Goal: Task Accomplishment & Management: Manage account settings

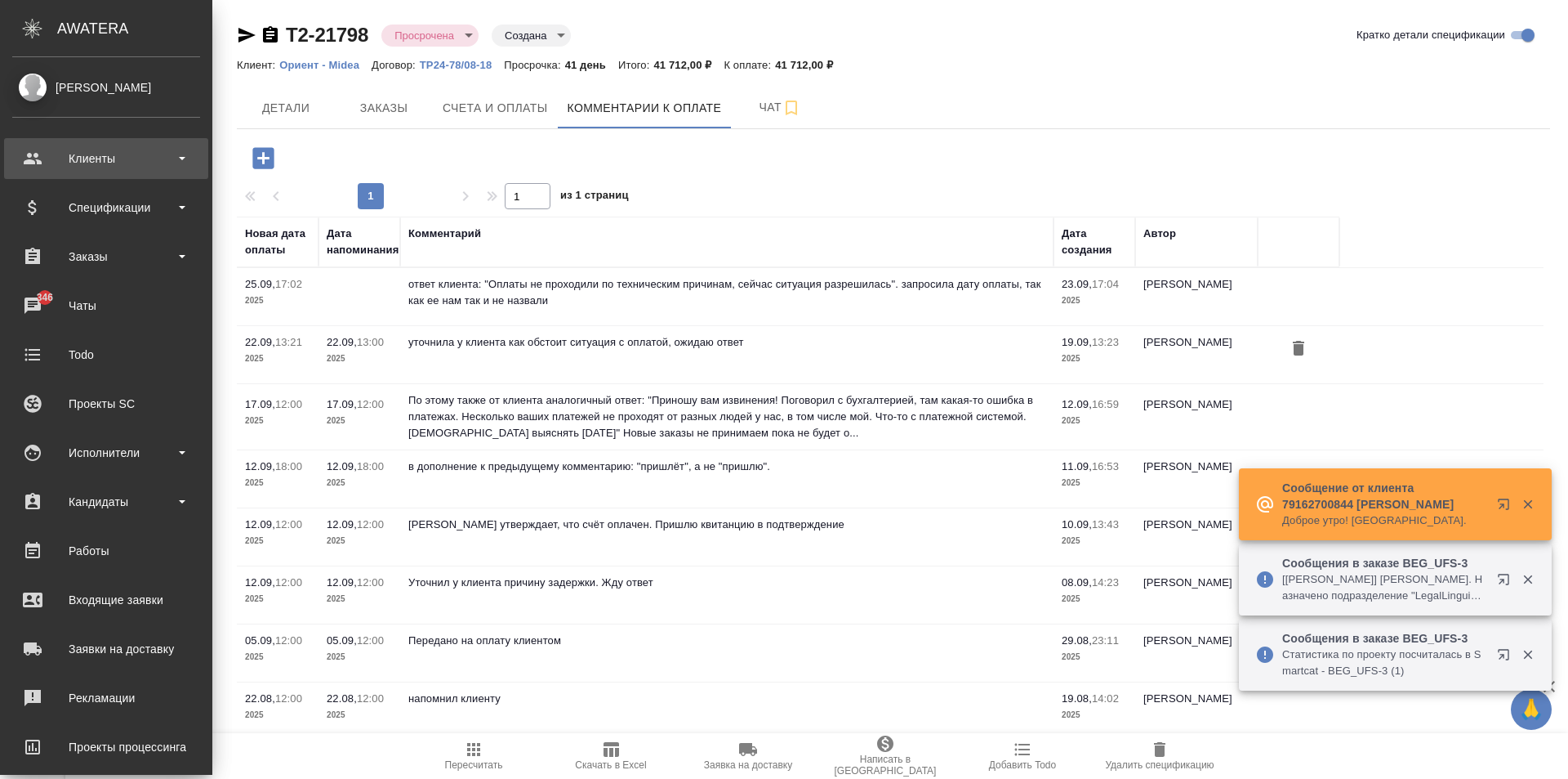
click at [36, 160] on div "Клиенты" at bounding box center [106, 158] width 188 height 24
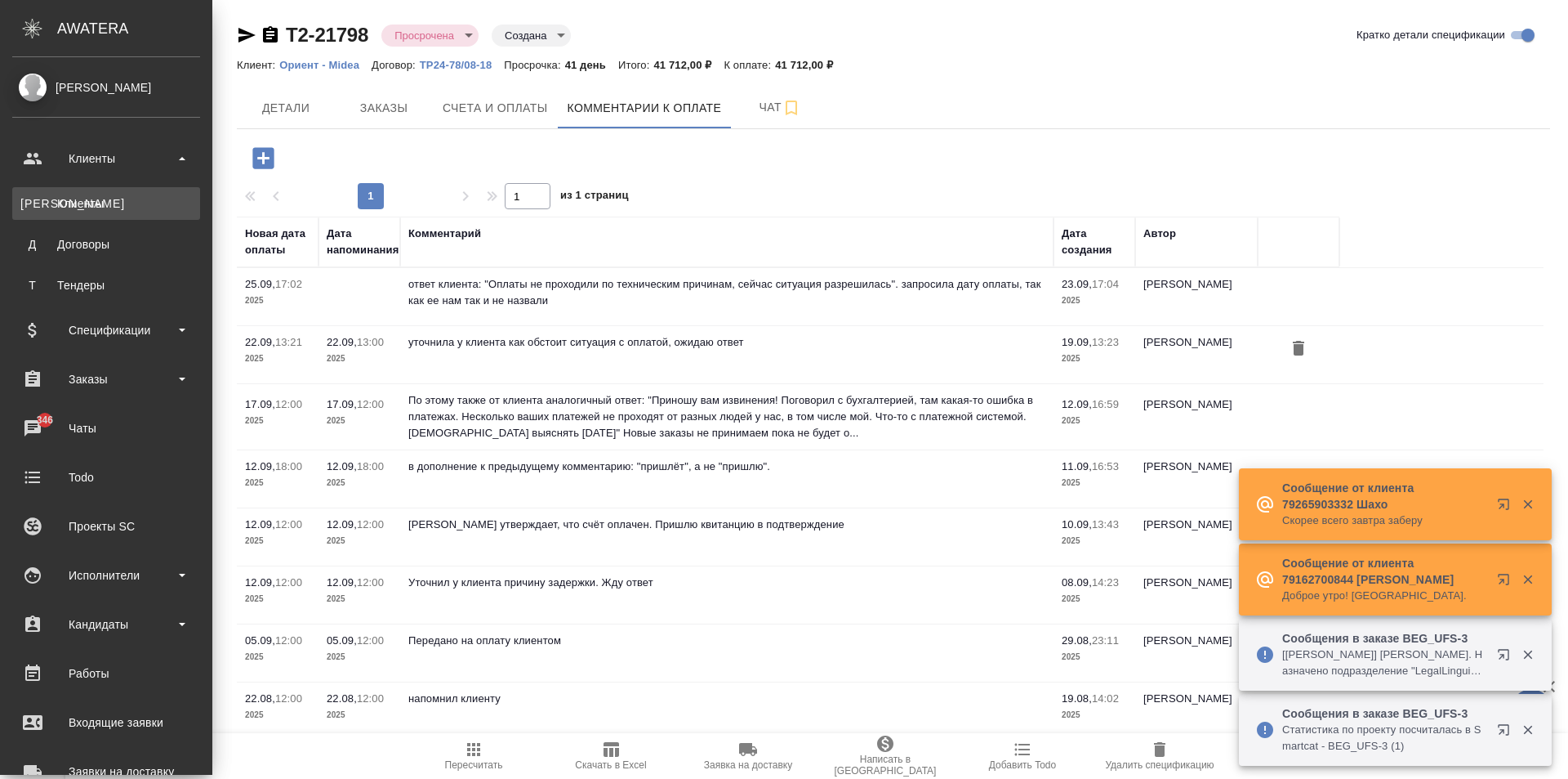
click at [77, 202] on div "Клиенты" at bounding box center [106, 203] width 171 height 16
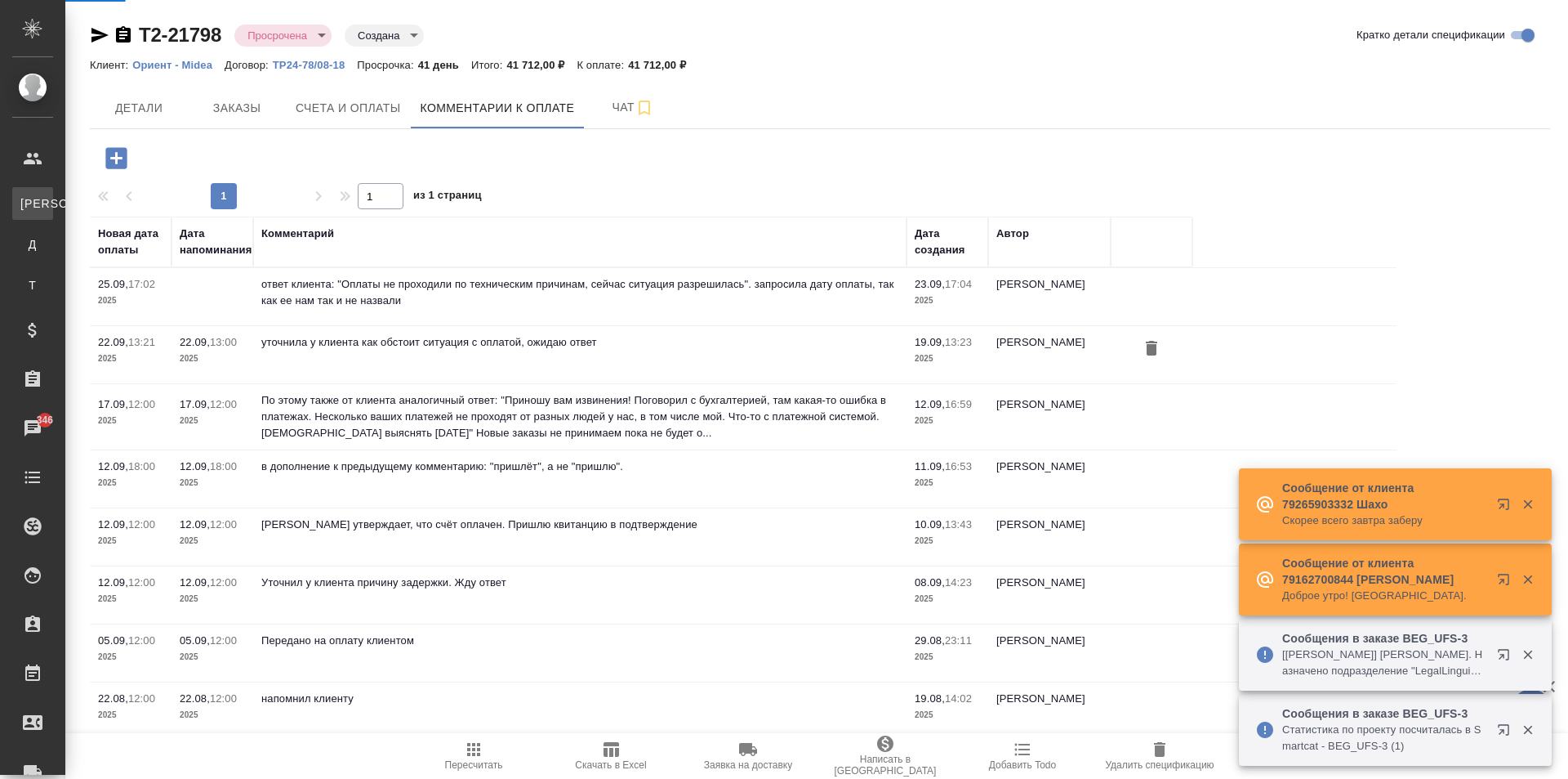
select select "RU"
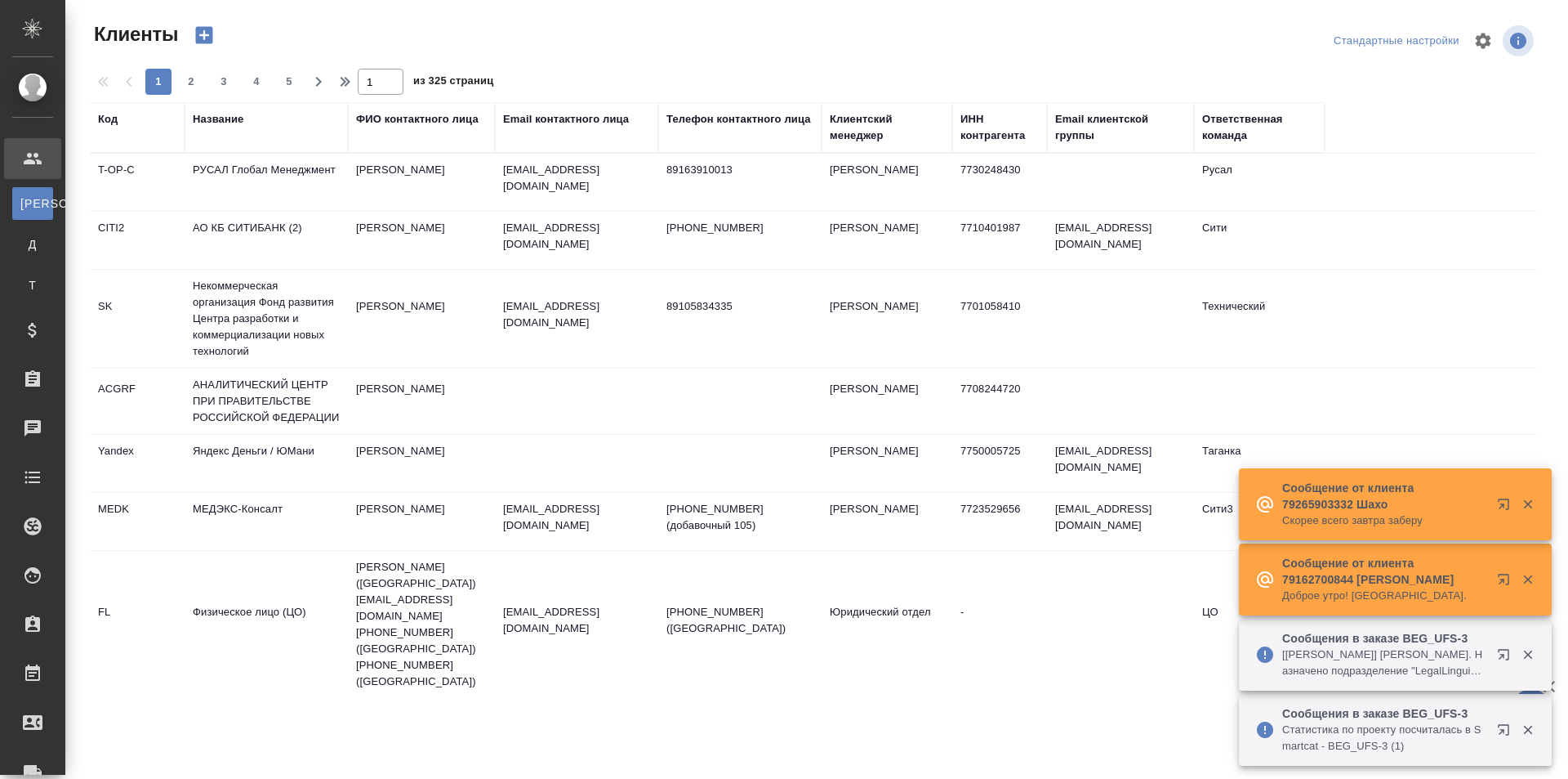
click at [537, 120] on div "Email контактного лица" at bounding box center [565, 120] width 126 height 16
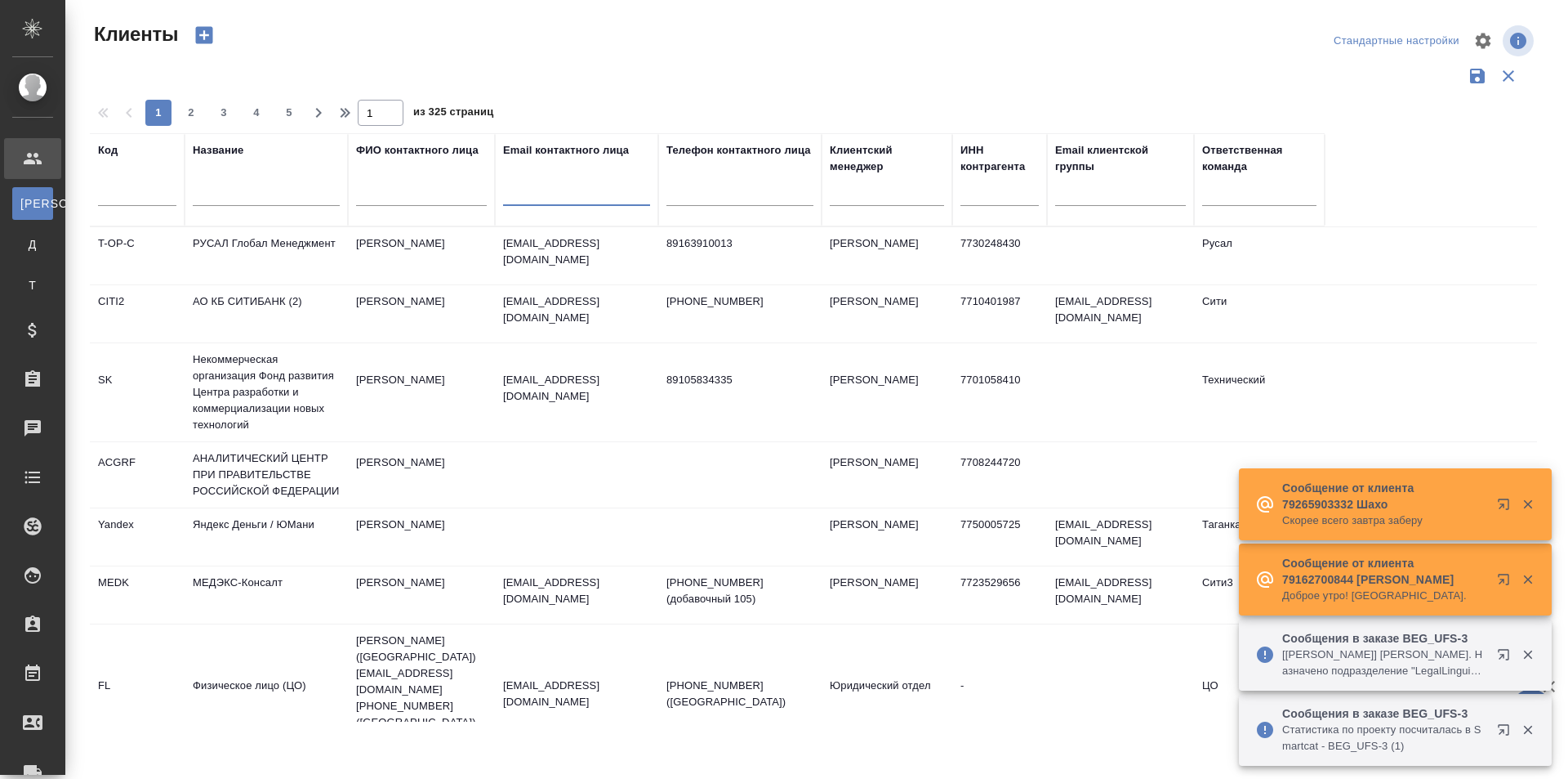
click at [540, 193] on input "text" at bounding box center [576, 195] width 147 height 21
paste input "[EMAIL_ADDRESS][DOMAIN_NAME]"
type input "[EMAIL_ADDRESS][DOMAIN_NAME]"
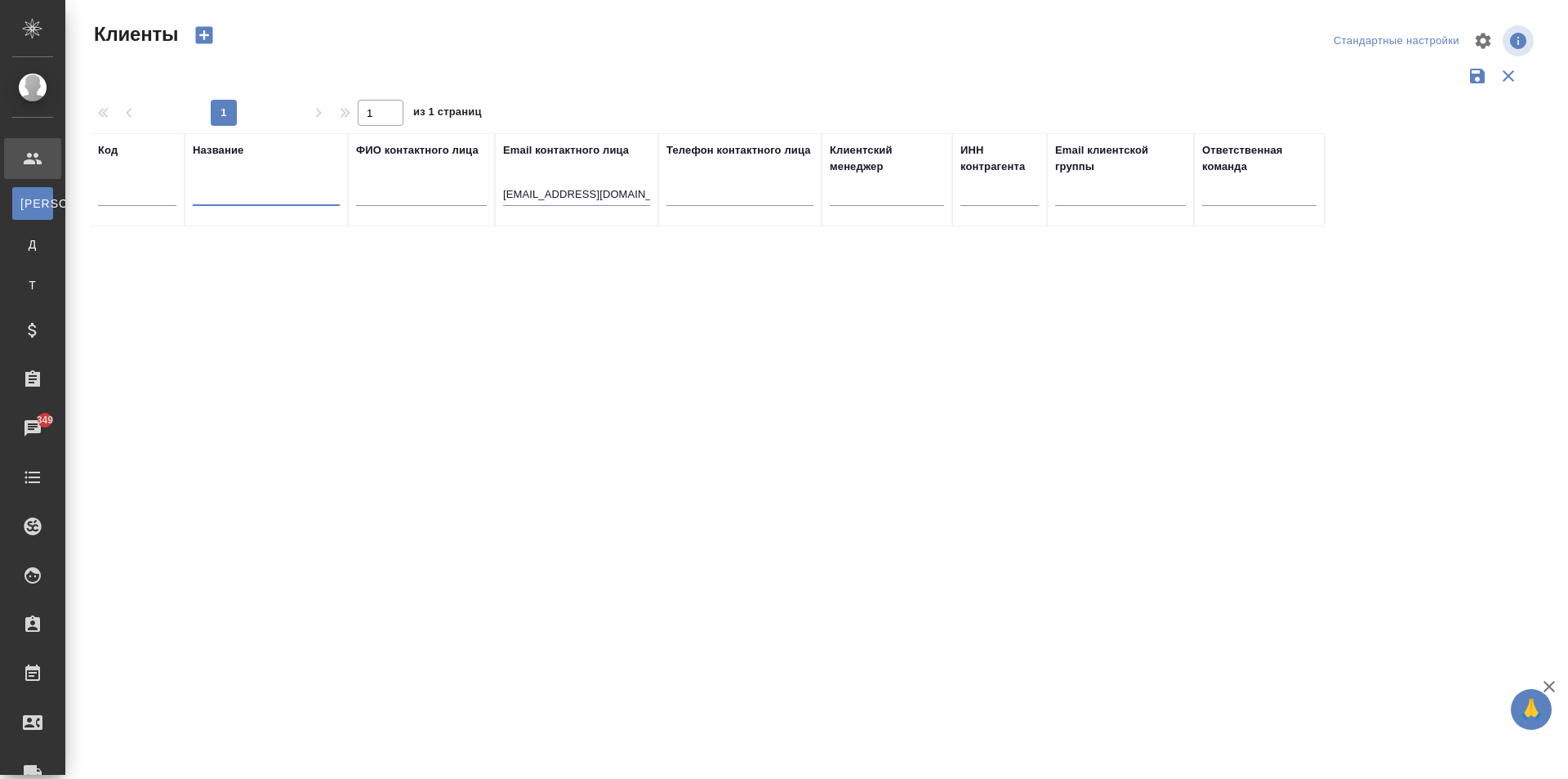
click at [243, 196] on input "text" at bounding box center [266, 195] width 147 height 21
paste input "cid:image002.png@01D72BE4.2A116580"
drag, startPoint x: 332, startPoint y: 193, endPoint x: 68, endPoint y: 191, distance: 264.0
click at [68, 191] on div "Клиенты Стандартные настройки 1 1 из 1 страниц Код Название cid:image002.png@01…" at bounding box center [816, 365] width 1503 height 731
click at [308, 231] on div "Код Название cid:image002.png@01D72BE4.2A116580 ФИО контактного лица Email конт…" at bounding box center [813, 427] width 1448 height 588
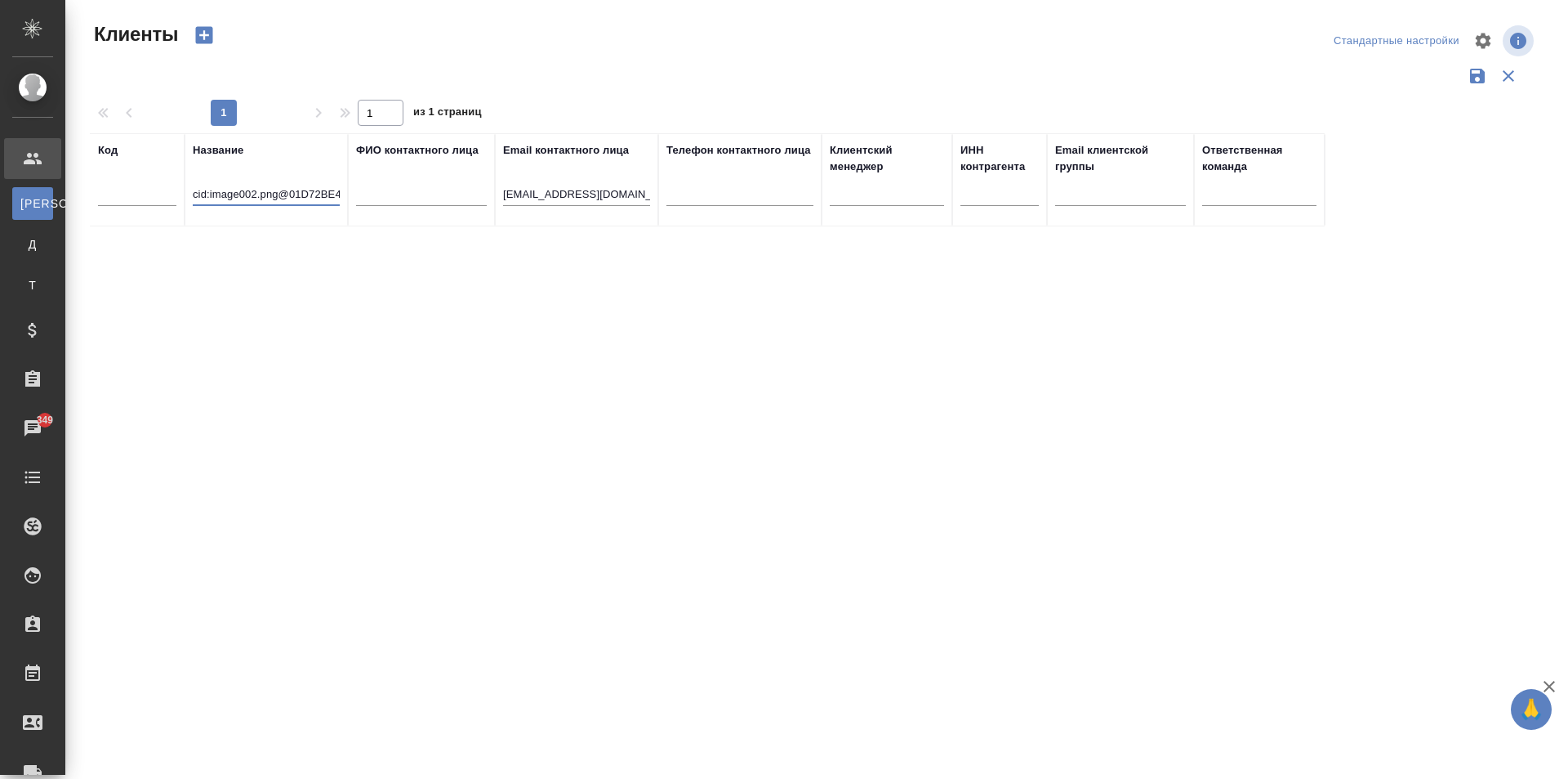
scroll to position [0, 54]
drag, startPoint x: 197, startPoint y: 194, endPoint x: 388, endPoint y: 195, distance: 191.0
click at [388, 194] on tr "Код Название cid:image002.png@01D72BE4.2A116580 ФИО контактного лица Email конт…" at bounding box center [707, 179] width 1235 height 93
type input "c"
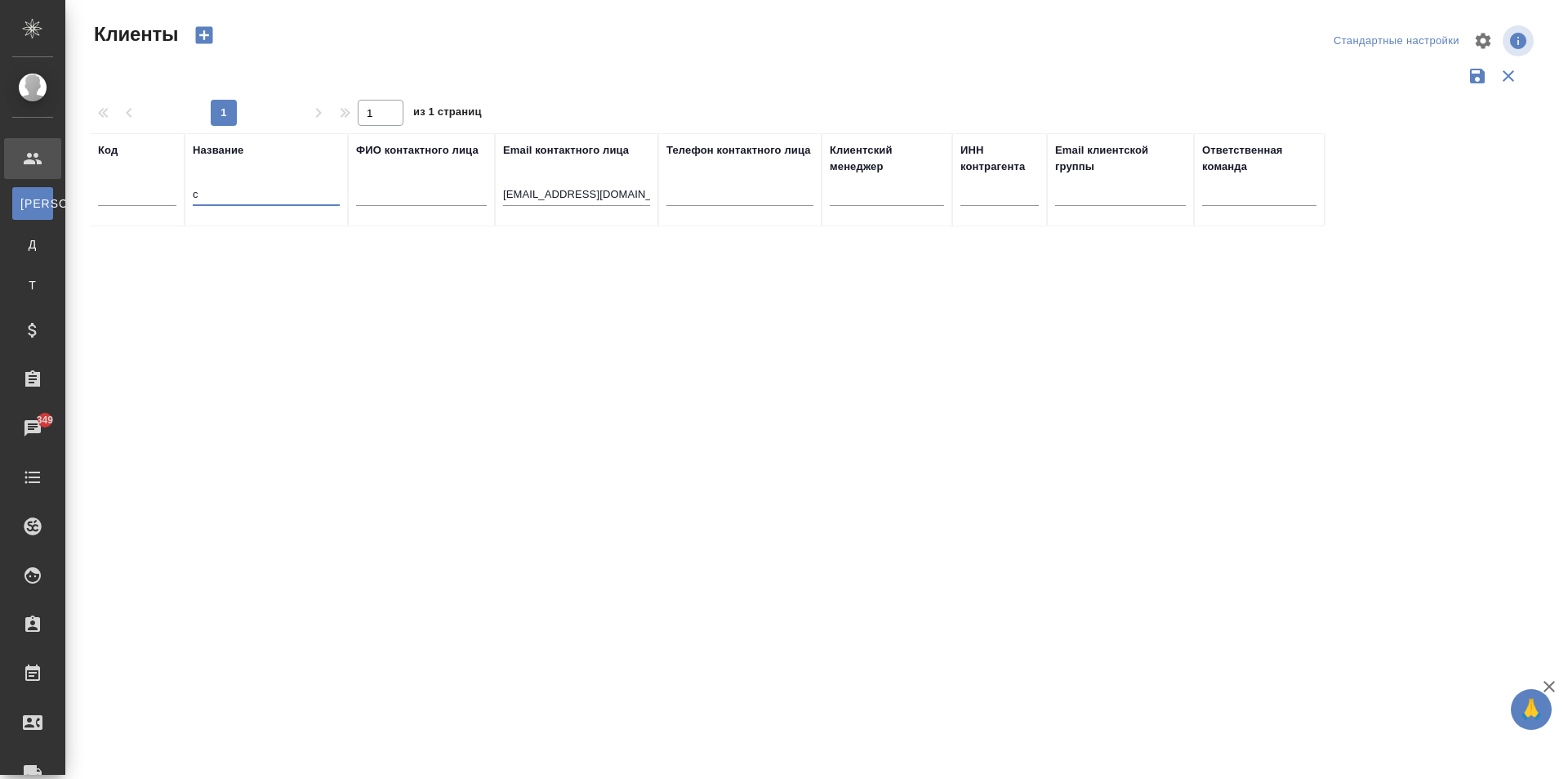
drag, startPoint x: 202, startPoint y: 197, endPoint x: 148, endPoint y: 197, distance: 54.0
click at [148, 197] on tr "Код Название c ФИО контактного лица Email контактного лица ymurashova@aq.ru Тел…" at bounding box center [707, 179] width 1235 height 93
drag, startPoint x: 551, startPoint y: 199, endPoint x: 394, endPoint y: 202, distance: 157.0
click at [401, 202] on tr "Код Название ФИО контактного лица Email контактного лица ymurashova@aq.ru Телеф…" at bounding box center [707, 179] width 1235 height 93
click at [237, 203] on input "text" at bounding box center [266, 195] width 147 height 21
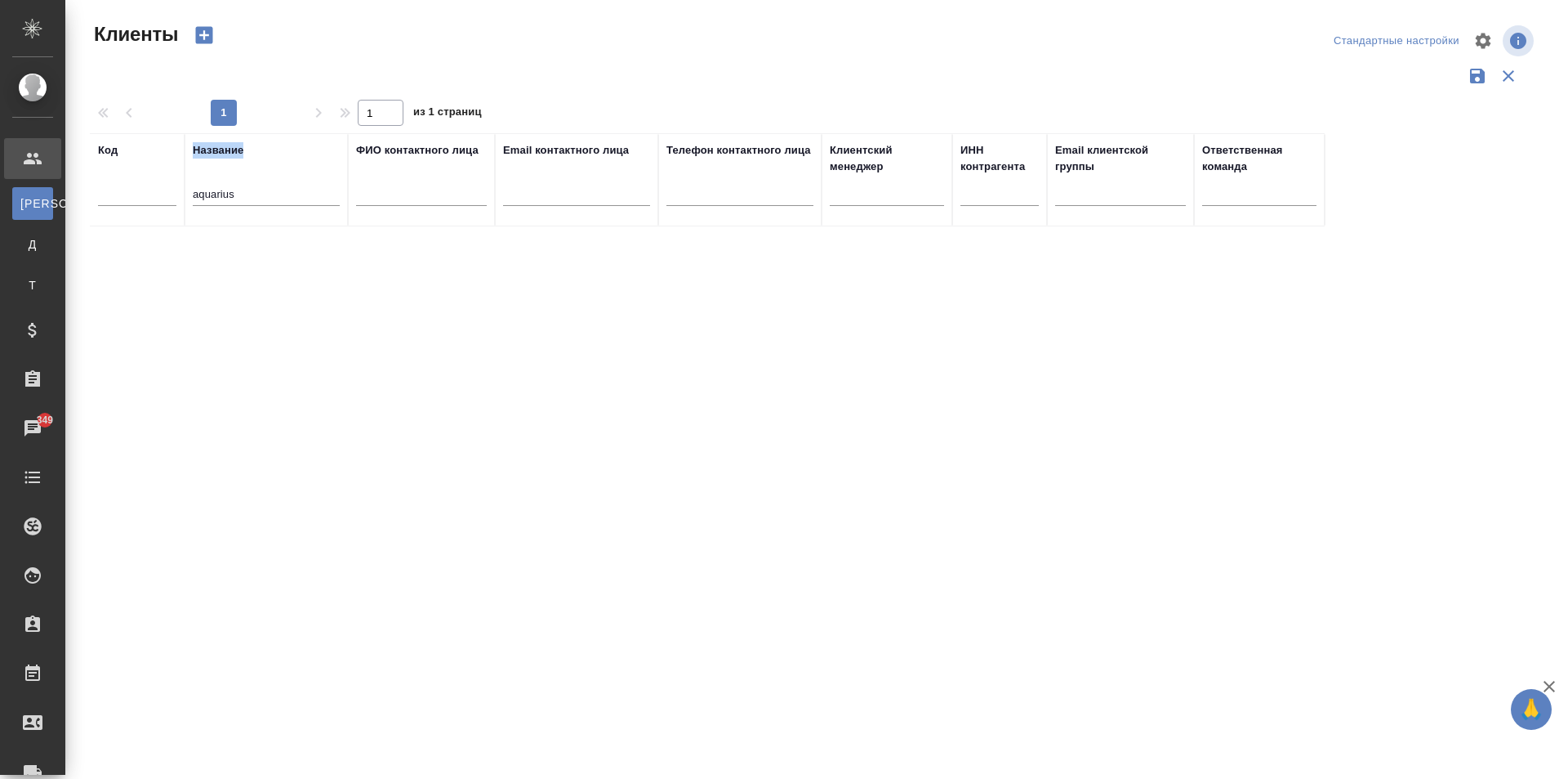
drag, startPoint x: 270, startPoint y: 181, endPoint x: 95, endPoint y: 212, distance: 177.7
click at [95, 212] on tr "Код Название aquarius ФИО контактного лица Email контактного лица Телефон конта…" at bounding box center [707, 179] width 1235 height 93
click at [298, 190] on input "aquarius" at bounding box center [266, 195] width 147 height 21
type input "a"
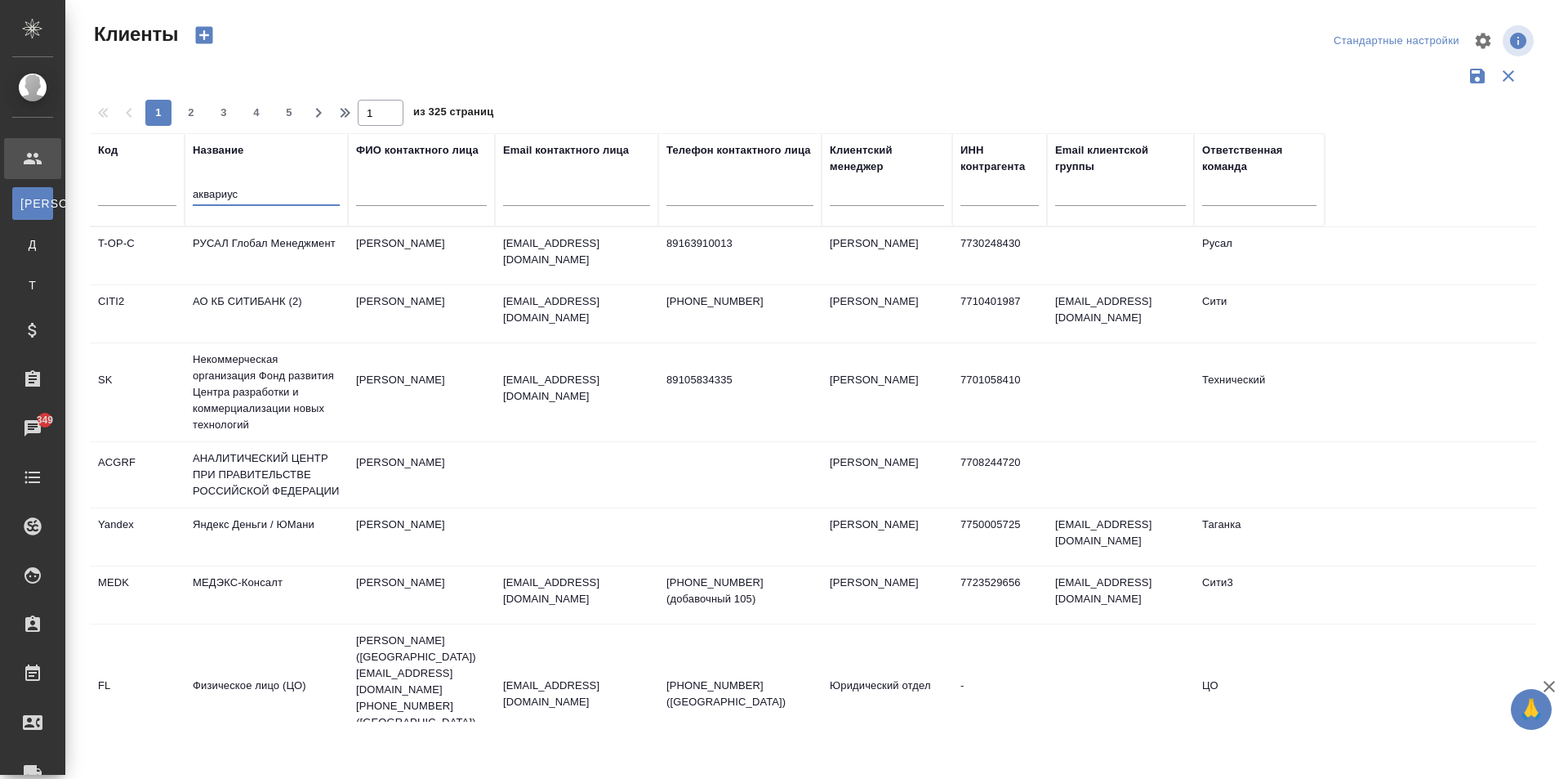
type input "аквариус"
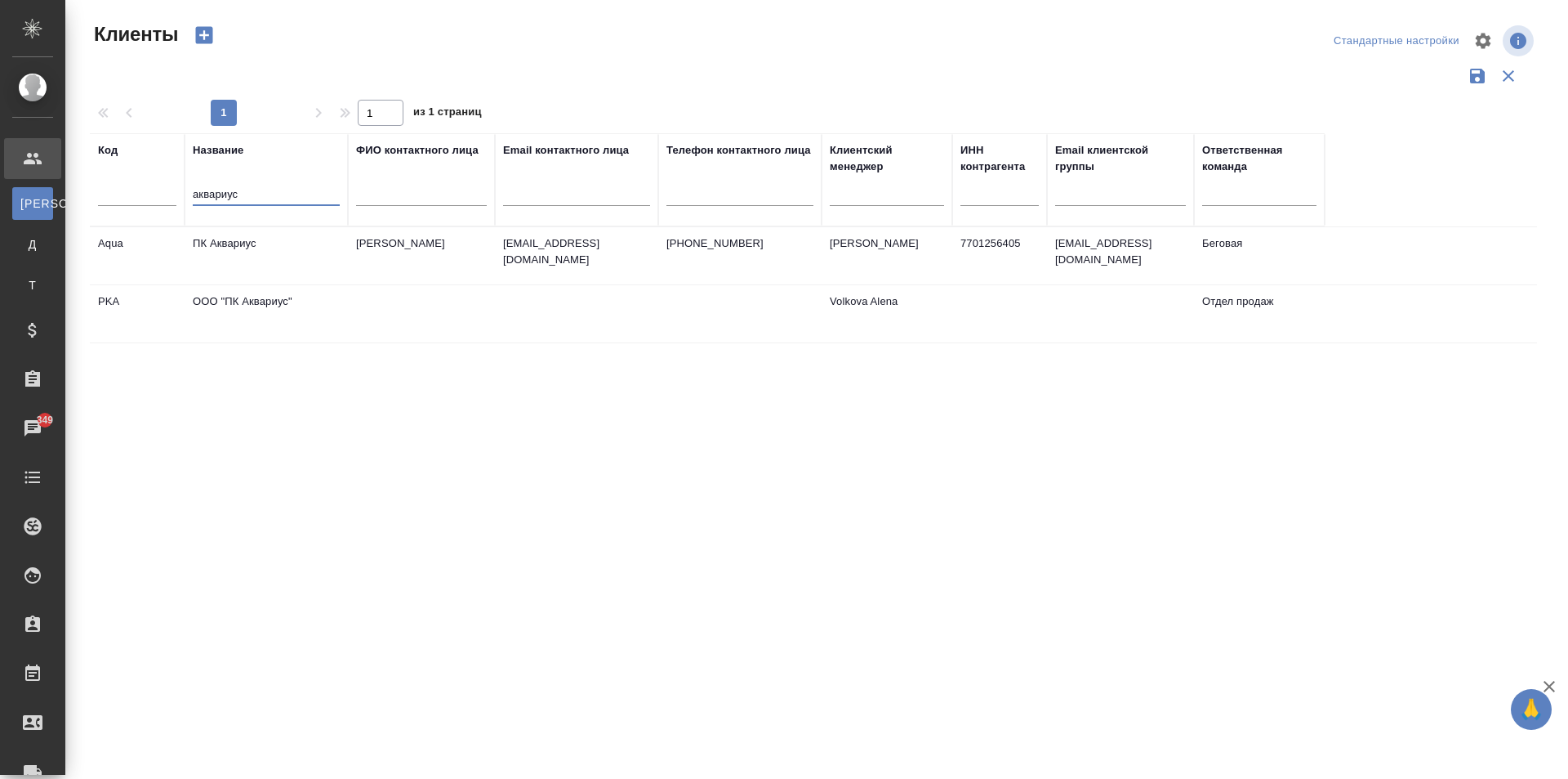
click at [484, 244] on td "Маслова Александра" at bounding box center [421, 256] width 147 height 57
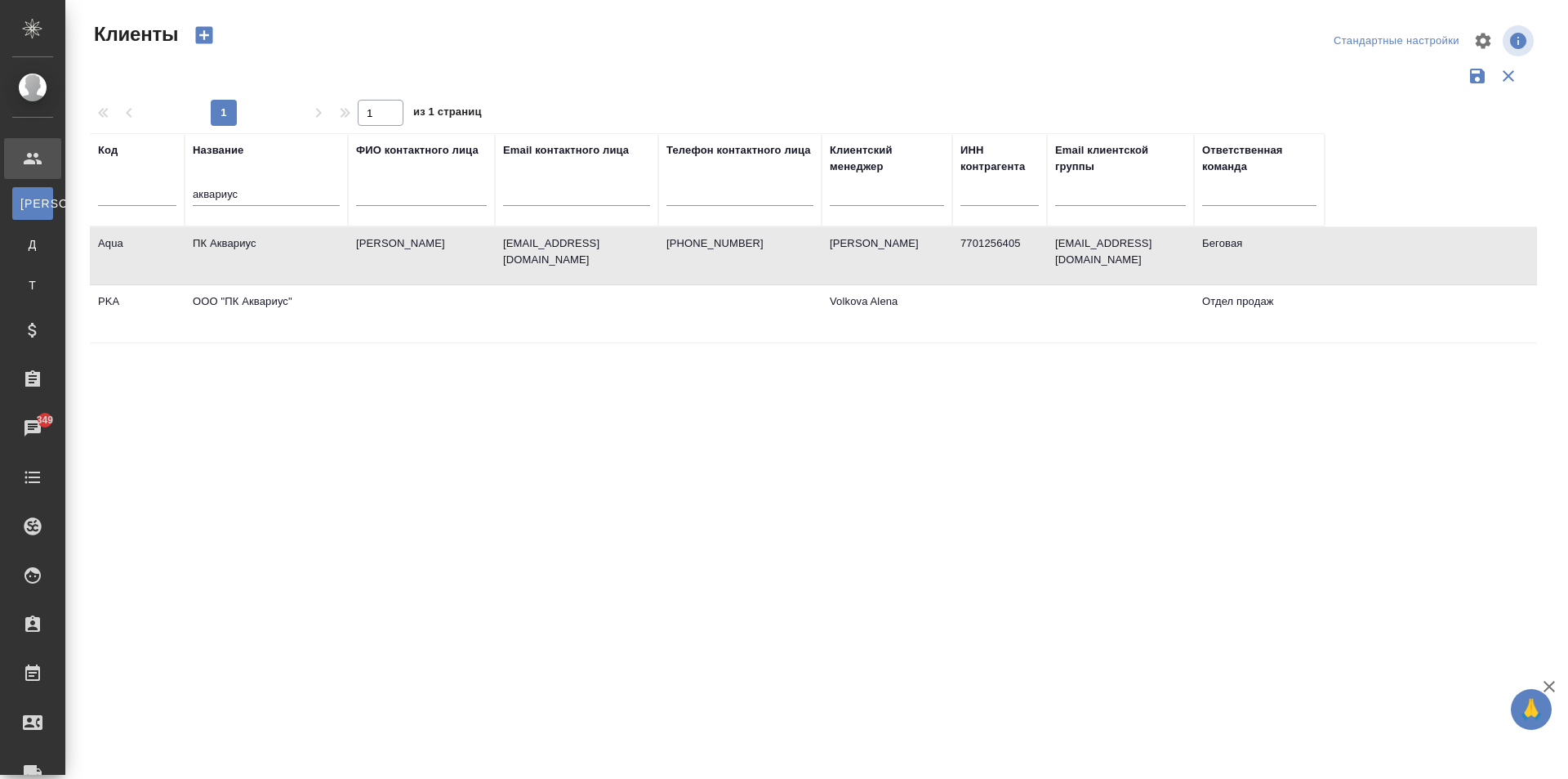
click at [484, 244] on td "Маслова Александра" at bounding box center [421, 256] width 147 height 57
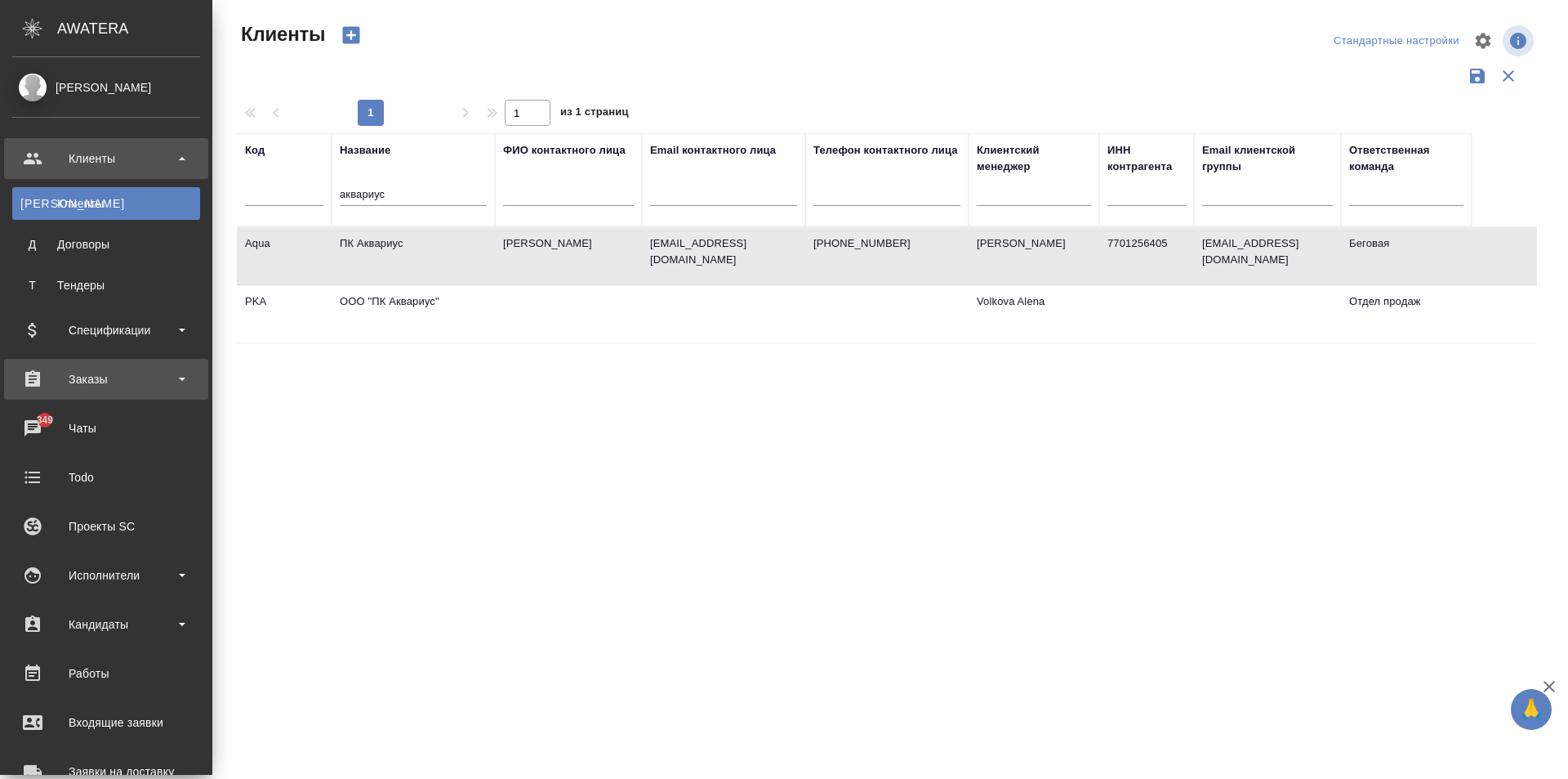
click at [81, 386] on div "Заказы" at bounding box center [106, 378] width 188 height 24
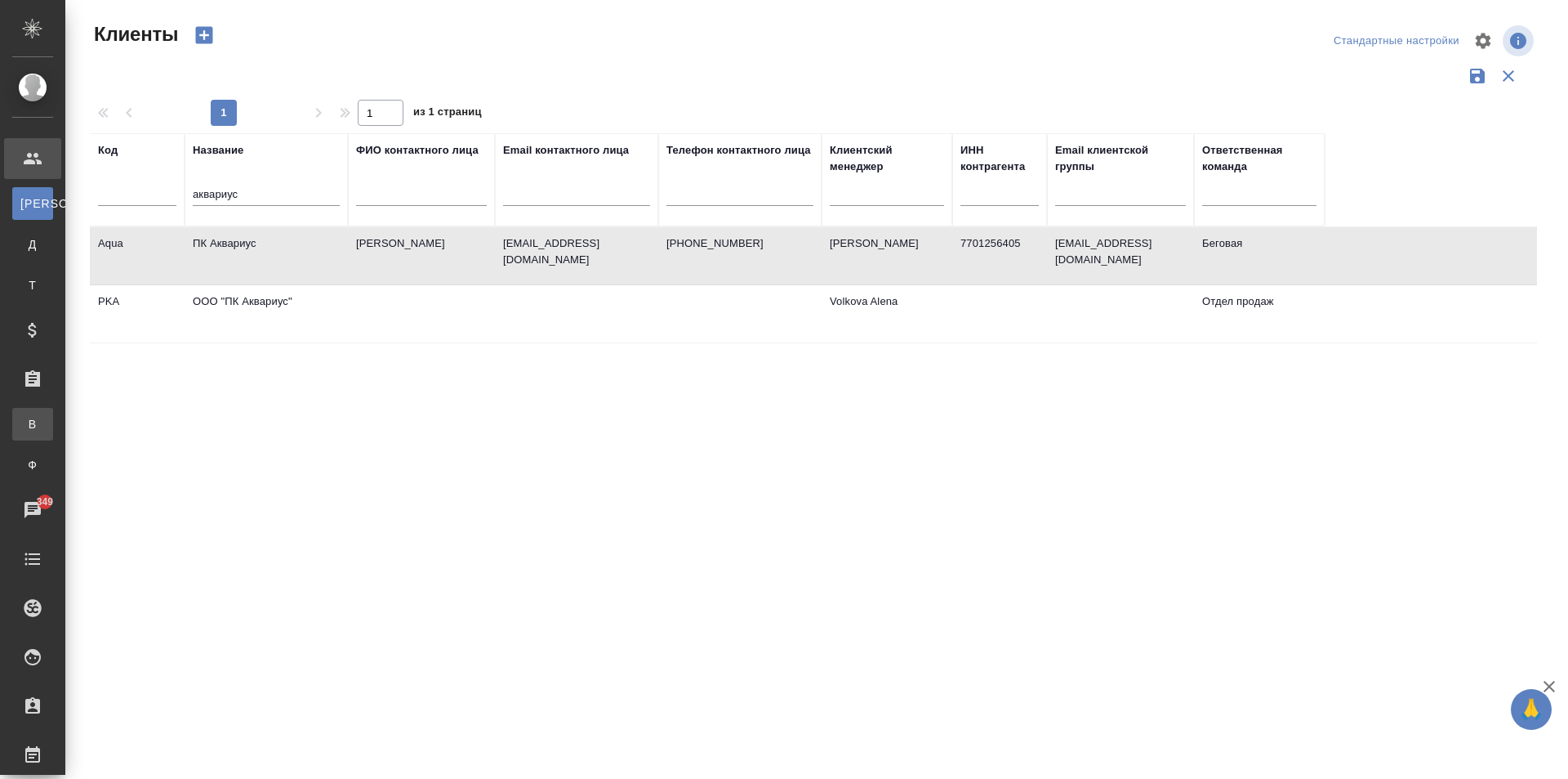
click at [54, 415] on link "В Все заказы" at bounding box center [33, 424] width 41 height 33
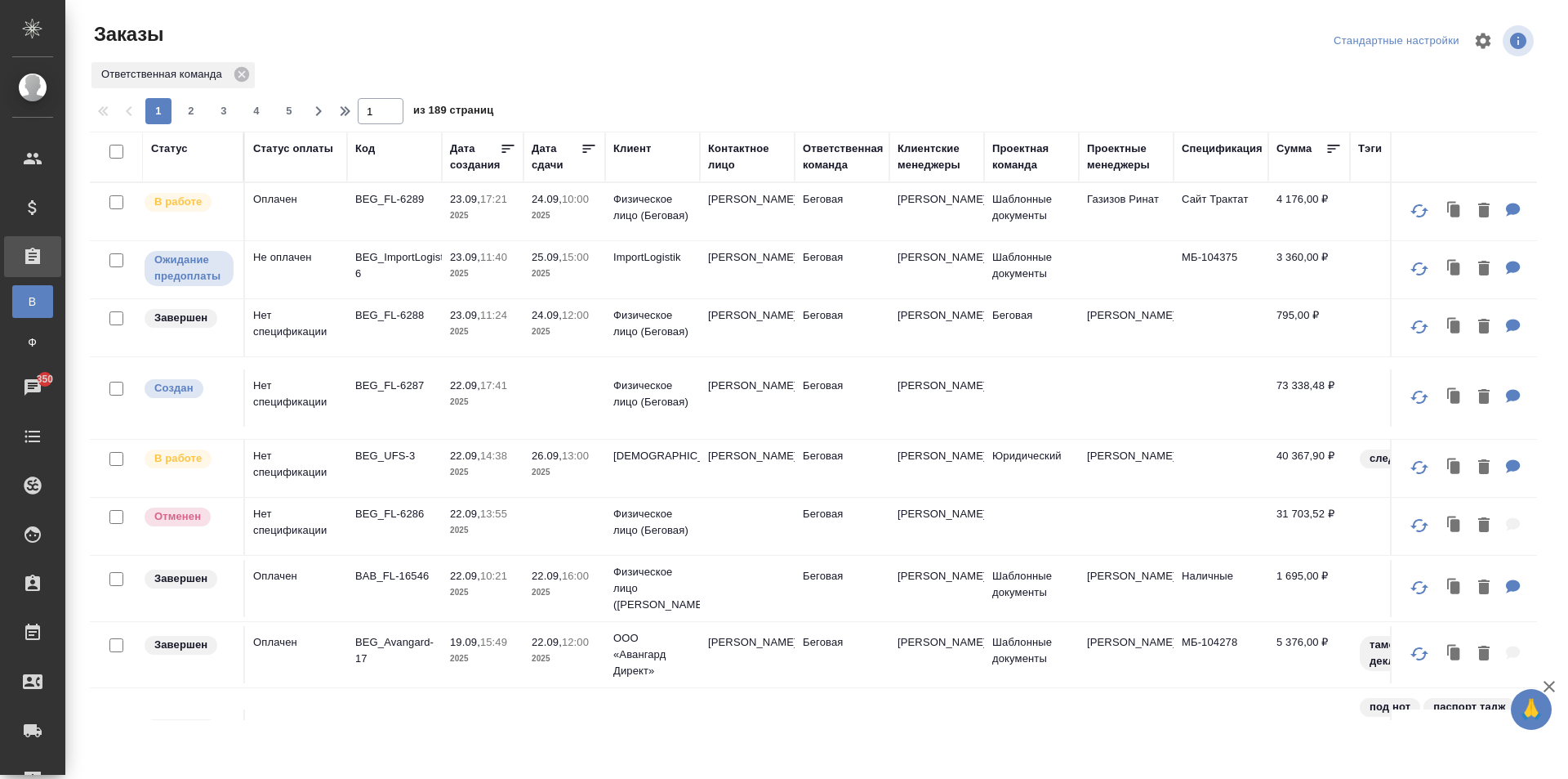
click at [442, 217] on td "23.09, 17:21 2025" at bounding box center [483, 211] width 82 height 57
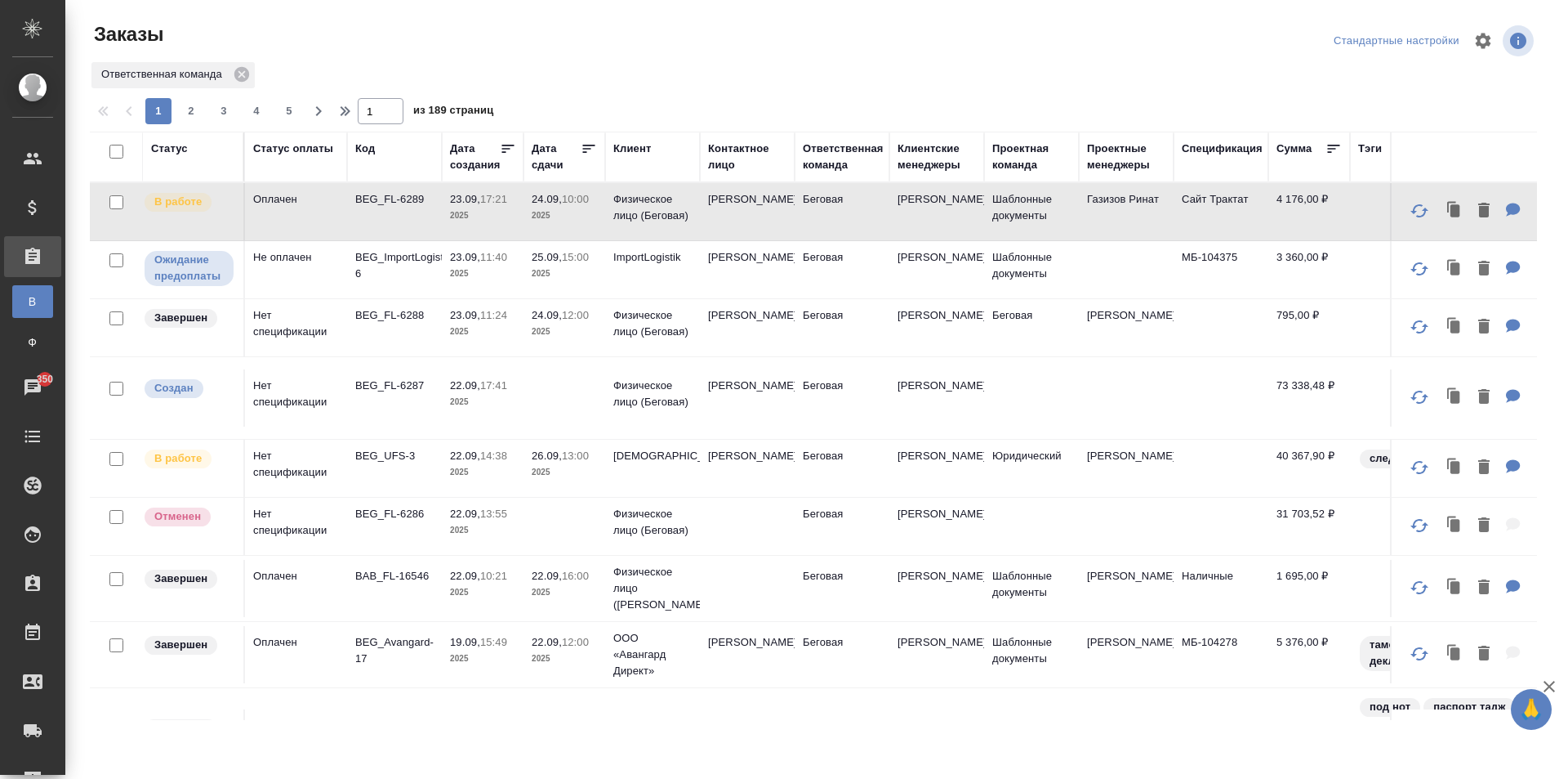
click at [574, 224] on td "24.09, 10:00 2025" at bounding box center [565, 211] width 82 height 57
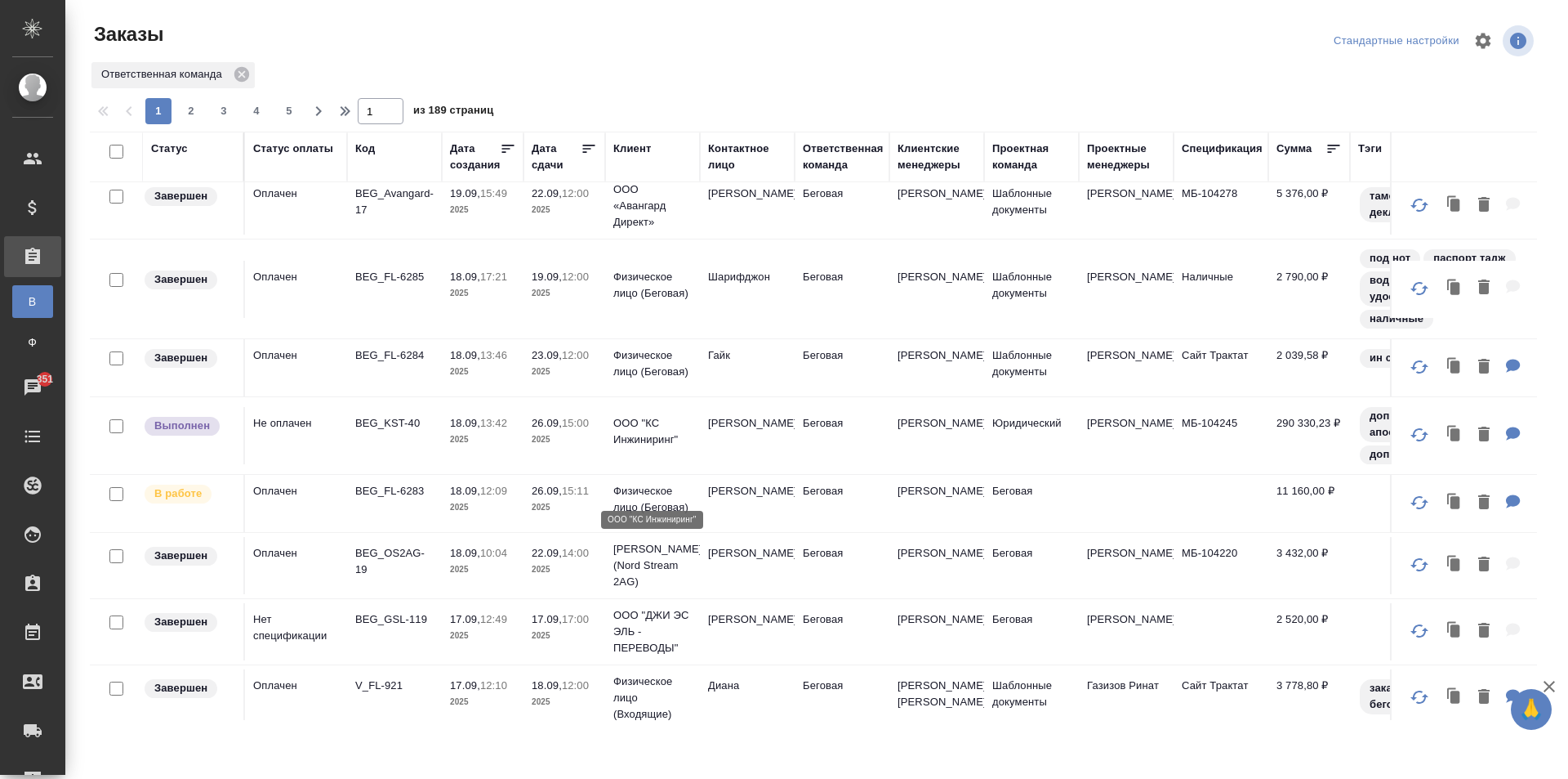
scroll to position [350, 0]
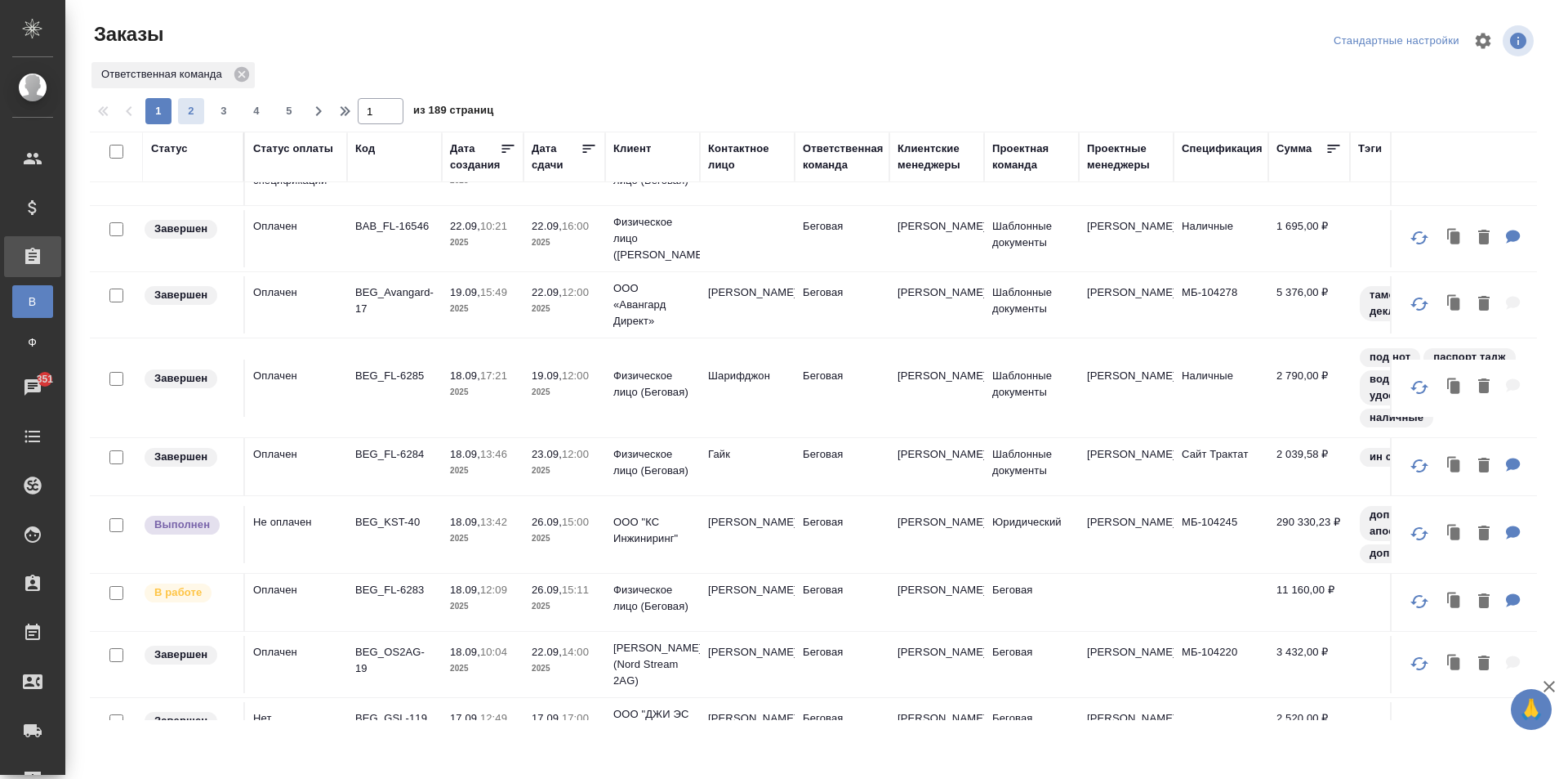
click at [194, 113] on span "2" at bounding box center [191, 111] width 26 height 16
type input "2"
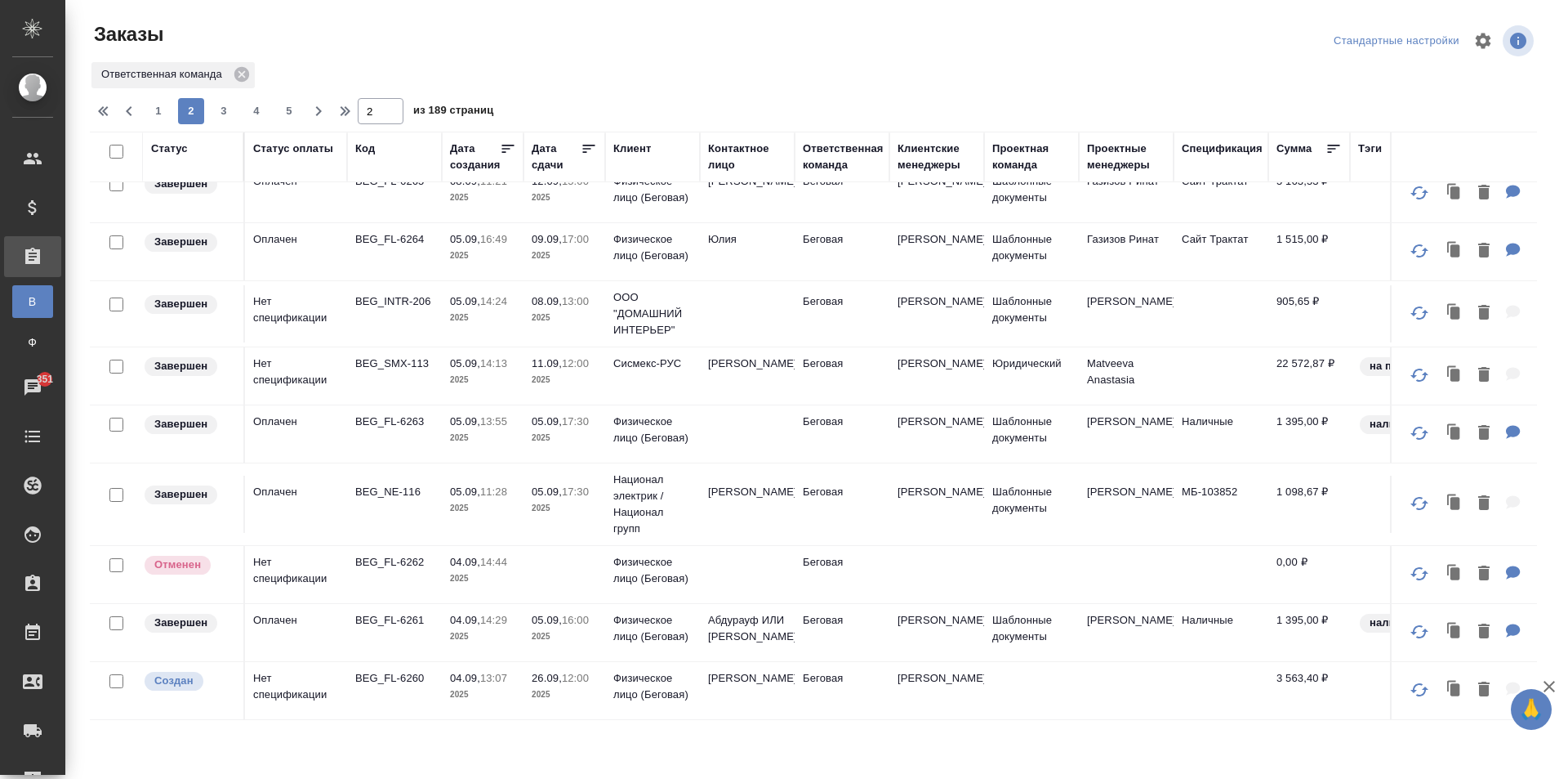
scroll to position [1005, 0]
click at [747, 689] on td "Ерёмина Елена" at bounding box center [747, 691] width 95 height 57
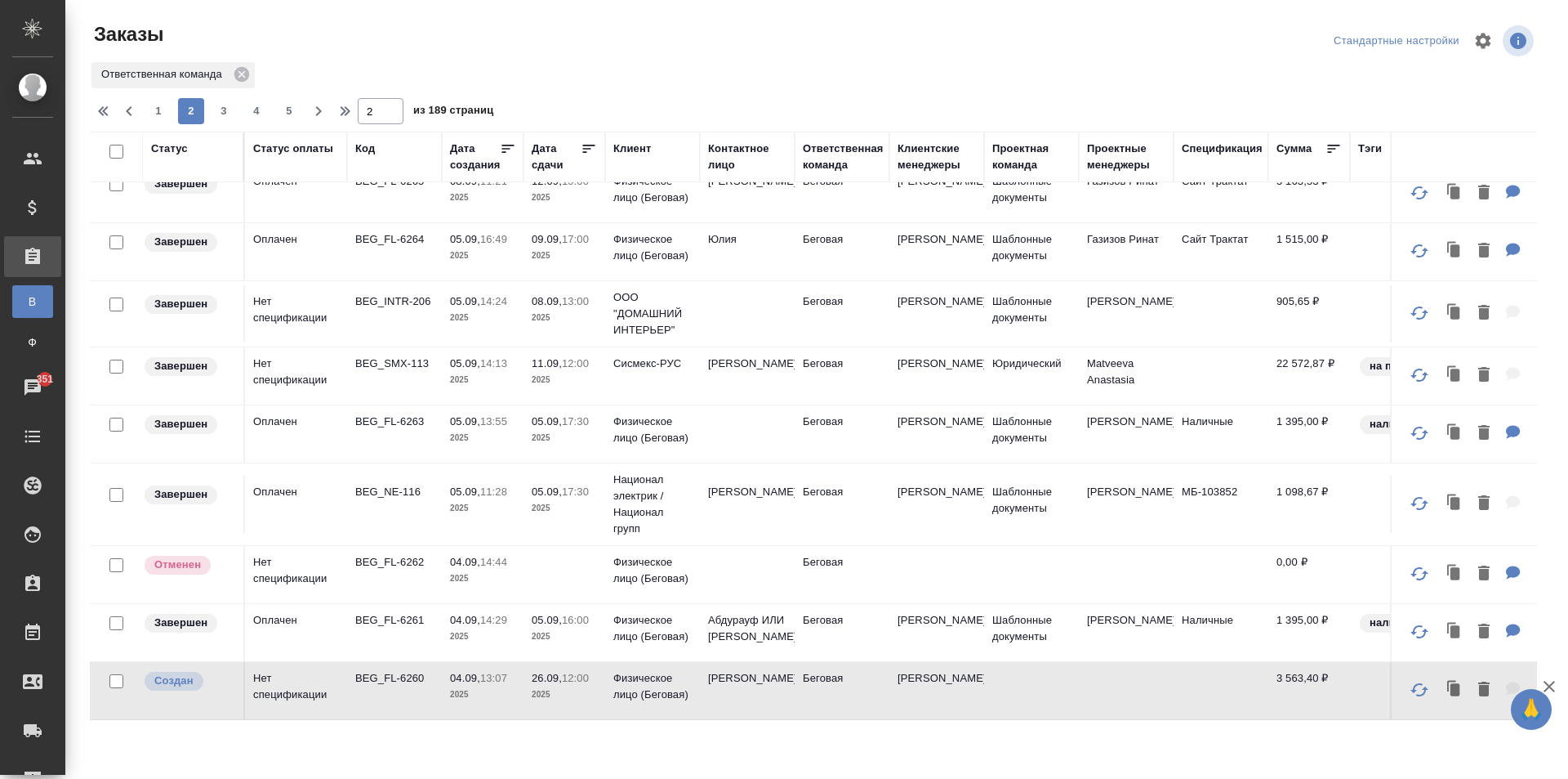
click at [1017, 421] on td "Шаблонные документы" at bounding box center [1031, 434] width 95 height 57
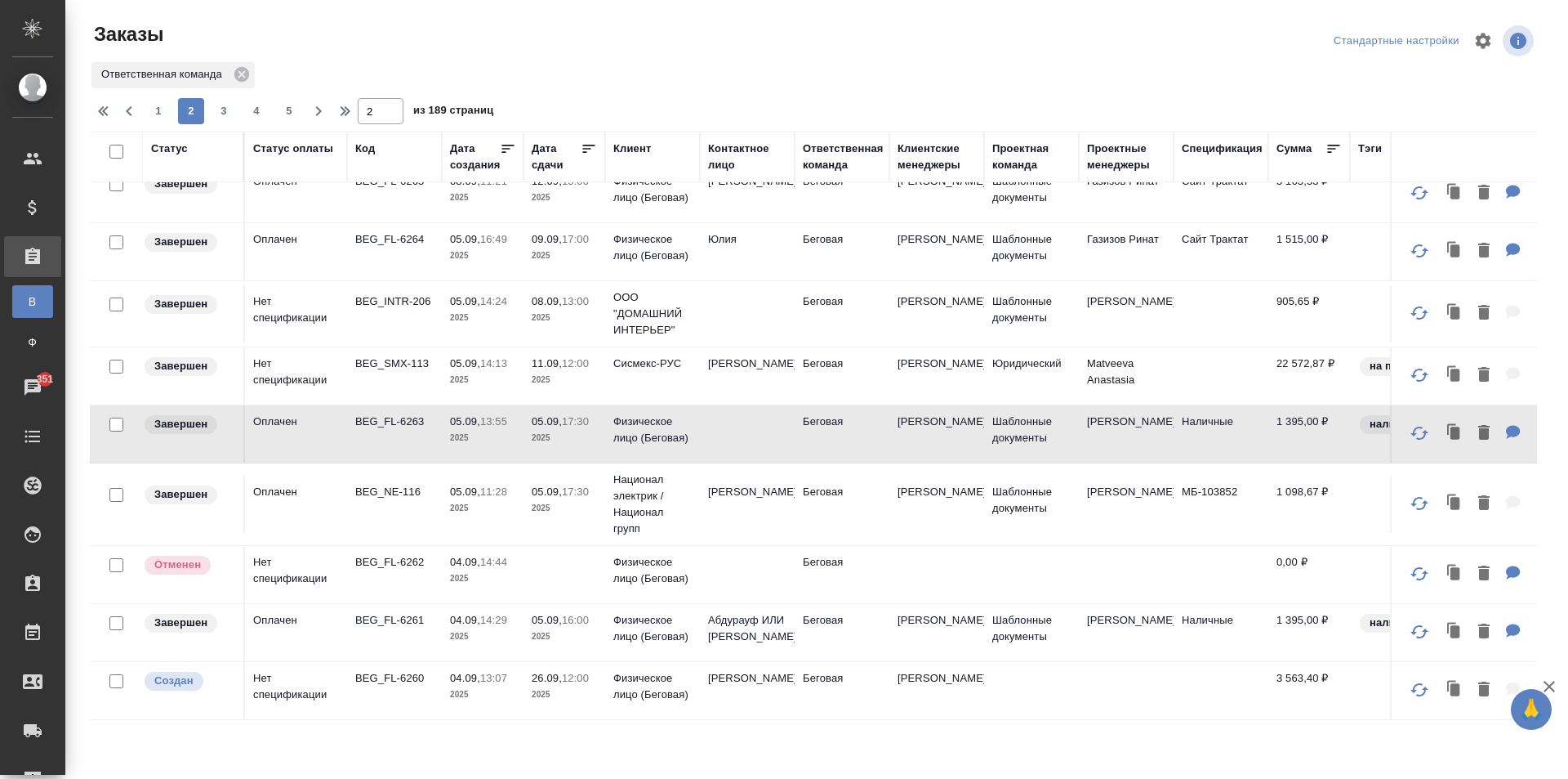
click at [1035, 298] on td "Шаблонные документы" at bounding box center [1031, 314] width 95 height 57
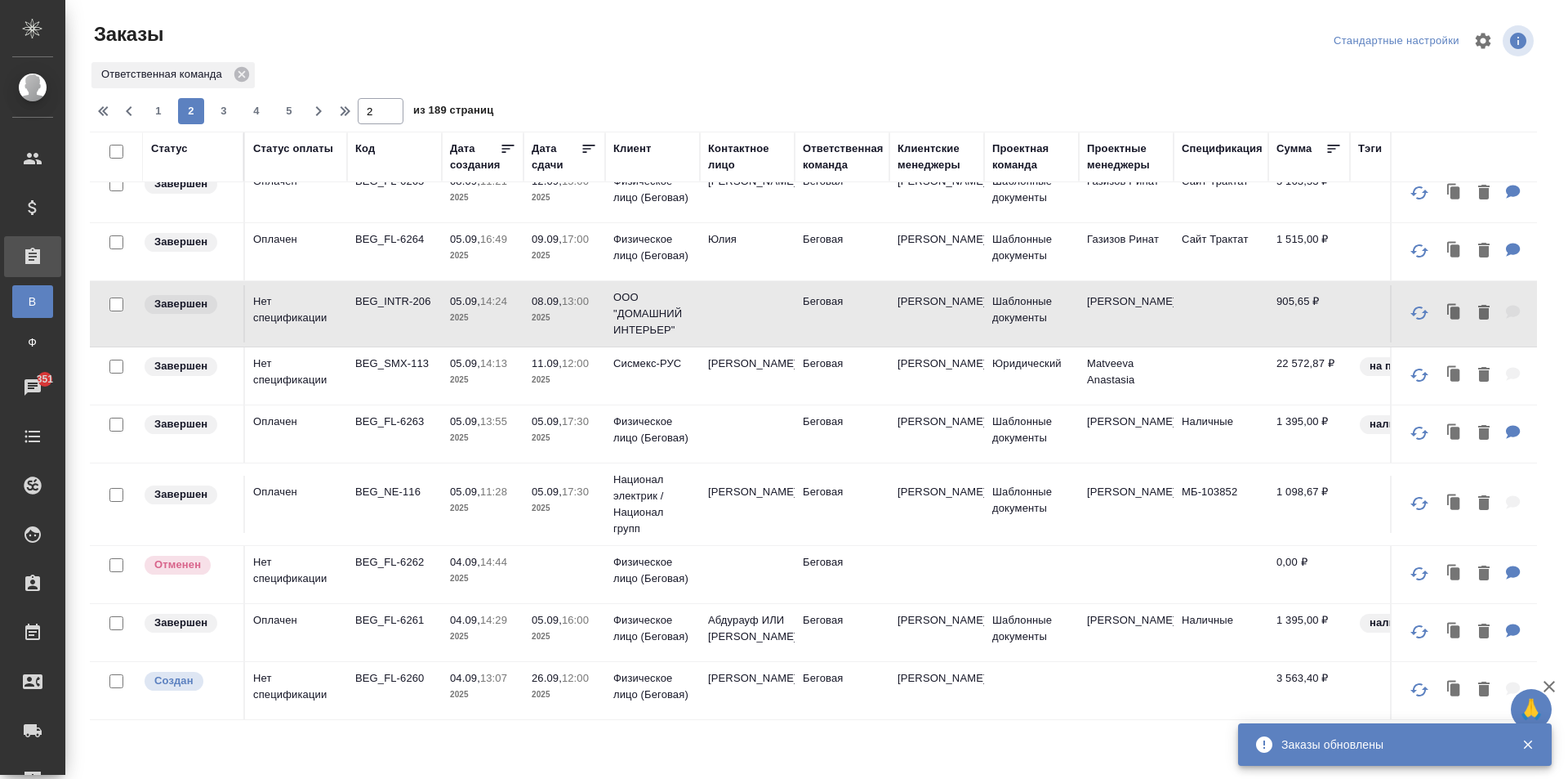
scroll to position [841, 0]
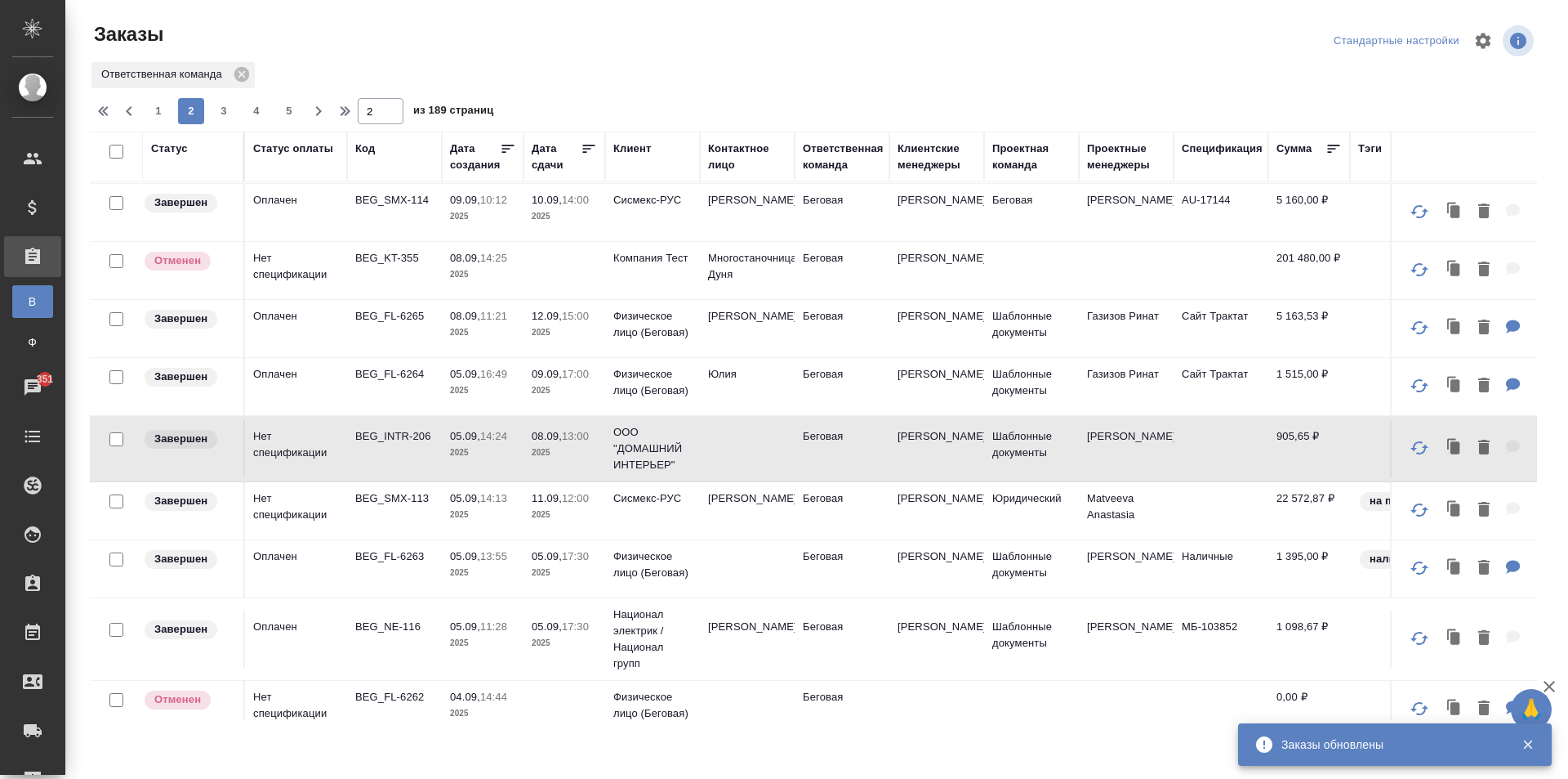
click at [1131, 408] on td "Газизов Ринат" at bounding box center [1126, 386] width 95 height 57
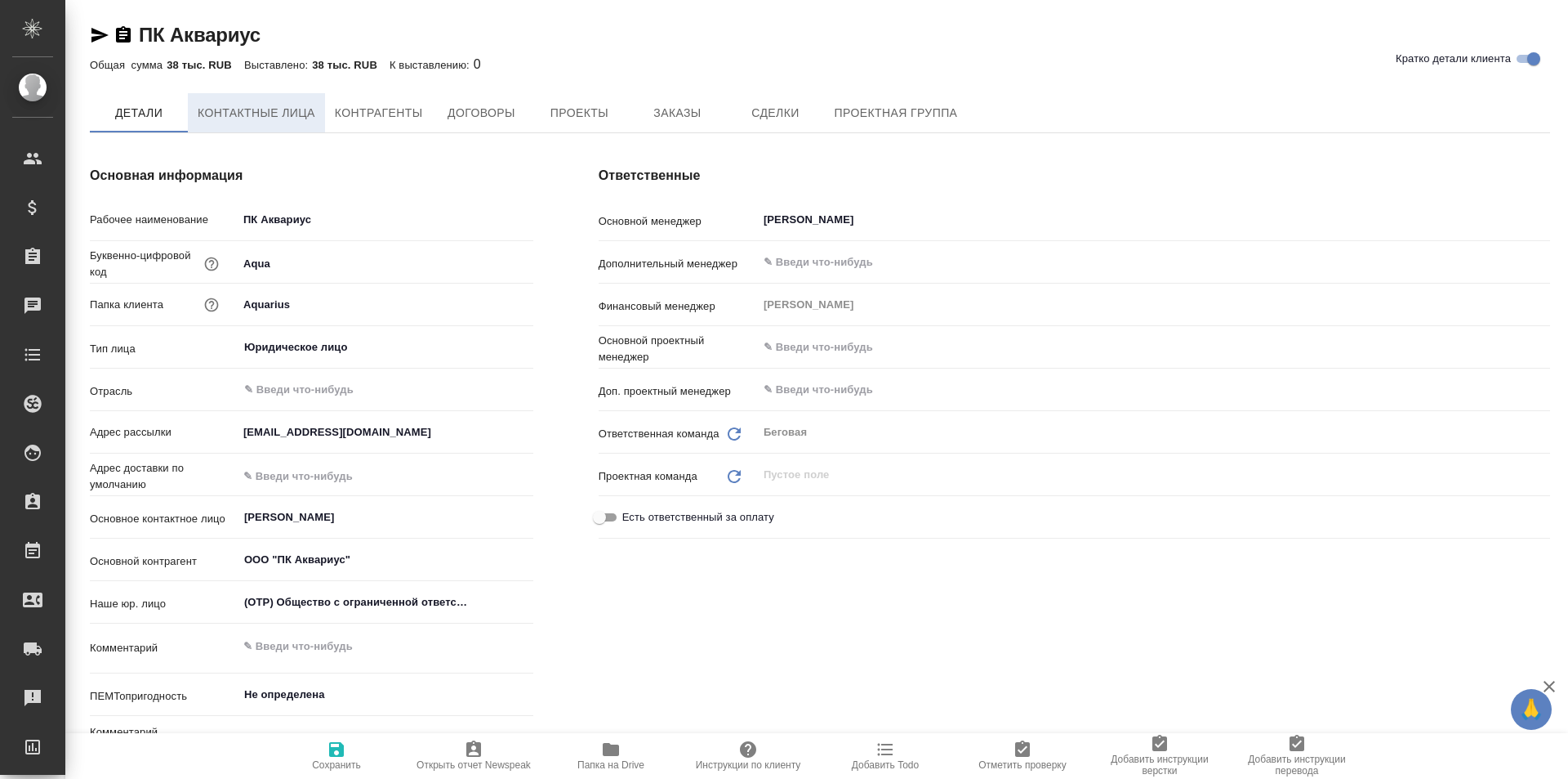
type textarea "x"
click at [291, 122] on span "Контактные лица" at bounding box center [257, 113] width 118 height 21
type textarea "x"
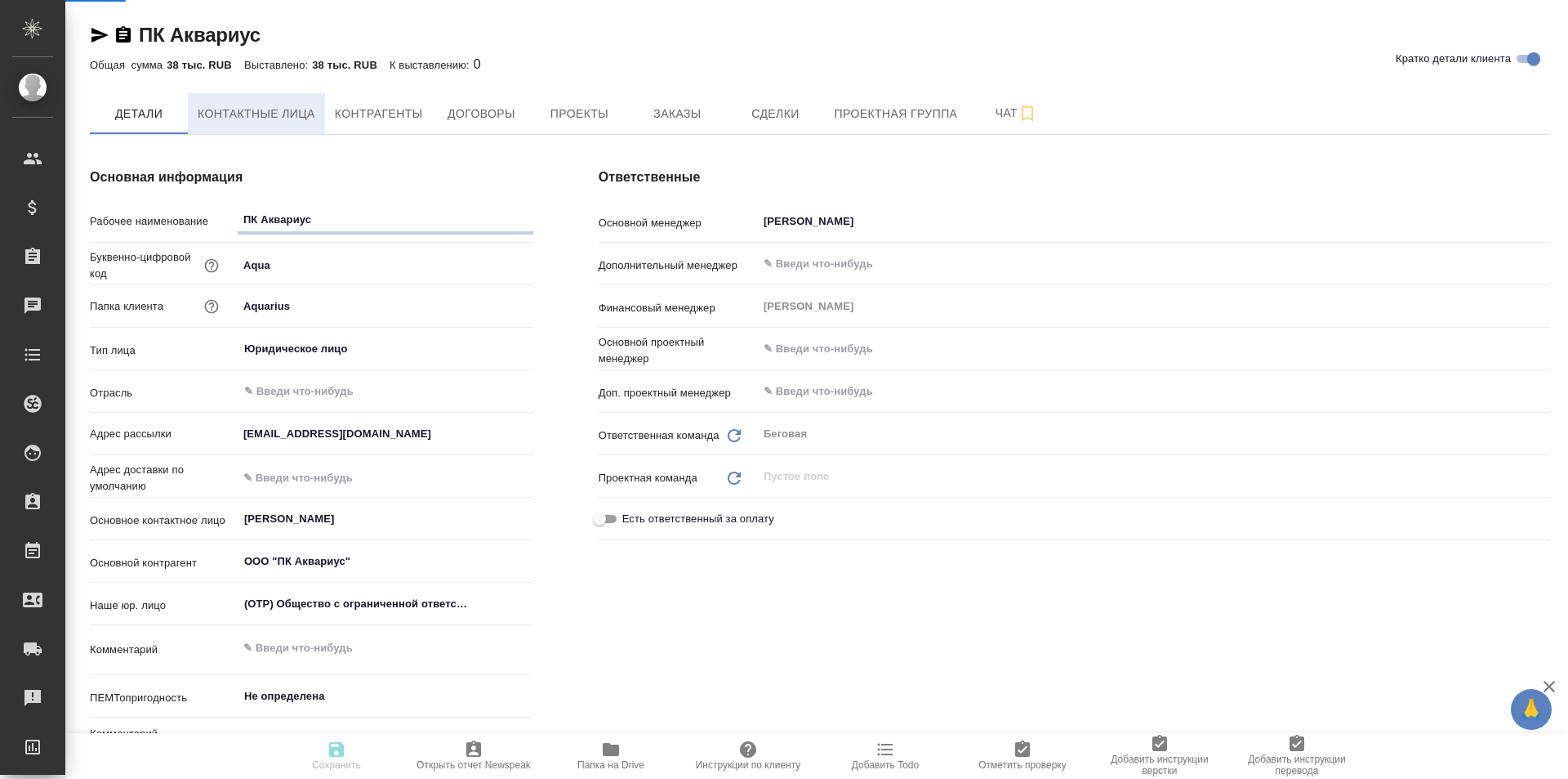
type textarea "x"
select select "RU"
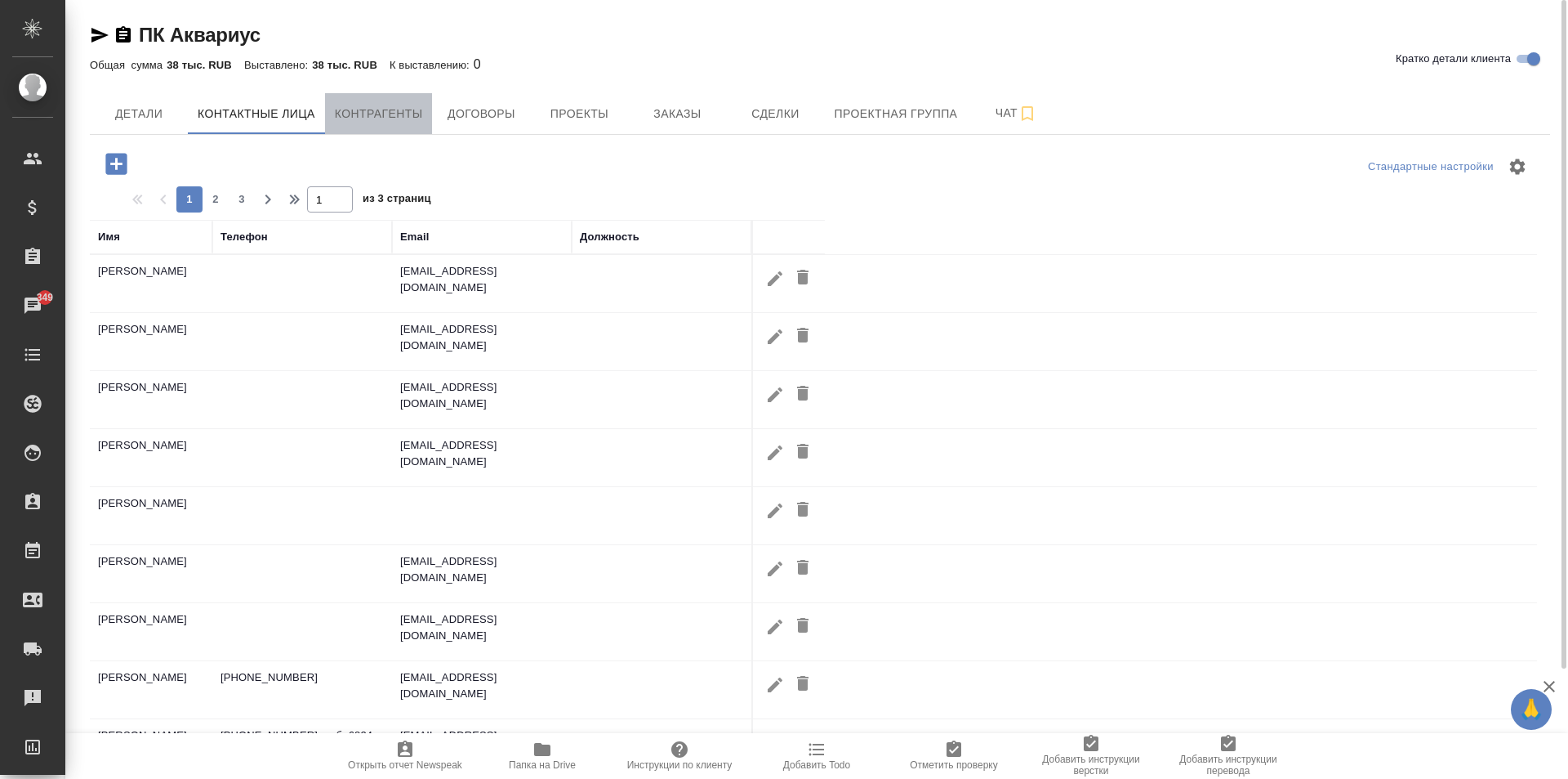
click at [392, 120] on span "Контрагенты" at bounding box center [378, 113] width 88 height 21
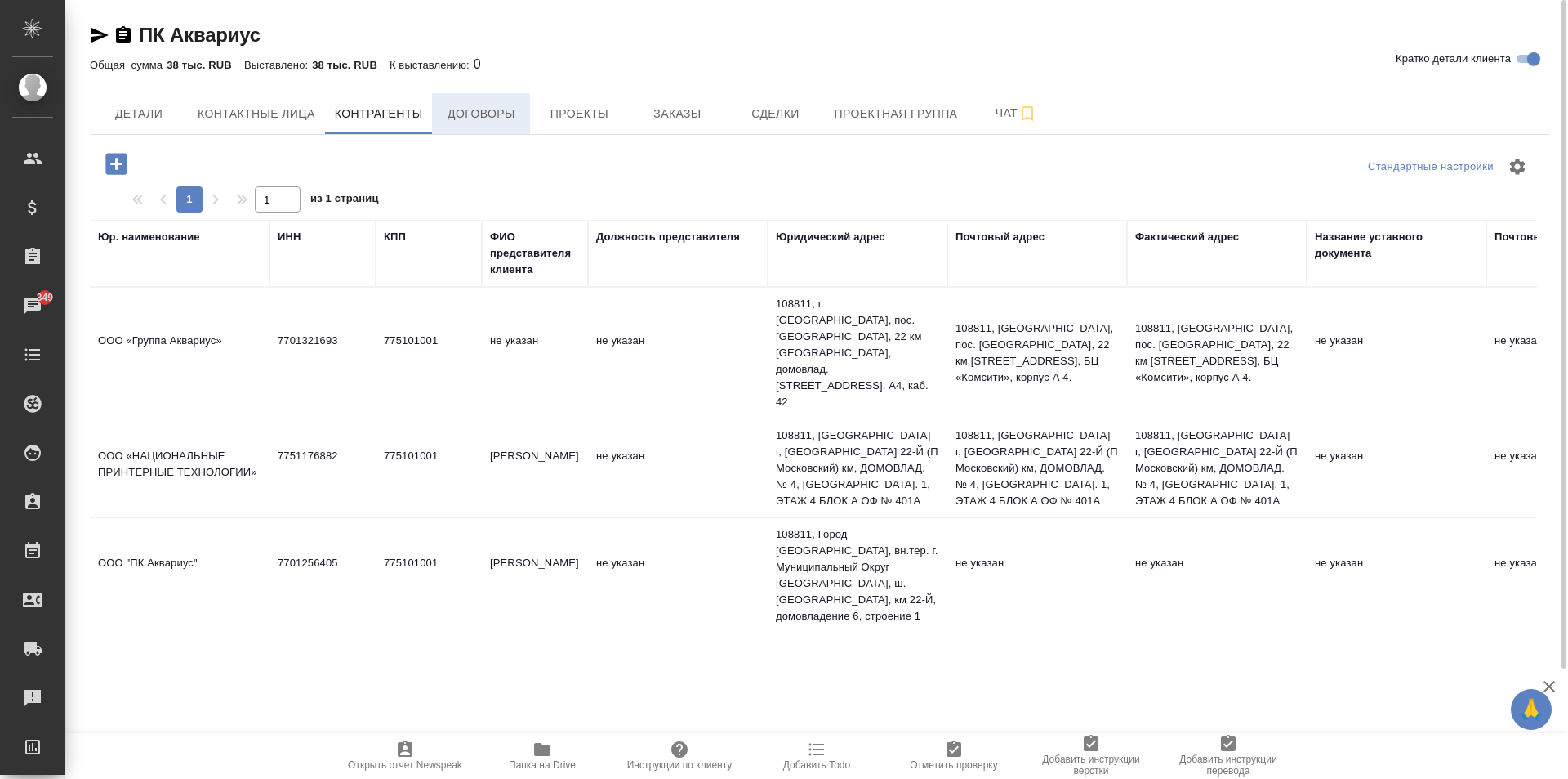
click at [448, 126] on button "Договоры" at bounding box center [481, 113] width 98 height 41
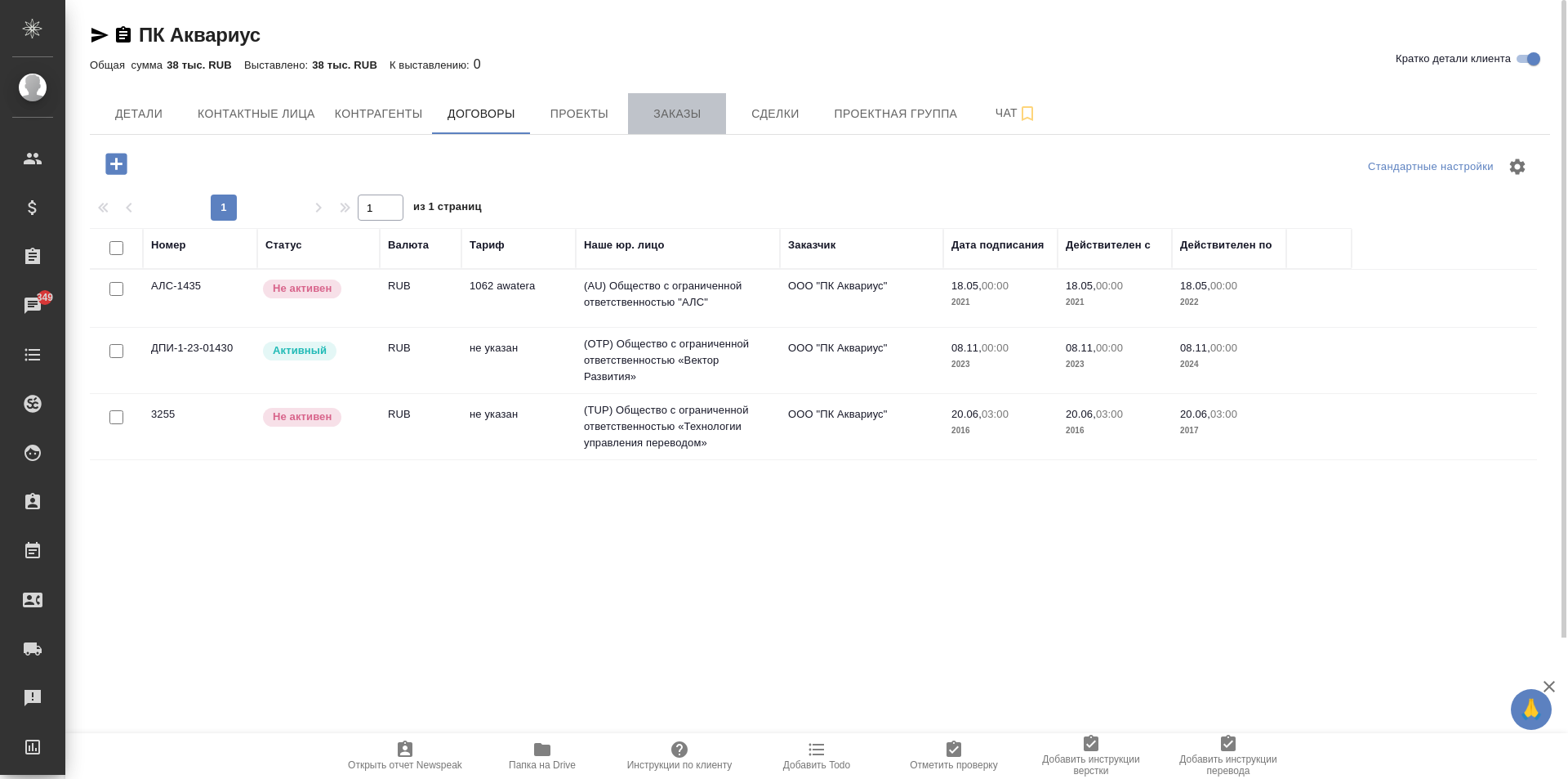
click at [704, 108] on span "Заказы" at bounding box center [677, 113] width 78 height 21
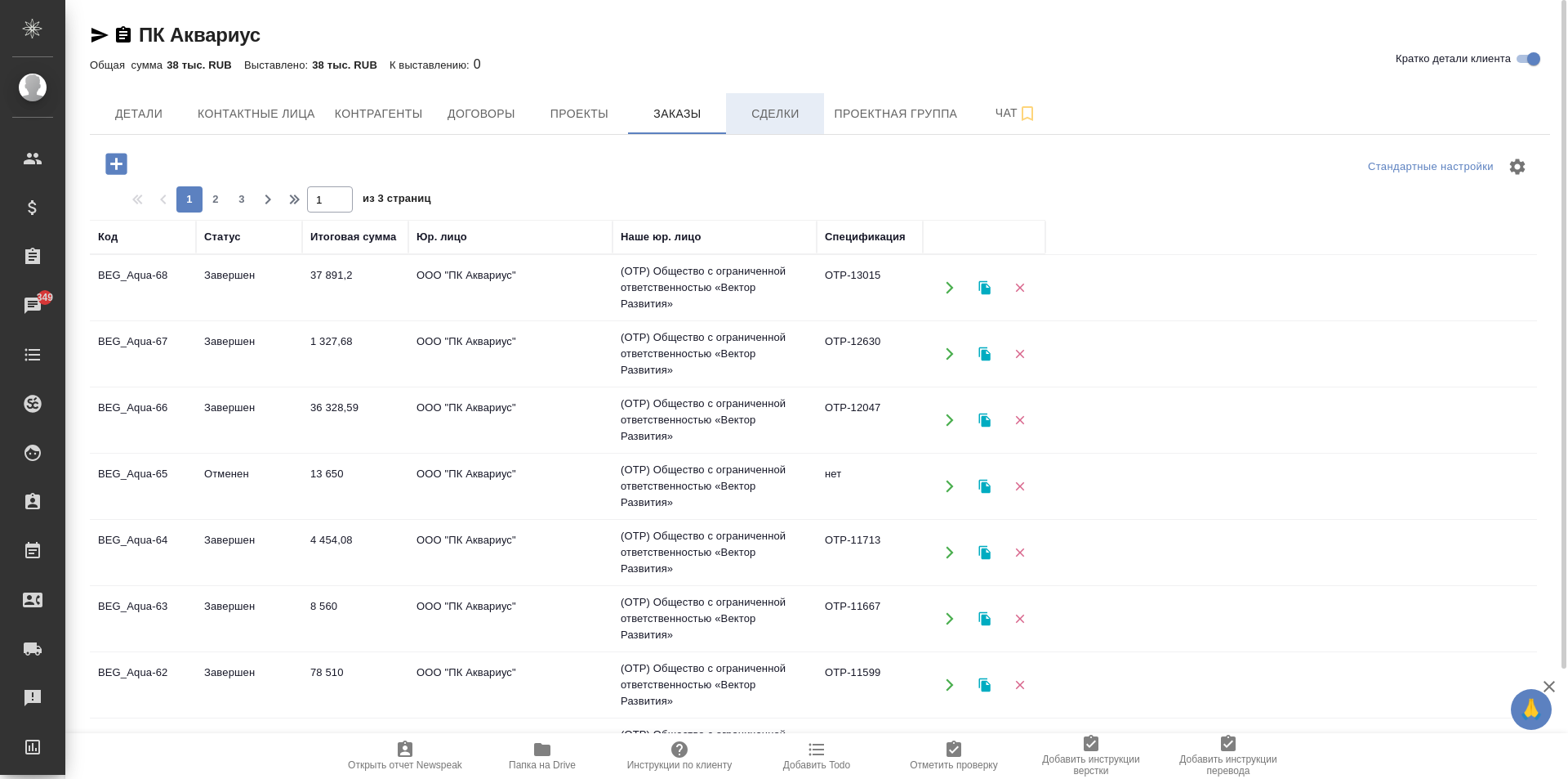
click at [739, 112] on span "Сделки" at bounding box center [775, 113] width 78 height 21
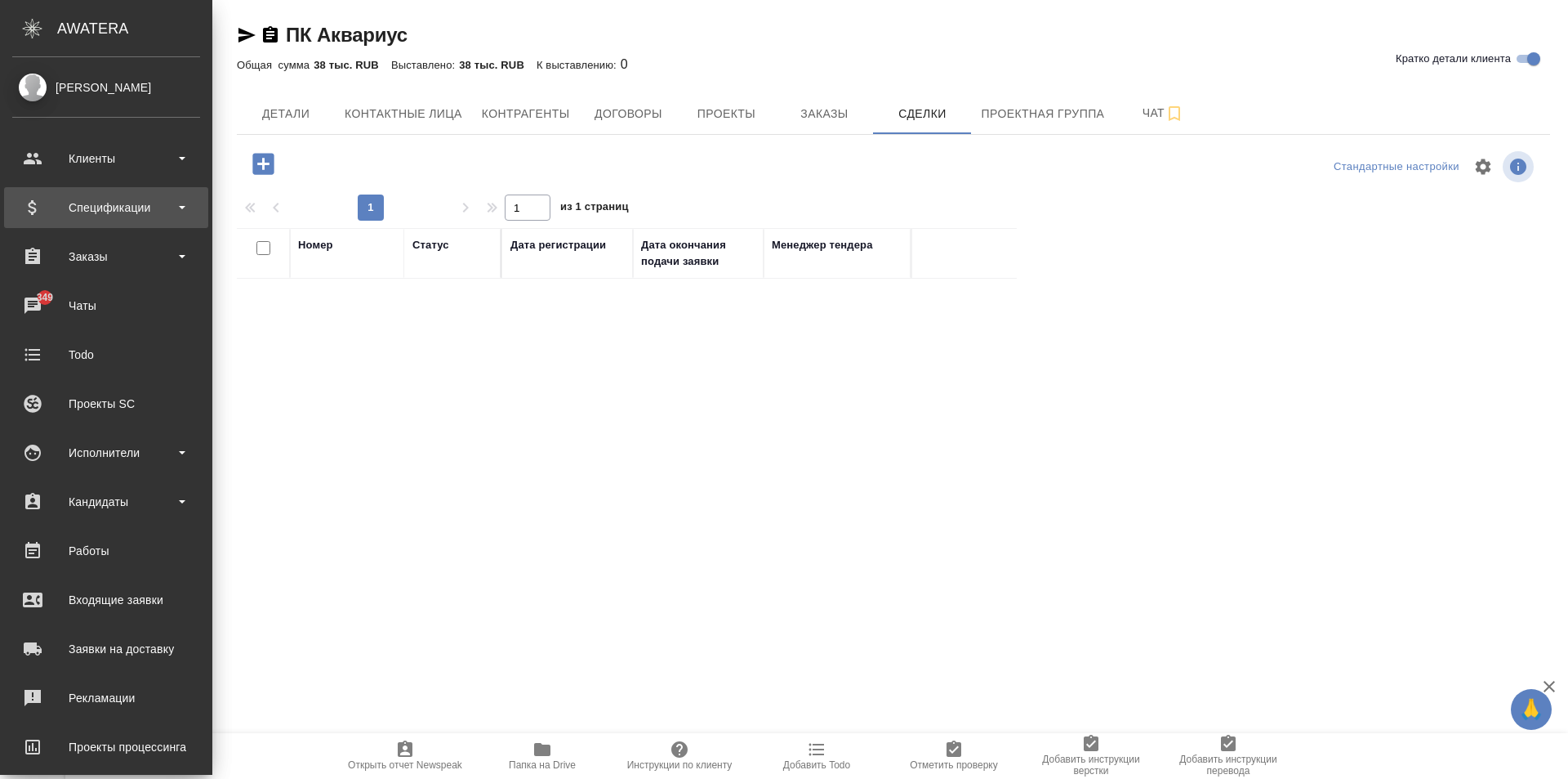
click at [86, 211] on div "Спецификации" at bounding box center [106, 207] width 188 height 24
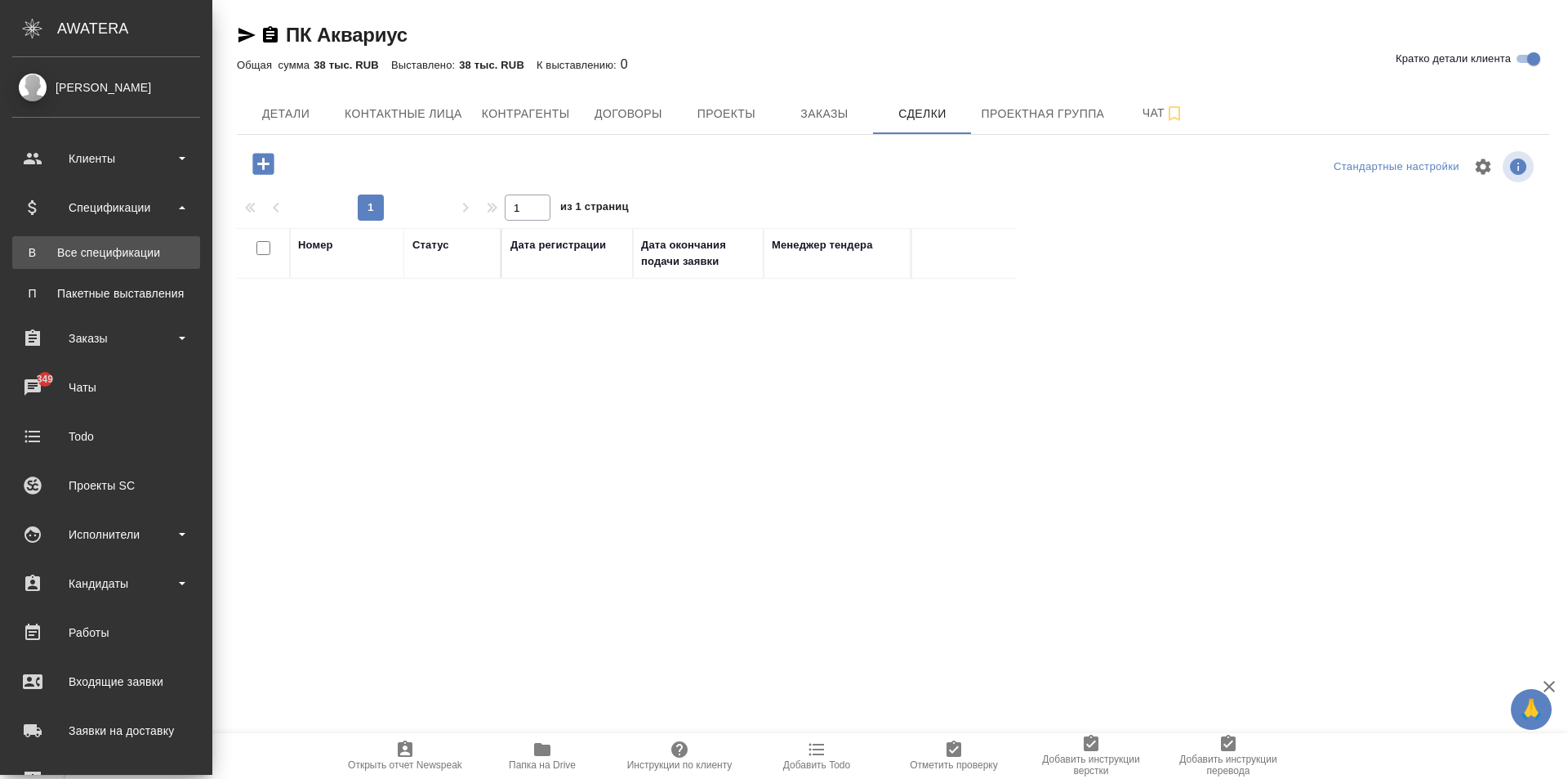
click at [97, 241] on link "В Все спецификации" at bounding box center [106, 253] width 188 height 33
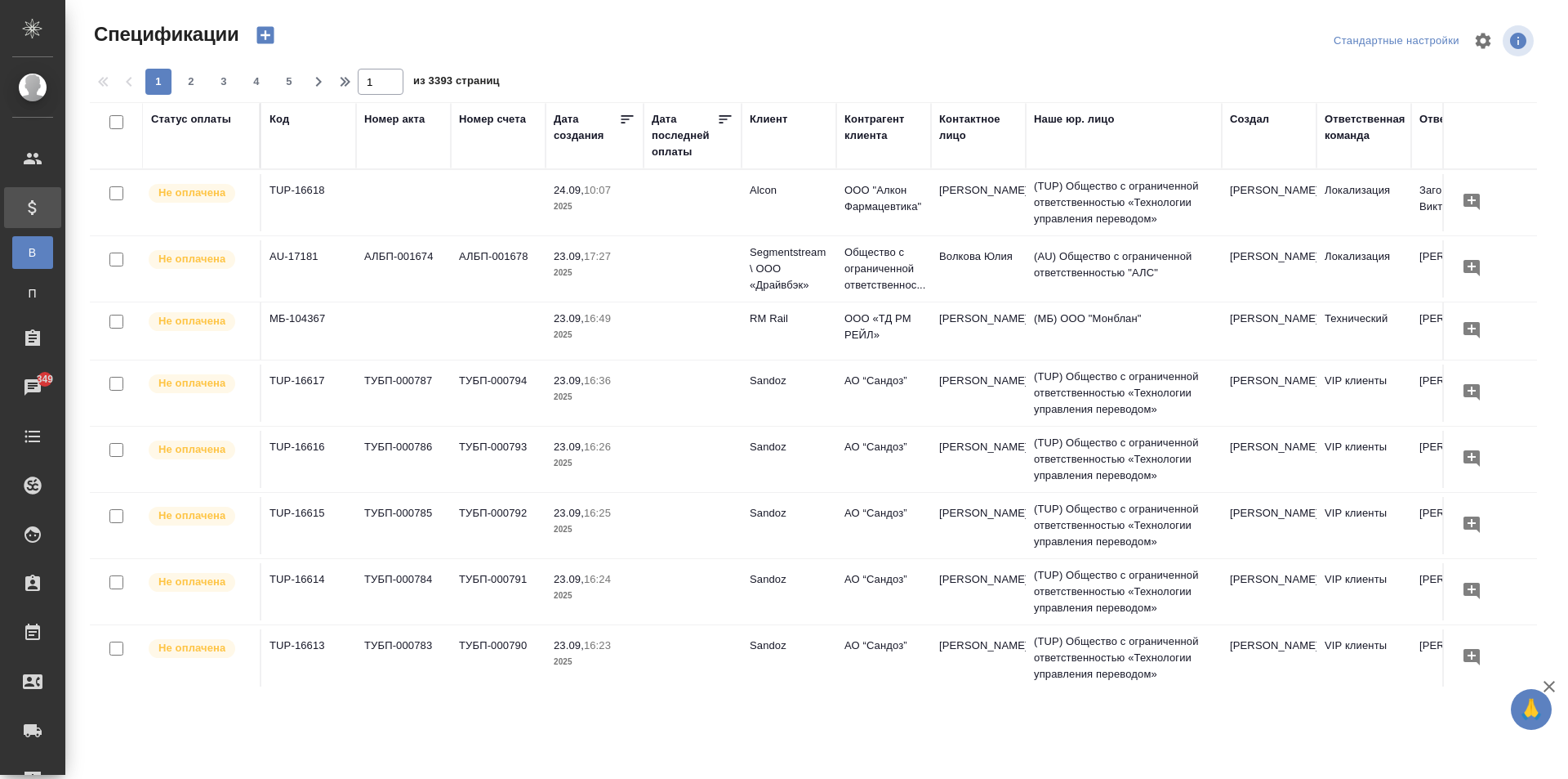
click at [771, 122] on div "Клиент" at bounding box center [769, 120] width 37 height 16
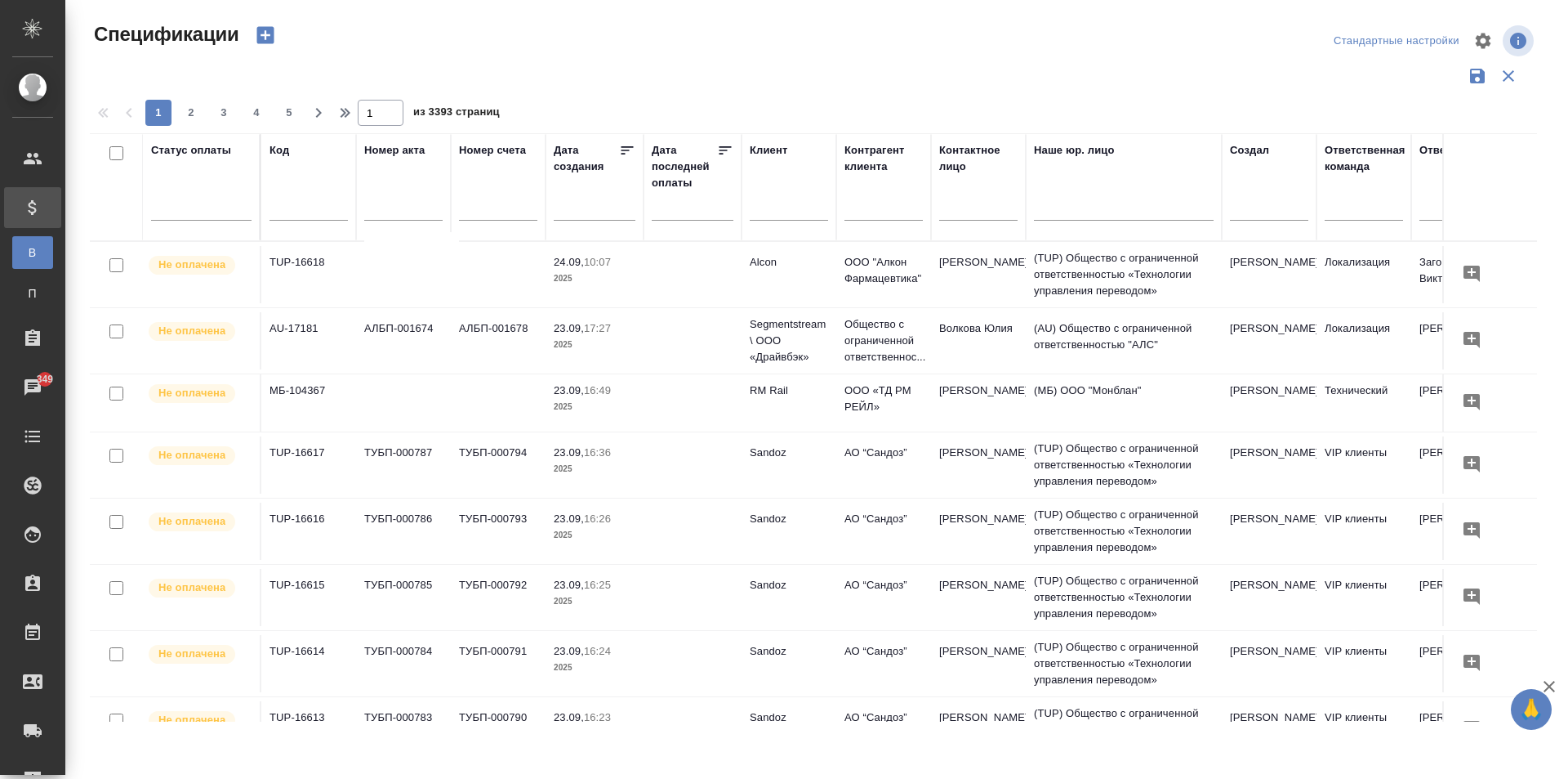
click at [784, 204] on input "text" at bounding box center [789, 209] width 78 height 21
type input "ПК аквариус"
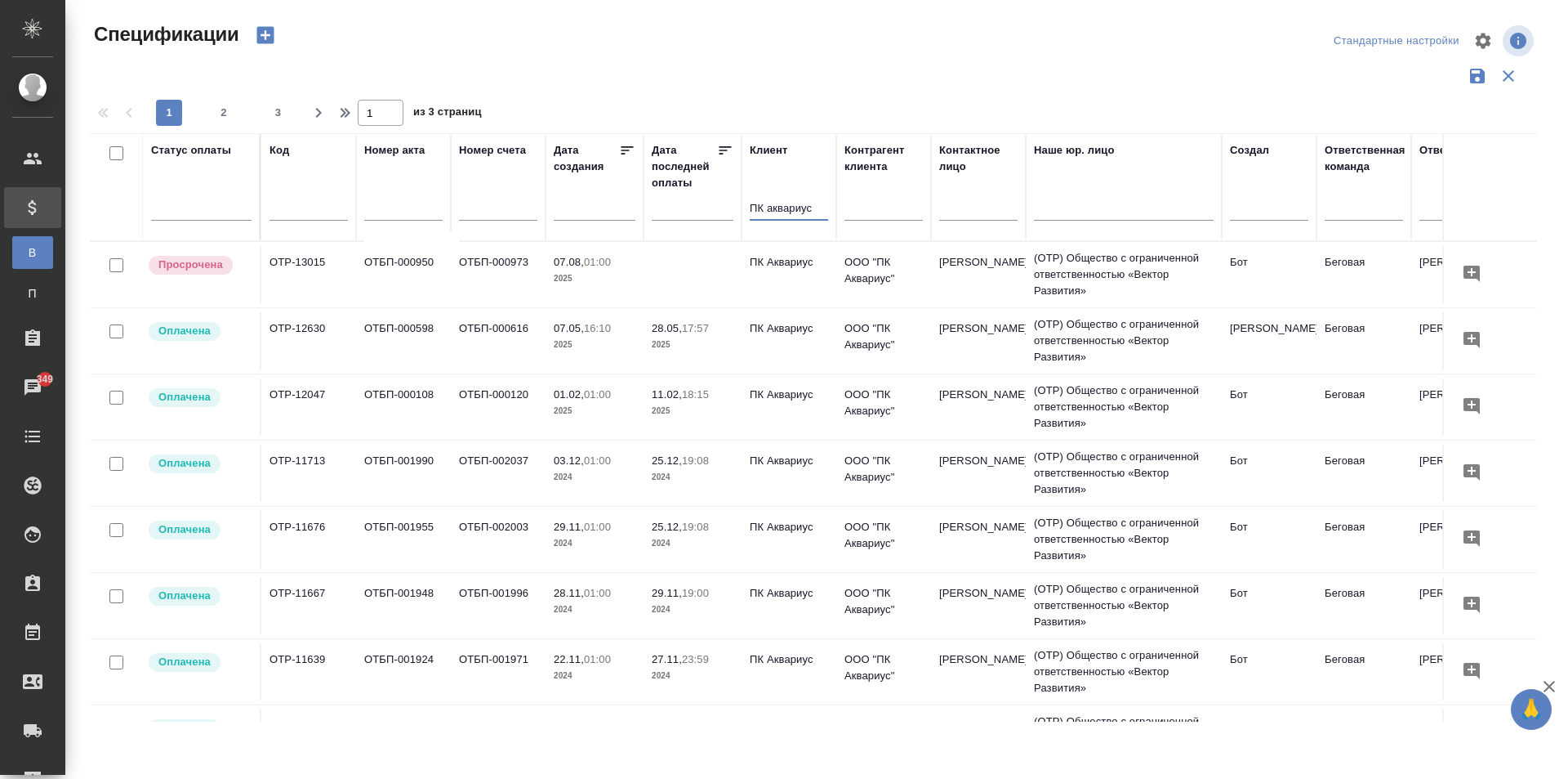
click at [779, 277] on td "ПК Аквариус" at bounding box center [788, 275] width 95 height 57
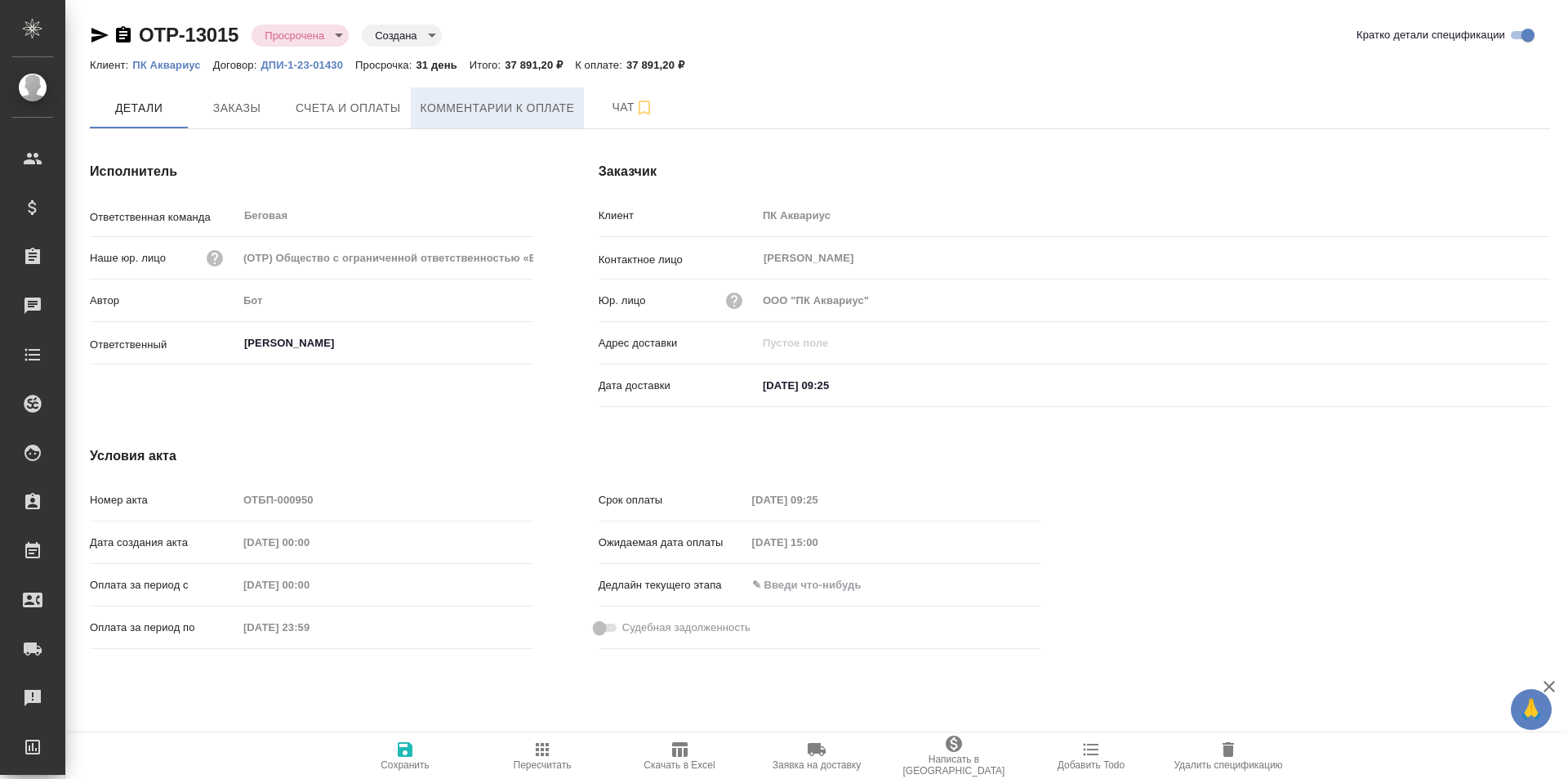
click at [518, 112] on span "Комментарии к оплате" at bounding box center [498, 108] width 154 height 21
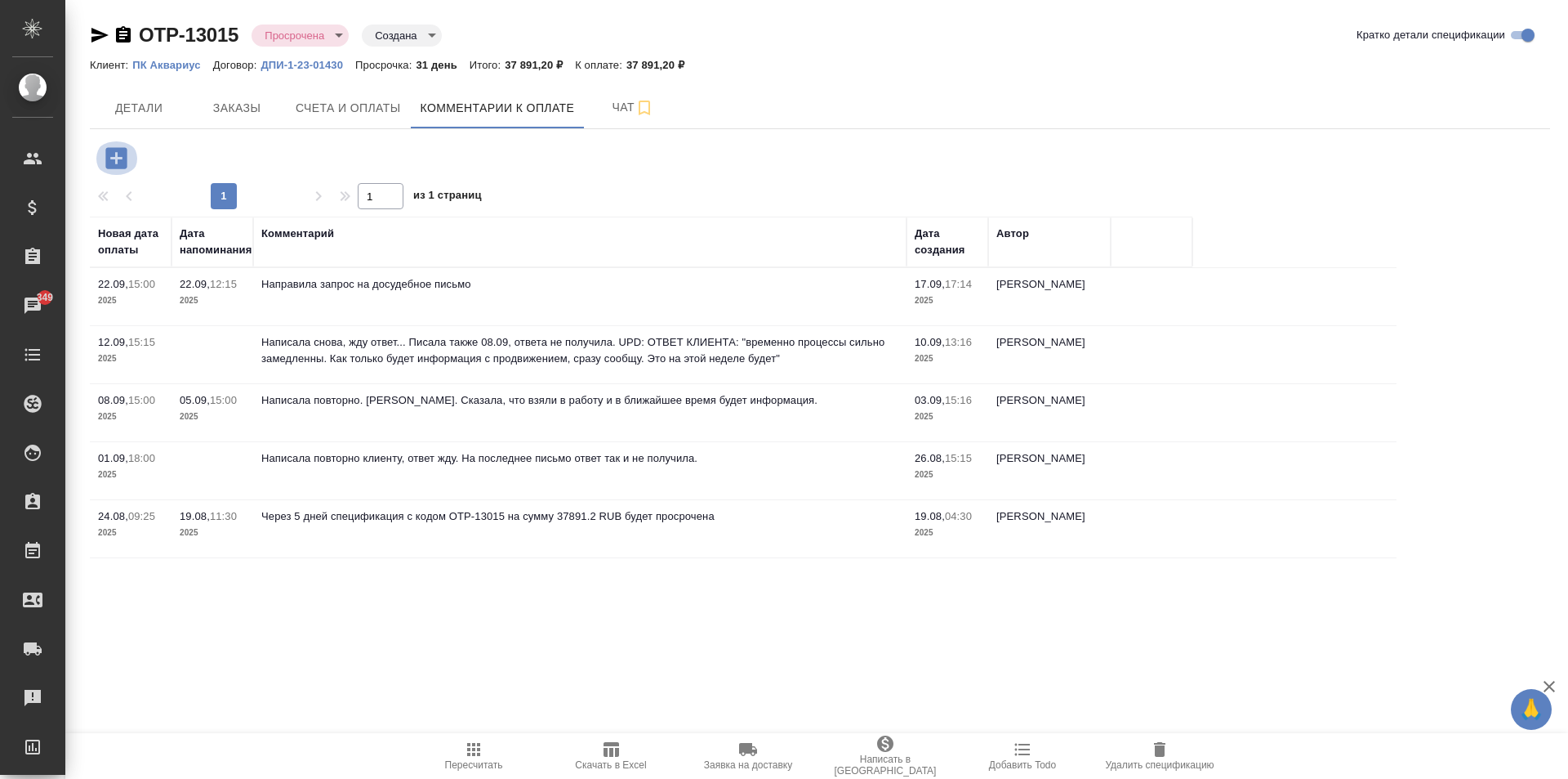
click at [112, 159] on icon "button" at bounding box center [116, 158] width 29 height 29
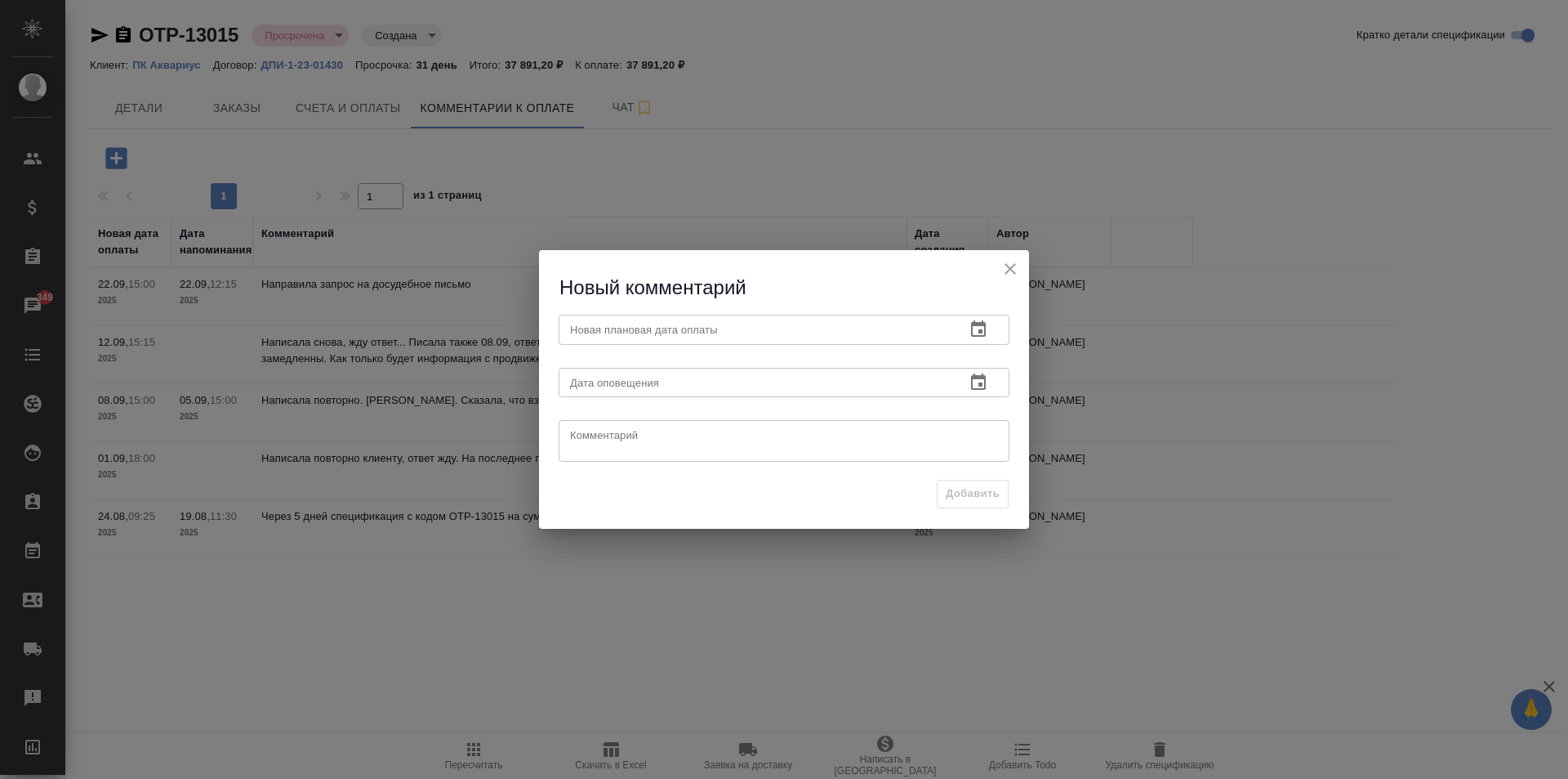
click at [812, 337] on input "text" at bounding box center [755, 329] width 393 height 29
click at [984, 335] on icon "button" at bounding box center [978, 329] width 20 height 20
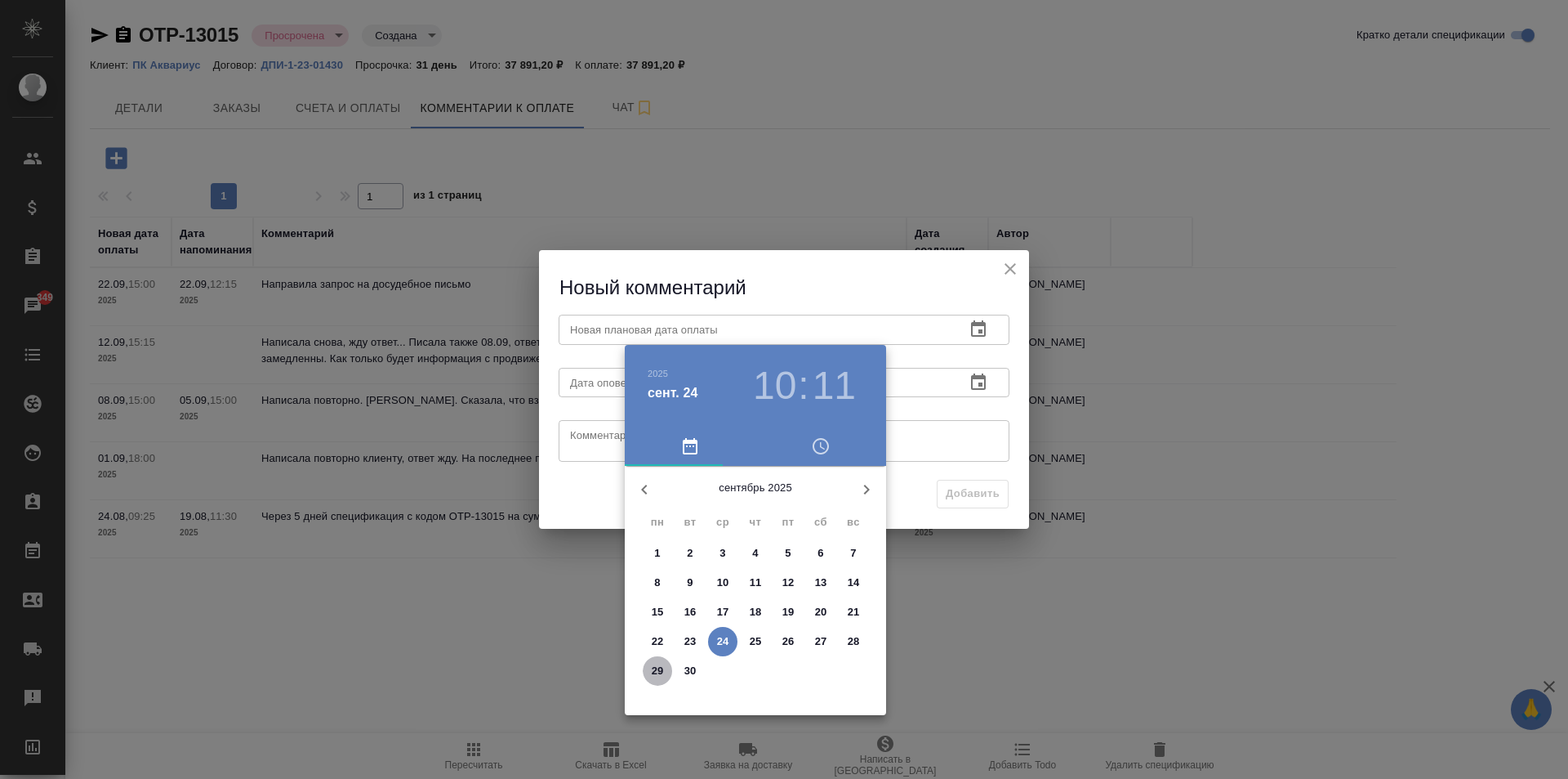
click at [649, 675] on span "29" at bounding box center [657, 671] width 29 height 16
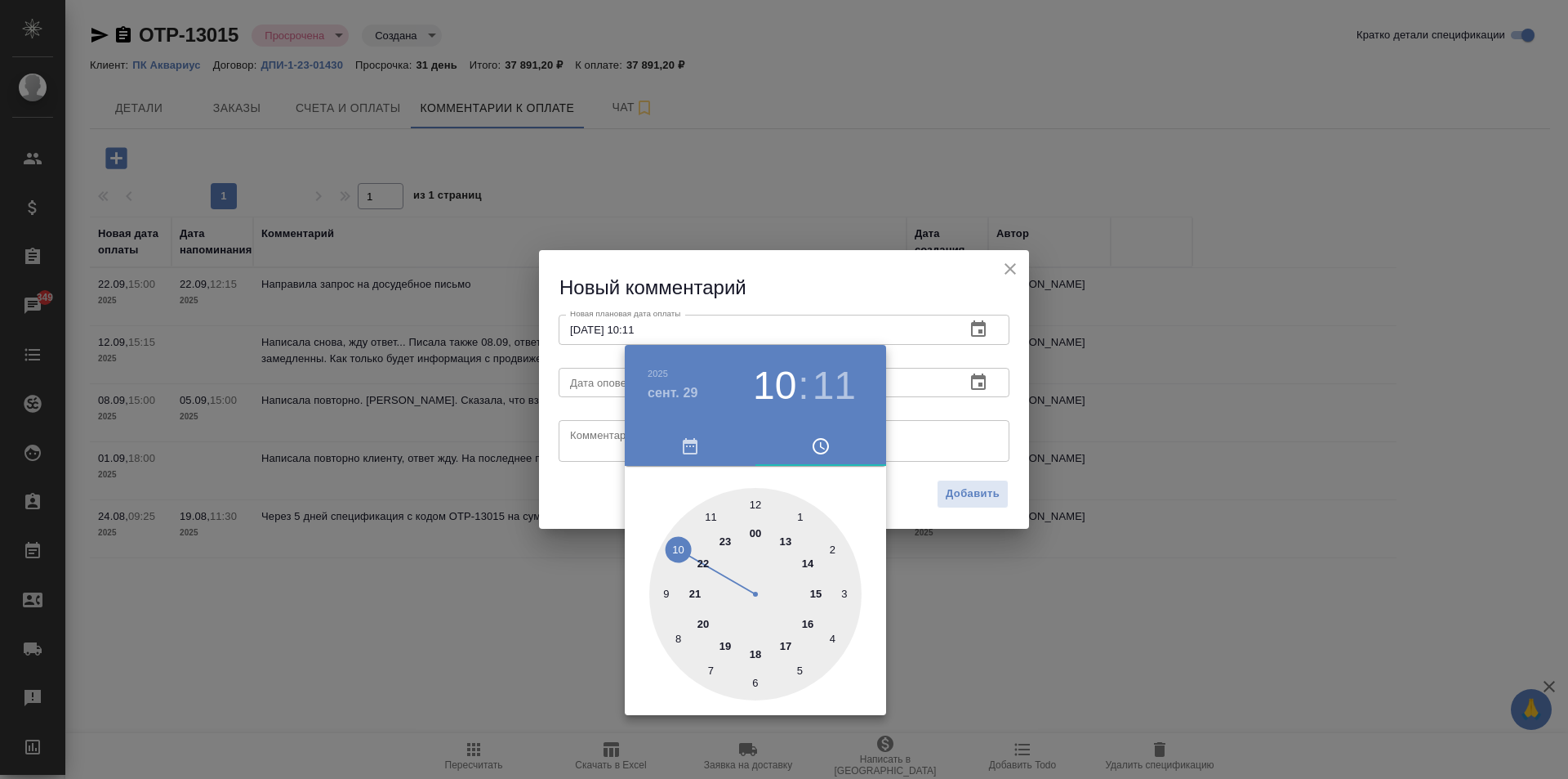
click at [757, 509] on div at bounding box center [755, 594] width 212 height 212
click at [755, 507] on div at bounding box center [755, 594] width 212 height 212
type input "29.09.2025 12:00"
click at [925, 468] on div at bounding box center [784, 389] width 1568 height 779
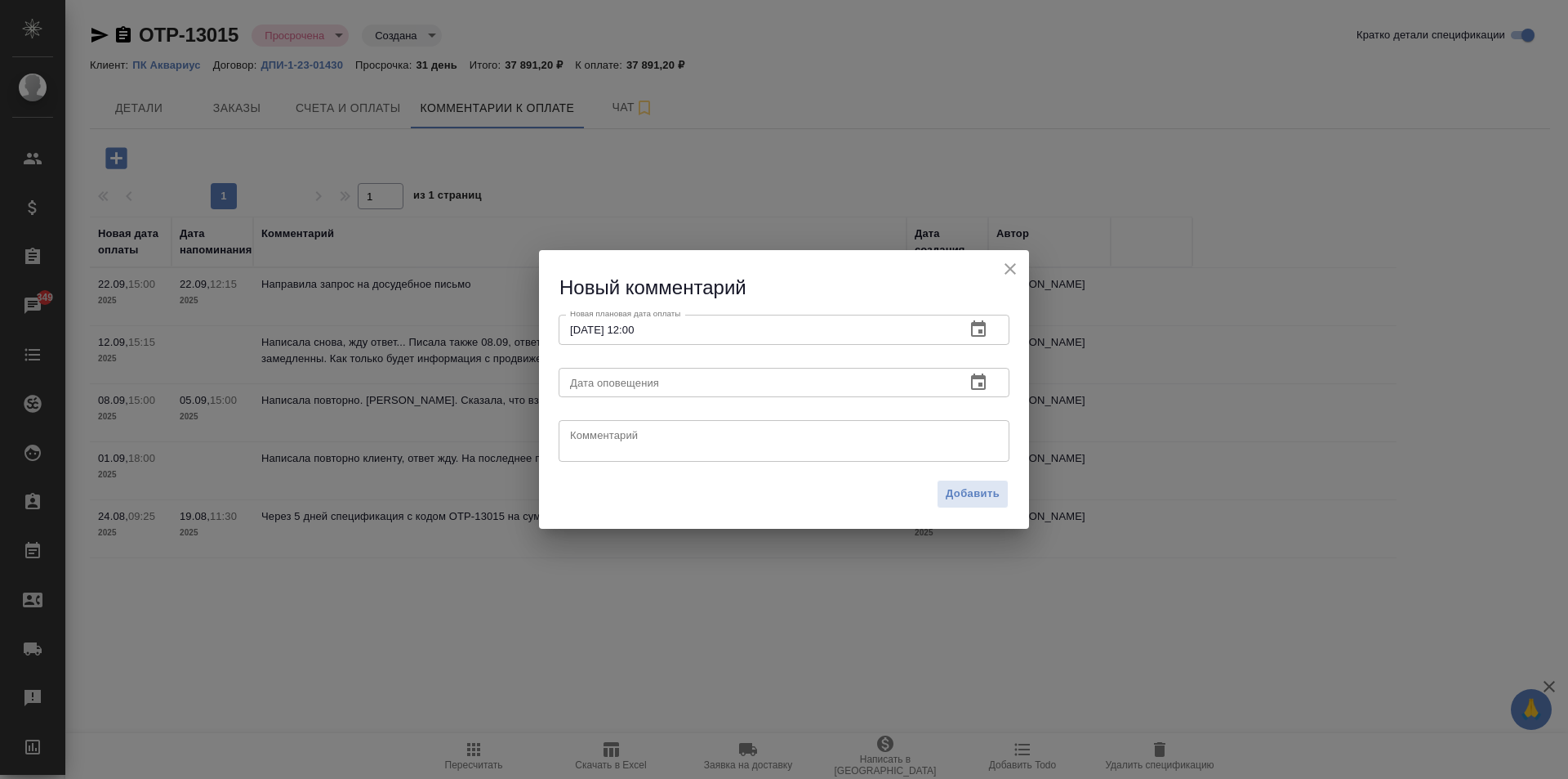
click at [596, 384] on input "text" at bounding box center [755, 382] width 393 height 29
click at [984, 382] on icon "button" at bounding box center [978, 381] width 14 height 16
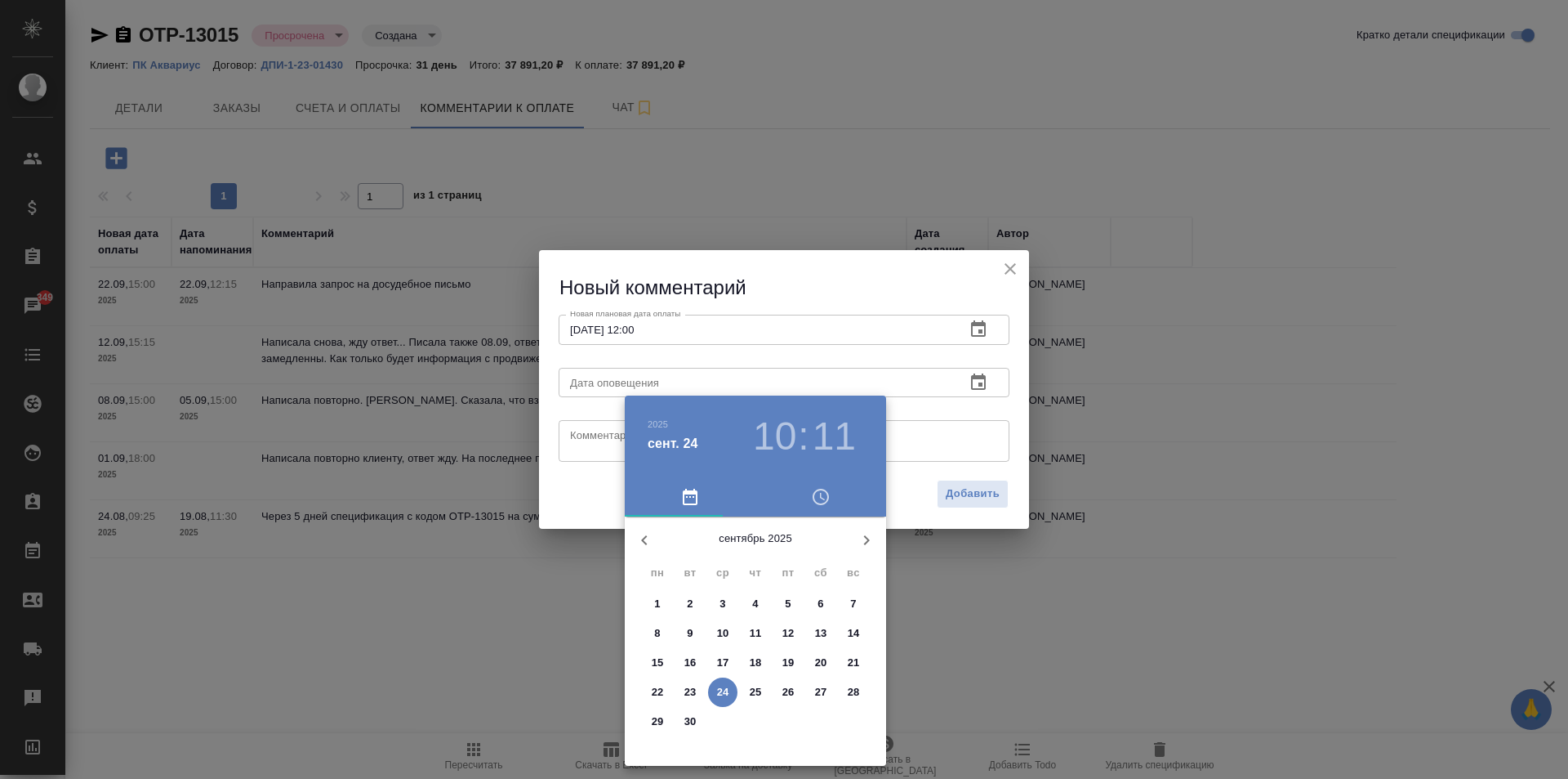
click at [724, 684] on p "24" at bounding box center [723, 692] width 12 height 16
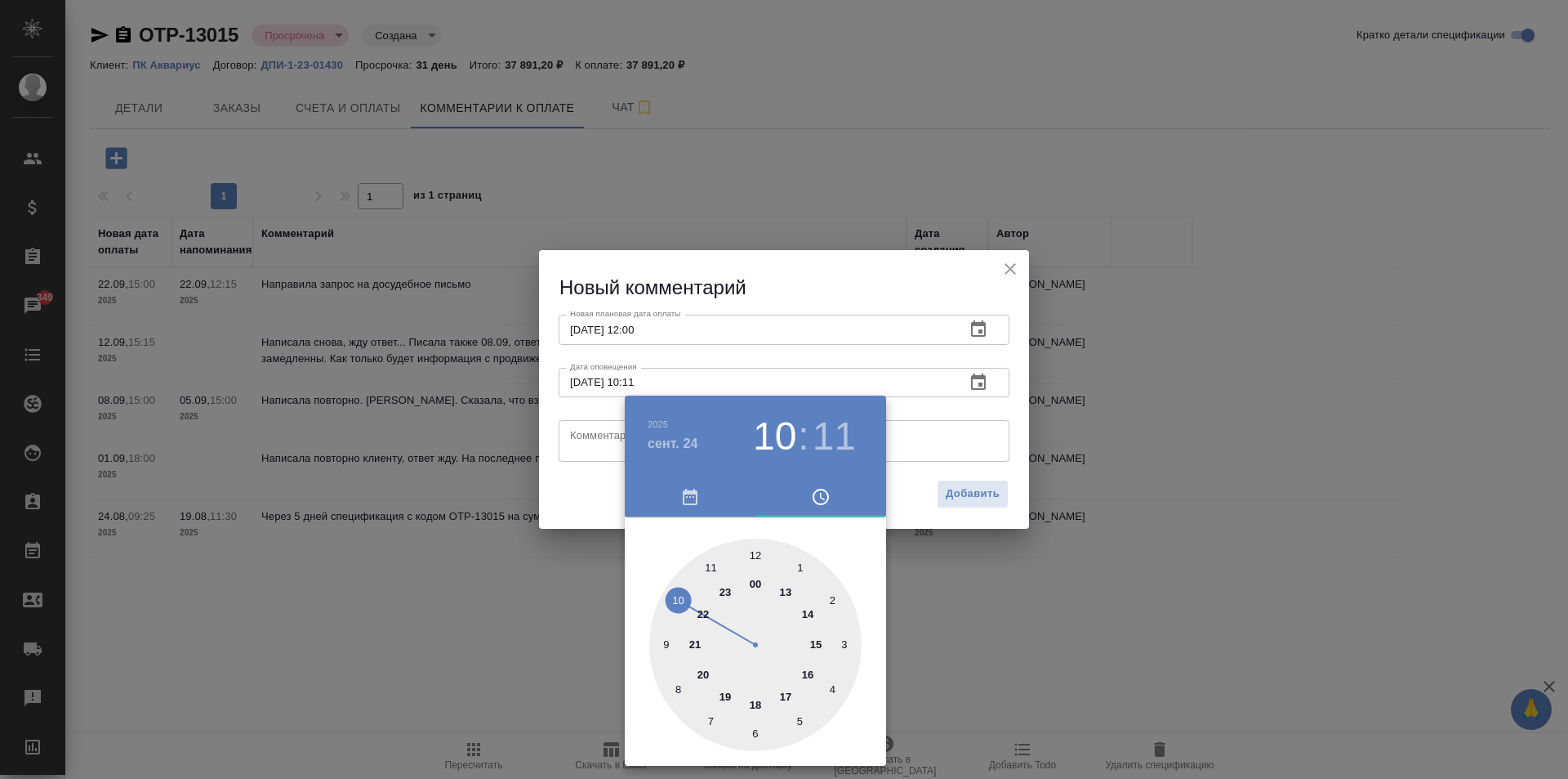
click at [675, 601] on div at bounding box center [755, 644] width 212 height 212
click at [753, 555] on div at bounding box center [755, 644] width 212 height 212
type input "24.09.2025 10:00"
click at [908, 464] on div at bounding box center [784, 389] width 1568 height 779
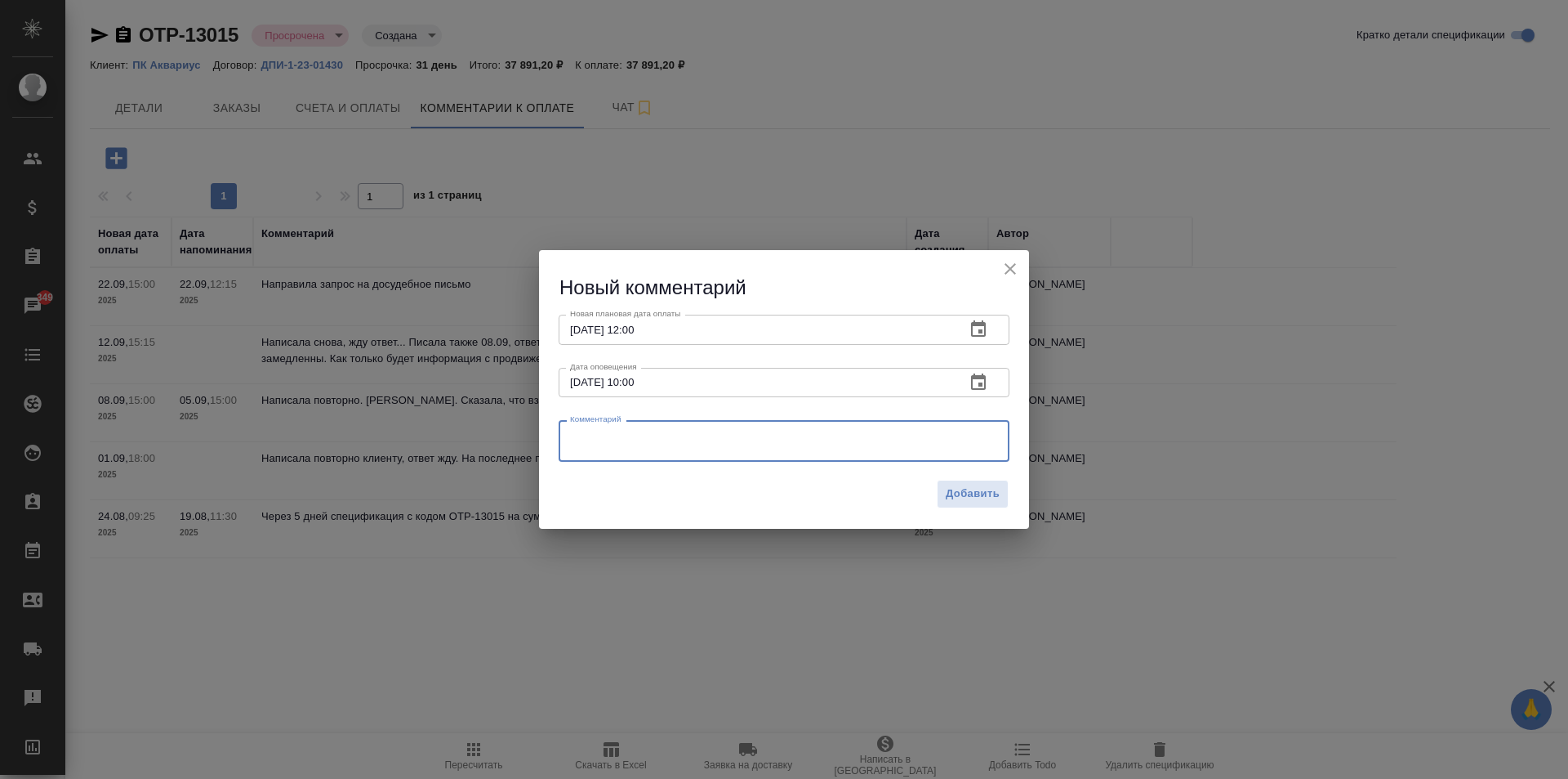
click at [871, 442] on textarea at bounding box center [784, 441] width 428 height 24
paste textarea "Оплату согласовали сегодня. Уточняем дату. Как будет данная информация, моя кол…"
type textarea "Клиент написал: Оплату согласовали сегодня. Уточняем дату. Как будет данная инф…"
click at [968, 486] on span "Добавить" at bounding box center [972, 494] width 54 height 19
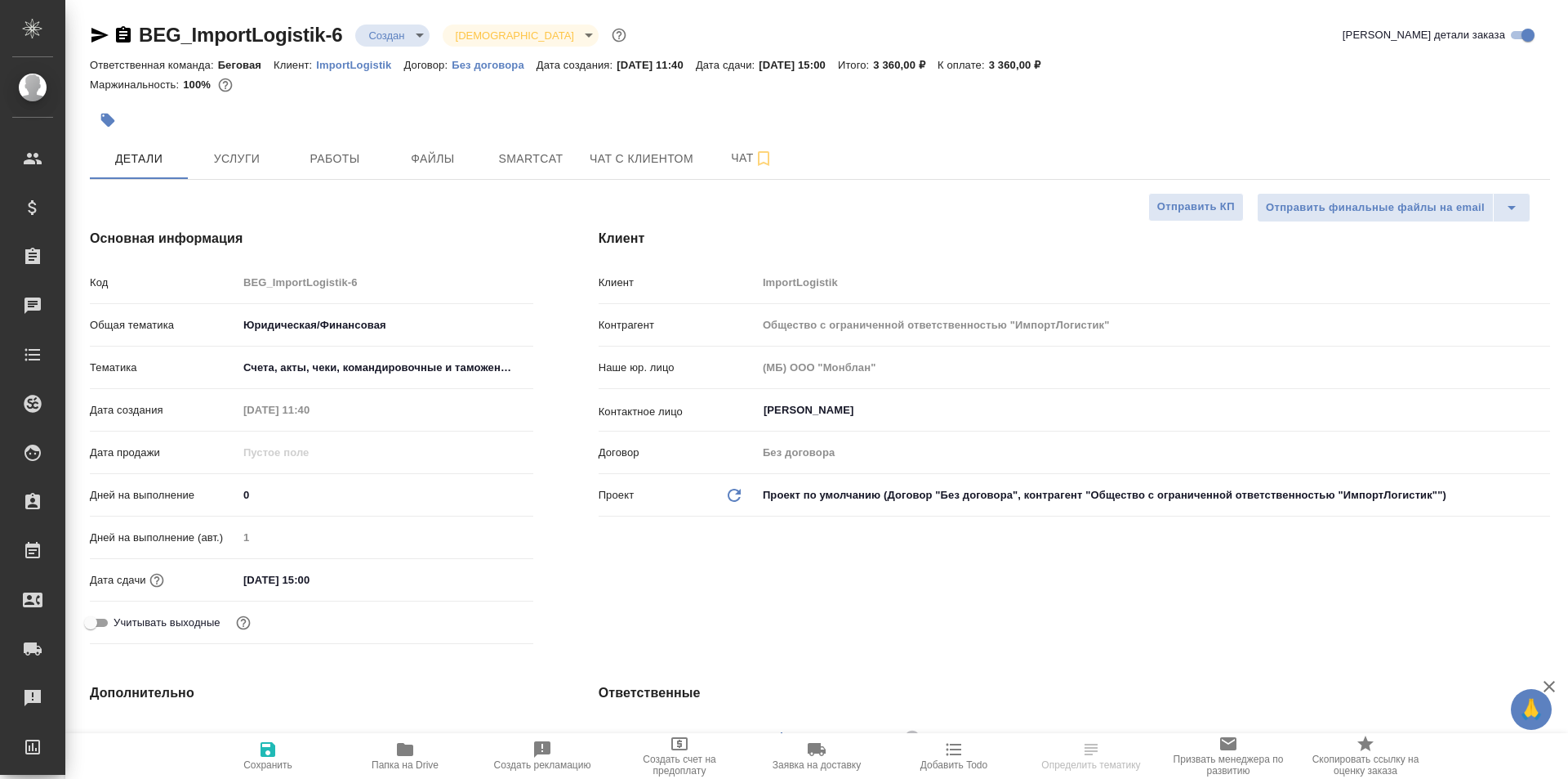
select select "RU"
type textarea "x"
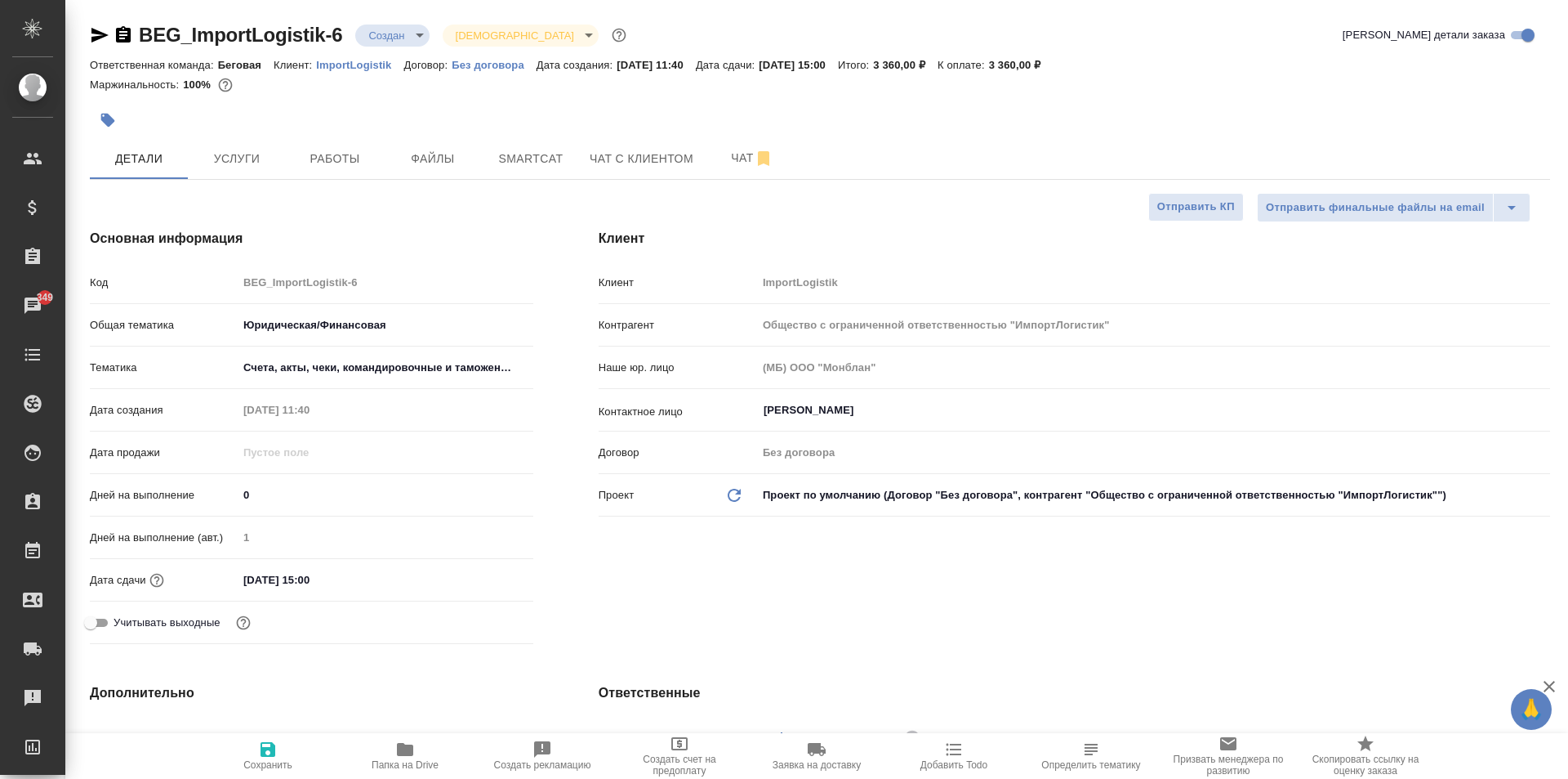
type textarea "x"
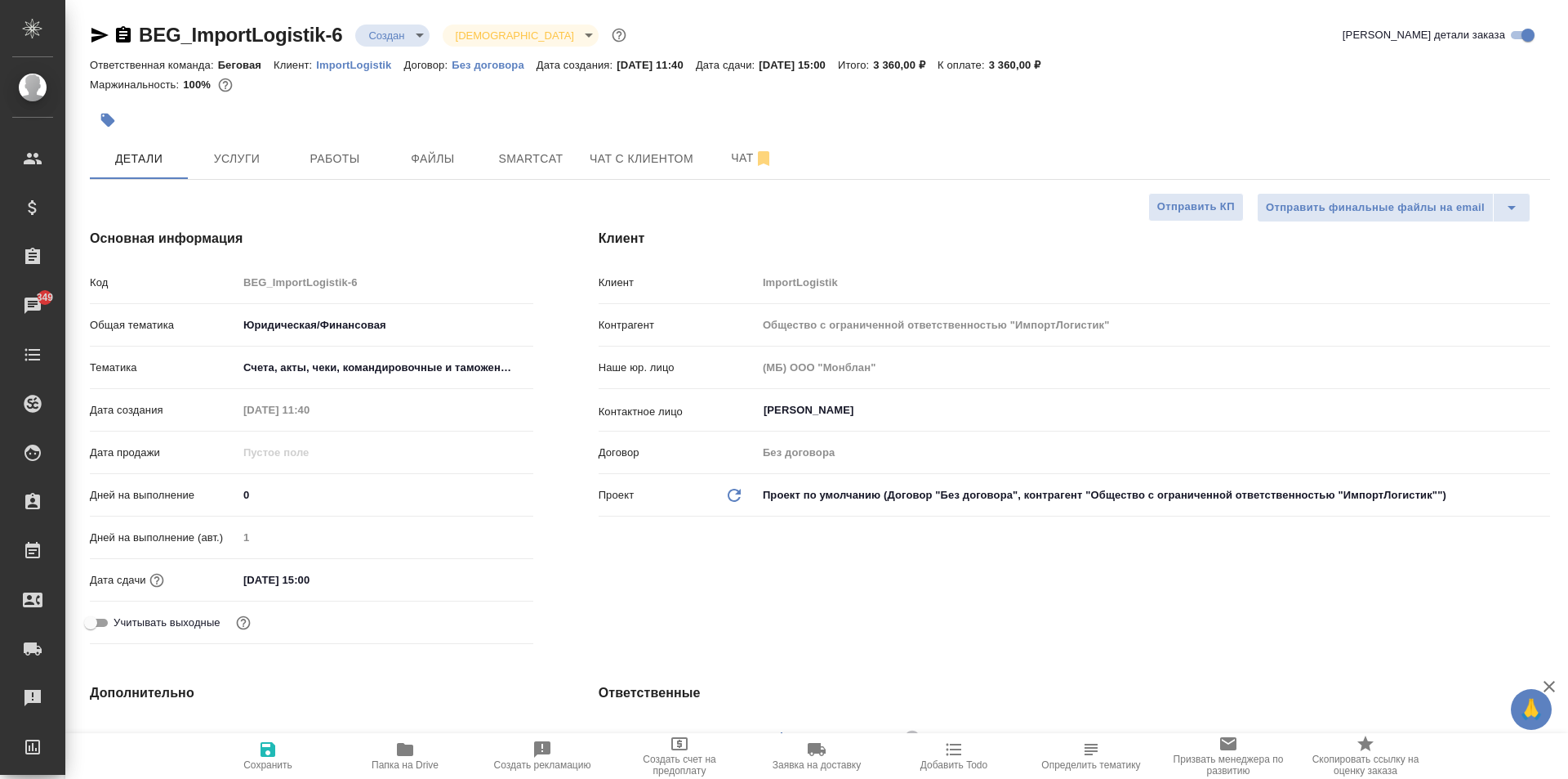
type textarea "x"
click at [442, 167] on span "Файлы" at bounding box center [433, 159] width 78 height 21
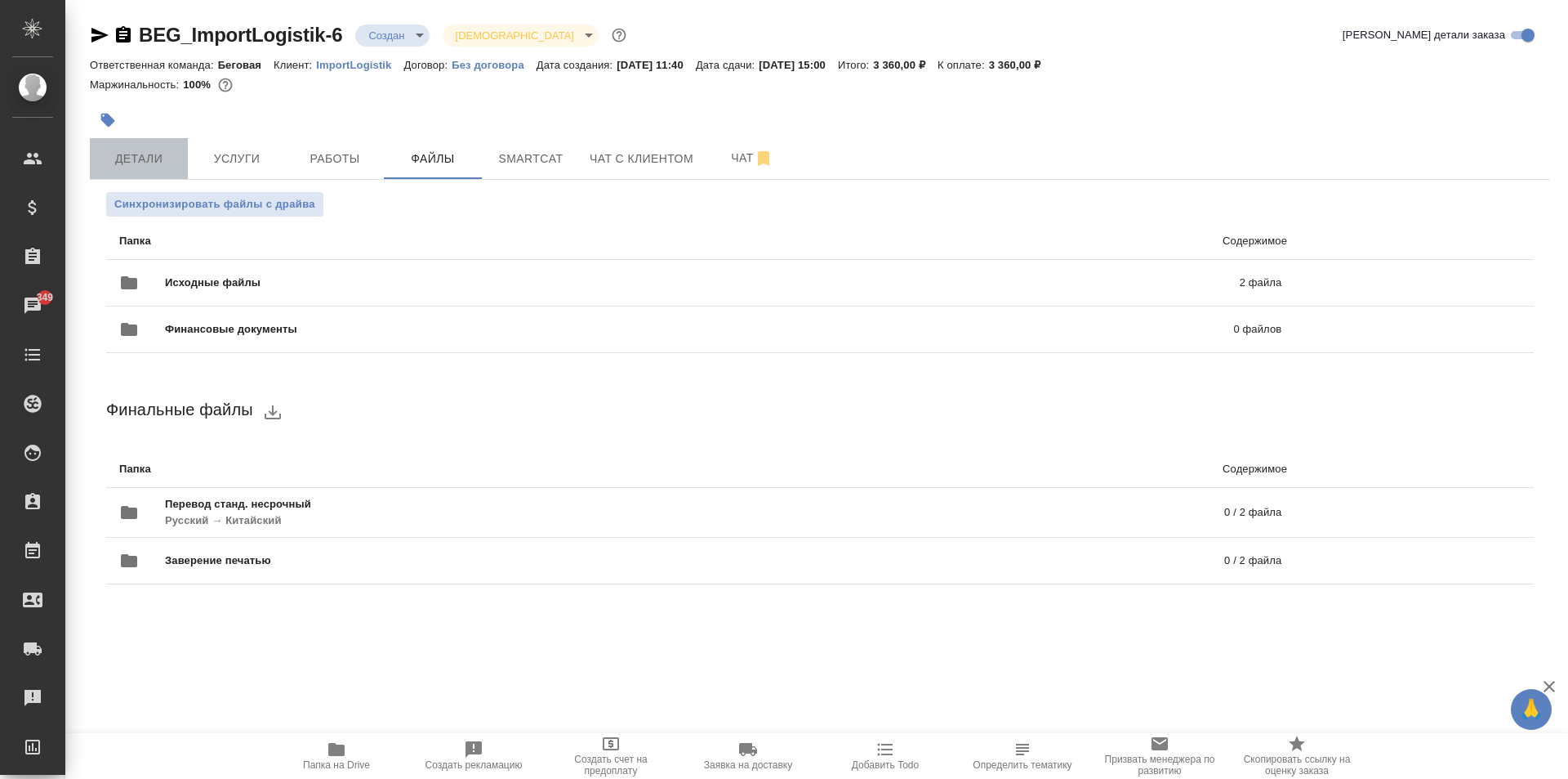
click at [138, 158] on span "Детали" at bounding box center [139, 159] width 78 height 21
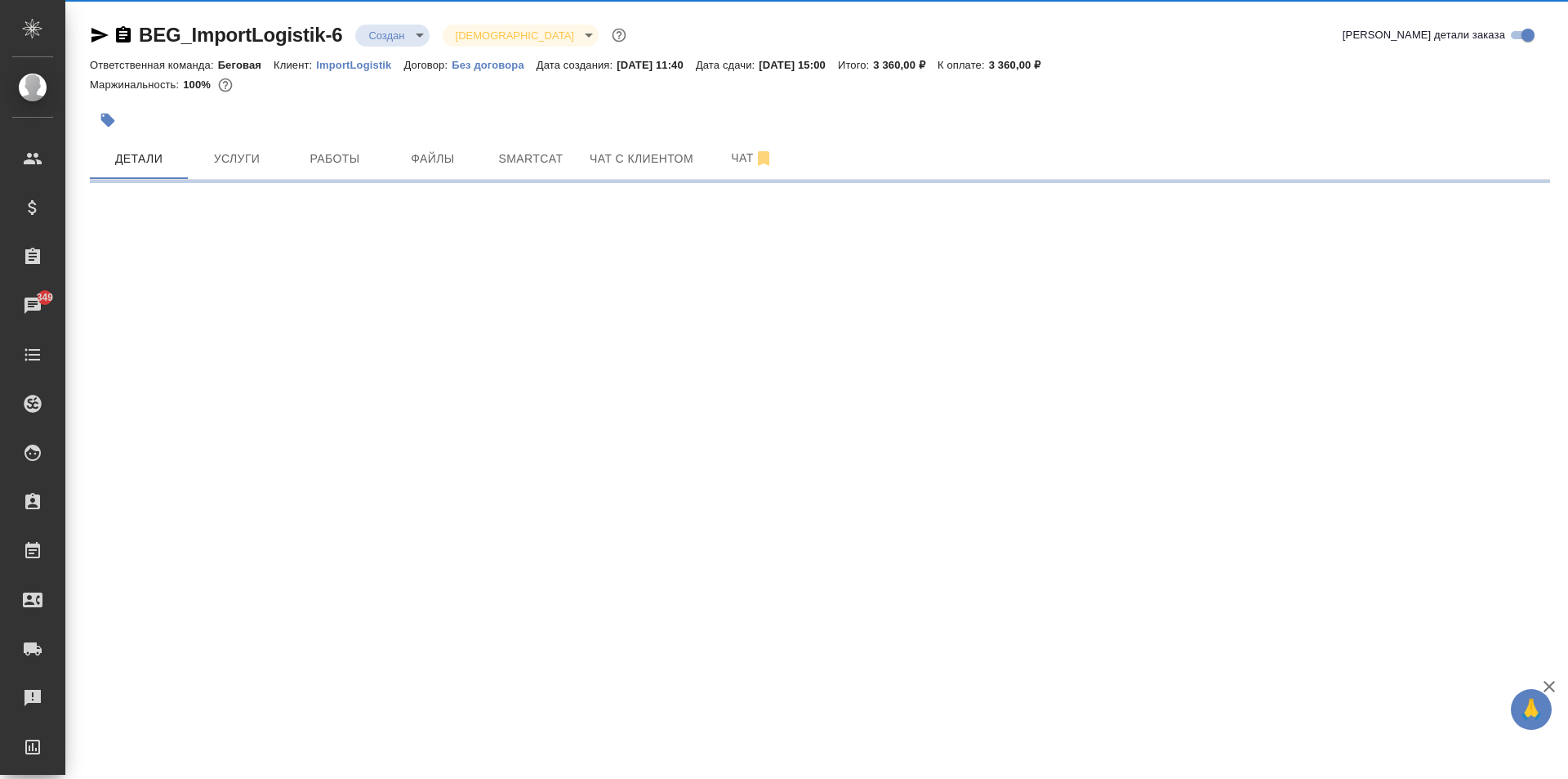
select select "RU"
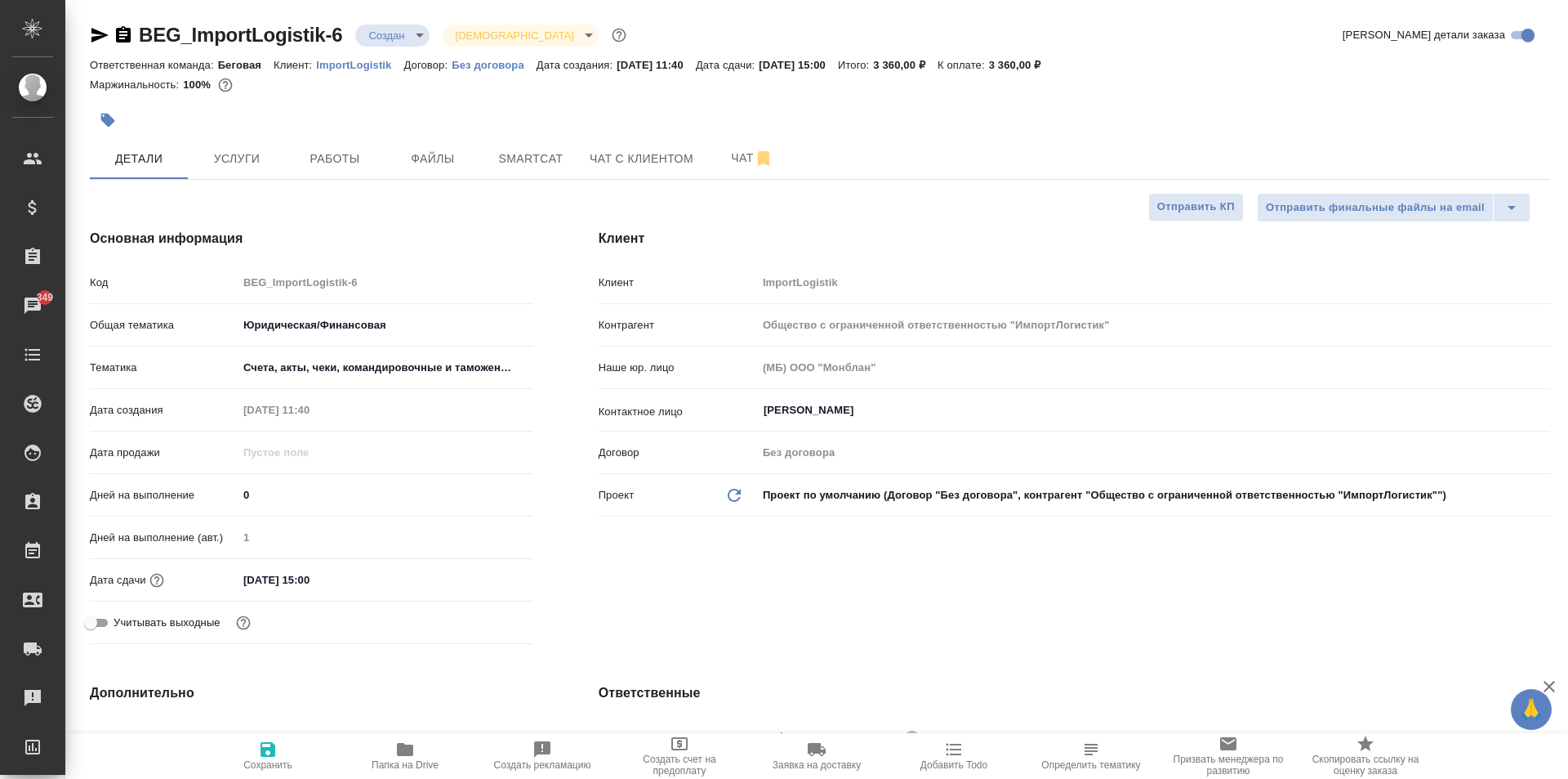
type textarea "x"
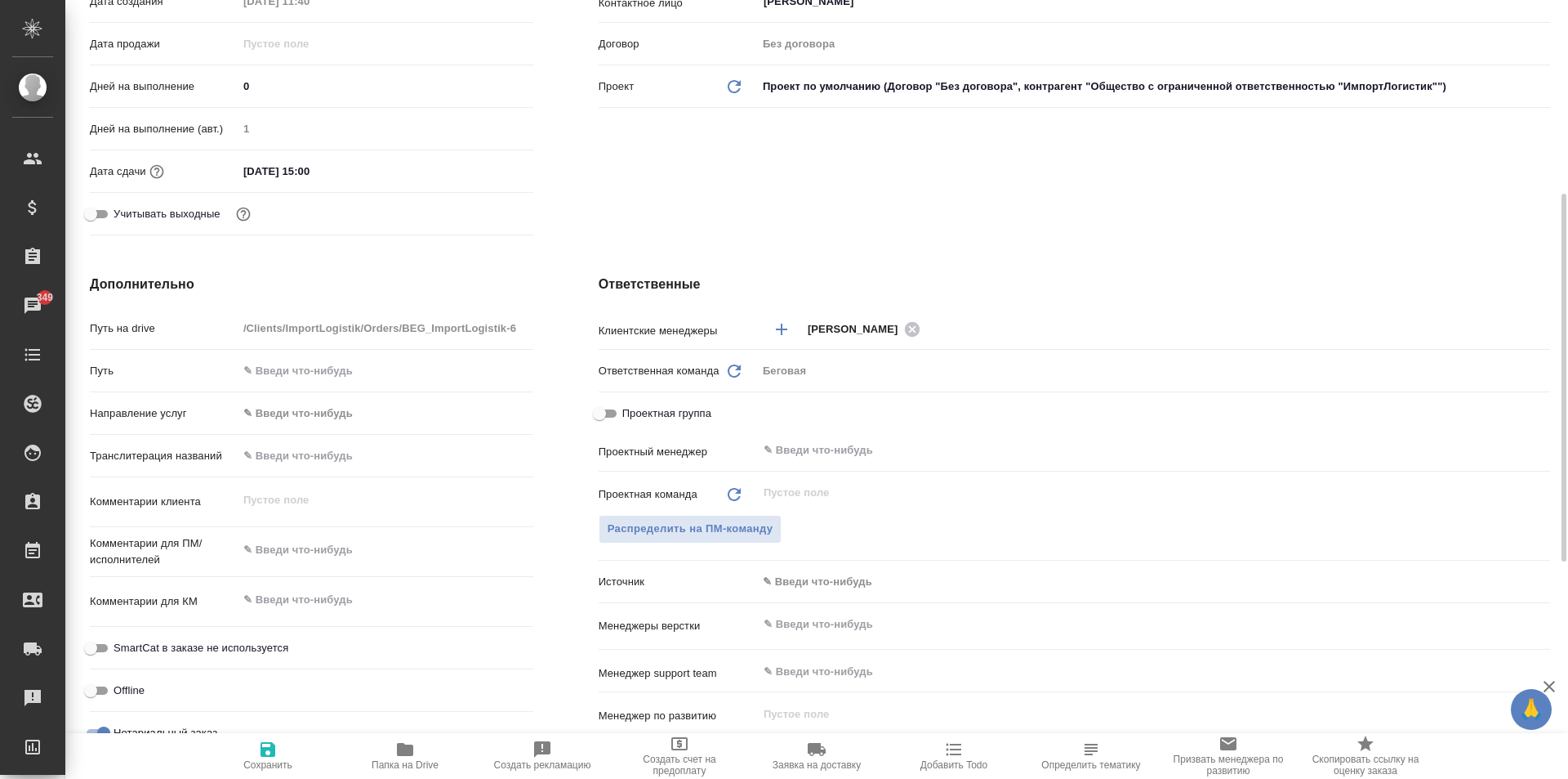
type textarea "x"
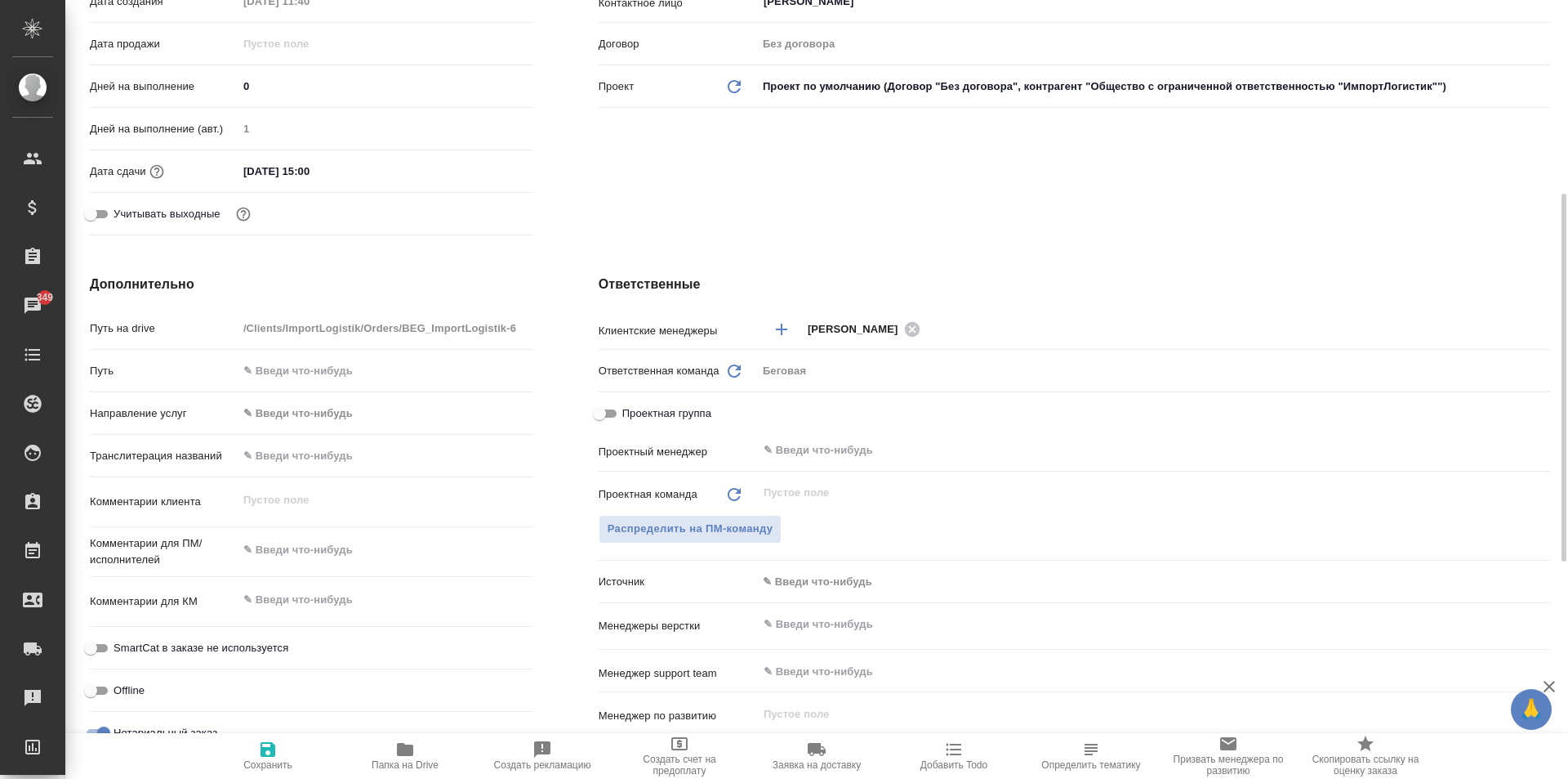
type textarea "x"
click at [360, 548] on textarea at bounding box center [385, 551] width 294 height 28
type textarea "к"
type textarea "x"
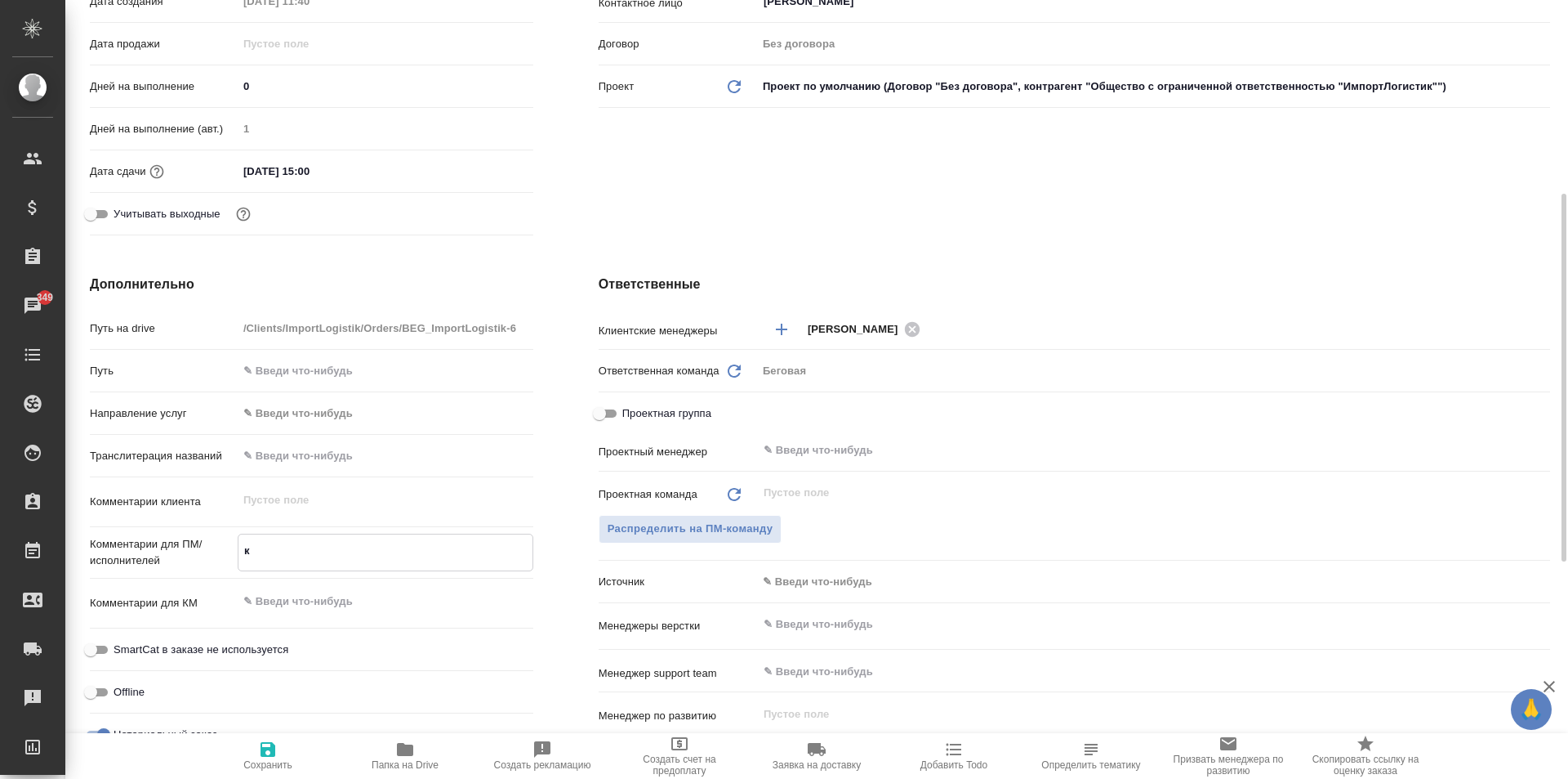
type textarea "x"
type textarea "ки"
type textarea "x"
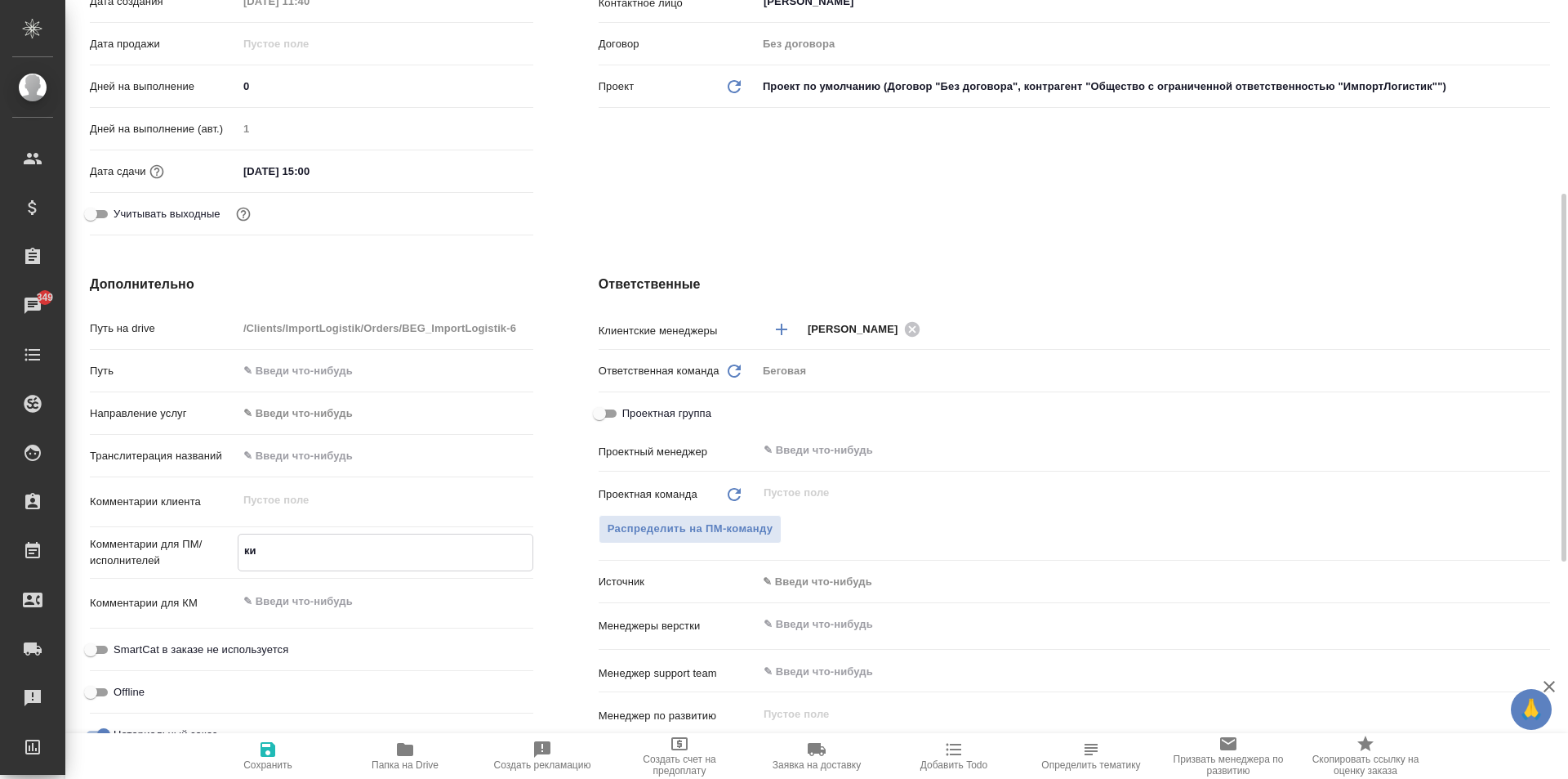
type textarea "x"
type textarea "кит"
type textarea "x"
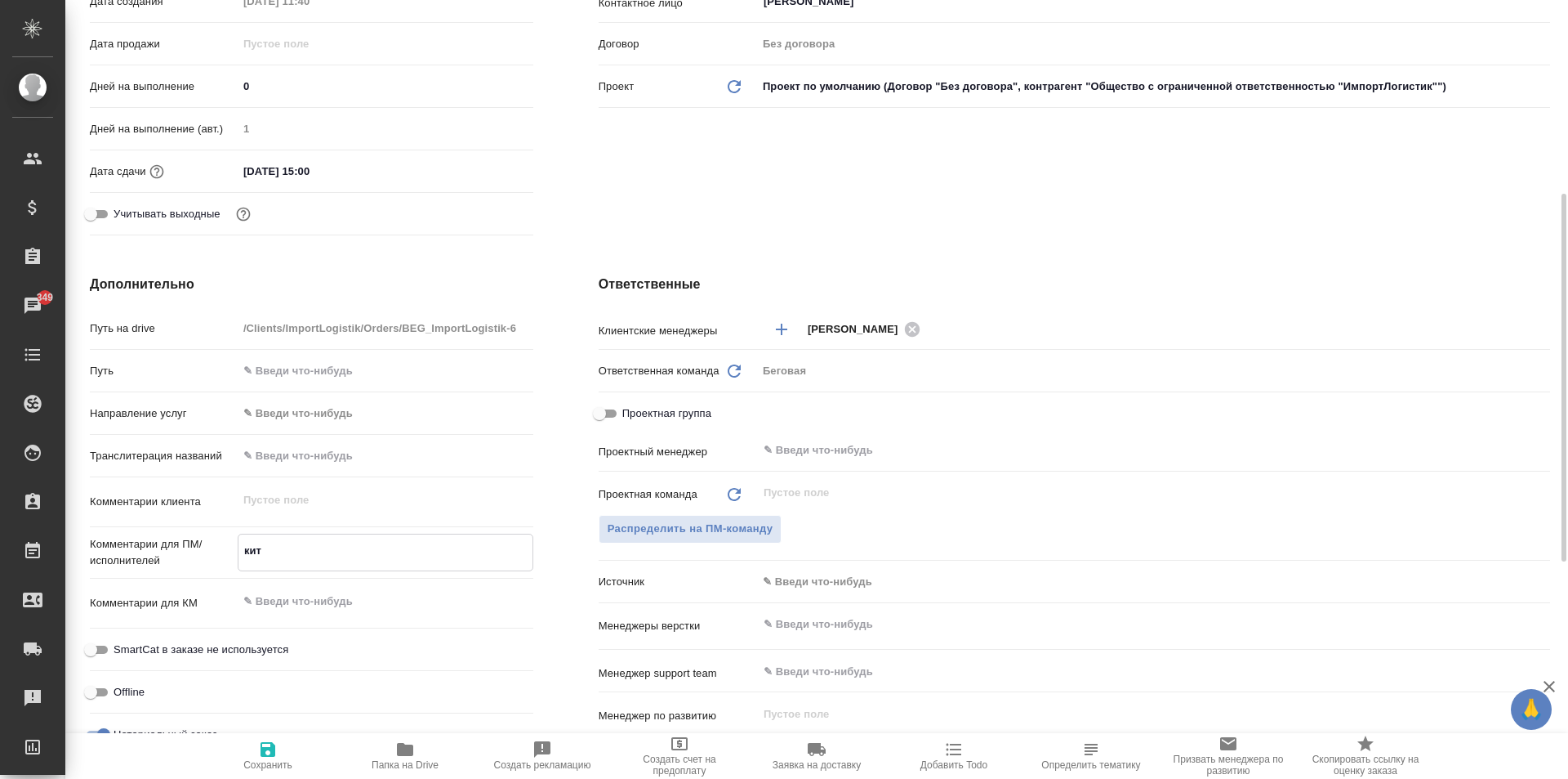
type textarea "кит-"
type textarea "x"
type textarea "кит-ру"
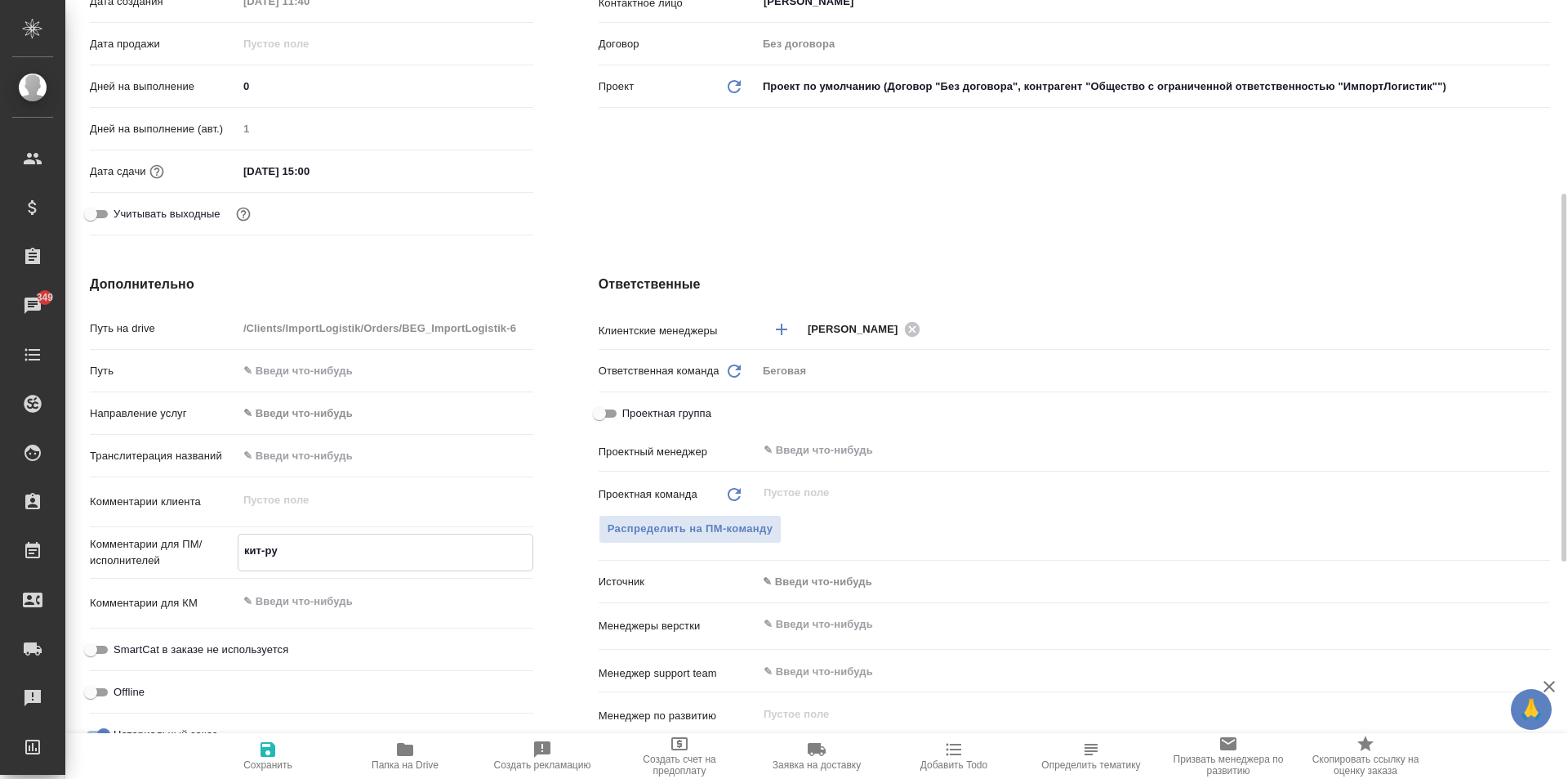
type textarea "x"
type textarea "кит-рус"
type textarea "x"
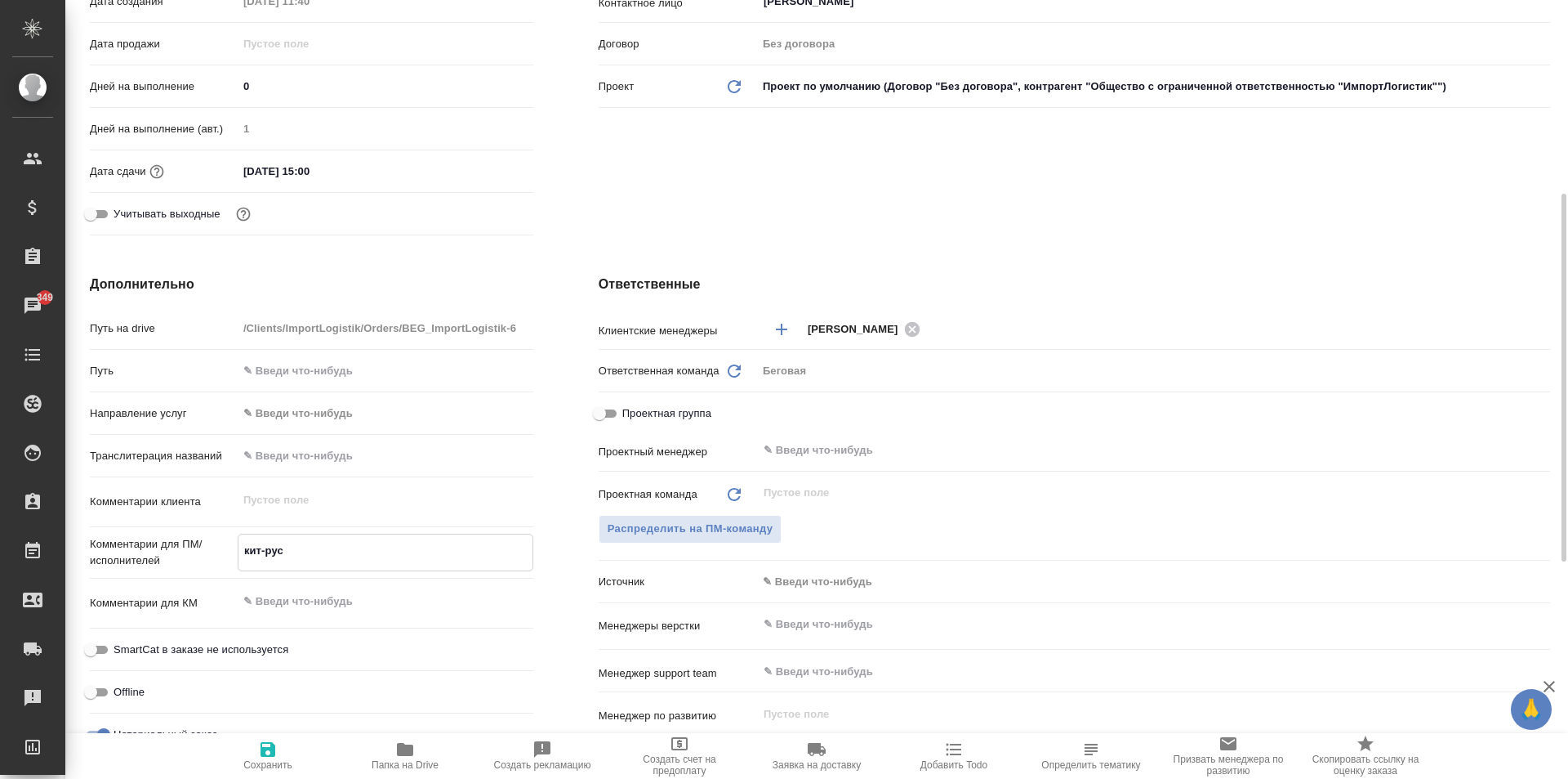
type textarea "x"
type textarea "кит-рус,"
type textarea "x"
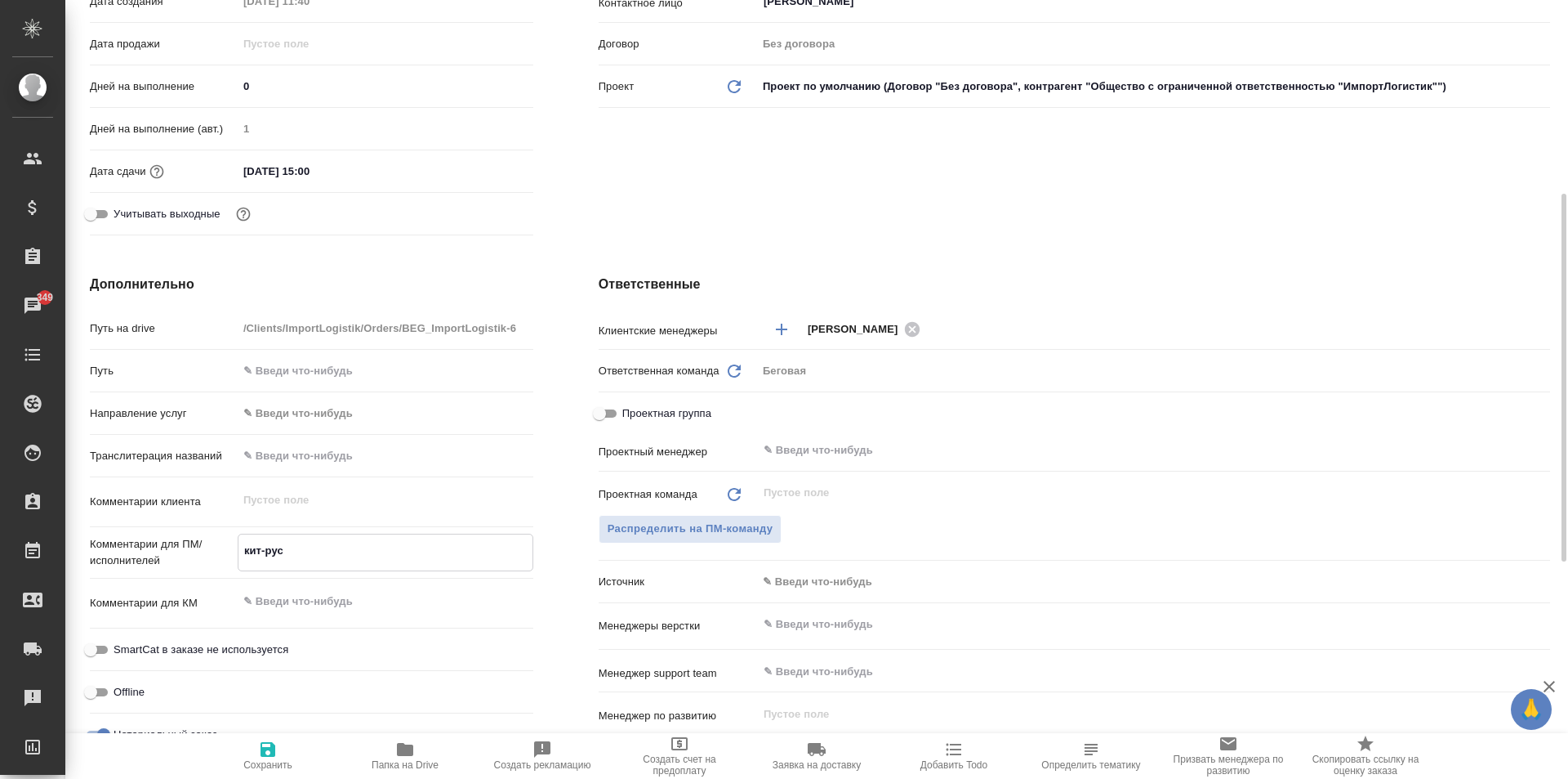
type textarea "x"
type textarea "кит-рус,"
type textarea "x"
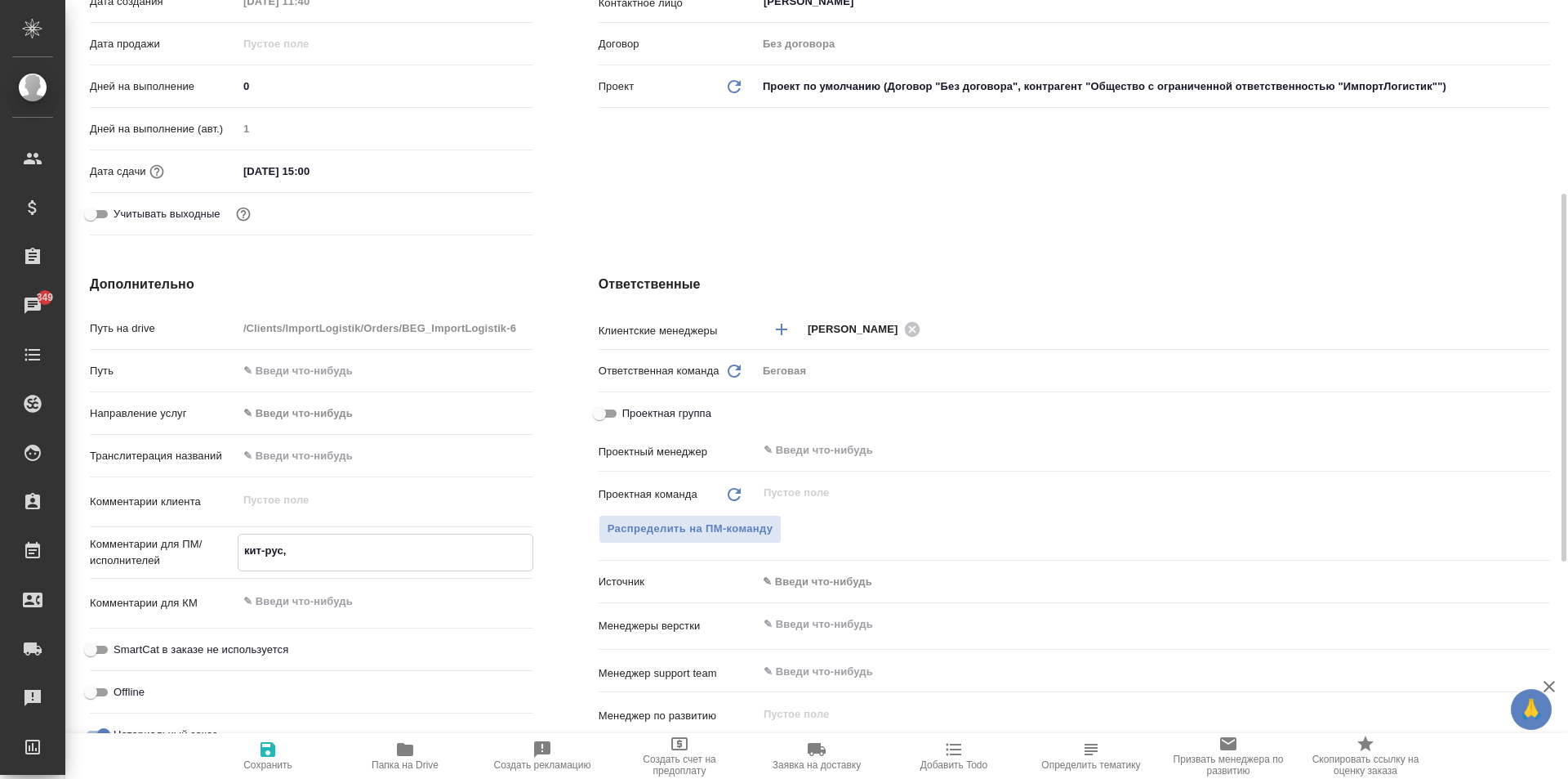
type textarea "кит-рус, э"
type textarea "x"
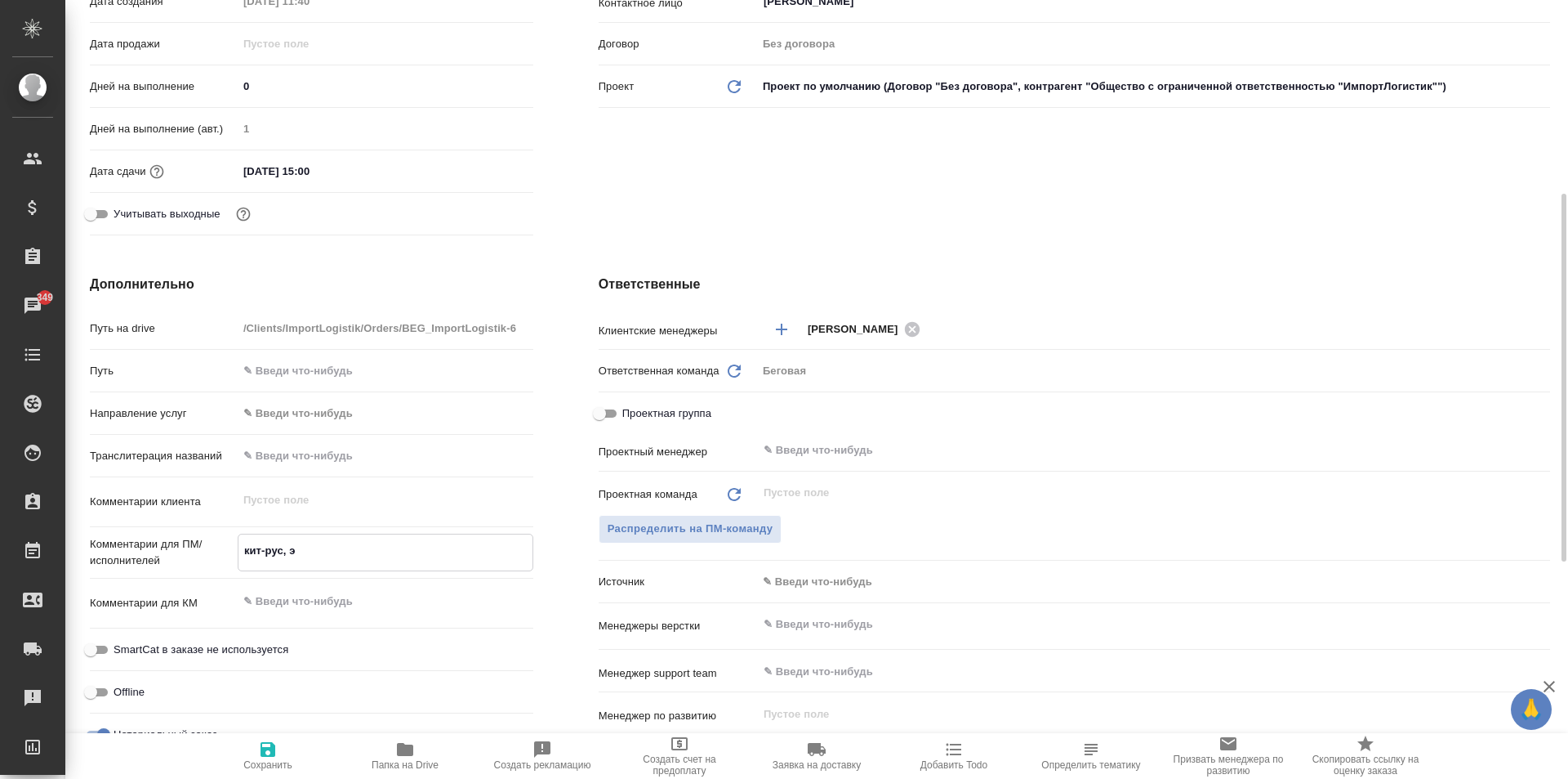
type textarea "кит-рус, эк"
type textarea "x"
type textarea "кит-рус, экс"
type textarea "x"
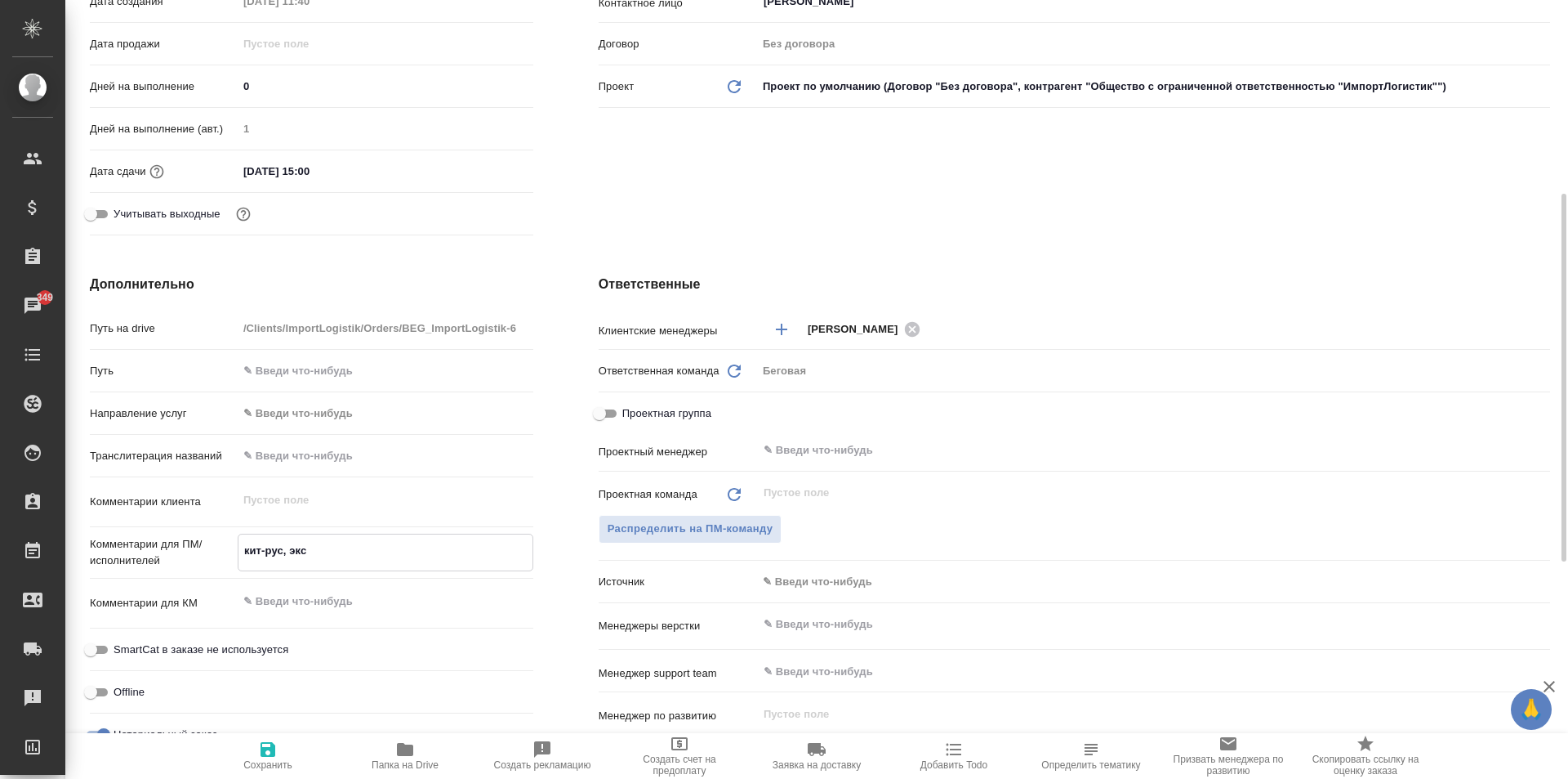
type textarea "x"
type textarea "кит-рус, эксп"
type textarea "x"
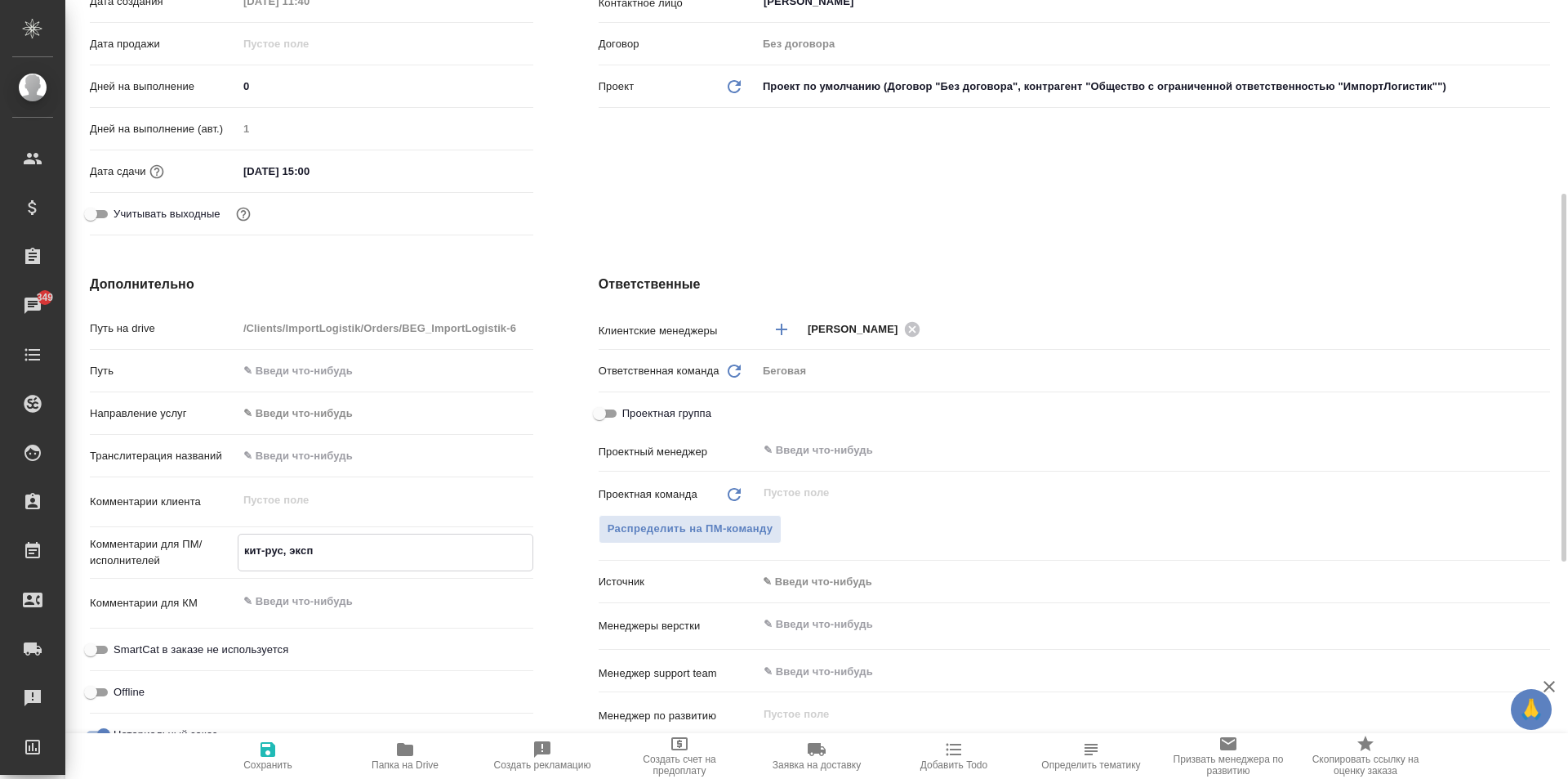
type textarea "x"
type textarea "кит-рус, экспо"
type textarea "x"
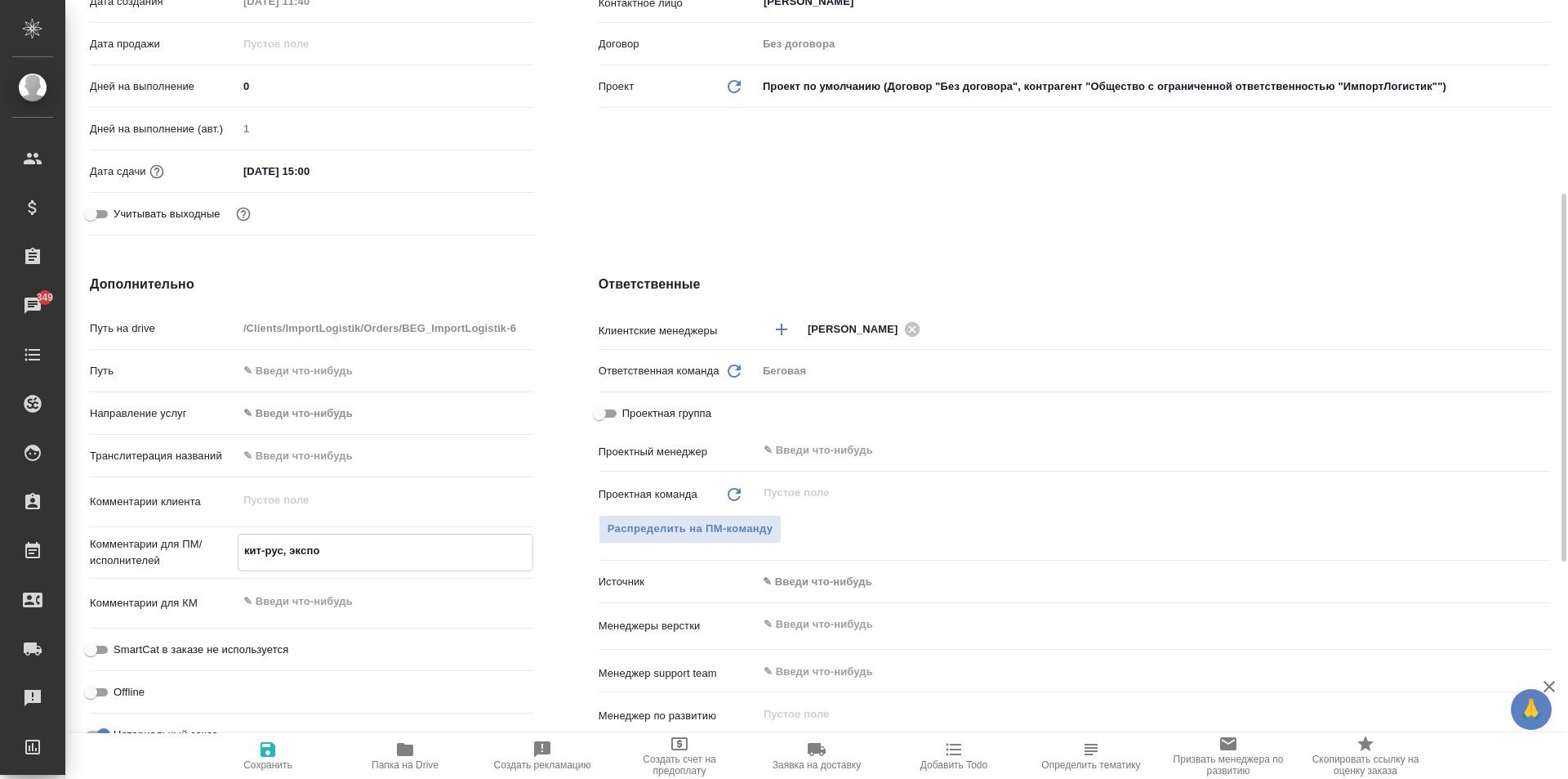
type textarea "кит-рус, экспор"
type textarea "x"
type textarea "кит-рус, экспорт"
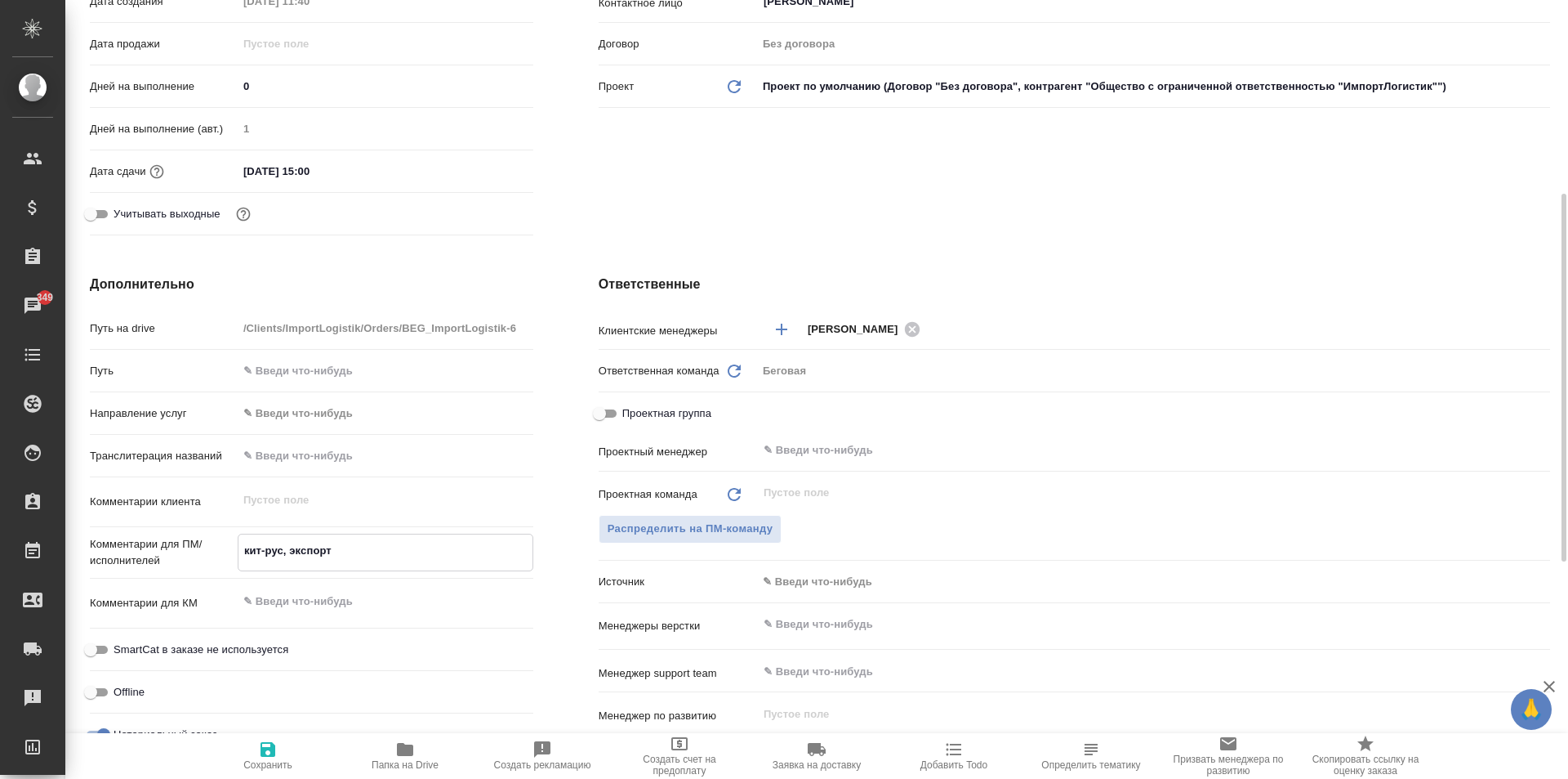
type textarea "x"
type textarea "кит-рус, экспортн"
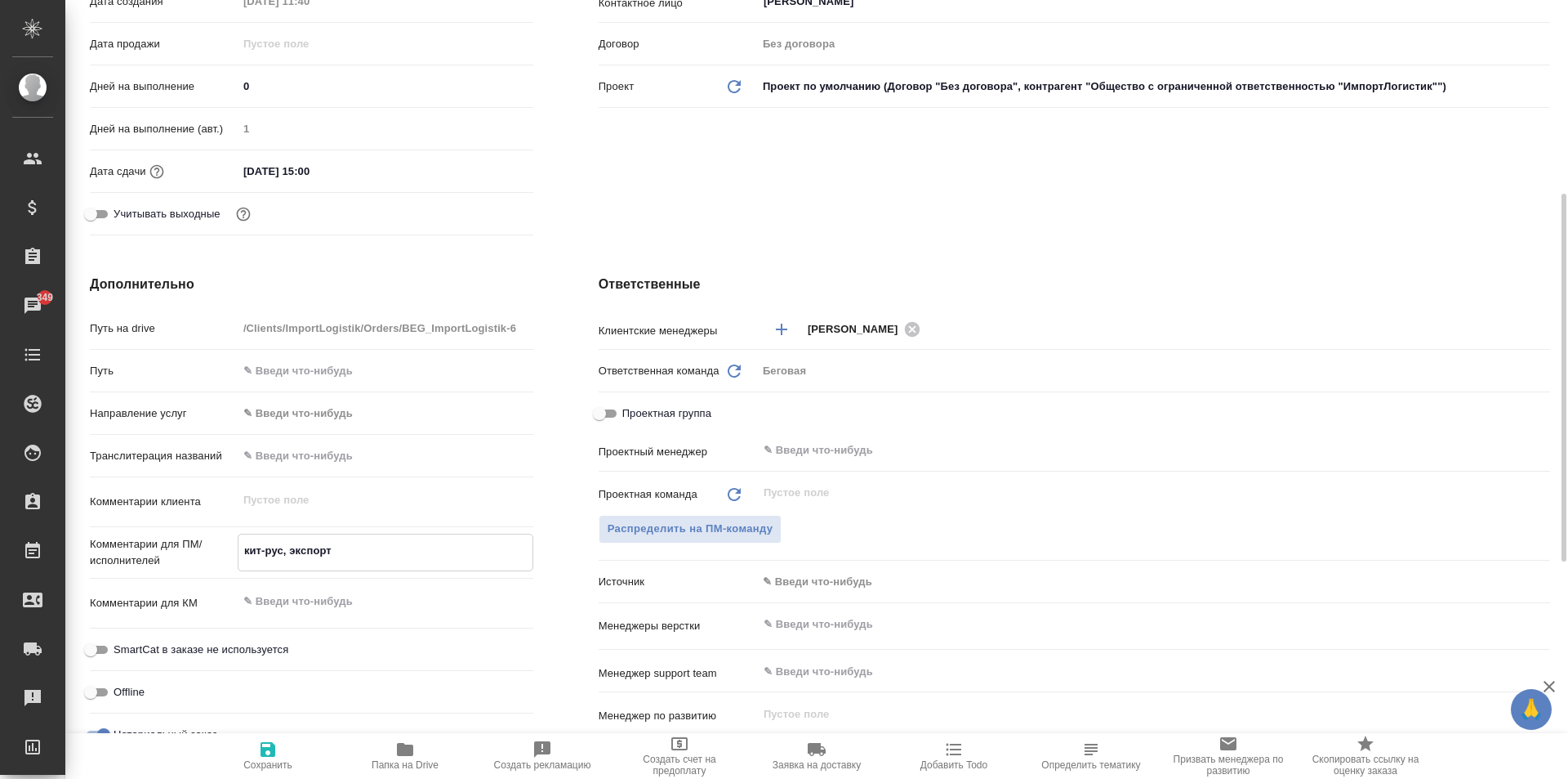
type textarea "x"
type textarea "кит-рус, экспортны"
type textarea "x"
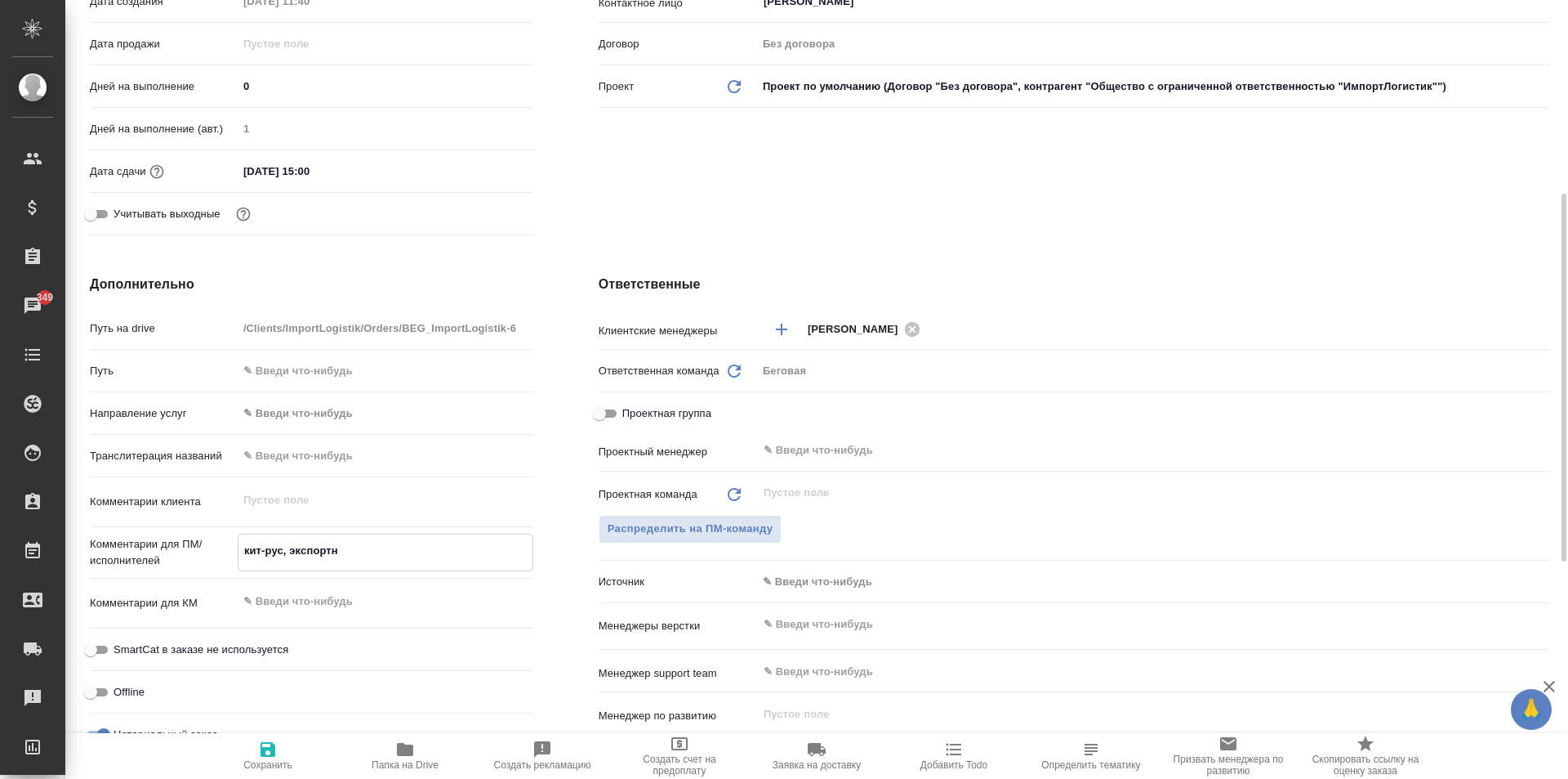
type textarea "x"
type textarea "кит-рус, экспортные"
type textarea "x"
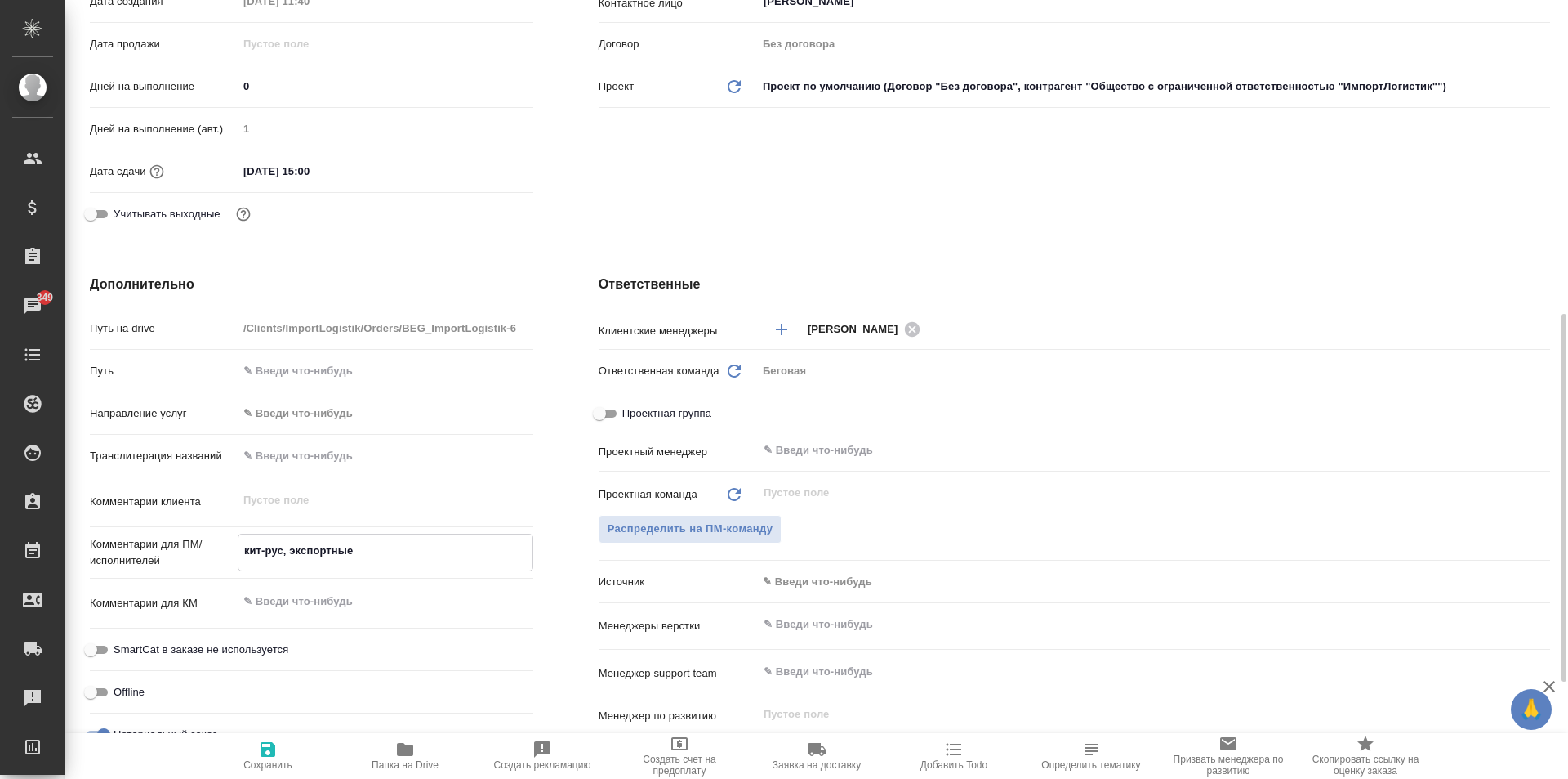
scroll to position [654, 0]
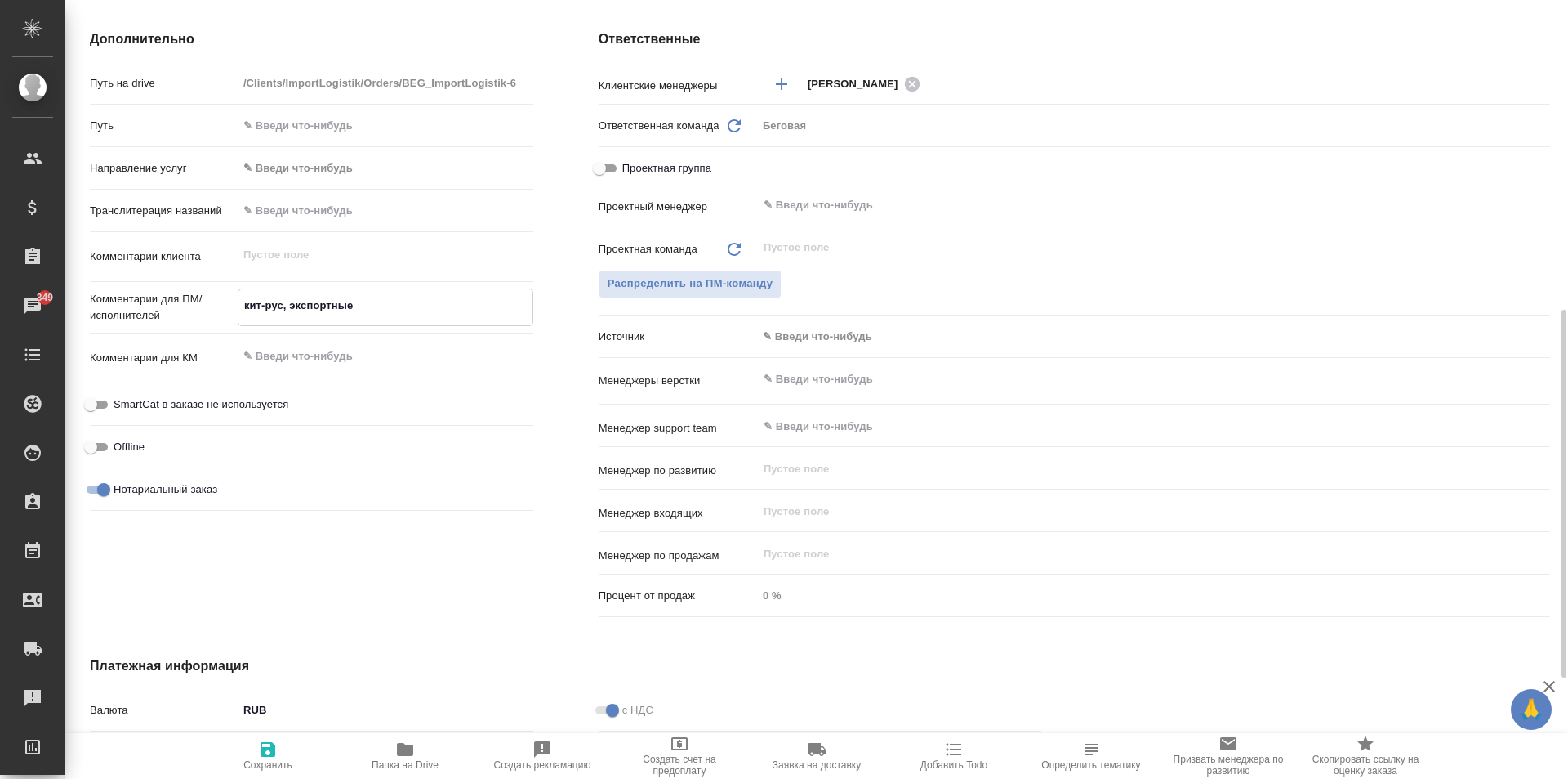
type textarea "кит-рус, экспортные"
type textarea "x"
click at [104, 489] on input "Нотариальный заказ" at bounding box center [103, 490] width 59 height 20
checkbox input "false"
type textarea "x"
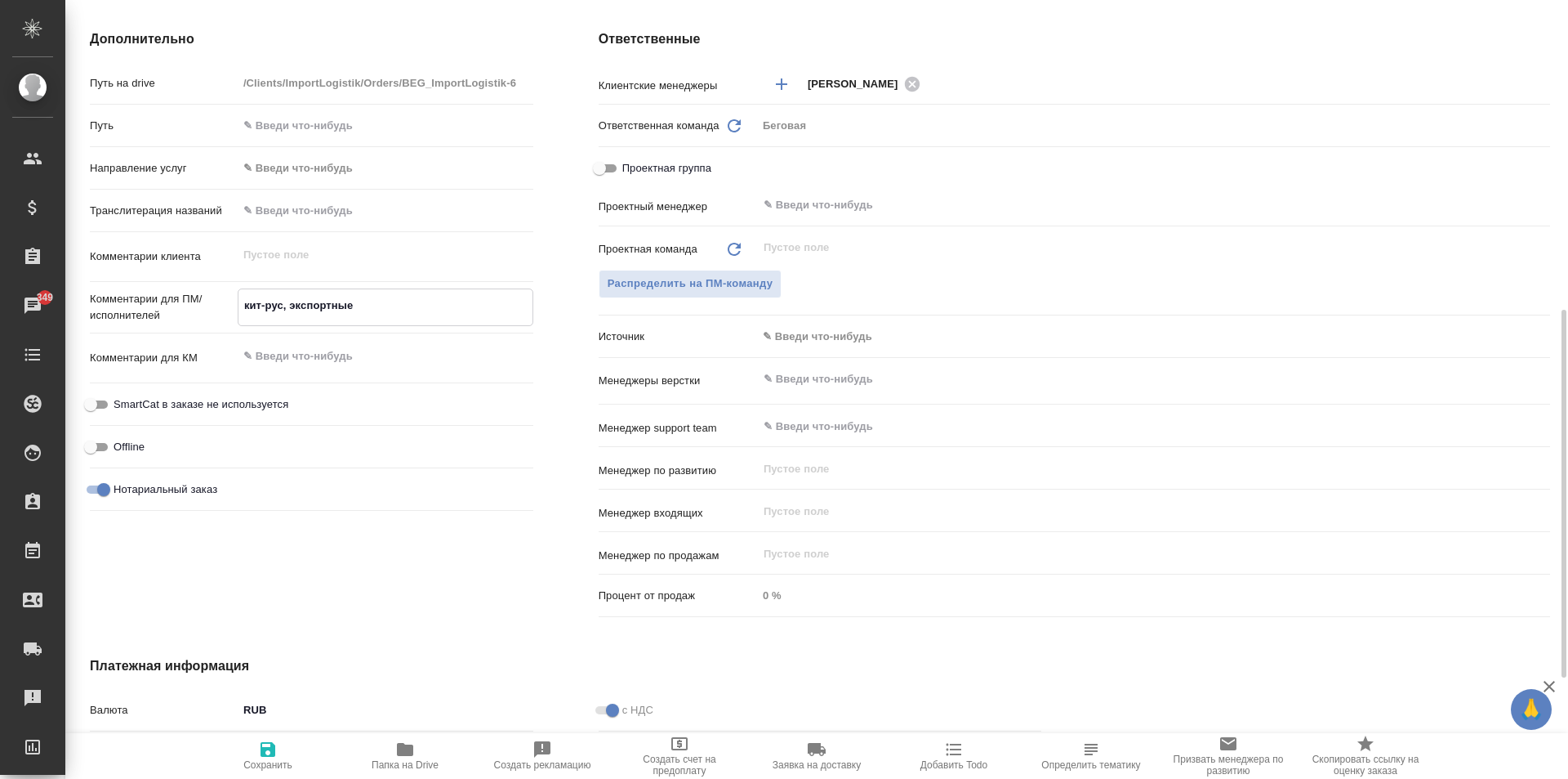
type textarea "x"
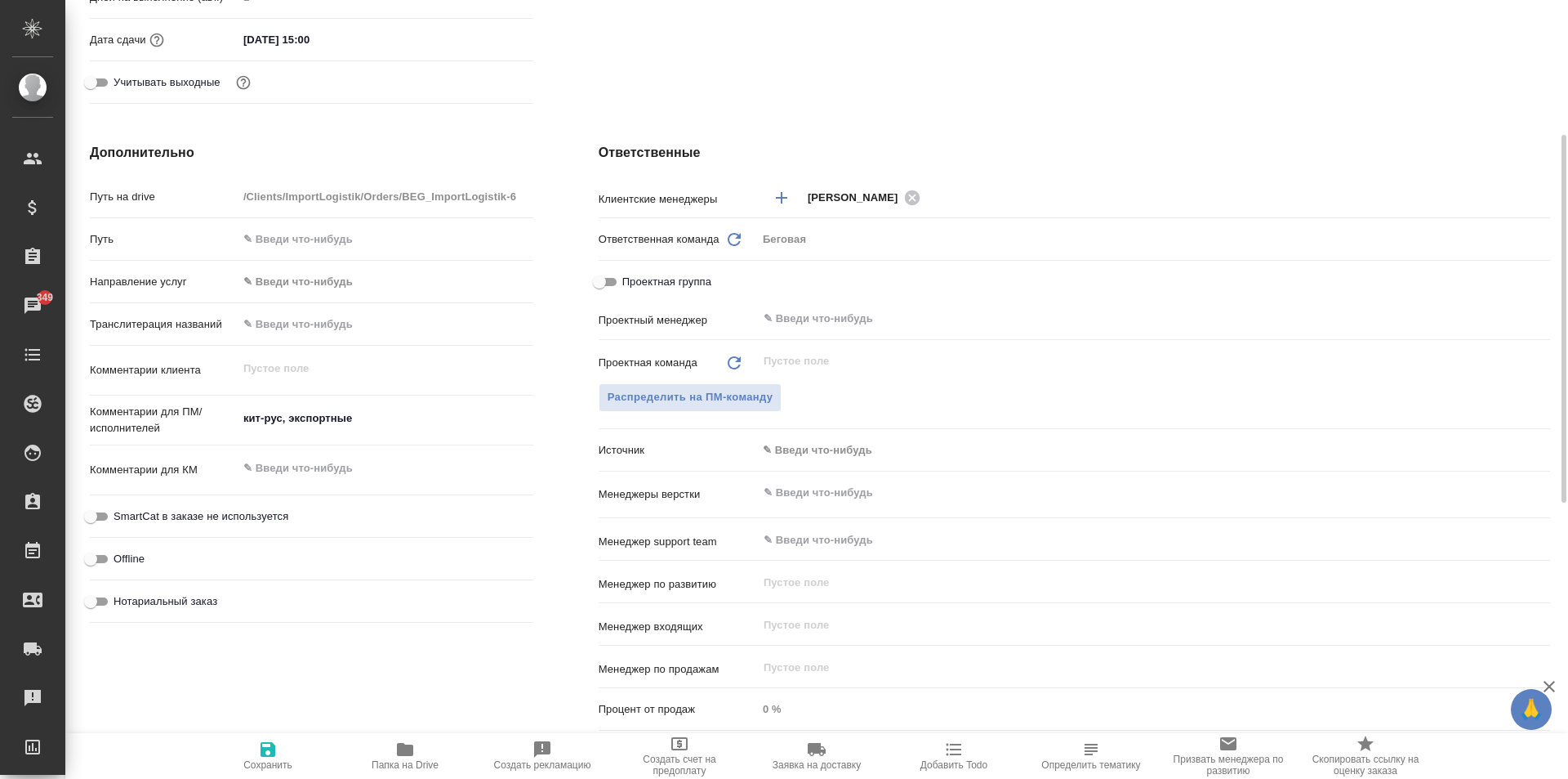
scroll to position [459, 0]
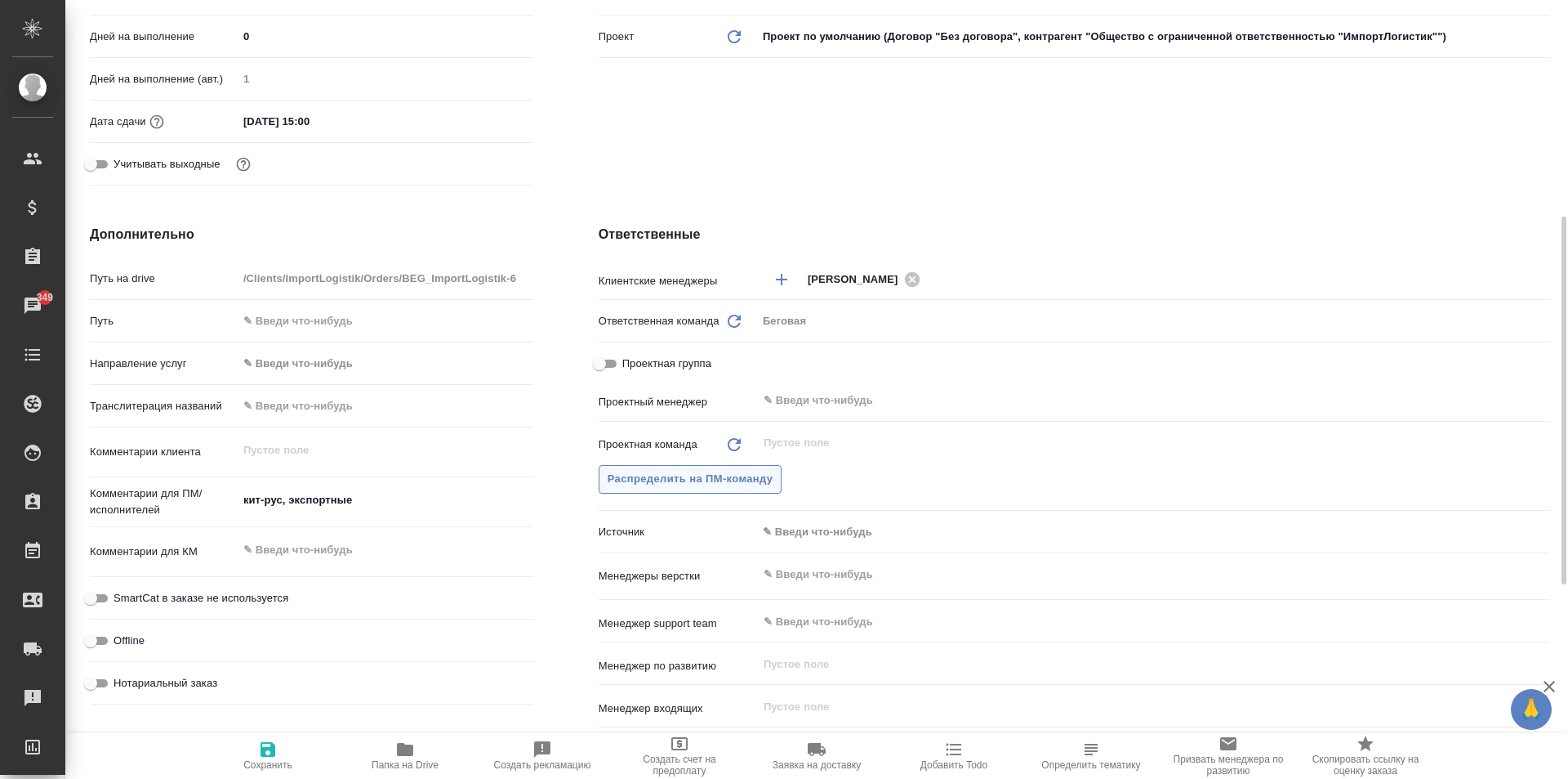
click at [714, 483] on span "Распределить на ПМ-команду" at bounding box center [690, 479] width 166 height 19
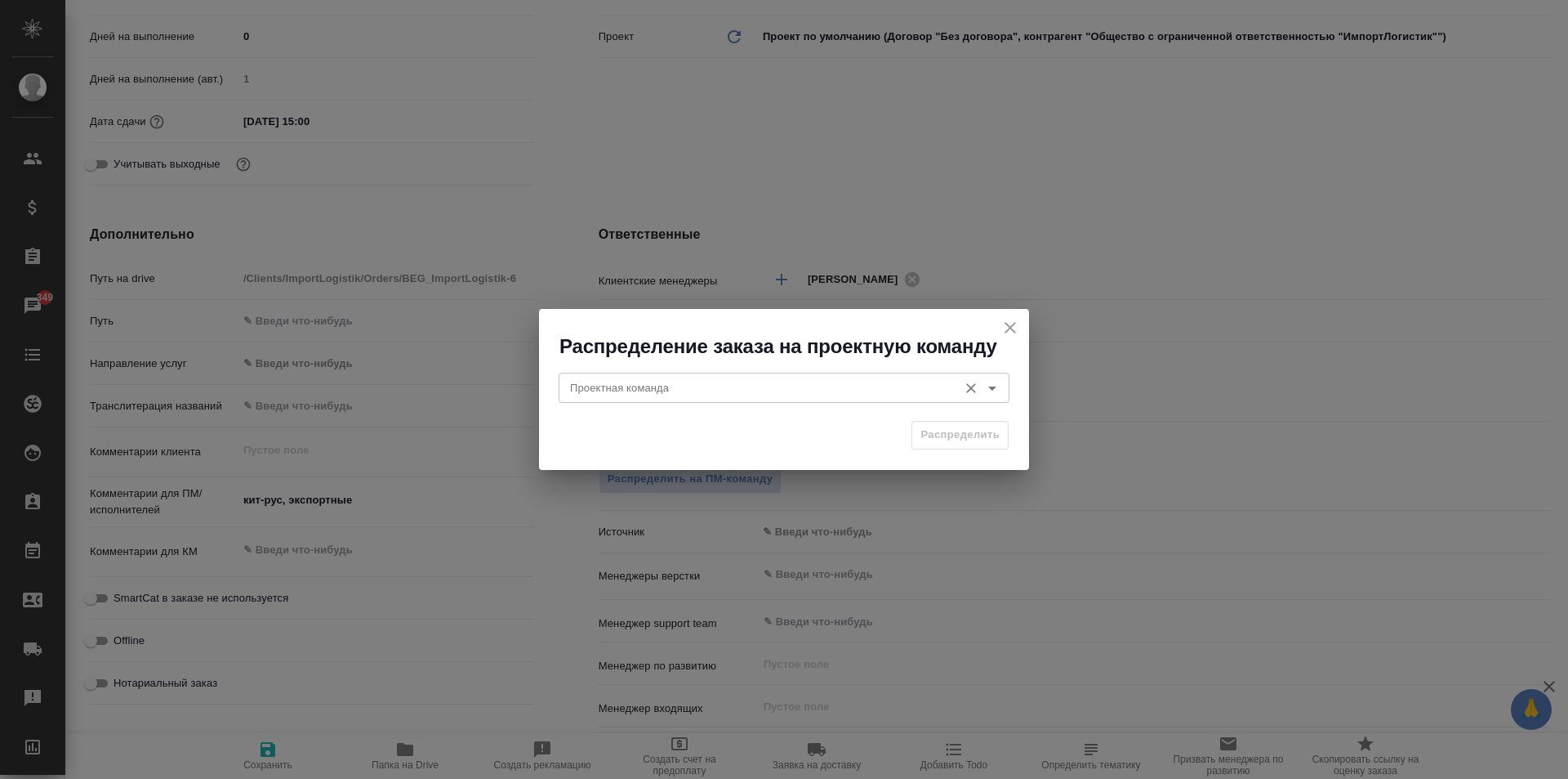
click at [656, 399] on div "Проектная команда" at bounding box center [783, 387] width 450 height 29
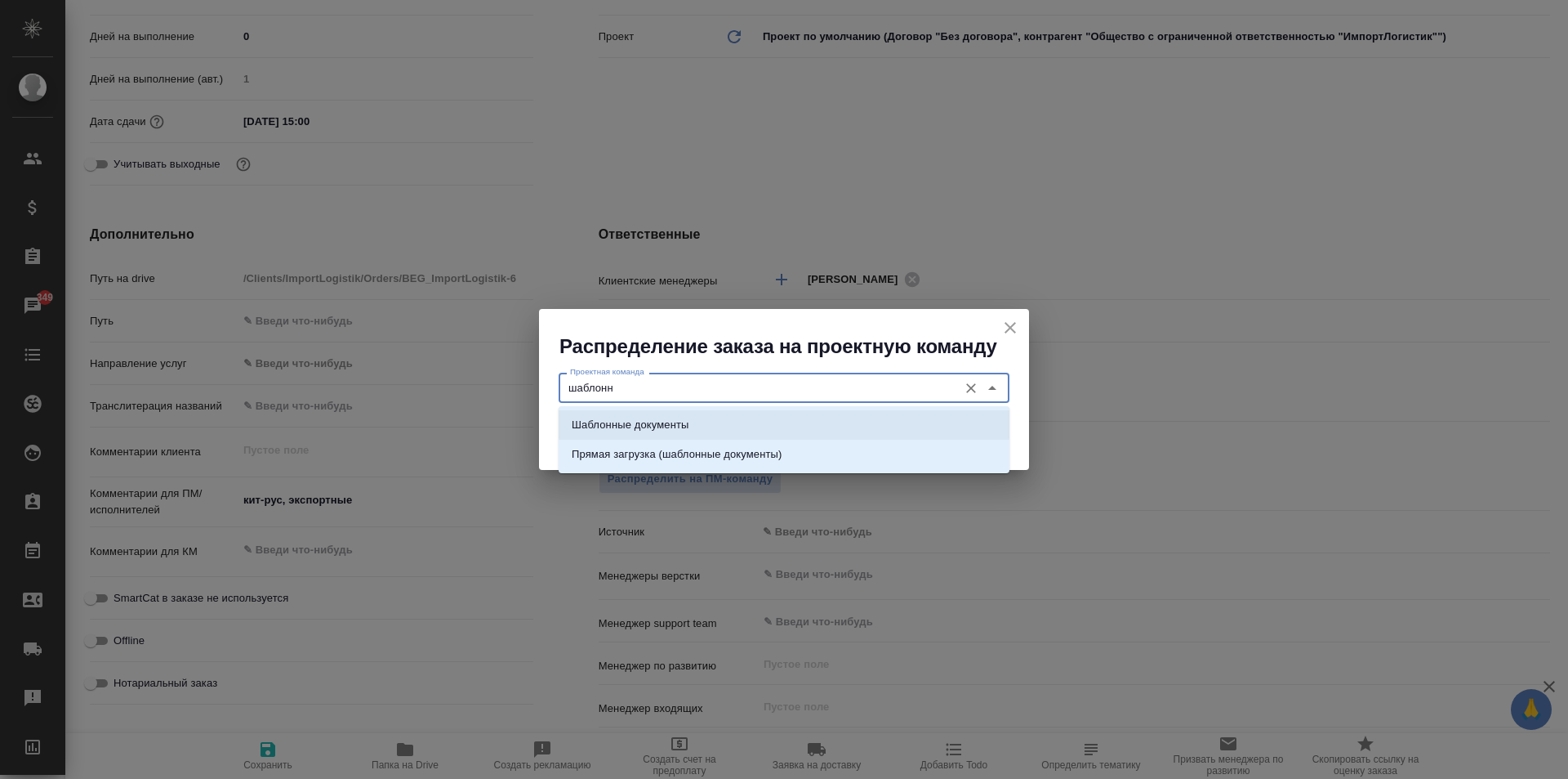
click at [668, 413] on li "Шаблонные документы" at bounding box center [783, 425] width 450 height 29
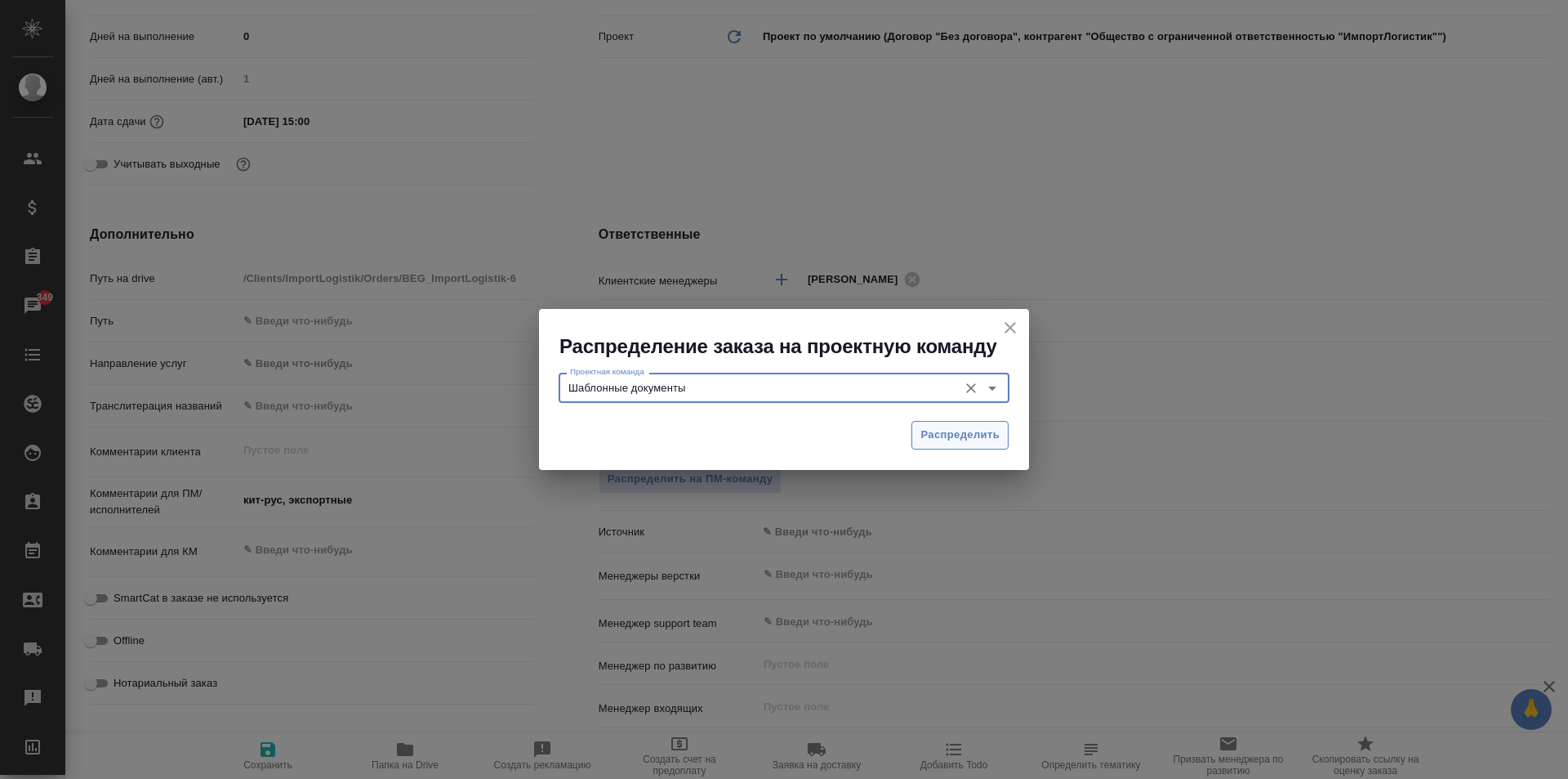
type input "Шаблонные документы"
click at [920, 442] on button "Распределить" at bounding box center [960, 435] width 97 height 29
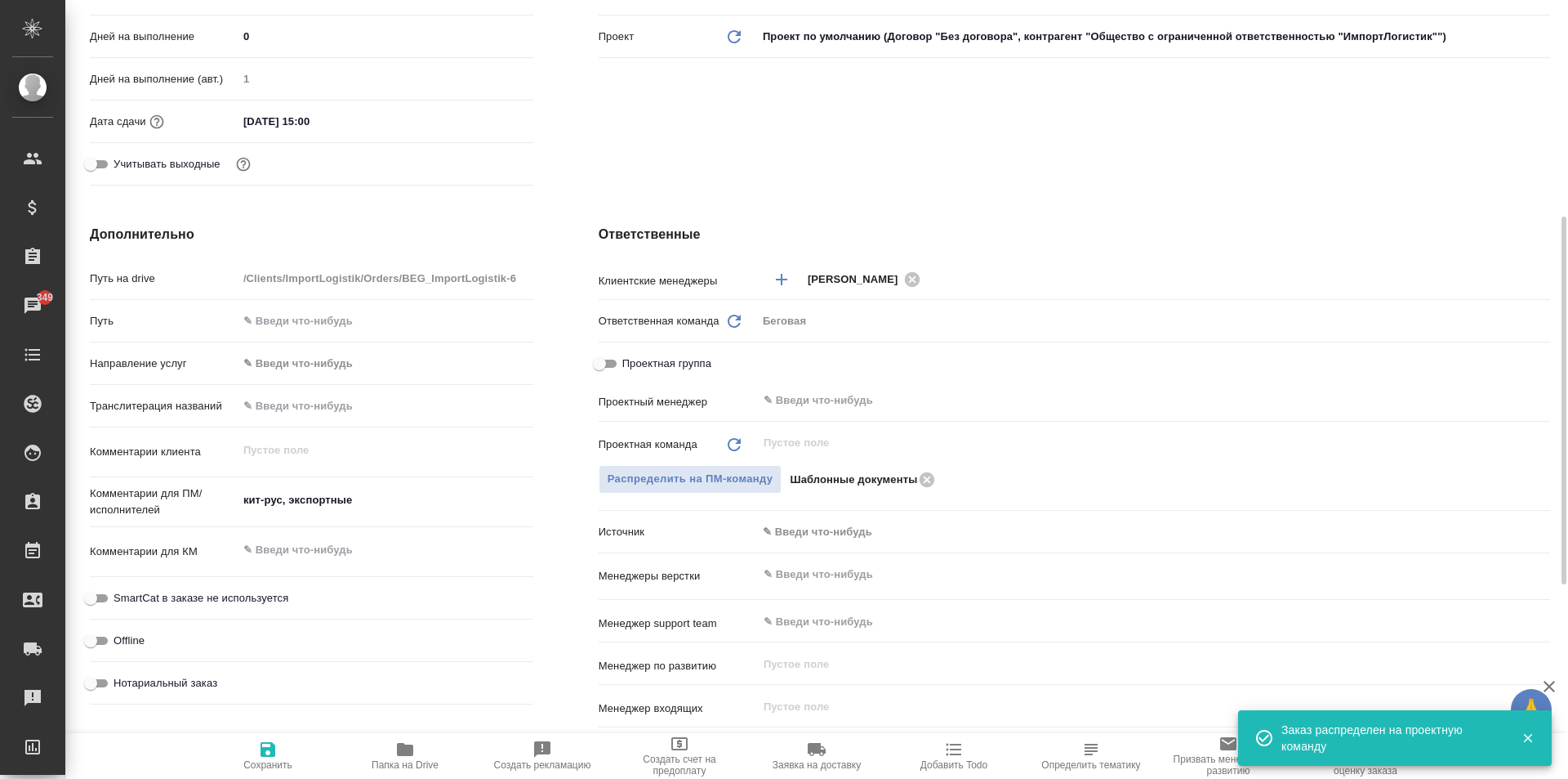
type textarea "x"
click at [250, 751] on span "Сохранить" at bounding box center [268, 755] width 118 height 31
type textarea "x"
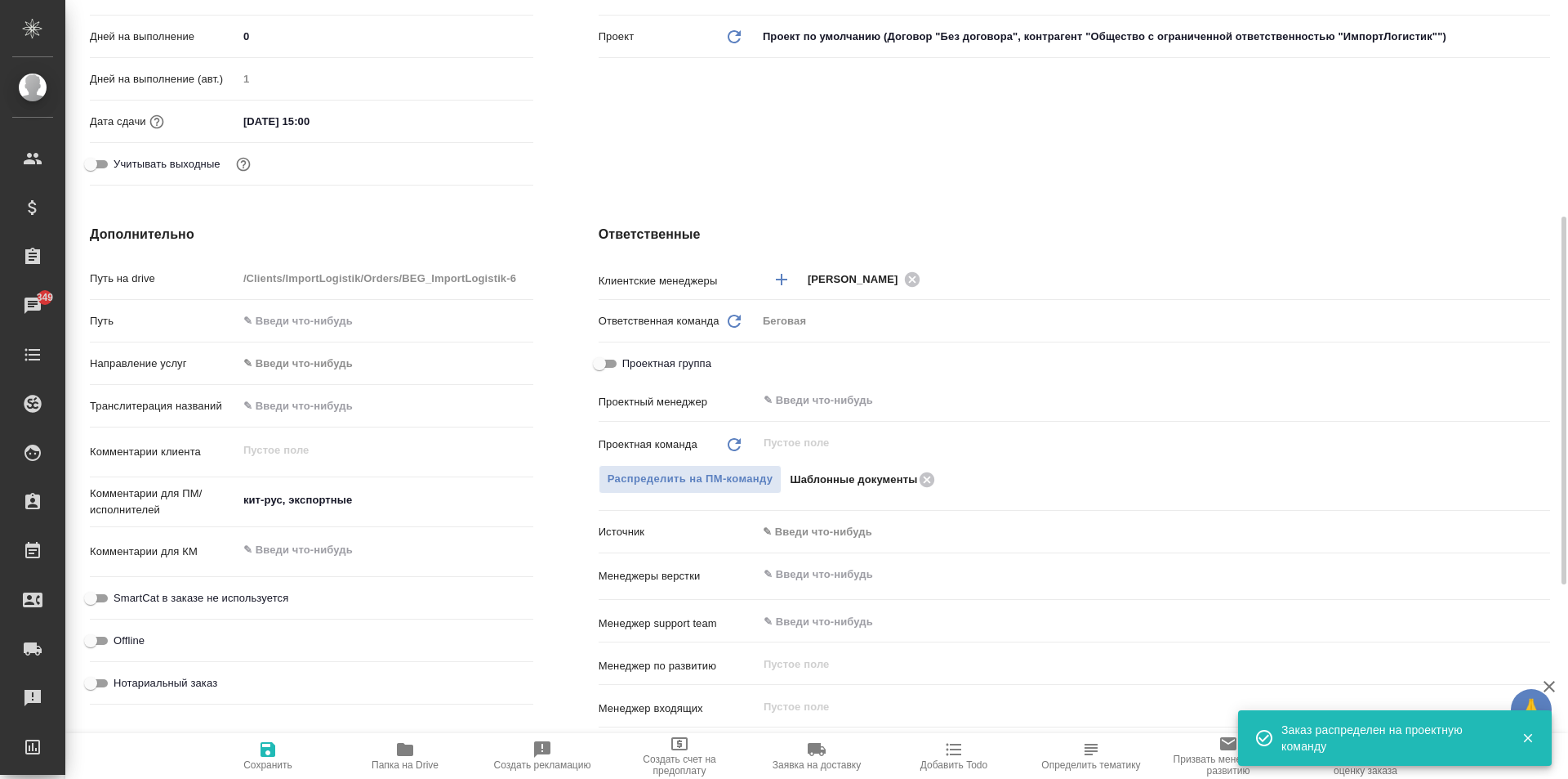
type textarea "x"
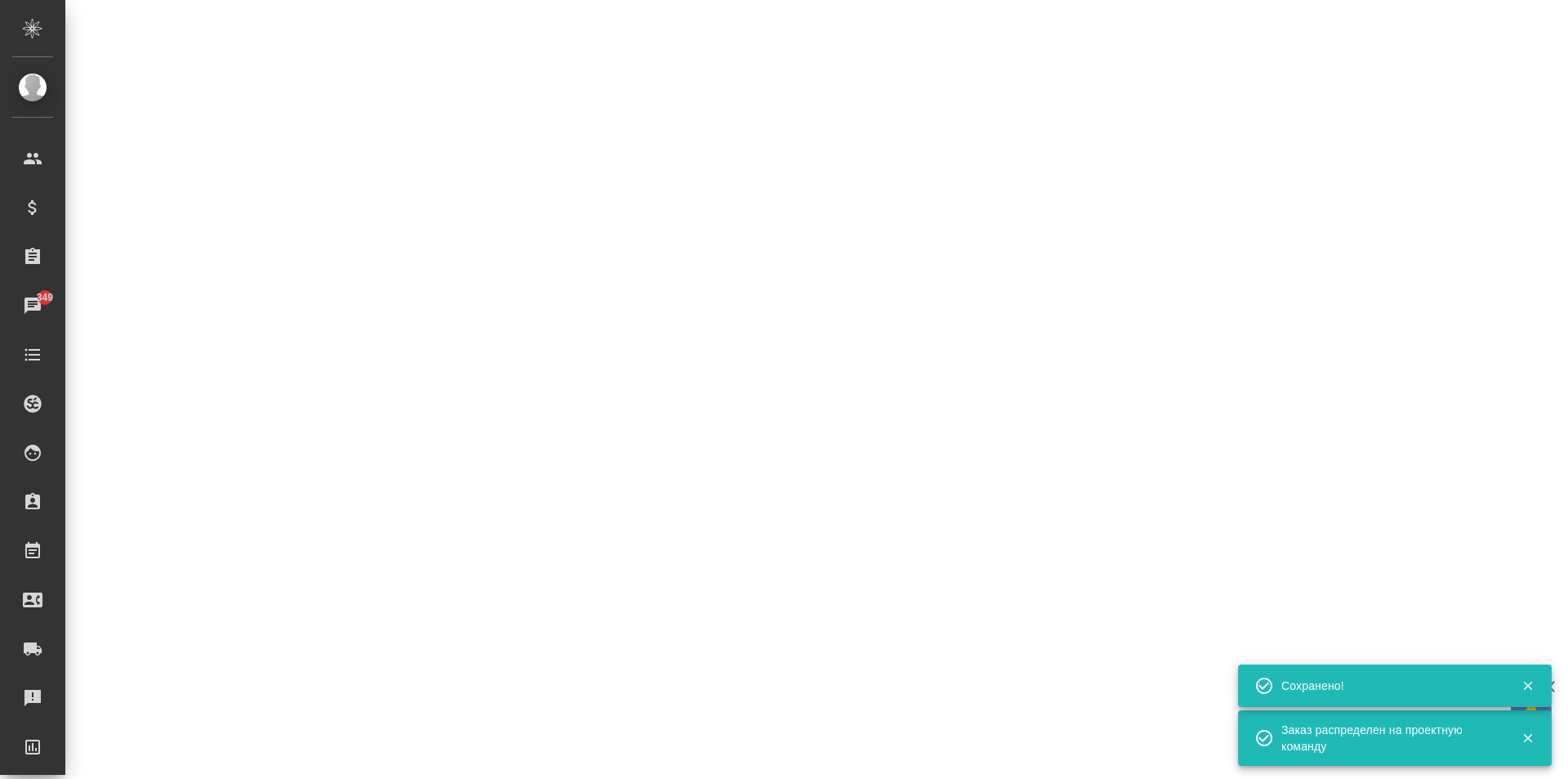
select select "RU"
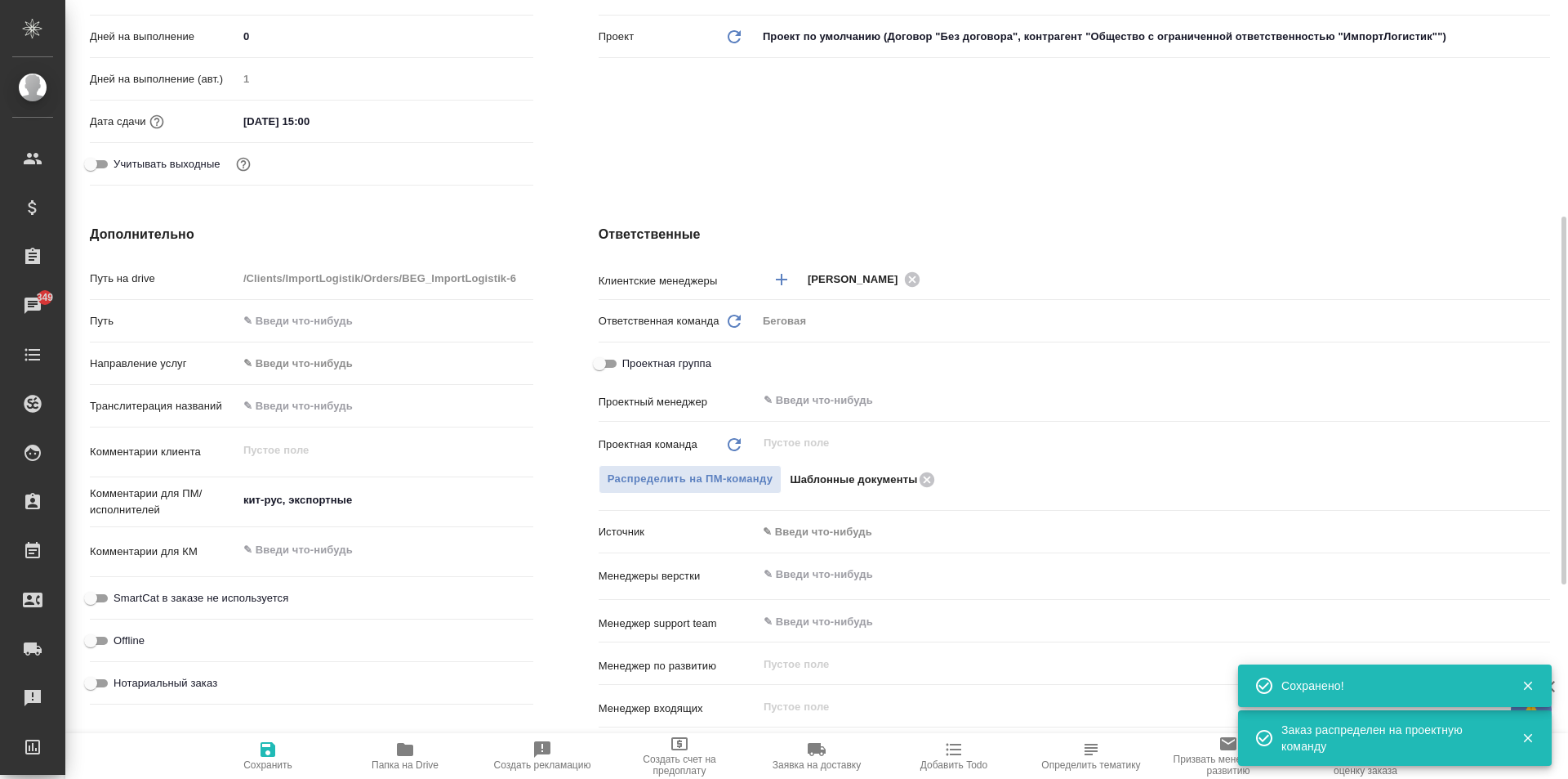
type textarea "x"
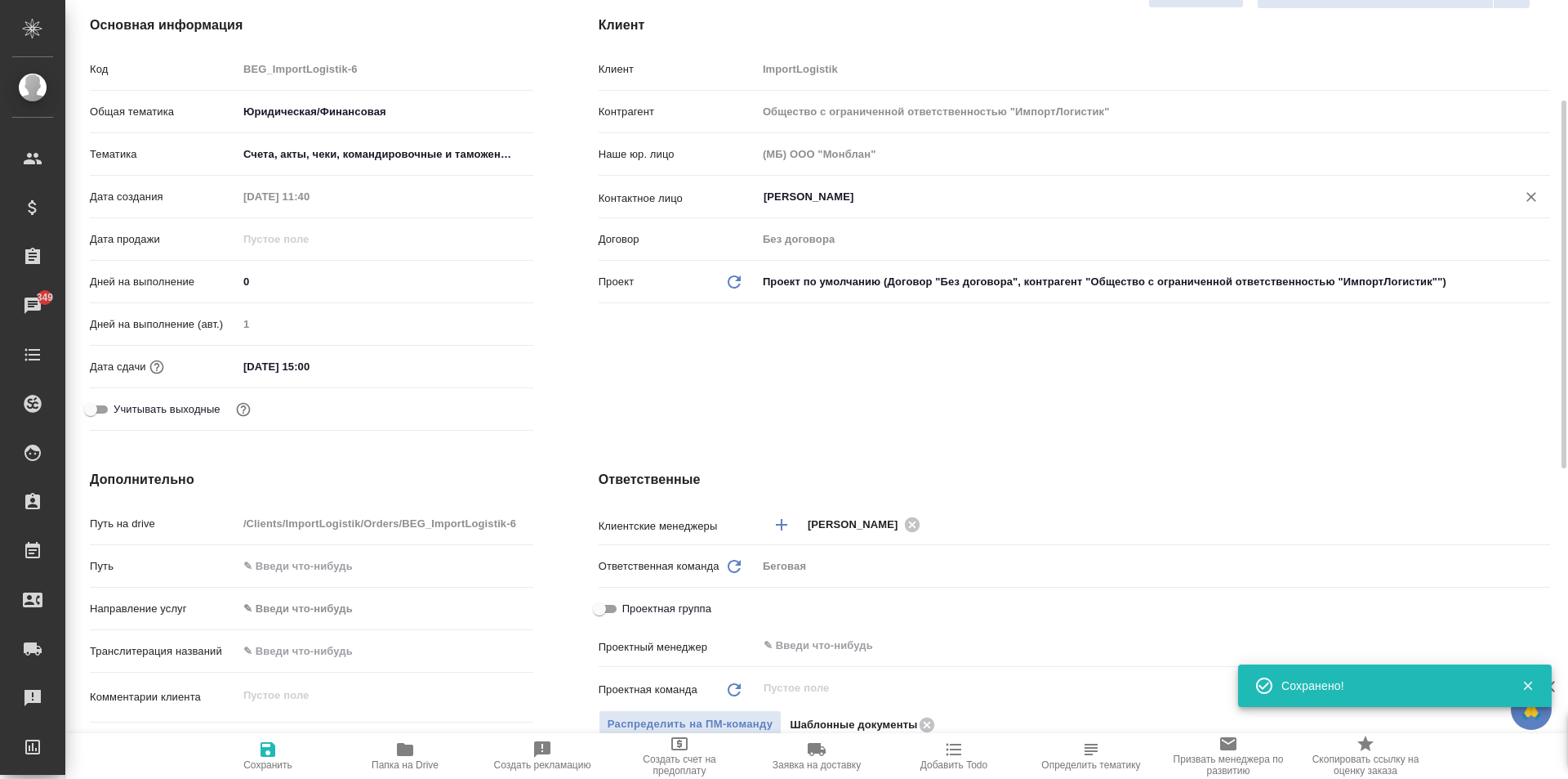
click at [887, 195] on input "Воробьёв Александр" at bounding box center [1126, 197] width 729 height 20
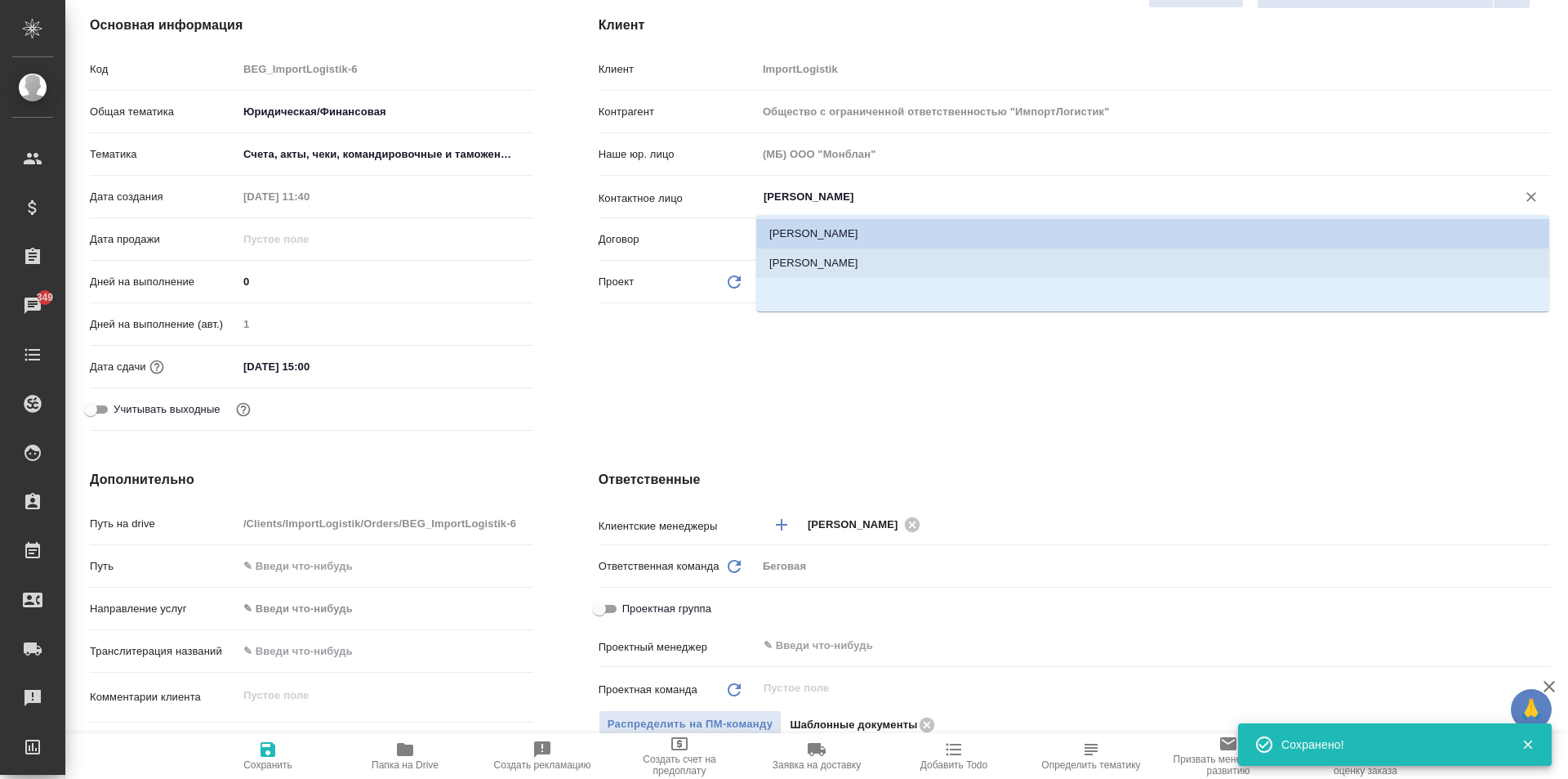
click at [844, 270] on li "Коваленко Владимир" at bounding box center [1152, 262] width 793 height 29
type input "Коваленко Владимир"
type textarea "x"
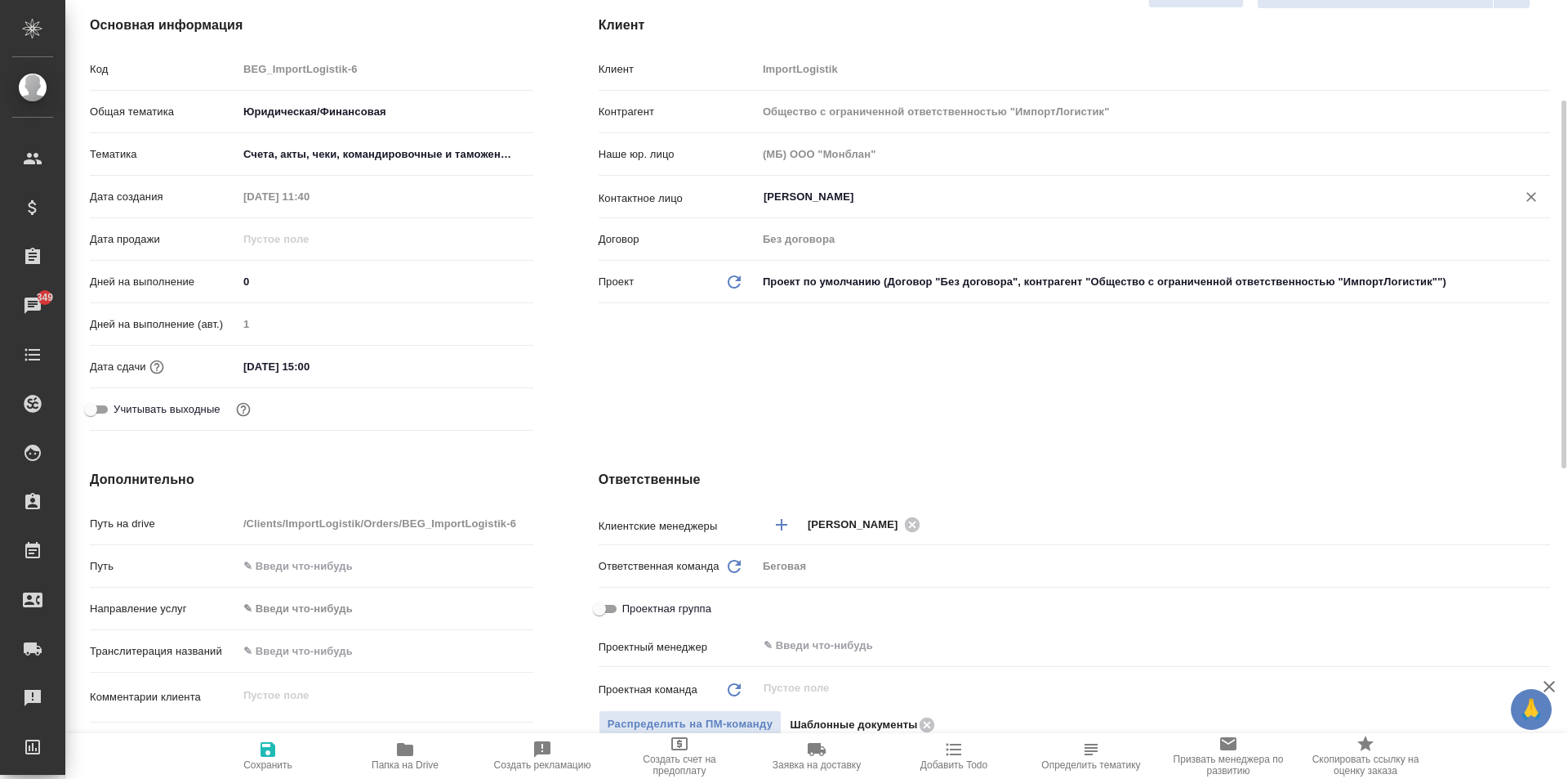
click at [276, 747] on icon "button" at bounding box center [268, 750] width 20 height 20
type textarea "x"
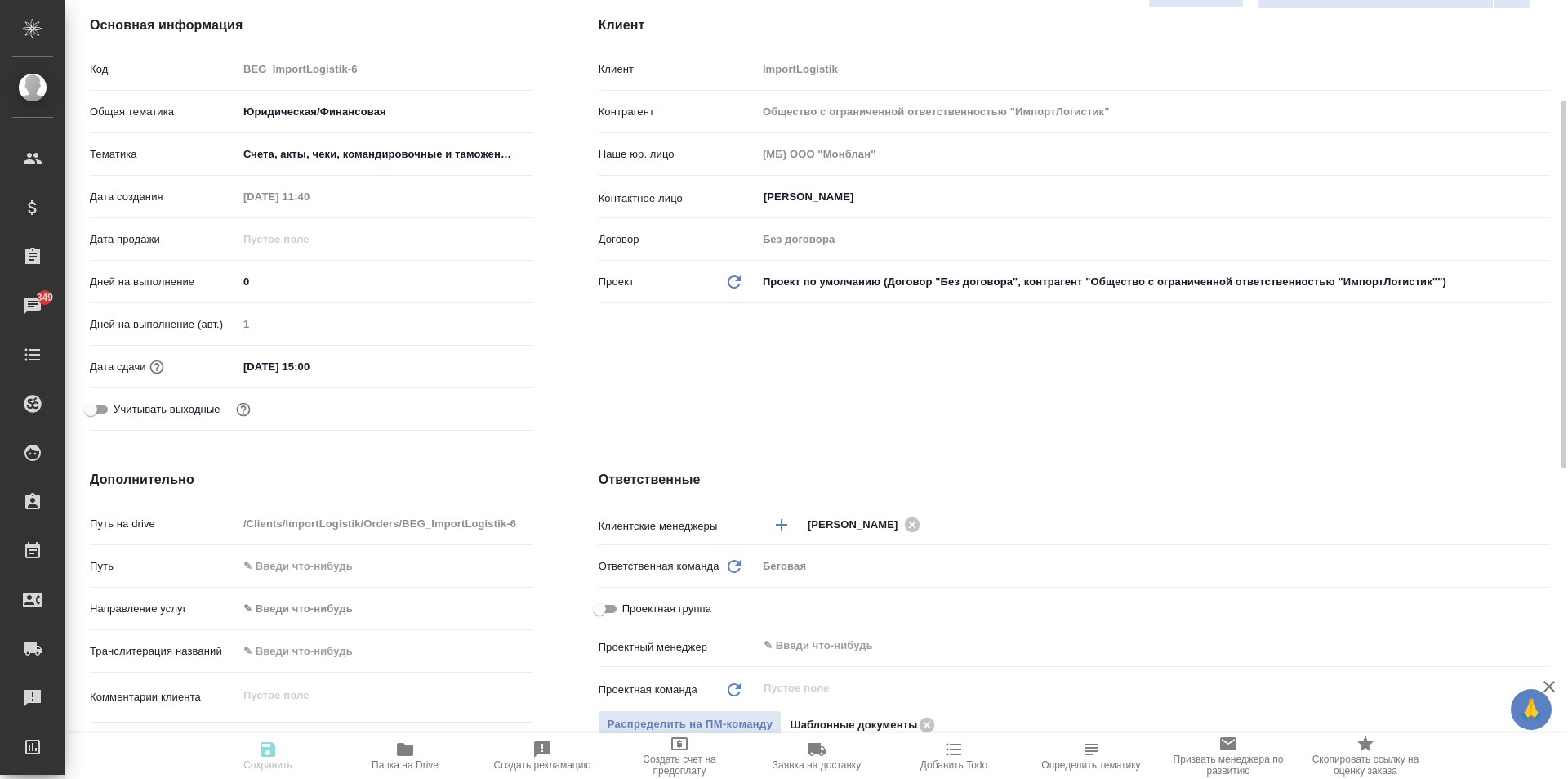
type textarea "x"
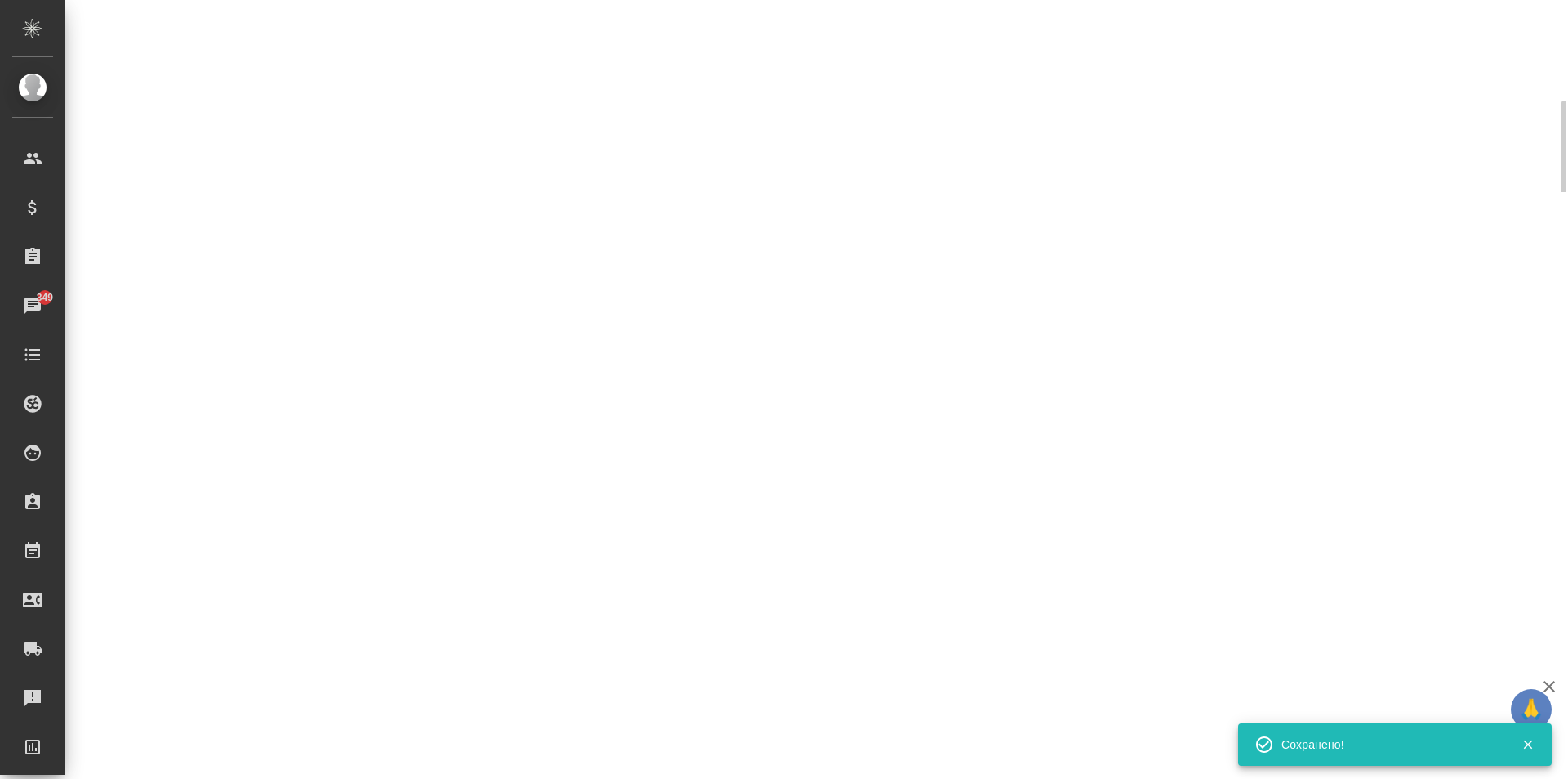
select select "RU"
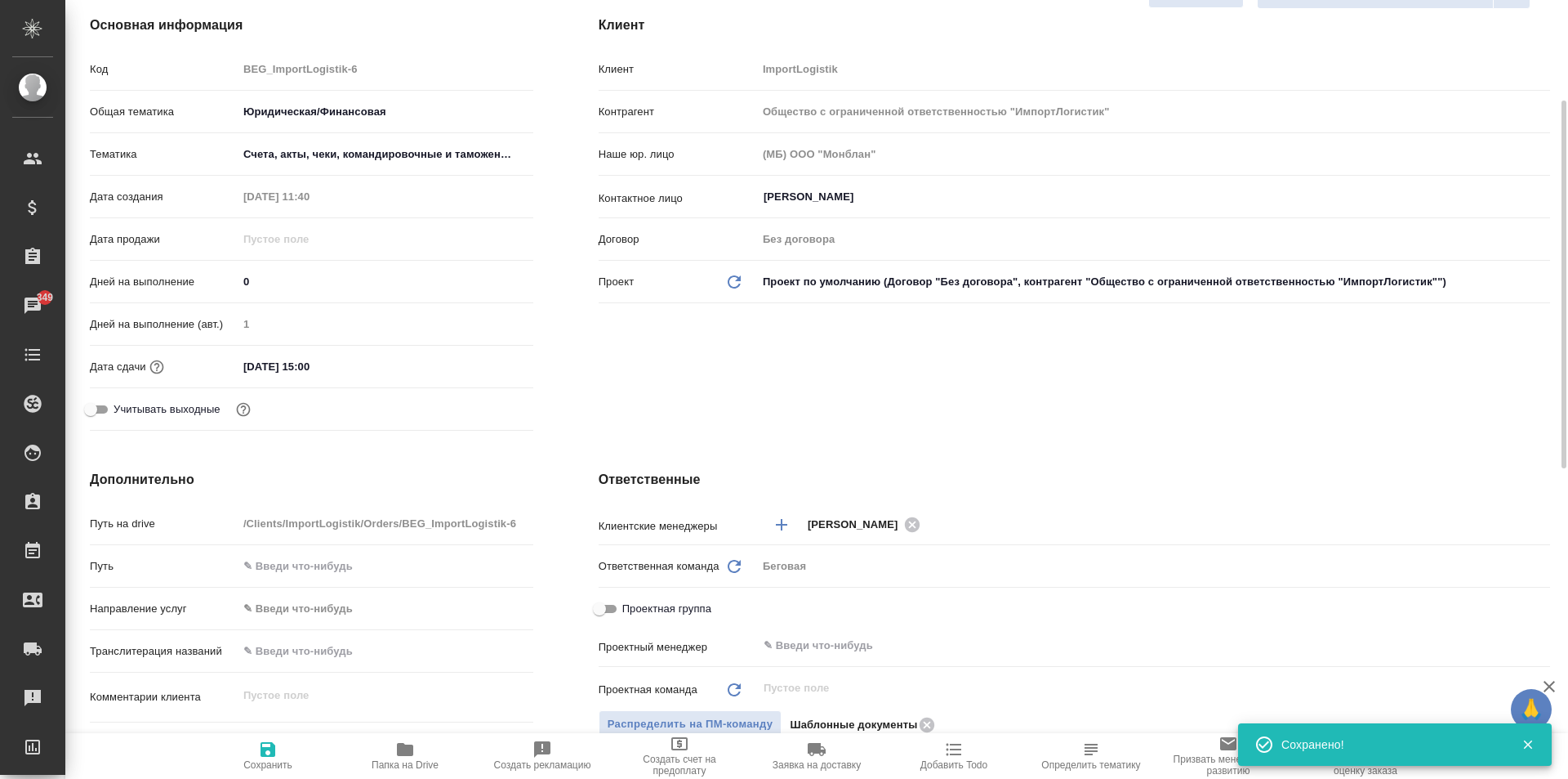
type textarea "x"
click at [325, 352] on div "Дата сдачи 24.09.2025 15:00" at bounding box center [311, 367] width 443 height 29
click at [336, 359] on input "24.09.2025 15:00" at bounding box center [309, 366] width 143 height 24
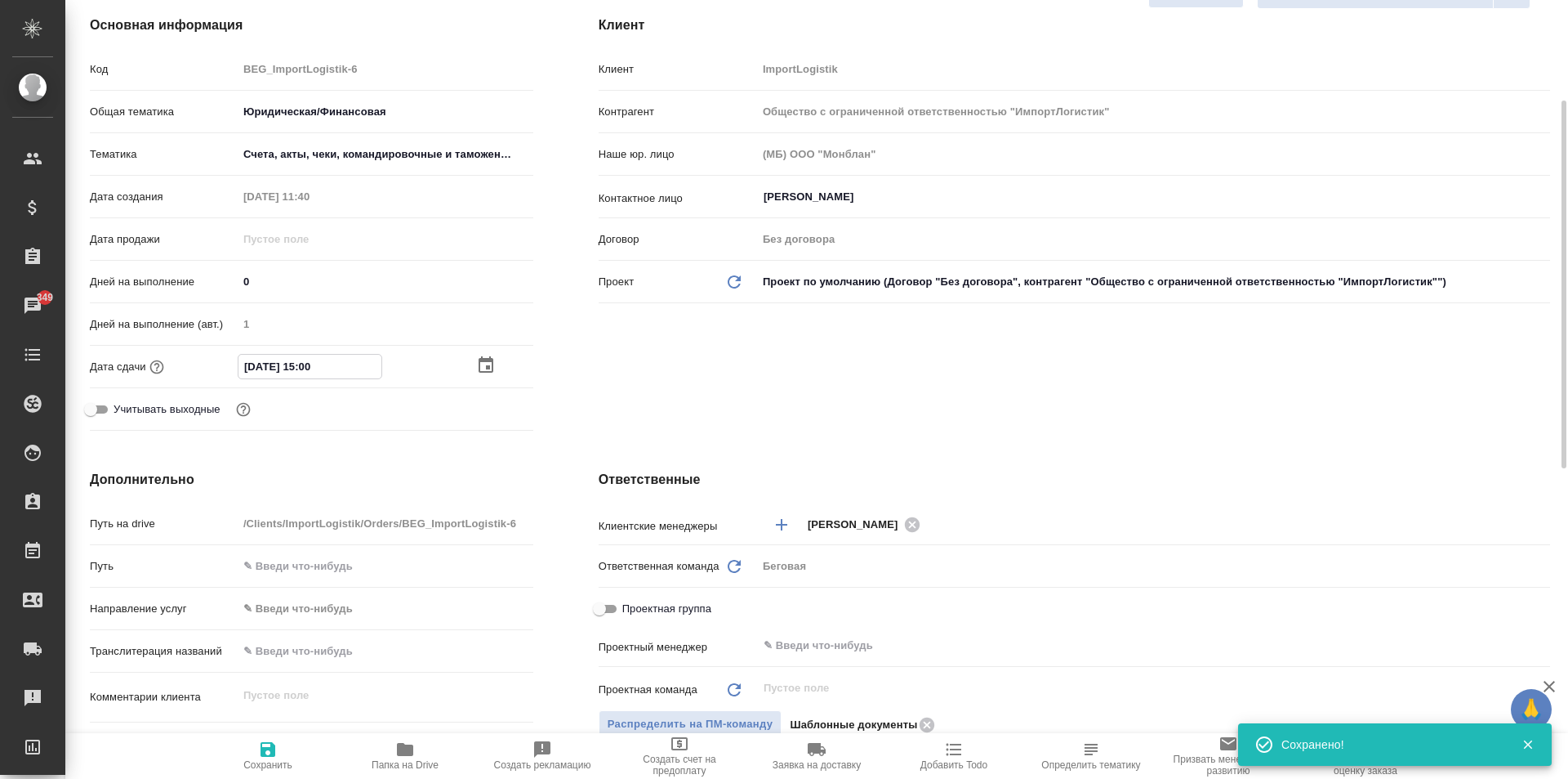
click at [496, 362] on div at bounding box center [505, 365] width 57 height 20
click at [486, 363] on icon "button" at bounding box center [486, 366] width 20 height 20
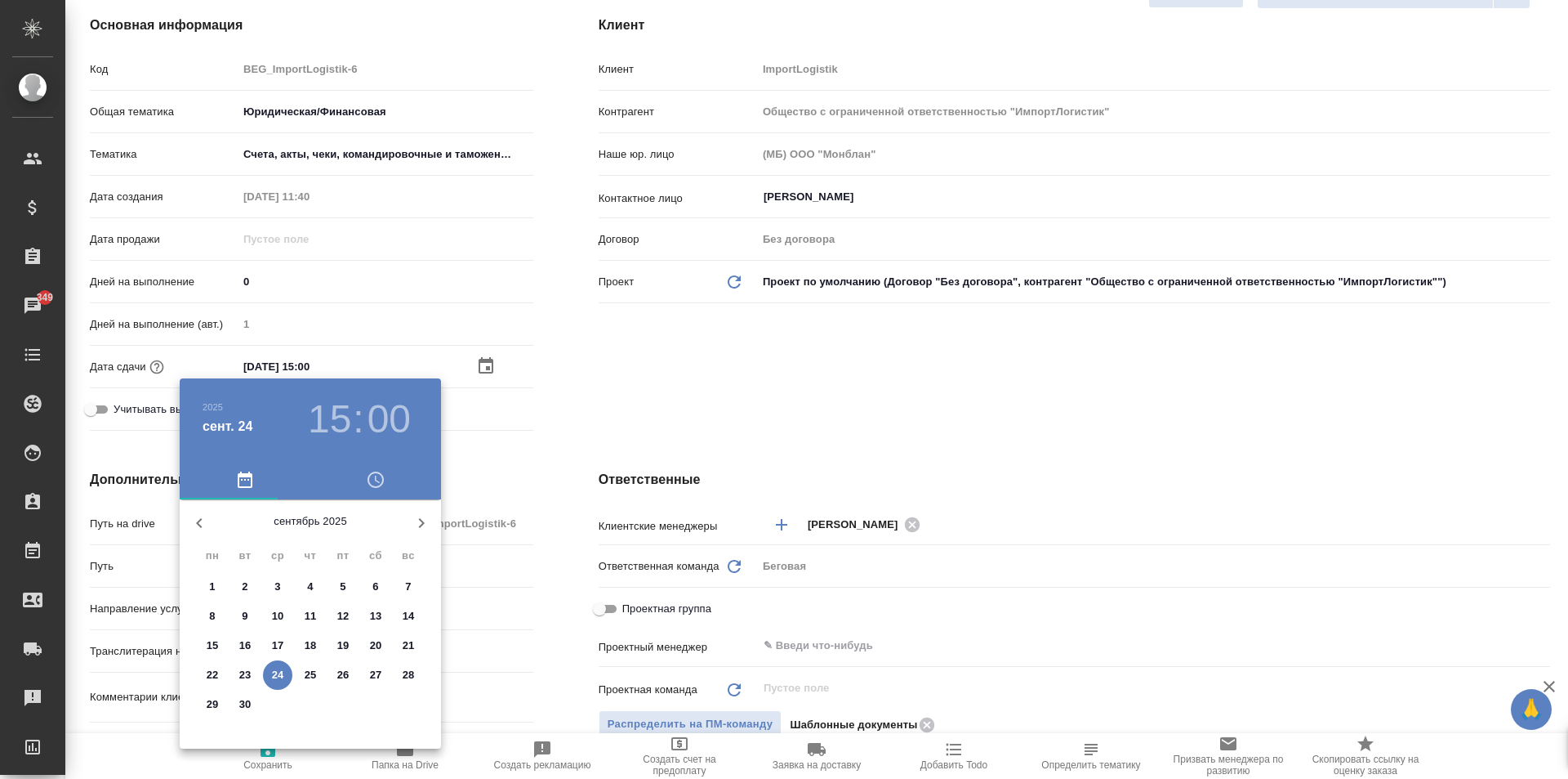
click at [313, 672] on p "25" at bounding box center [311, 675] width 12 height 16
type input "25.09.2025 15:00"
type textarea "x"
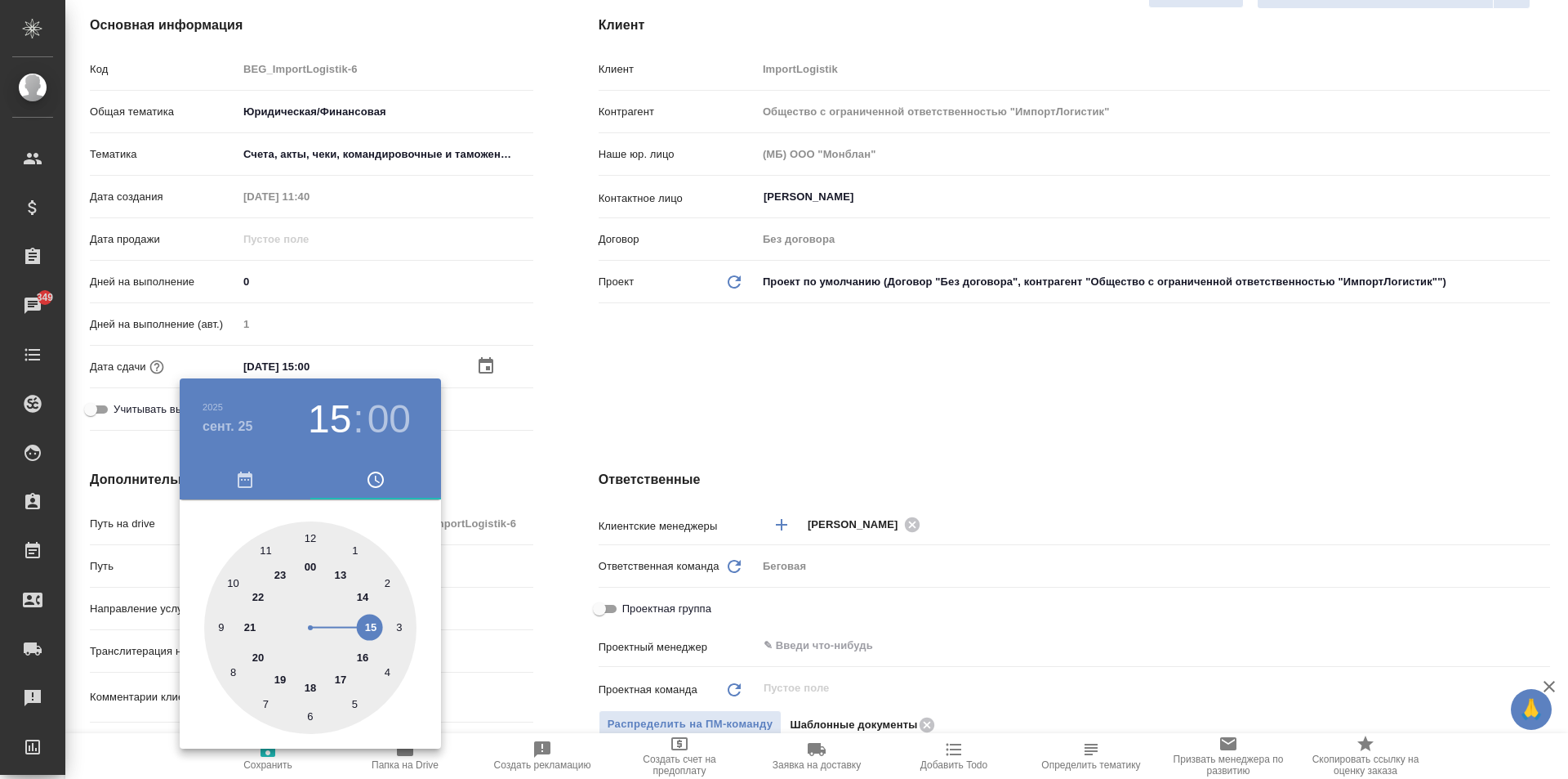
click at [371, 633] on div at bounding box center [310, 627] width 212 height 212
type textarea "x"
click at [307, 537] on div at bounding box center [310, 627] width 212 height 212
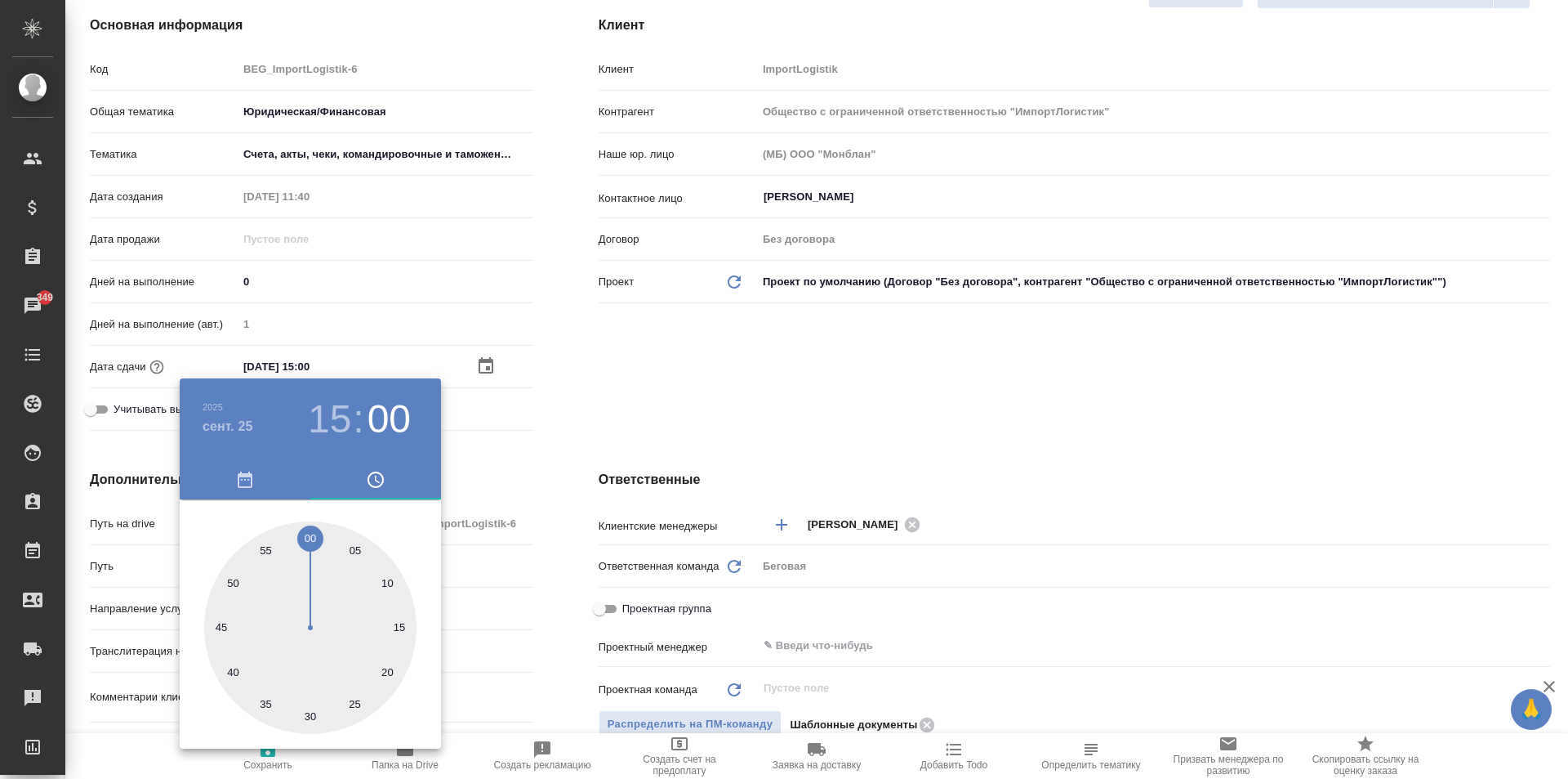
type textarea "x"
click at [517, 438] on div at bounding box center [784, 389] width 1568 height 779
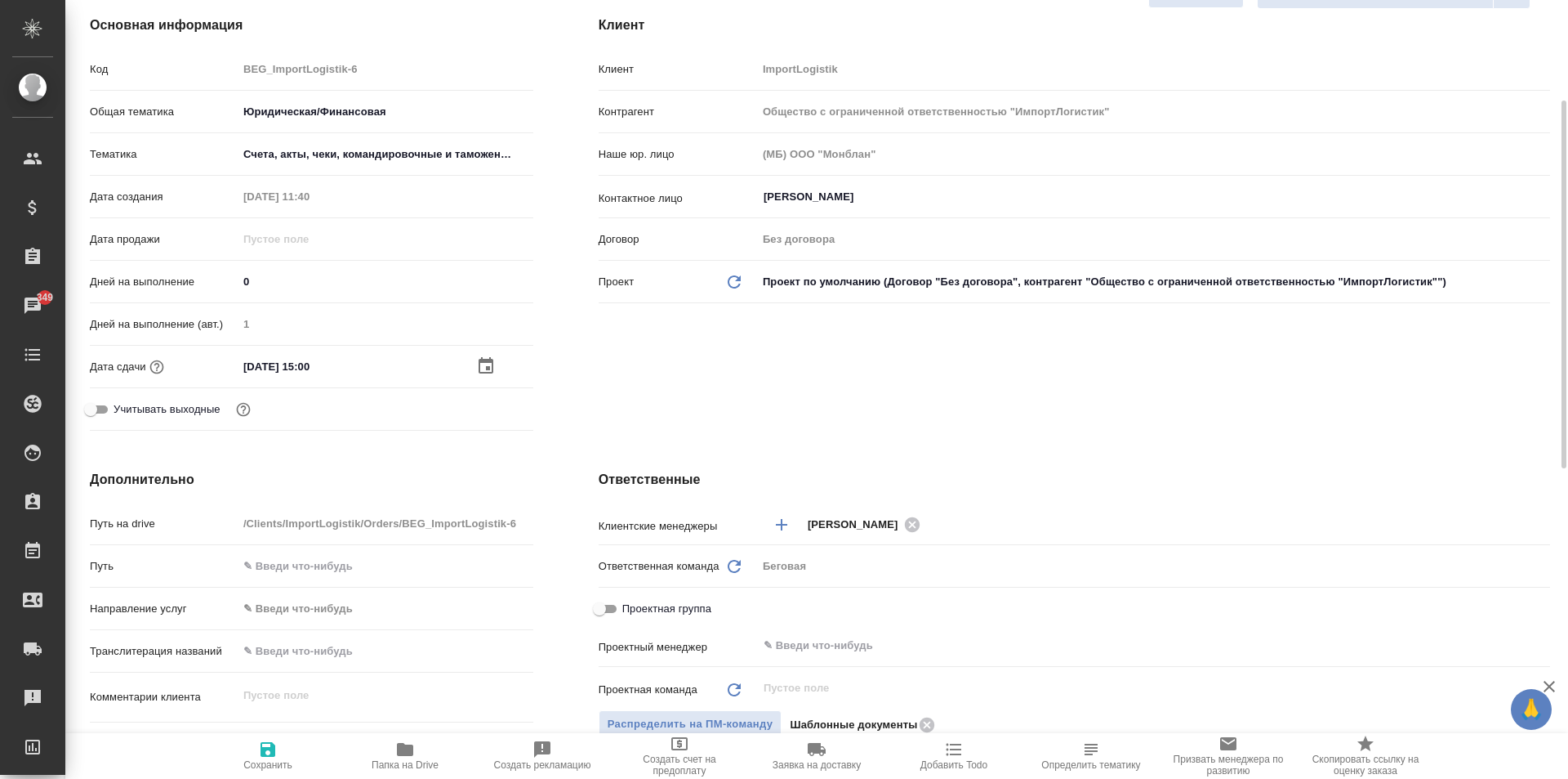
click at [281, 767] on span "Сохранить" at bounding box center [268, 765] width 49 height 12
type textarea "x"
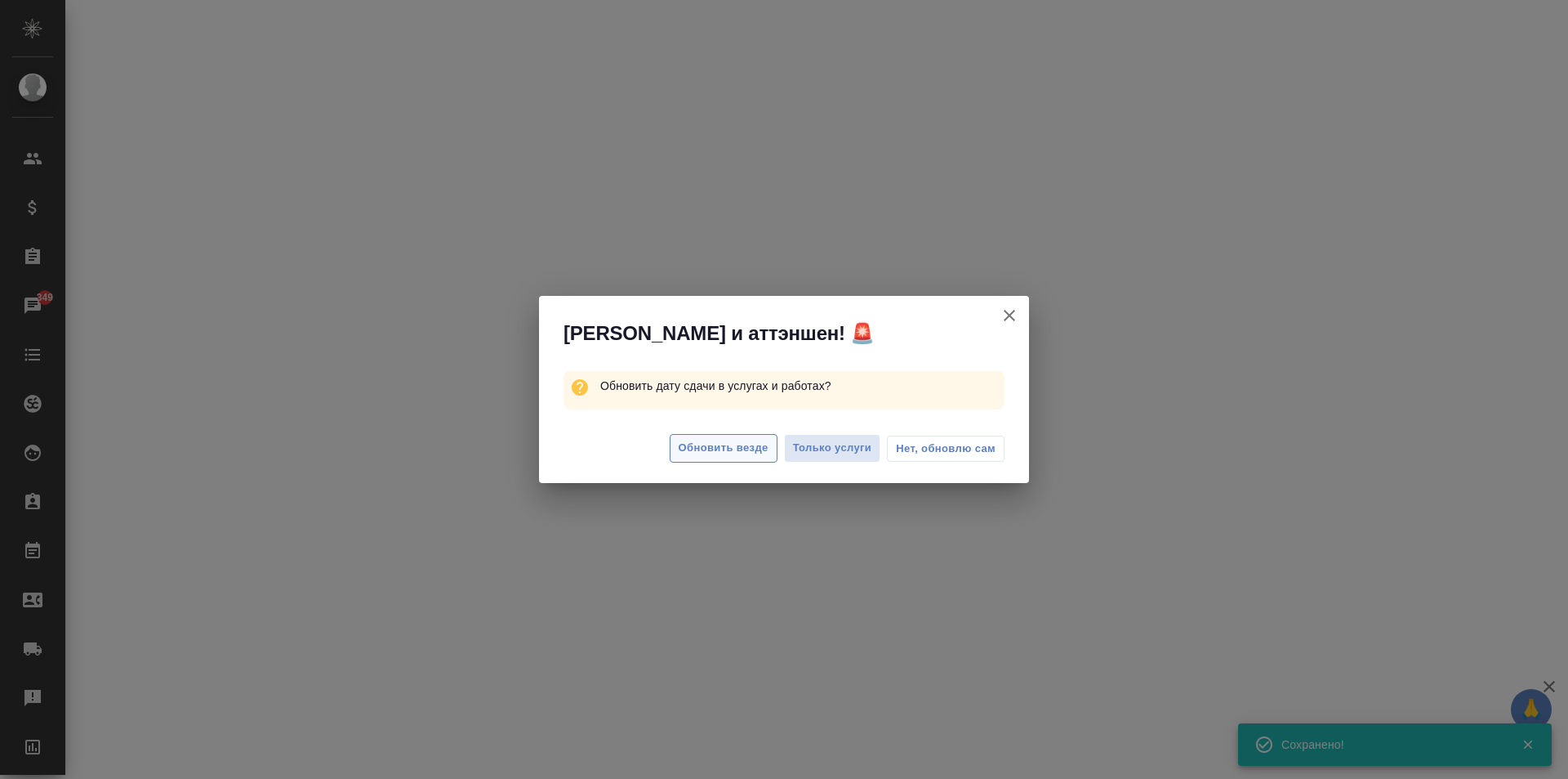
select select "RU"
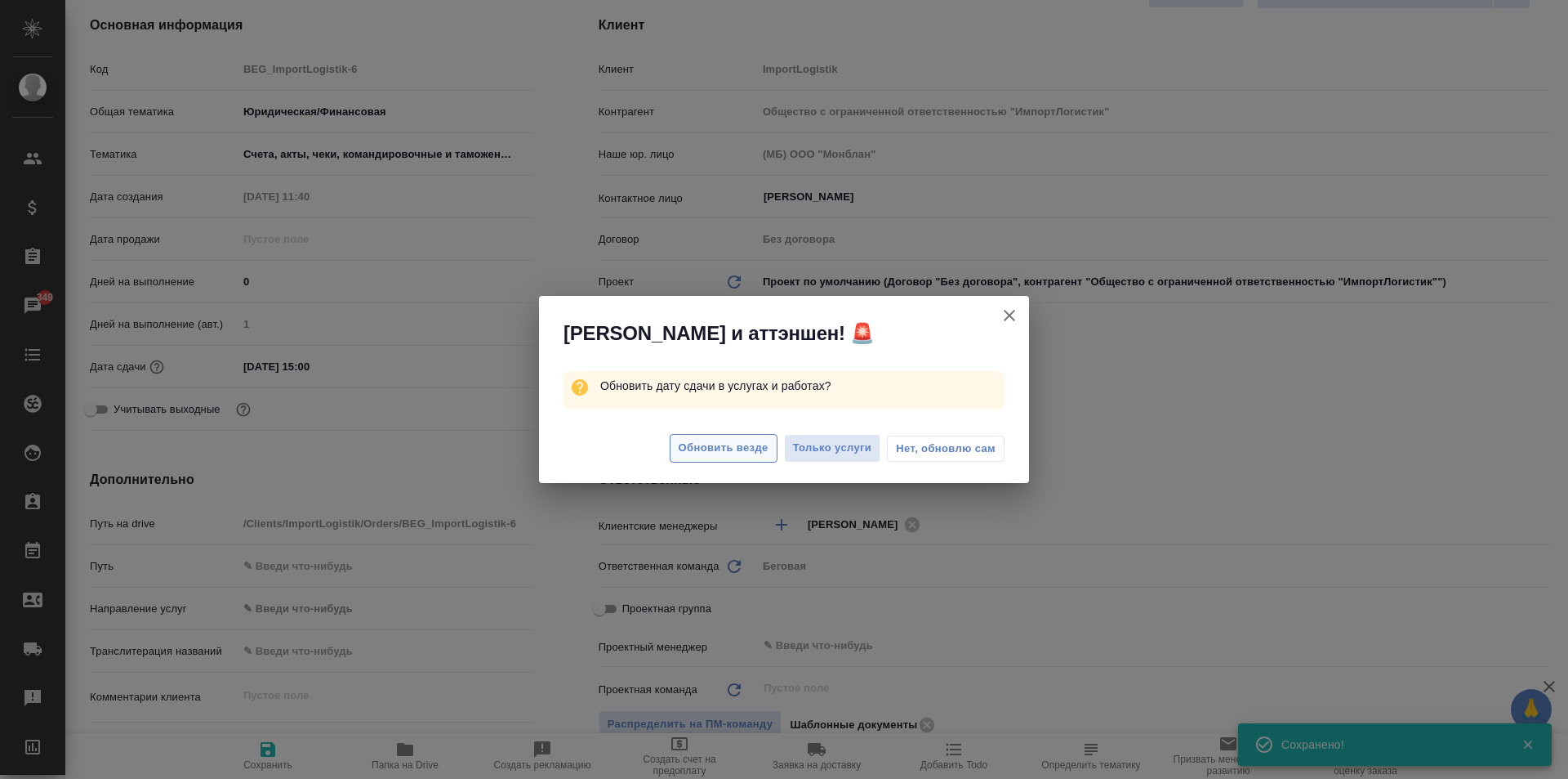
type textarea "x"
click at [685, 455] on span "Обновить везде" at bounding box center [723, 448] width 90 height 19
type textarea "x"
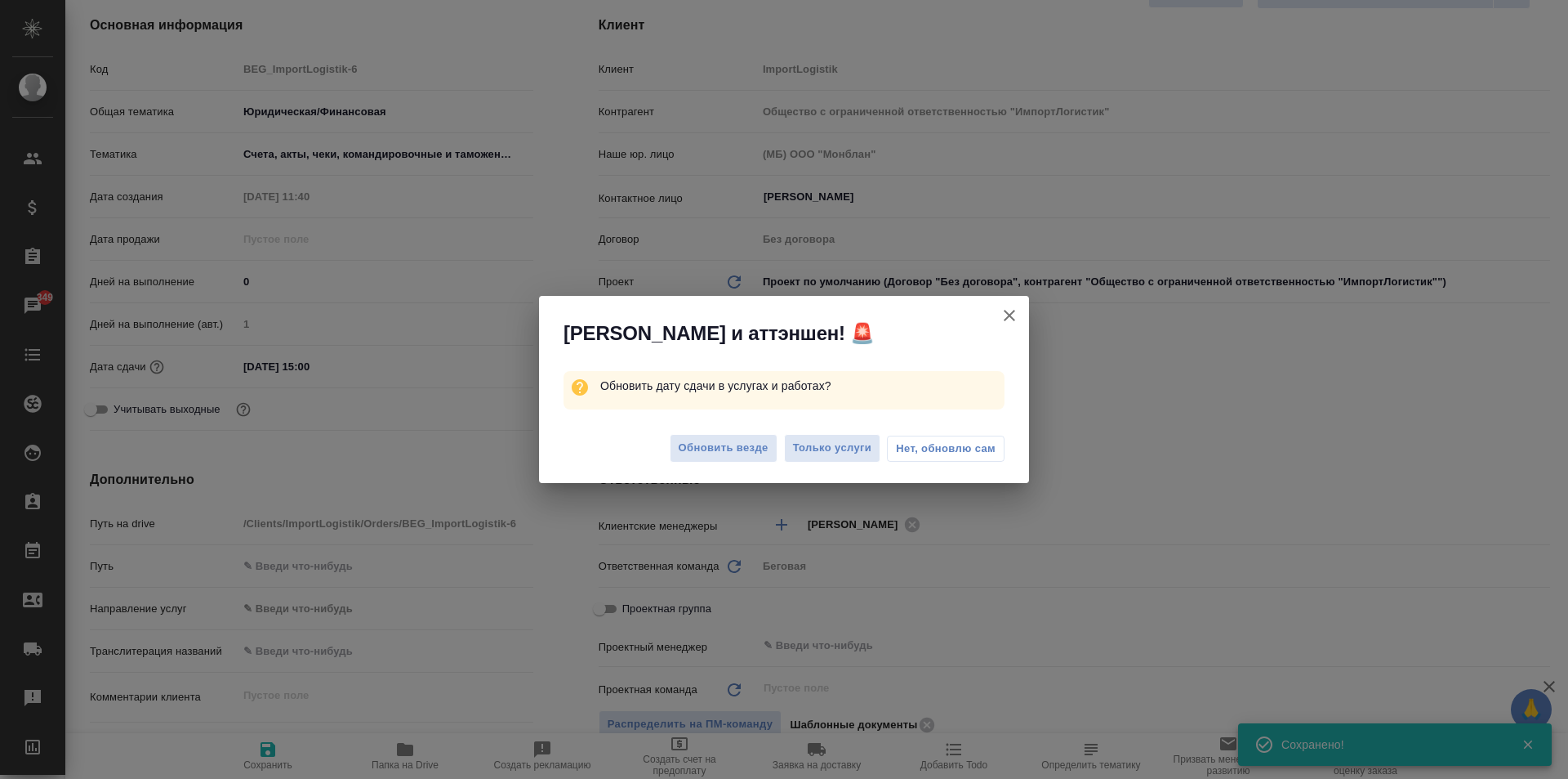
type textarea "x"
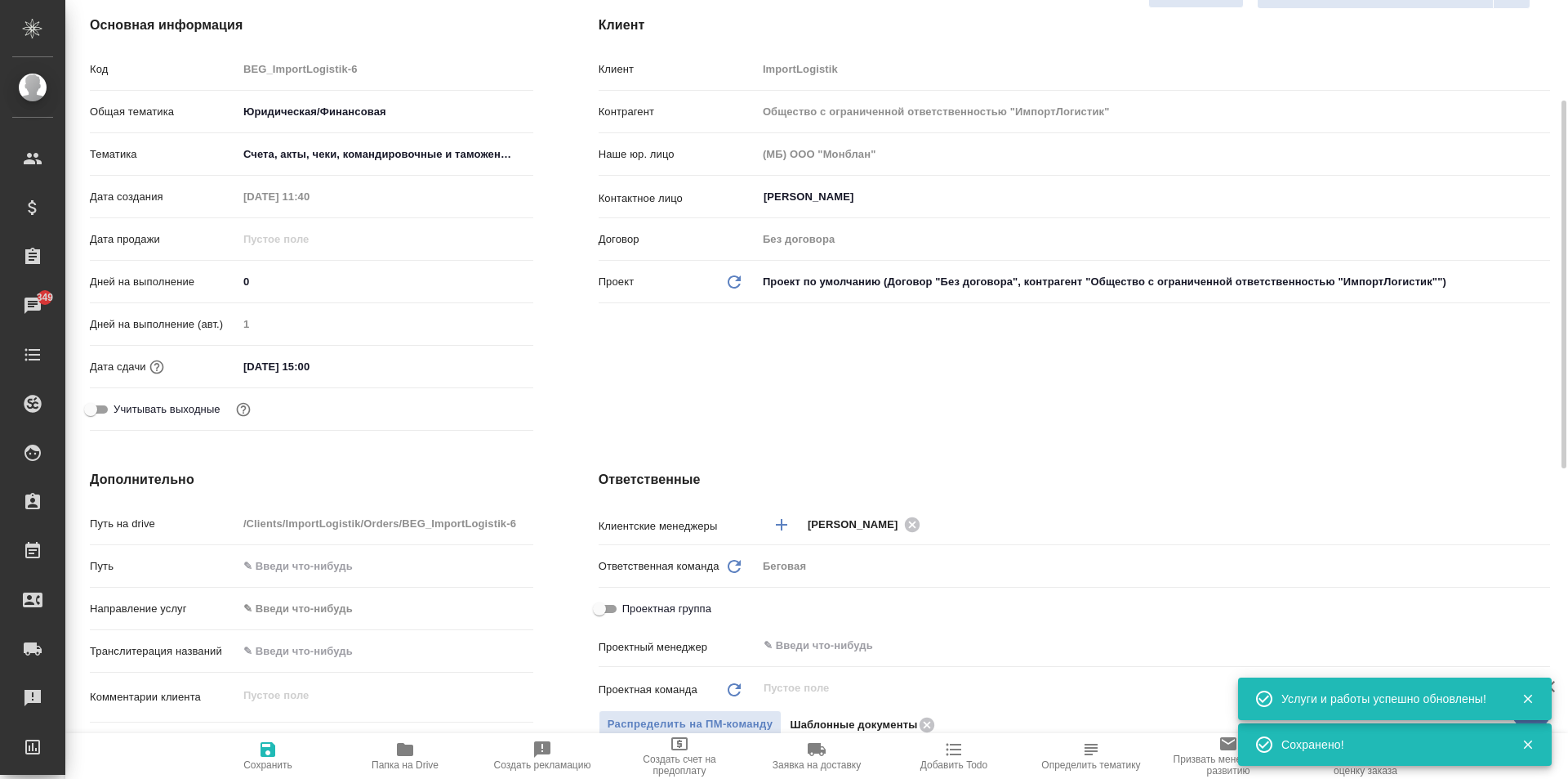
scroll to position [0, 0]
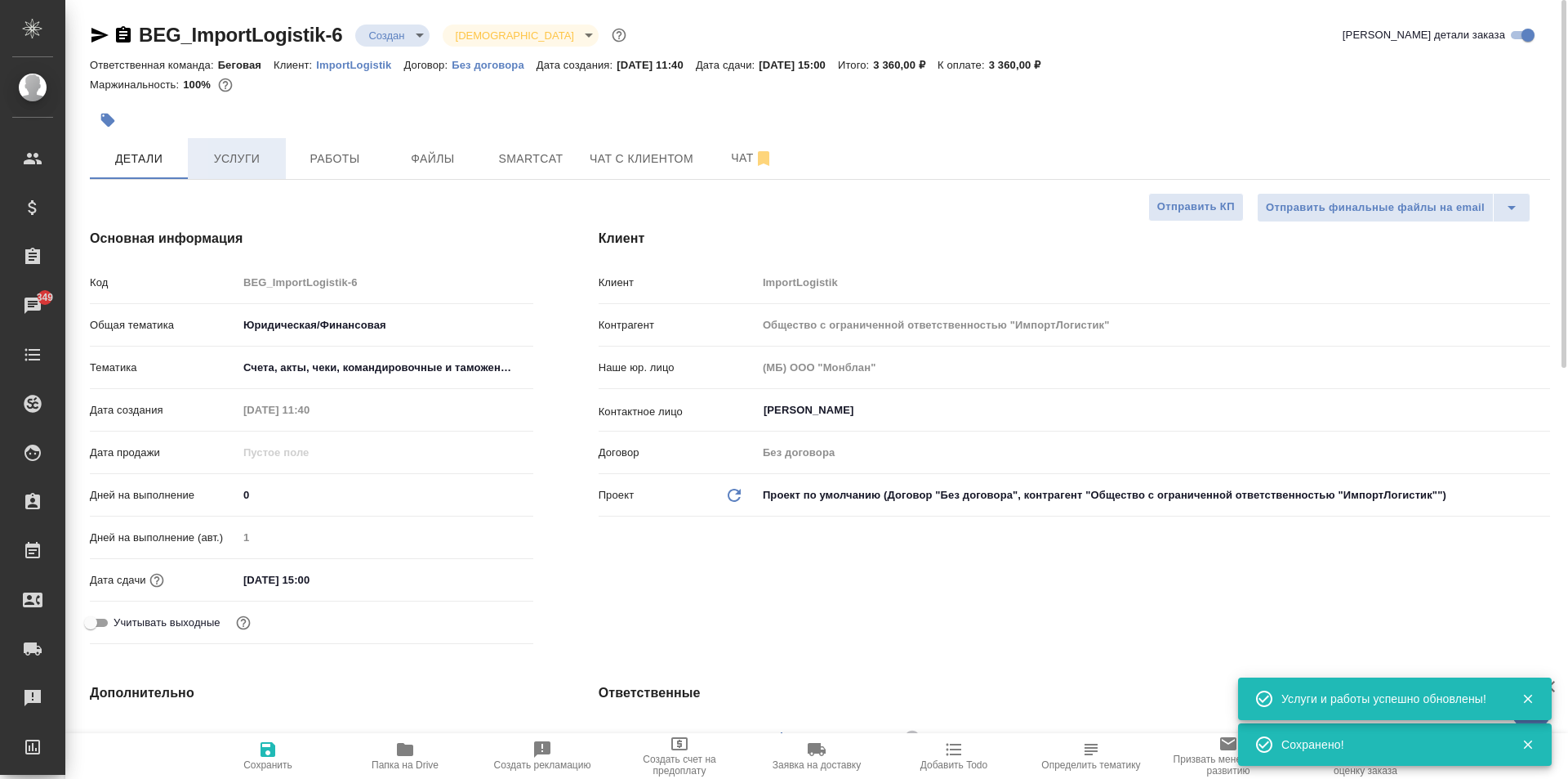
click at [232, 162] on span "Услуги" at bounding box center [237, 159] width 78 height 21
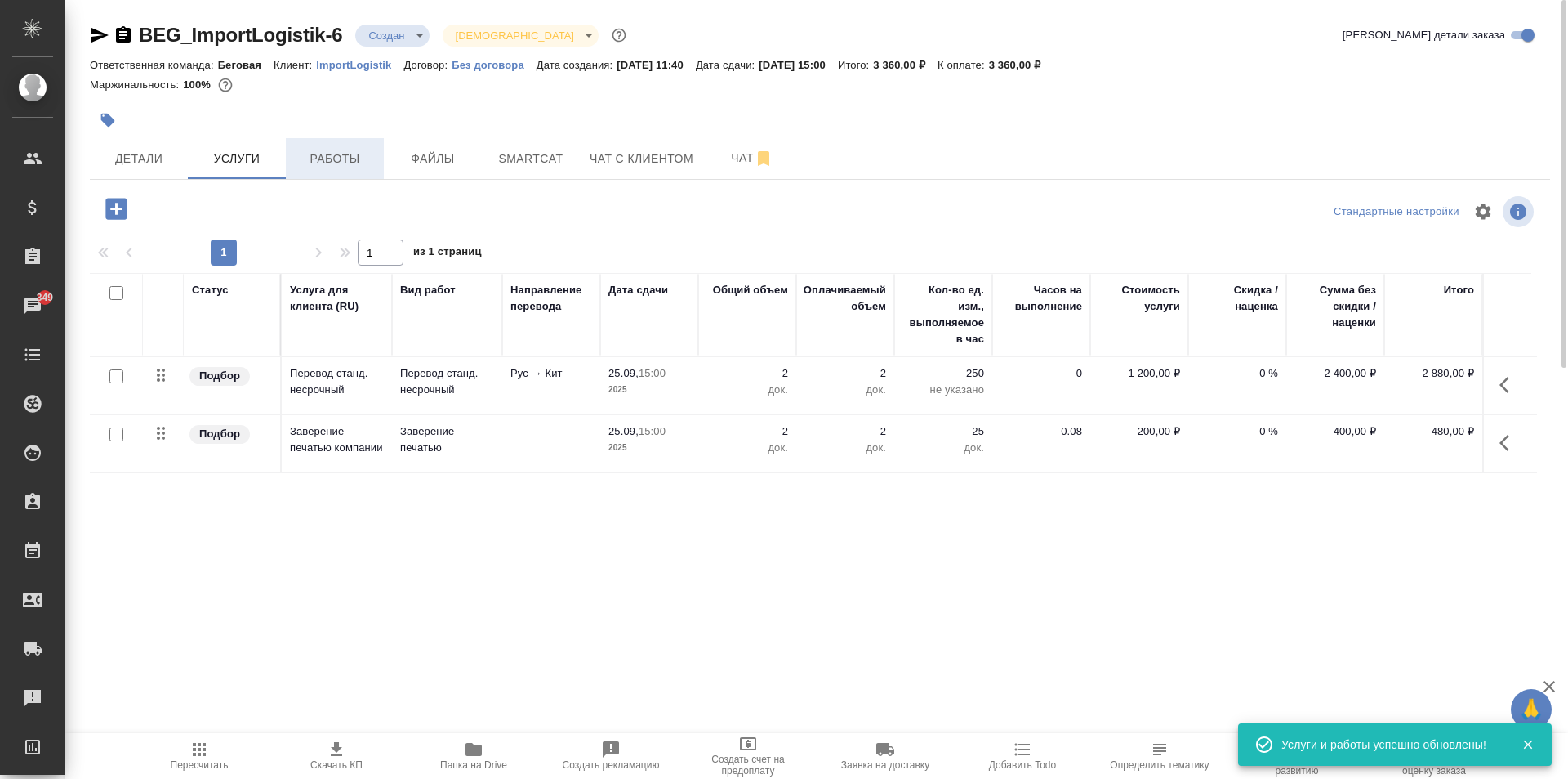
click at [338, 162] on span "Работы" at bounding box center [334, 159] width 78 height 21
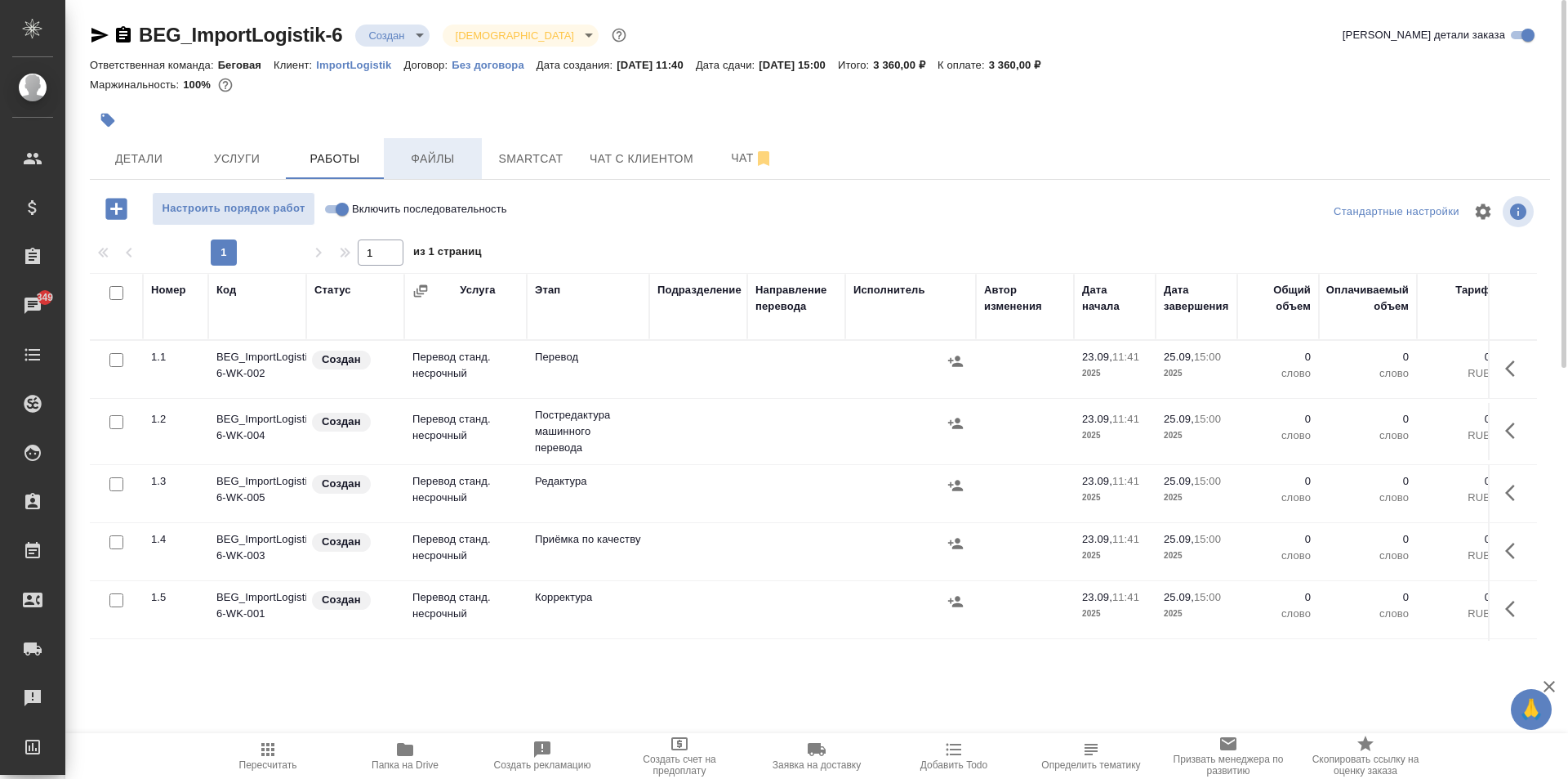
click at [419, 153] on span "Файлы" at bounding box center [433, 159] width 78 height 21
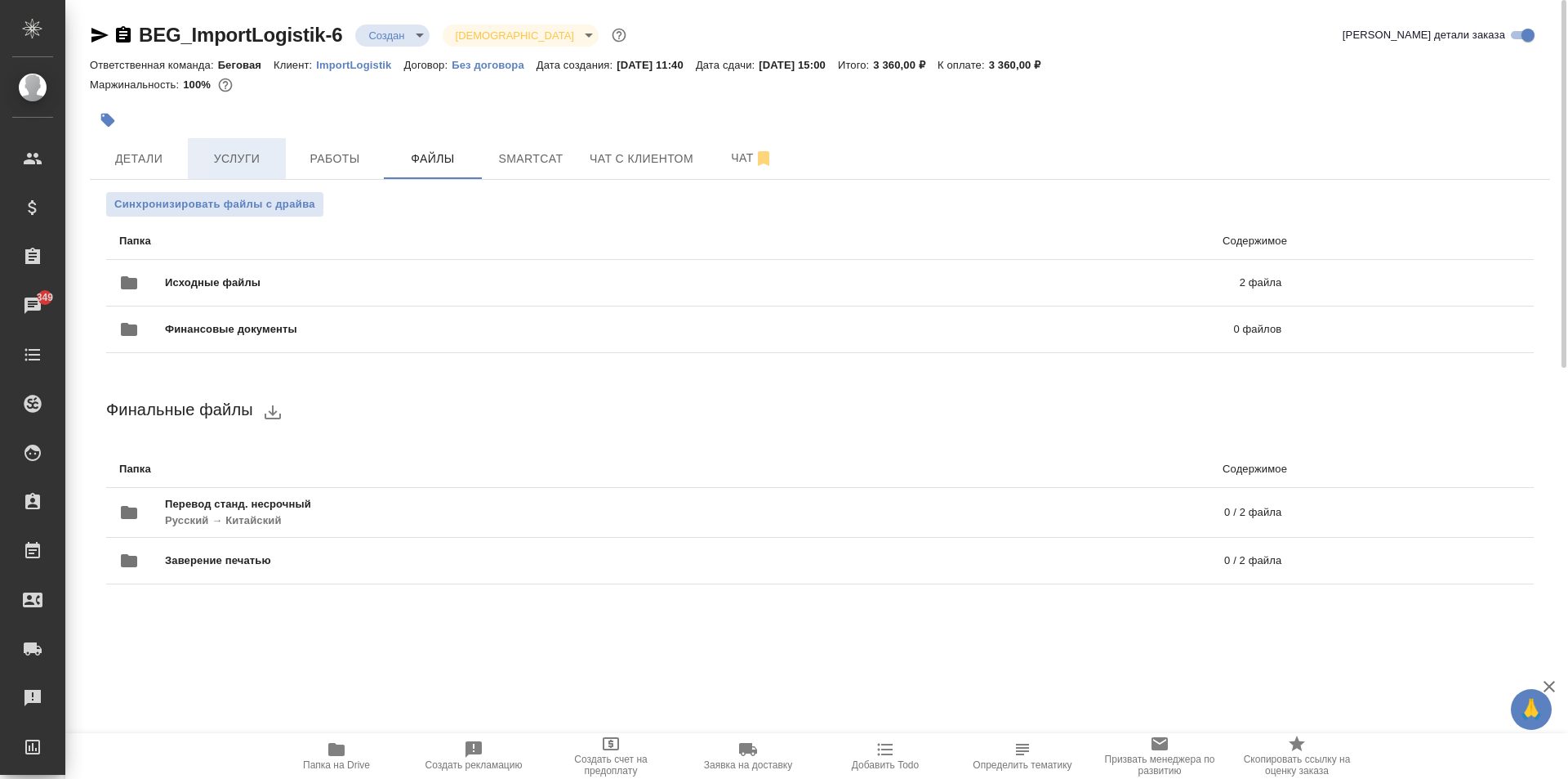
click at [259, 169] on span "Услуги" at bounding box center [237, 159] width 78 height 21
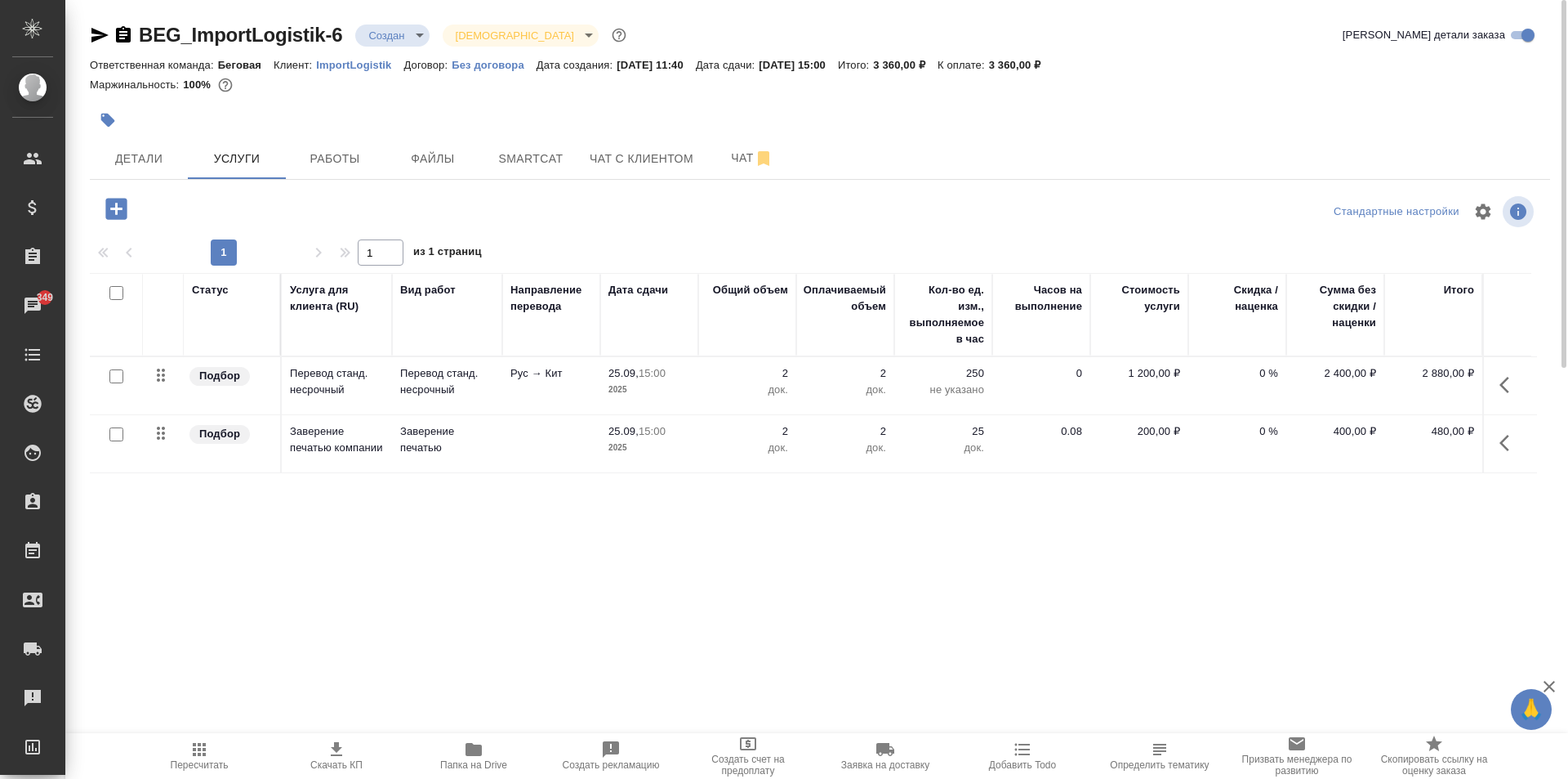
click at [763, 753] on span "Создать счет на предоплату" at bounding box center [748, 765] width 118 height 23
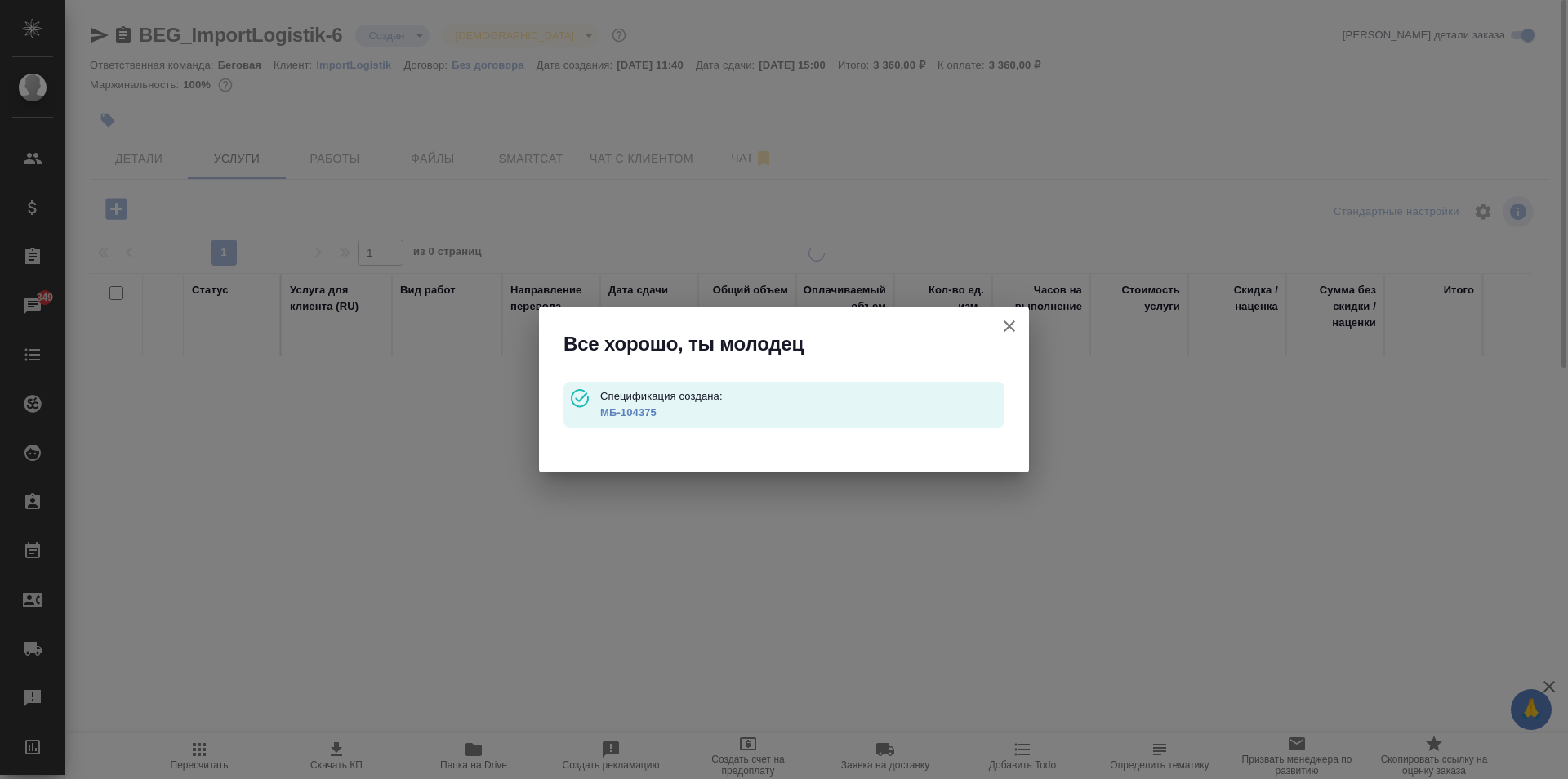
type input "waitingForPrepayment"
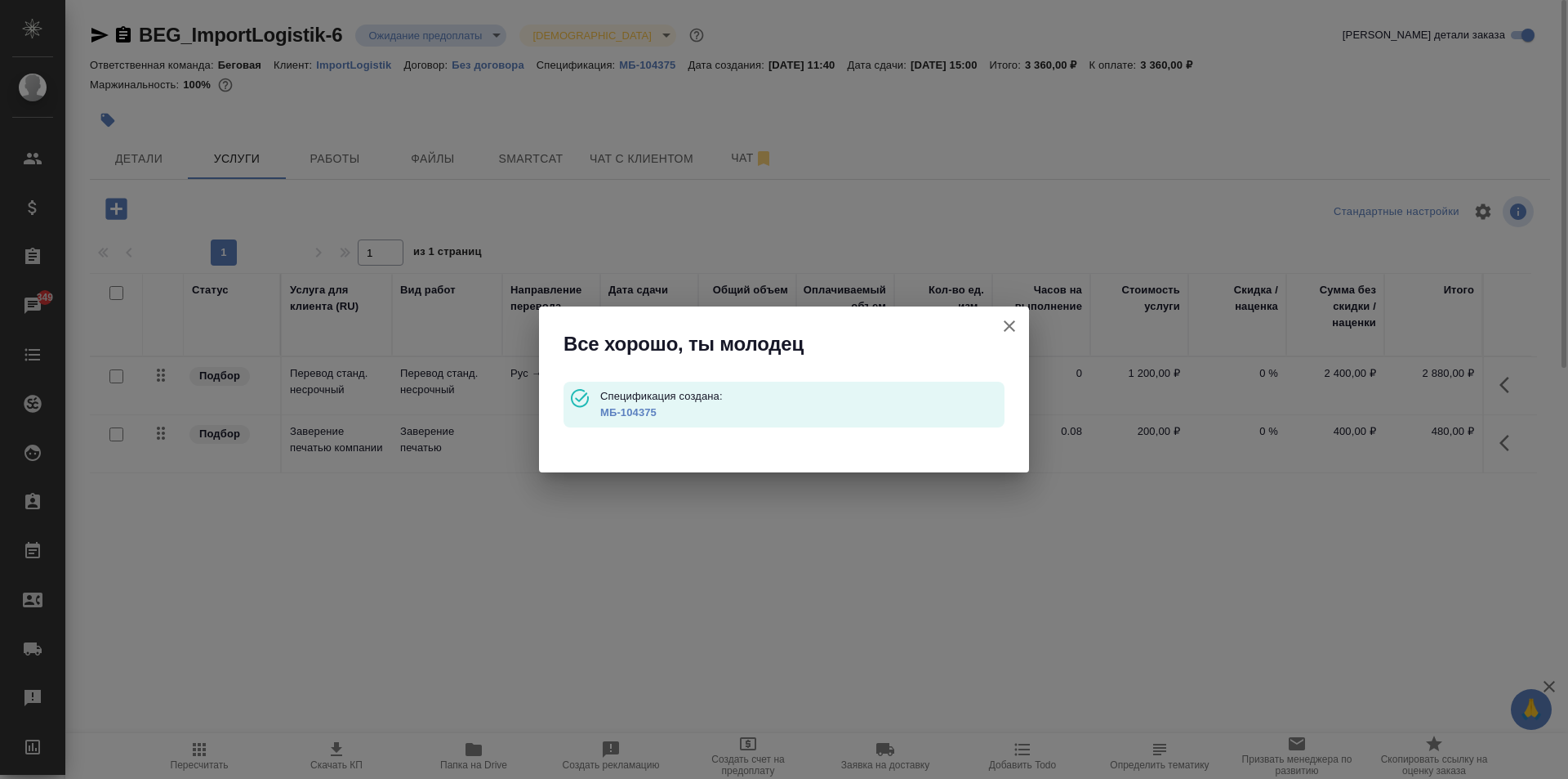
click at [636, 418] on link "МБ-104375" at bounding box center [628, 412] width 56 height 12
click at [1016, 327] on icon "button" at bounding box center [1010, 326] width 20 height 20
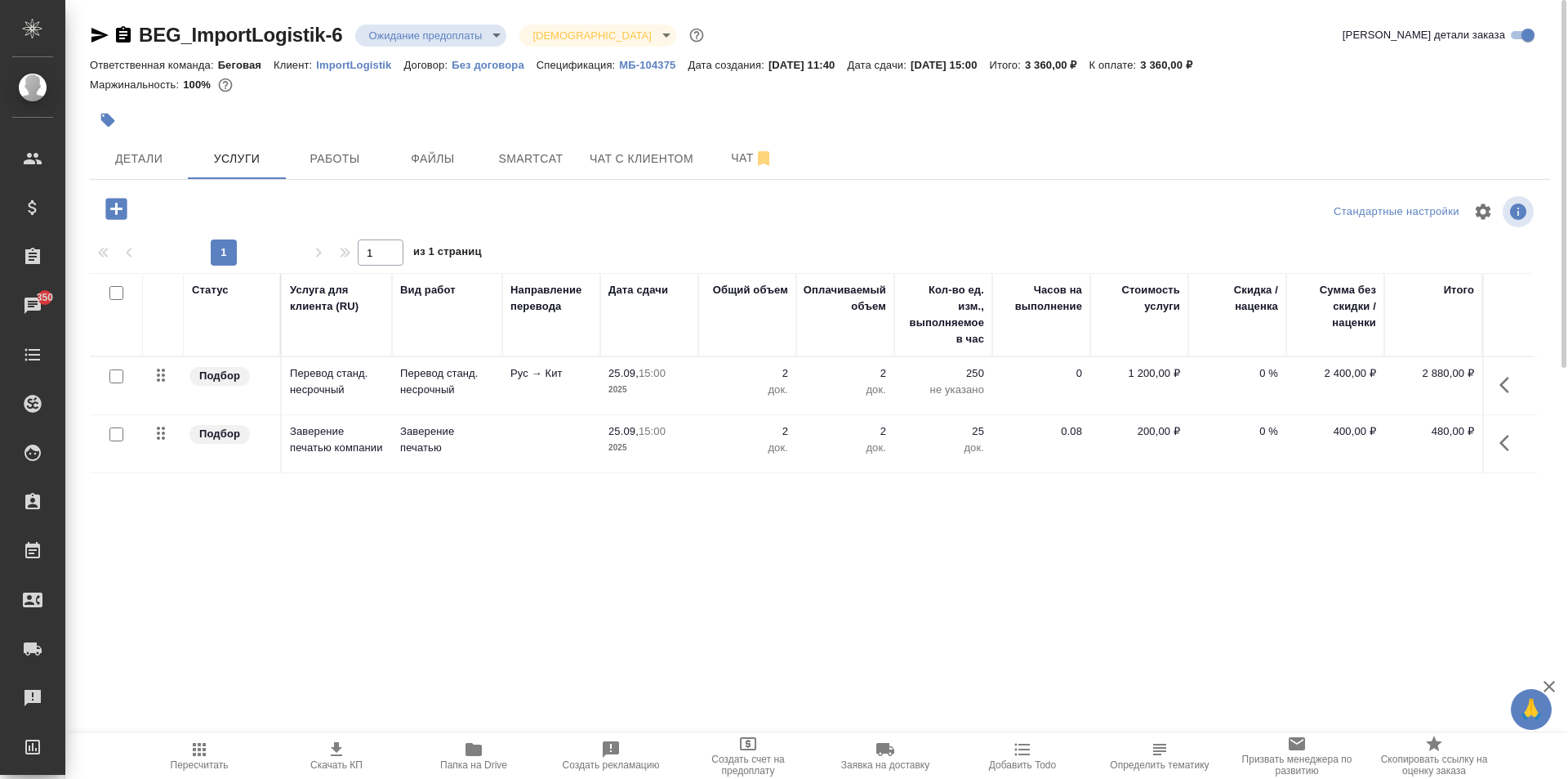
click at [186, 755] on span "Пересчитать" at bounding box center [200, 755] width 118 height 31
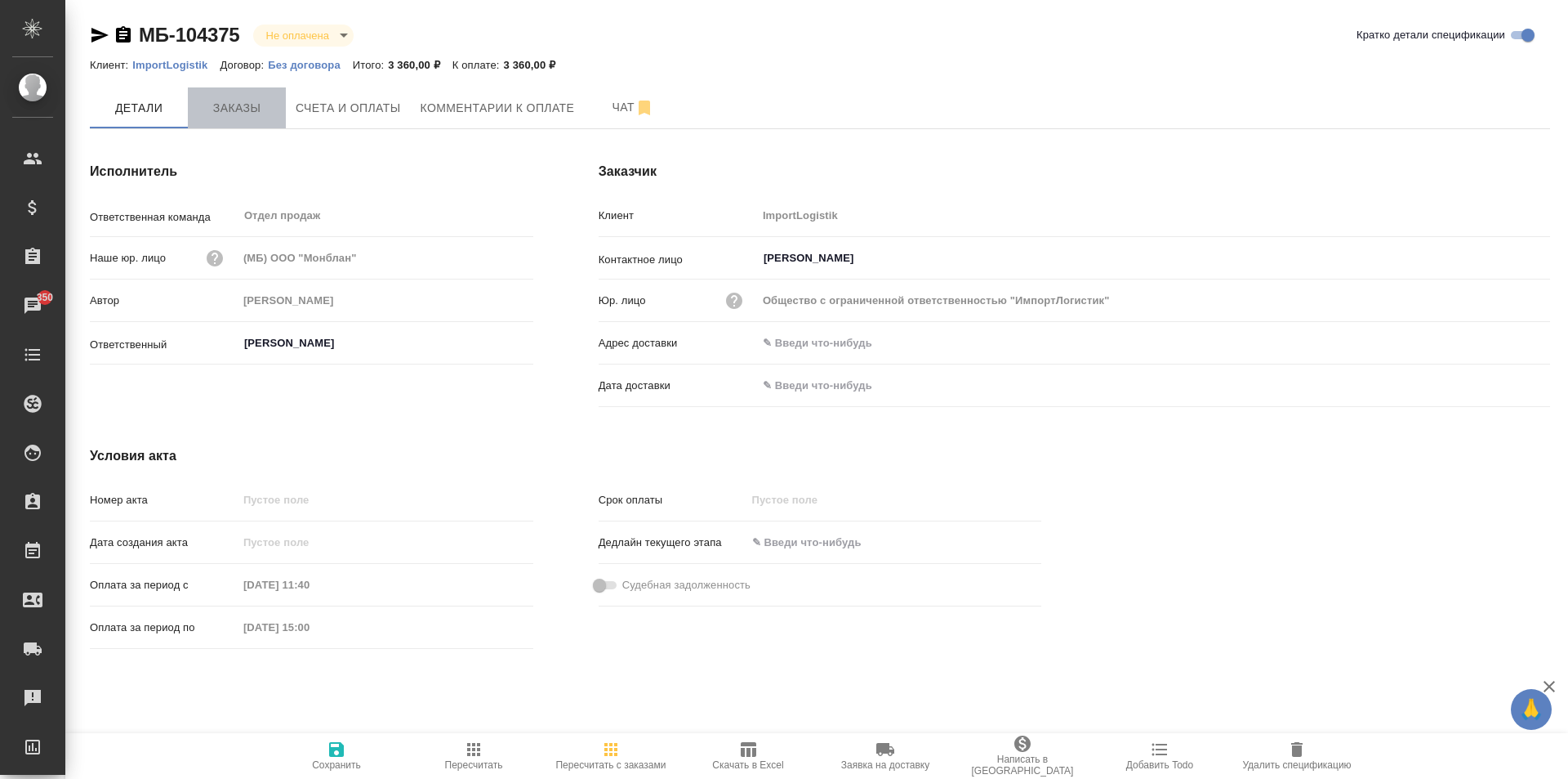
click at [257, 102] on span "Заказы" at bounding box center [237, 108] width 78 height 21
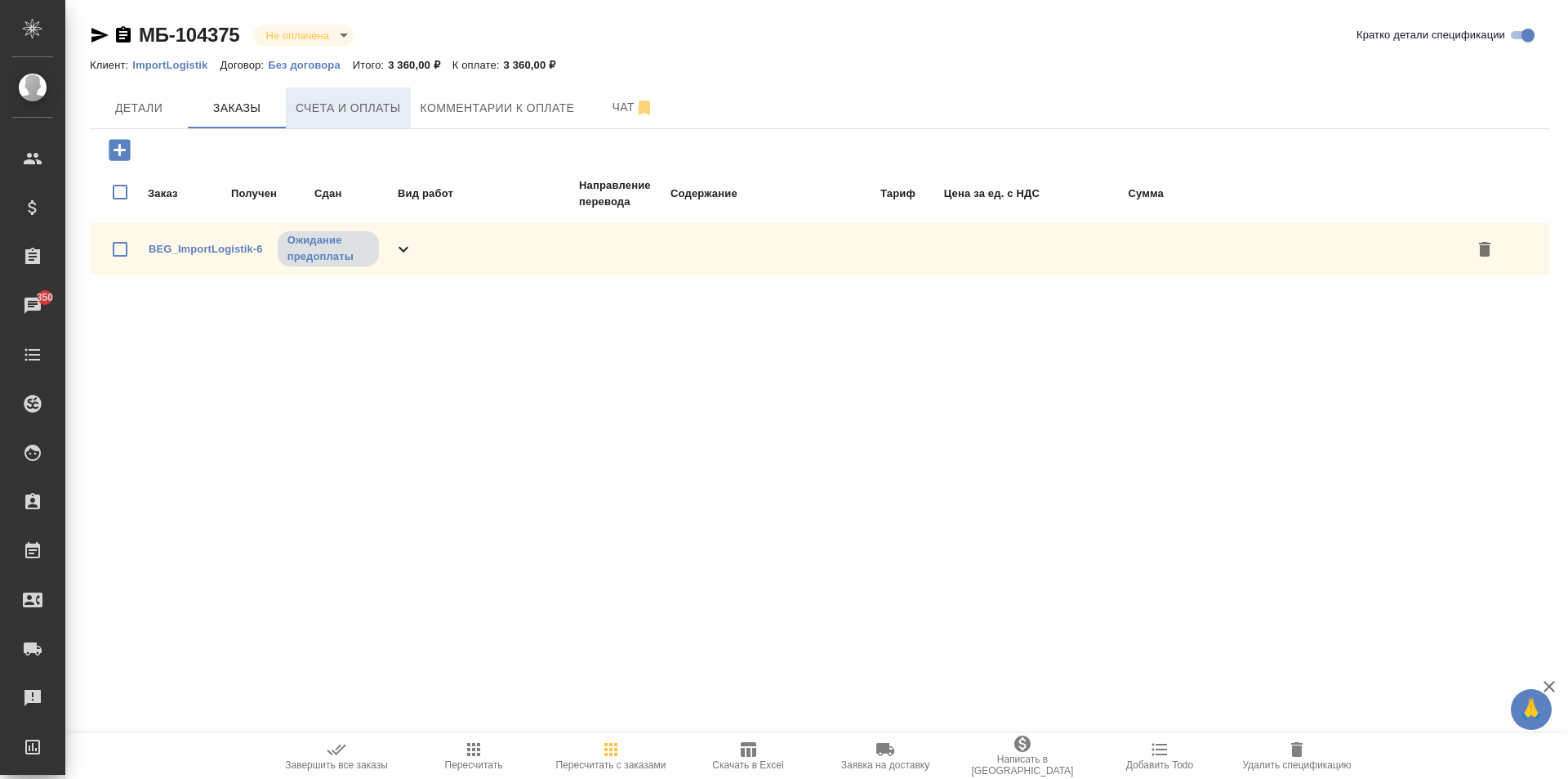
click at [365, 125] on button "Счета и оплаты" at bounding box center [349, 108] width 125 height 41
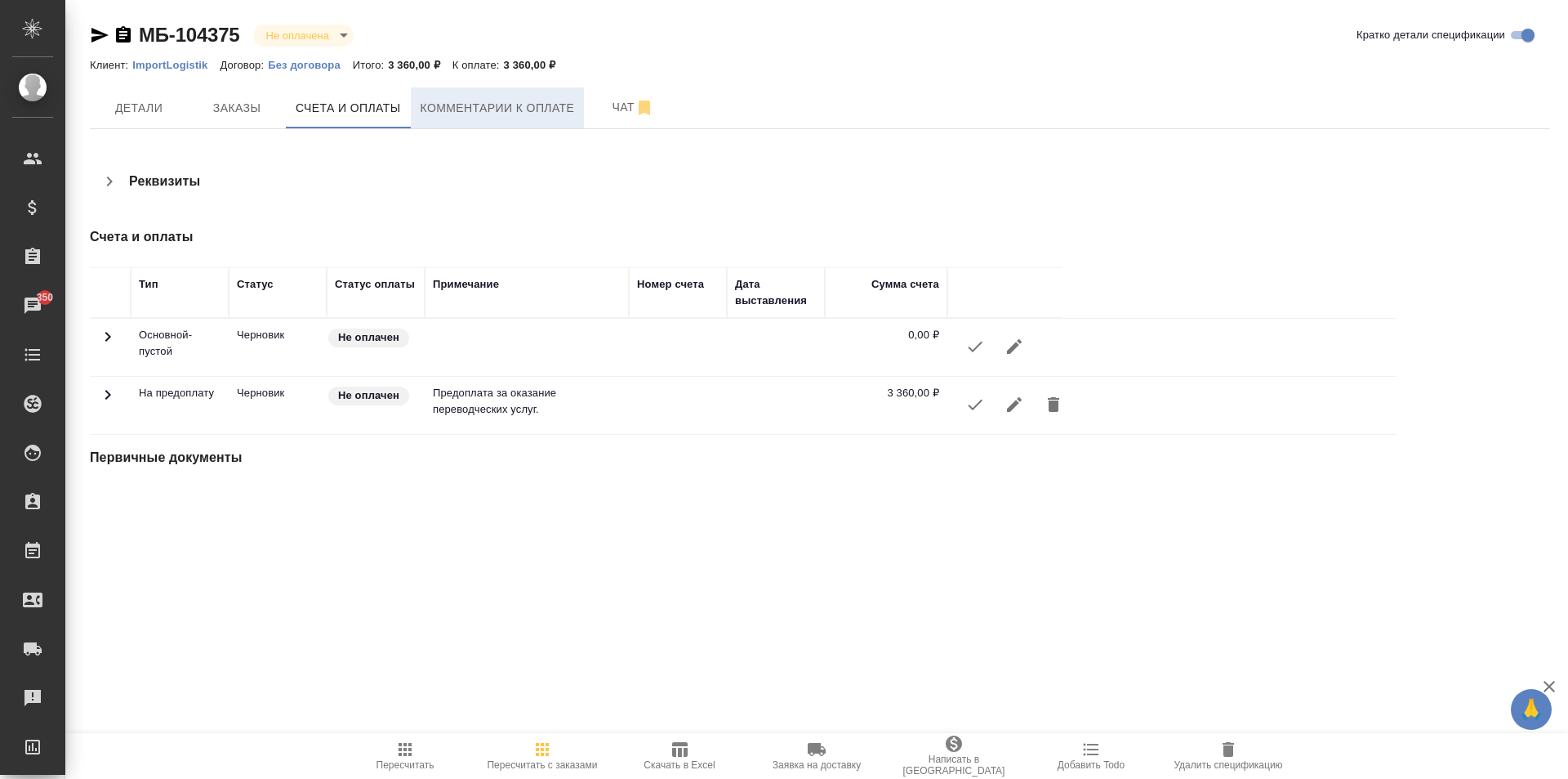
click at [469, 126] on button "Комментарии к оплате" at bounding box center [498, 108] width 174 height 41
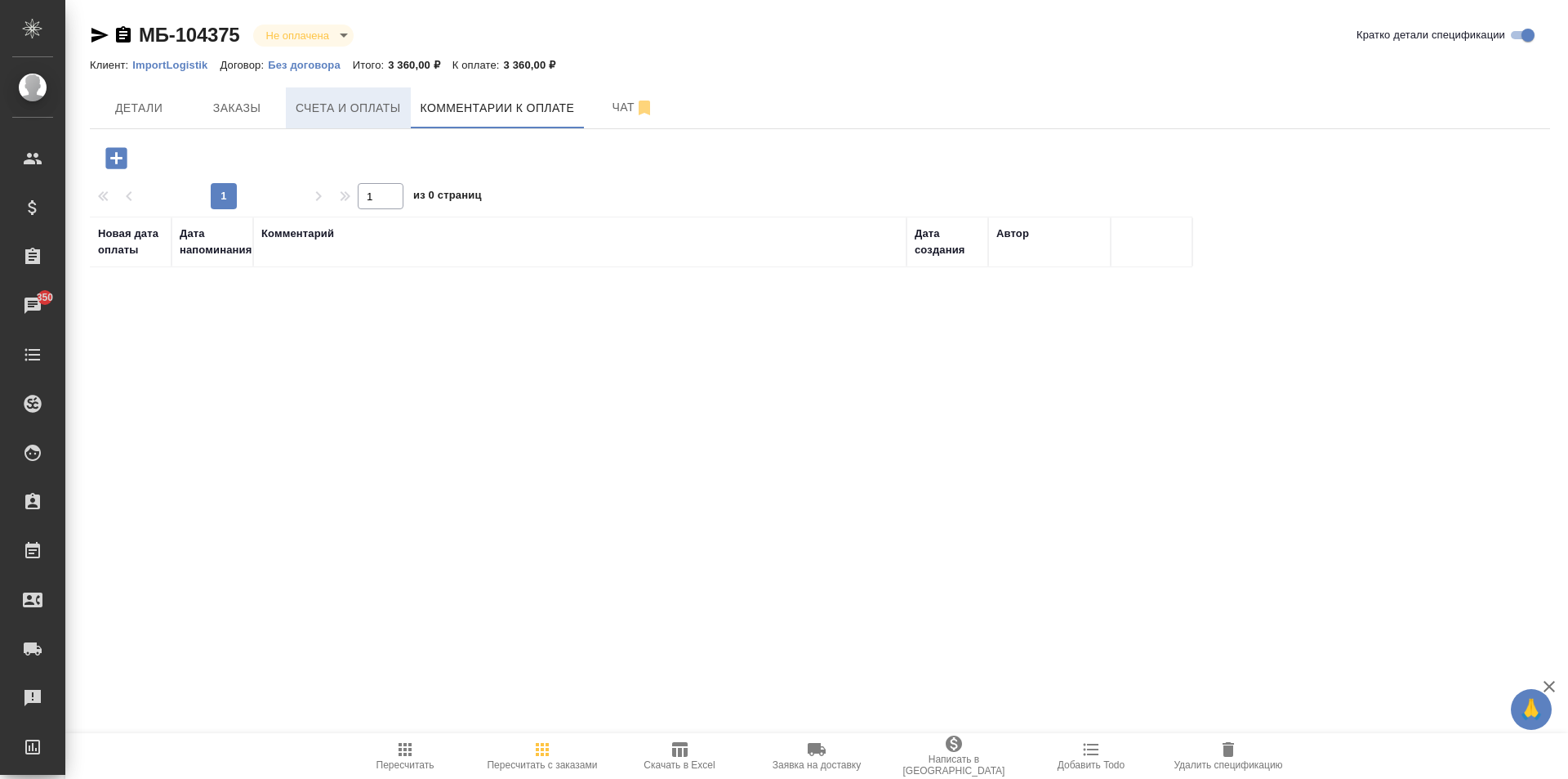
click at [340, 121] on button "Счета и оплаты" at bounding box center [349, 108] width 125 height 41
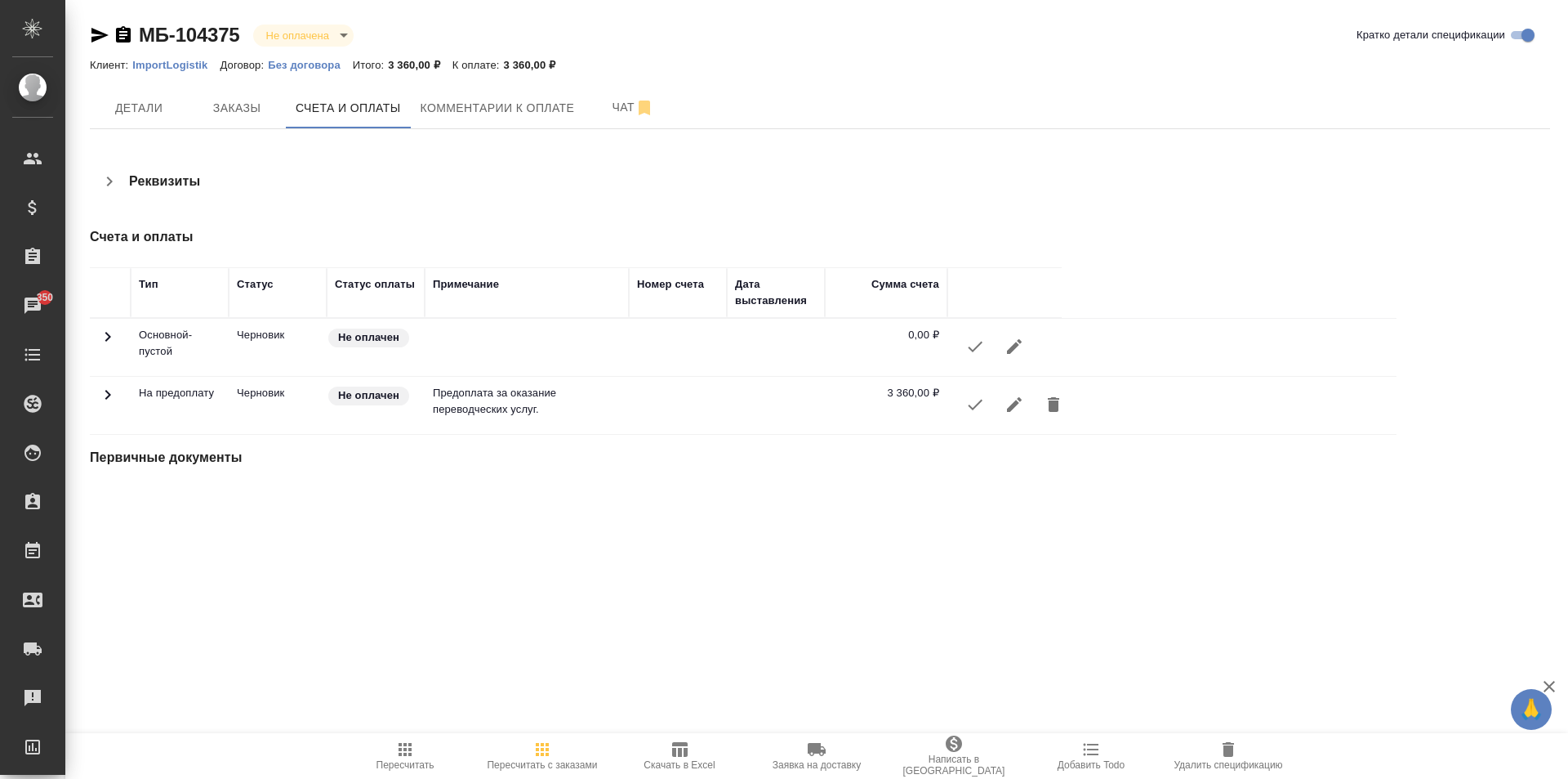
click at [974, 412] on icon "button" at bounding box center [975, 404] width 20 height 20
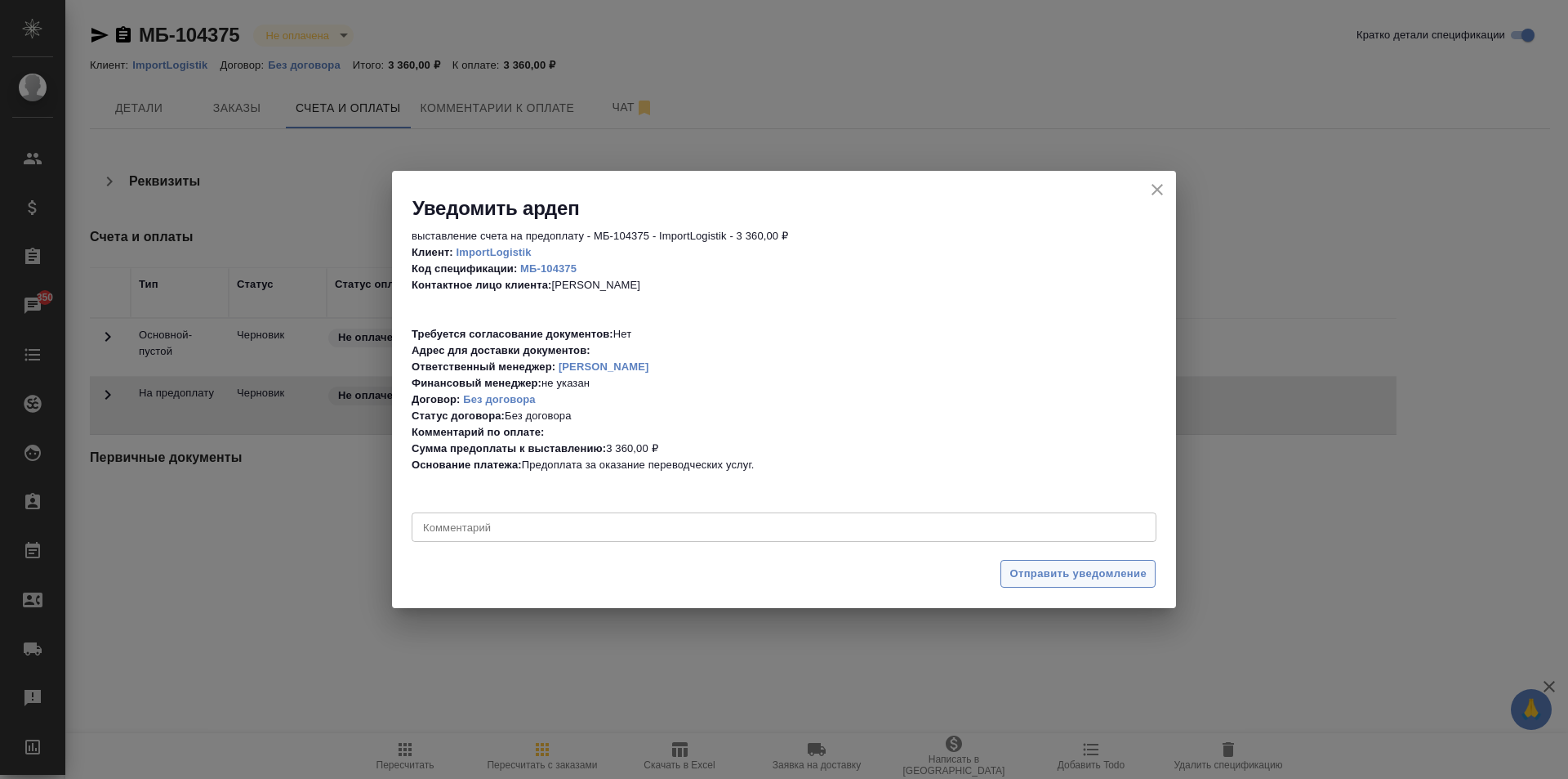
click at [1053, 577] on span "Отправить уведомление" at bounding box center [1078, 574] width 137 height 19
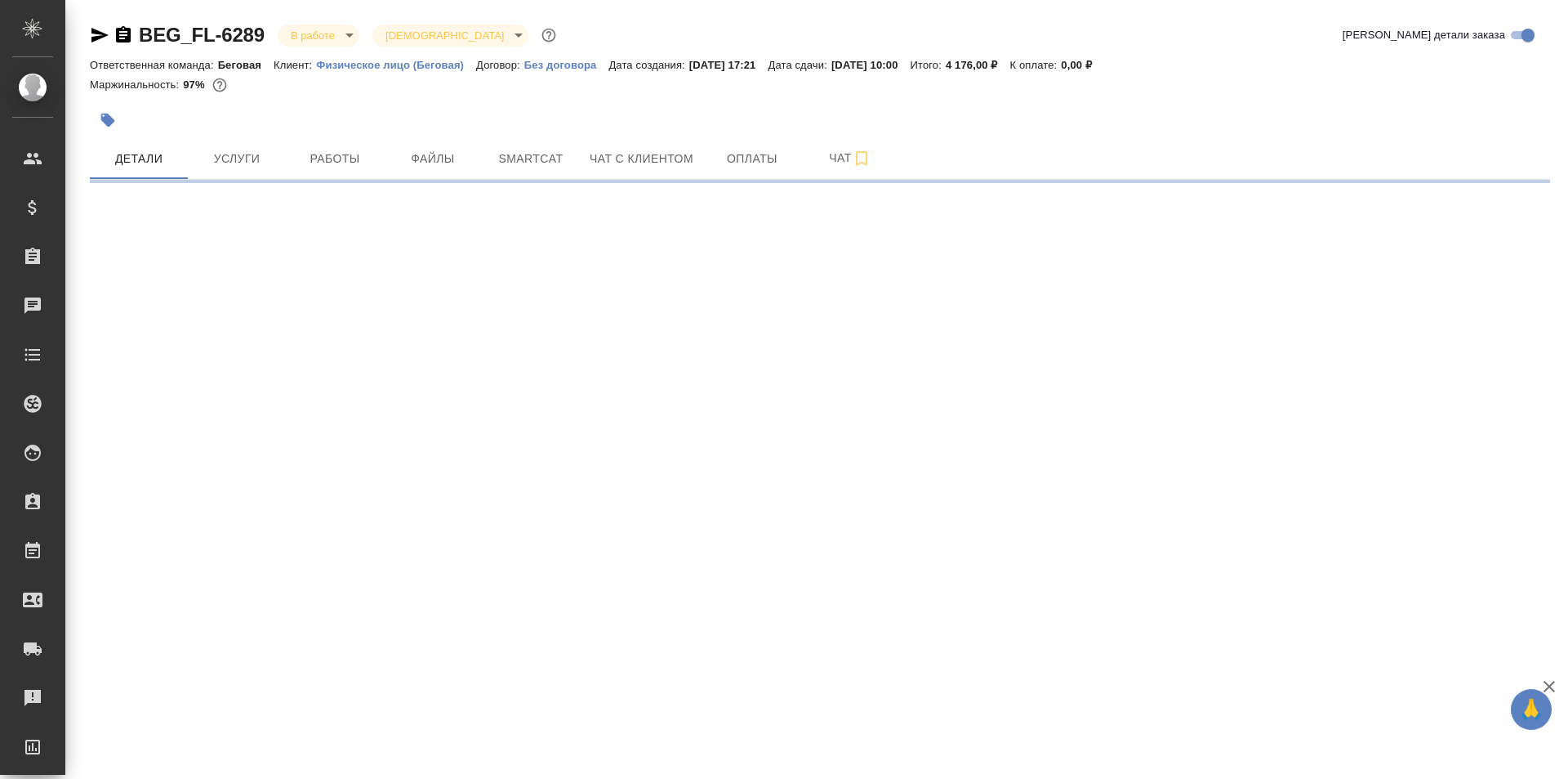
select select "RU"
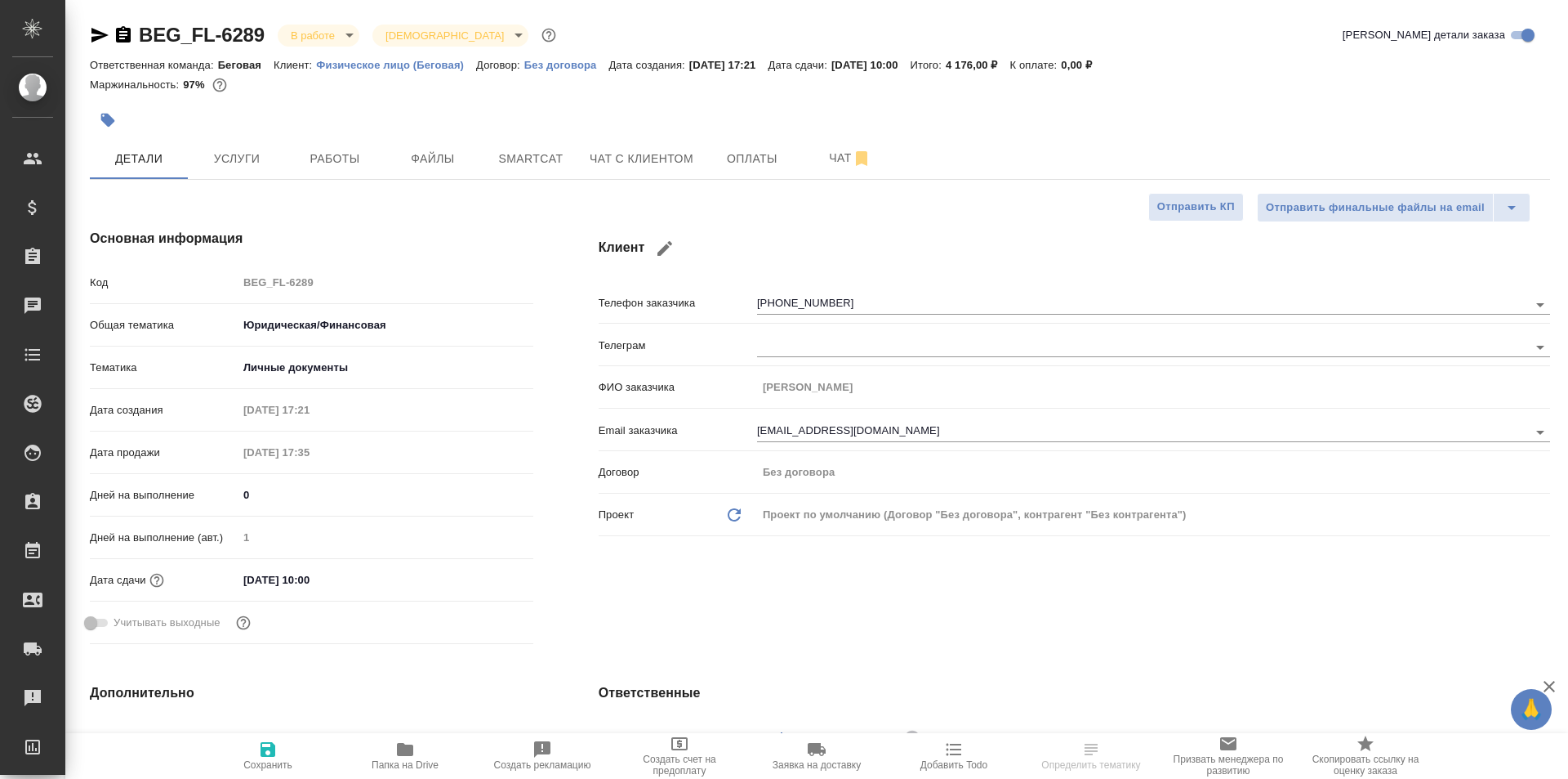
type textarea "x"
click at [409, 740] on icon "button" at bounding box center [405, 750] width 20 height 20
type textarea "x"
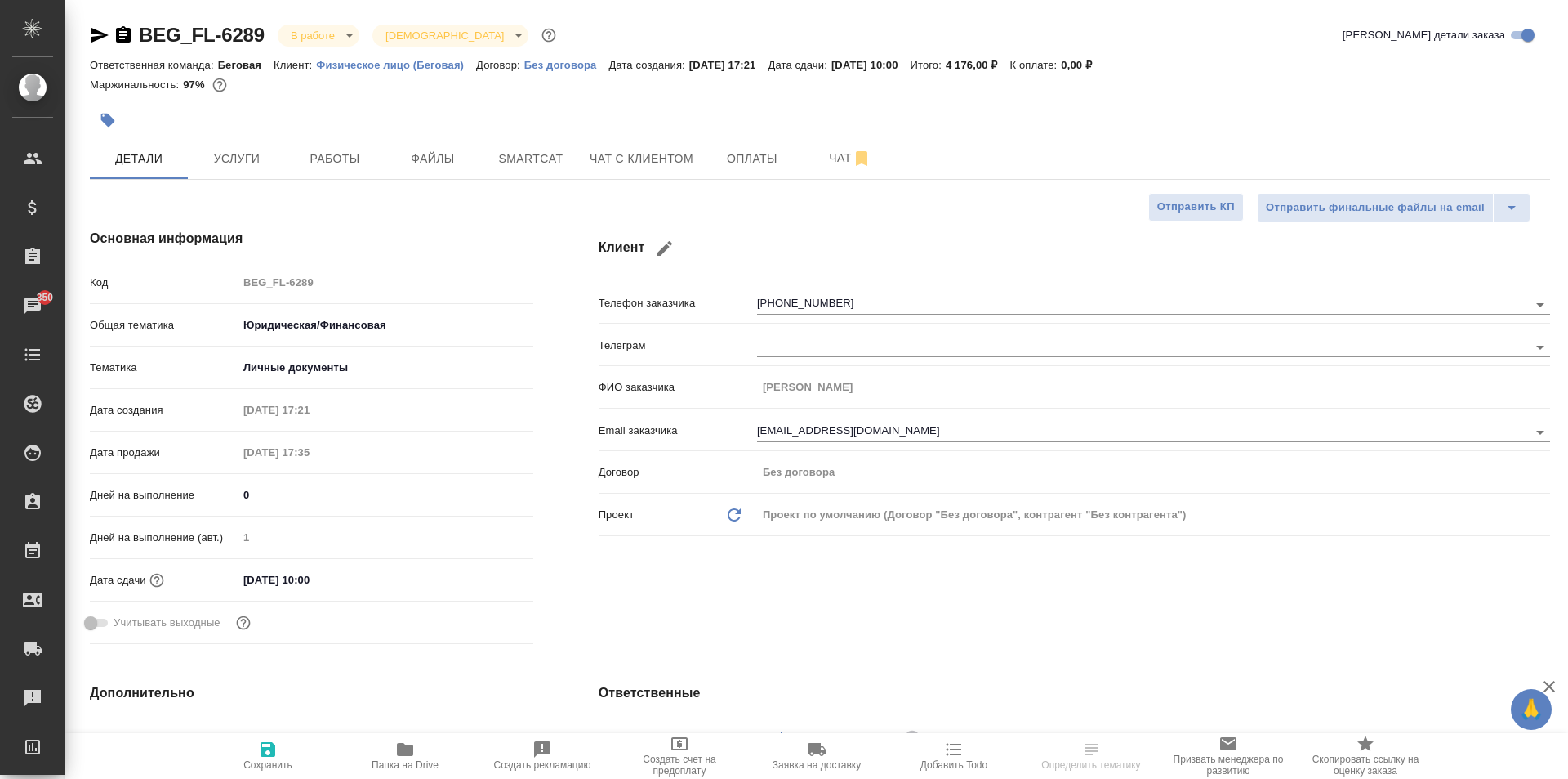
type textarea "x"
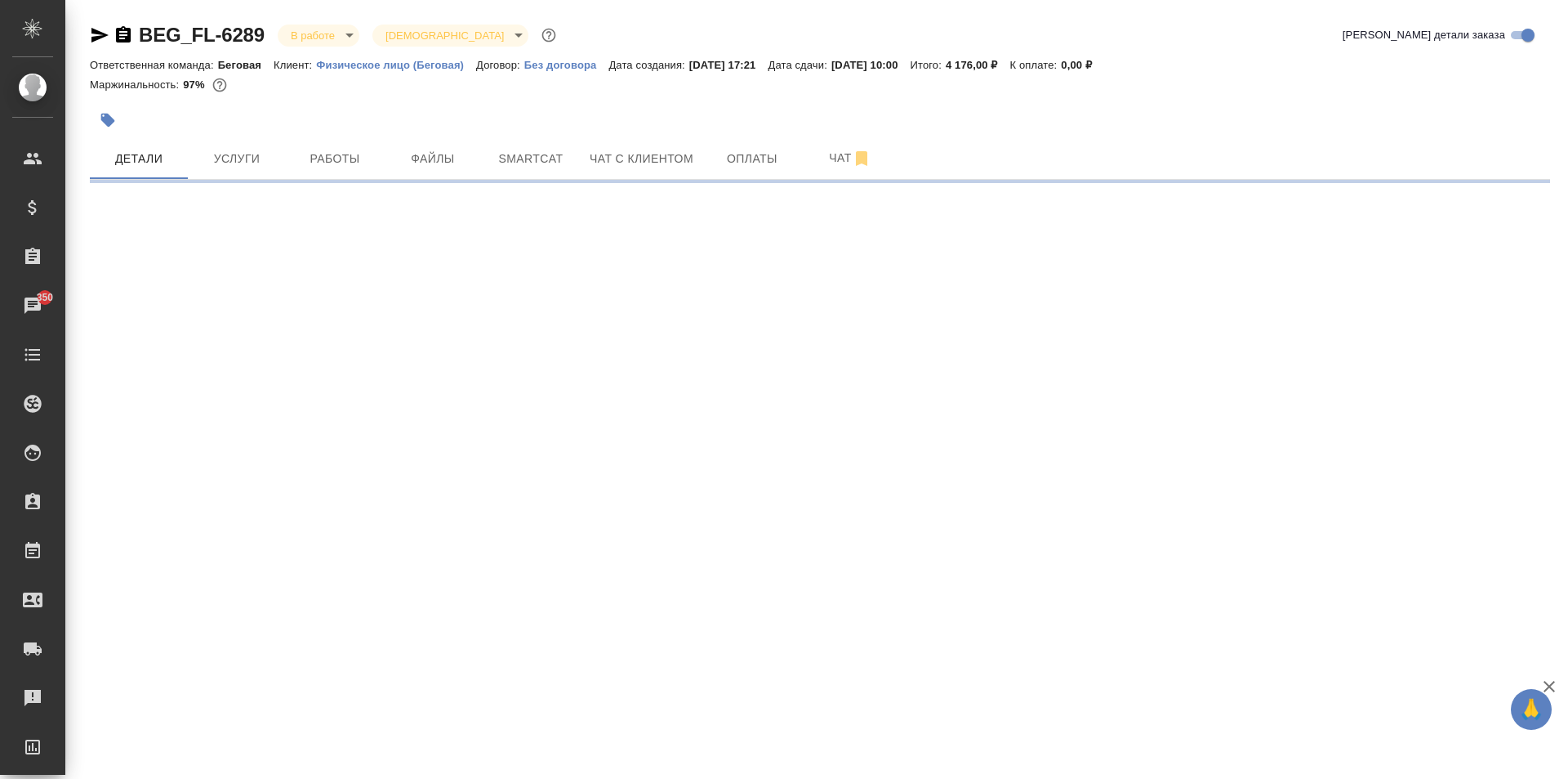
select select "RU"
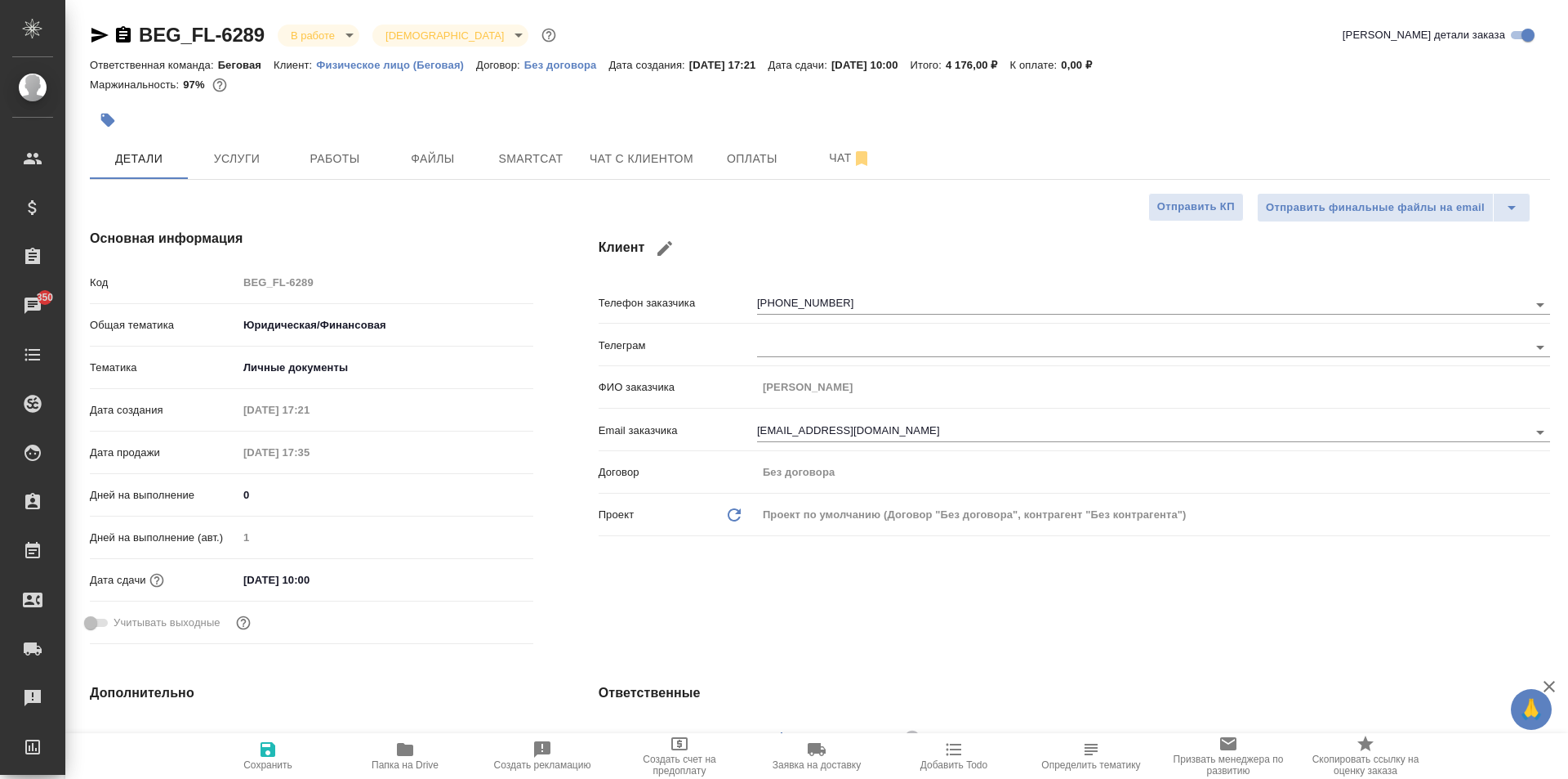
type textarea "x"
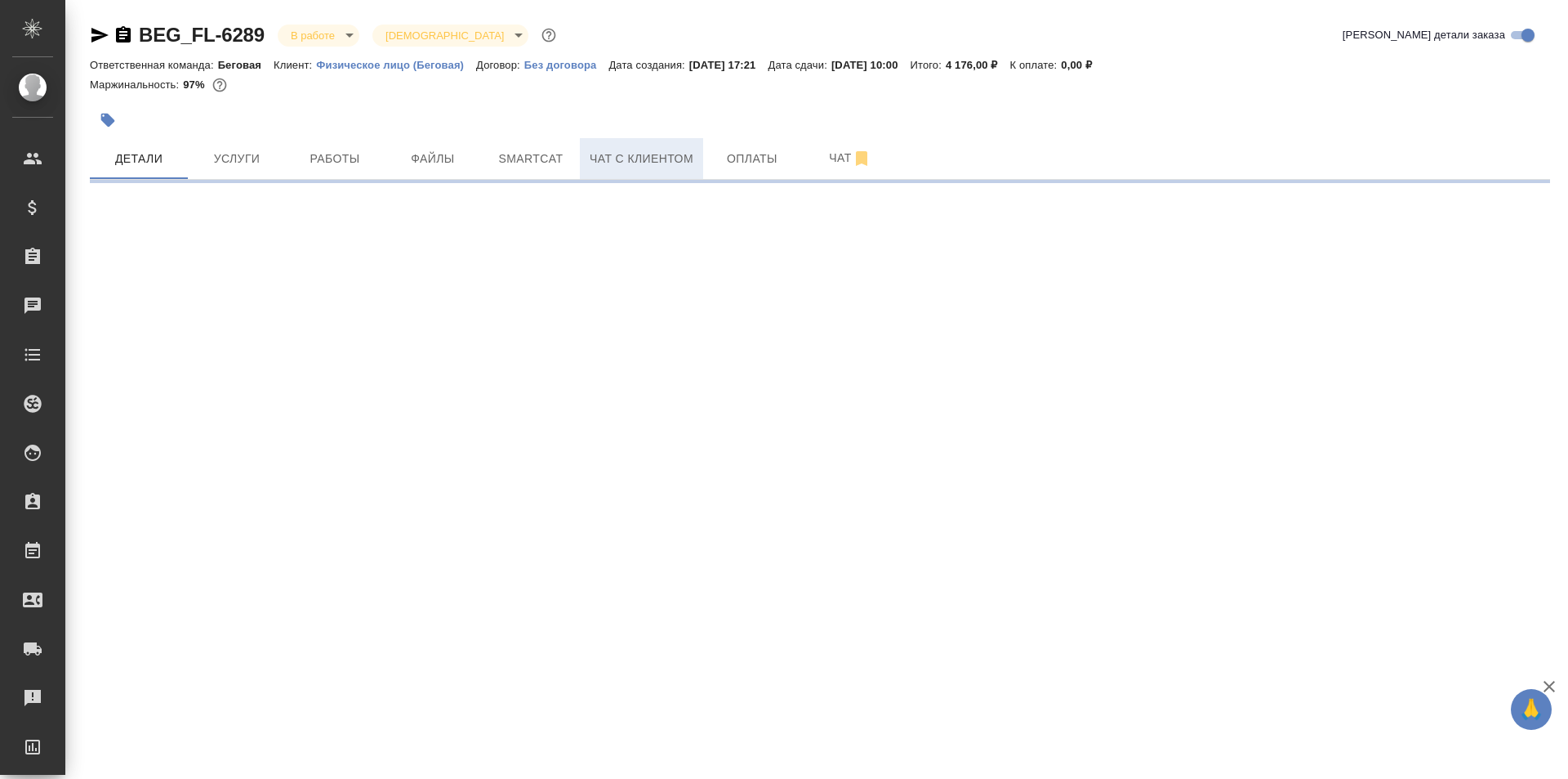
click at [657, 162] on span "Чат с клиентом" at bounding box center [641, 159] width 103 height 21
select select "RU"
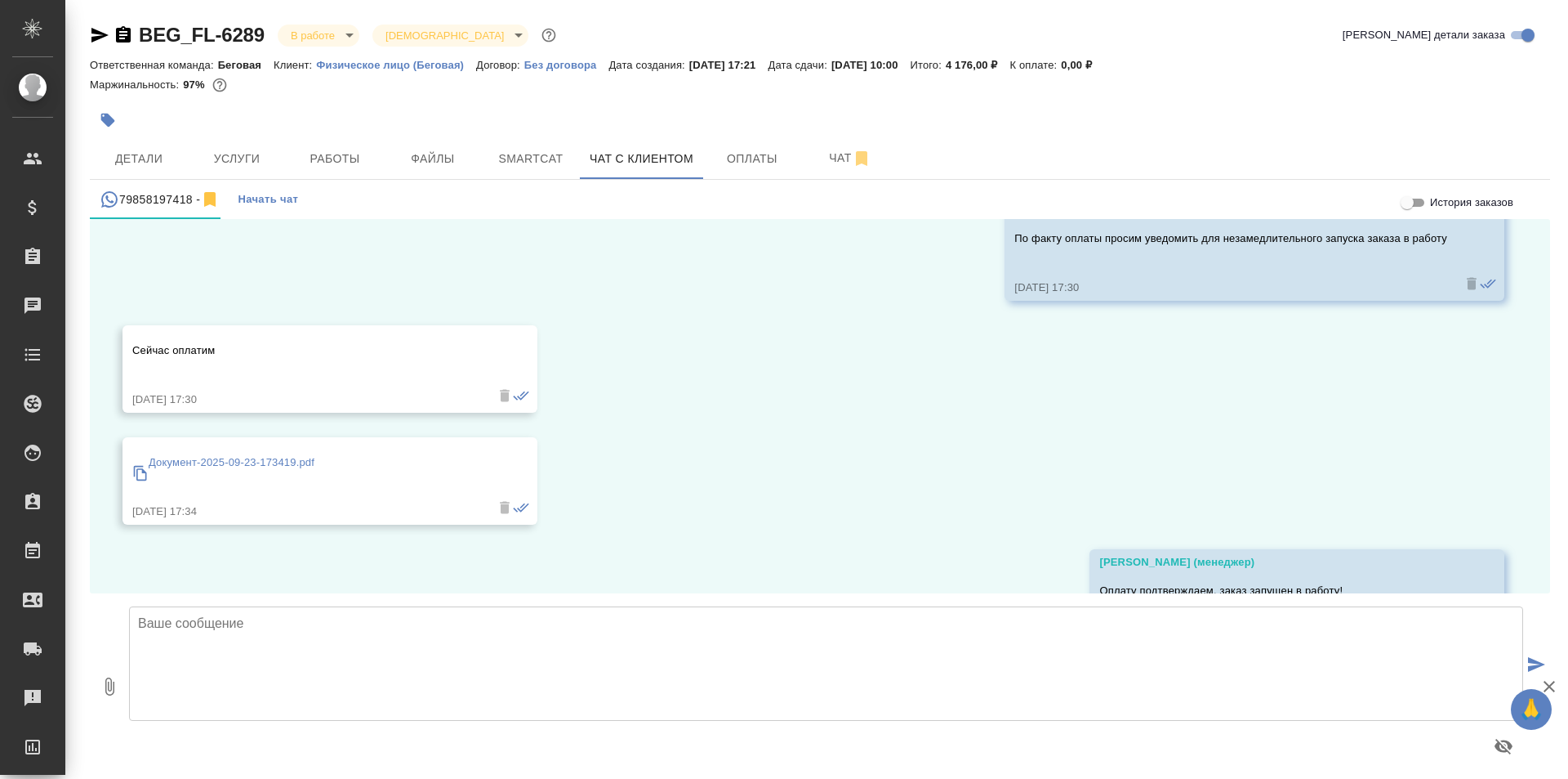
scroll to position [516, 0]
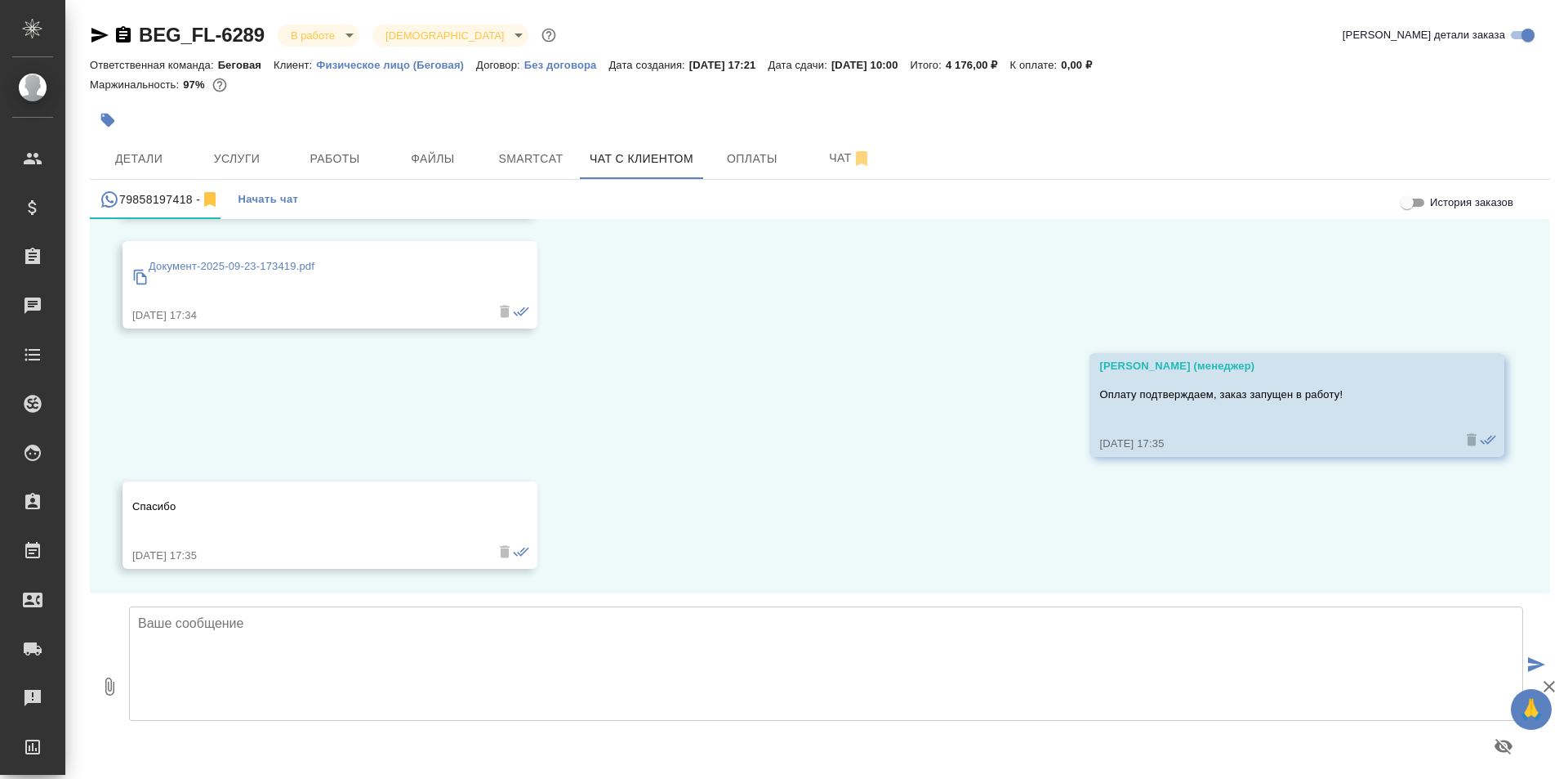
click at [463, 656] on textarea at bounding box center [826, 663] width 1394 height 114
click at [315, 619] on textarea "[PERSON_NAME], добрый день! Подскжите, пожалуйста, есть ли возможность уточнить…" at bounding box center [826, 663] width 1394 height 114
click at [491, 626] on textarea "[PERSON_NAME], добрый день! Подсакжите, пожалуйста, есть ли возможность уточнит…" at bounding box center [826, 663] width 1394 height 114
type textarea "[PERSON_NAME], добрый день! Подскажите, пожалуйста, есть ли у Вас возможность у…"
click at [1534, 665] on icon "submit" at bounding box center [1536, 664] width 17 height 14
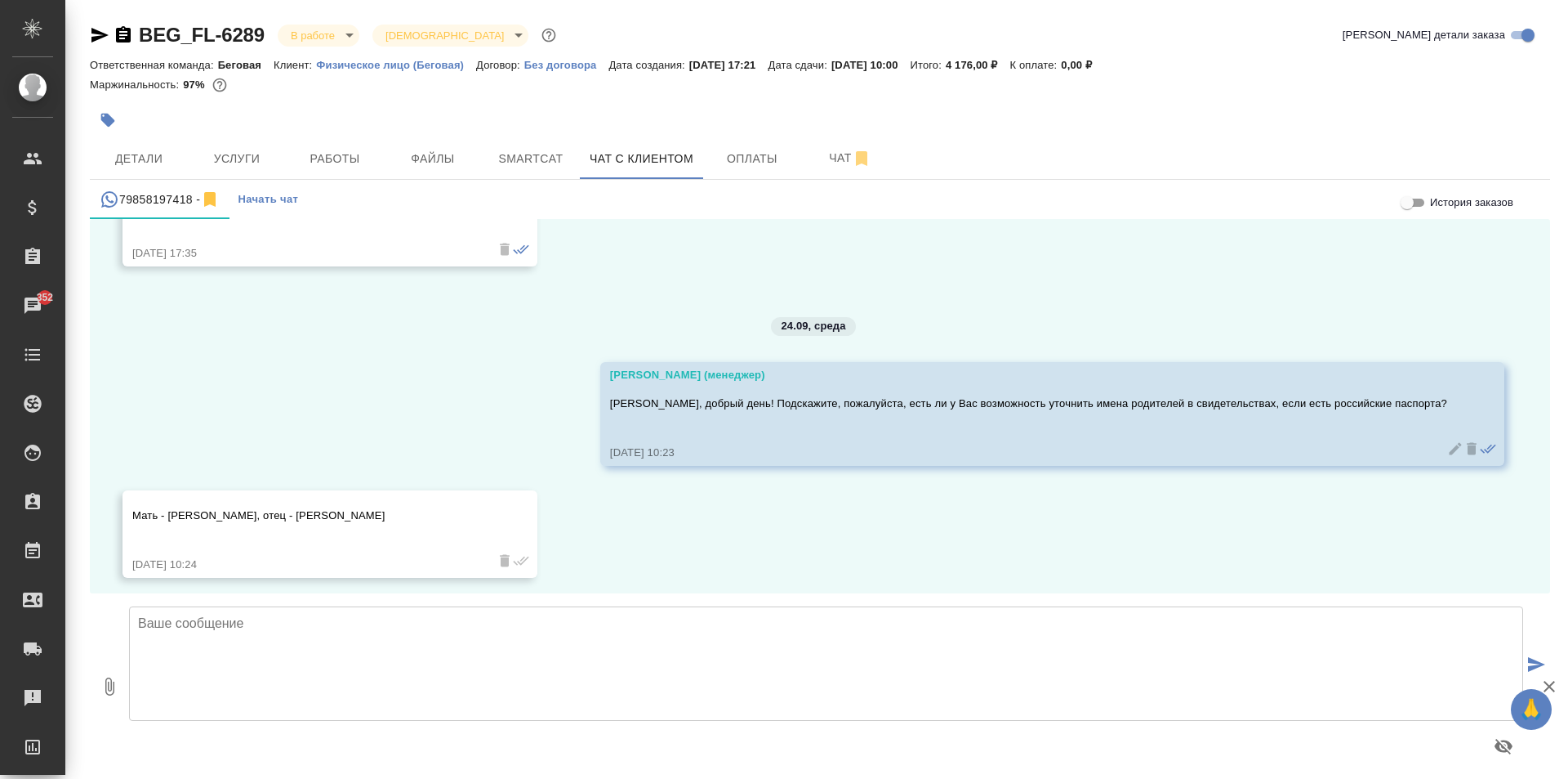
scroll to position [827, 0]
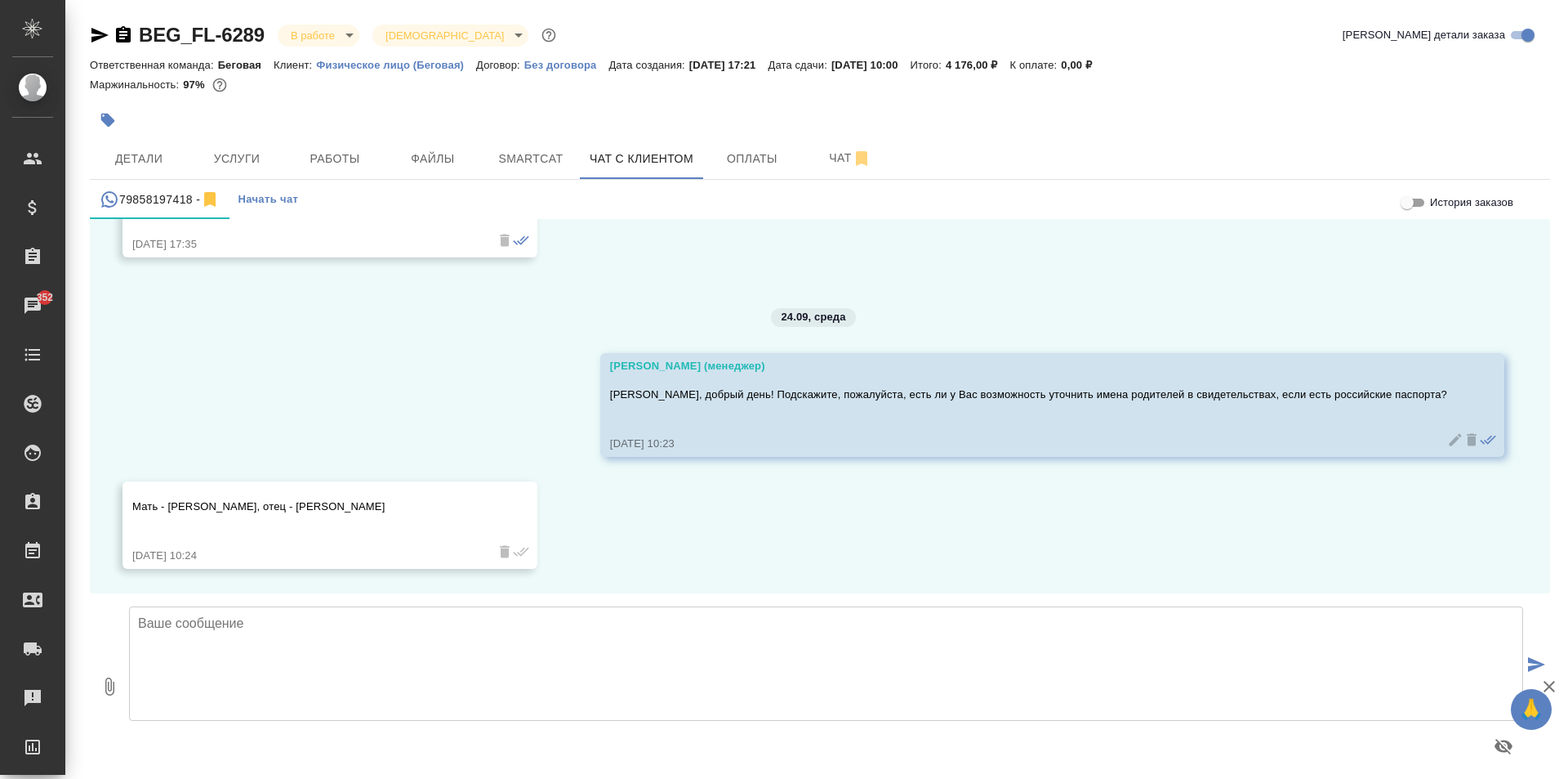
click at [381, 610] on textarea at bounding box center [826, 663] width 1394 height 114
type textarea "Благодарим!"
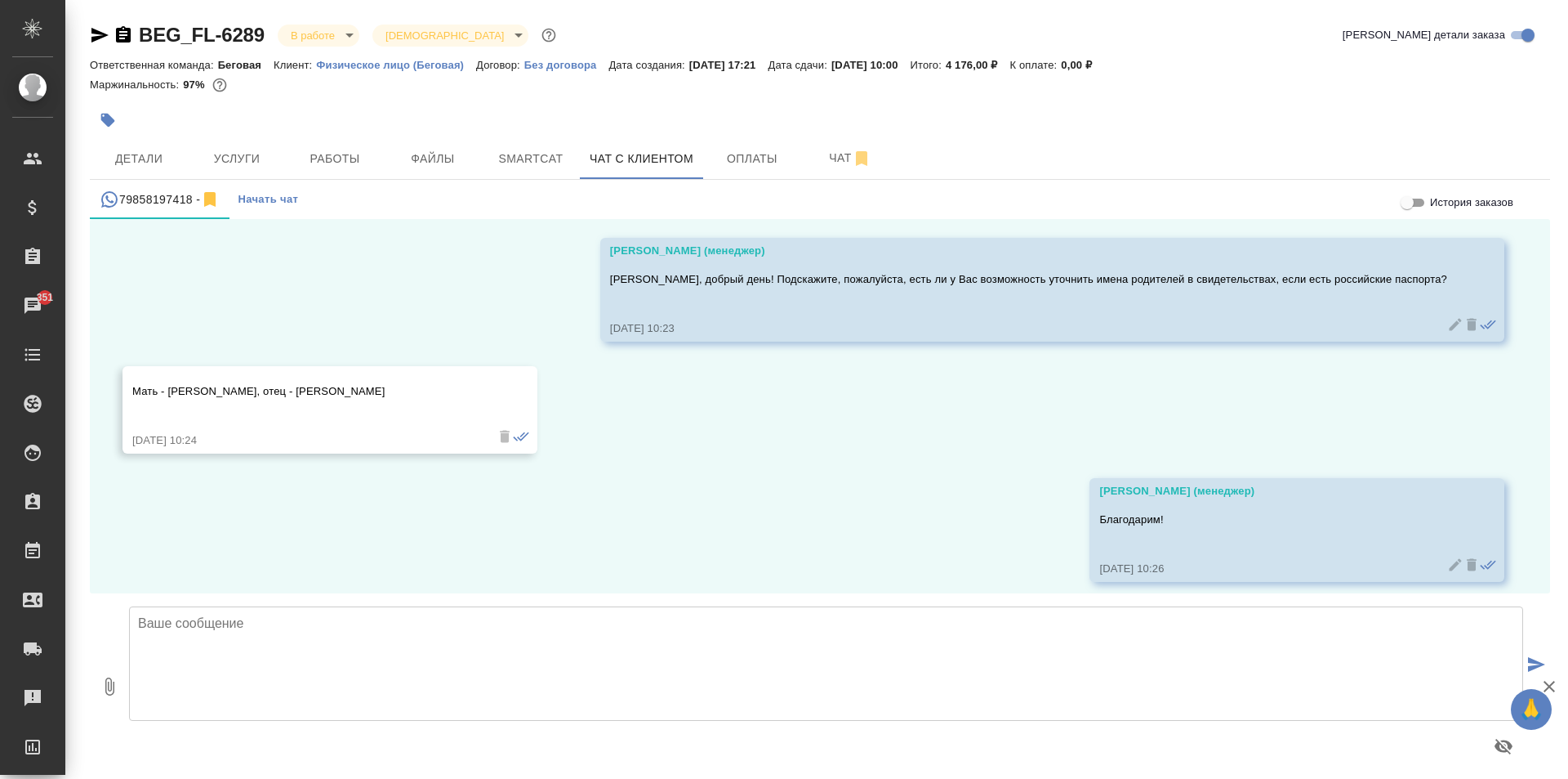
scroll to position [955, 0]
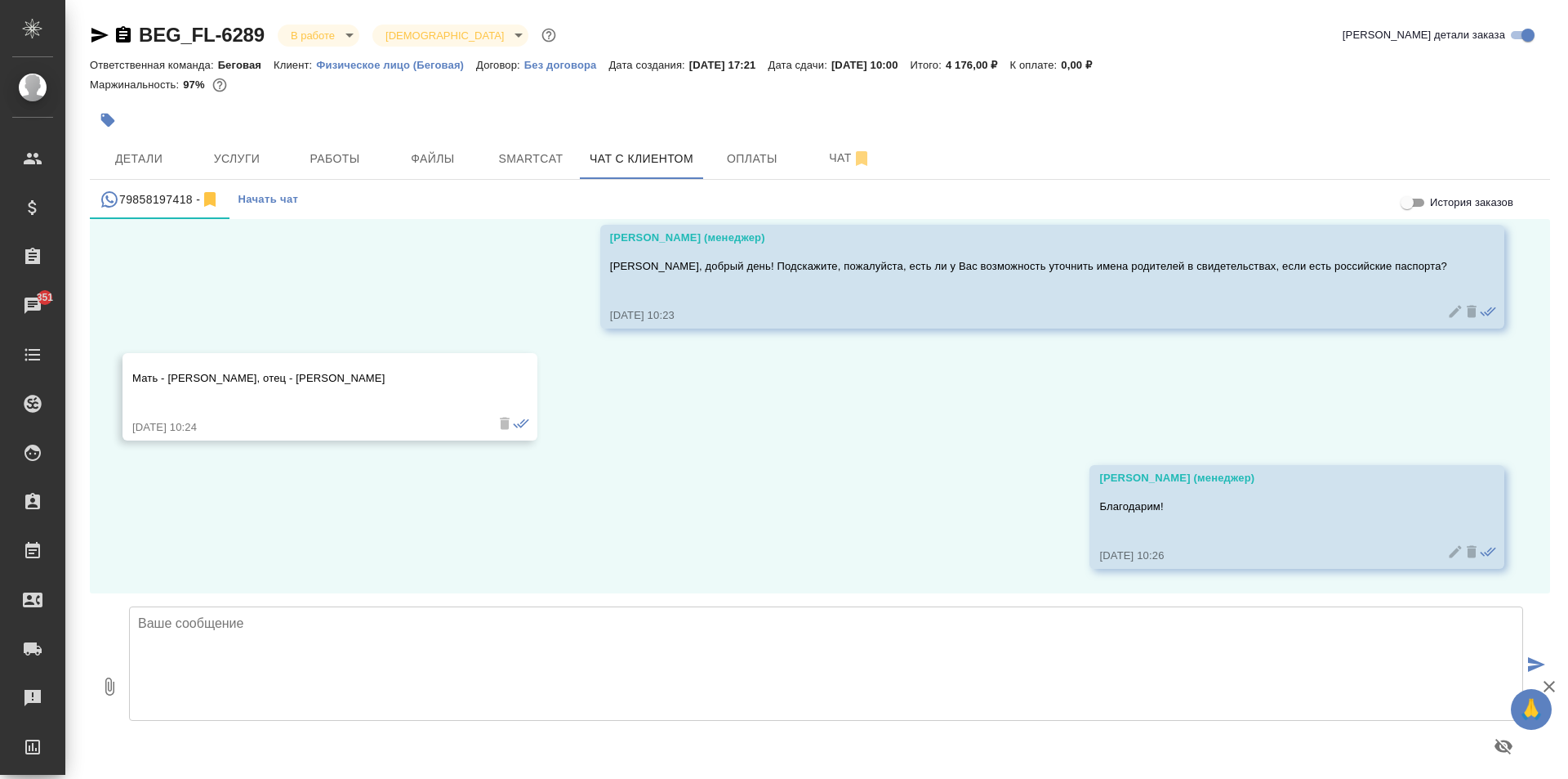
drag, startPoint x: 130, startPoint y: 377, endPoint x: 402, endPoint y: 373, distance: 272.0
click at [402, 373] on div "Мать - Афян Илона Михайловна, отец - Газарян Айк 24.09.25, 10:24" at bounding box center [329, 397] width 415 height 87
copy p "Мать - Афян Илона Михайловна, отец - Газарян Айк"
click at [148, 154] on span "Детали" at bounding box center [139, 159] width 78 height 21
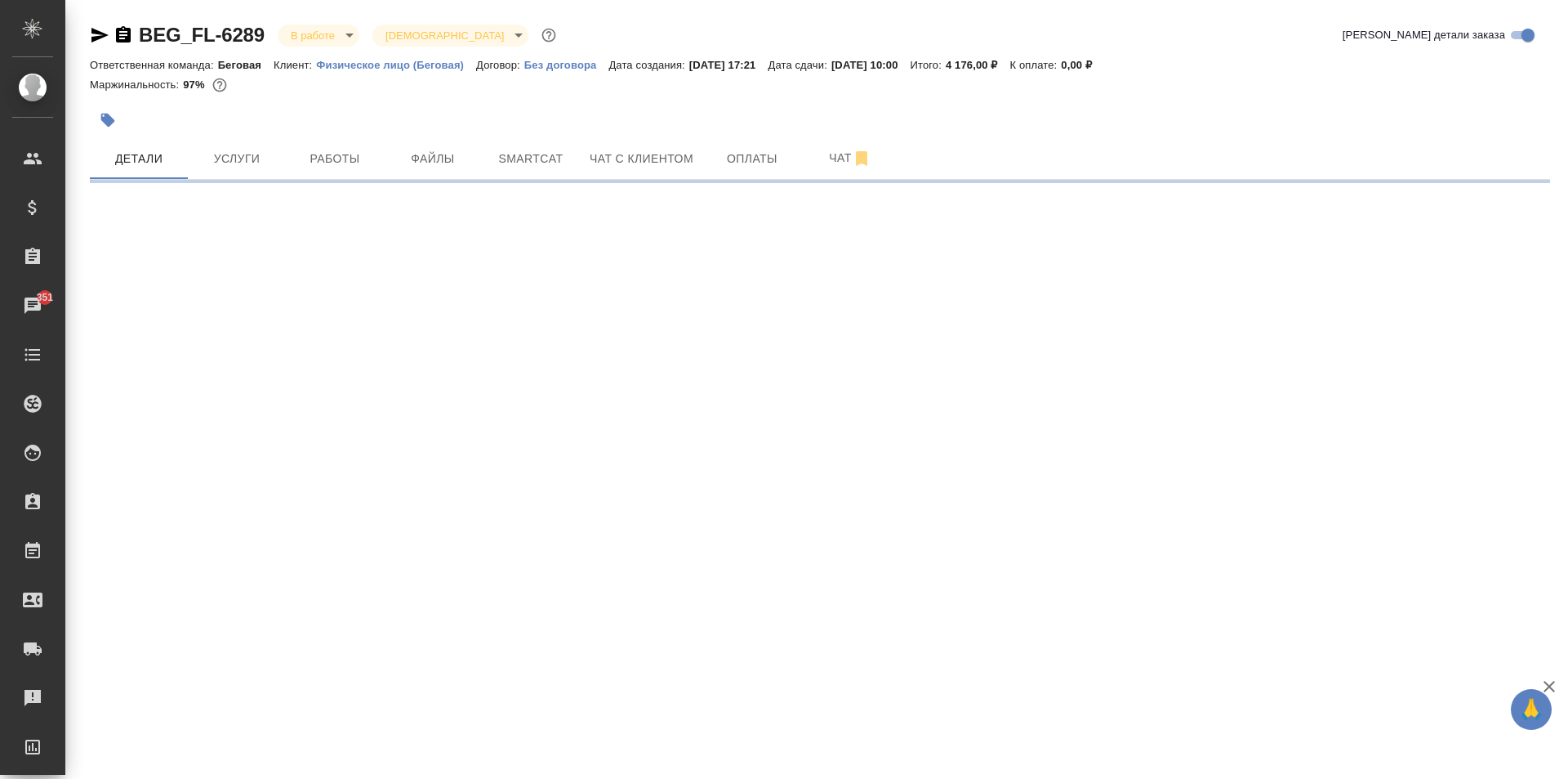
select select "RU"
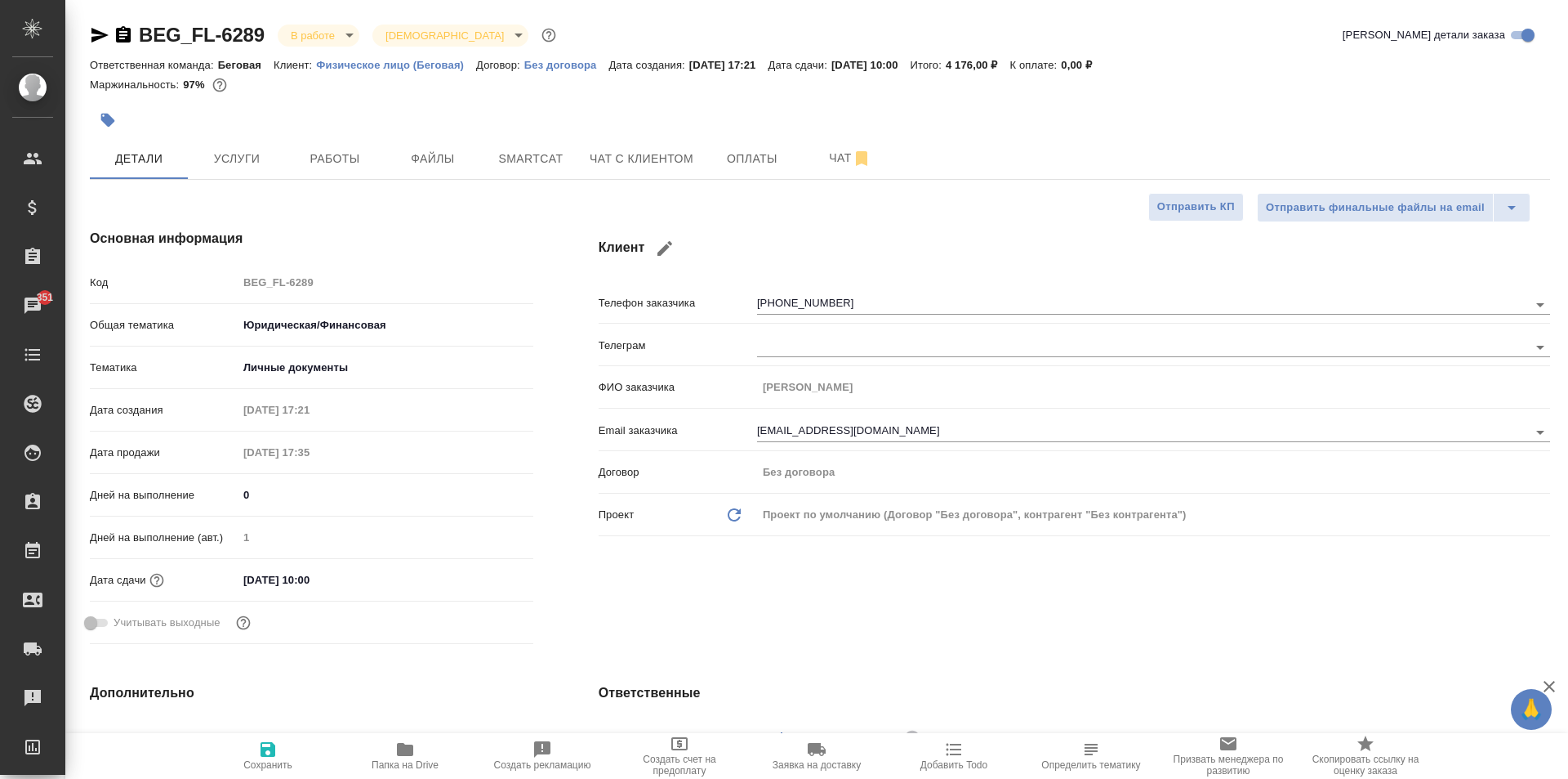
type textarea "x"
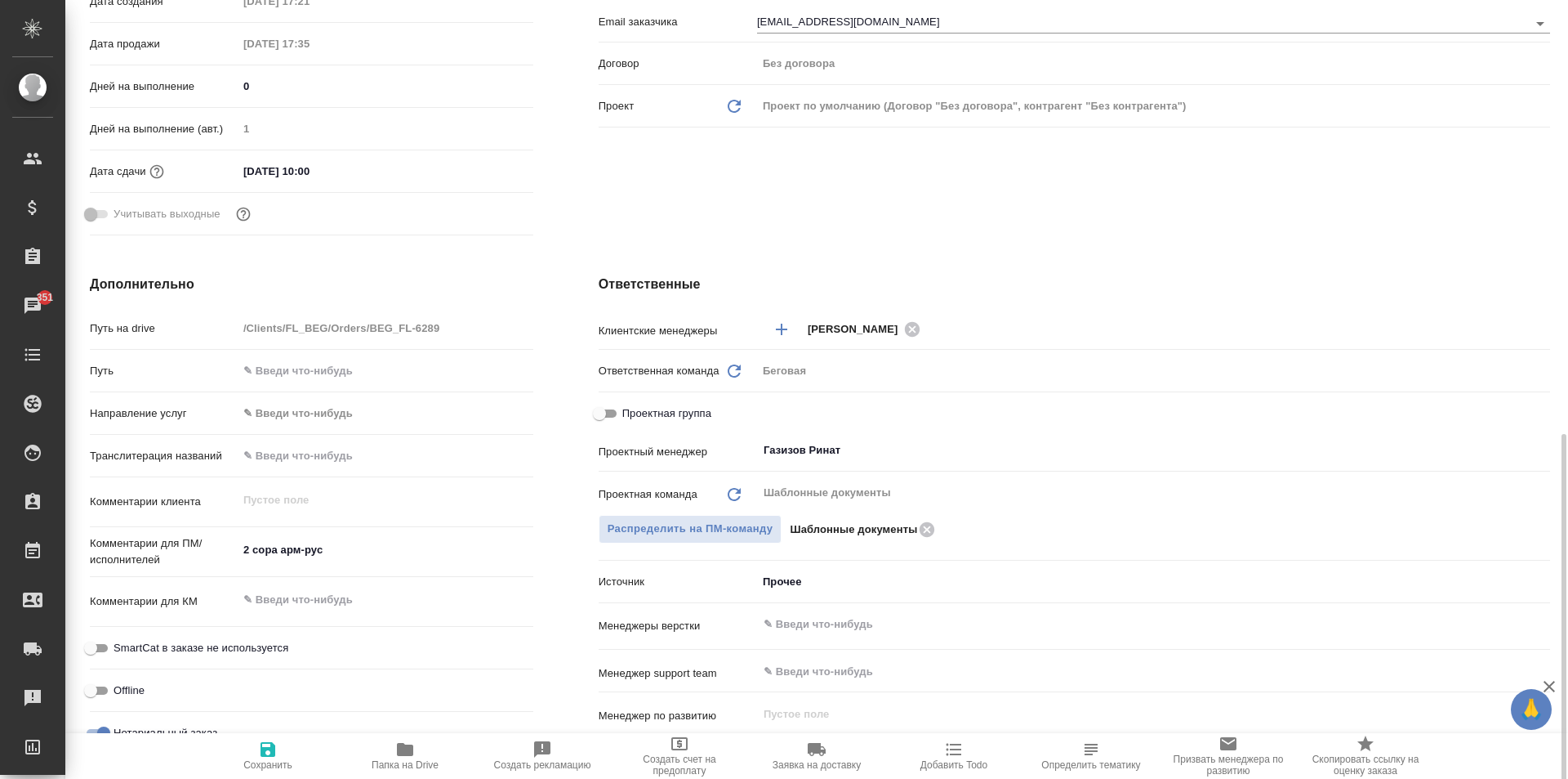
scroll to position [572, 0]
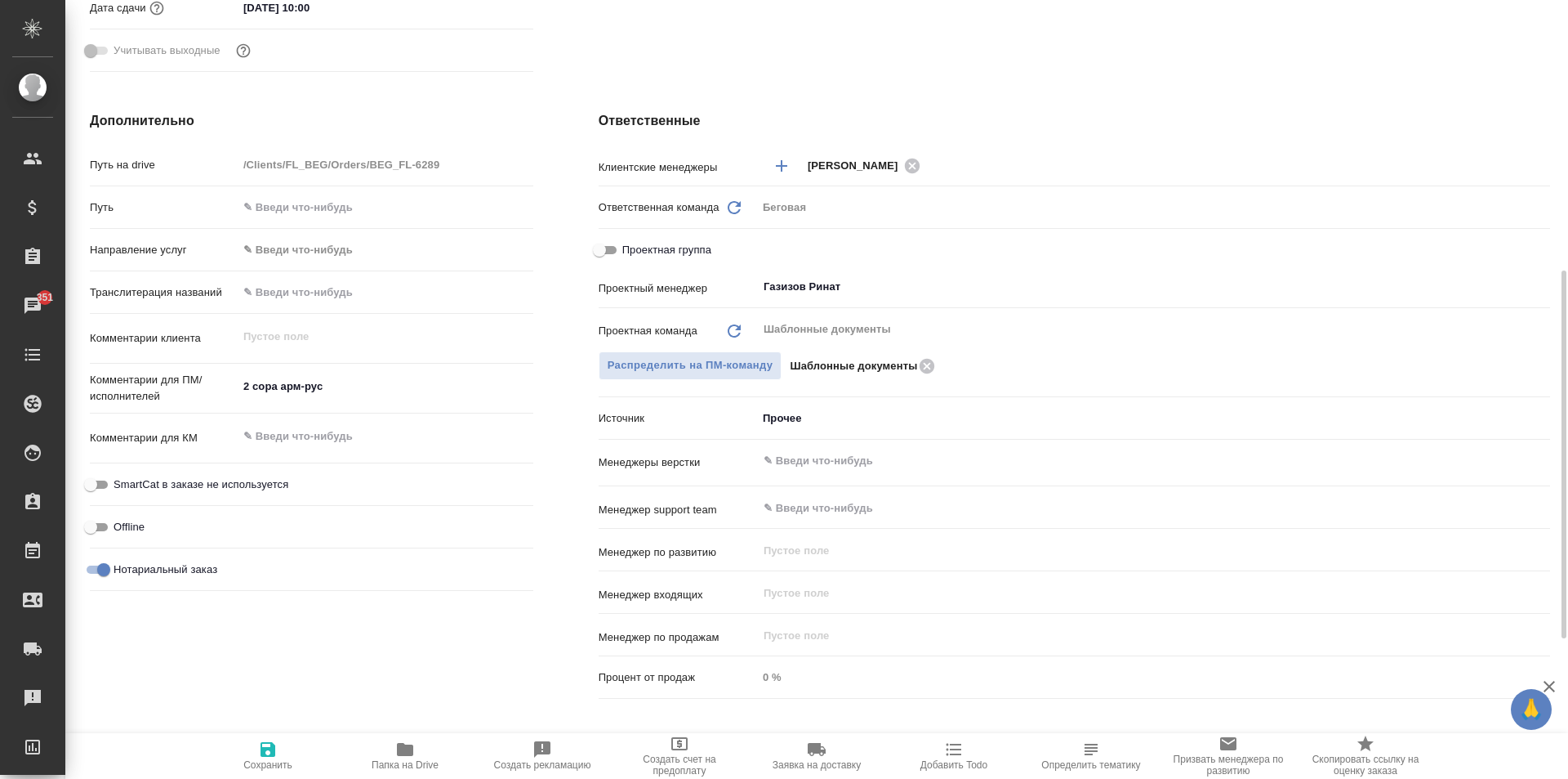
type textarea "x"
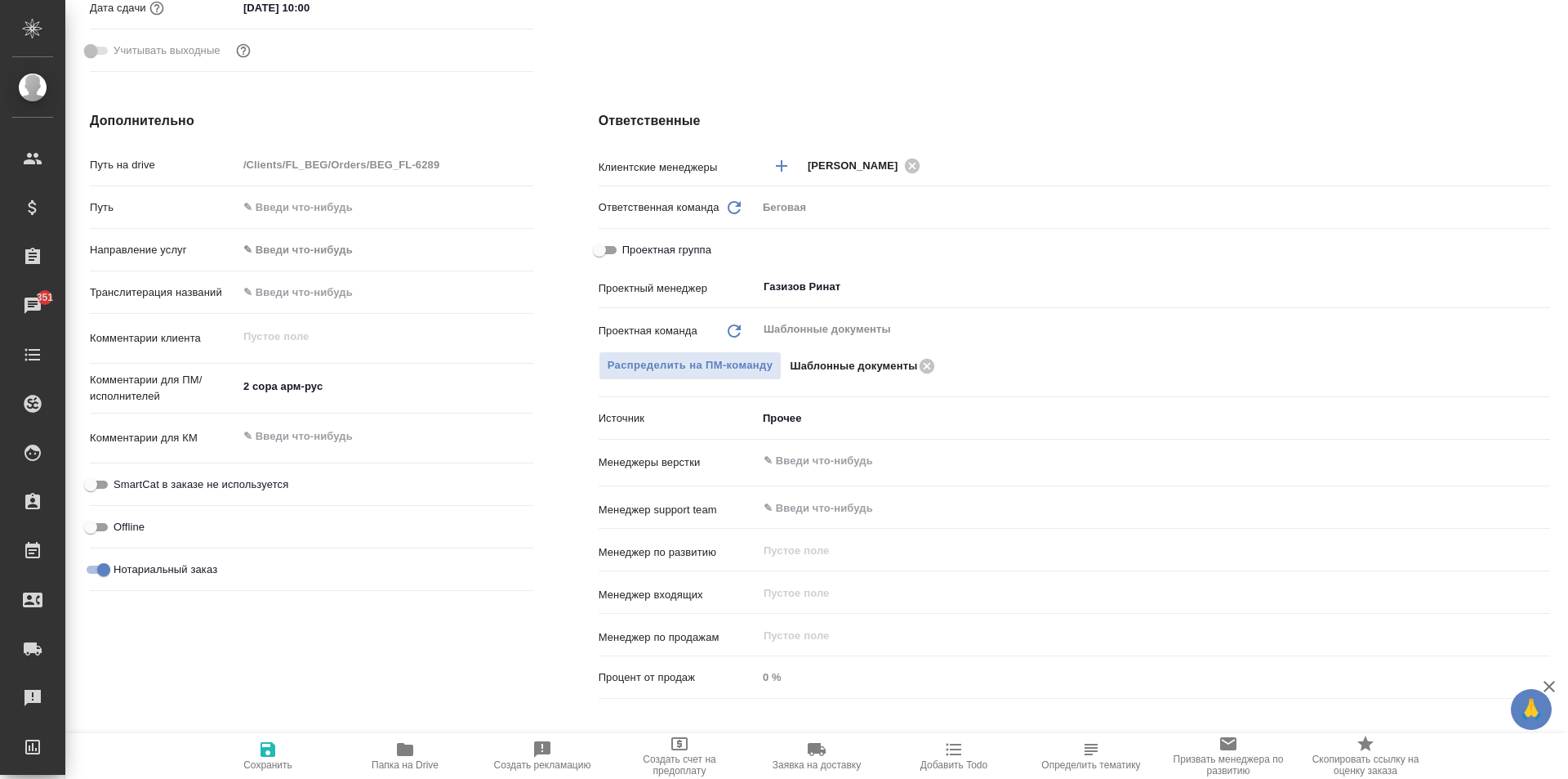
type textarea "x"
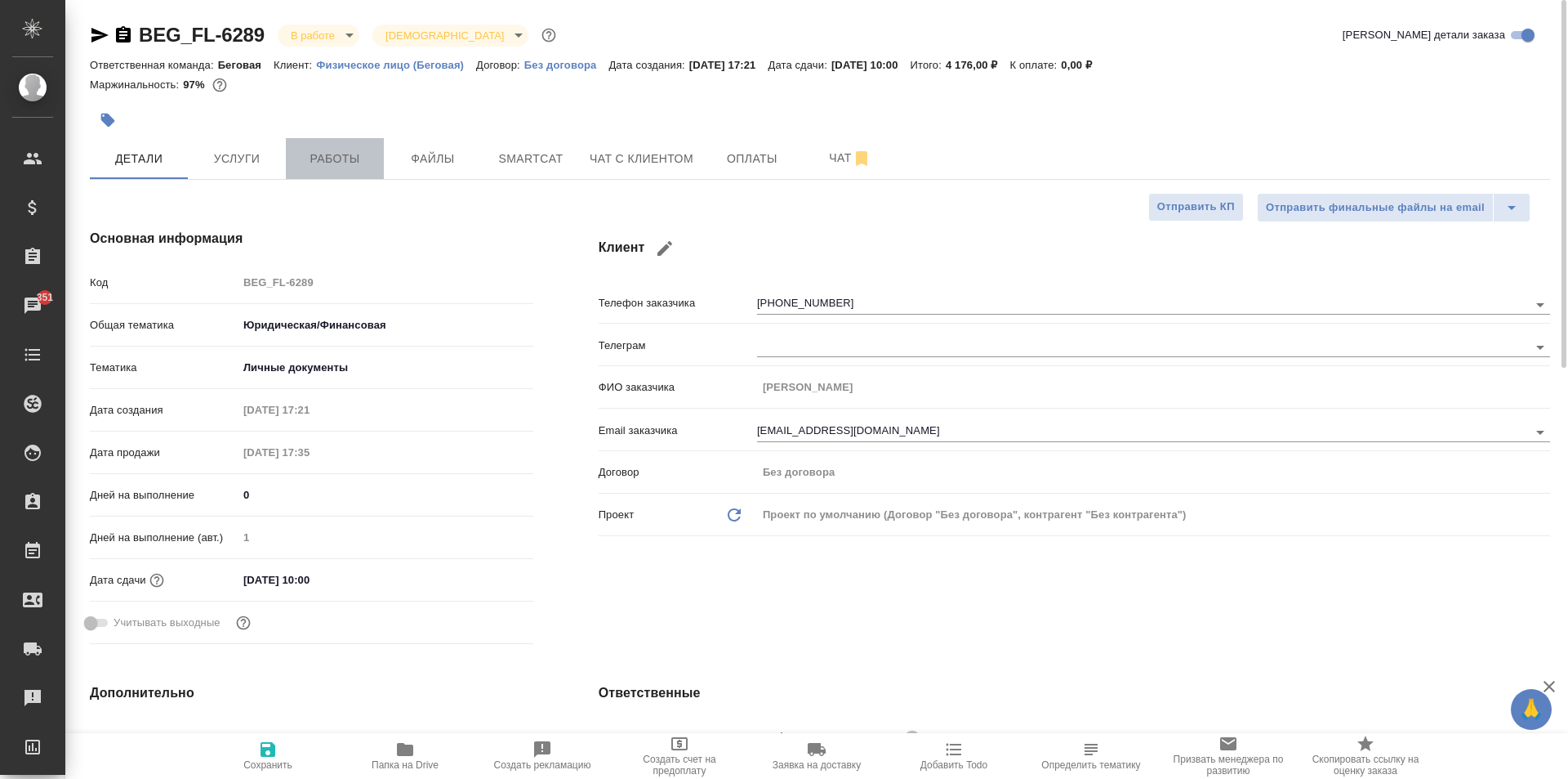
click at [351, 158] on span "Работы" at bounding box center [334, 159] width 78 height 21
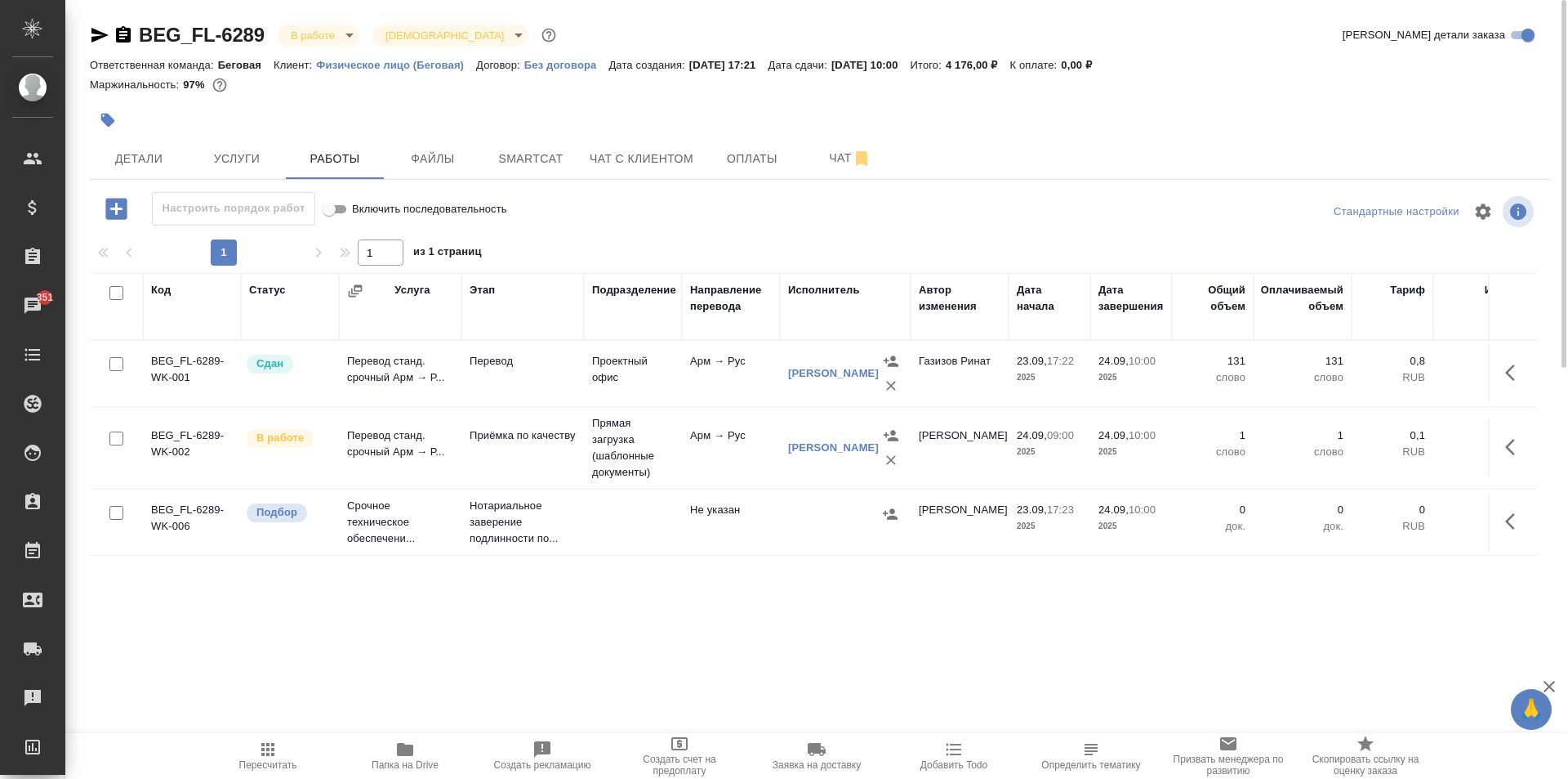
click at [99, 32] on icon "button" at bounding box center [100, 35] width 17 height 14
click at [186, 177] on button "Детали" at bounding box center [139, 159] width 98 height 41
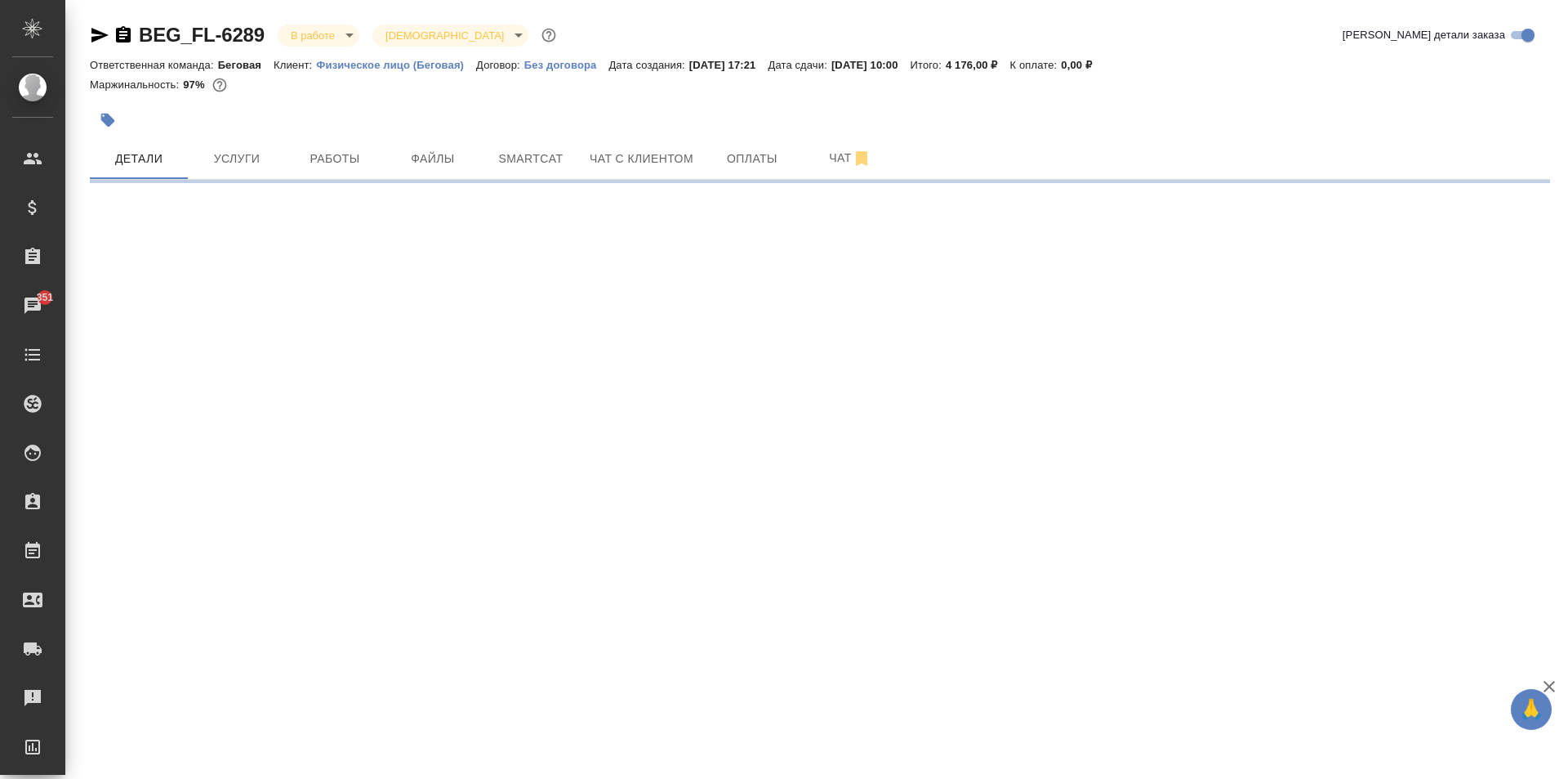
select select "RU"
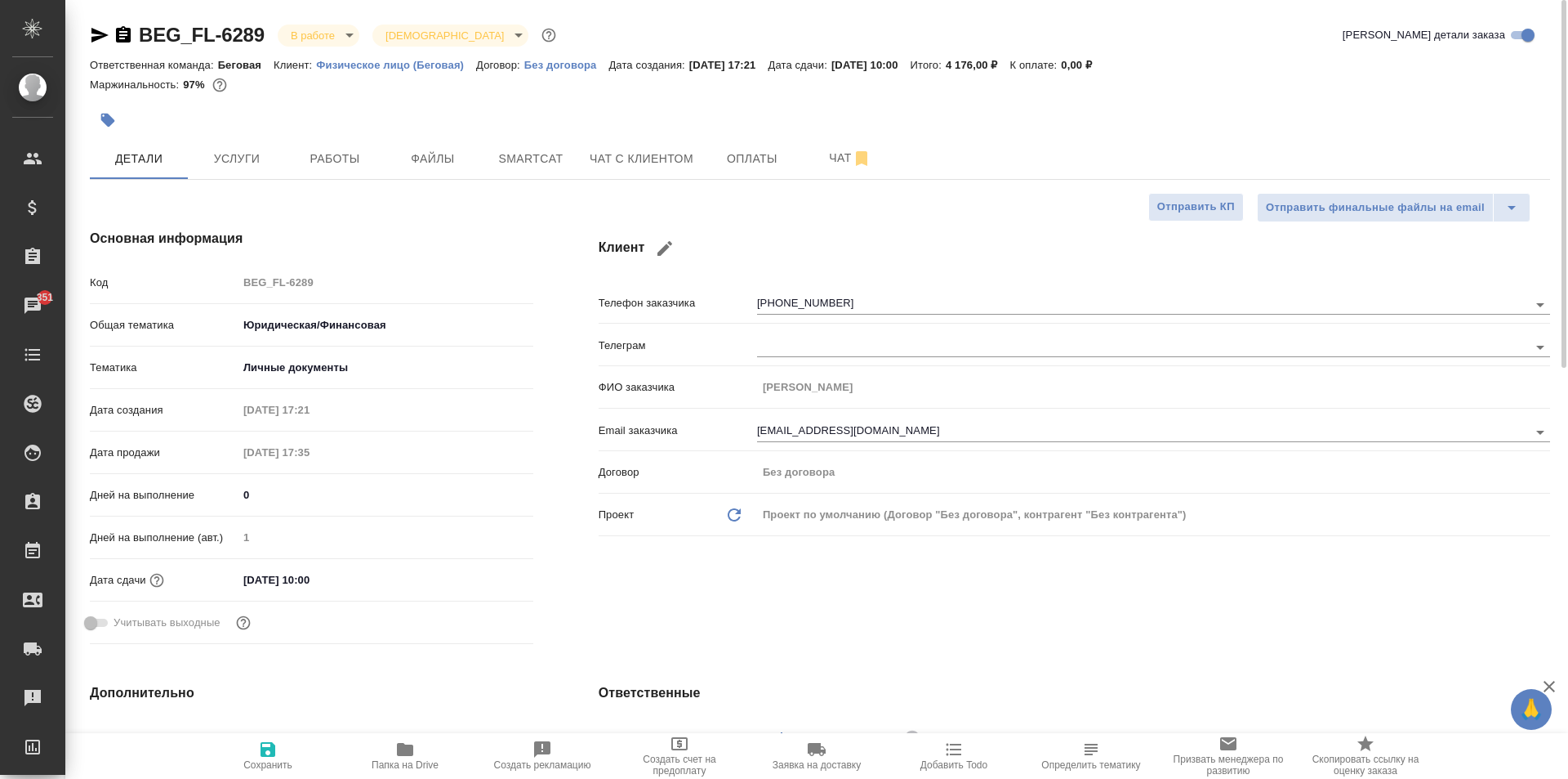
type textarea "x"
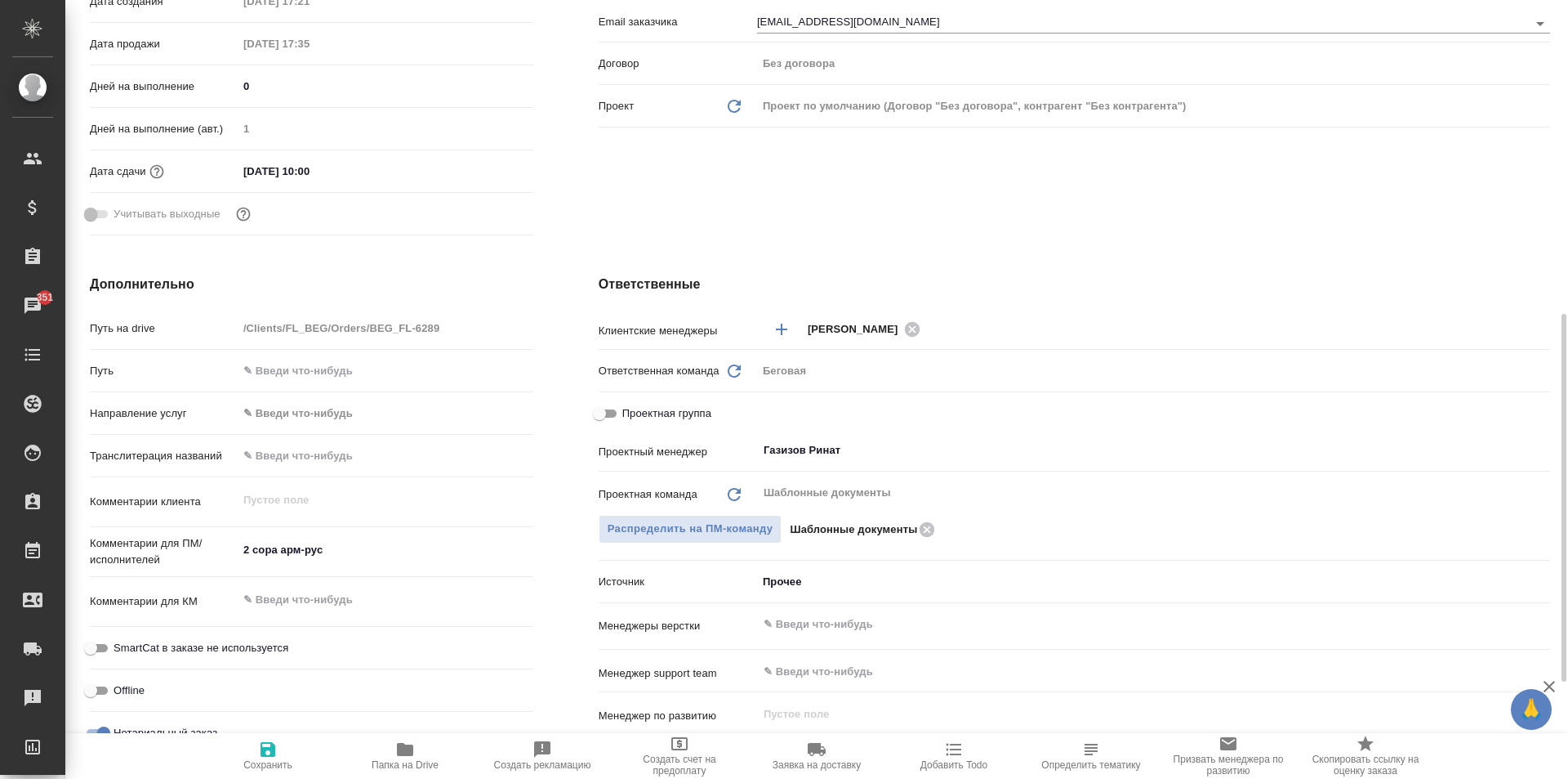
scroll to position [572, 0]
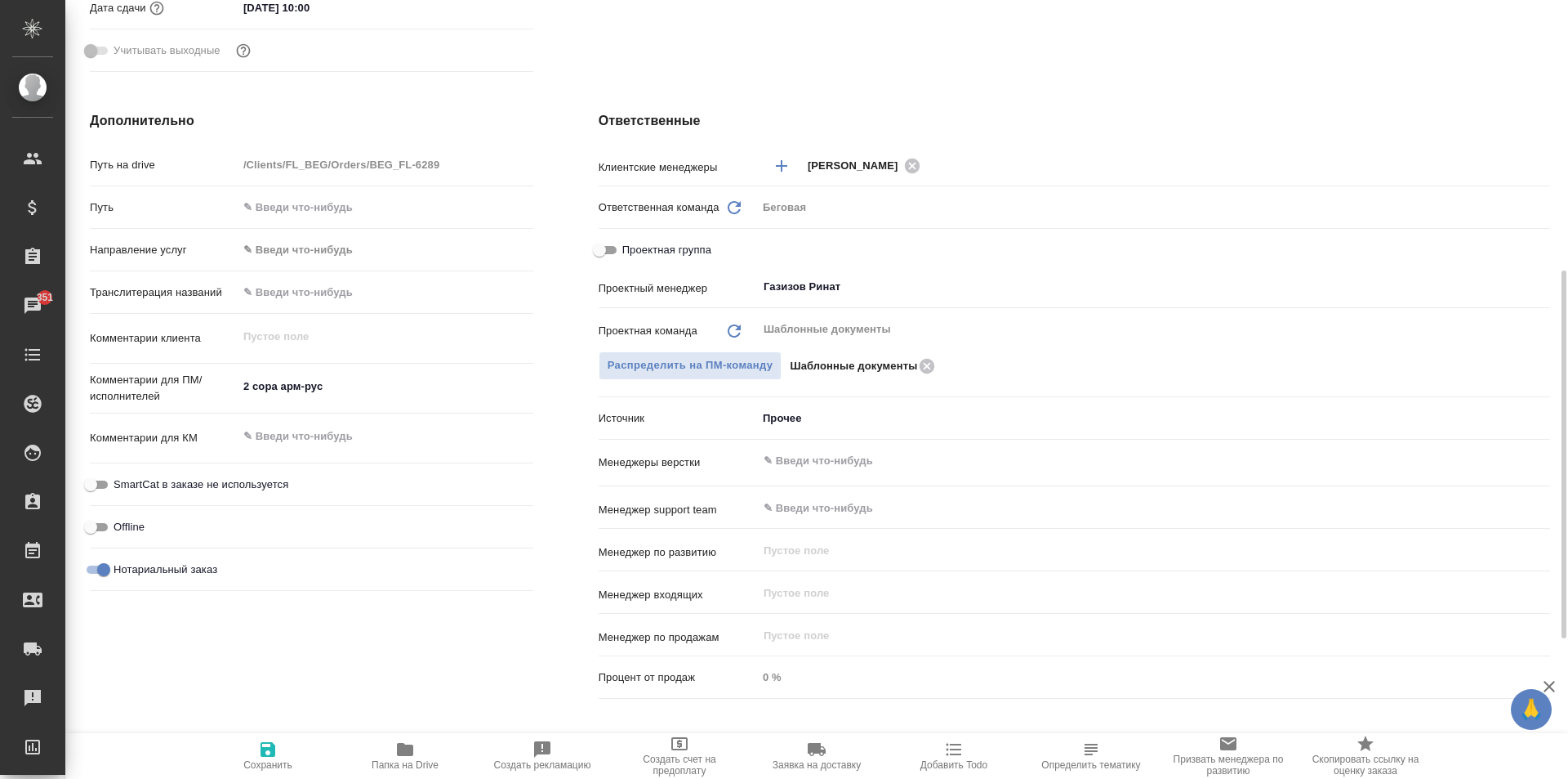
type textarea "x"
click at [359, 391] on textarea "2 сора арм-рус" at bounding box center [384, 386] width 295 height 28
type textarea "2 сора арм-рус"
type textarea "x"
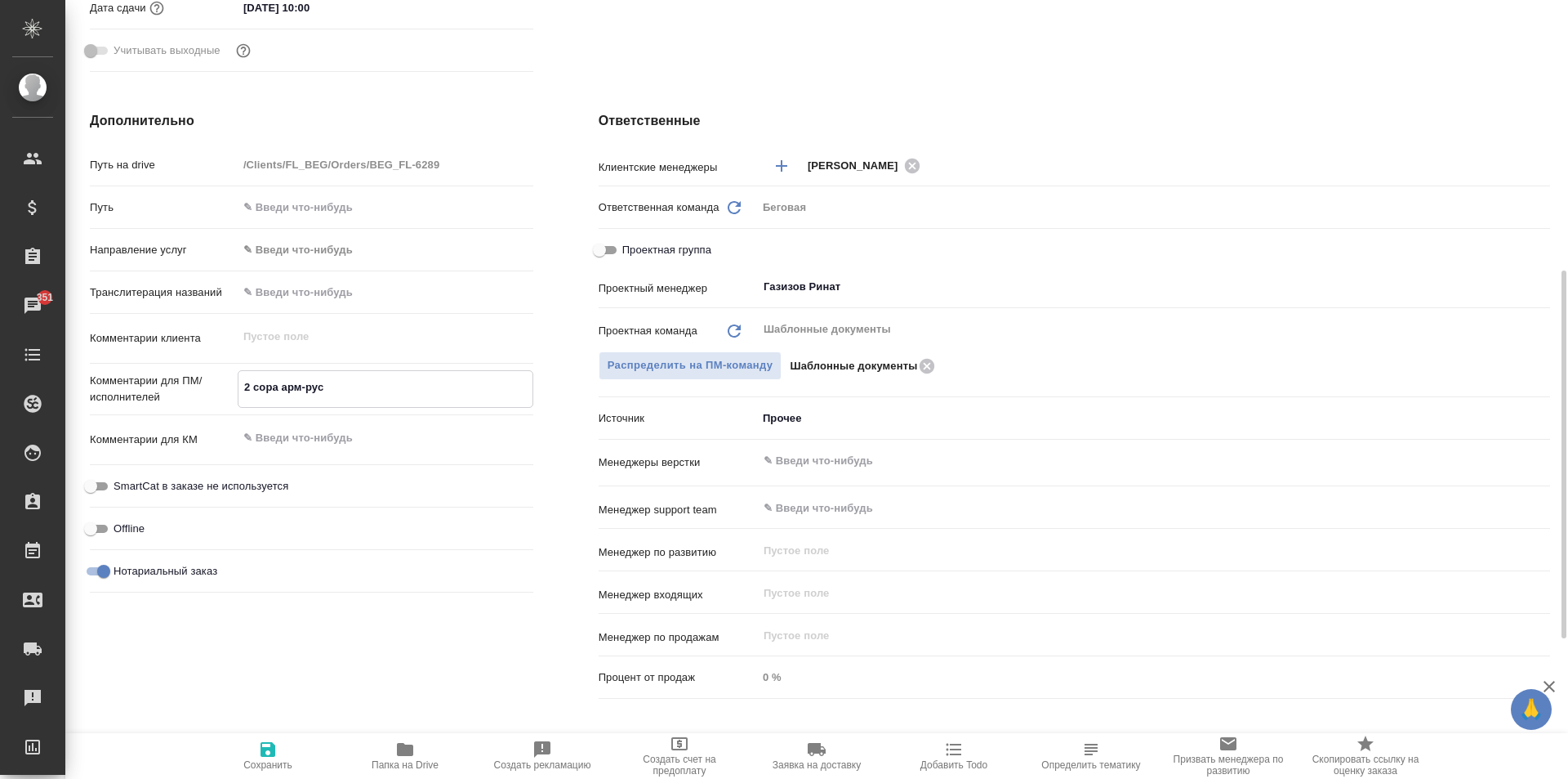
type textarea "x"
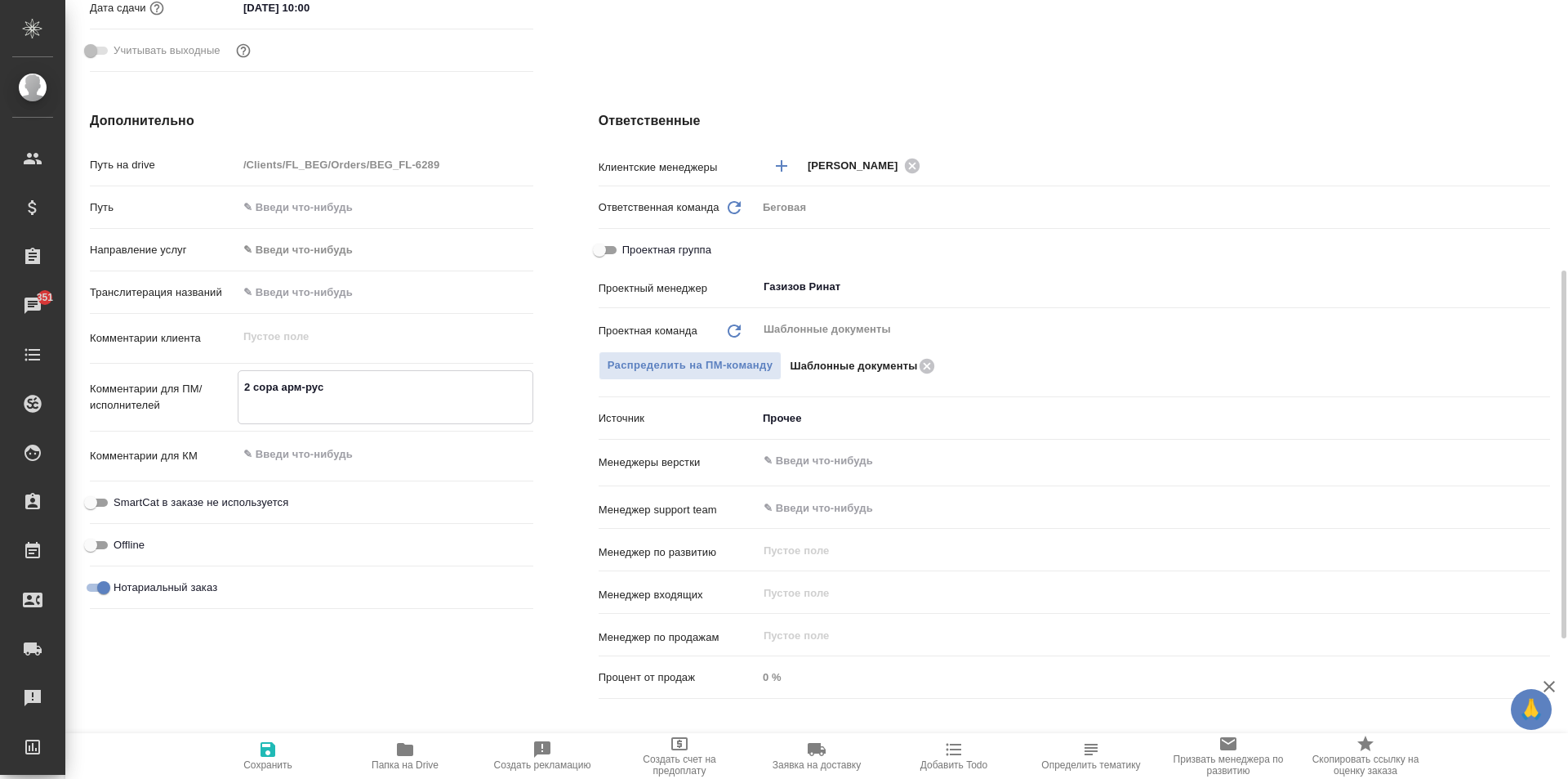
paste textarea "Мать - Афян Илона Михайловна, отец - Газарян Айк"
type textarea "2 сора арм-рус Мать - Афян Илона Михайловна, отец - Газарян Айк"
type textarea "x"
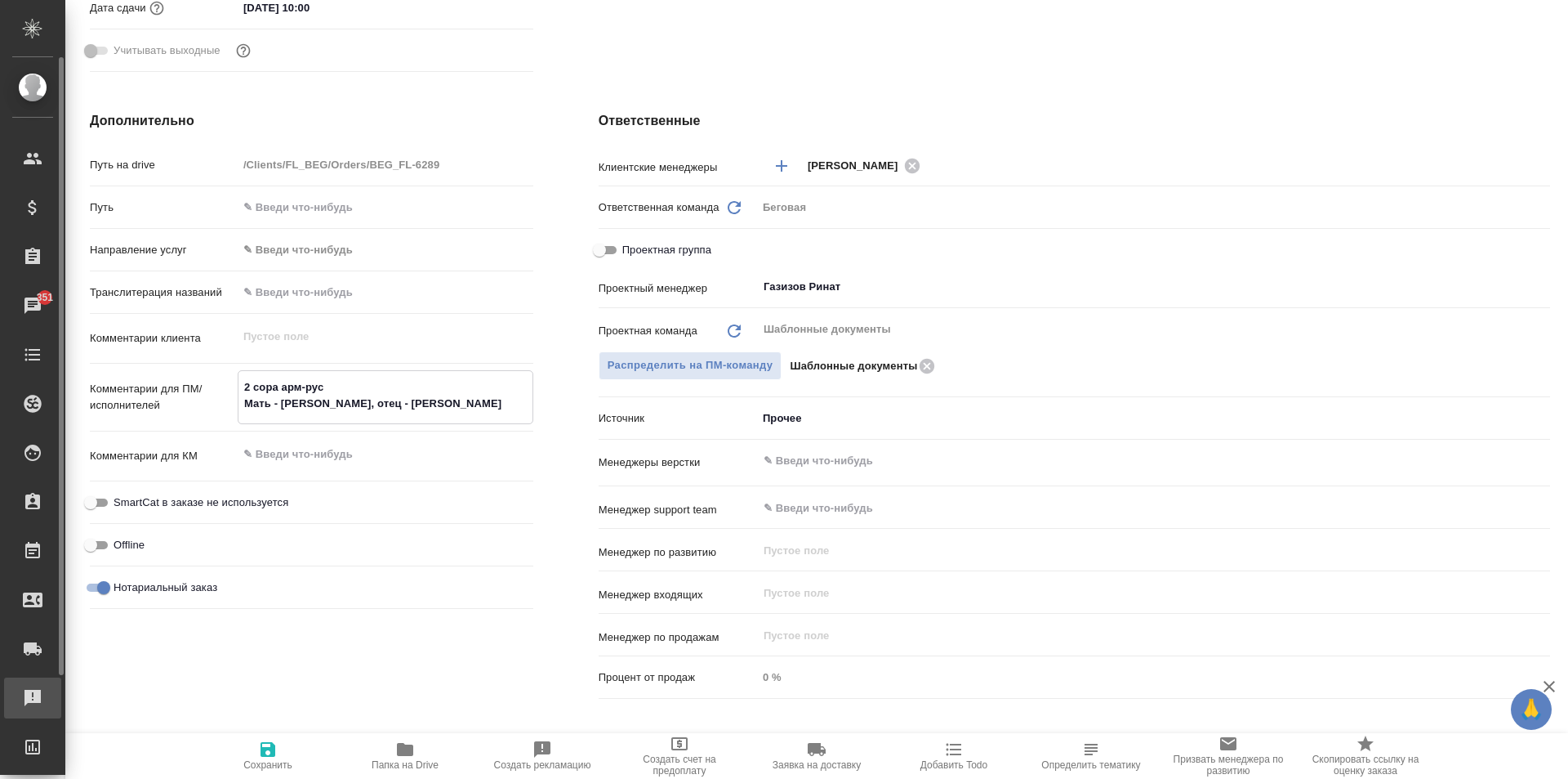
type textarea "x"
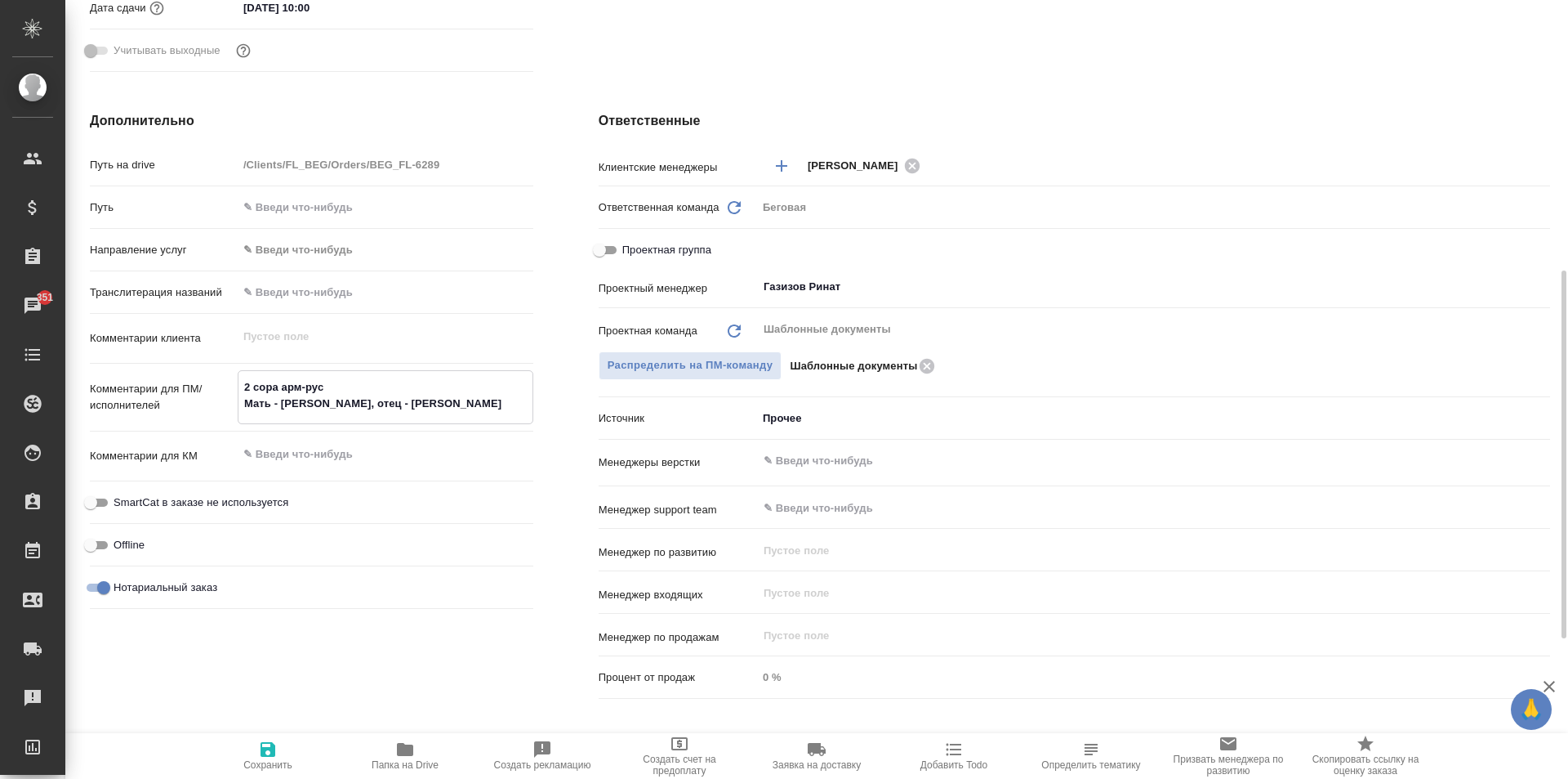
type textarea "x"
type textarea "2 сора арм-рус Мать - Афян Илона Михайловна, отец - Газарян Айк"
type textarea "x"
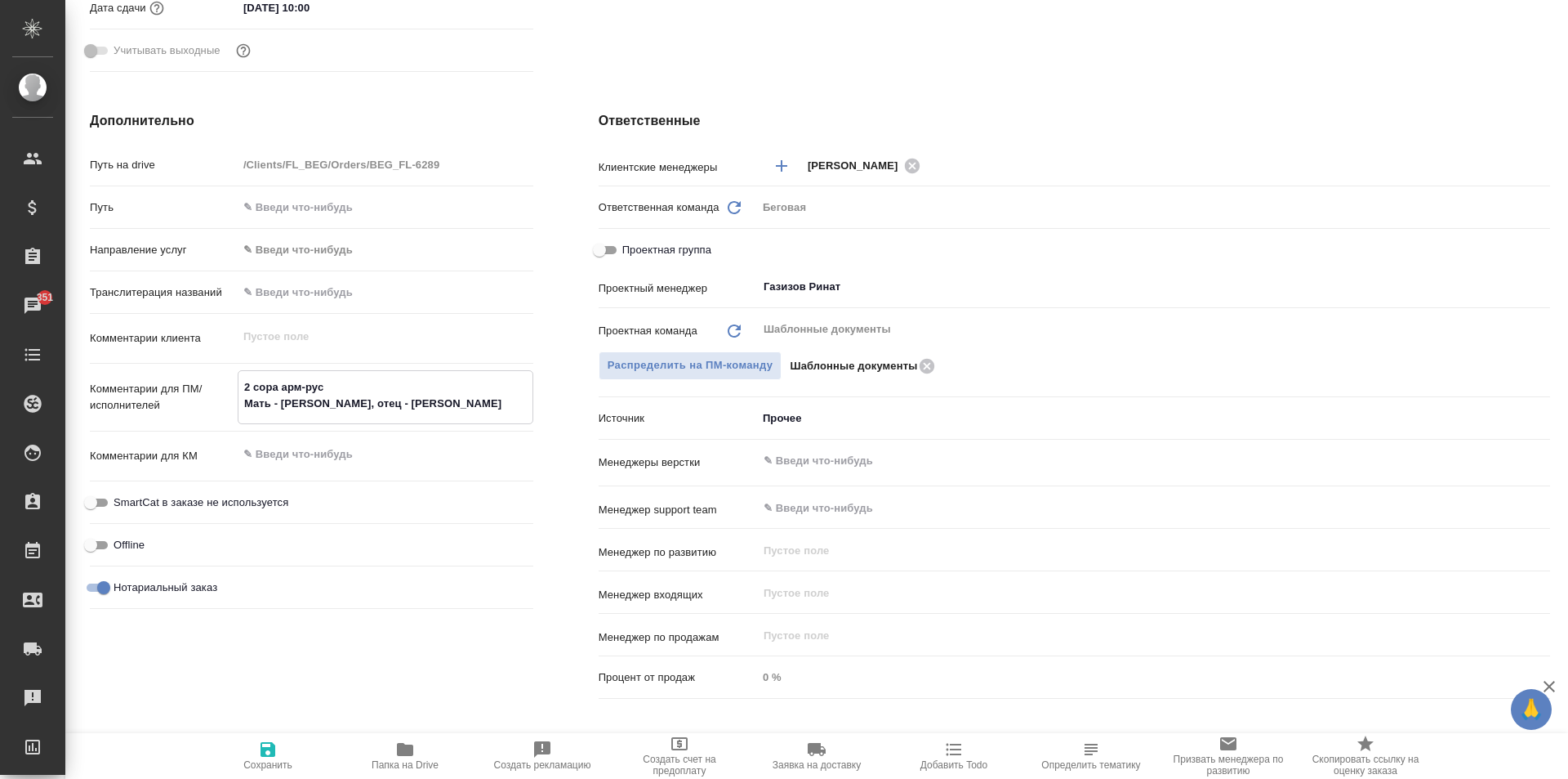
click at [247, 756] on span "Сохранить" at bounding box center [268, 755] width 118 height 31
type textarea "x"
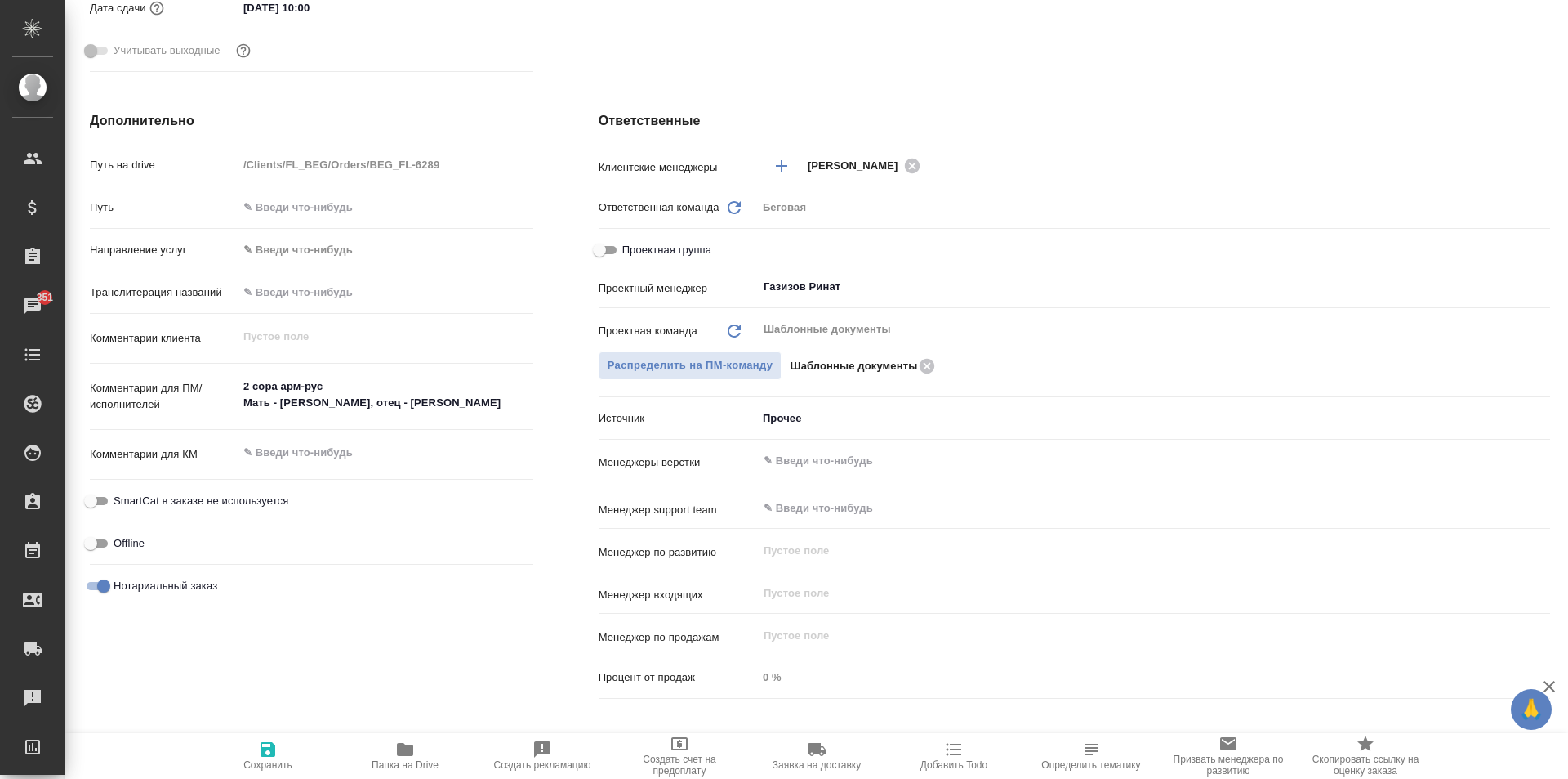
type textarea "x"
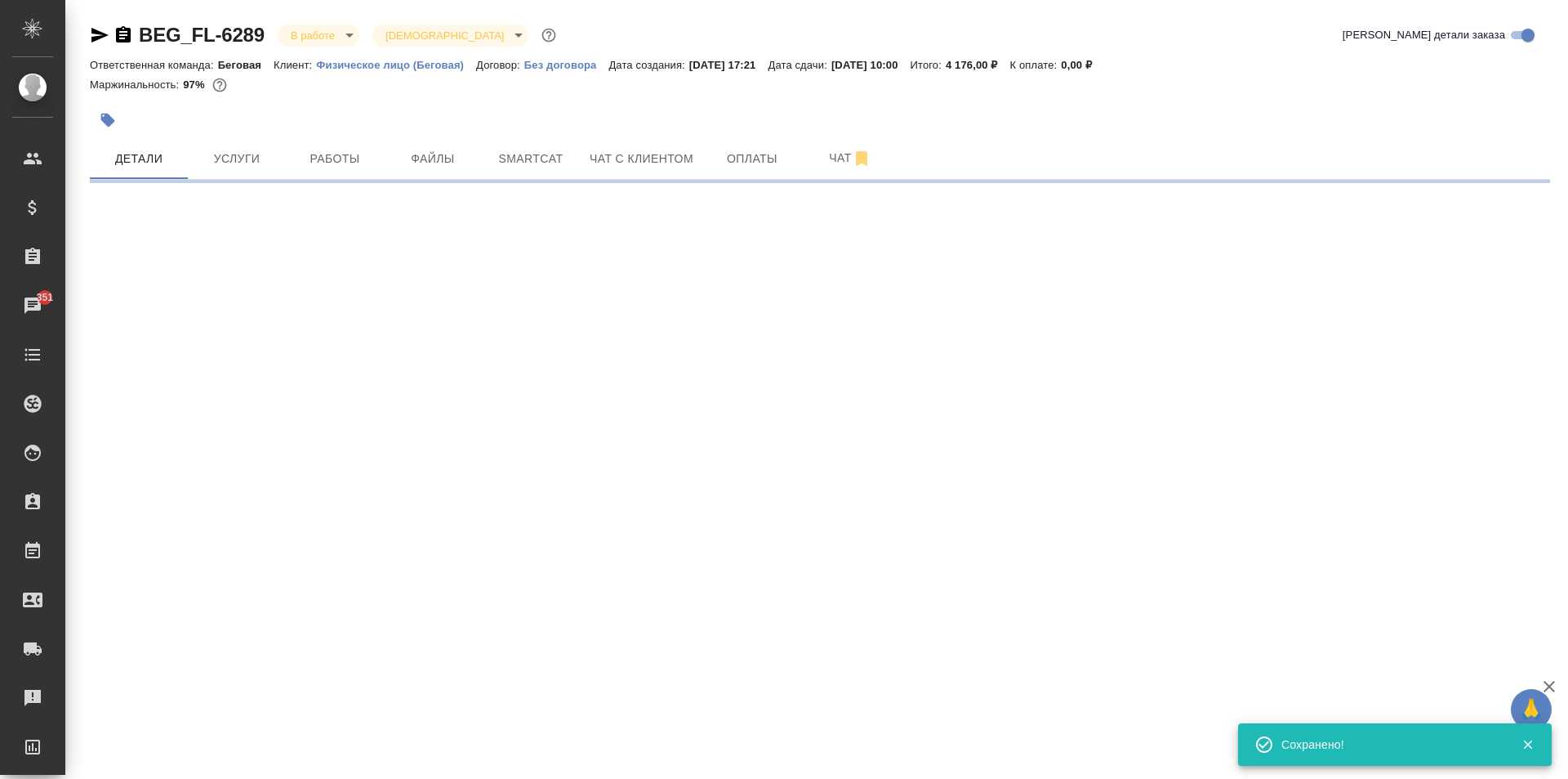
scroll to position [0, 0]
select select "RU"
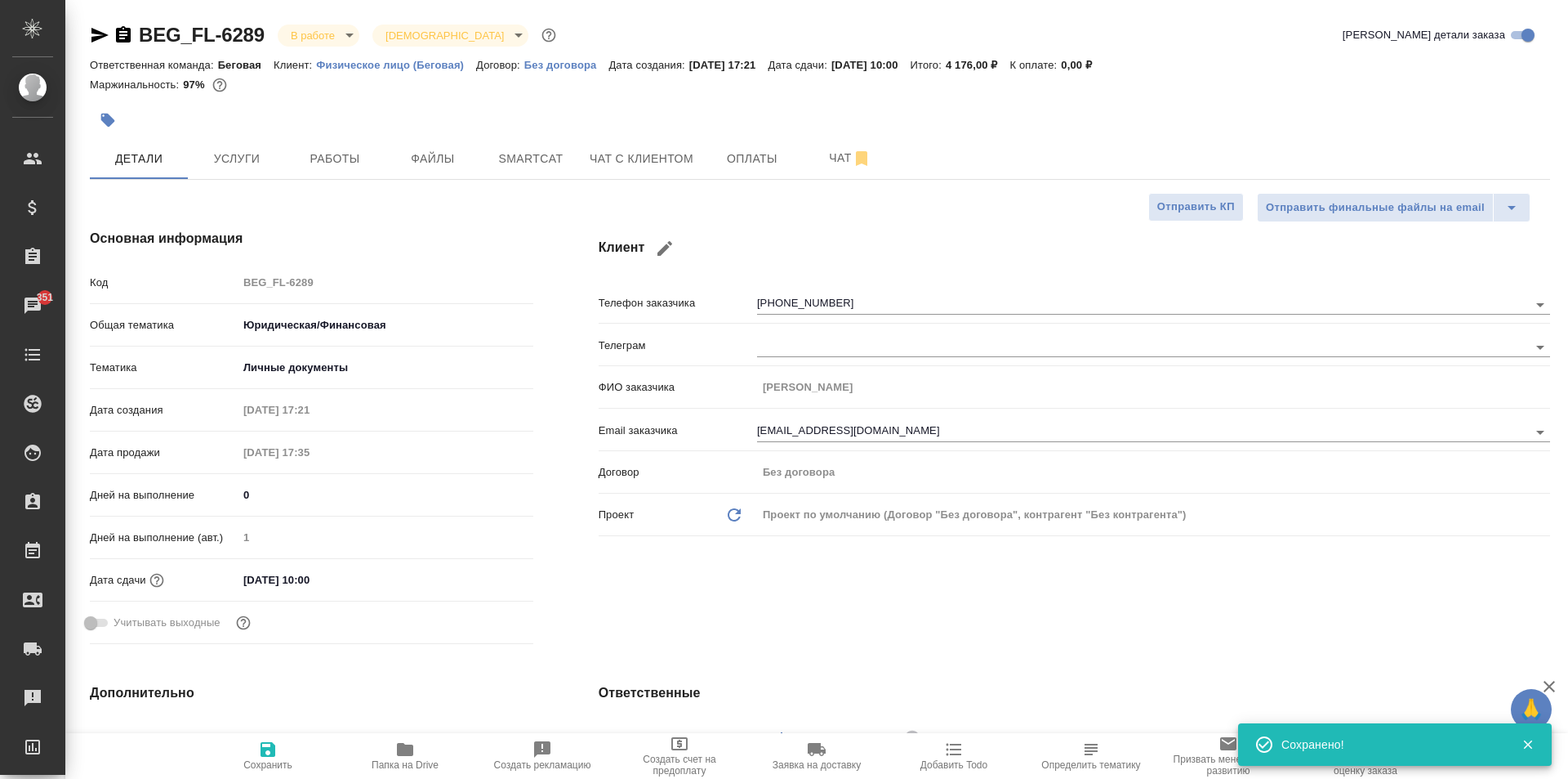
type textarea "x"
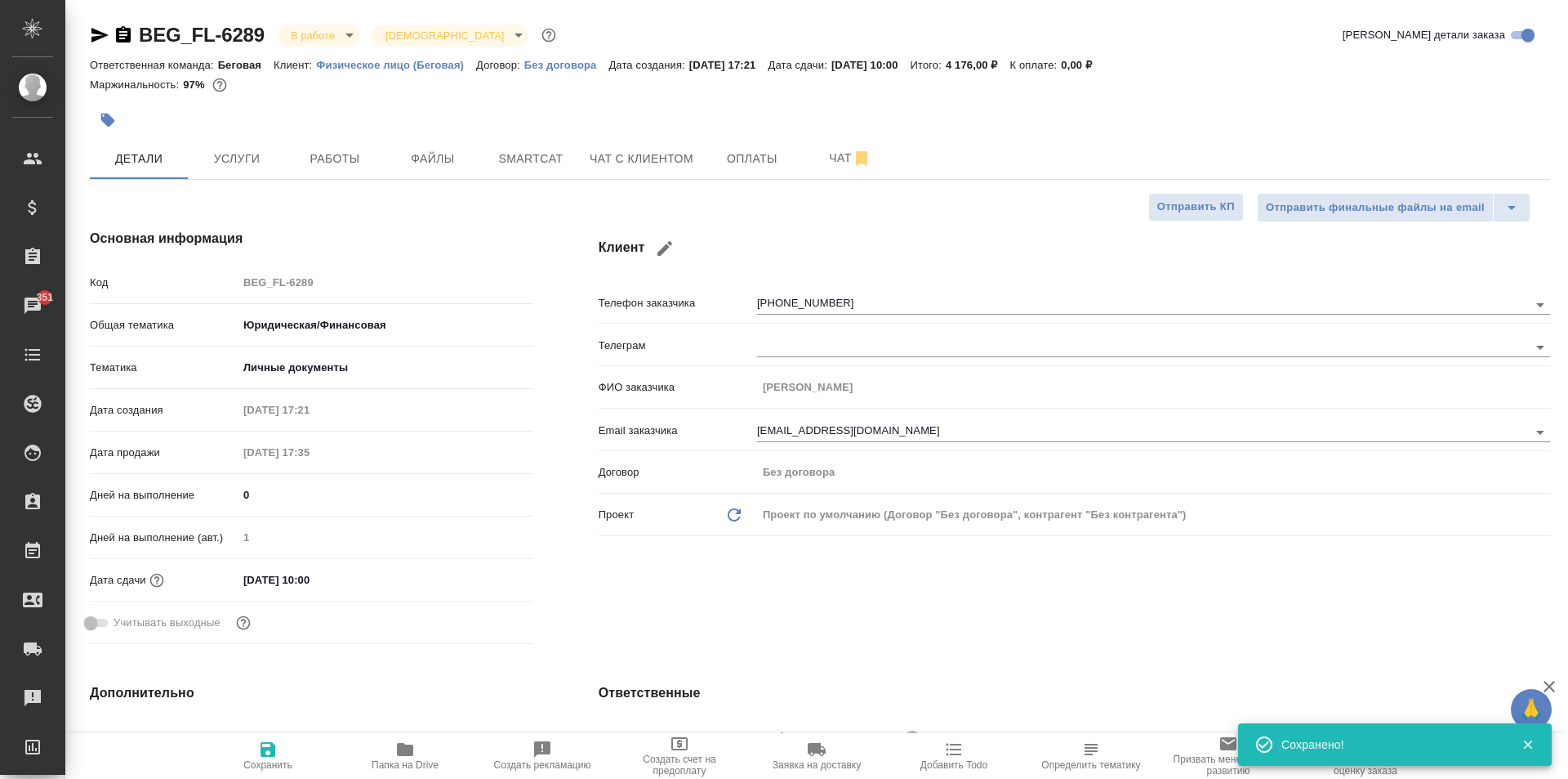
type textarea "x"
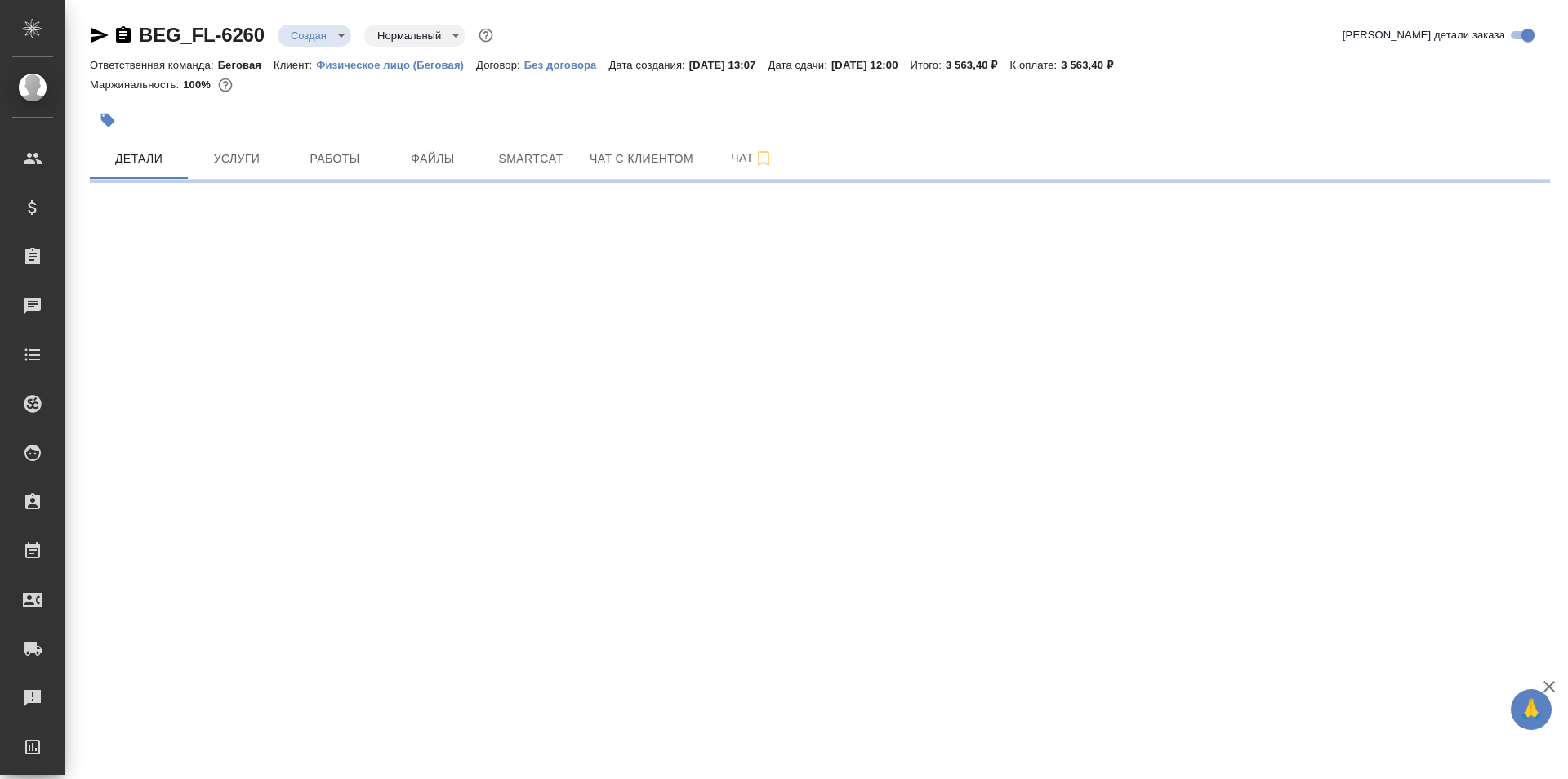
select select "RU"
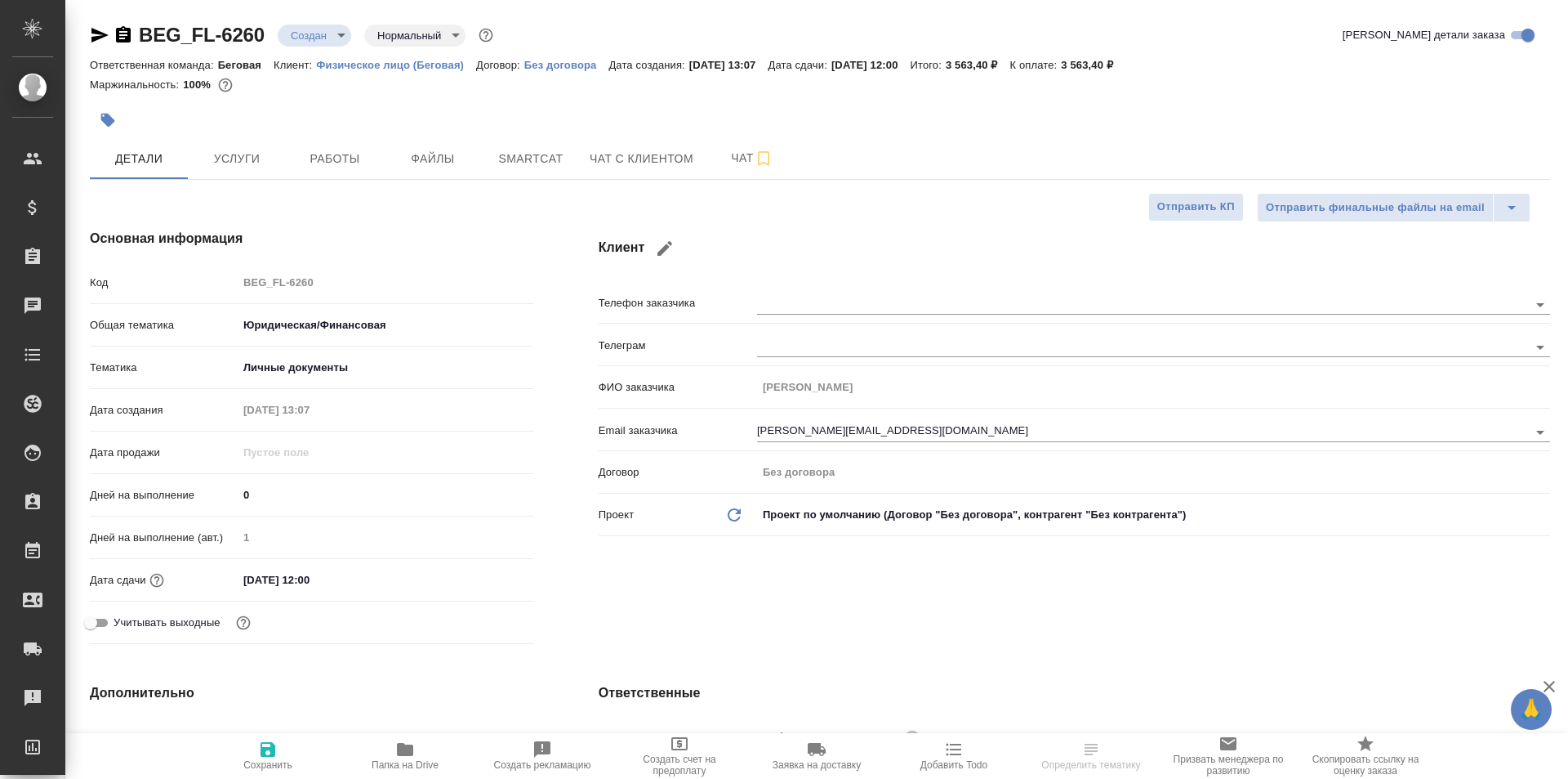
type textarea "x"
click at [223, 164] on span "Услуги" at bounding box center [237, 159] width 78 height 21
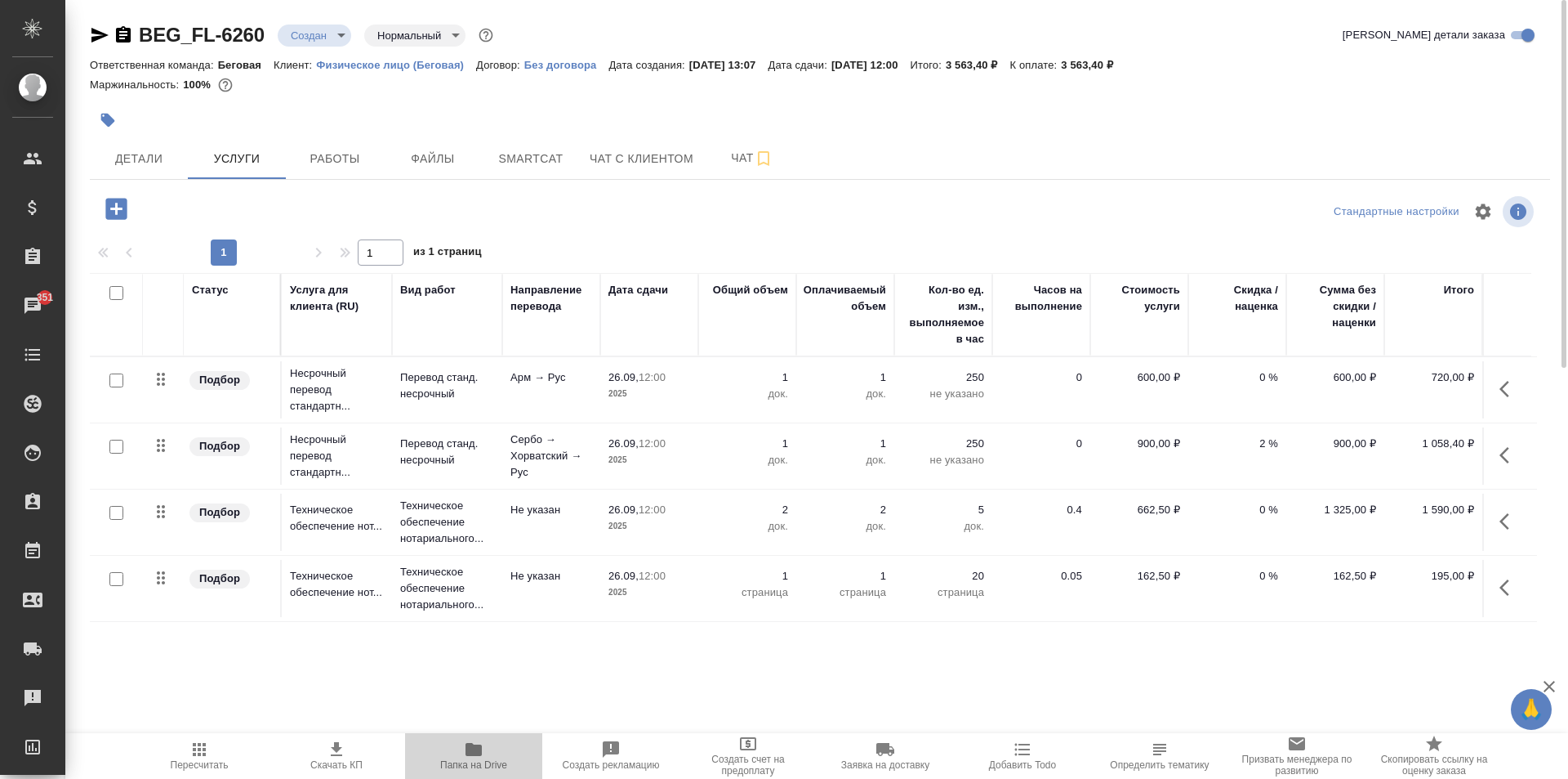
click at [499, 766] on span "Папка на Drive" at bounding box center [474, 765] width 67 height 12
click at [1503, 580] on icon "button" at bounding box center [1509, 587] width 20 height 20
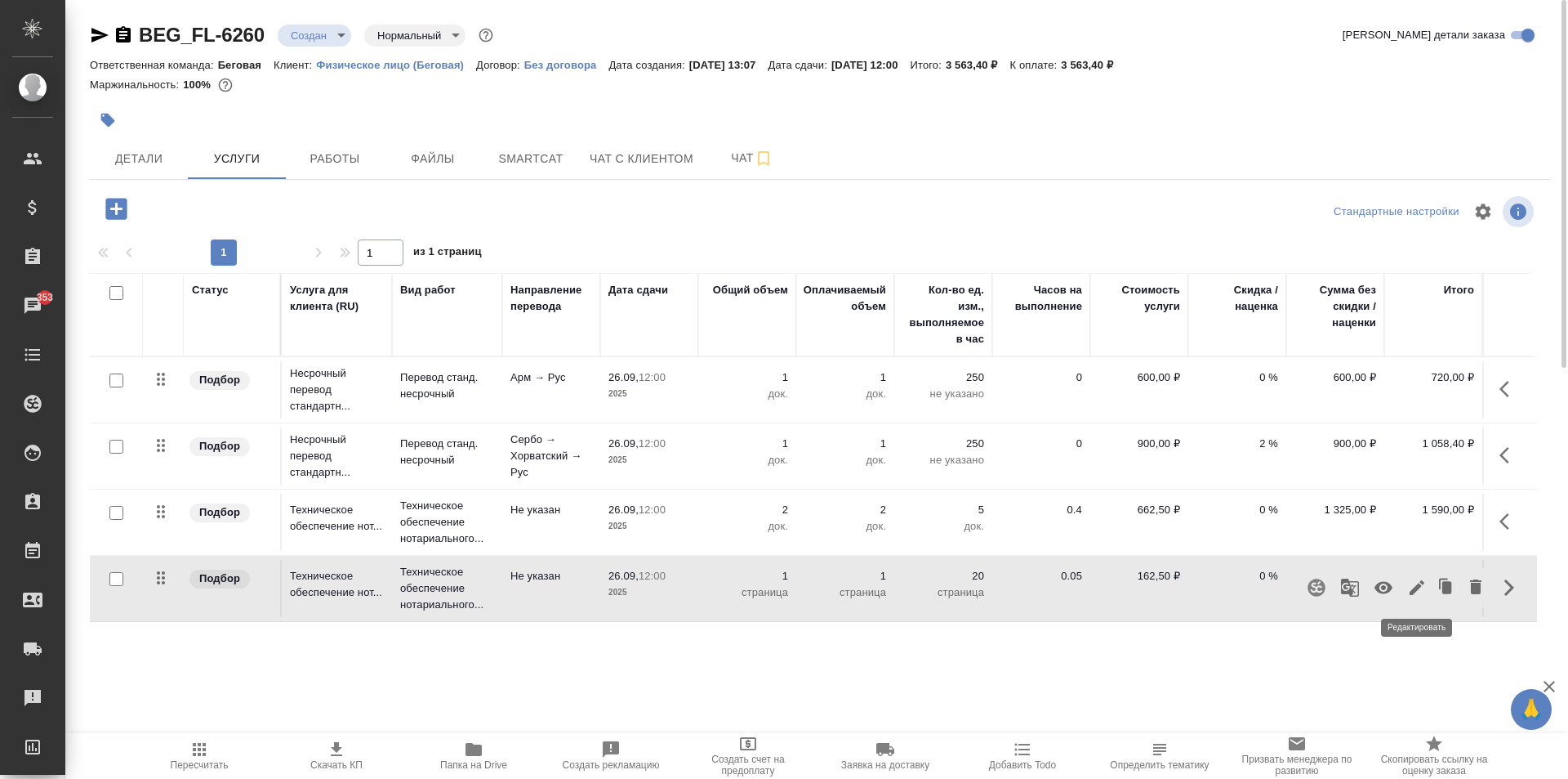
click at [1423, 584] on icon "button" at bounding box center [1417, 587] width 14 height 14
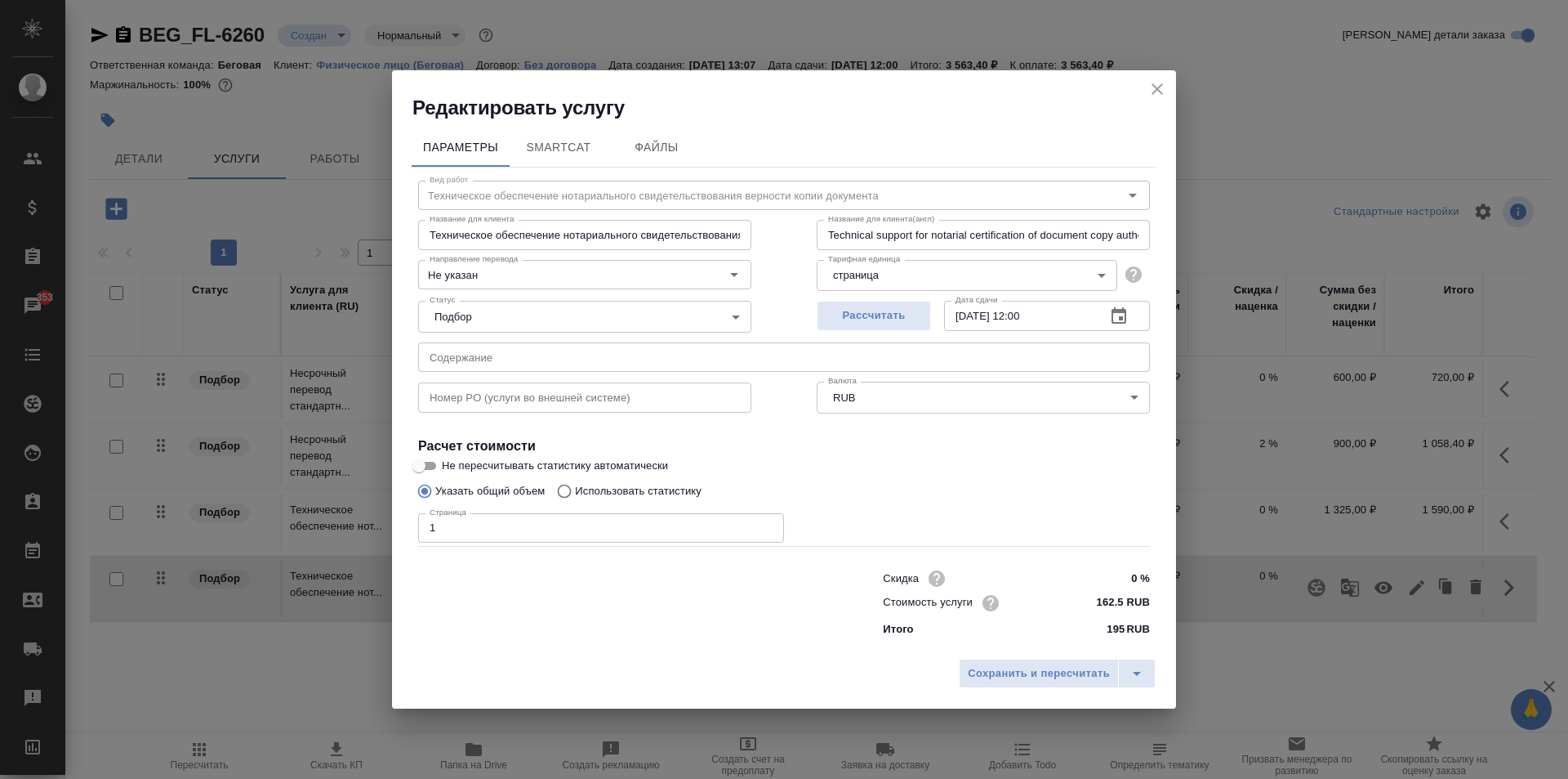
click at [537, 535] on input "1" at bounding box center [601, 527] width 366 height 29
type input "301"
click at [1048, 674] on span "Сохранить и пересчитать" at bounding box center [1038, 673] width 142 height 19
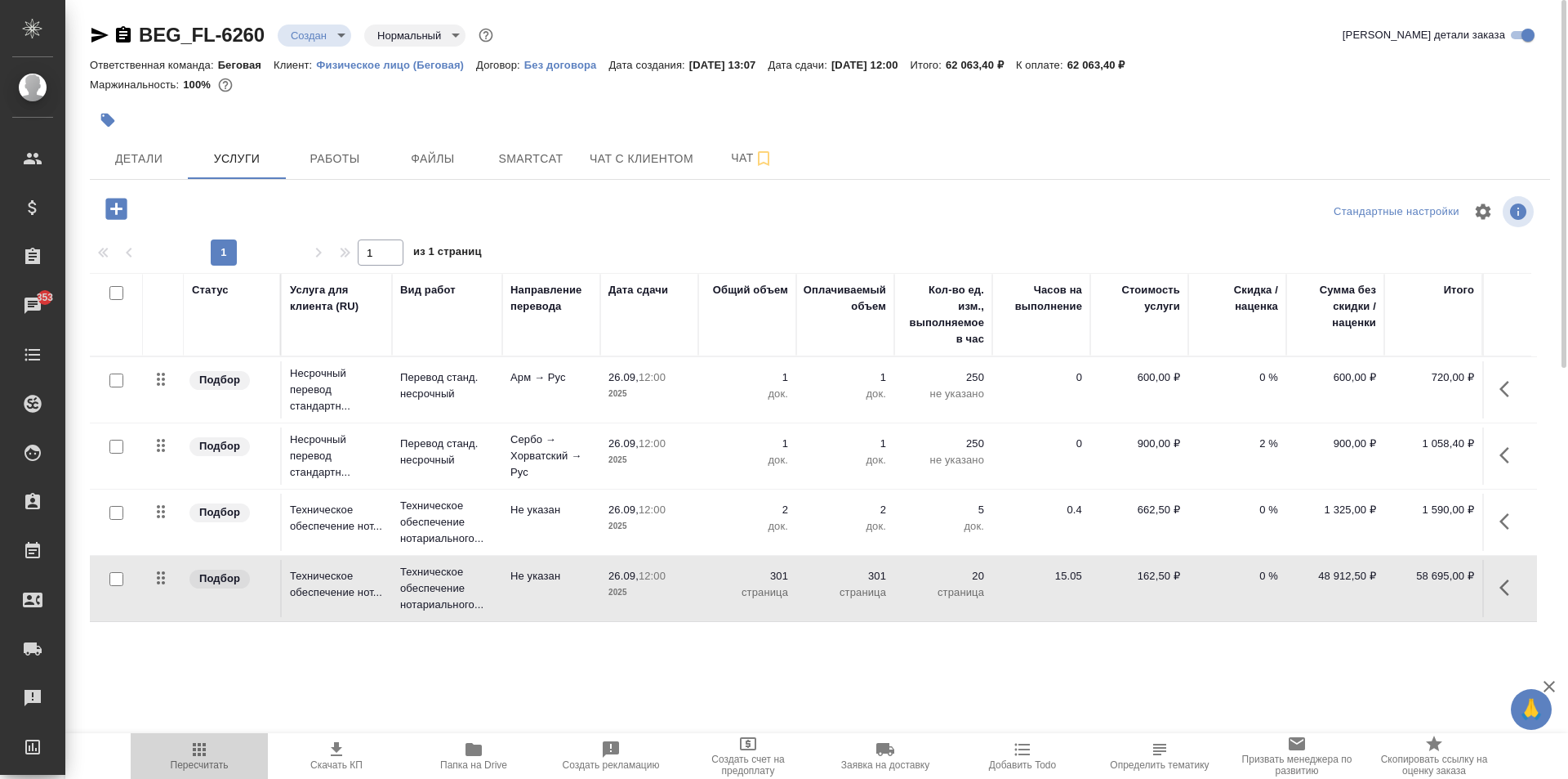
click at [197, 751] on icon "button" at bounding box center [199, 750] width 20 height 20
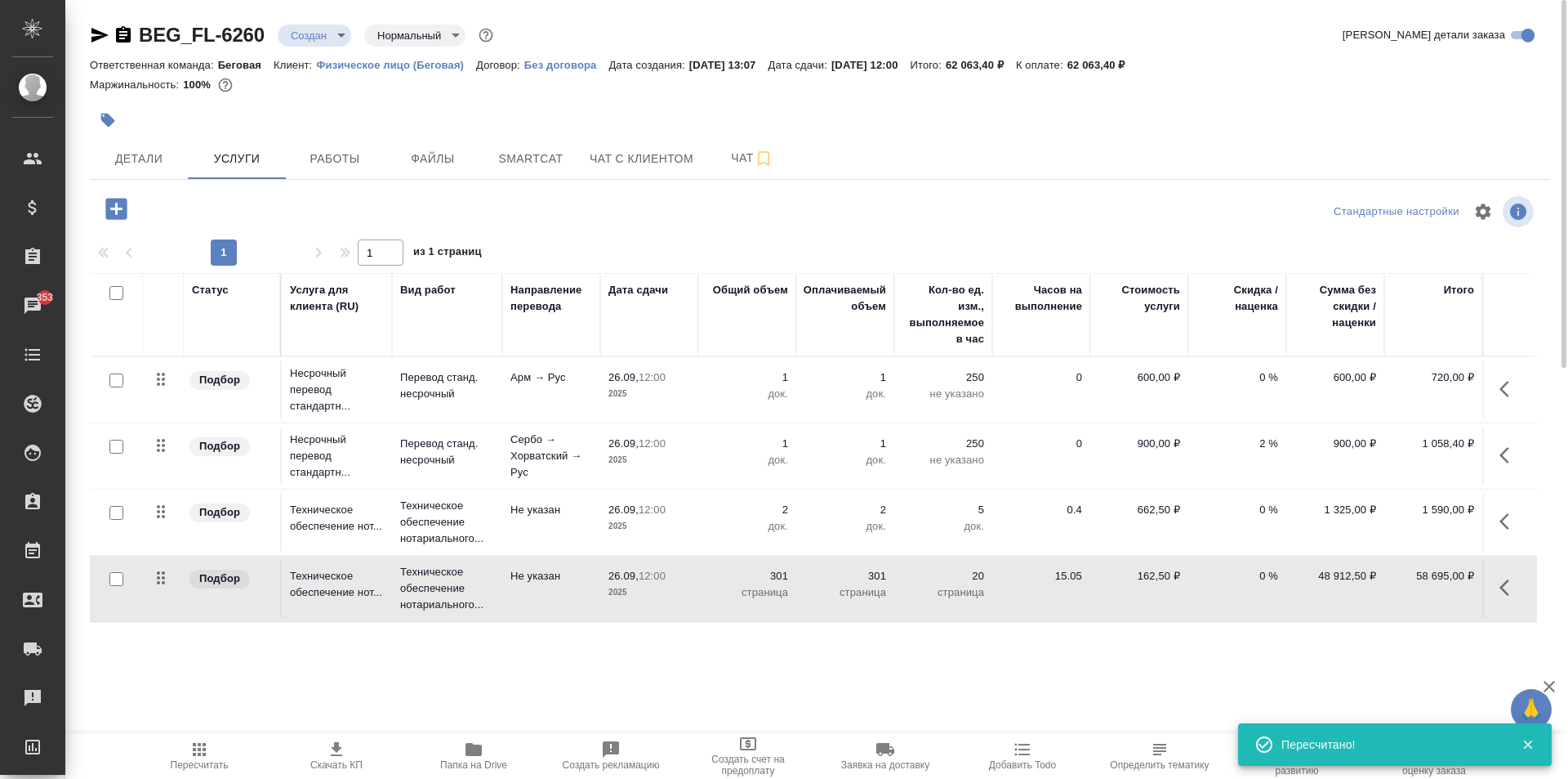
click at [197, 747] on icon "button" at bounding box center [199, 750] width 20 height 20
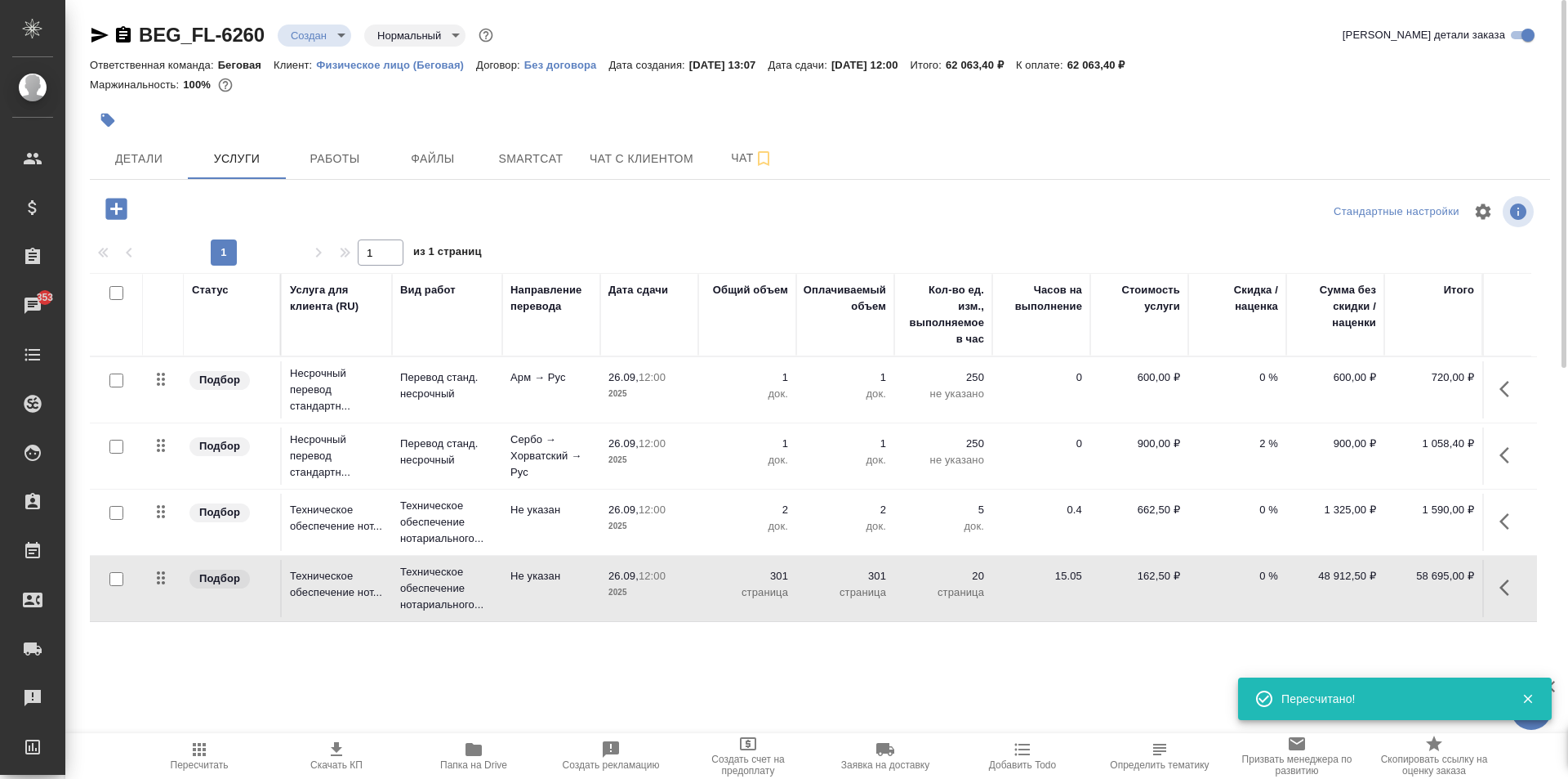
click at [333, 746] on icon "button" at bounding box center [336, 750] width 20 height 20
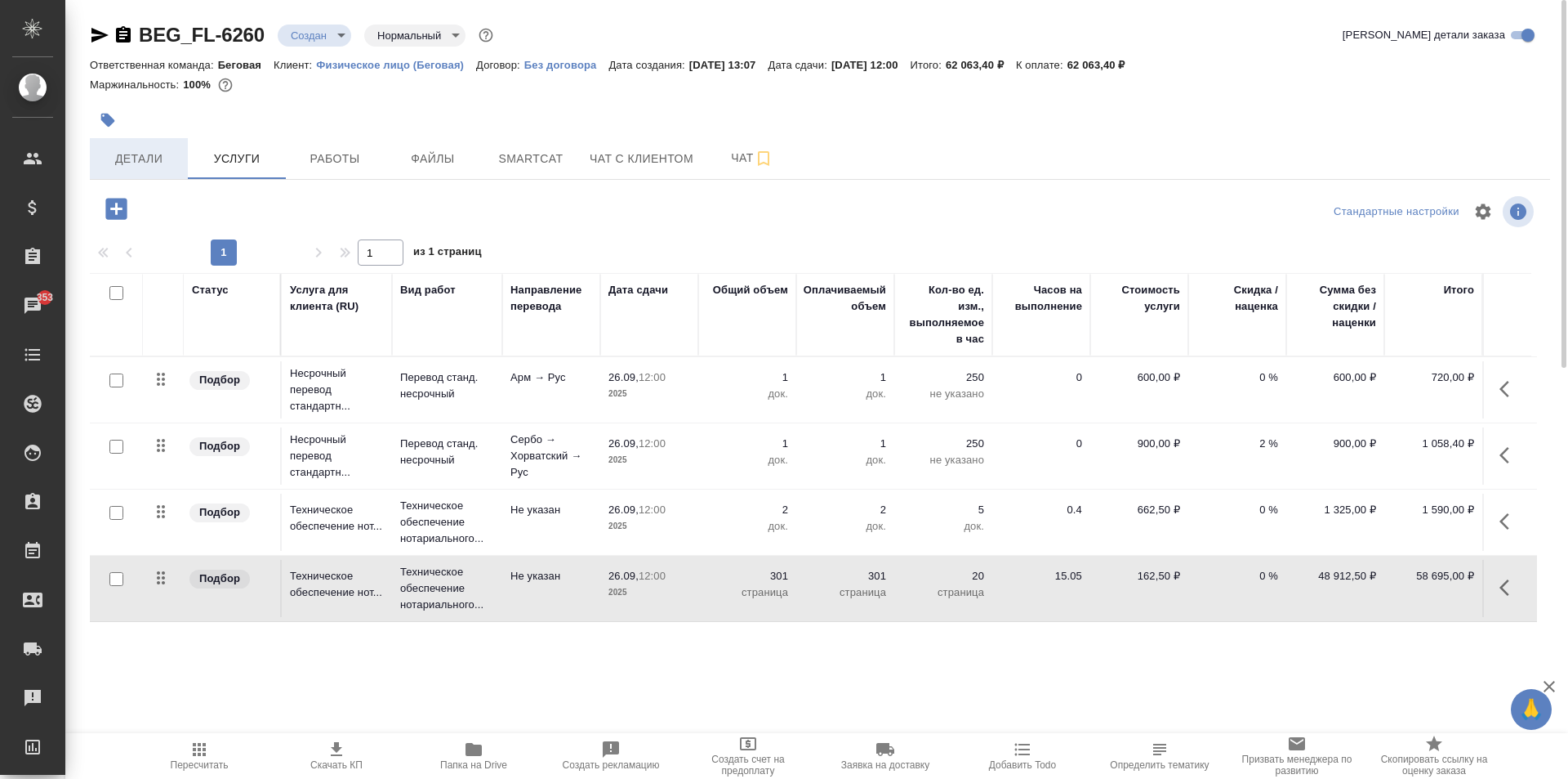
click at [142, 173] on button "Детали" at bounding box center [139, 159] width 98 height 41
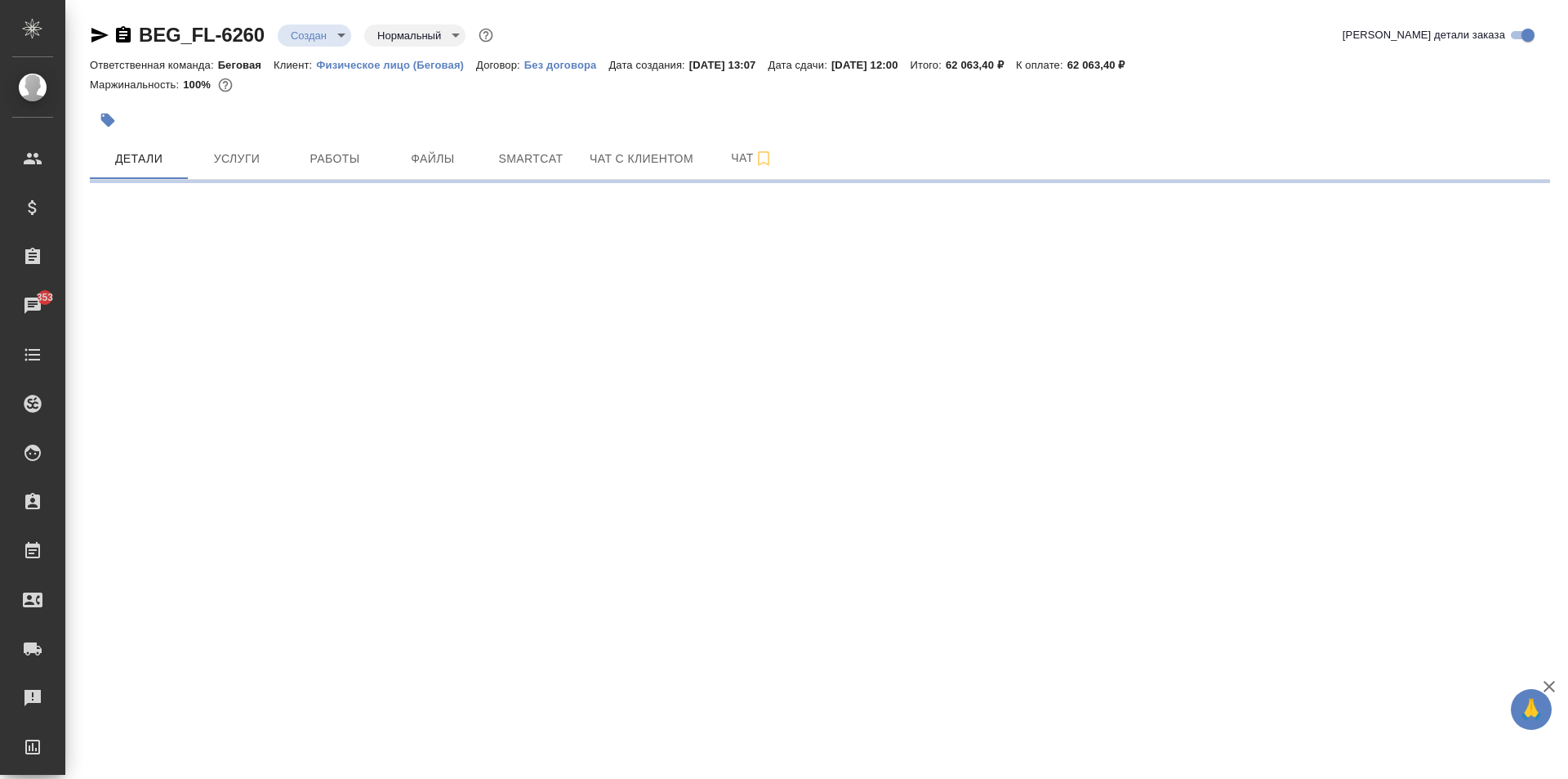
select select "RU"
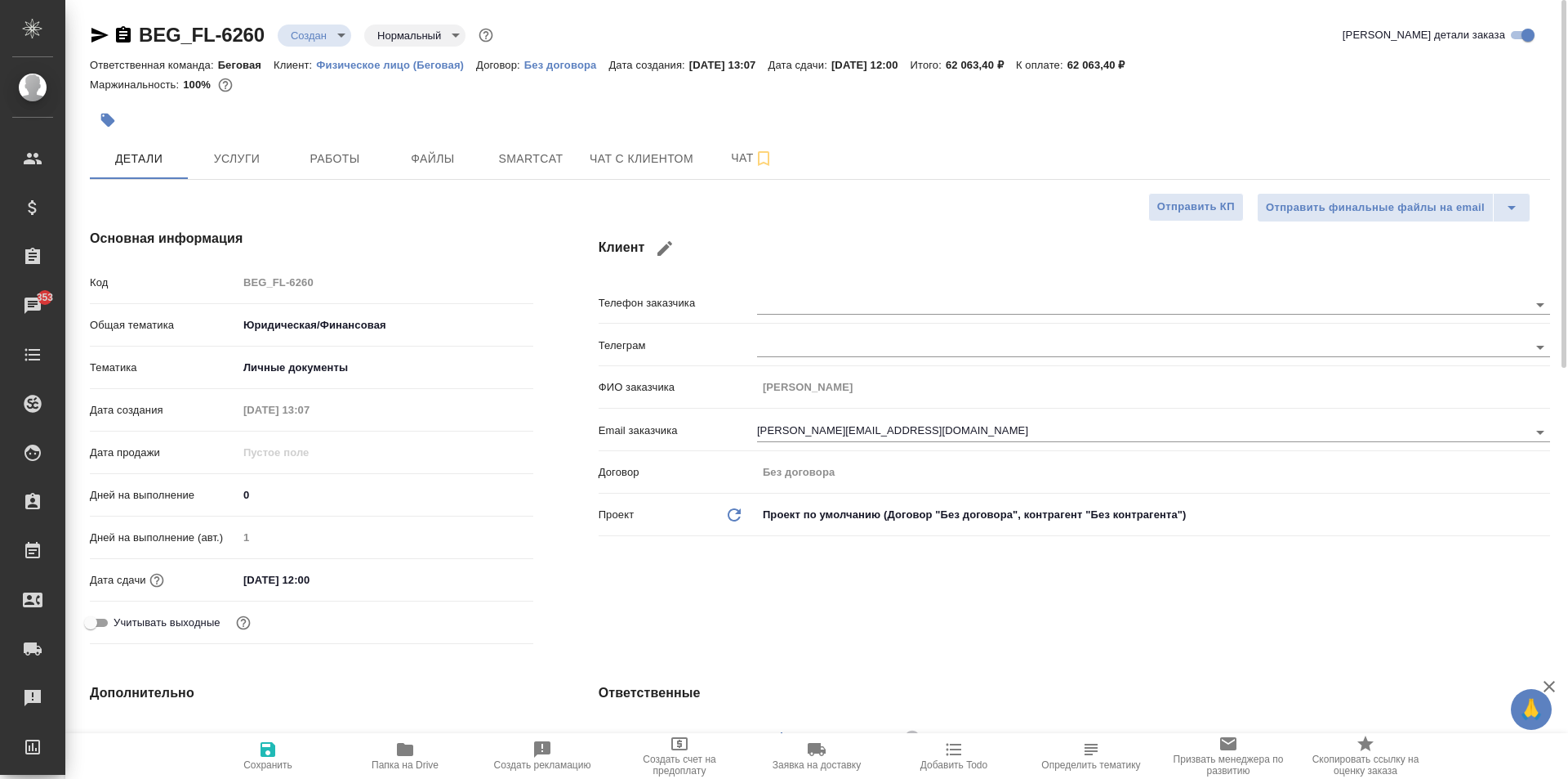
type textarea "x"
click at [332, 588] on input "26.09.2025 12:00" at bounding box center [309, 579] width 143 height 24
click at [479, 577] on icon "button" at bounding box center [486, 577] width 14 height 16
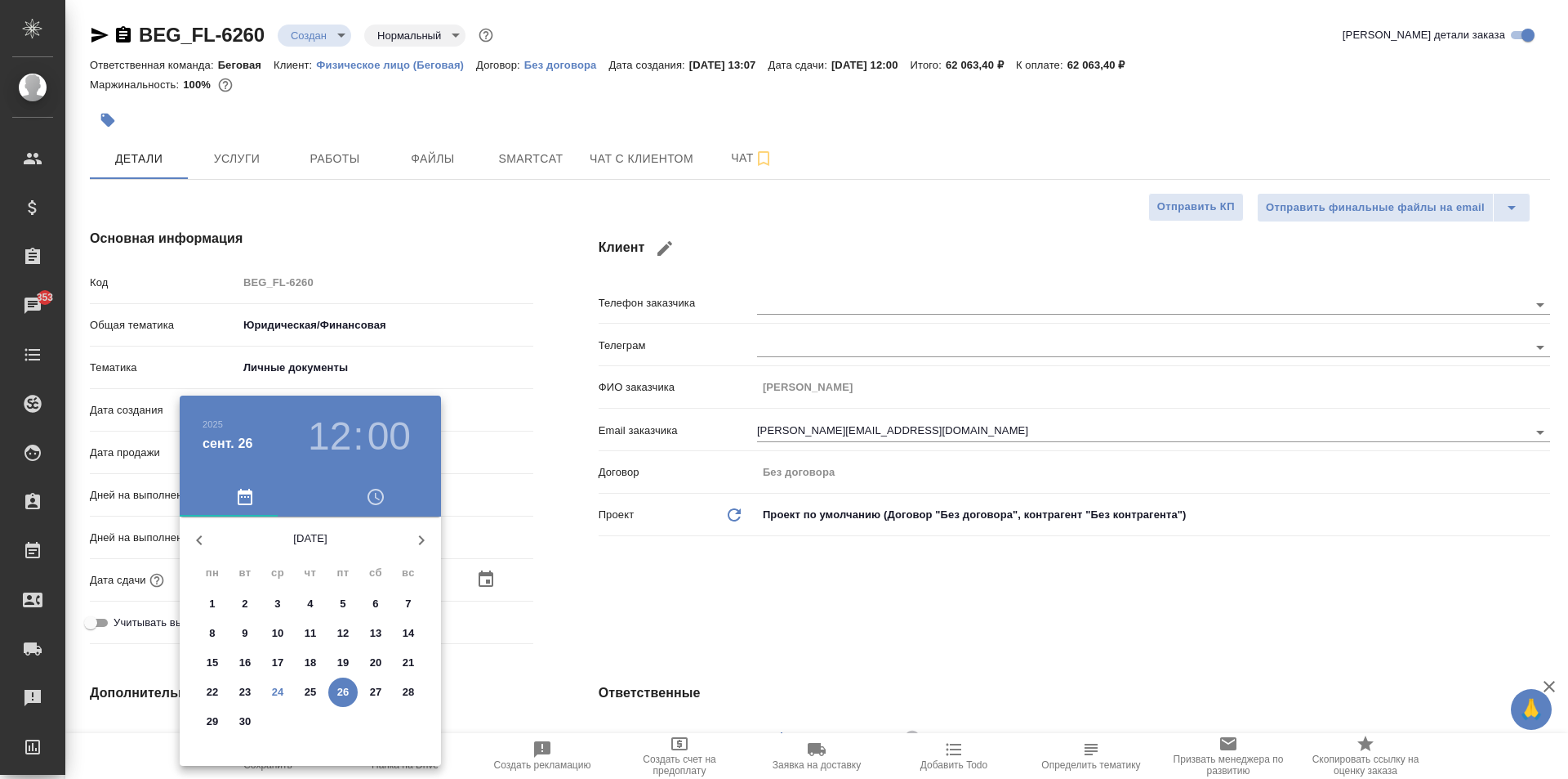
click at [827, 630] on div at bounding box center [784, 389] width 1568 height 779
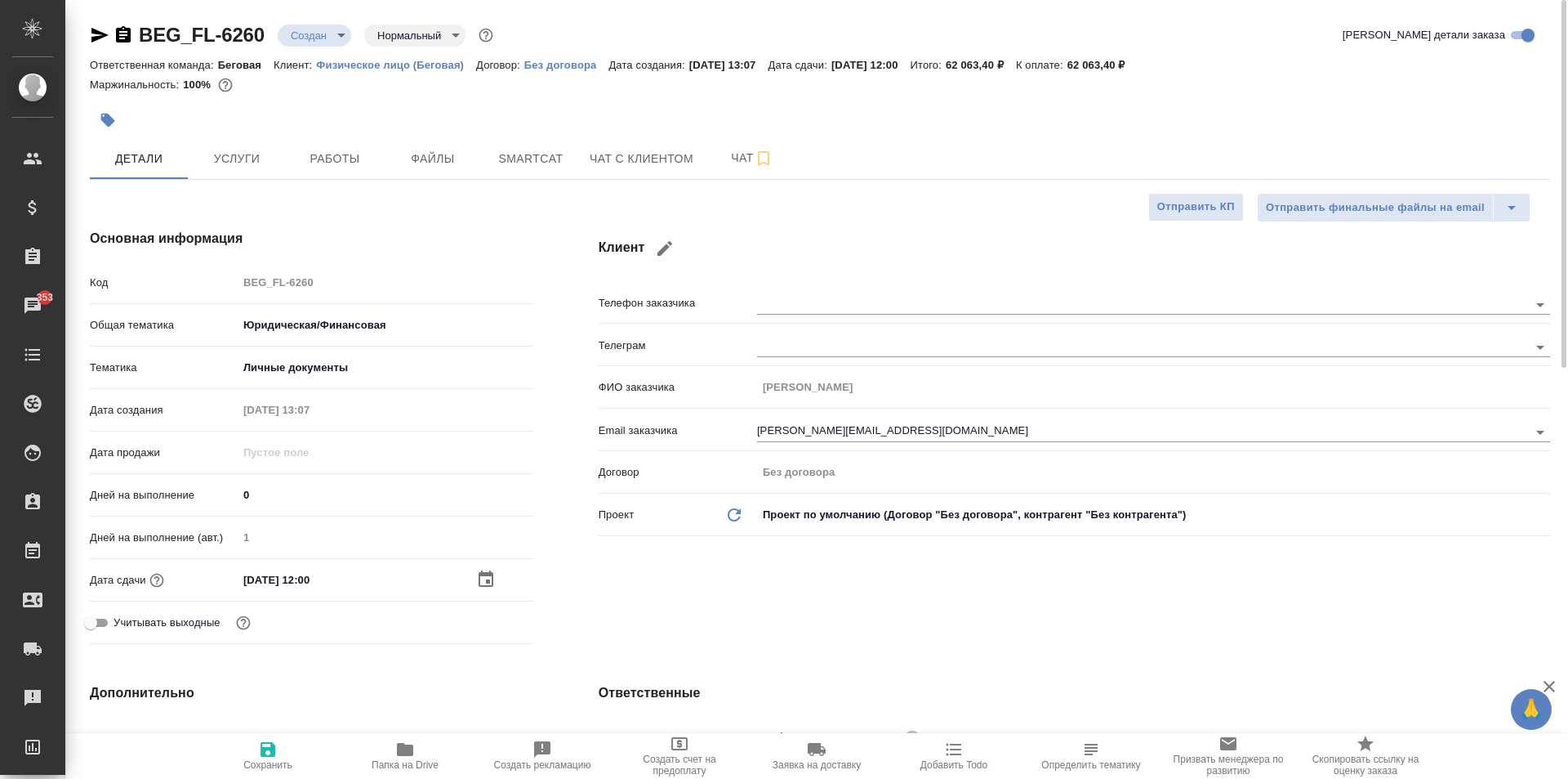
type textarea "x"
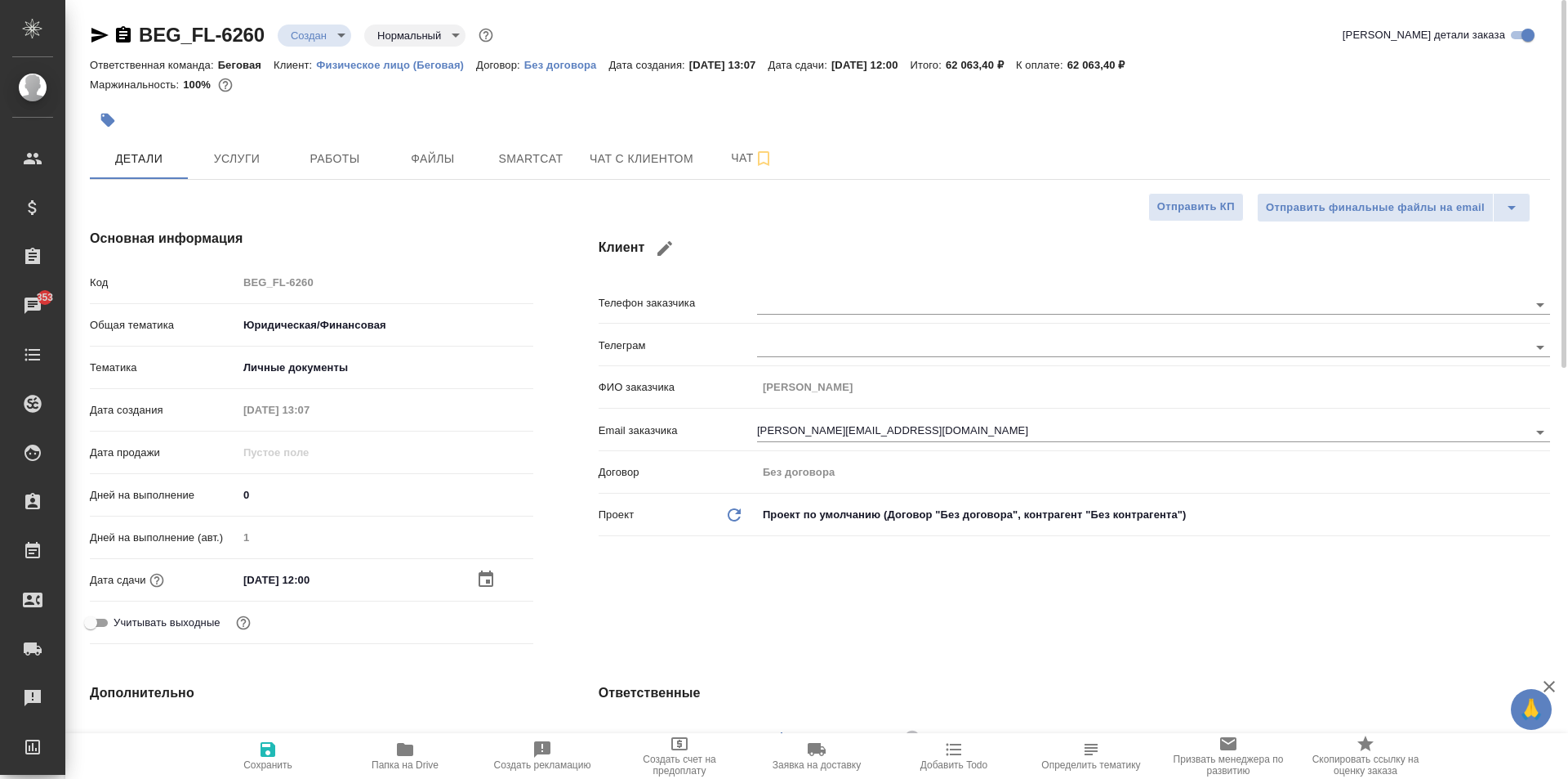
type textarea "x"
click at [278, 157] on button "Услуги" at bounding box center [237, 159] width 98 height 41
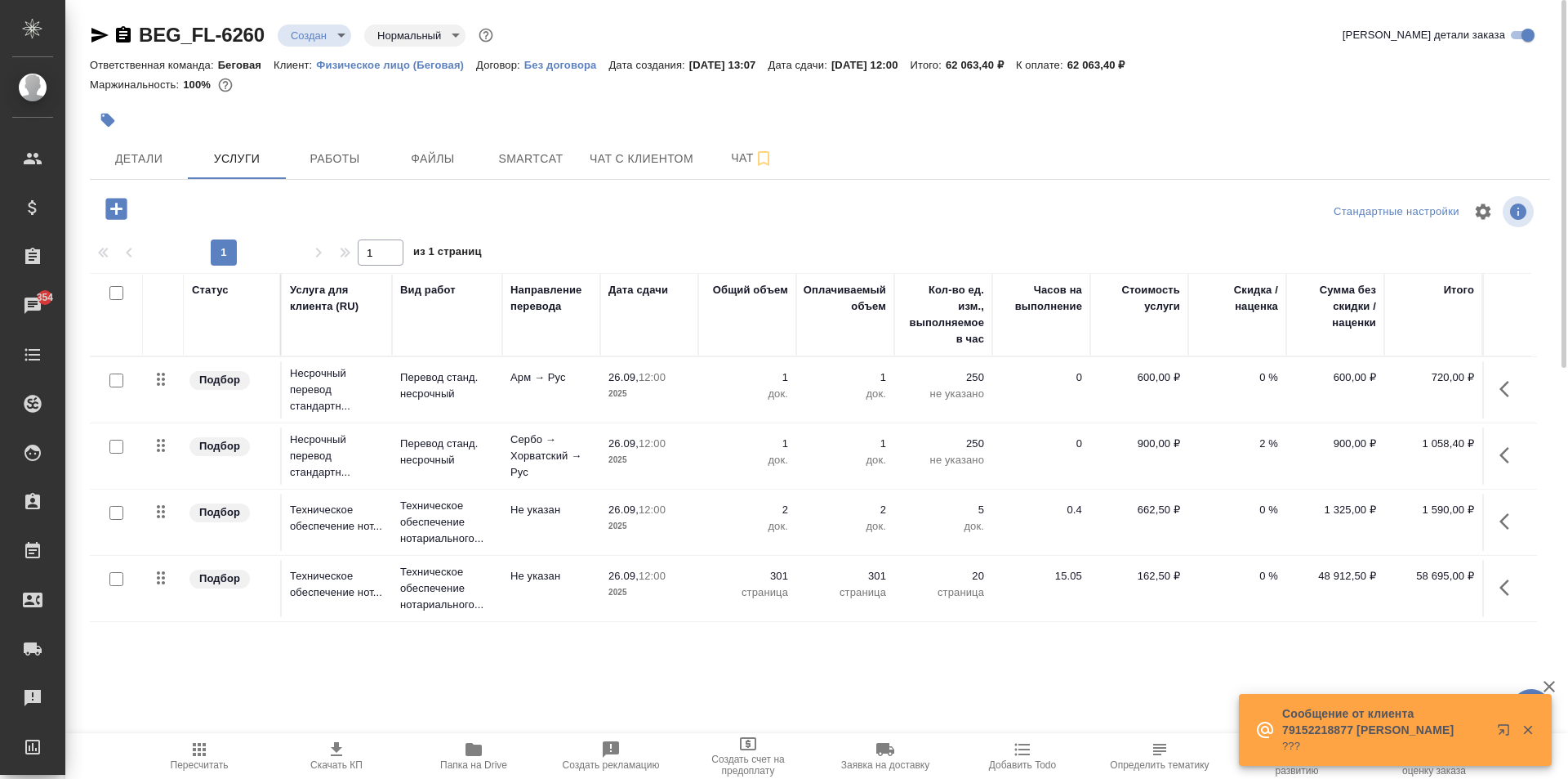
click at [135, 36] on div "BEG_FL-6260 Создан new Нормальный normal" at bounding box center [293, 35] width 407 height 26
click at [127, 34] on icon "button" at bounding box center [123, 34] width 14 height 16
drag, startPoint x: 1105, startPoint y: 68, endPoint x: 1164, endPoint y: 72, distance: 59.1
click at [1164, 72] on div "Ответственная команда: Беговая Клиент: Физическое лицо (Беговая) Договор: Без д…" at bounding box center [820, 64] width 1460 height 20
copy p "62 063,40 ₽"
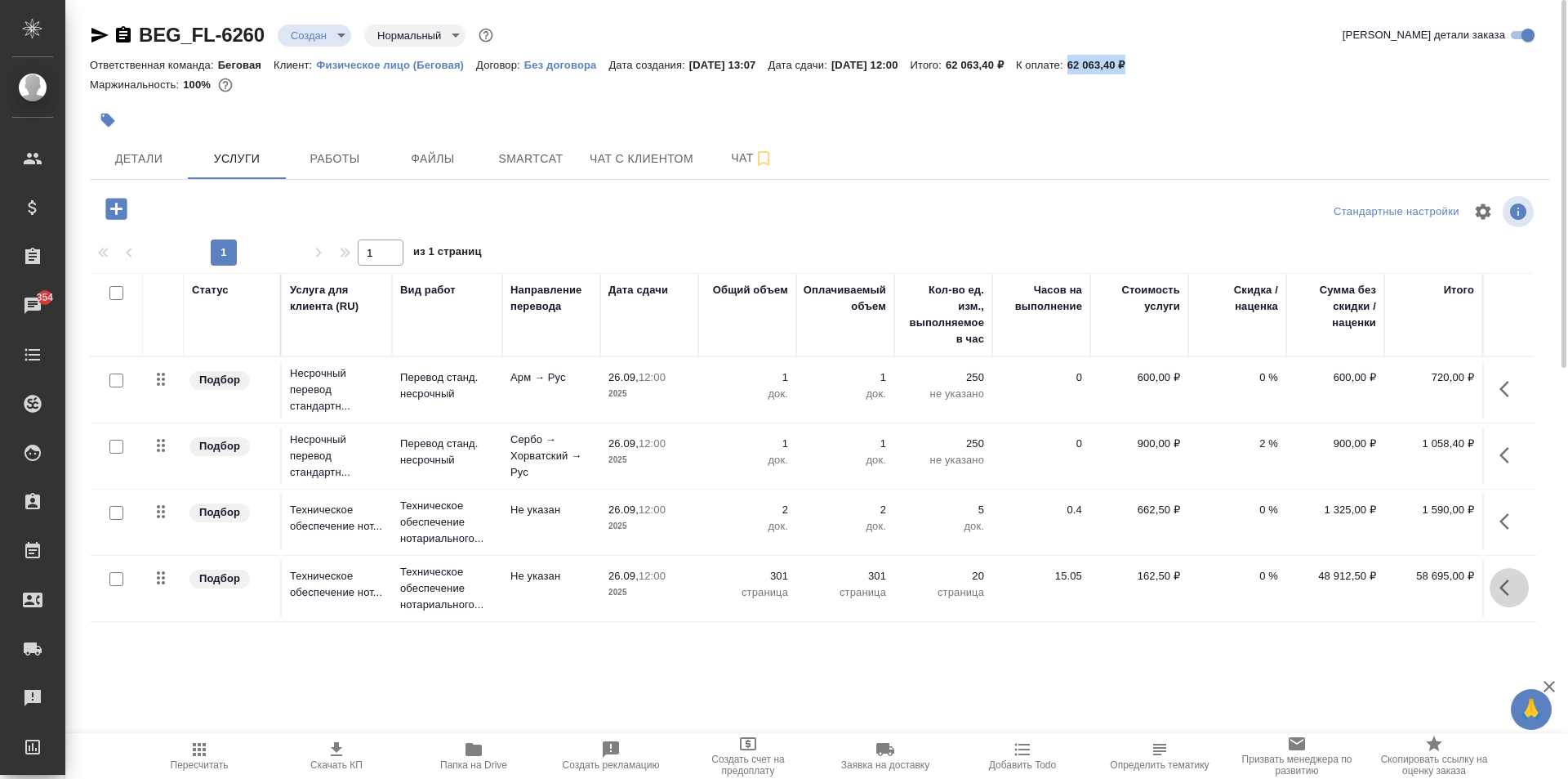
click at [1505, 589] on icon "button" at bounding box center [1509, 587] width 20 height 20
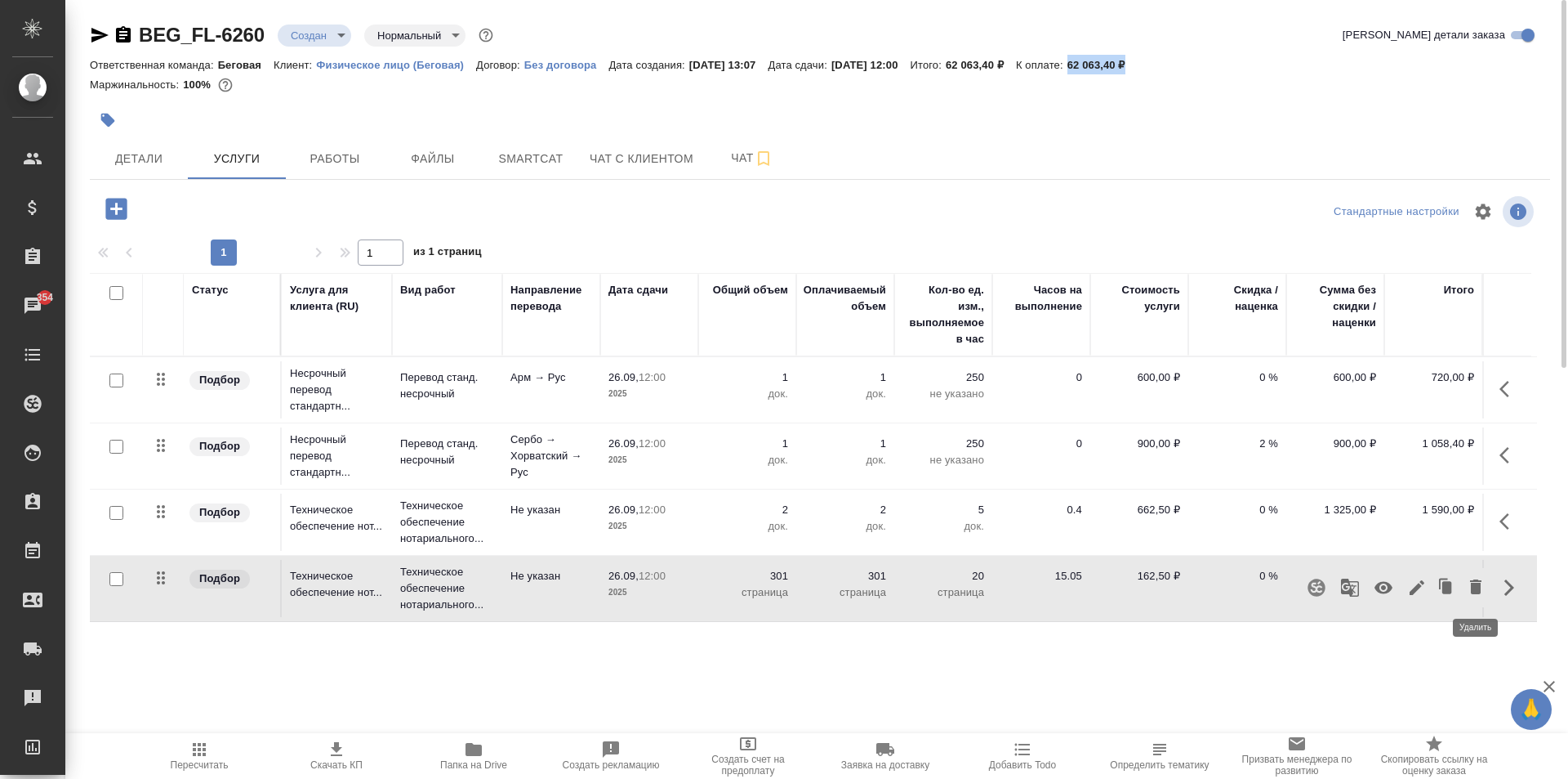
click at [1469, 589] on icon "button" at bounding box center [1476, 587] width 20 height 20
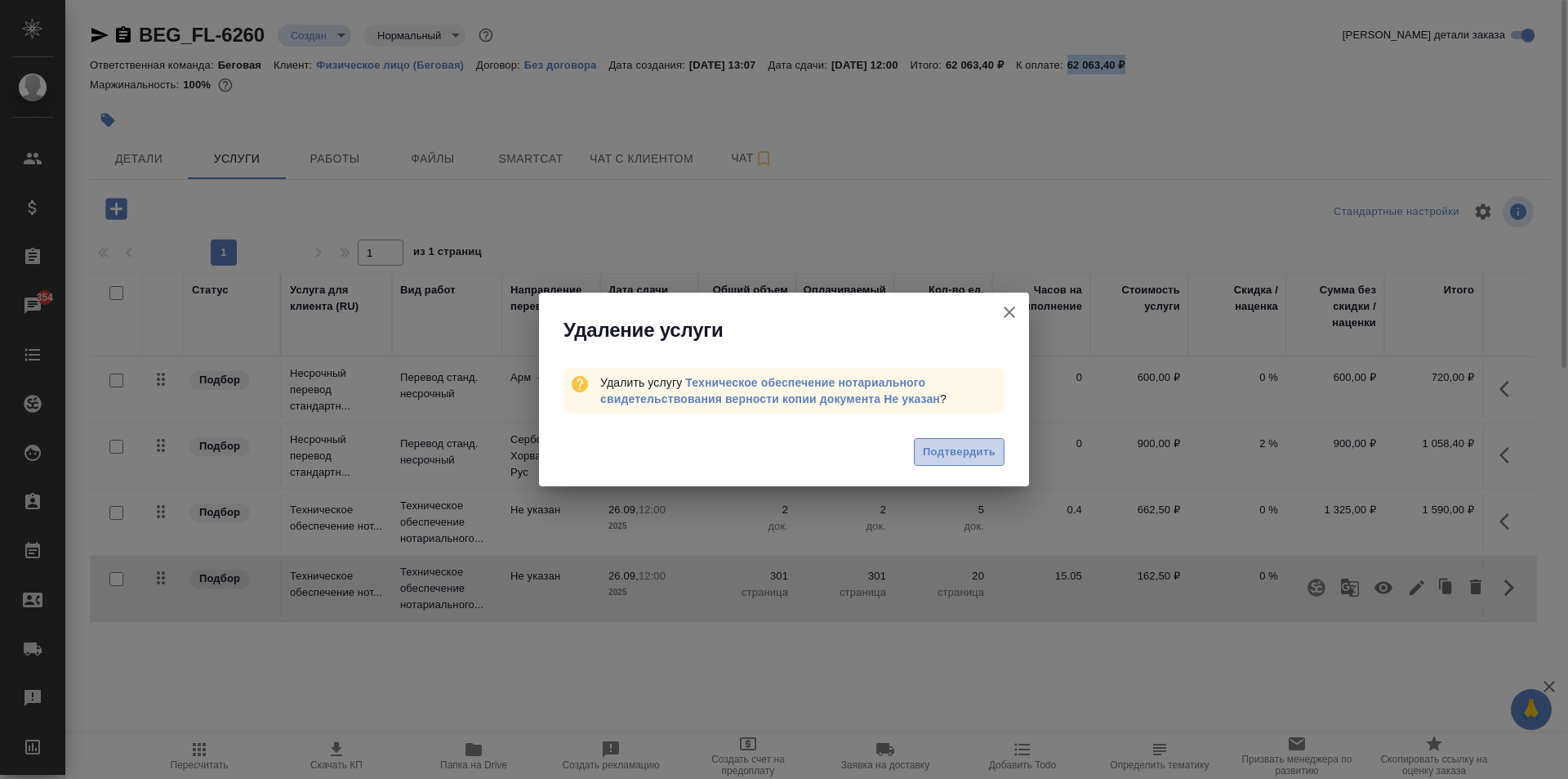
click at [945, 445] on span "Подтвердить" at bounding box center [959, 452] width 72 height 19
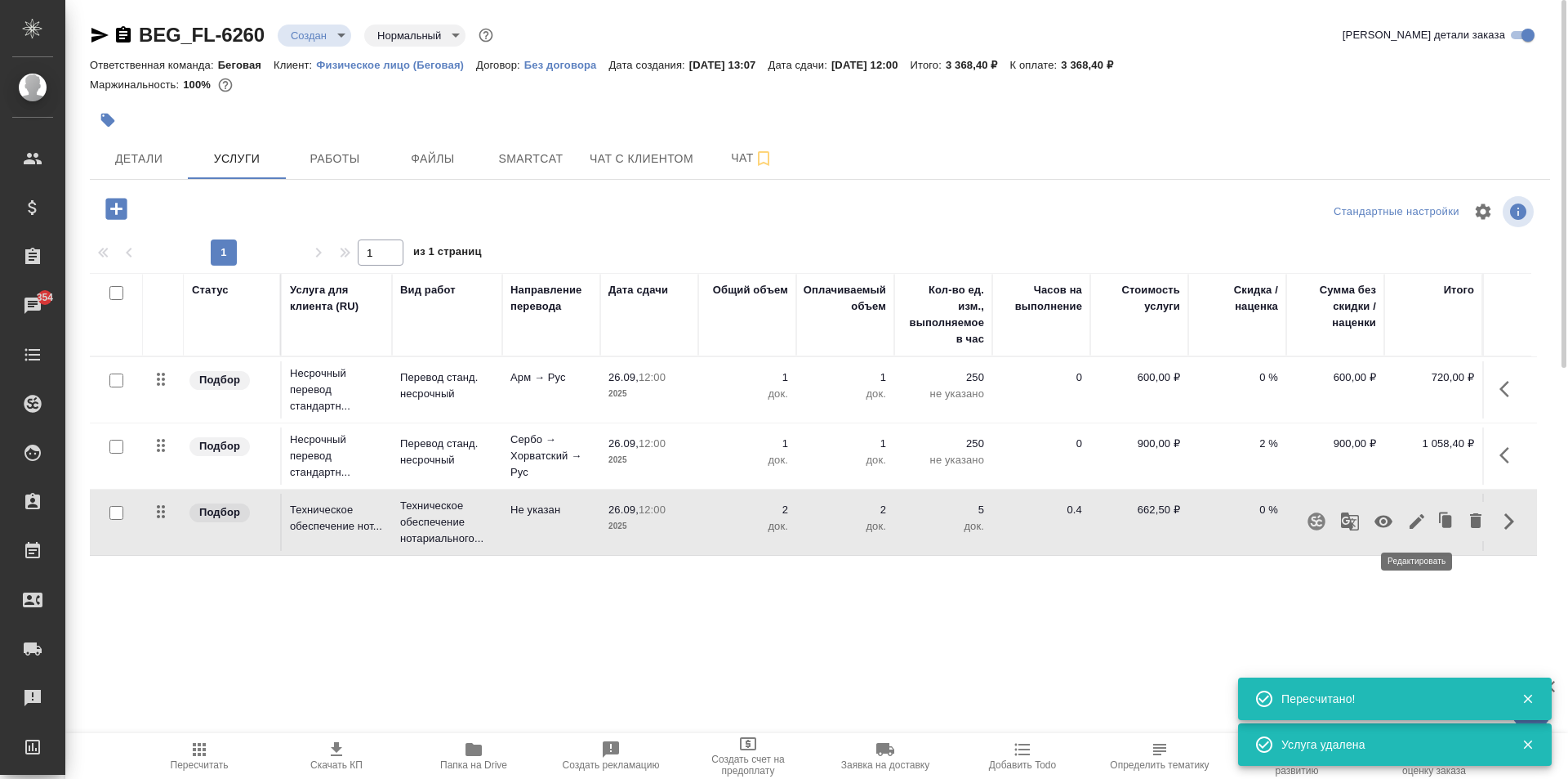
click at [1417, 526] on icon "button" at bounding box center [1417, 521] width 20 height 20
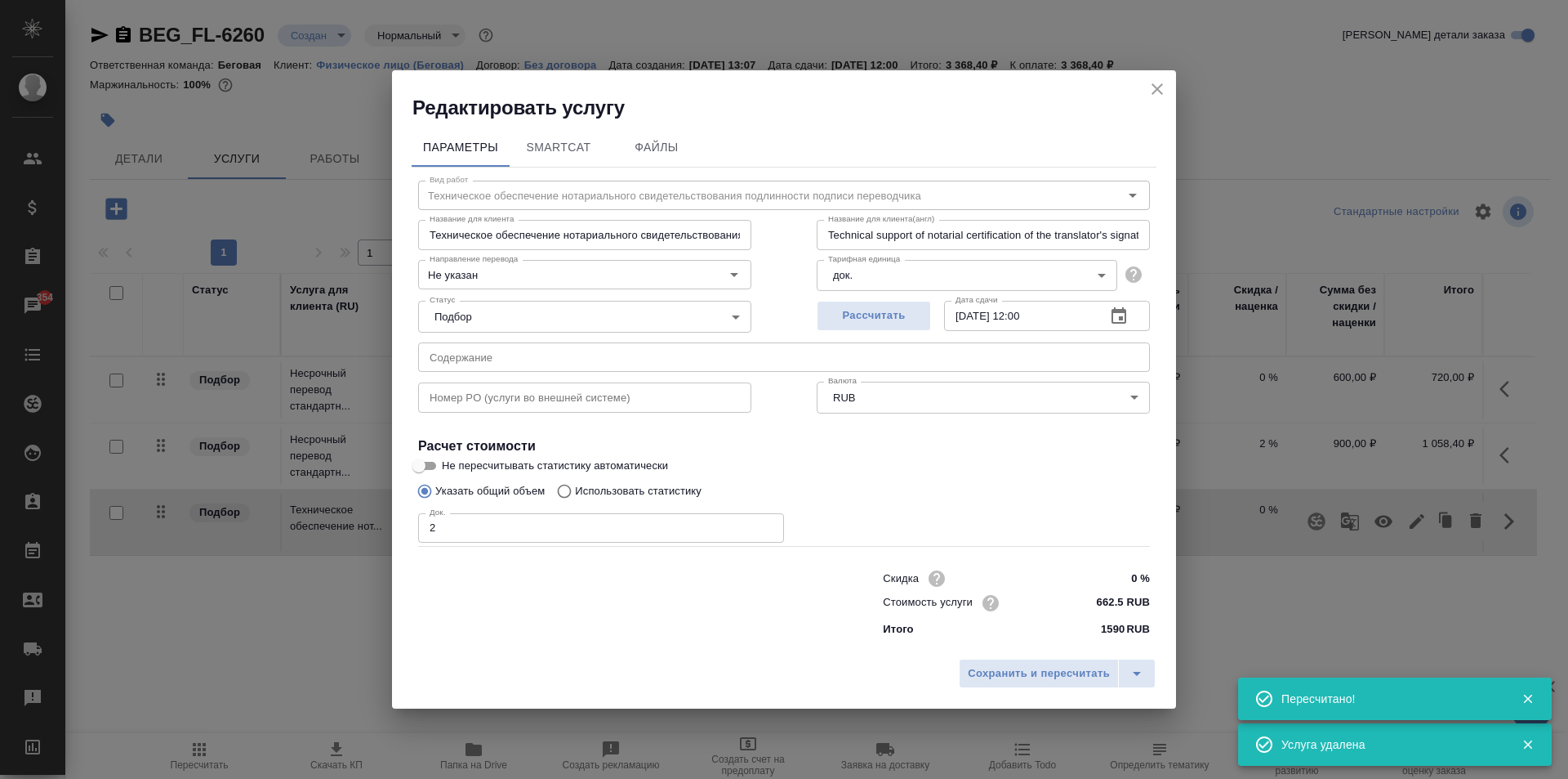
click at [561, 537] on input "2" at bounding box center [601, 527] width 366 height 29
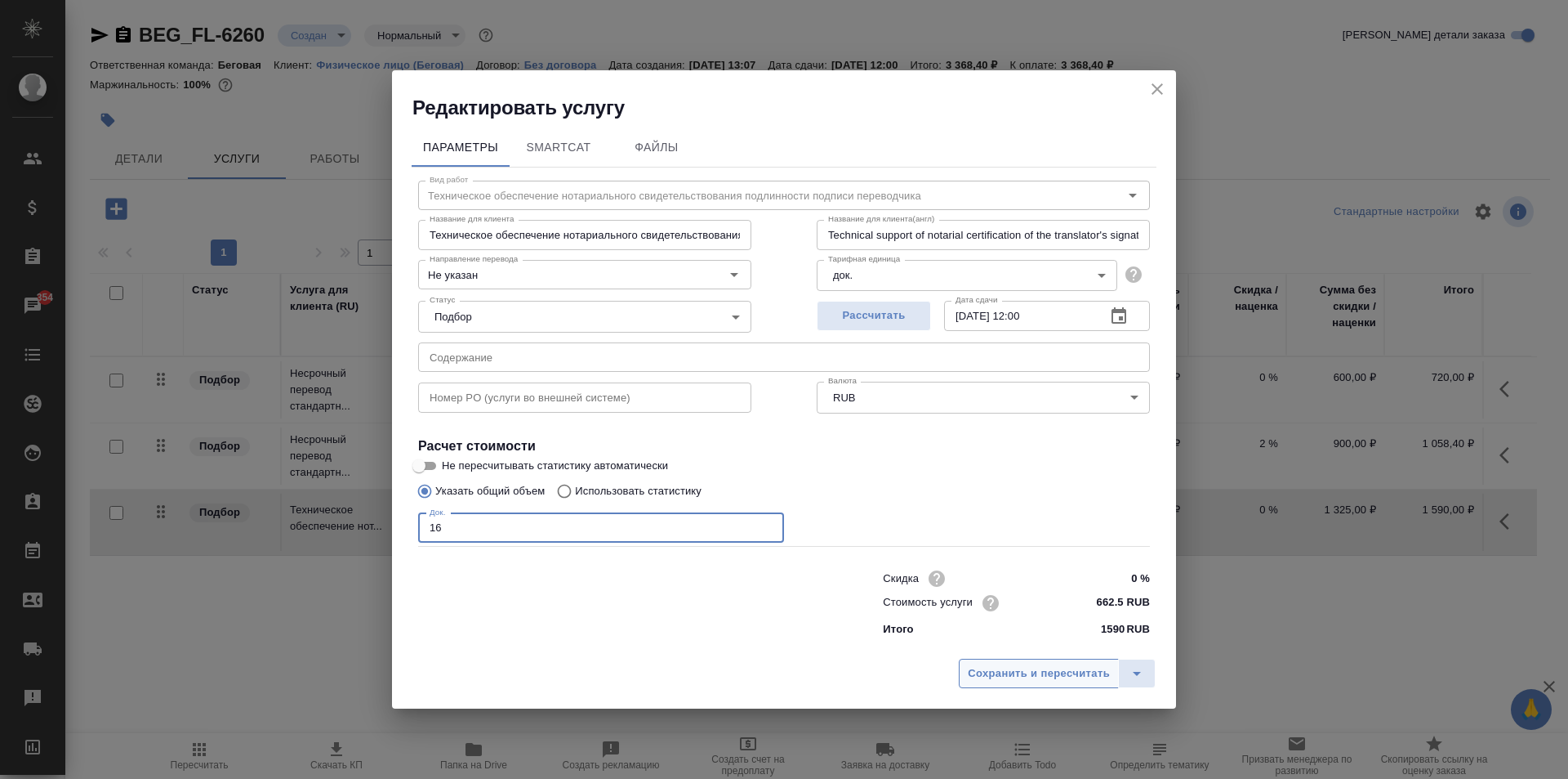
type input "16"
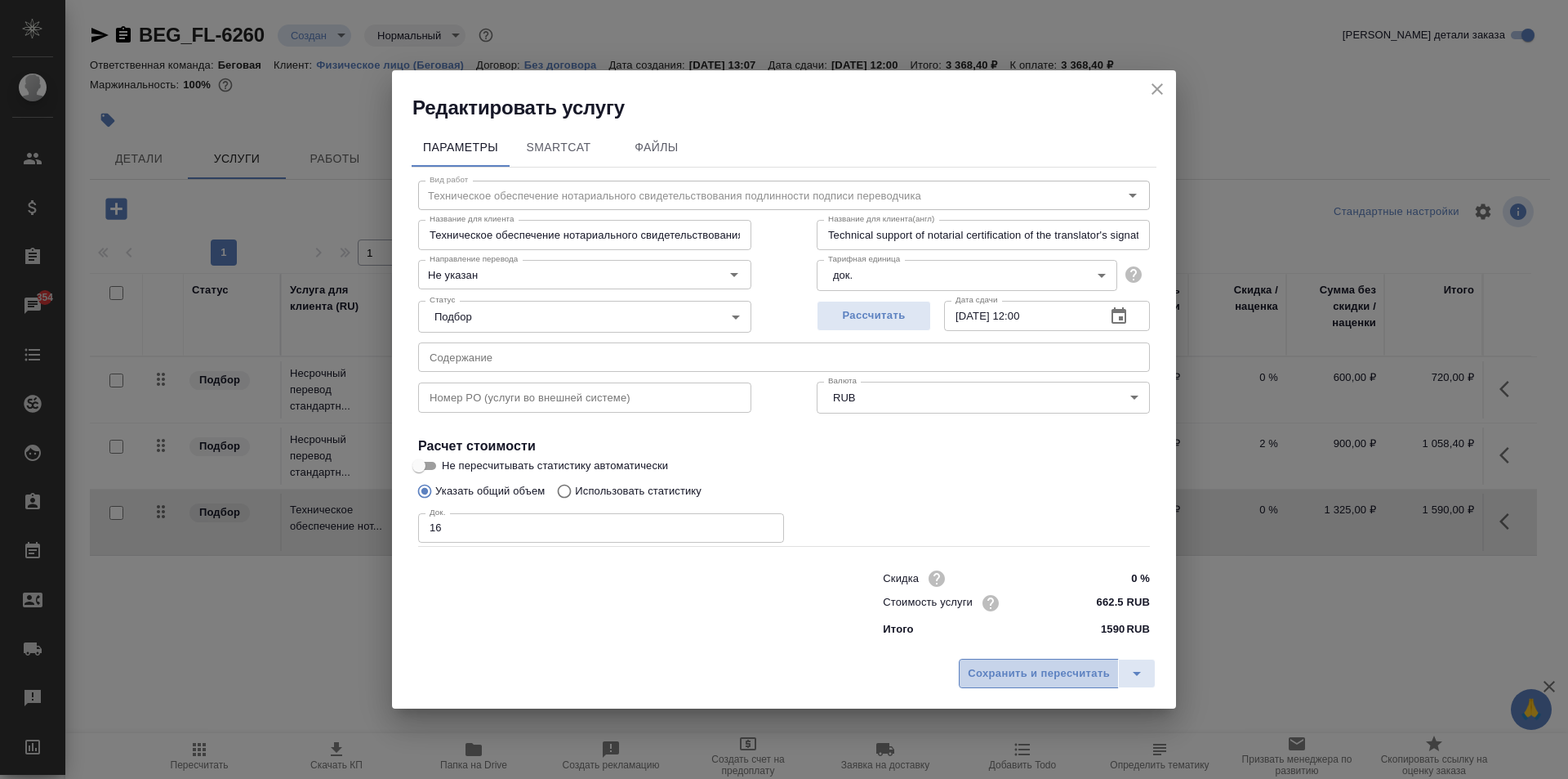
click at [1003, 674] on span "Сохранить и пересчитать" at bounding box center [1038, 673] width 142 height 19
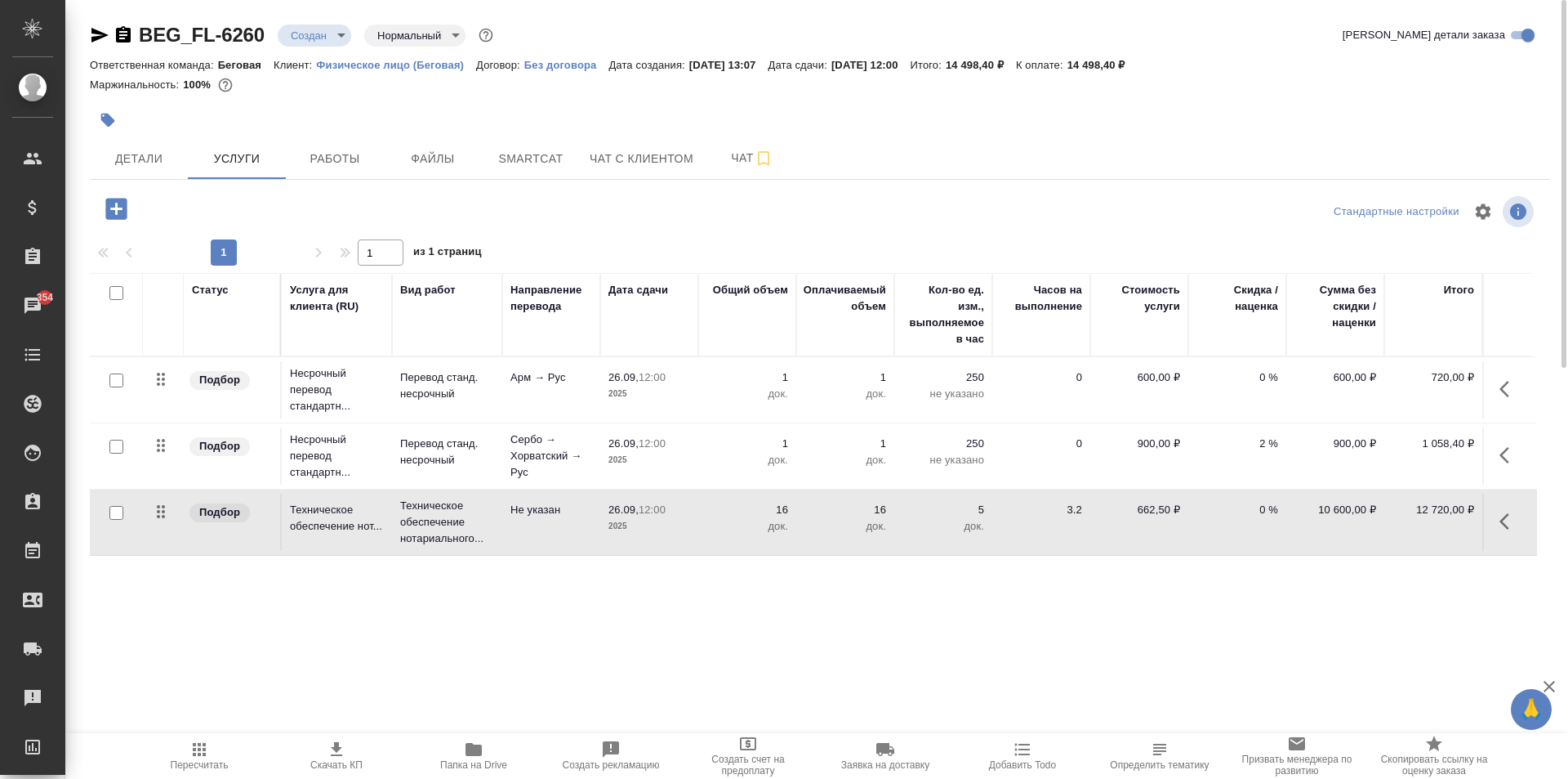
click at [196, 757] on icon "button" at bounding box center [199, 750] width 20 height 20
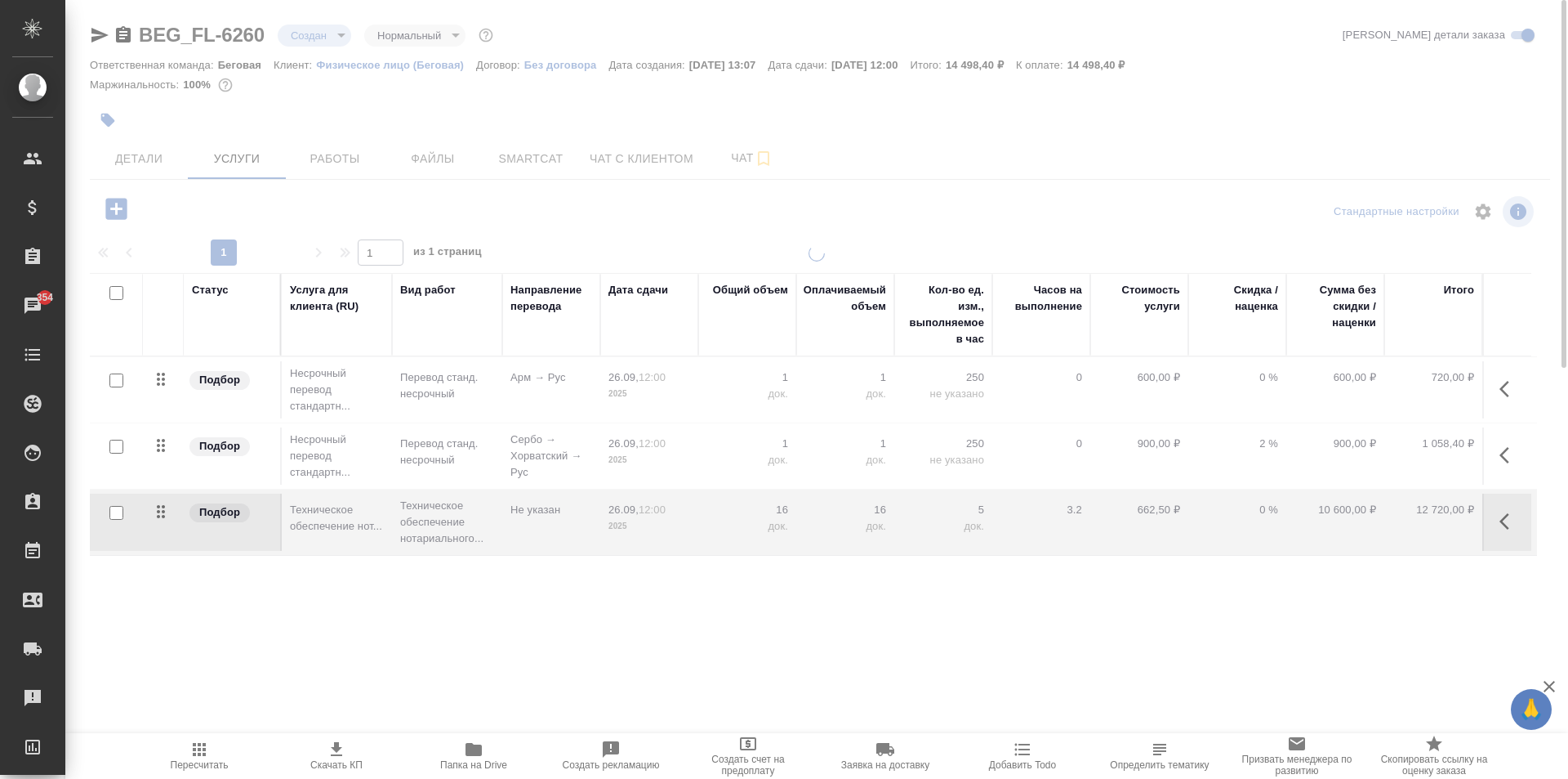
click at [362, 759] on span "Скачать КП" at bounding box center [336, 765] width 53 height 12
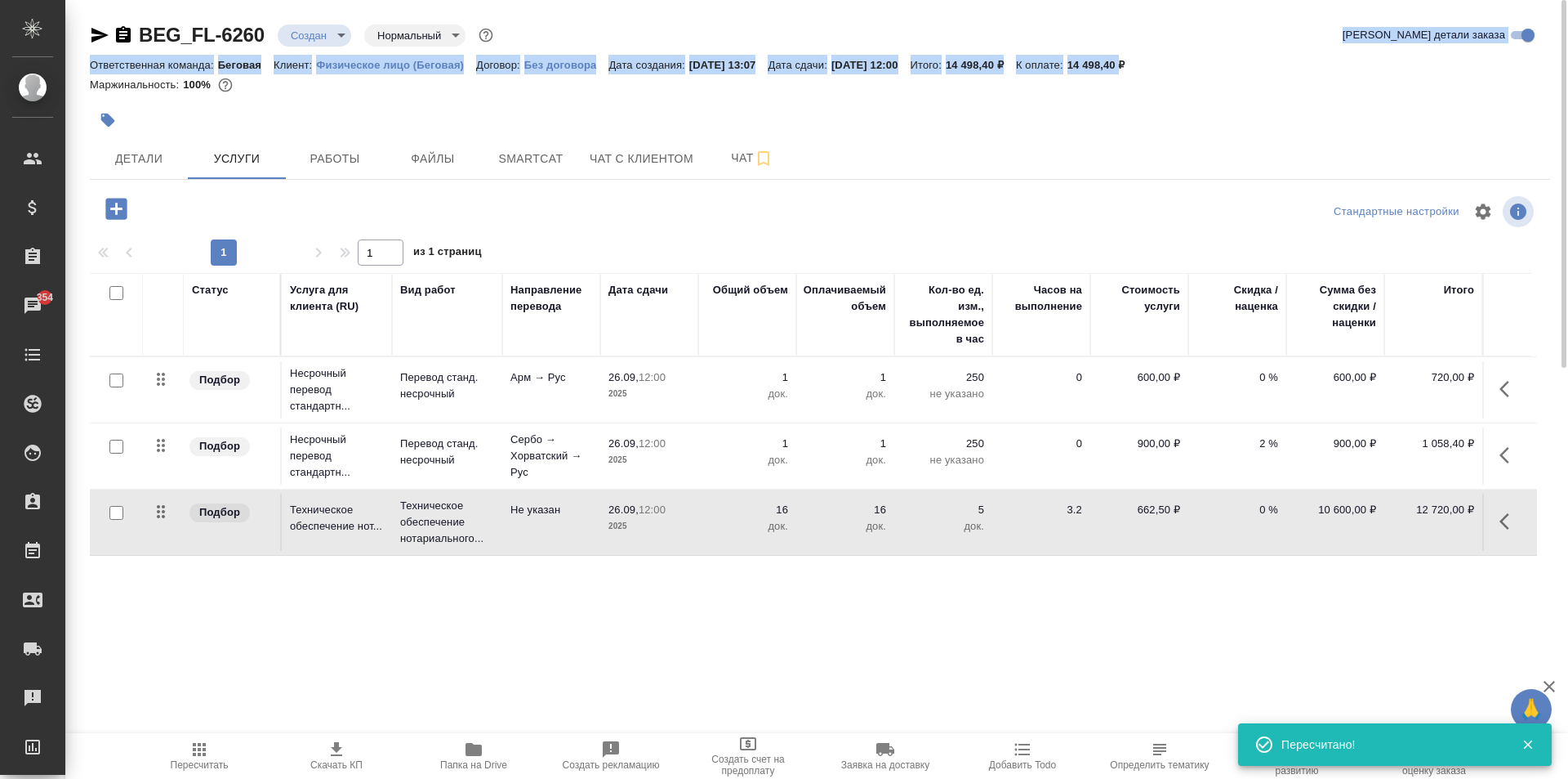
drag, startPoint x: 1181, startPoint y: 48, endPoint x: 1163, endPoint y: 69, distance: 27.7
click at [1163, 69] on div "BEG_FL-6260 Создан new Нормальный normal Кратко детали заказа Ответственная ком…" at bounding box center [820, 62] width 1460 height 80
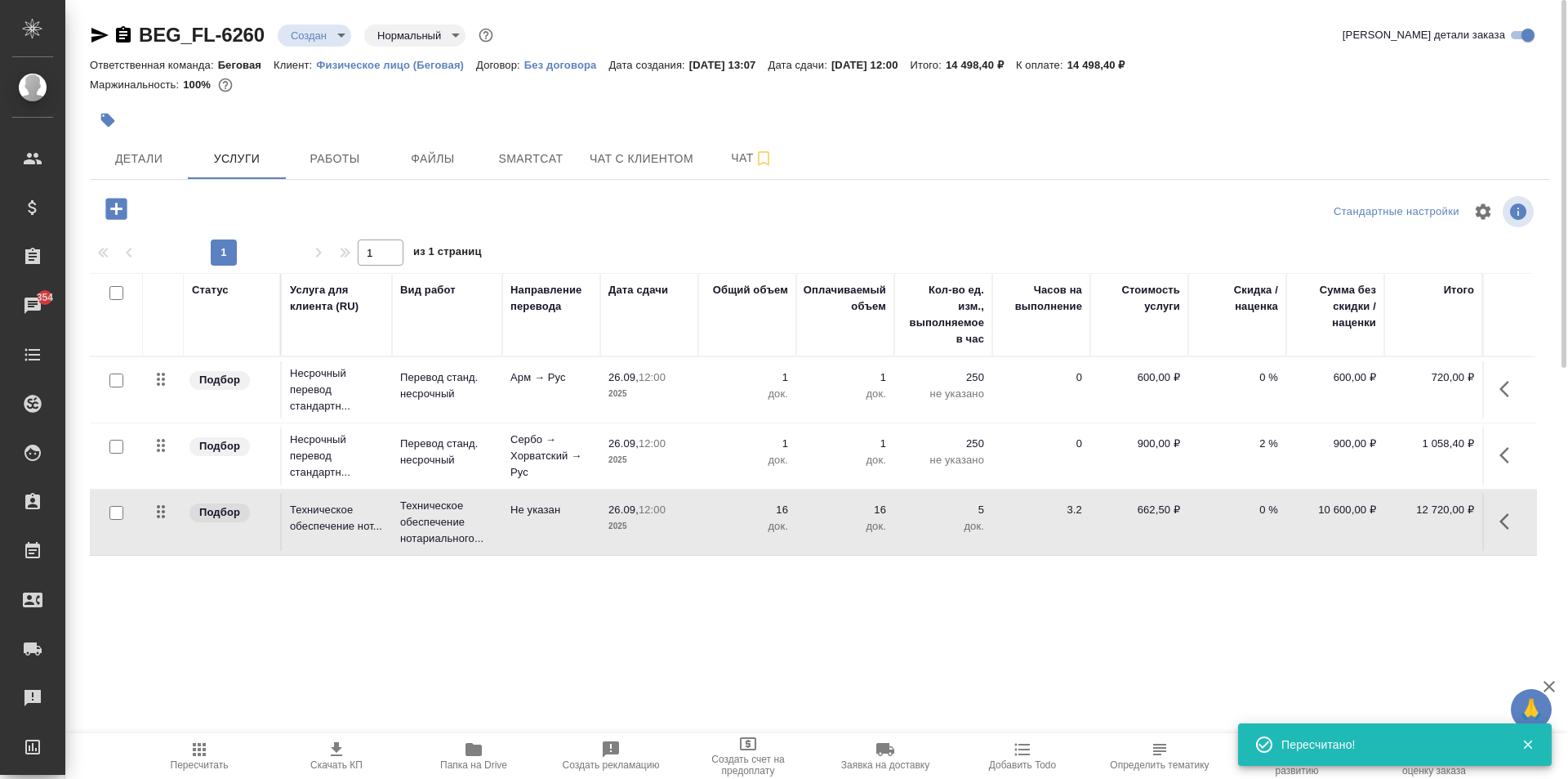
click at [1138, 64] on p "14 498,40 ₽" at bounding box center [1102, 65] width 70 height 12
drag, startPoint x: 1169, startPoint y: 65, endPoint x: 1110, endPoint y: 70, distance: 59.2
click at [1110, 70] on p "14 498,40 ₽" at bounding box center [1102, 65] width 70 height 12
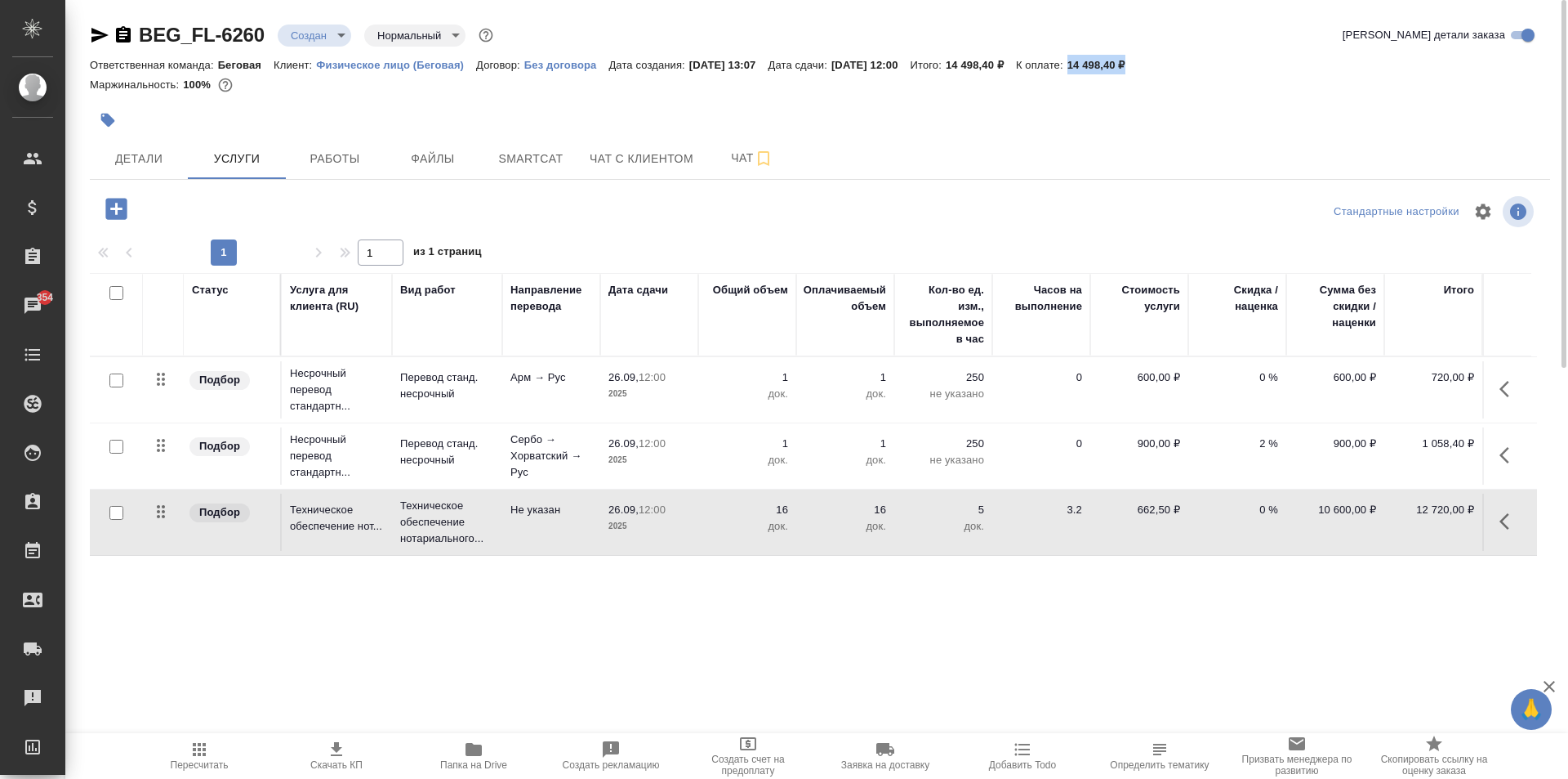
copy p "14 498,40 ₽"
click at [123, 32] on icon "button" at bounding box center [123, 35] width 20 height 20
copy p "14 498,40 ₽"
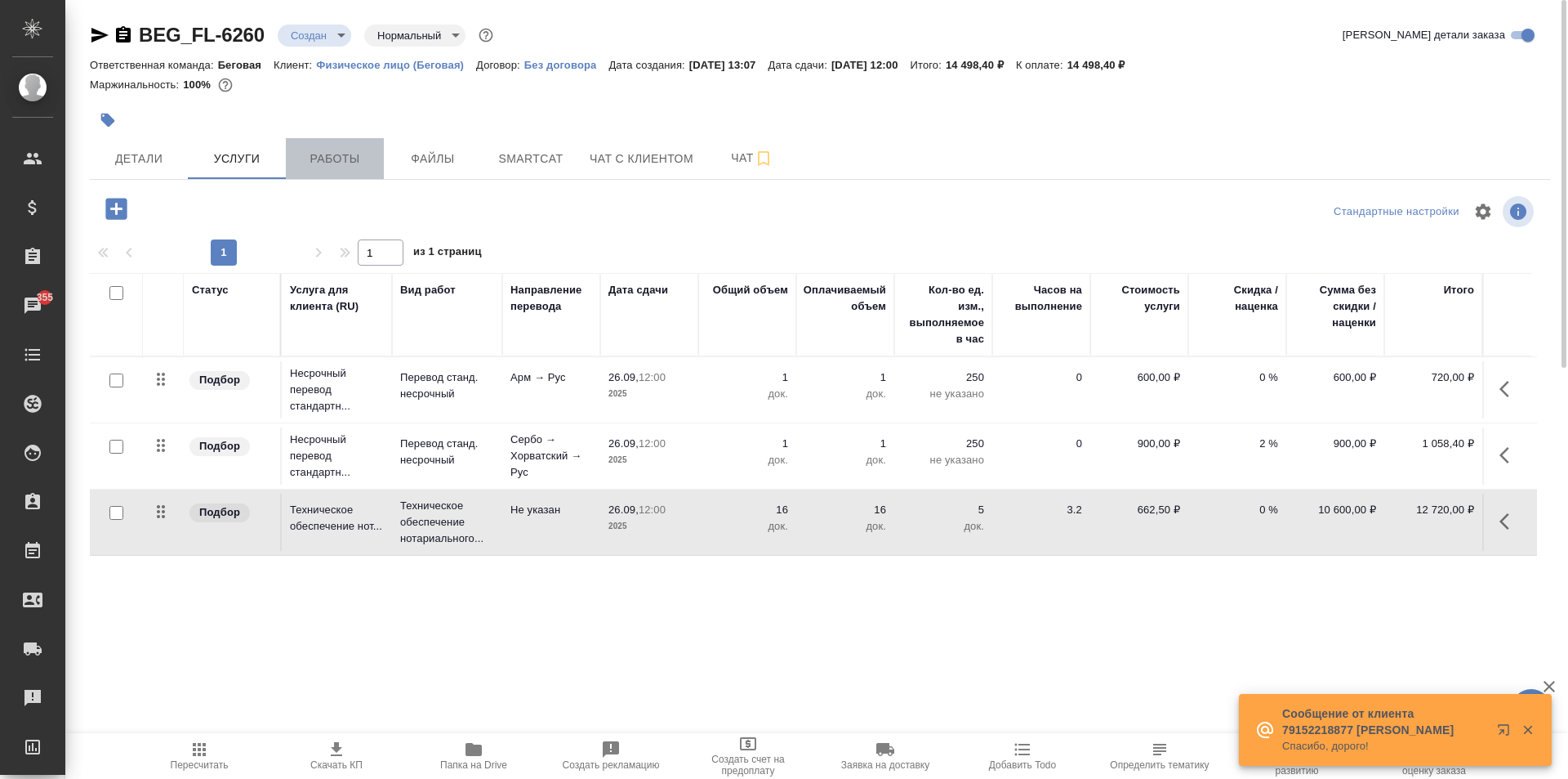
click at [383, 156] on button "Работы" at bounding box center [335, 159] width 98 height 41
click at [422, 165] on span "Файлы" at bounding box center [433, 159] width 78 height 21
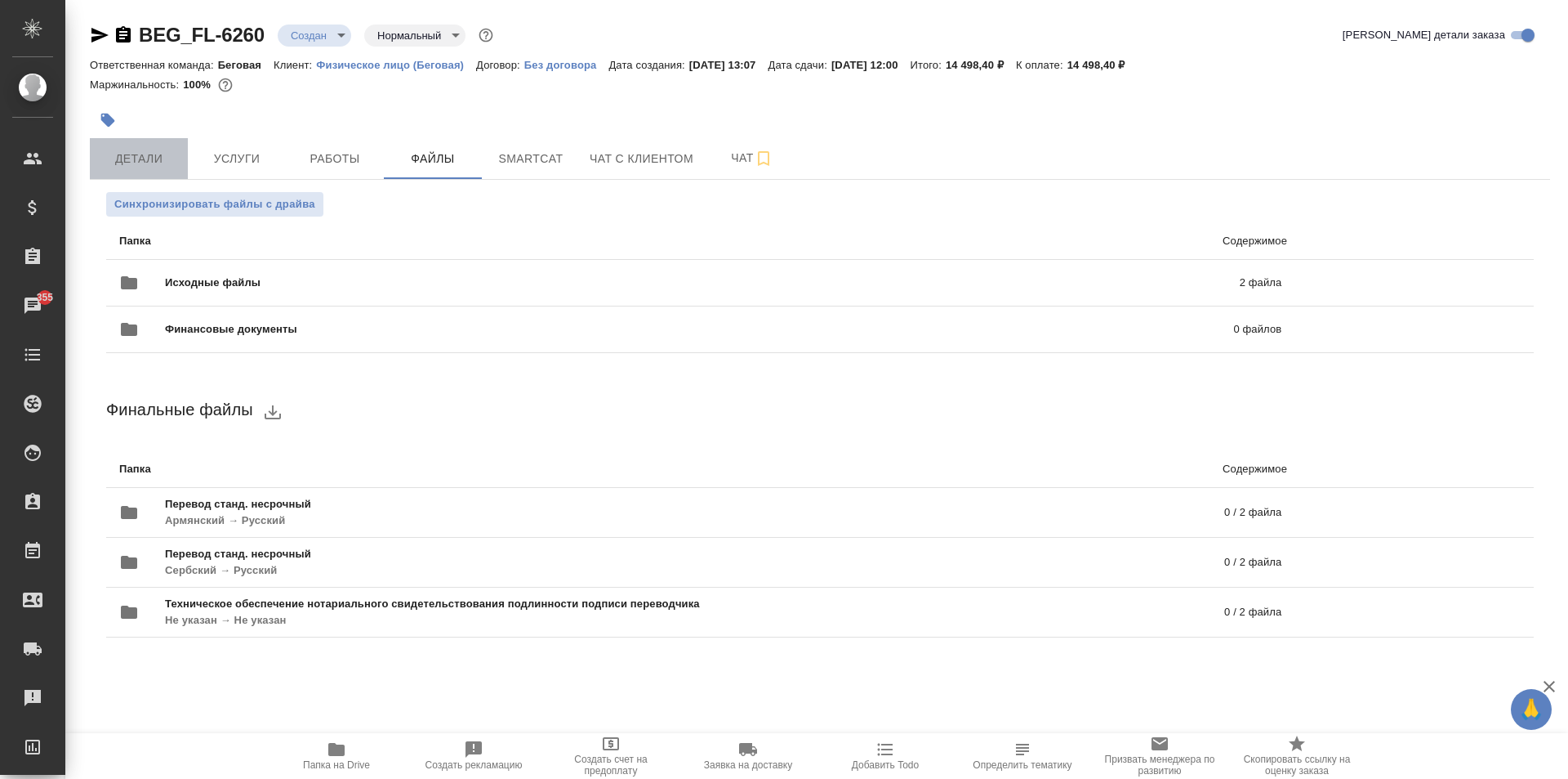
click at [132, 158] on span "Детали" at bounding box center [139, 159] width 78 height 21
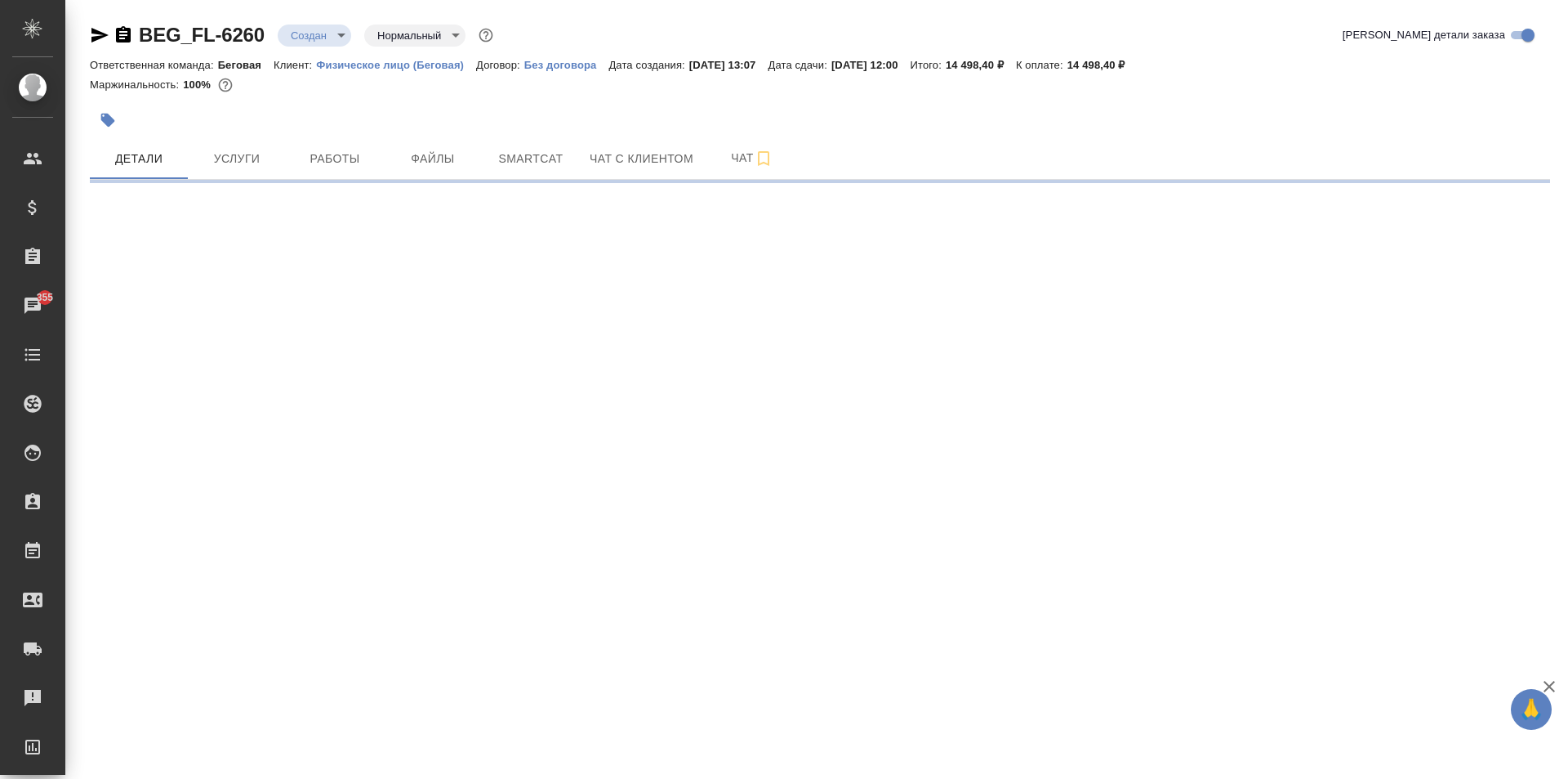
select select "RU"
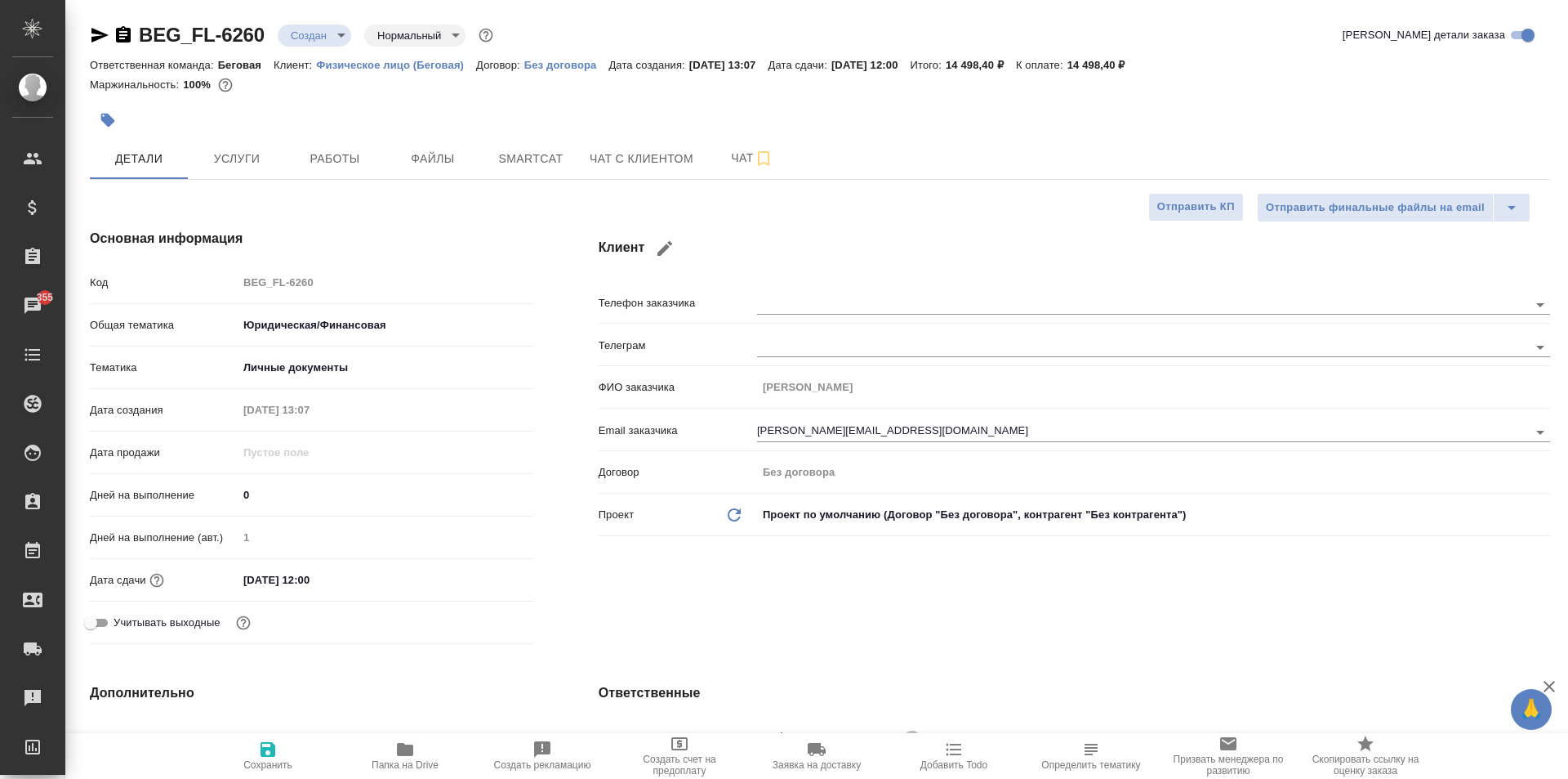
type textarea "x"
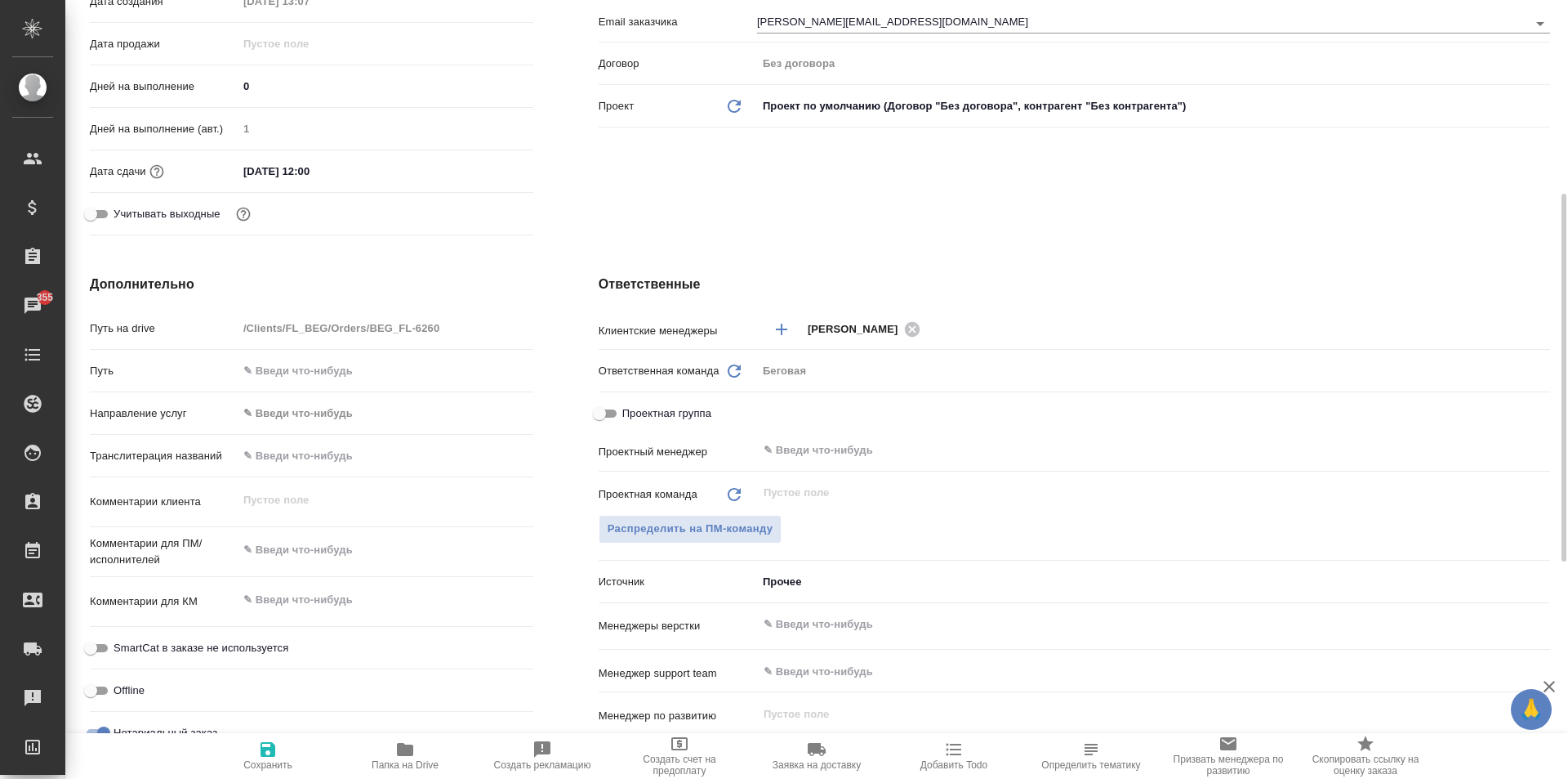
type textarea "x"
click at [305, 549] on textarea at bounding box center [384, 550] width 295 height 28
type textarea "д"
type textarea "x"
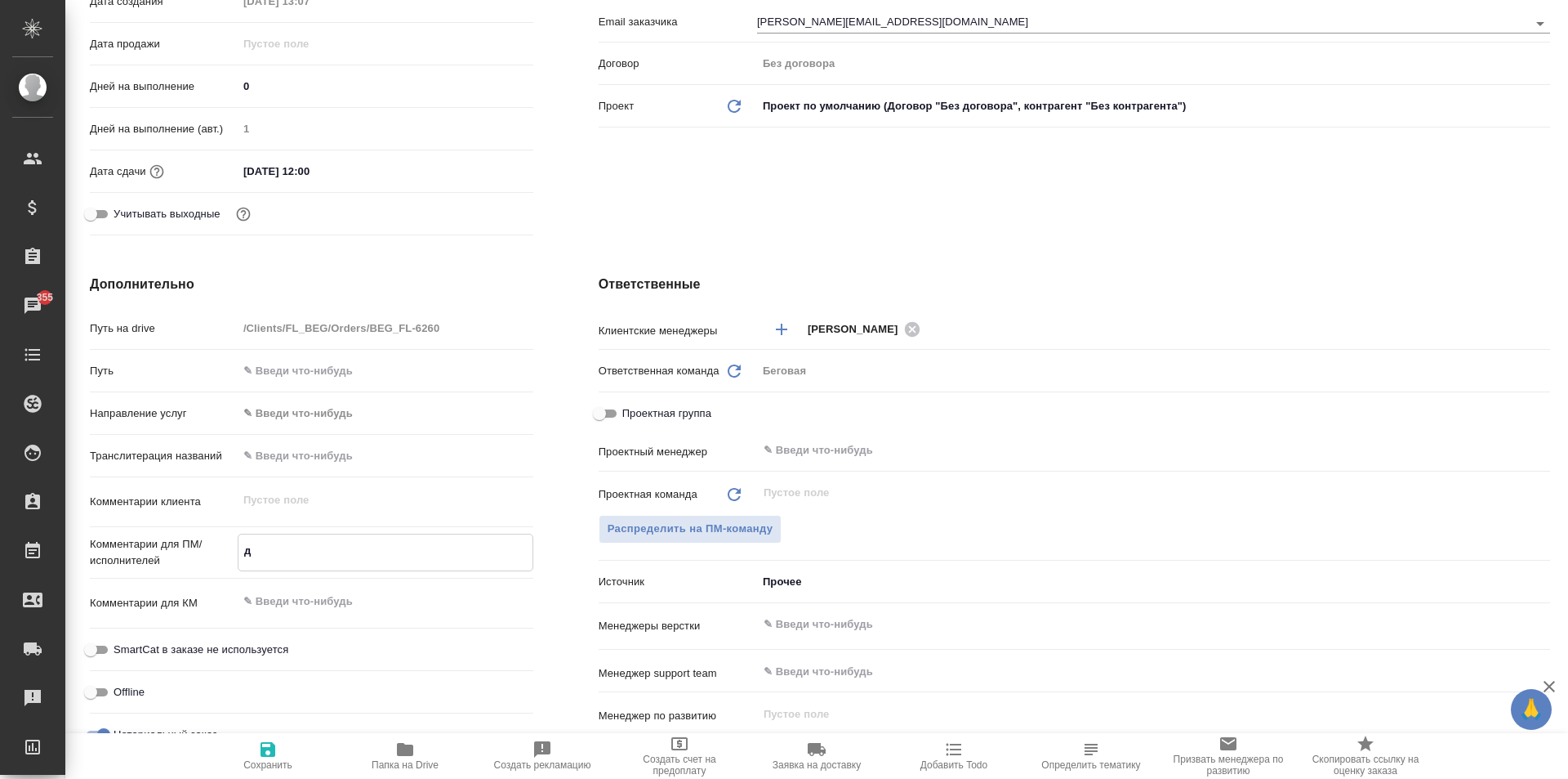
type textarea "x"
type textarea "дв"
type textarea "x"
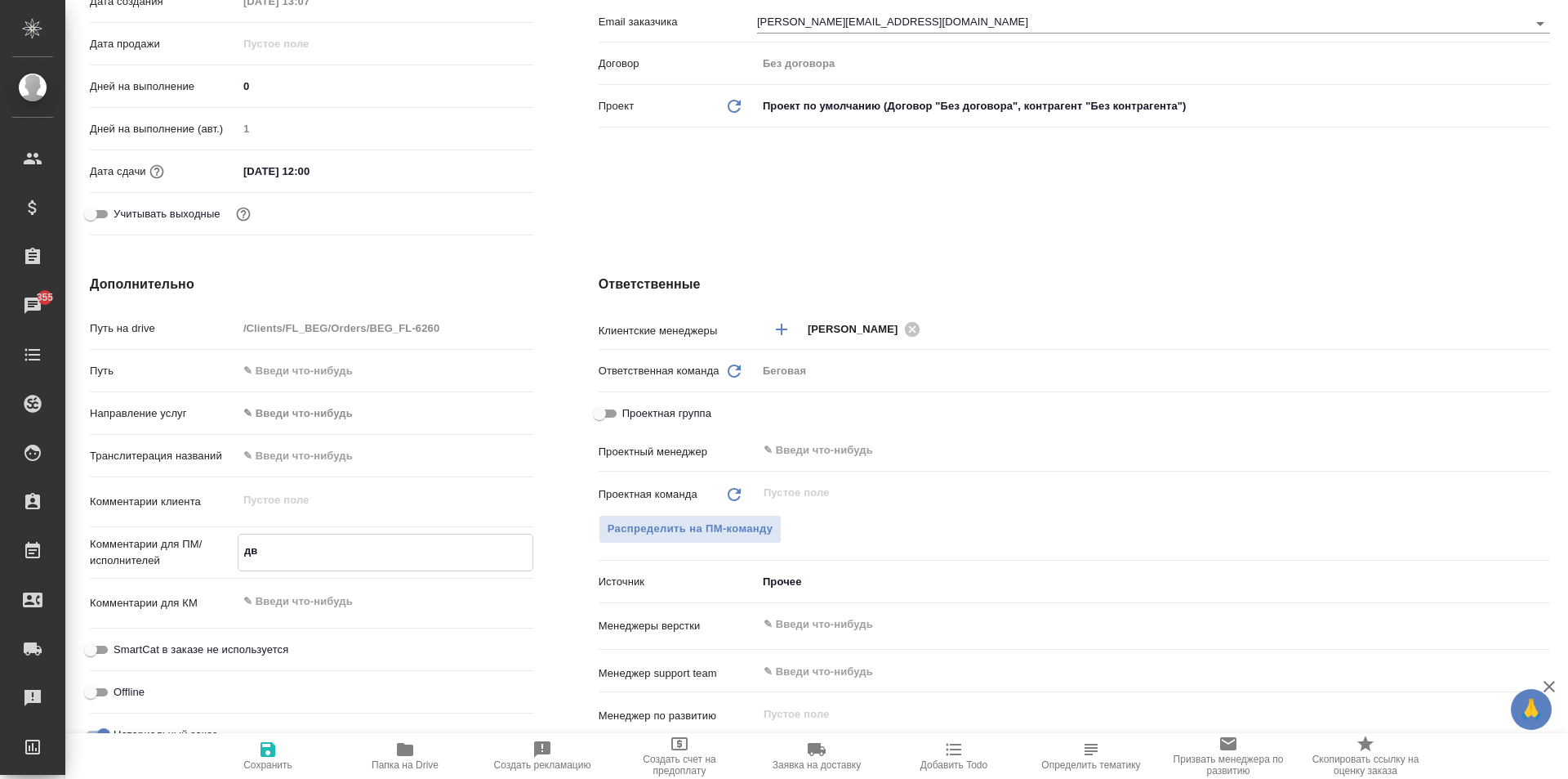
type textarea "два"
type textarea "x"
type textarea "два"
type textarea "x"
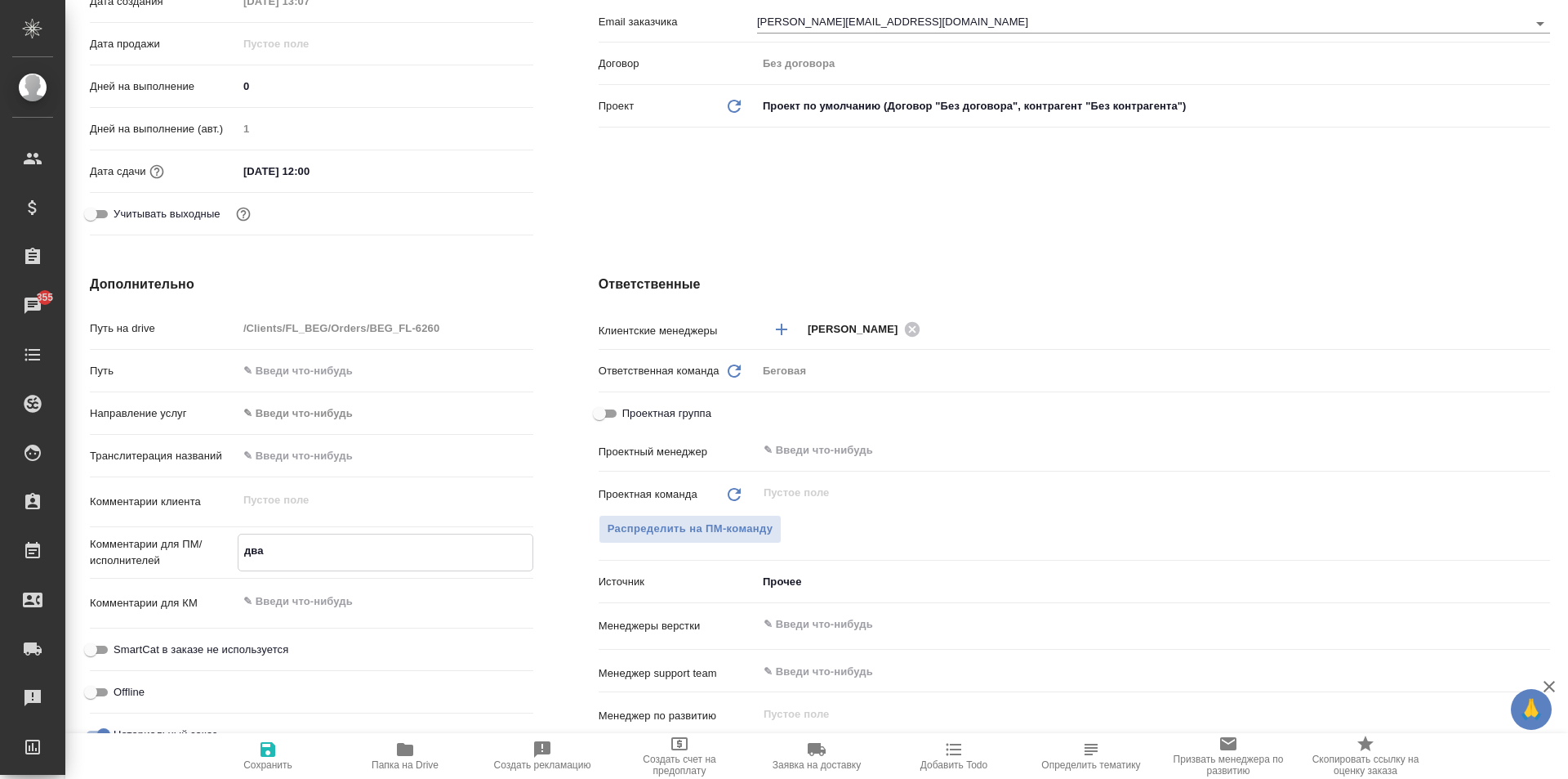
type textarea "два п"
type textarea "x"
type textarea "два па"
type textarea "x"
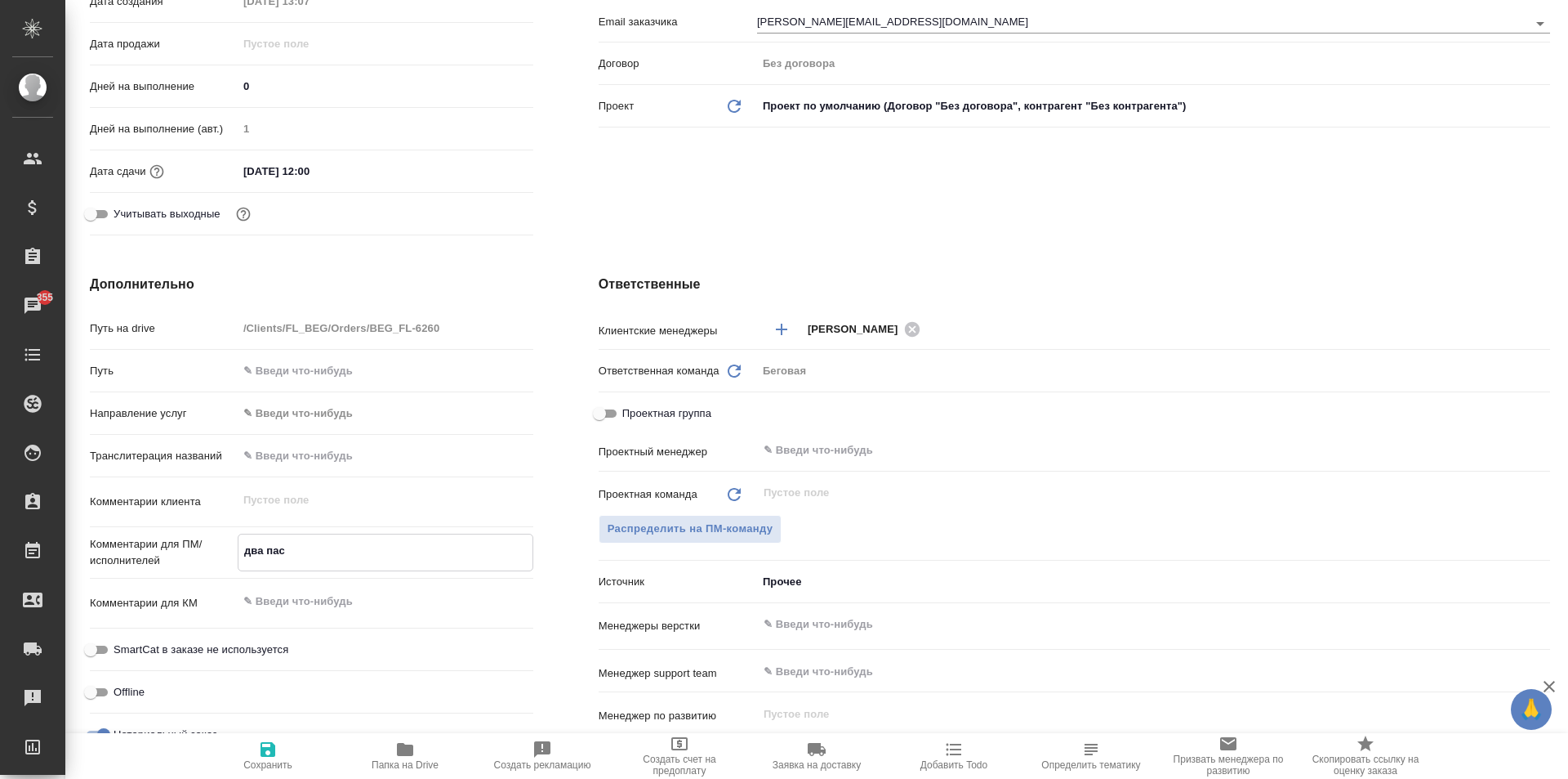
type textarea "два пасп"
type textarea "x"
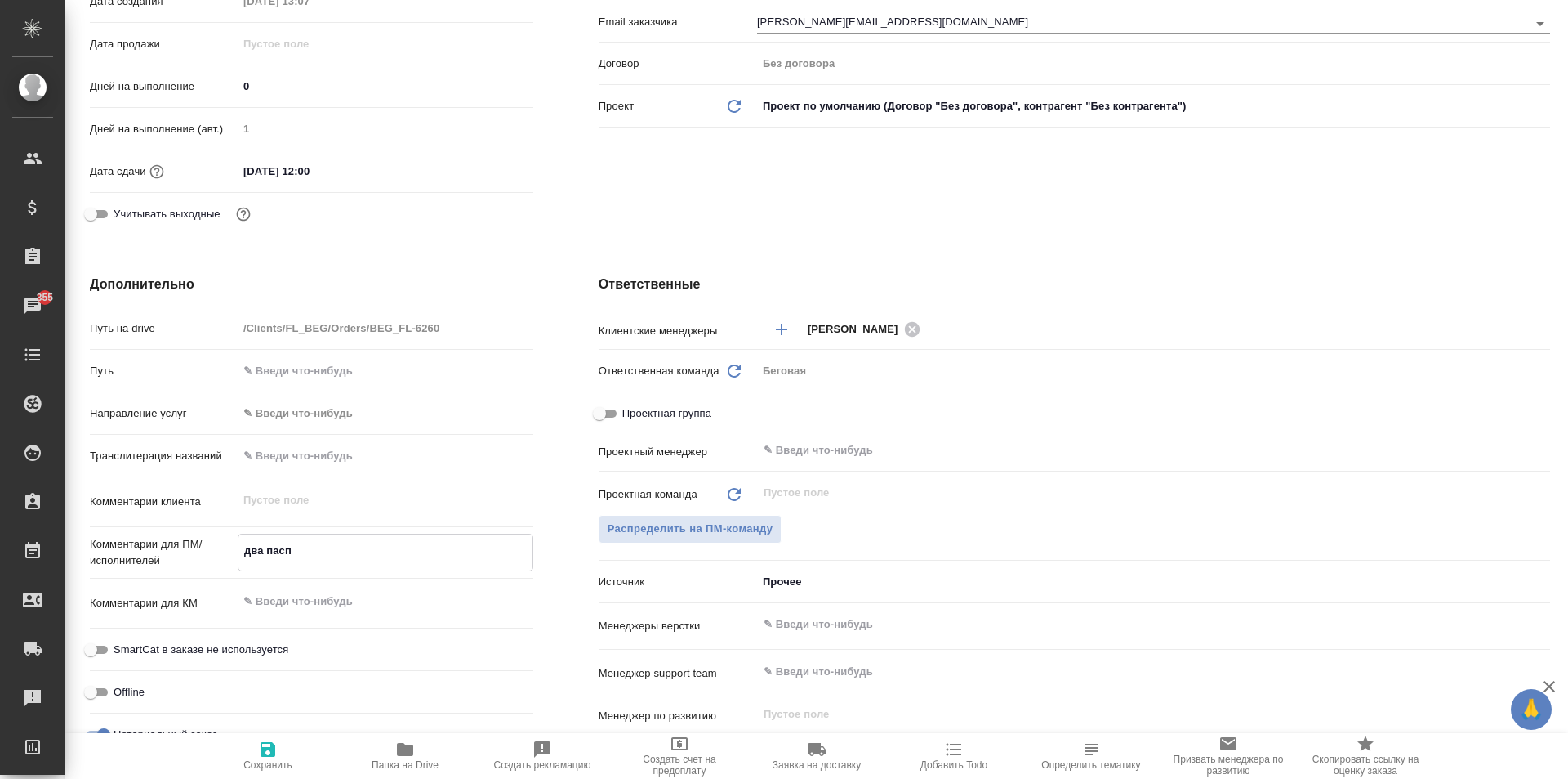
type textarea "два пасп"
type textarea "x"
type textarea "два пасп а"
type textarea "x"
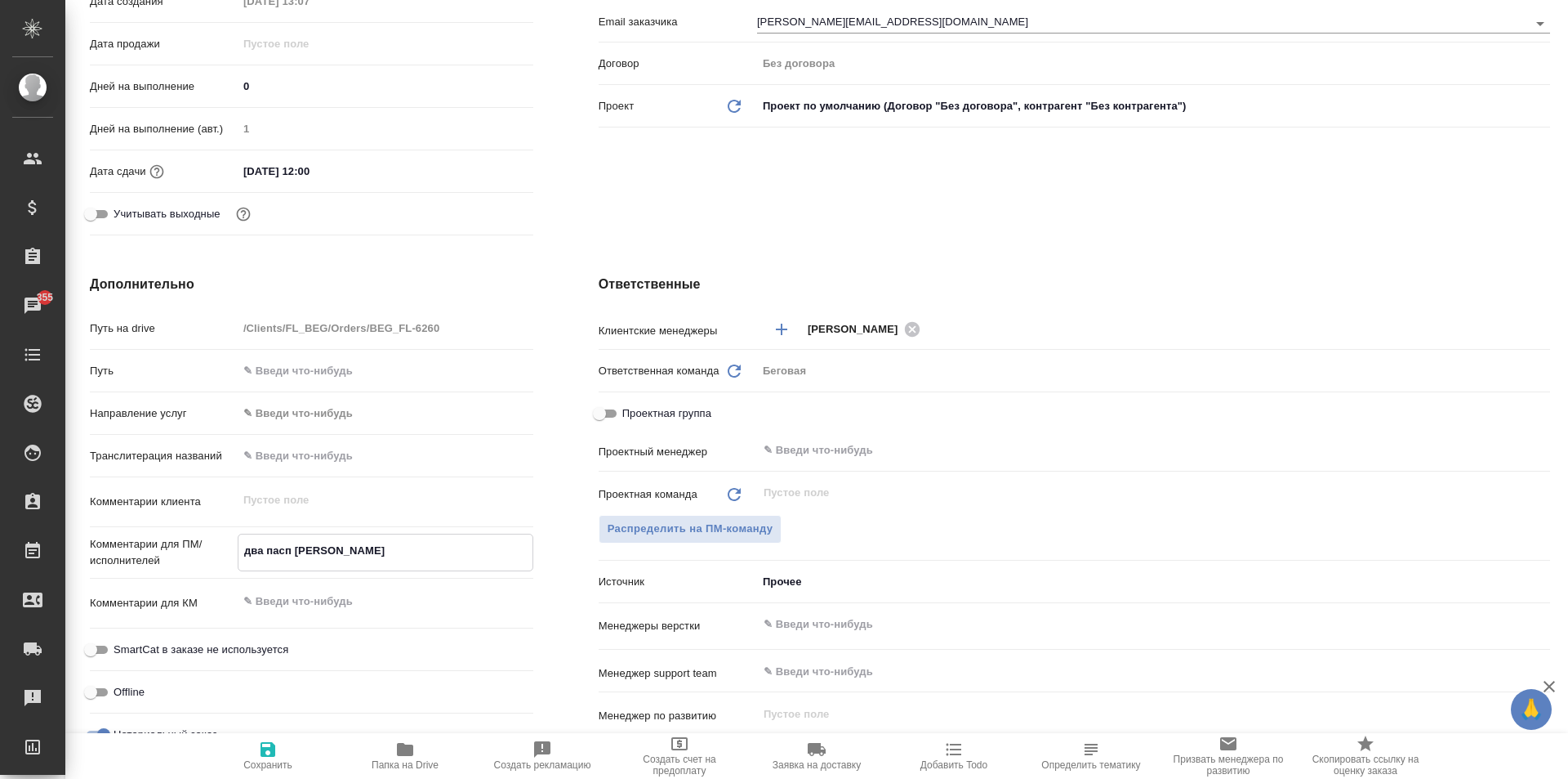
type textarea "x"
type textarea "два пасп арм"
type textarea "x"
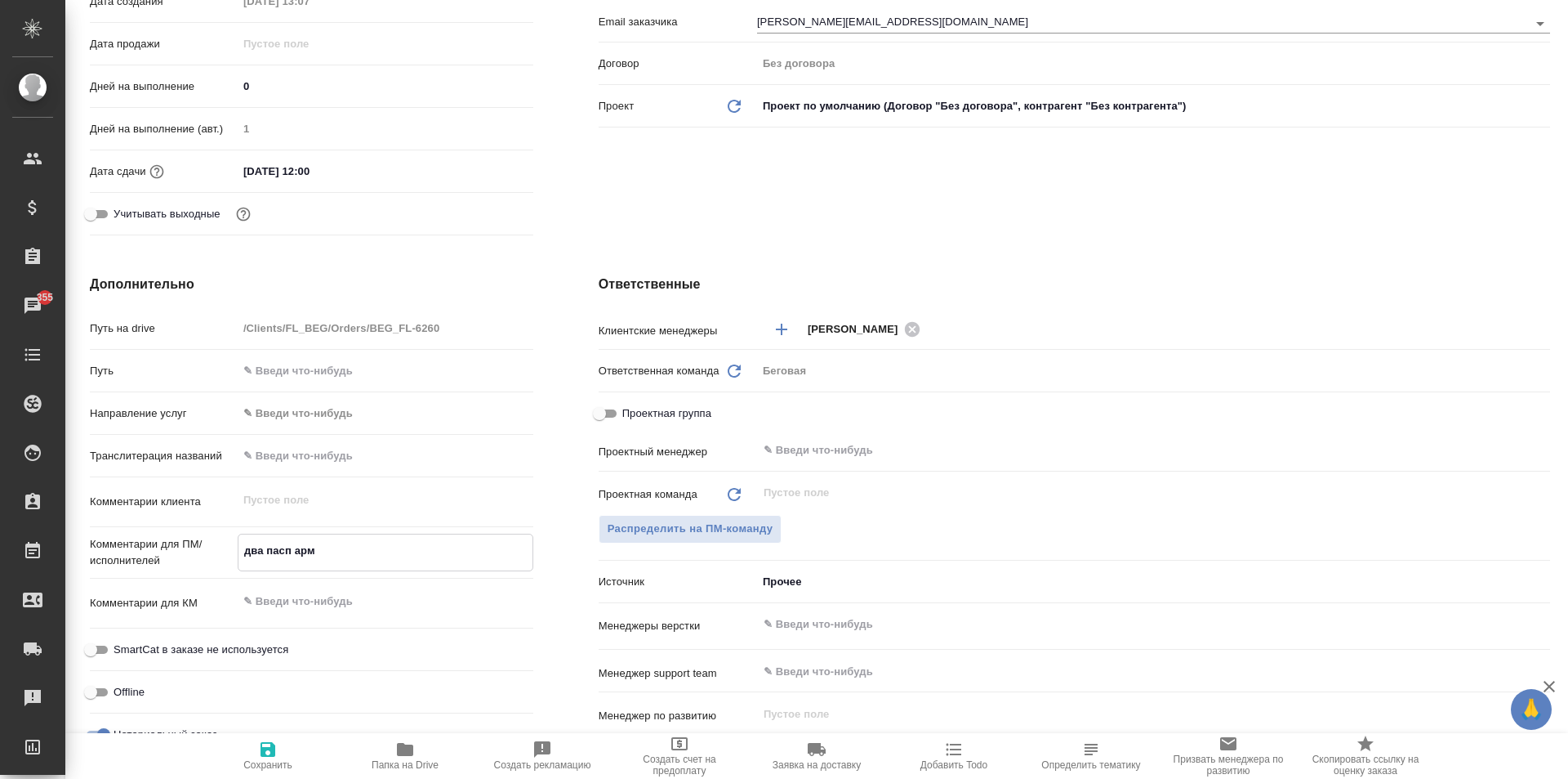
type textarea "x"
type textarea "два пасп арм"
type textarea "x"
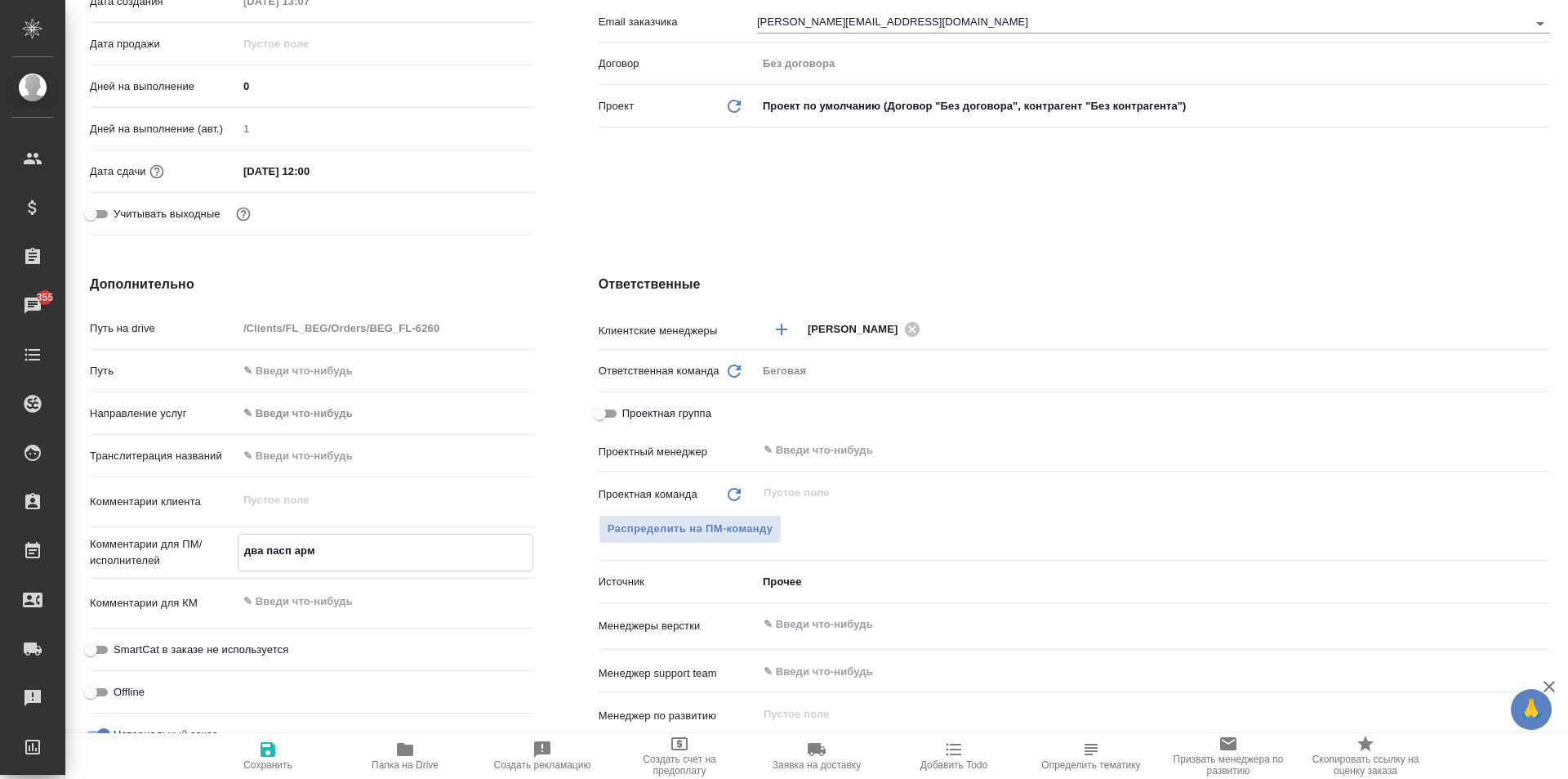
type textarea "два пасп арм и"
type textarea "x"
type textarea "два пасп арм и"
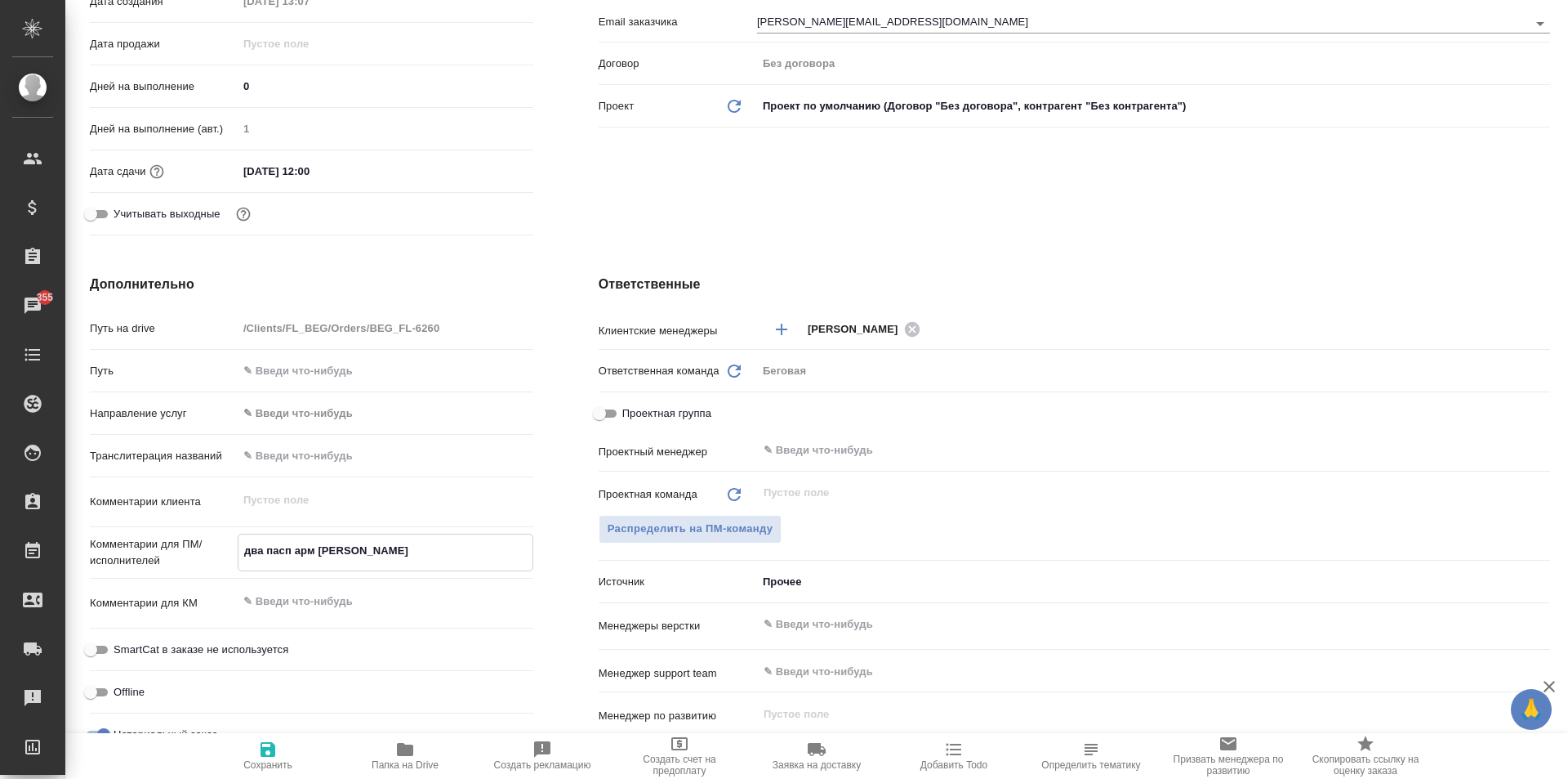
type textarea "x"
type textarea "два пасп арм и с"
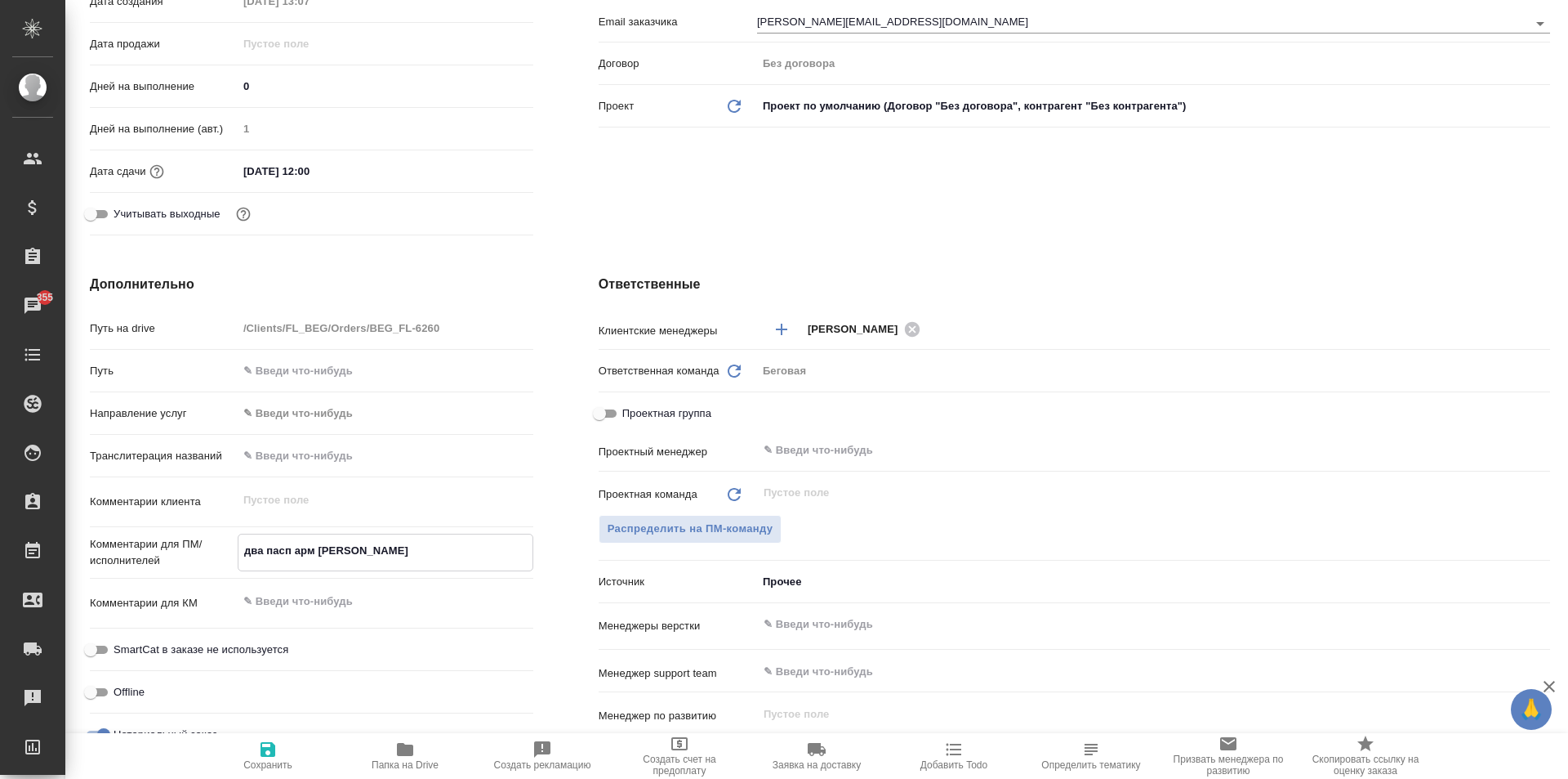
type textarea "x"
type textarea "два пасп арм и се"
type textarea "x"
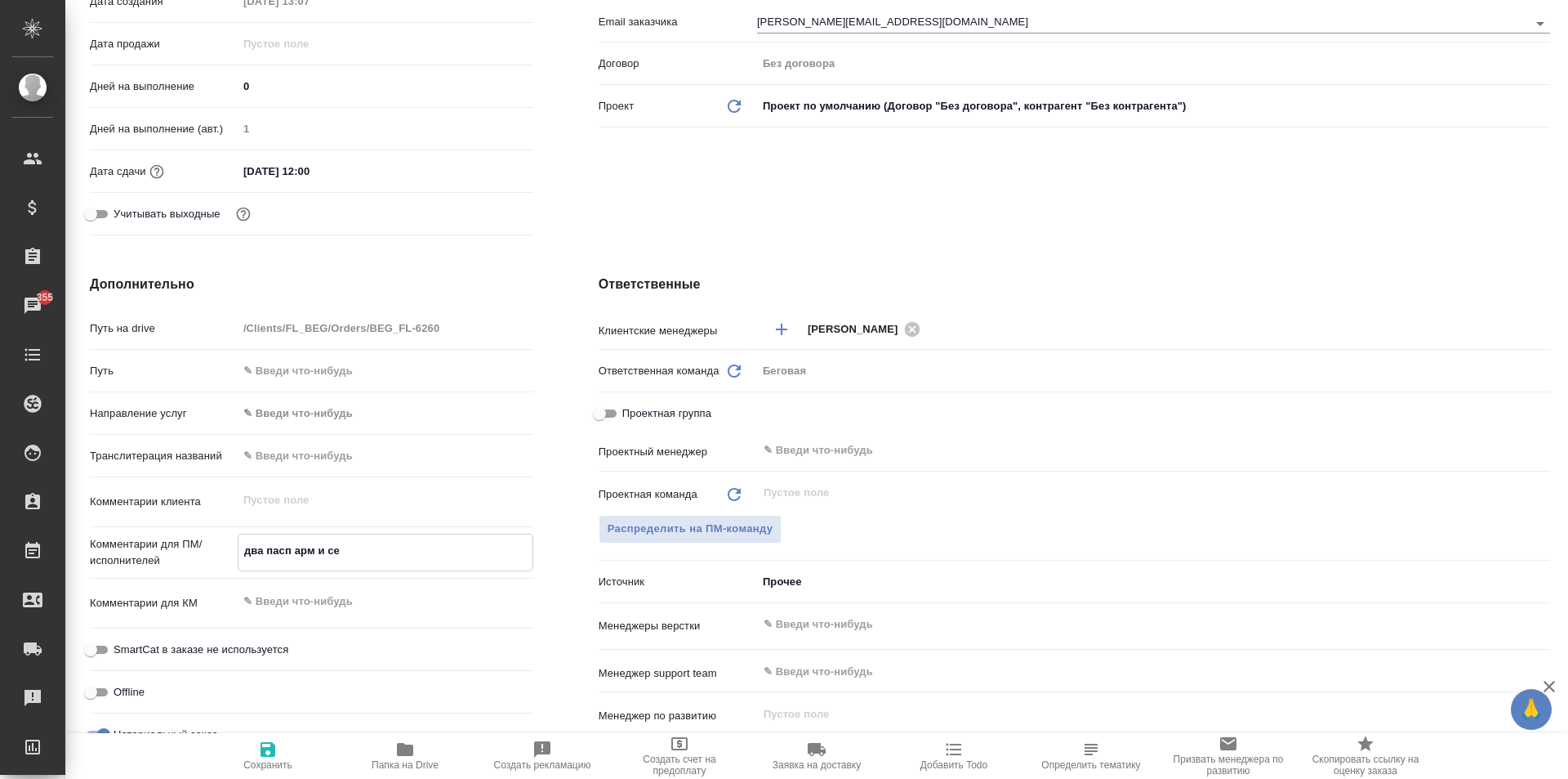
type textarea "x"
type textarea "два пасп арм и сер"
type textarea "x"
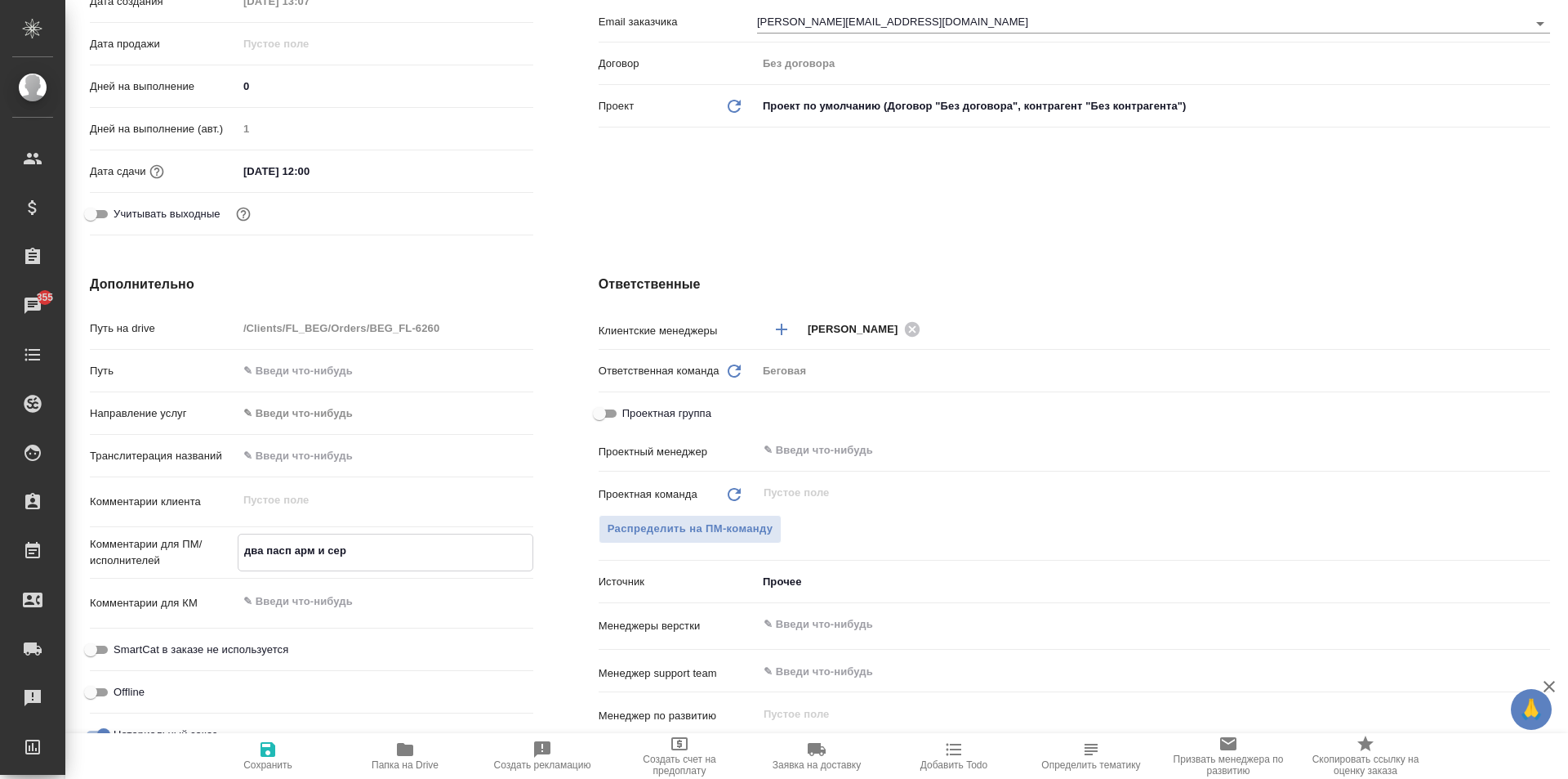
type textarea "два пасп арм и серб"
type textarea "x"
type textarea "два пасп арм и серб"
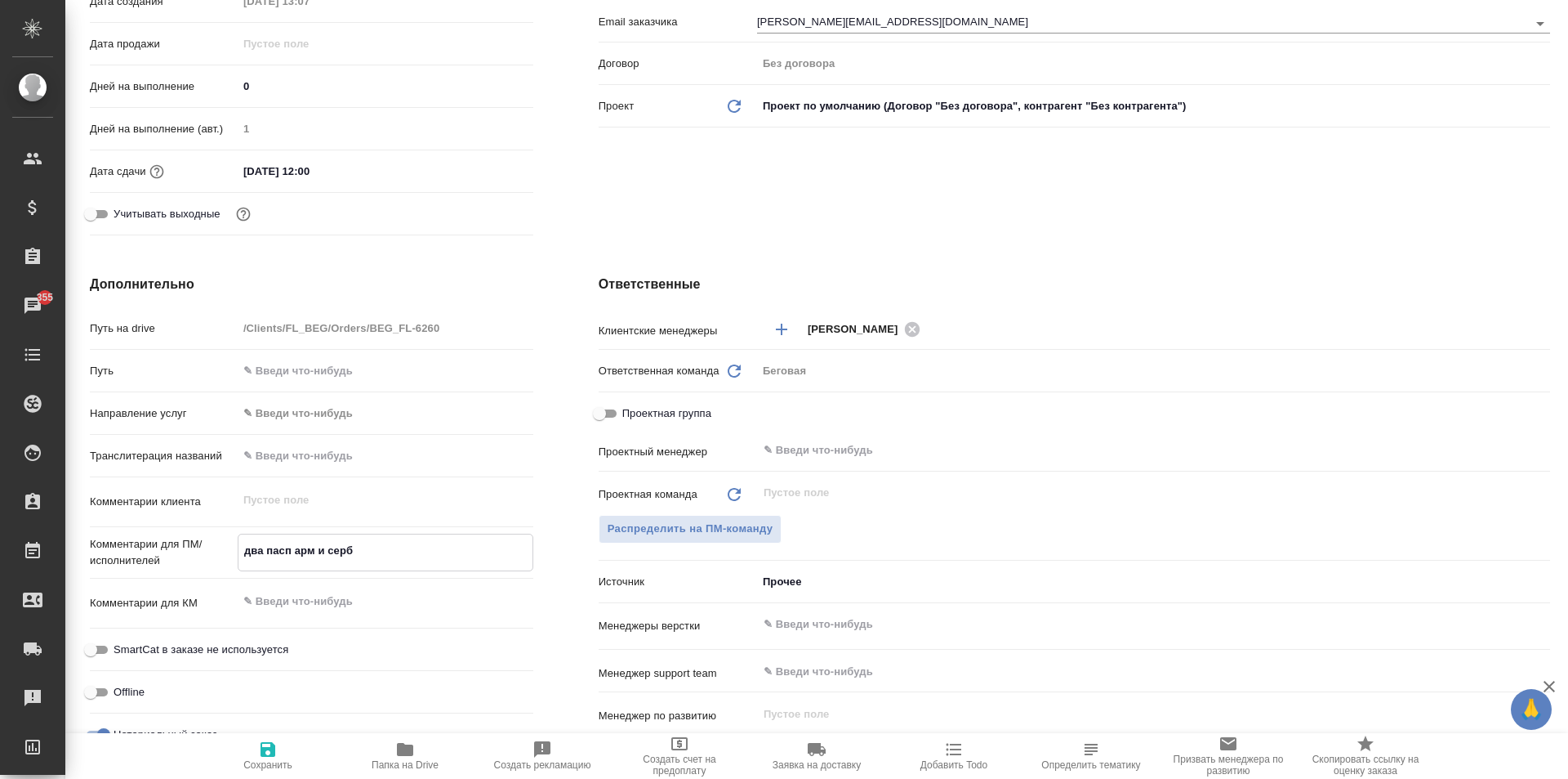
type textarea "x"
type textarea "два пасп арм и серб на"
type textarea "x"
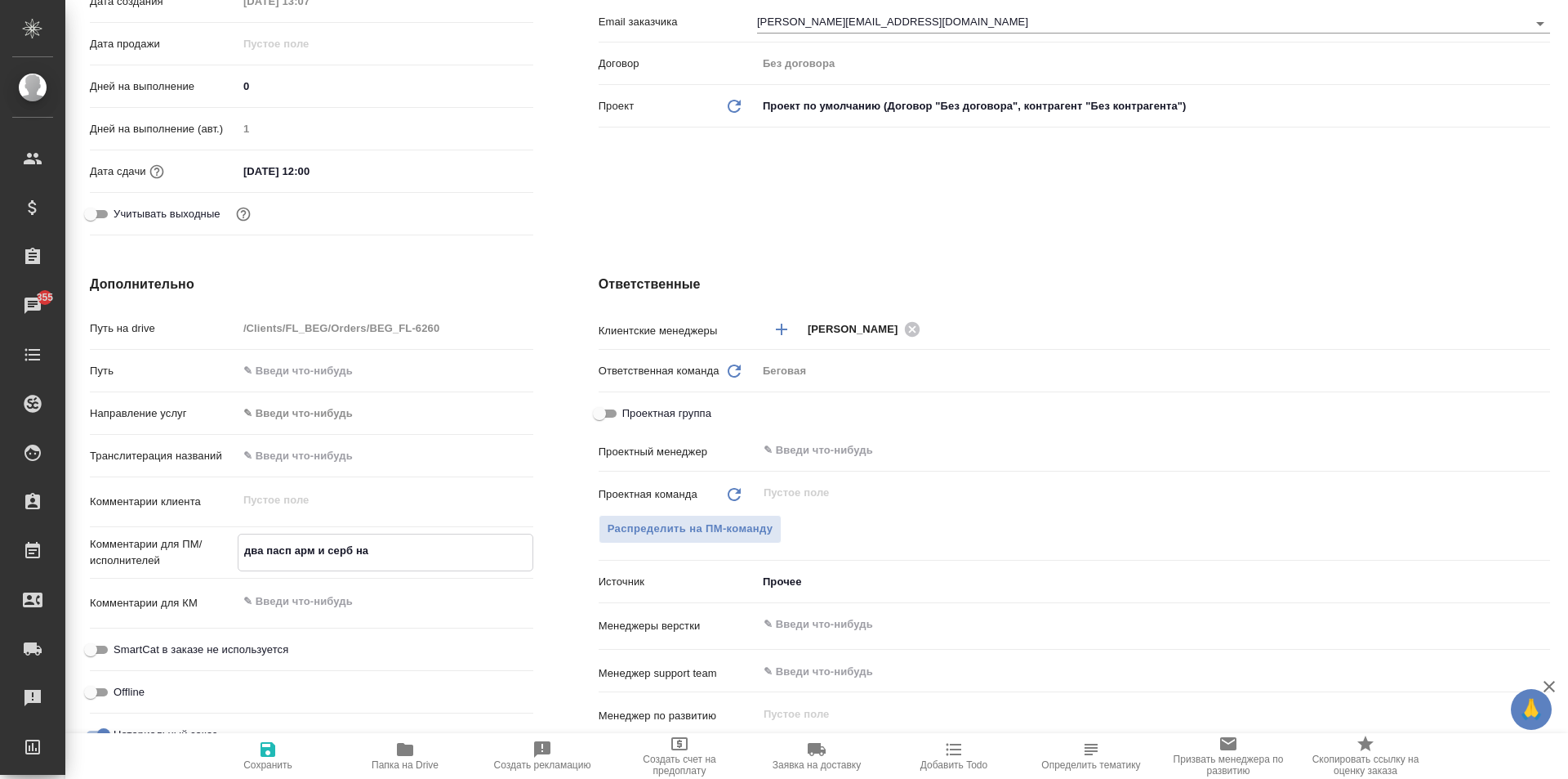
type textarea "x"
type textarea "два пасп арм и серб на р"
type textarea "x"
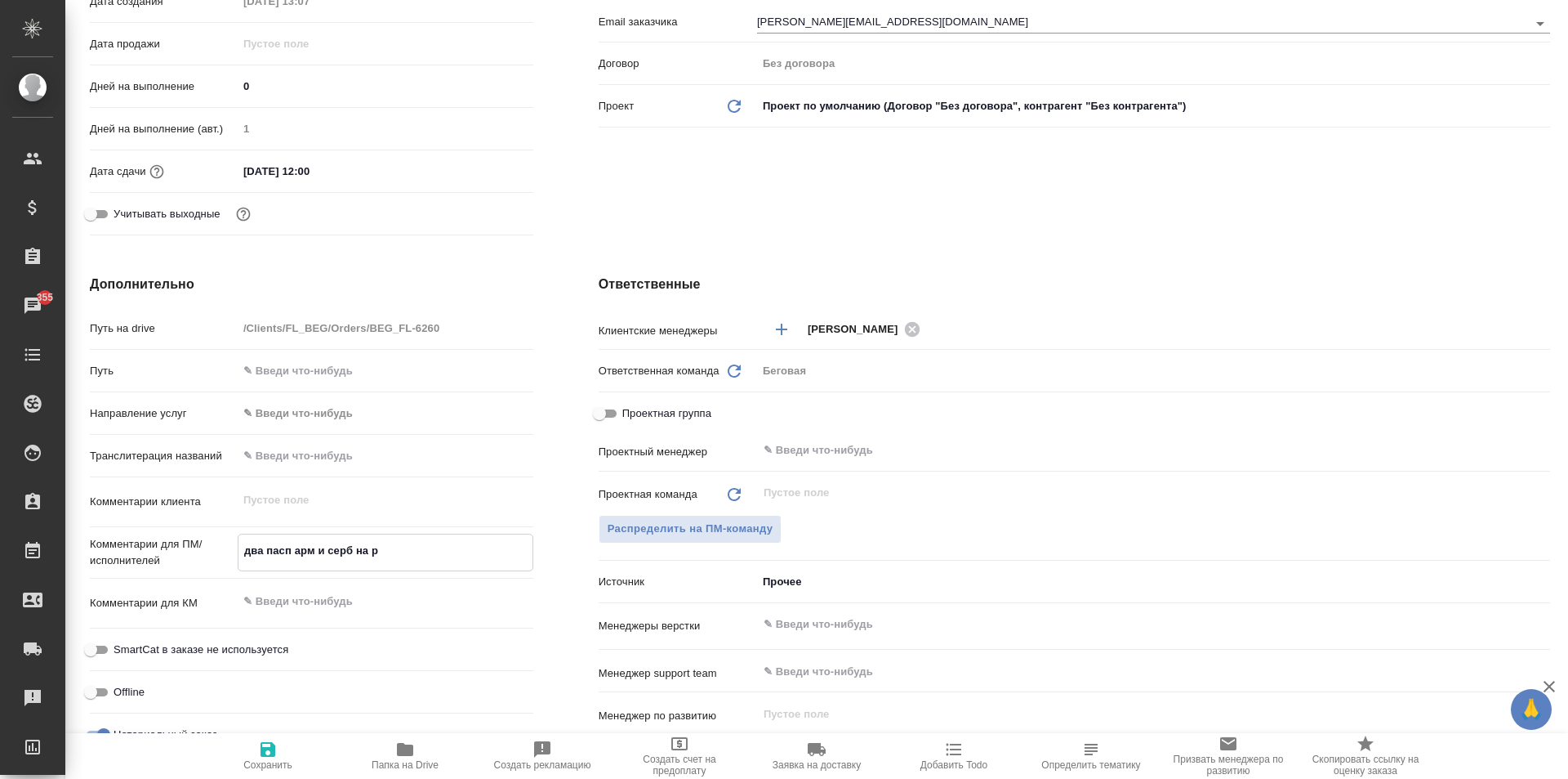
type textarea "x"
type textarea "два пасп арм и серб на русский"
type textarea "x"
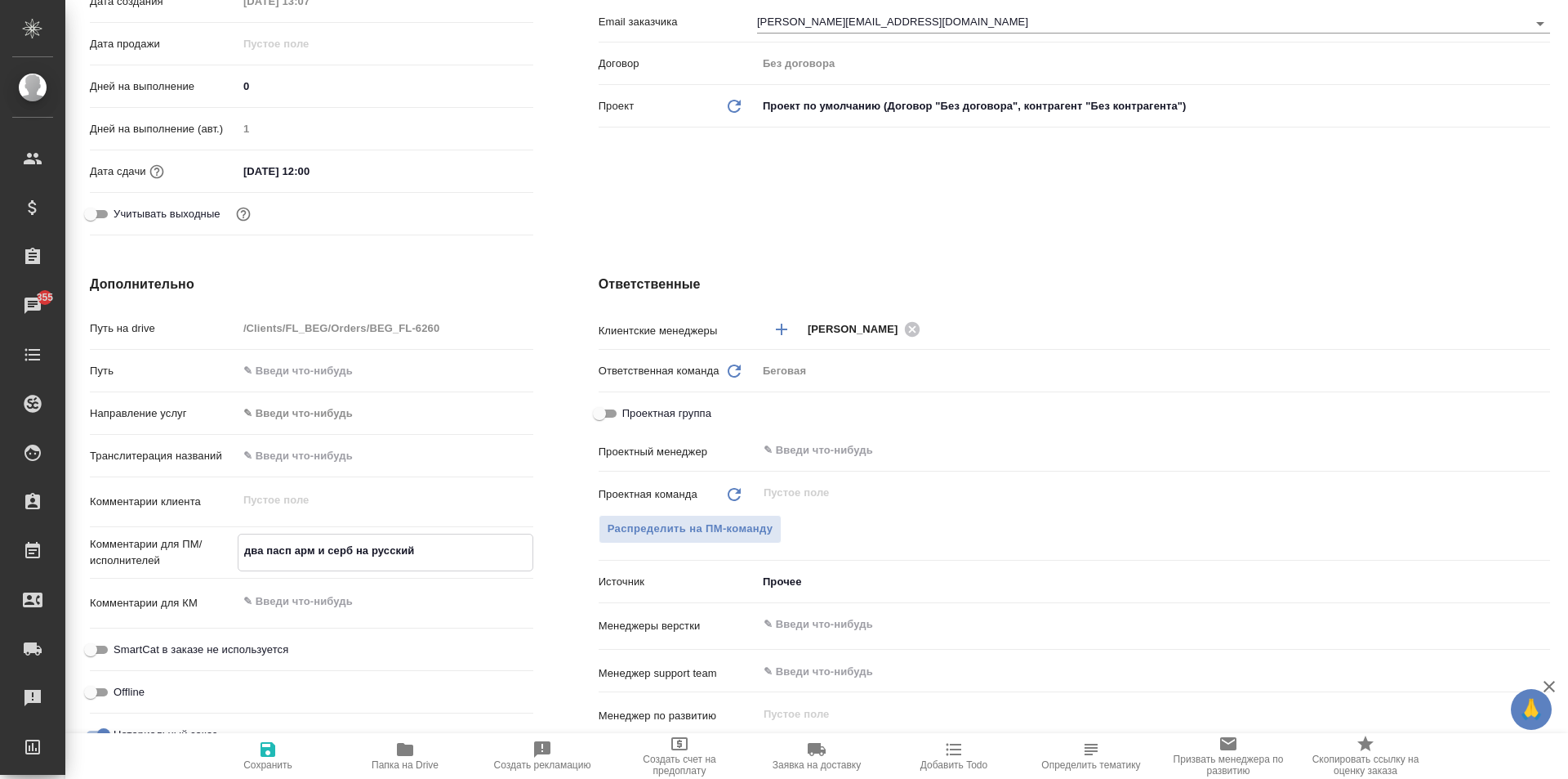
type textarea "два пасп арм и серб на русский,"
type textarea "x"
type textarea "два пасп арм и серб на русский,"
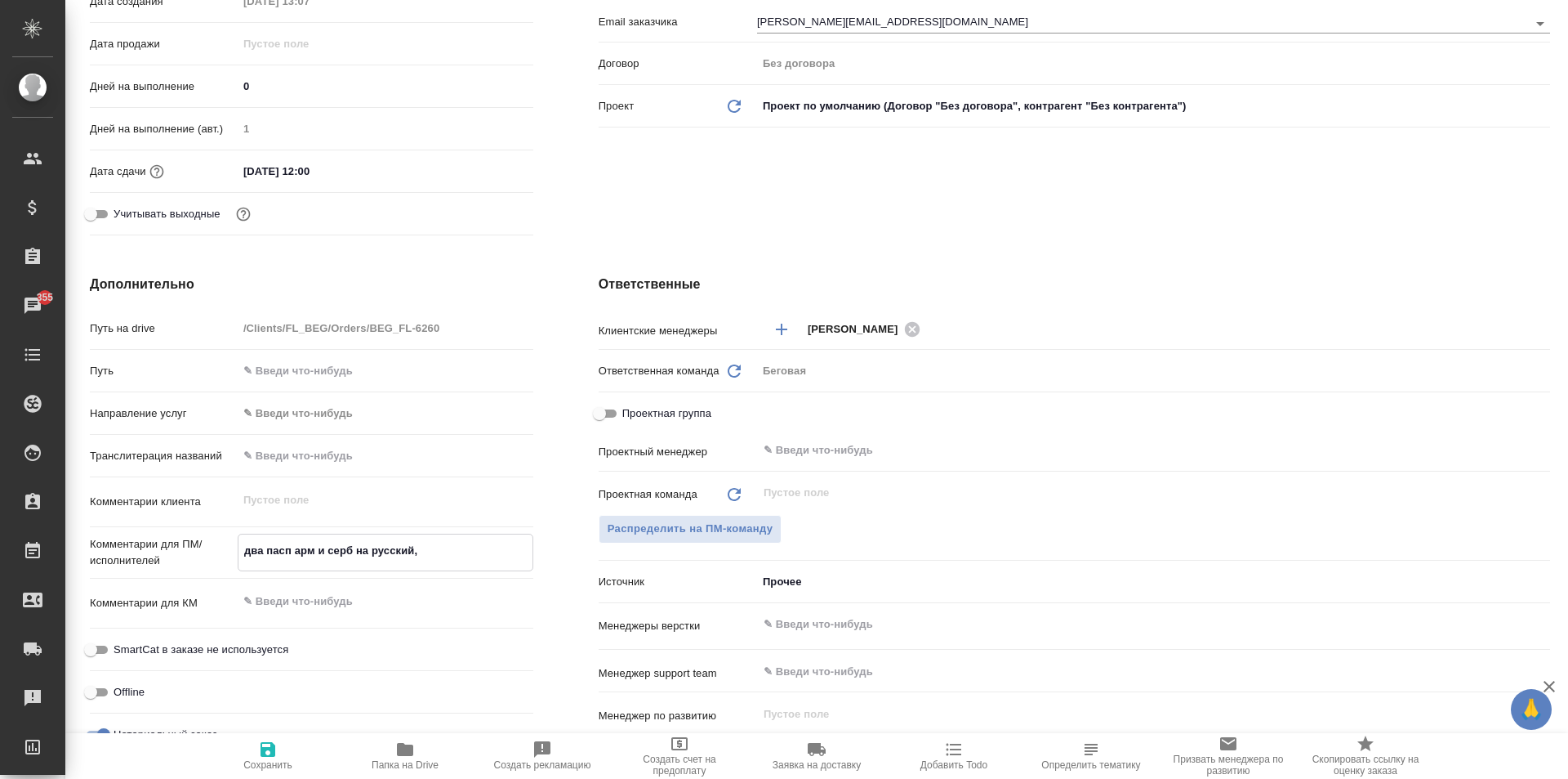
type textarea "x"
type textarea "два пасп арм и серб на русский, п"
type textarea "x"
type textarea "два пасп арм и серб на русский, по"
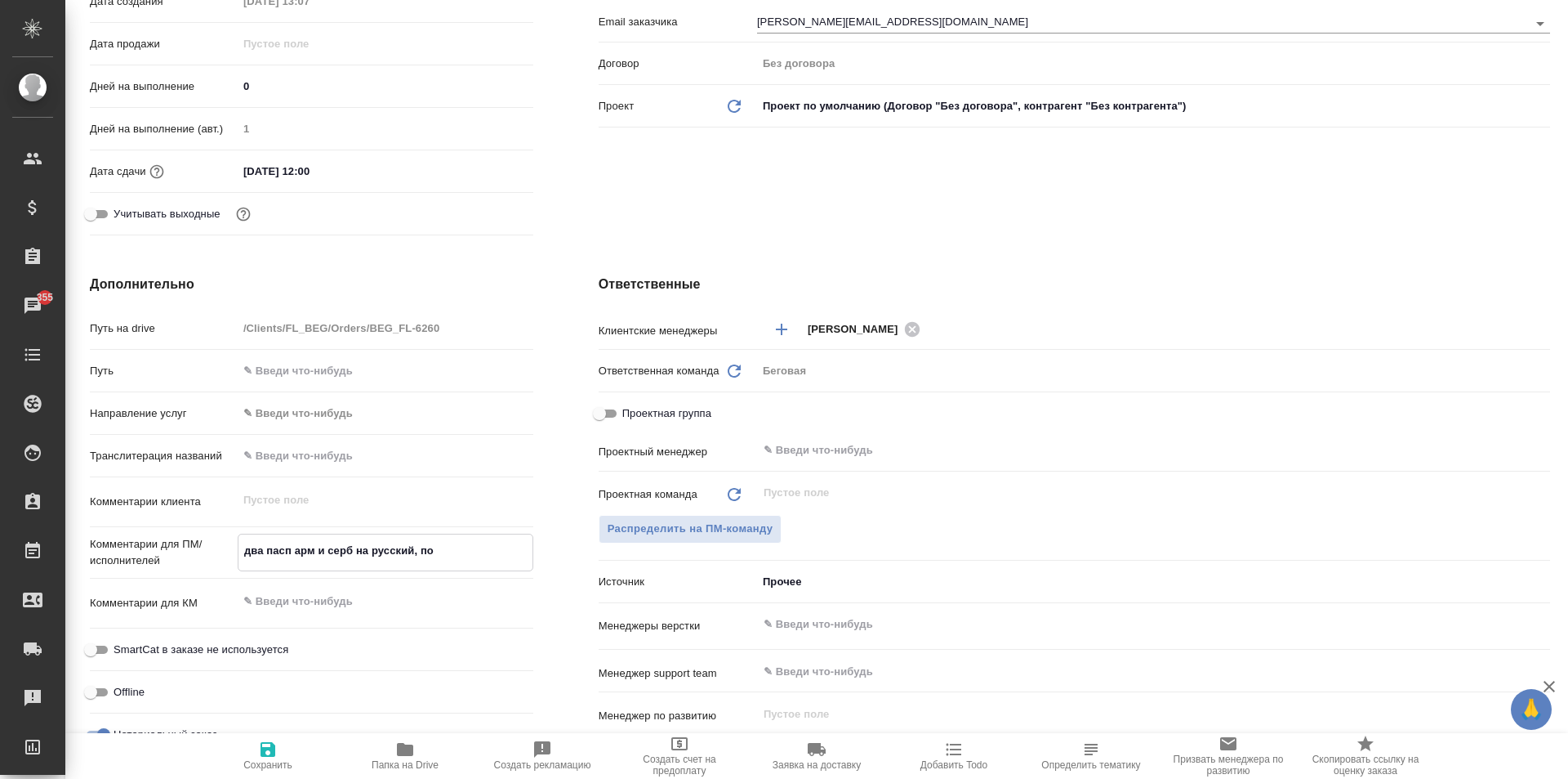
type textarea "x"
type textarea "два пасп арм и серб на русский, под"
type textarea "x"
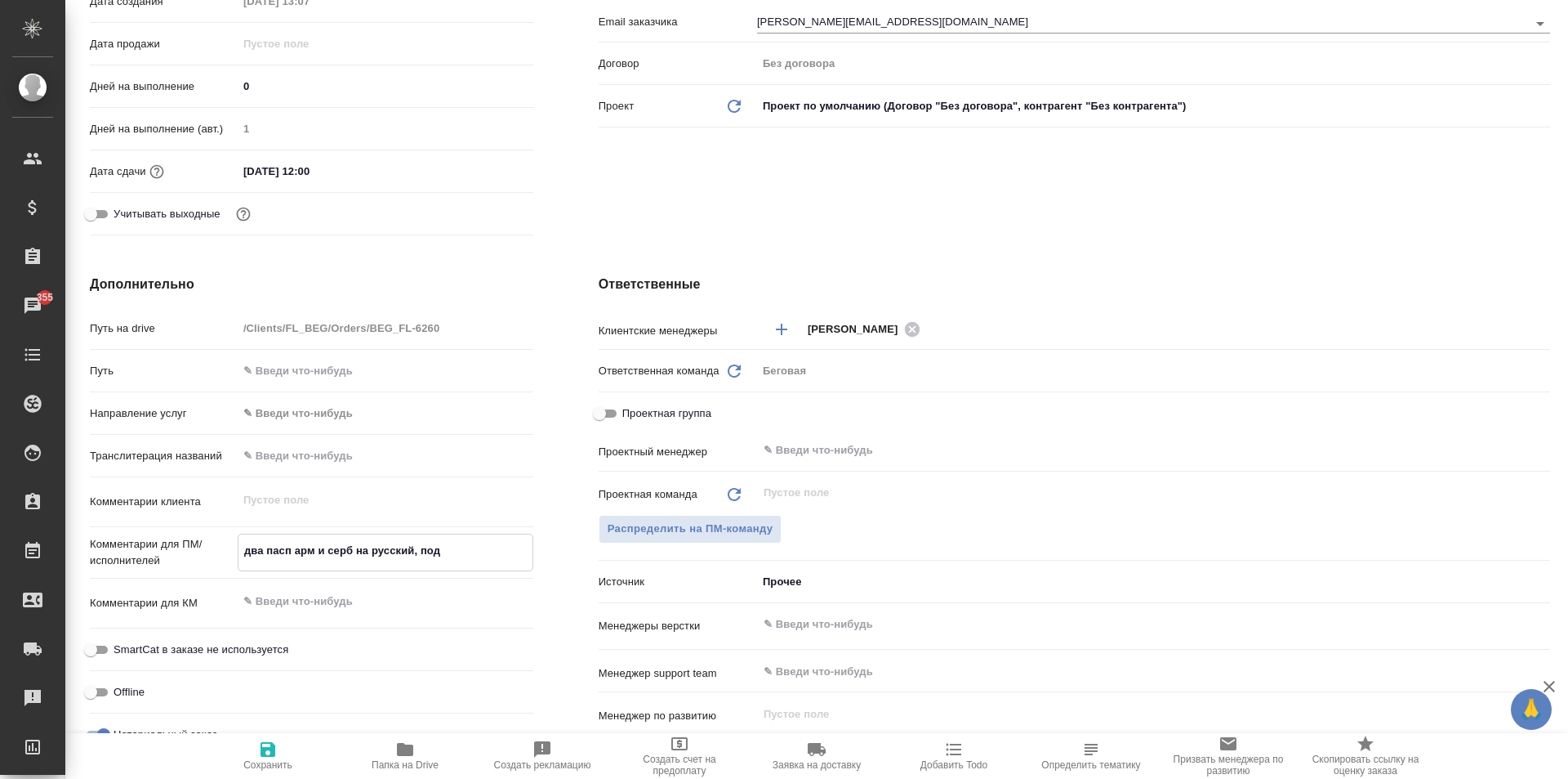
type textarea "x"
type textarea "два пасп арм и серб на русский, под"
type textarea "x"
type textarea "два пасп арм и серб на русский, под н"
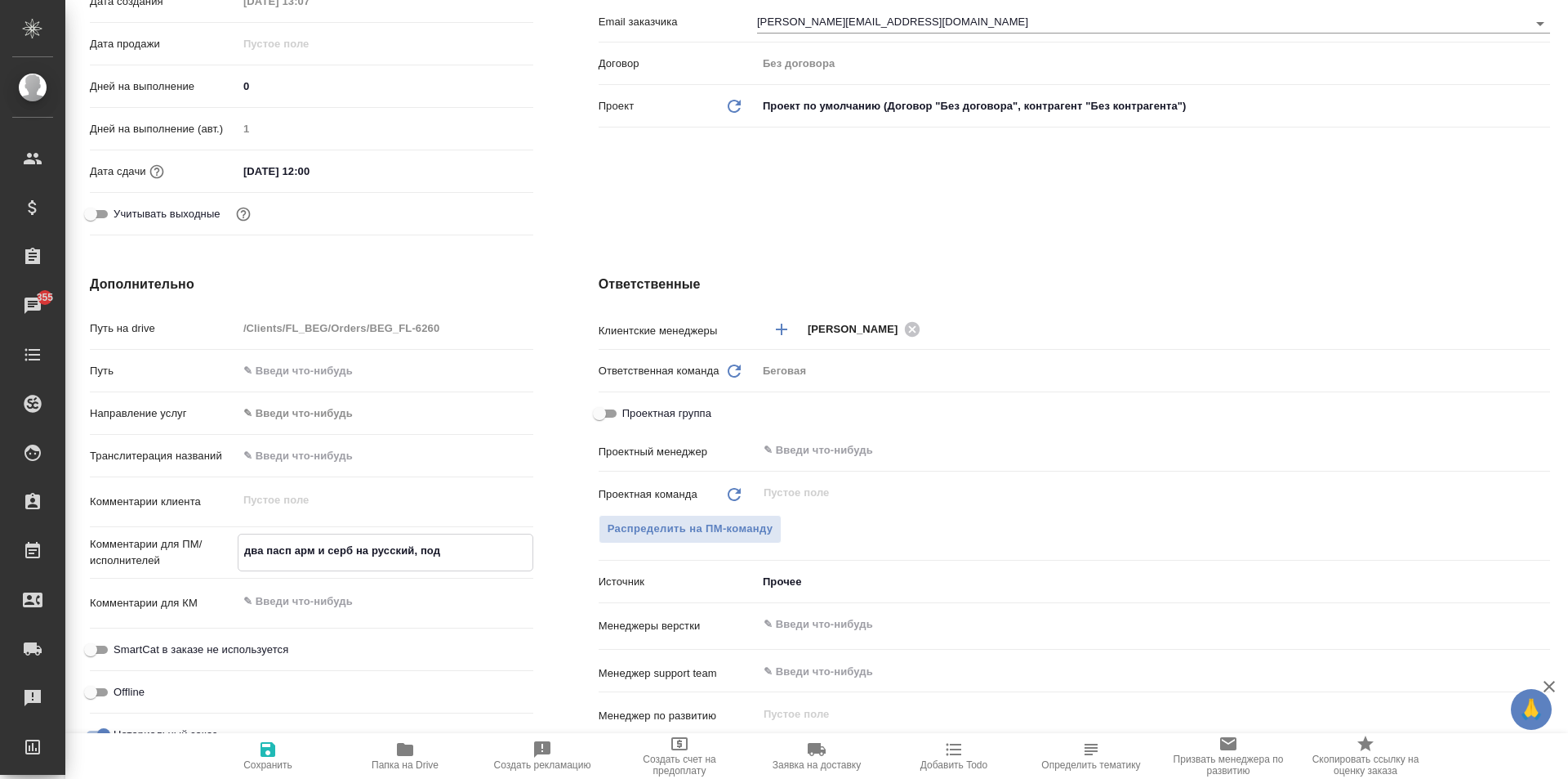
type textarea "x"
type textarea "два пасп арм и серб на русский, под но"
type textarea "x"
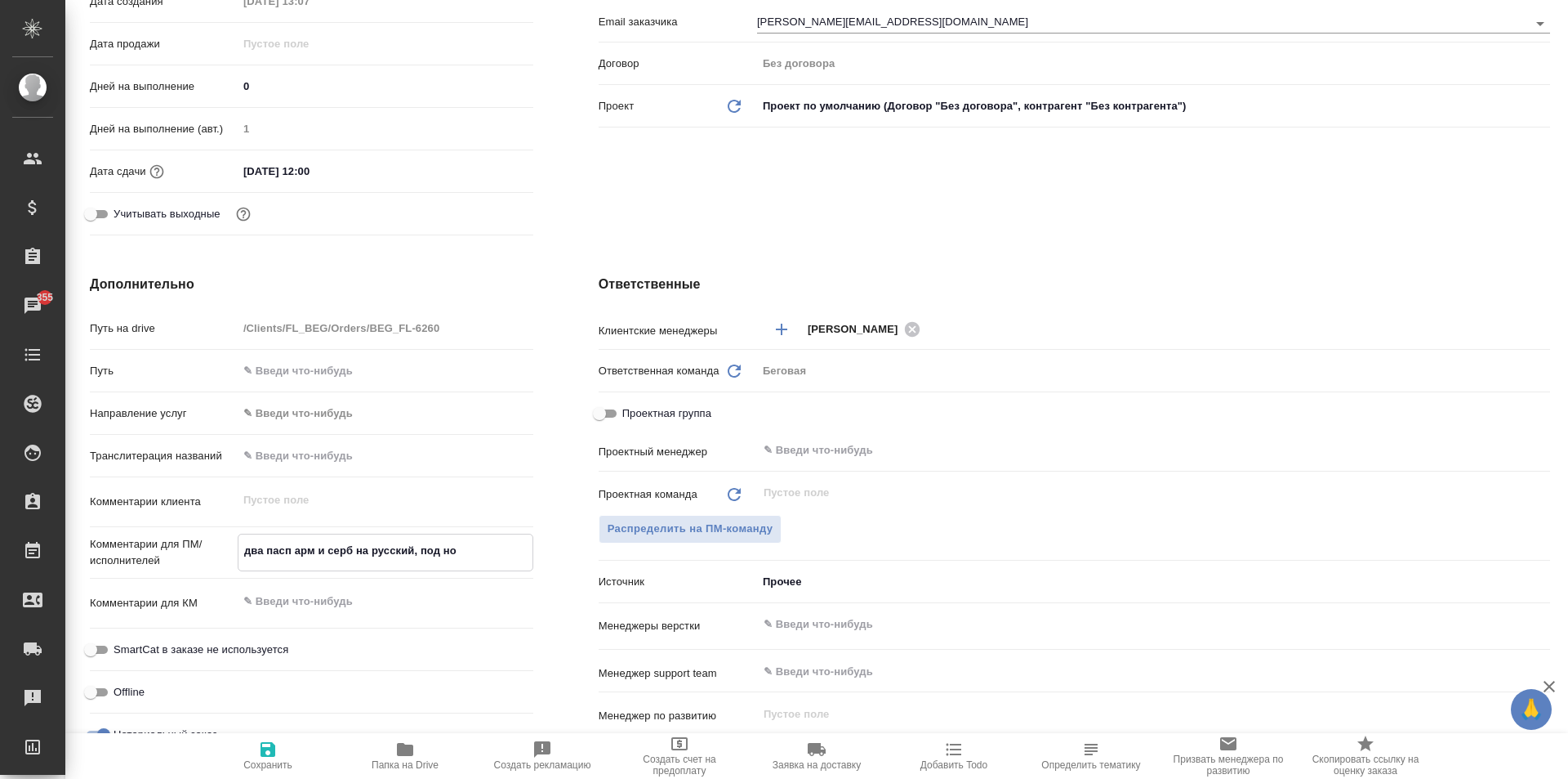
type textarea "x"
type textarea "два пасп арм и серб на русский, под нот"
type textarea "x"
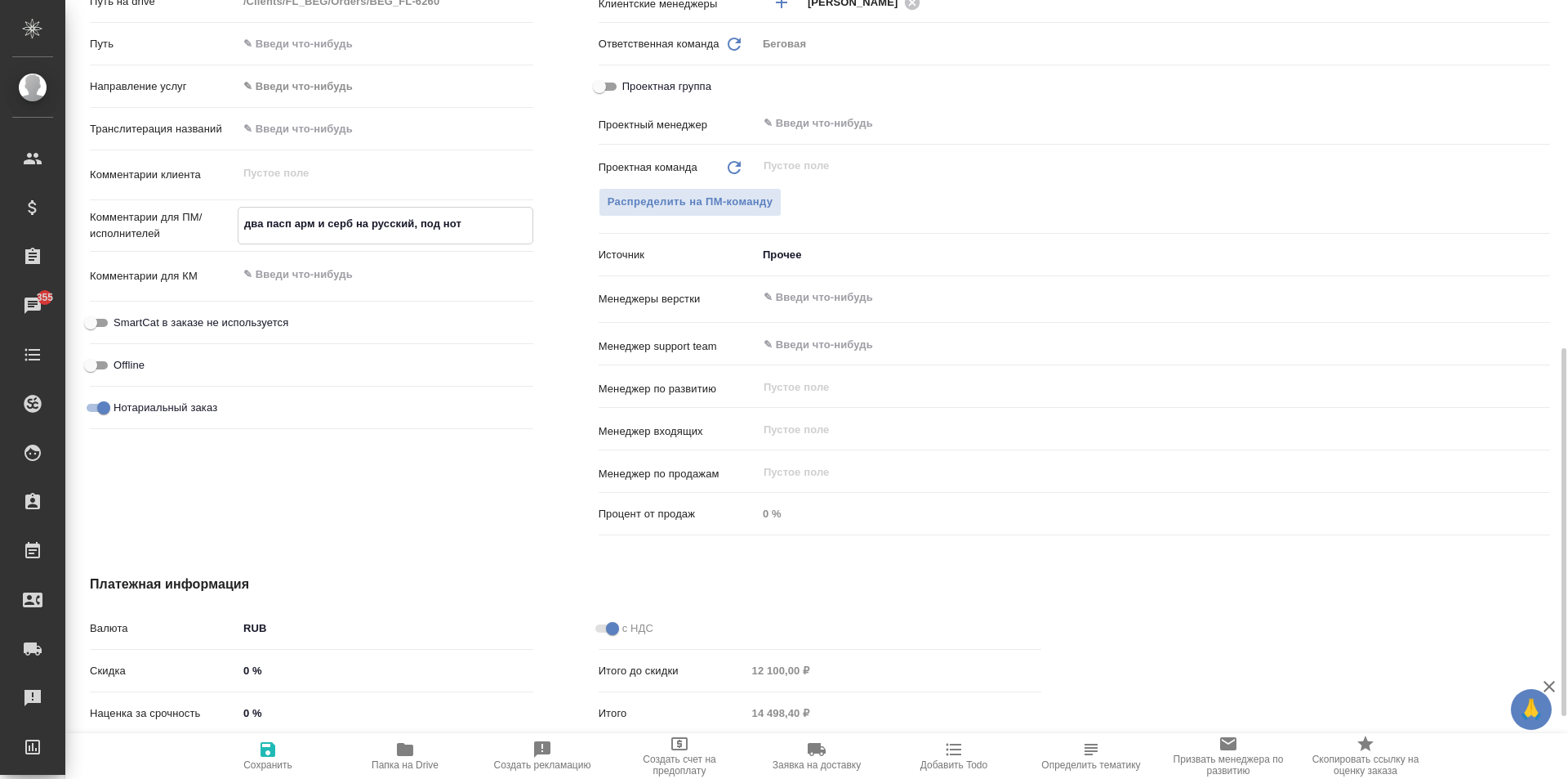
scroll to position [916, 0]
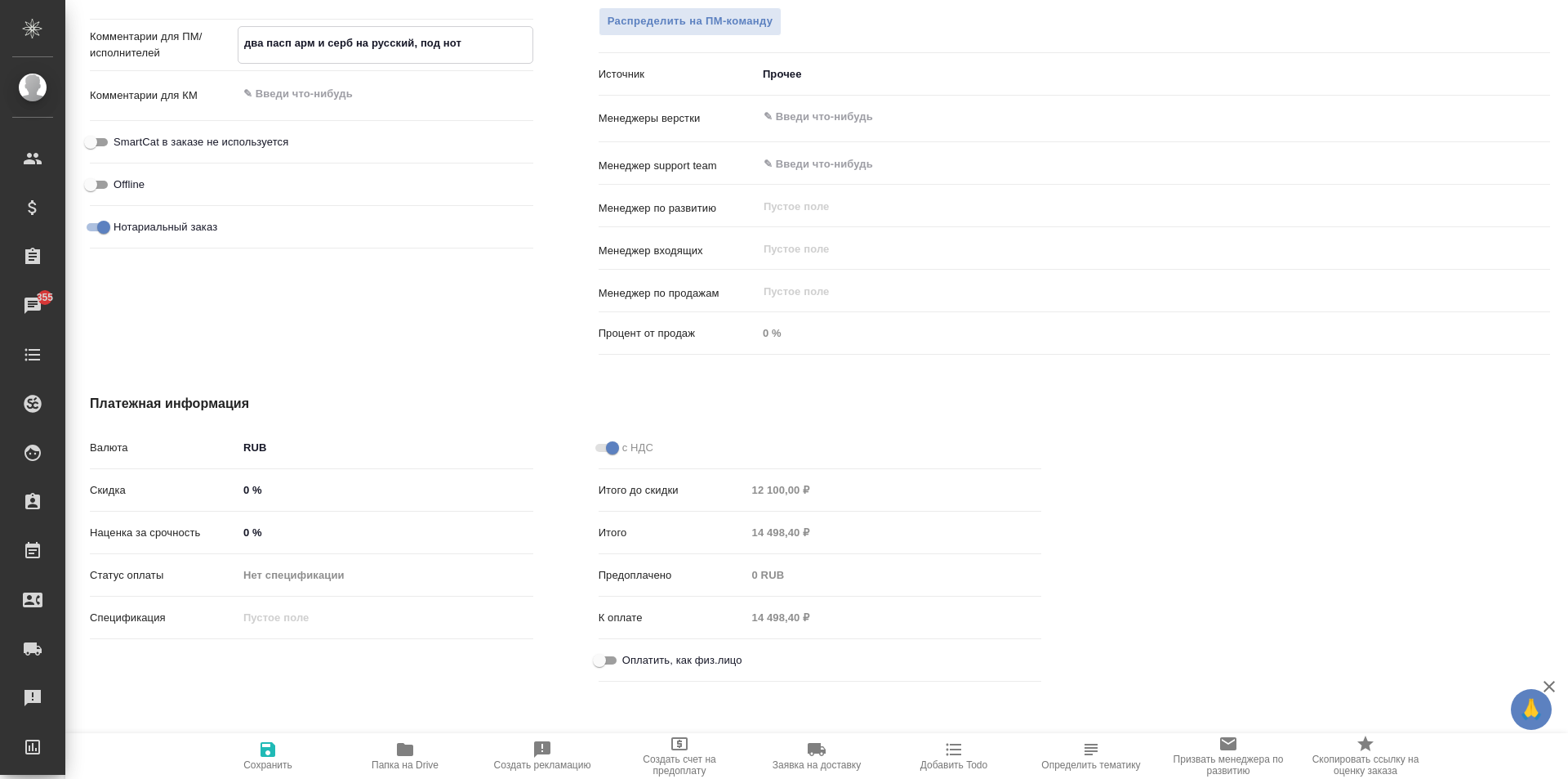
type textarea "два пасп арм и серб на русский, под нот"
type textarea "x"
click at [266, 762] on span "Сохранить" at bounding box center [268, 765] width 49 height 12
type textarea "x"
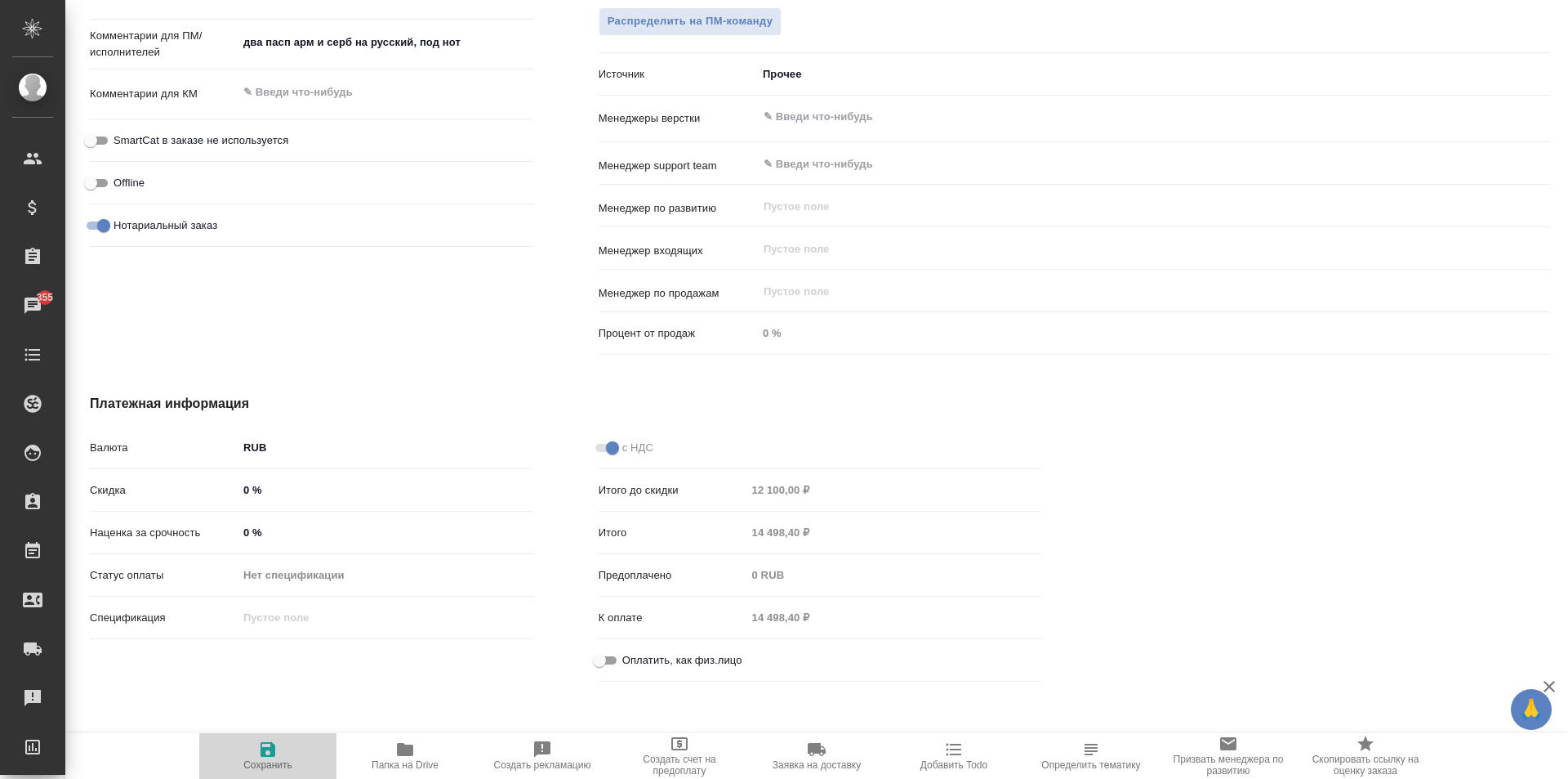
type textarea "x"
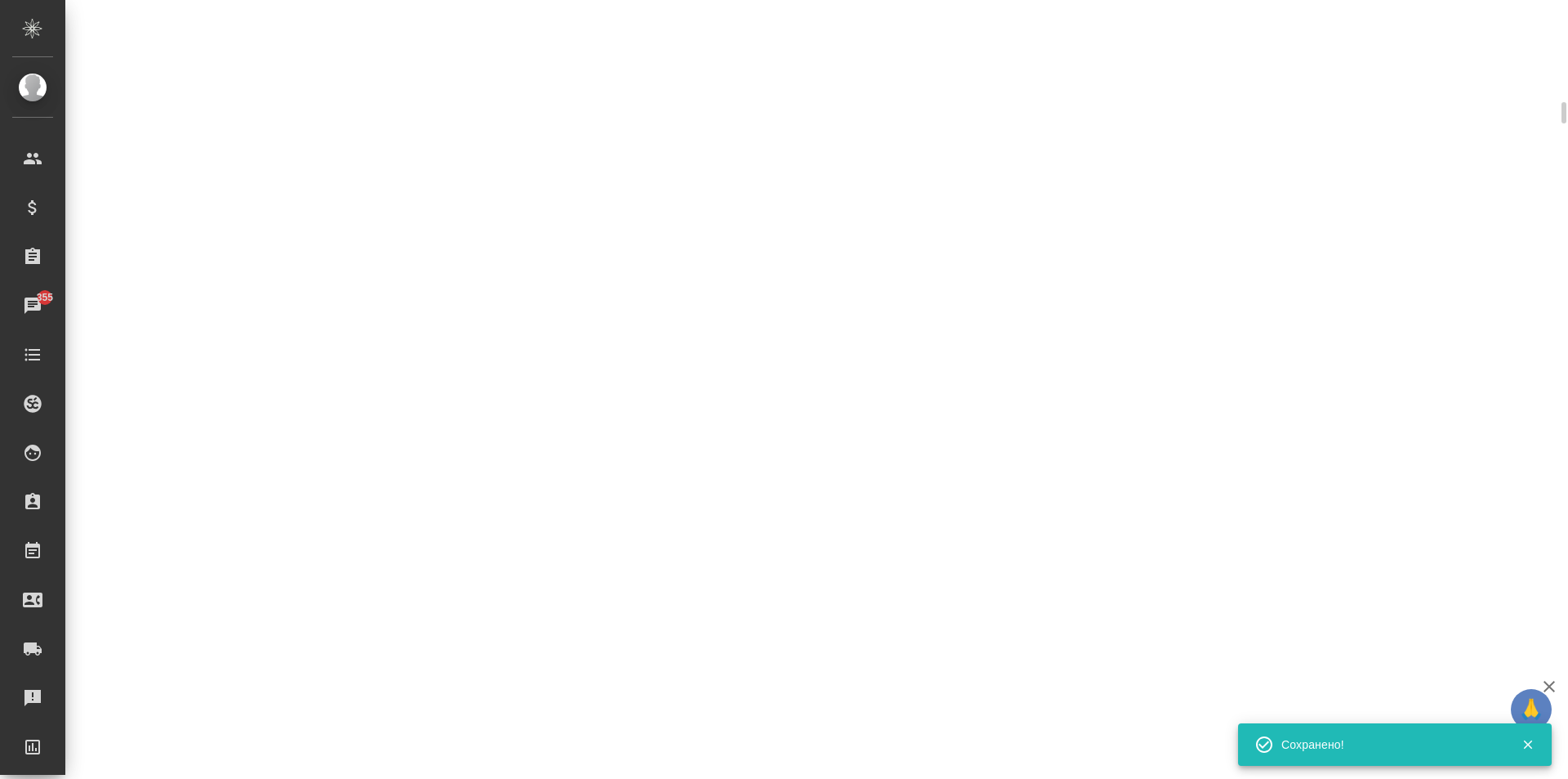
scroll to position [903, 0]
select select "RU"
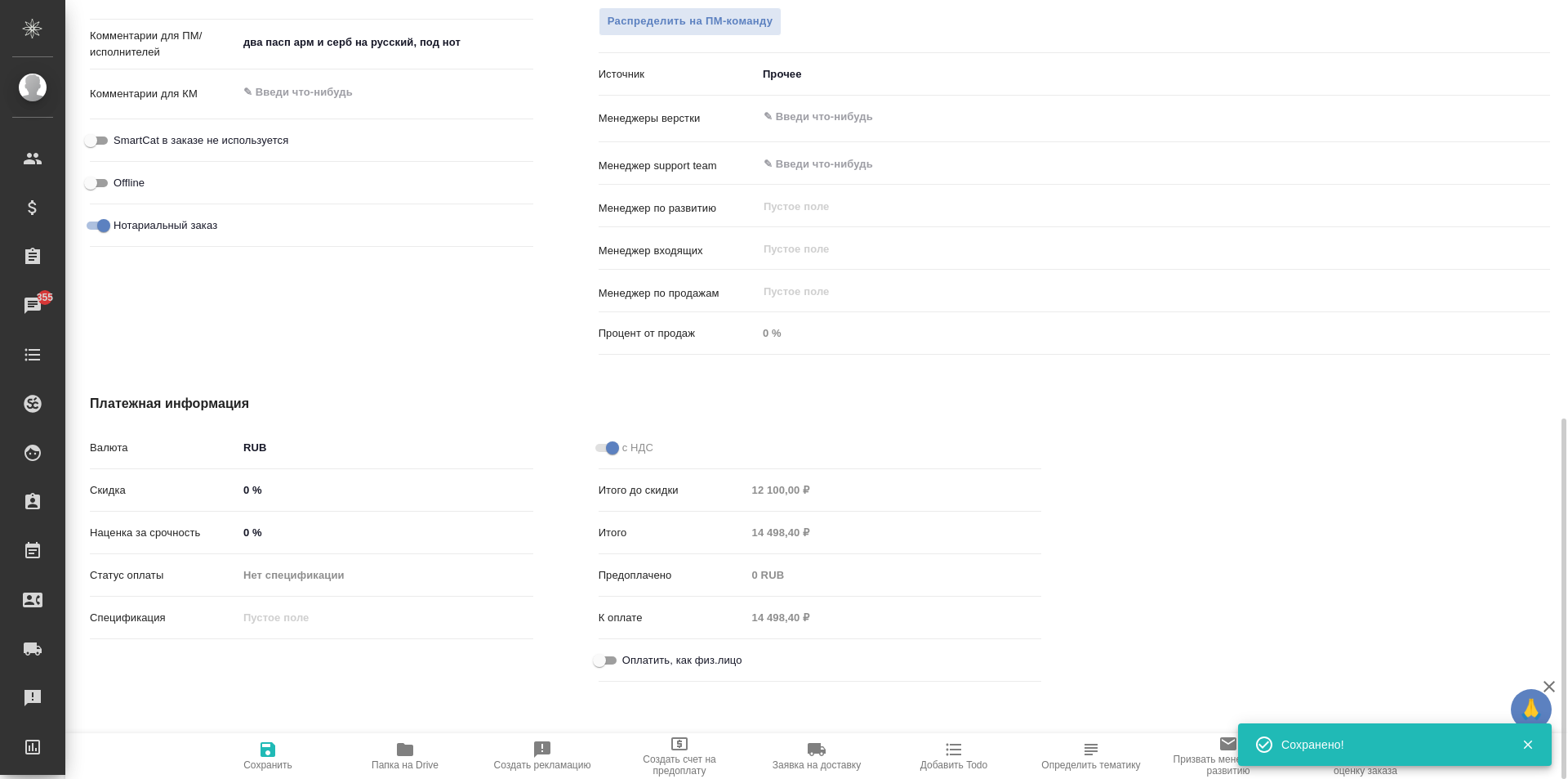
type textarea "x"
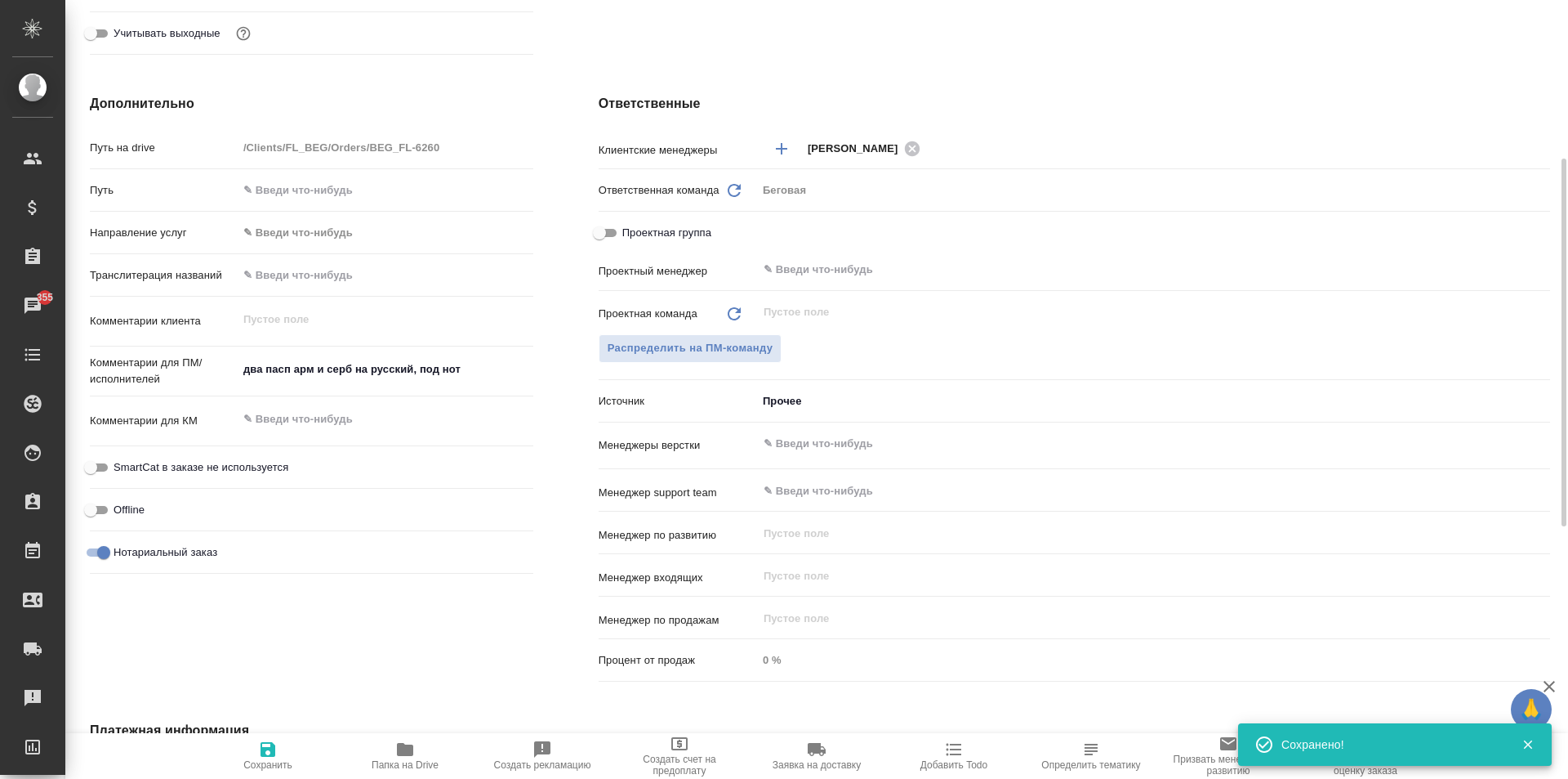
scroll to position [508, 0]
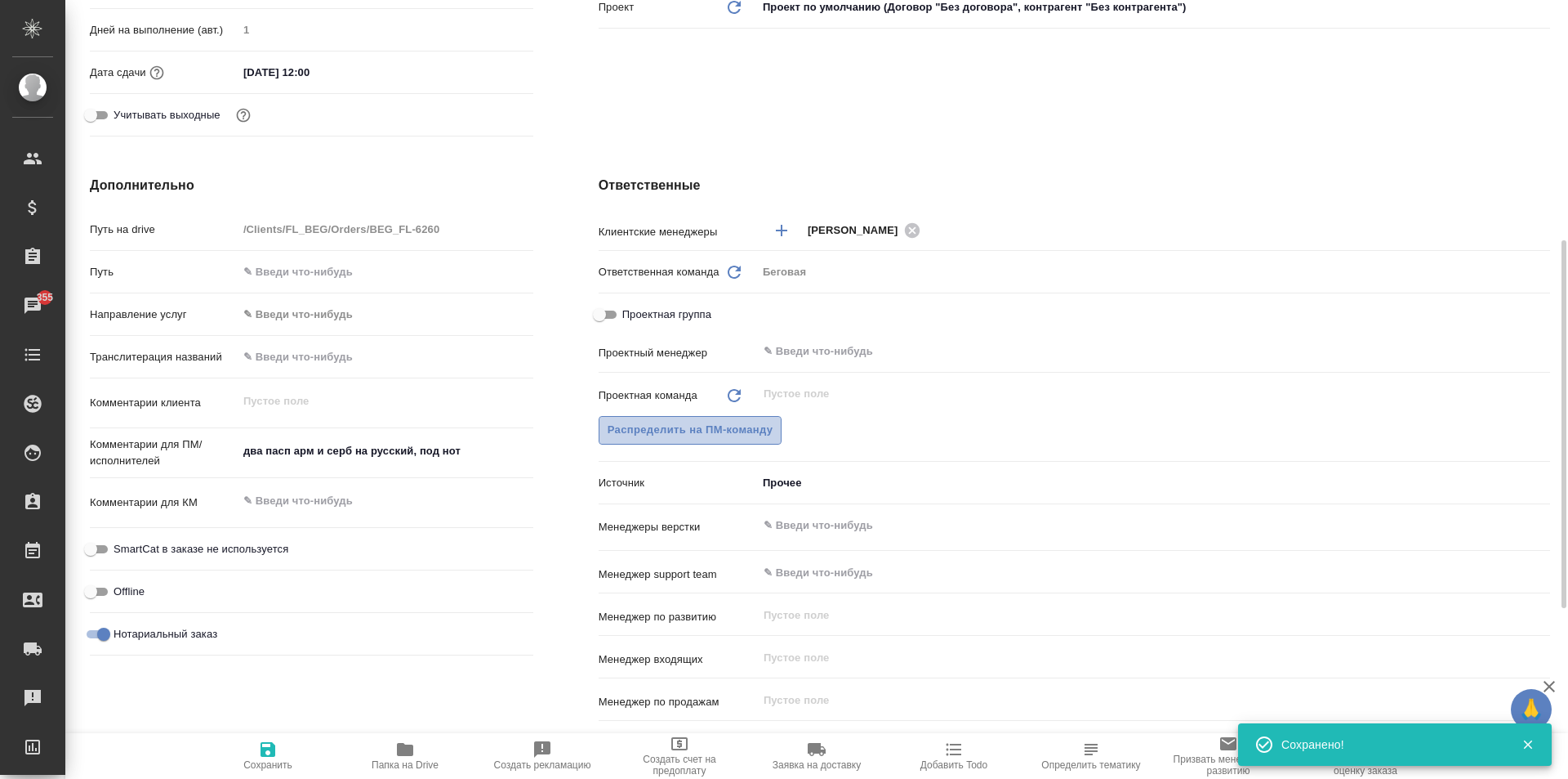
click at [628, 423] on span "Распределить на ПМ-команду" at bounding box center [690, 430] width 166 height 19
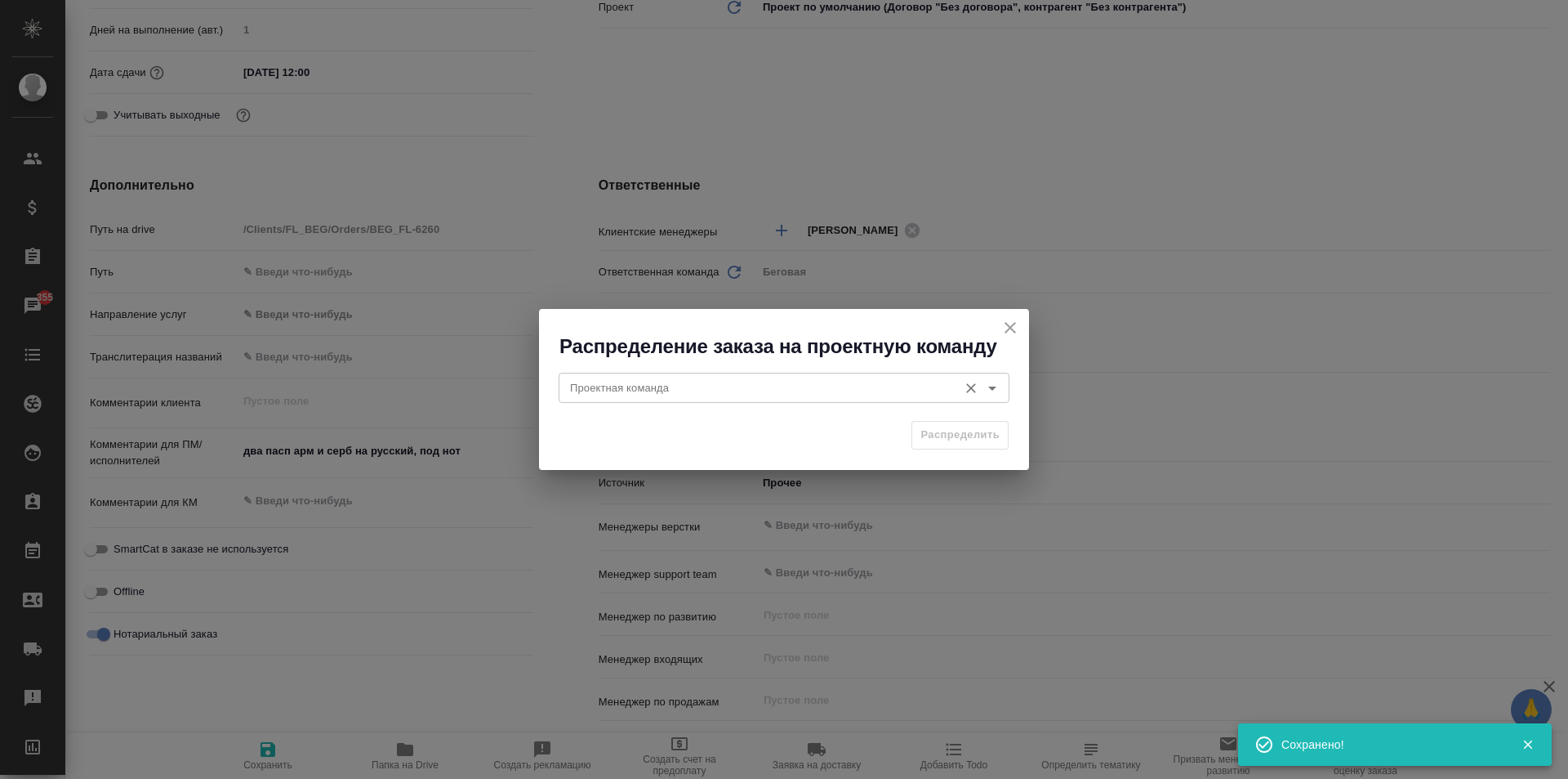
click at [649, 384] on input "Проектная команда" at bounding box center [756, 387] width 386 height 20
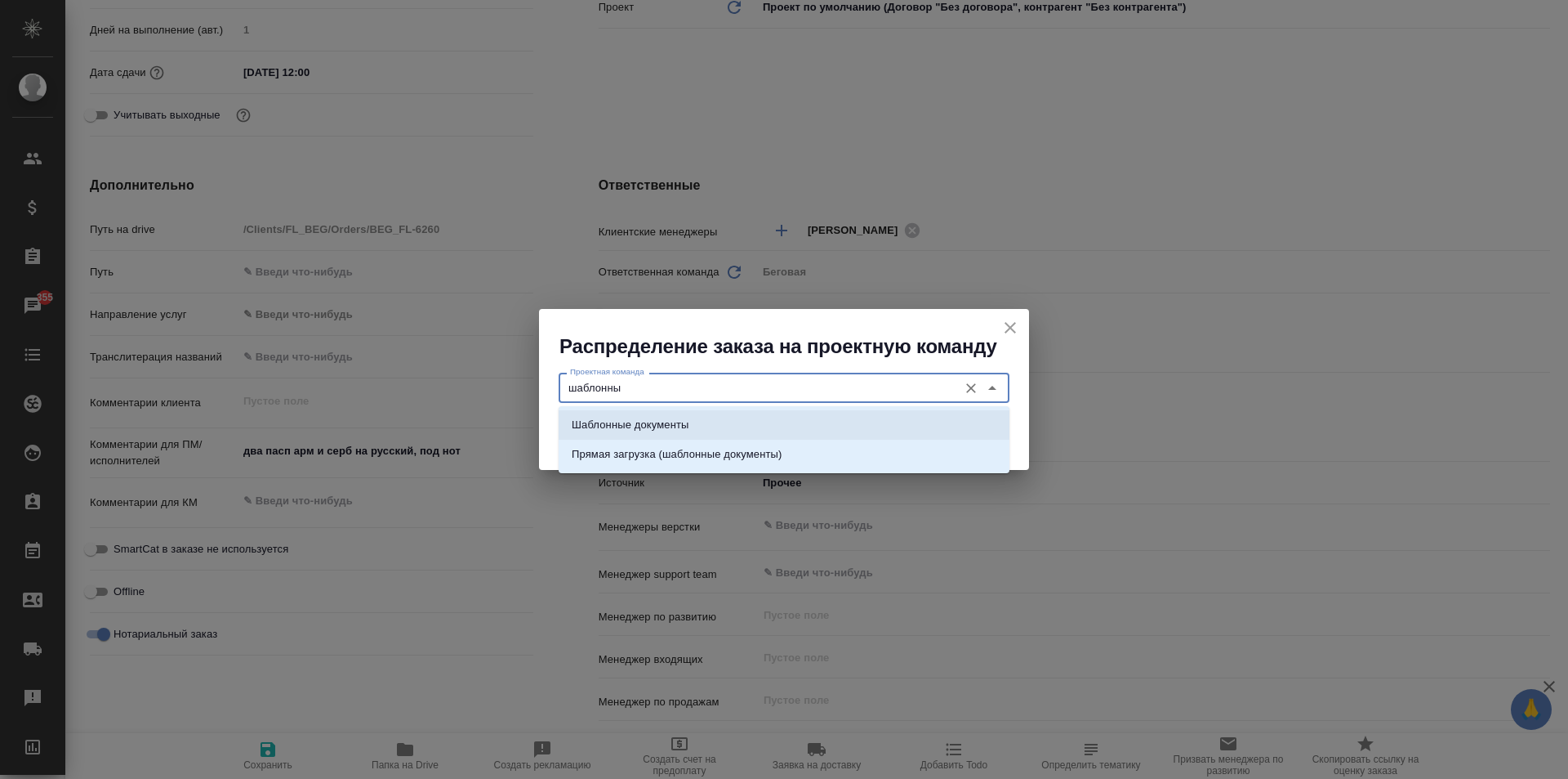
click at [679, 429] on p "Шаблонные документы" at bounding box center [630, 425] width 117 height 16
type input "Шаблонные документы"
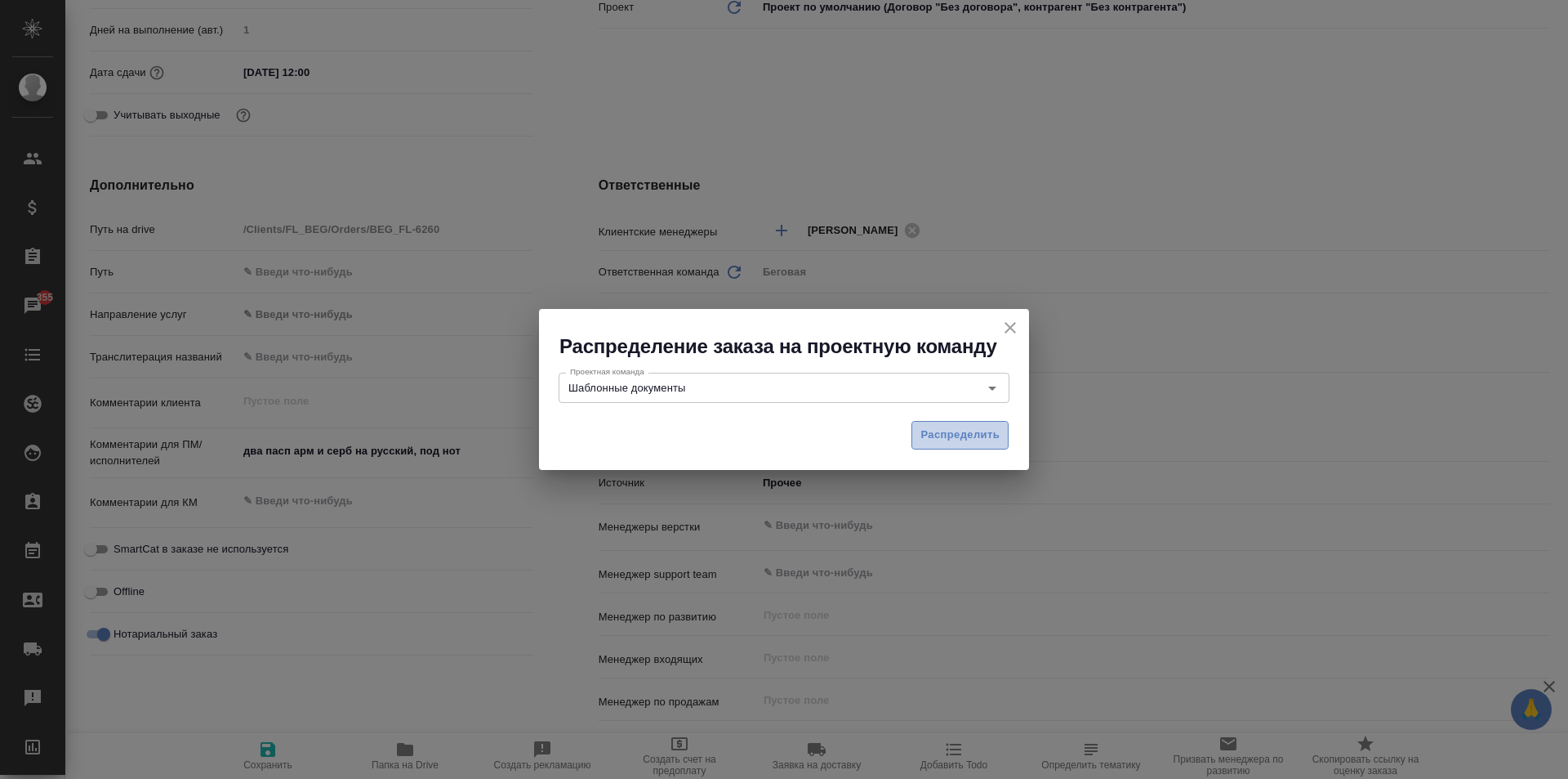
click at [964, 437] on span "Распределить" at bounding box center [960, 435] width 79 height 19
type textarea "x"
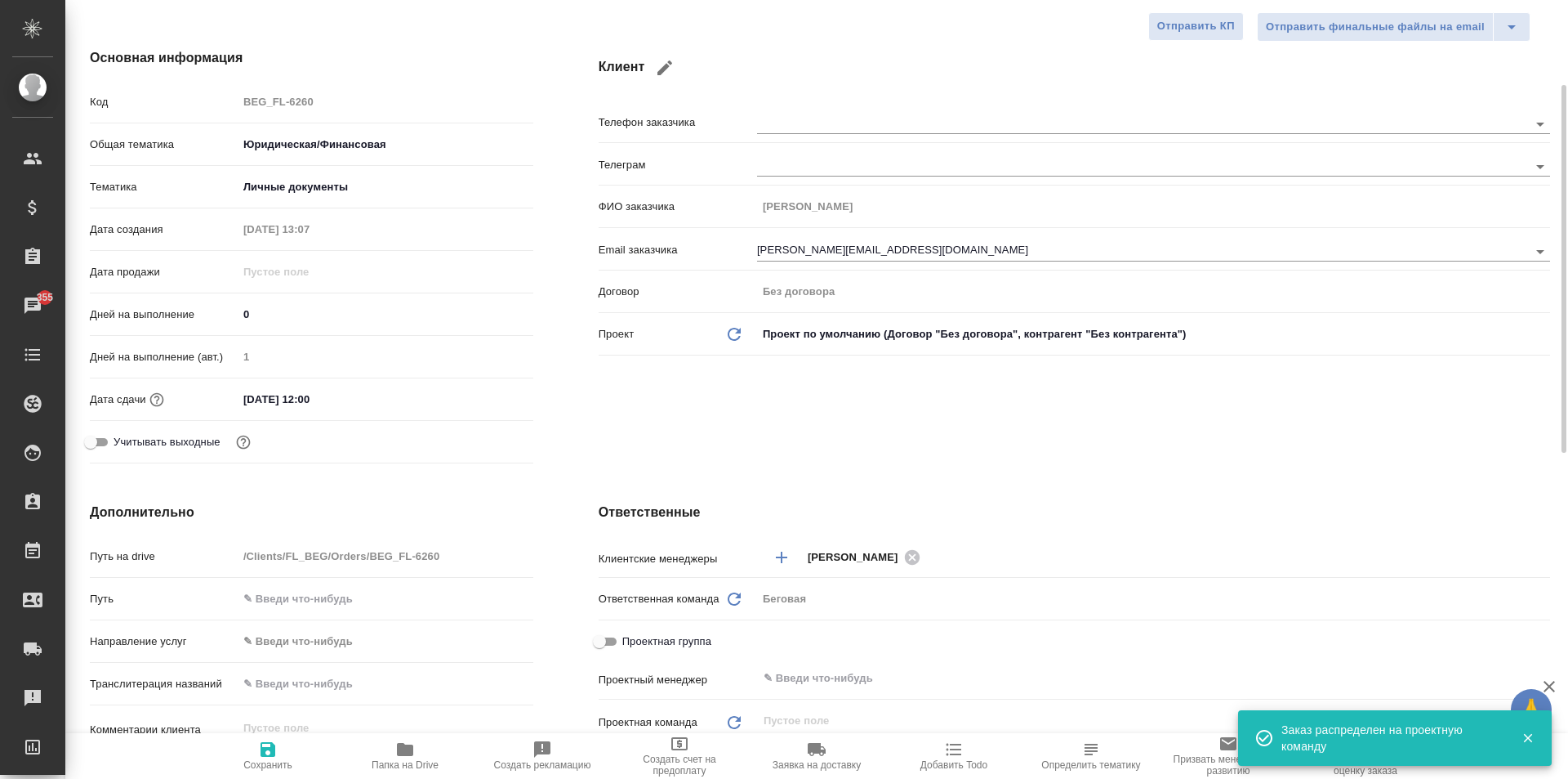
scroll to position [17, 0]
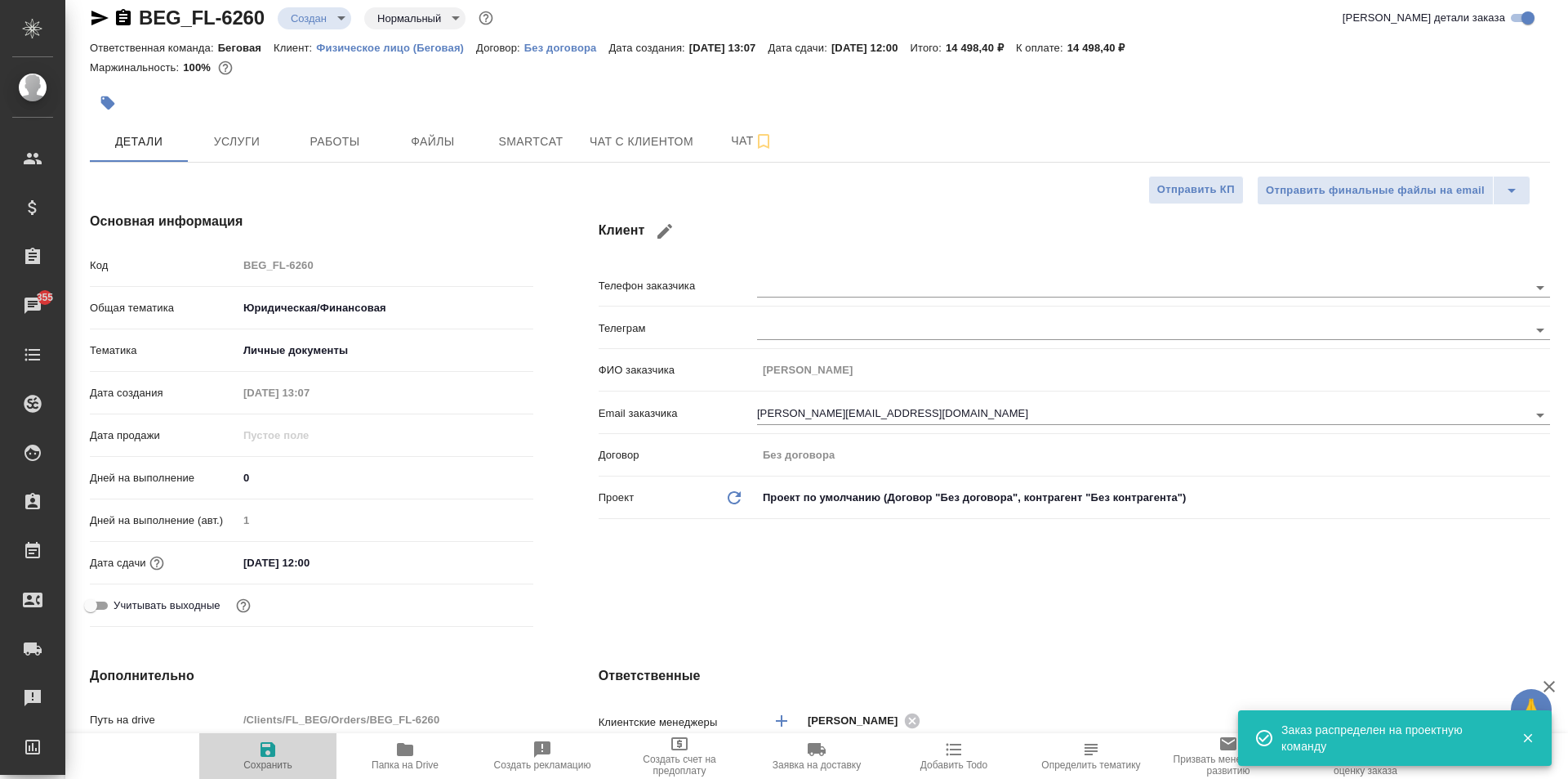
click at [276, 761] on span "Сохранить" at bounding box center [268, 765] width 49 height 12
type textarea "x"
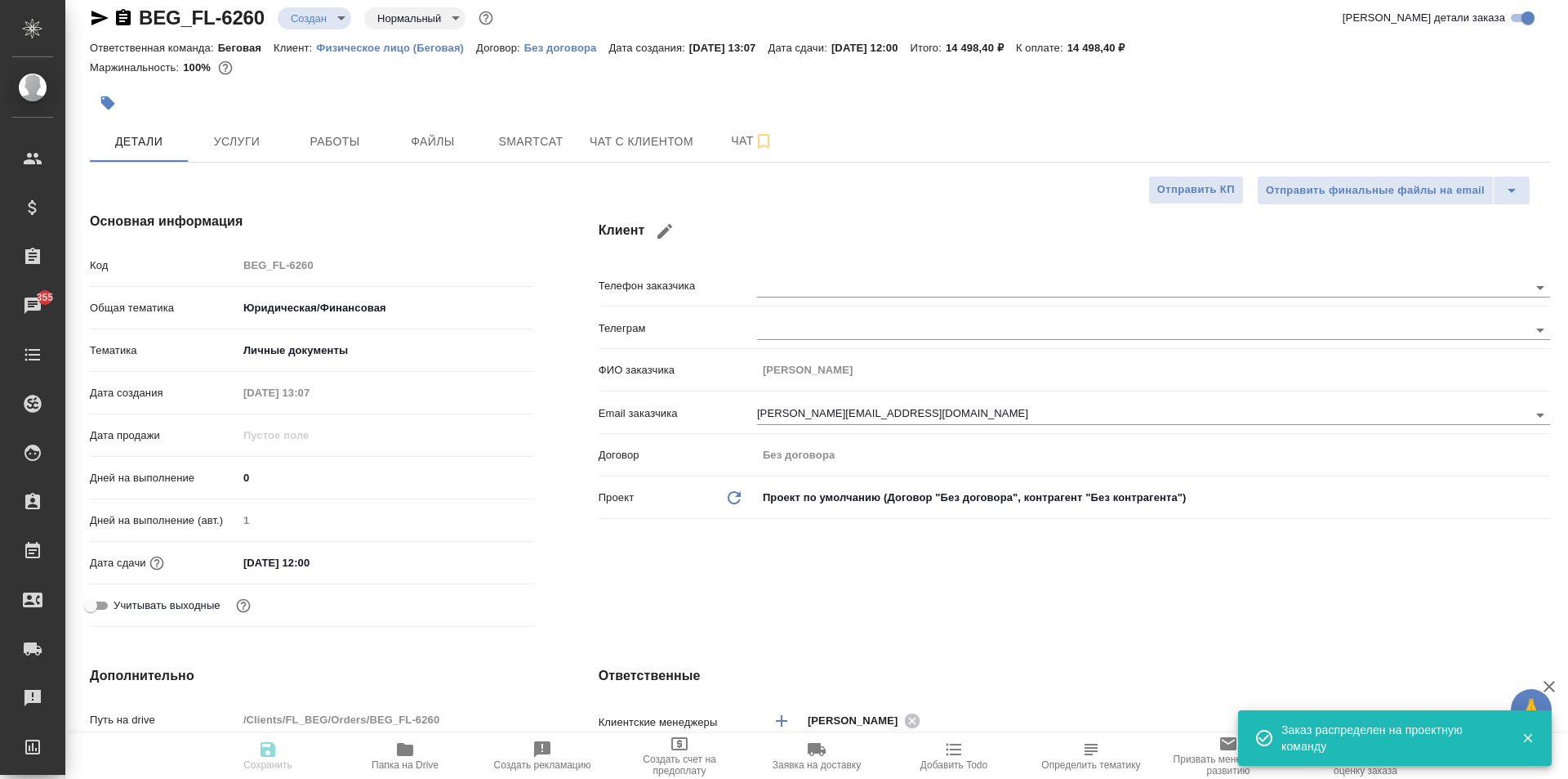
type textarea "x"
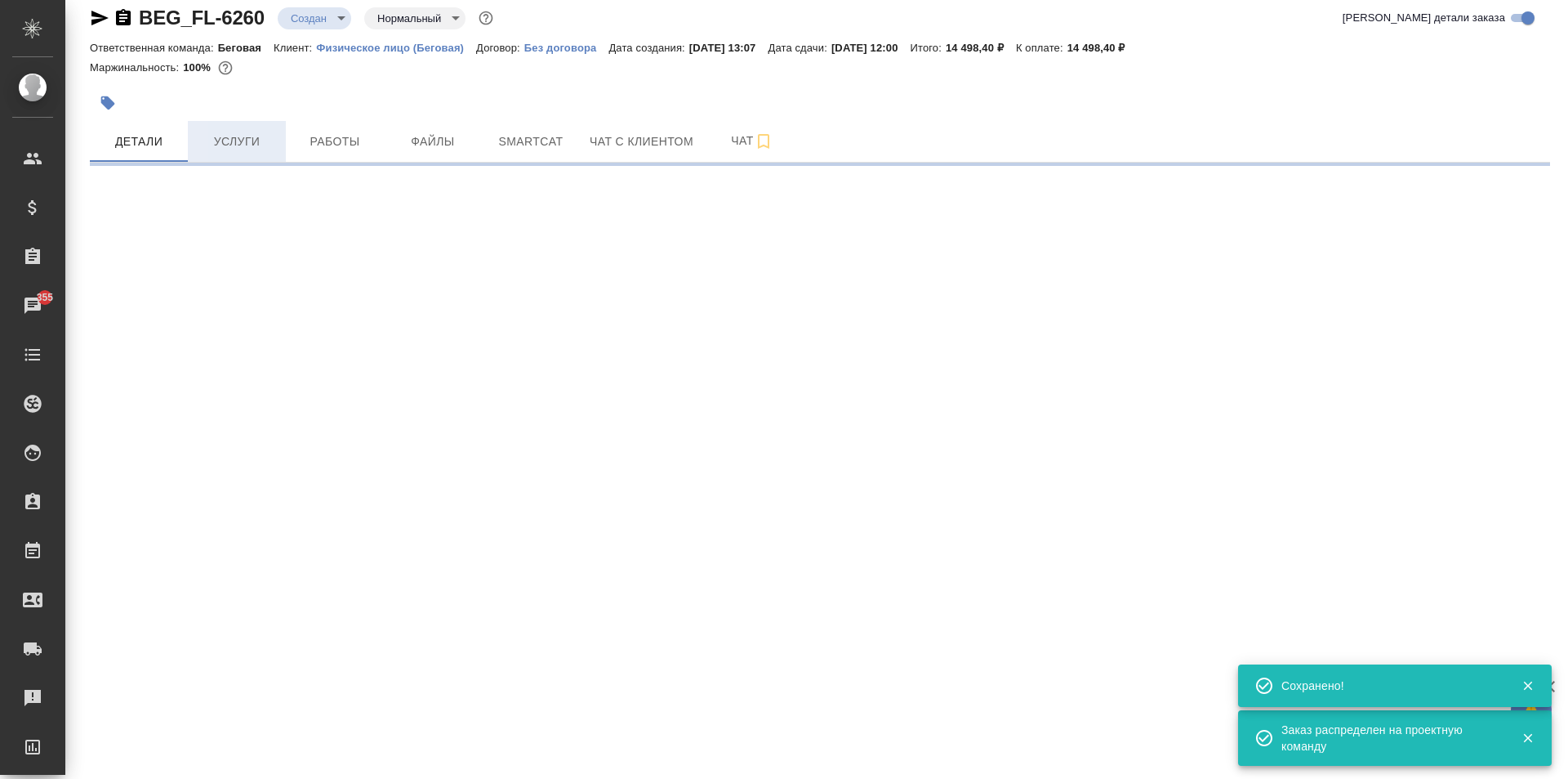
select select "RU"
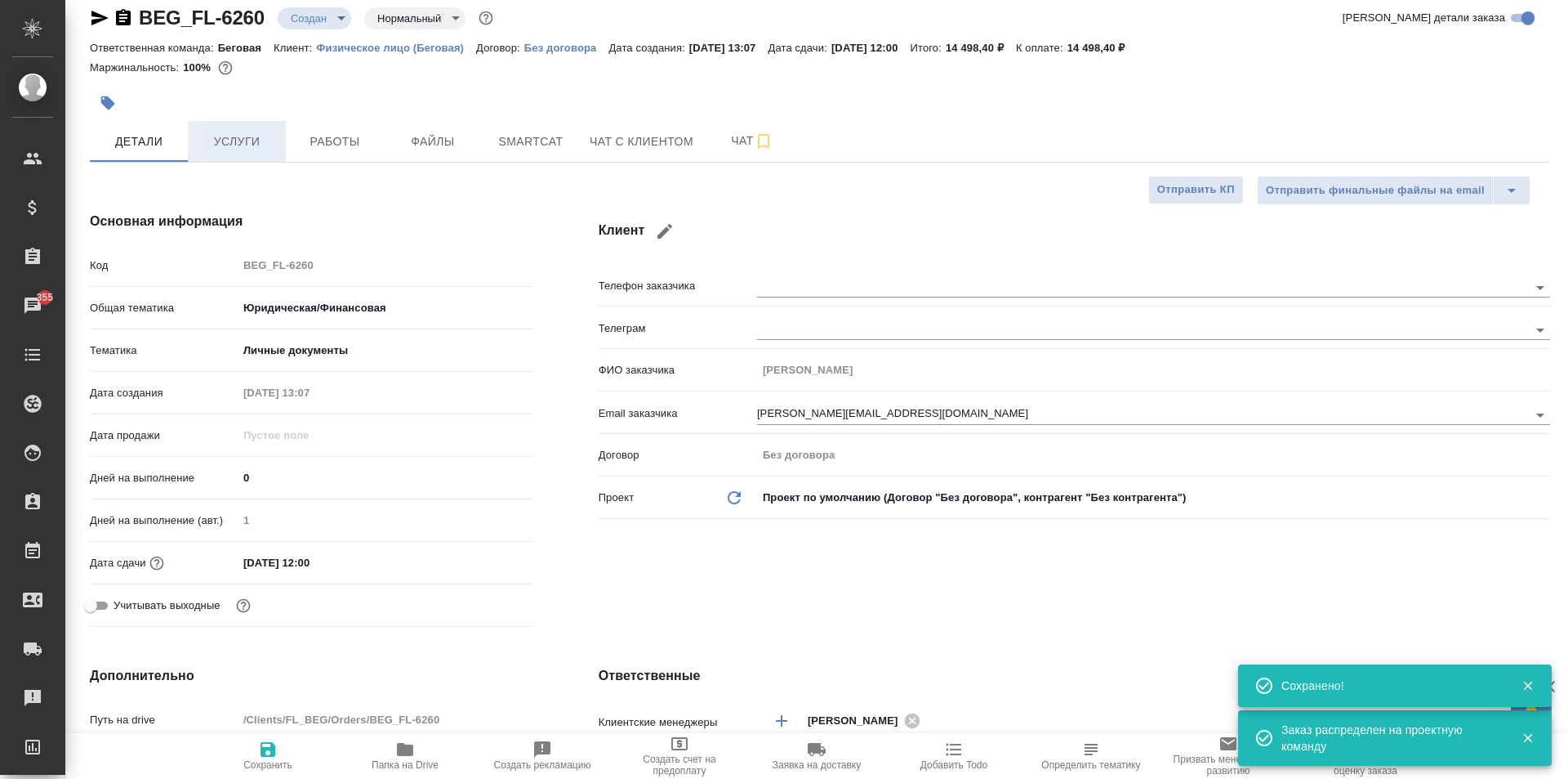
type textarea "x"
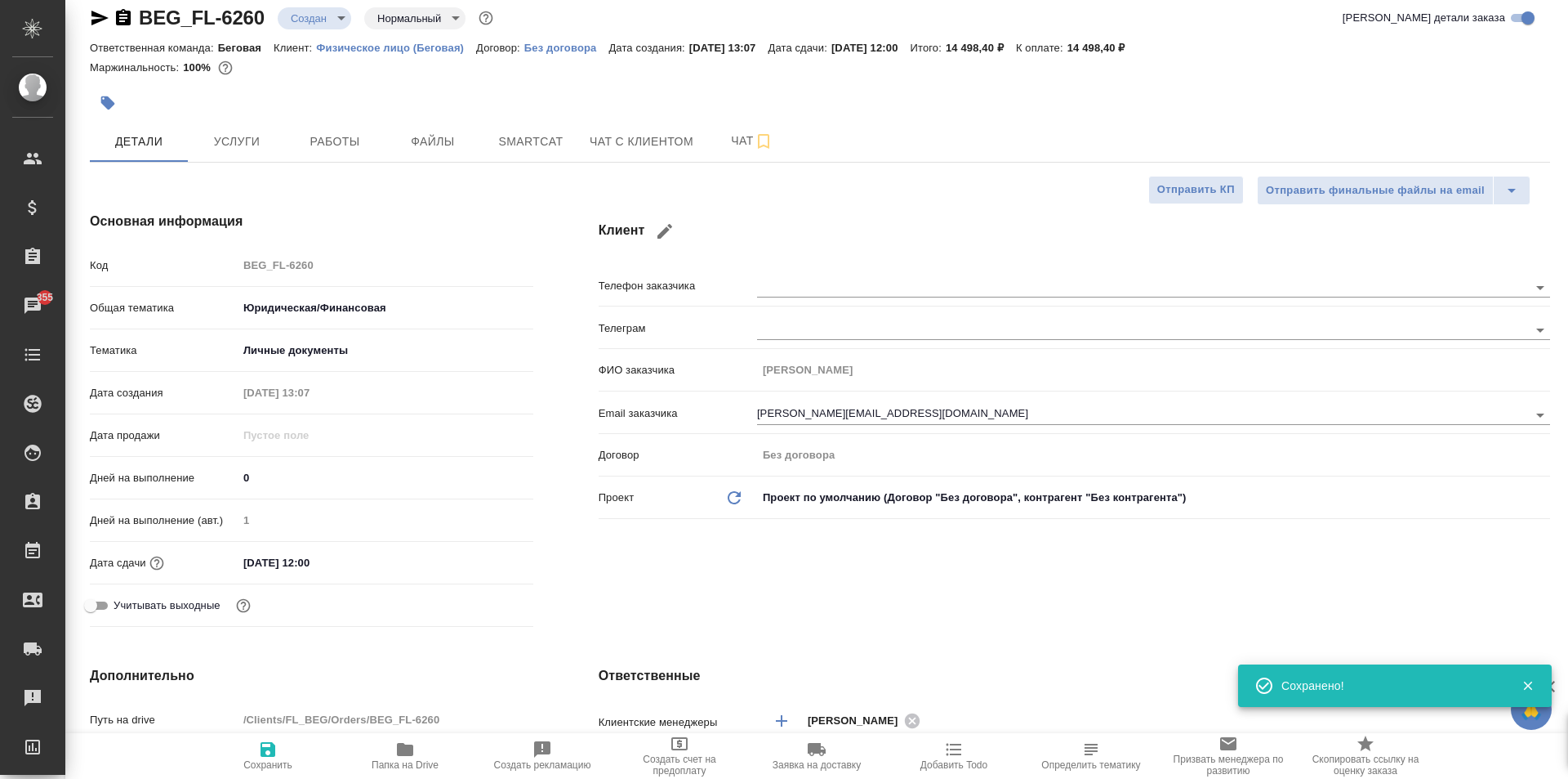
click at [309, 15] on body "🙏 .cls-1 fill:#fff; AWATERA Moskalets Alina Клиенты Спецификации Заказы 355 Чат…" at bounding box center [784, 389] width 1568 height 779
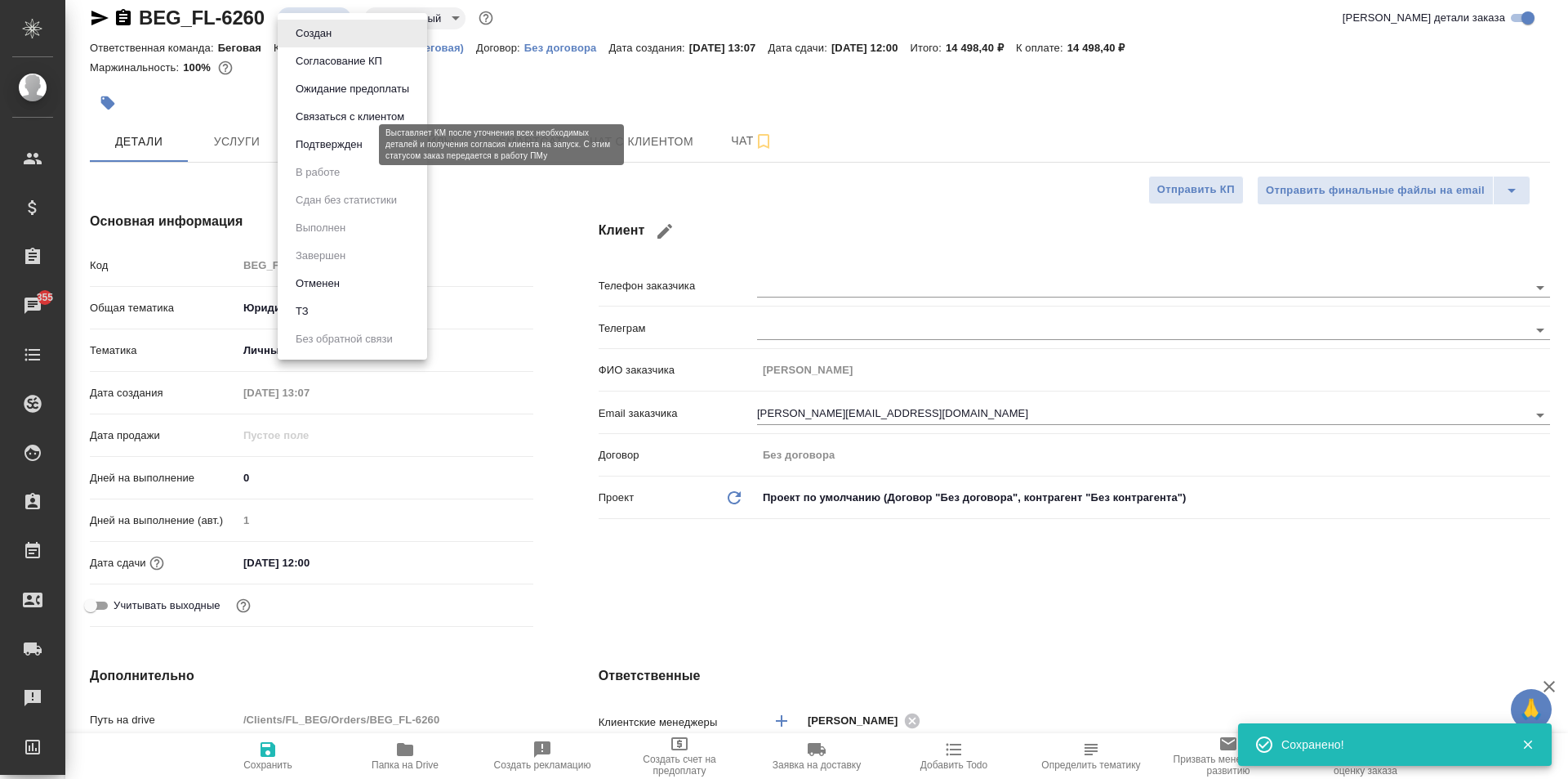
click at [326, 139] on button "Подтвержден" at bounding box center [329, 145] width 77 height 18
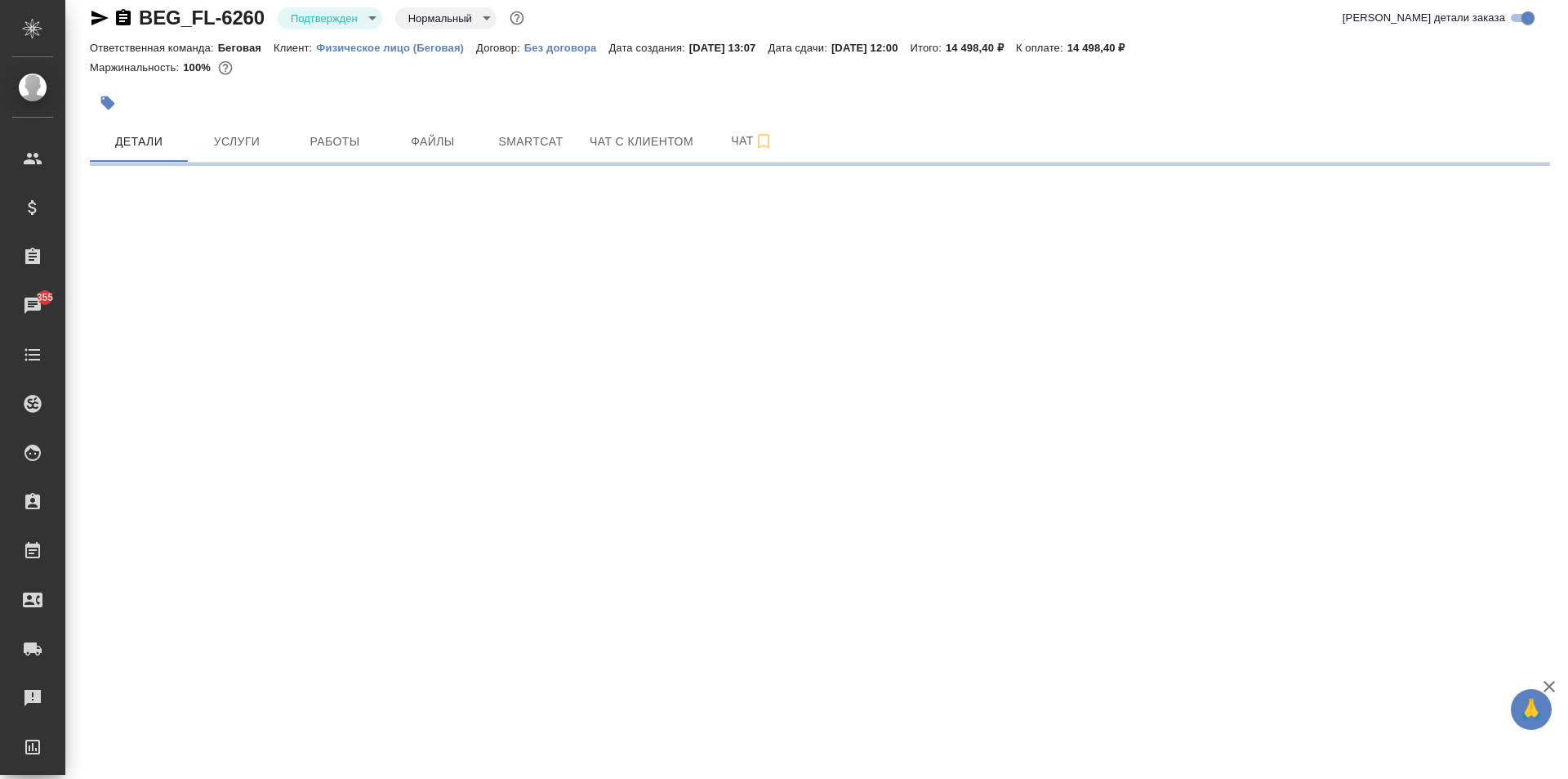
select select "RU"
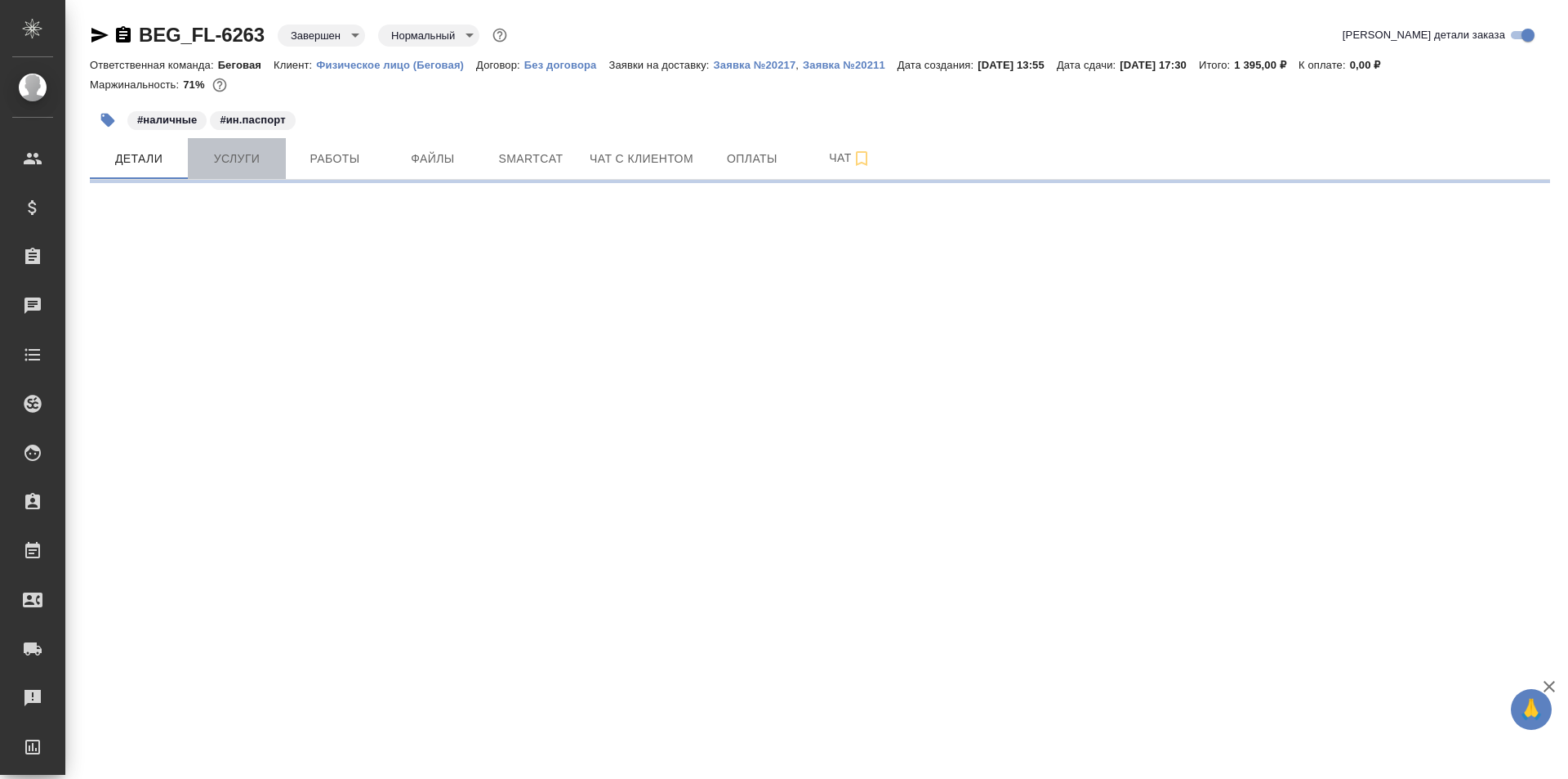
click at [231, 160] on span "Услуги" at bounding box center [237, 159] width 78 height 21
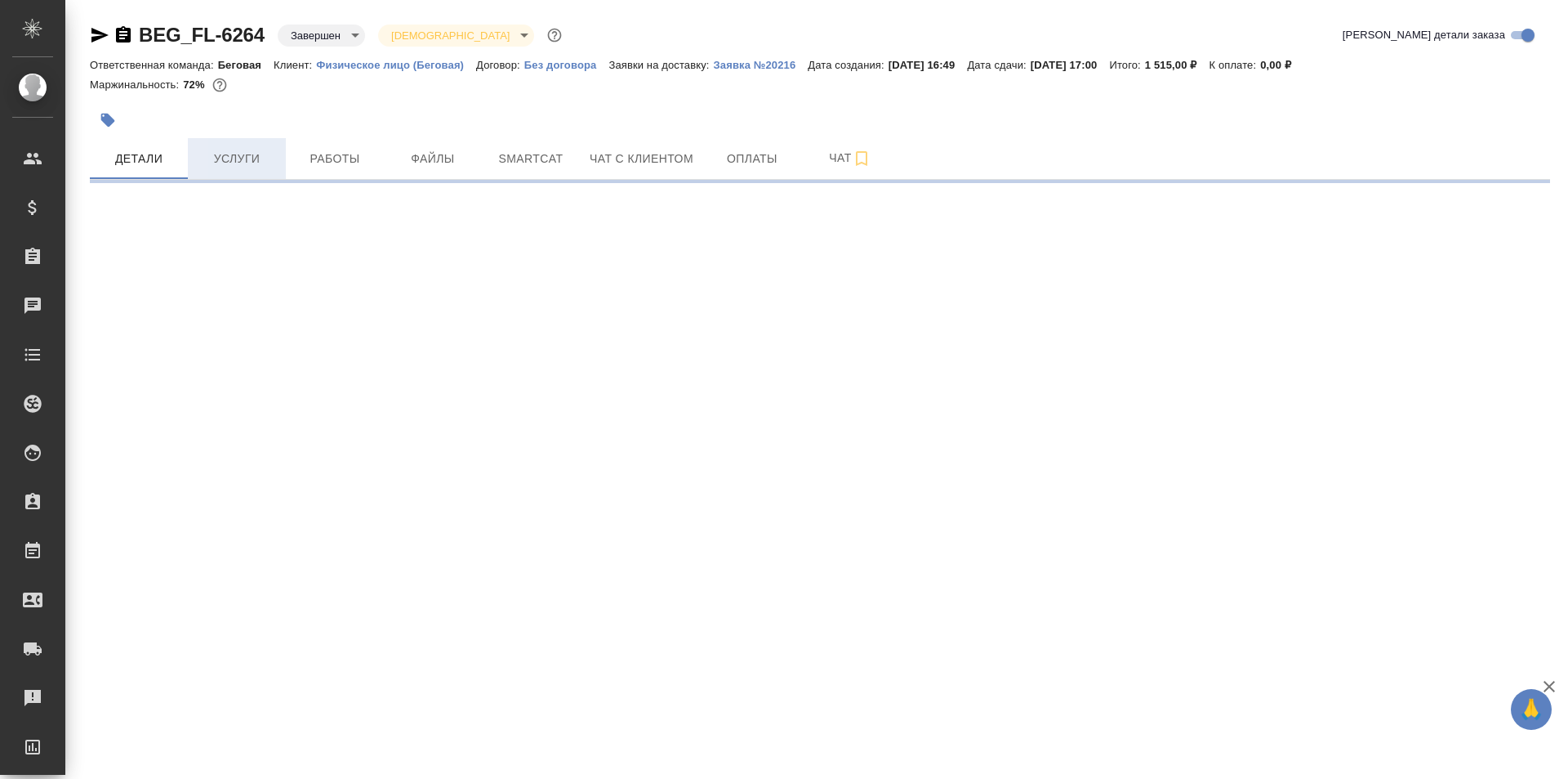
click at [220, 168] on span "Услуги" at bounding box center [237, 159] width 78 height 21
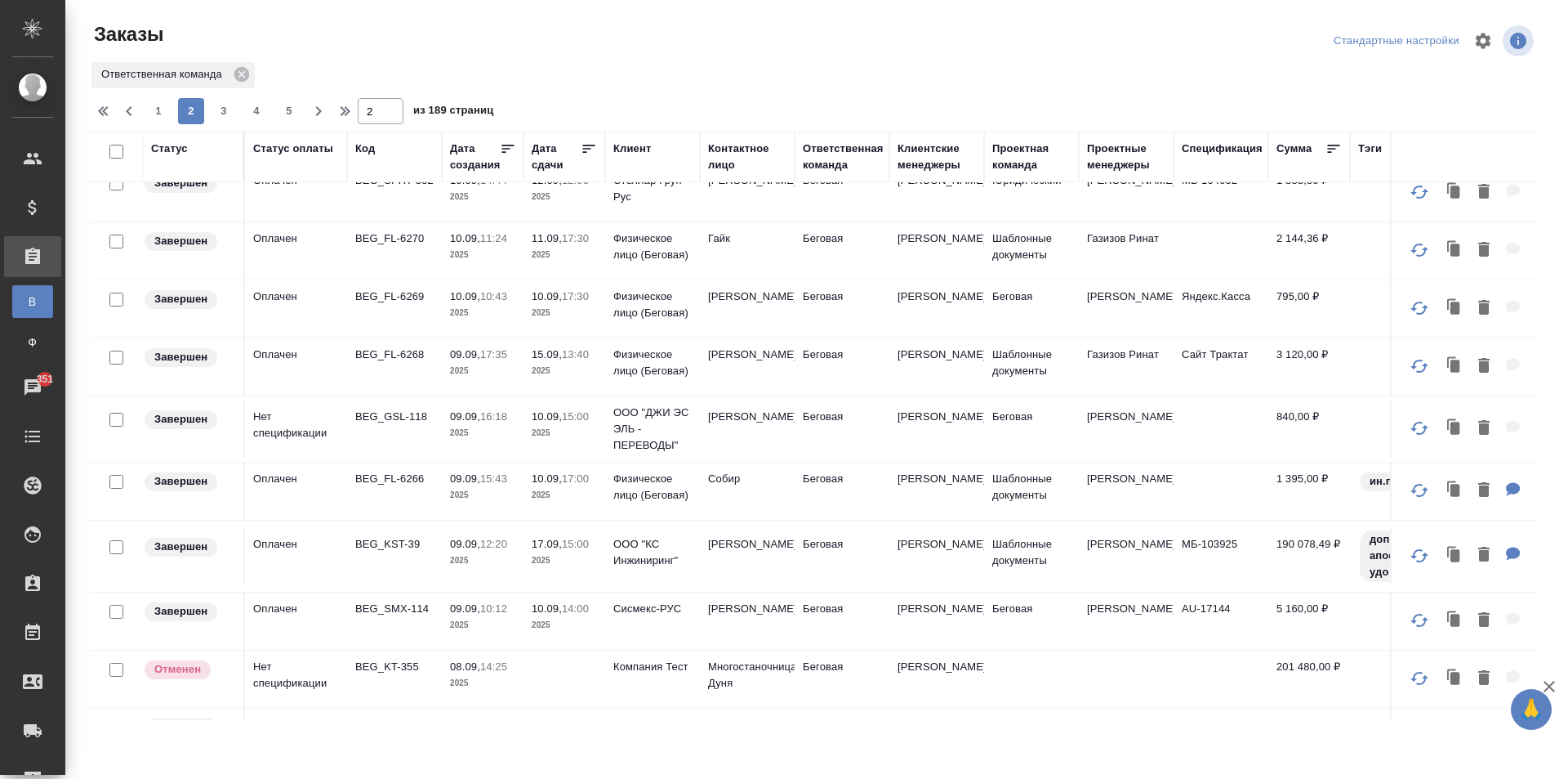
scroll to position [352, 0]
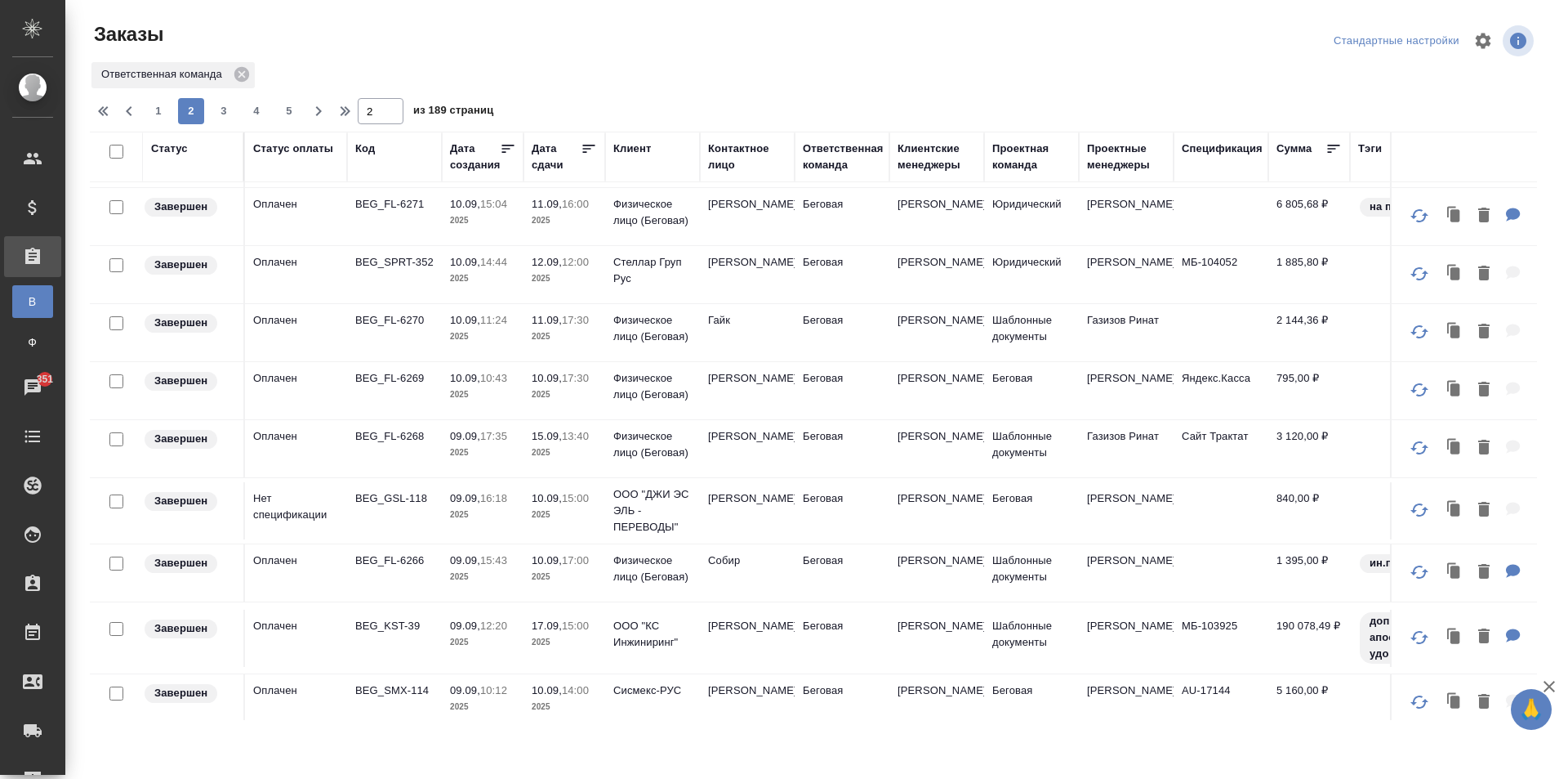
click at [1020, 352] on td "Шаблонные документы" at bounding box center [1031, 333] width 95 height 57
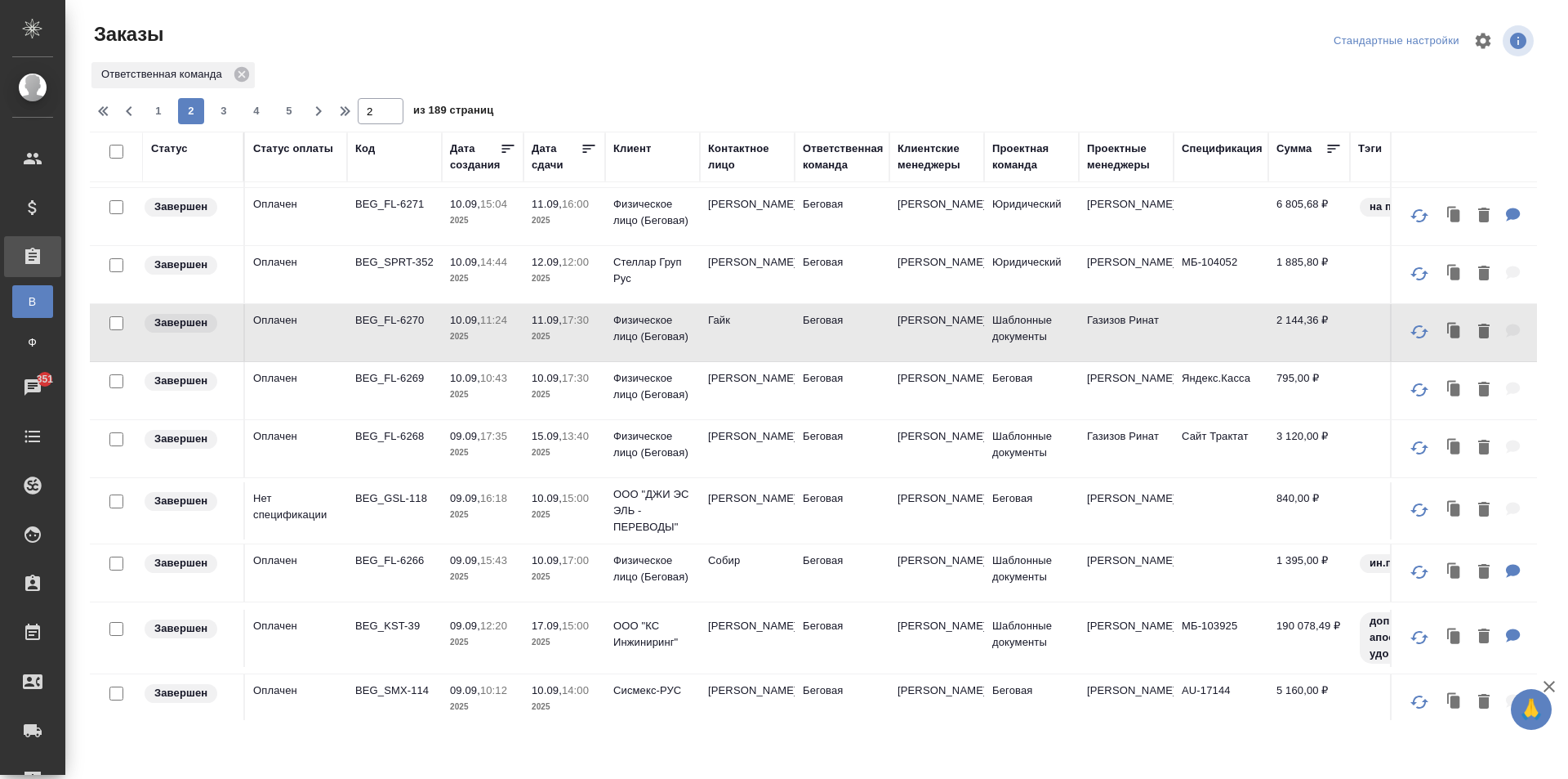
scroll to position [188, 0]
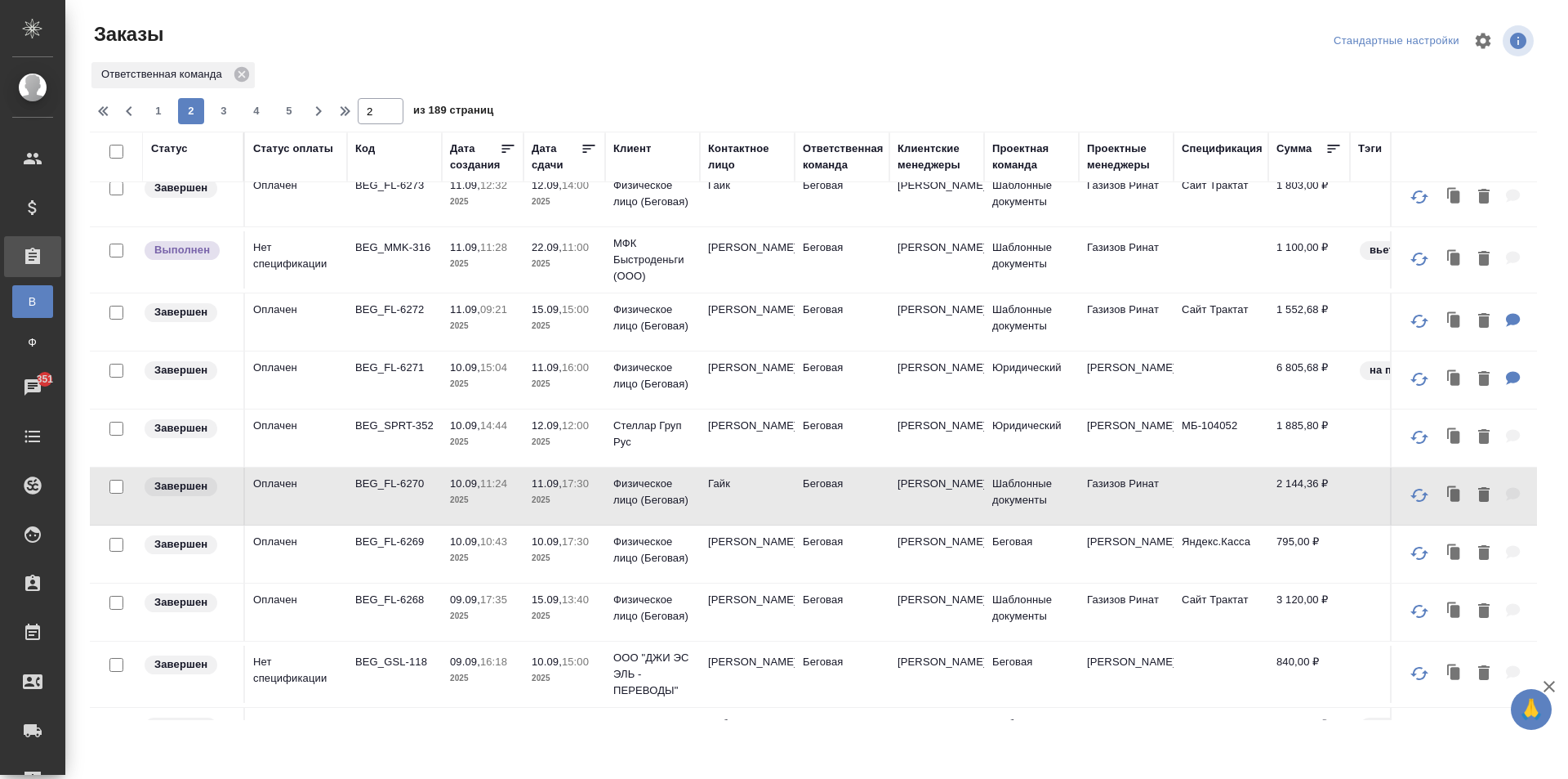
click at [1099, 323] on td "Газизов Ринат" at bounding box center [1126, 322] width 95 height 57
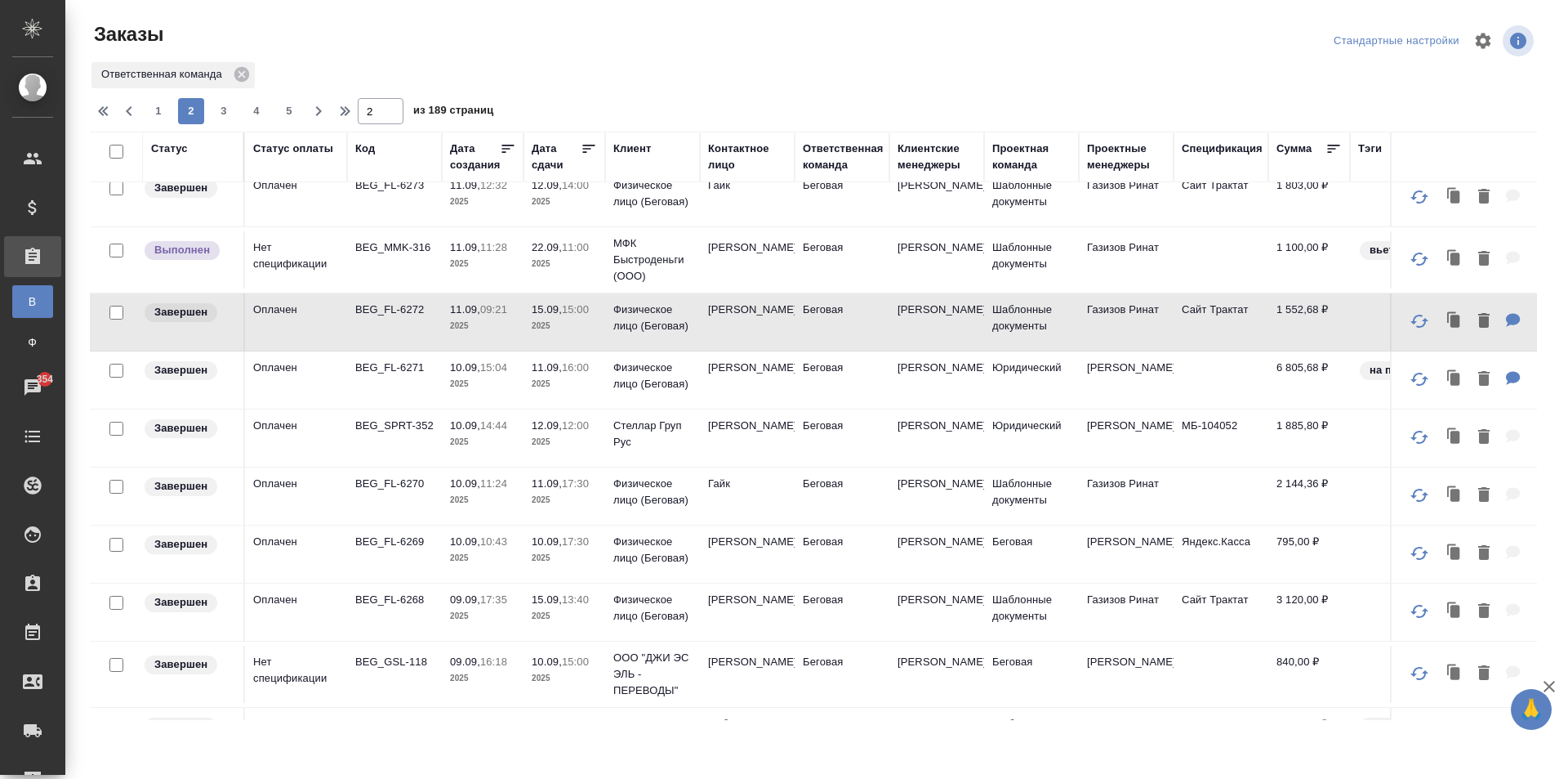
click at [109, 113] on icon "button" at bounding box center [105, 112] width 20 height 20
click at [102, 114] on div "1 2 3 4 5 2 из 189 страниц" at bounding box center [820, 111] width 1460 height 26
type input "1"
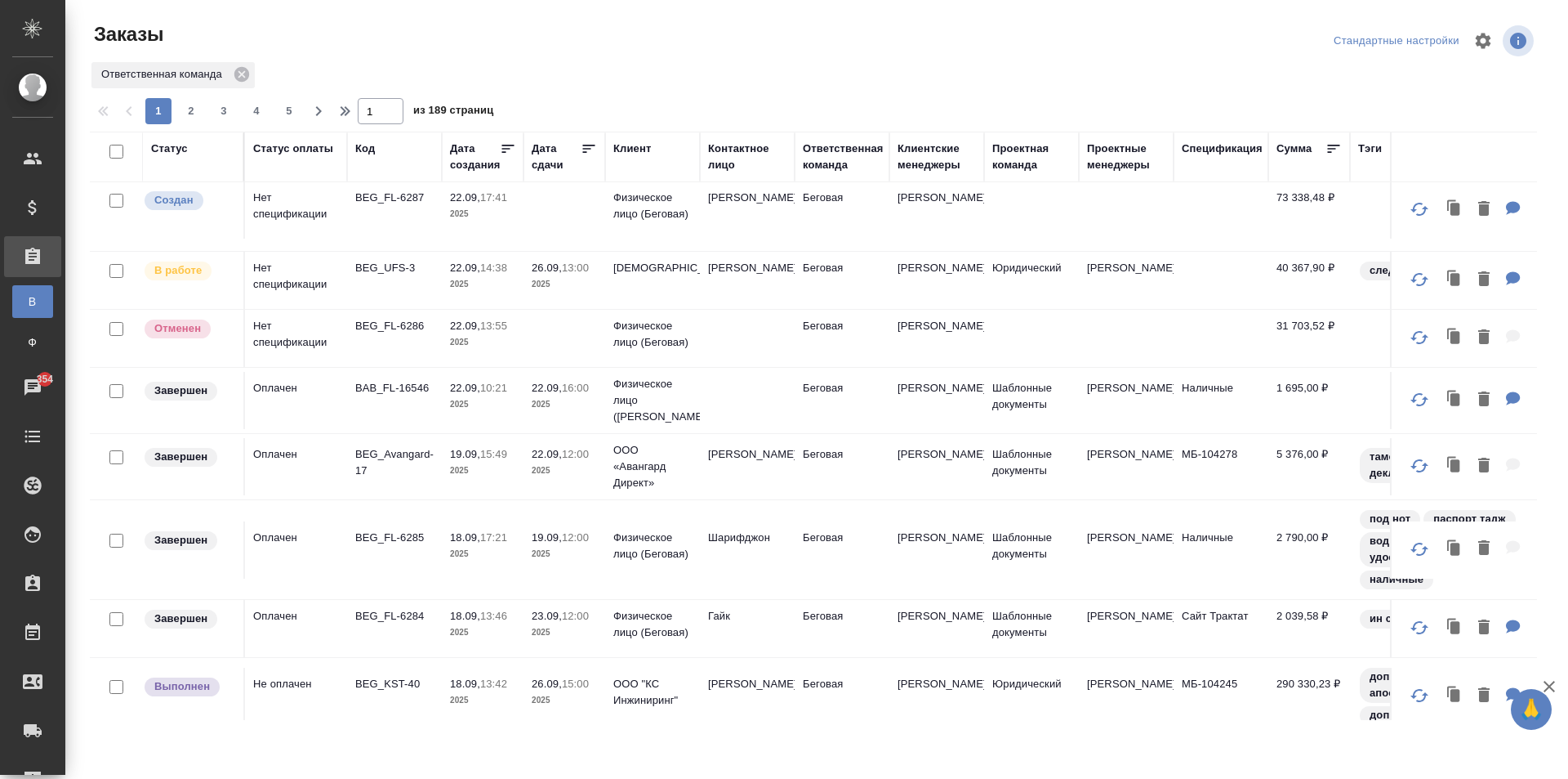
scroll to position [0, 0]
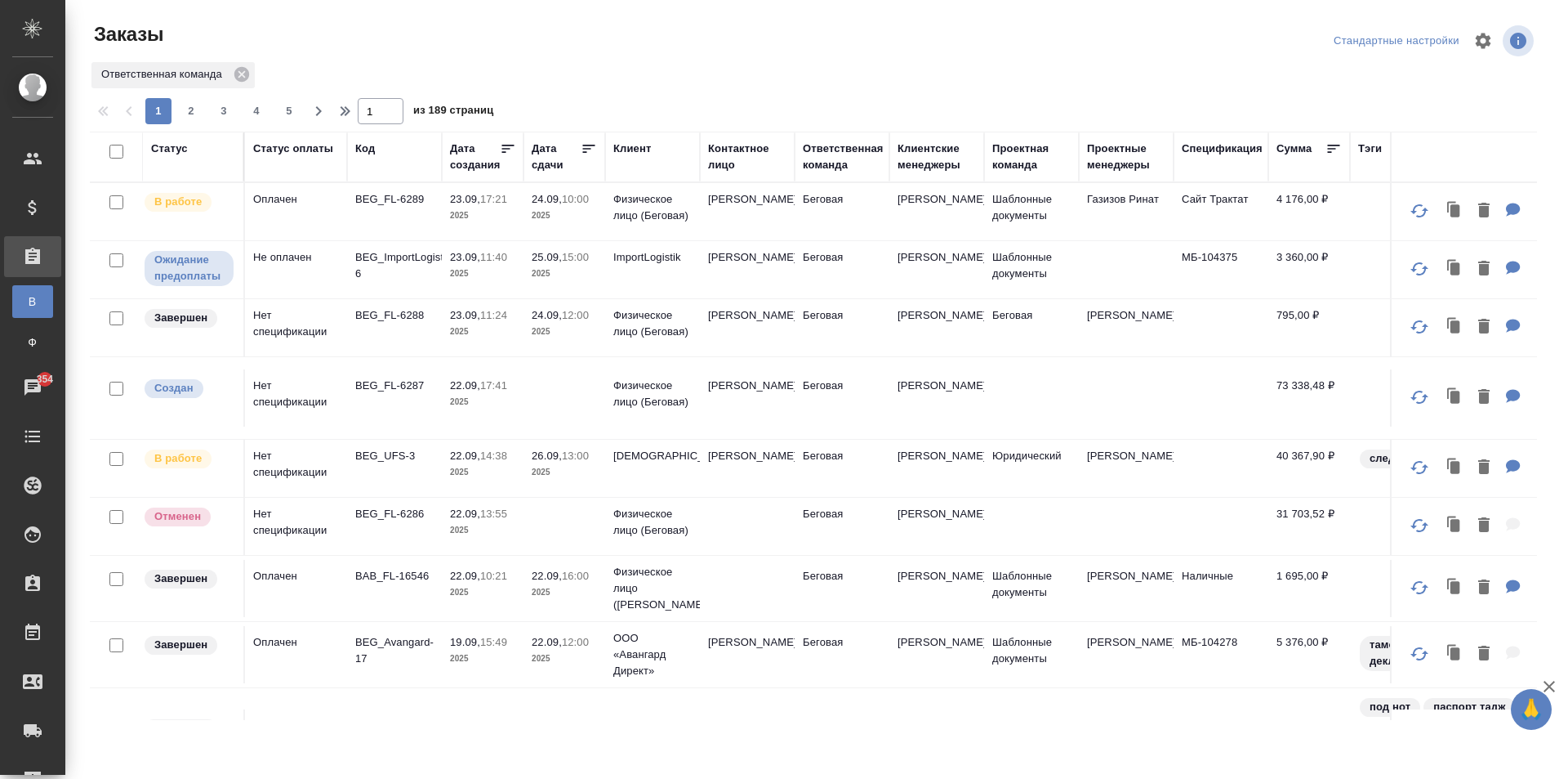
click at [751, 223] on td "Дмитрий" at bounding box center [747, 211] width 95 height 57
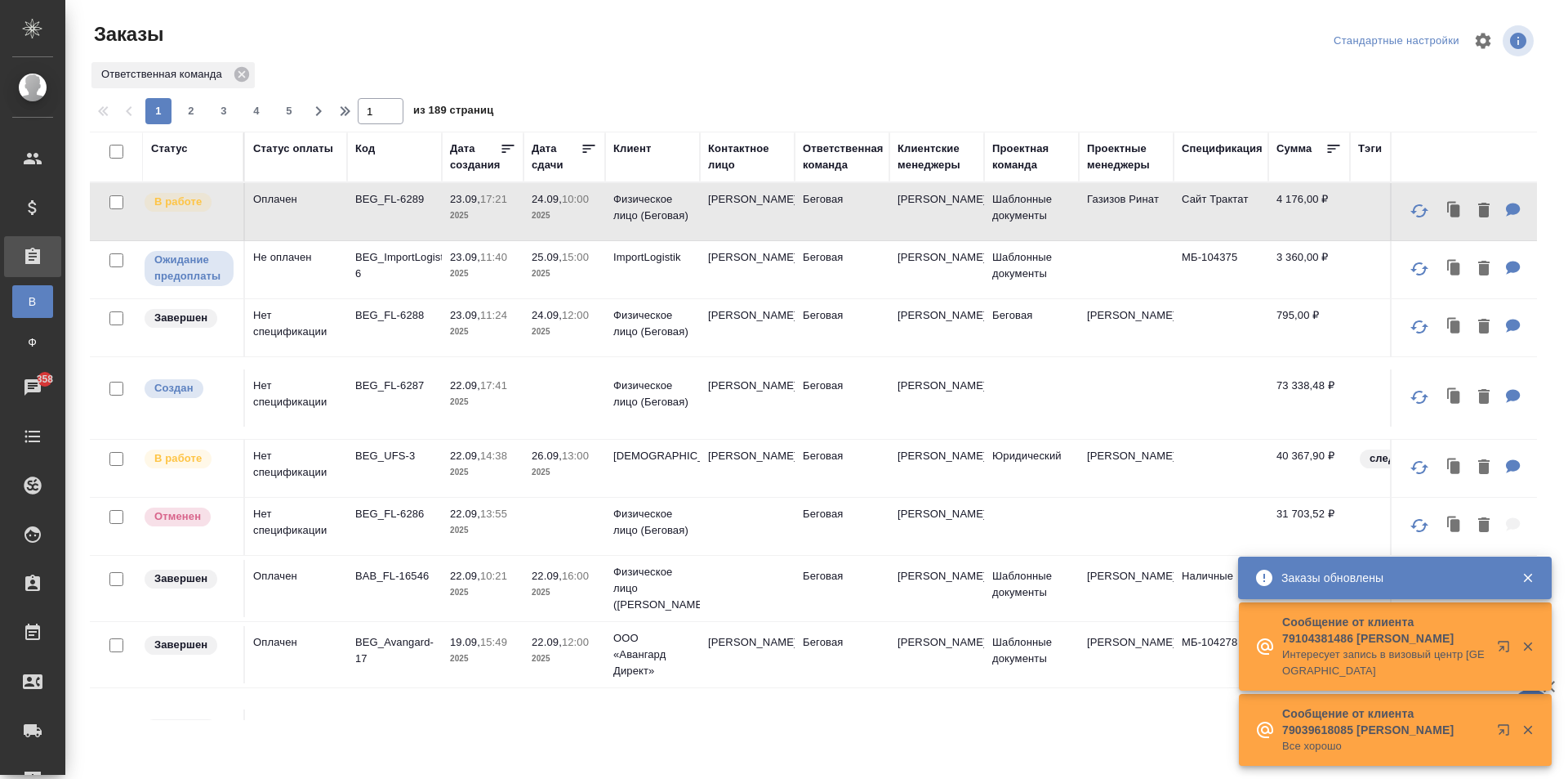
click at [1016, 383] on td at bounding box center [1031, 398] width 95 height 57
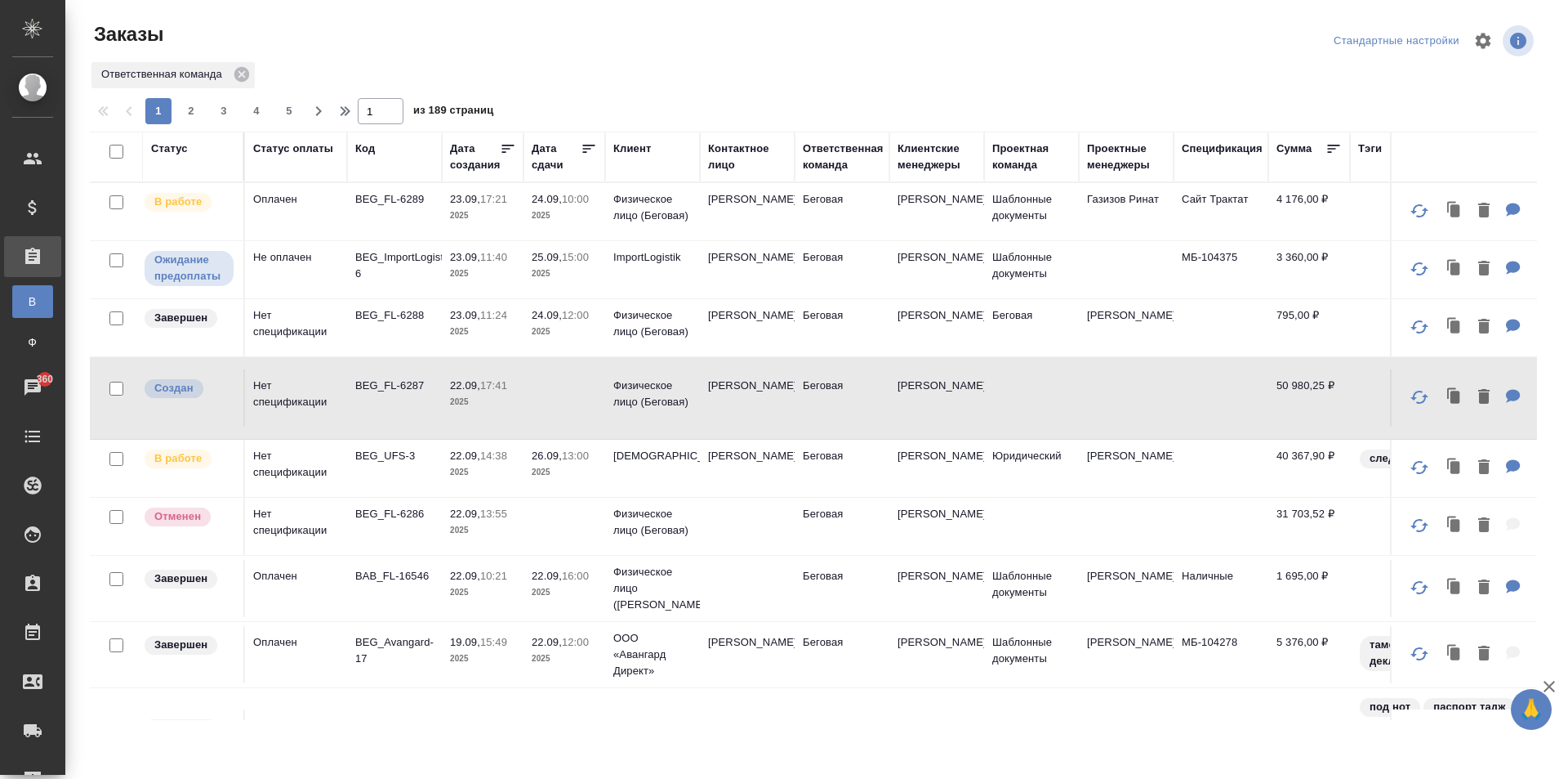
click at [738, 329] on td "Евгения" at bounding box center [747, 327] width 95 height 57
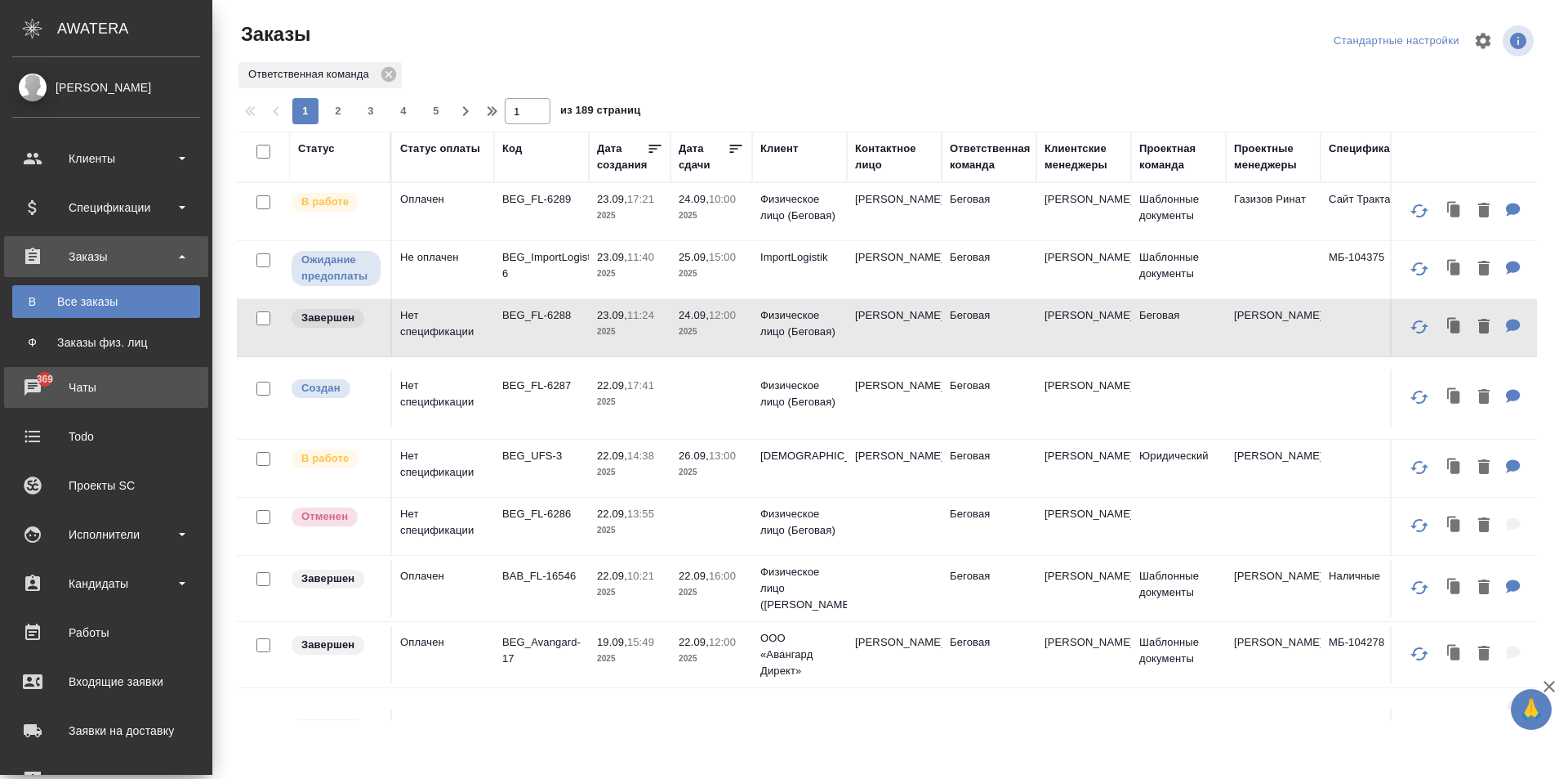
click at [42, 390] on icon at bounding box center [33, 387] width 20 height 20
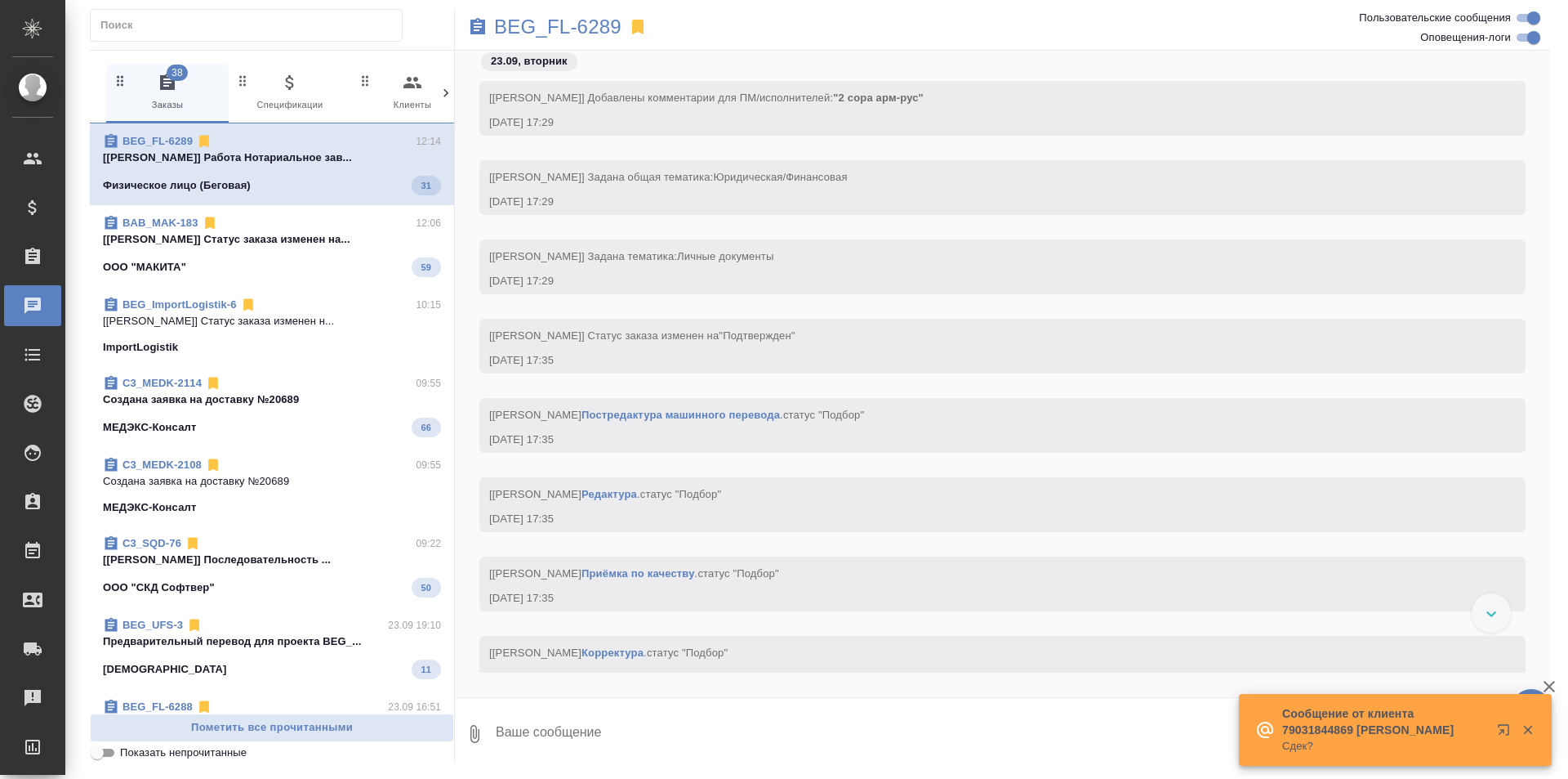
scroll to position [2499, 0]
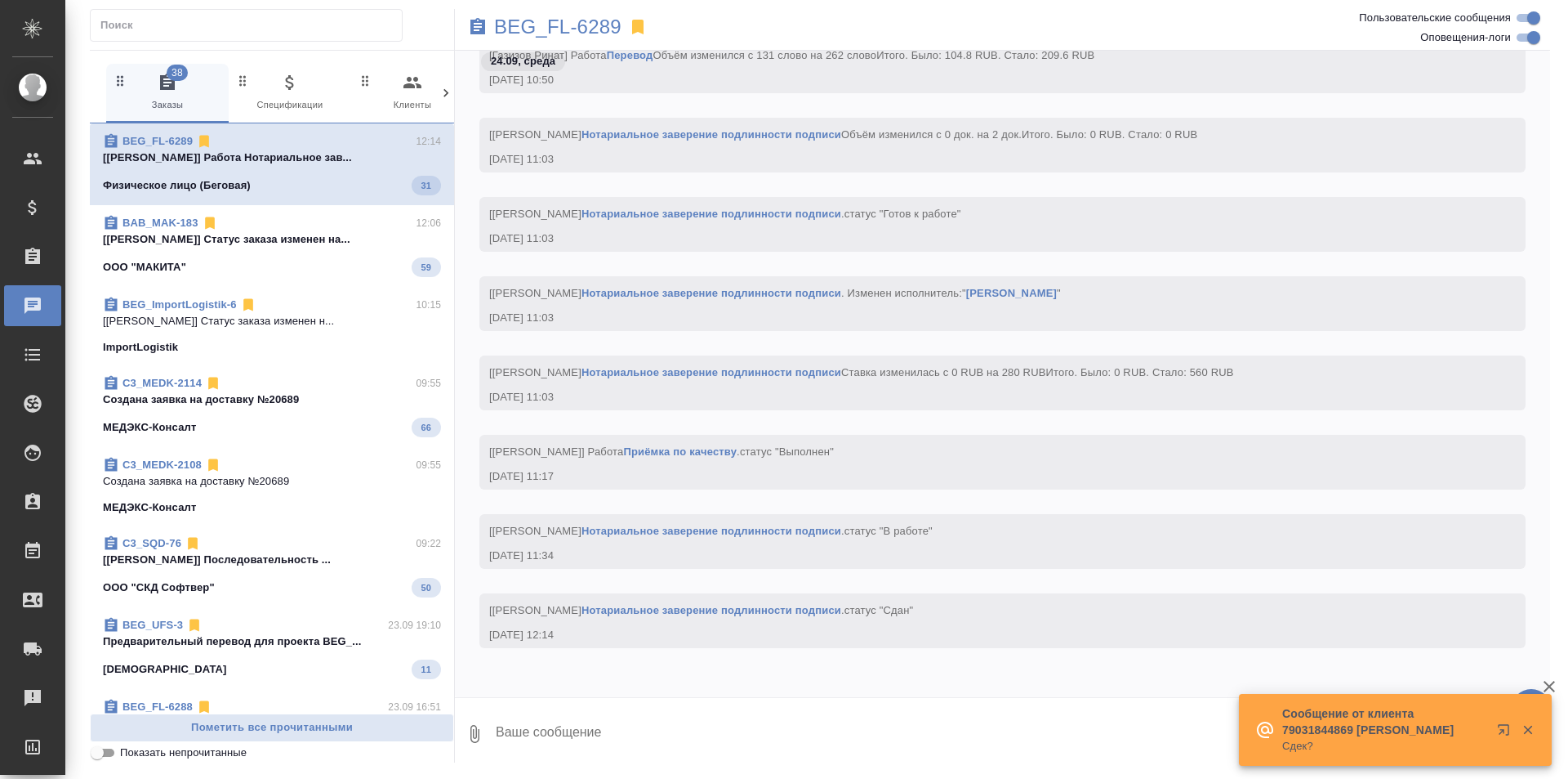
click at [444, 102] on div at bounding box center [446, 93] width 16 height 59
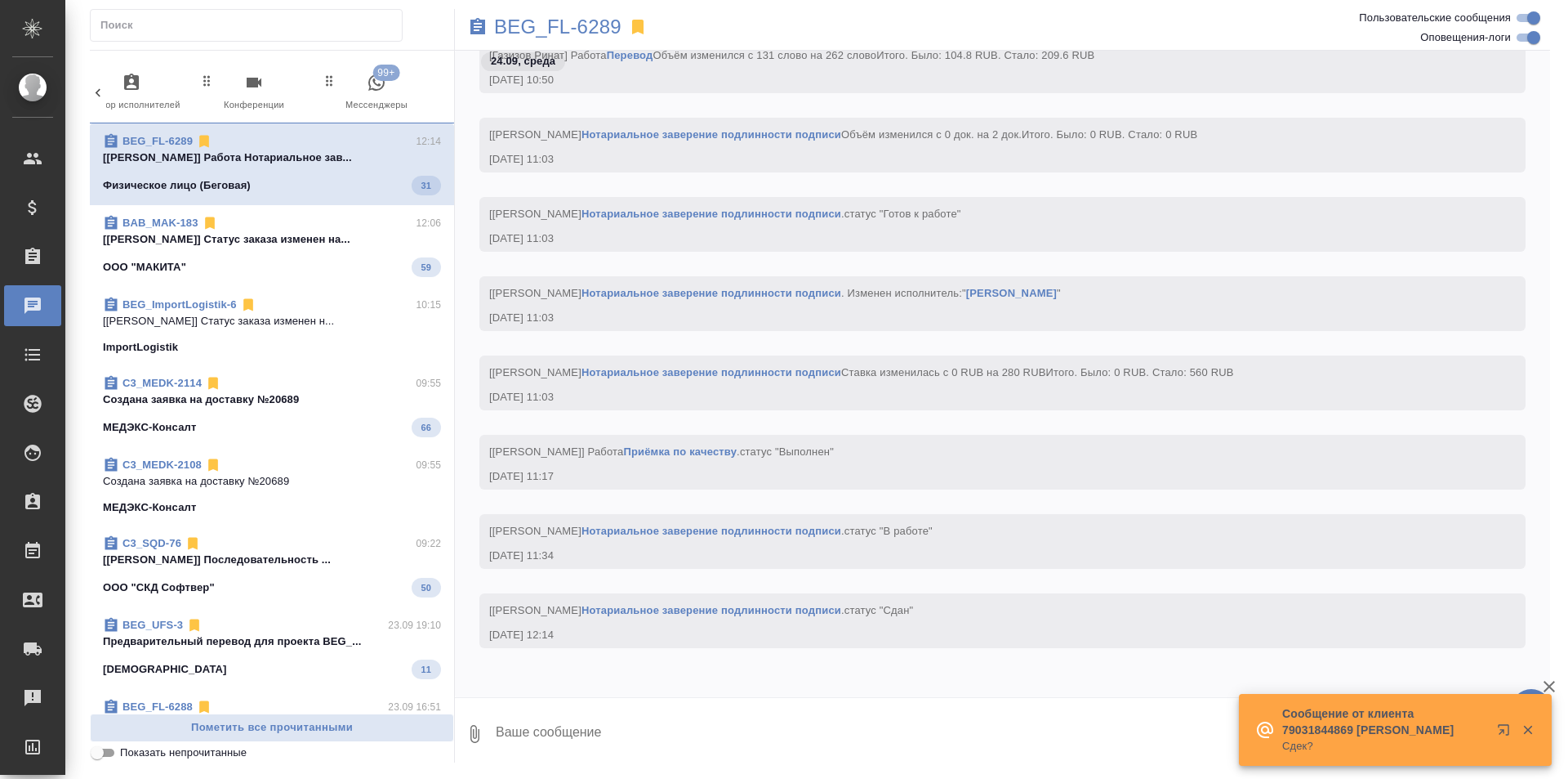
click at [392, 93] on span "99+ Мессенджеры" at bounding box center [376, 92] width 110 height 40
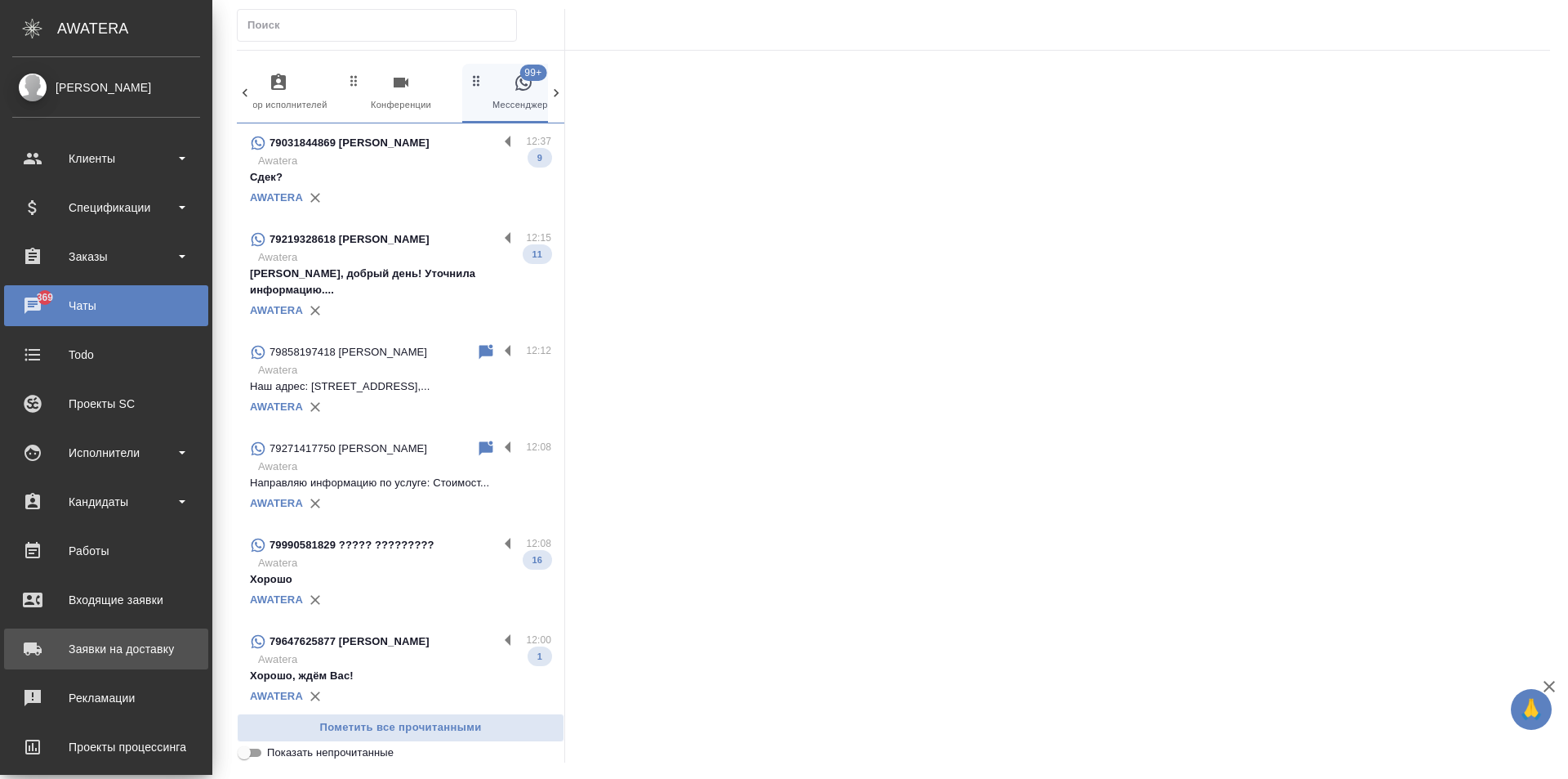
click at [129, 656] on div "Заявки на доставку" at bounding box center [106, 648] width 188 height 24
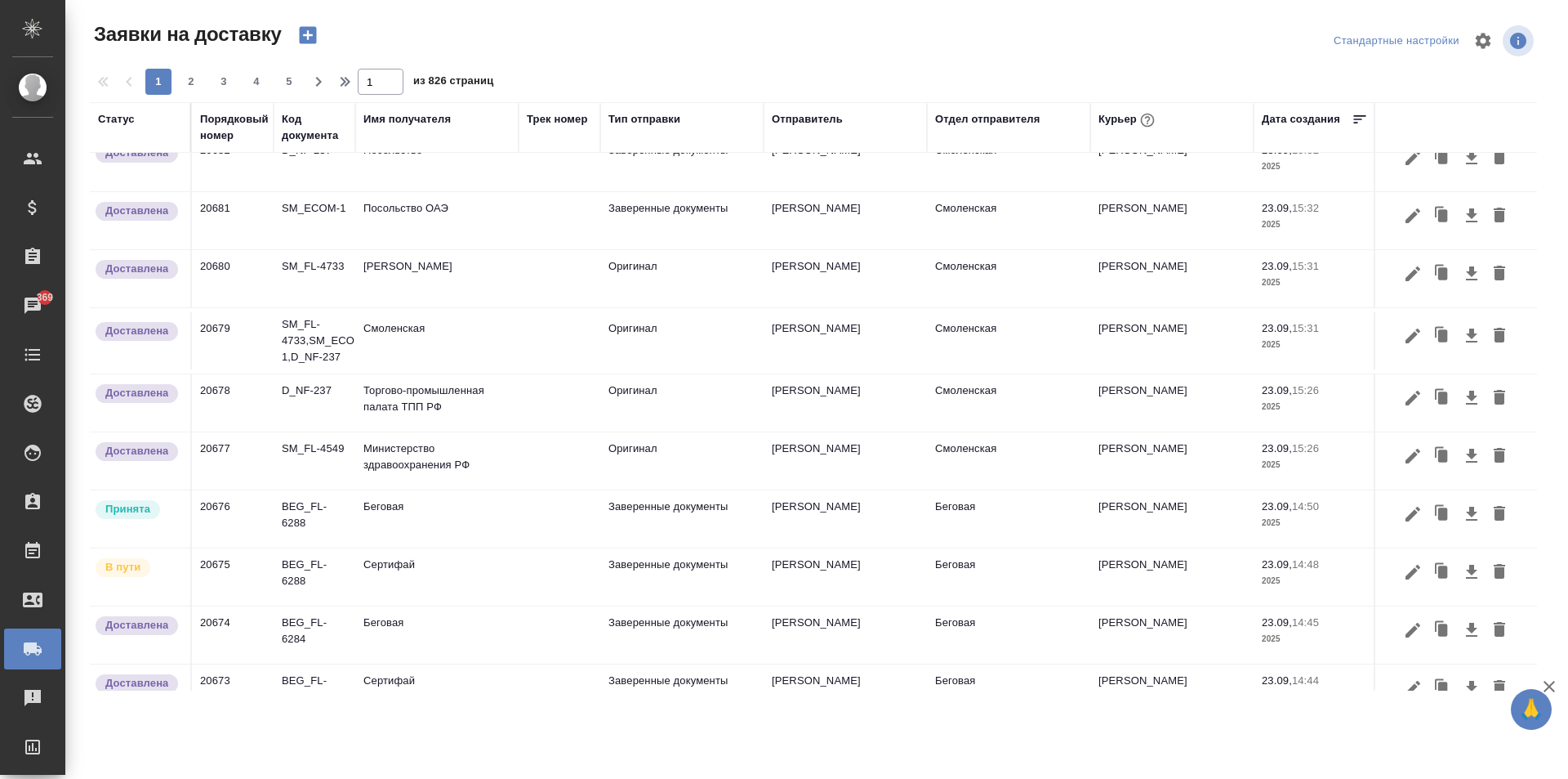
scroll to position [899, 0]
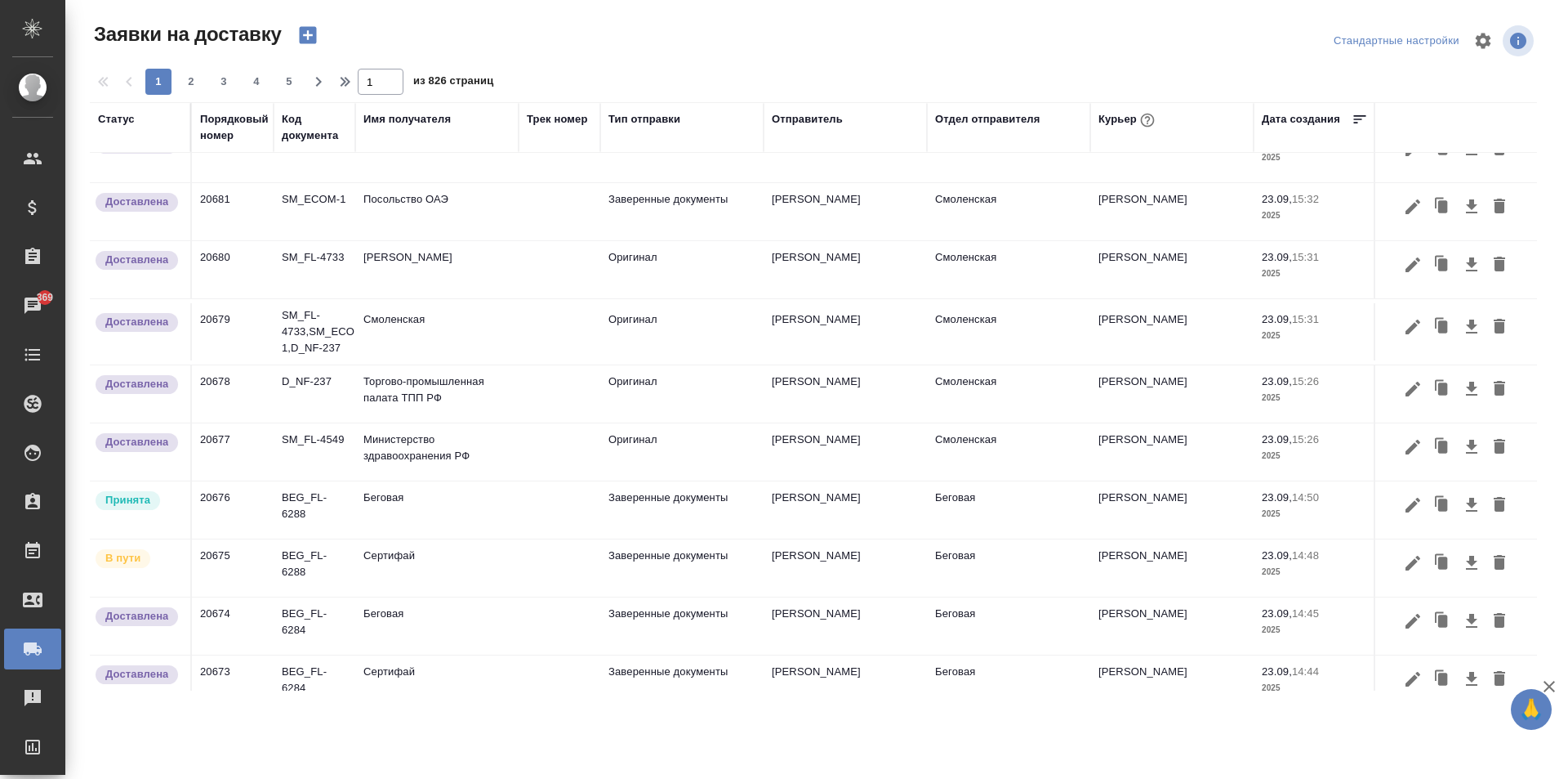
click at [1403, 562] on icon "button" at bounding box center [1413, 563] width 20 height 20
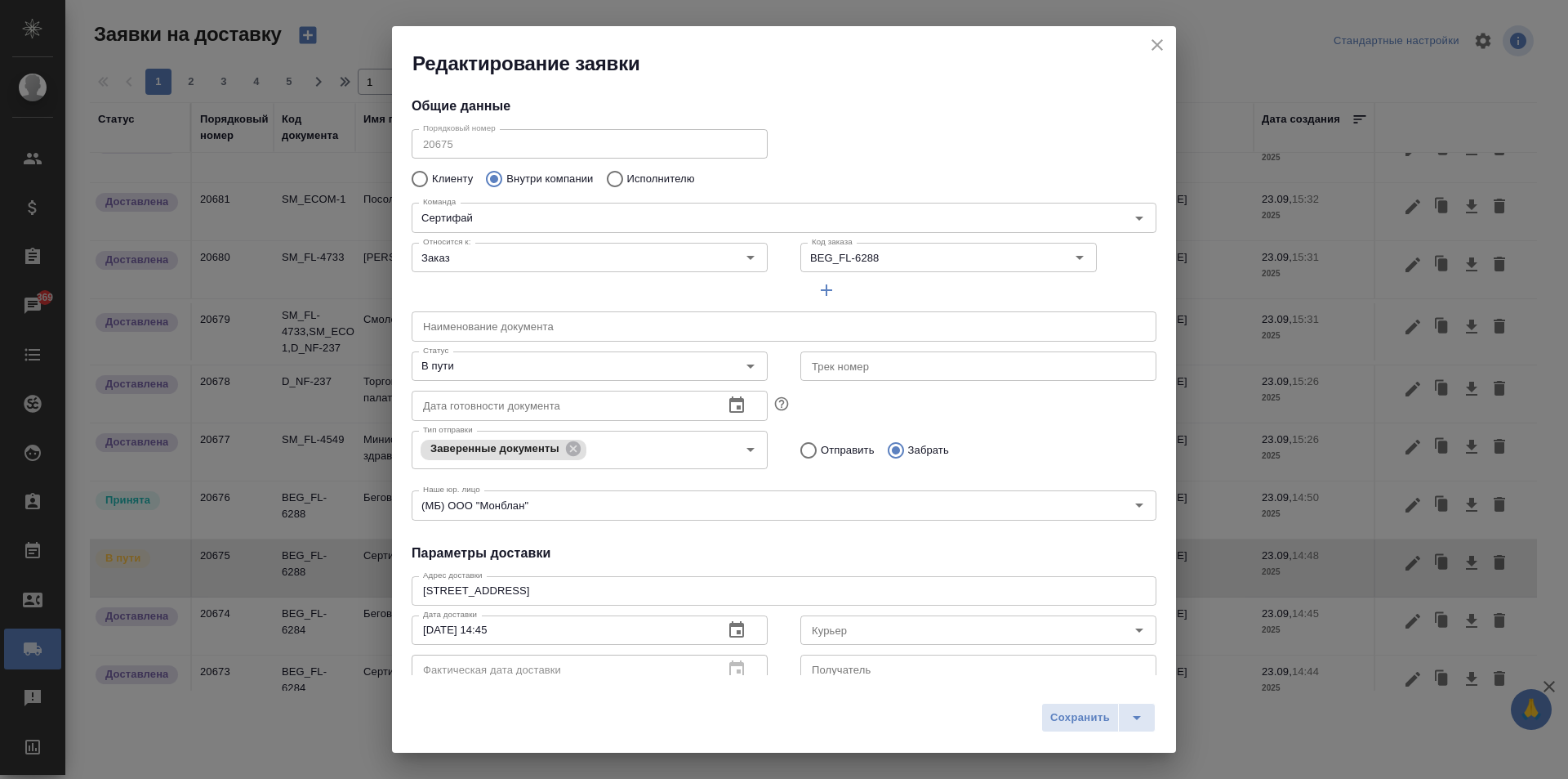
type input "Скляров Станислав"
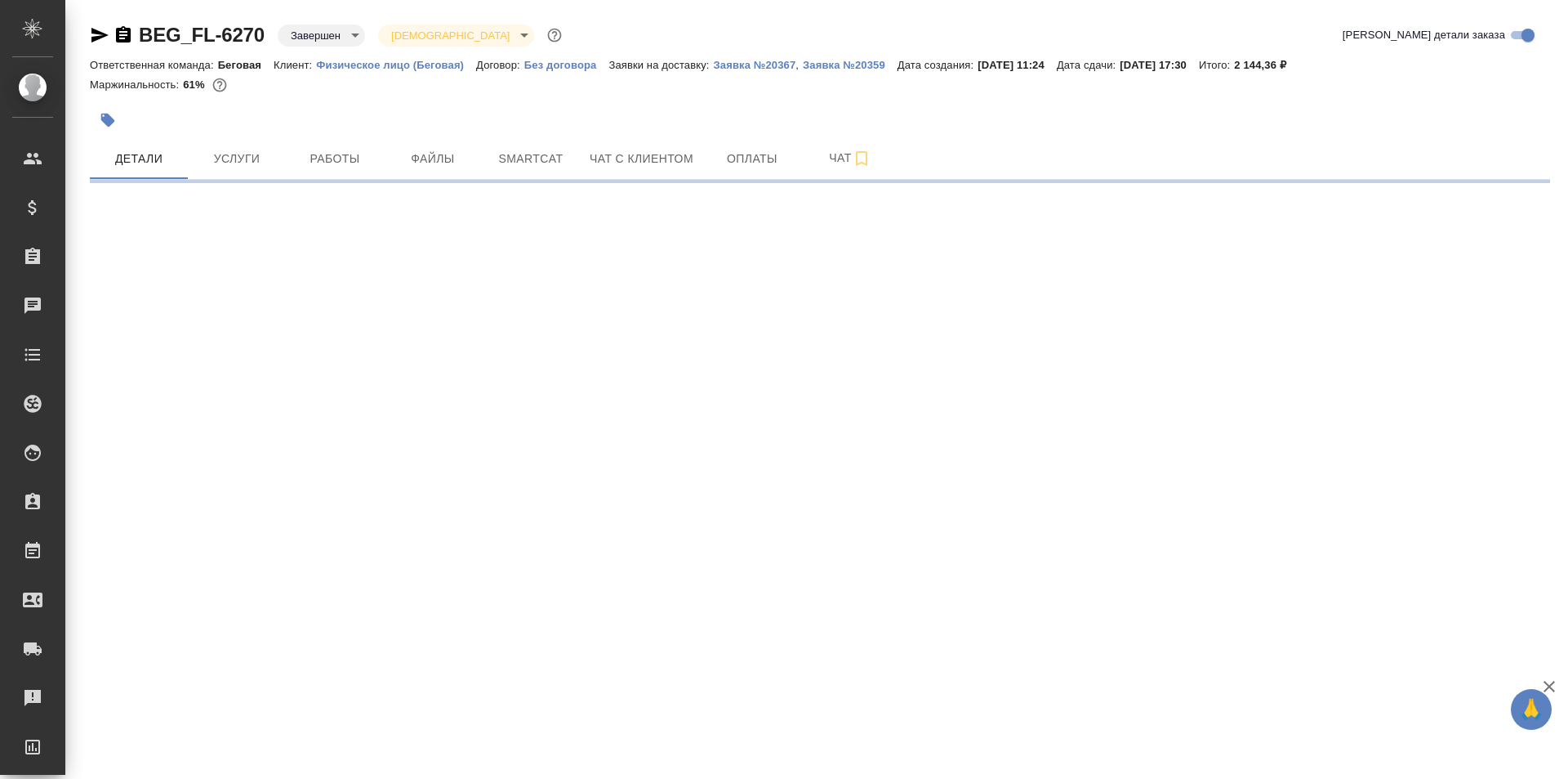
select select "RU"
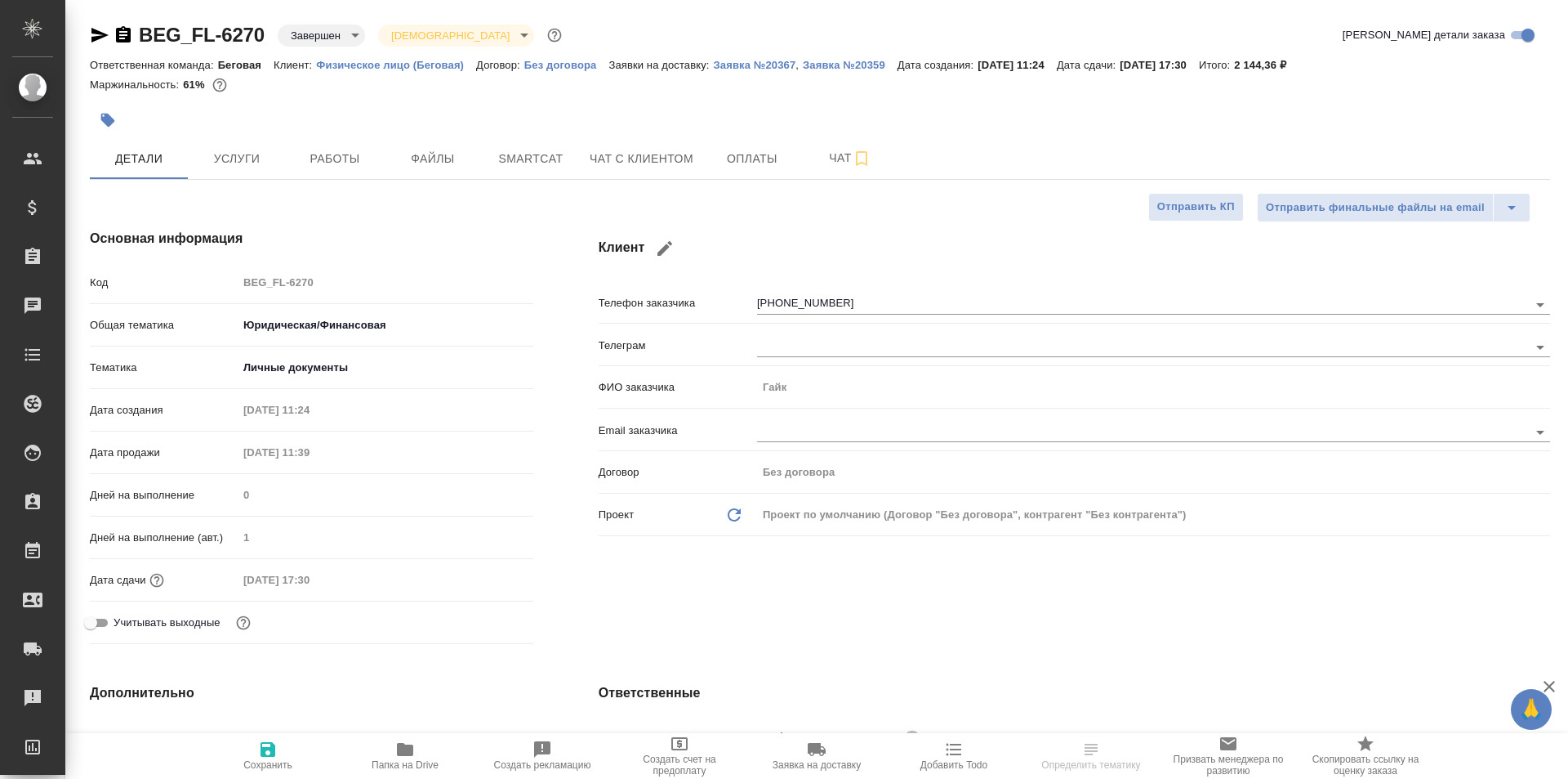
type textarea "x"
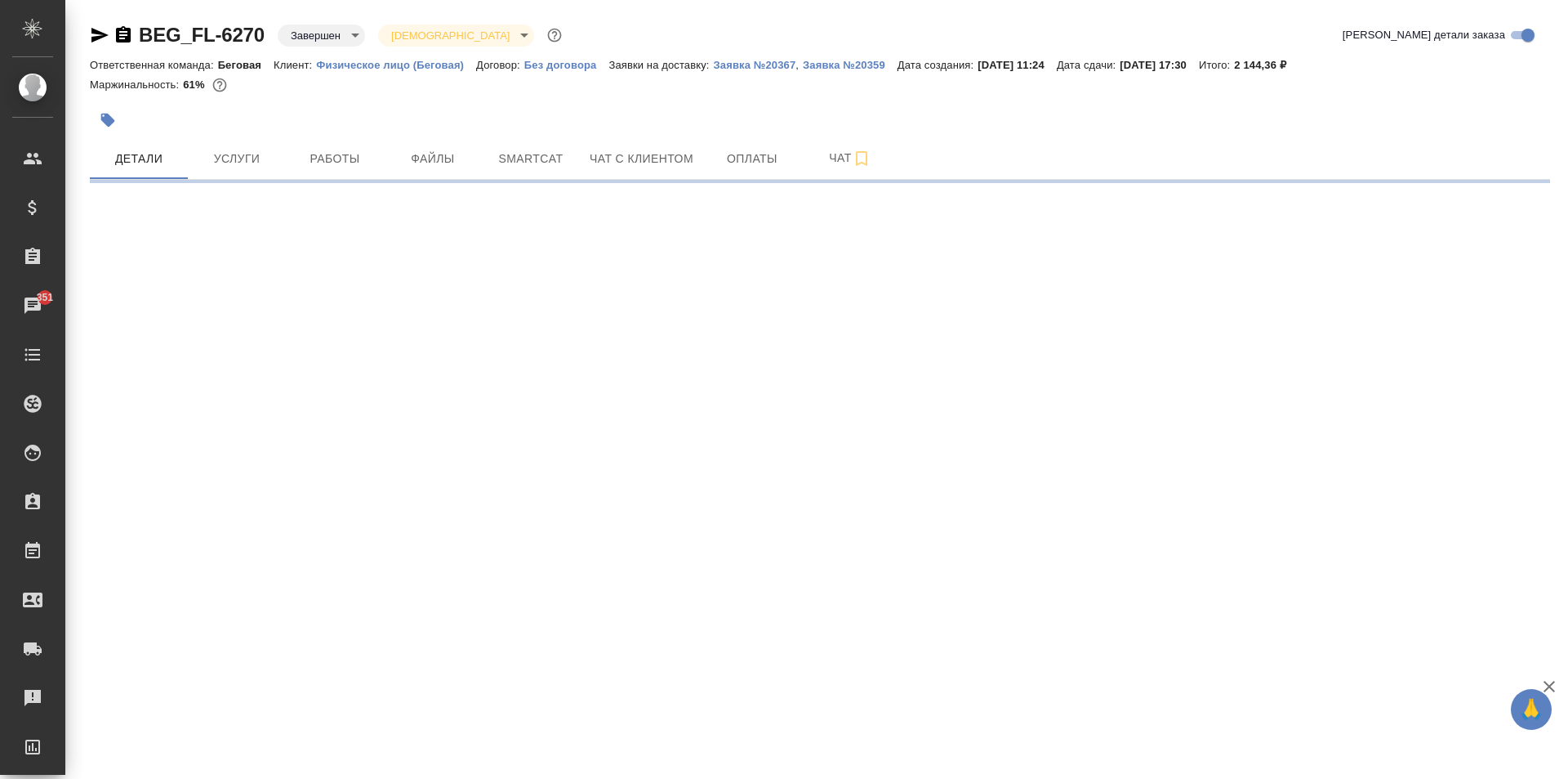
select select "RU"
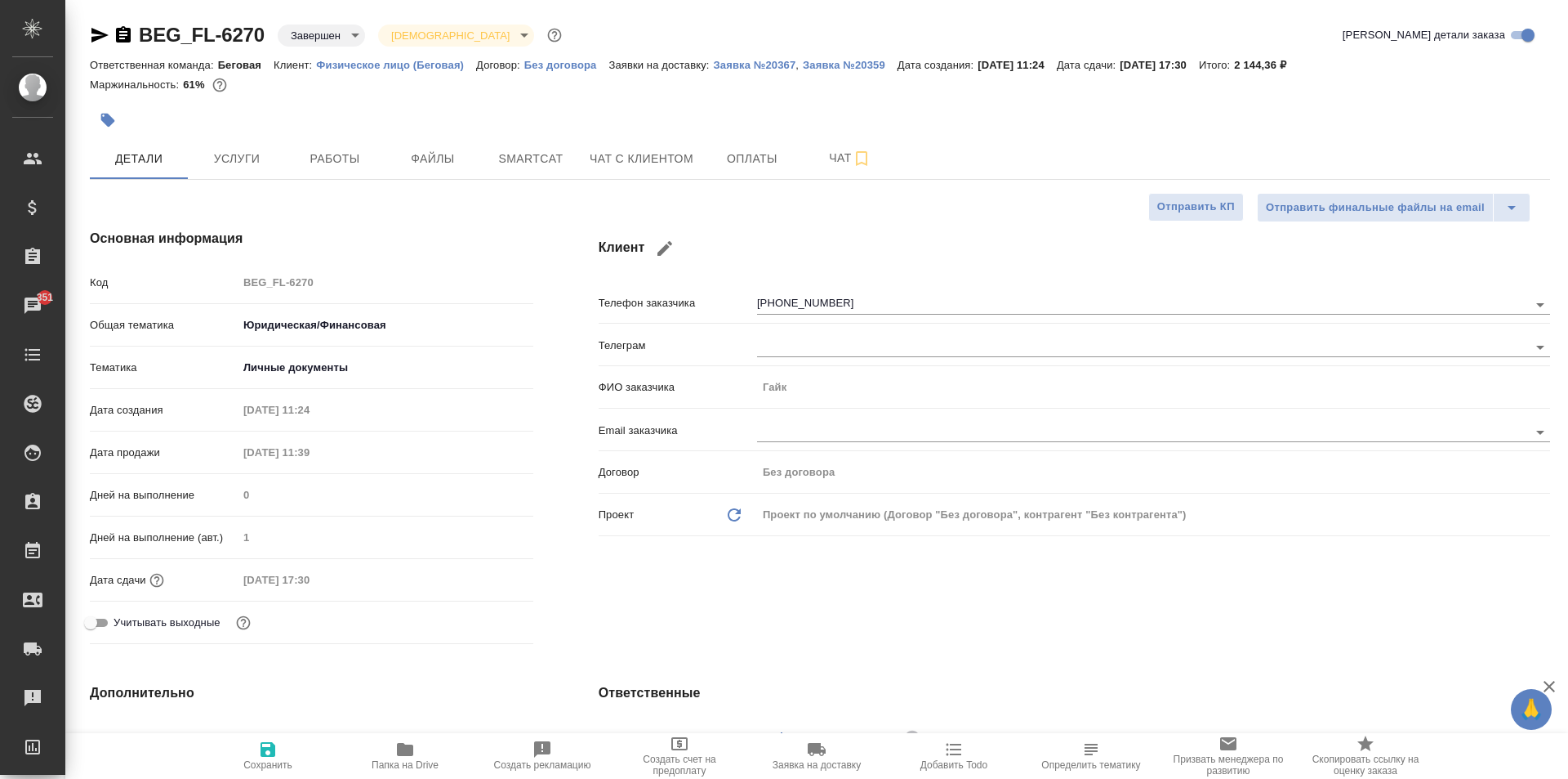
type textarea "x"
click at [288, 152] on button "Работы" at bounding box center [335, 159] width 98 height 41
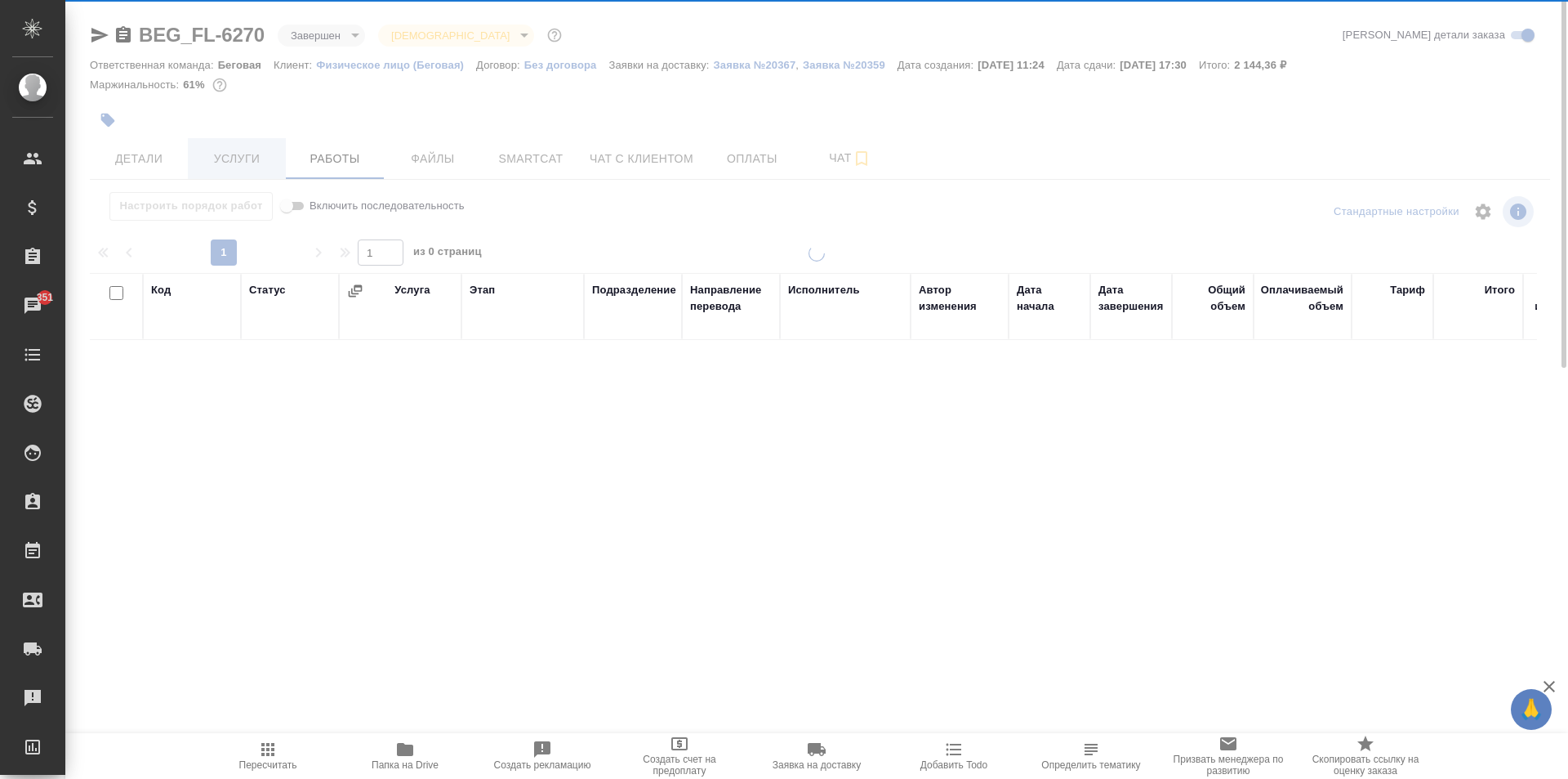
click at [261, 158] on span "Услуги" at bounding box center [237, 159] width 78 height 21
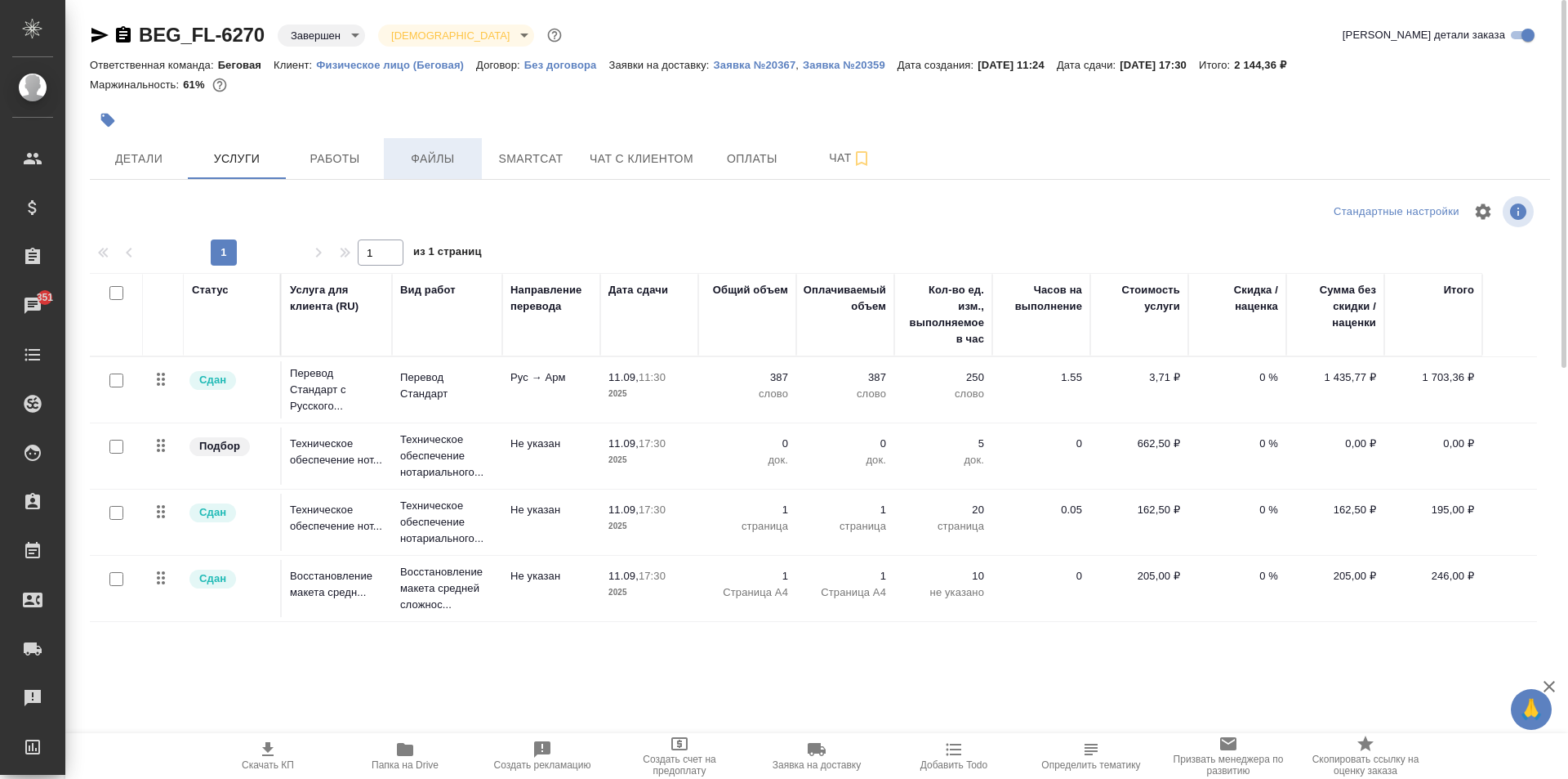
click at [454, 162] on span "Файлы" at bounding box center [433, 159] width 78 height 21
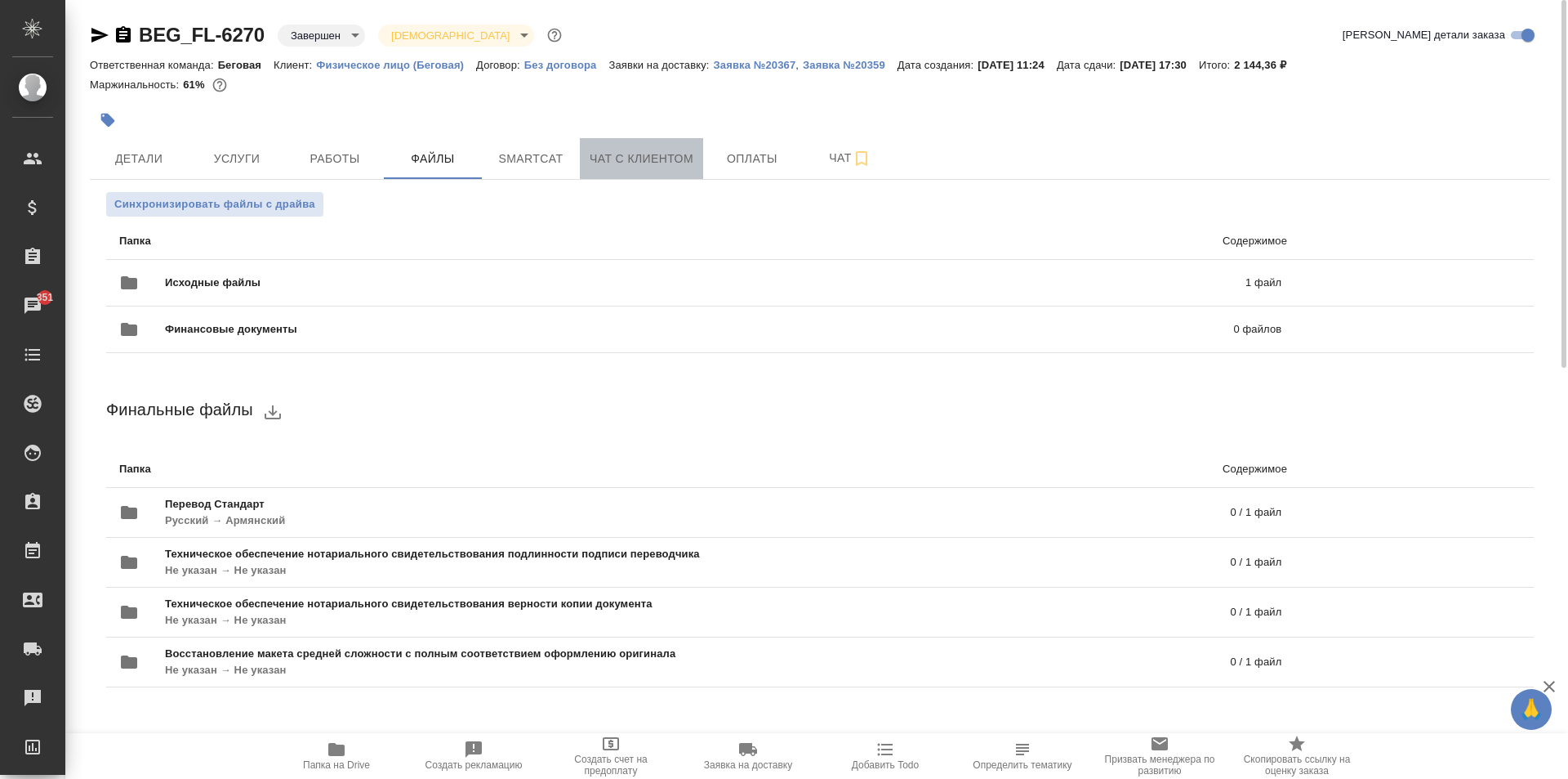
click at [611, 153] on span "Чат с клиентом" at bounding box center [641, 159] width 103 height 21
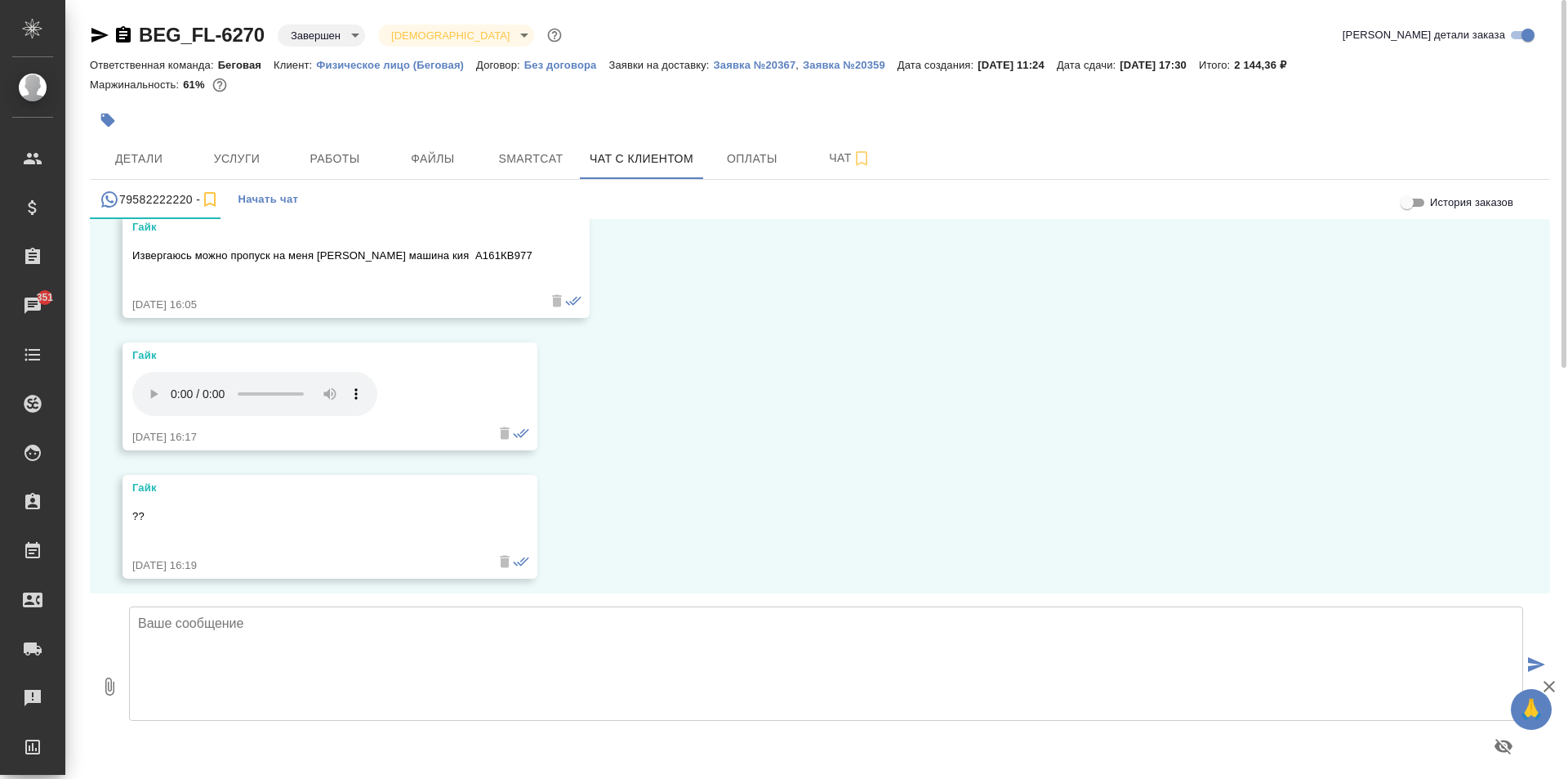
scroll to position [8914, 0]
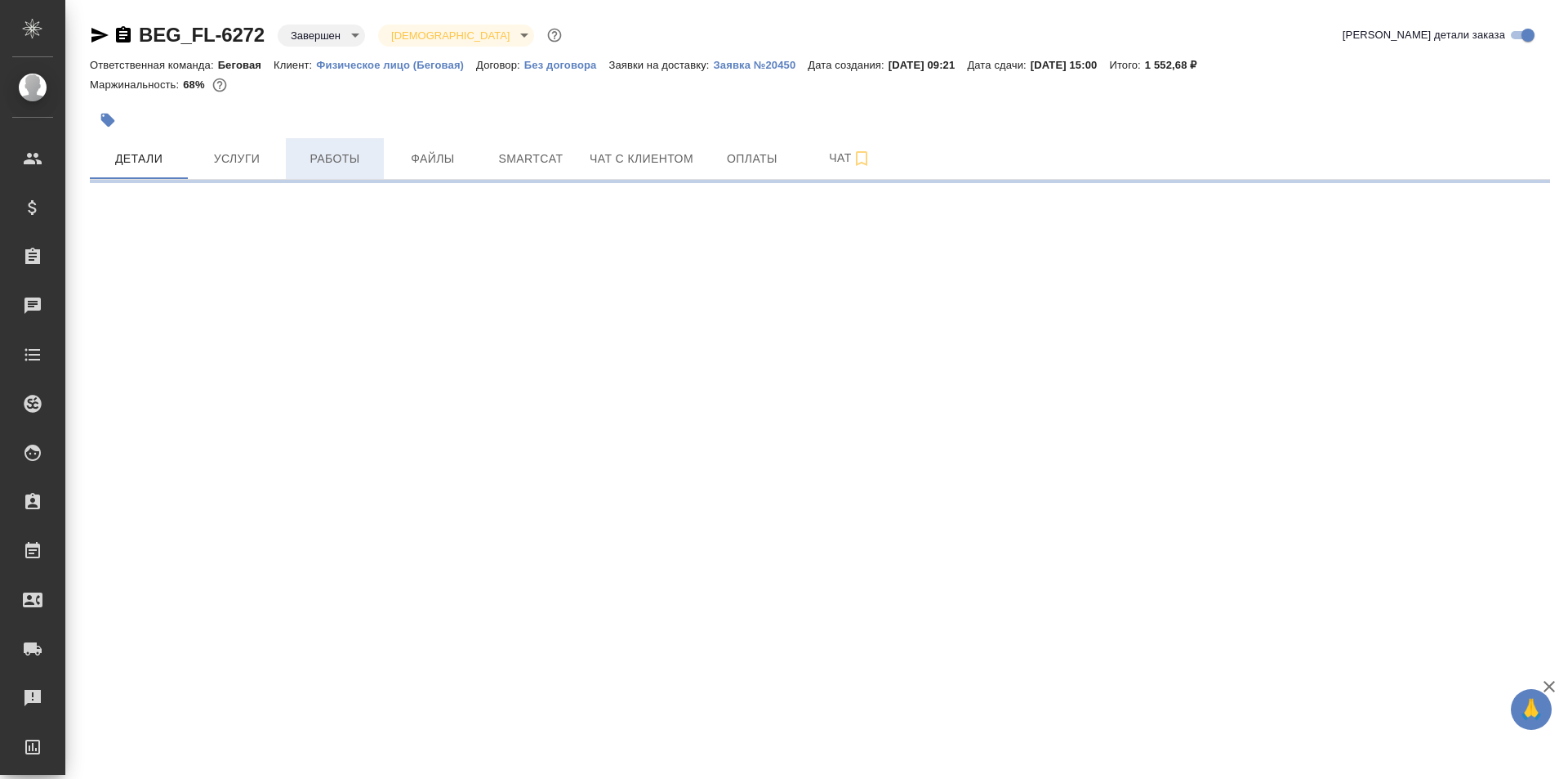
select select "RU"
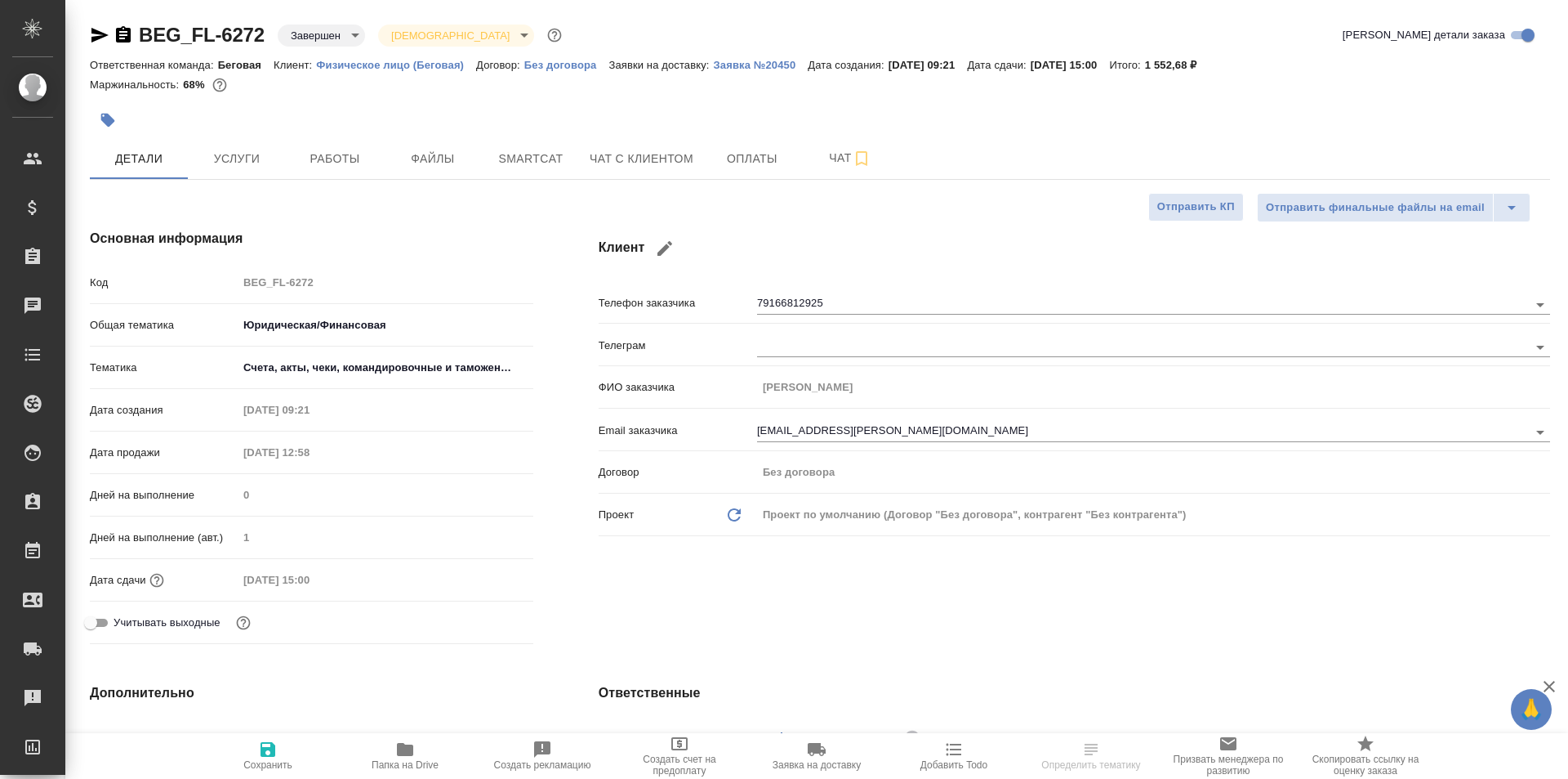
type textarea "x"
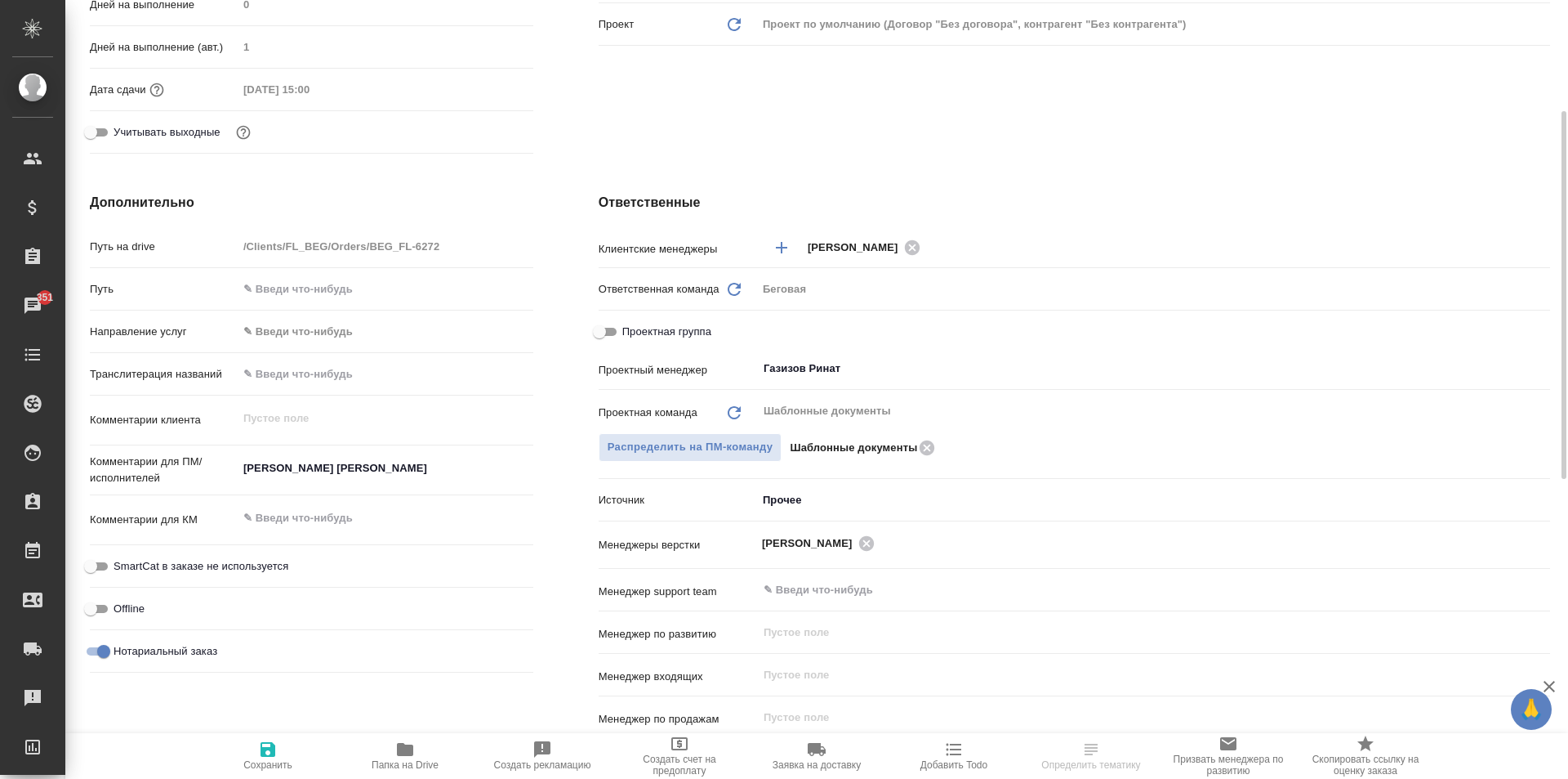
scroll to position [82, 0]
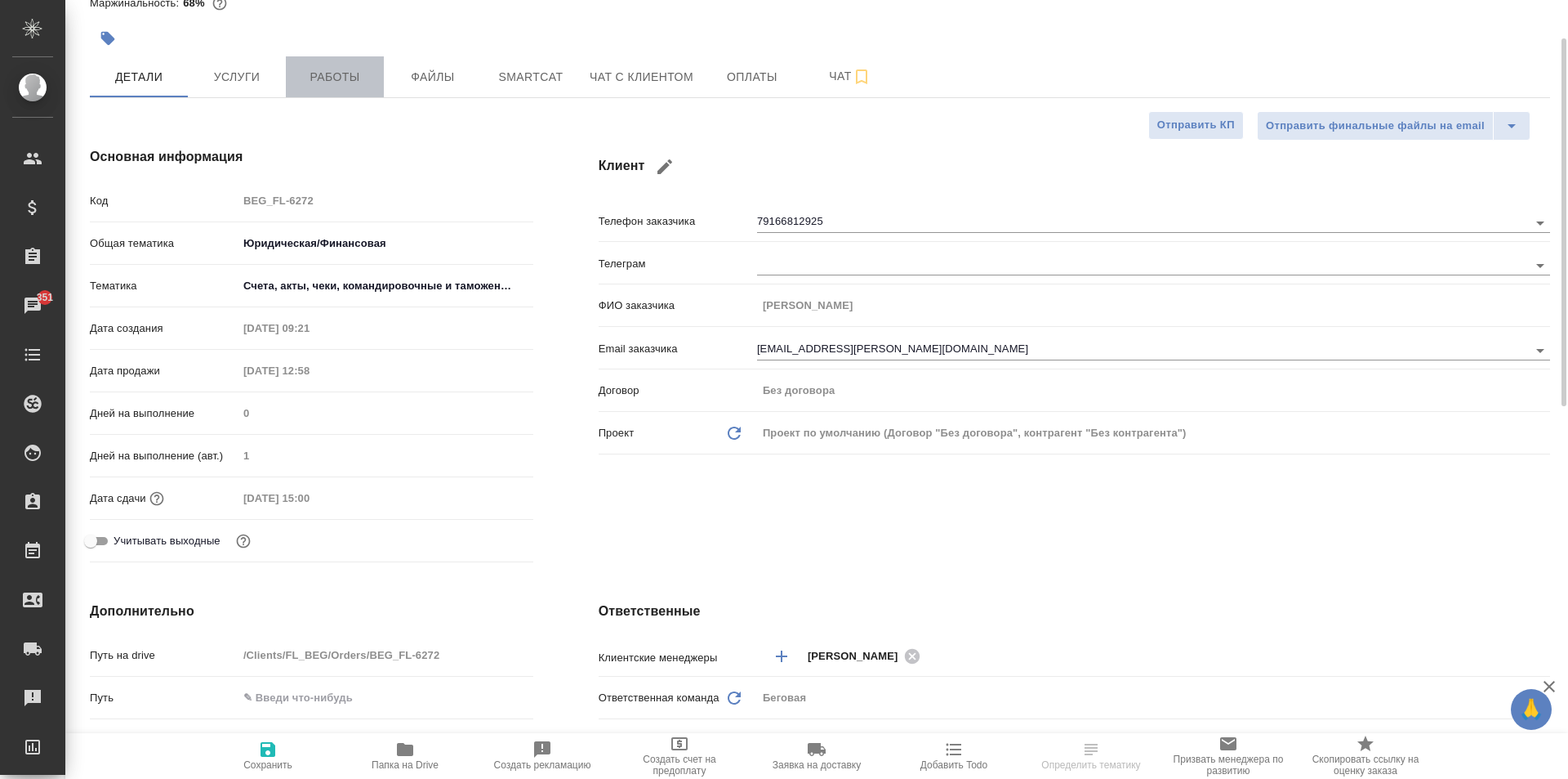
click at [317, 65] on button "Работы" at bounding box center [335, 77] width 98 height 41
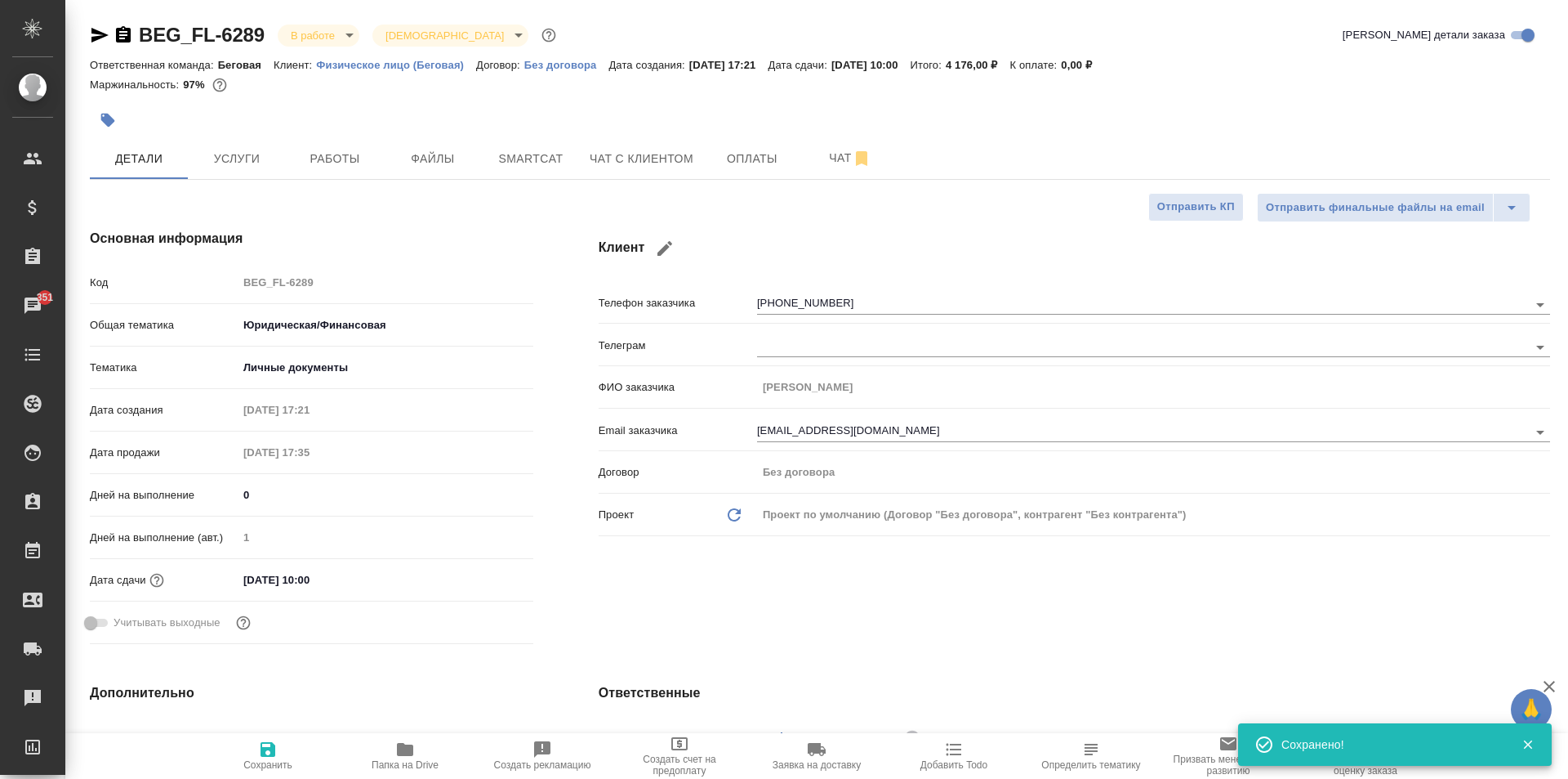
select select "RU"
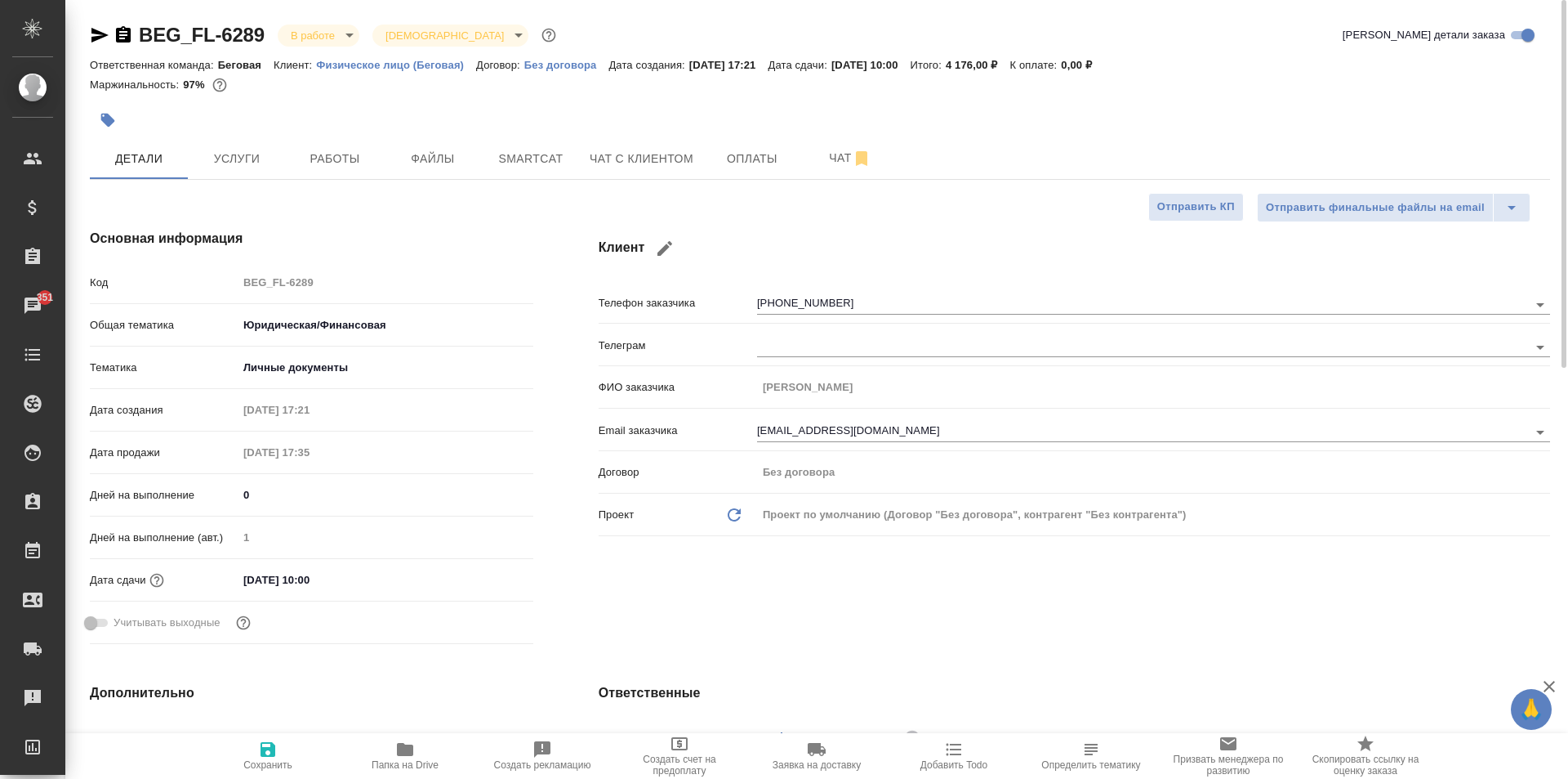
click at [120, 30] on icon "button" at bounding box center [123, 34] width 14 height 16
click at [316, 159] on span "Работы" at bounding box center [334, 159] width 78 height 21
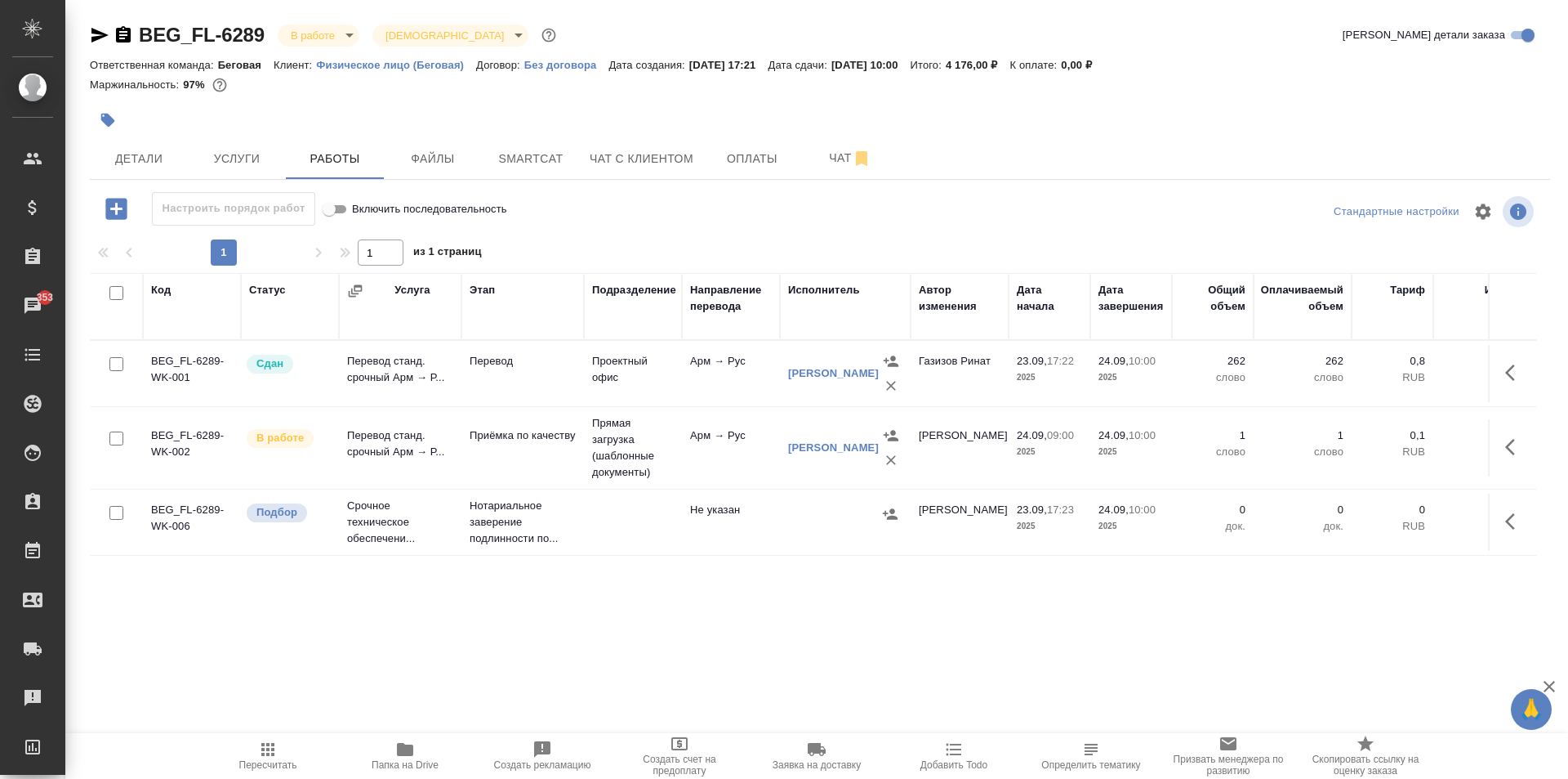
click at [824, 530] on td at bounding box center [846, 522] width 131 height 57
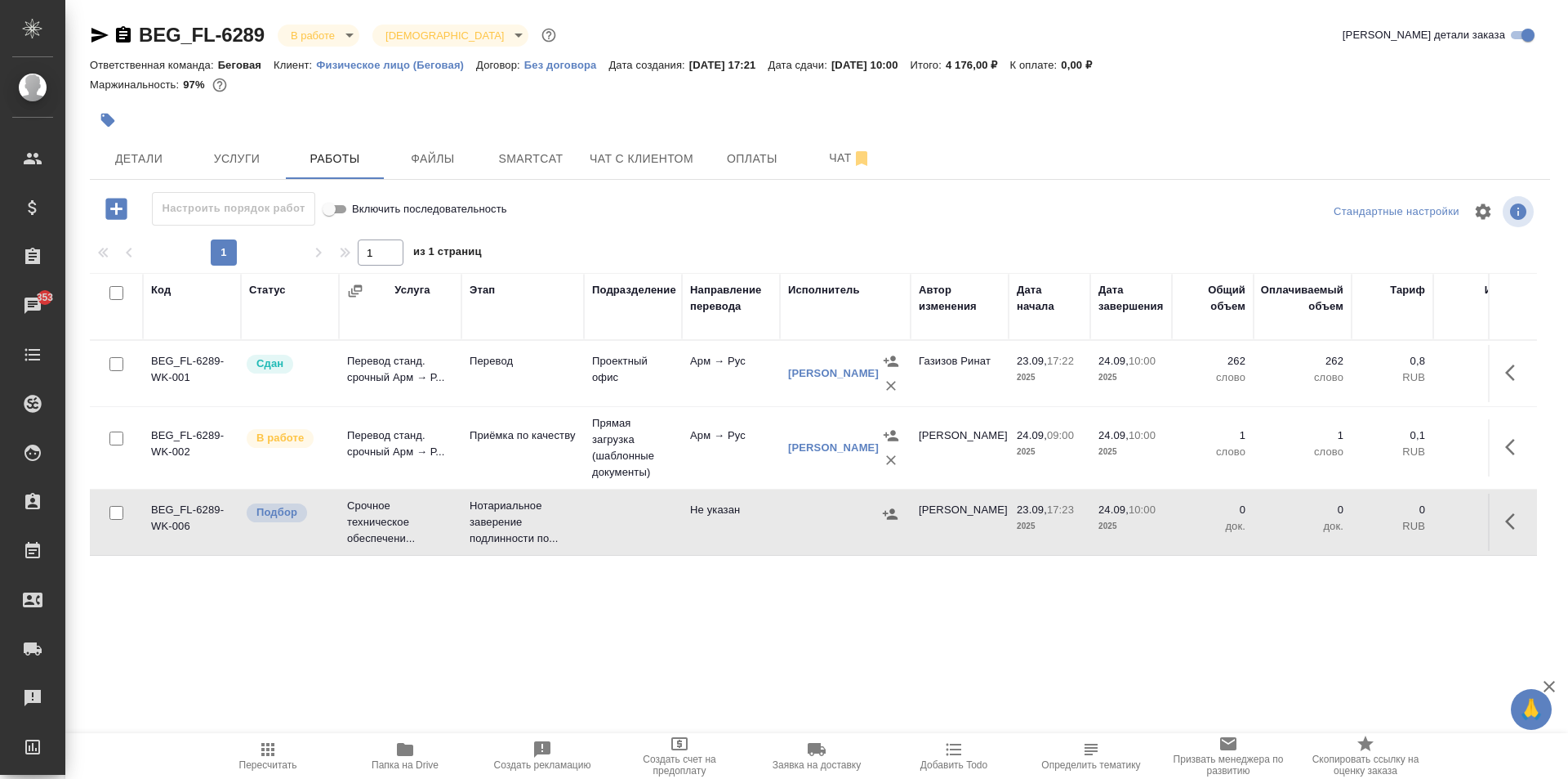
click at [824, 530] on td at bounding box center [846, 522] width 131 height 57
click at [98, 35] on icon "button" at bounding box center [100, 35] width 20 height 20
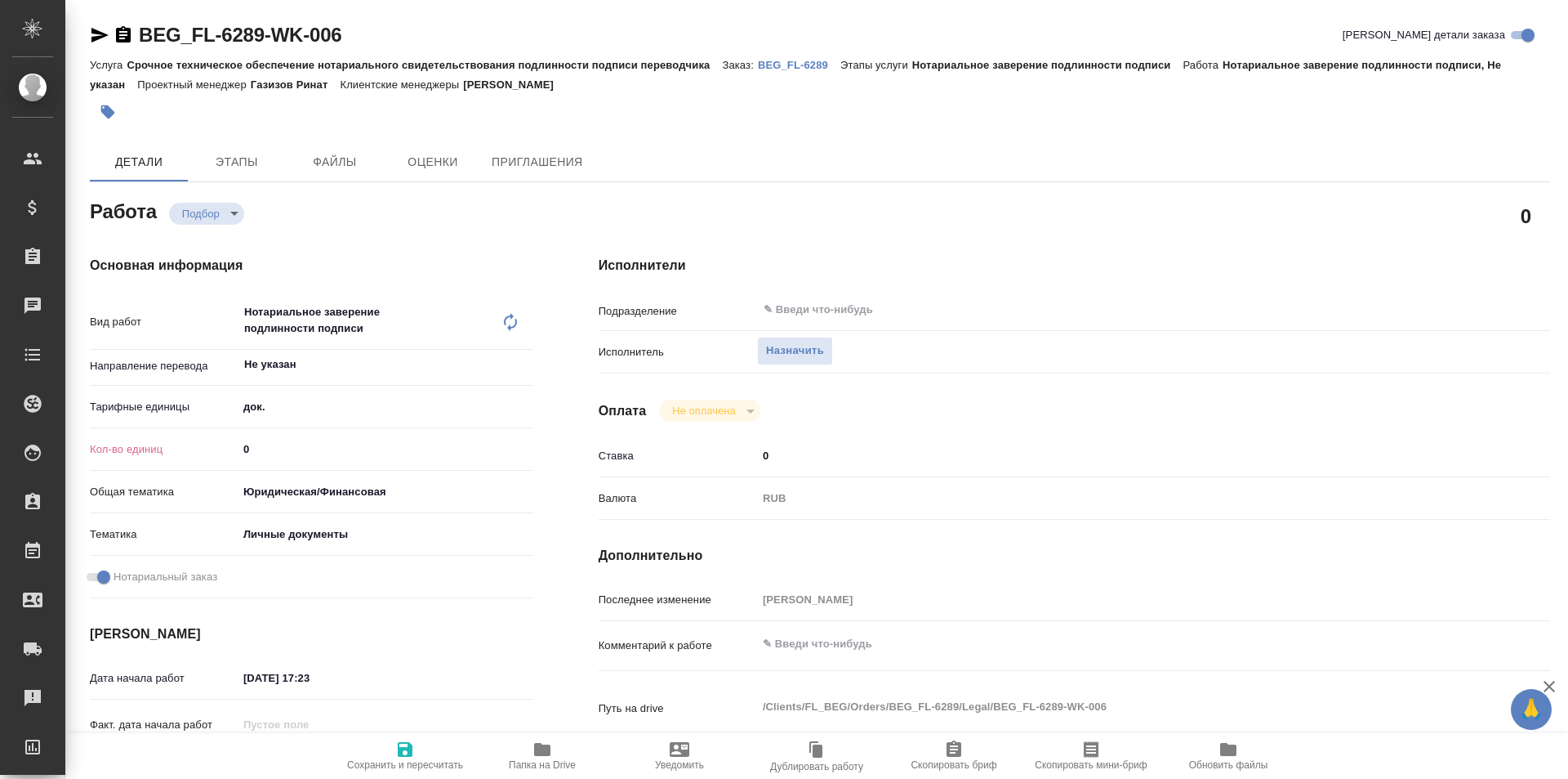
type textarea "x"
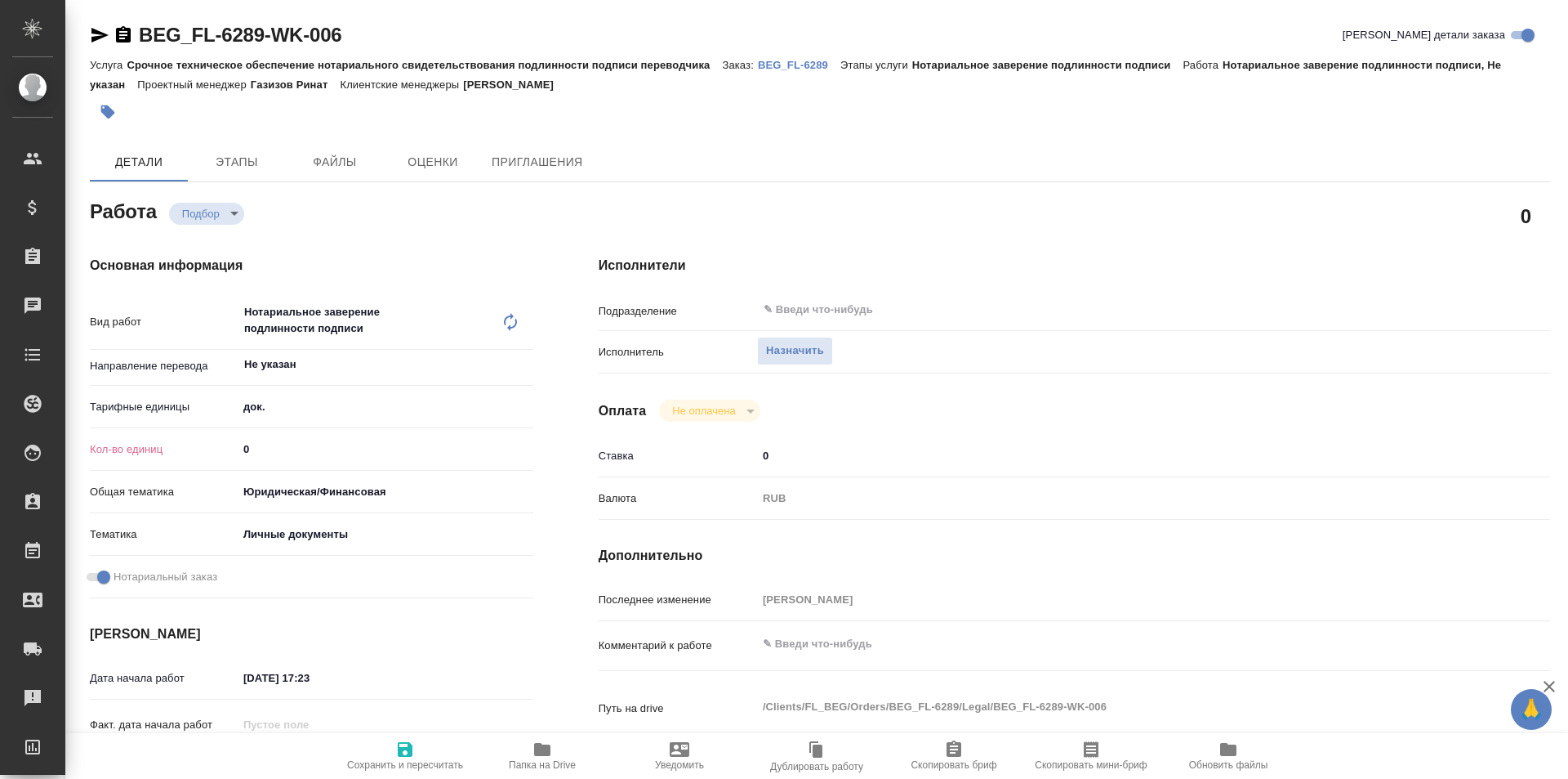
type textarea "x"
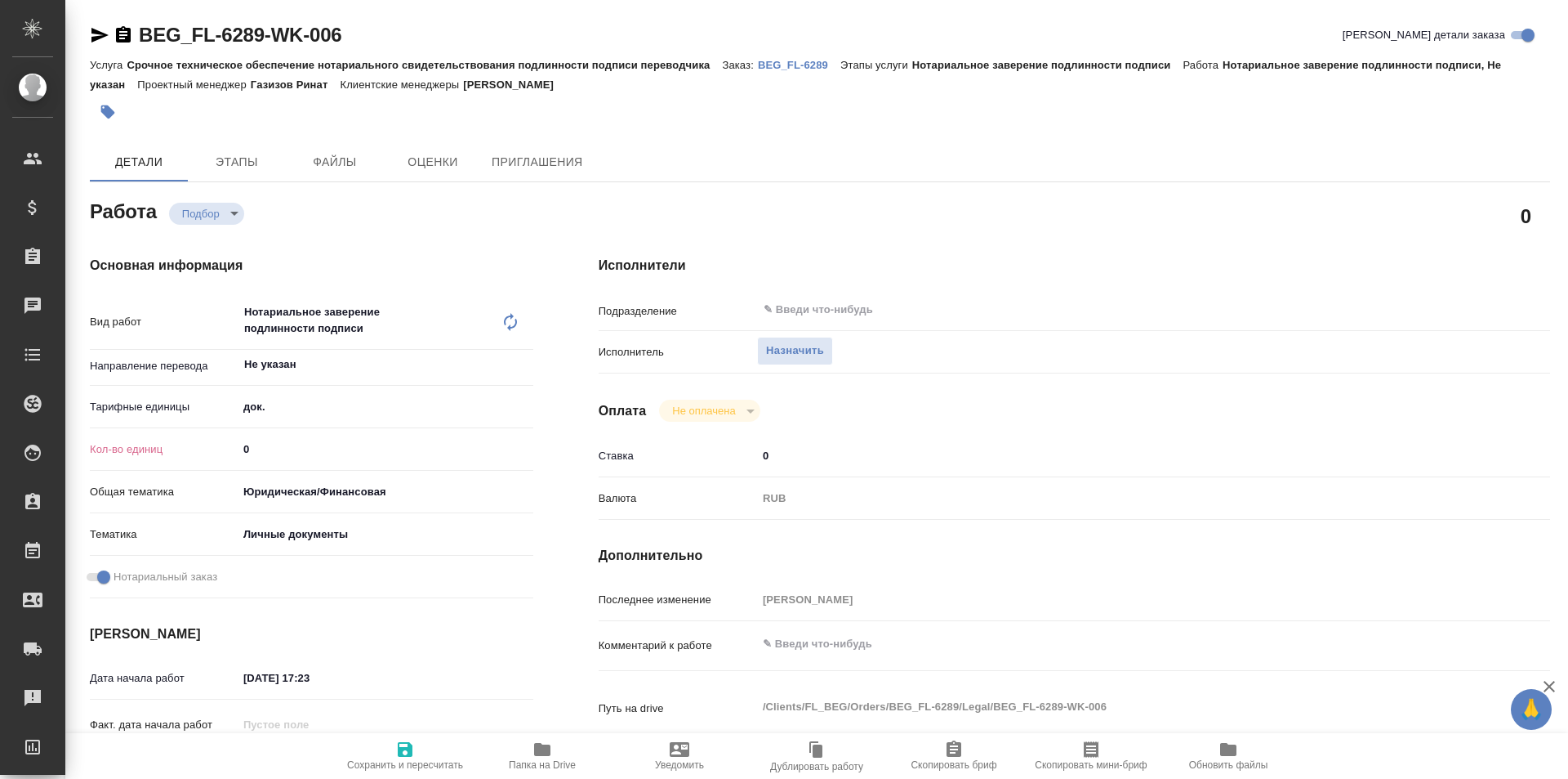
click at [281, 441] on input "0" at bounding box center [384, 449] width 295 height 24
type textarea "x"
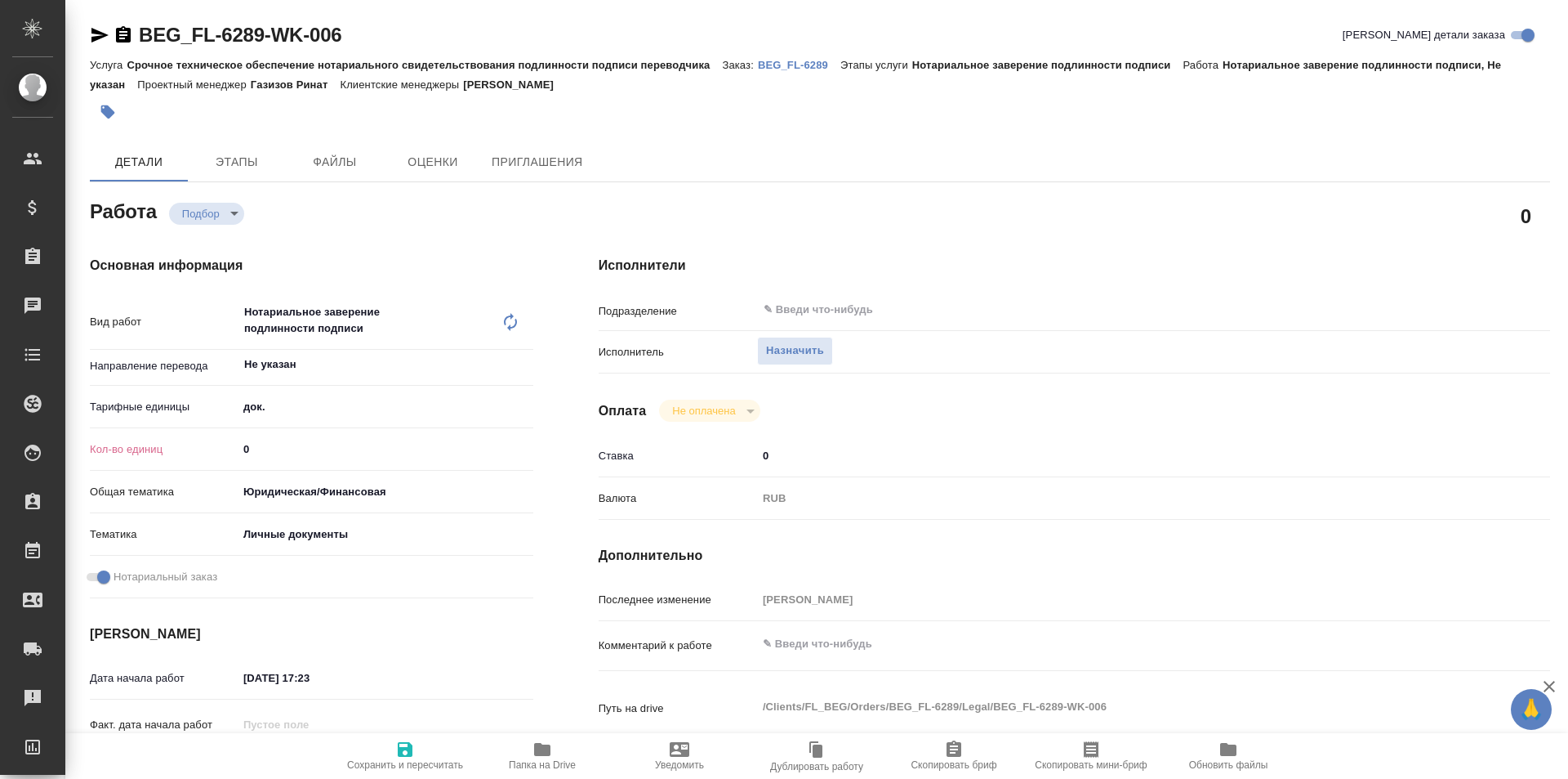
type textarea "x"
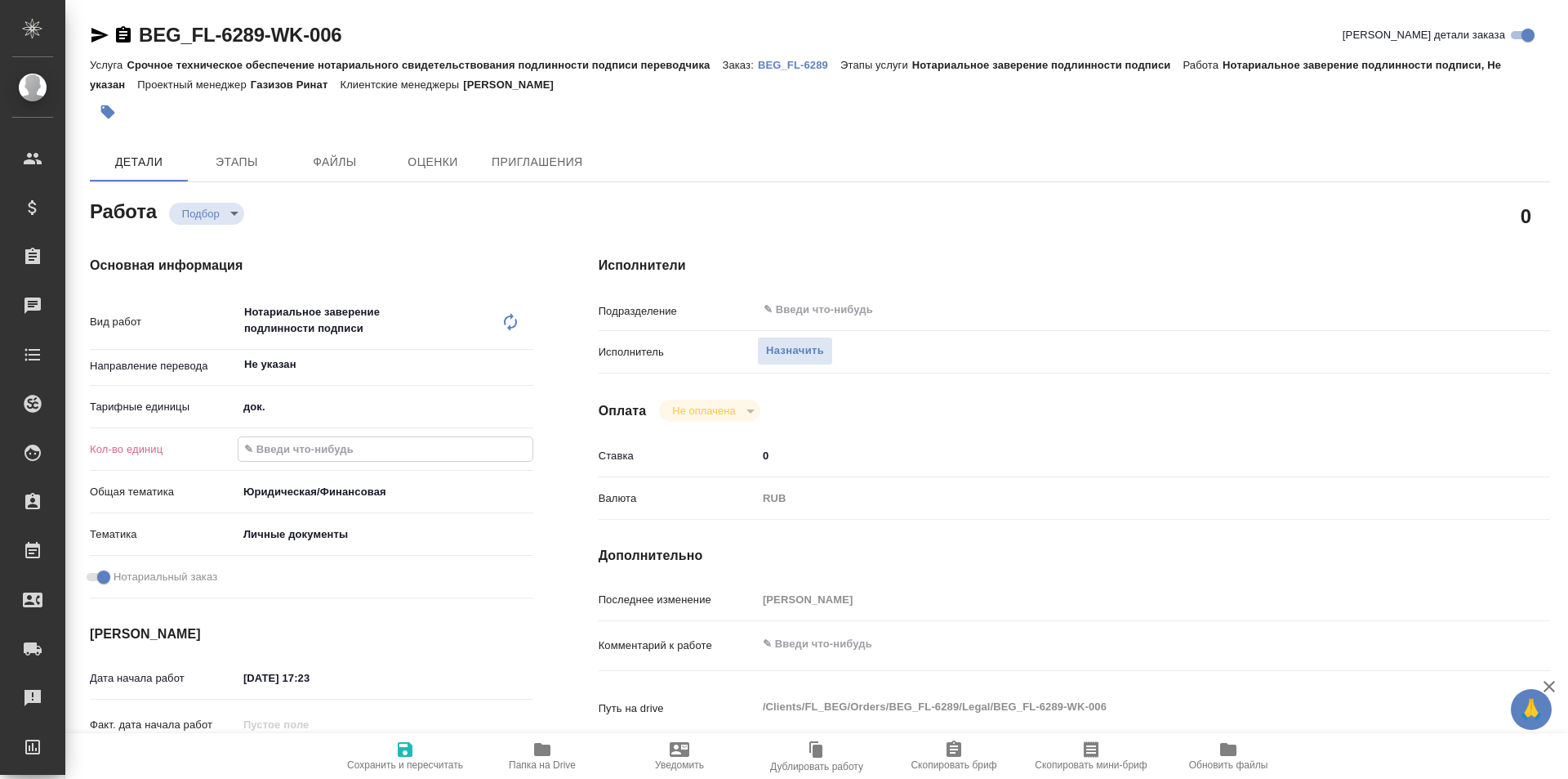
type textarea "x"
type input "2"
type textarea "x"
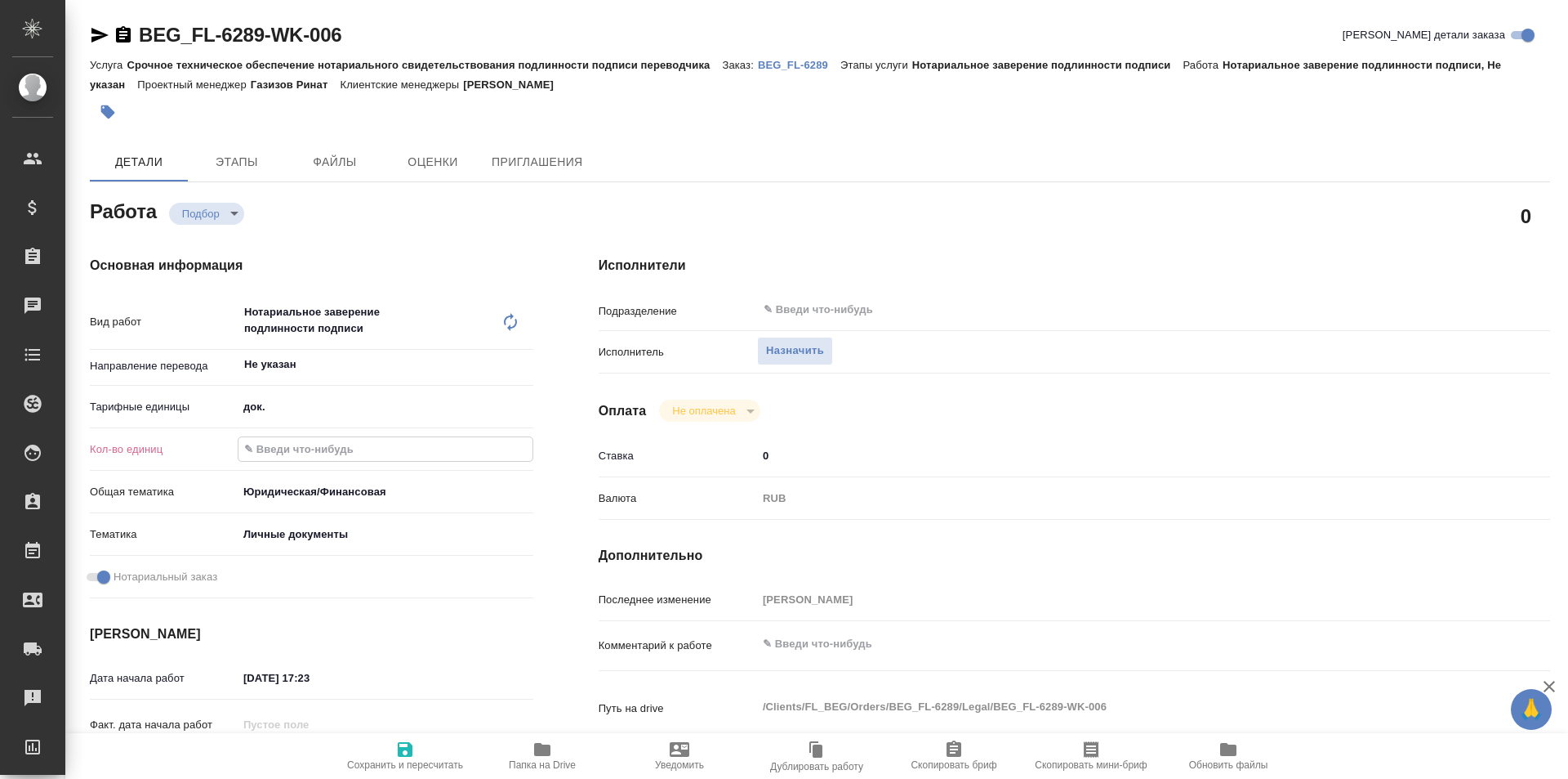
type textarea "x"
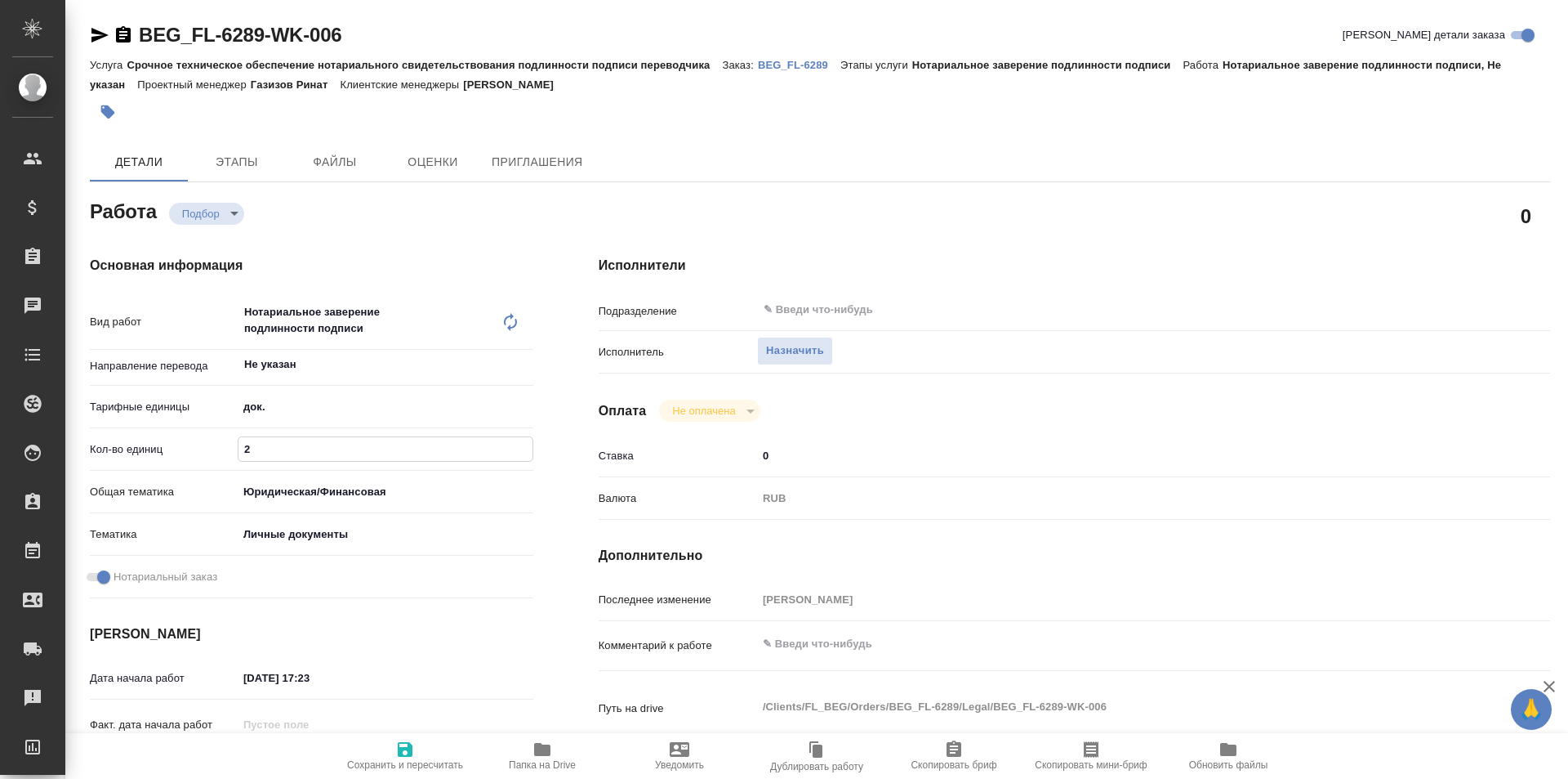
type textarea "x"
type input "2"
click at [413, 749] on icon "button" at bounding box center [405, 750] width 20 height 20
type textarea "x"
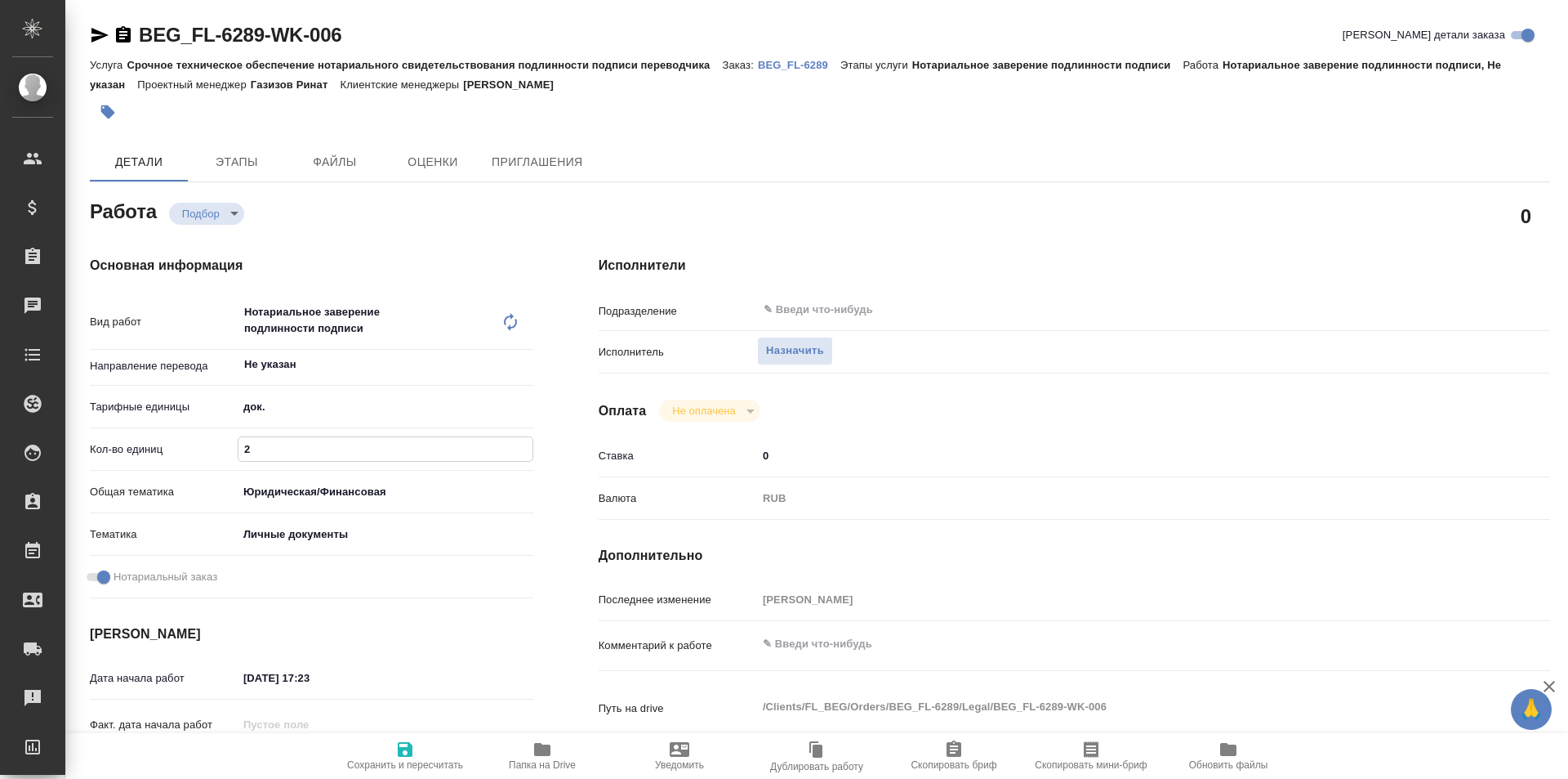
type textarea "x"
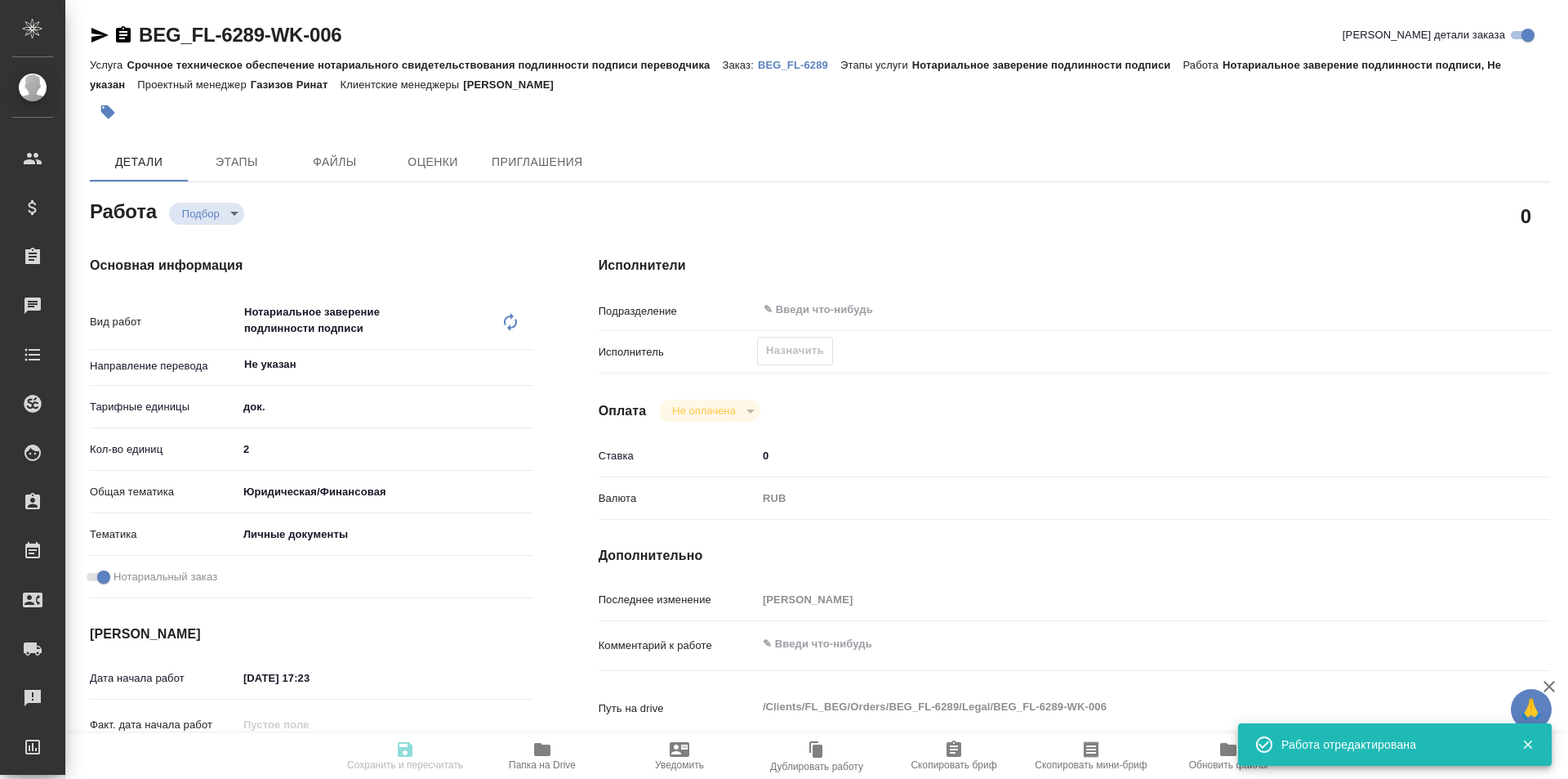
type textarea "x"
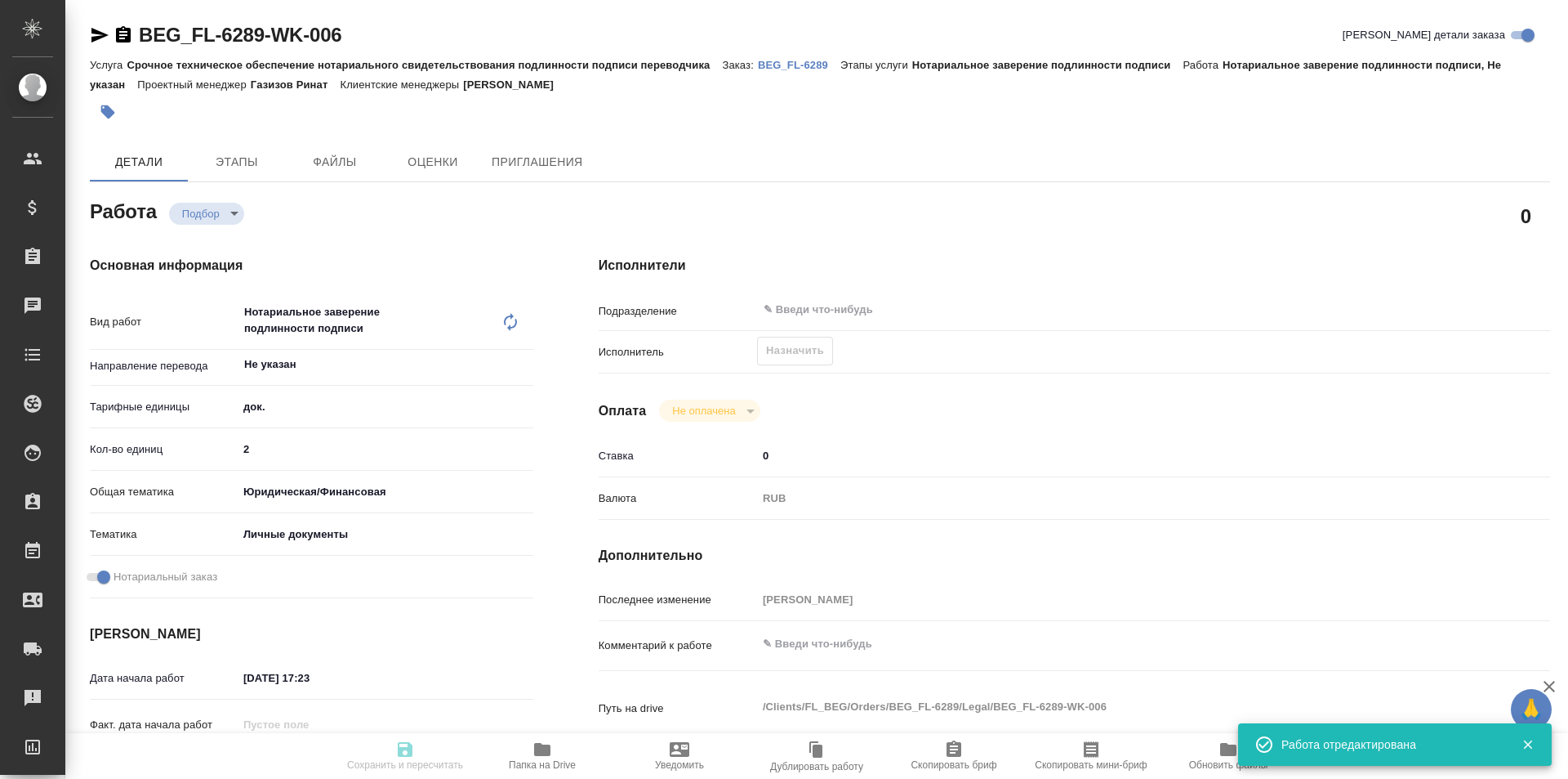
type input "recruiting"
type textarea "Нотариальное заверение подлинности подписи"
type textarea "x"
type input "Не указан"
type input "5a8b1489cc6b4906c91bfd8b"
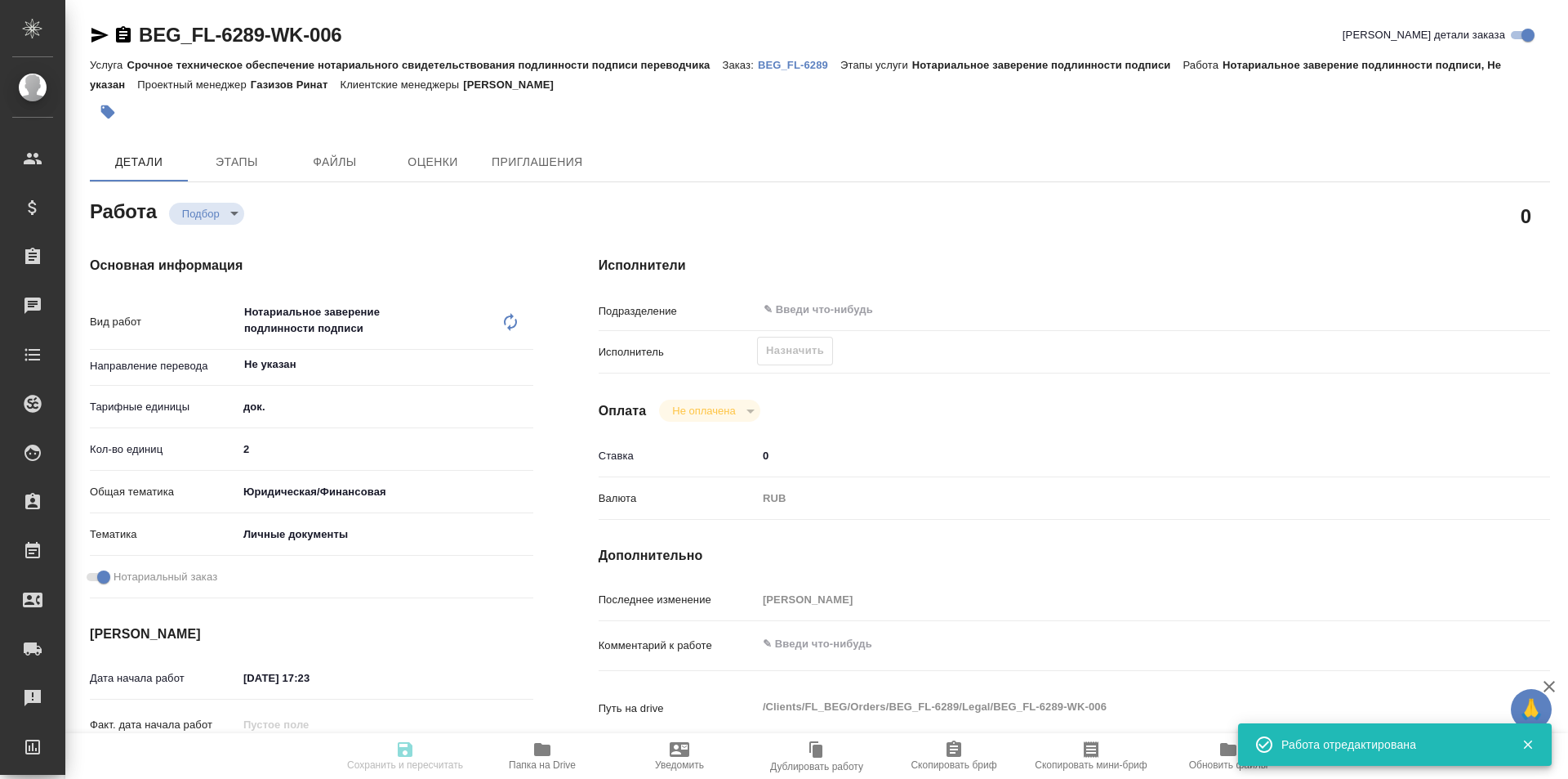
type input "2"
type input "yr-fn"
type input "5a8b8b956a9677013d343cfe"
checkbox input "true"
type input "23.09.2025 17:23"
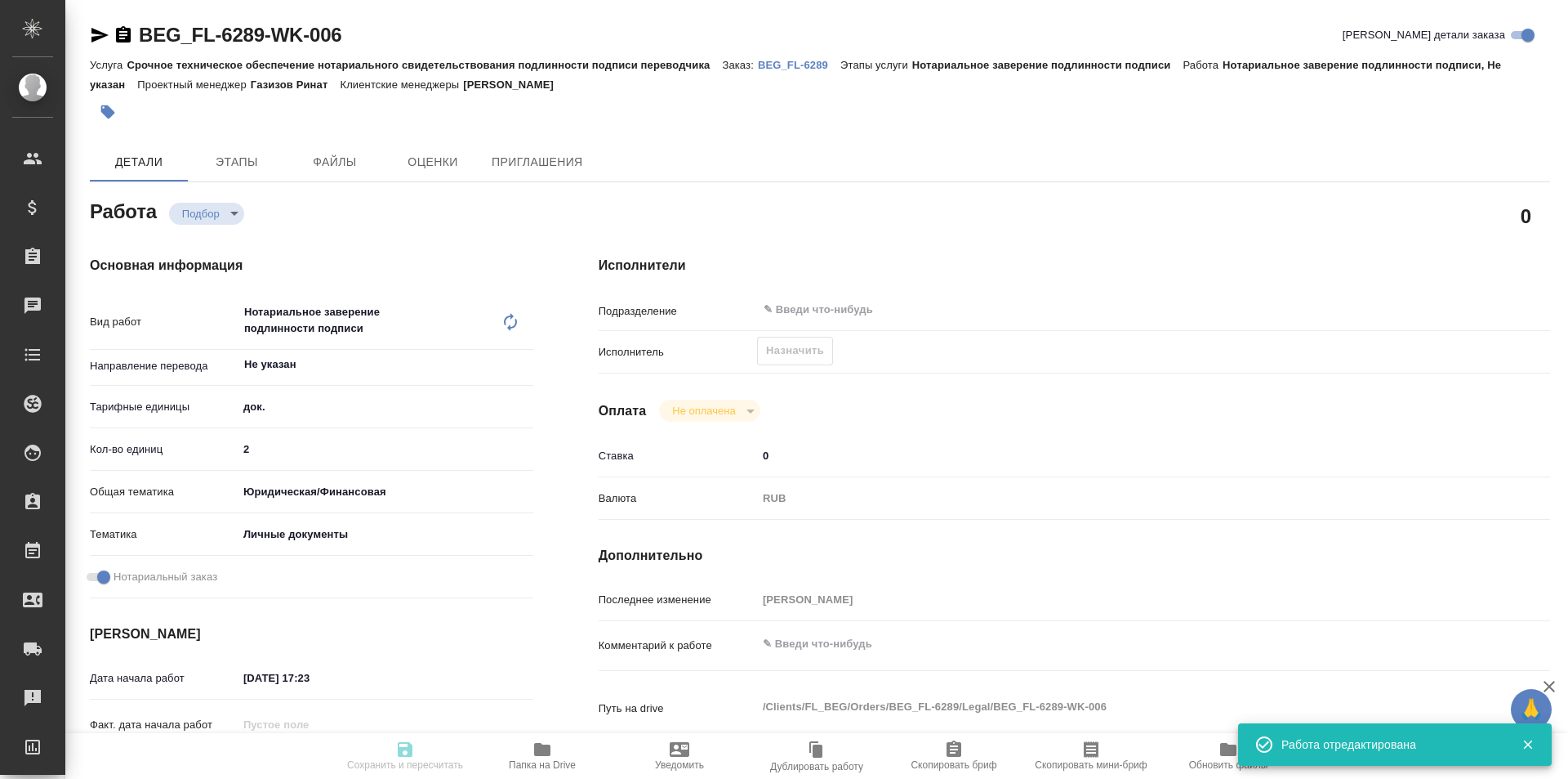
type input "24.09.2025 10:00"
type input "notPayed"
type input "0"
type input "RUB"
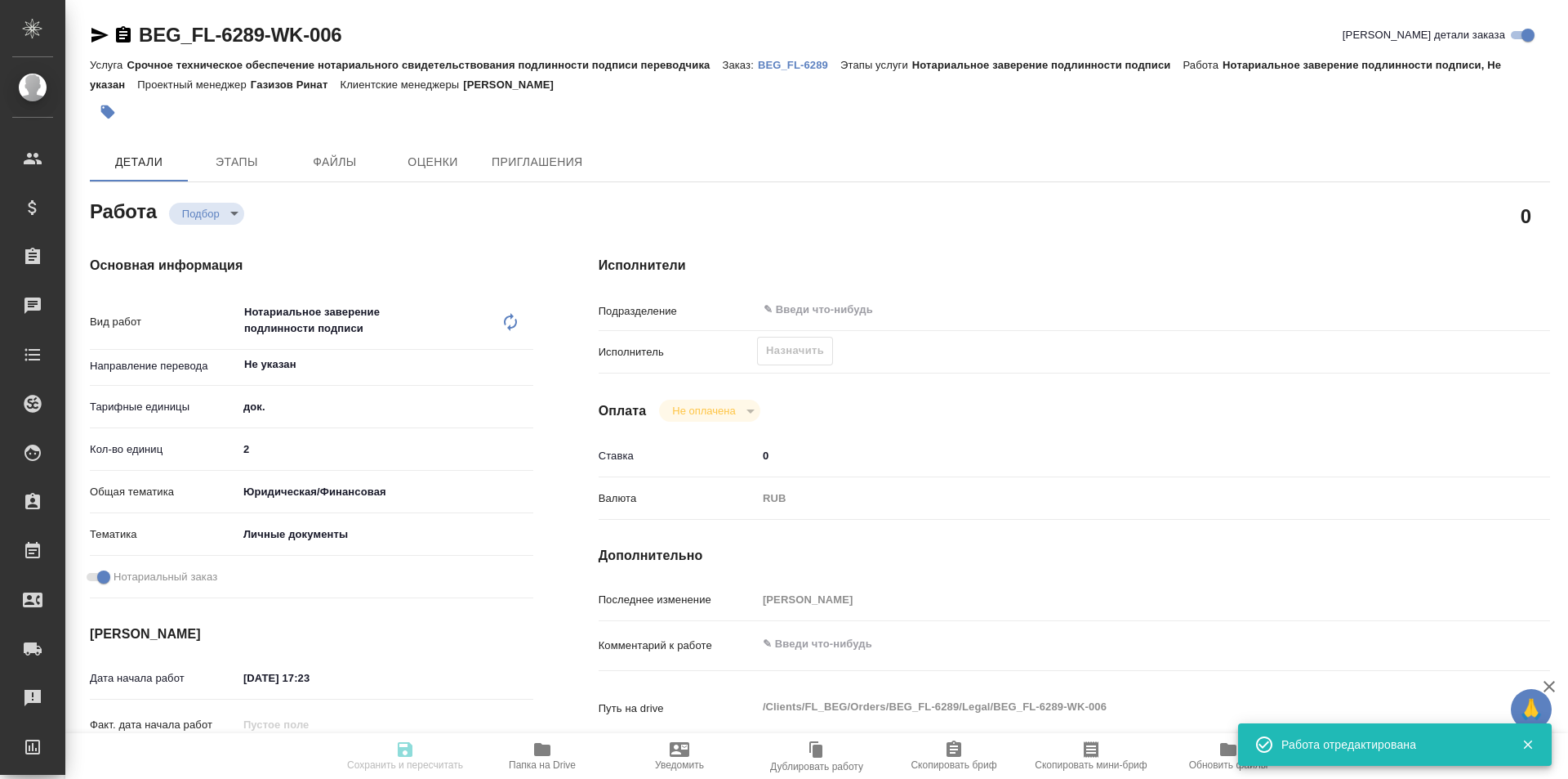
type input "[PERSON_NAME]"
type textarea "x"
type textarea "/Clients/FL_BEG/Orders/BEG_FL-6289/Legal/BEG_FL-6289-WK-006"
type textarea "x"
type input "BEG_FL-6289"
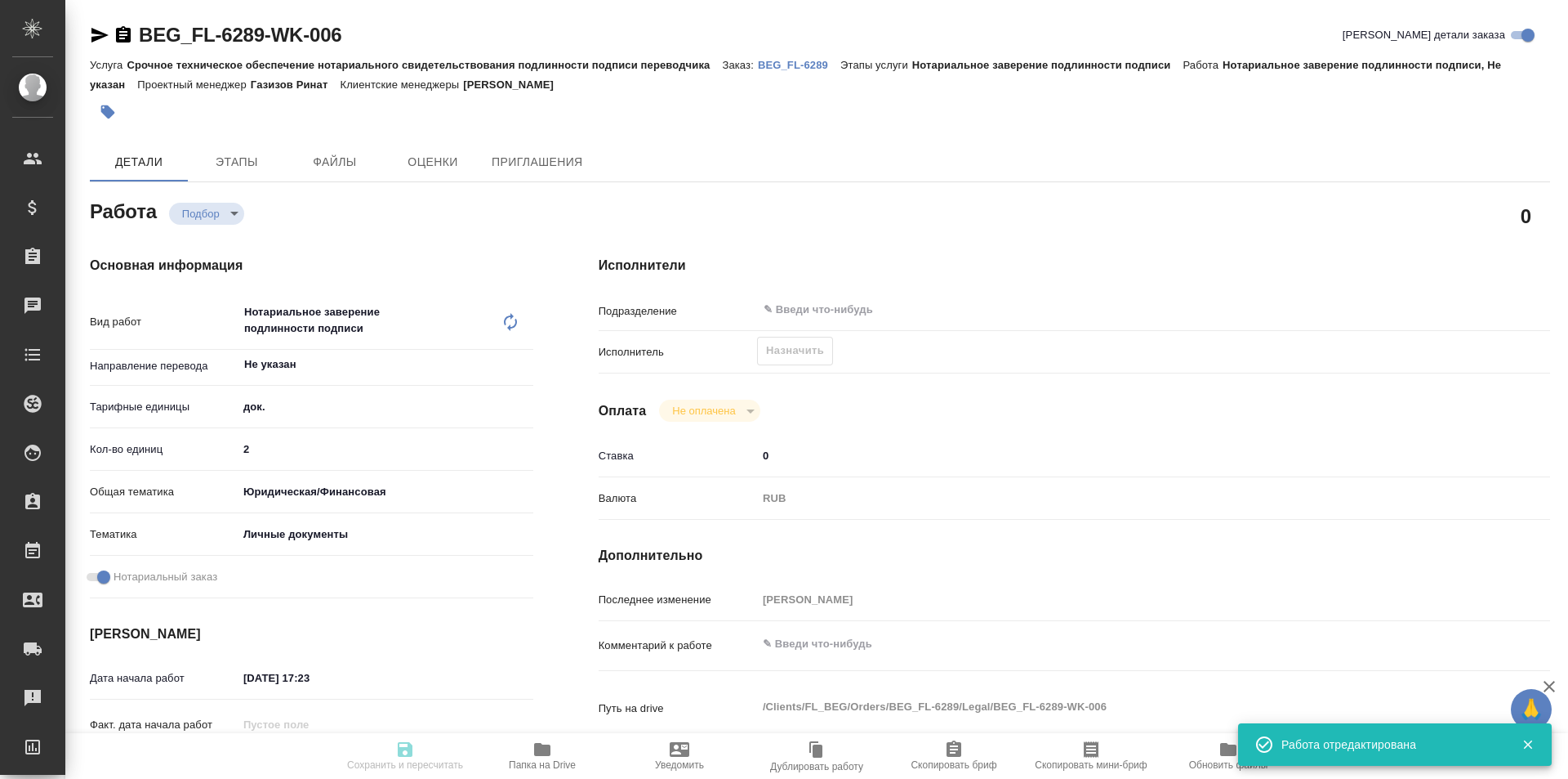
type input "Срочное техническое обеспечение нотариального свидетельствования подлинности по…"
type input "Нотариальное заверение подлинности подписи"
type input "[PERSON_NAME]"
type input "/Clients/FL_BEG/Orders/BEG_FL-6289"
type textarea "x"
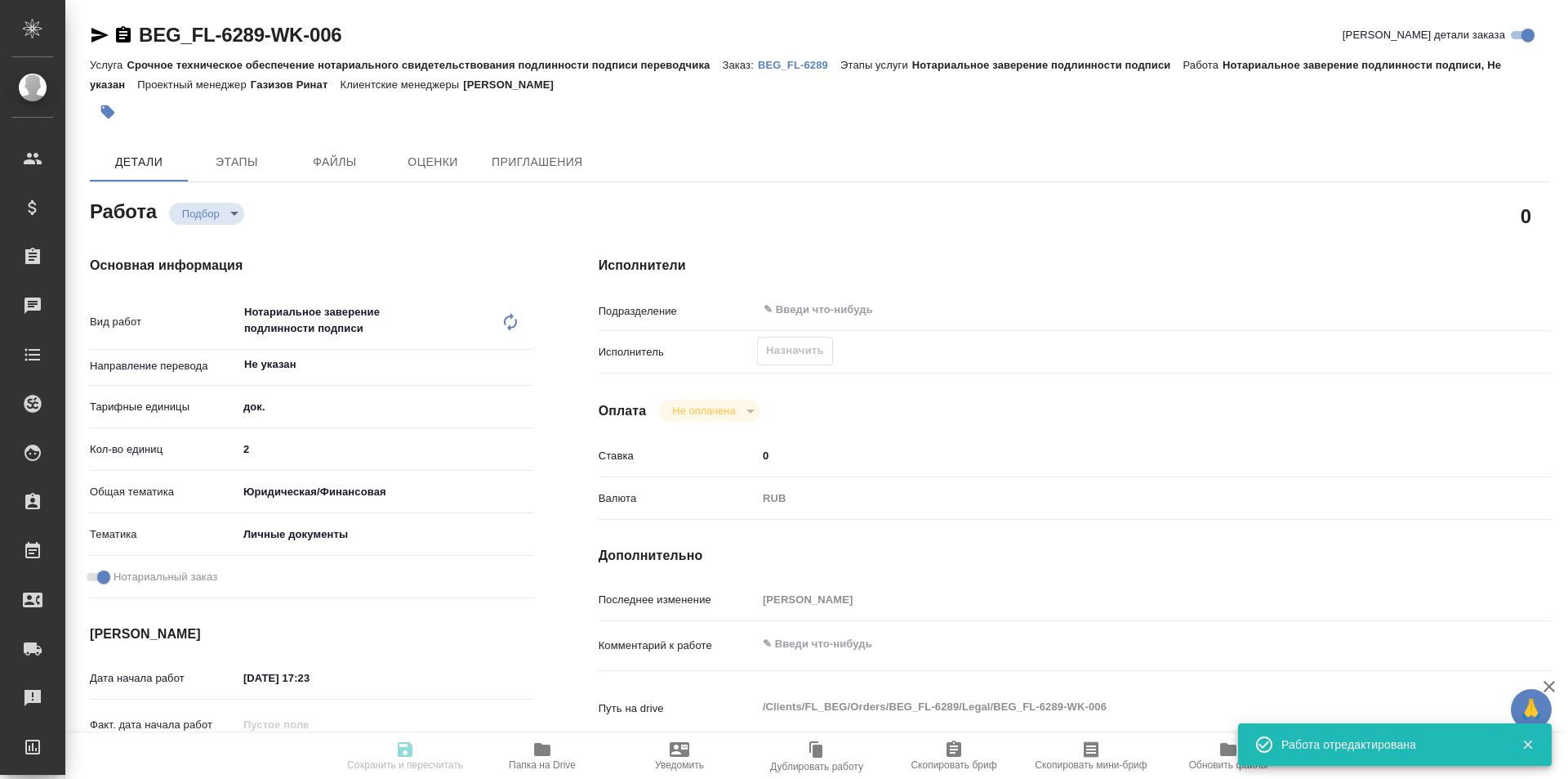
type textarea "2 сора арм-рус Мать - [PERSON_NAME], отец - [PERSON_NAME]"
type textarea "x"
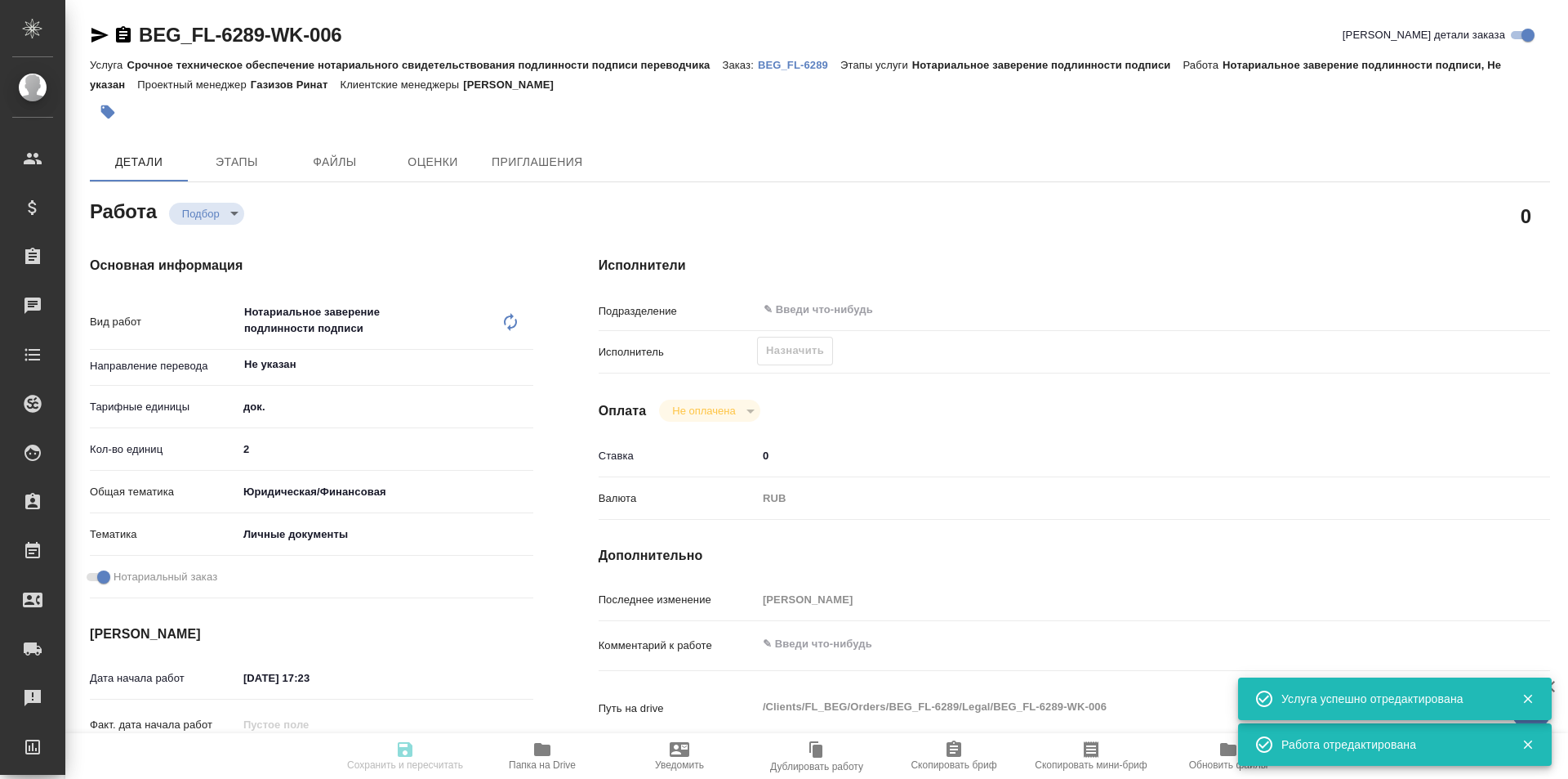
type textarea "x"
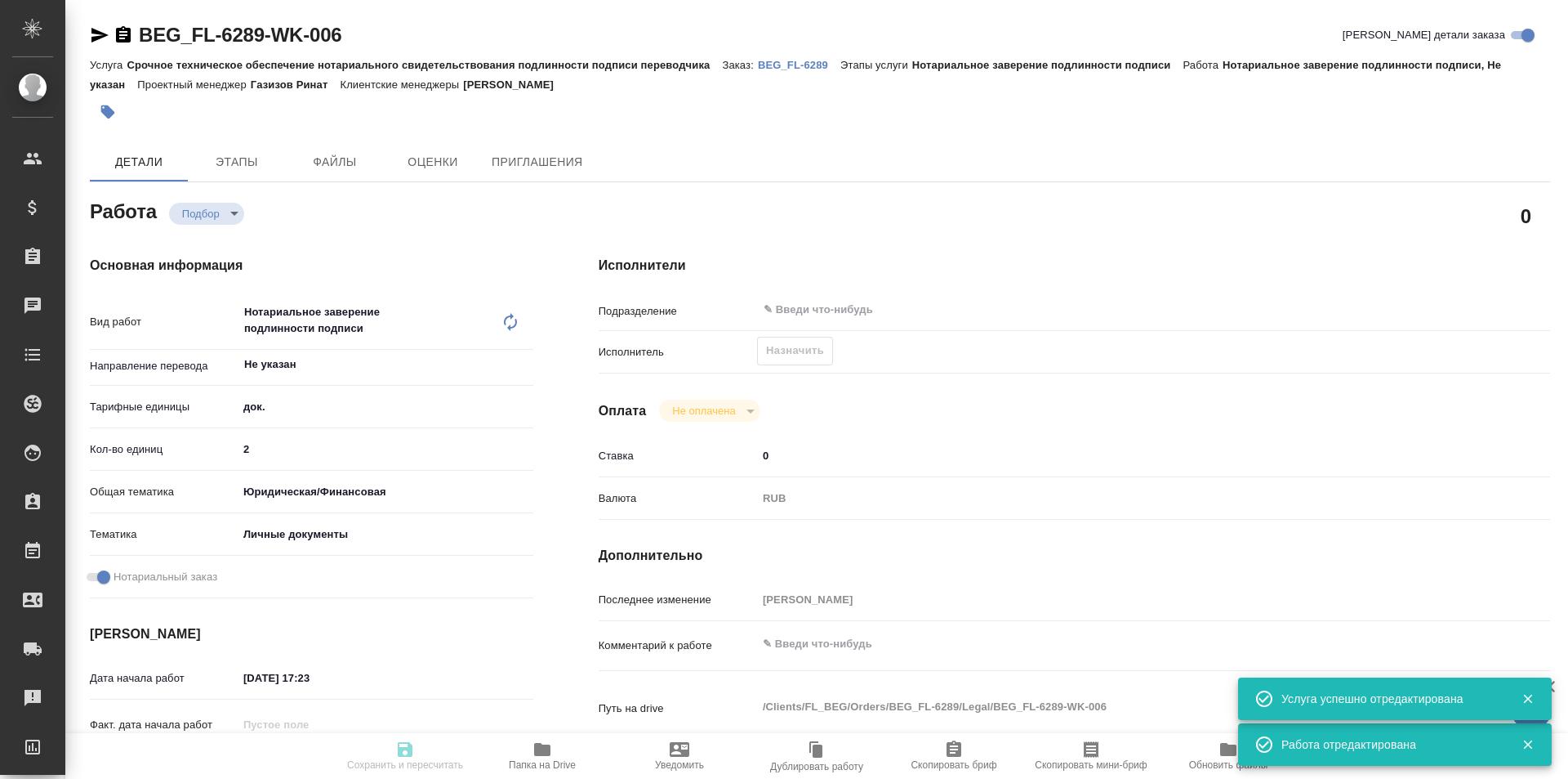
type textarea "x"
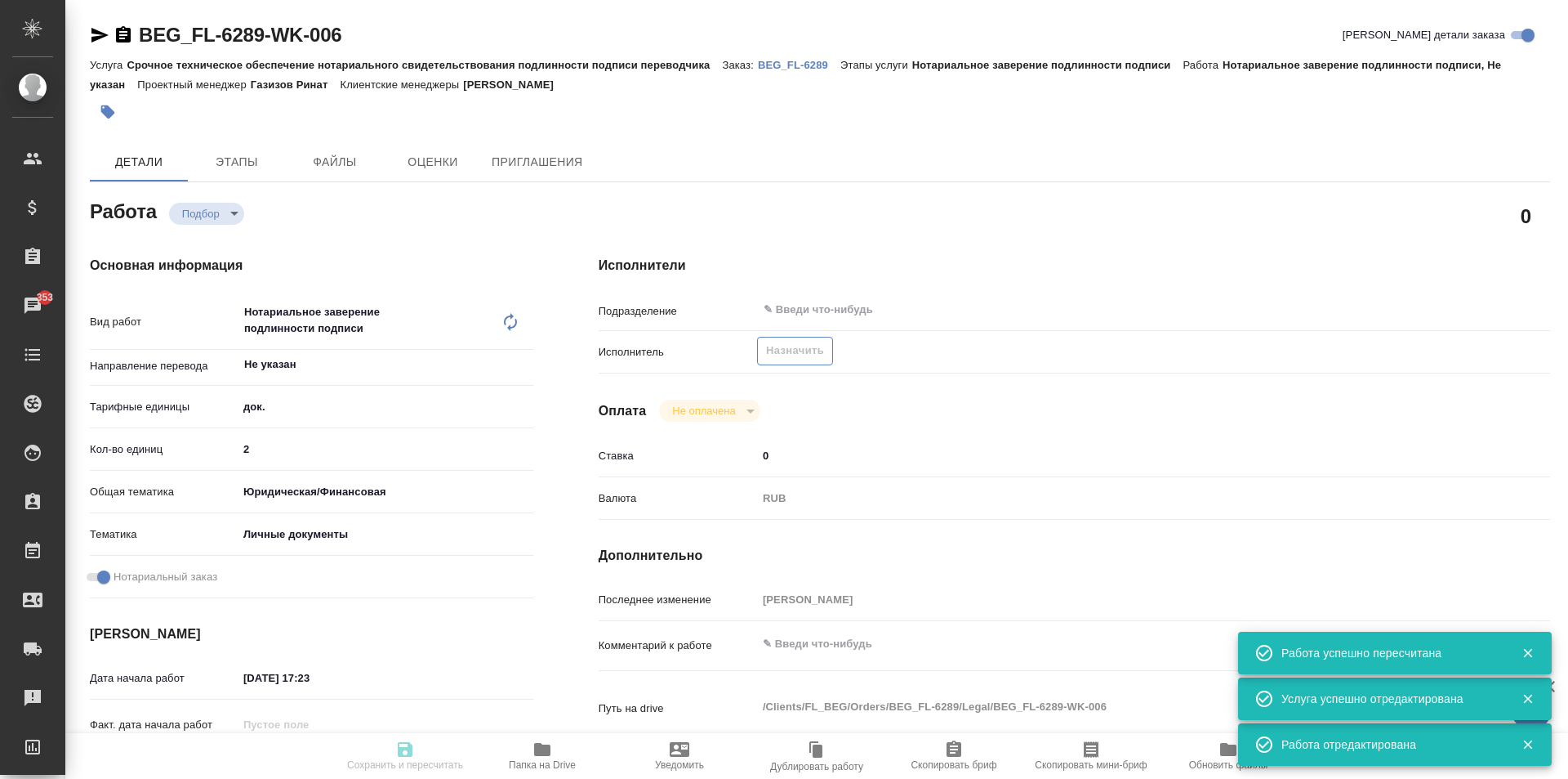
type input "recruiting"
type textarea "Нотариальное заверение подлинности подписи"
type textarea "x"
type input "Не указан"
type input "5a8b1489cc6b4906c91bfd8b"
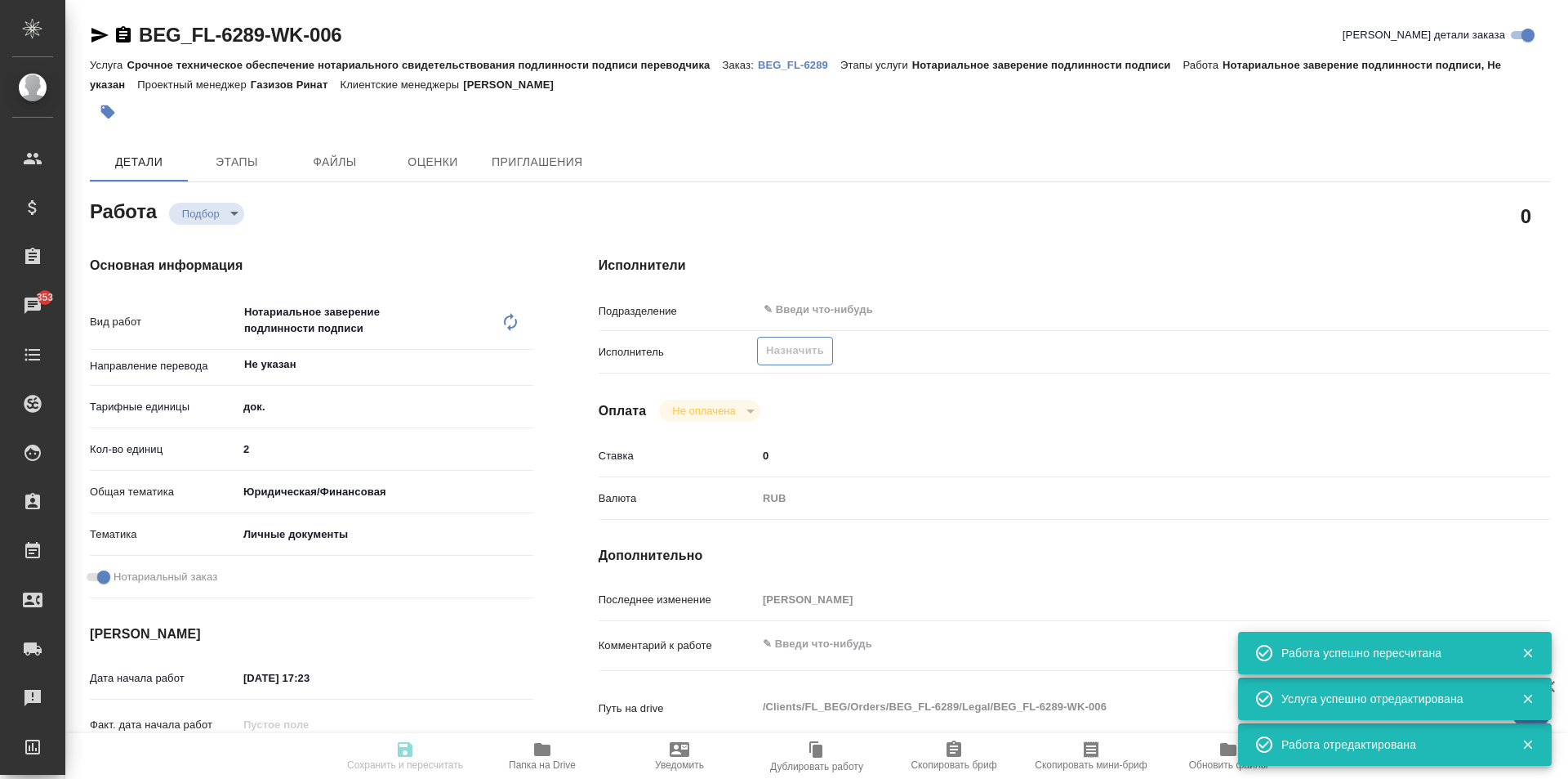
type input "2"
type input "yr-fn"
type input "5a8b8b956a9677013d343cfe"
checkbox input "true"
type input "23.09.2025 17:23"
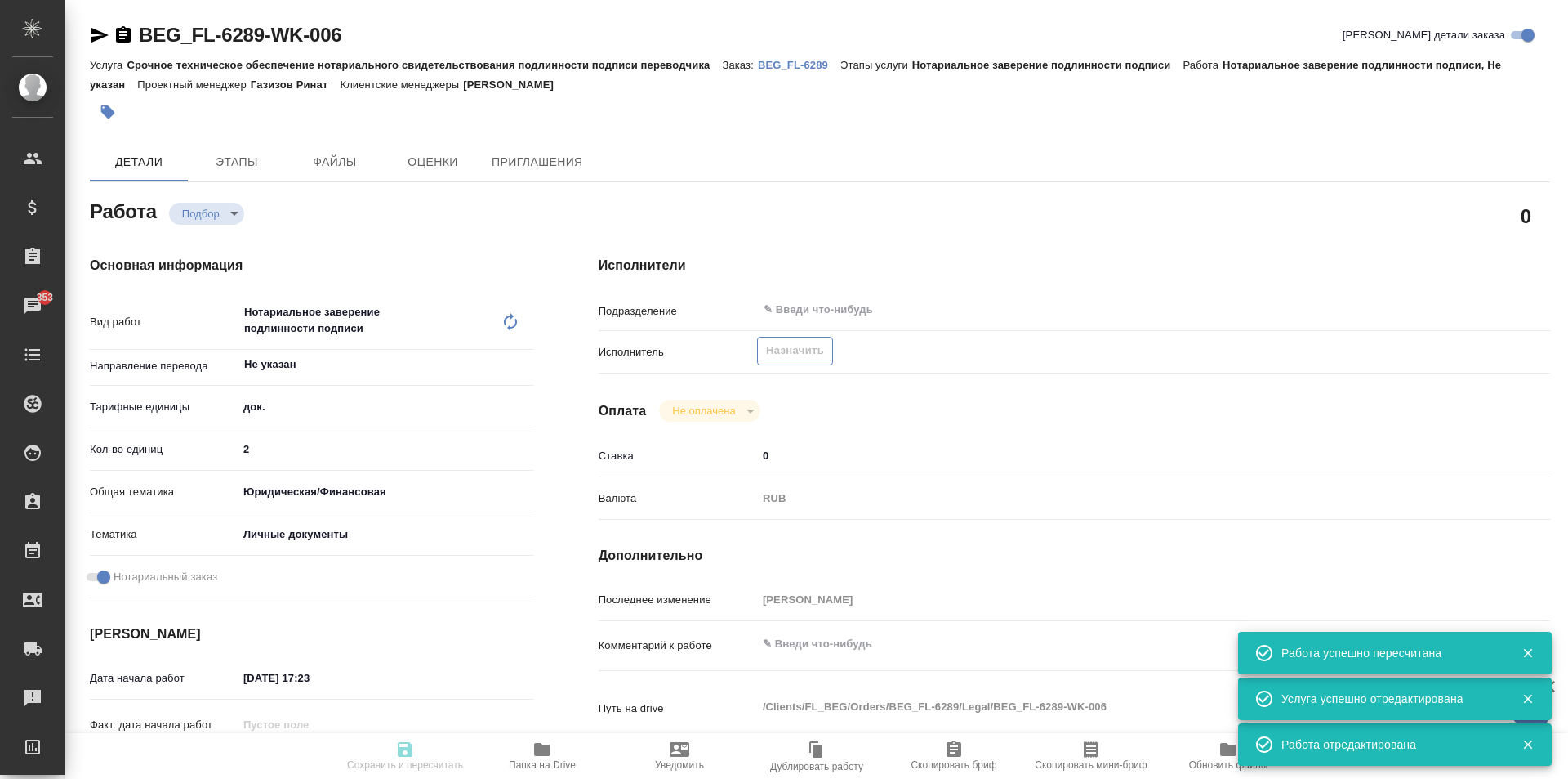
type input "24.09.2025 10:00"
type input "notPayed"
type input "0"
type input "RUB"
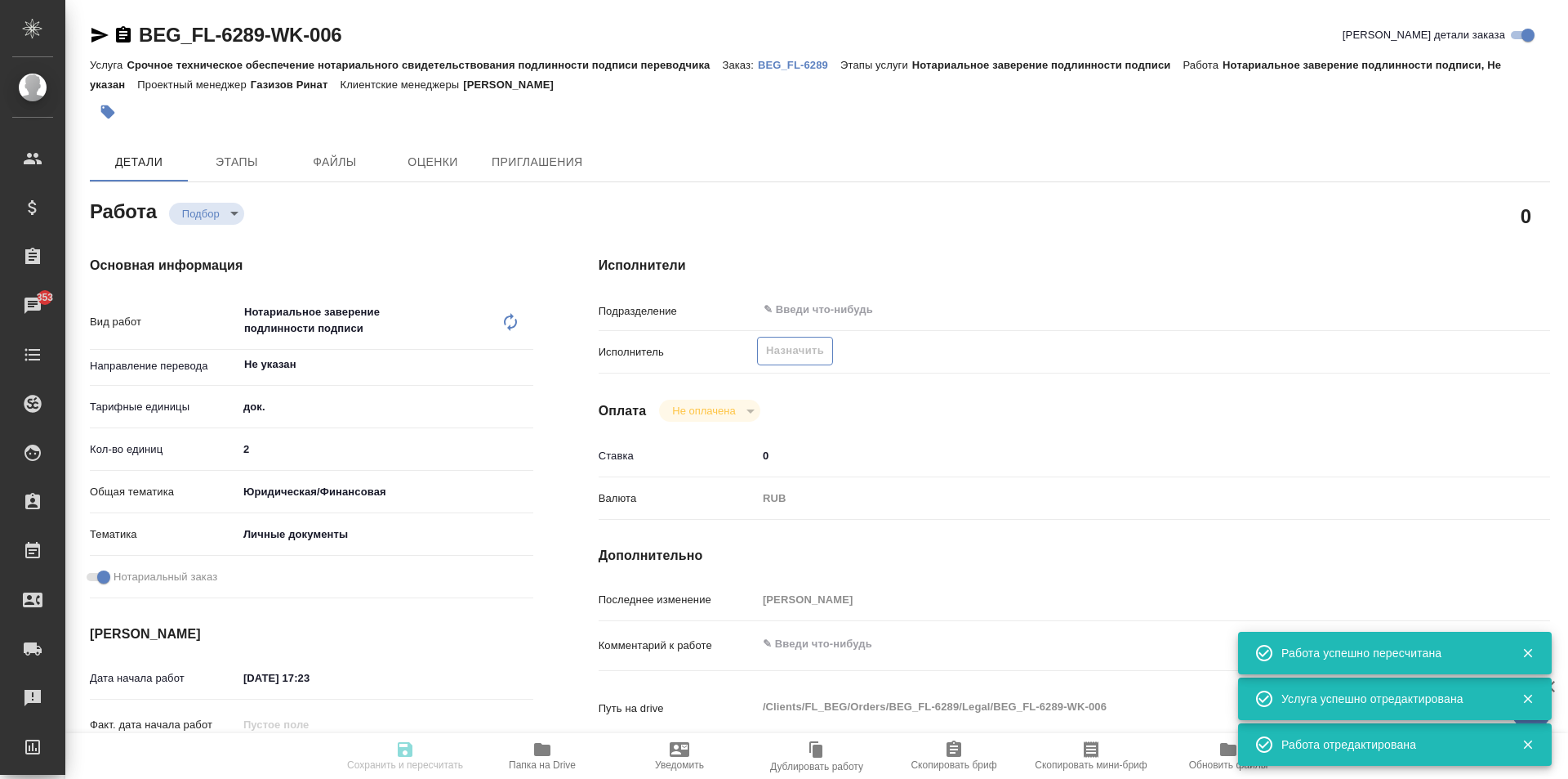
type input "Москалец Алина"
type textarea "x"
type textarea "/Clients/FL_BEG/Orders/BEG_FL-6289/Legal/BEG_FL-6289-WK-006"
type textarea "x"
type input "BEG_FL-6289"
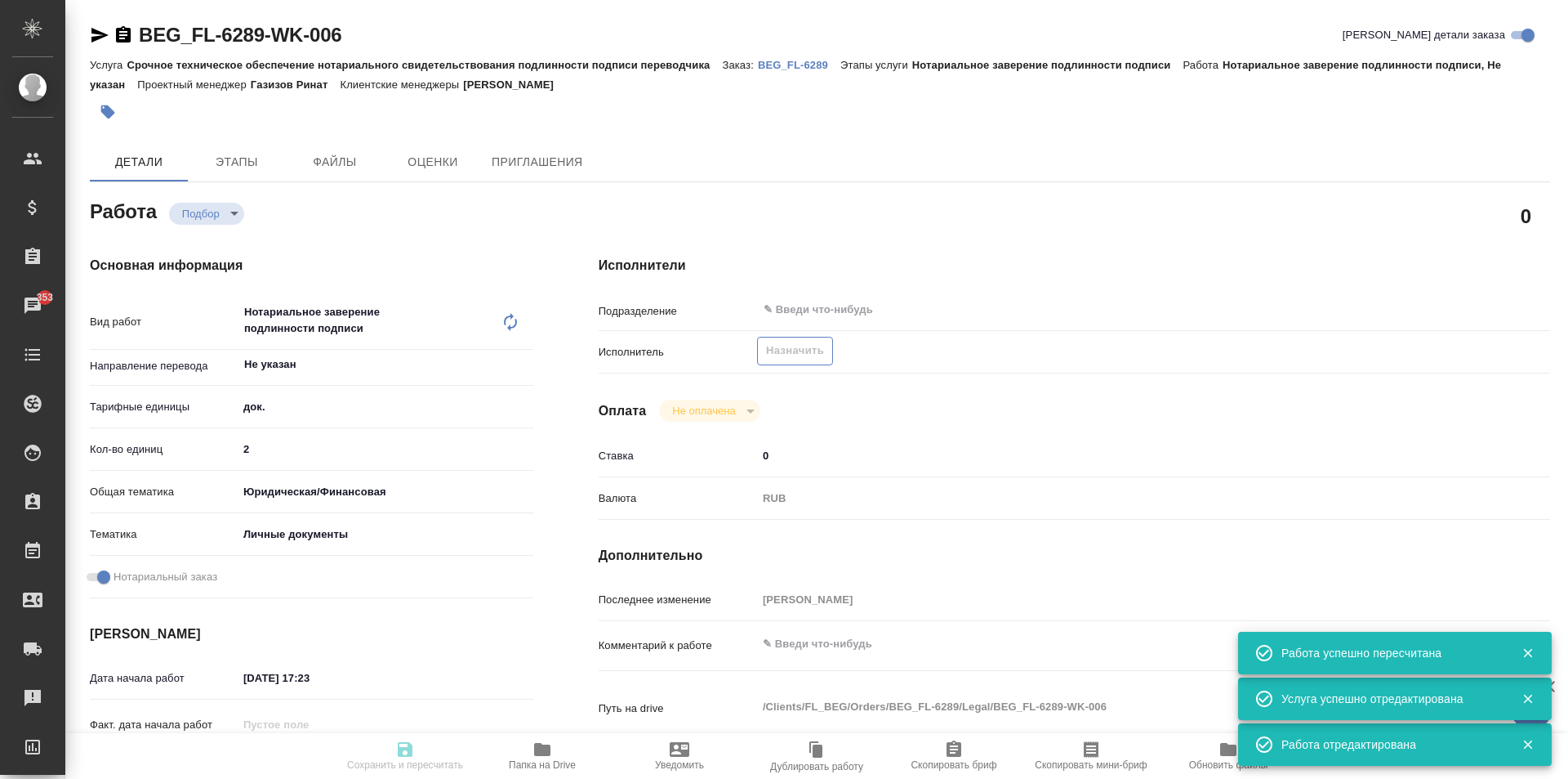
type input "Срочное техническое обеспечение нотариального свидетельствования подлинности по…"
type input "Нотариальное заверение подлинности подписи"
type input "[PERSON_NAME]"
type input "/Clients/FL_BEG/Orders/BEG_FL-6289"
type textarea "x"
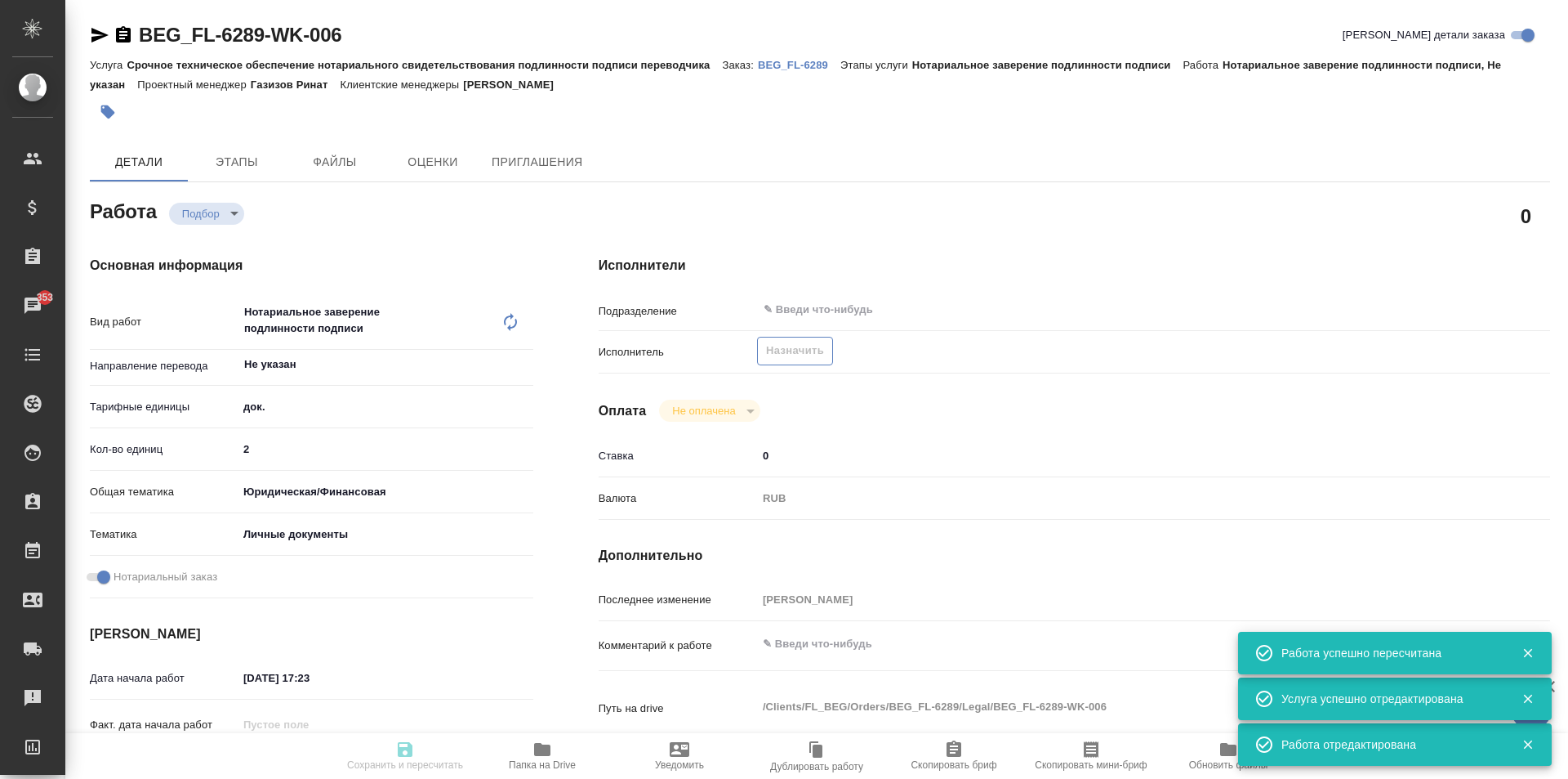
type textarea "2 сора арм-рус Мать - Афян Илона Михайловна, отец - Газарян Айк"
type textarea "x"
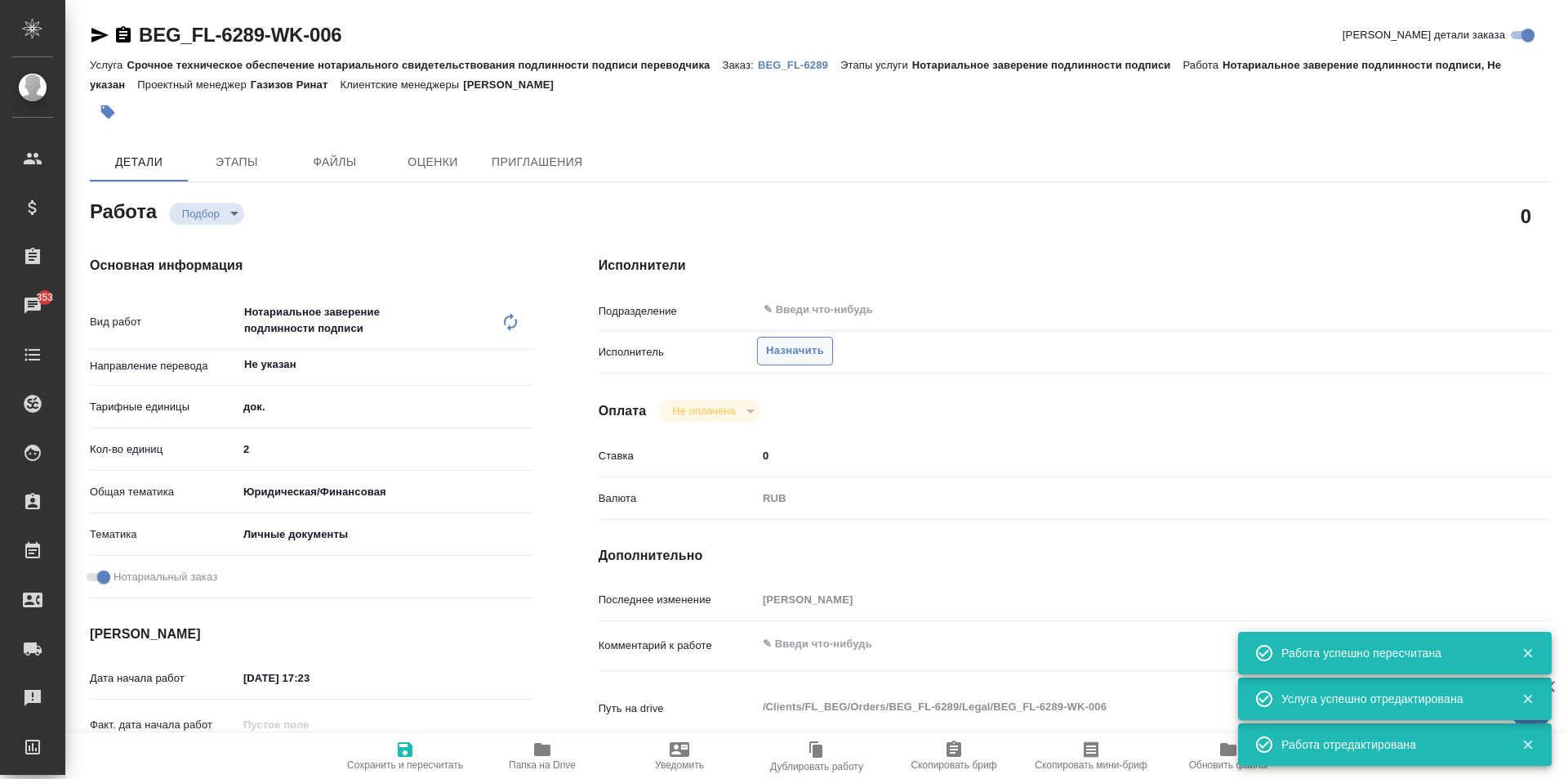
type textarea "x"
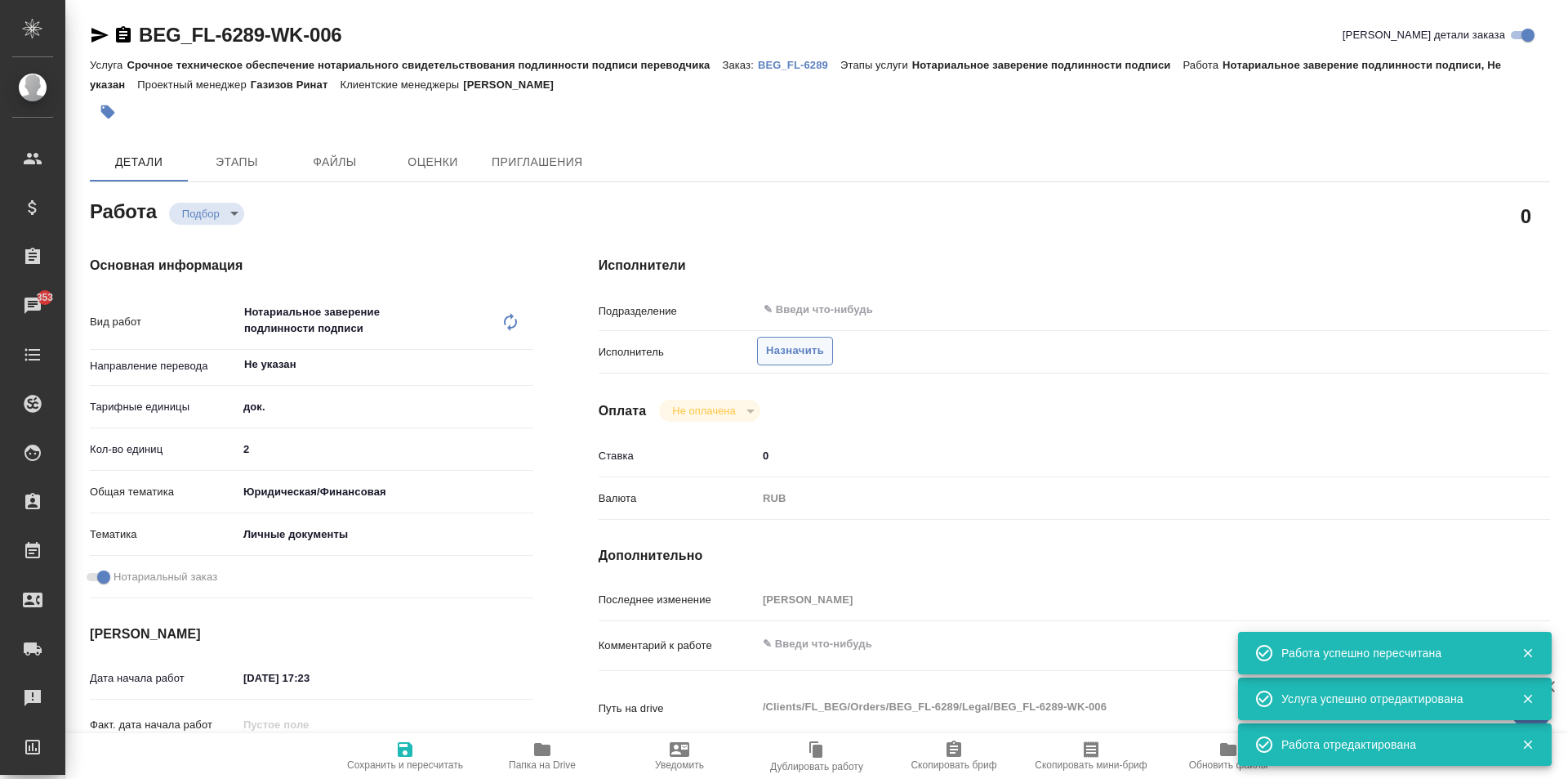
type textarea "x"
click at [796, 353] on span "Назначить" at bounding box center [795, 351] width 58 height 19
type textarea "x"
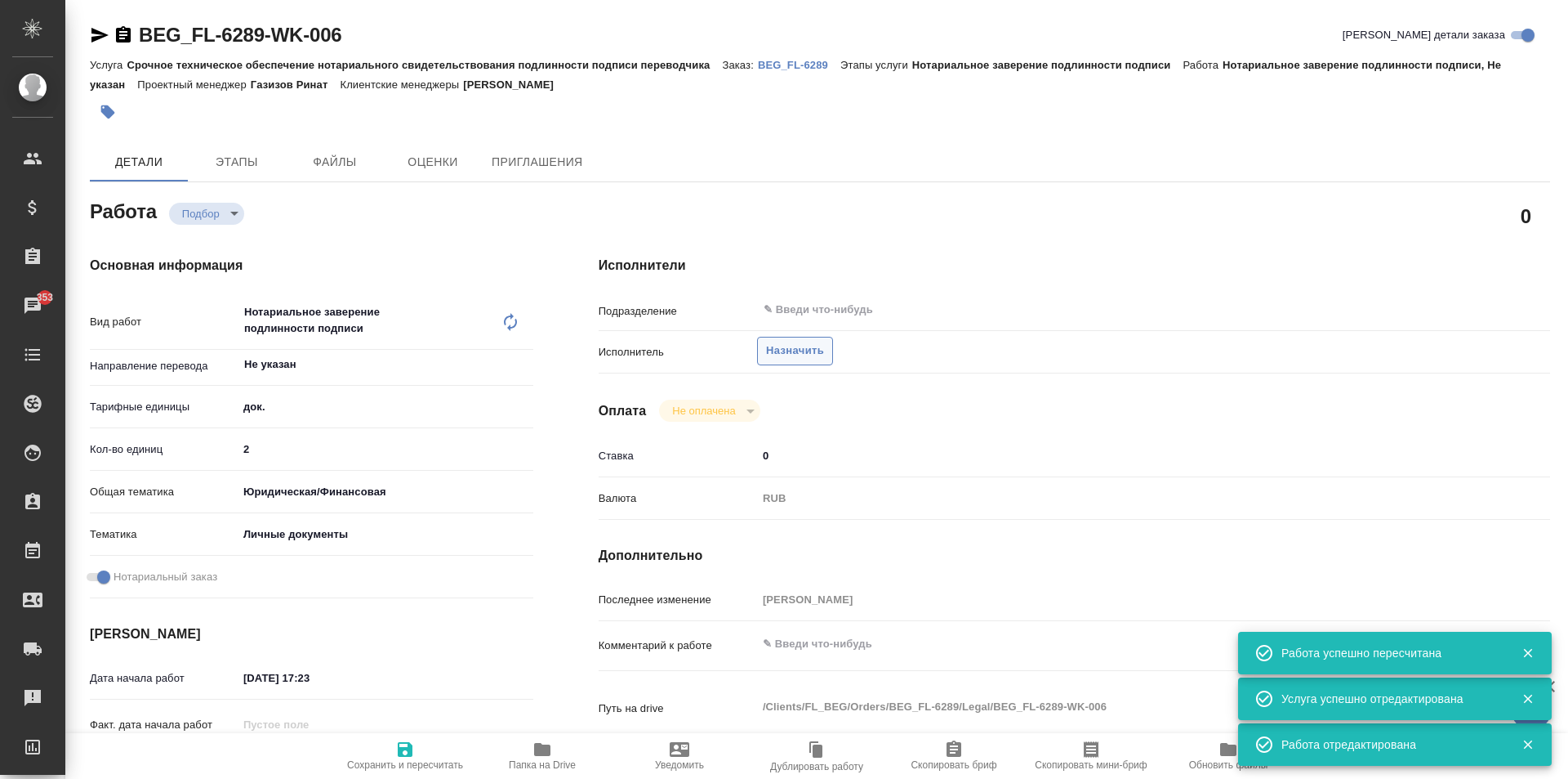
type textarea "x"
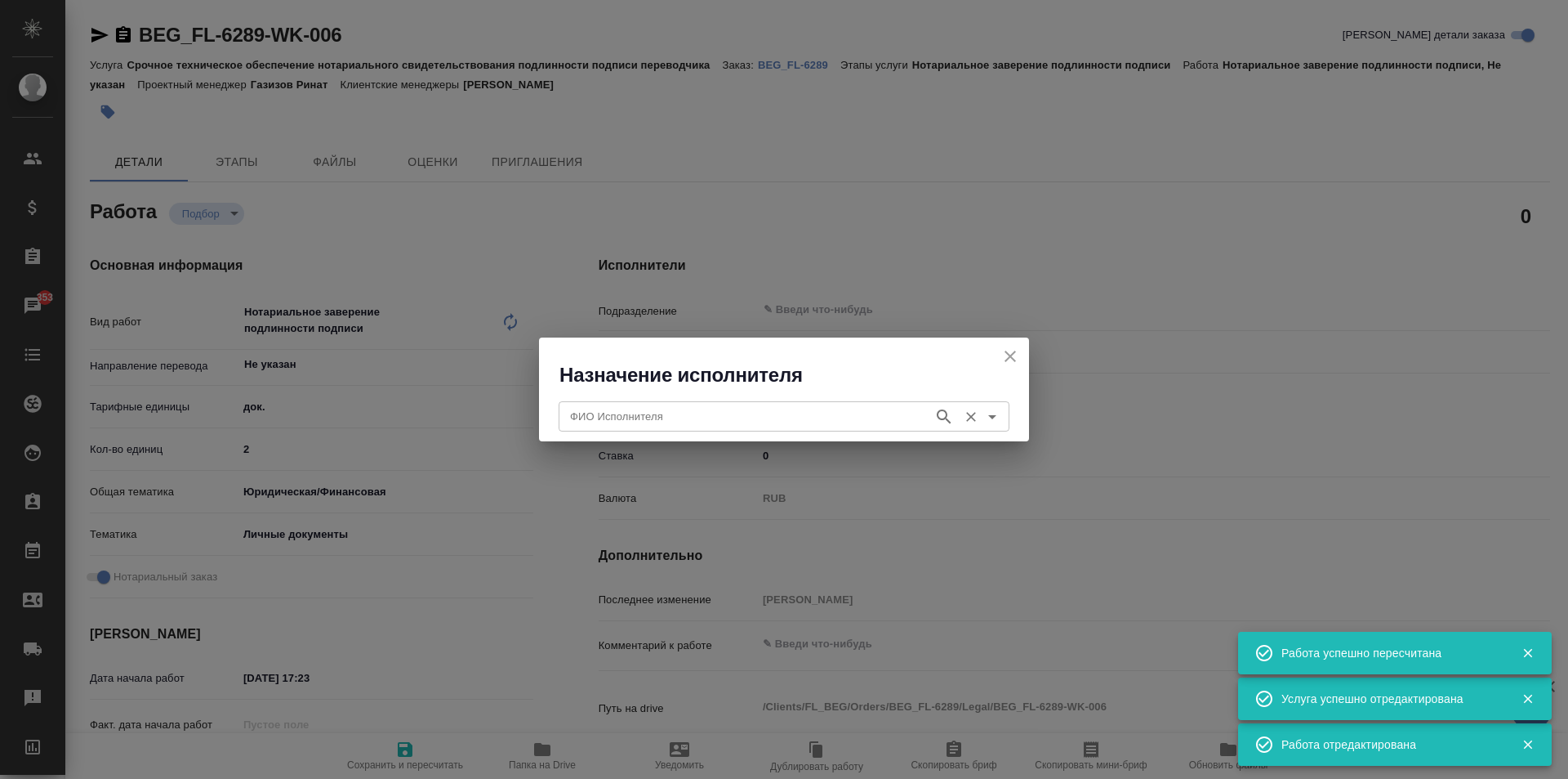
click at [700, 412] on input "ФИО Исполнителя" at bounding box center [745, 416] width 362 height 20
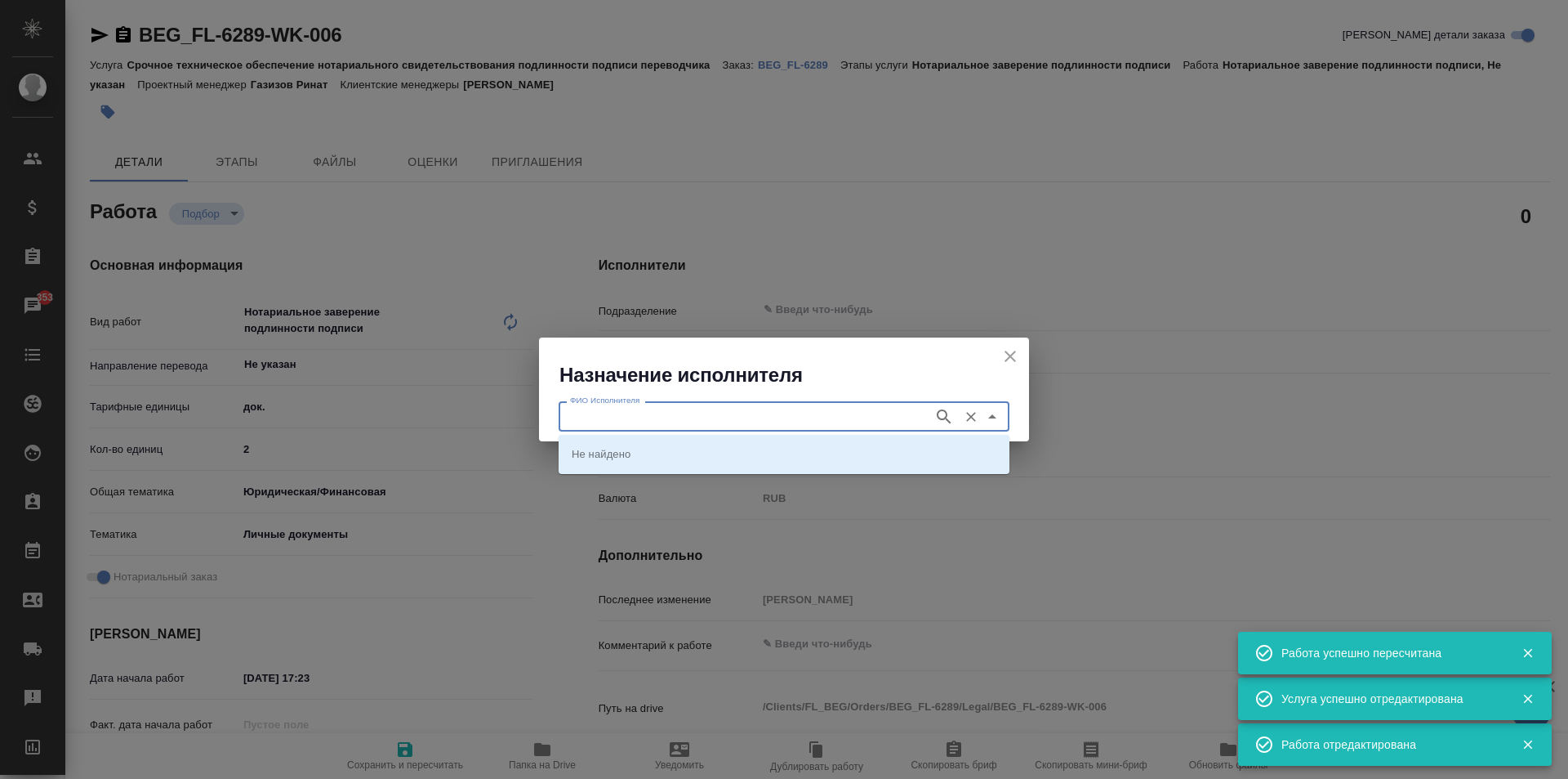
type textarea "x"
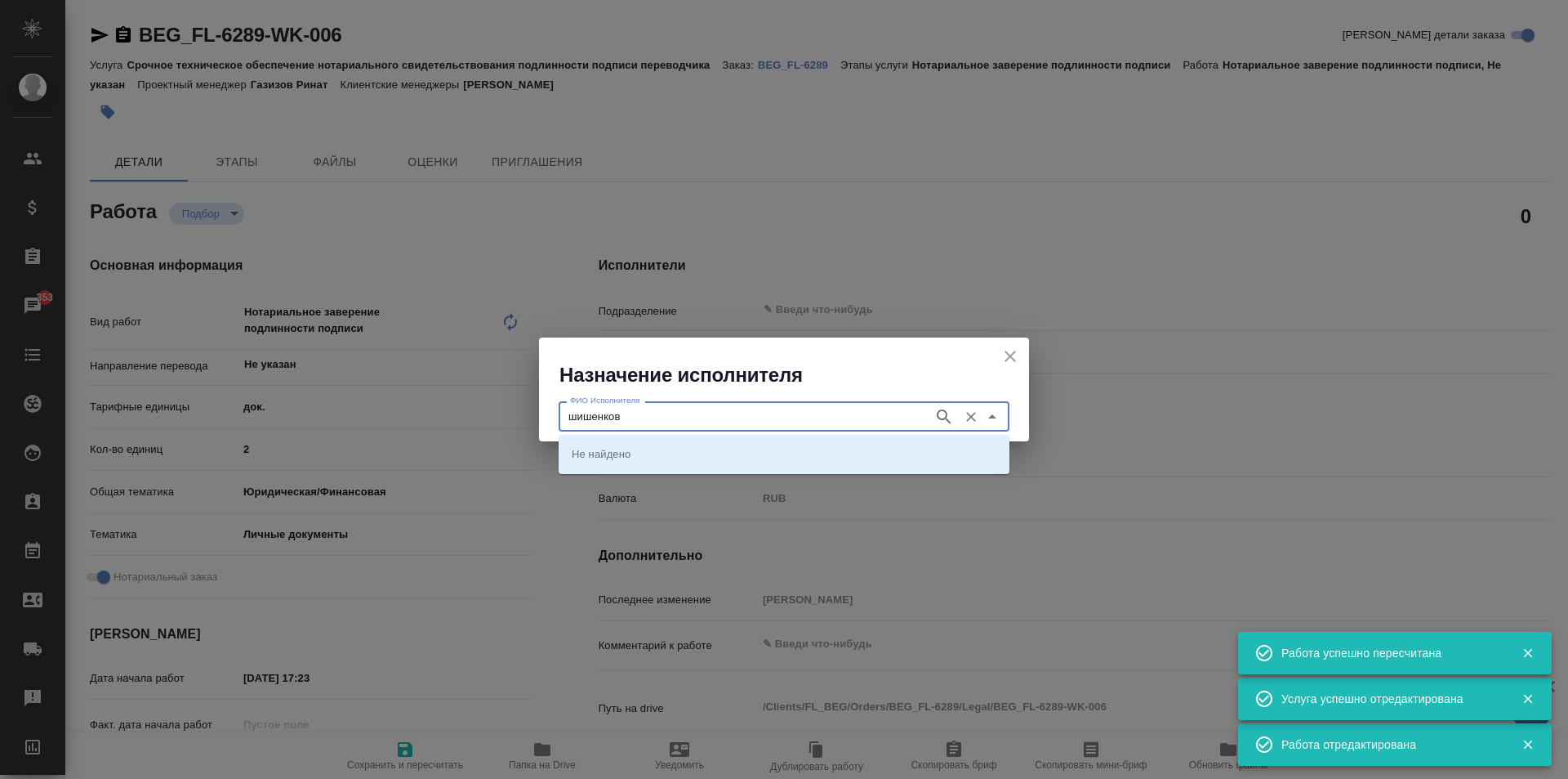
type input "шишенков"
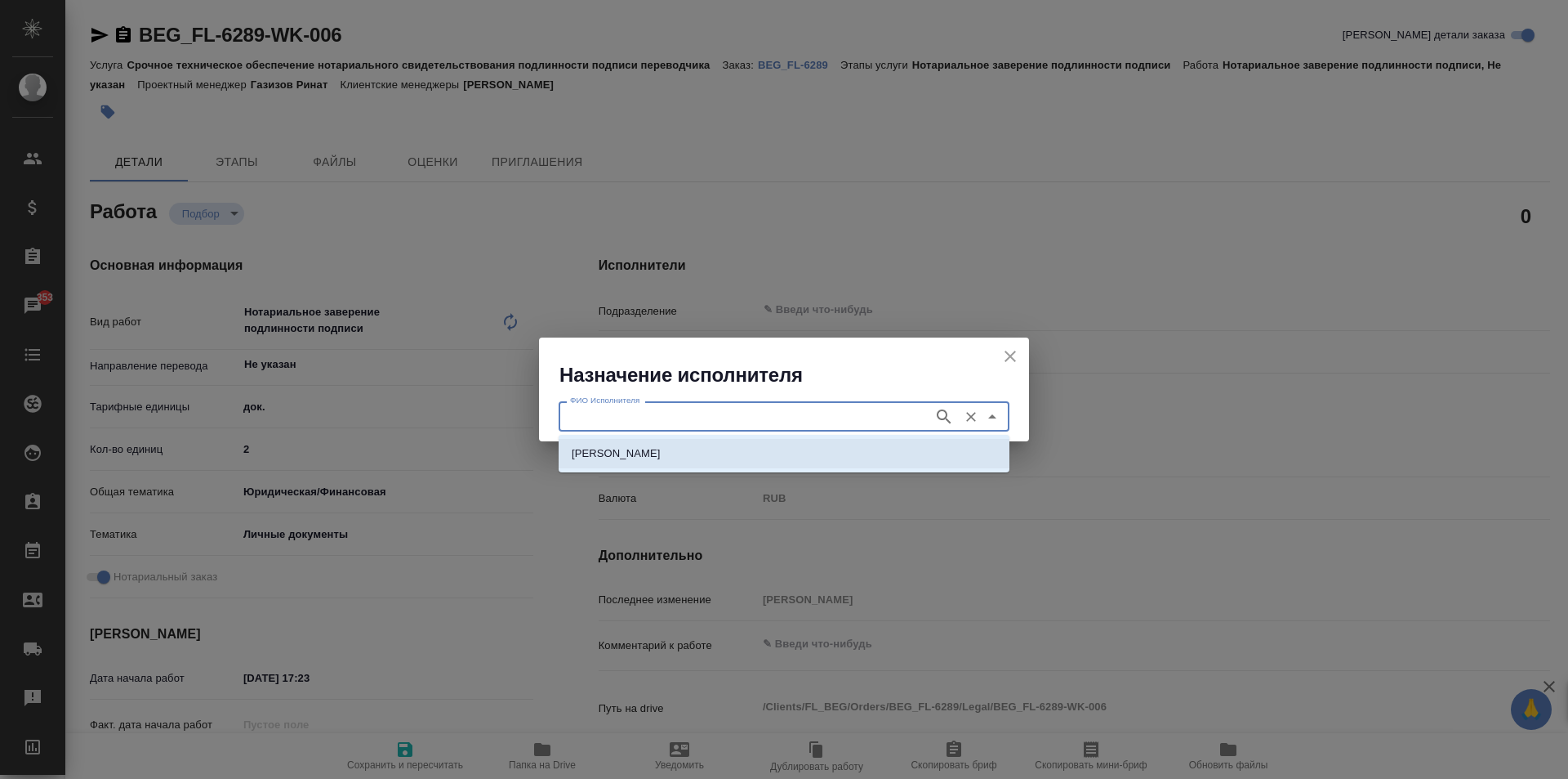
click at [661, 455] on p "НОТАРИУС Шишенков Леонид Васильевич" at bounding box center [616, 453] width 89 height 16
type input "НОТАРИУС Шишенков Леонид Васильевич"
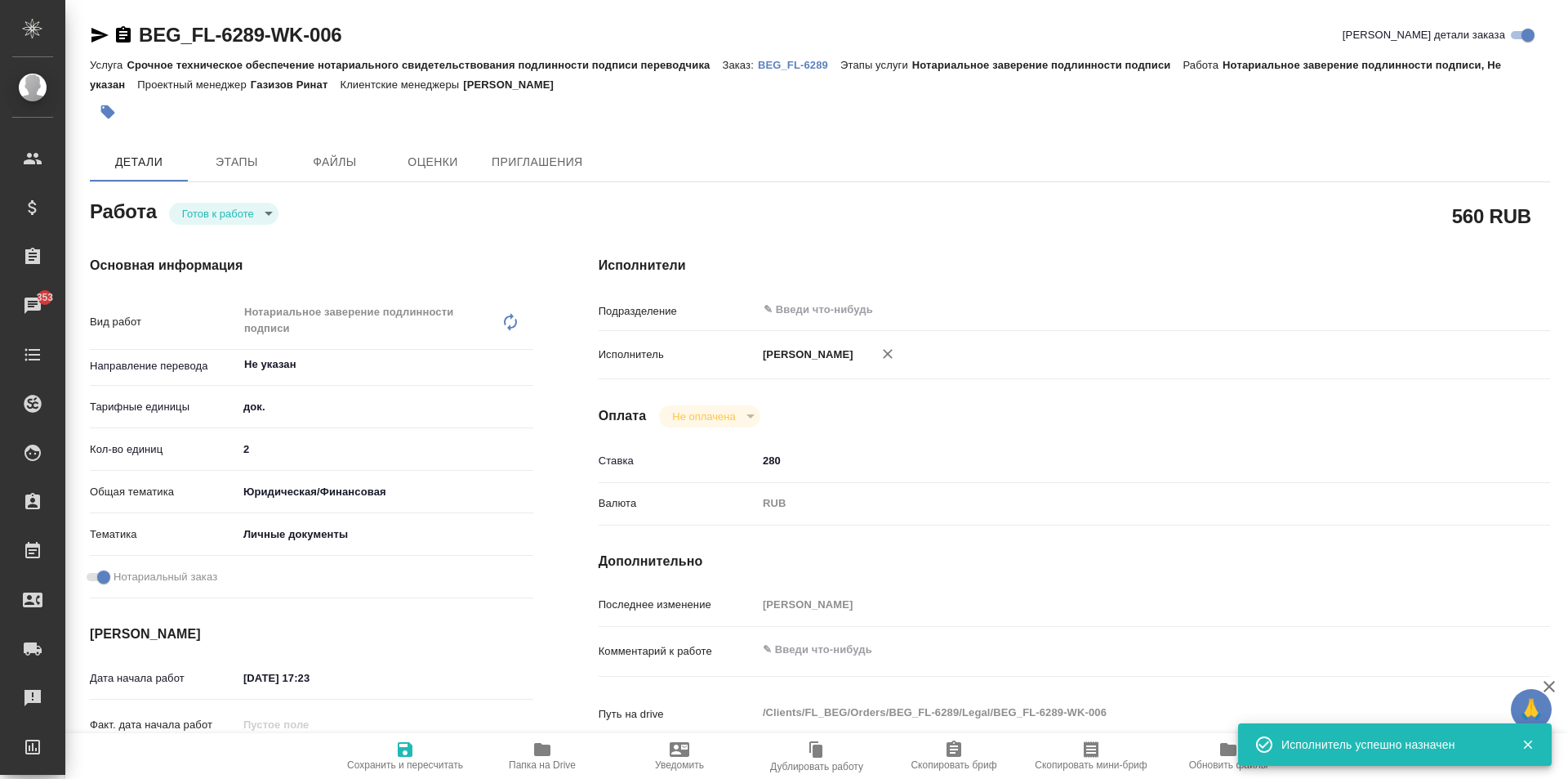
type textarea "x"
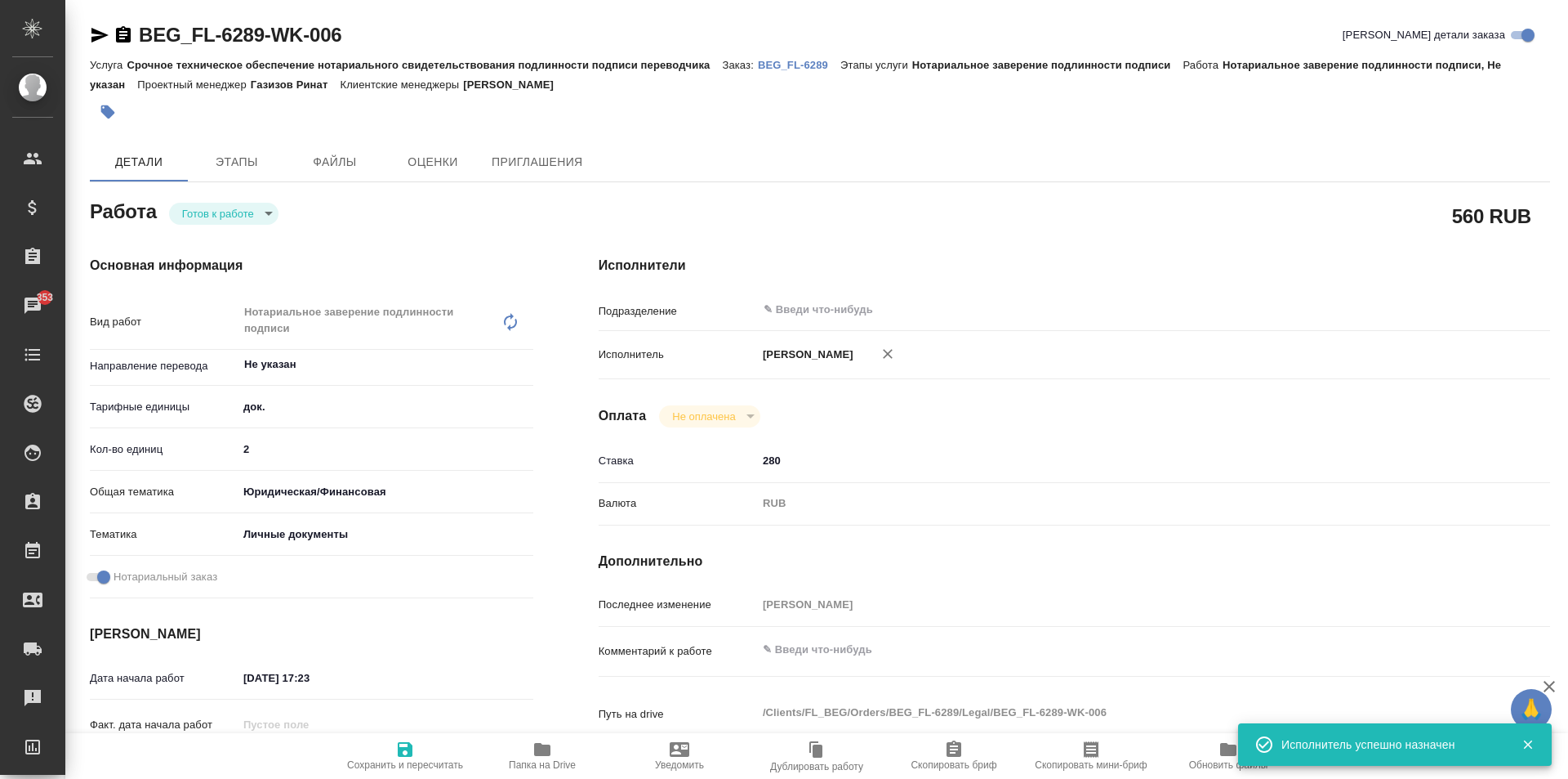
type textarea "x"
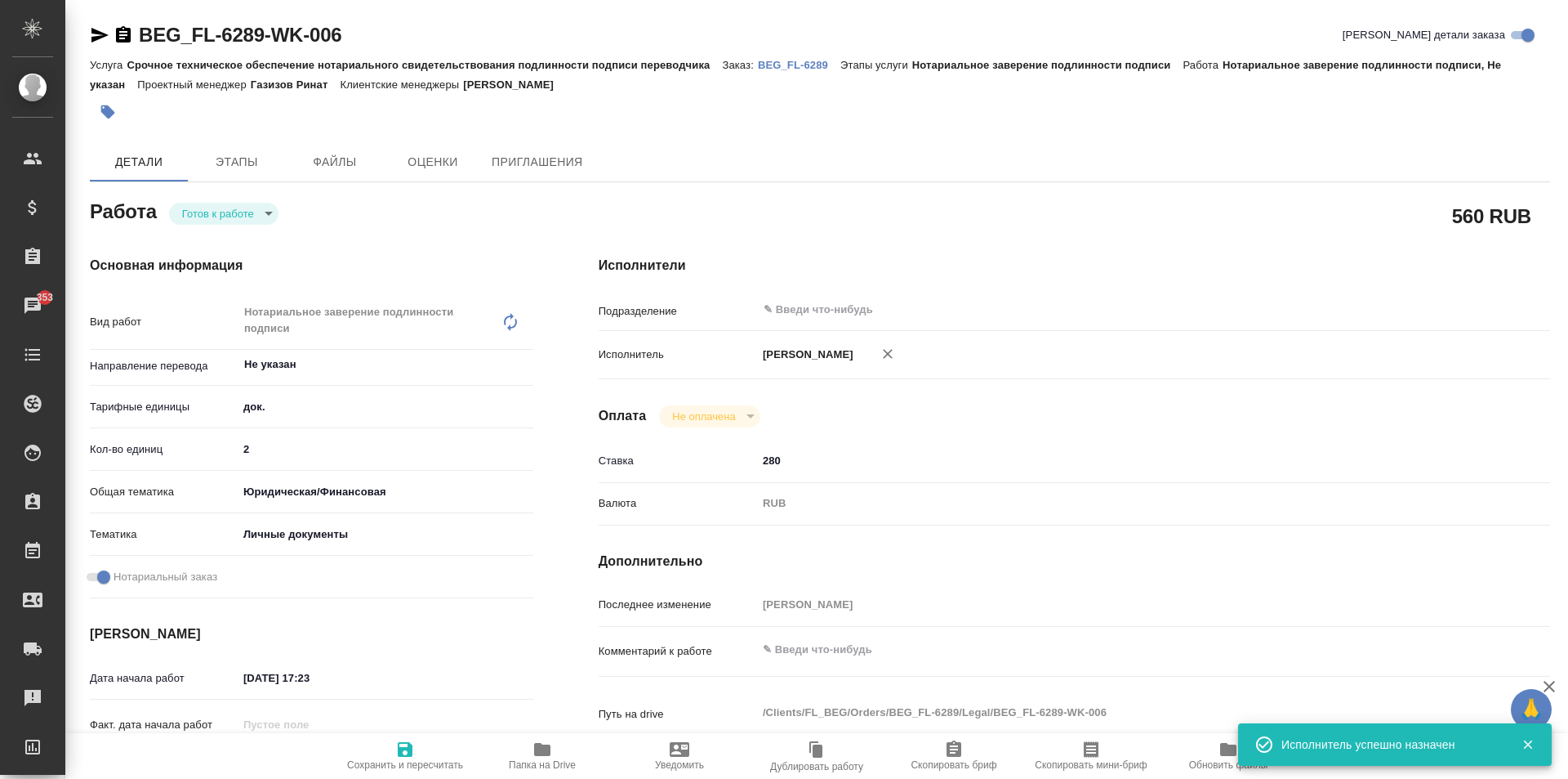
type textarea "x"
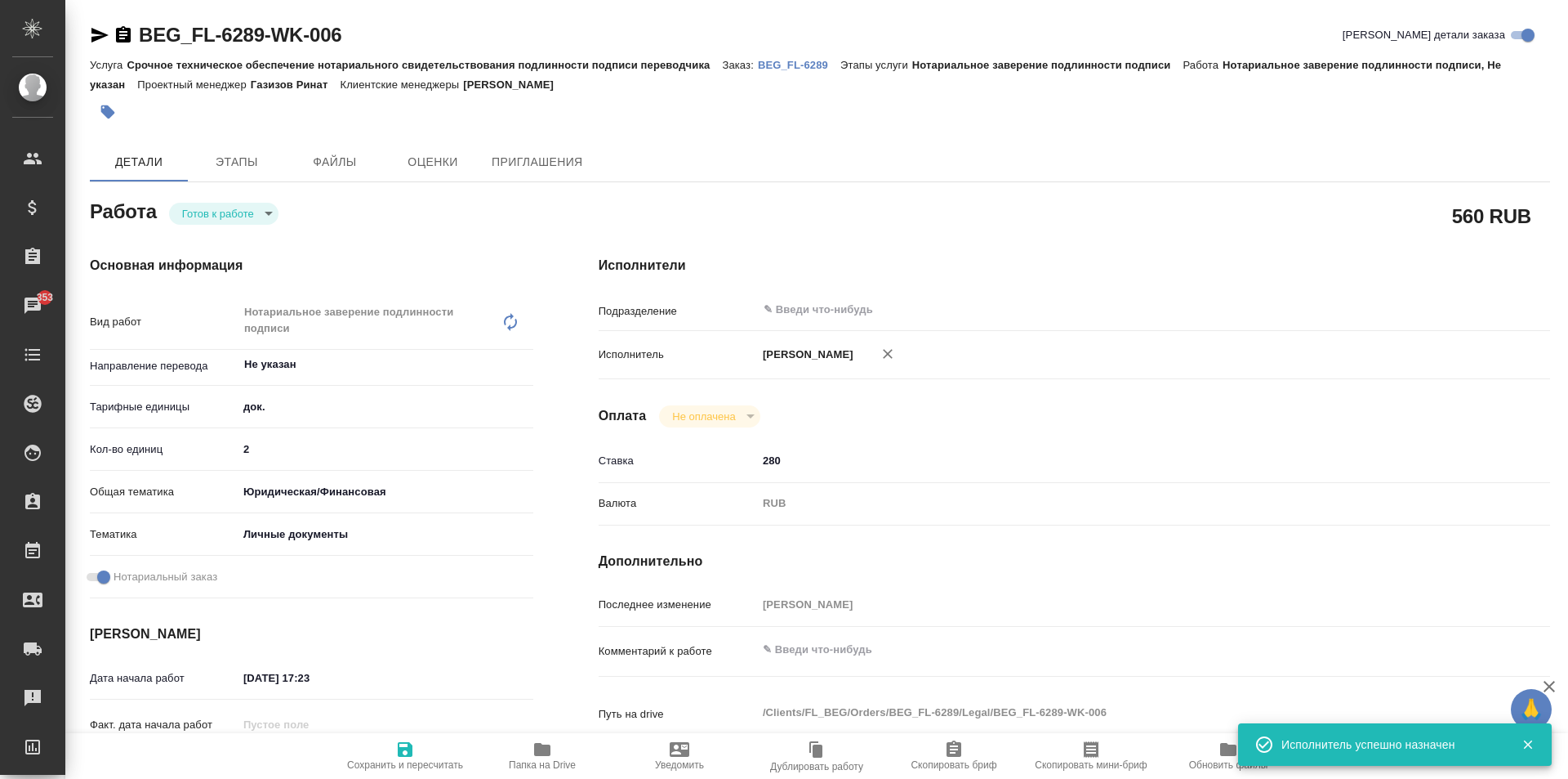
click at [398, 751] on icon "button" at bounding box center [405, 749] width 14 height 14
type textarea "x"
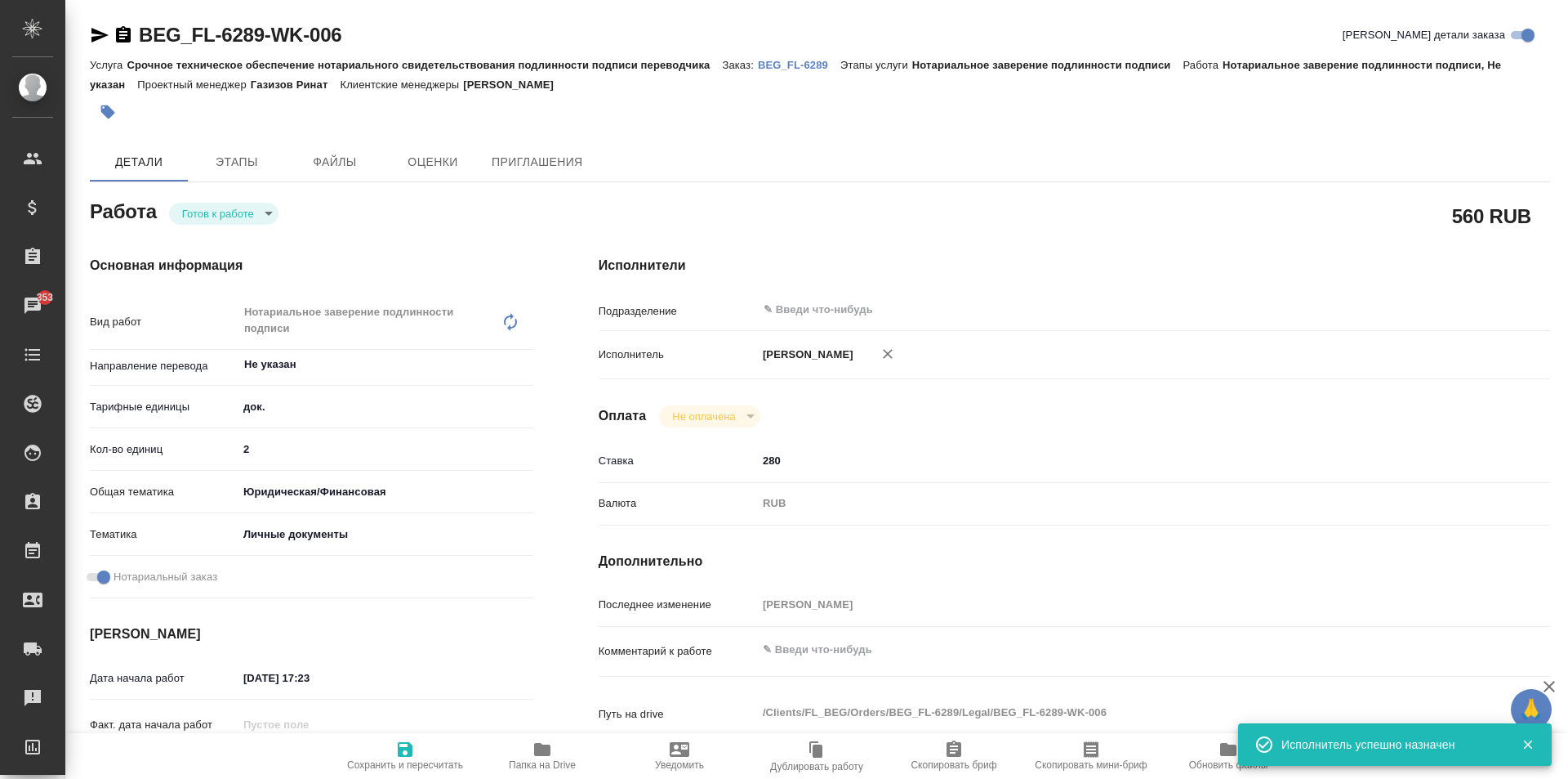
type textarea "x"
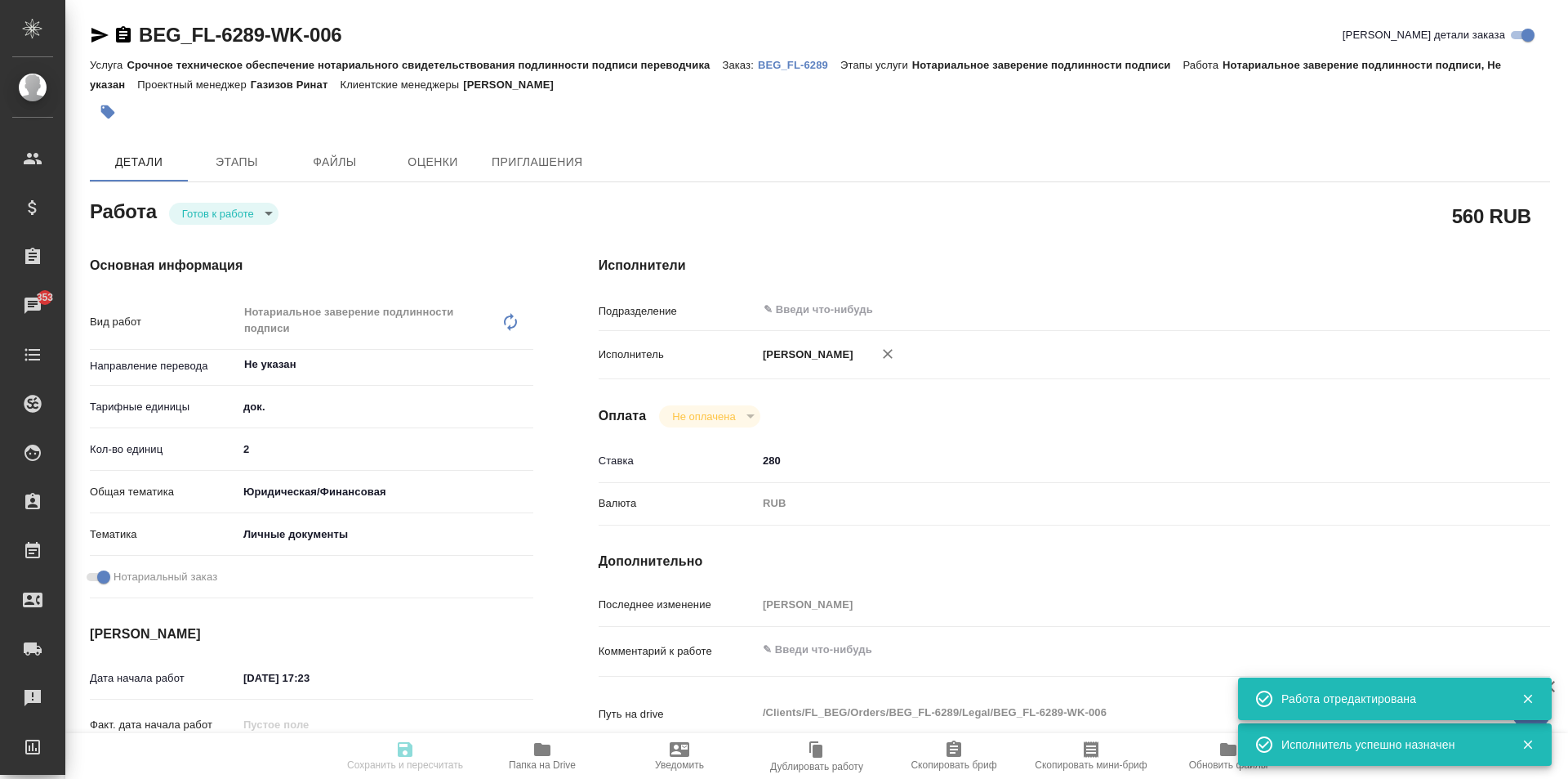
type textarea "x"
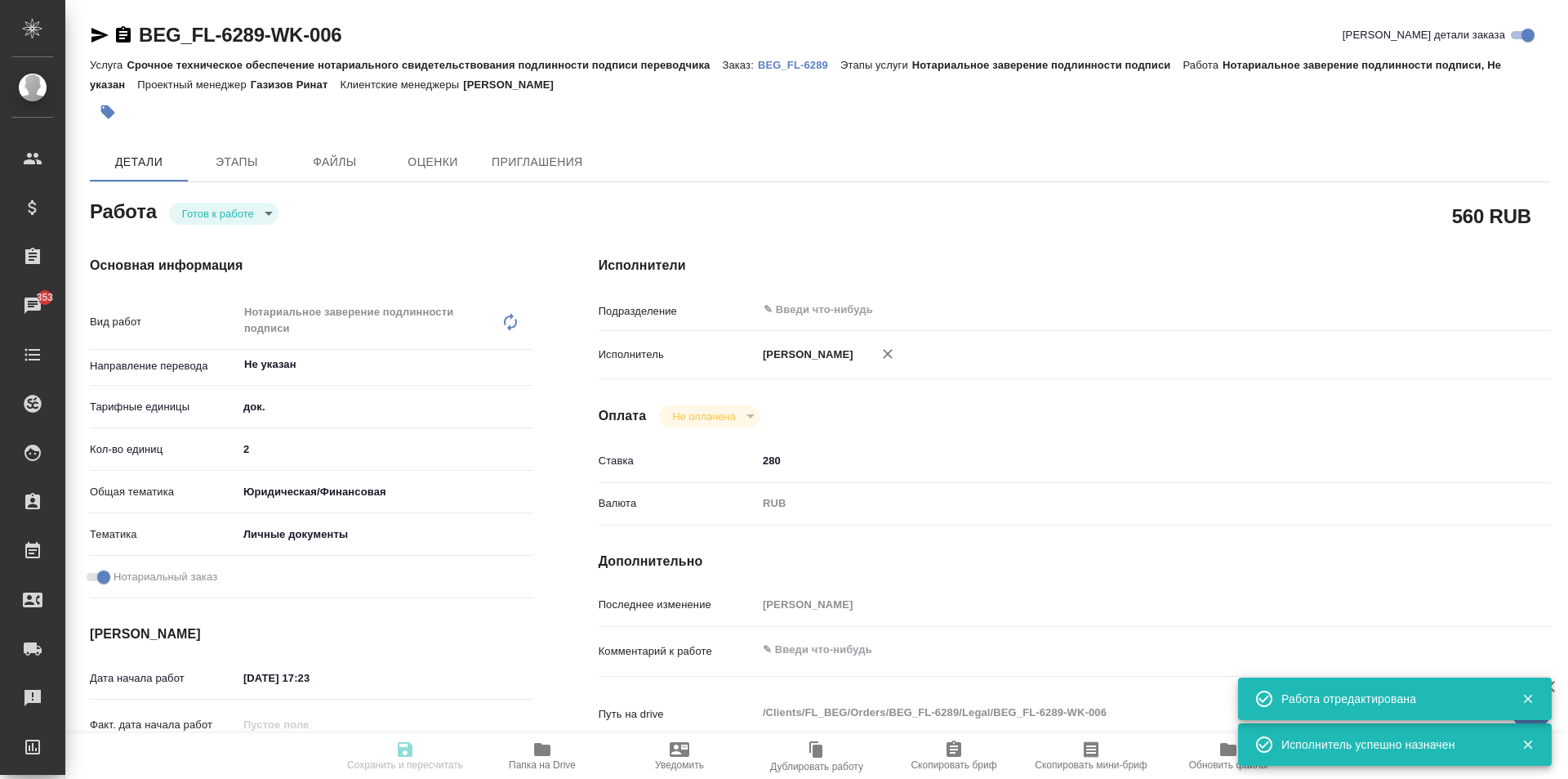
type input "readyForWork"
type textarea "Нотариальное заверение подлинности подписи"
type textarea "x"
type input "Не указан"
type input "5a8b1489cc6b4906c91bfd8b"
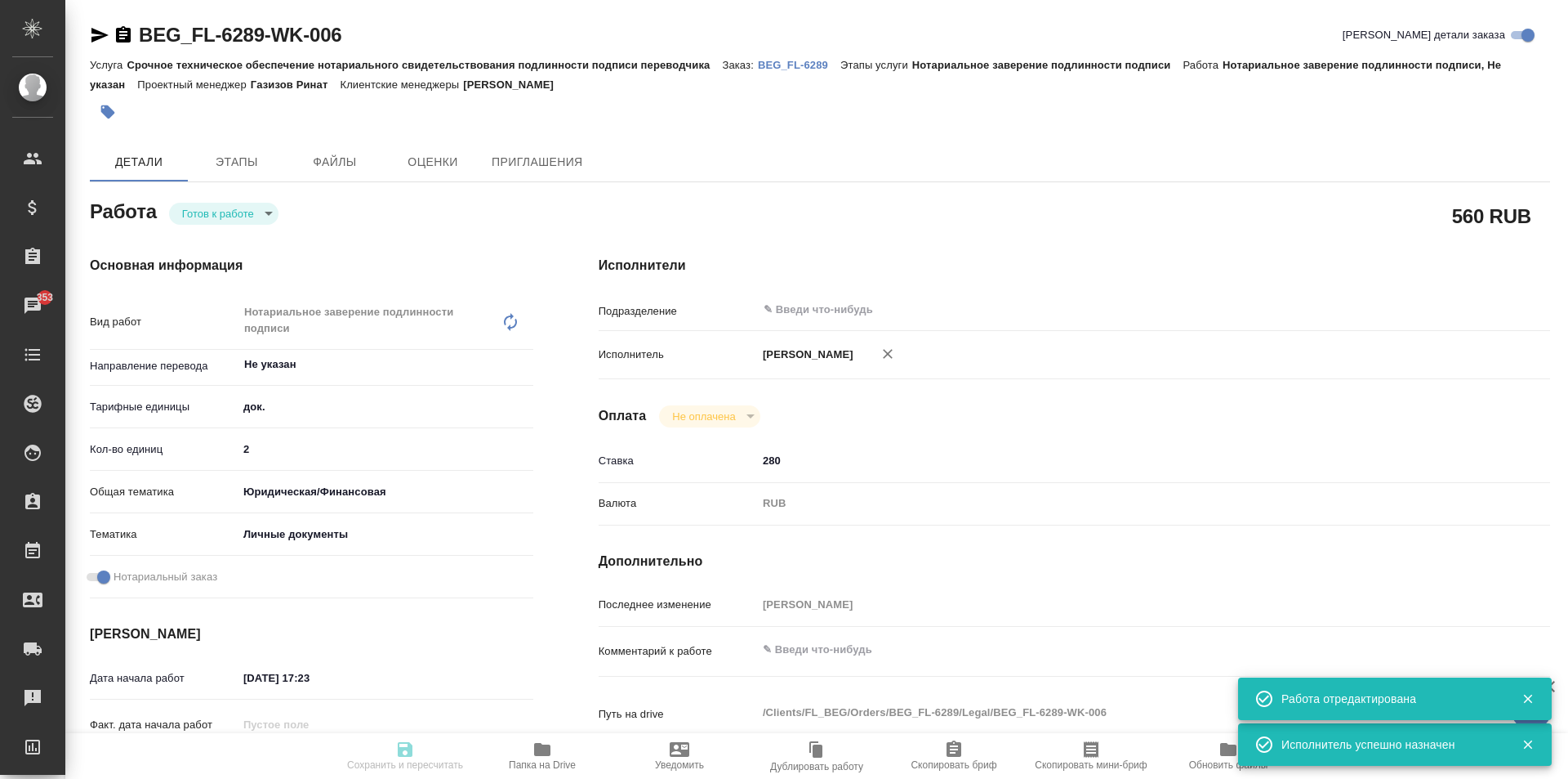
type input "2"
type input "yr-fn"
type input "5a8b8b956a9677013d343cfe"
checkbox input "true"
type input "23.09.2025 17:23"
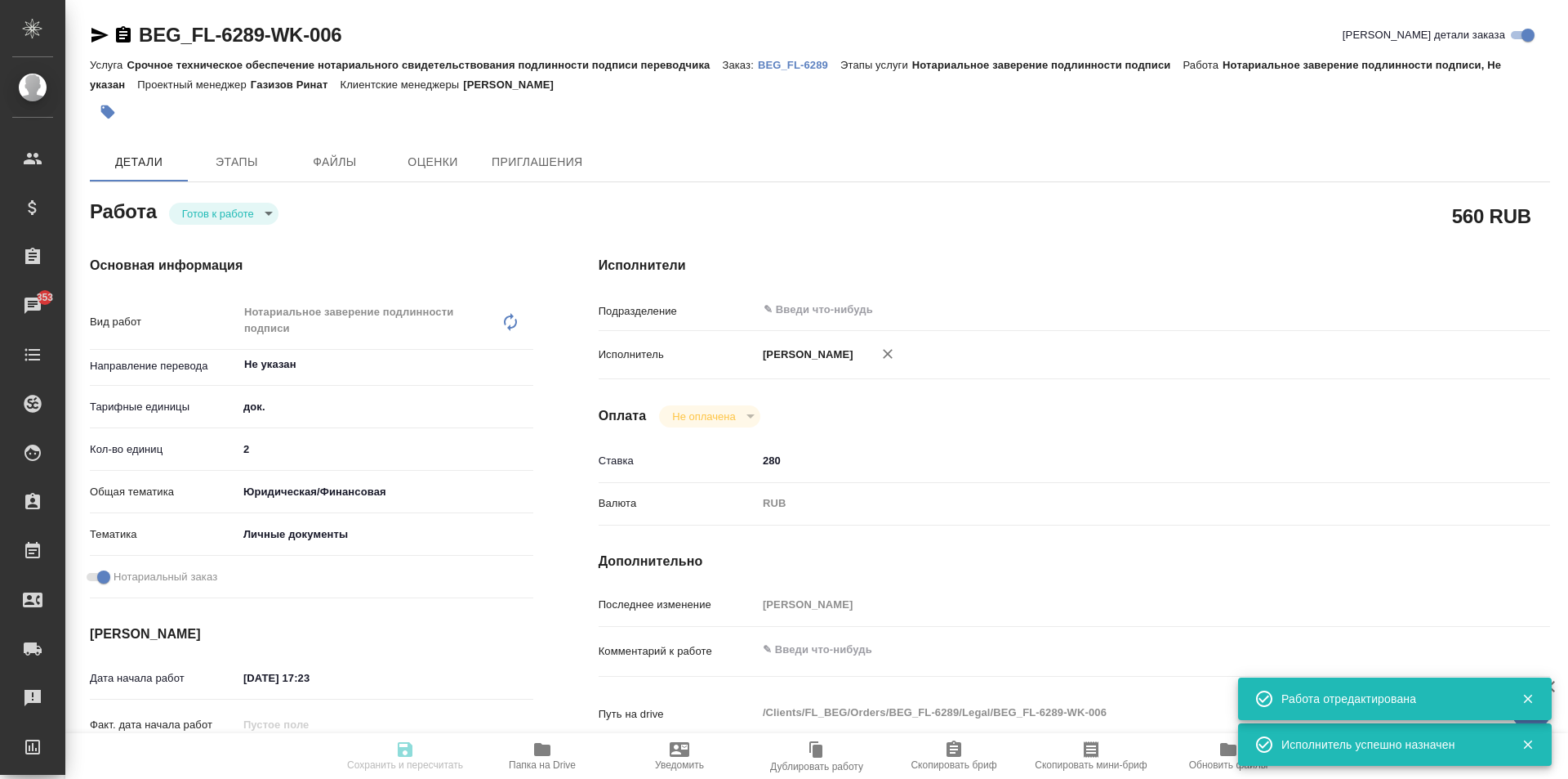
type input "[DATE] 10:00"
type input "notPayed"
type input "280"
type input "RUB"
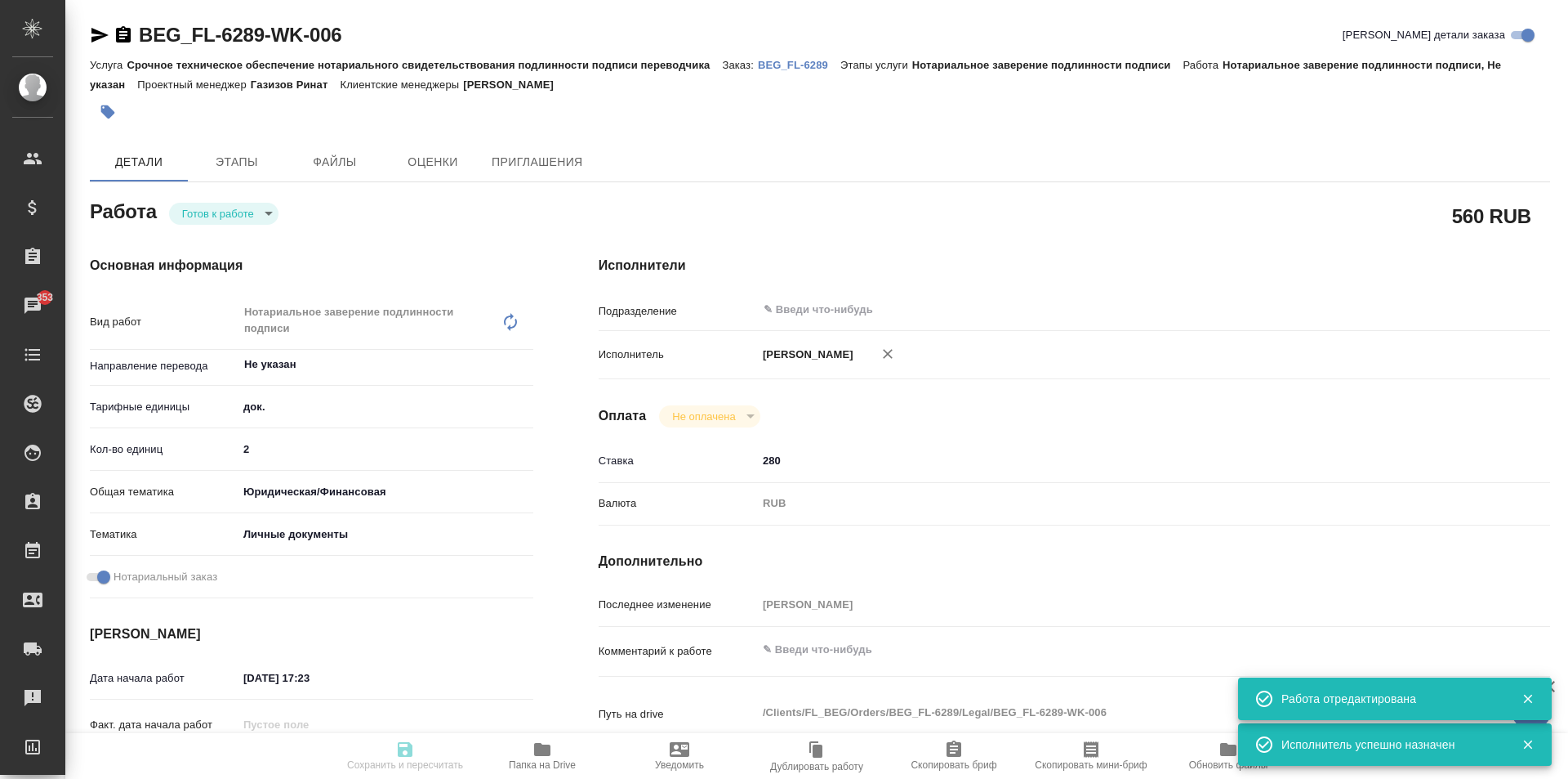
type input "[PERSON_NAME]"
type textarea "x"
type textarea "/Clients/FL_BEG/Orders/BEG_FL-6289/Legal/BEG_FL-6289-WK-006"
type textarea "x"
type input "BEG_FL-6289"
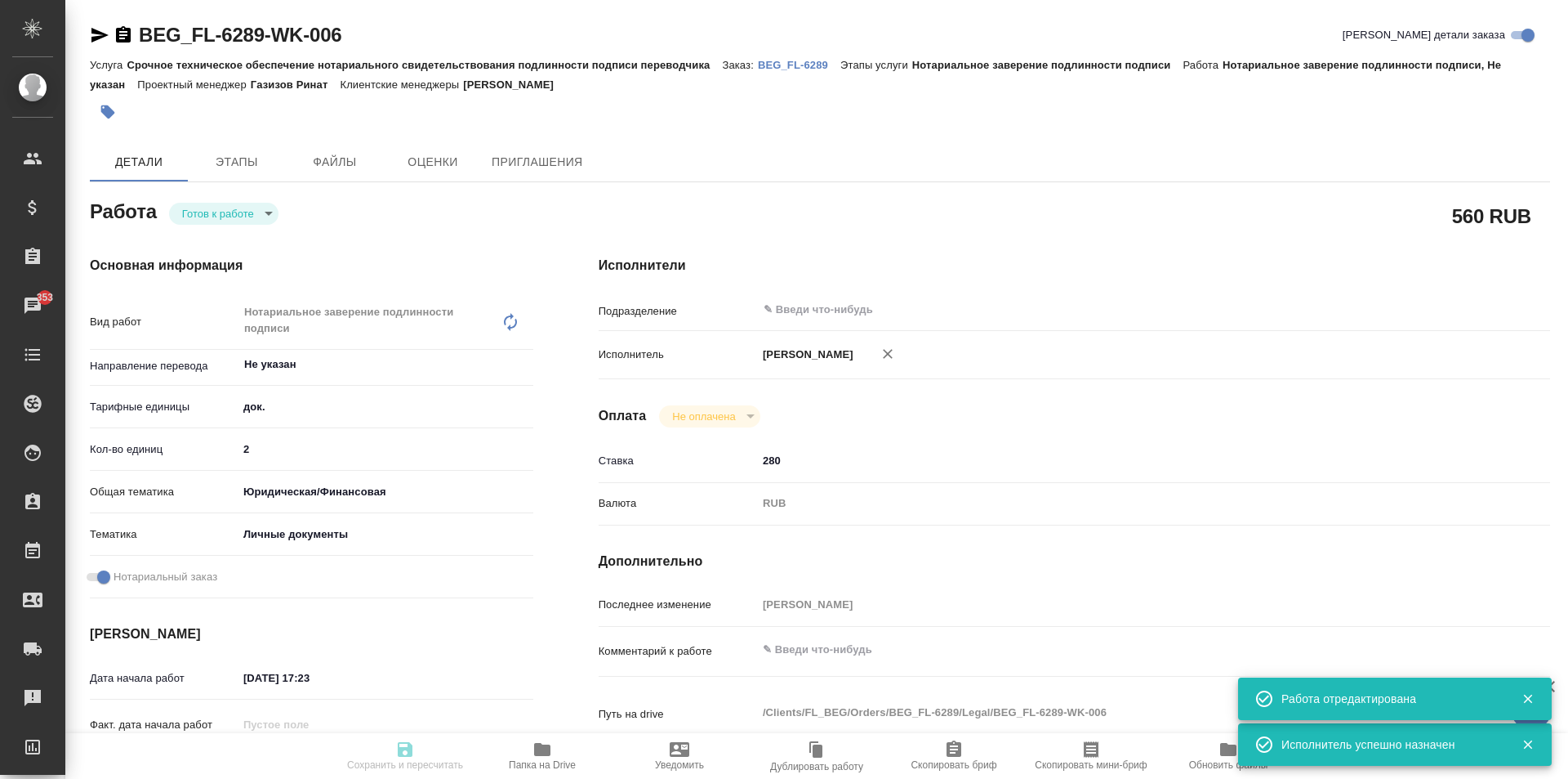
type input "Срочное техническое обеспечение нотариального свидетельствования подлинности по…"
type input "Нотариальное заверение подлинности подписи"
type input "[PERSON_NAME]"
type input "/Clients/FL_BEG/Orders/BEG_FL-6289"
type textarea "x"
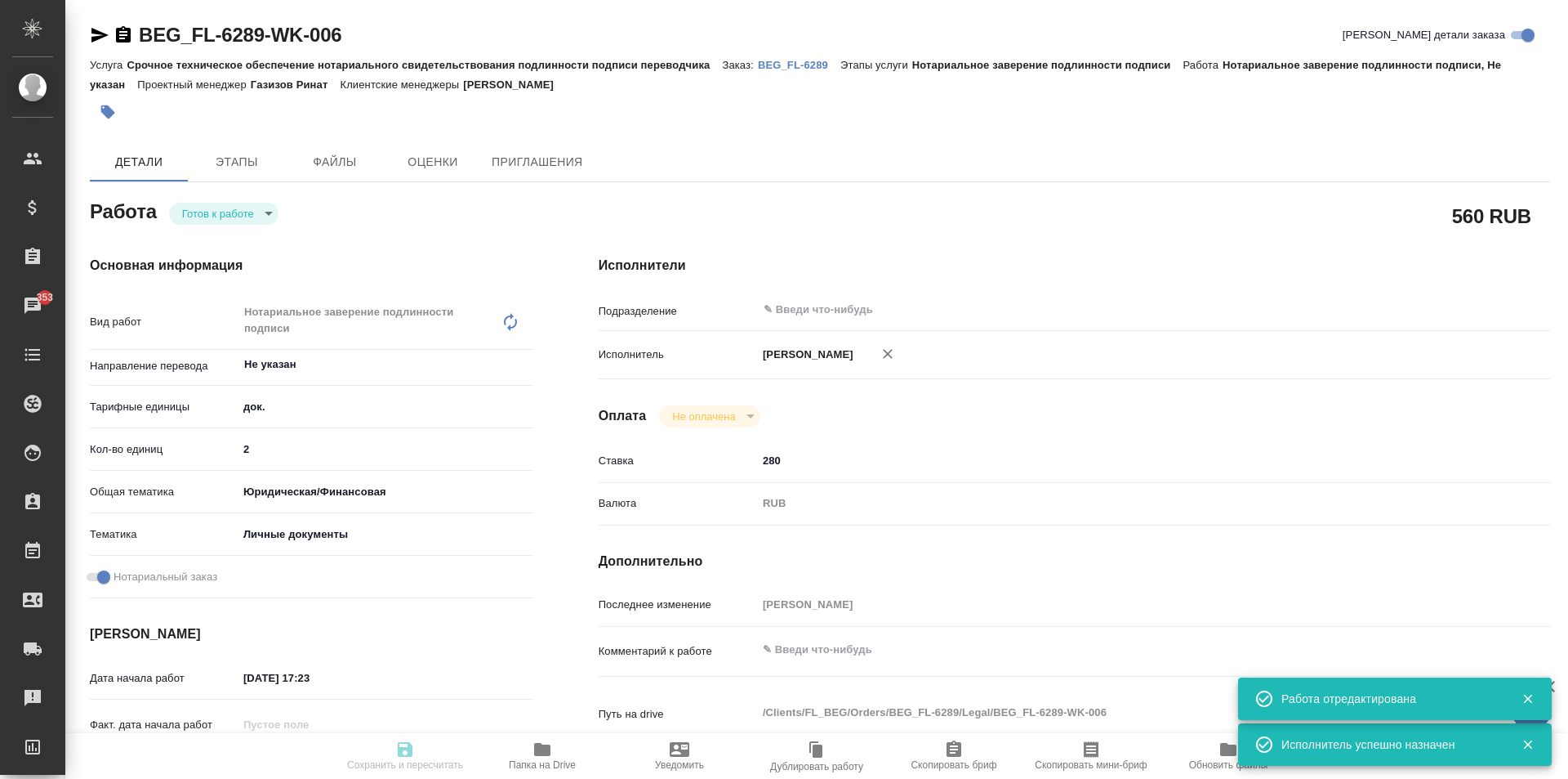
type textarea "2 сора арм-рус Мать - [PERSON_NAME], отец - [PERSON_NAME]"
type textarea "x"
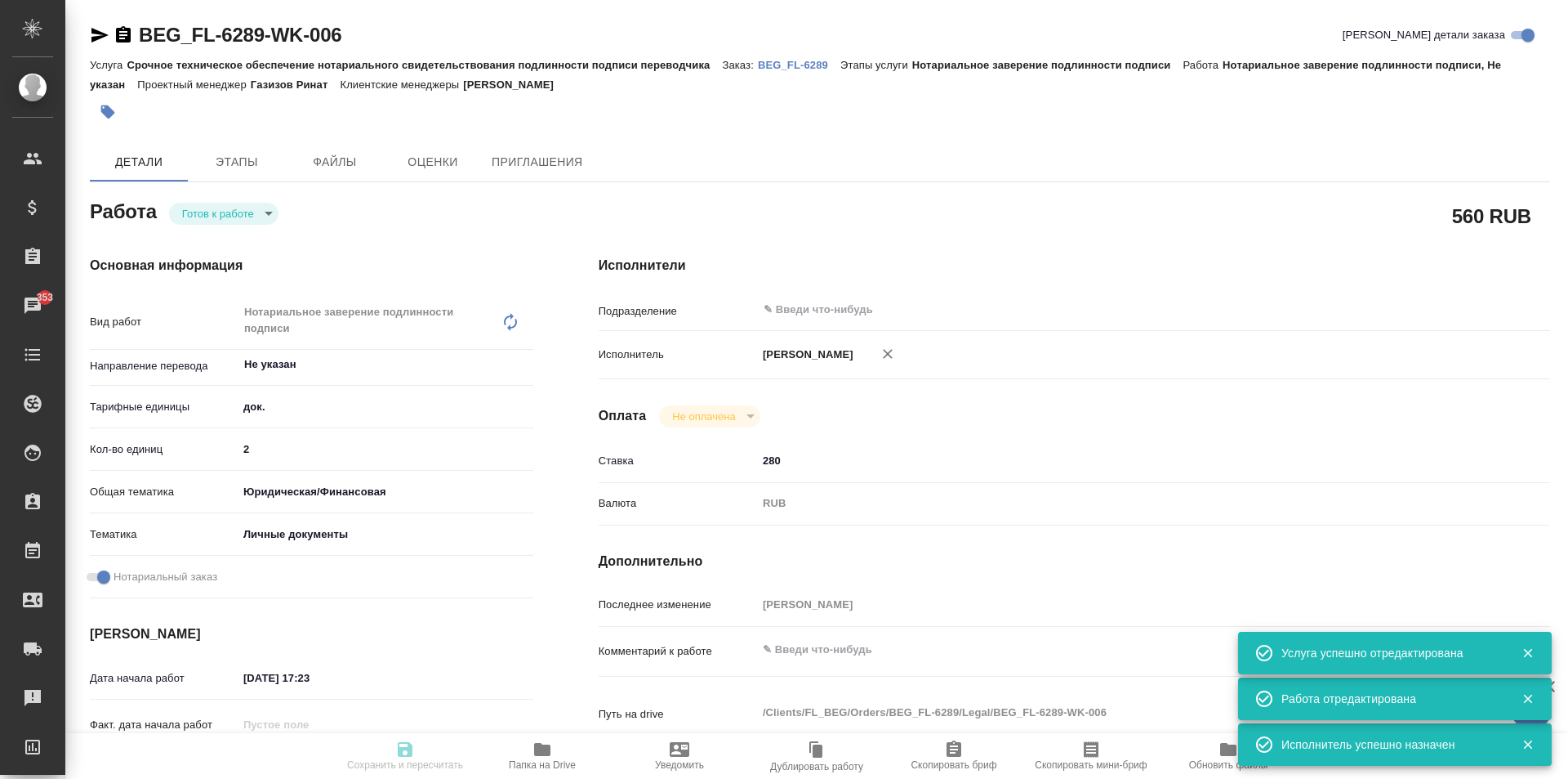
type textarea "x"
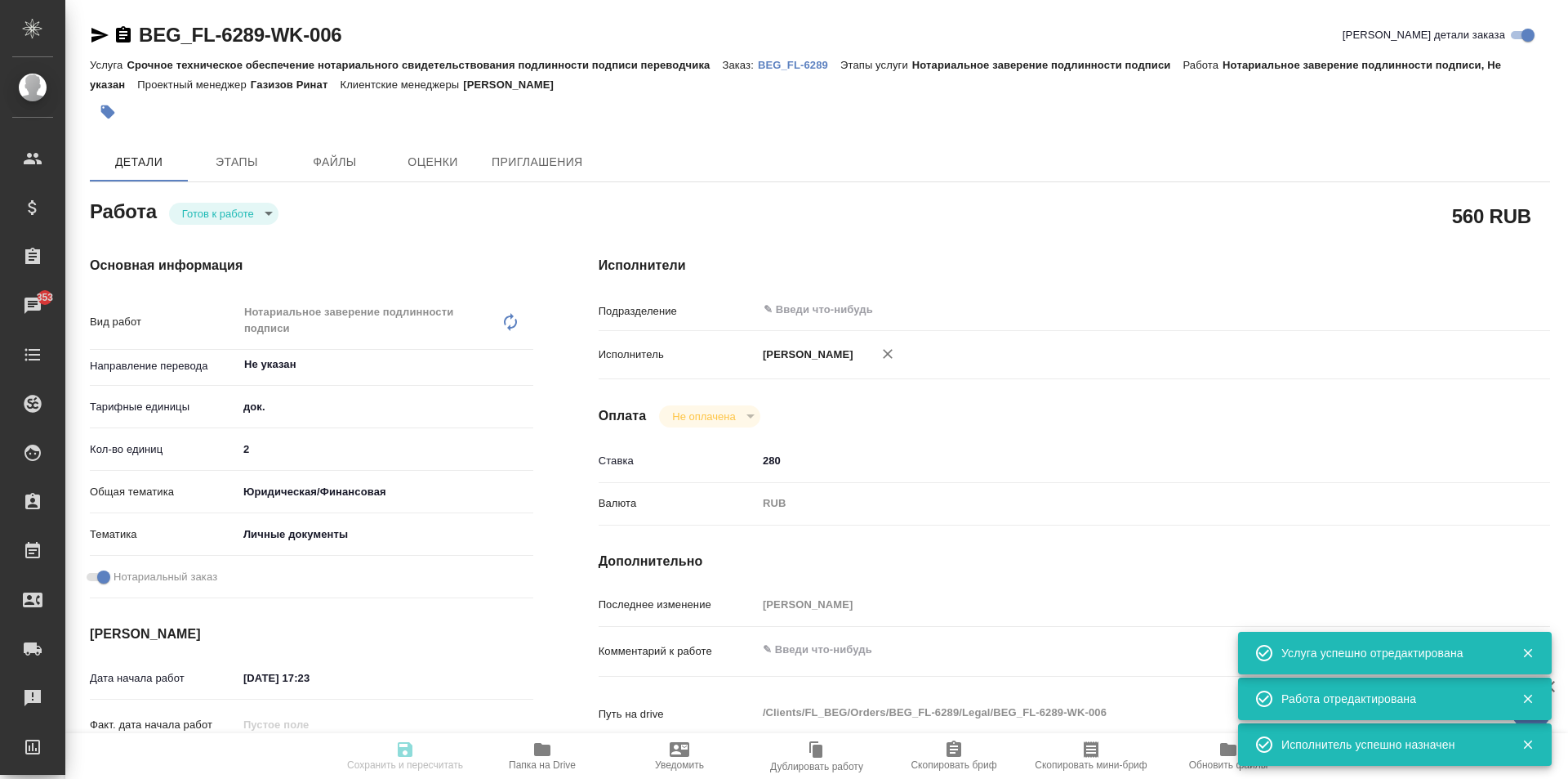
type textarea "x"
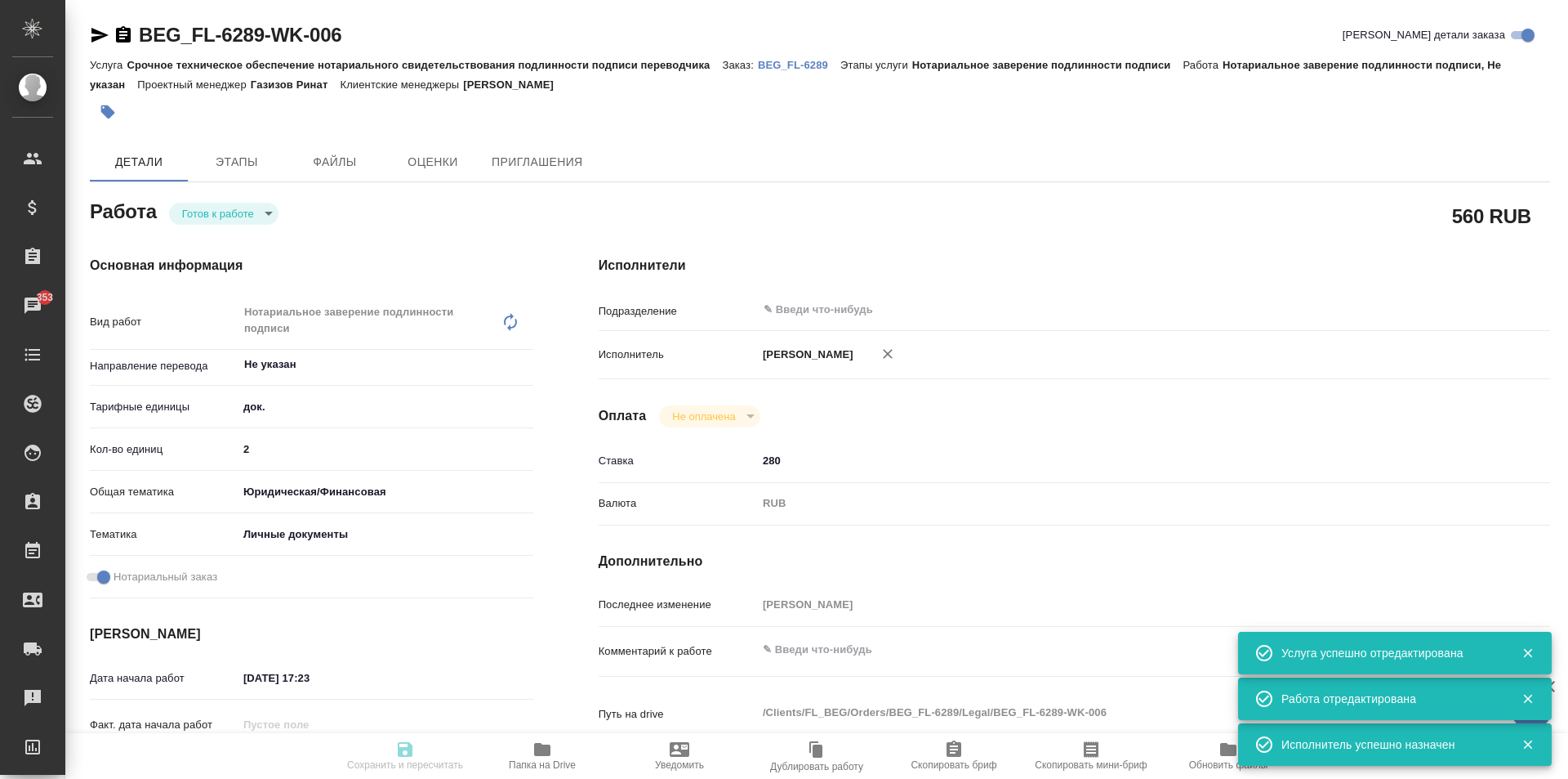
type textarea "x"
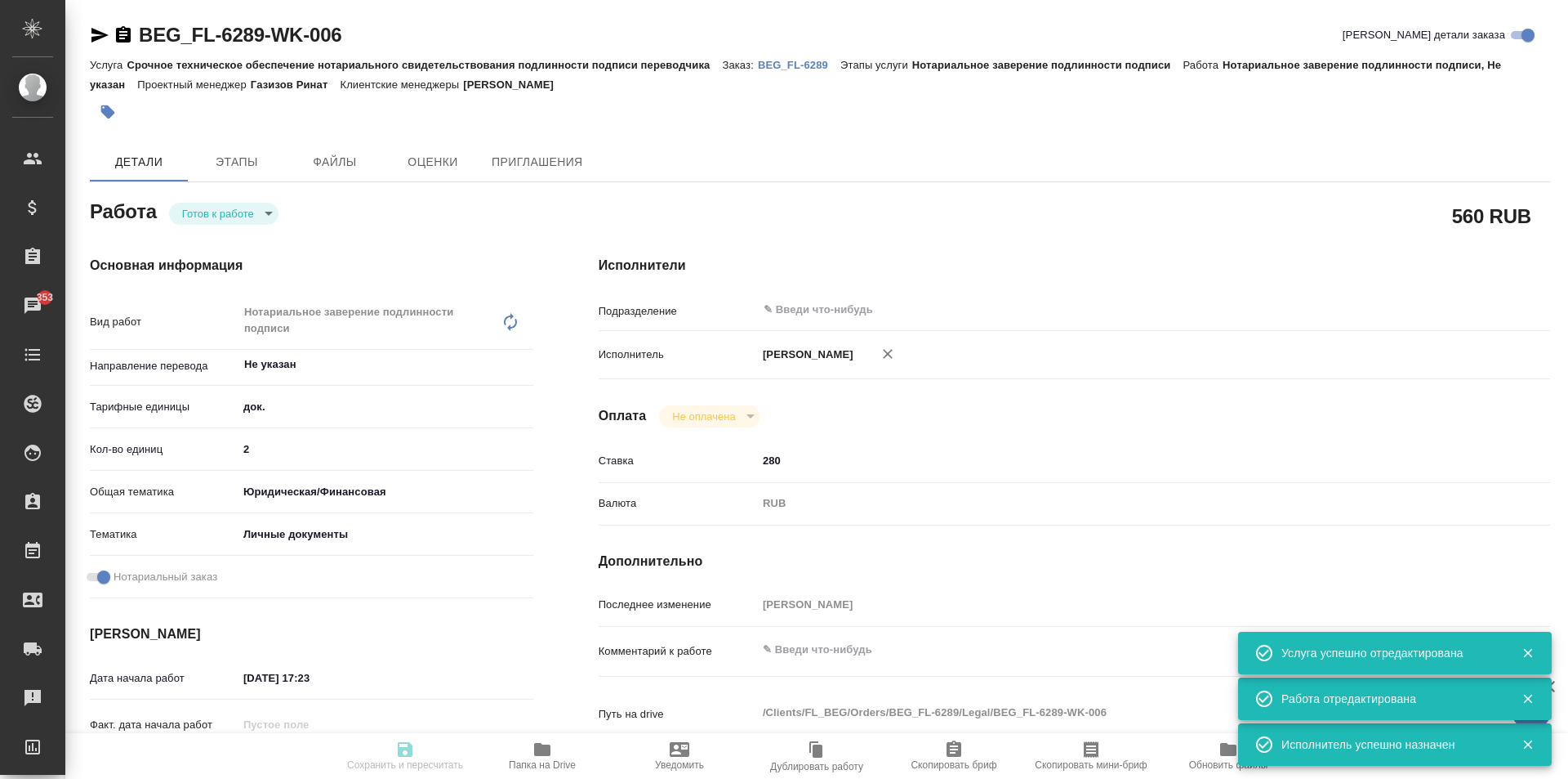
type textarea "x"
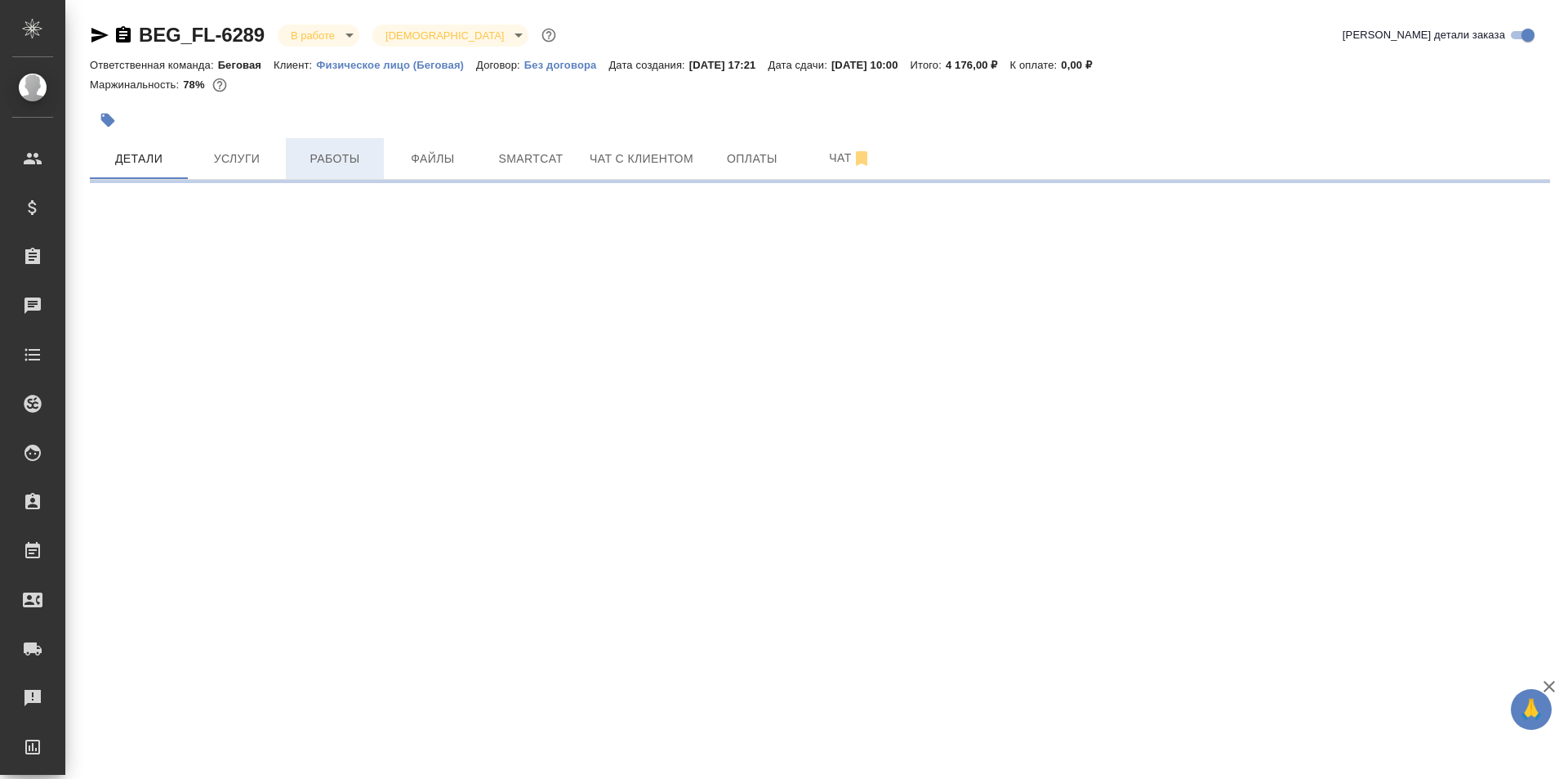
click at [333, 160] on span "Работы" at bounding box center [334, 159] width 78 height 21
select select "RU"
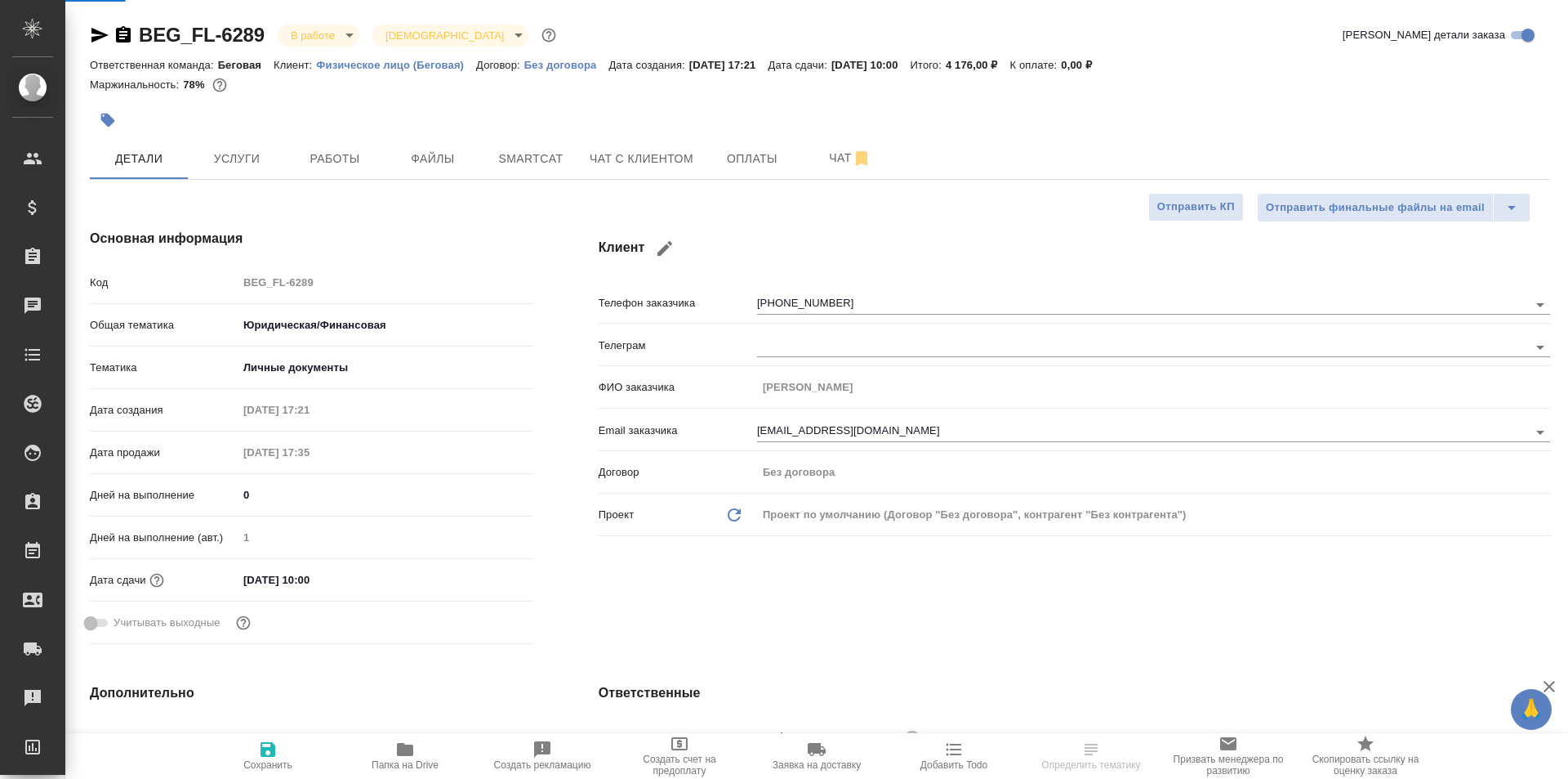
type textarea "x"
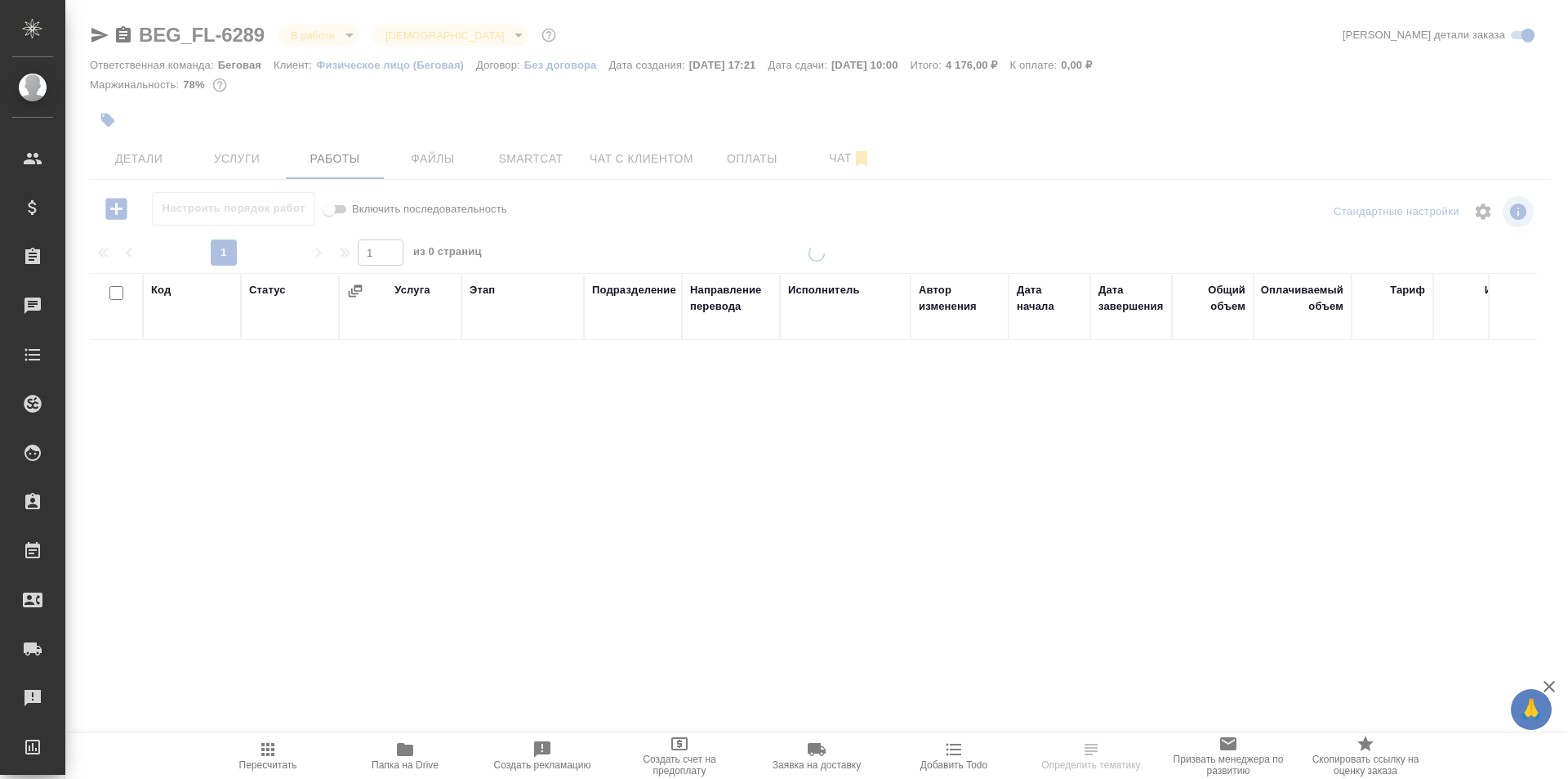
click at [422, 762] on span "Папка на Drive" at bounding box center [405, 765] width 67 height 12
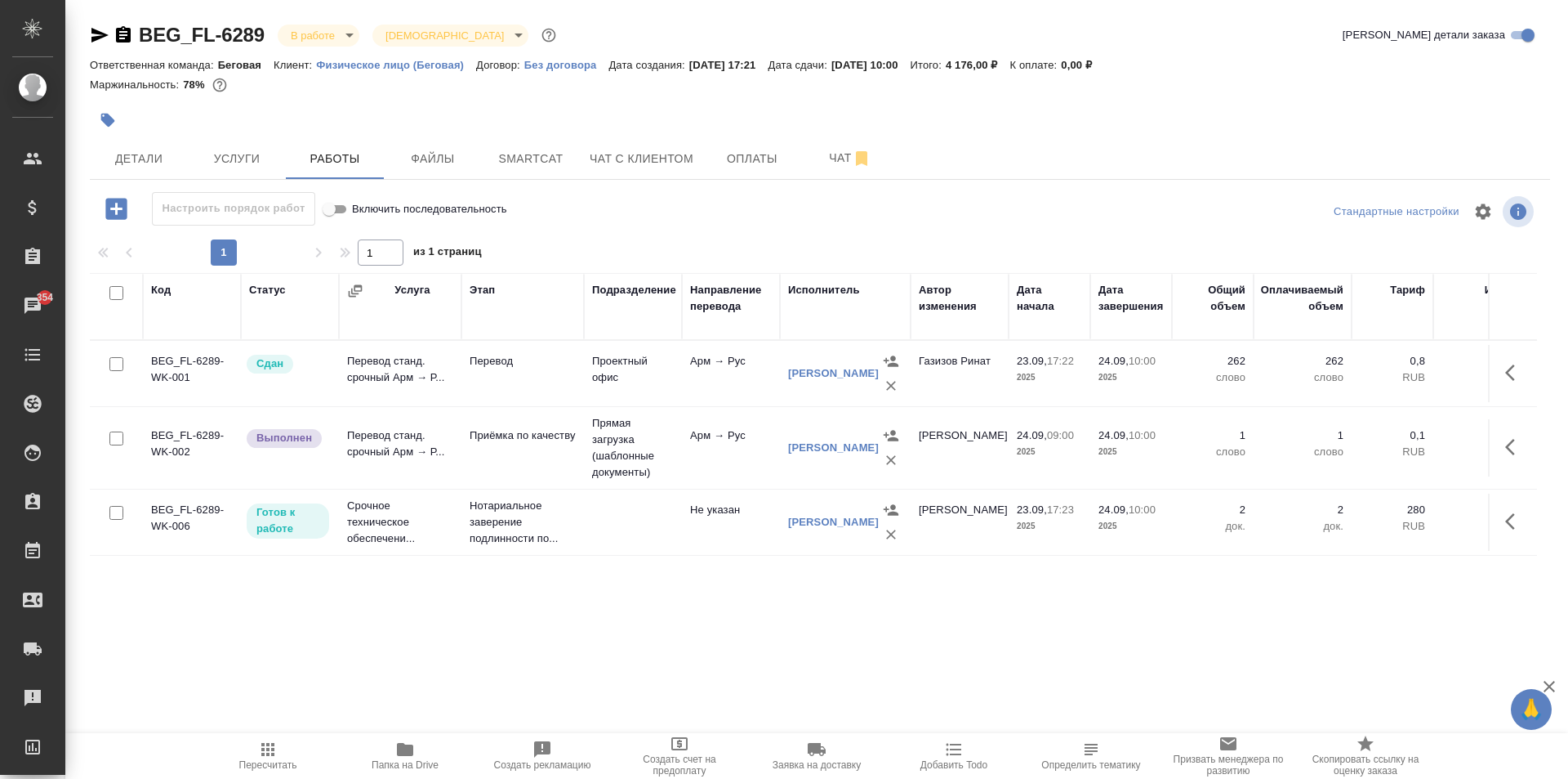
click at [130, 29] on icon "button" at bounding box center [123, 34] width 14 height 16
click at [1527, 535] on button "button" at bounding box center [1515, 521] width 39 height 39
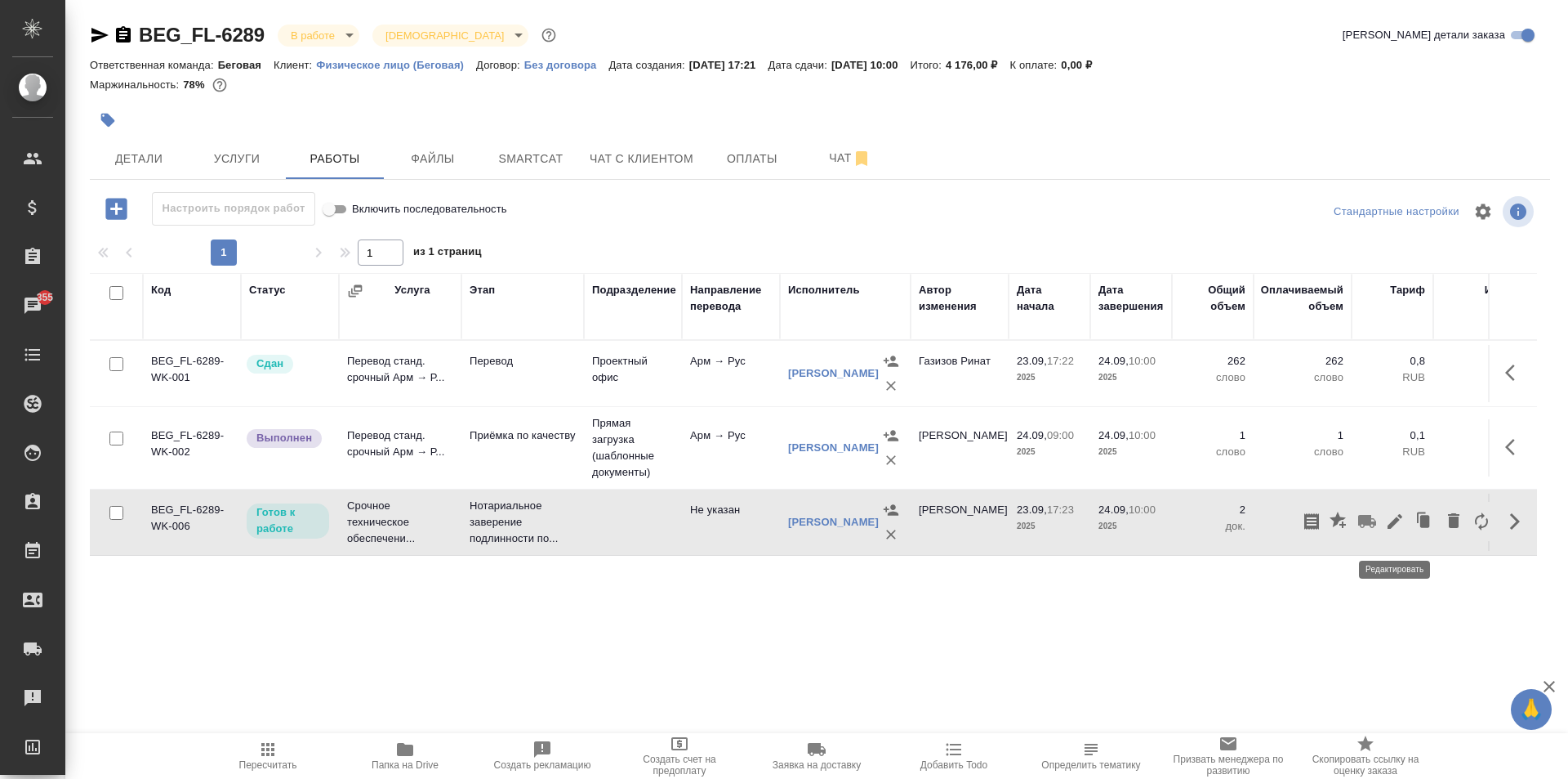
click at [1387, 526] on icon "button" at bounding box center [1395, 521] width 20 height 20
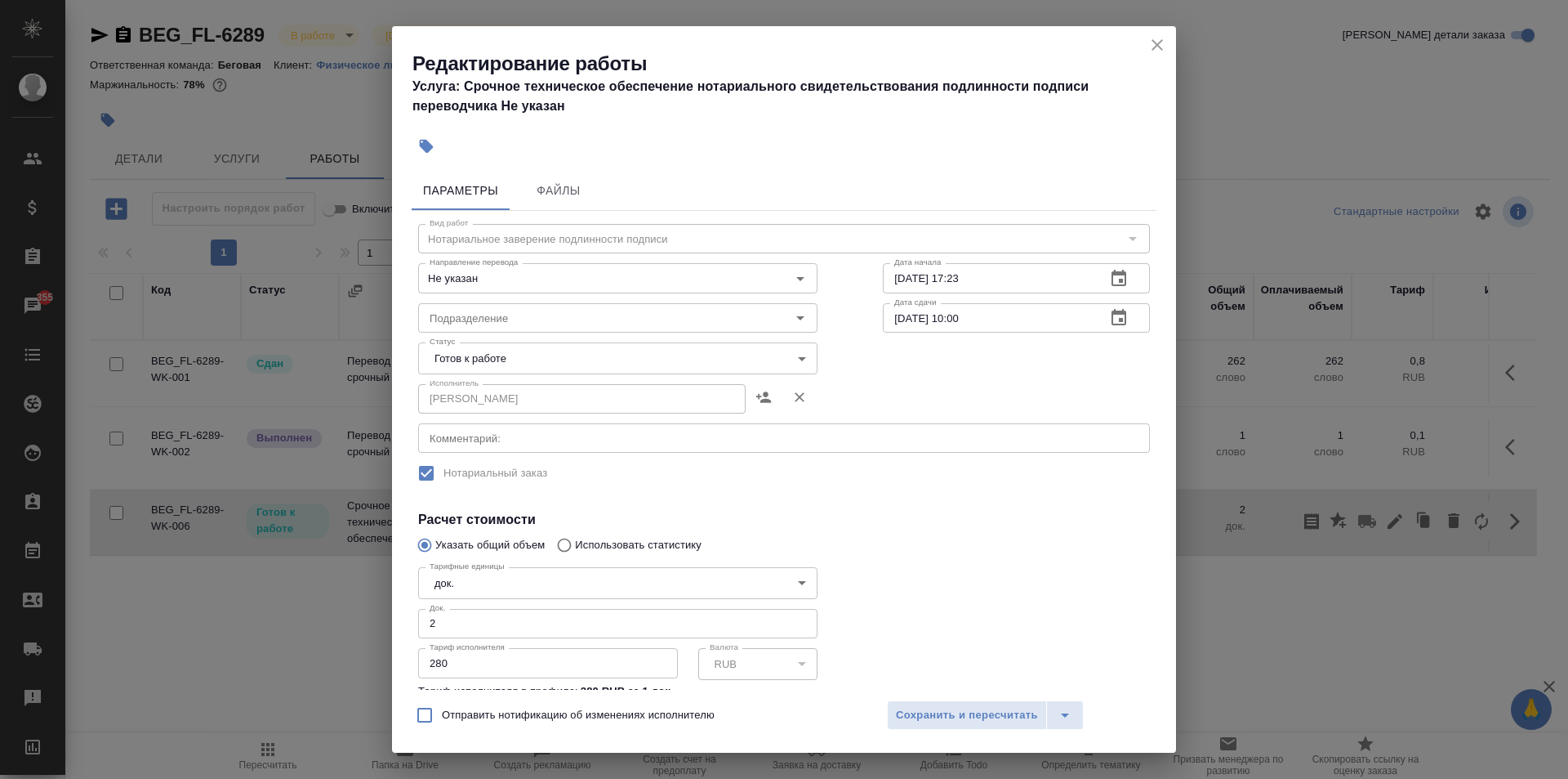
click at [596, 354] on body "🙏 .cls-1 fill:#fff; AWATERA Moskalets Alina Клиенты Спецификации Заказы 355 Чат…" at bounding box center [784, 389] width 1568 height 779
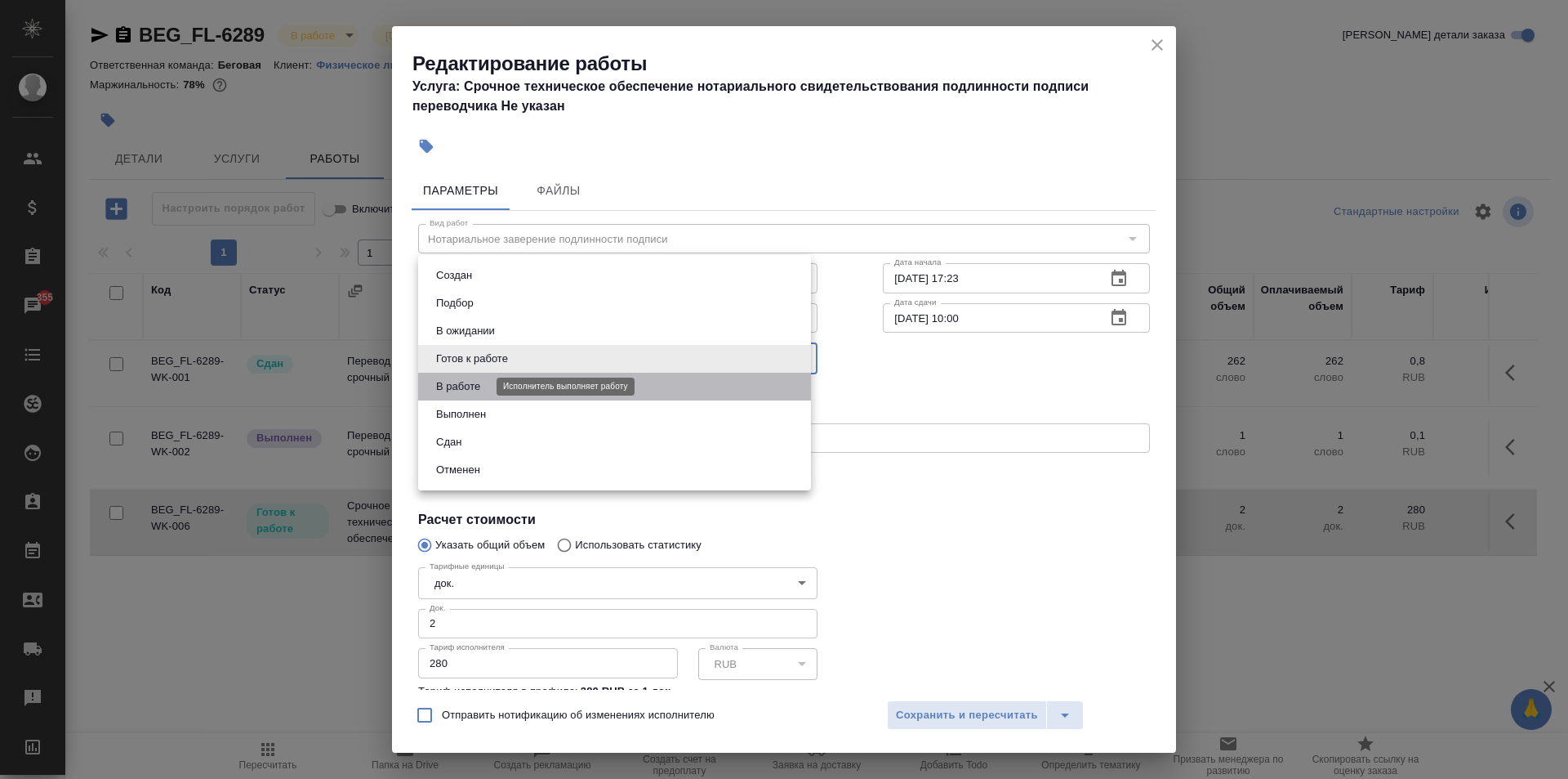
click at [469, 393] on button "В работе" at bounding box center [458, 386] width 54 height 18
type input "inProgress"
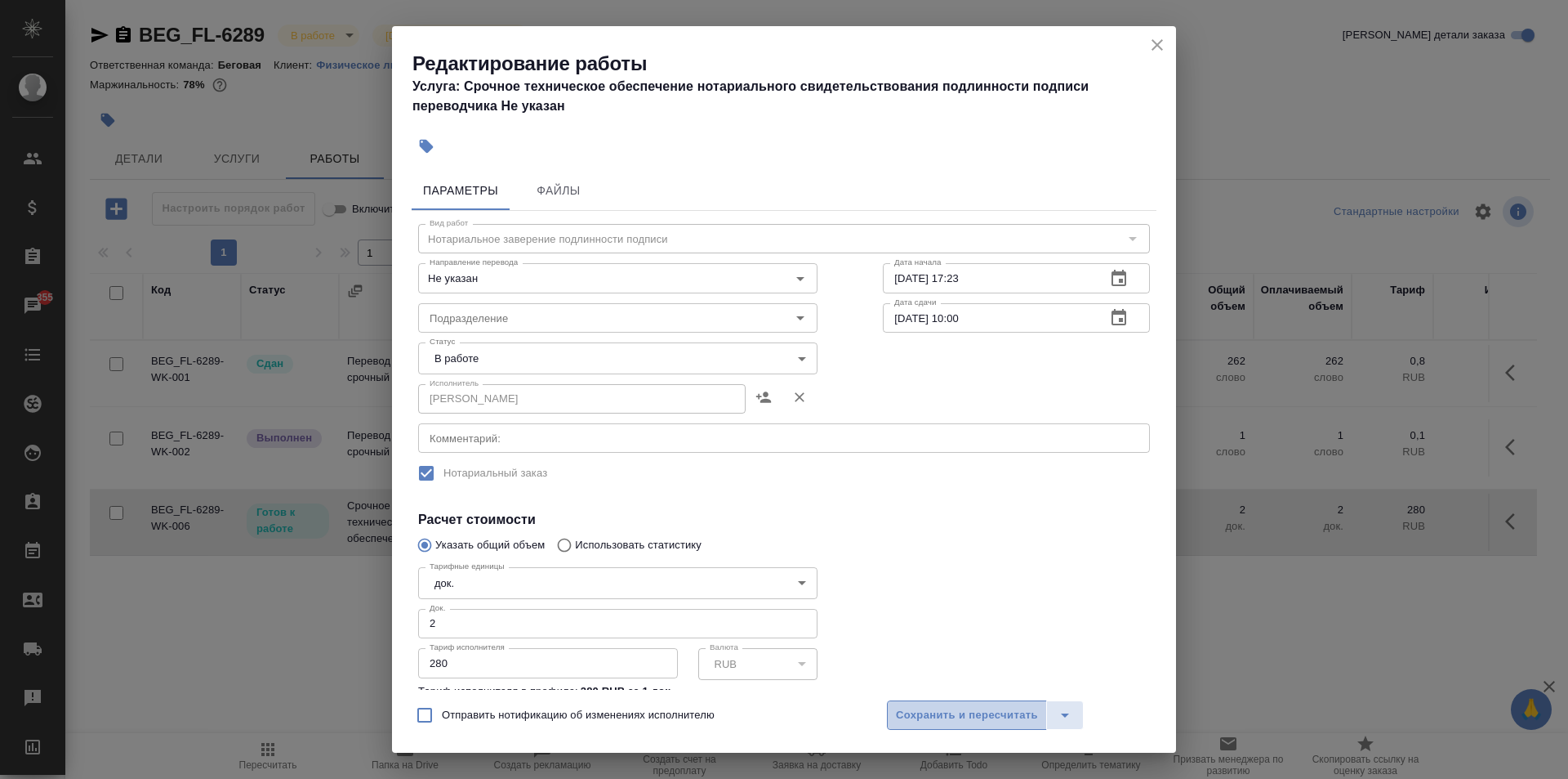
click at [983, 717] on span "Сохранить и пересчитать" at bounding box center [967, 715] width 142 height 19
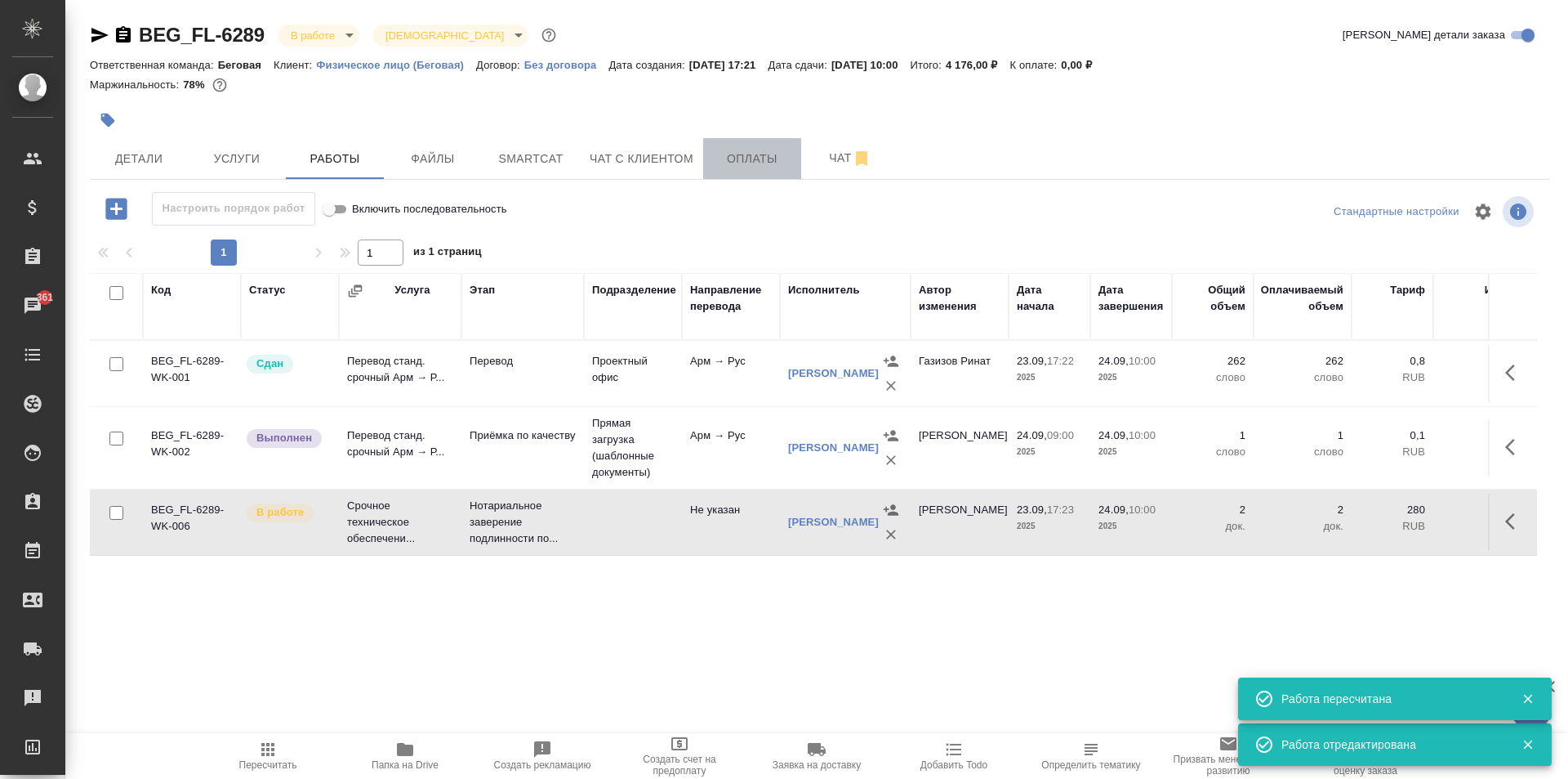
click at [767, 153] on span "Оплаты" at bounding box center [752, 159] width 78 height 21
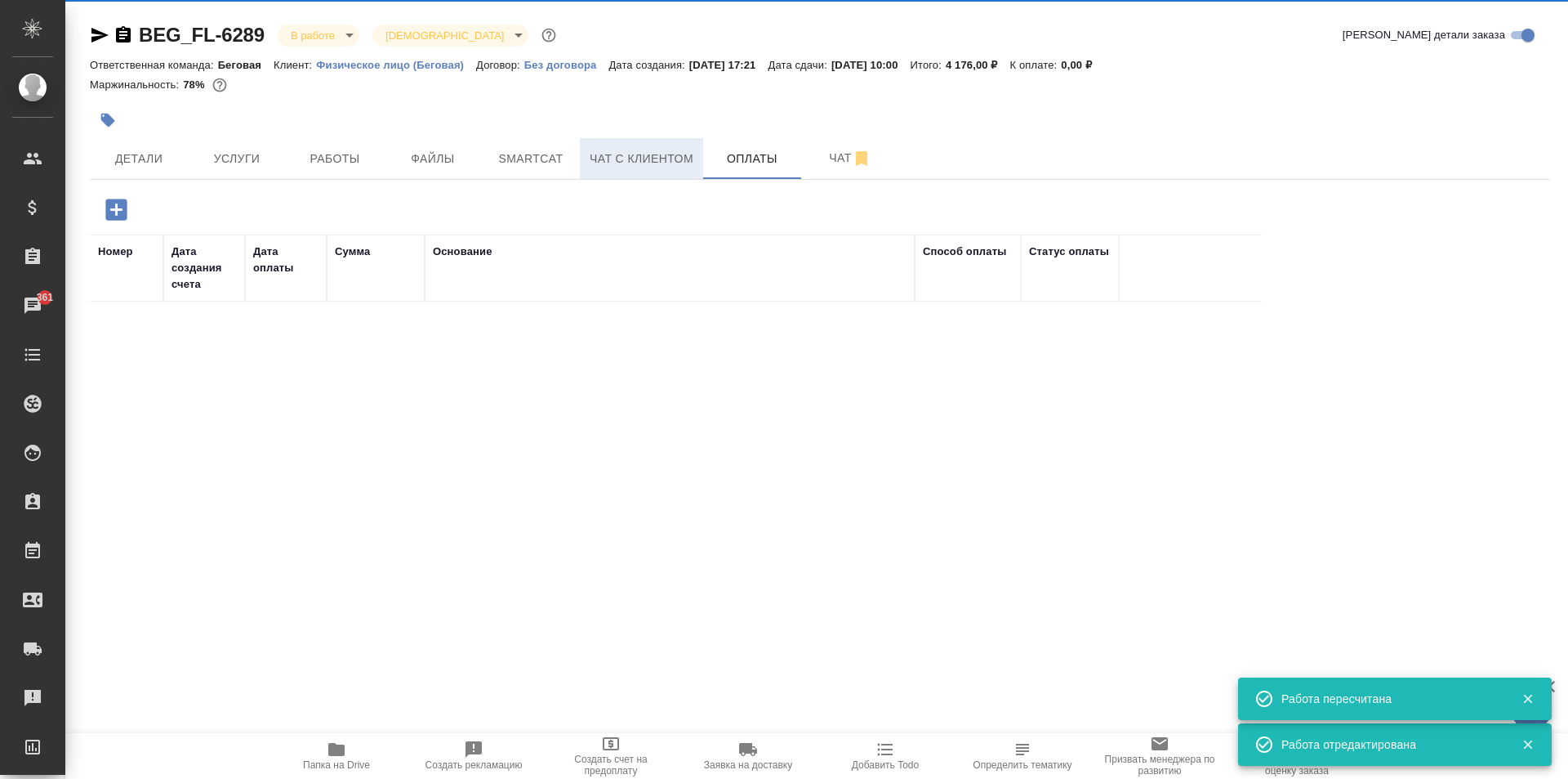
click at [628, 167] on span "Чат с клиентом" at bounding box center [641, 159] width 103 height 21
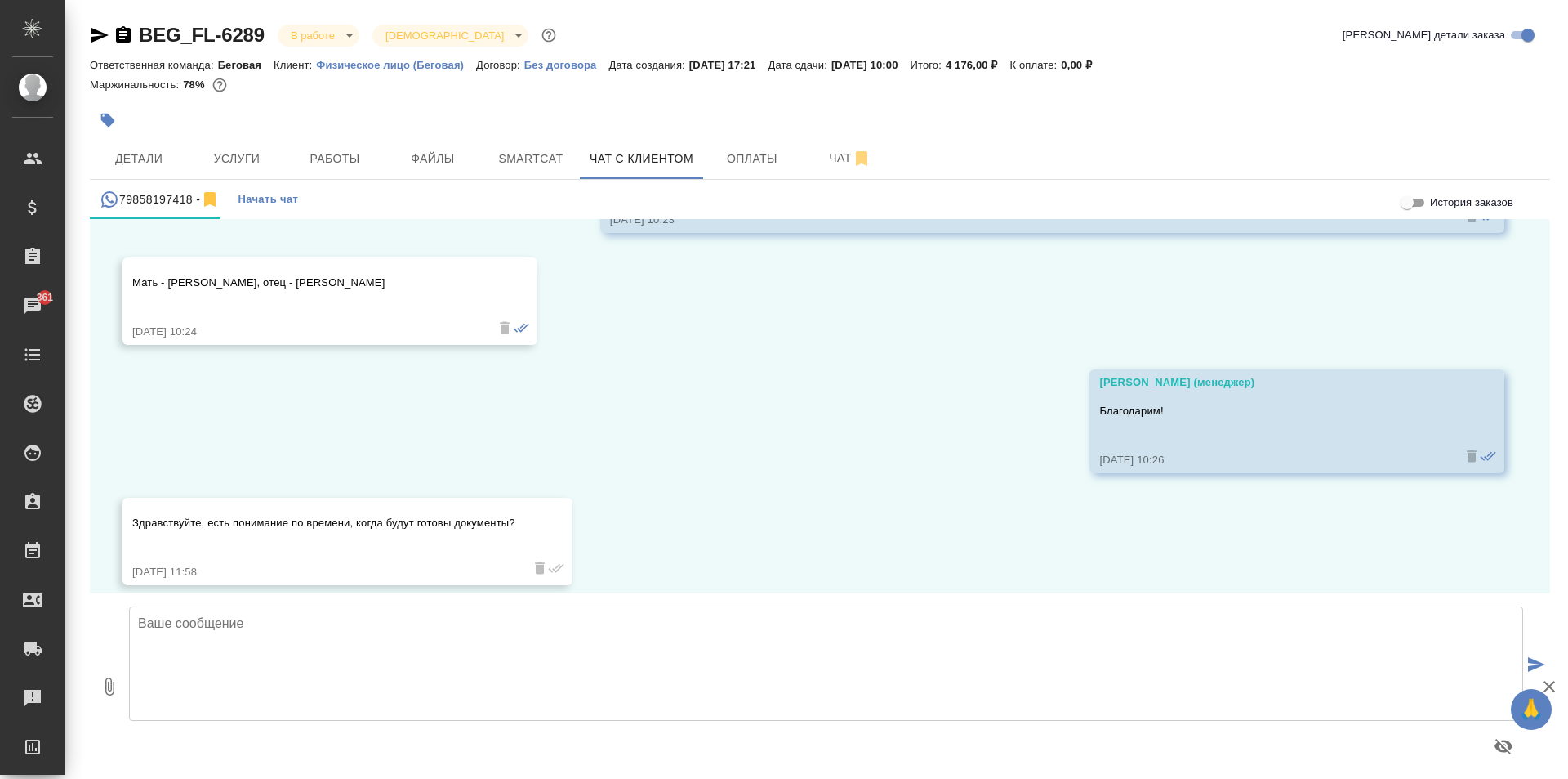
scroll to position [1067, 0]
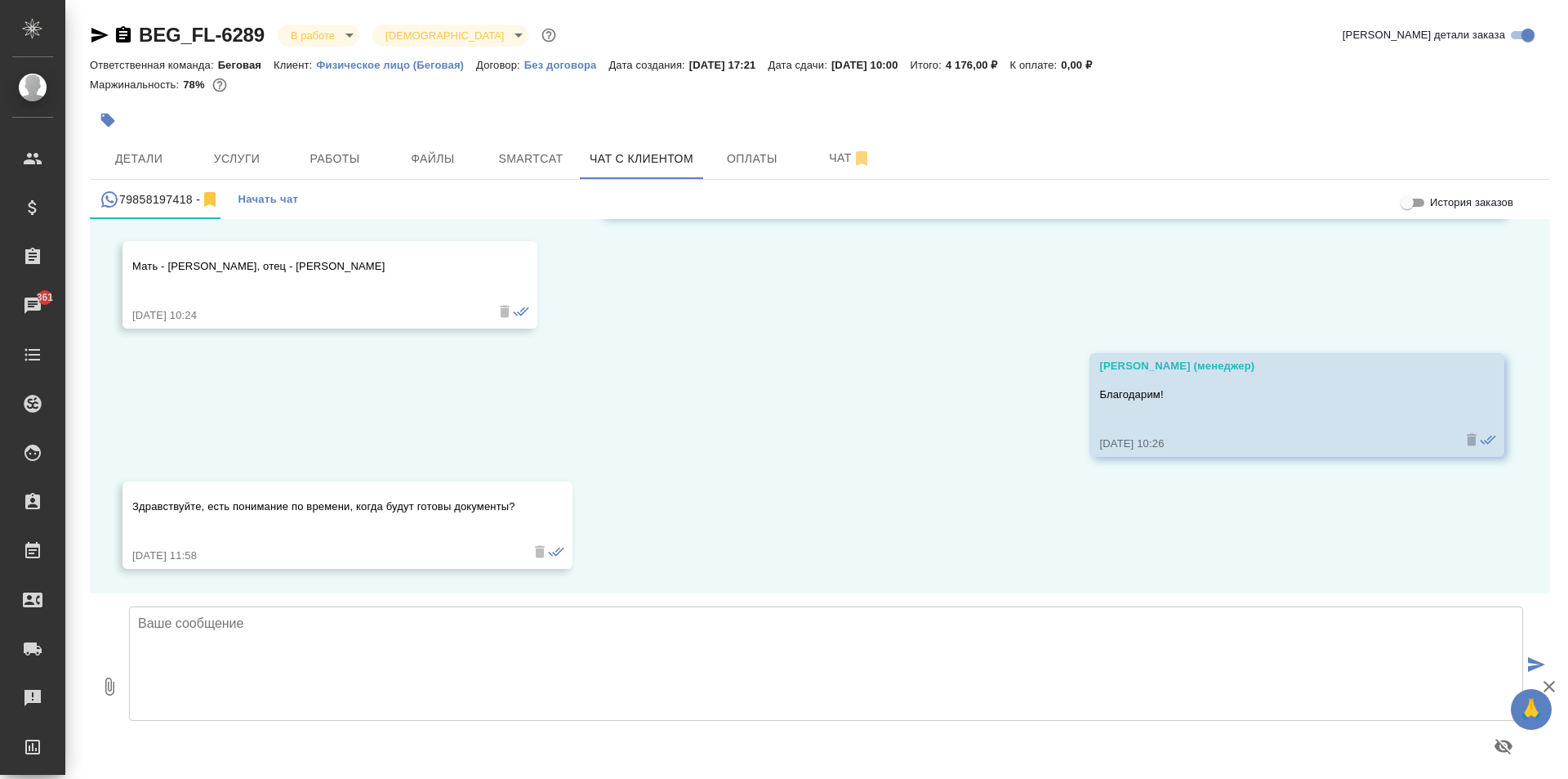
click at [596, 640] on textarea at bounding box center [826, 663] width 1394 height 114
click at [715, 667] on textarea "Здравствуйте! Да, документы можно будет забрать у нас в офисе примерно через" at bounding box center [826, 663] width 1394 height 114
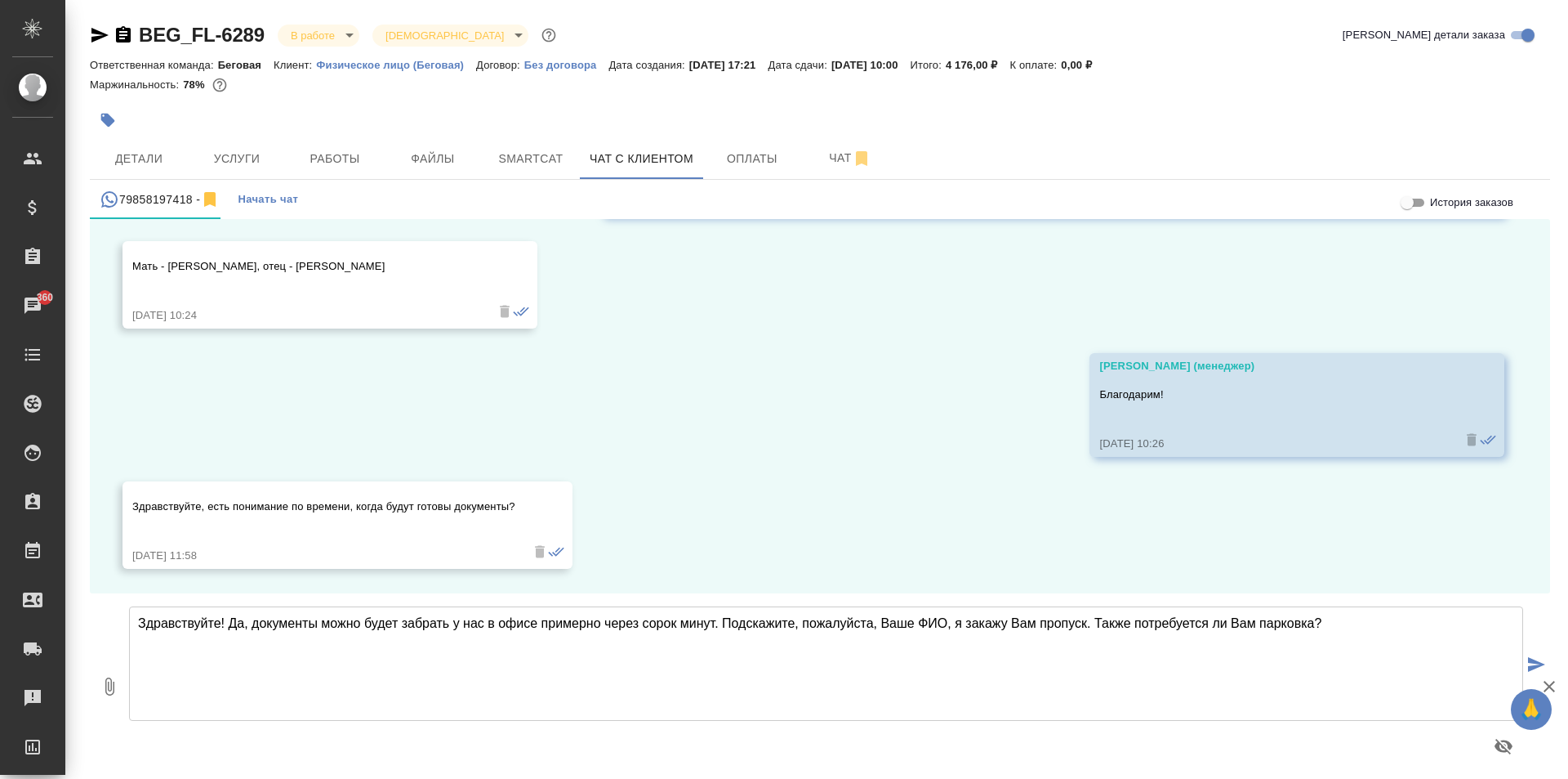
type textarea "Здравствуйте! Да, документы можно будет забрать у нас в офисе примерно через со…"
click at [1539, 667] on icon "submit" at bounding box center [1536, 664] width 17 height 14
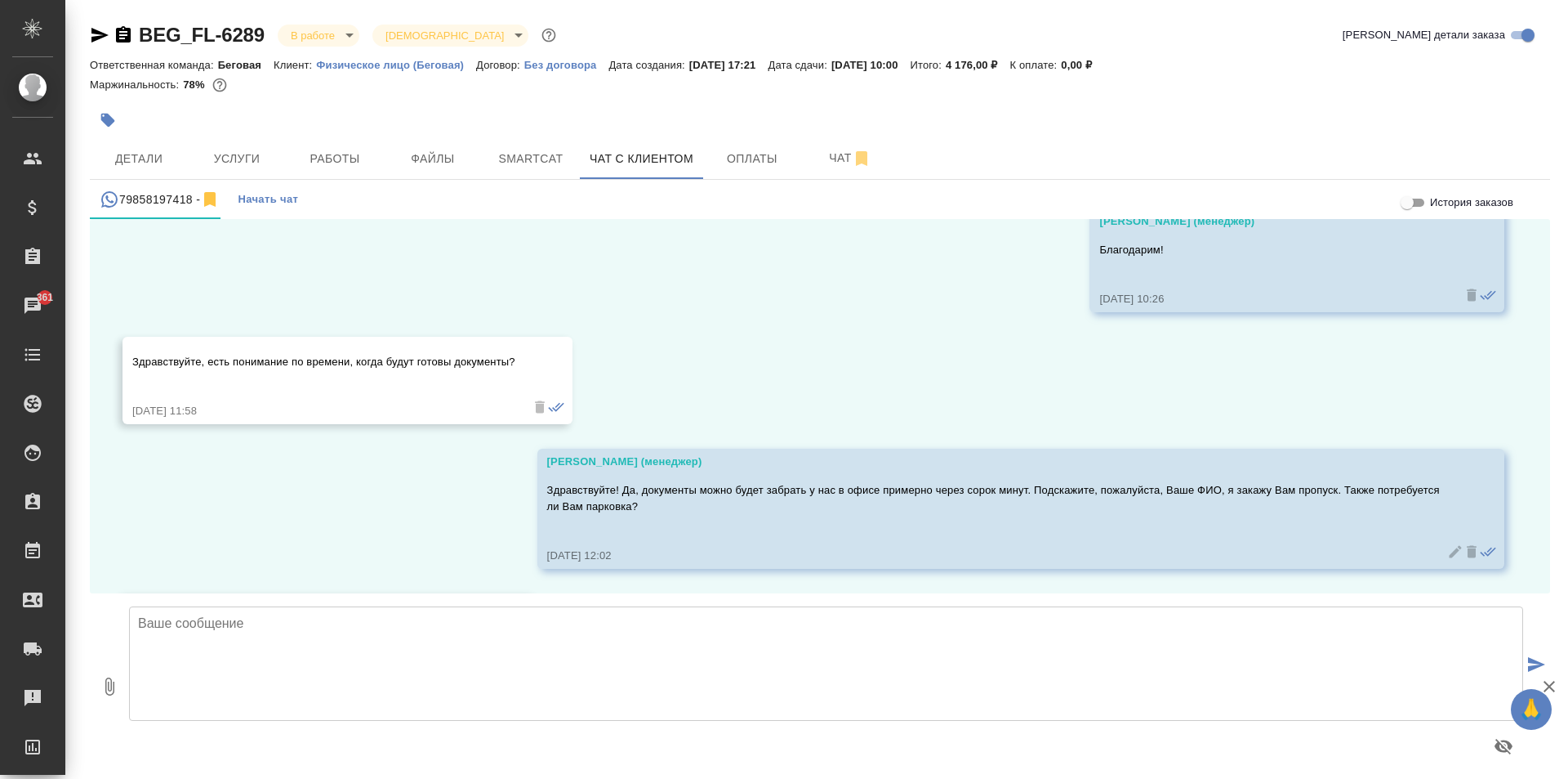
scroll to position [1323, 0]
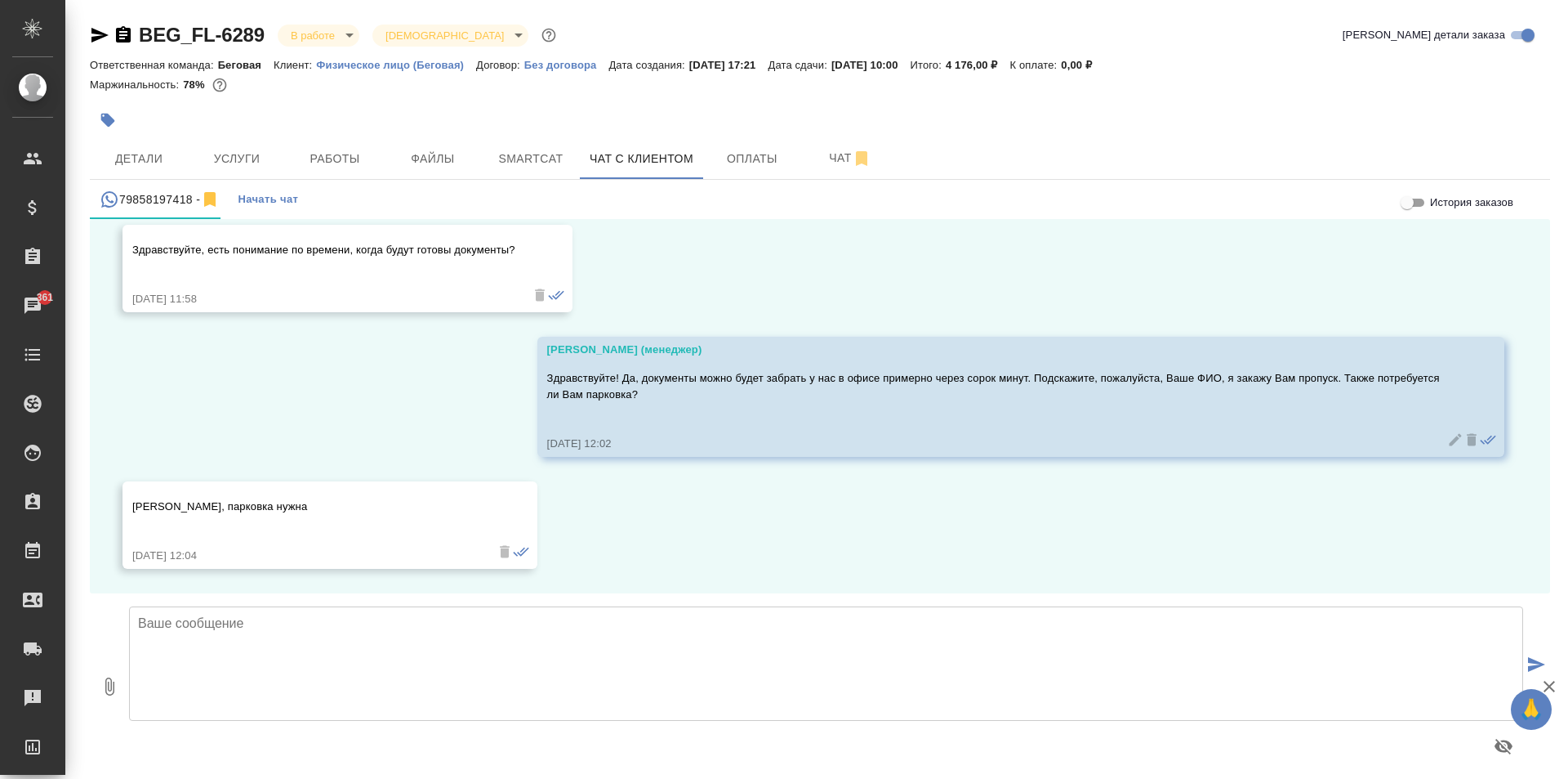
click at [425, 688] on textarea at bounding box center [826, 663] width 1394 height 114
type textarea "Принято! Парковка платная - с В"
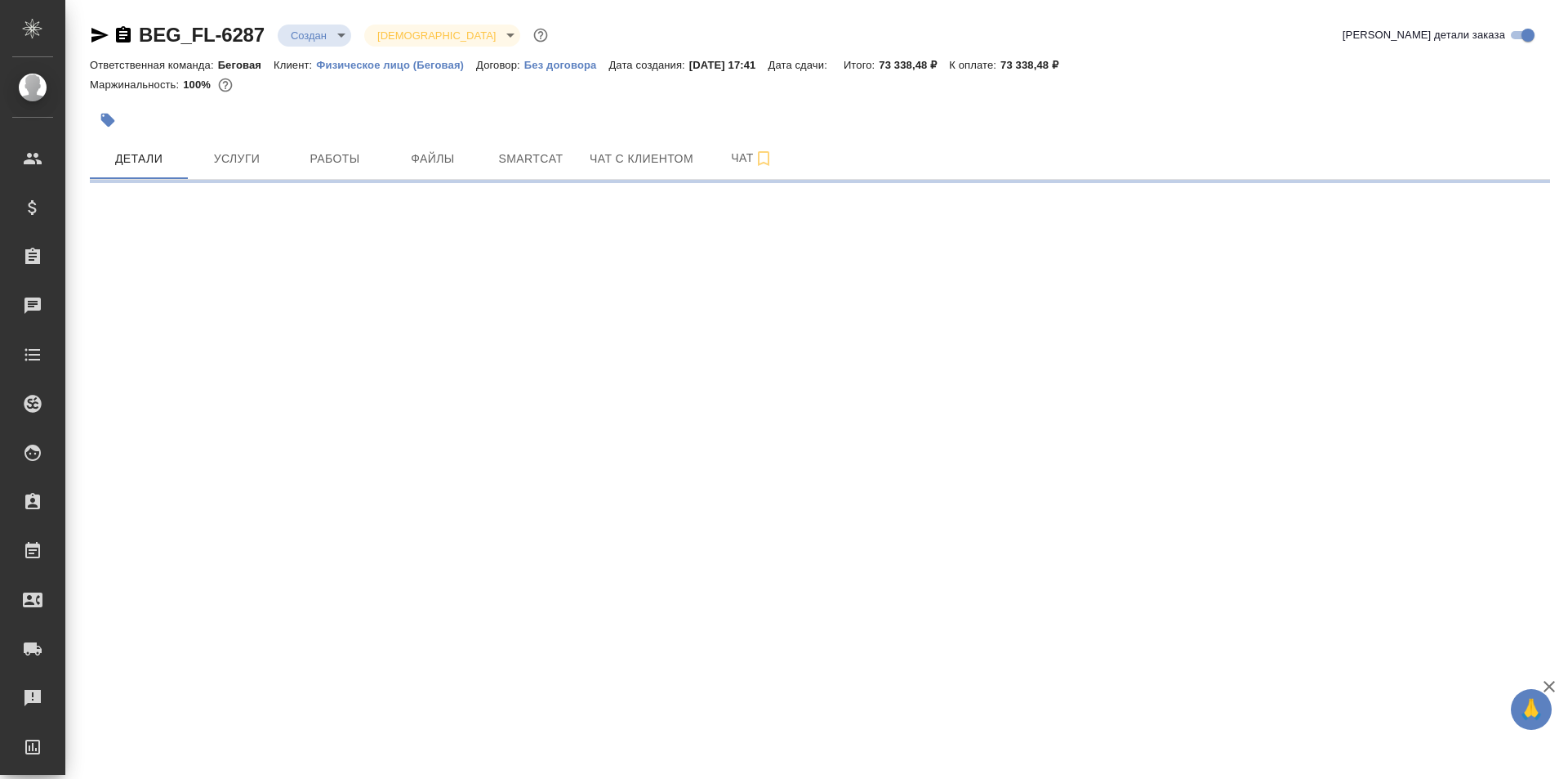
select select "RU"
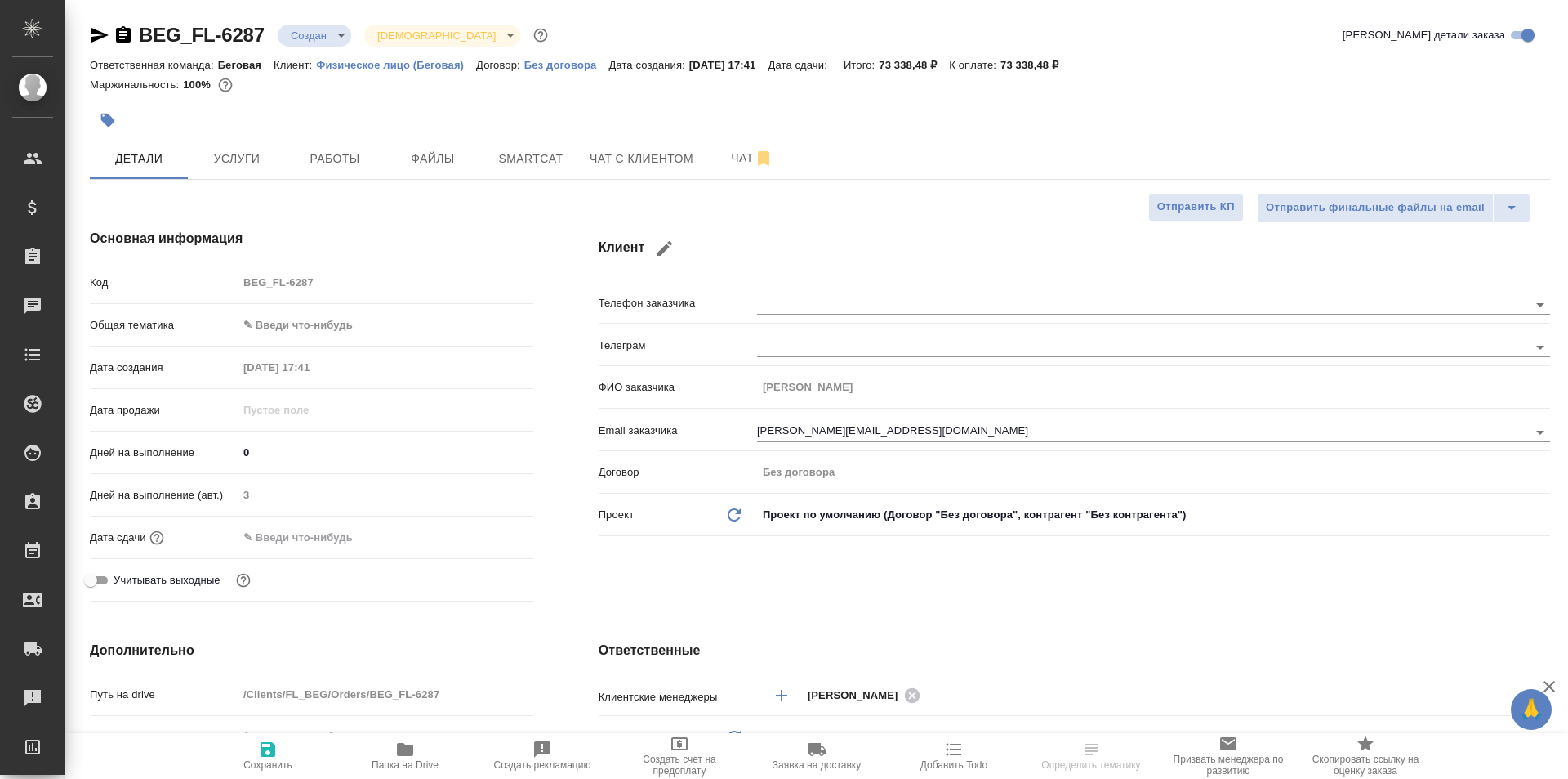
type textarea "x"
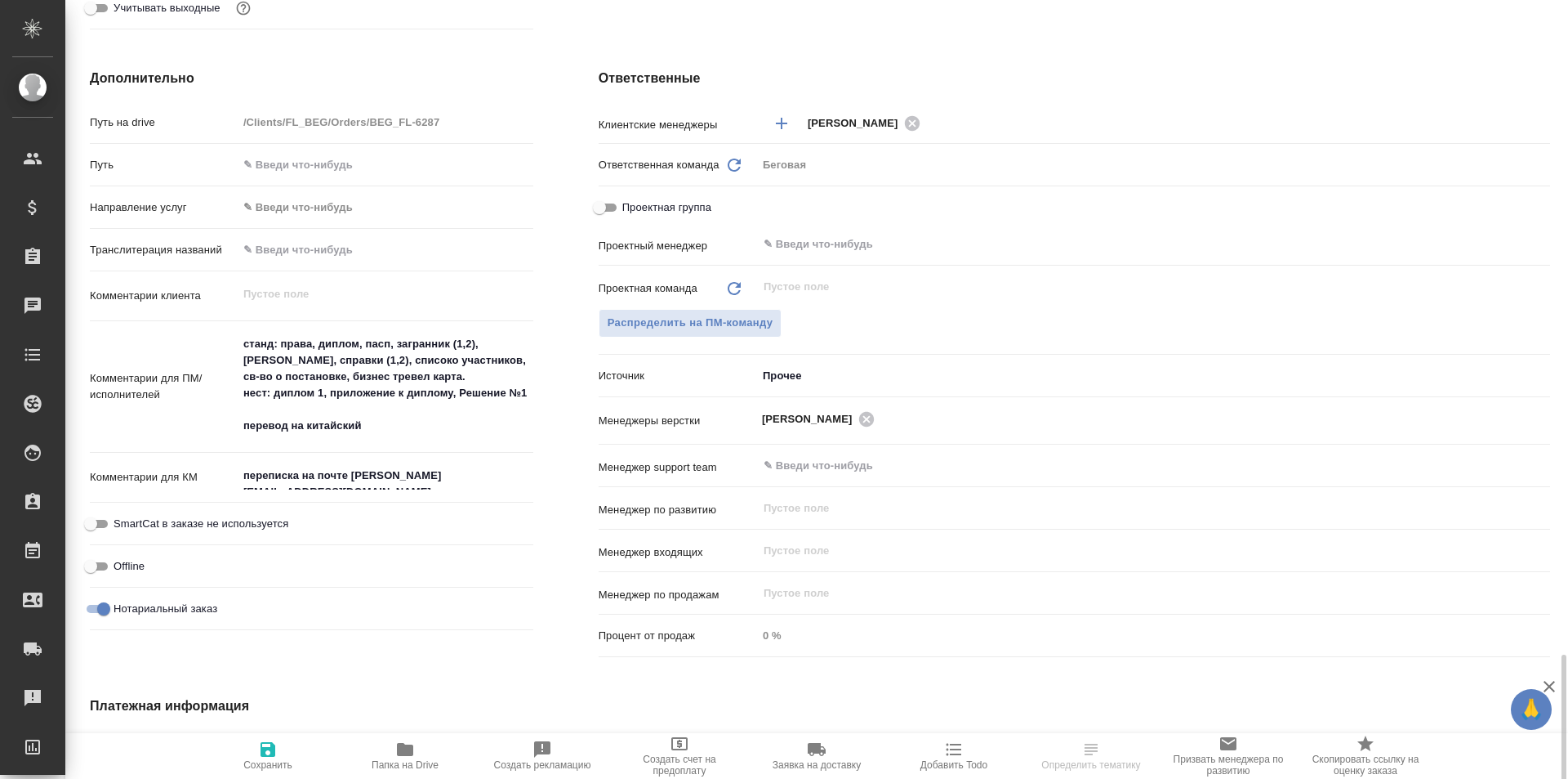
scroll to position [825, 0]
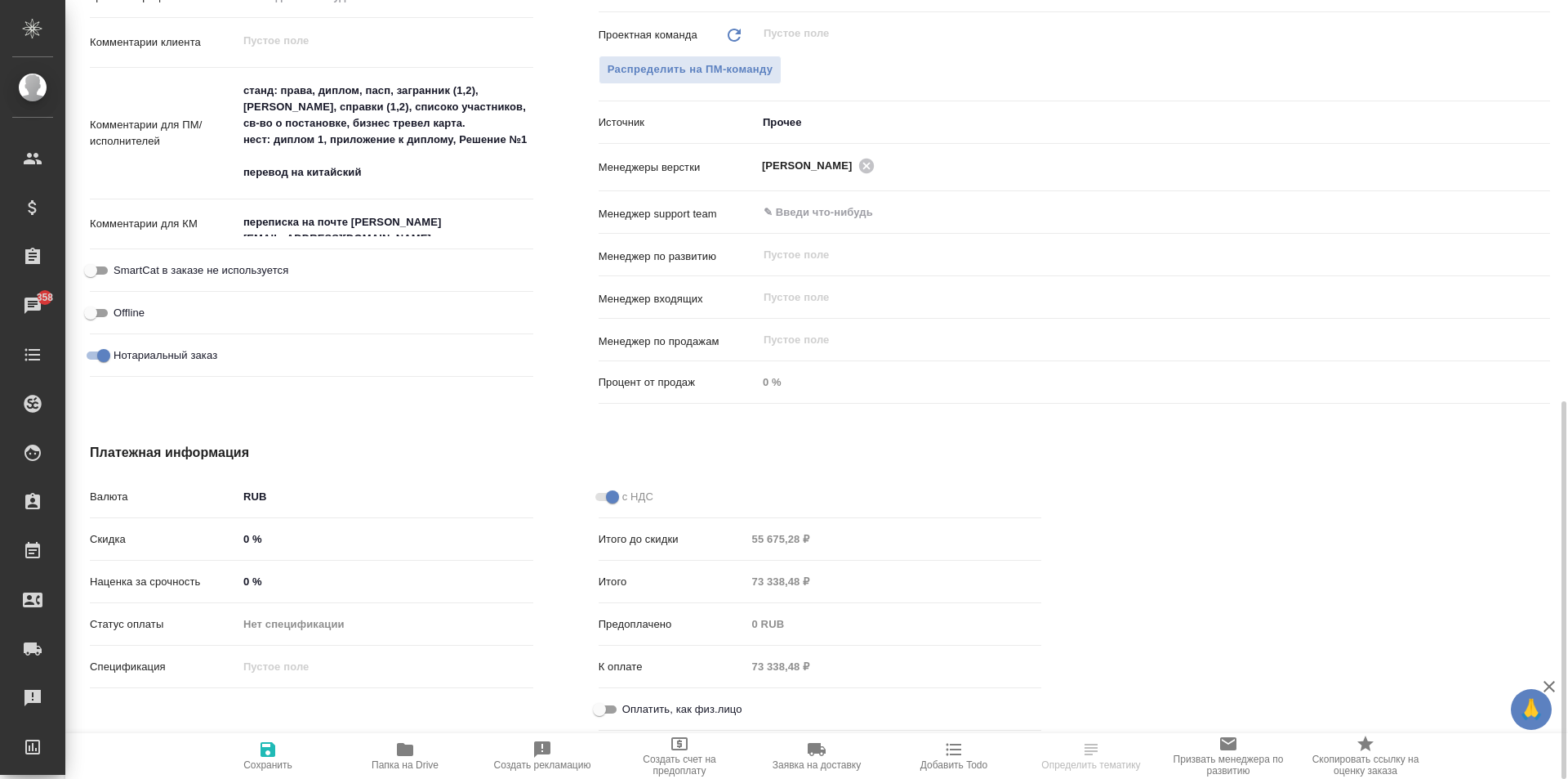
click at [249, 537] on input "0 %" at bounding box center [384, 539] width 295 height 24
type textarea "x"
click at [596, 466] on div "с НДС Итого до скидки 55 675,28 ₽ Итого 73 338,48 ₽ Предоплачено 0 RUB К оплате…" at bounding box center [821, 609] width 508 height 320
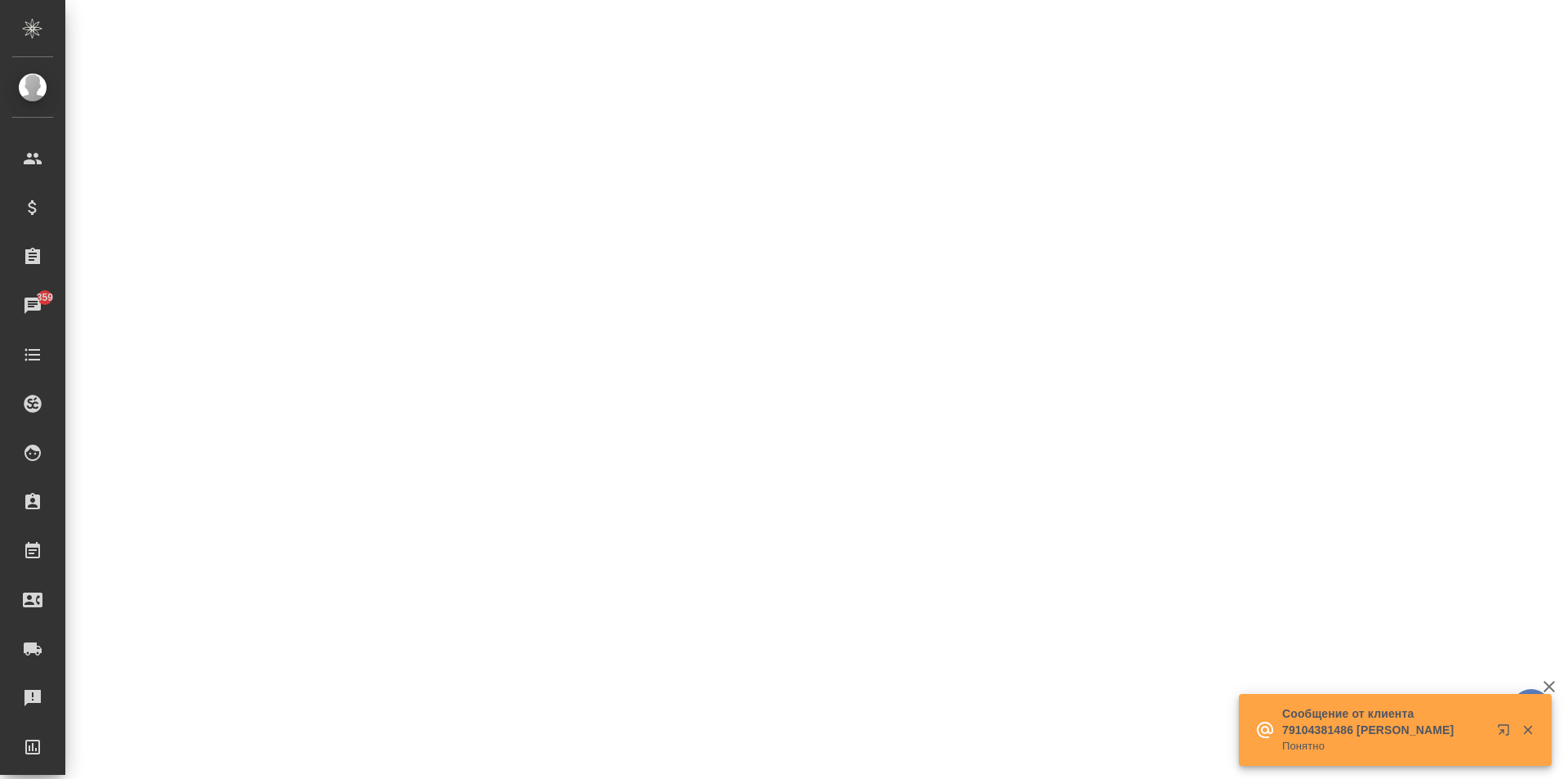
select select "RU"
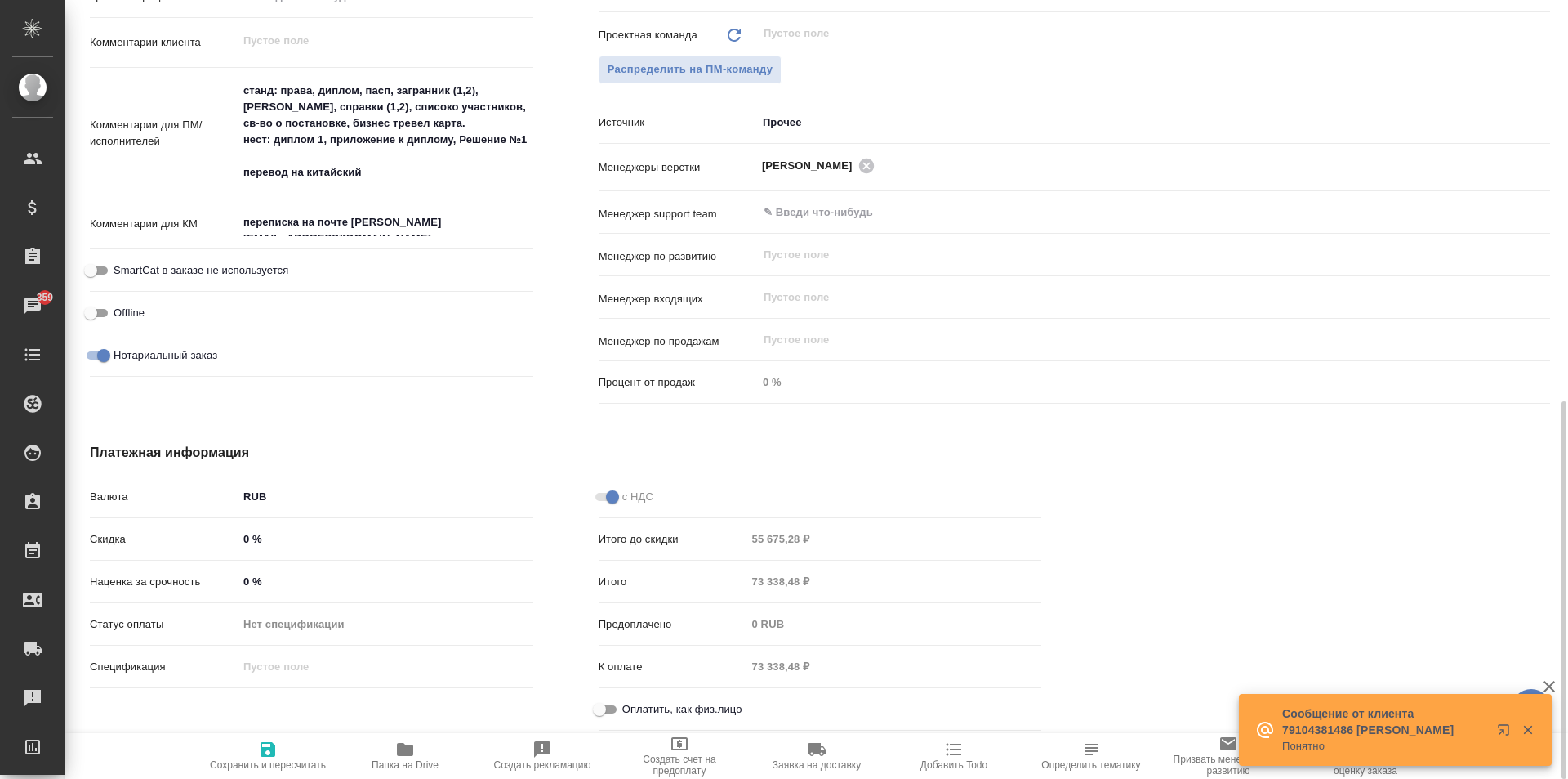
type textarea "x"
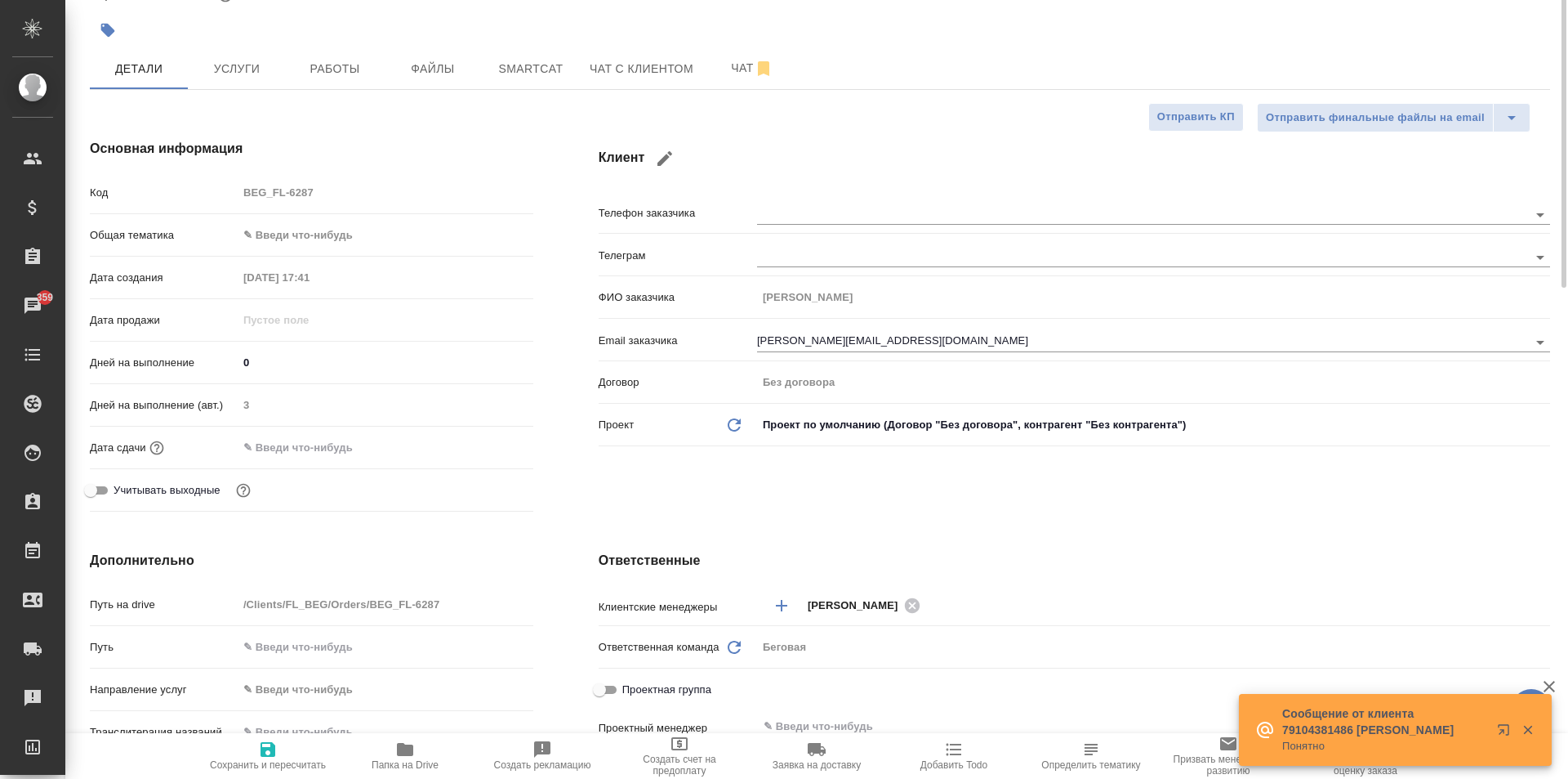
scroll to position [0, 0]
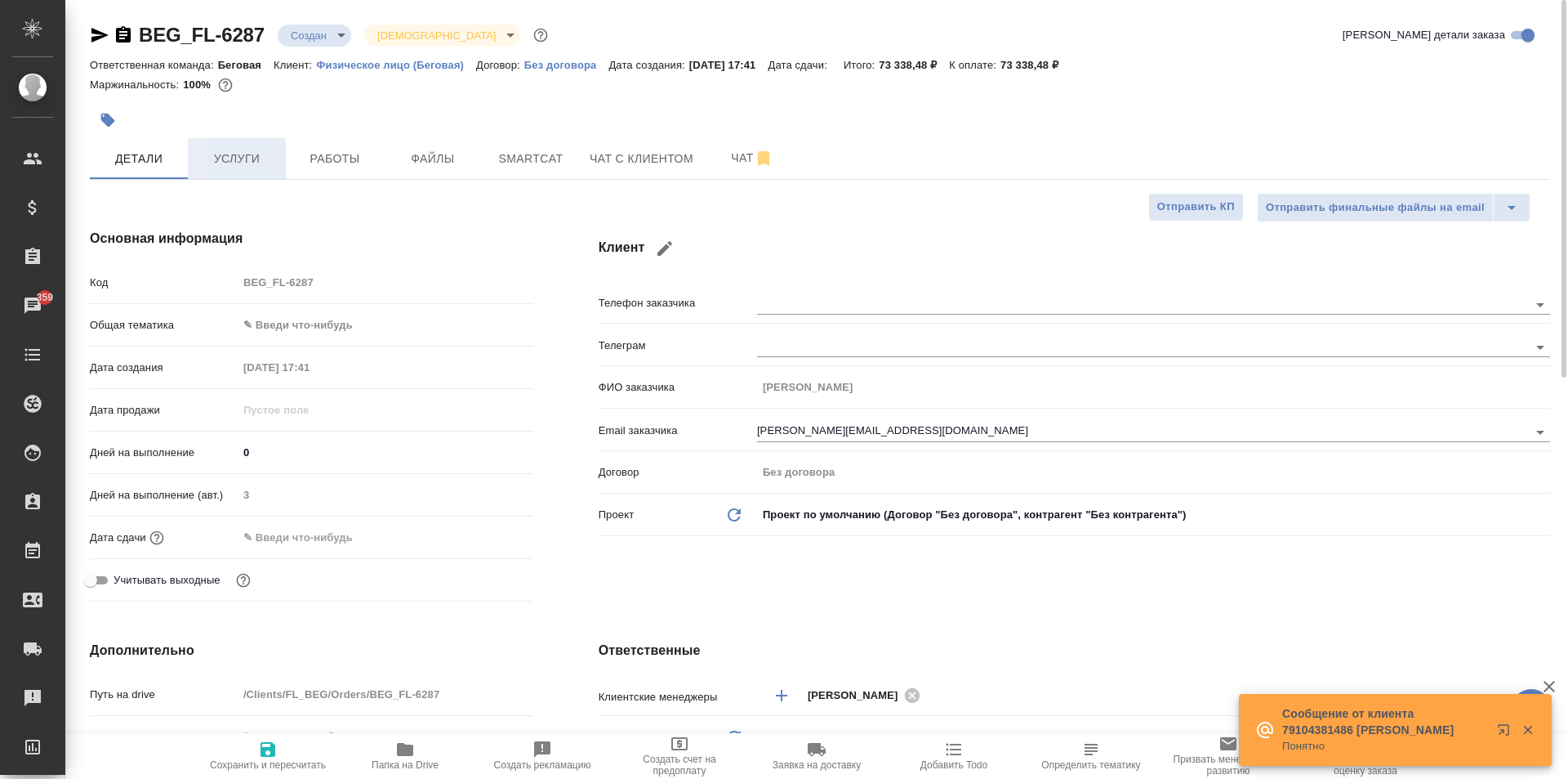
click at [244, 167] on span "Услуги" at bounding box center [237, 159] width 78 height 21
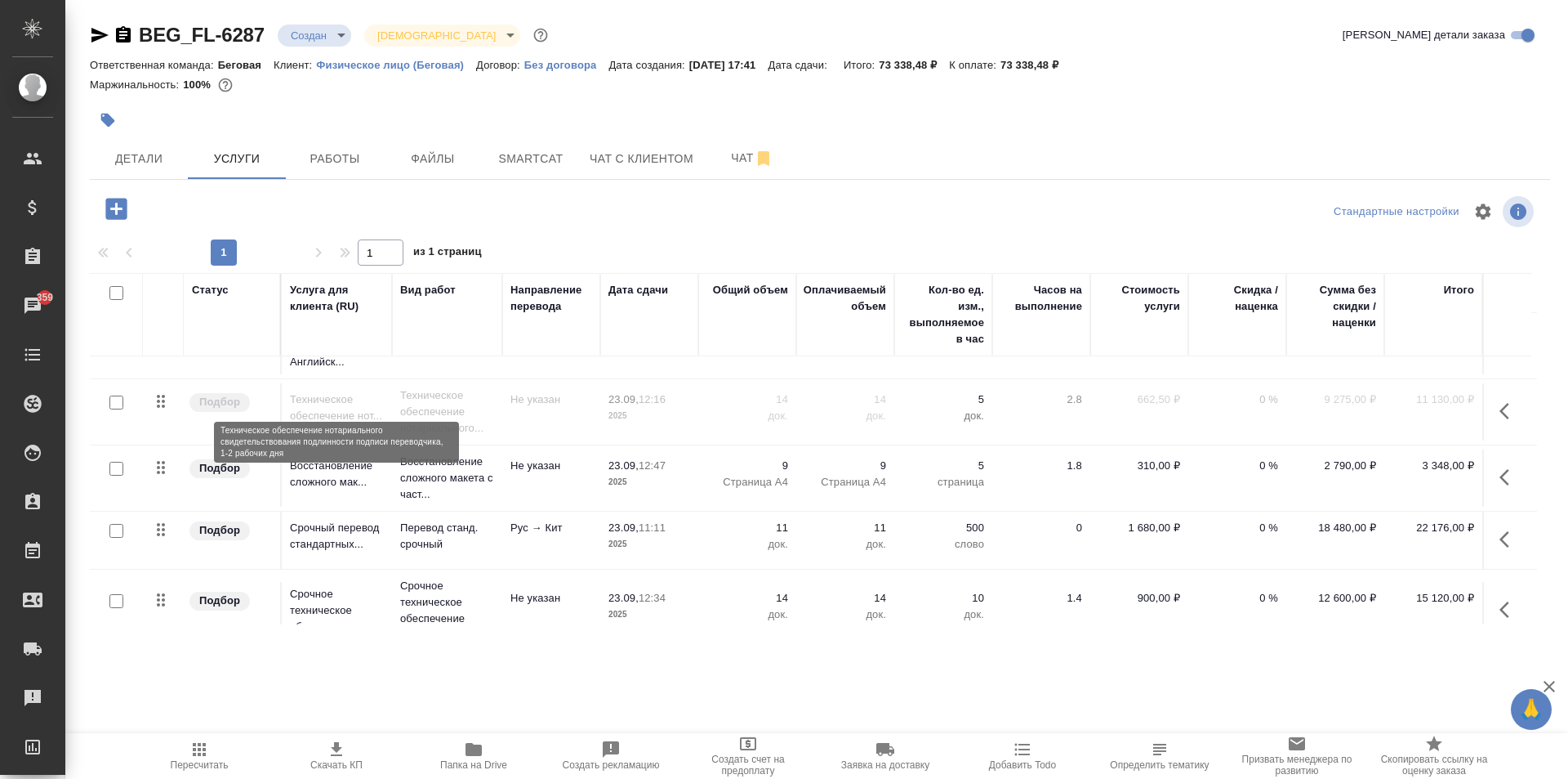
scroll to position [135, 0]
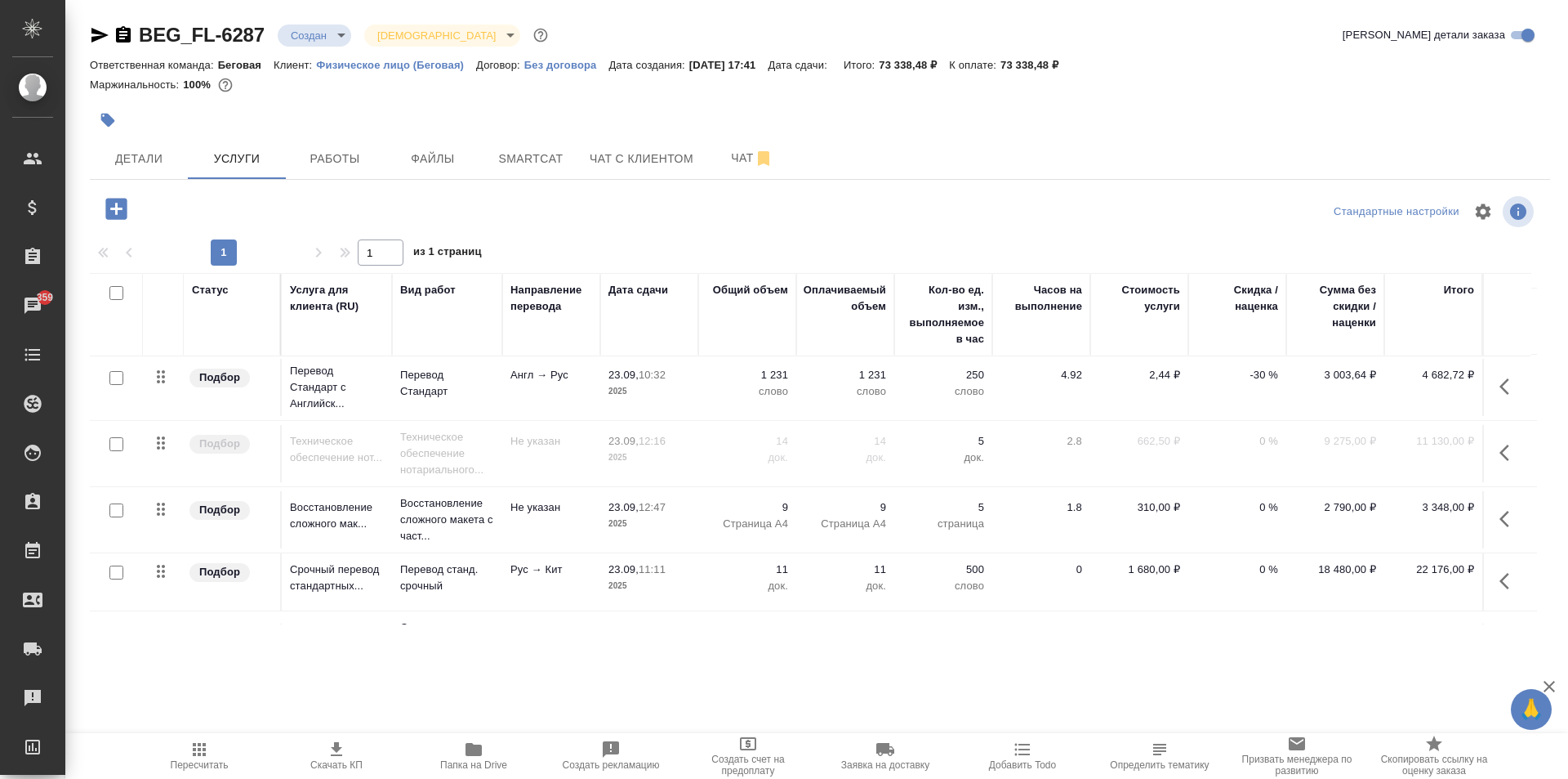
click at [108, 213] on icon "button" at bounding box center [116, 209] width 21 height 21
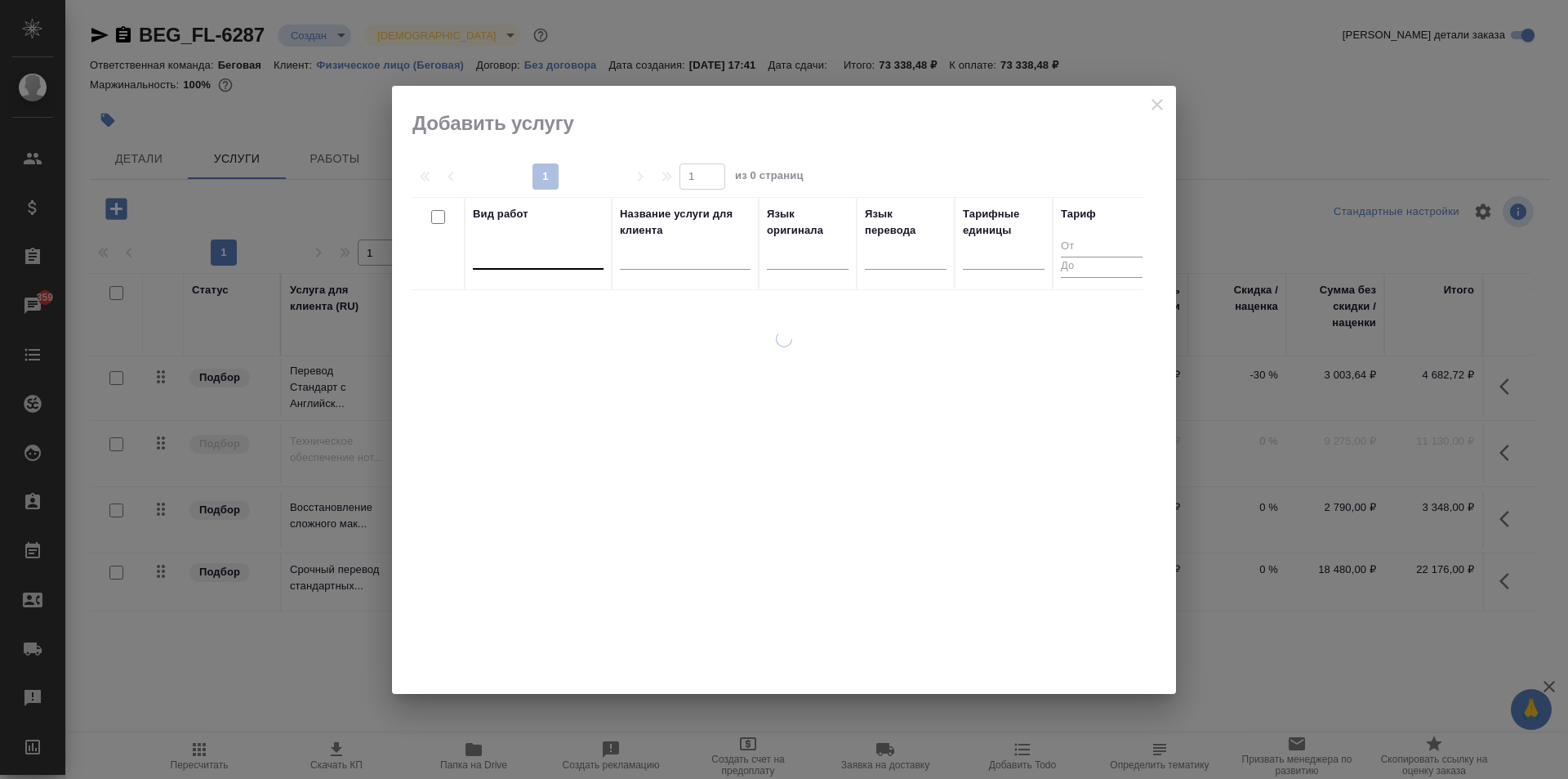
click at [586, 263] on div at bounding box center [538, 253] width 131 height 24
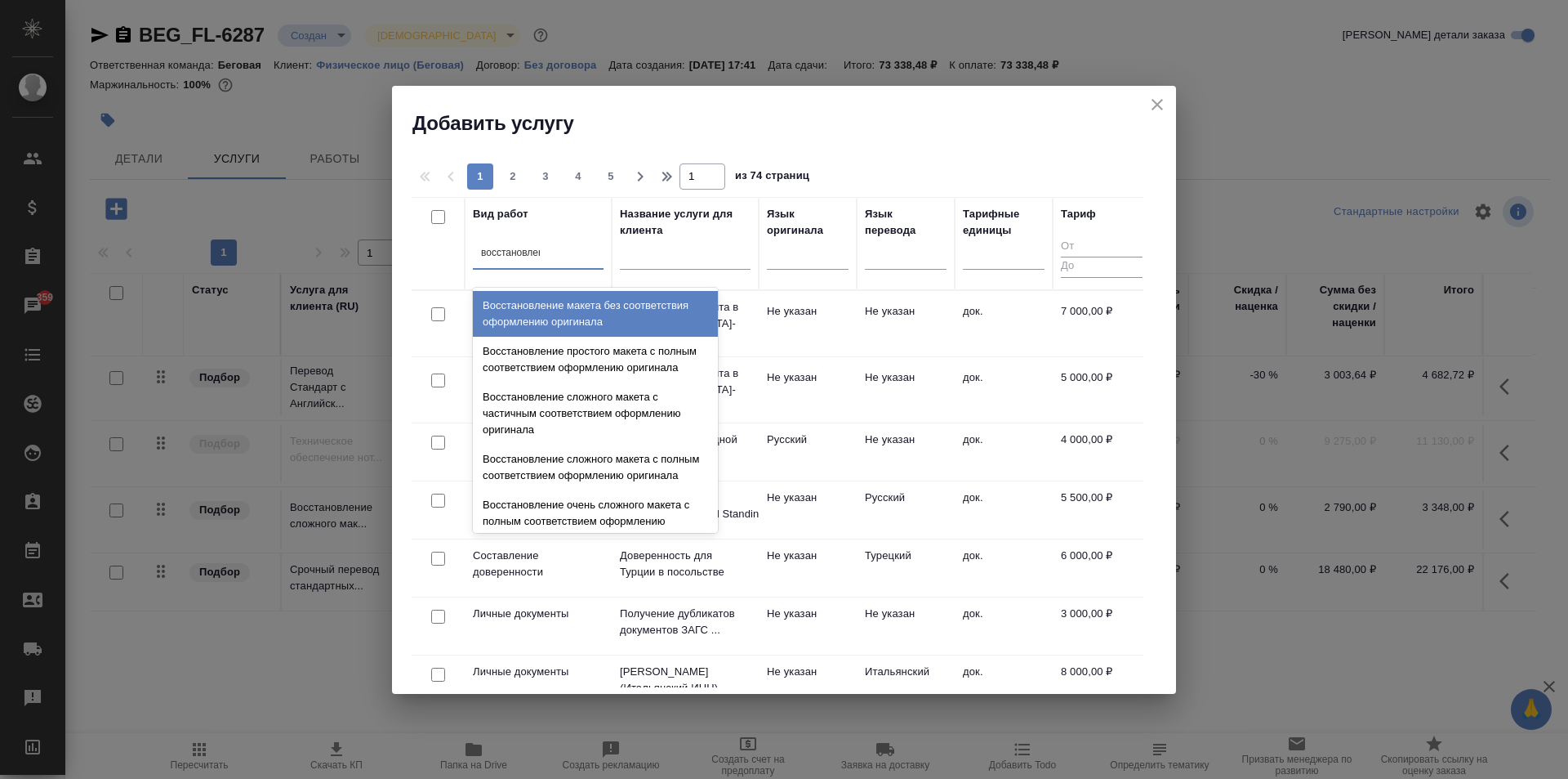
type input "восстановление"
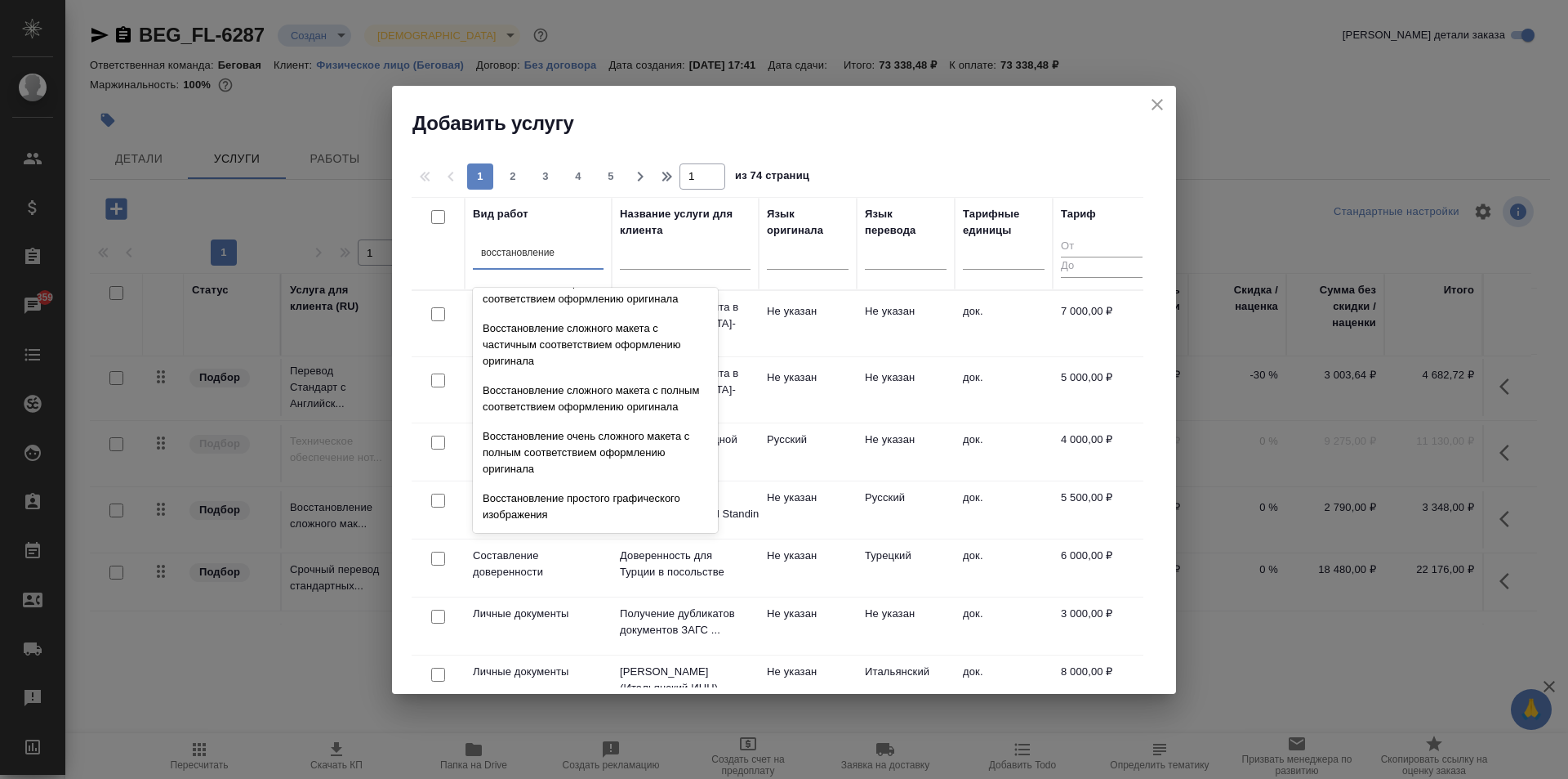
scroll to position [0, 0]
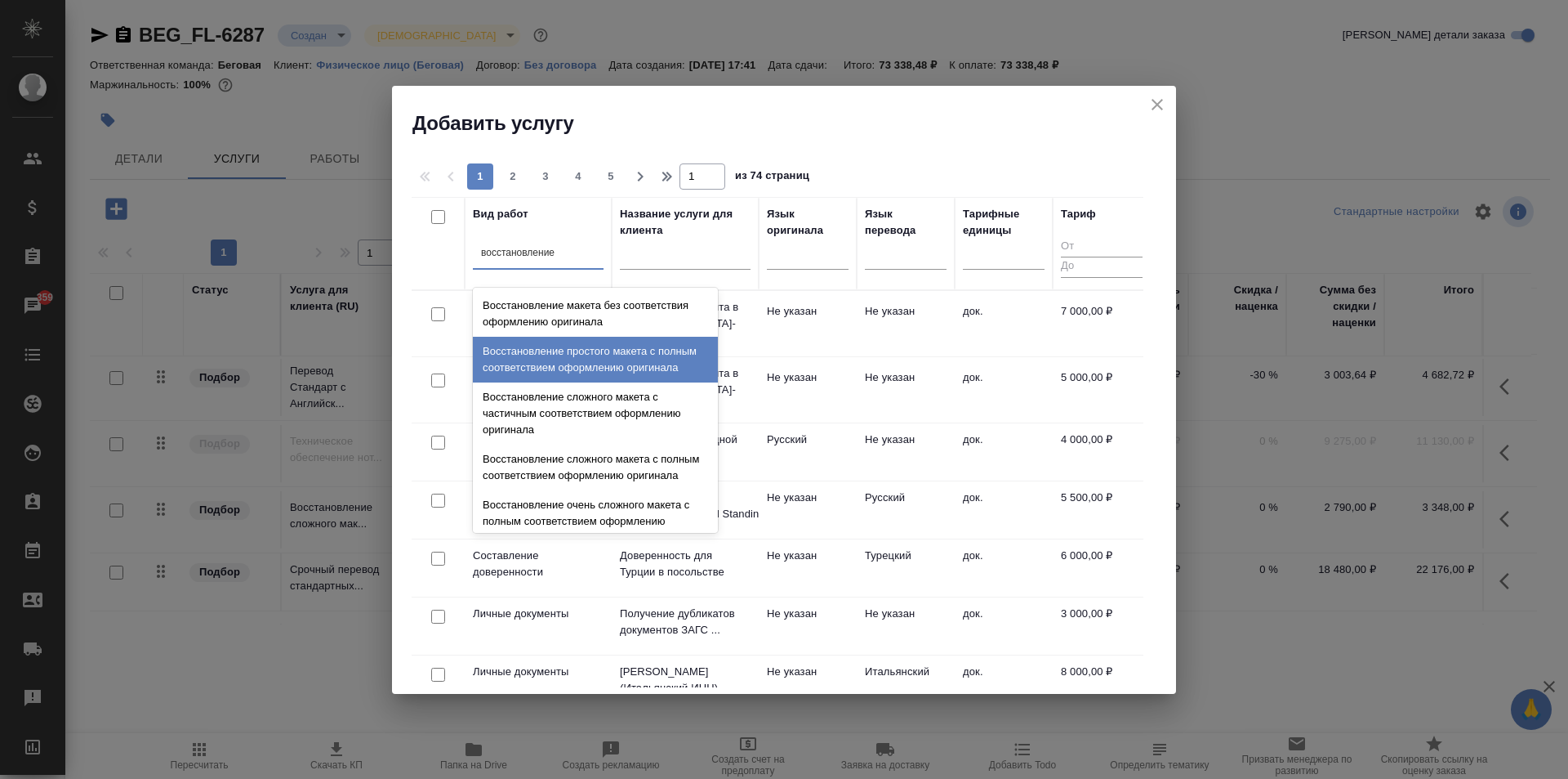
click at [613, 360] on div "Восстановление простого макета с полным соответствием оформлению оригинала" at bounding box center [595, 359] width 245 height 46
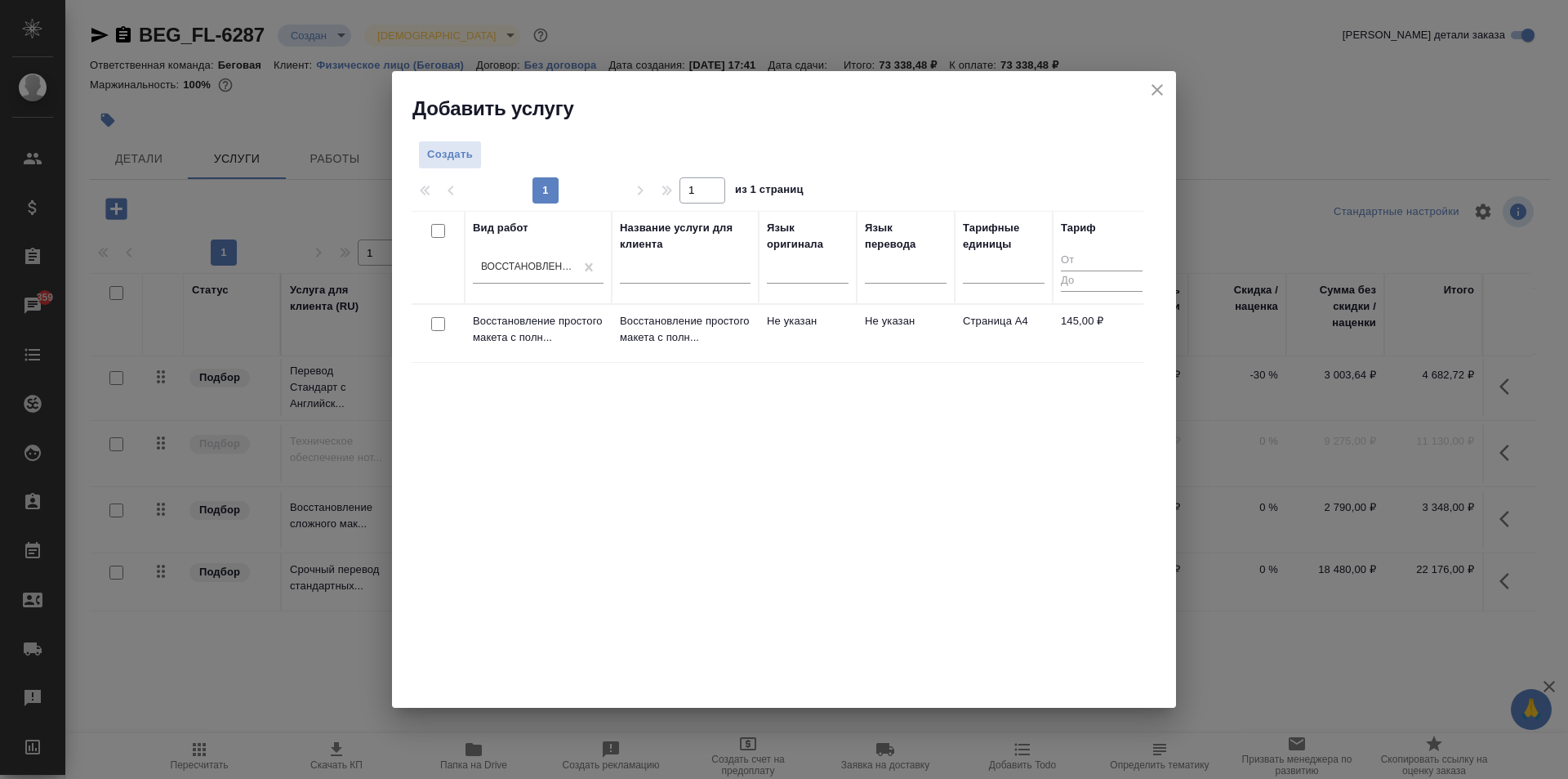
click at [778, 342] on td "Не указан" at bounding box center [808, 334] width 98 height 57
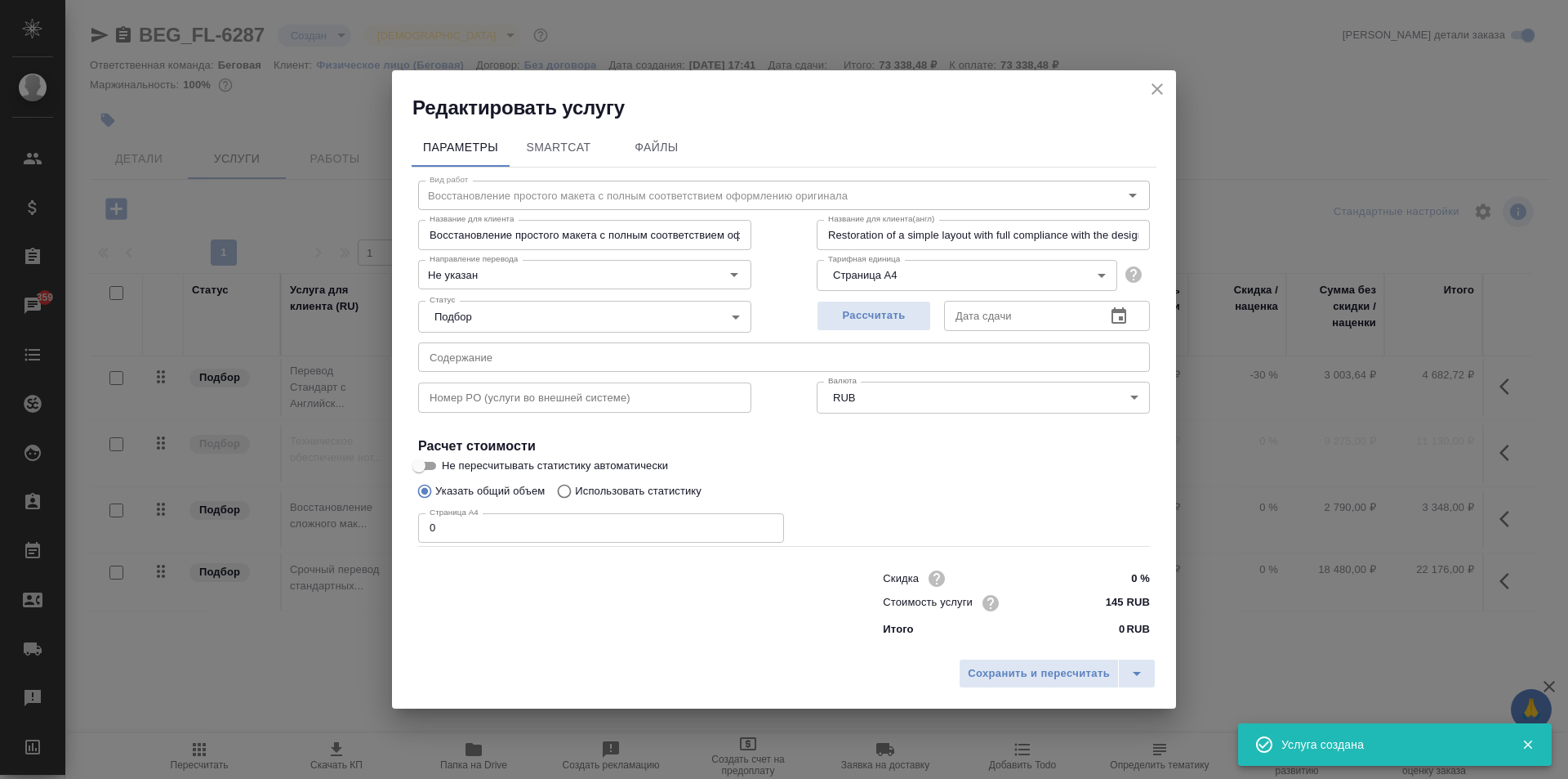
click at [462, 532] on input "0" at bounding box center [601, 527] width 366 height 29
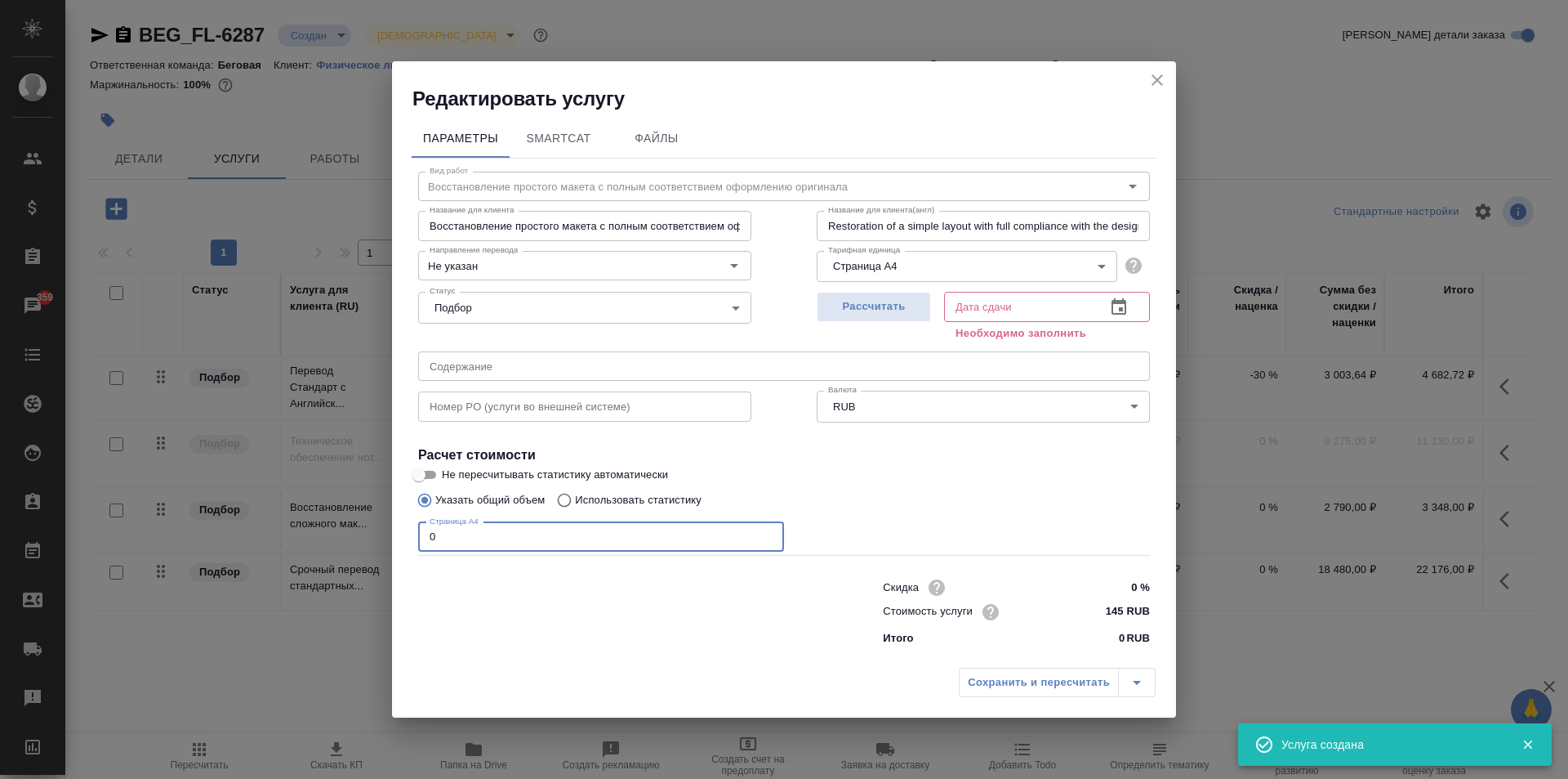
click at [450, 535] on input "0" at bounding box center [601, 536] width 366 height 29
type input "9"
click at [877, 308] on span "Рассчитать" at bounding box center [874, 306] width 96 height 19
type input "[DATE] 11:38"
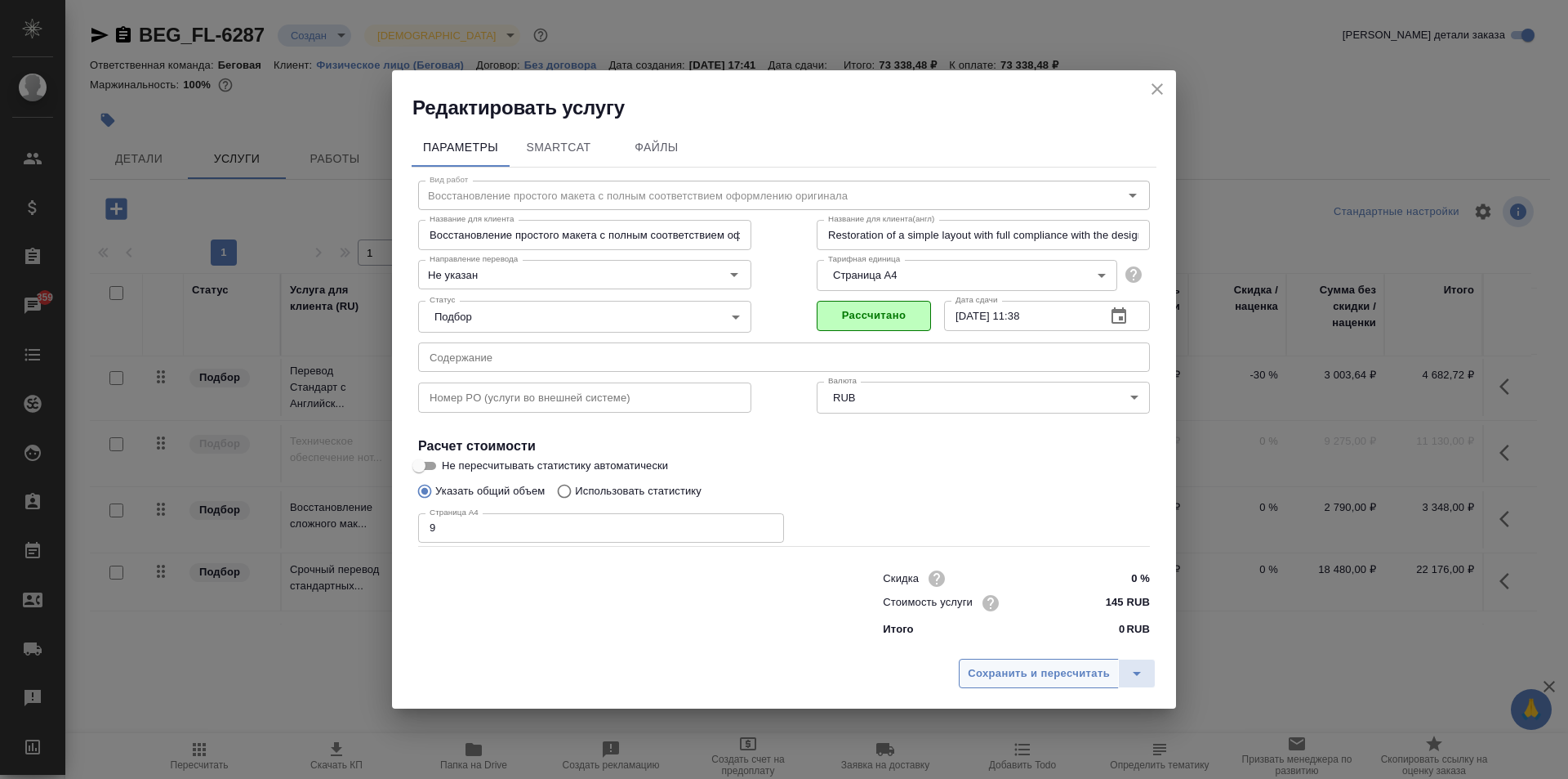
click at [1025, 677] on span "Сохранить и пересчитать" at bounding box center [1038, 673] width 142 height 19
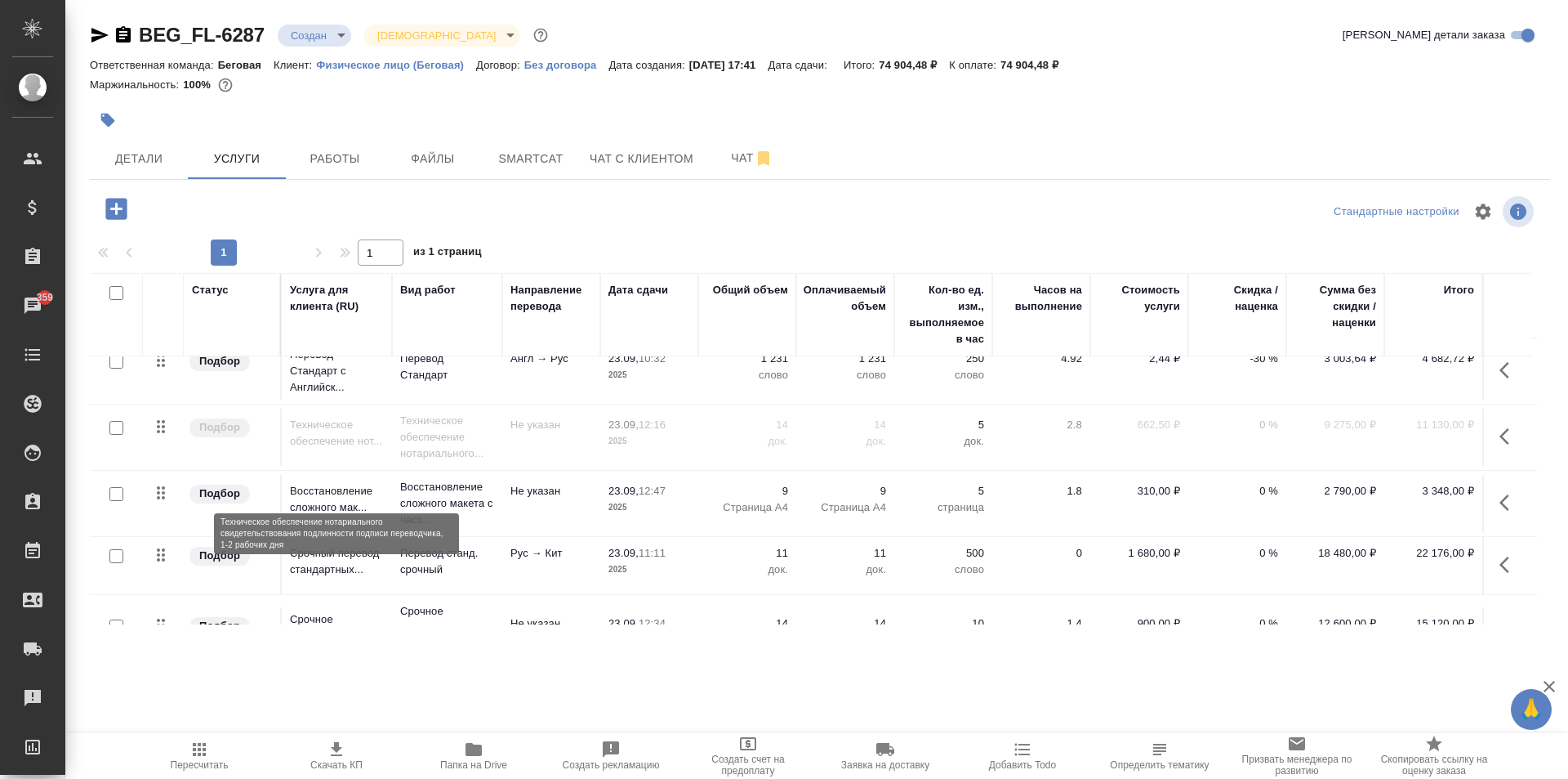
scroll to position [163, 0]
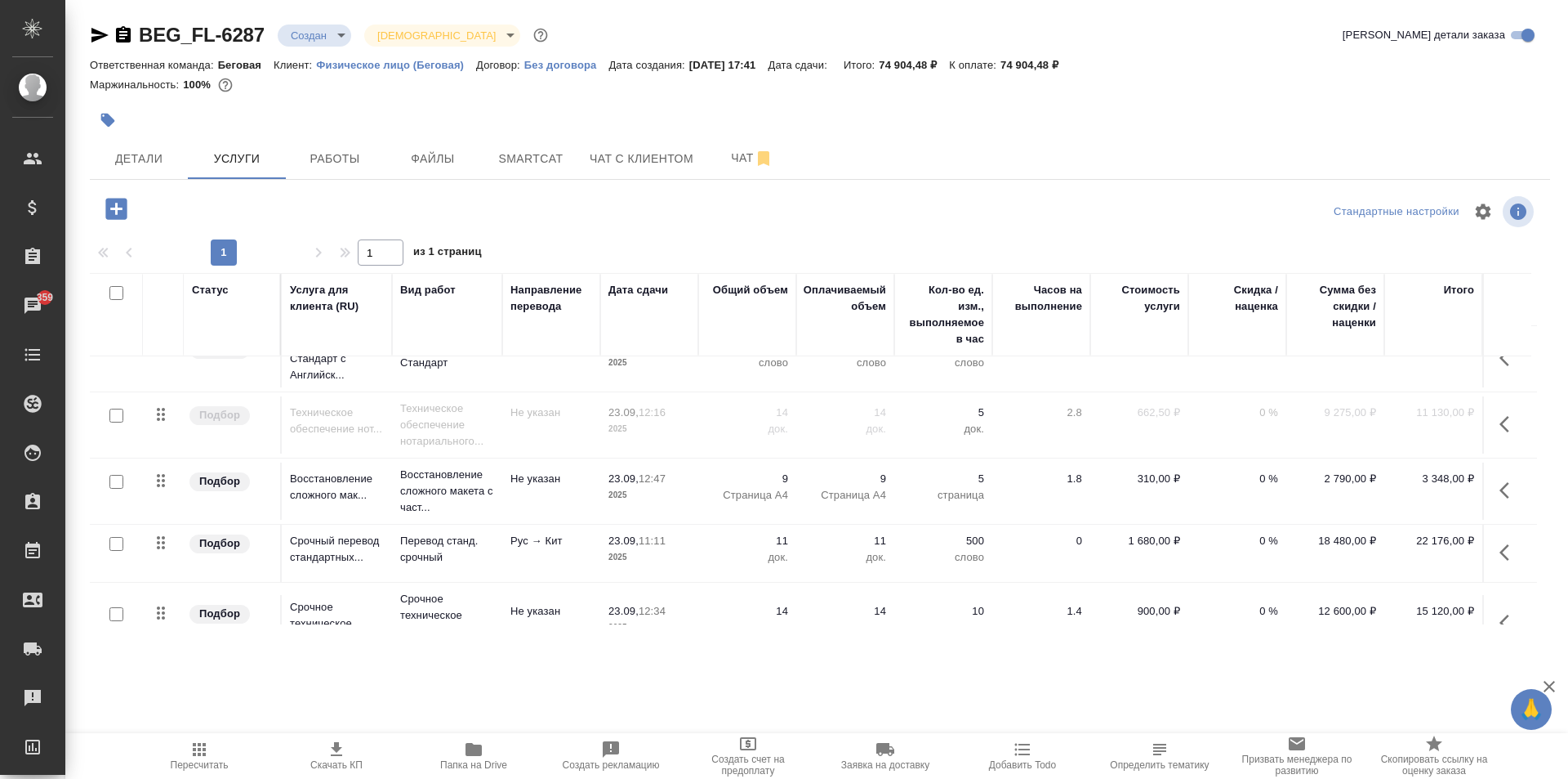
click at [1499, 493] on icon "button" at bounding box center [1509, 490] width 20 height 20
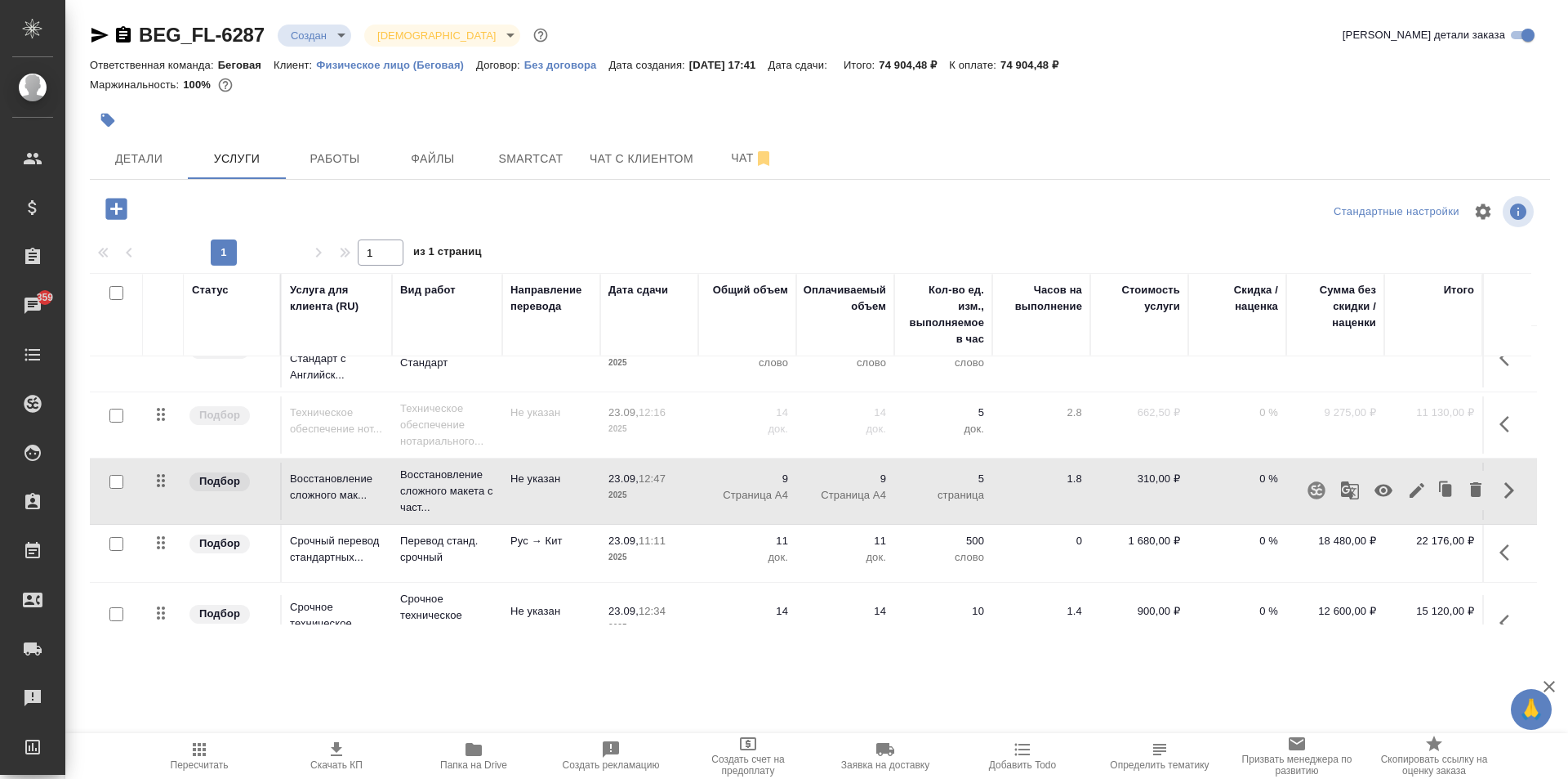
click at [1374, 493] on icon "button" at bounding box center [1383, 490] width 20 height 20
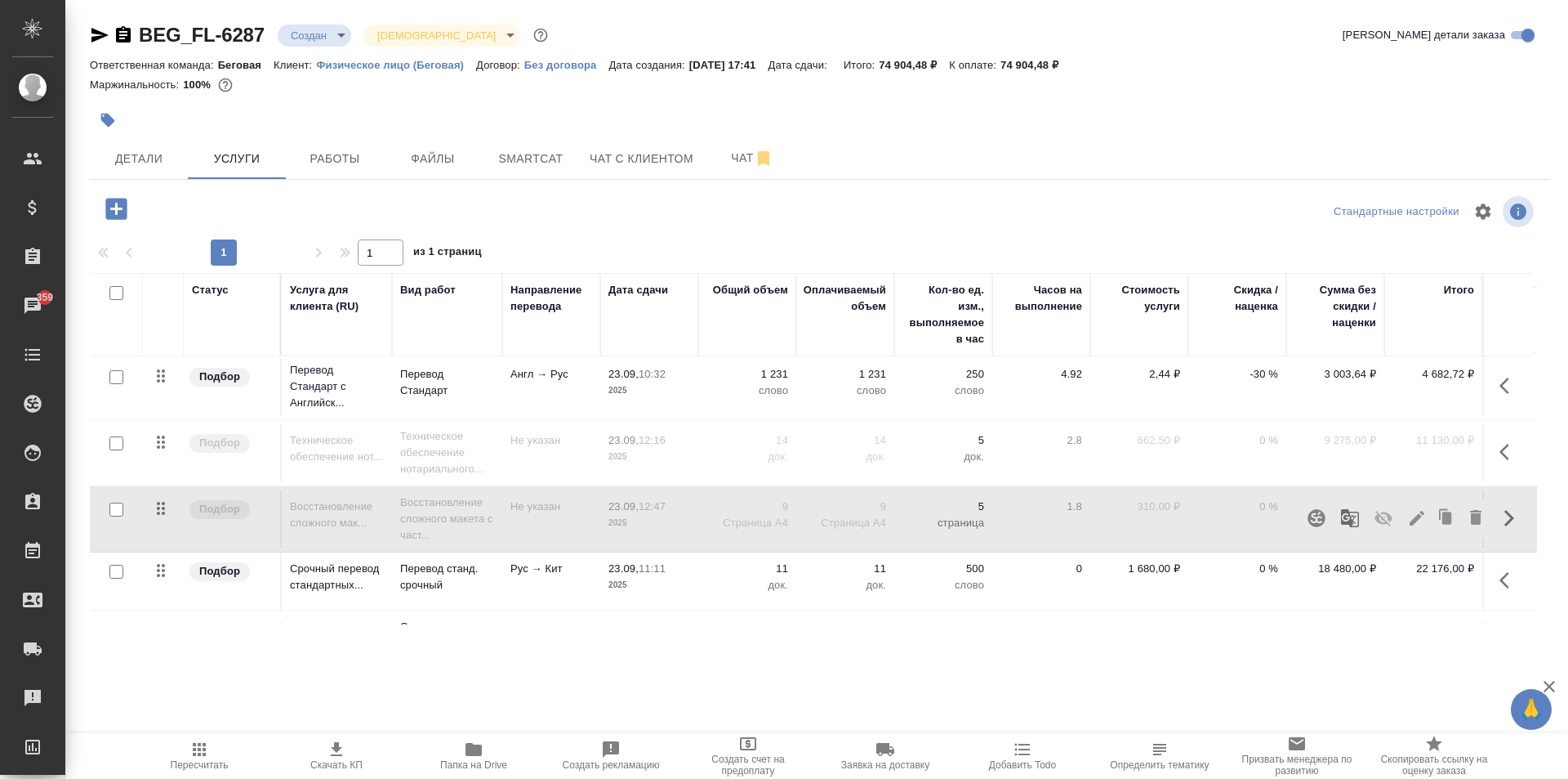
scroll to position [120, 0]
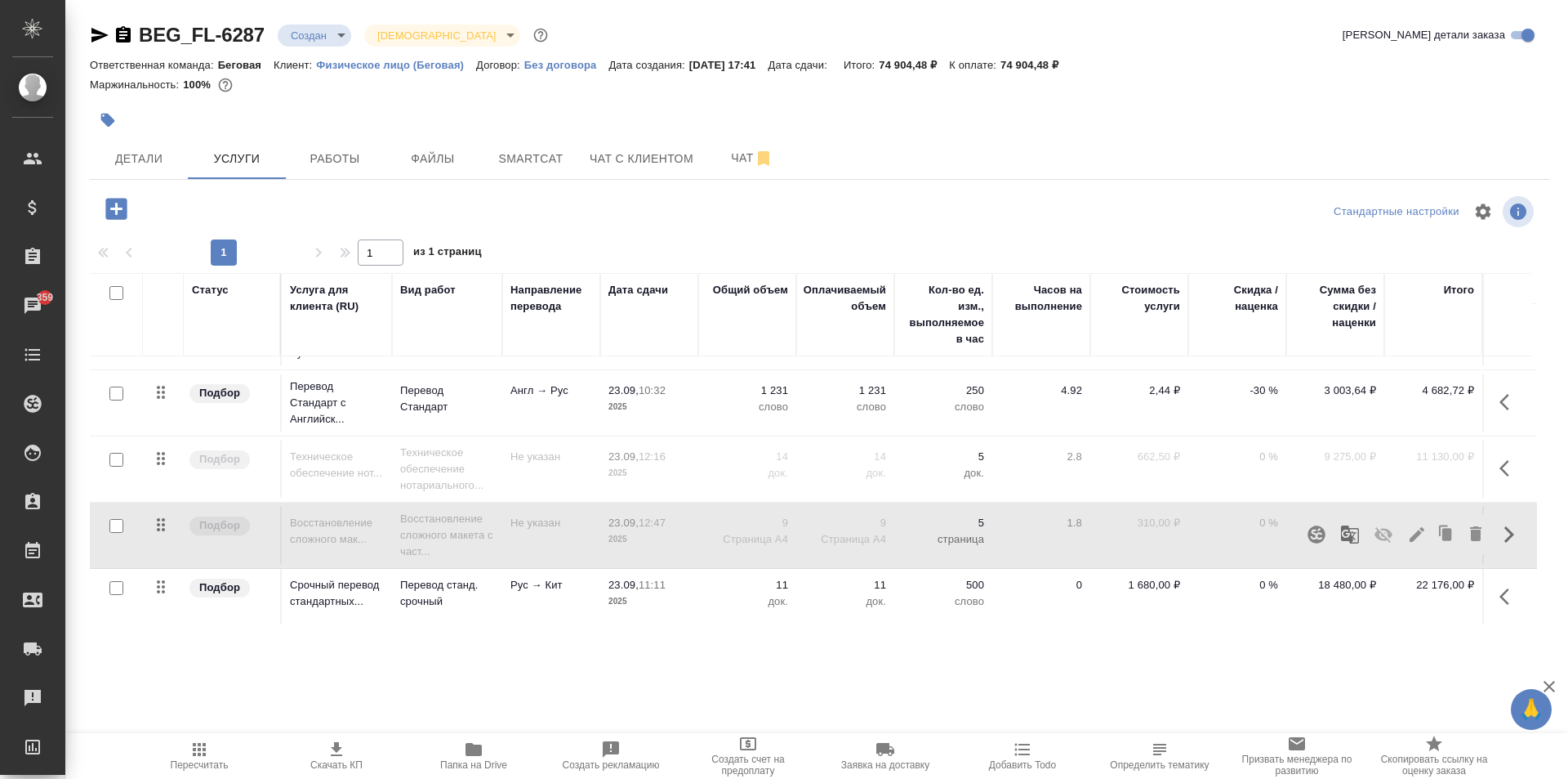
click at [1279, 648] on div "BEG_FL-6287 Создан new Святая троица holyTrinity Кратко детали заказа Ответстве…" at bounding box center [820, 333] width 1478 height 666
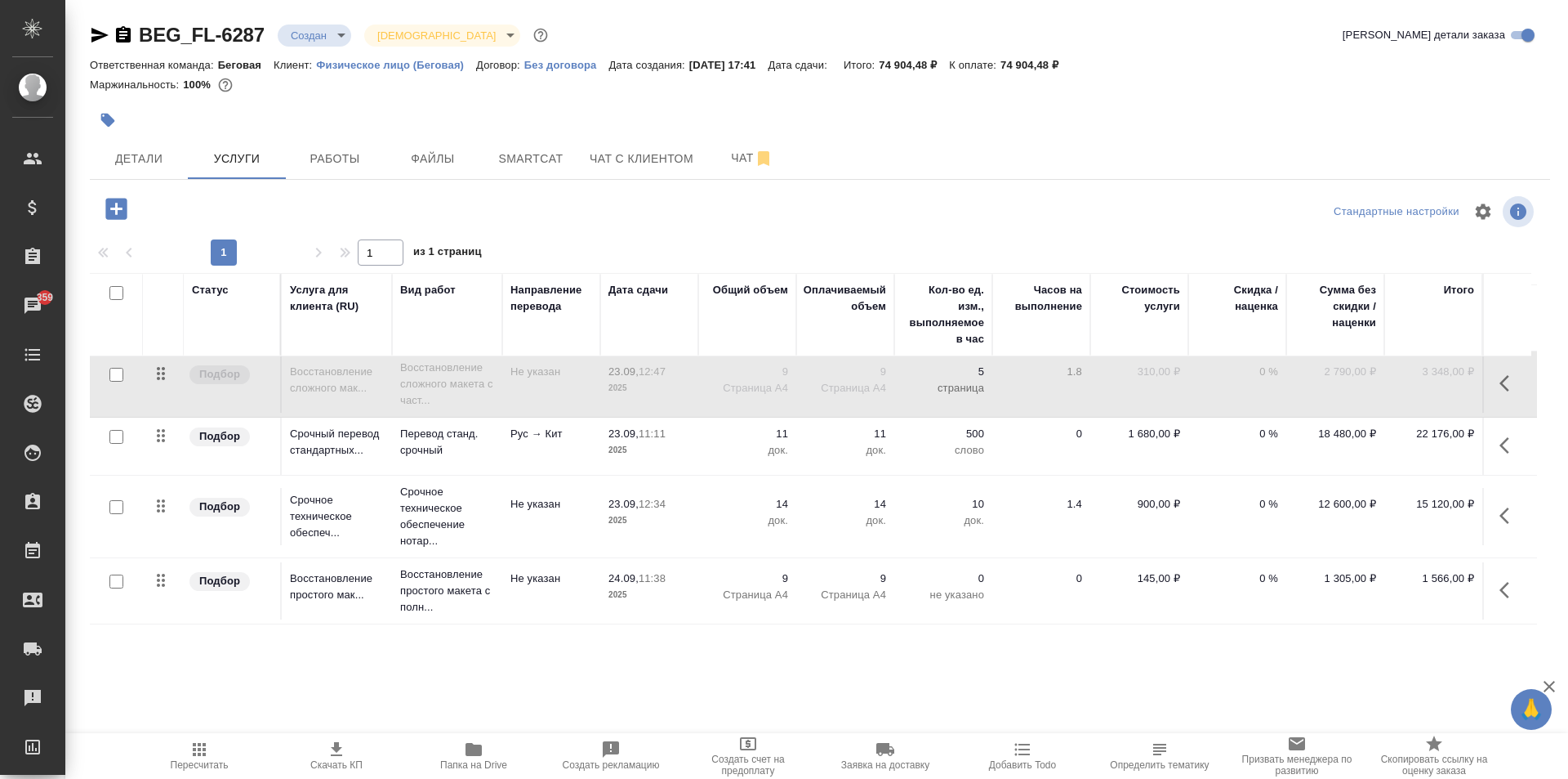
scroll to position [0, 0]
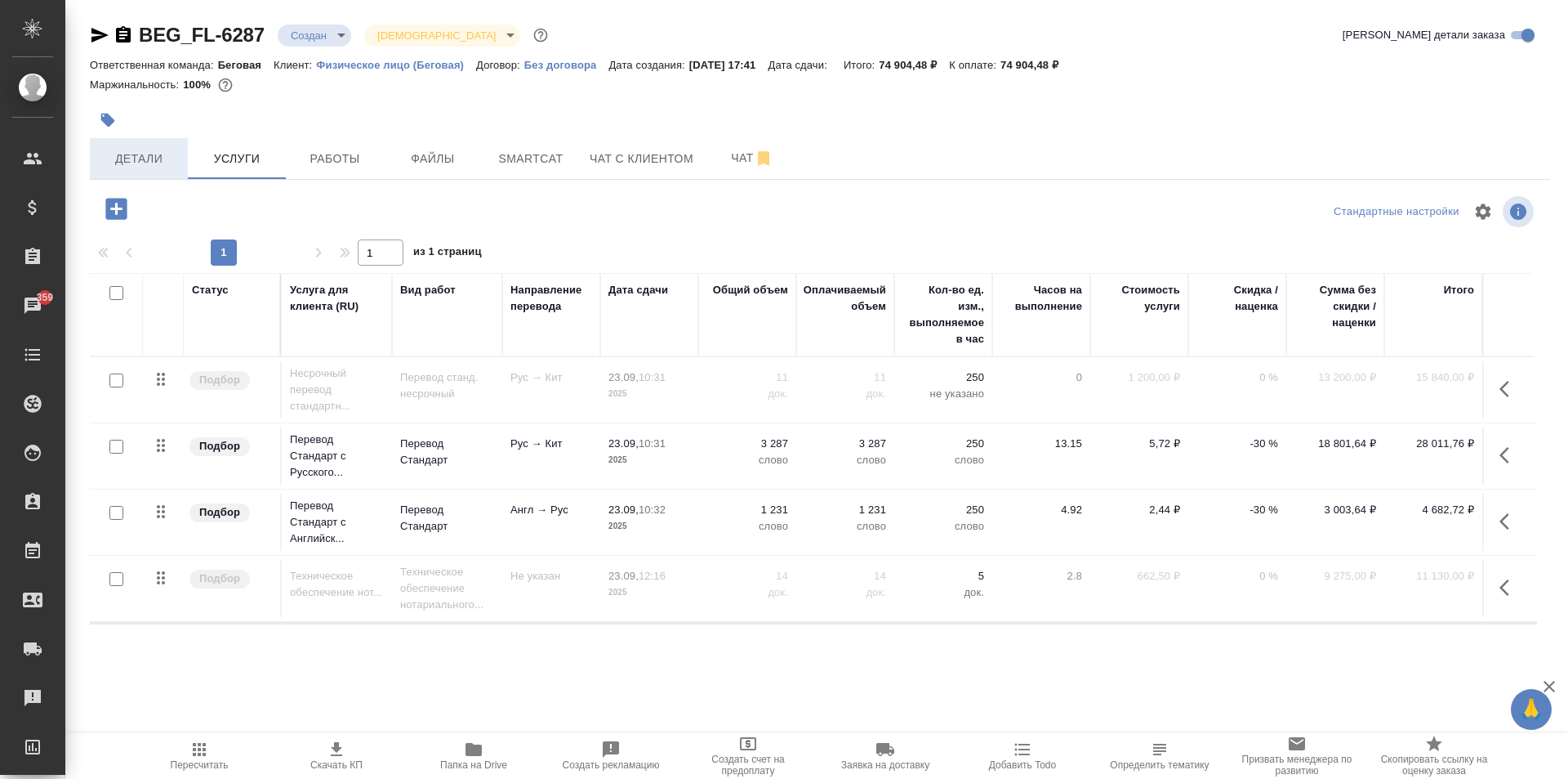
click at [158, 146] on button "Детали" at bounding box center [139, 159] width 98 height 41
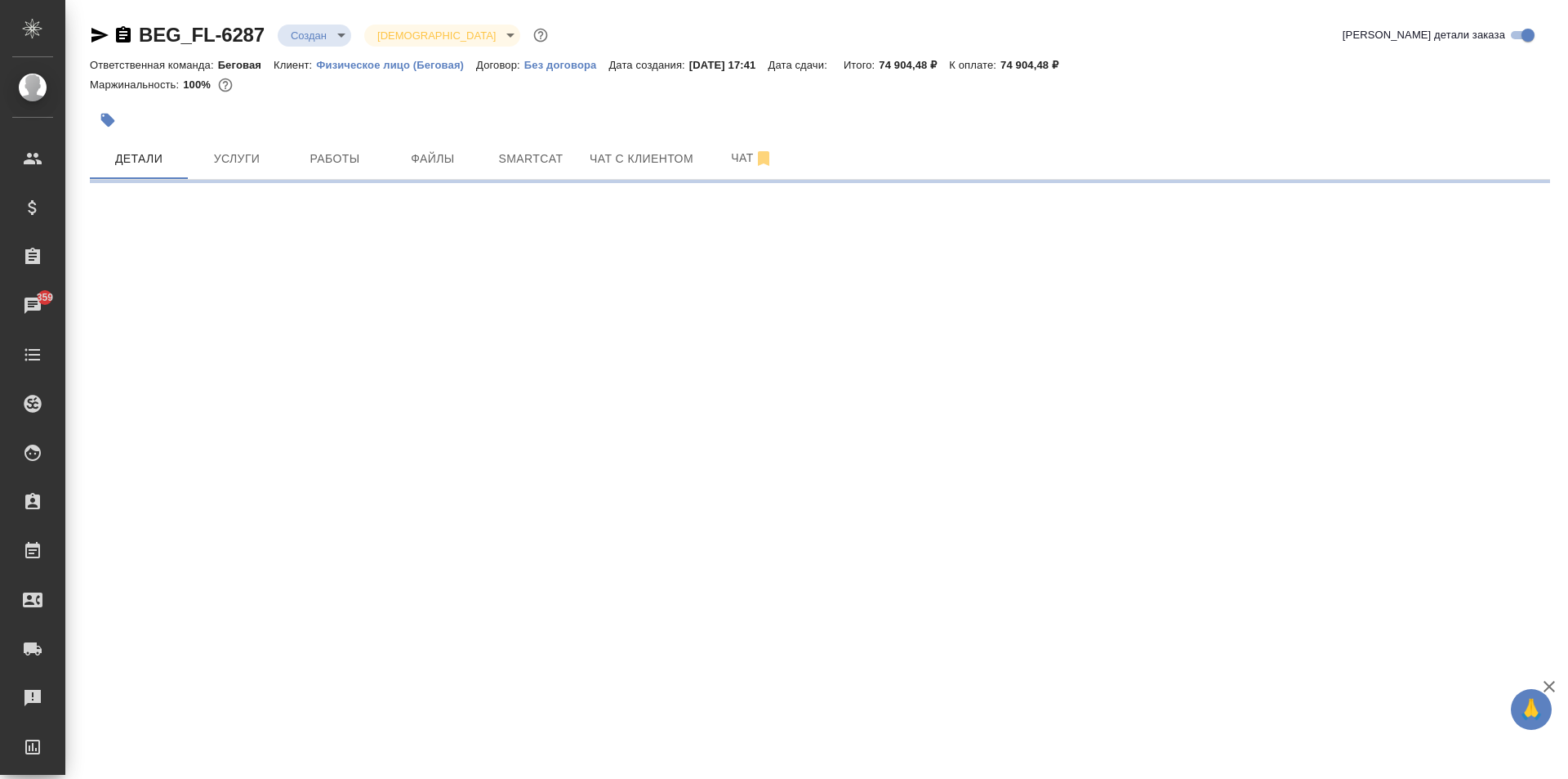
select select "RU"
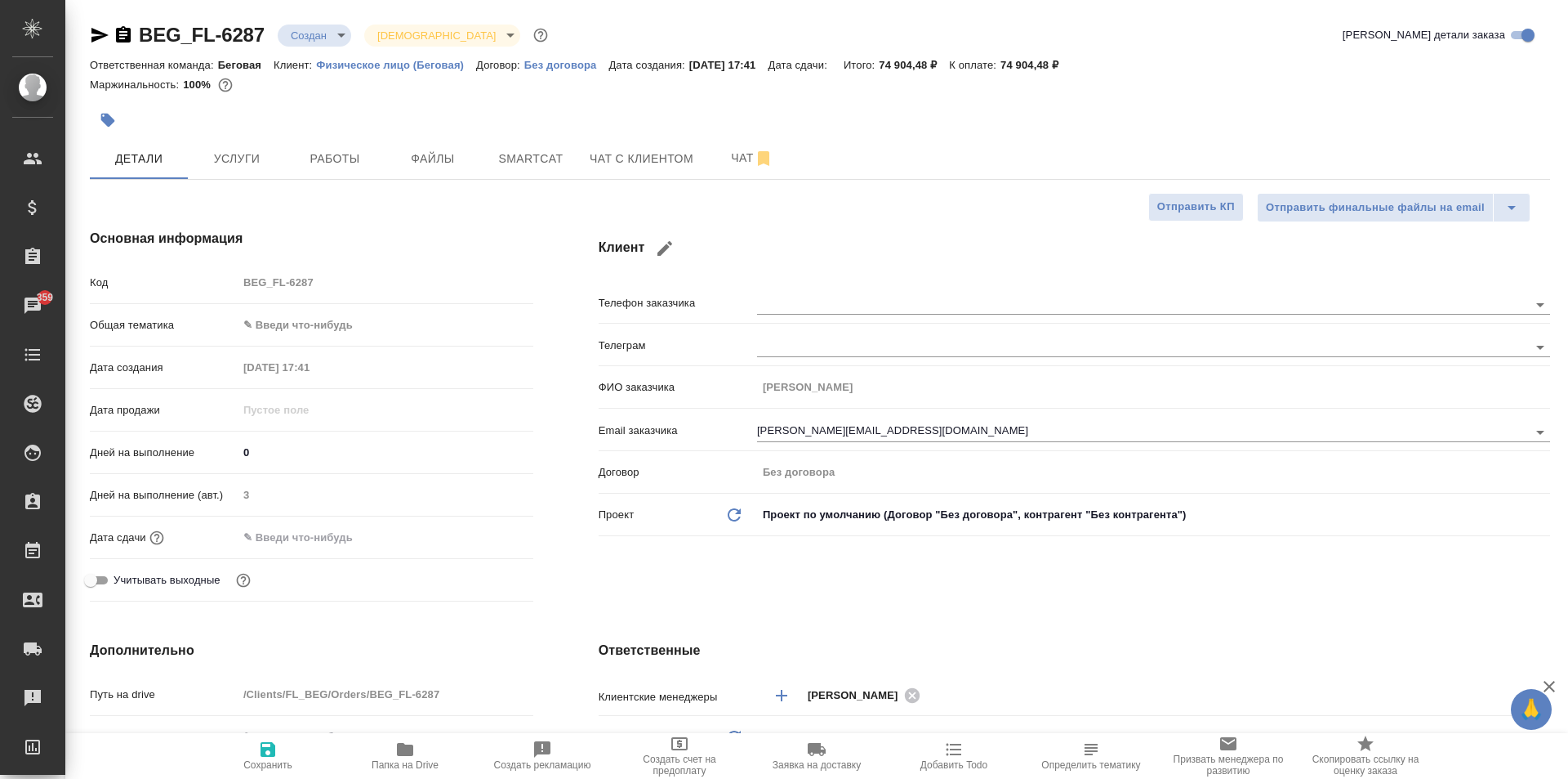
type textarea "x"
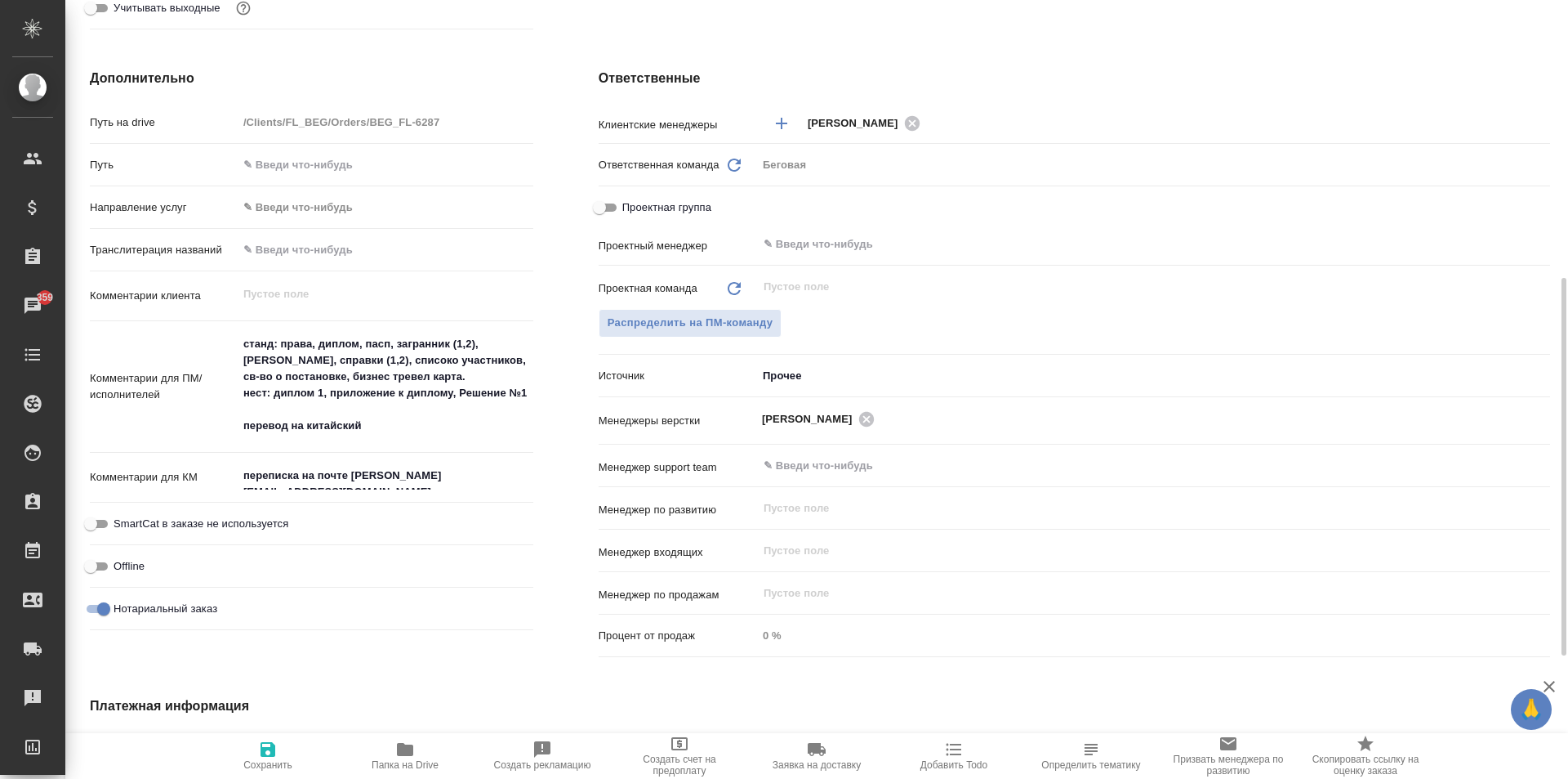
scroll to position [825, 0]
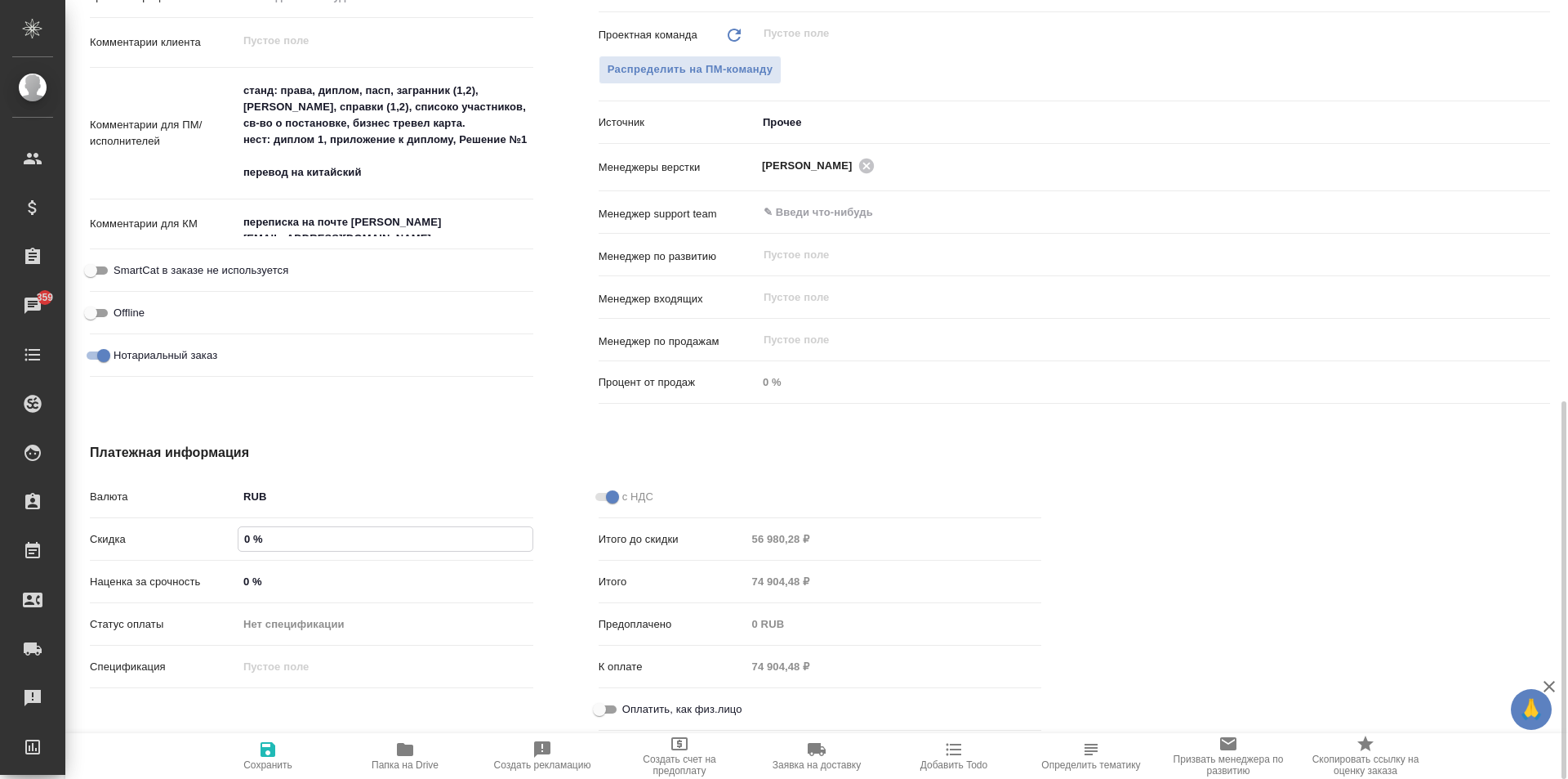
click at [253, 539] on input "0 %" at bounding box center [385, 539] width 294 height 24
type textarea "x"
type input "5 %"
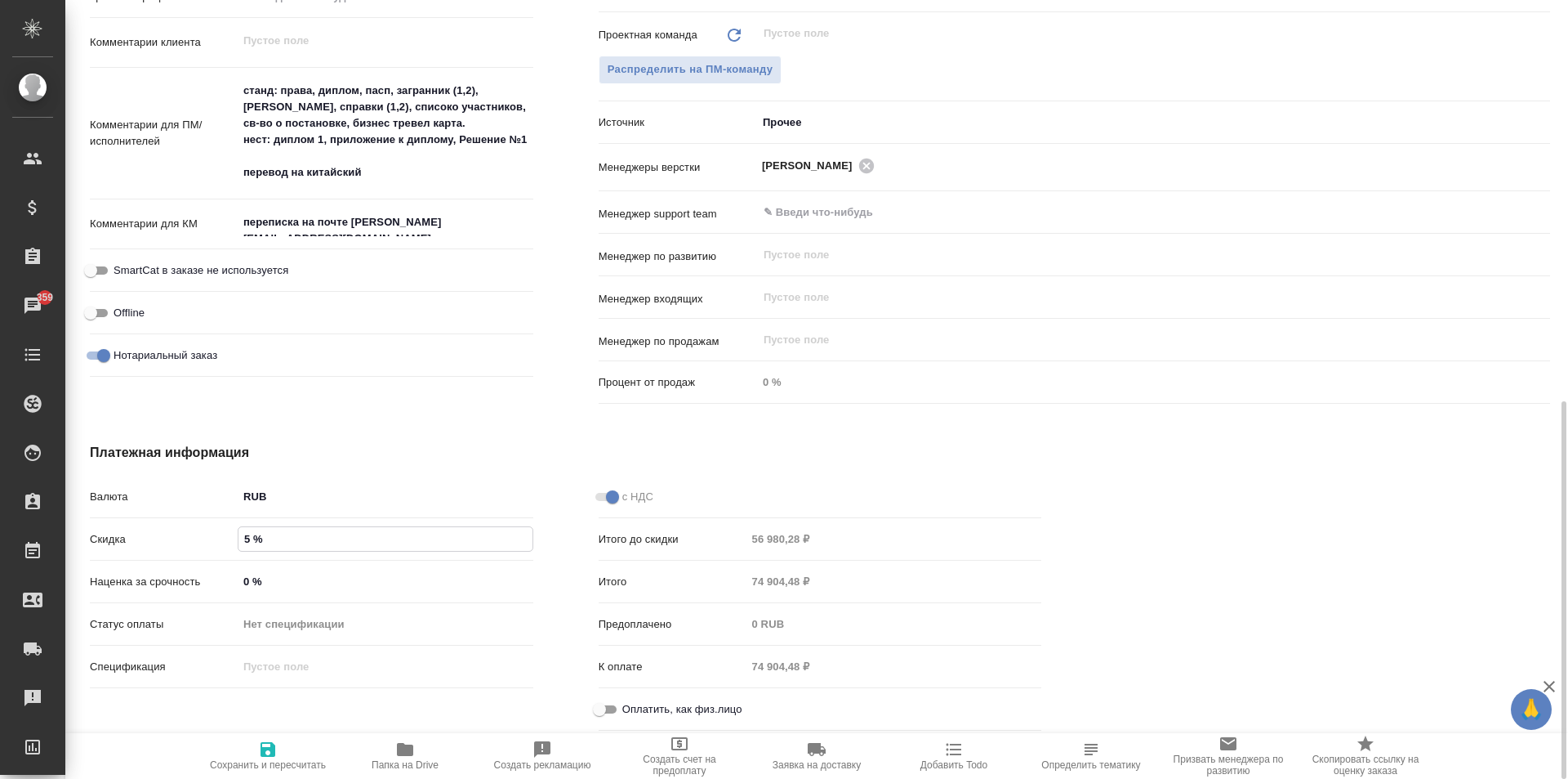
type textarea "x"
type input "5 %"
click at [277, 747] on span "Сохранить и пересчитать" at bounding box center [268, 755] width 118 height 31
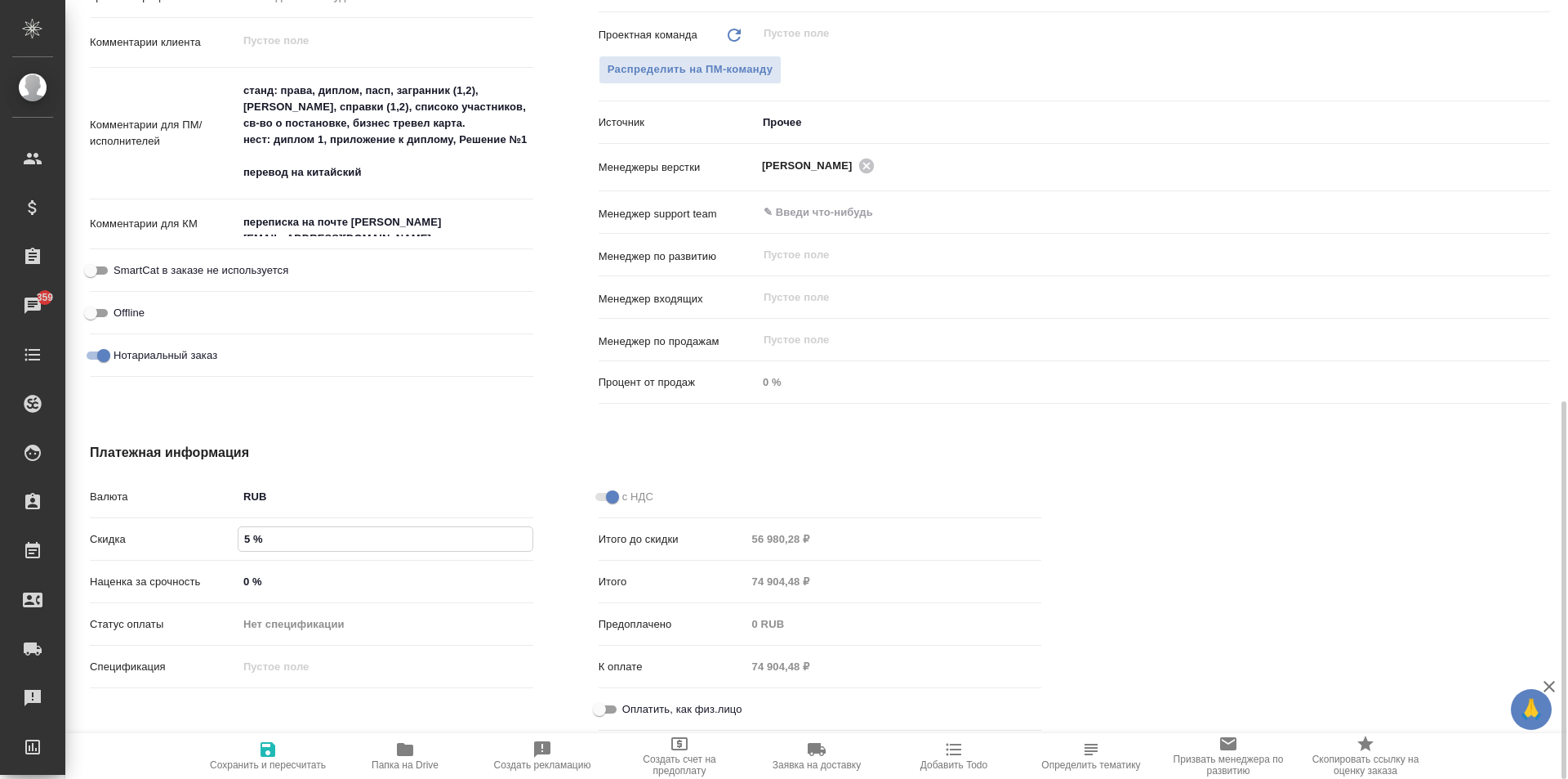
type textarea "x"
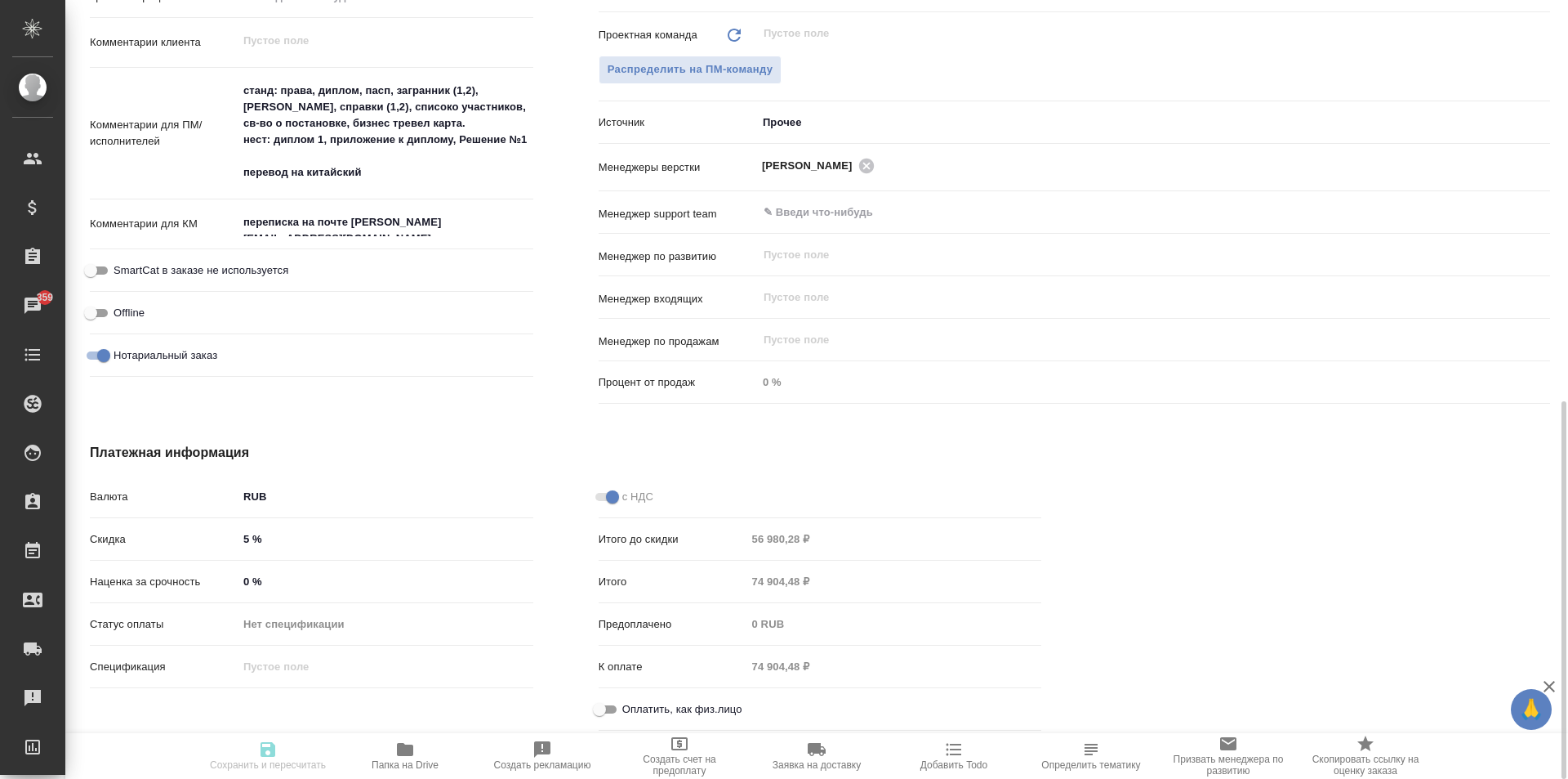
type textarea "x"
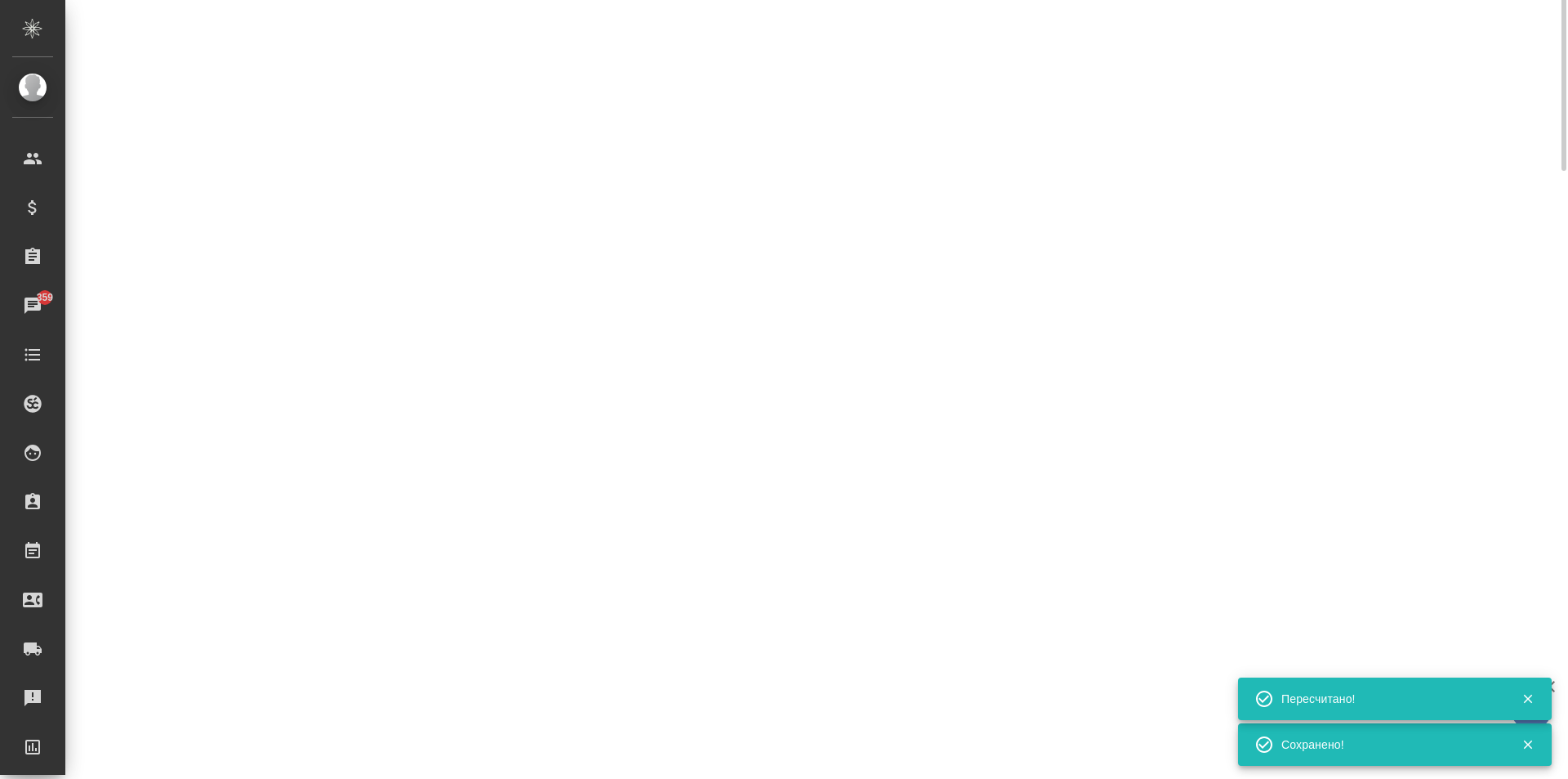
scroll to position [417, 0]
select select "RU"
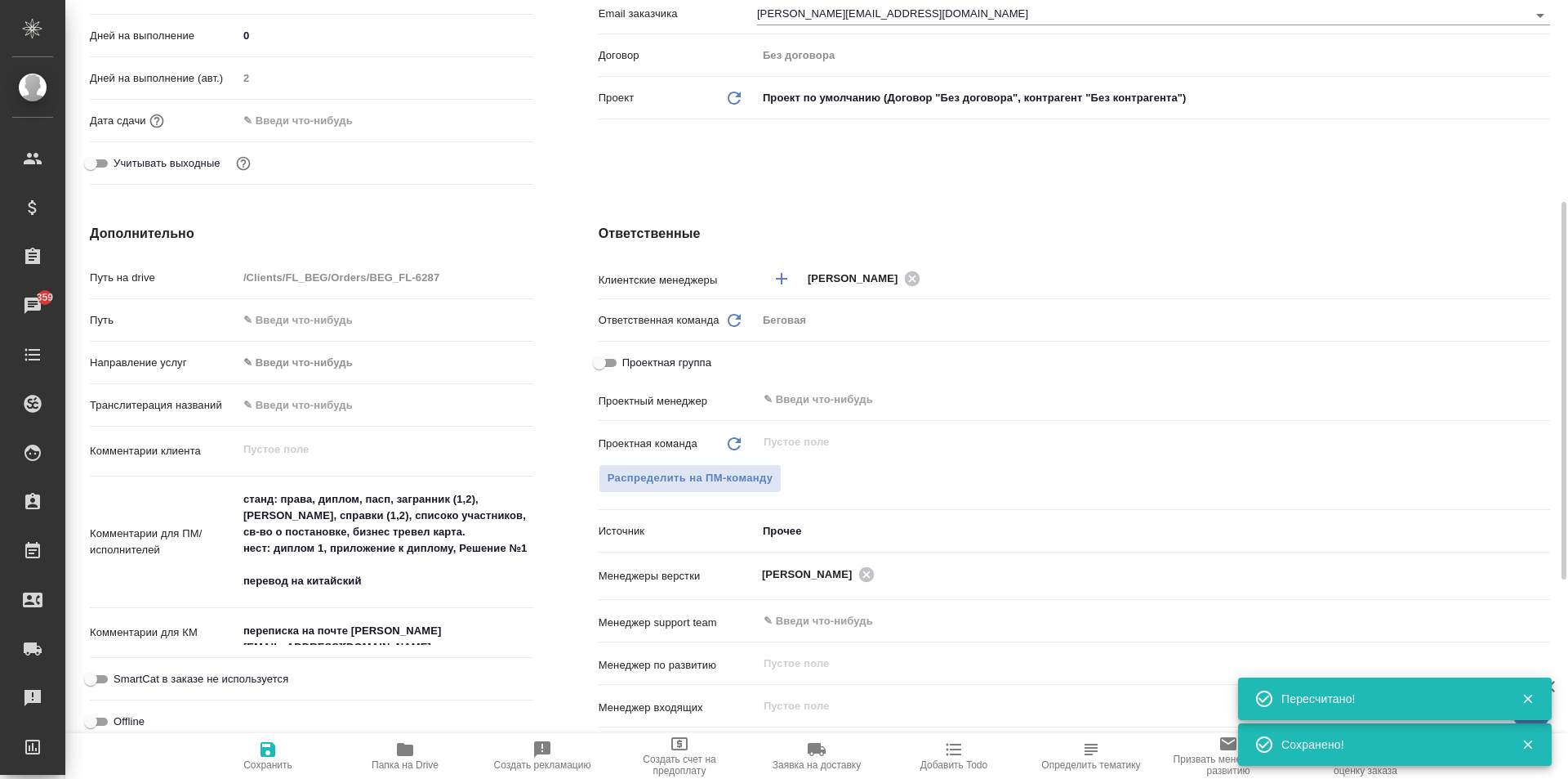
type textarea "x"
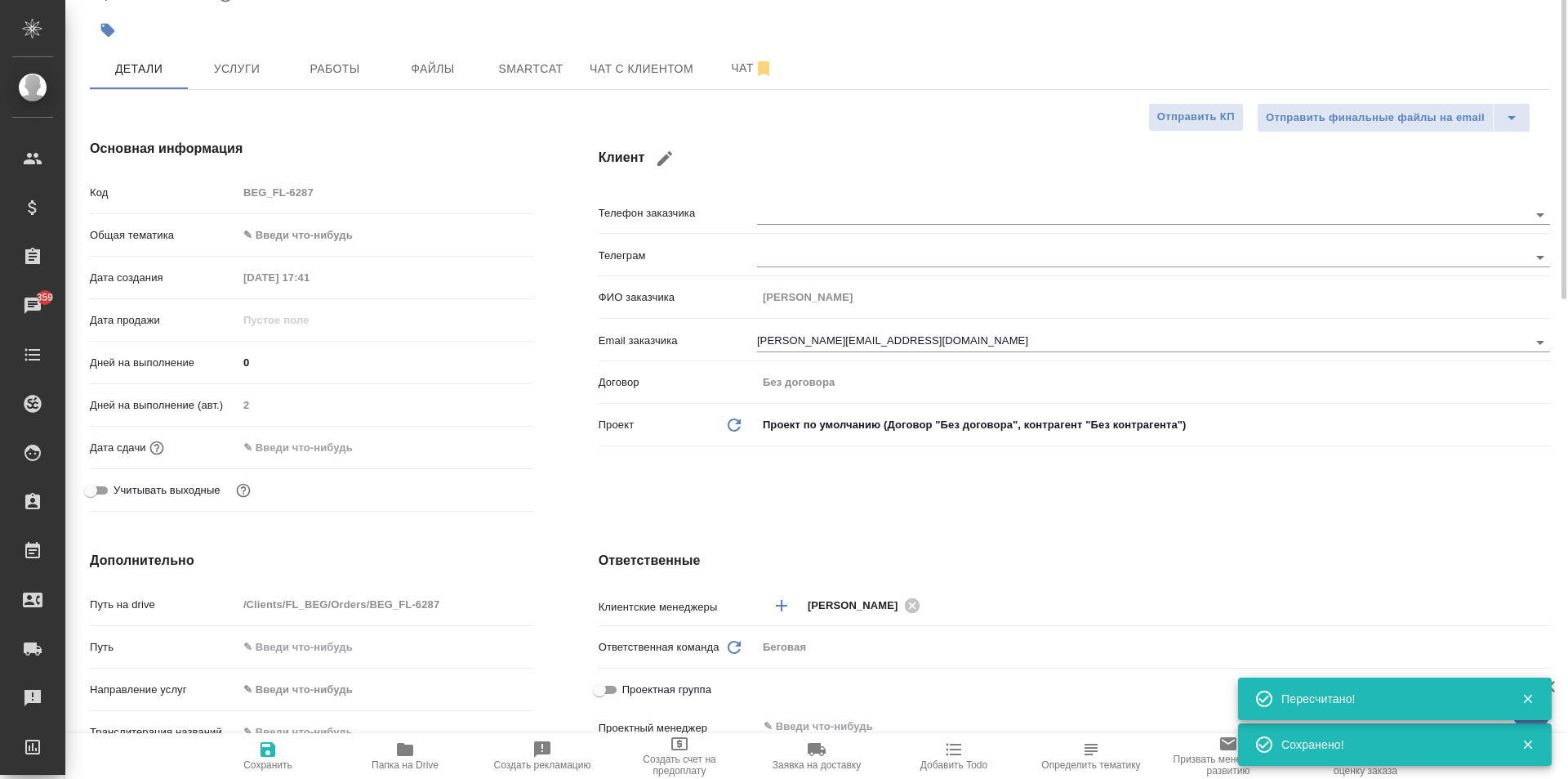
scroll to position [0, 0]
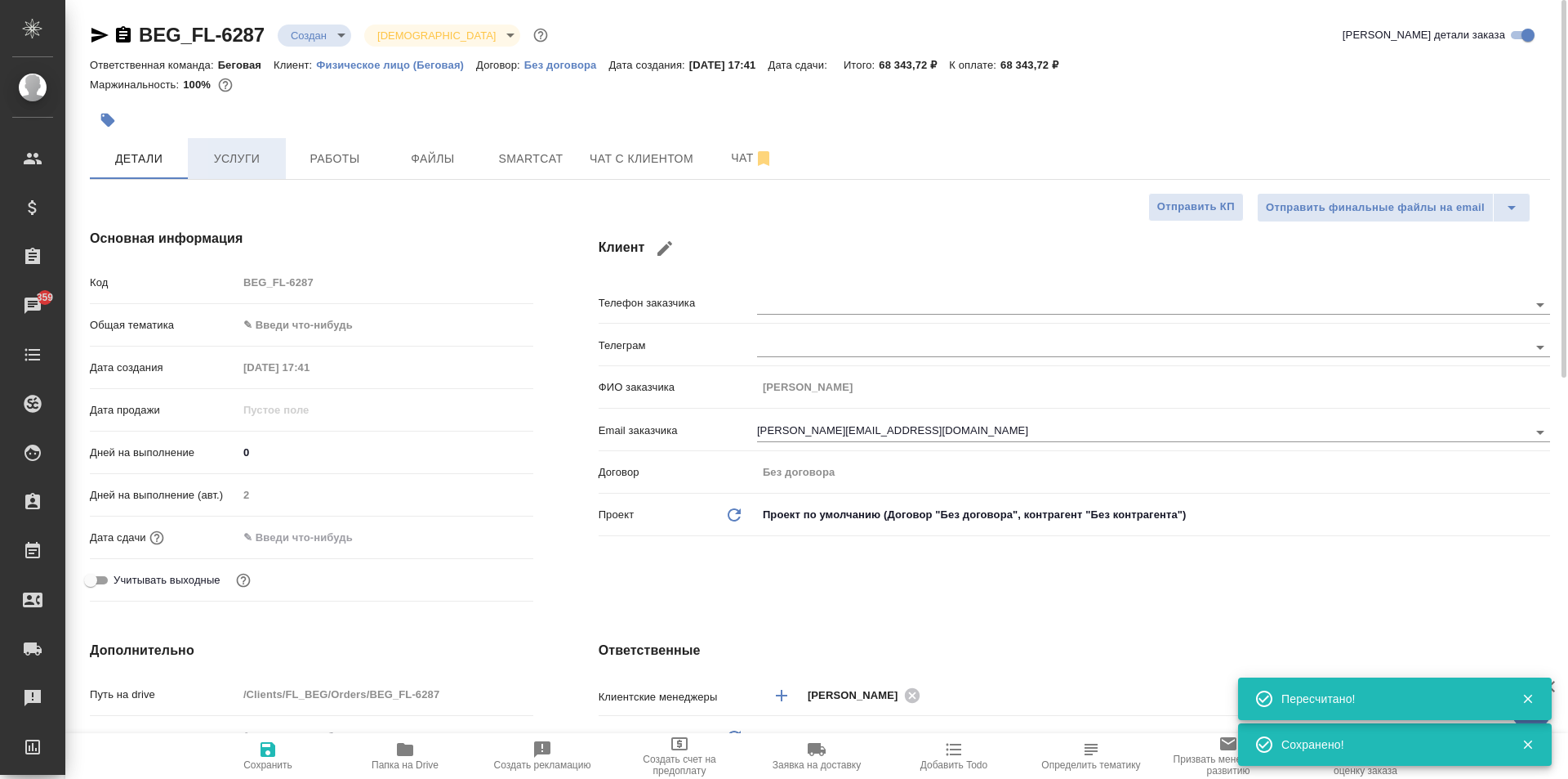
click at [241, 169] on span "Услуги" at bounding box center [237, 159] width 78 height 21
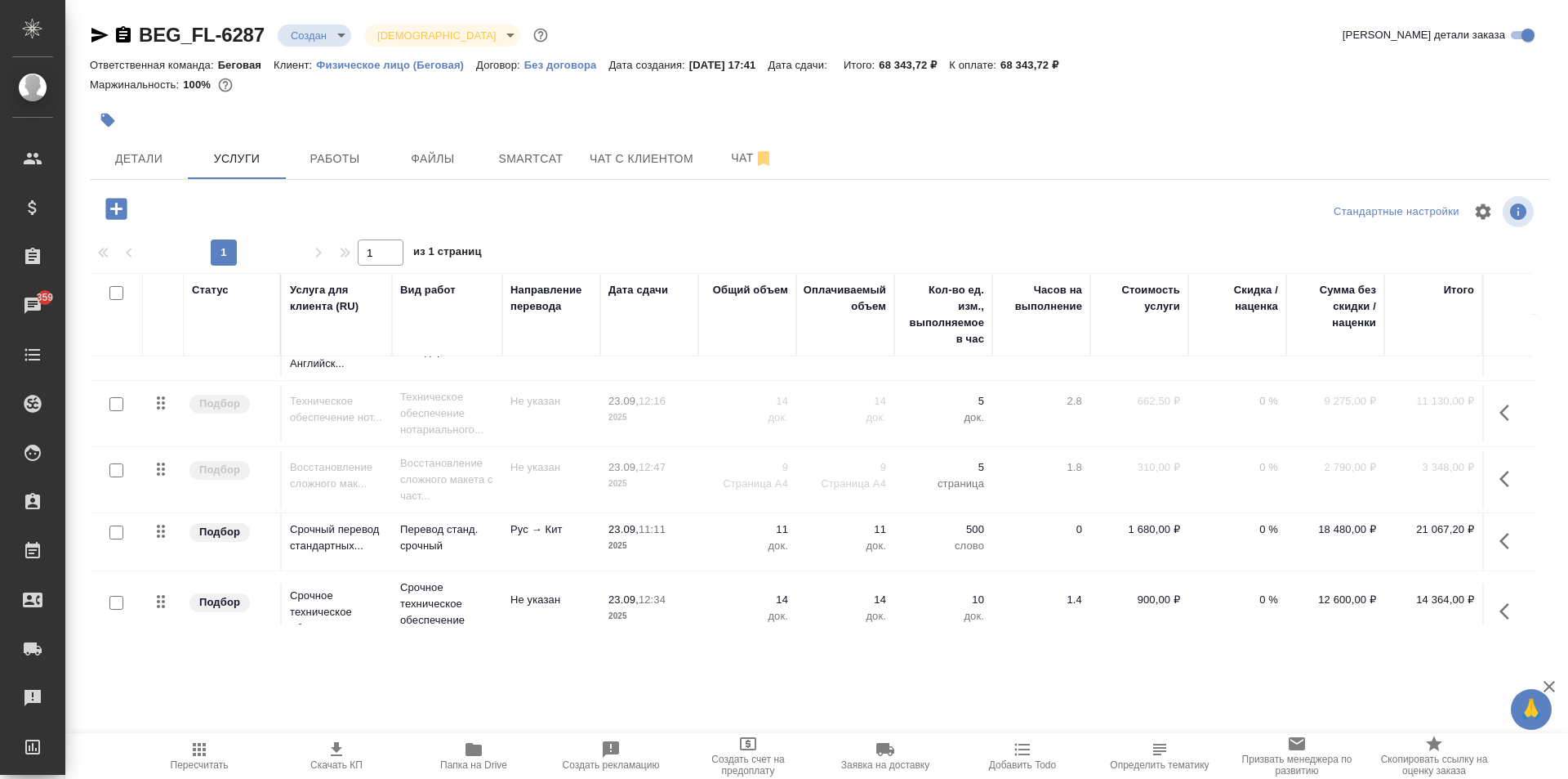
scroll to position [283, 0]
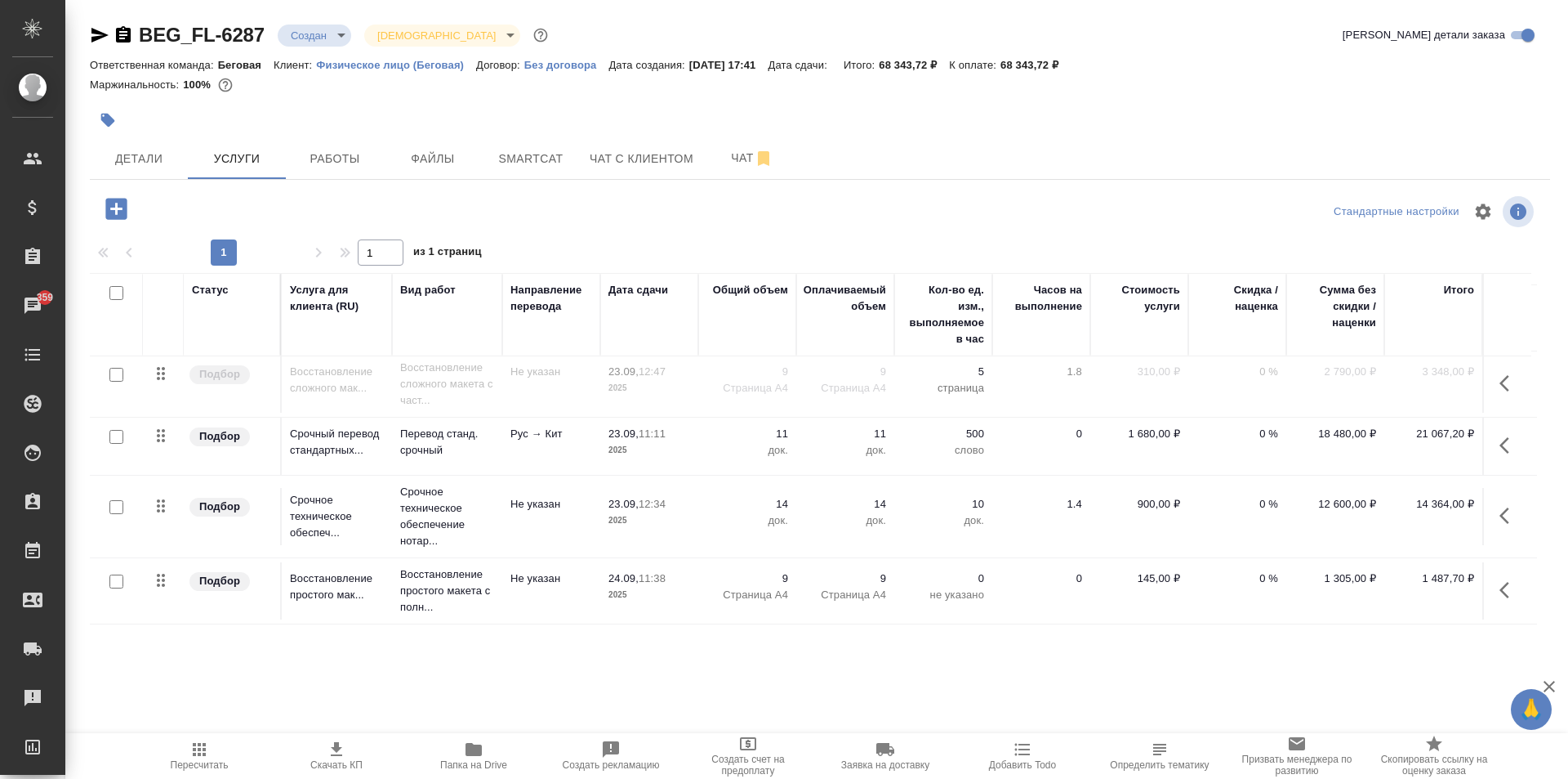
click at [194, 759] on span "Пересчитать" at bounding box center [199, 765] width 58 height 12
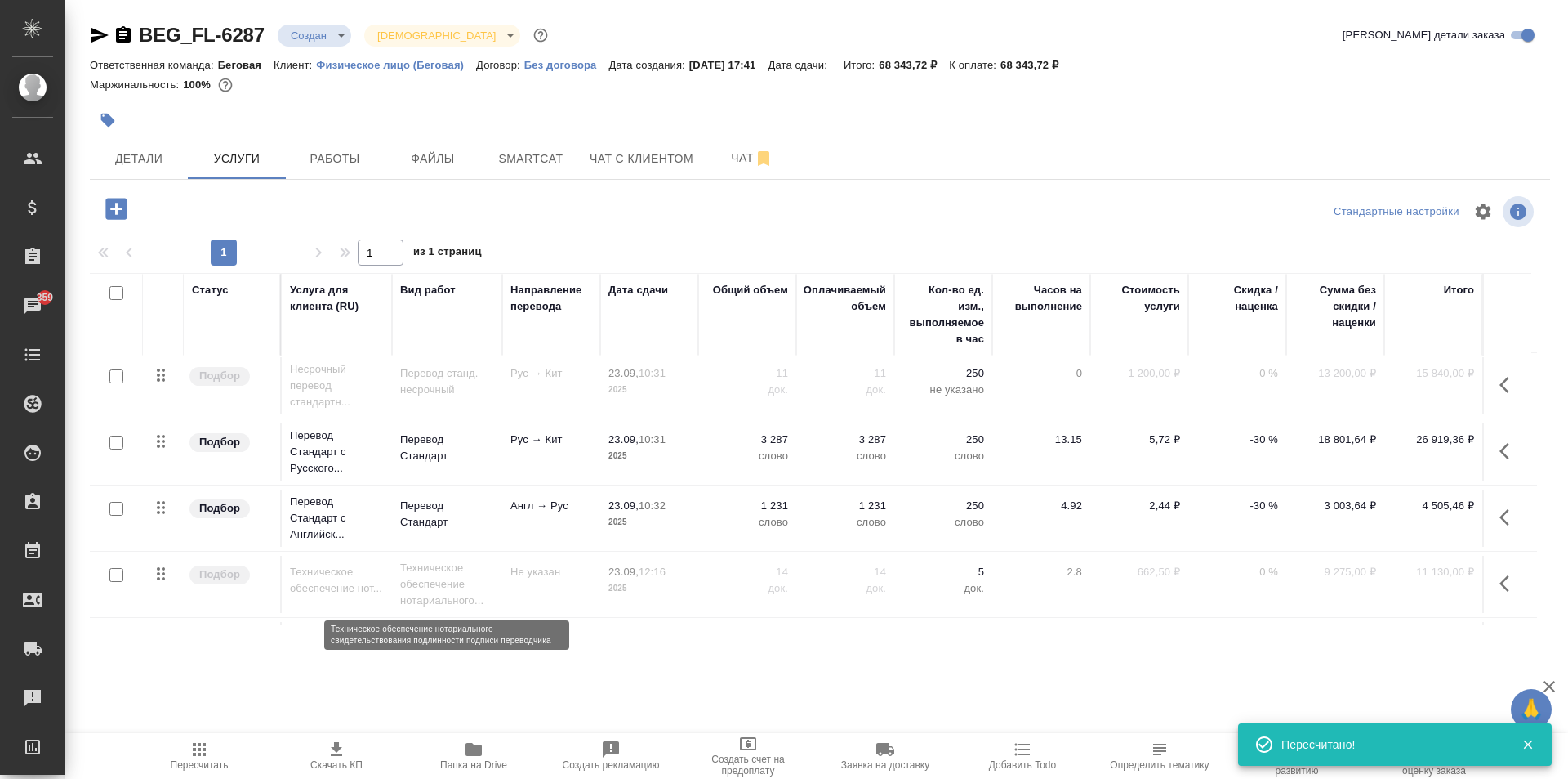
scroll to position [0, 0]
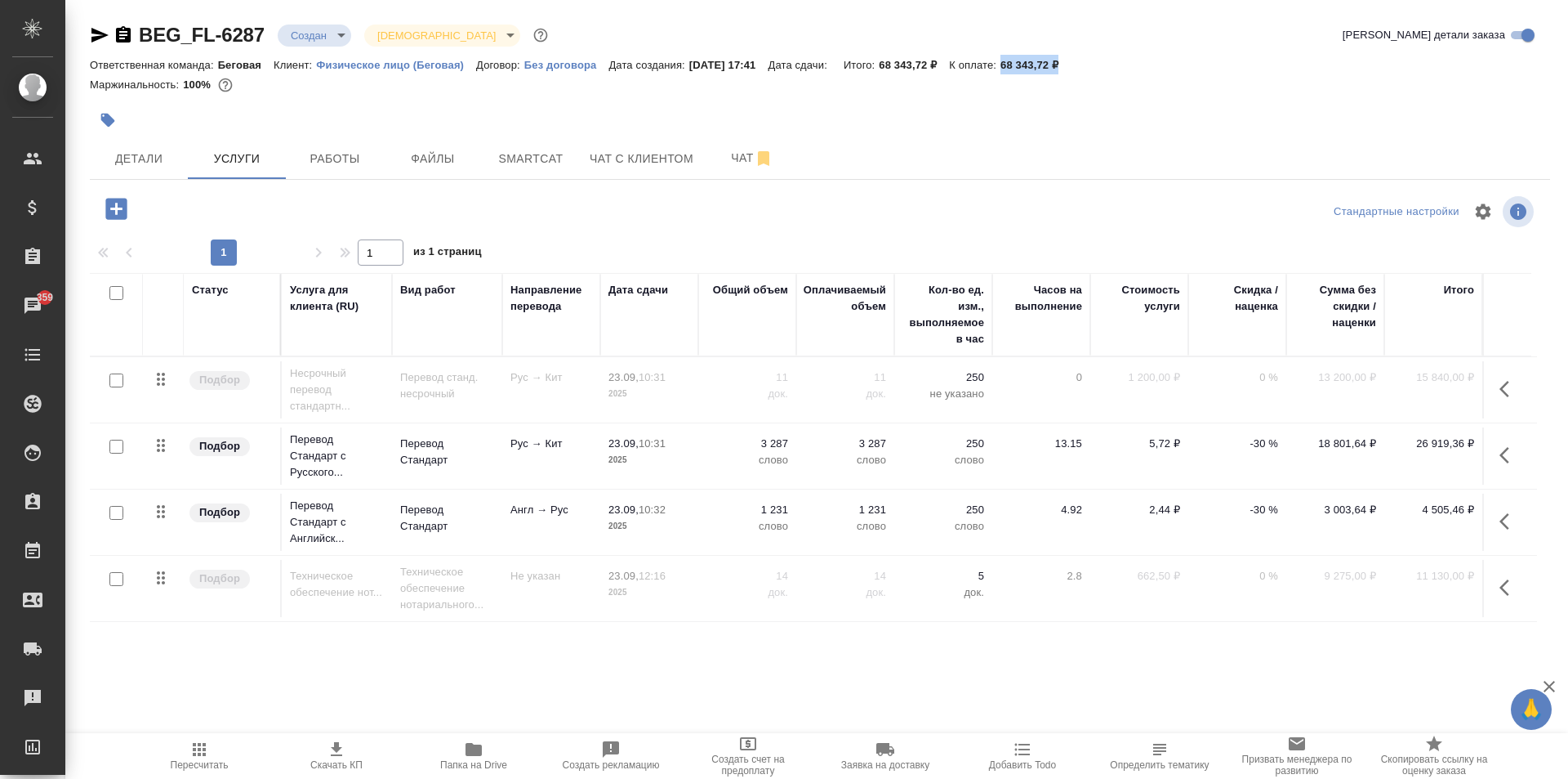
drag, startPoint x: 1020, startPoint y: 63, endPoint x: 1094, endPoint y: 63, distance: 74.0
click at [1094, 63] on div "Ответственная команда: Беговая Клиент: Физическое лицо (Беговая) Договор: Без д…" at bounding box center [820, 64] width 1460 height 20
copy p "68 343,72 ₽"
click at [1505, 394] on icon "button" at bounding box center [1509, 389] width 20 height 20
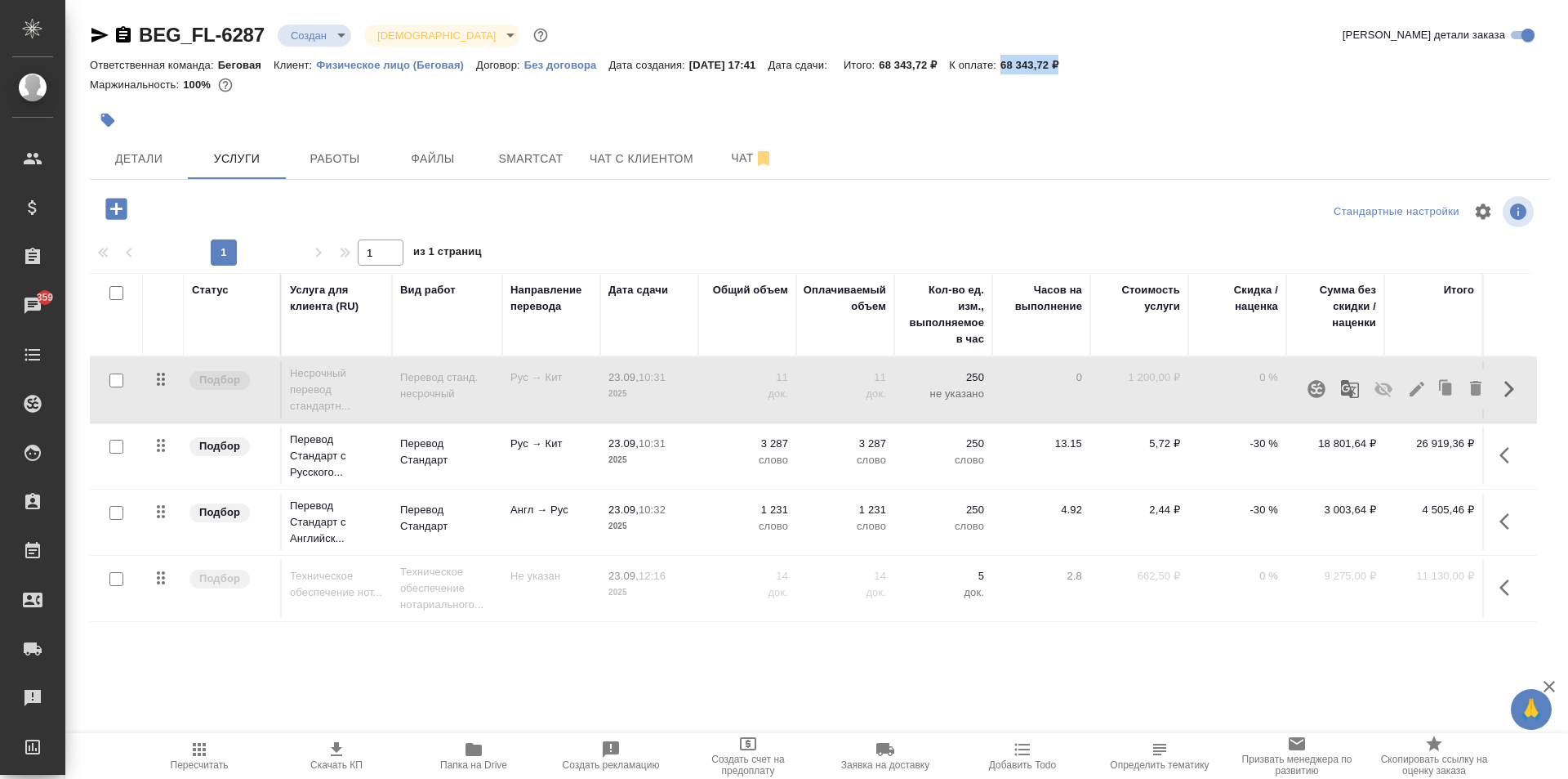
click at [1378, 389] on icon "button" at bounding box center [1383, 389] width 20 height 20
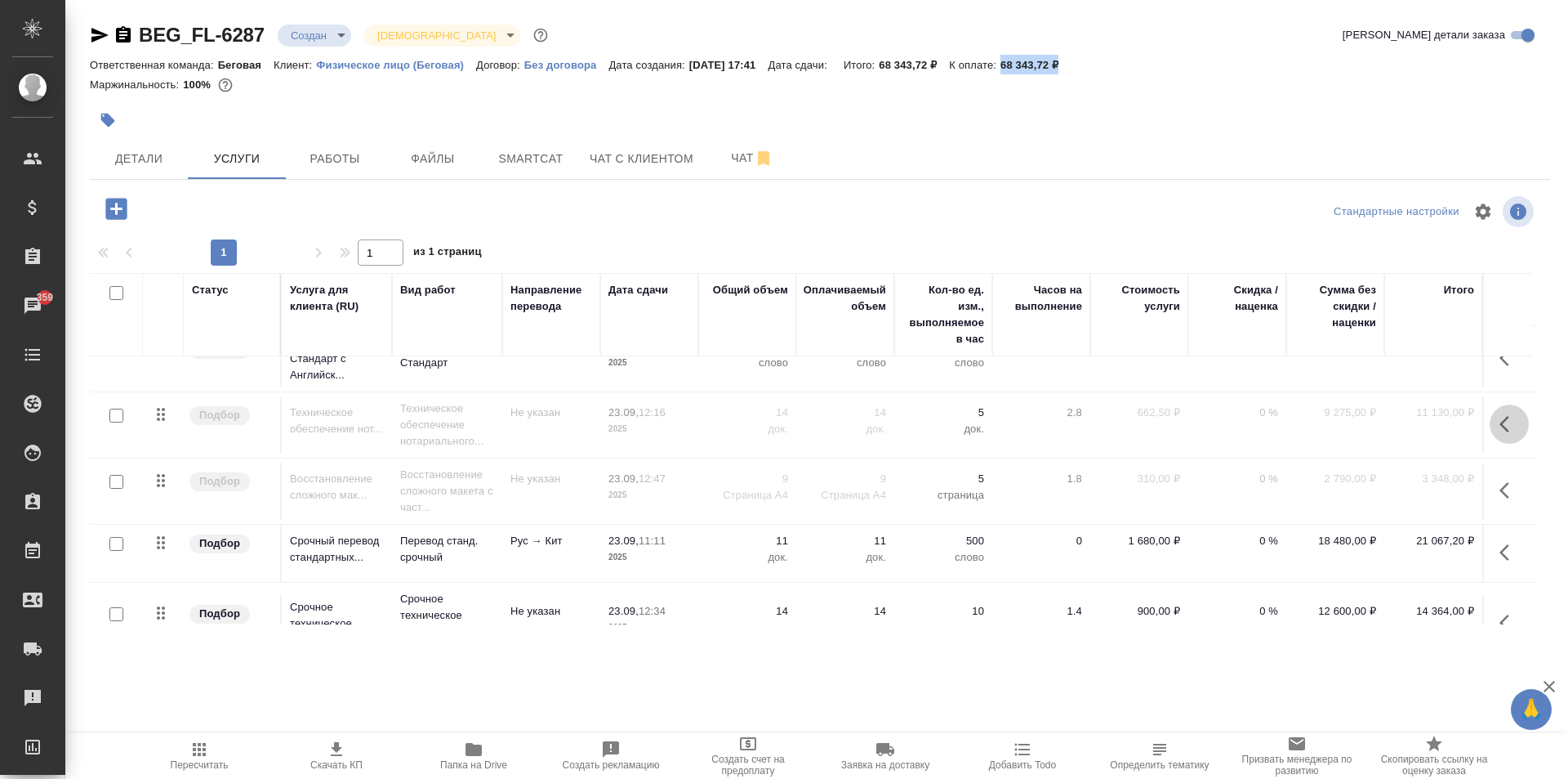
click at [1492, 421] on button "button" at bounding box center [1509, 424] width 39 height 39
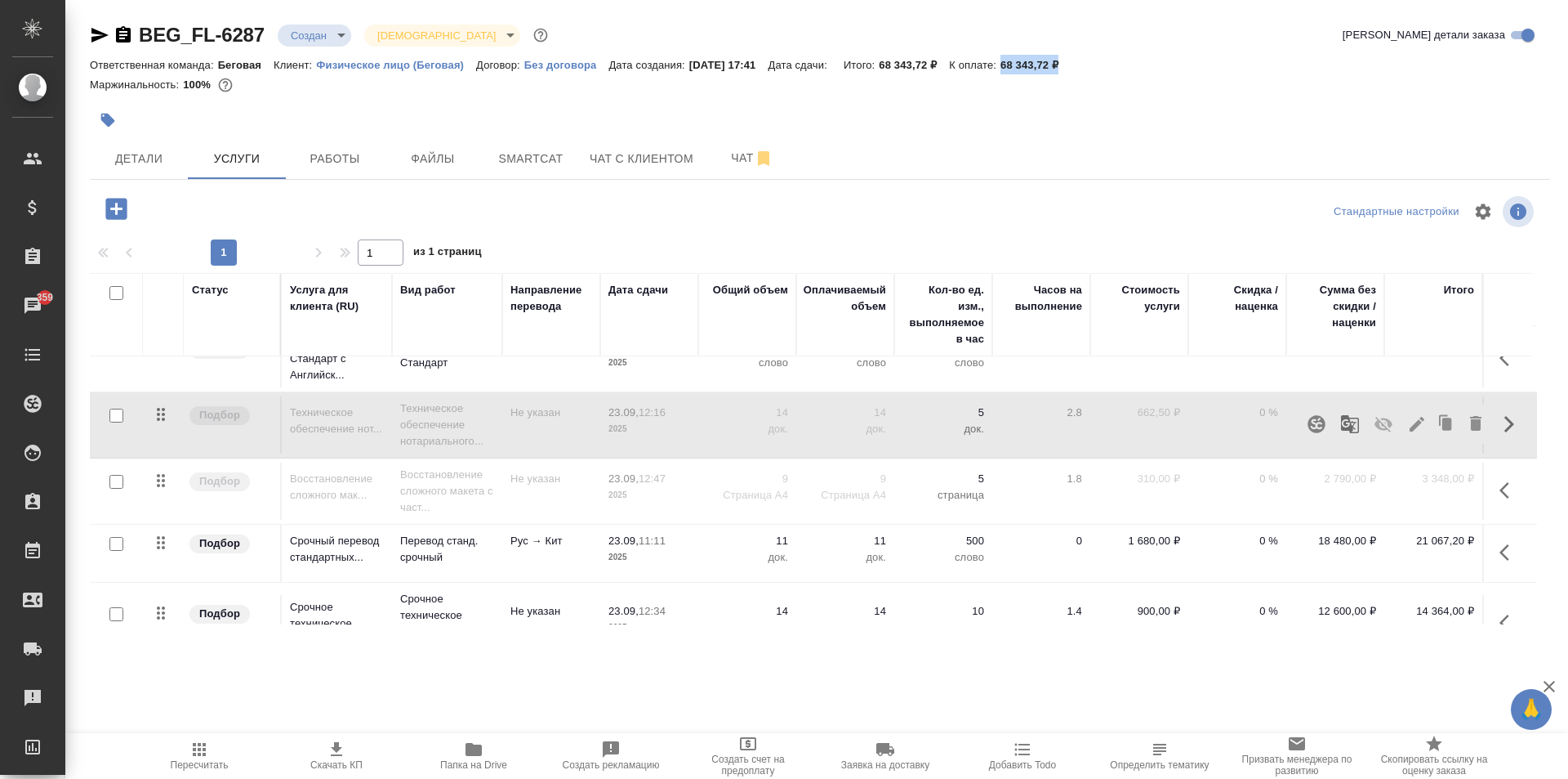
click at [1381, 420] on icon "button" at bounding box center [1383, 424] width 18 height 15
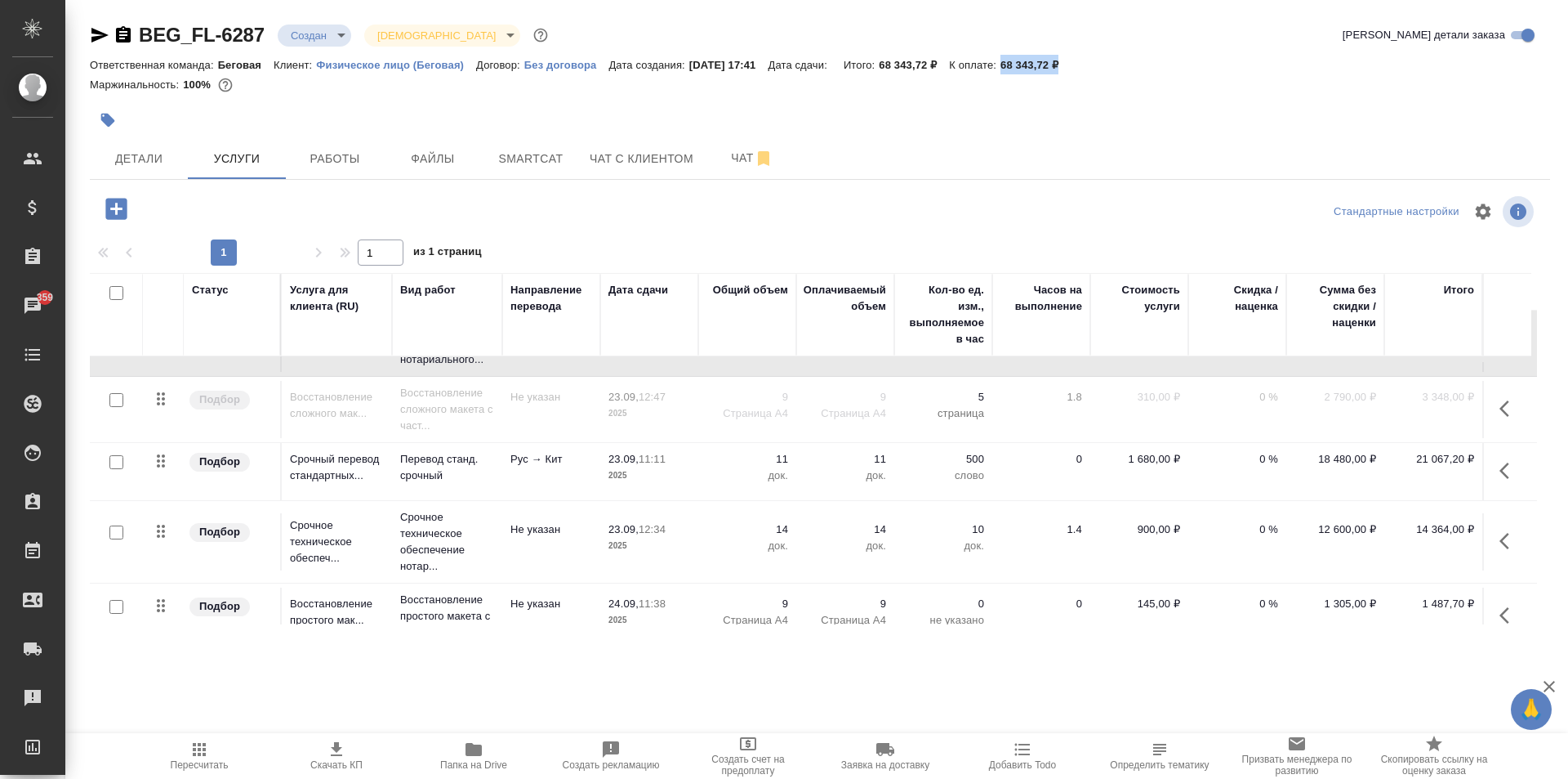
click at [1491, 466] on button "button" at bounding box center [1509, 470] width 39 height 39
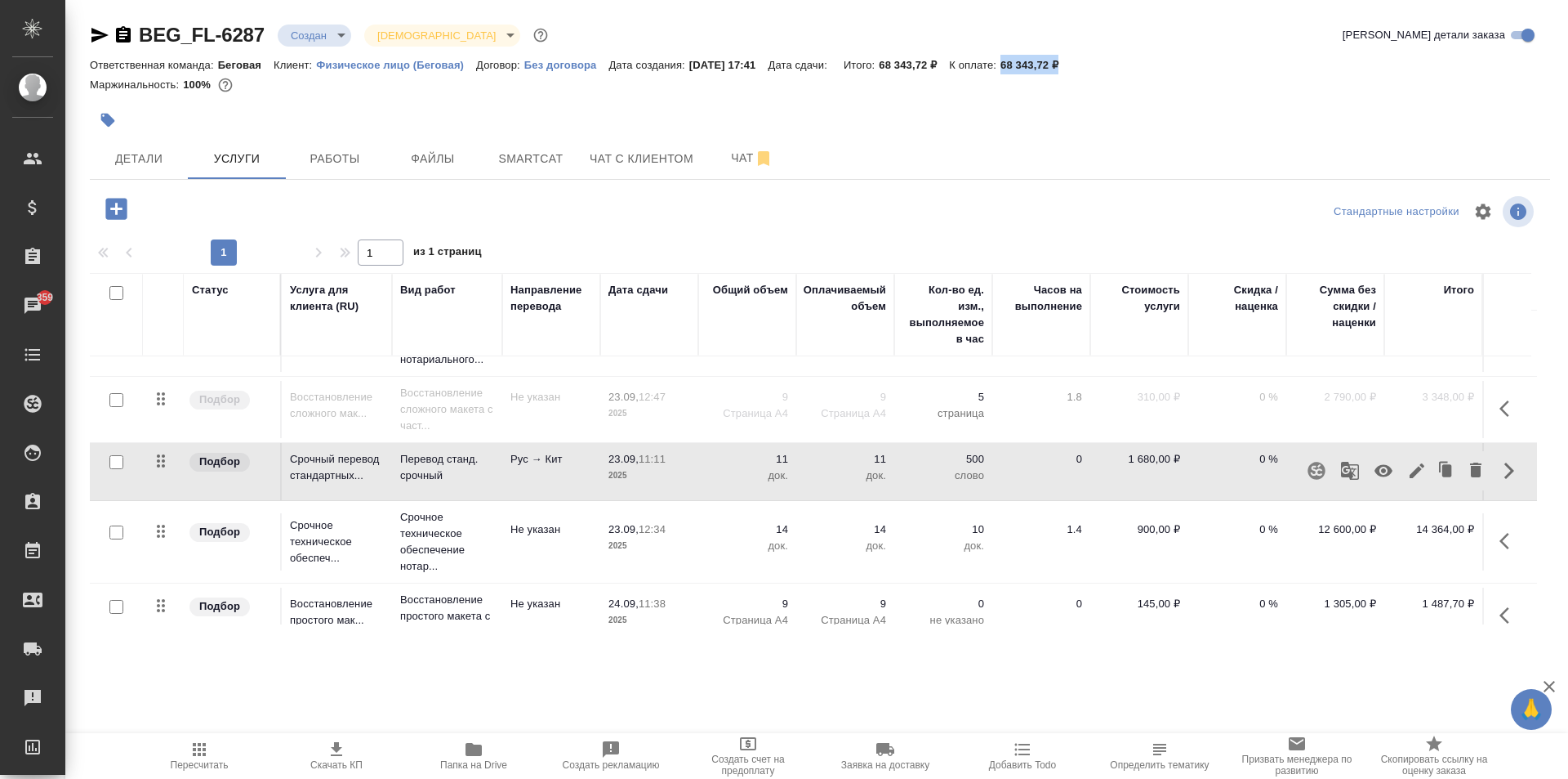
click at [1374, 474] on icon "button" at bounding box center [1383, 471] width 18 height 12
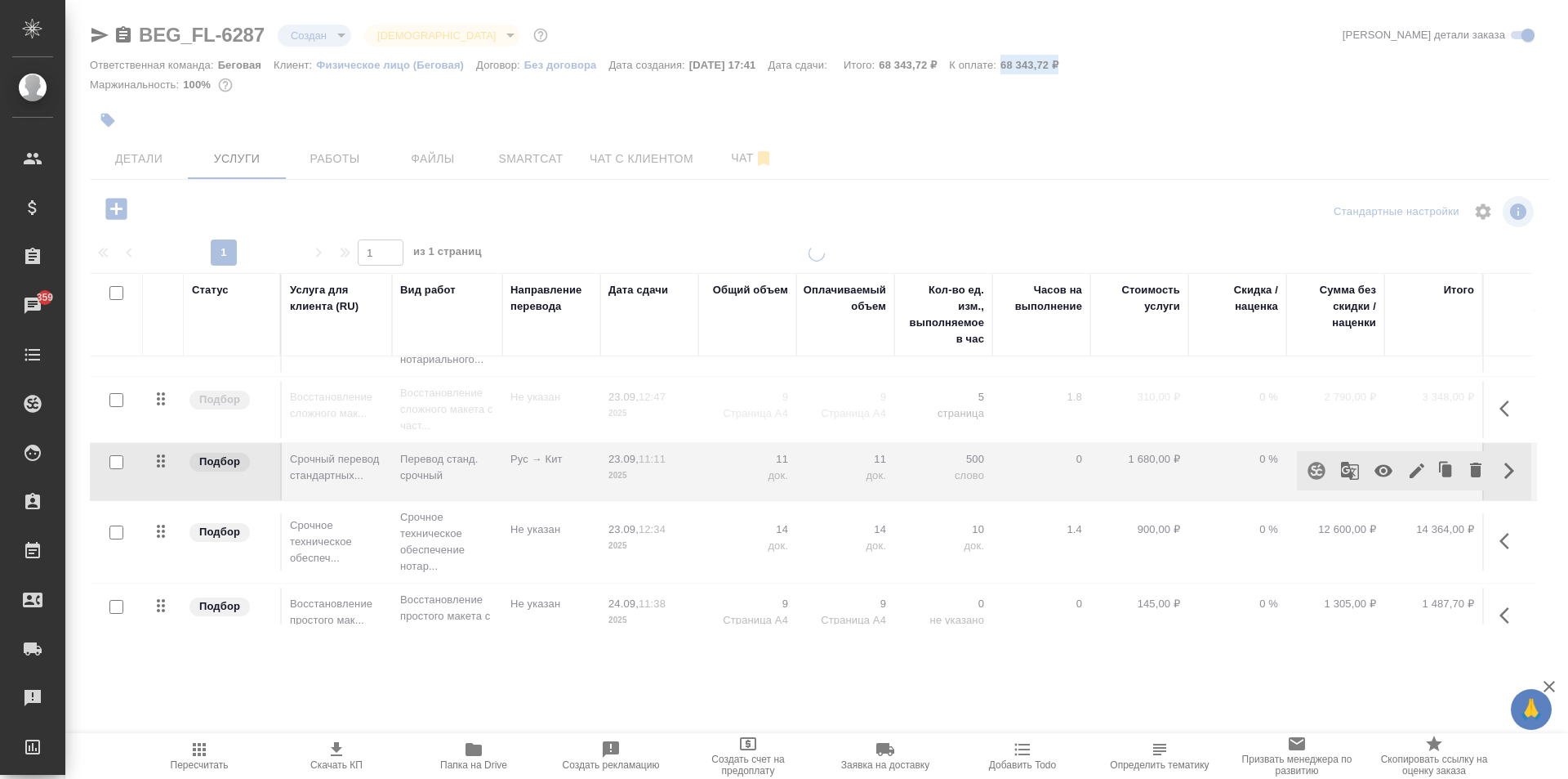
click at [1501, 541] on icon "button" at bounding box center [1509, 541] width 20 height 20
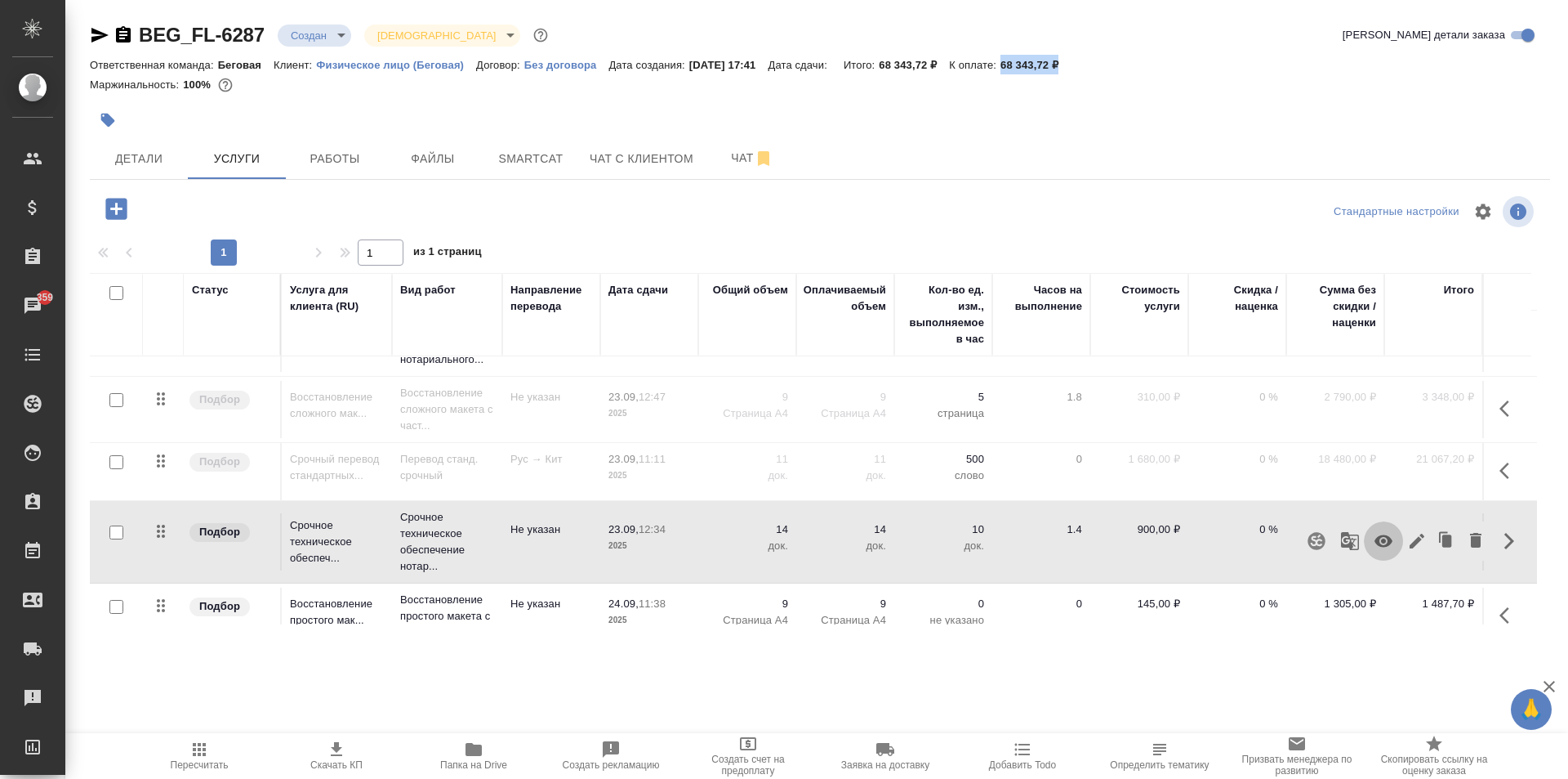
click at [1374, 539] on icon "button" at bounding box center [1383, 542] width 18 height 12
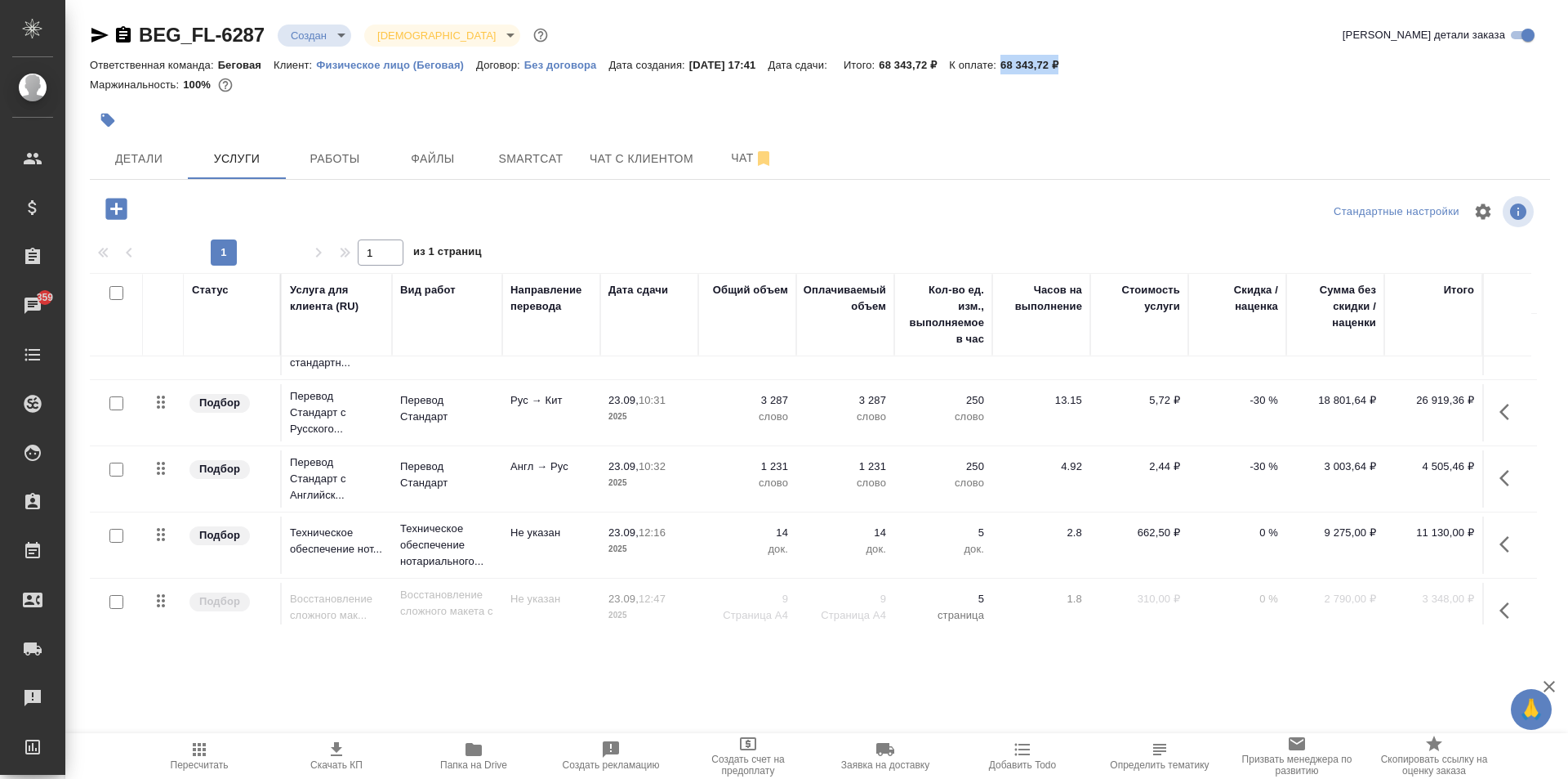
scroll to position [37, 0]
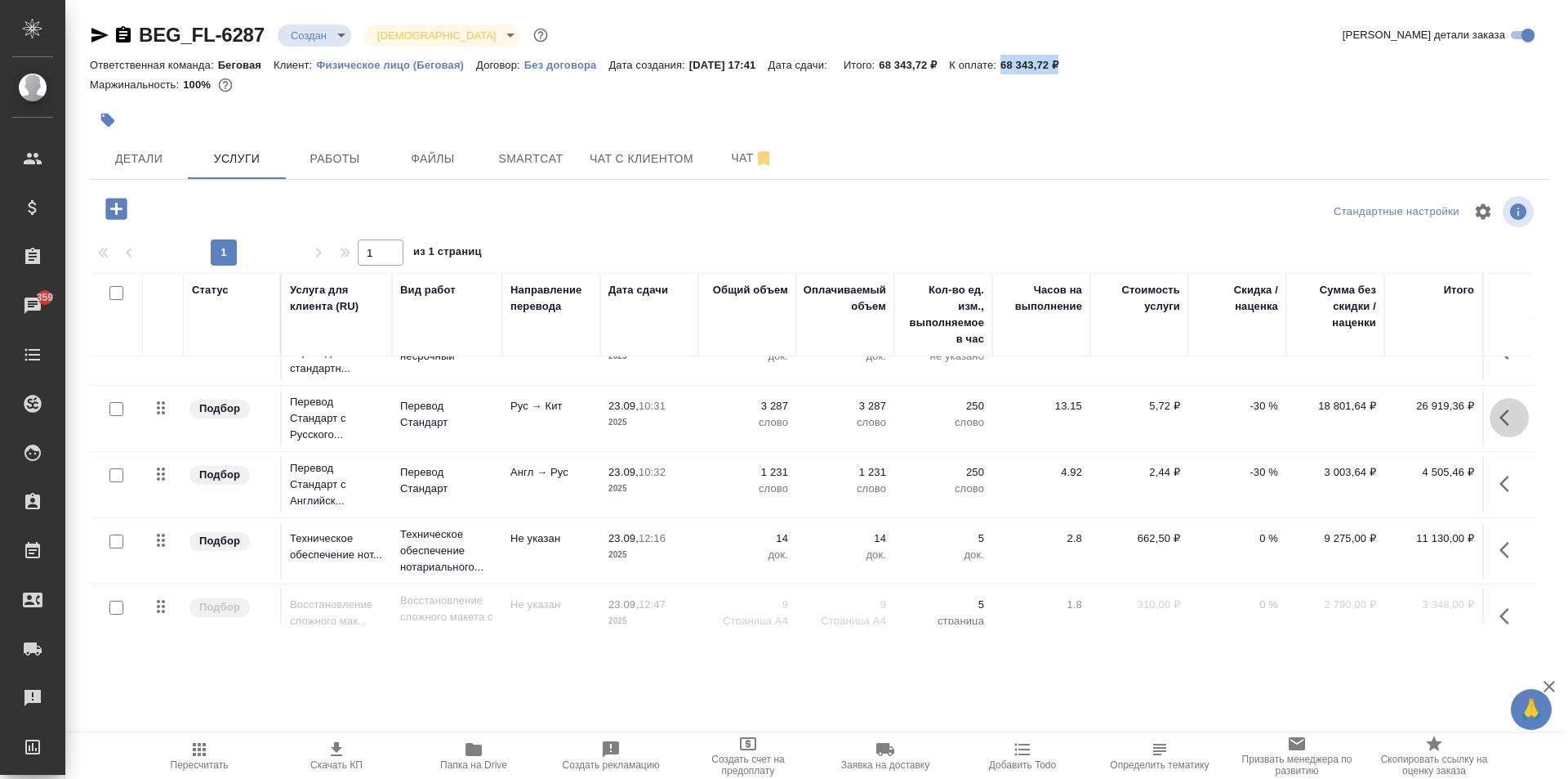
click at [1491, 419] on button "button" at bounding box center [1509, 418] width 39 height 39
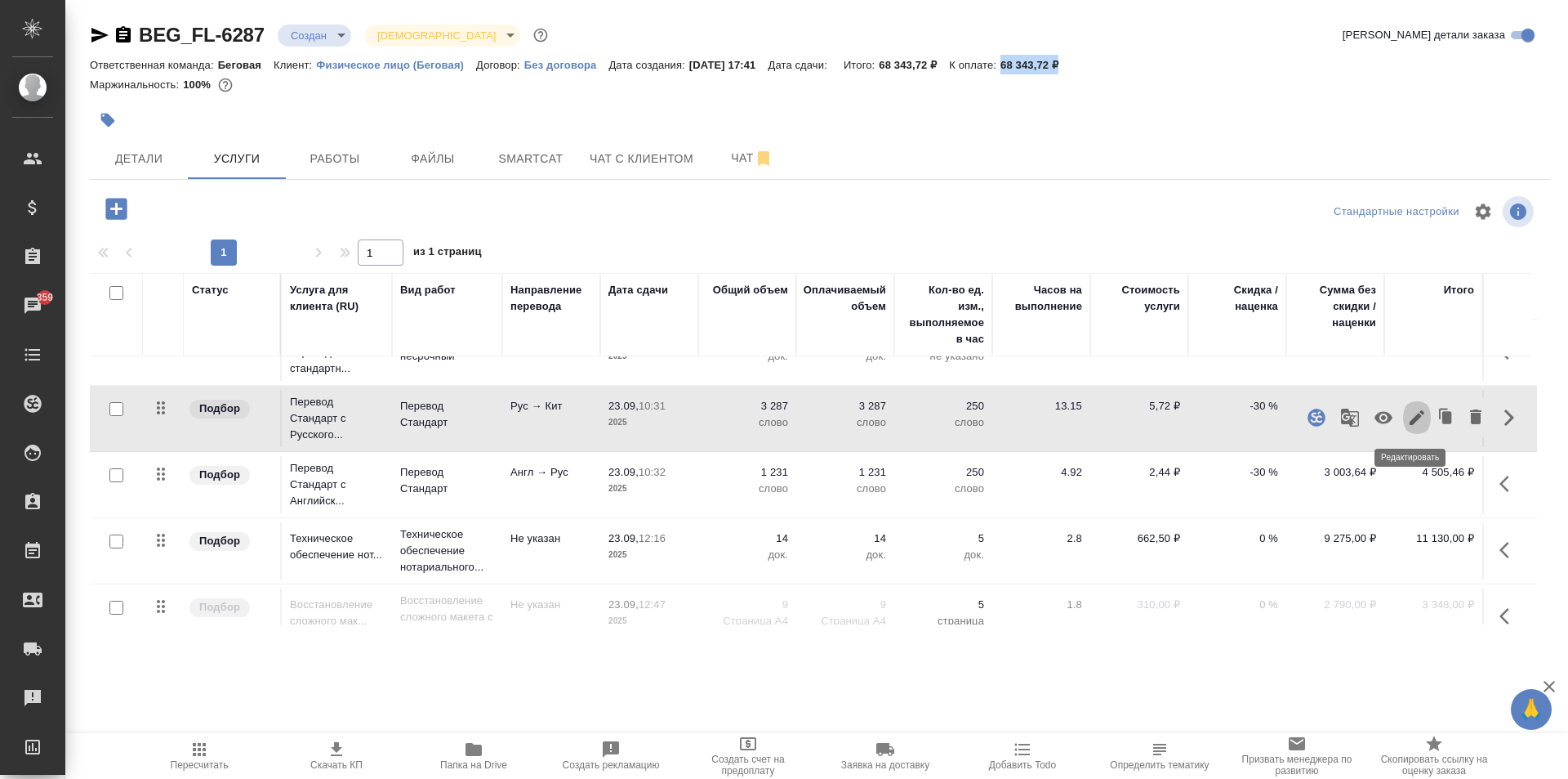
click at [1409, 422] on icon "button" at bounding box center [1417, 418] width 20 height 20
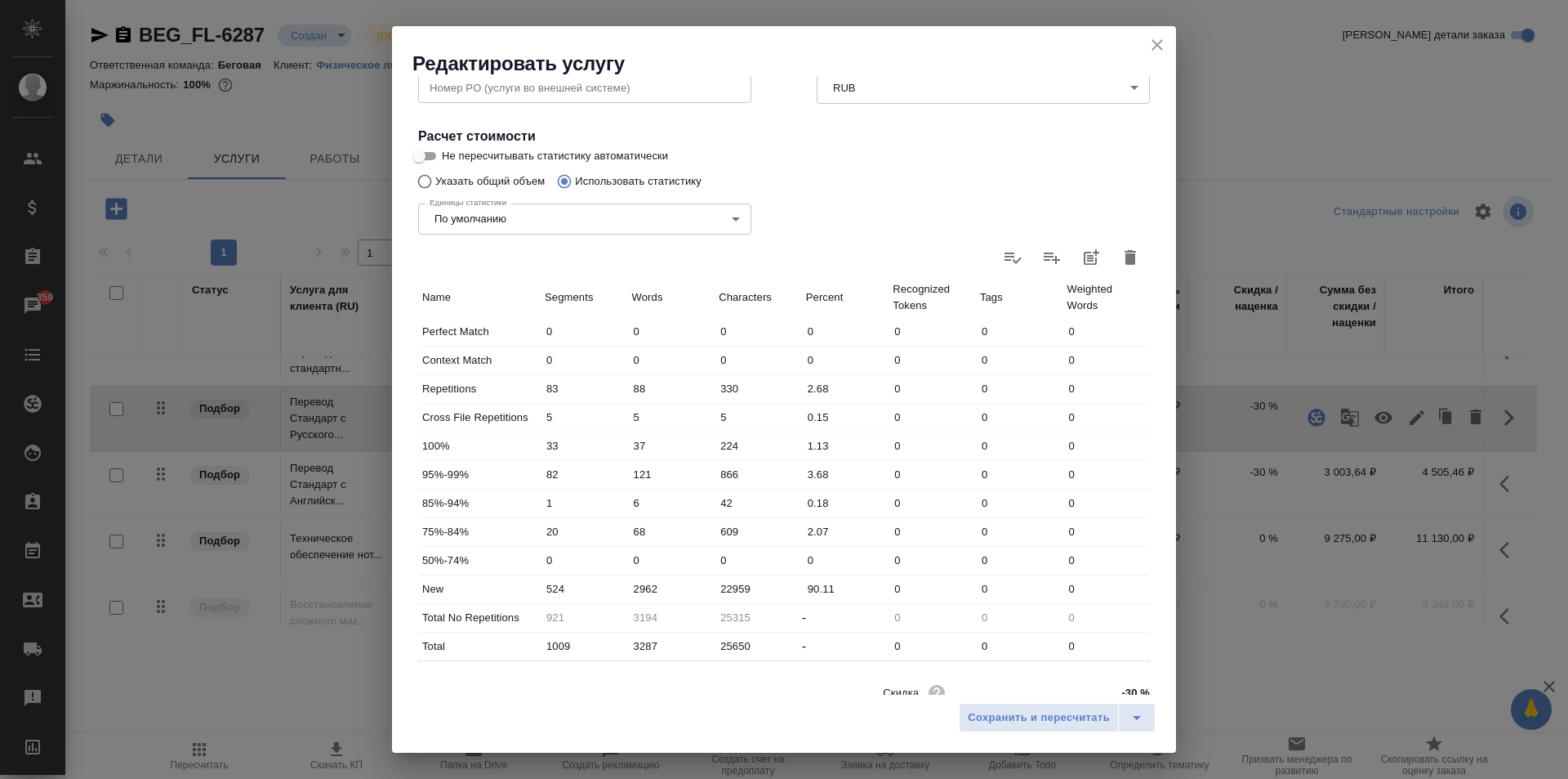
scroll to position [336, 0]
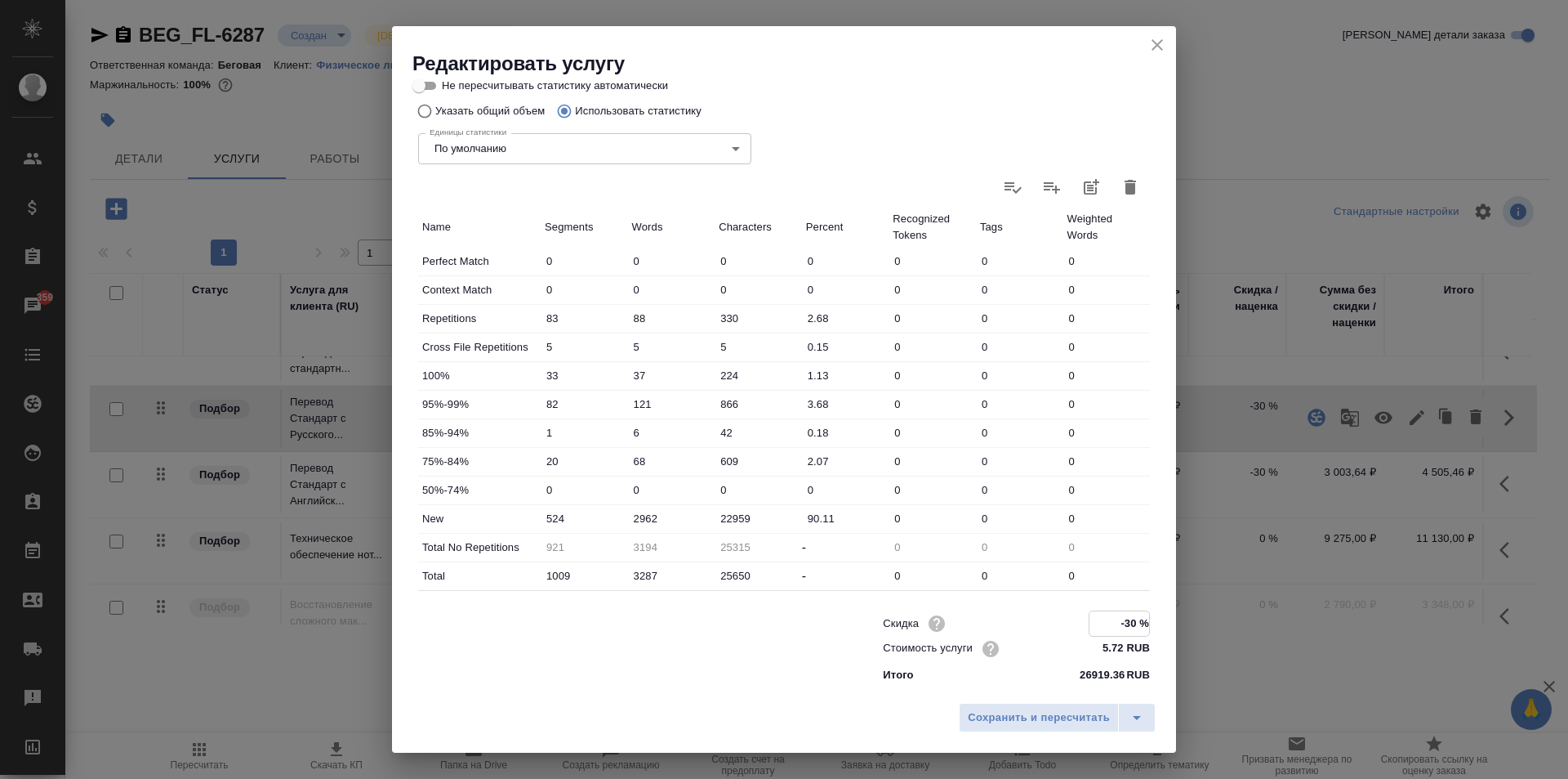
drag, startPoint x: 1109, startPoint y: 623, endPoint x: 1162, endPoint y: 616, distance: 53.5
click at [1162, 616] on div "Параметры Файлы Вид работ Перевод Стандарт Вид работ Название для клиента Перев…" at bounding box center [784, 385] width 784 height 617
type input "-"
click at [1009, 725] on span "Сохранить и пересчитать" at bounding box center [1038, 717] width 142 height 19
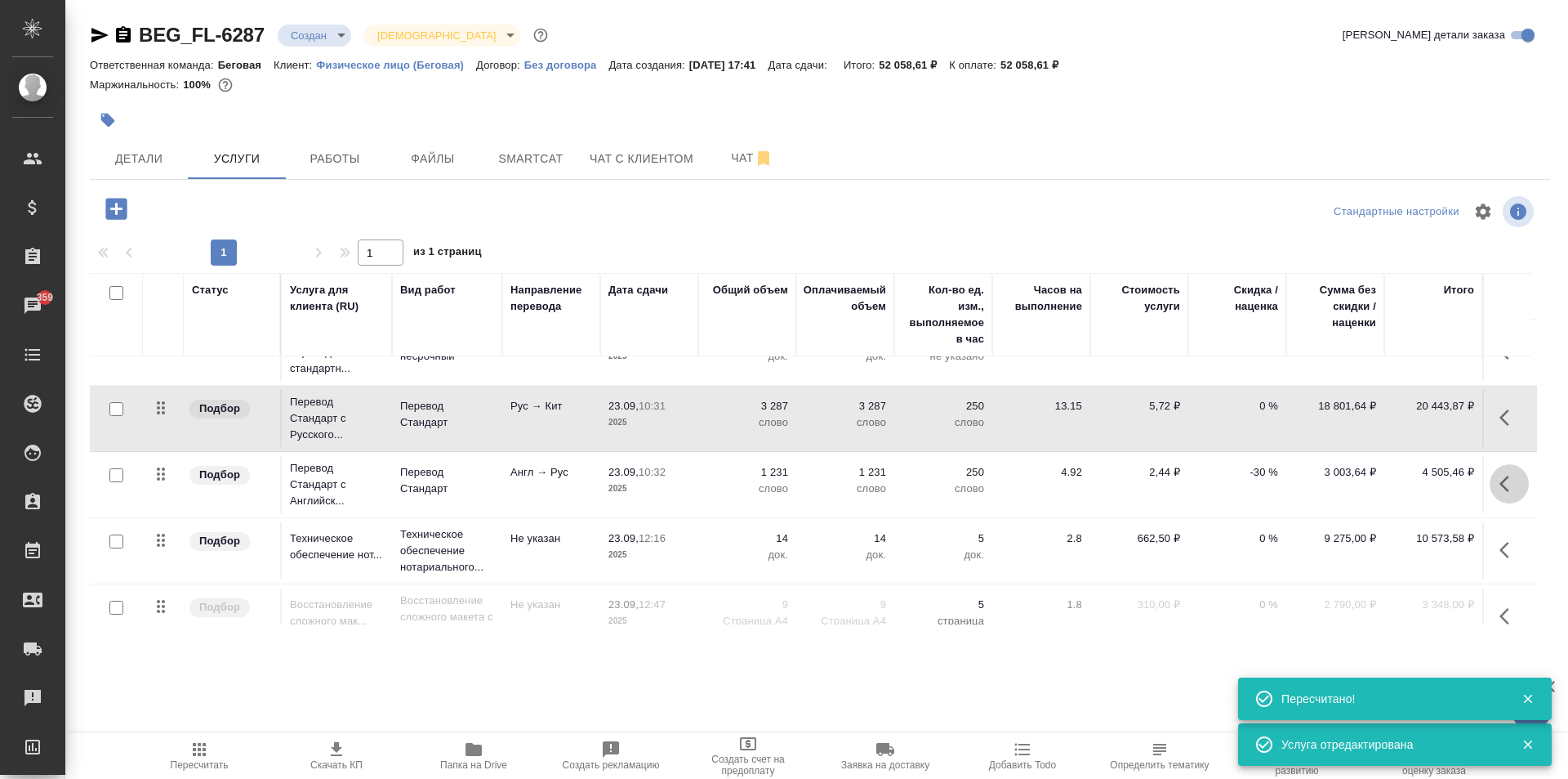
click at [1492, 480] on button "button" at bounding box center [1509, 484] width 39 height 39
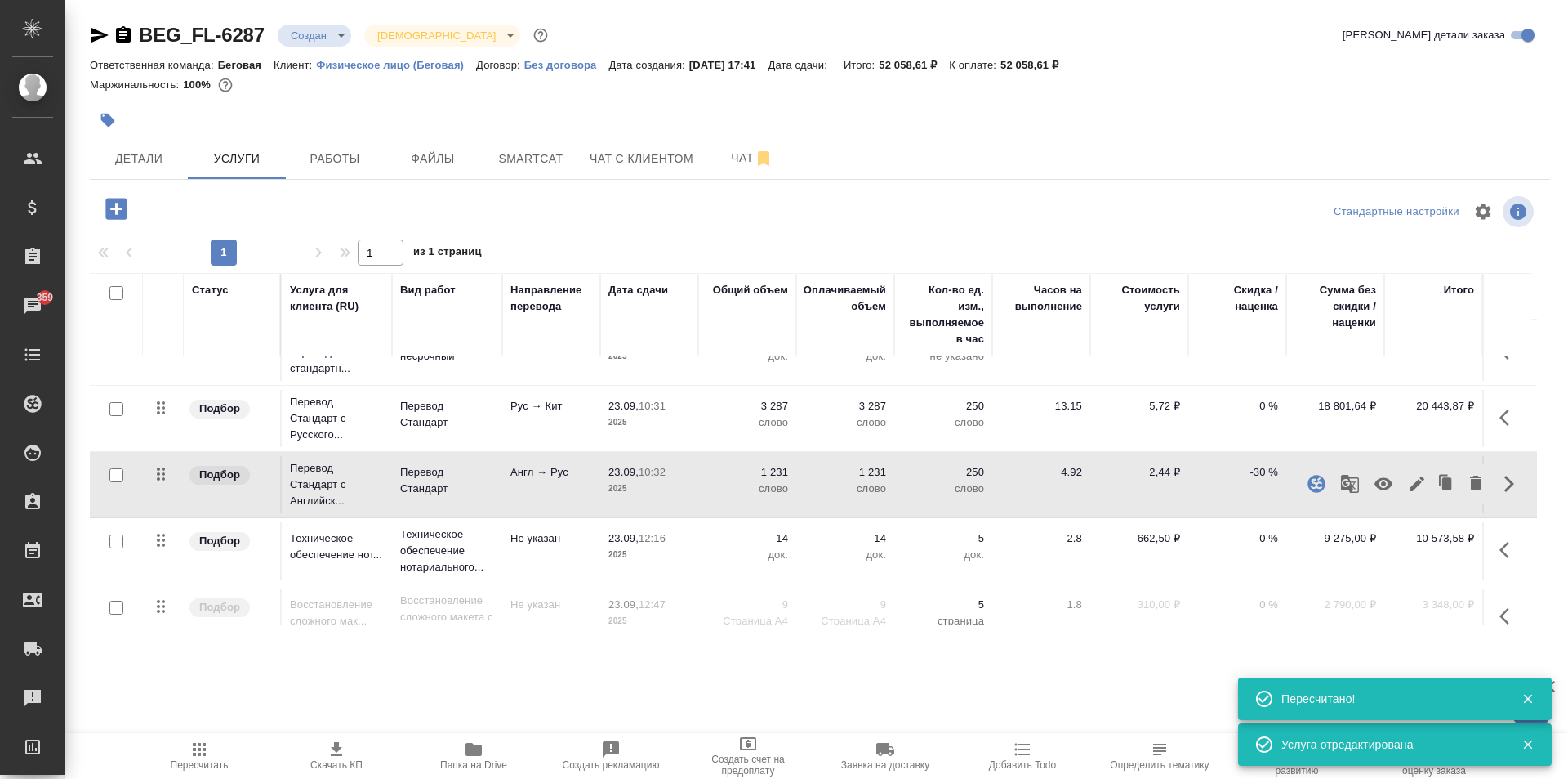
click at [1407, 482] on icon "button" at bounding box center [1417, 484] width 20 height 20
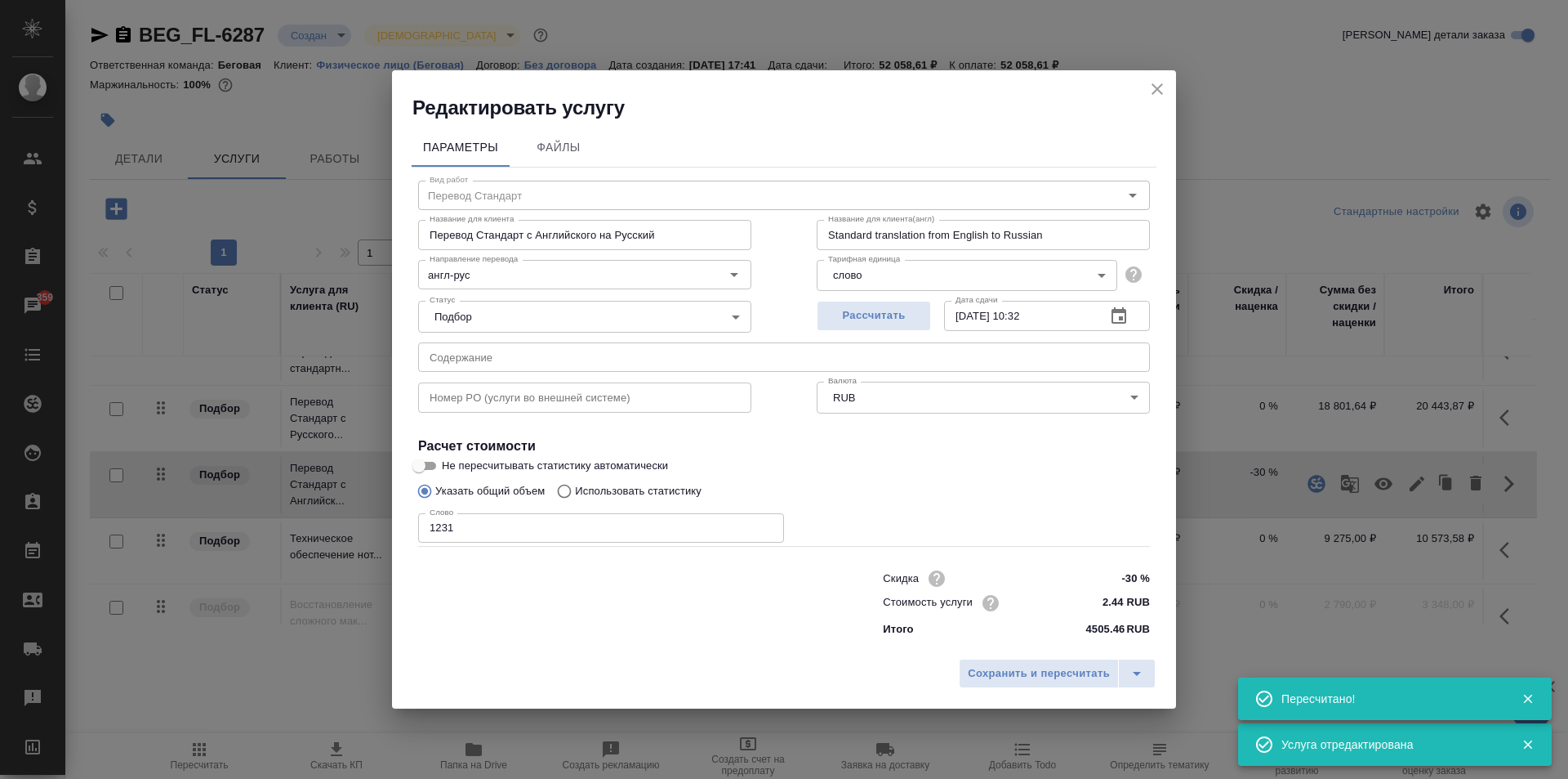
click at [1132, 575] on input "-30 %" at bounding box center [1119, 578] width 62 height 24
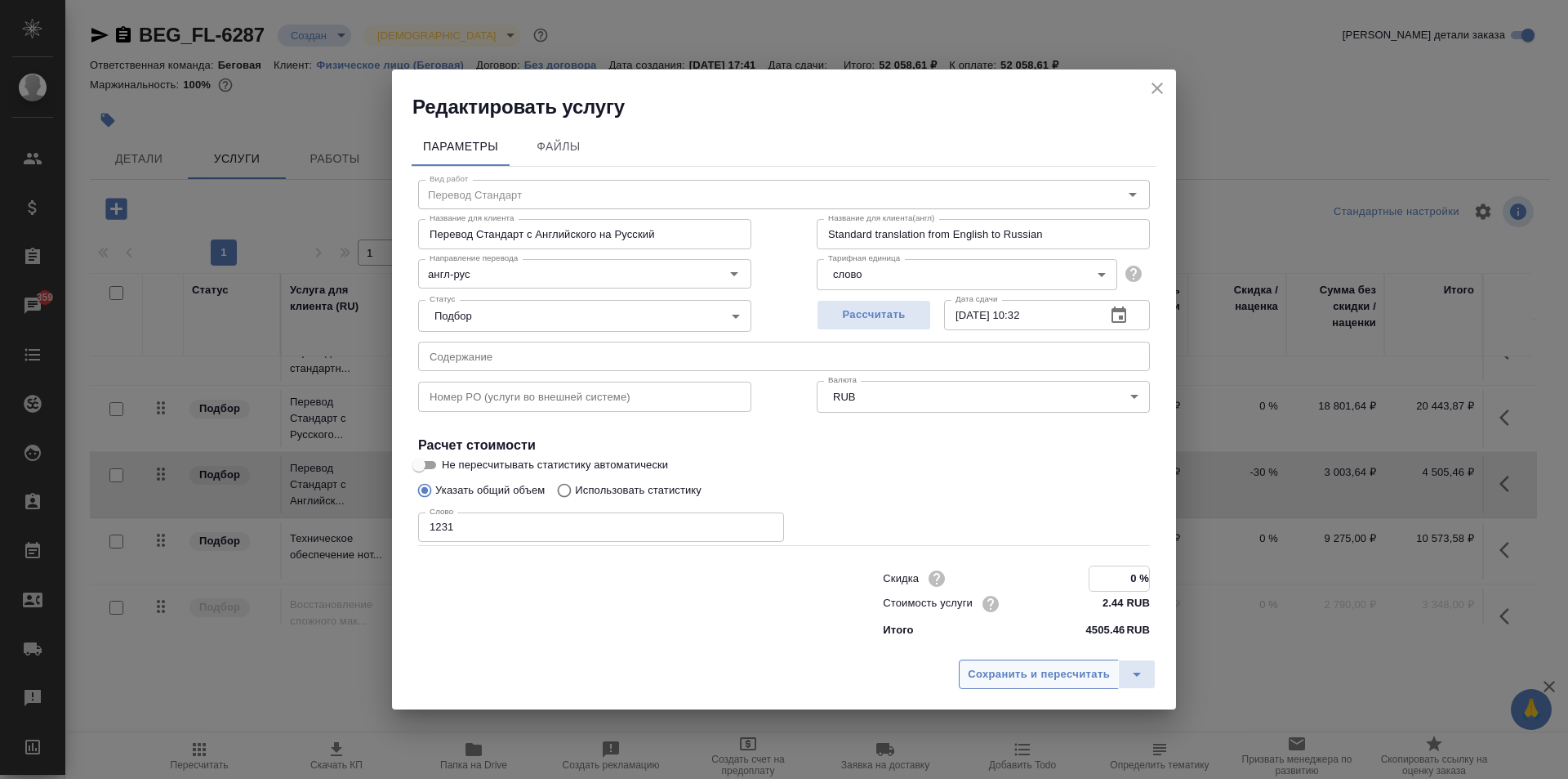
type input "0 %"
click at [1074, 666] on span "Сохранить и пересчитать" at bounding box center [1038, 674] width 142 height 19
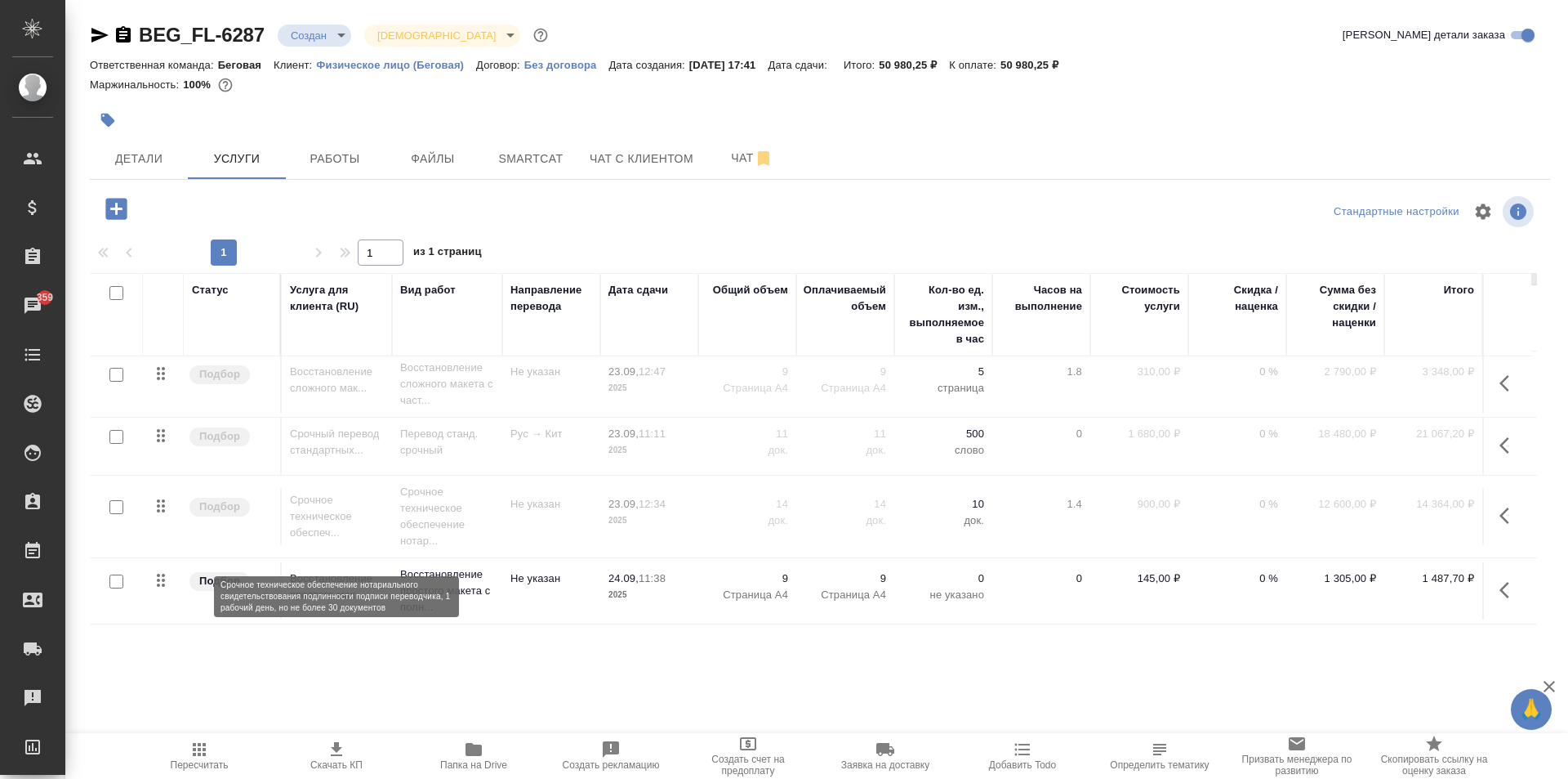
scroll to position [283, 0]
click at [205, 750] on icon "button" at bounding box center [199, 749] width 13 height 13
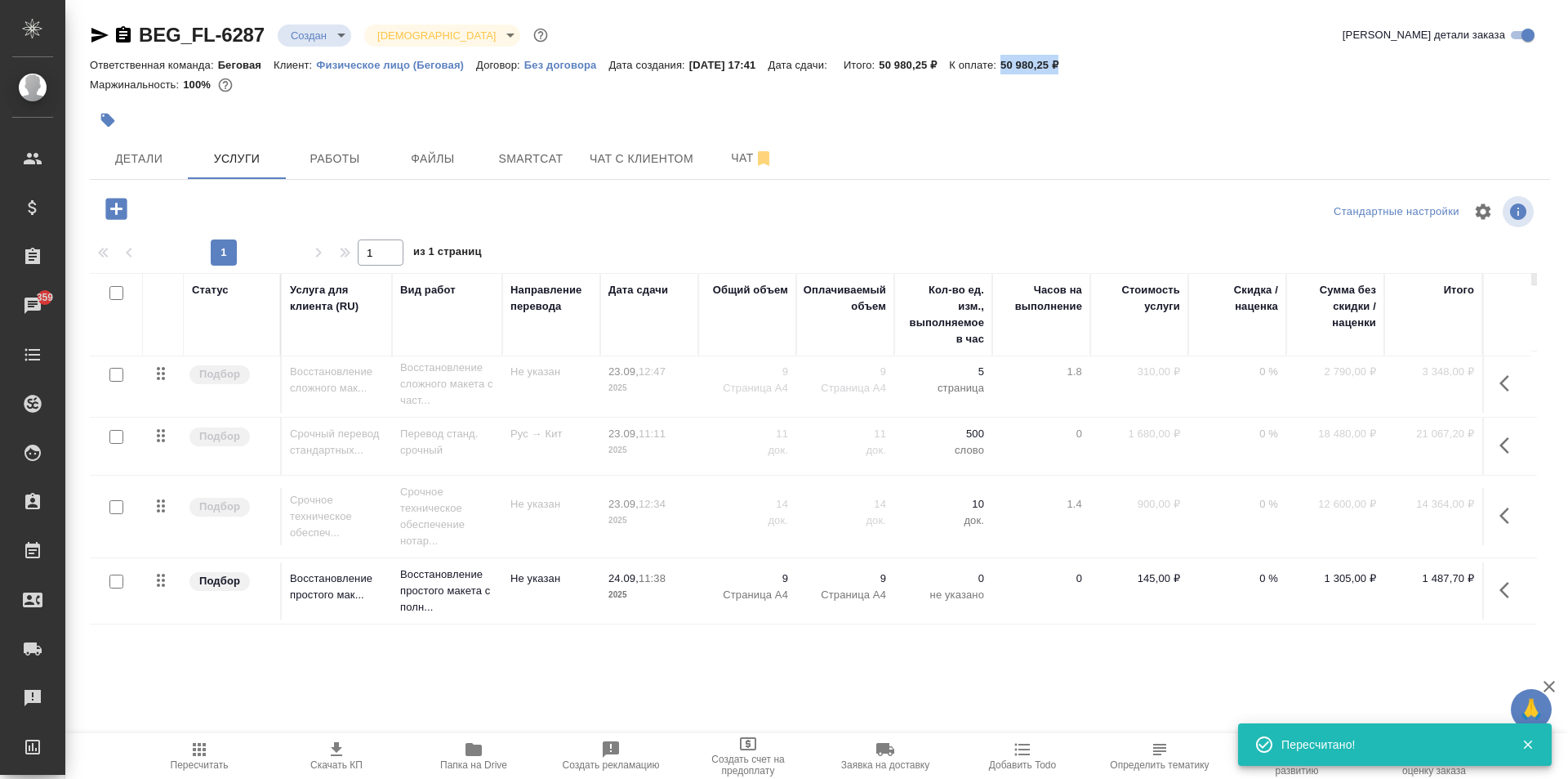
drag, startPoint x: 1077, startPoint y: 67, endPoint x: 1022, endPoint y: 68, distance: 55.0
click at [1022, 68] on p "50 980,25 ₽" at bounding box center [1036, 65] width 70 height 12
copy p "50 980,25 ₽"
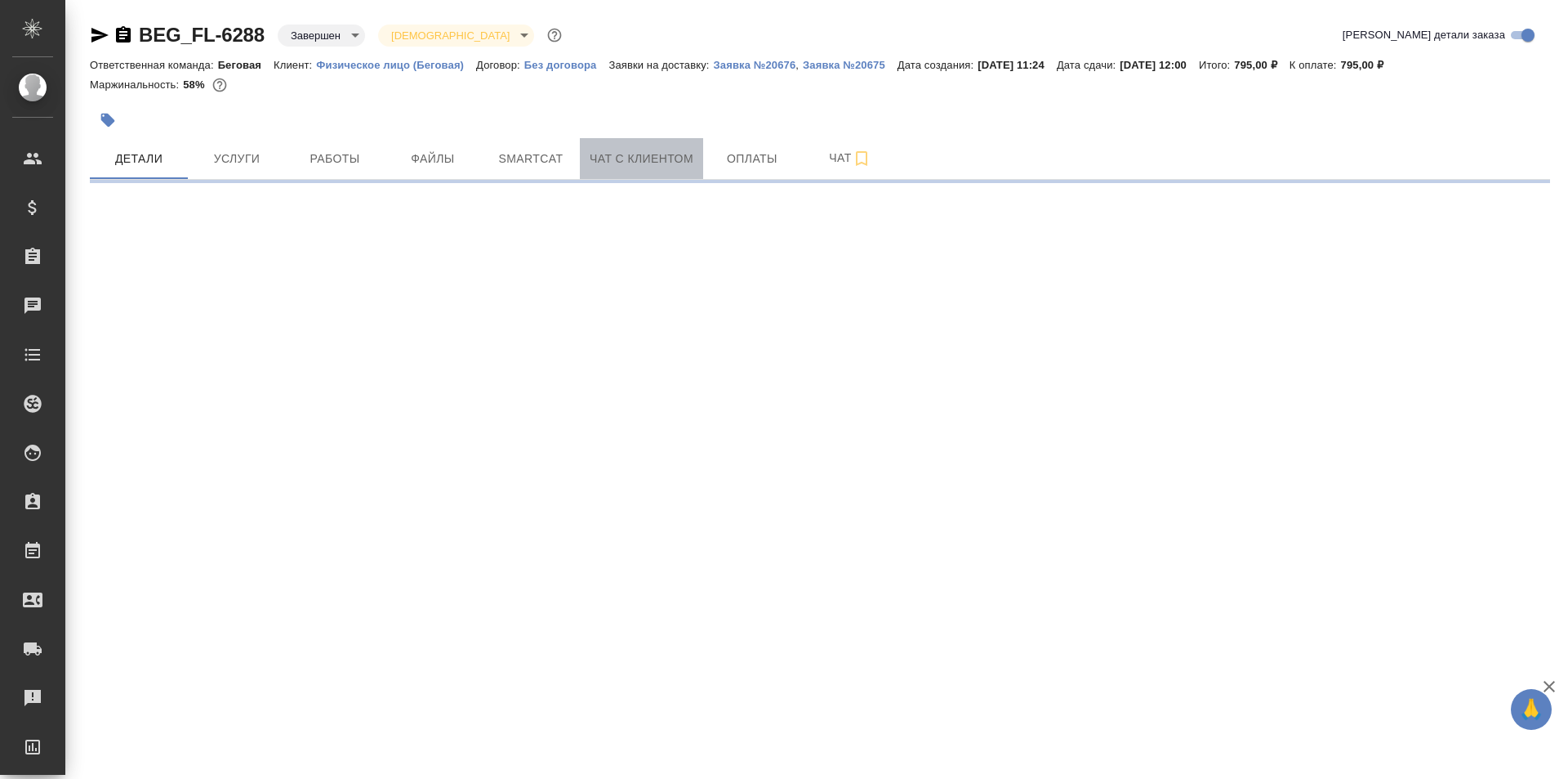
click at [697, 162] on button "Чат с клиентом" at bounding box center [641, 159] width 123 height 41
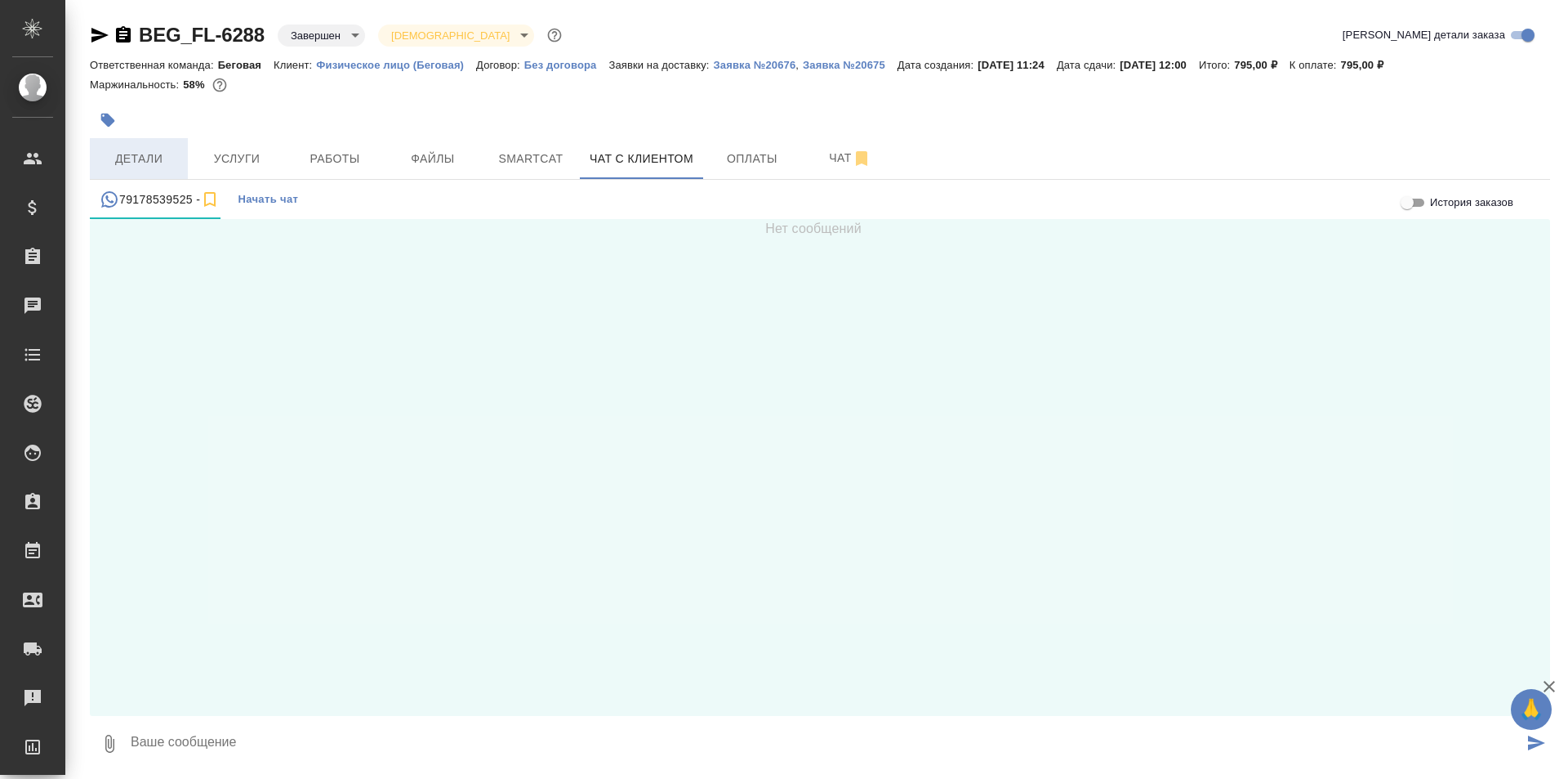
click at [119, 160] on span "Детали" at bounding box center [139, 159] width 78 height 21
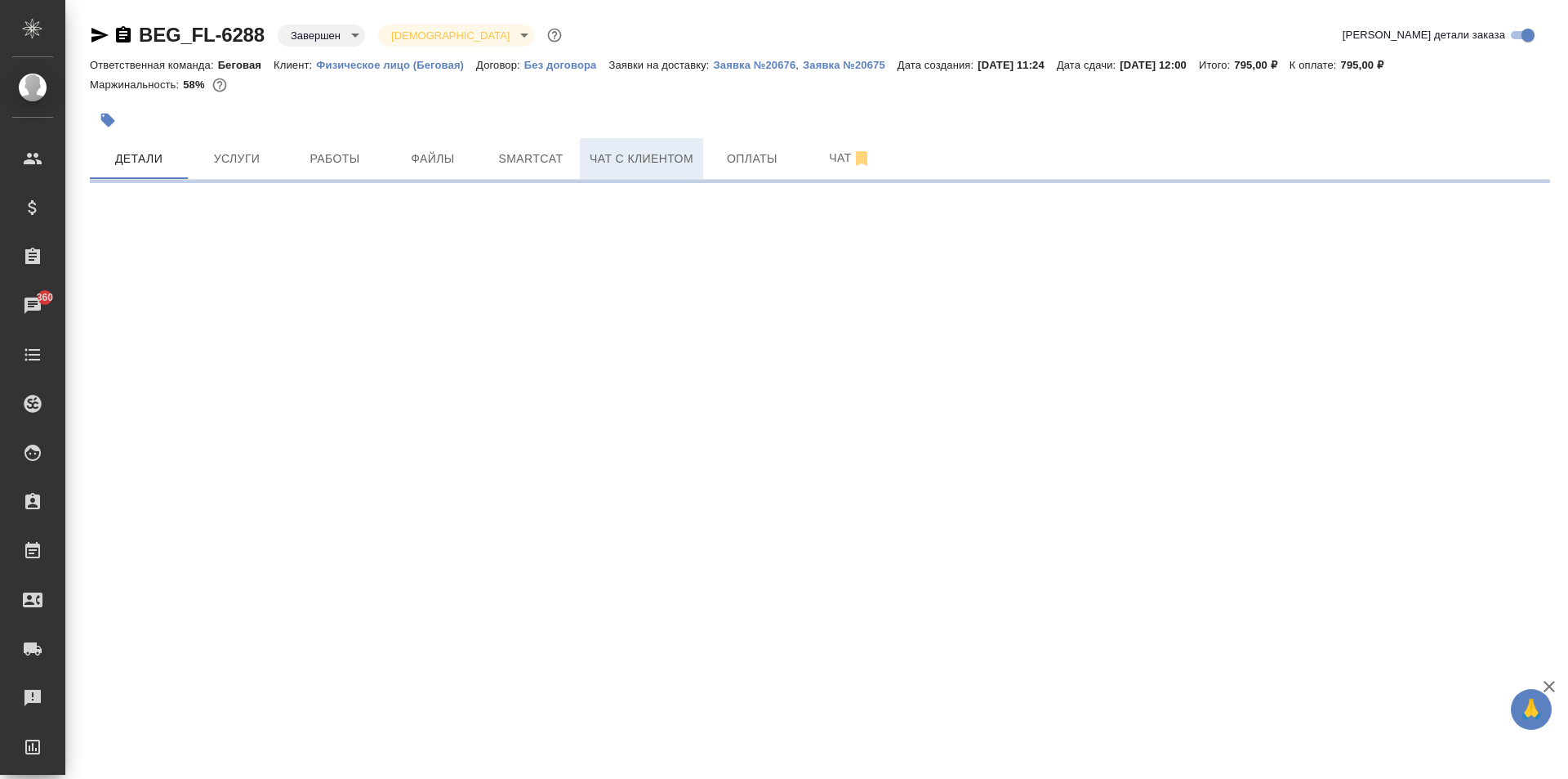
click at [622, 169] on span "Чат с клиентом" at bounding box center [641, 159] width 103 height 21
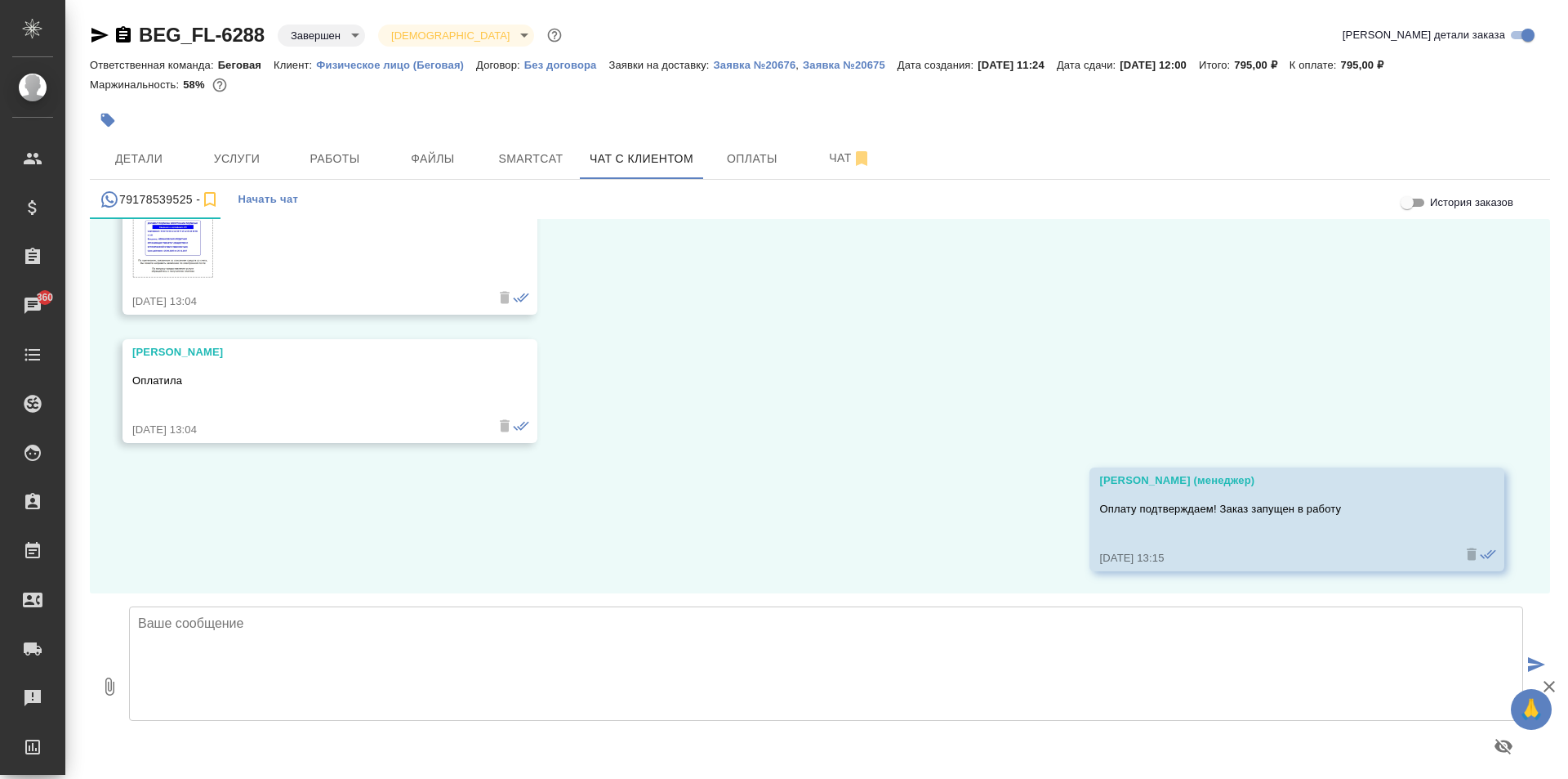
scroll to position [14724, 0]
click at [440, 659] on textarea at bounding box center [826, 663] width 1394 height 114
type textarea "[PERSON_NAME]"
type textarea "Добрый день! Ваш заказ готов, подскажите, пожалуйста, будет ли удобно его Вам з…"
click at [1531, 660] on icon "submit" at bounding box center [1536, 664] width 17 height 14
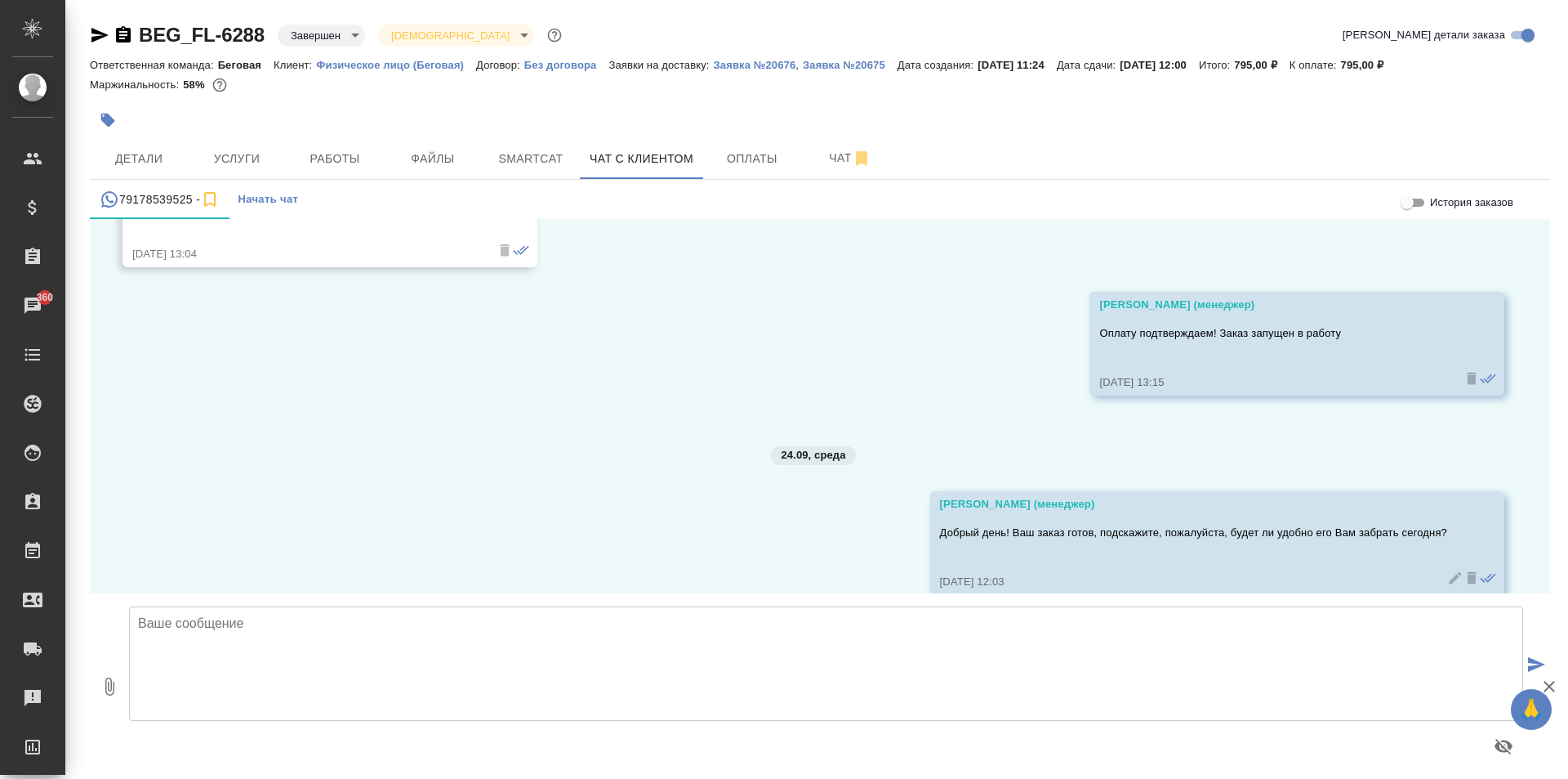
scroll to position [14924, 0]
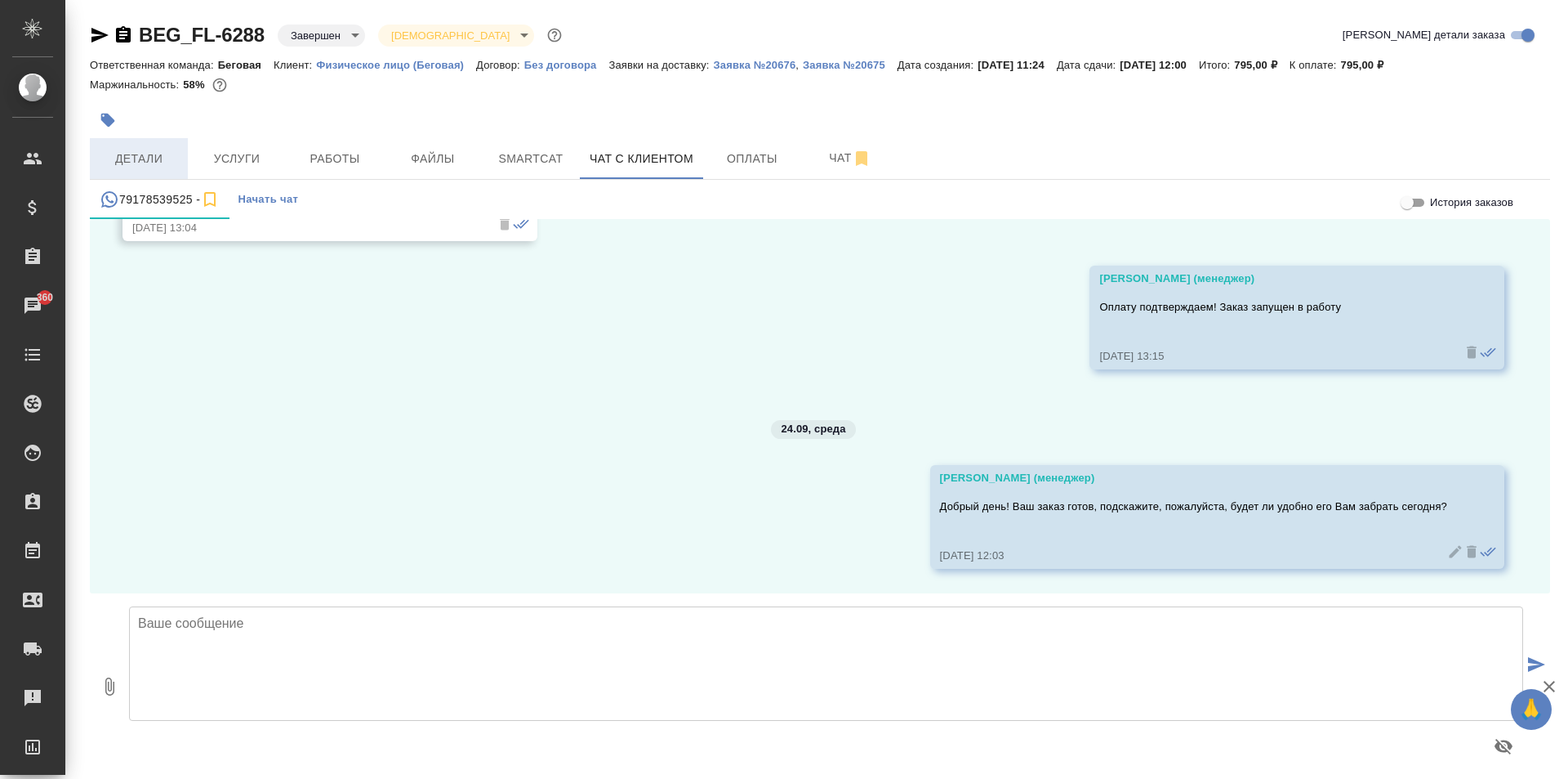
click at [174, 155] on span "Детали" at bounding box center [139, 159] width 78 height 21
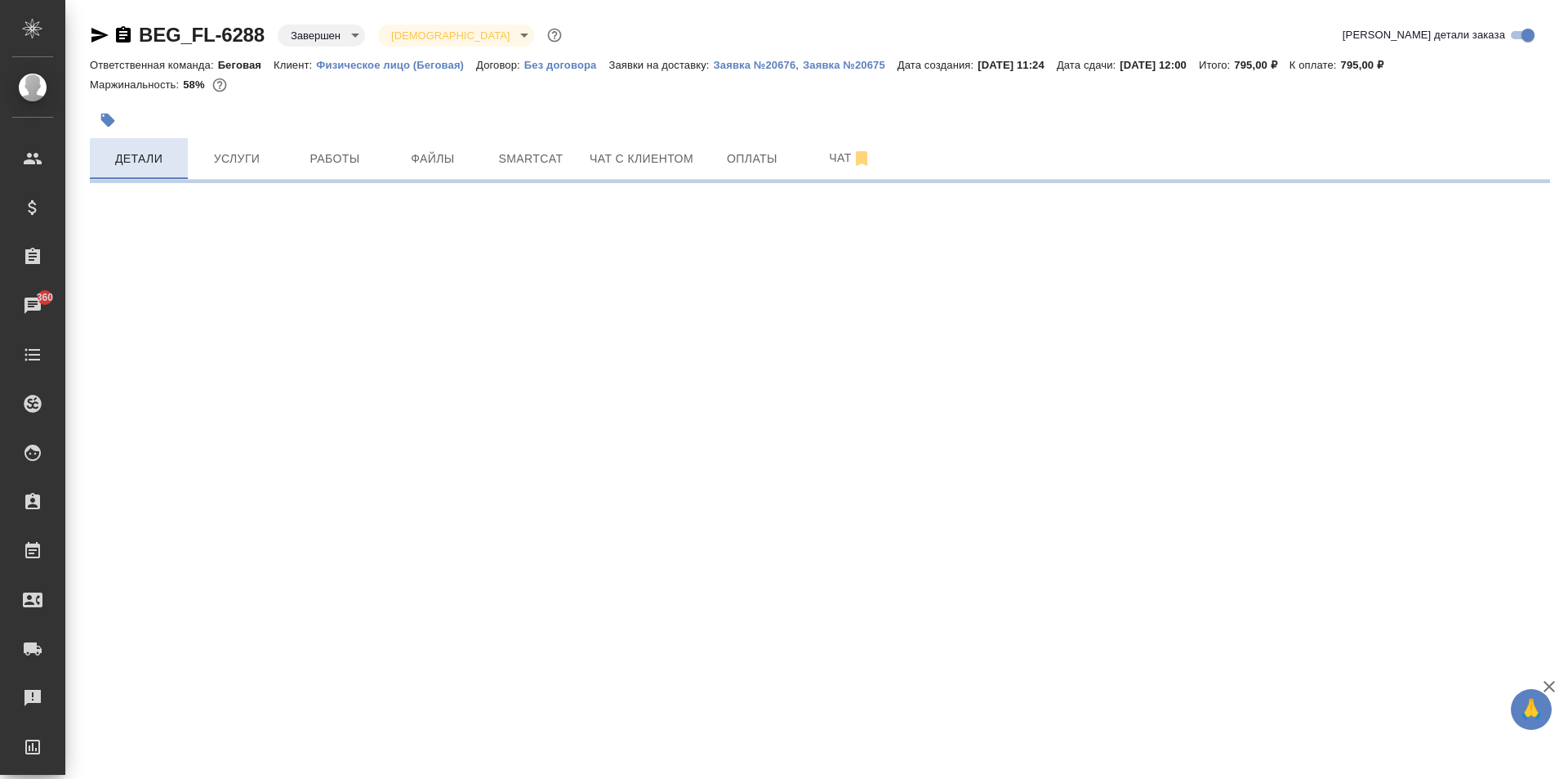
select select "RU"
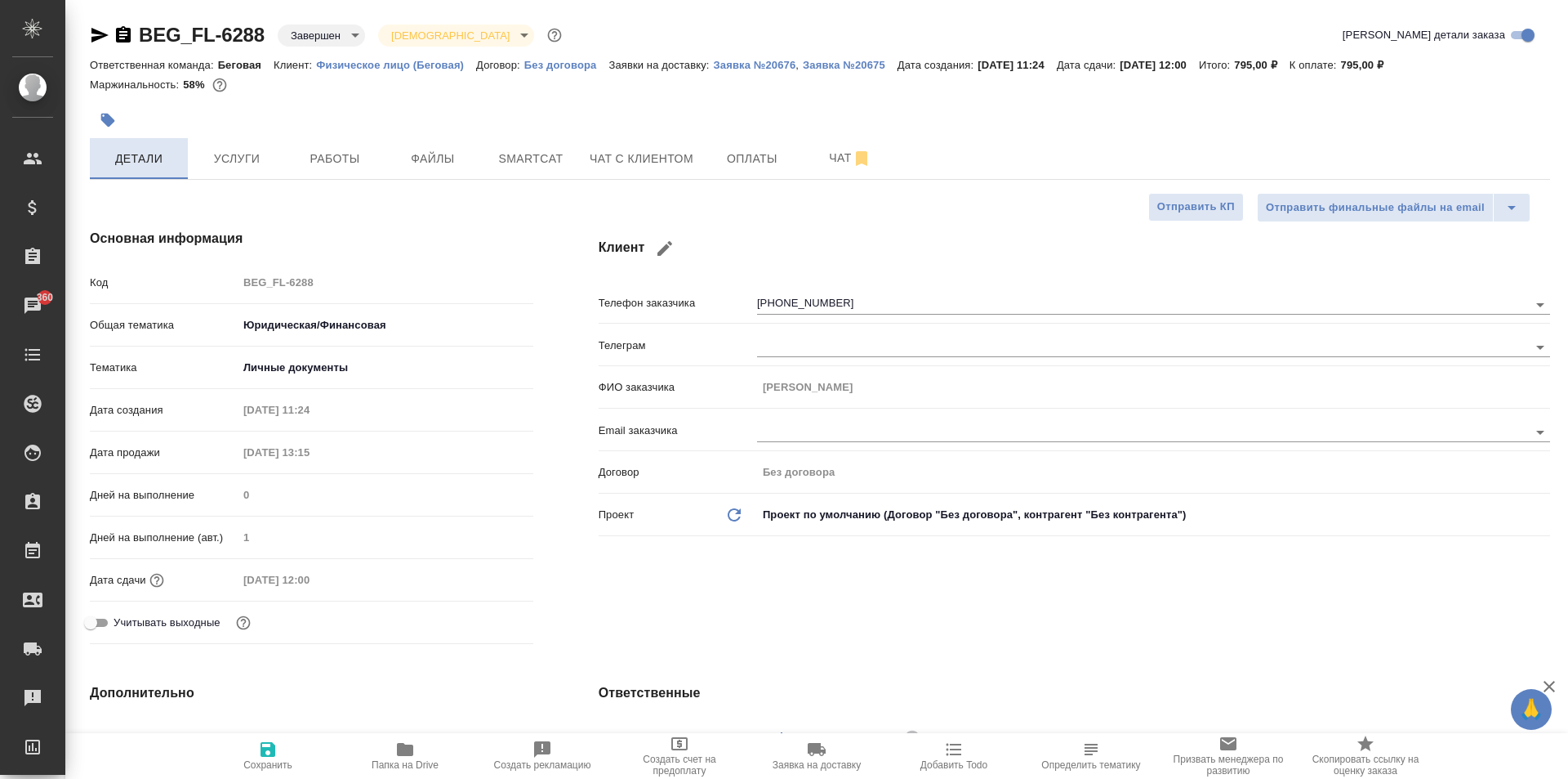
type textarea "x"
click at [684, 149] on span "Чат с клиентом" at bounding box center [641, 159] width 103 height 21
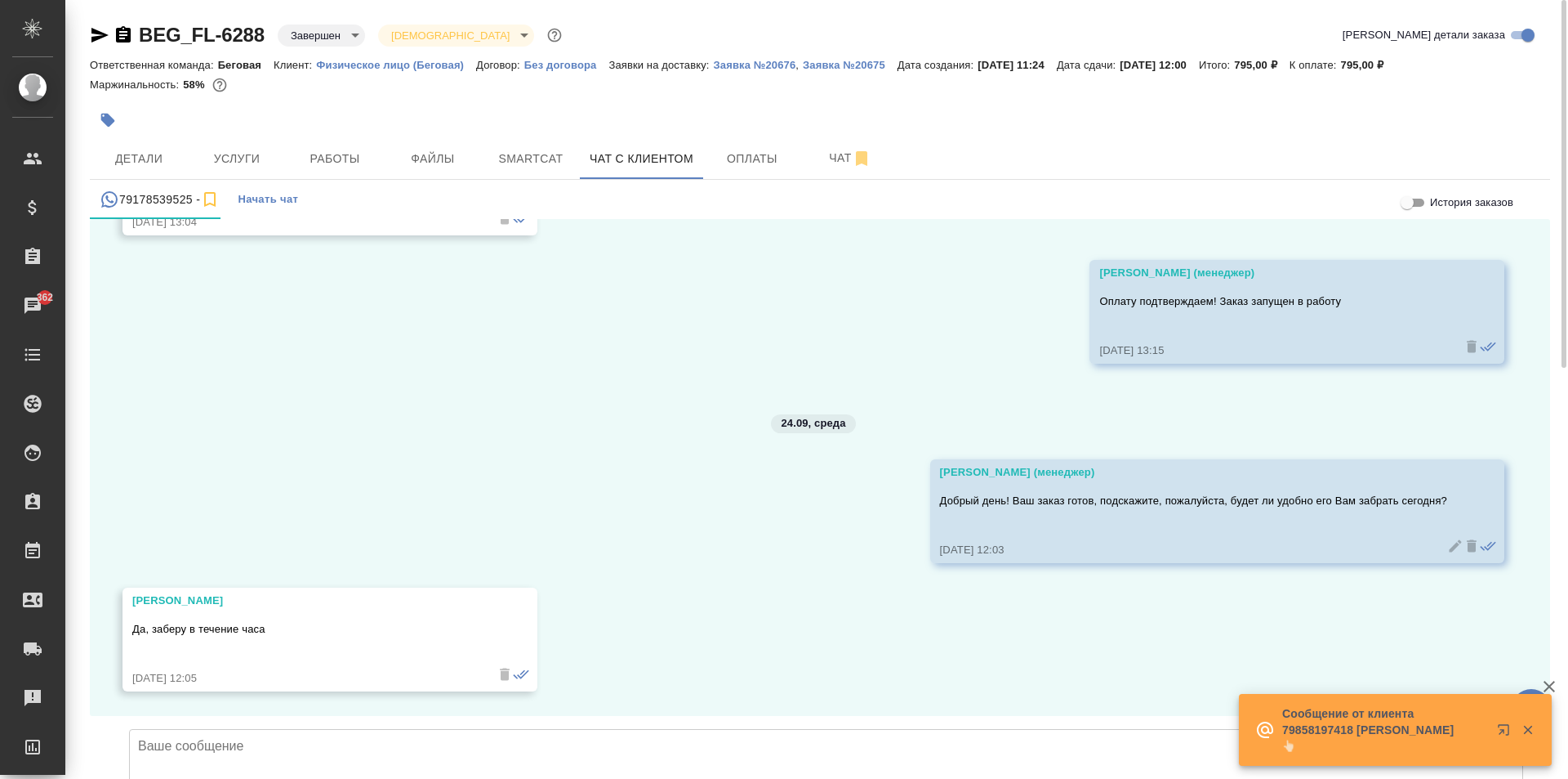
scroll to position [15053, 0]
click at [498, 729] on textarea at bounding box center [826, 786] width 1394 height 114
type textarea "G"
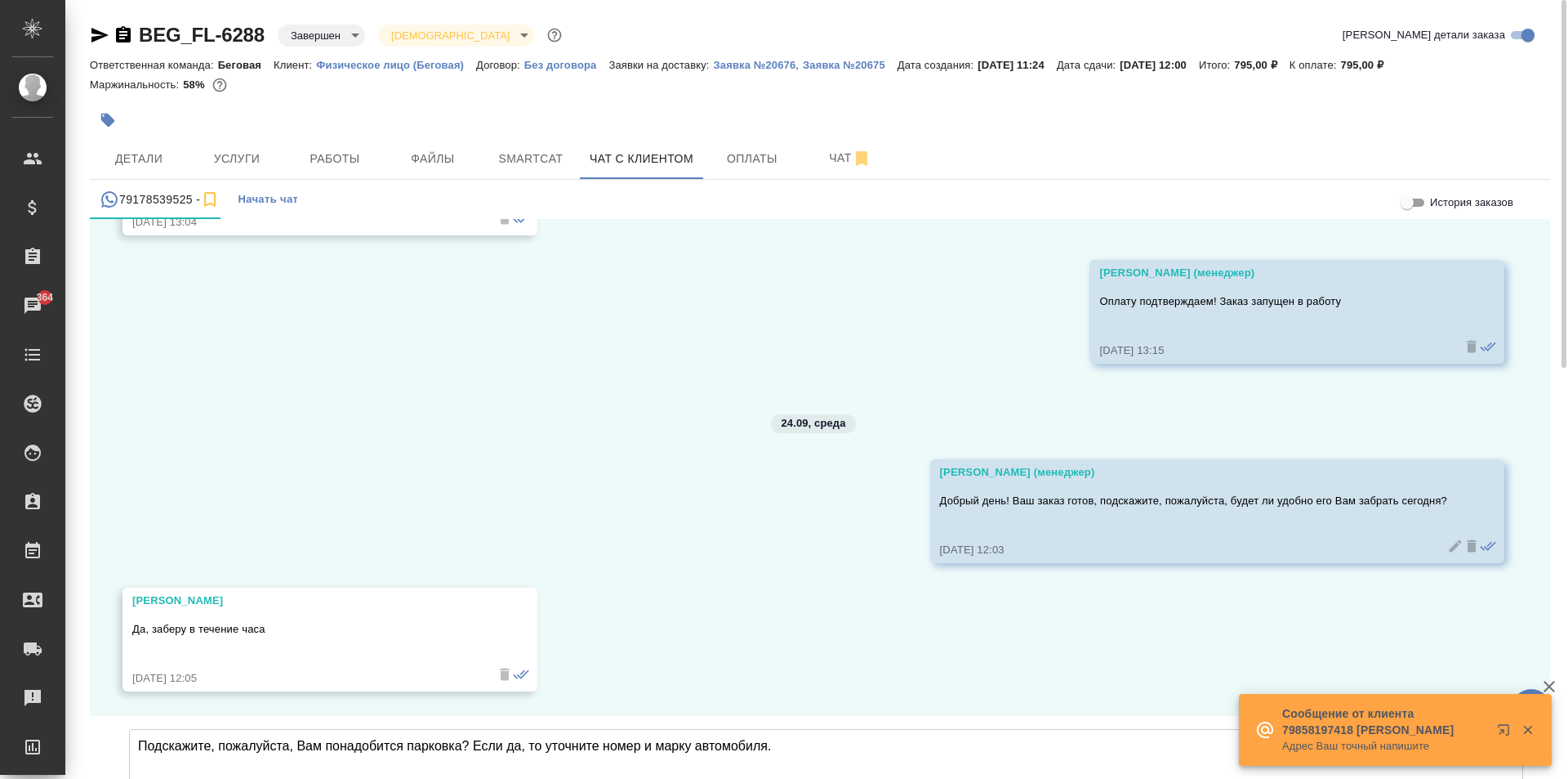
click at [137, 729] on textarea "Подскажите, пожалуйста, Вам понадобится парковка? Если да, то уточните номер и …" at bounding box center [826, 786] width 1394 height 114
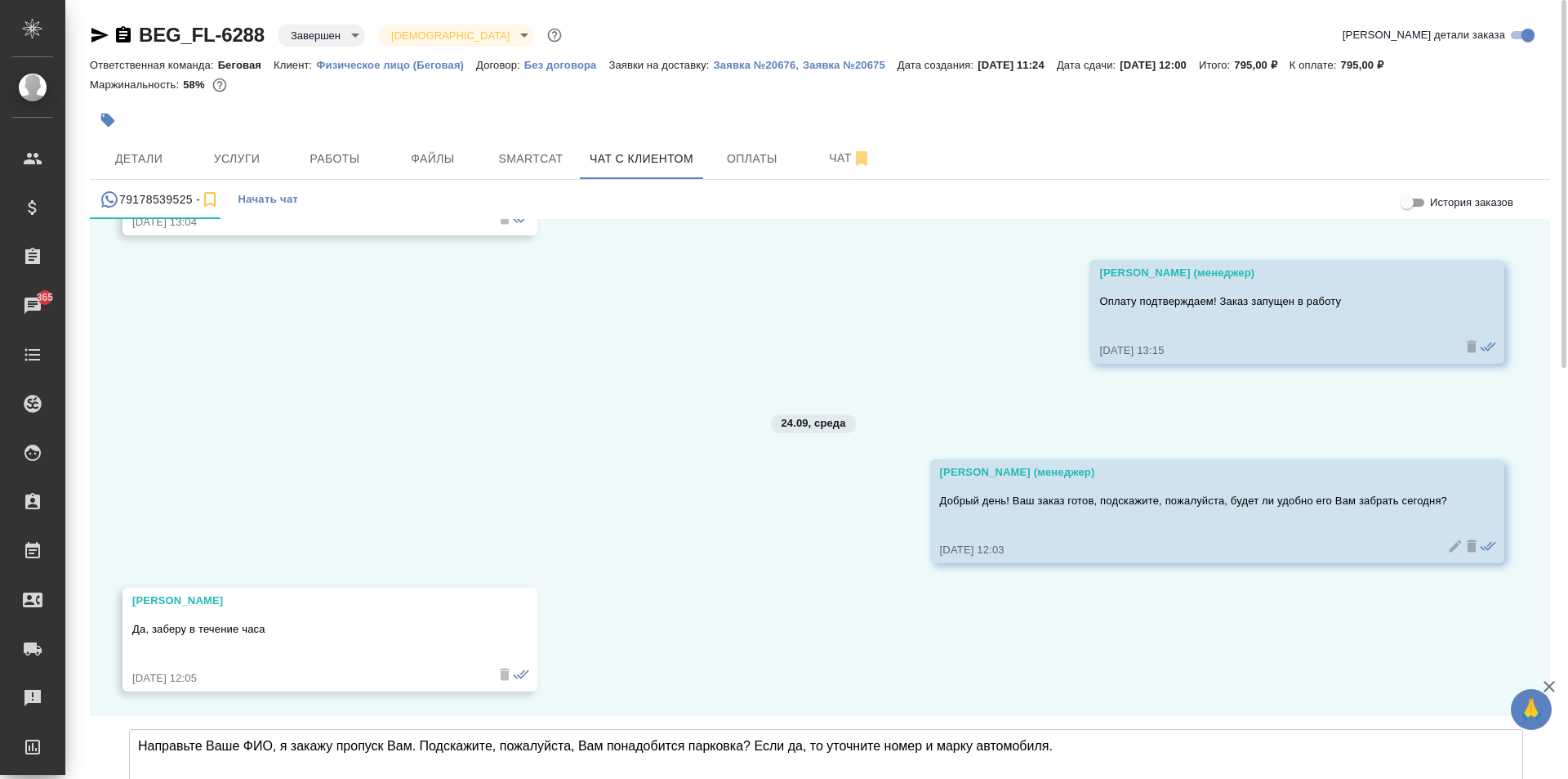
type textarea "Направьте Ваше ФИО, я закажу пропуск Вам. Подскажите, пожалуйста, Вам понадобит…"
click at [1536, 778] on icon "submit" at bounding box center [1536, 787] width 17 height 14
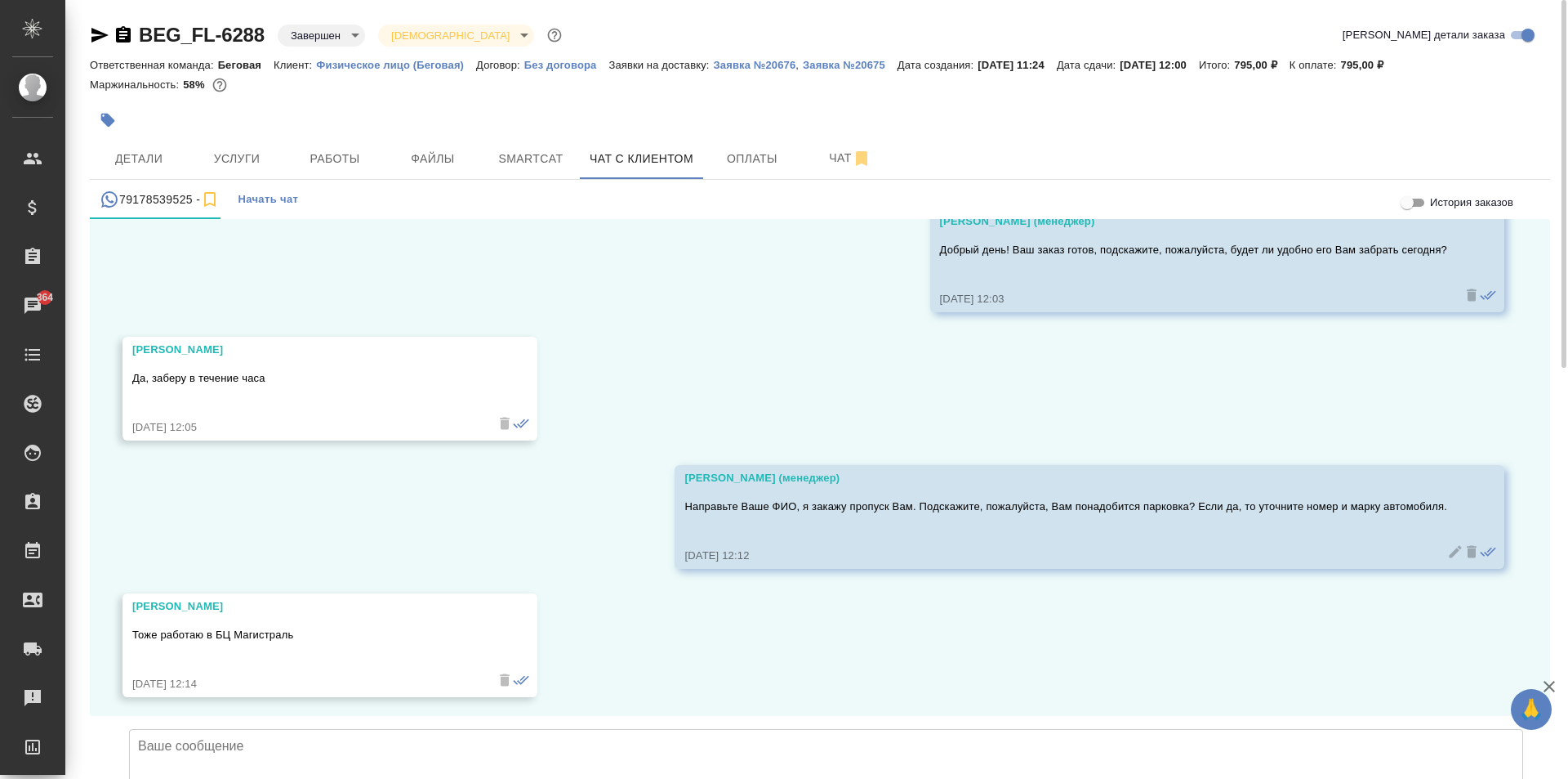
scroll to position [15309, 0]
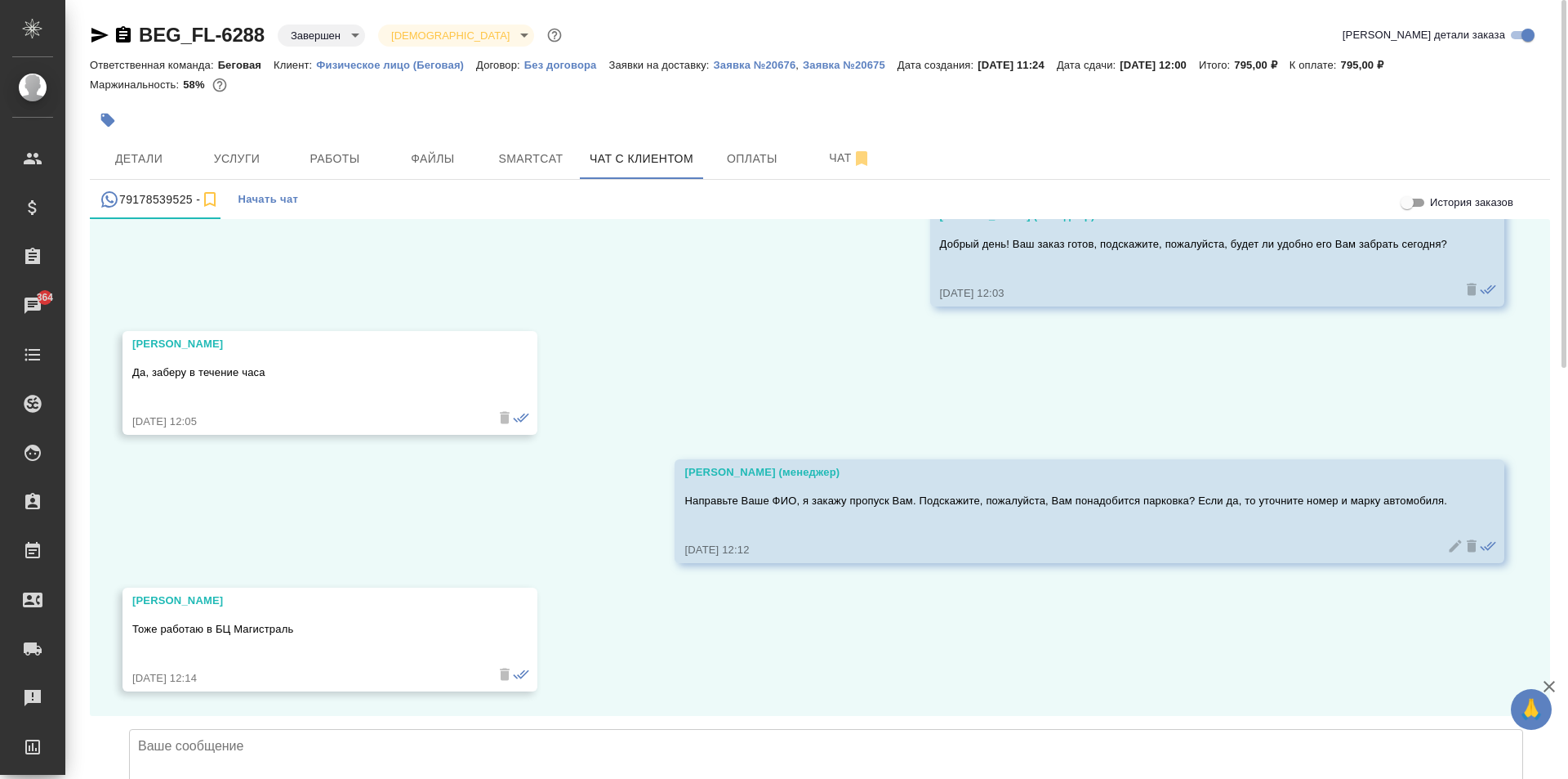
click at [495, 729] on textarea at bounding box center [826, 786] width 1394 height 114
type textarea "Отлично! Будем Вас ожидать"
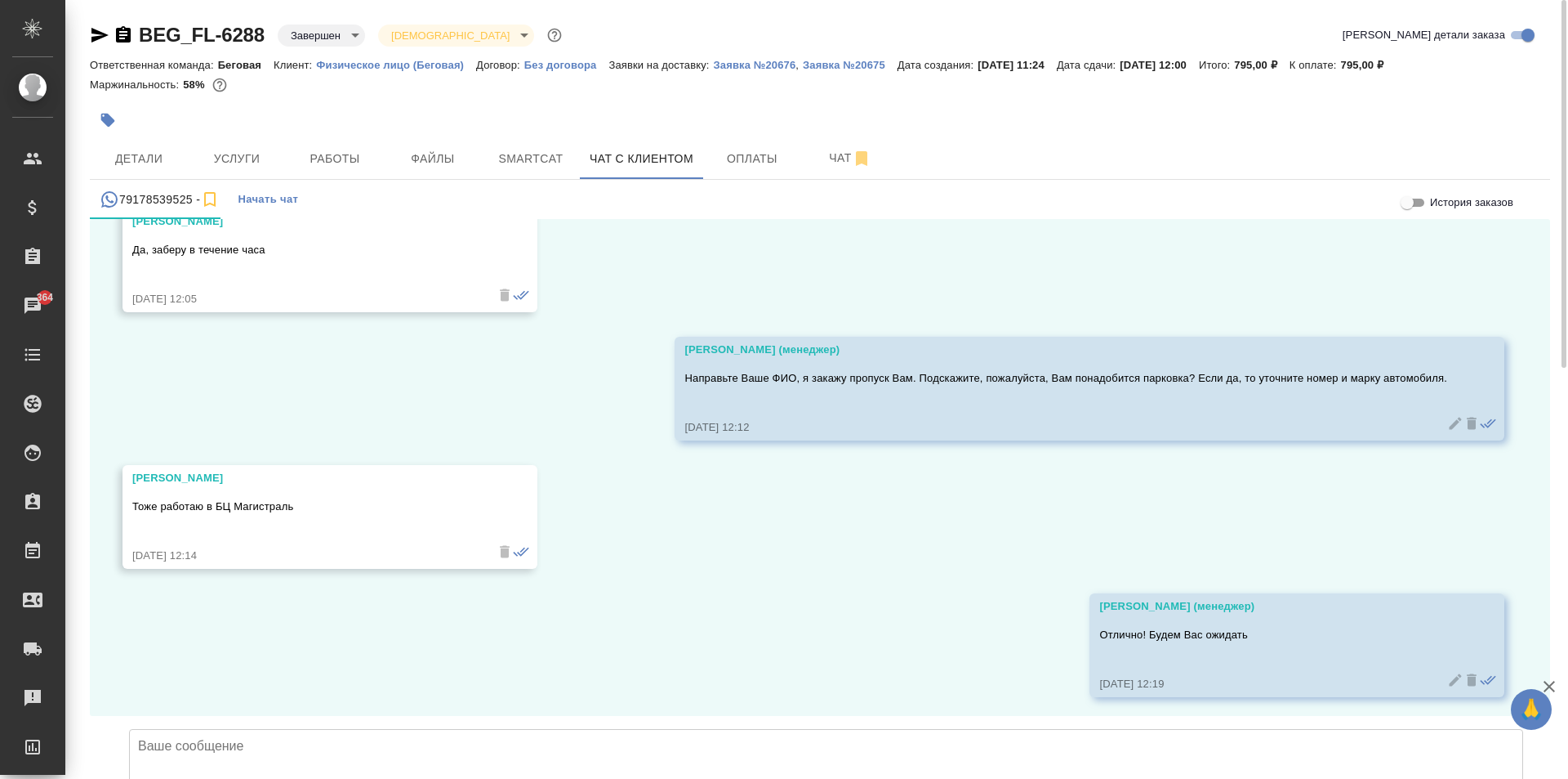
scroll to position [15437, 0]
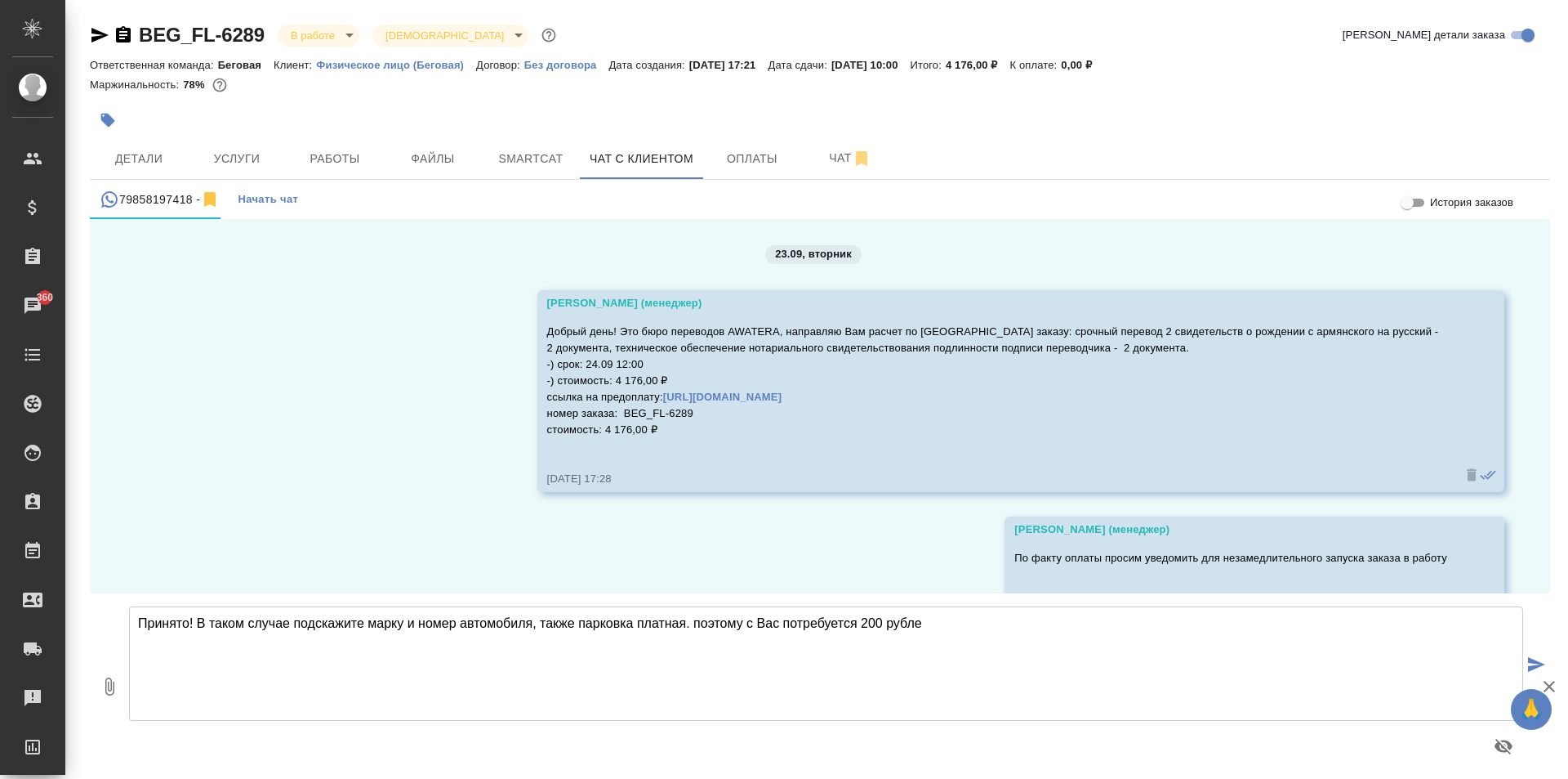
scroll to position [1323, 0]
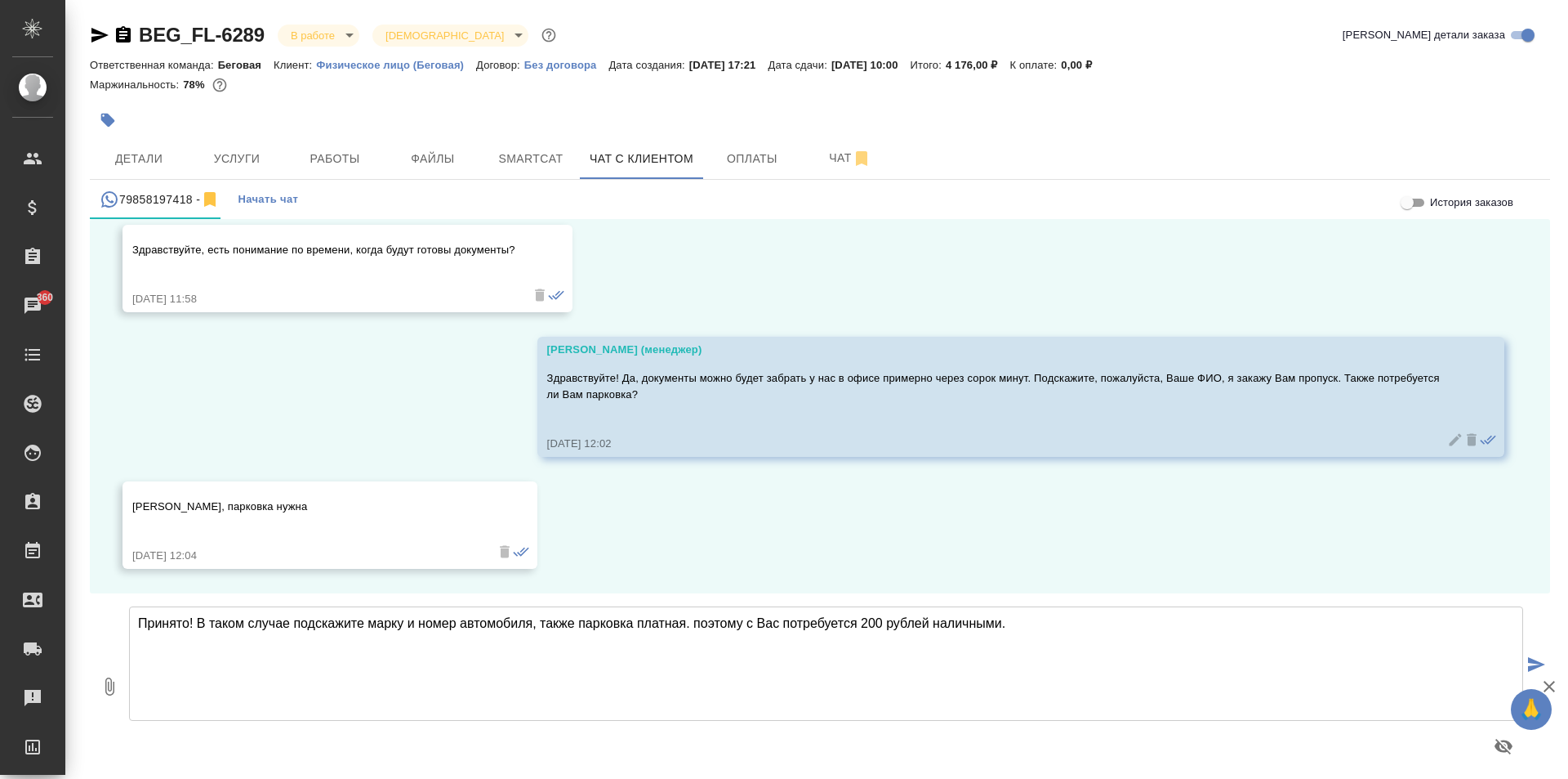
click at [363, 624] on textarea "Принято! В таком случае подскажите марку и номер автомобиля, также парковка пла…" at bounding box center [826, 663] width 1394 height 114
click at [756, 628] on textarea "Принято! В таком случае уточните, пожалуйста, марку и номер автомобиля, также п…" at bounding box center [826, 663] width 1394 height 114
click at [614, 623] on textarea "Принято! В таком случае уточните, пожалуйста, марку и номер автомобиля, также п…" at bounding box center [826, 663] width 1394 height 114
click at [598, 626] on textarea "Принято! В таком случае уточните, пожалуйста, марку и номер автомобиля Также па…" at bounding box center [826, 663] width 1394 height 114
type textarea "Принято! В таком случае уточните, пожалуйста, марку и номер автомобиля. Также п…"
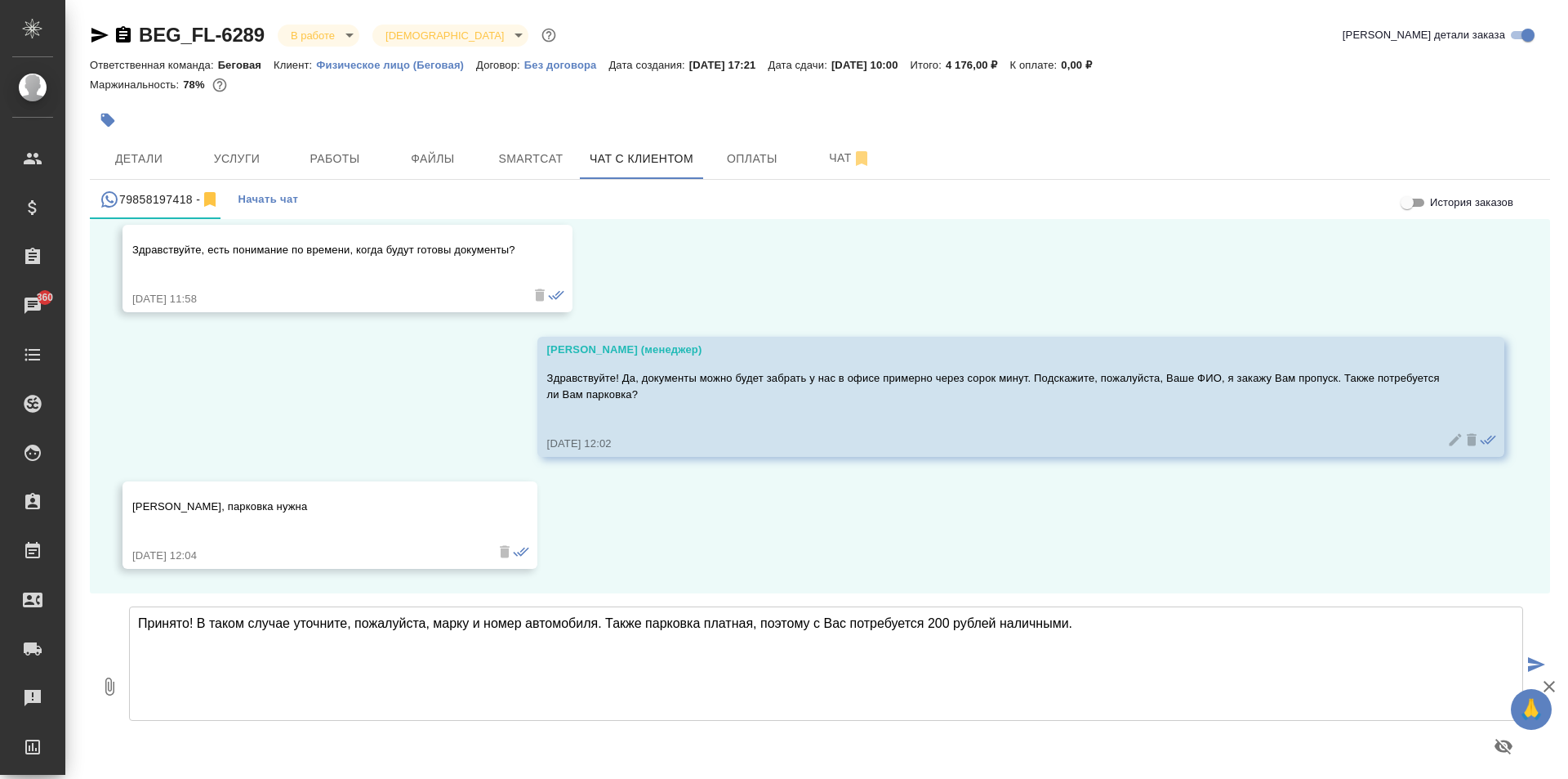
click at [1536, 661] on icon "submit" at bounding box center [1536, 664] width 17 height 14
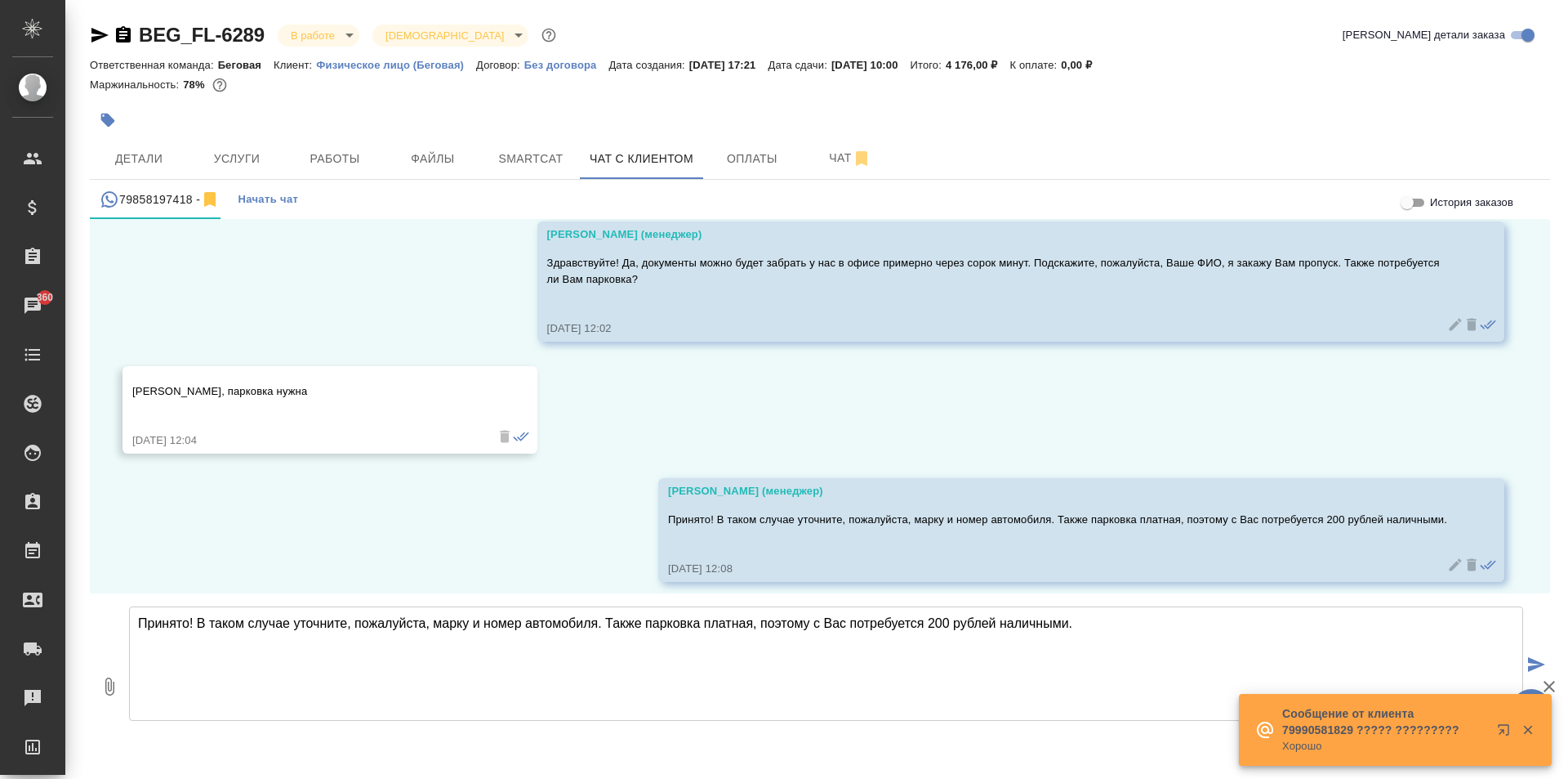
scroll to position [1452, 0]
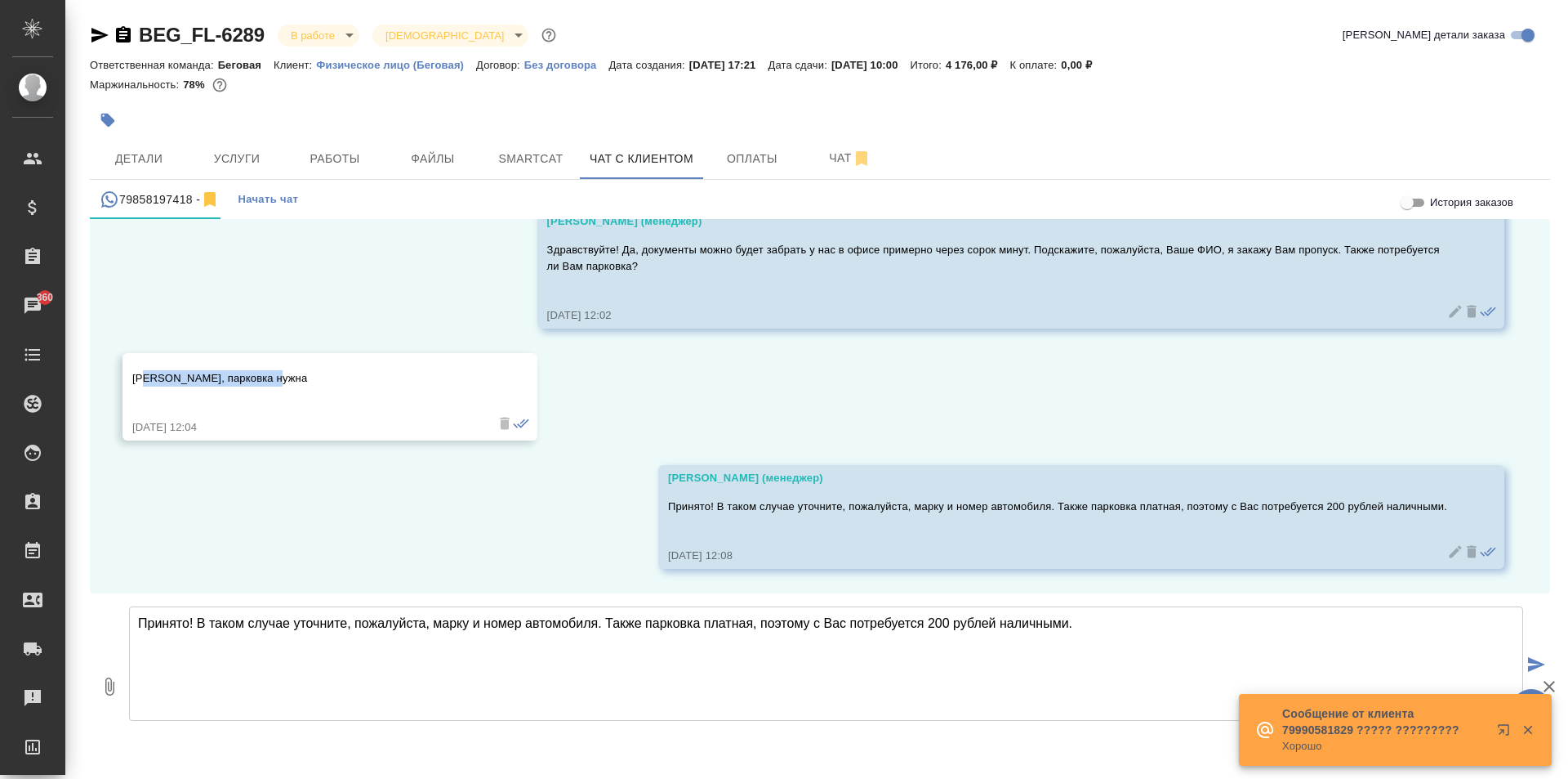
drag, startPoint x: 147, startPoint y: 379, endPoint x: 276, endPoint y: 373, distance: 129.1
click at [276, 373] on p "[PERSON_NAME], парковка нужна" at bounding box center [306, 378] width 348 height 16
click at [285, 374] on p "[PERSON_NAME], парковка нужна" at bounding box center [306, 378] width 348 height 16
drag, startPoint x: 287, startPoint y: 376, endPoint x: 130, endPoint y: 377, distance: 157.0
click at [130, 377] on div "[PERSON_NAME], парковка нужна [DATE] 12:04" at bounding box center [329, 397] width 415 height 87
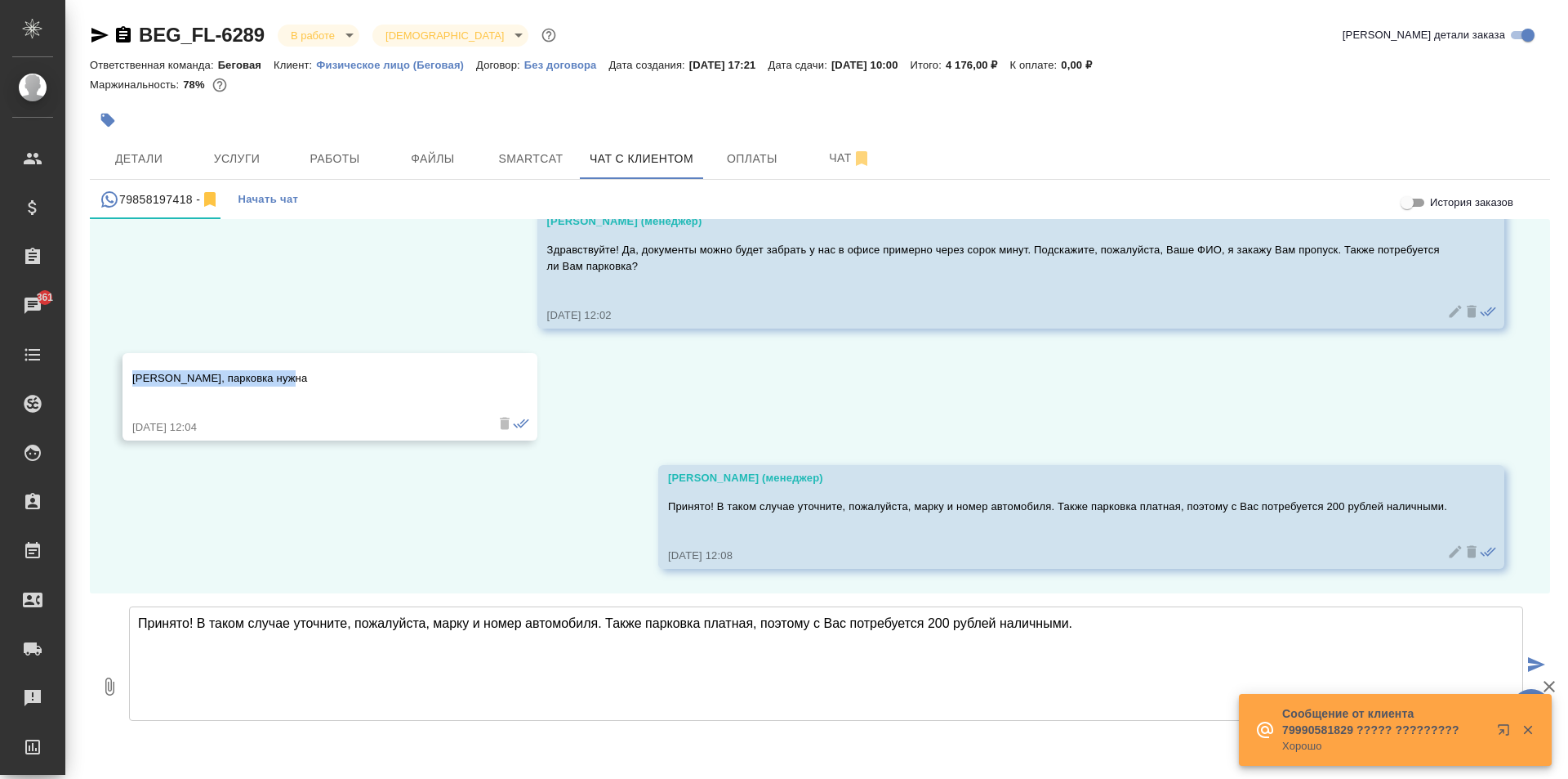
copy p "[PERSON_NAME]"
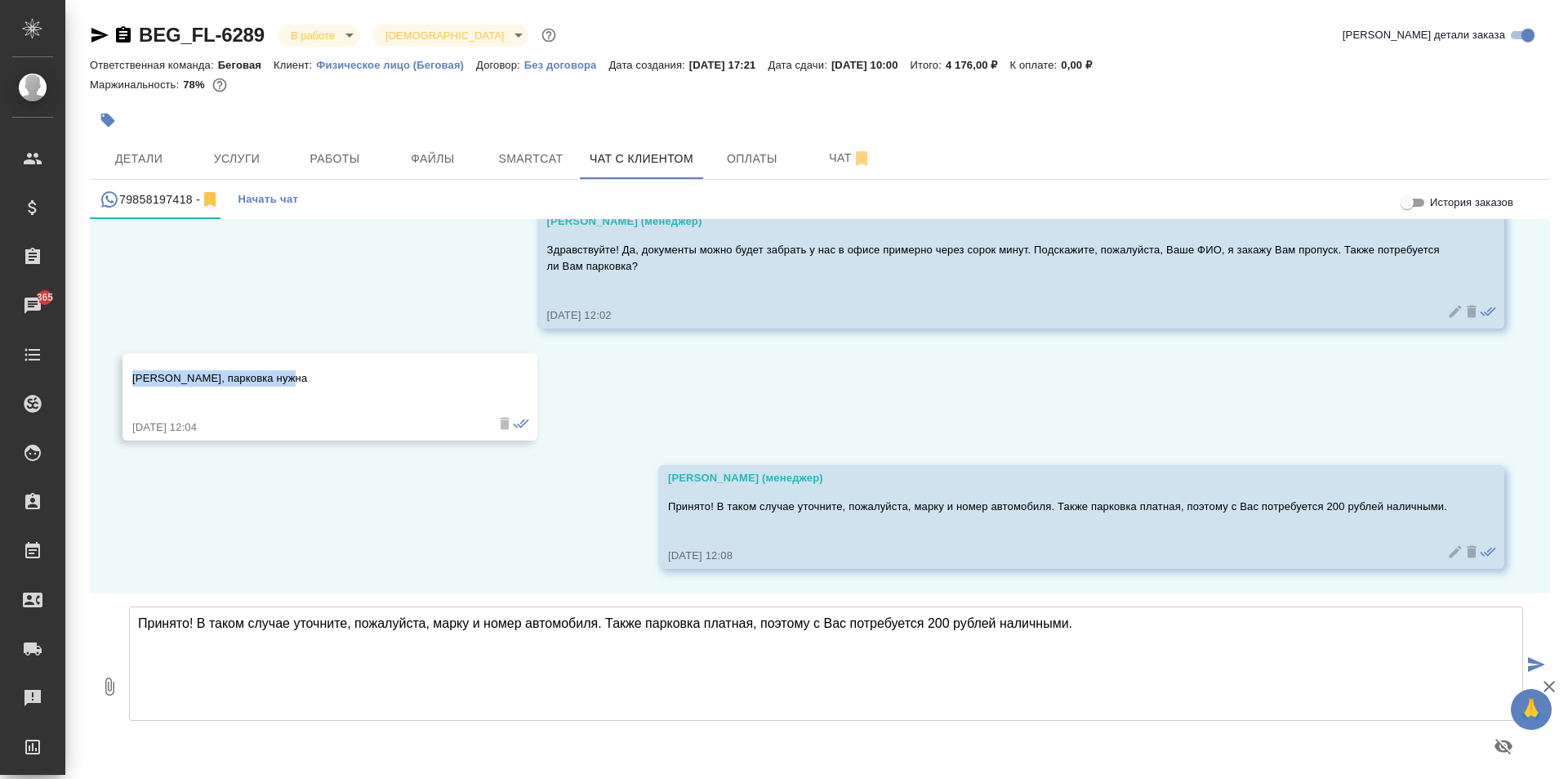
click at [483, 518] on div "23.09, [DATE] [PERSON_NAME] (менеджер) Добрый день! Это бюро переводов AWATERA,…" at bounding box center [820, 405] width 1460 height 374
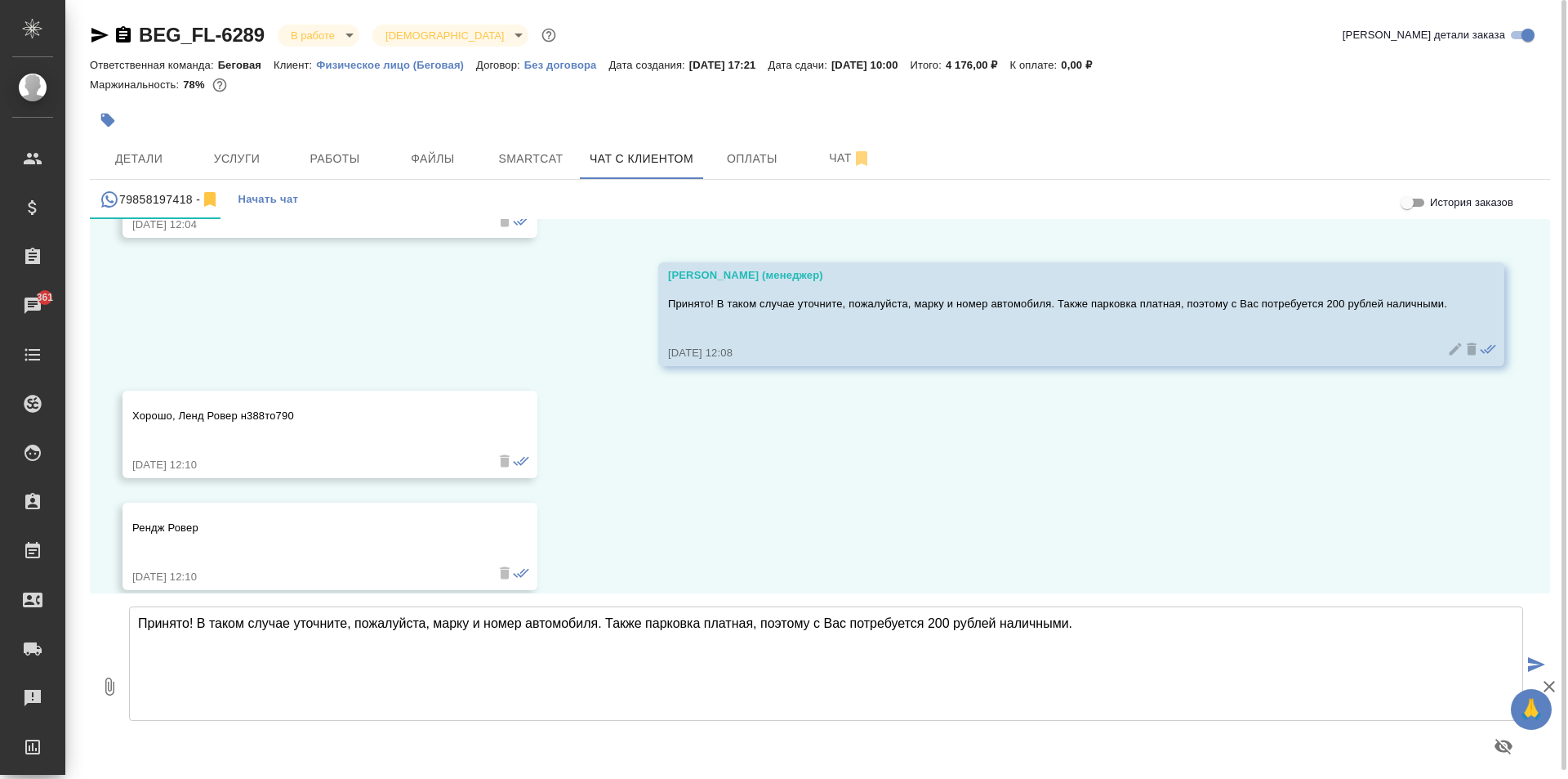
scroll to position [1900, 0]
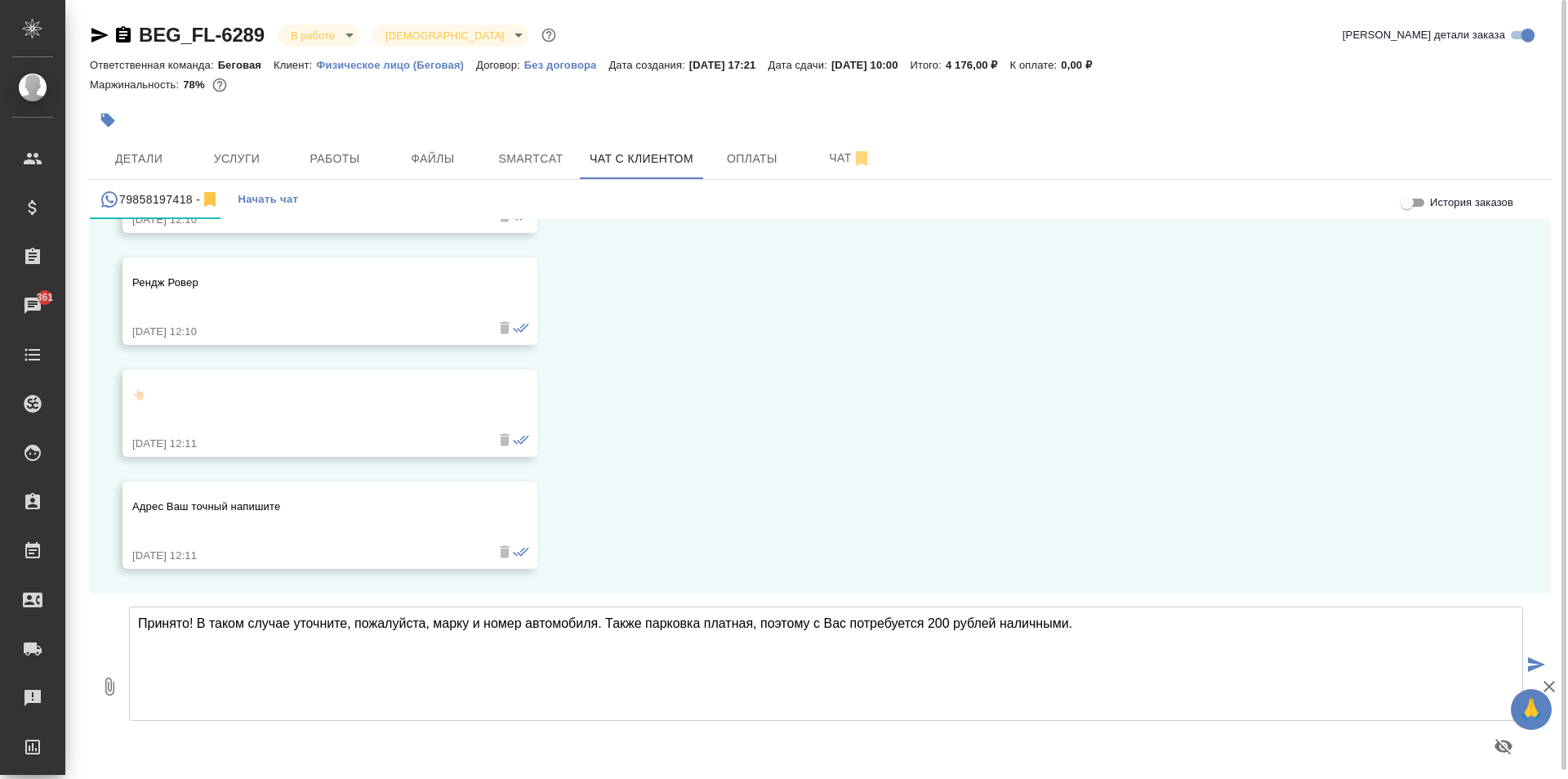
click at [287, 639] on textarea "Принято! В таком случае уточните, пожалуйста, марку и номер автомобиля. Также п…" at bounding box center [826, 663] width 1394 height 114
paste textarea "[STREET_ADDRESS], БЦ [STREET_ADDRESS]"
type textarea "Наш адрес: [STREET_ADDRESS], БЦ [STREET_ADDRESS]"
click at [1532, 659] on icon "submit" at bounding box center [1536, 664] width 17 height 14
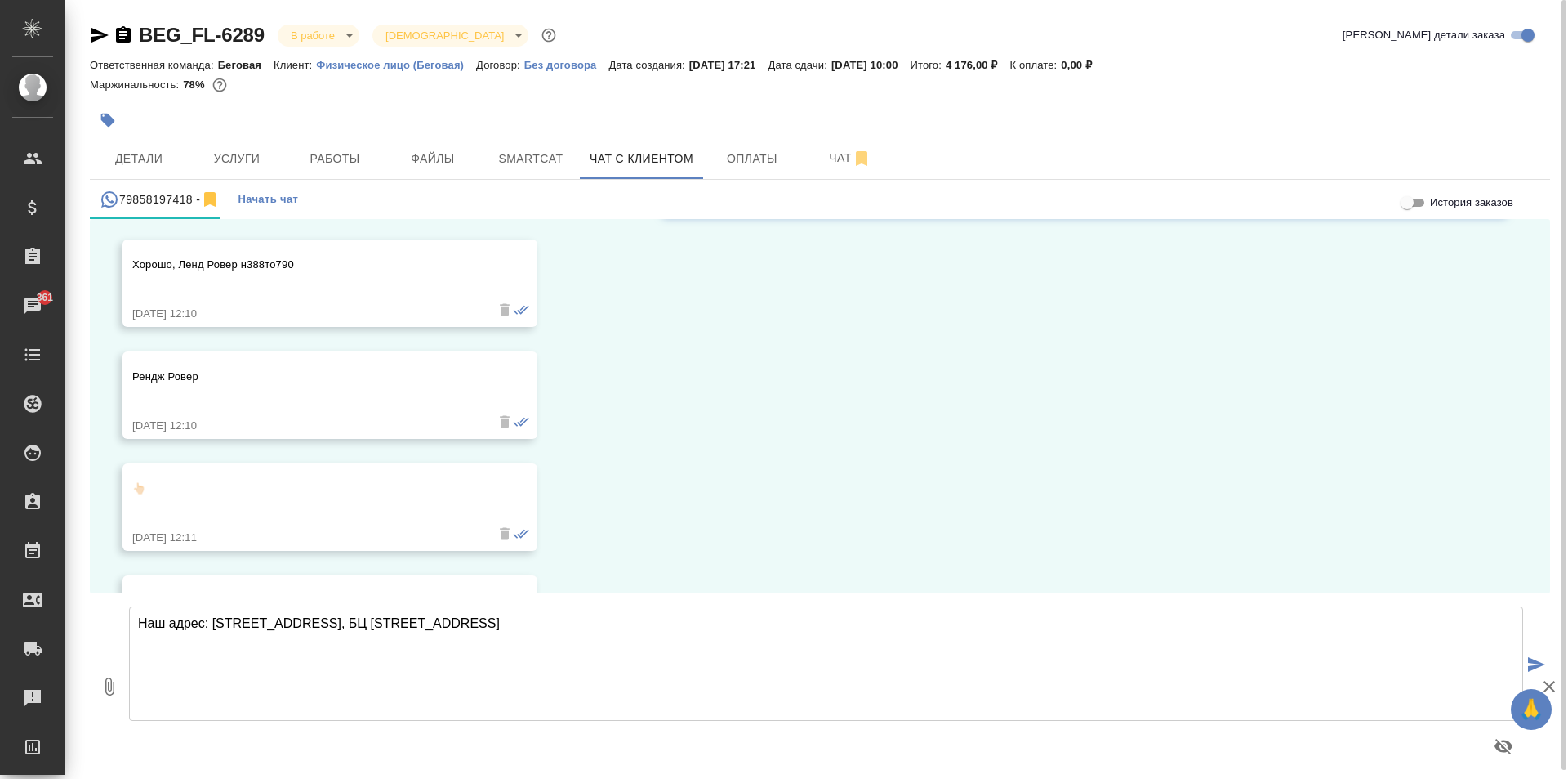
scroll to position [1799, 0]
drag, startPoint x: 241, startPoint y: 268, endPoint x: 295, endPoint y: 269, distance: 54.0
click at [295, 269] on p "Хорошо, Ленд Ровер н388то790" at bounding box center [306, 271] width 348 height 16
copy p "н388то790"
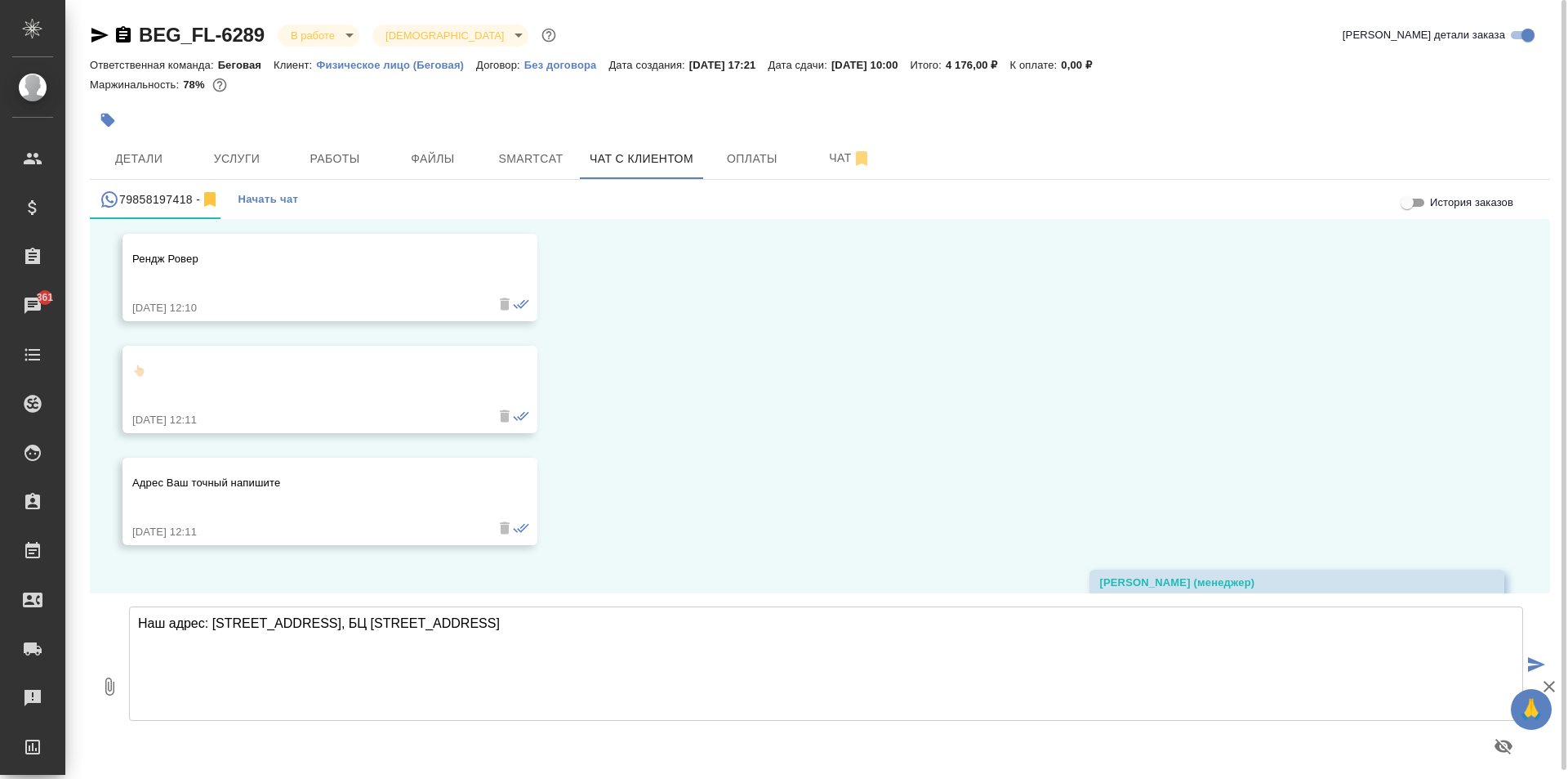
scroll to position [2044, 0]
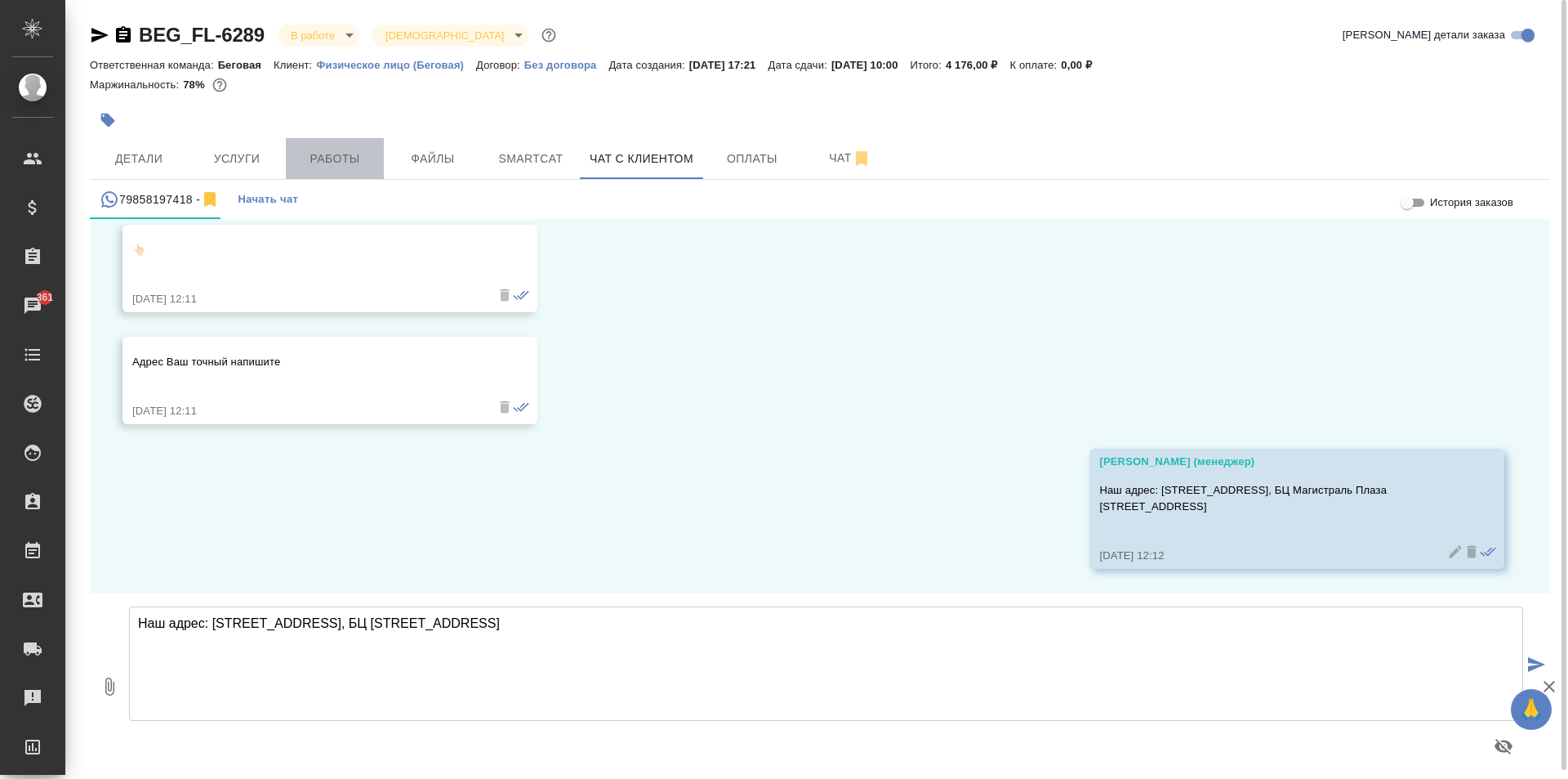
click at [302, 147] on button "Работы" at bounding box center [335, 159] width 98 height 41
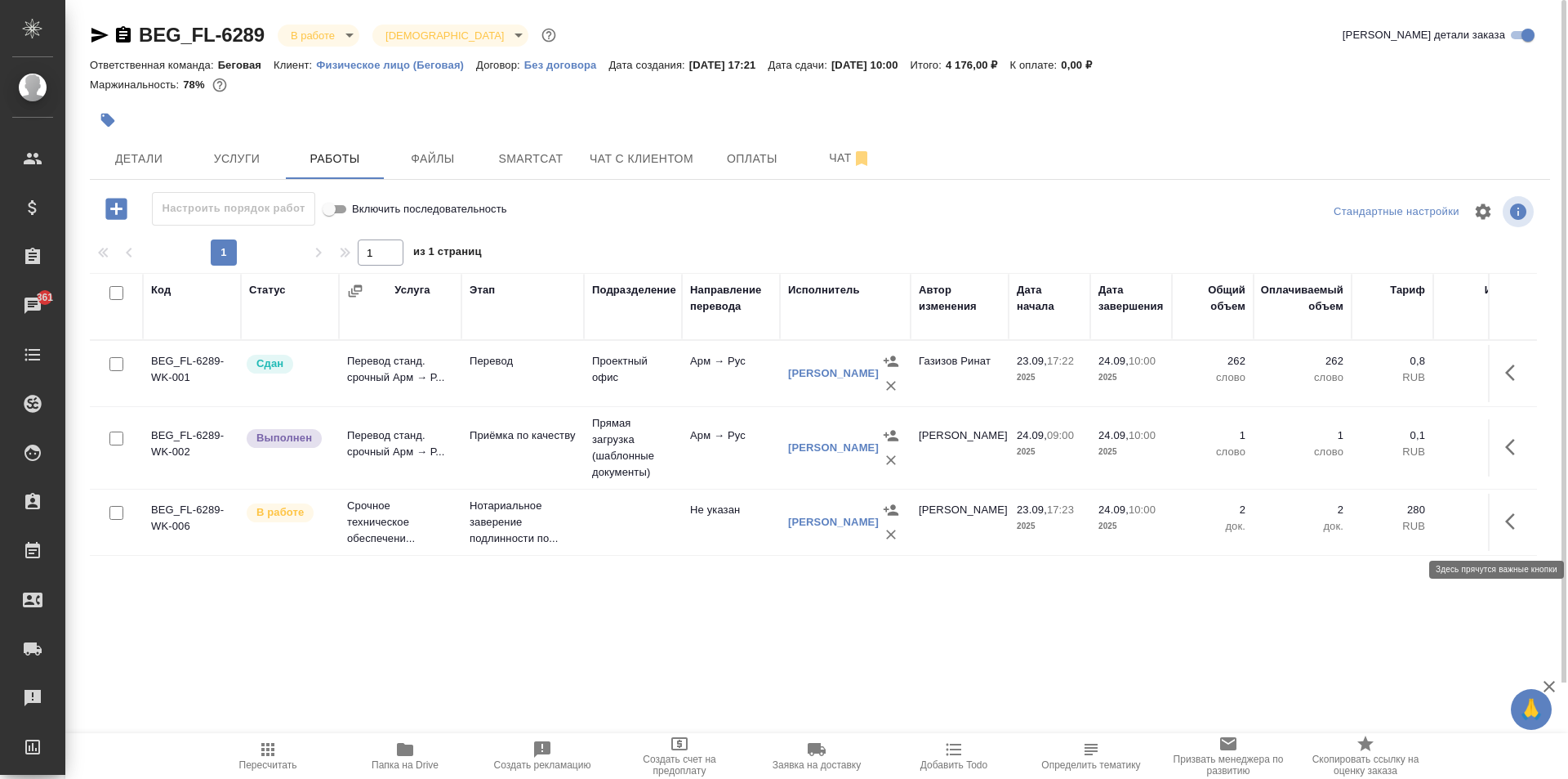
click at [1514, 522] on icon "button" at bounding box center [1510, 521] width 10 height 16
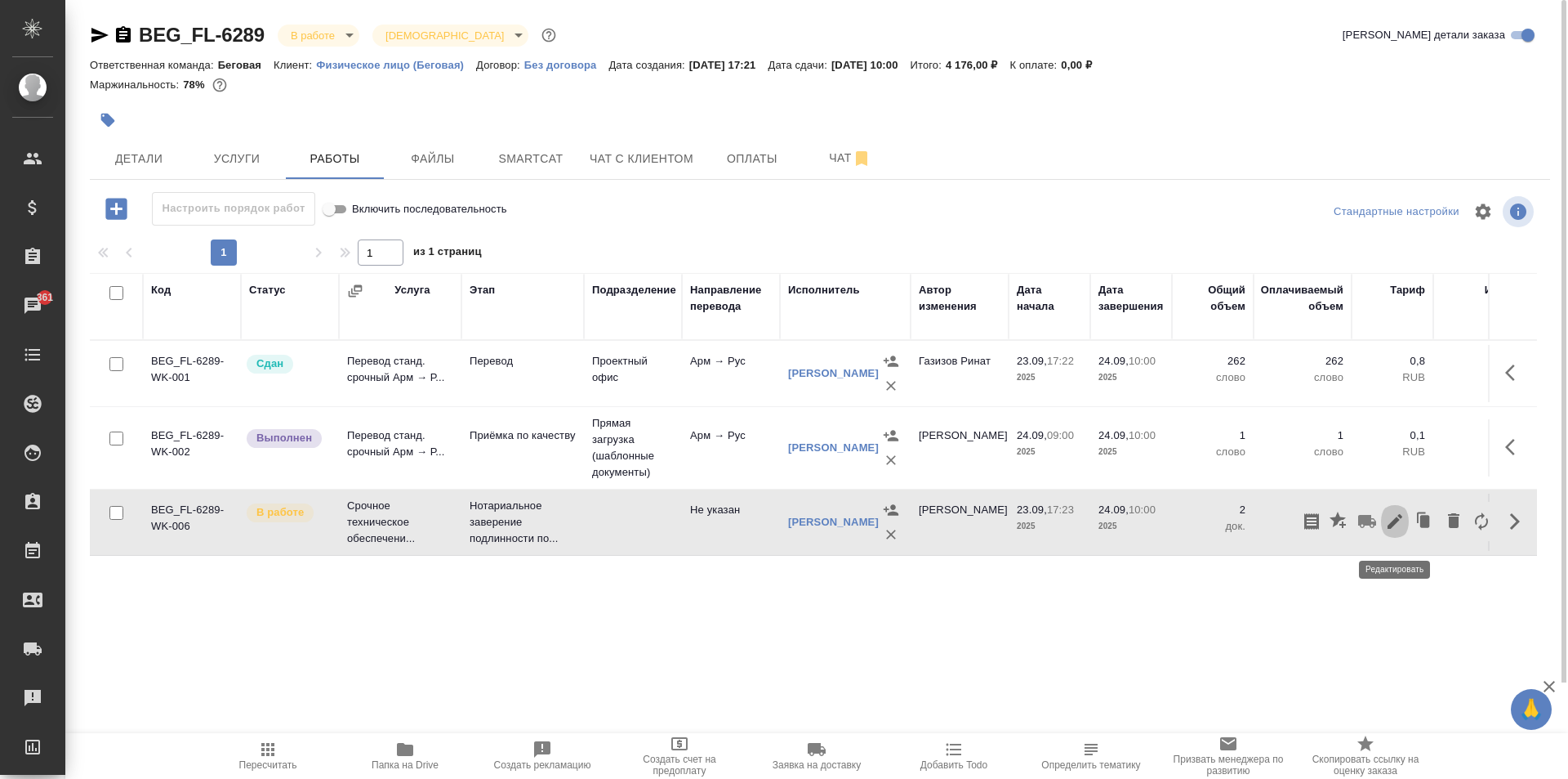
click at [1400, 530] on icon "button" at bounding box center [1395, 521] width 20 height 20
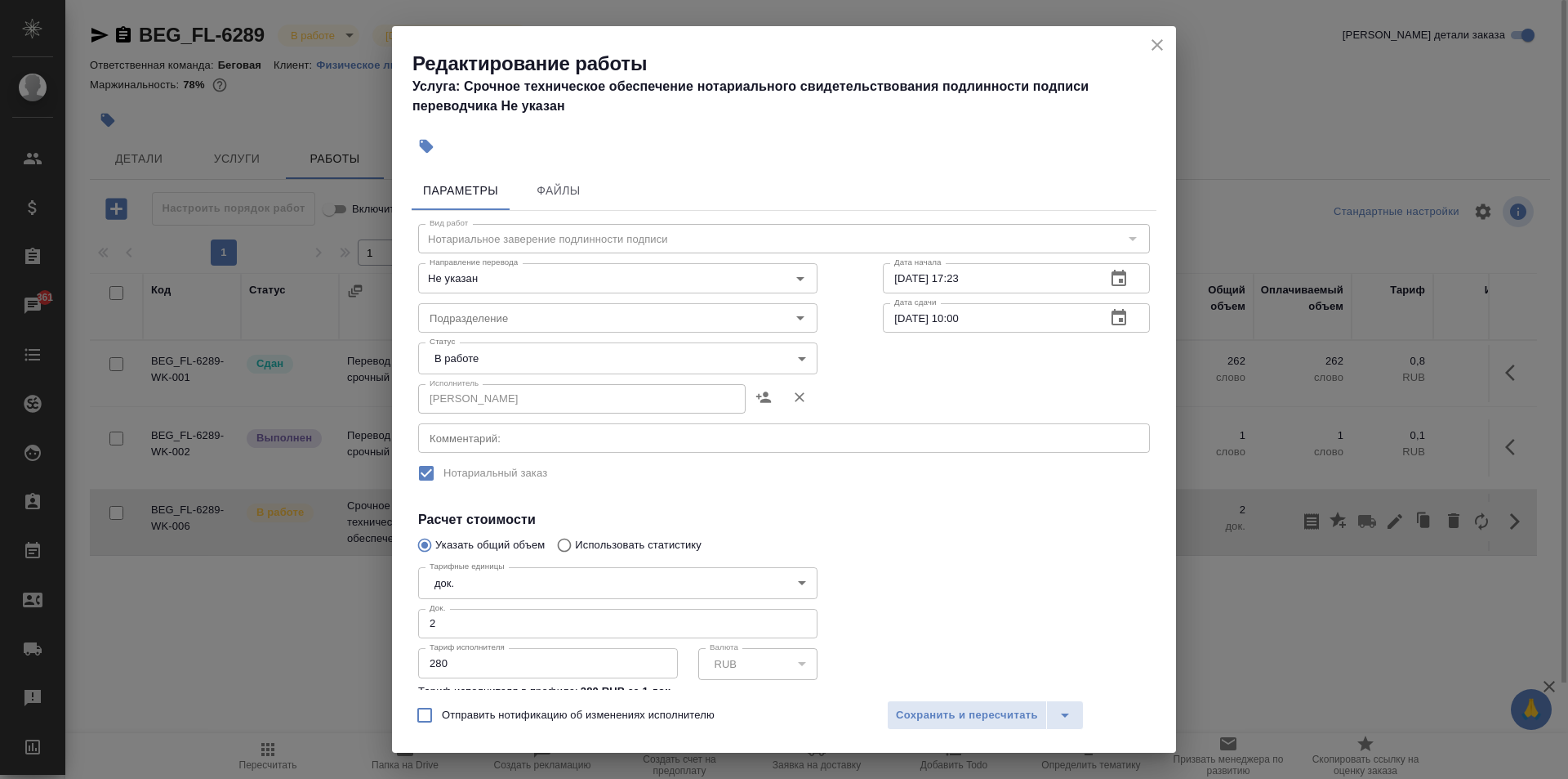
click at [512, 351] on body "🙏 .cls-1 fill:#fff; AWATERA [PERSON_NAME] Спецификации Заказы 361 Чаты Todo Про…" at bounding box center [784, 389] width 1568 height 779
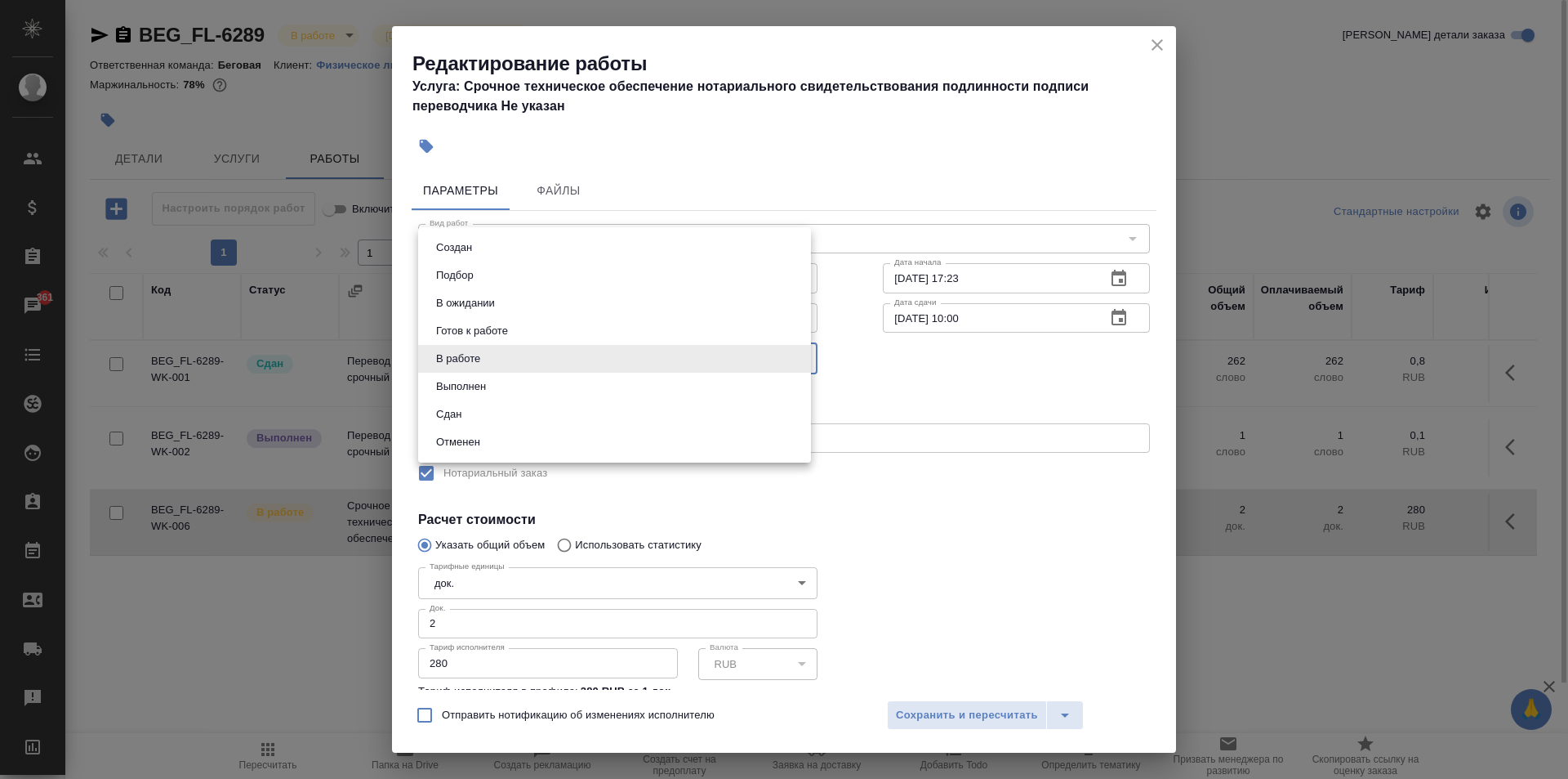
click at [483, 410] on li "Сдан" at bounding box center [615, 414] width 392 height 28
type input "closed"
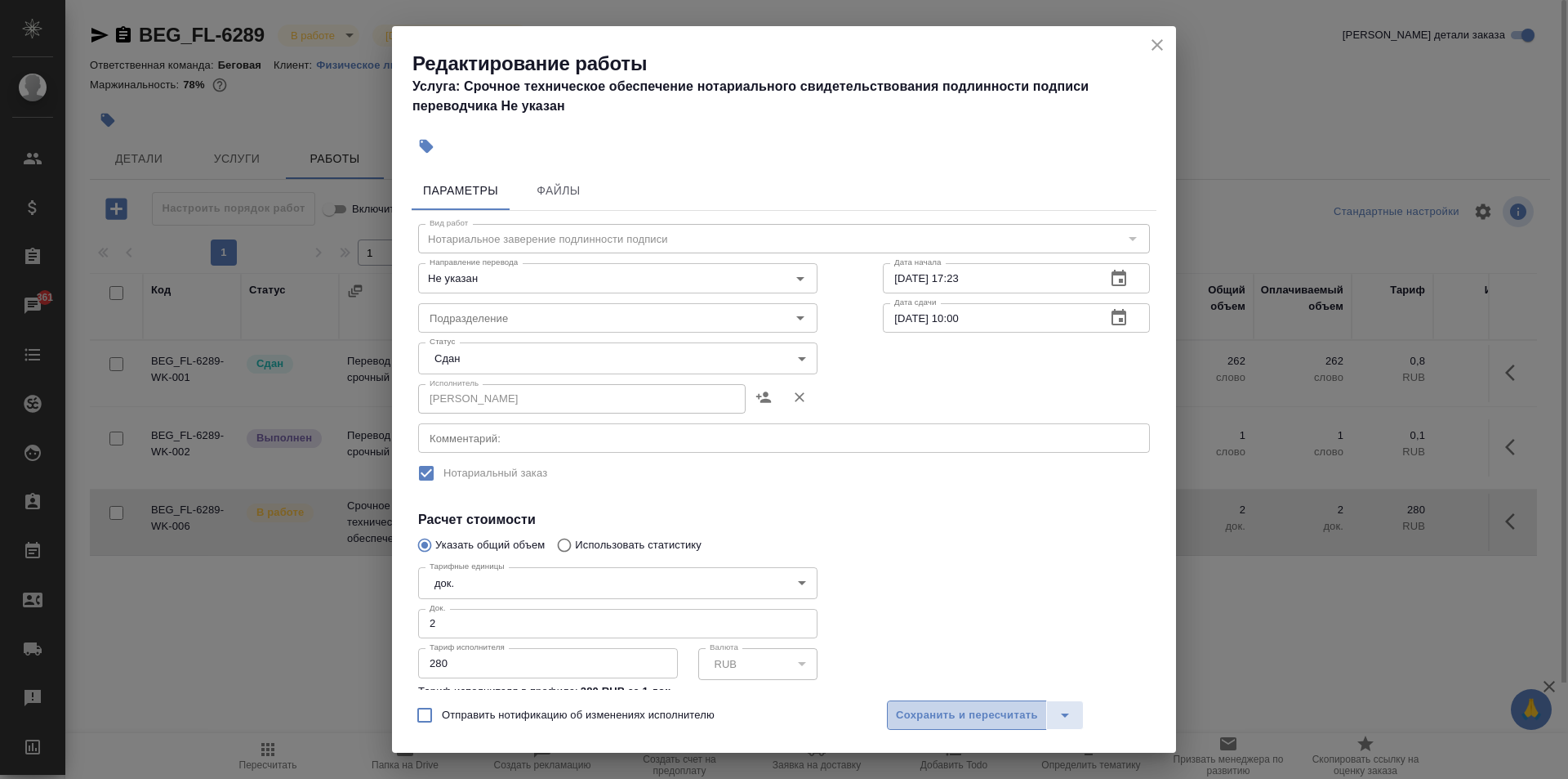
click at [908, 701] on button "Сохранить и пересчитать" at bounding box center [966, 715] width 160 height 29
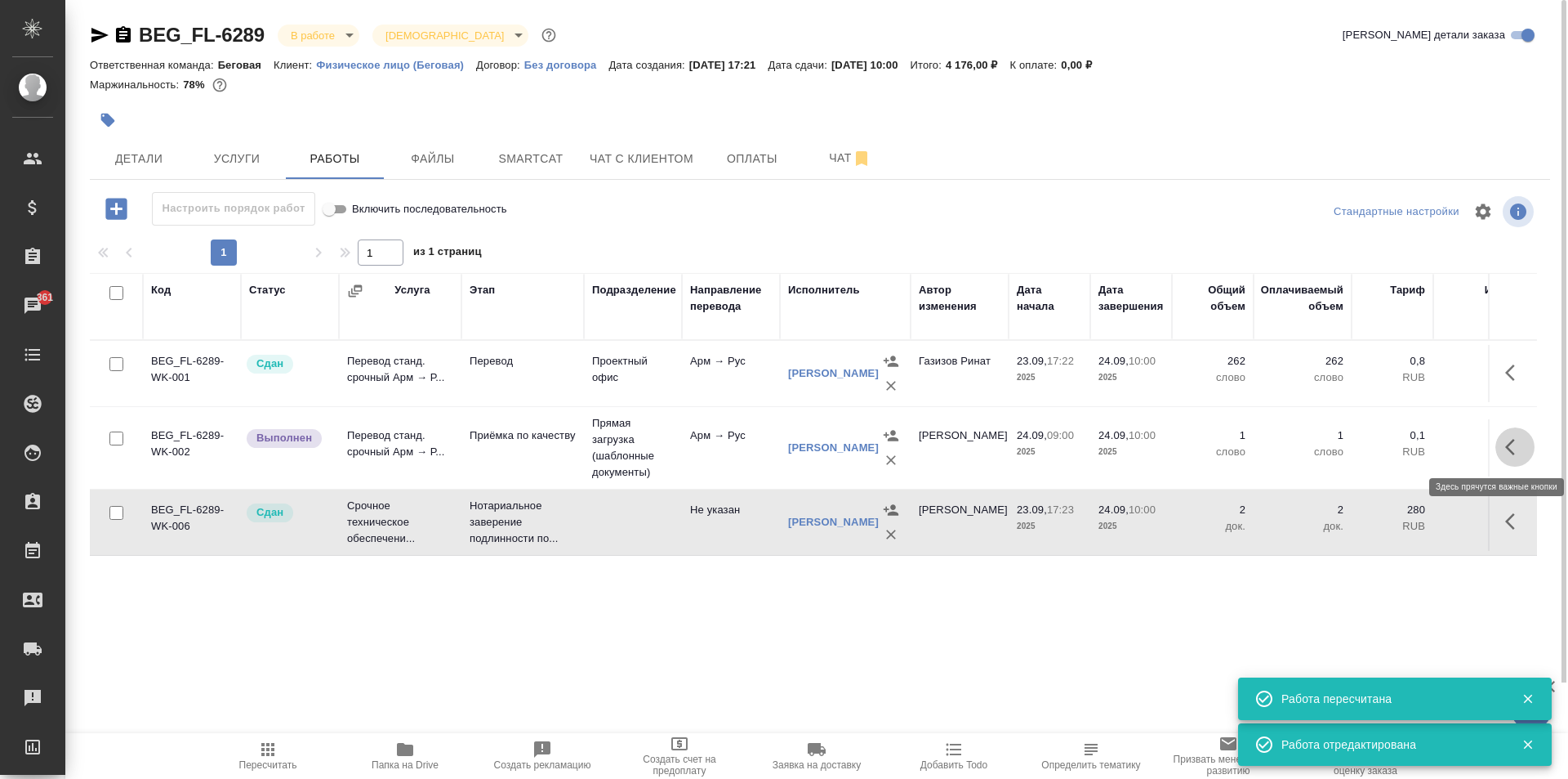
click at [1514, 451] on icon "button" at bounding box center [1515, 447] width 20 height 20
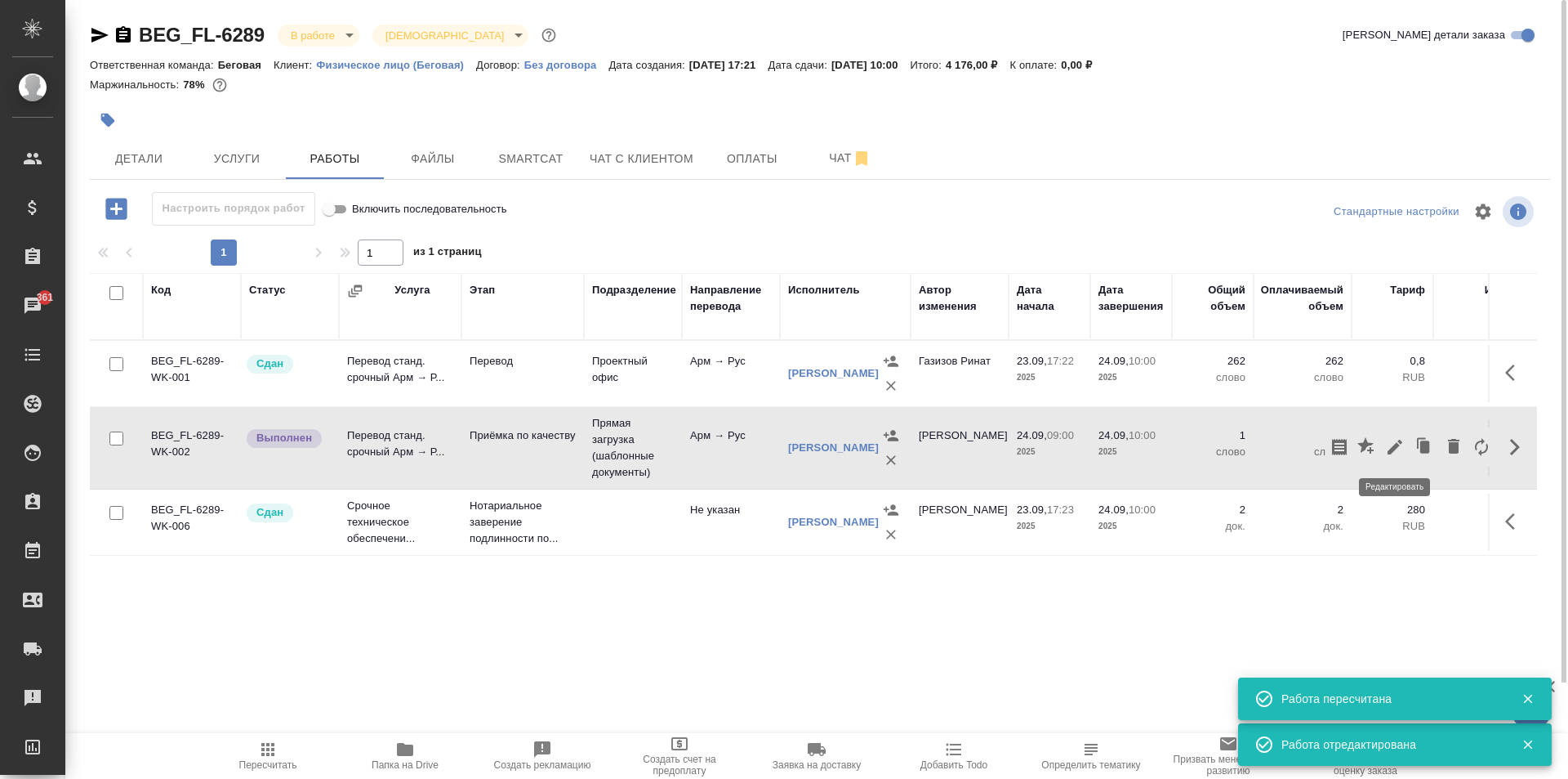
click at [1400, 450] on icon "button" at bounding box center [1395, 447] width 20 height 20
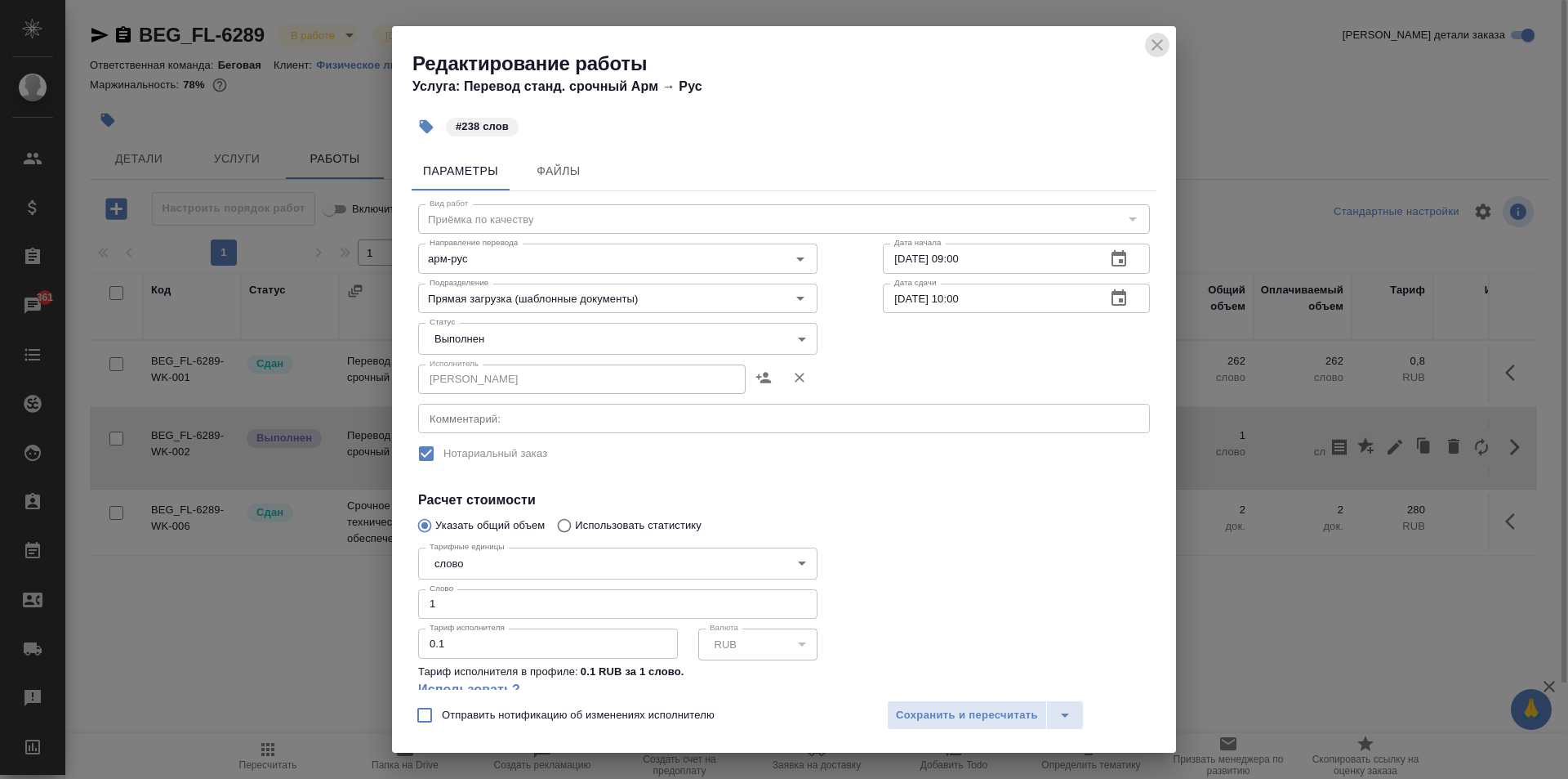
click at [1165, 42] on icon "close" at bounding box center [1158, 45] width 20 height 20
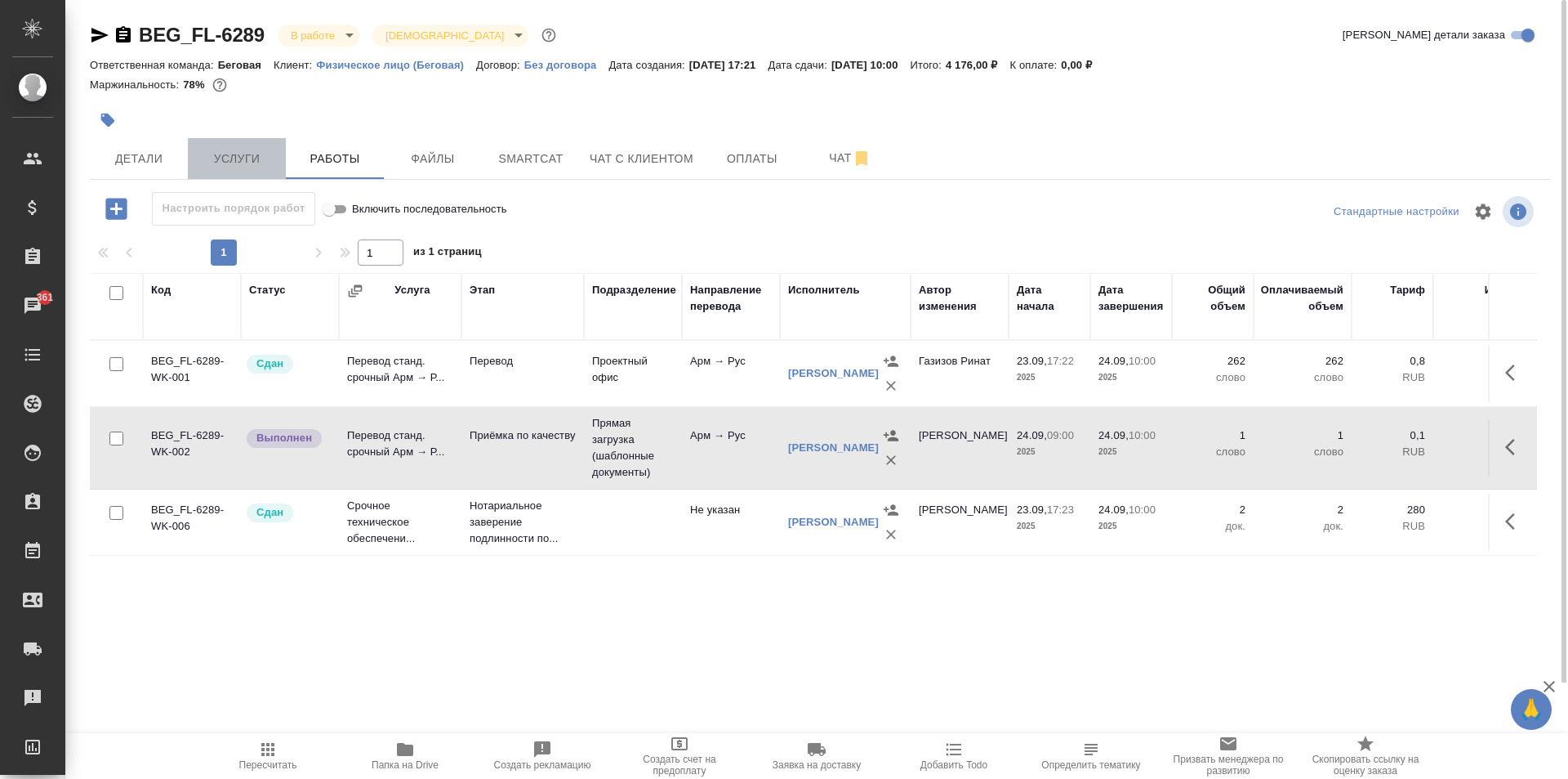
click at [236, 170] on button "Услуги" at bounding box center [237, 159] width 98 height 41
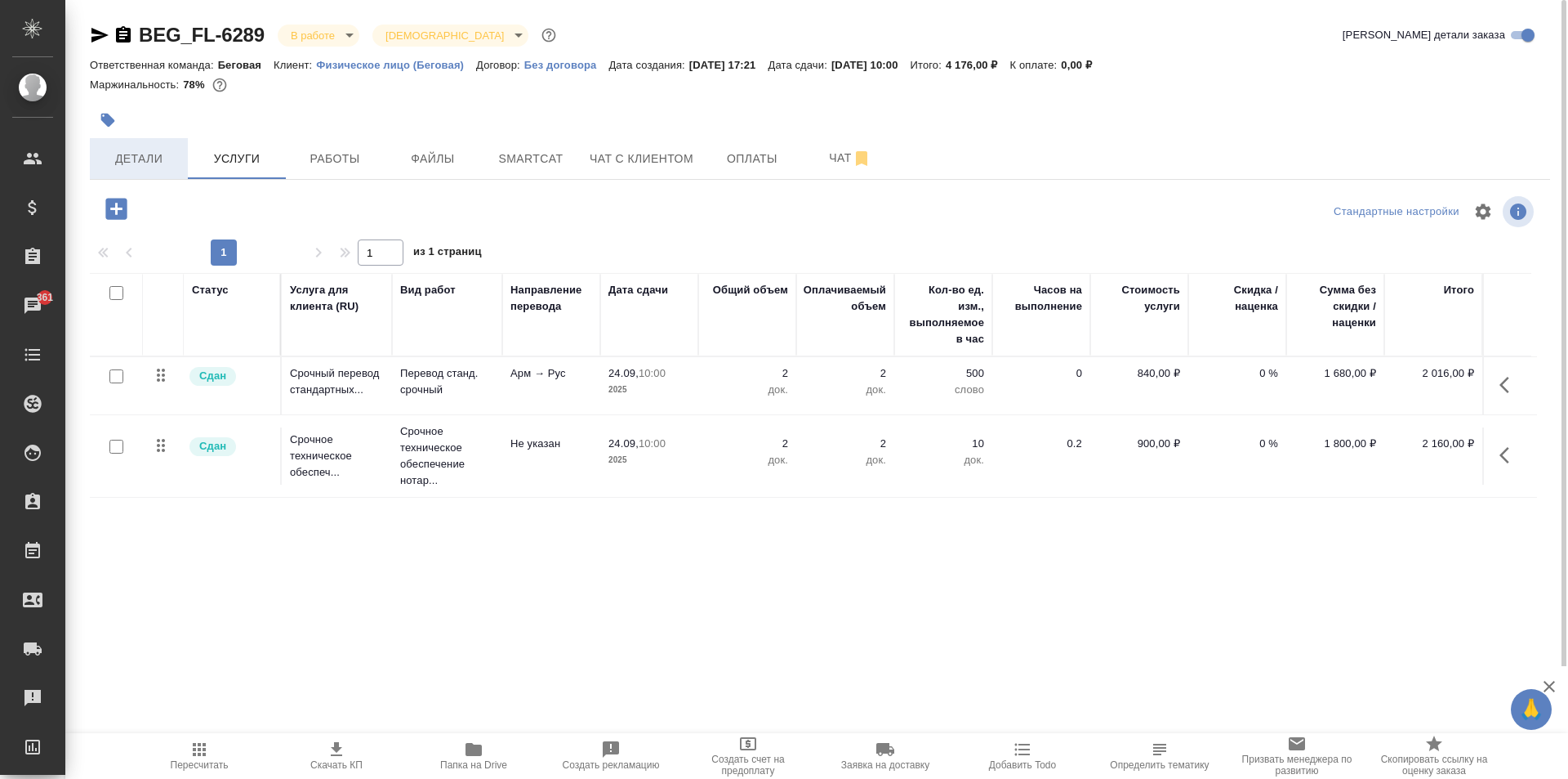
click at [136, 171] on button "Детали" at bounding box center [139, 159] width 98 height 41
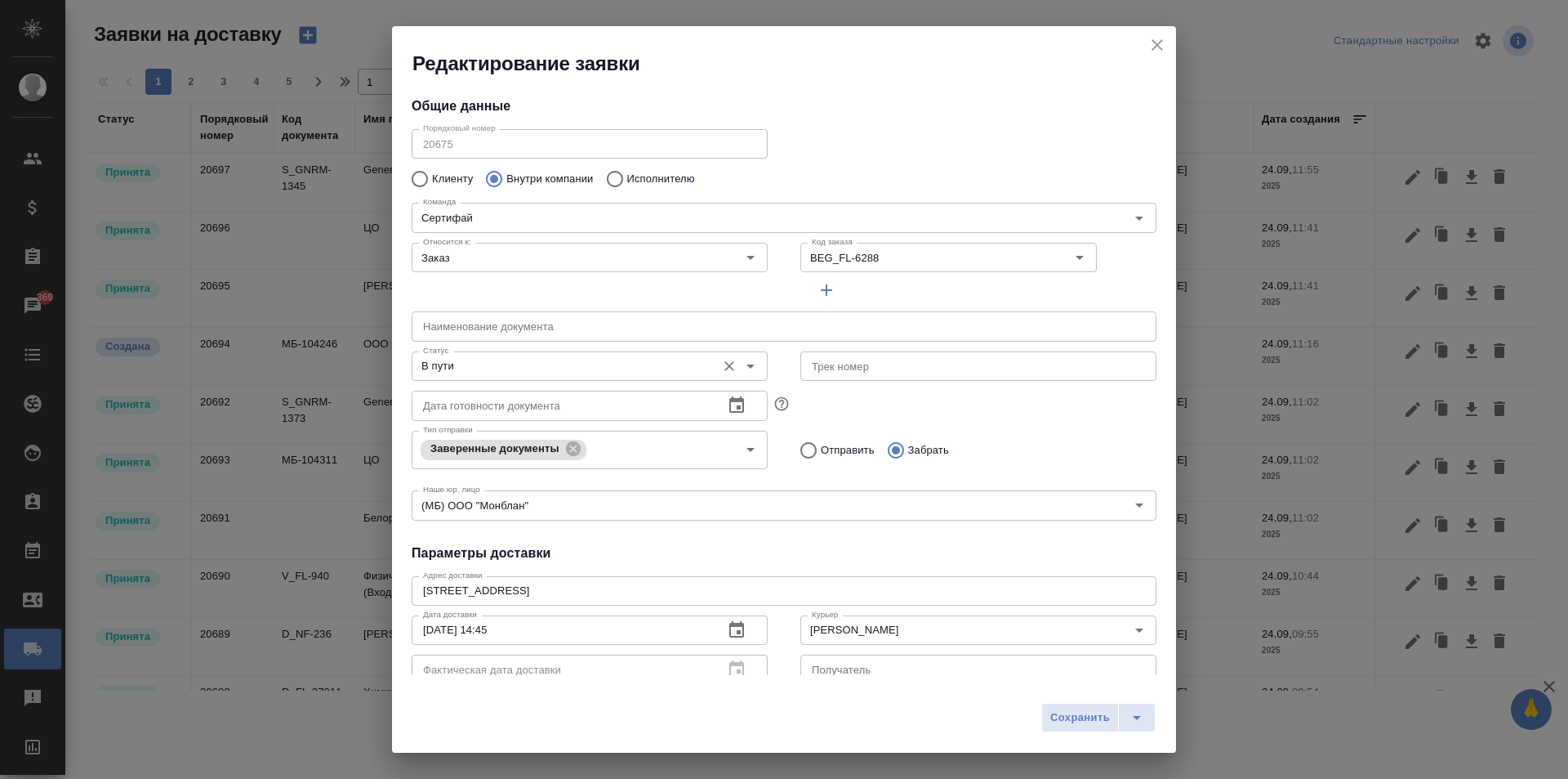
scroll to position [899, 0]
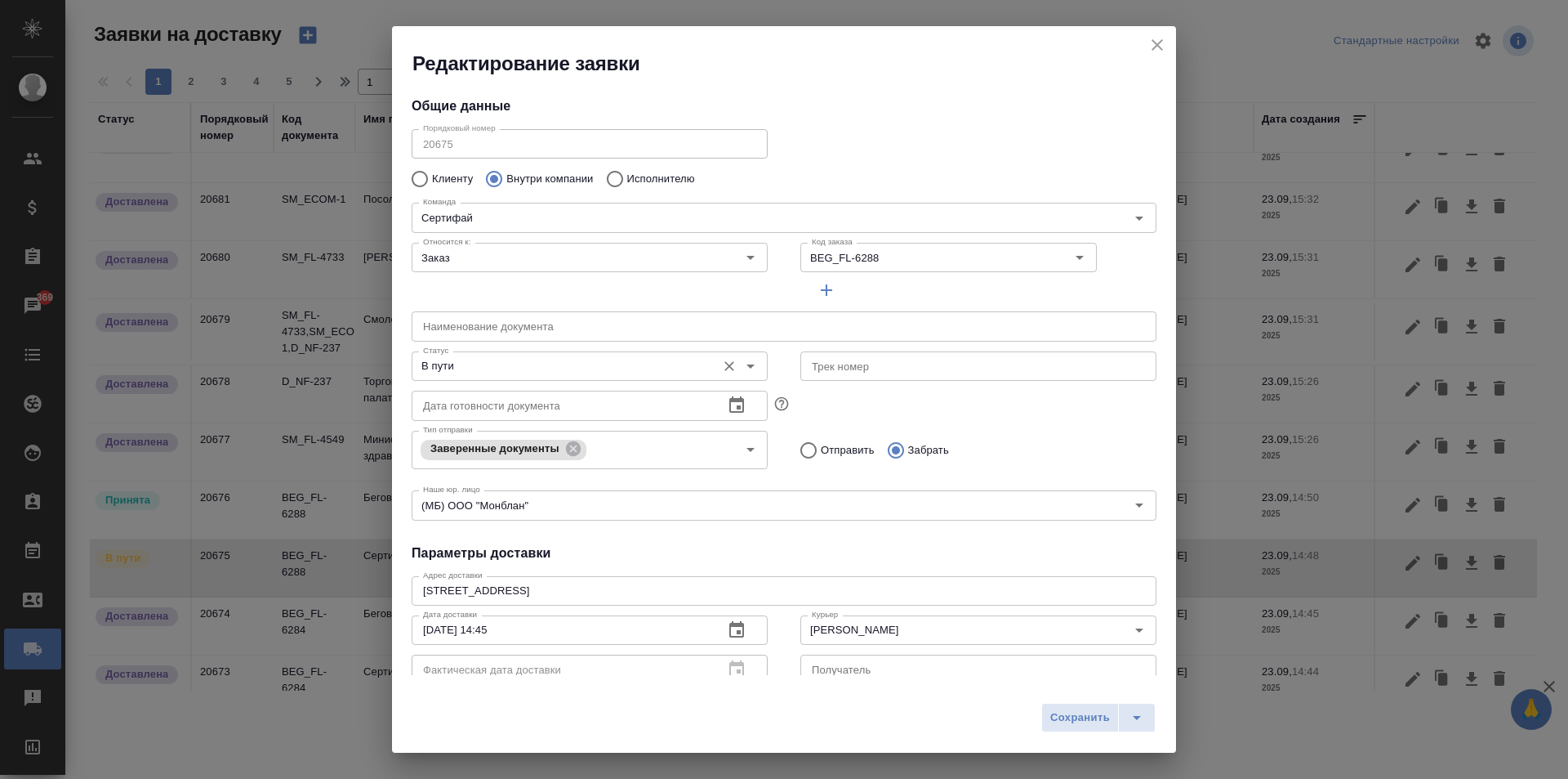
click at [582, 369] on input "В пути" at bounding box center [562, 366] width 292 height 20
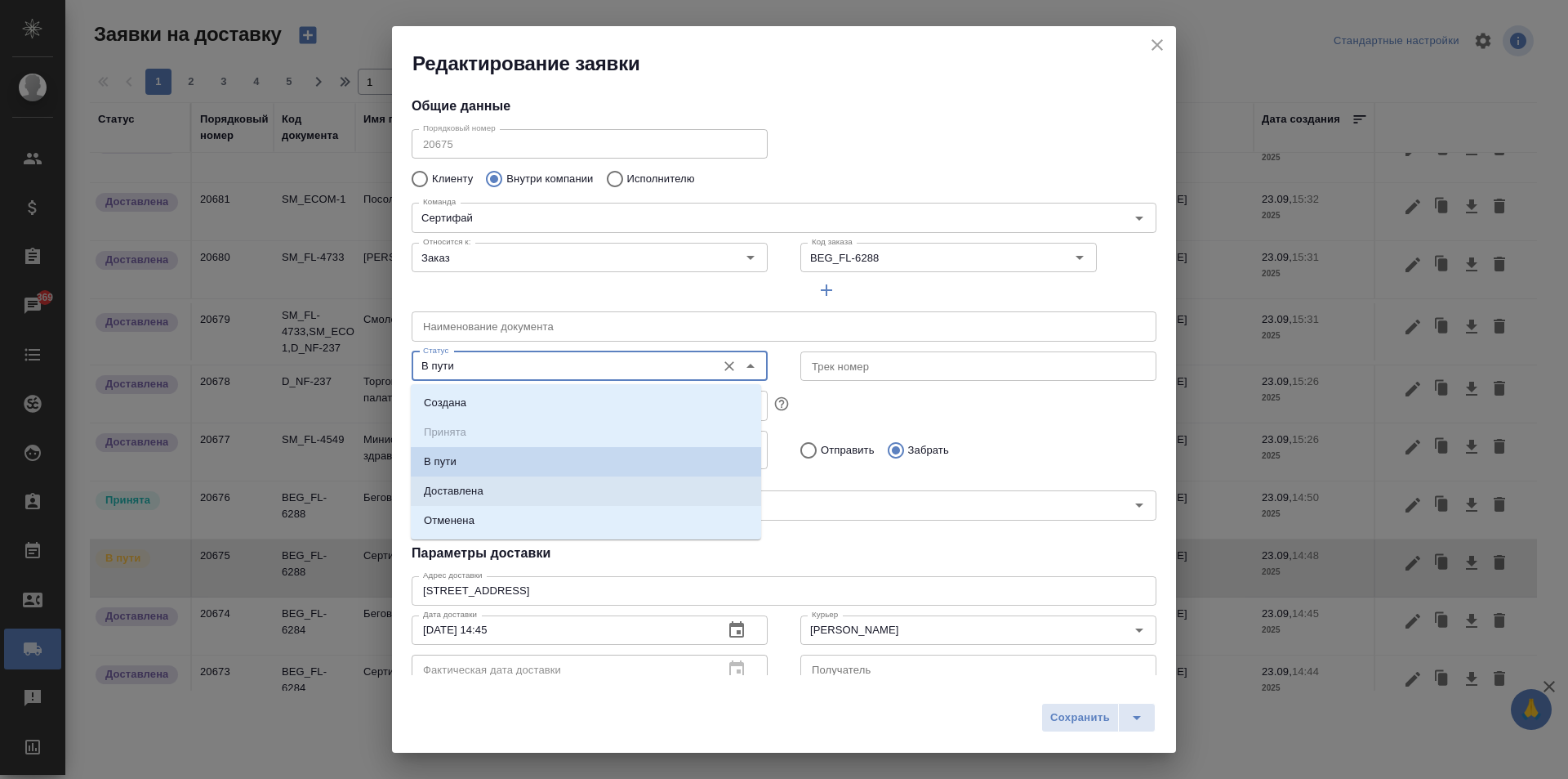
click at [506, 485] on li "Доставлена" at bounding box center [586, 491] width 351 height 29
type input "Доставлена"
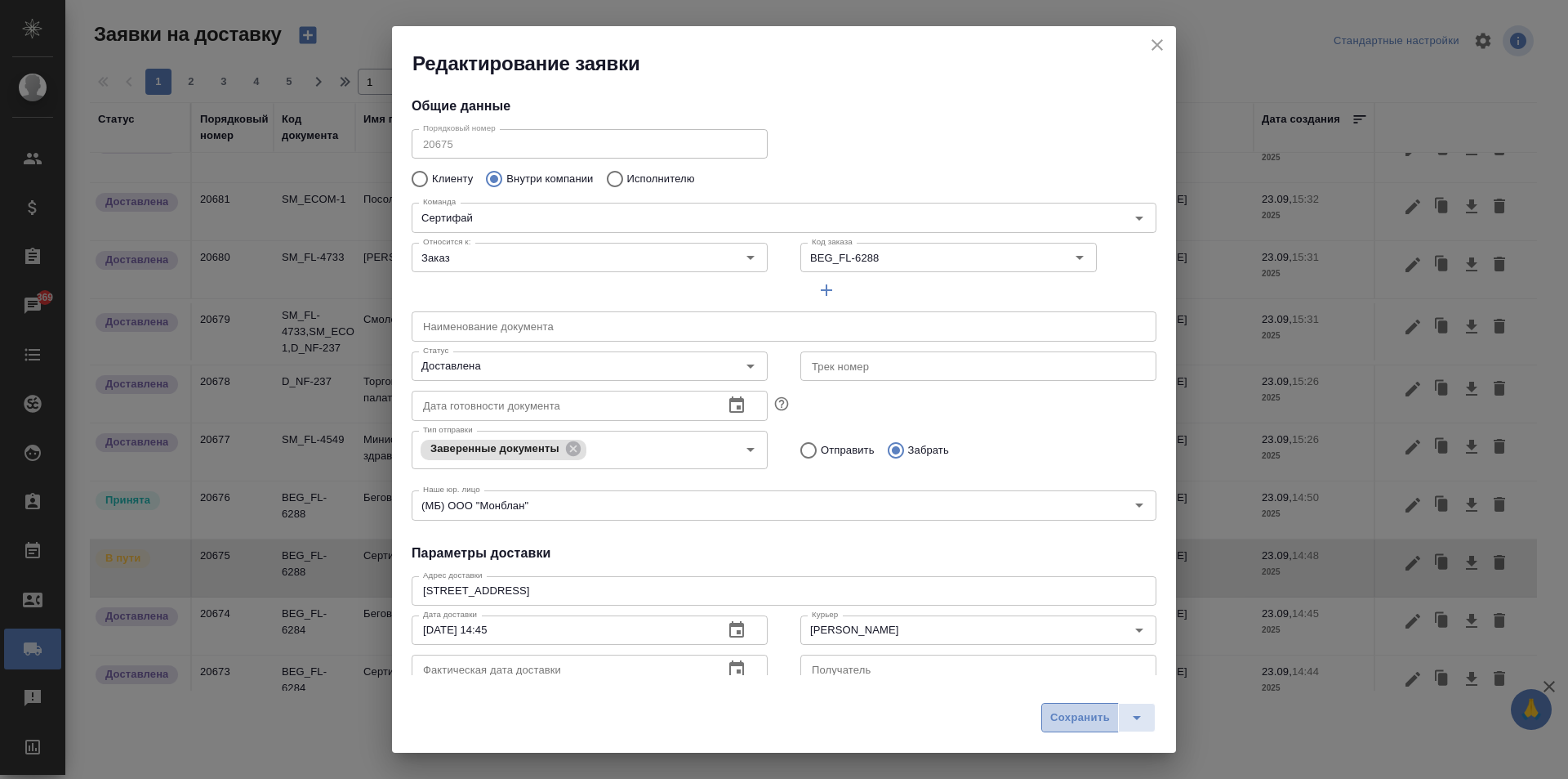
click at [1083, 723] on span "Сохранить" at bounding box center [1080, 717] width 60 height 19
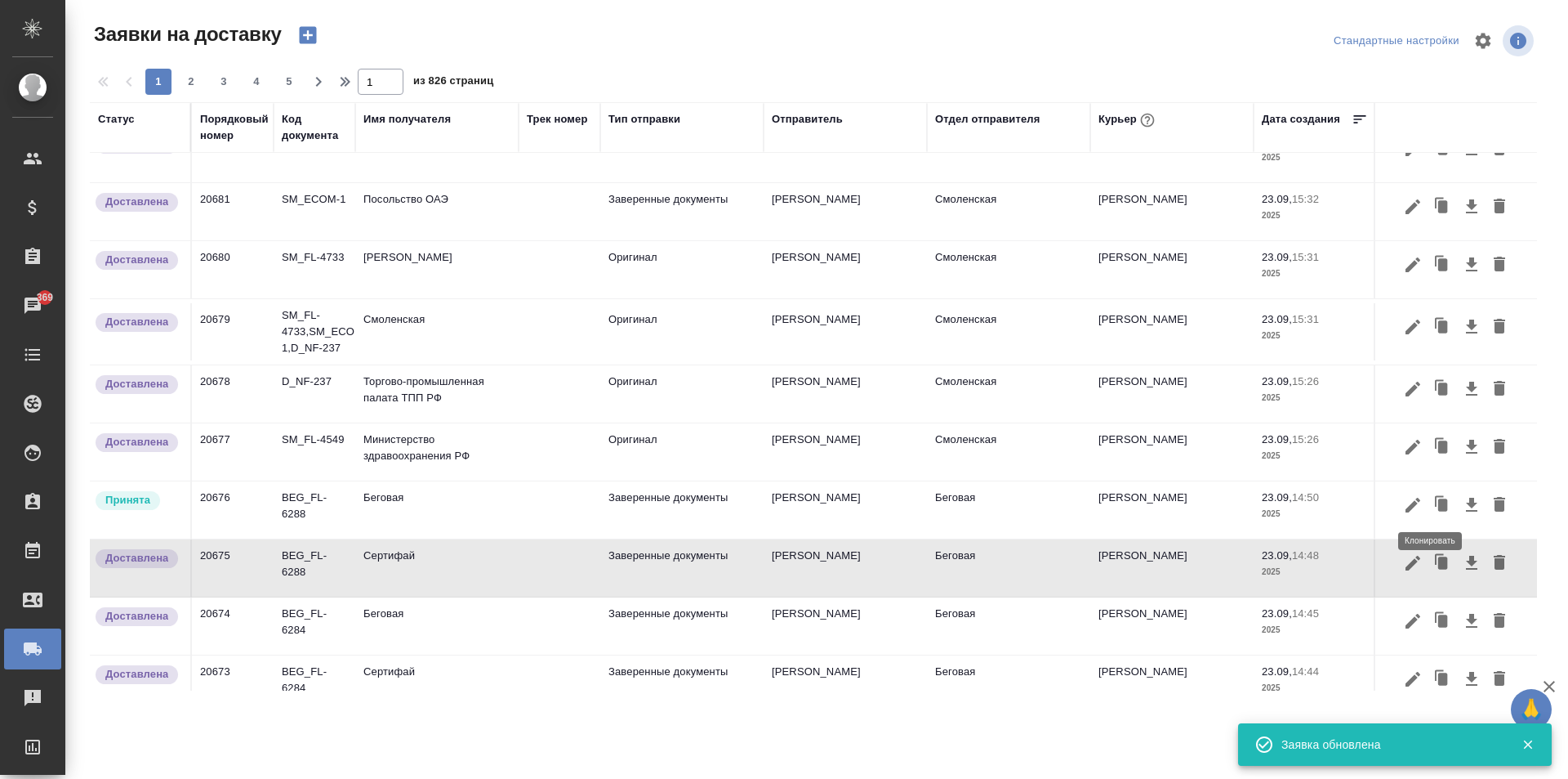
click at [1410, 501] on button "button" at bounding box center [1413, 505] width 28 height 31
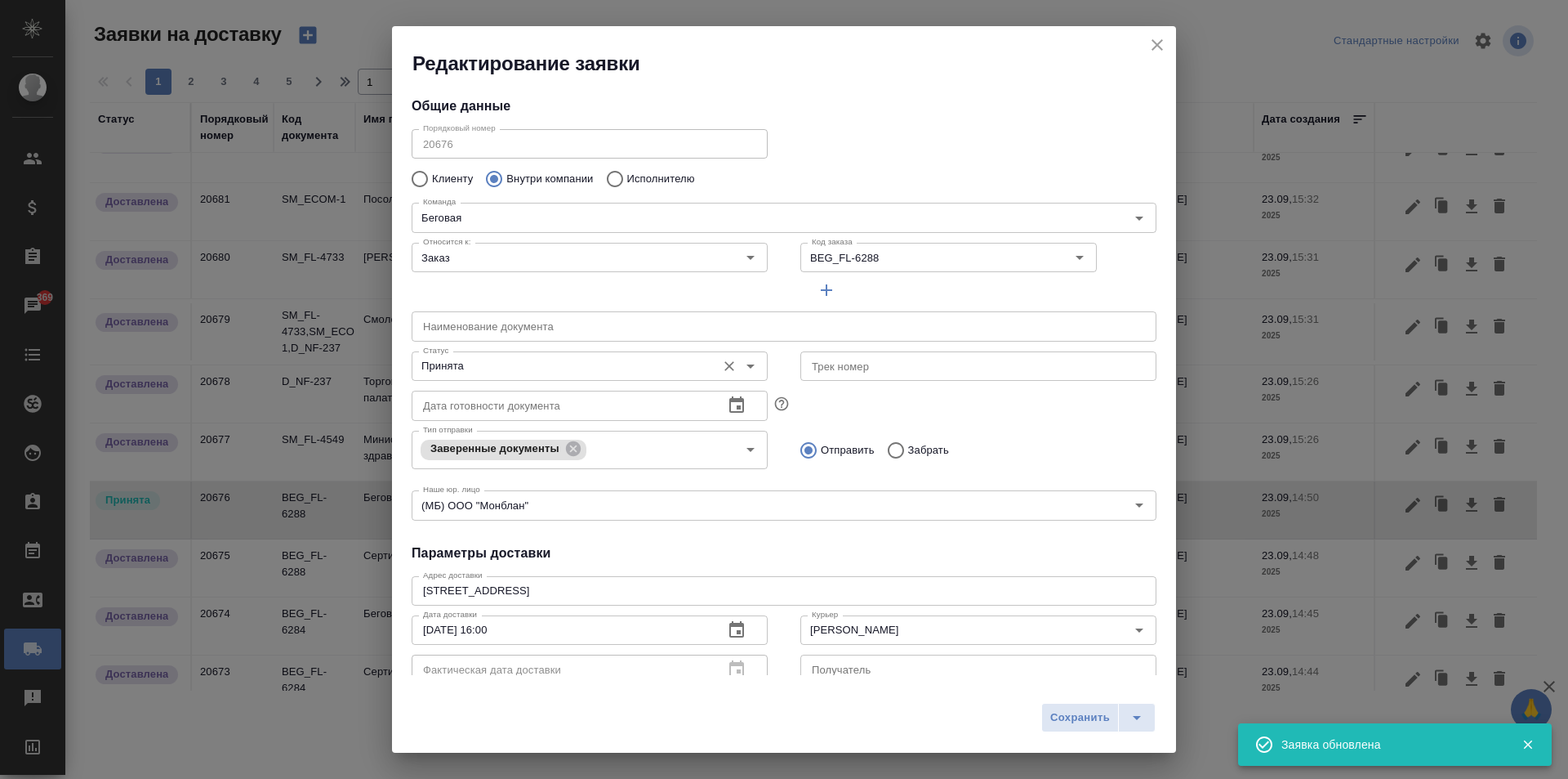
click at [550, 372] on input "Принята" at bounding box center [562, 366] width 292 height 20
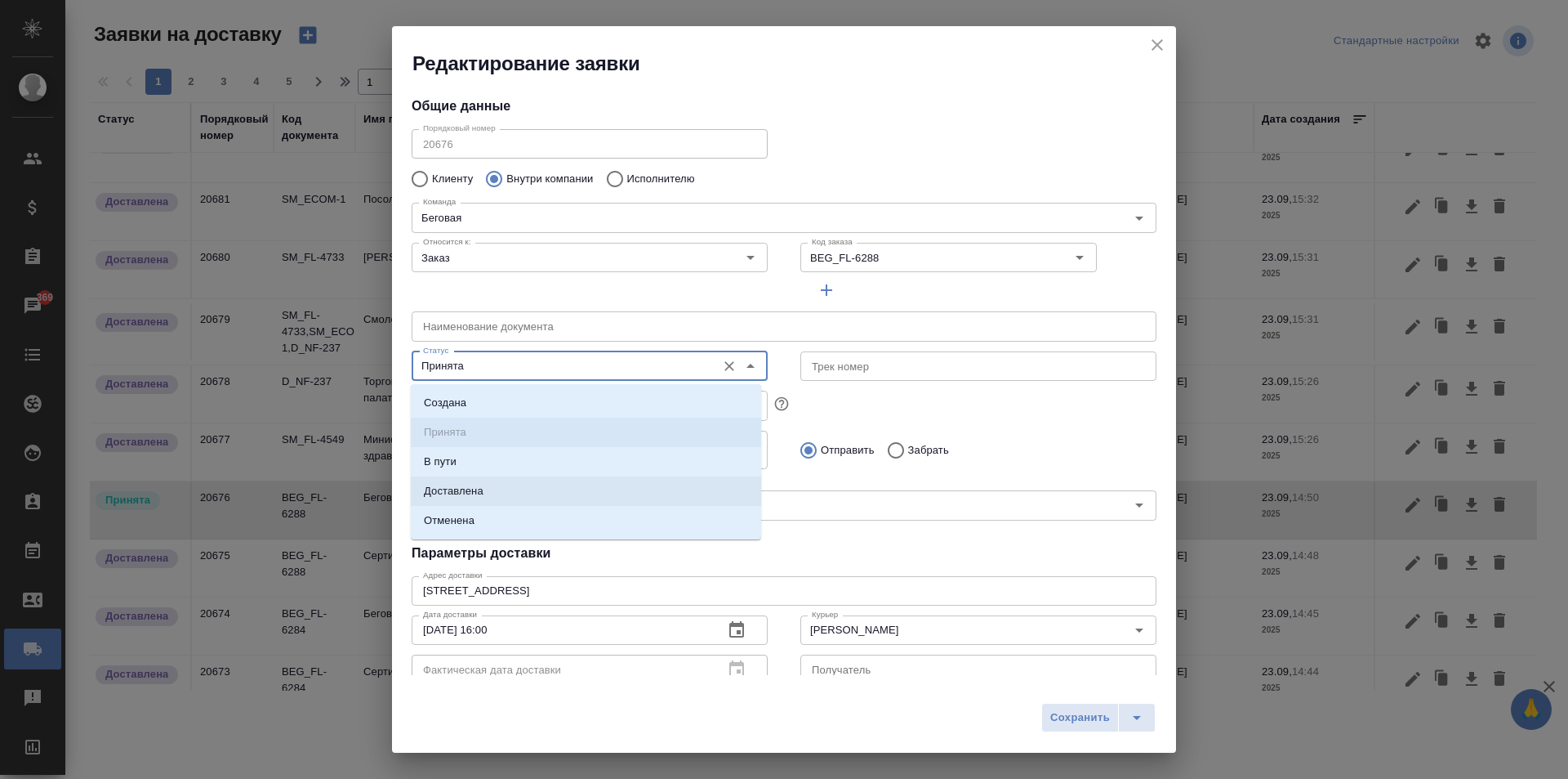
click at [472, 496] on p "Доставлена" at bounding box center [453, 491] width 60 height 16
type input "Доставлена"
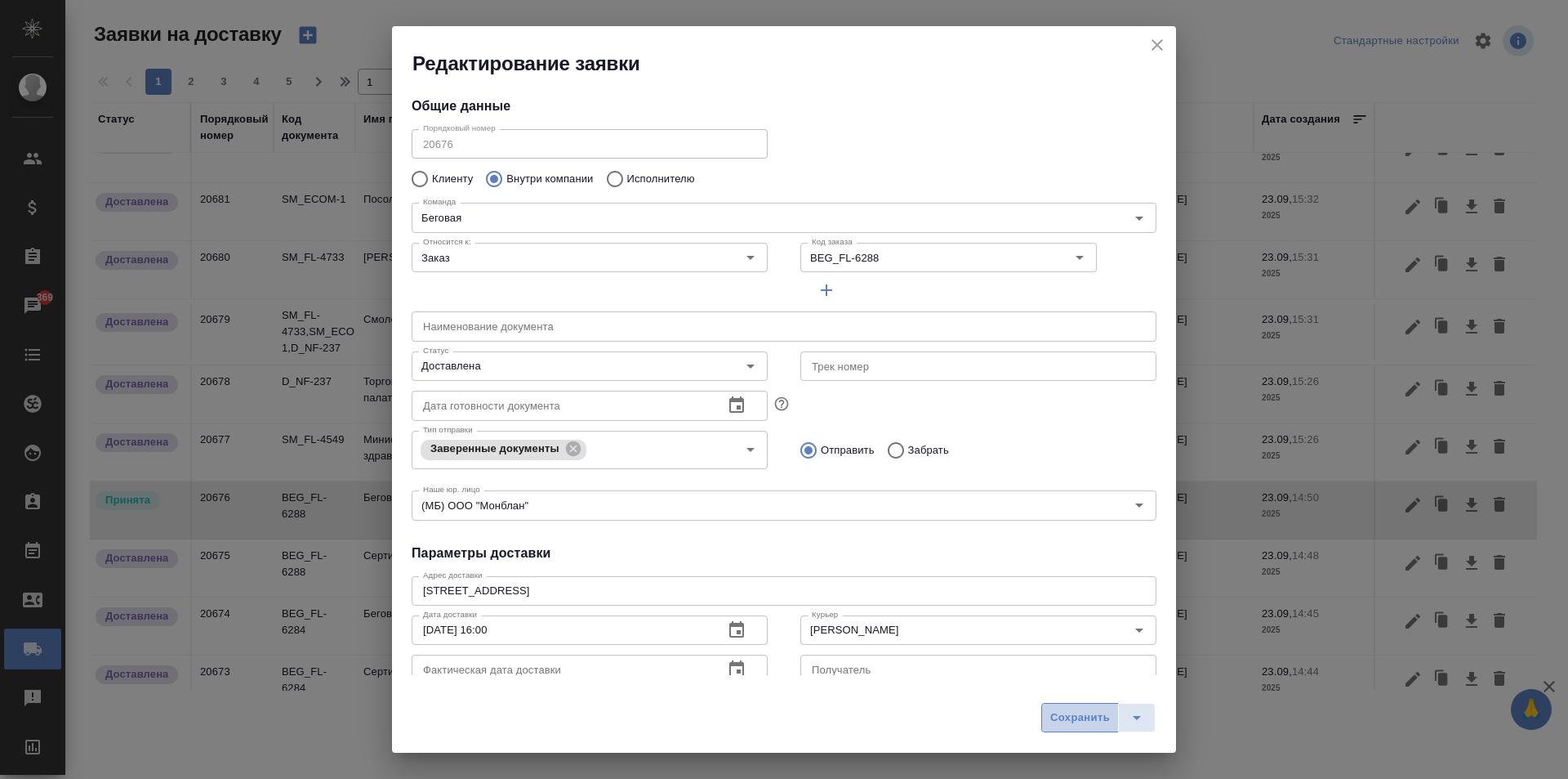
click at [1079, 712] on span "Сохранить" at bounding box center [1080, 717] width 60 height 19
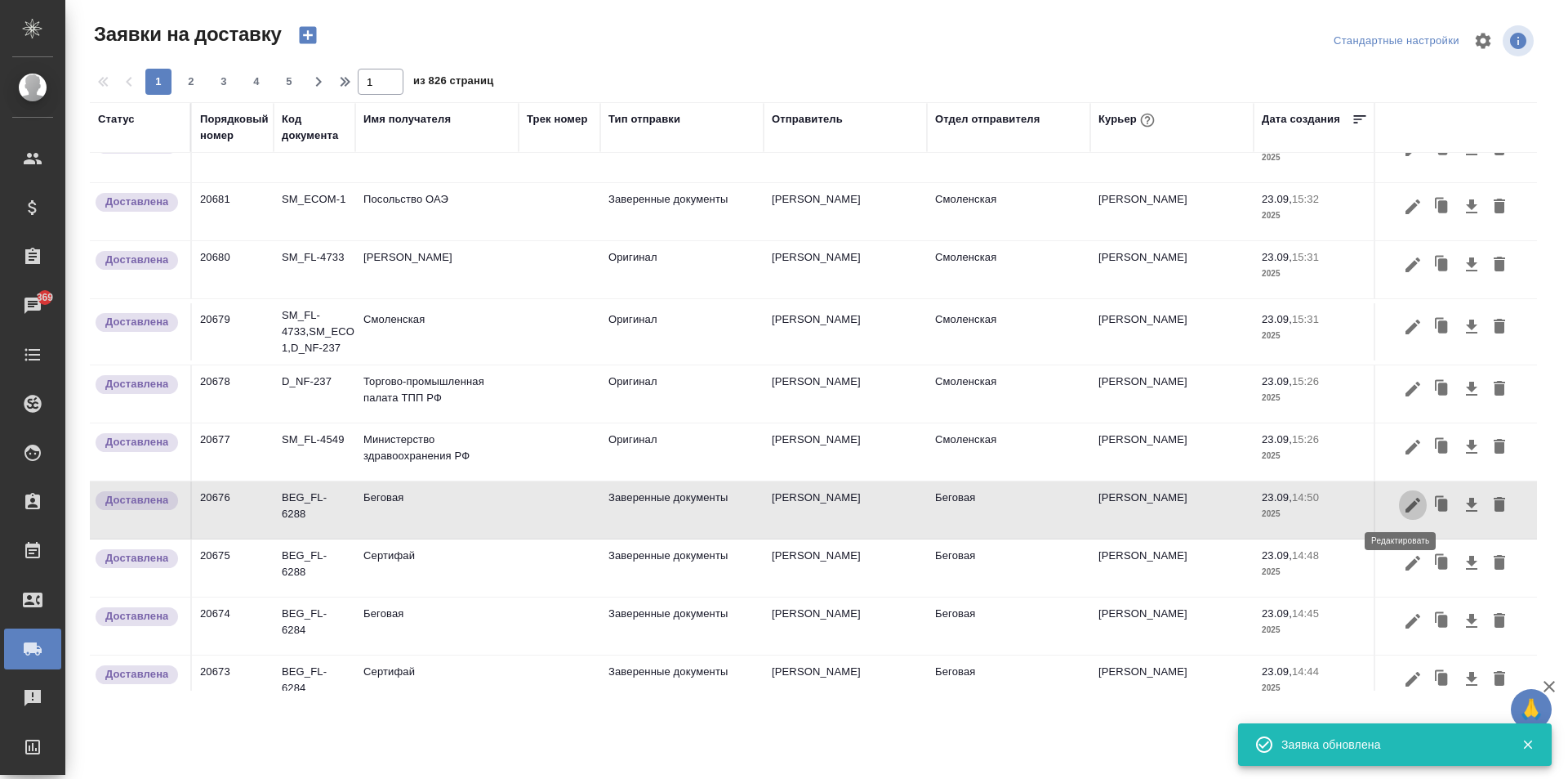
click at [1406, 506] on icon "button" at bounding box center [1413, 505] width 14 height 14
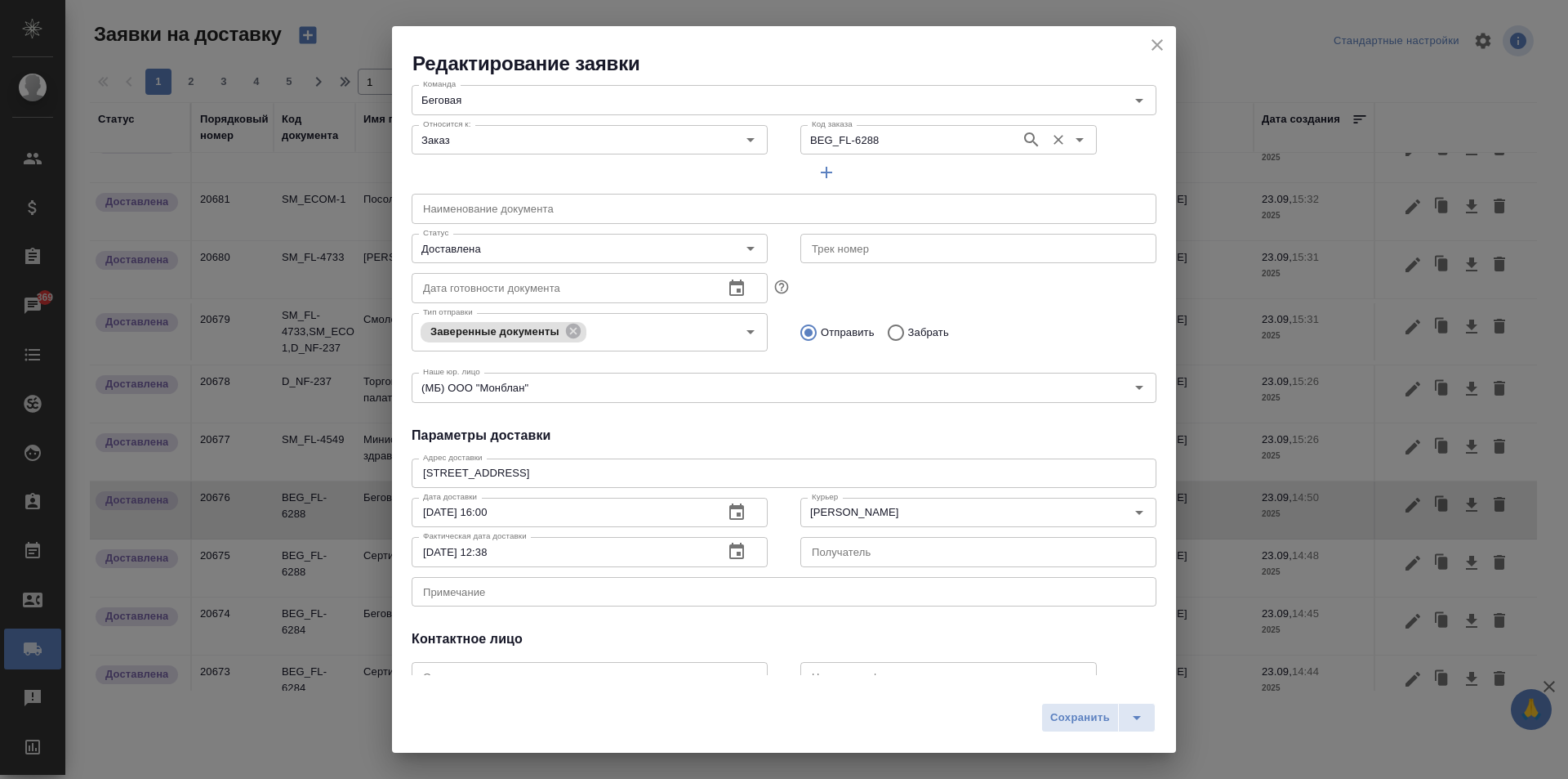
scroll to position [0, 0]
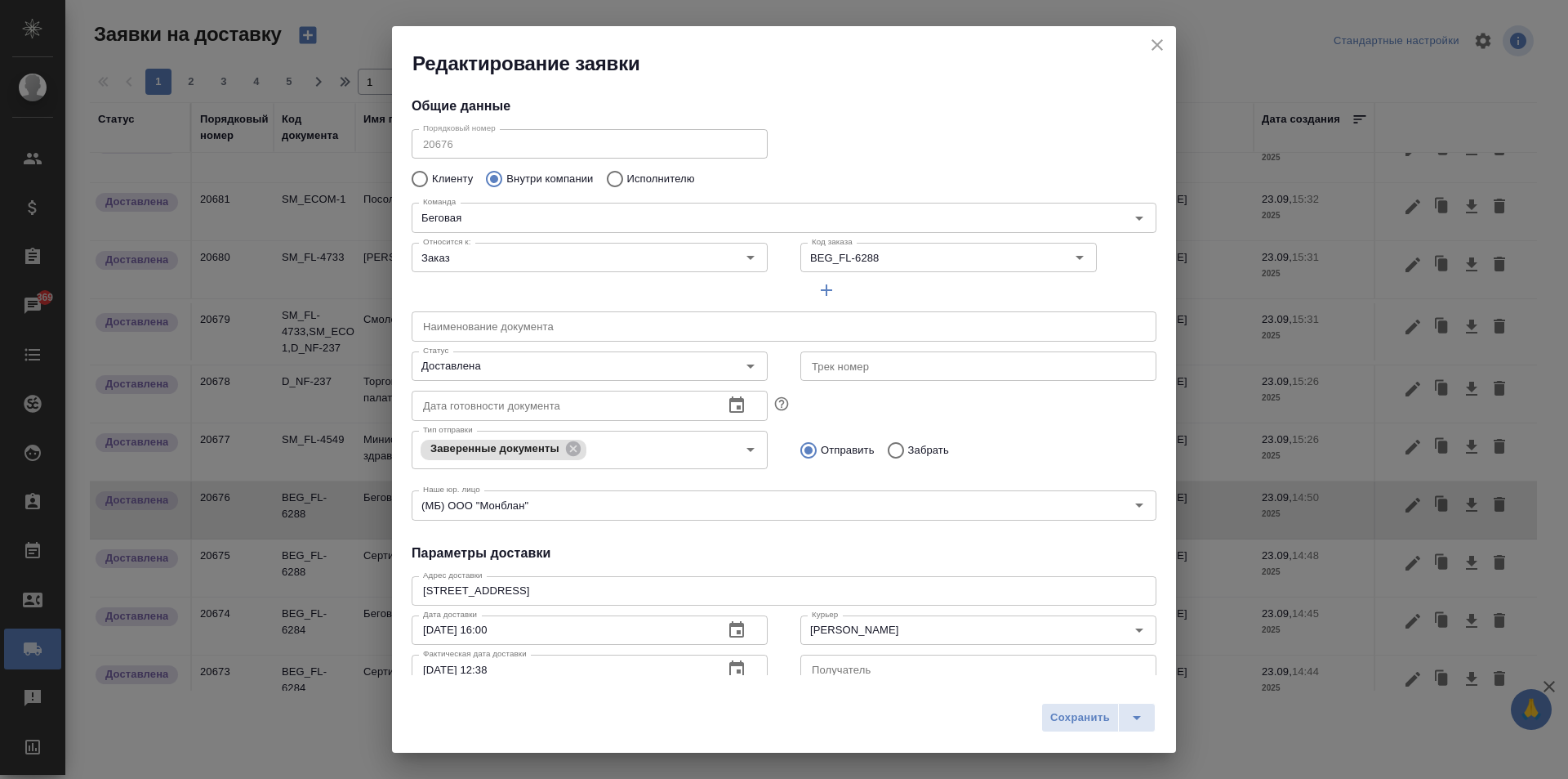
click at [1153, 45] on icon "close" at bounding box center [1158, 45] width 20 height 20
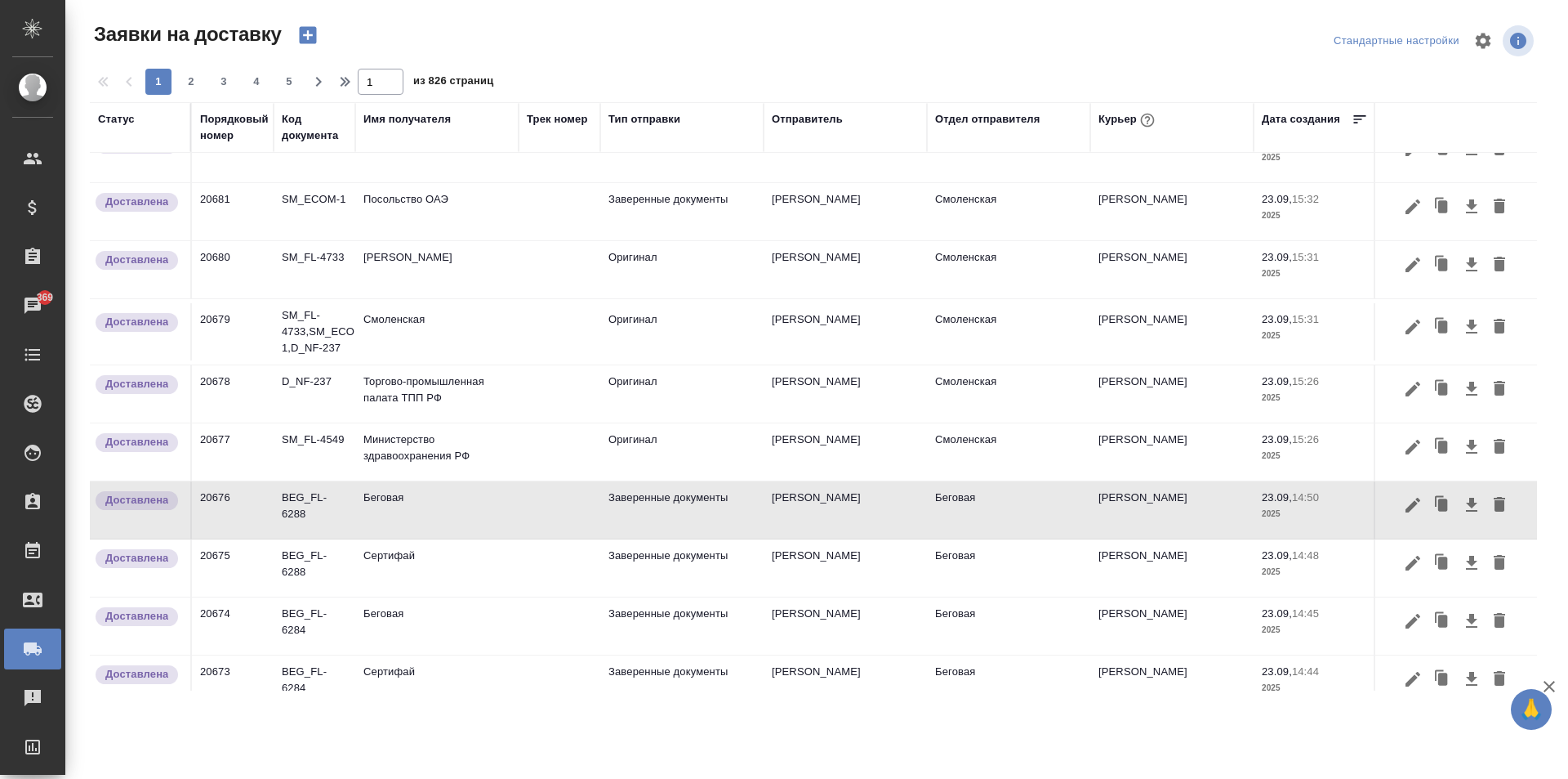
click at [585, 556] on td at bounding box center [559, 568] width 82 height 57
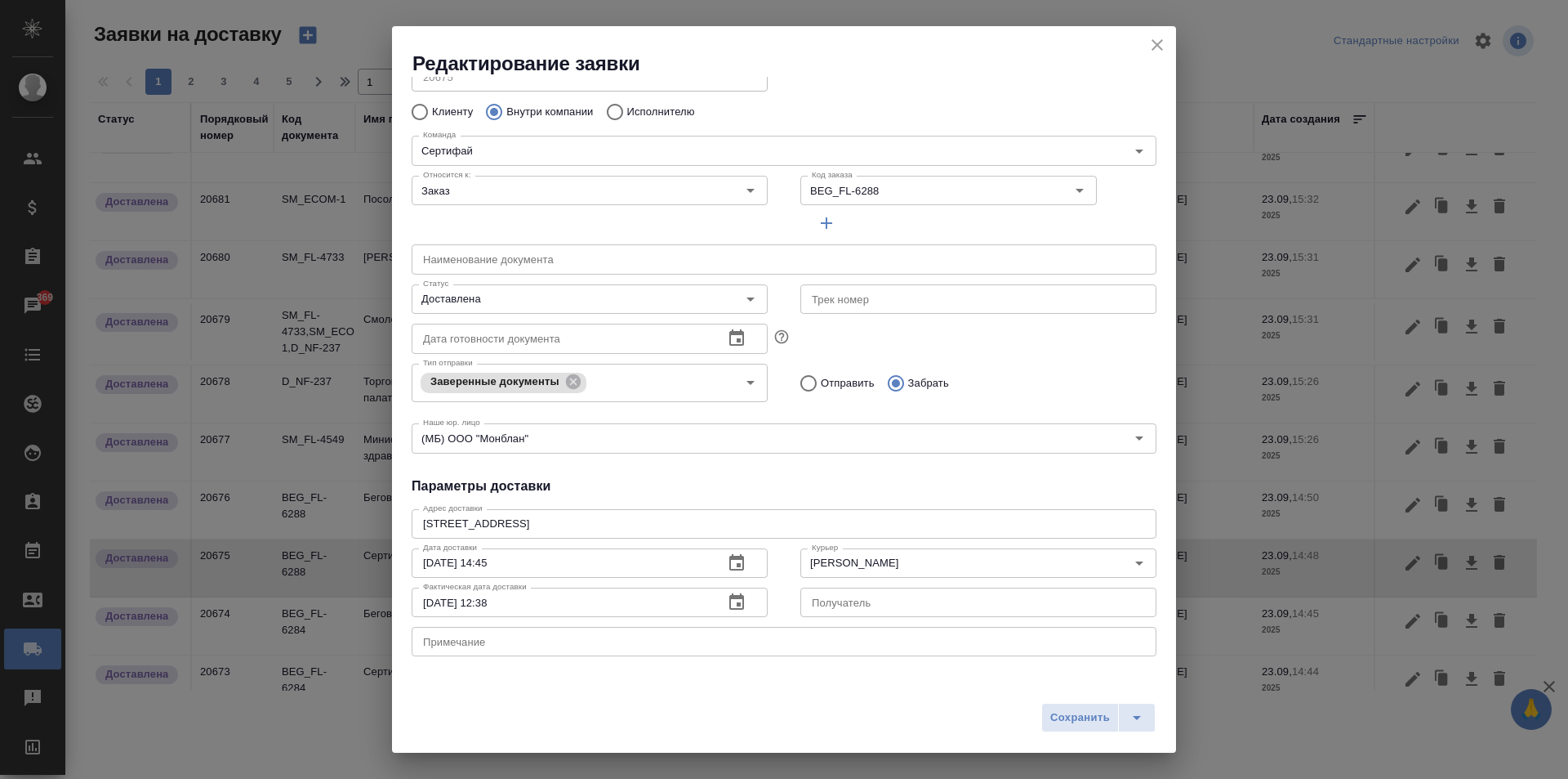
scroll to position [82, 0]
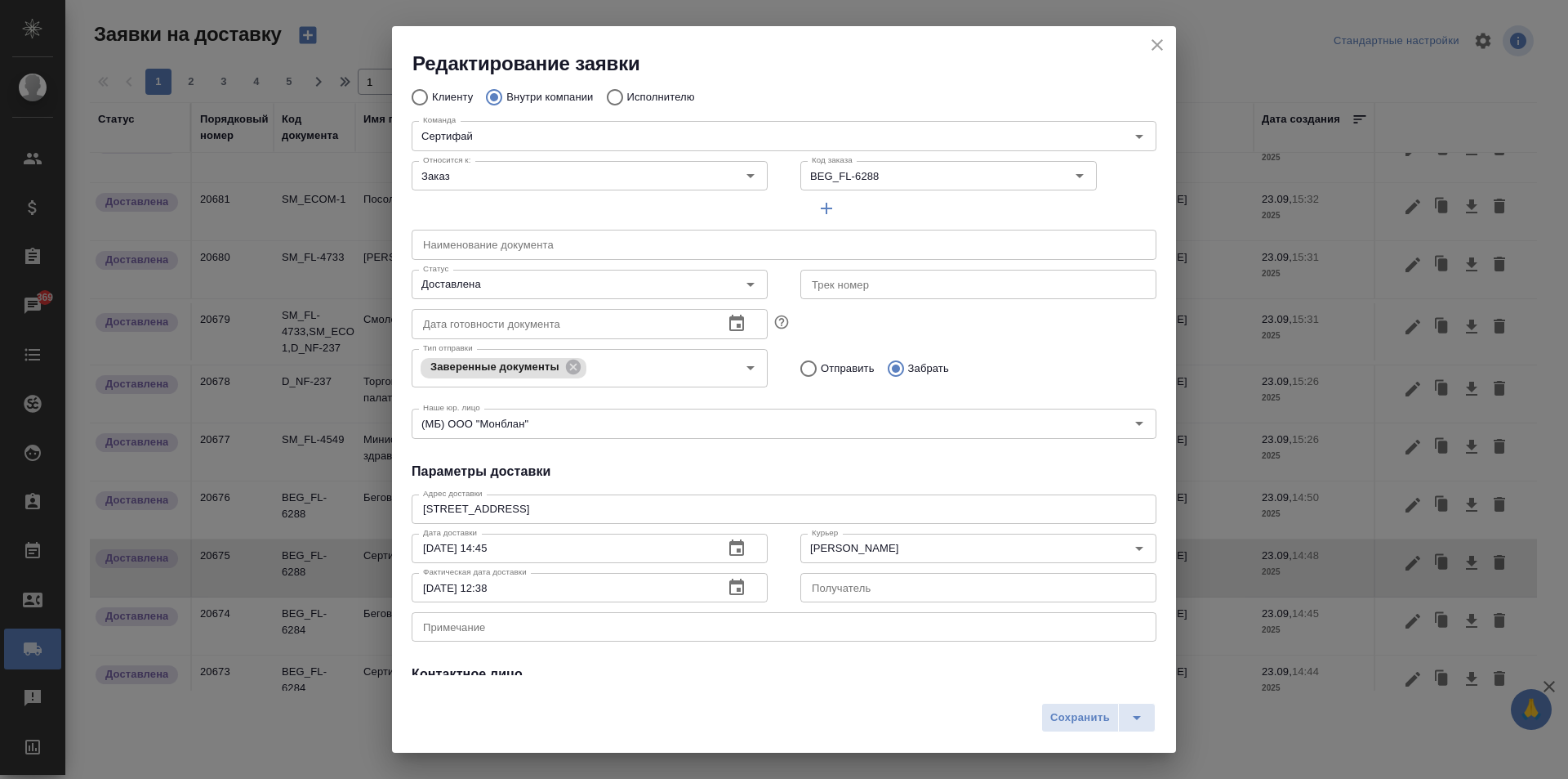
click at [1155, 49] on icon "close" at bounding box center [1158, 45] width 20 height 20
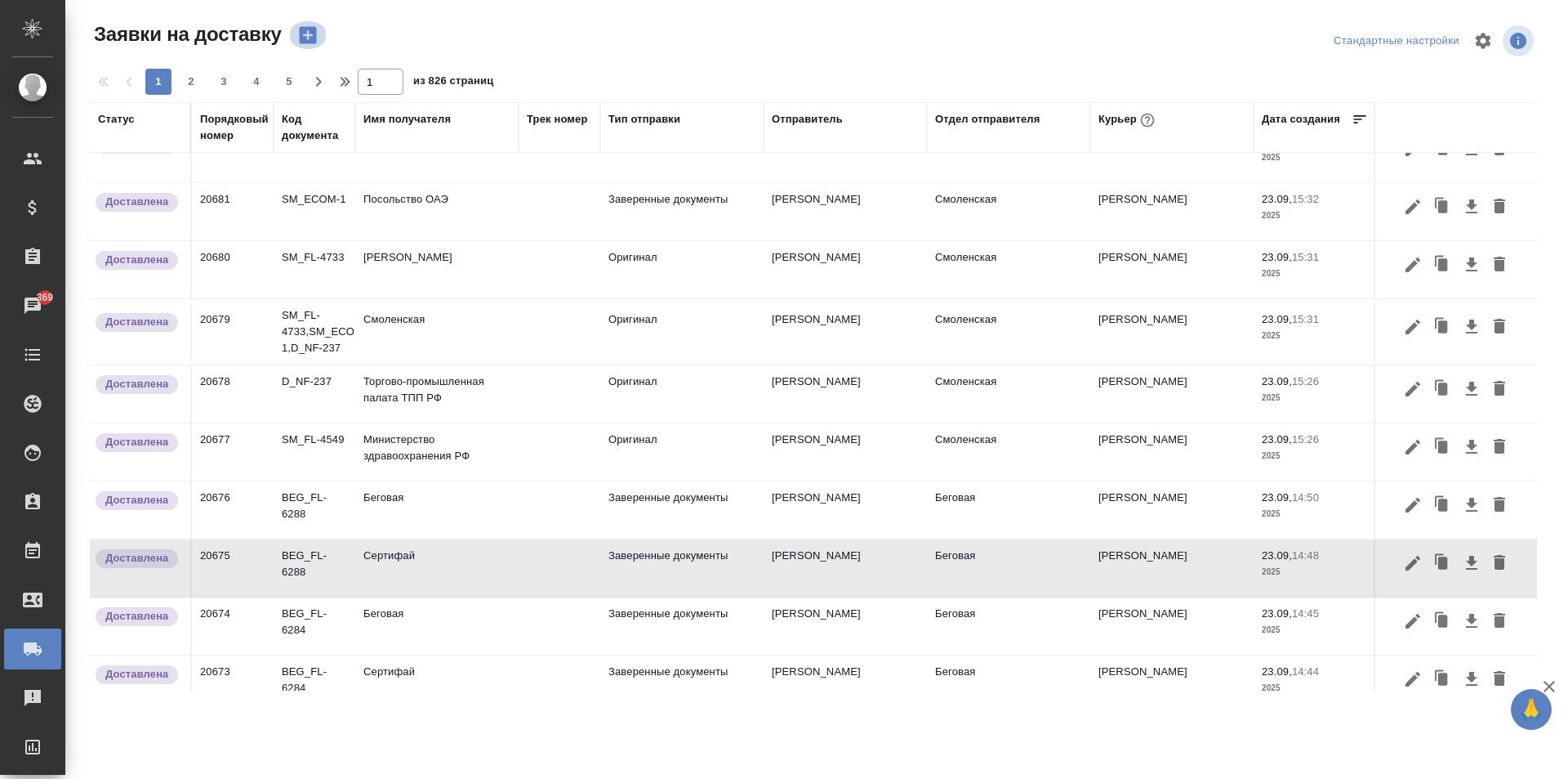
click at [302, 35] on icon "button" at bounding box center [307, 35] width 17 height 17
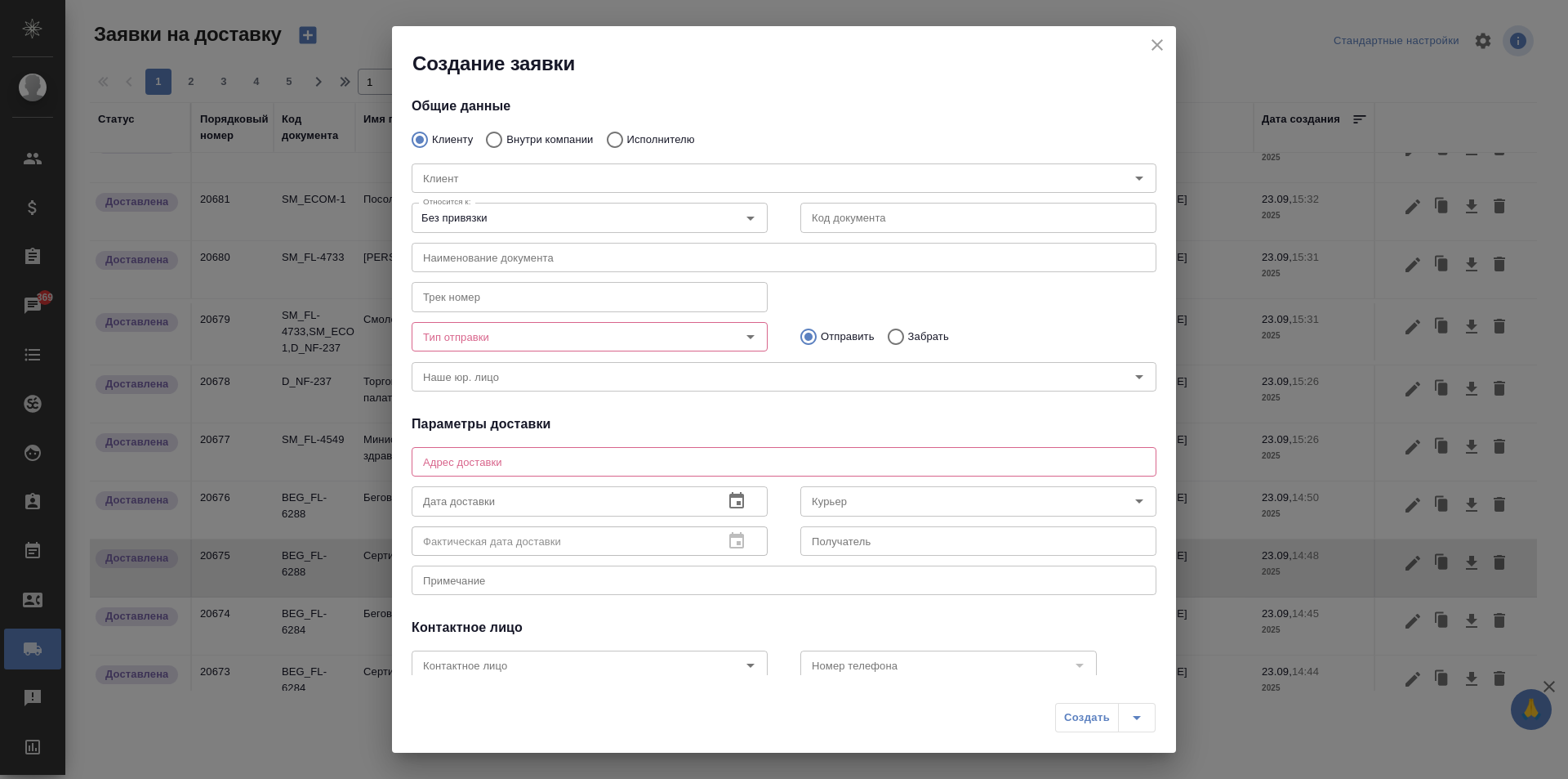
click at [524, 131] on label "Внутри компании" at bounding box center [535, 139] width 116 height 34
click at [507, 131] on input "Внутри компании" at bounding box center [491, 139] width 29 height 34
radio input "true"
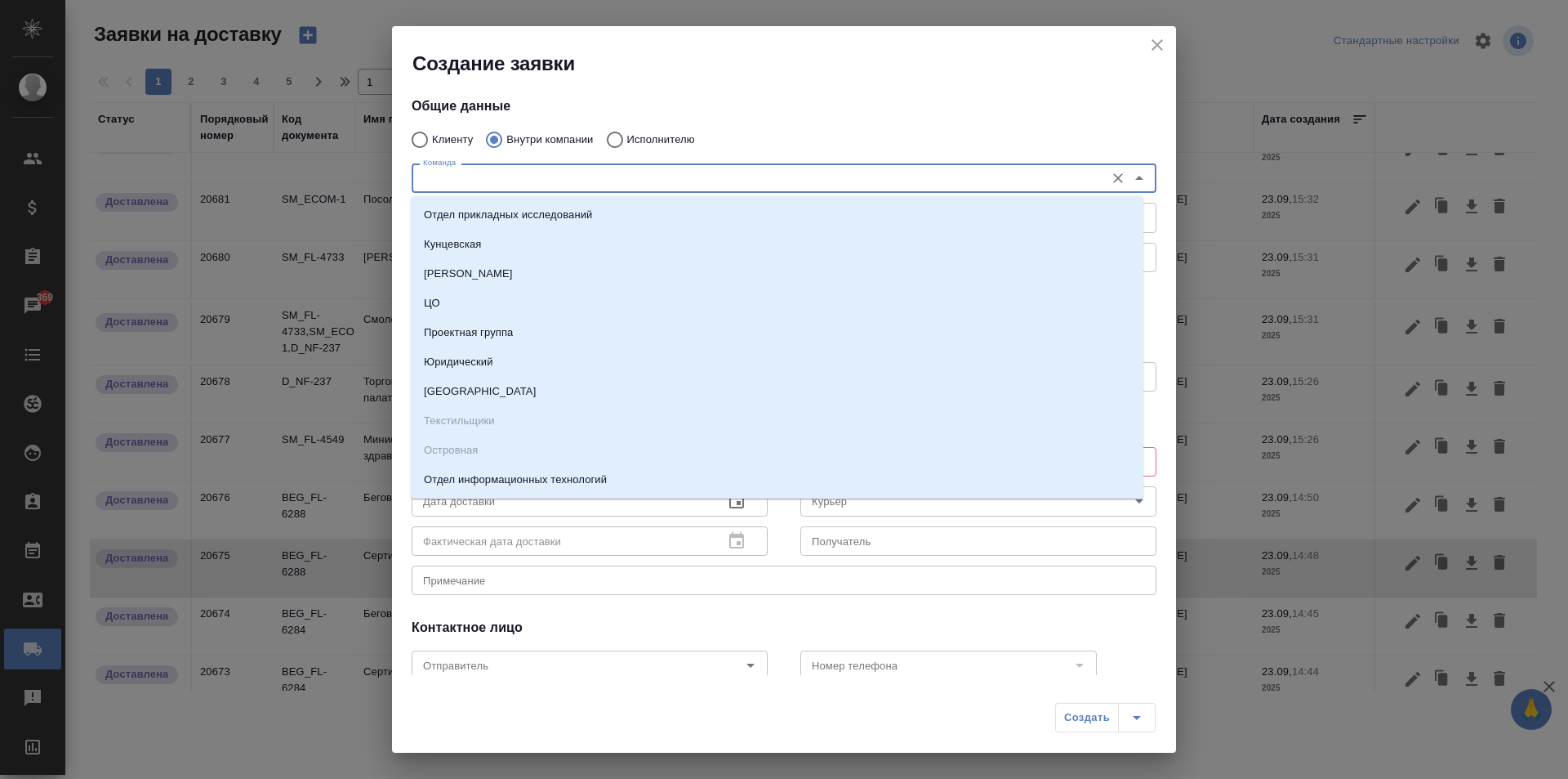
click at [526, 180] on input "Команда" at bounding box center [756, 178] width 681 height 20
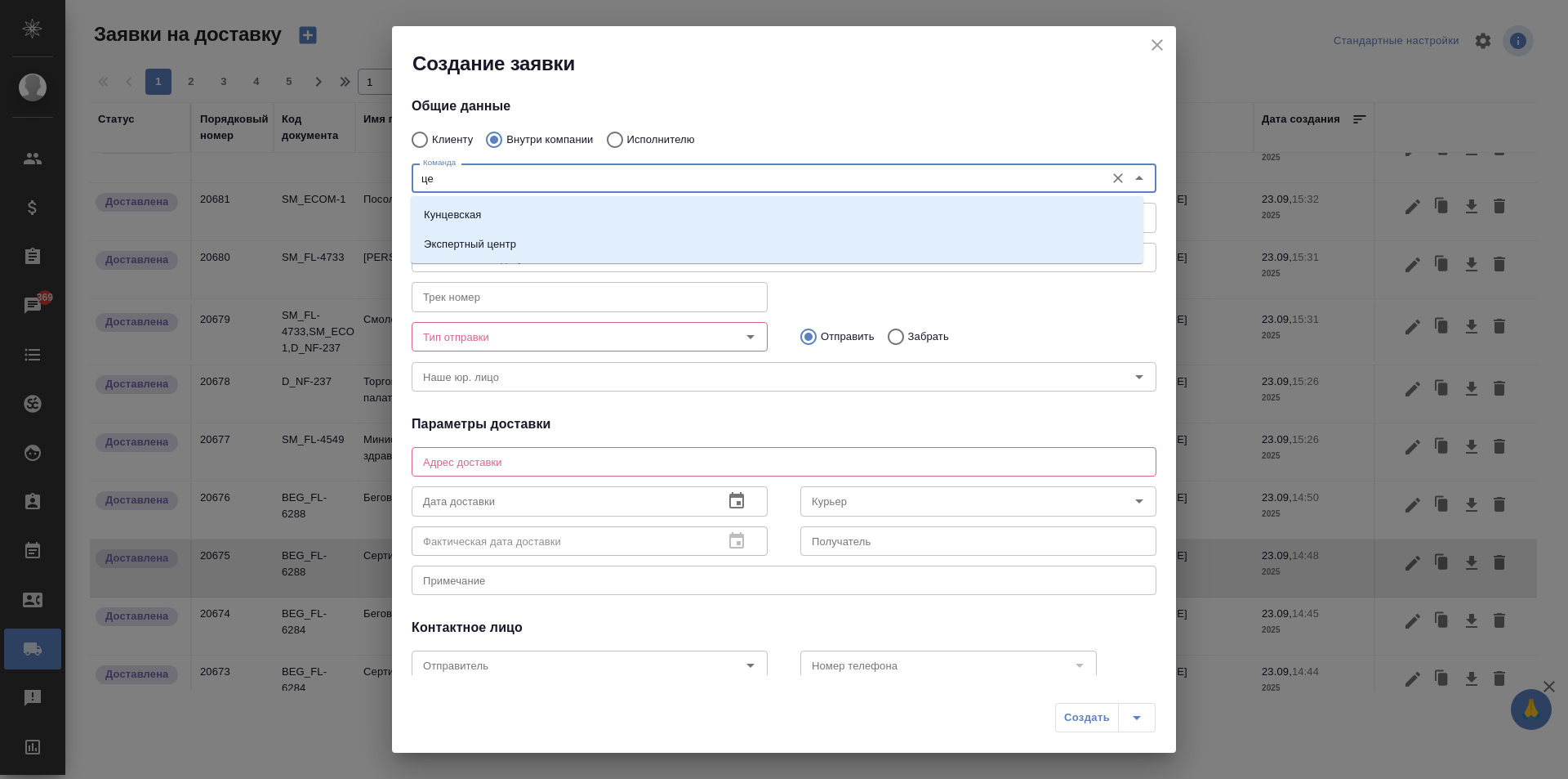
type input "ц"
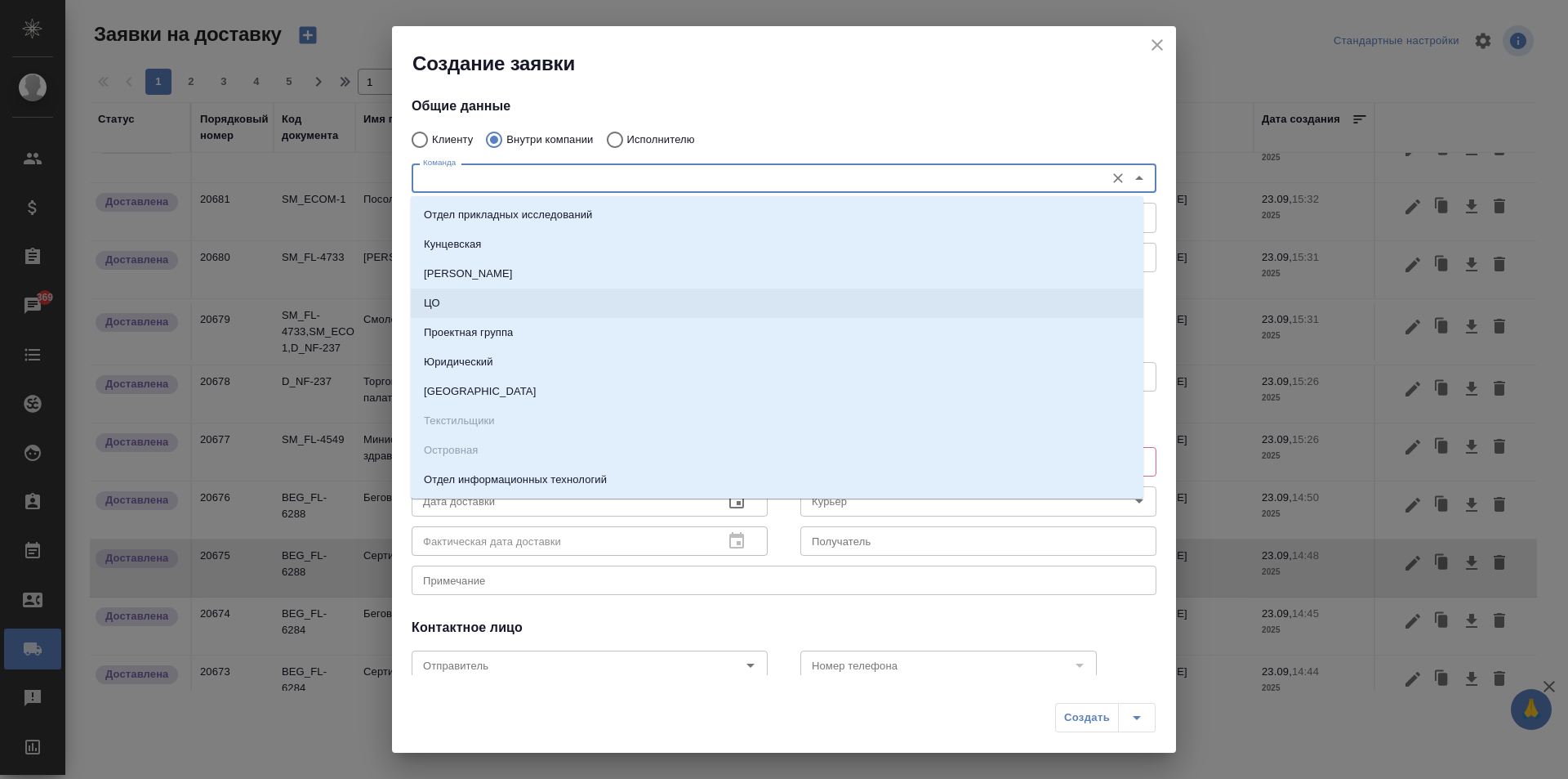
click at [497, 291] on li "ЦО" at bounding box center [777, 302] width 732 height 29
type textarea "ул. Золотая, д. 11"
type input "ЦО"
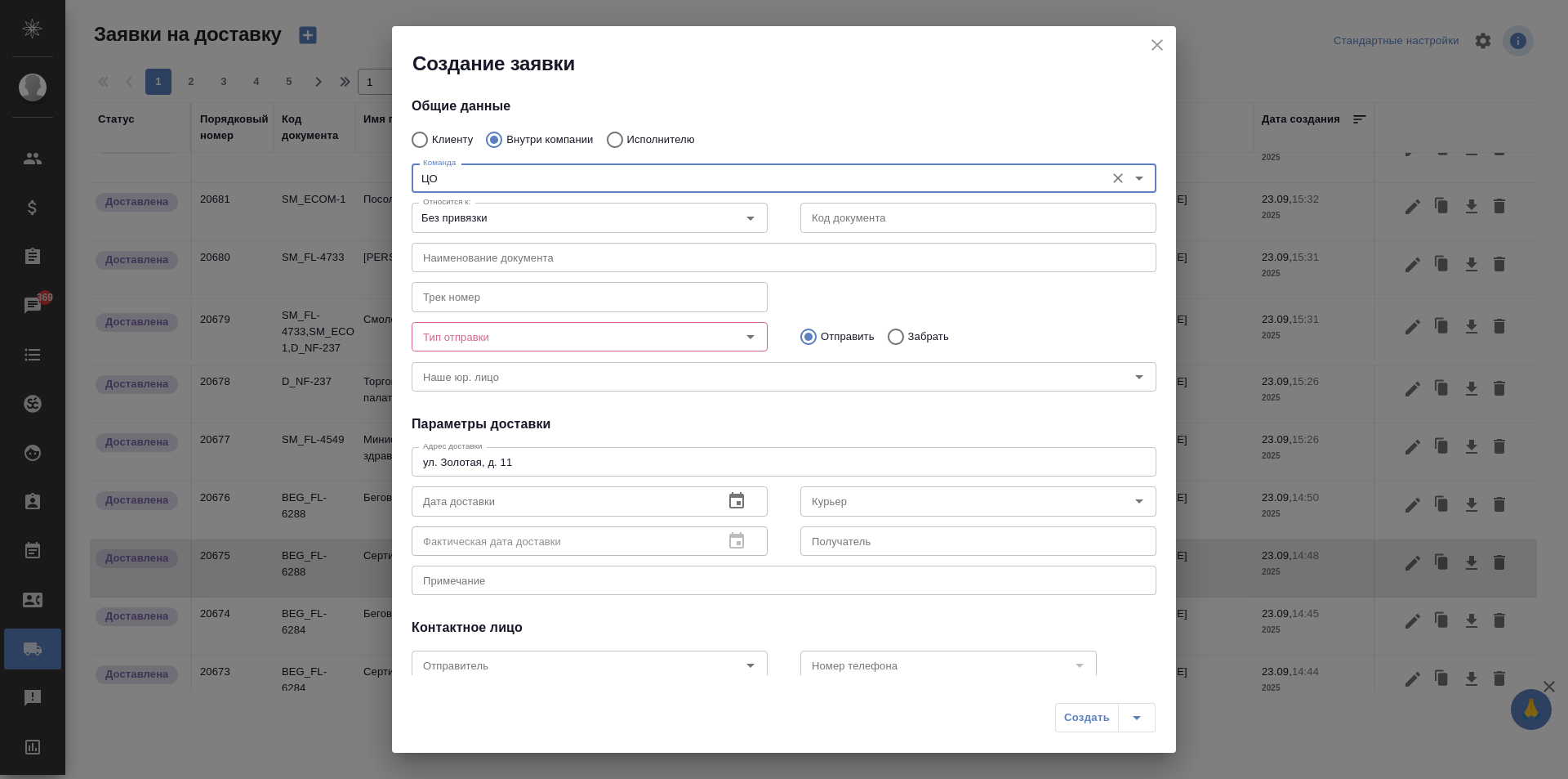
click at [895, 333] on input "Забрать" at bounding box center [893, 336] width 29 height 34
radio input "true"
click at [830, 336] on p "Отправить" at bounding box center [847, 336] width 54 height 16
click at [821, 336] on input "Отправить" at bounding box center [805, 336] width 29 height 34
radio input "true"
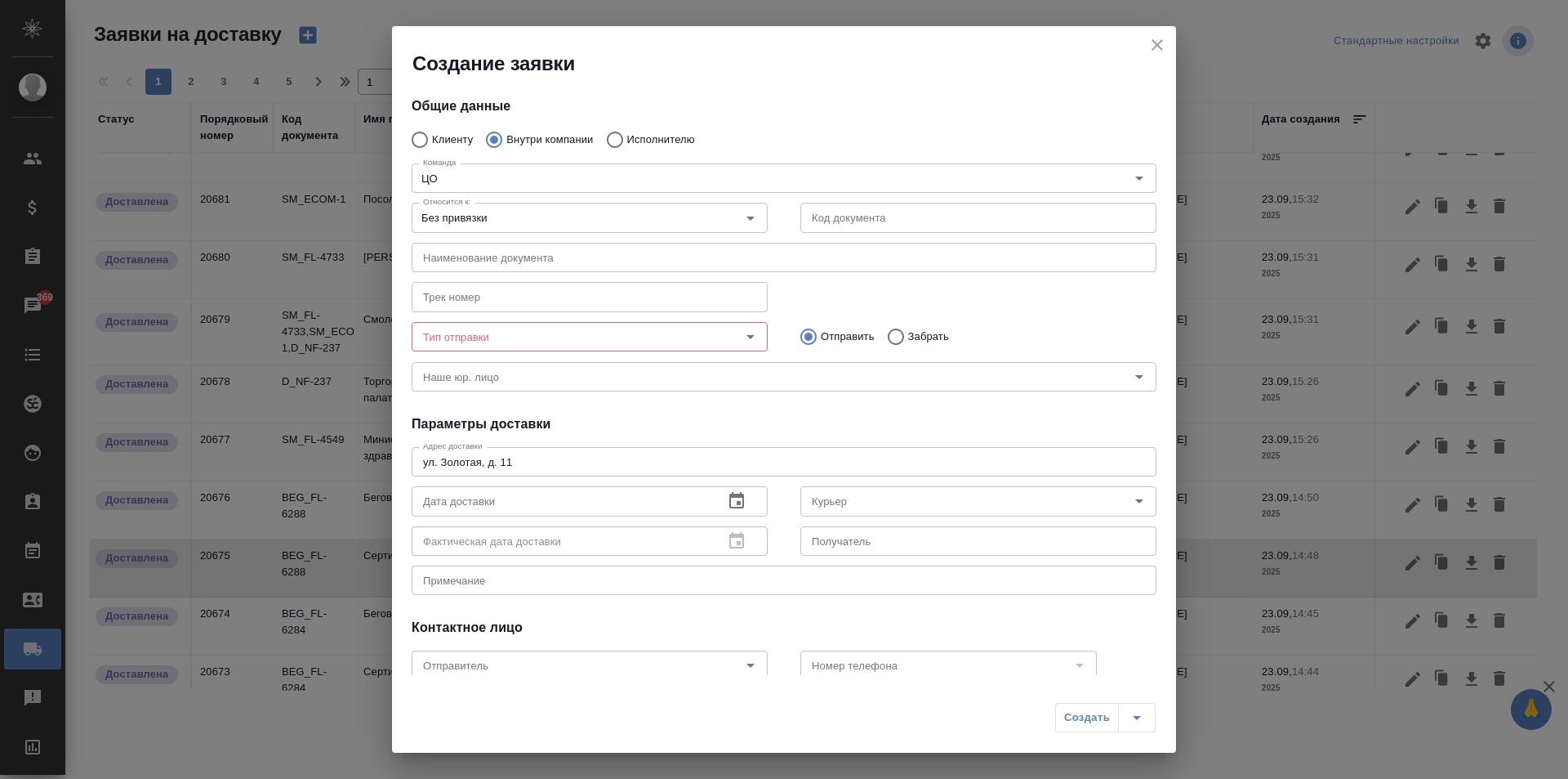
click at [708, 339] on div "Тип отправки" at bounding box center [590, 336] width 356 height 29
click at [747, 337] on icon "Open" at bounding box center [750, 336] width 8 height 4
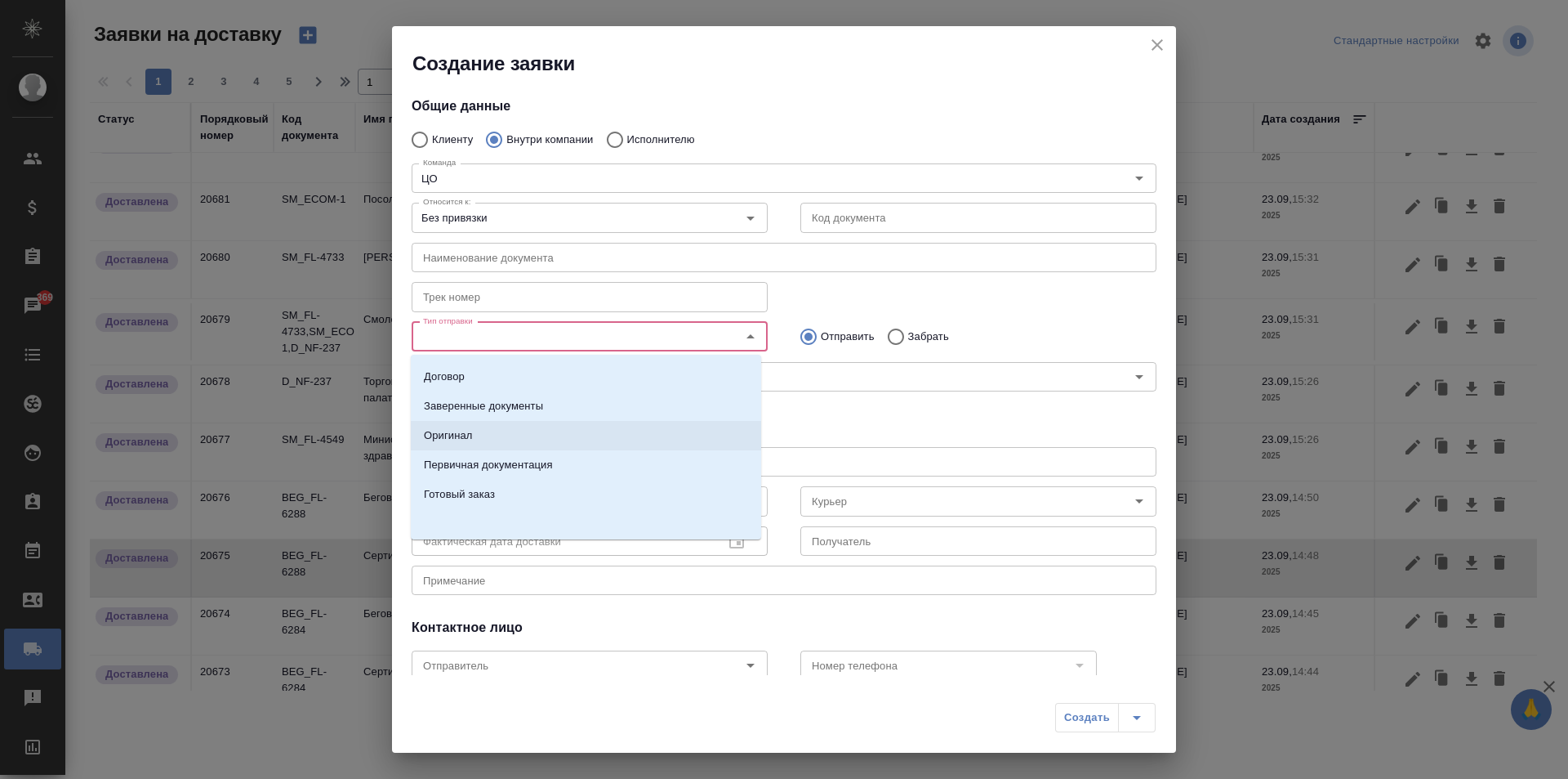
scroll to position [0, 0]
click at [565, 465] on li "Оригинал" at bounding box center [586, 461] width 351 height 29
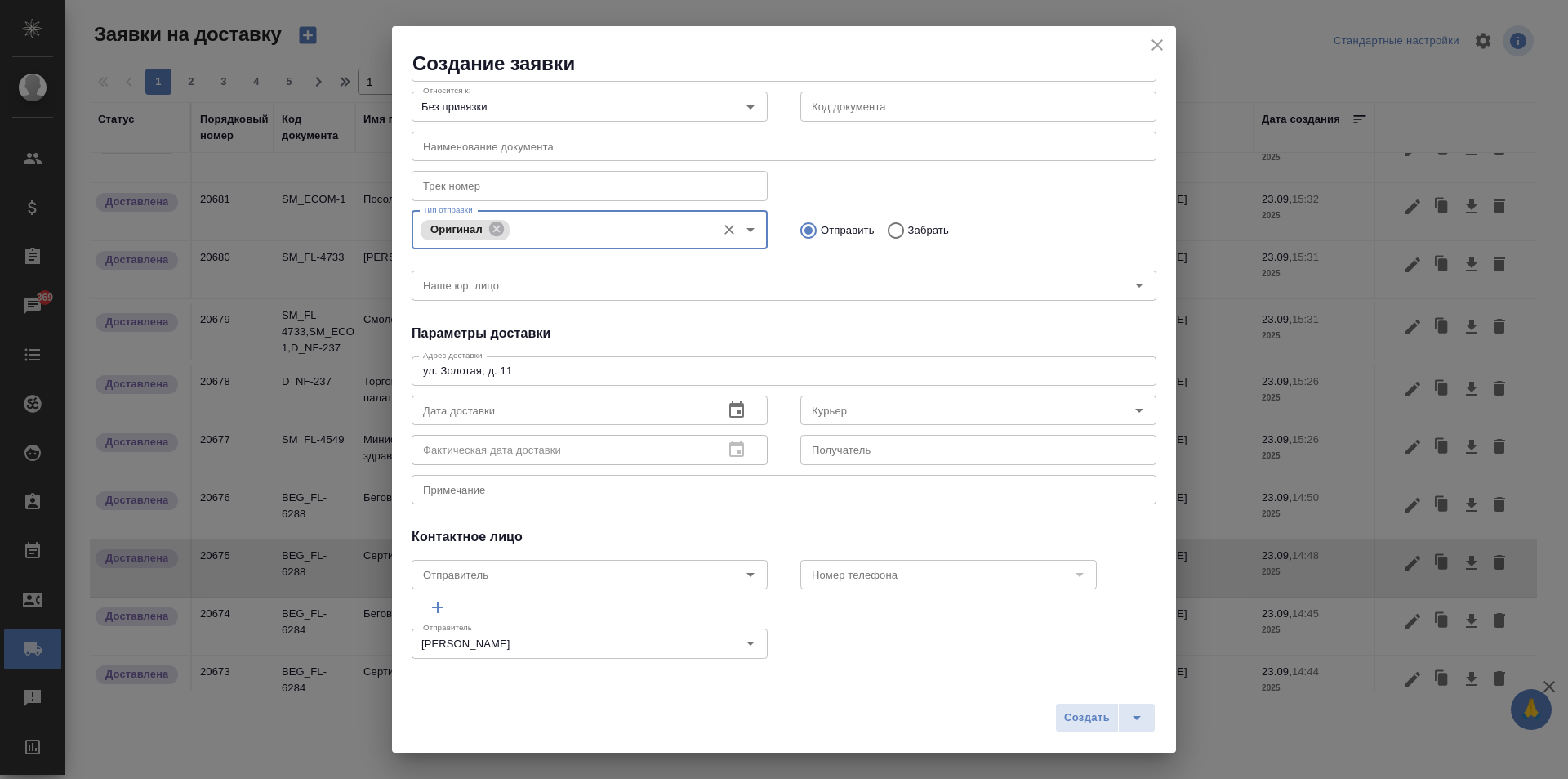
scroll to position [114, 0]
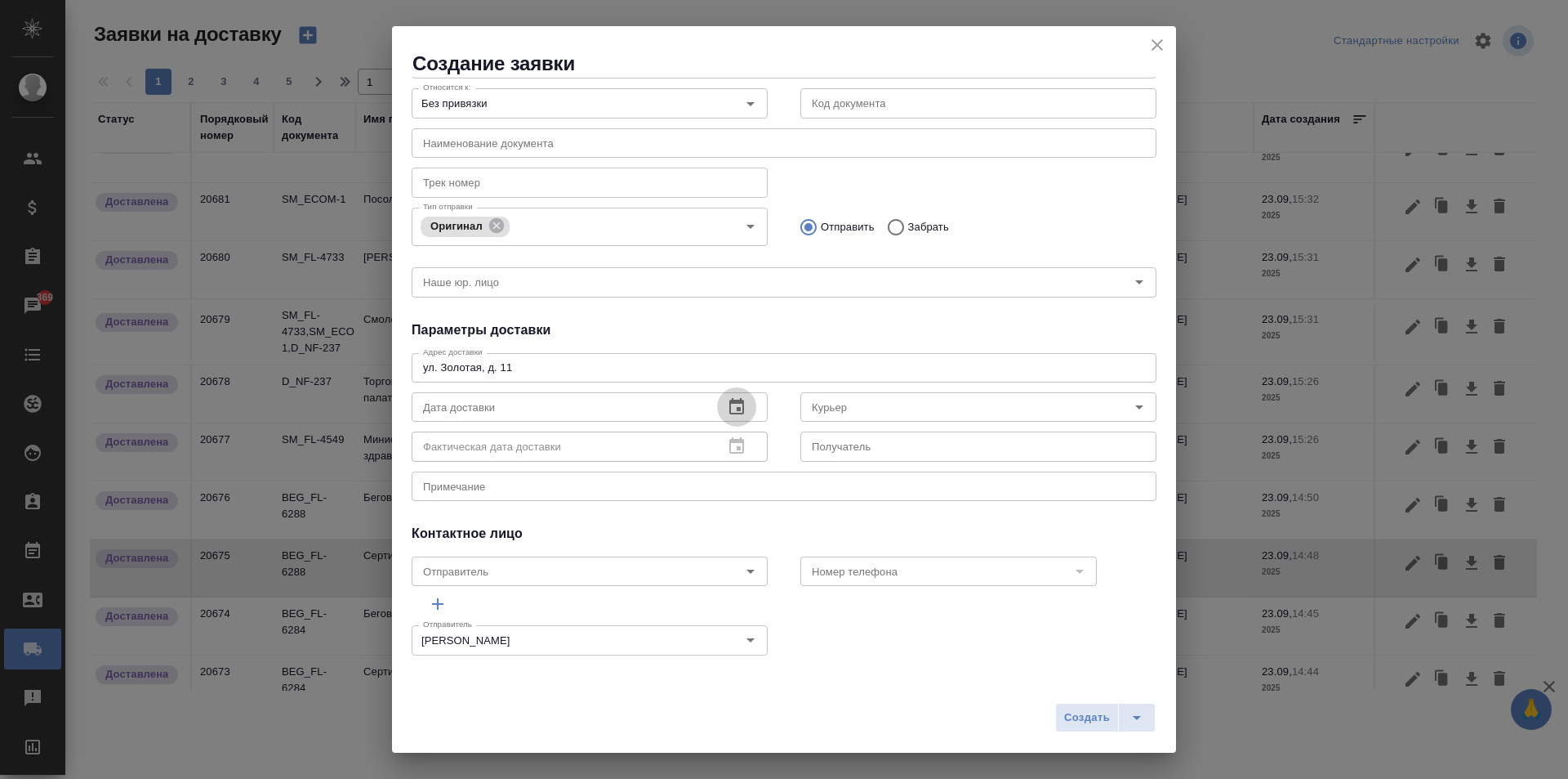
click at [727, 405] on icon "button" at bounding box center [737, 407] width 20 height 20
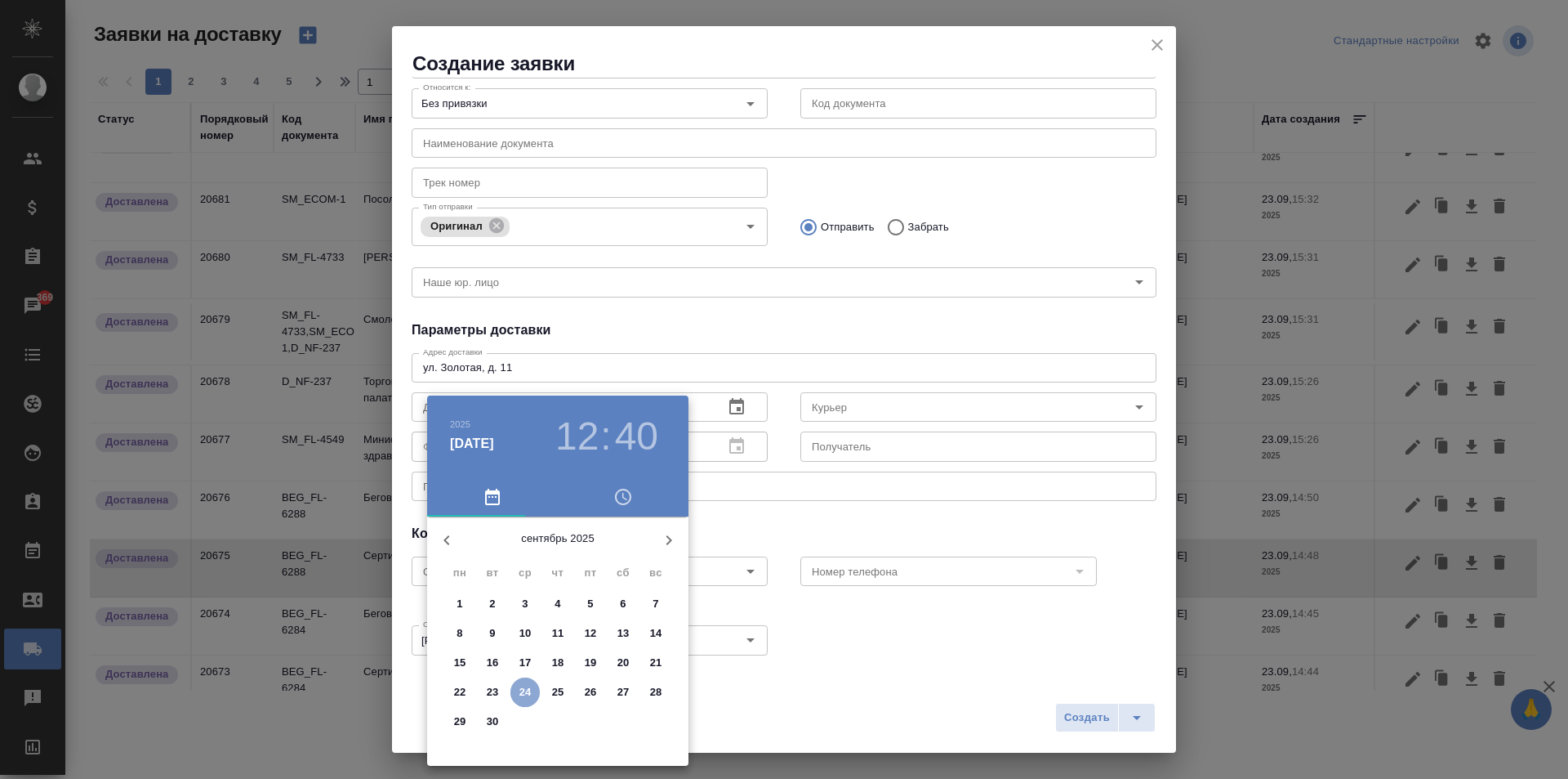
click at [524, 687] on p "24" at bounding box center [525, 692] width 12 height 16
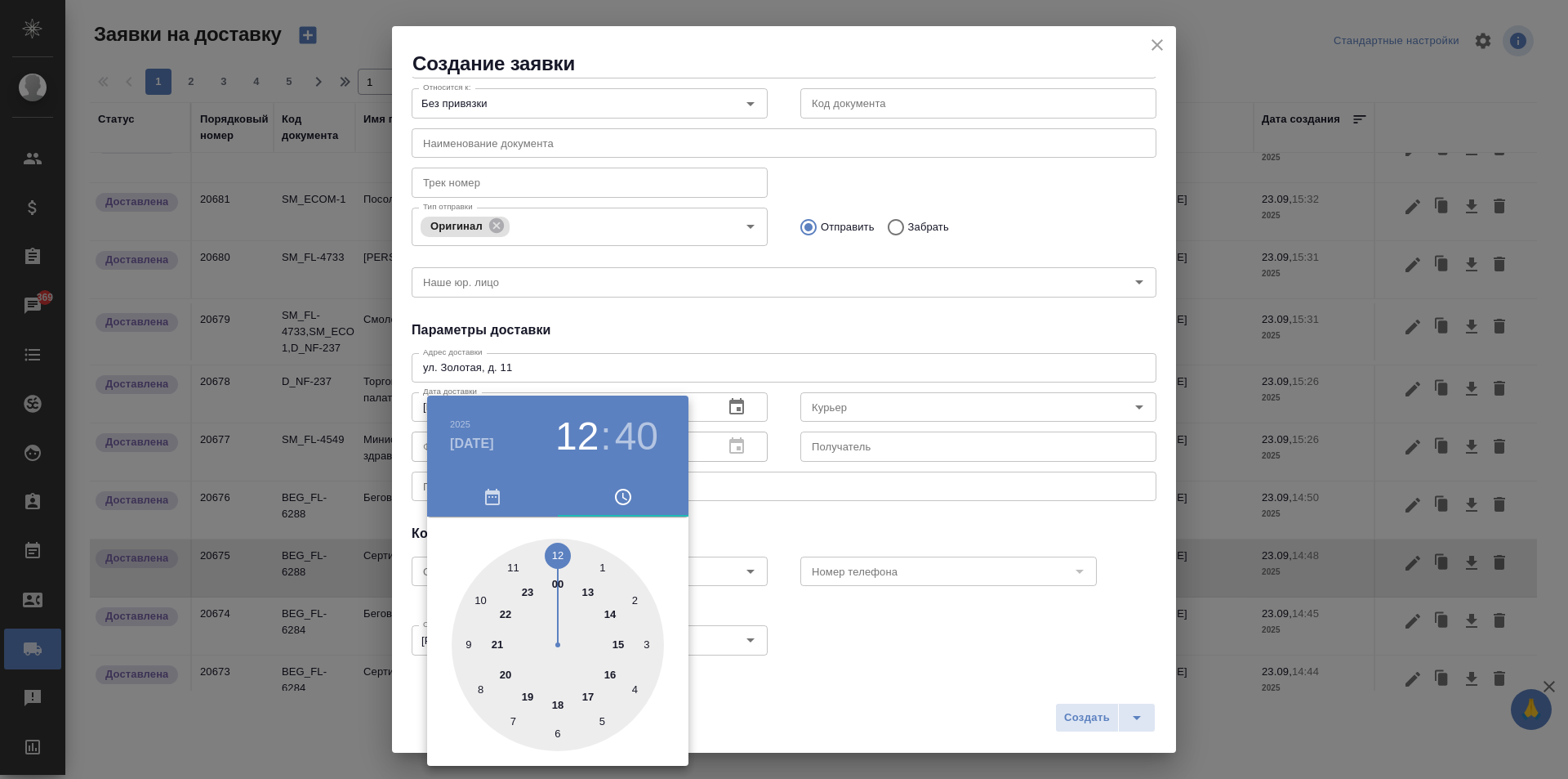
click at [485, 597] on div at bounding box center [557, 644] width 212 height 212
click at [558, 557] on div at bounding box center [557, 644] width 212 height 212
type input "24.09.2025 10:00"
click at [849, 501] on div at bounding box center [784, 389] width 1568 height 779
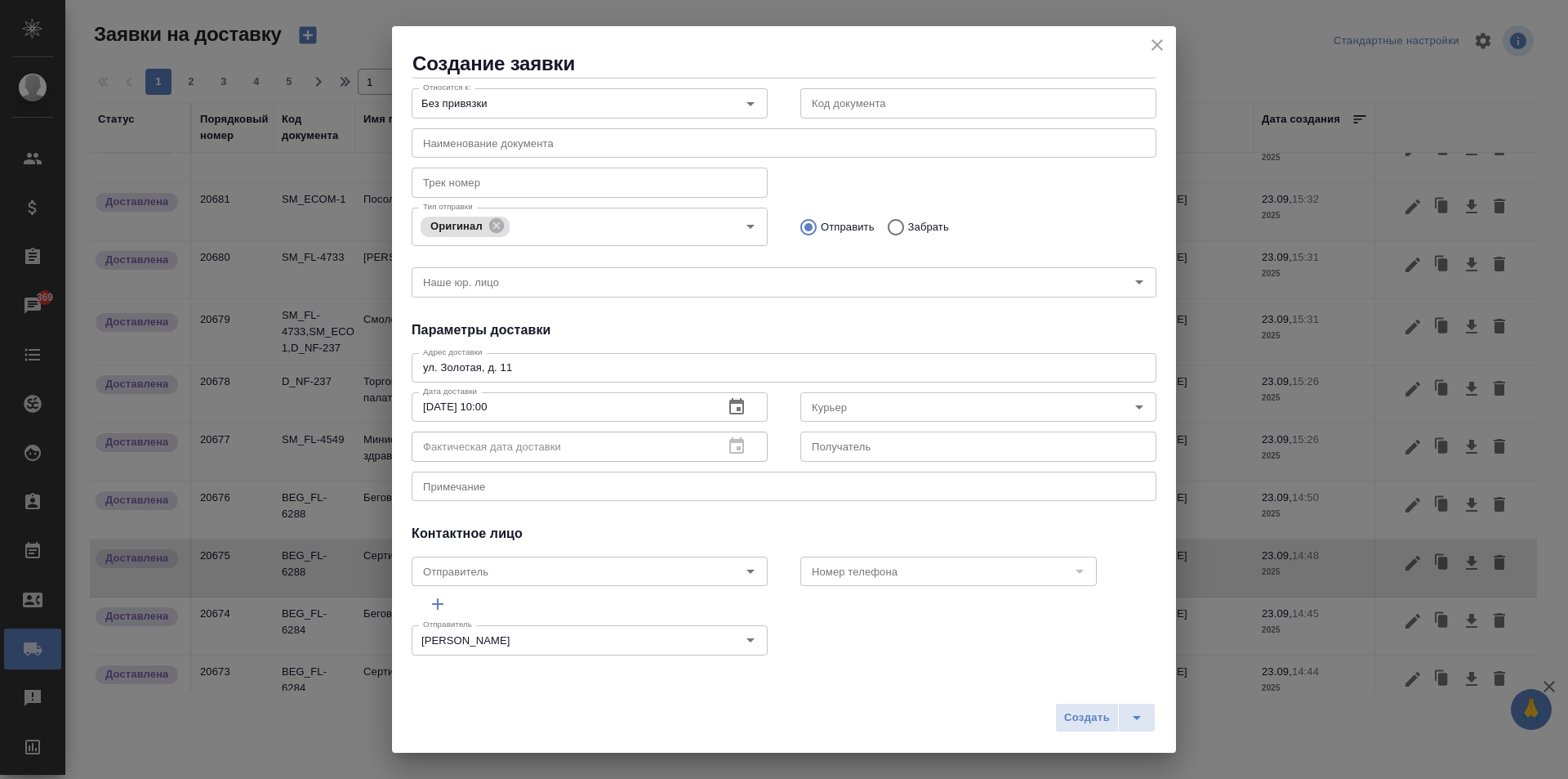
click at [906, 417] on input "Курьер" at bounding box center [951, 407] width 292 height 20
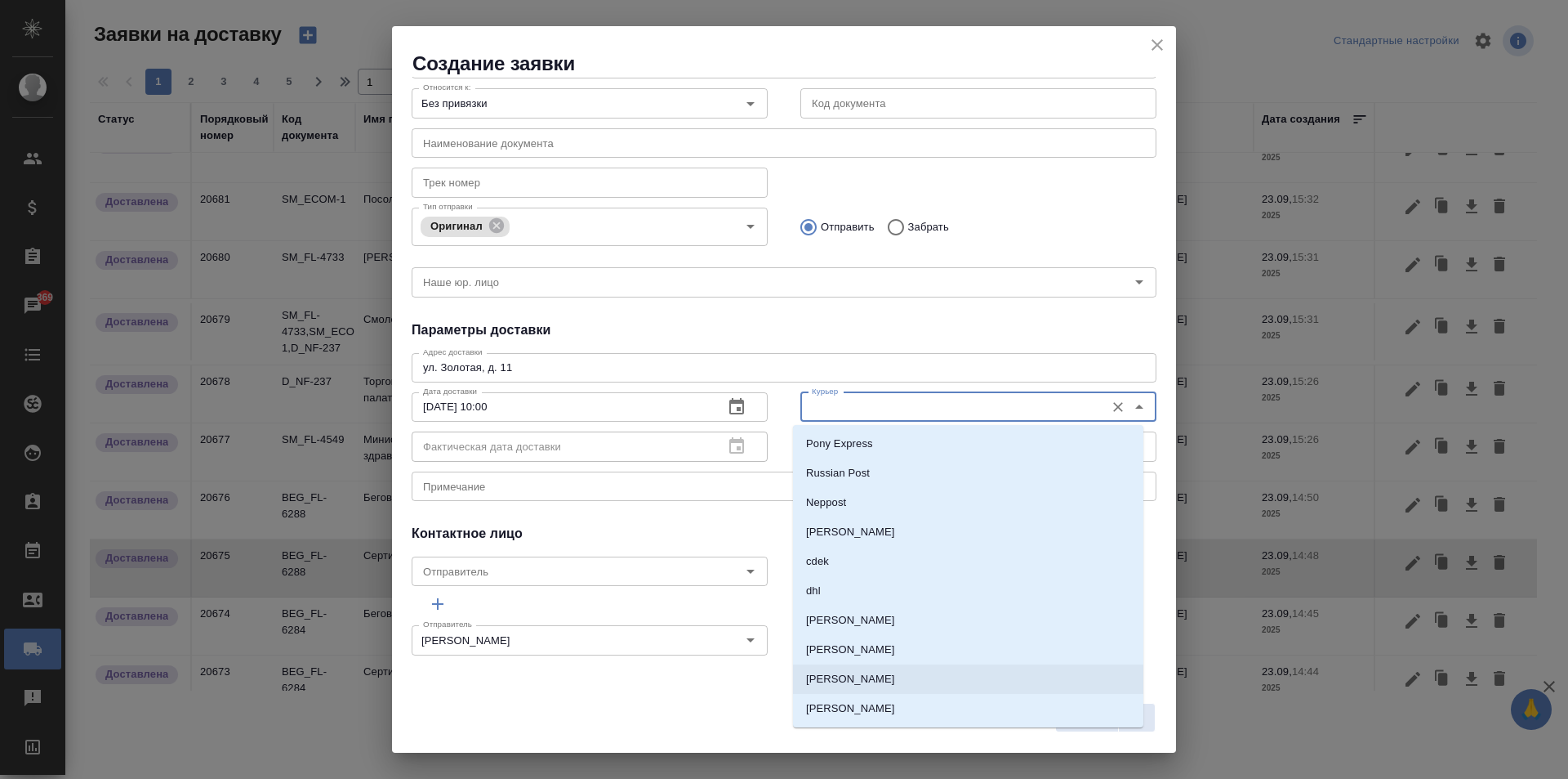
click at [849, 675] on p "Скляров Станислав" at bounding box center [851, 679] width 89 height 16
type input "Скляров Станислав"
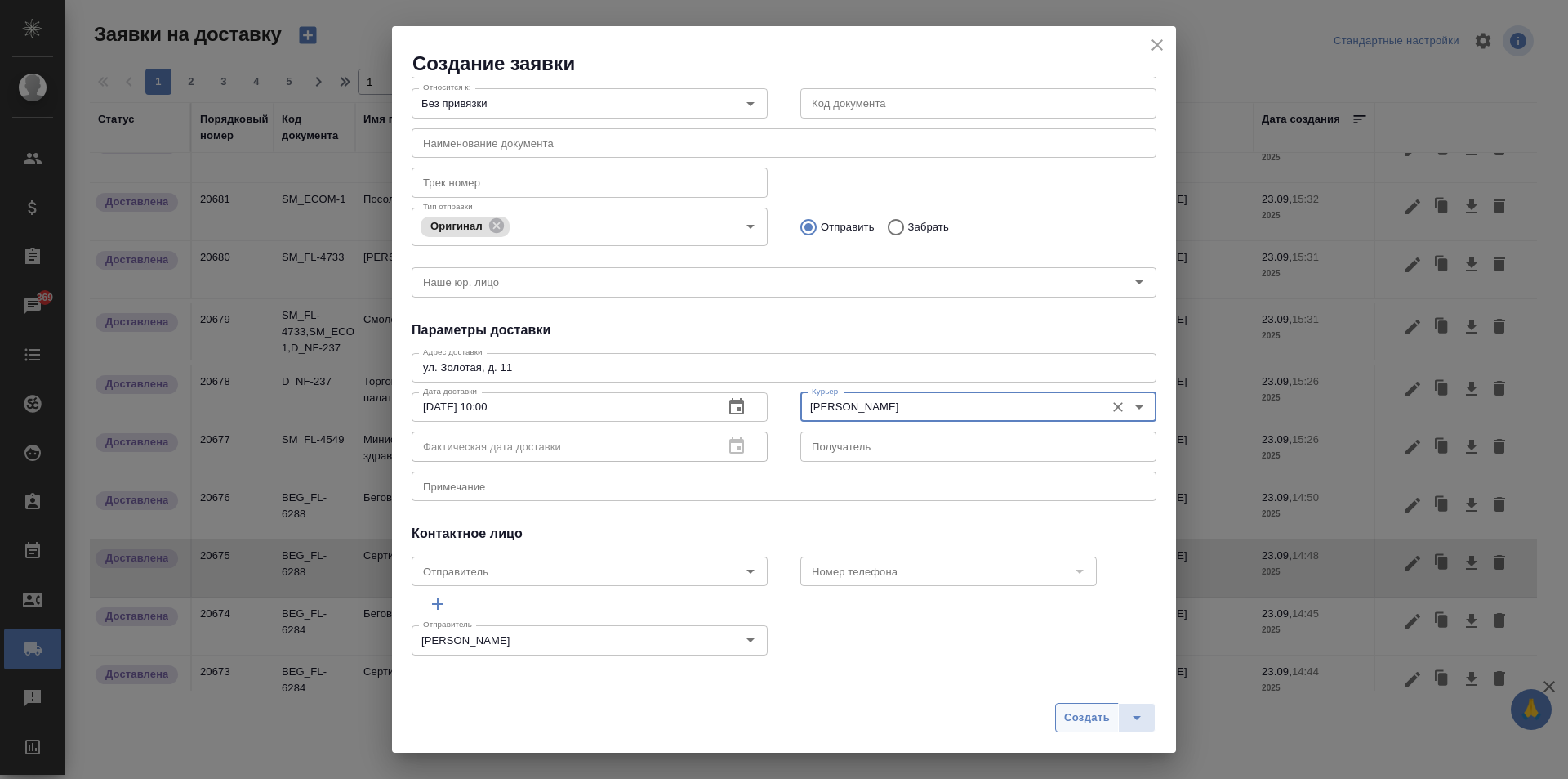
click at [1101, 720] on span "Создать" at bounding box center [1086, 717] width 45 height 19
radio input "true"
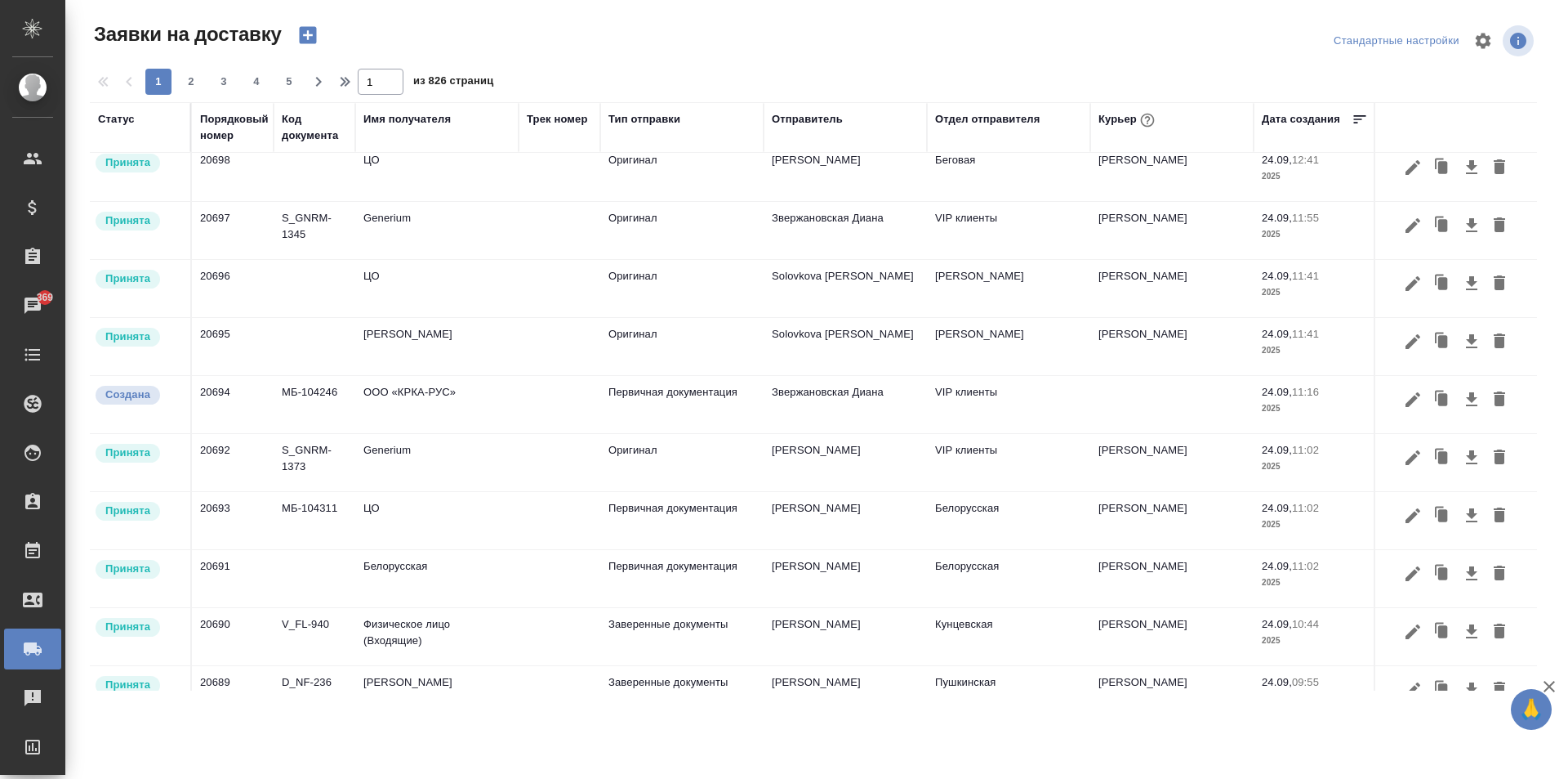
scroll to position [0, 0]
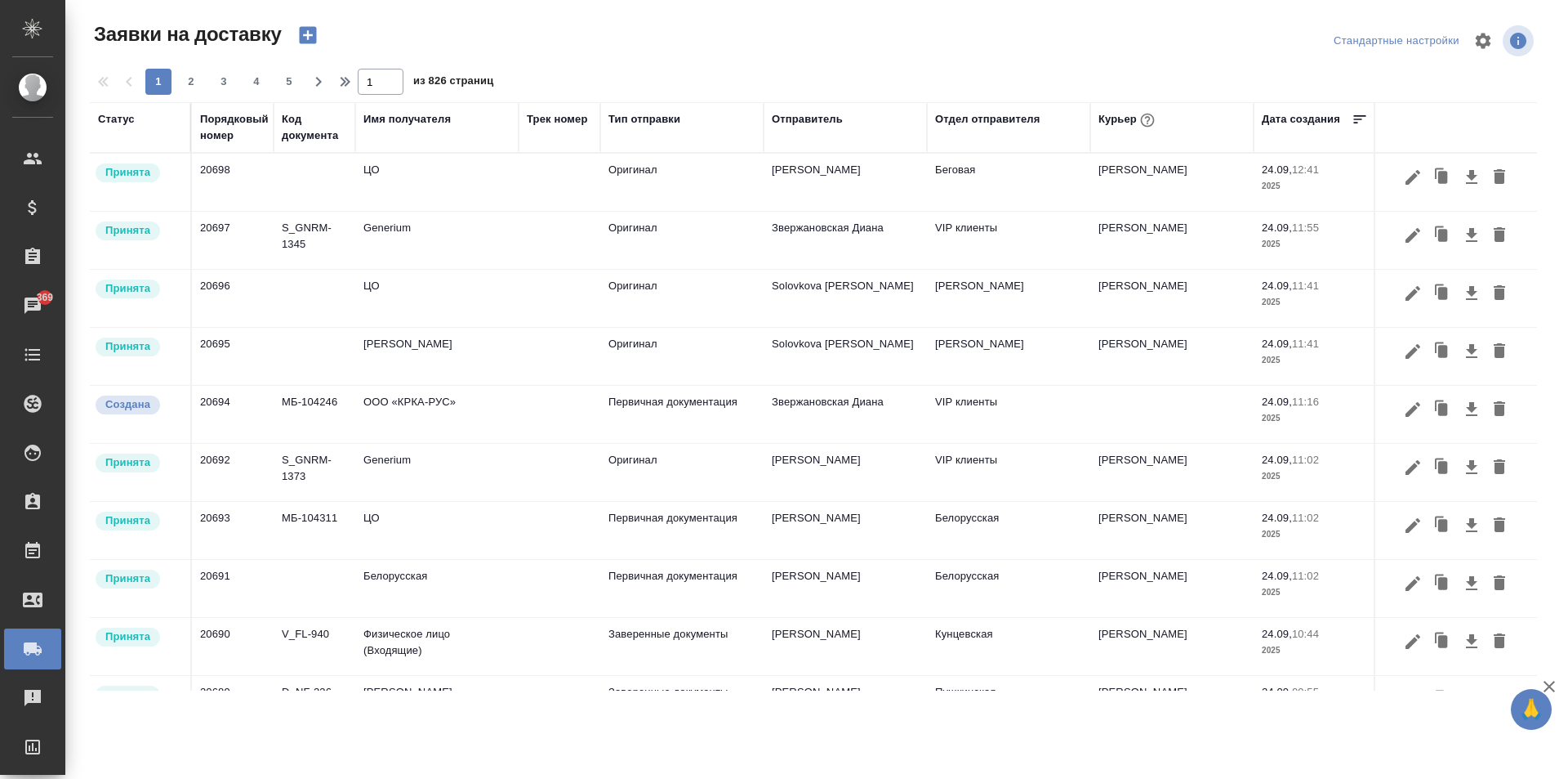
click at [305, 43] on icon "button" at bounding box center [307, 35] width 17 height 17
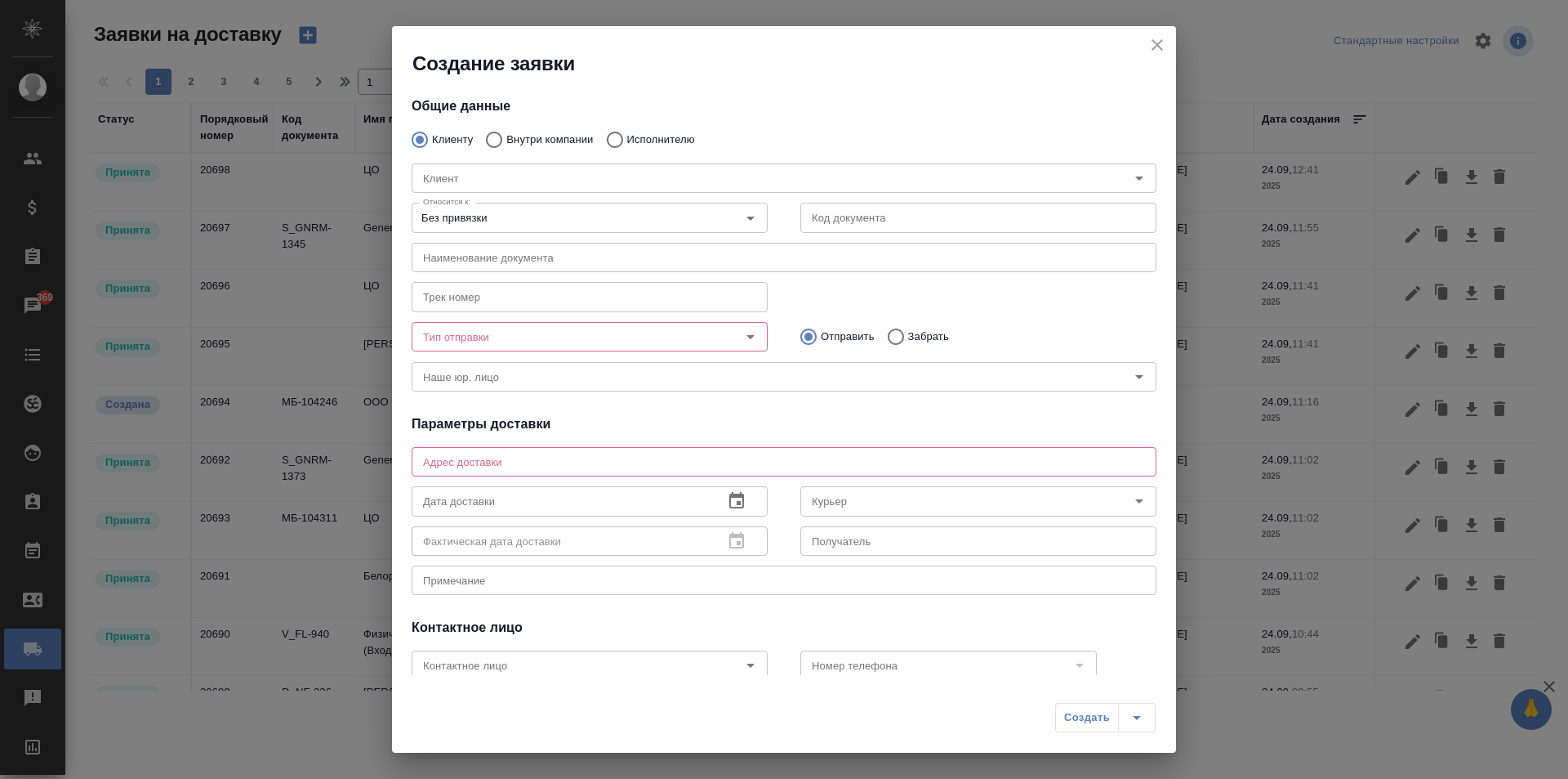
click at [1160, 46] on icon "close" at bounding box center [1158, 45] width 20 height 20
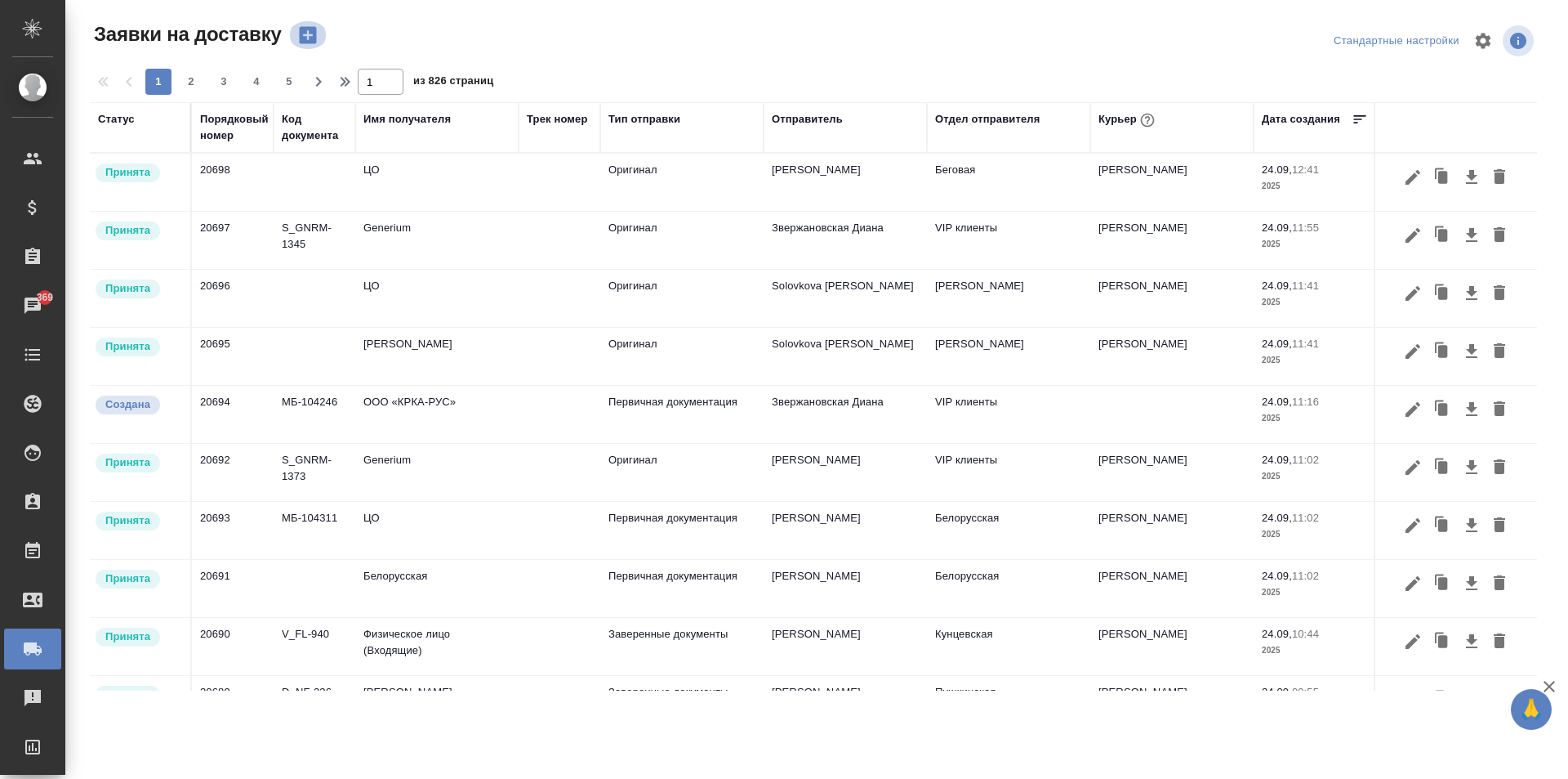
click at [297, 37] on icon "button" at bounding box center [308, 36] width 23 height 23
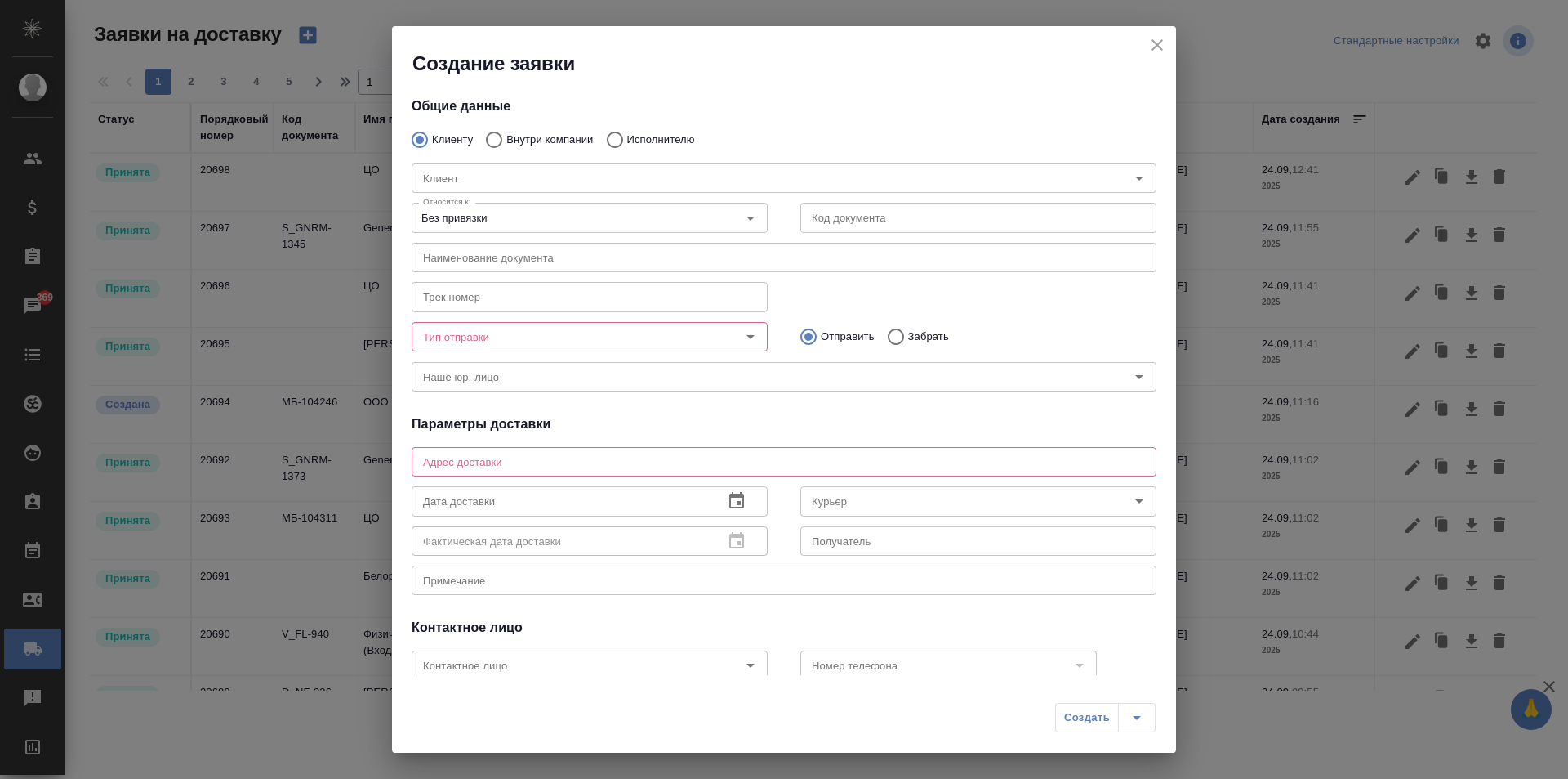
click at [545, 131] on label "Внутри компании" at bounding box center [535, 139] width 116 height 34
click at [507, 131] on input "Внутри компании" at bounding box center [491, 139] width 29 height 34
radio input "true"
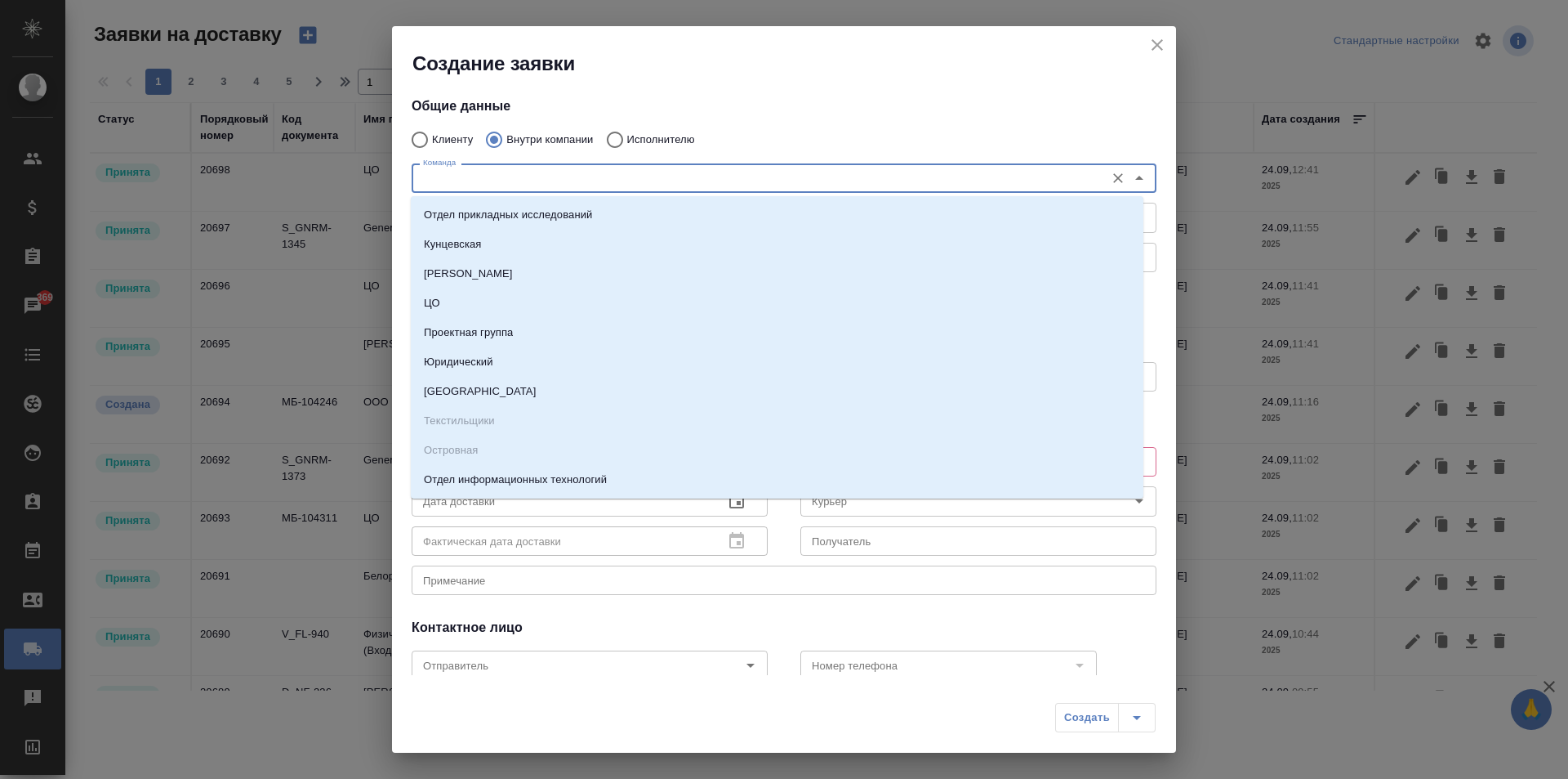
click at [543, 170] on input "Команда" at bounding box center [756, 178] width 681 height 20
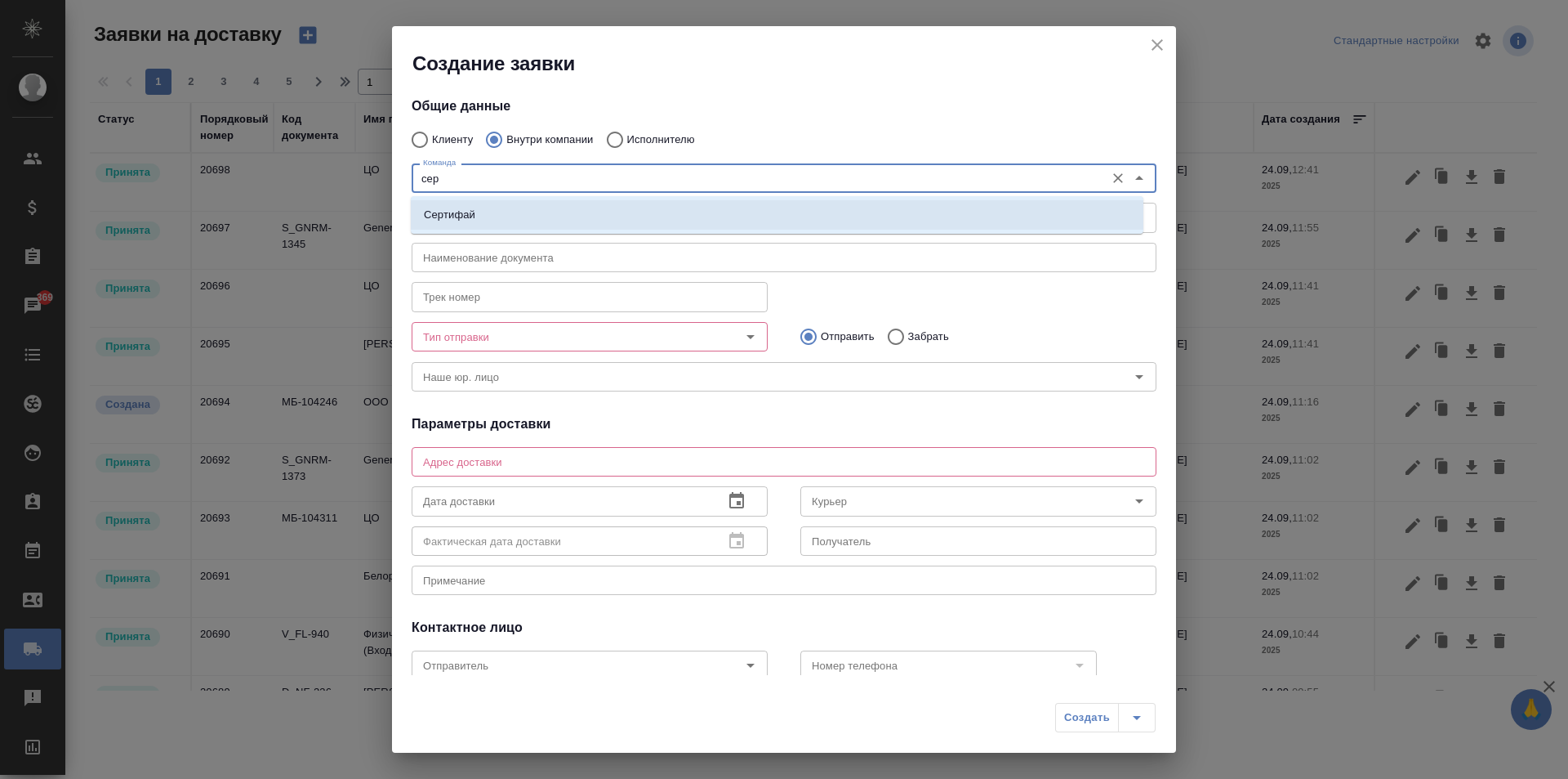
type input "серт"
click at [541, 223] on li "Сертифай" at bounding box center [777, 214] width 732 height 29
type textarea "Кузнецкий мост, д.7"
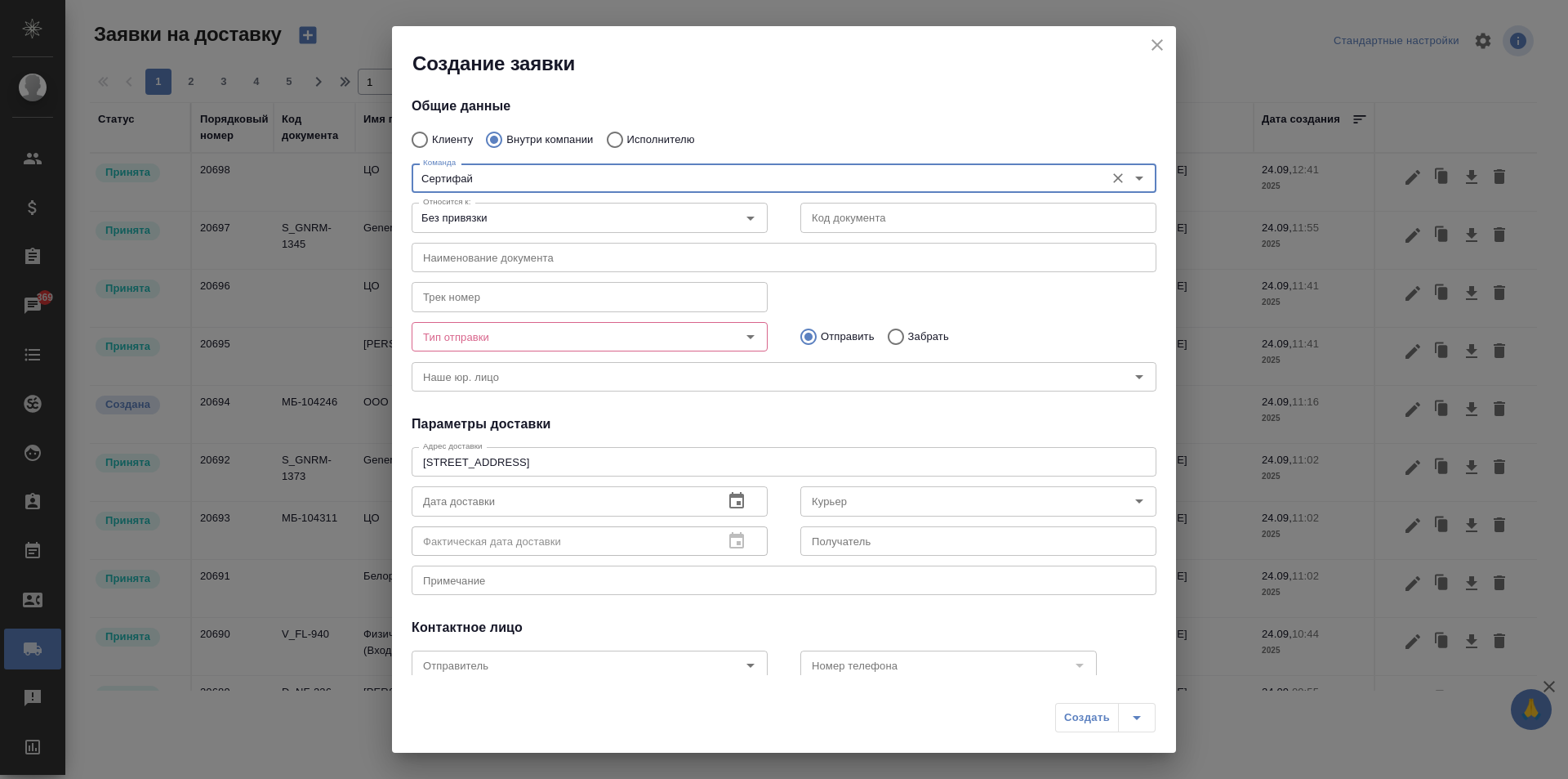
type input "Сертифай"
click at [658, 215] on input "Без привязки" at bounding box center [562, 218] width 292 height 20
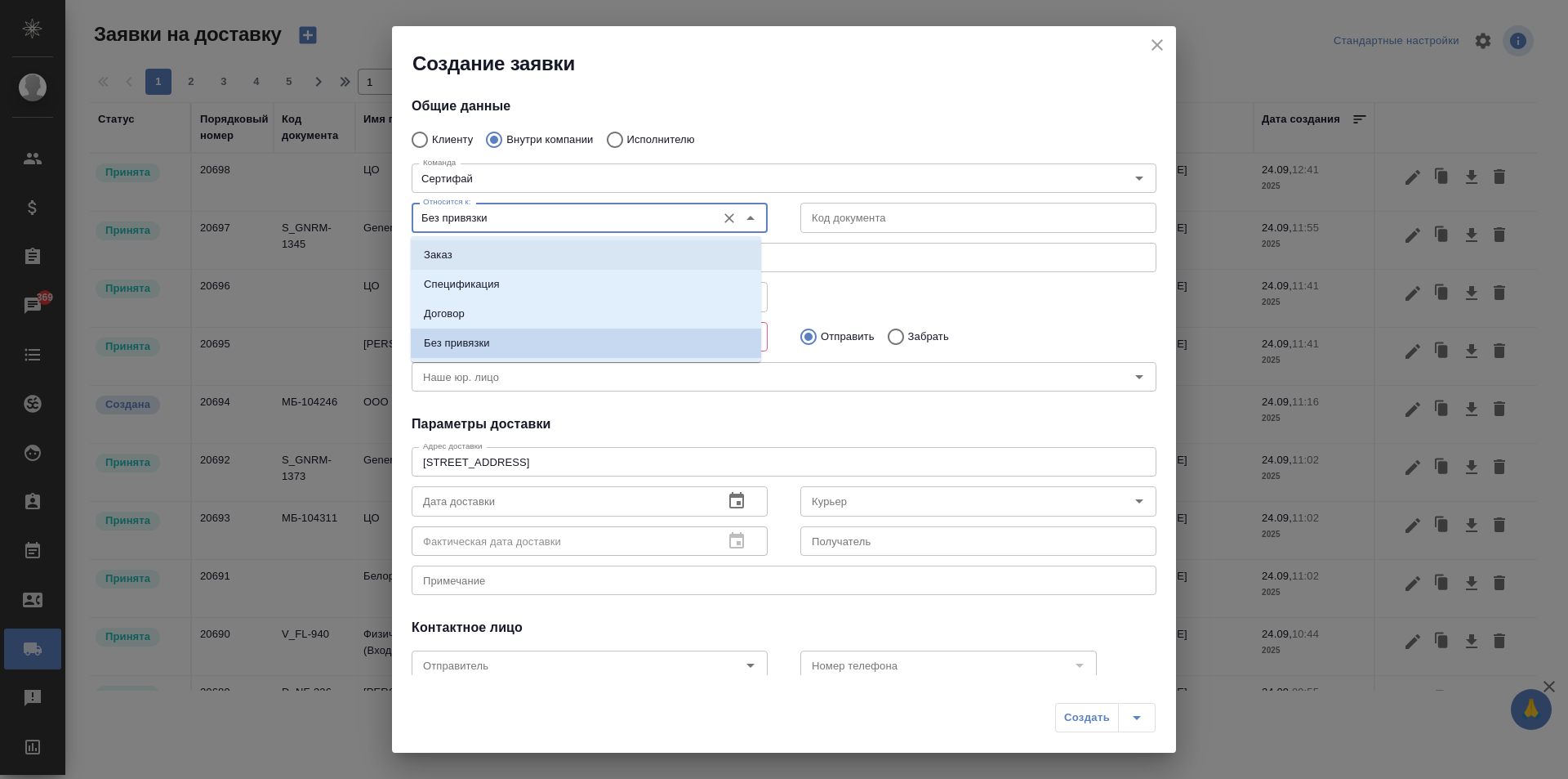
click at [495, 249] on li "Заказ" at bounding box center [586, 254] width 351 height 29
type input "Заказ"
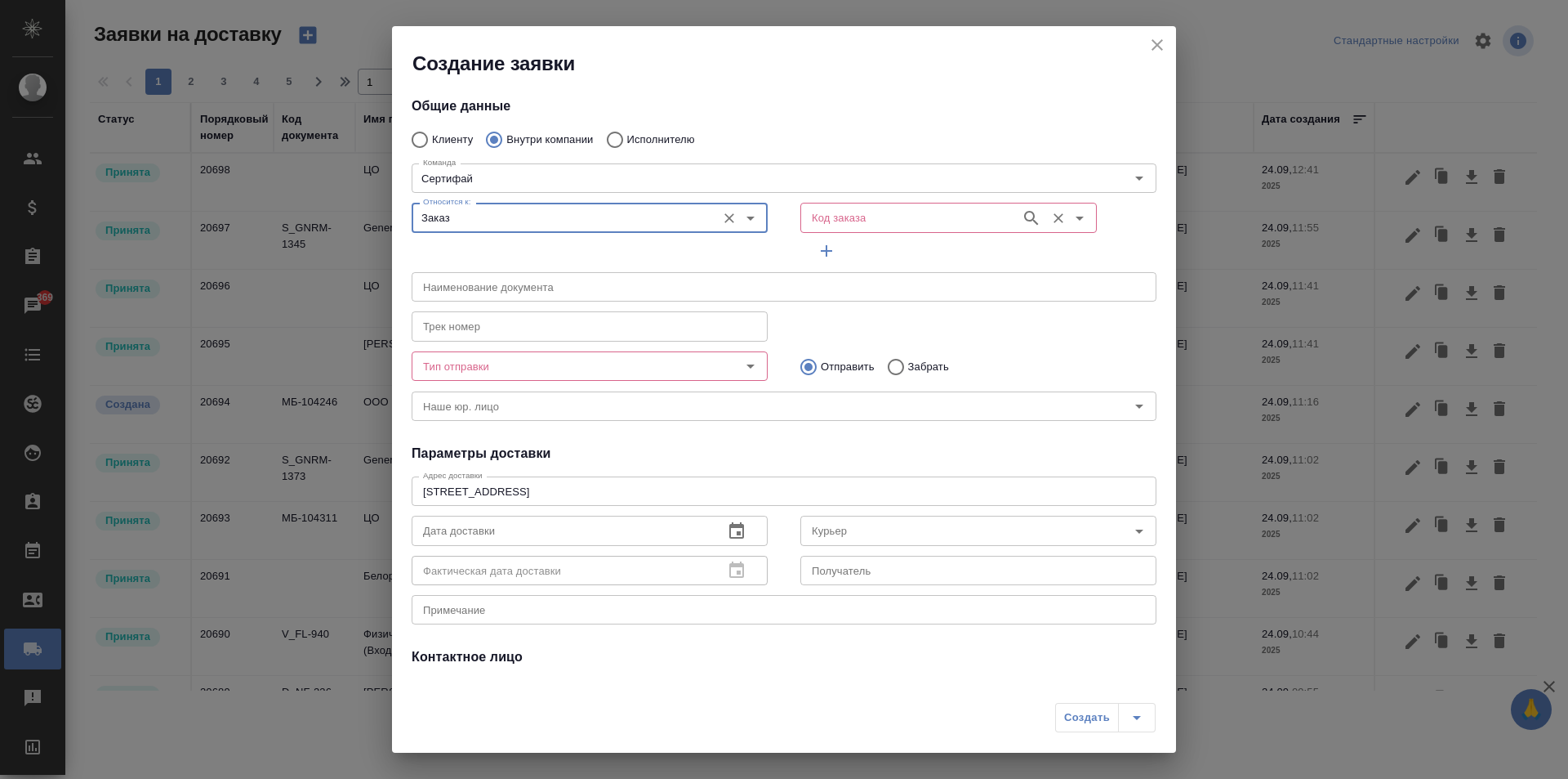
click at [933, 204] on div "Код заказа" at bounding box center [948, 217] width 296 height 29
paste input "BEG_FL-6289"
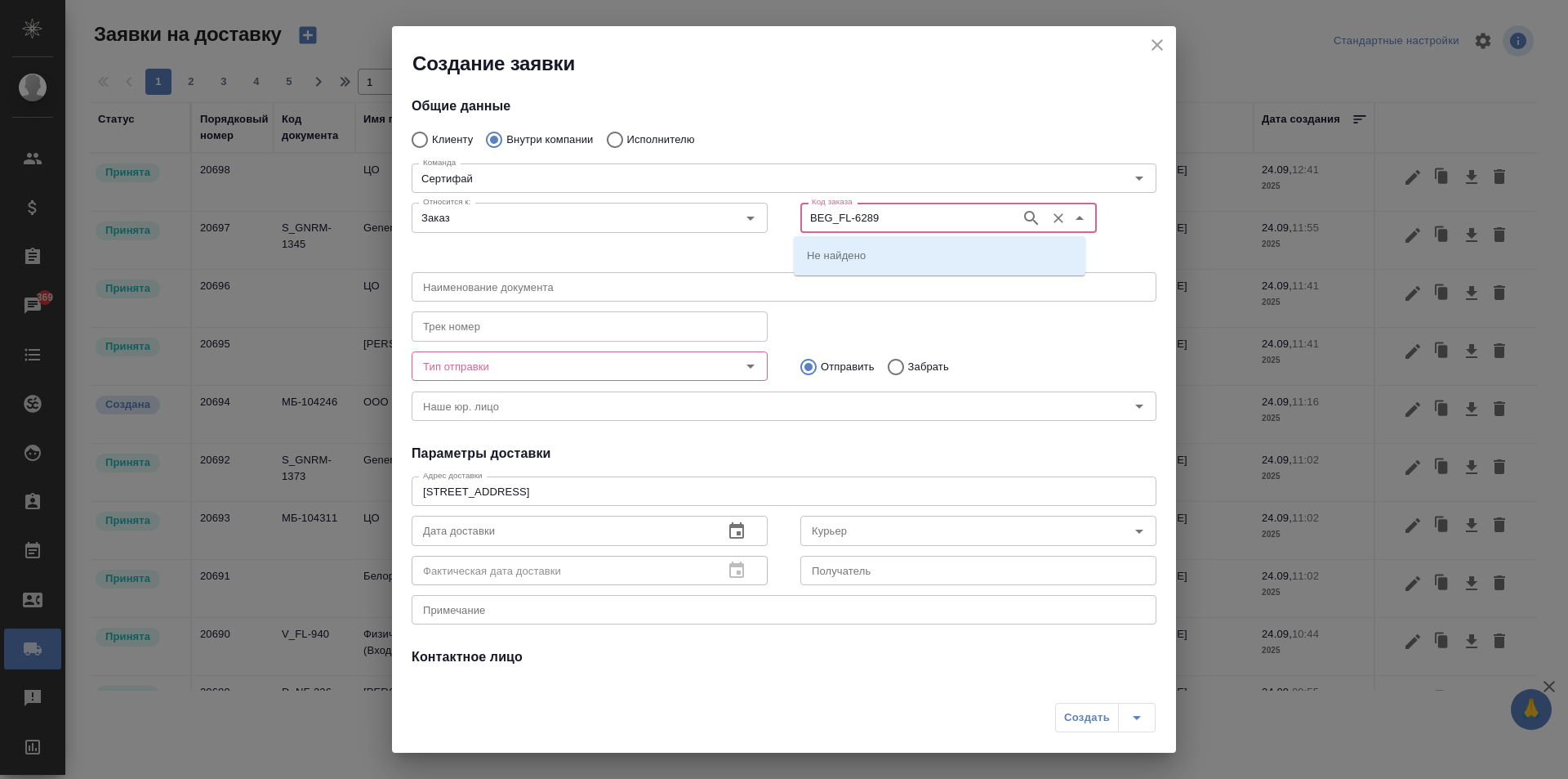
type input "BEG_FL-6289"
click at [854, 260] on p "BEG_FL-6289" at bounding box center [841, 255] width 69 height 16
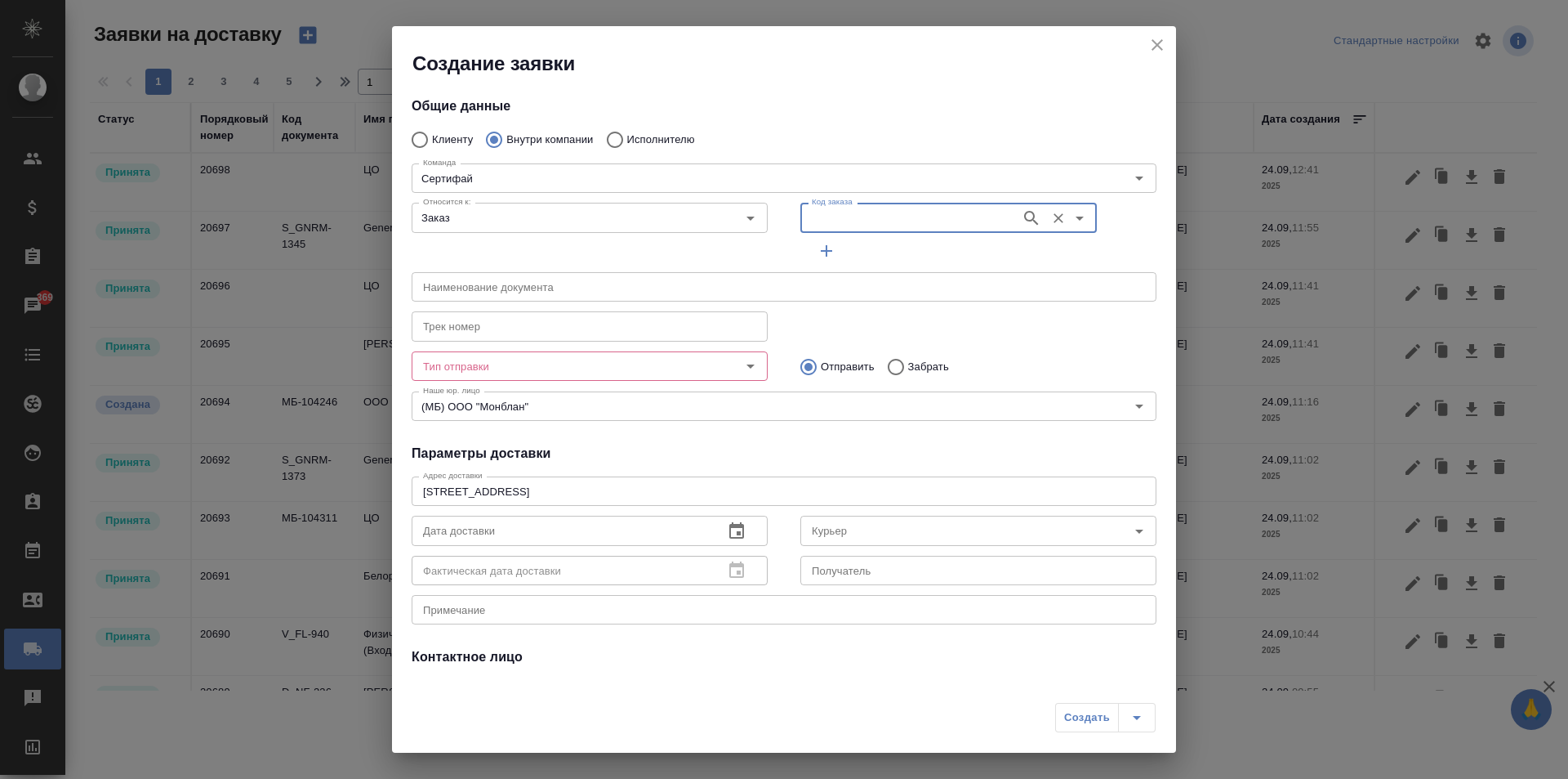
type input "(МБ) ООО "Монблан""
type input "BEG_FL-6289"
click at [743, 360] on icon "Open" at bounding box center [751, 366] width 20 height 20
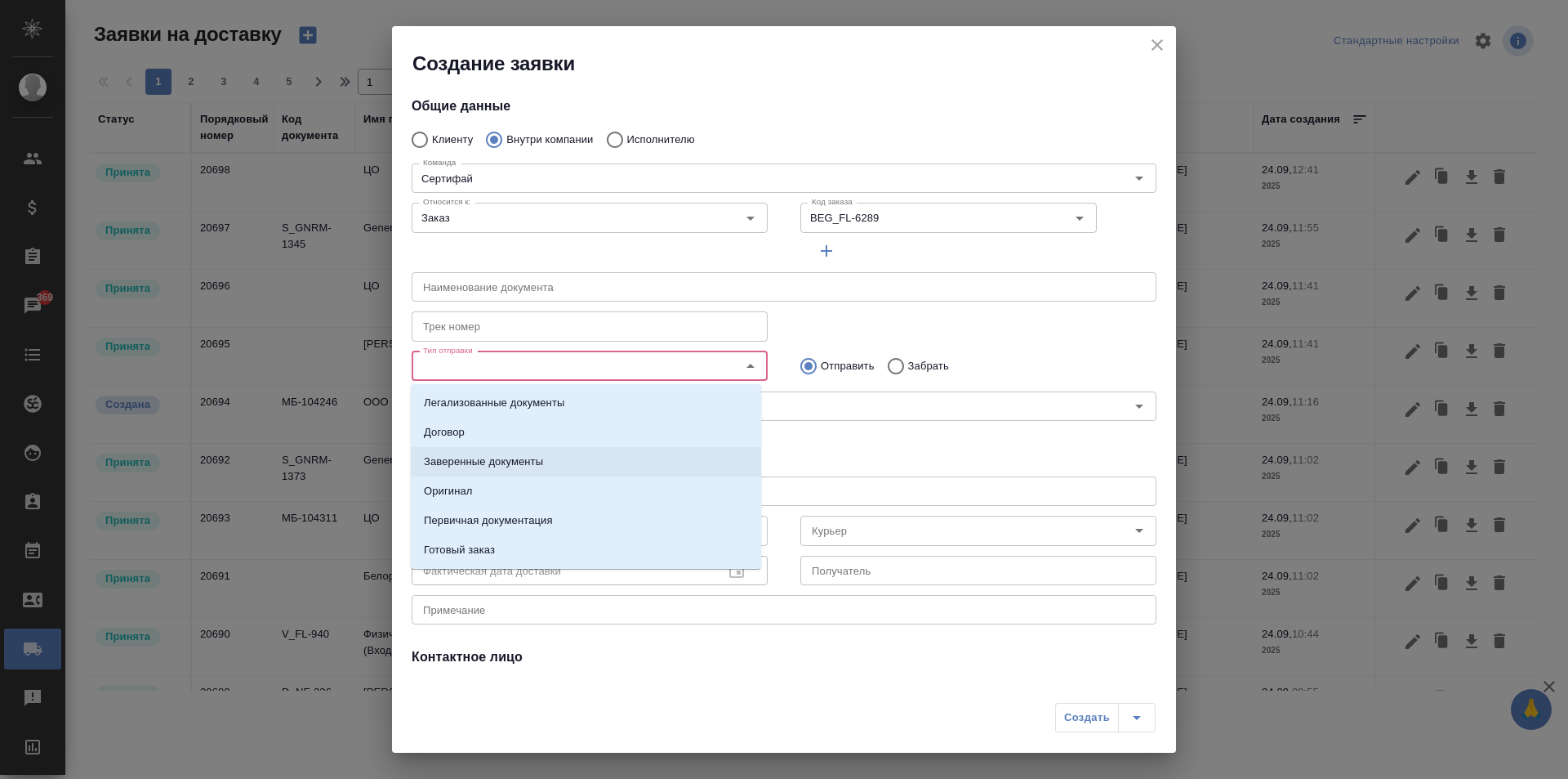
click at [508, 464] on p "Заверенные документы" at bounding box center [483, 461] width 120 height 16
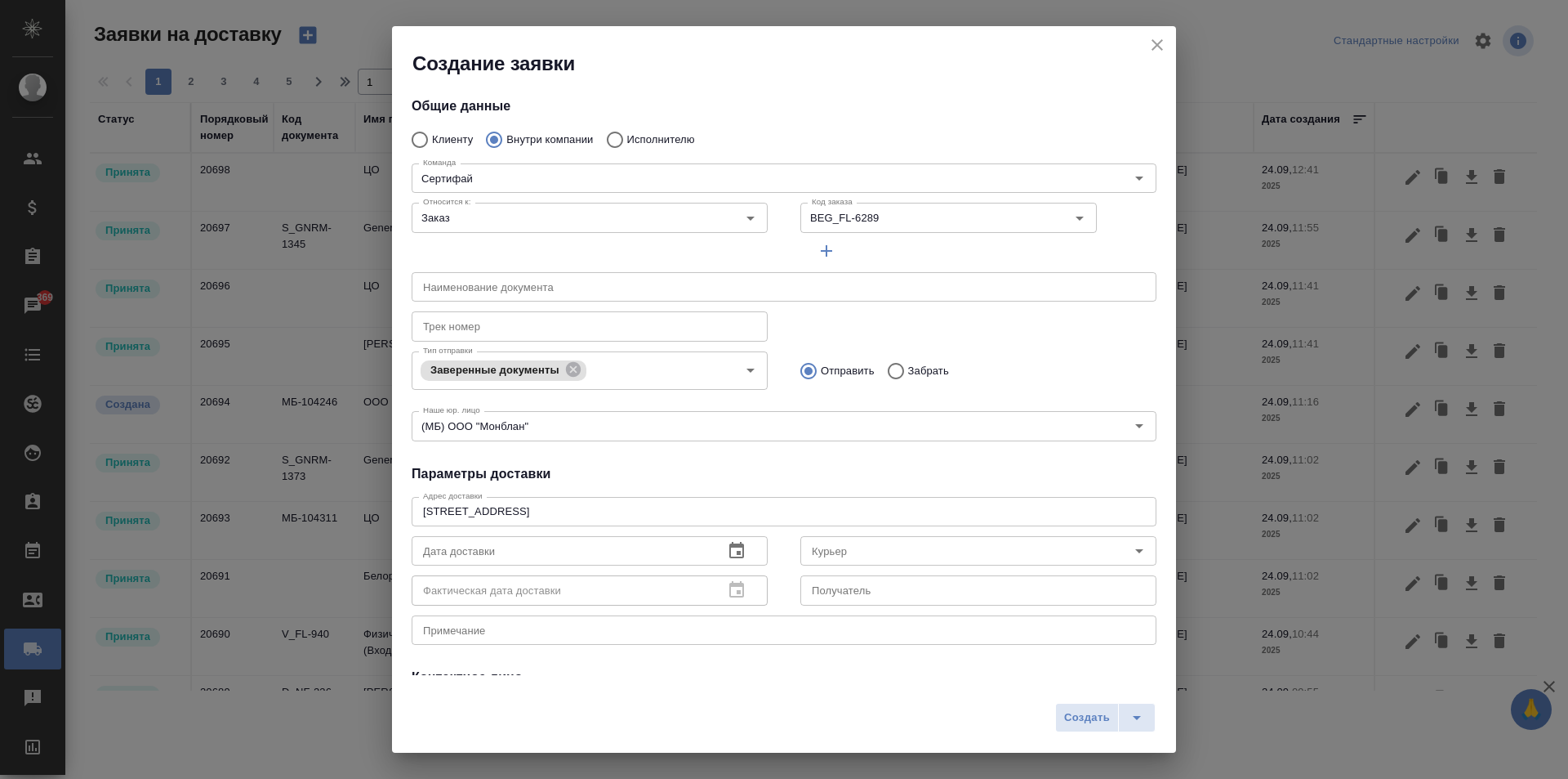
click at [908, 366] on p "Забрать" at bounding box center [928, 371] width 41 height 16
click at [906, 366] on input "Забрать" at bounding box center [893, 371] width 29 height 34
radio input "true"
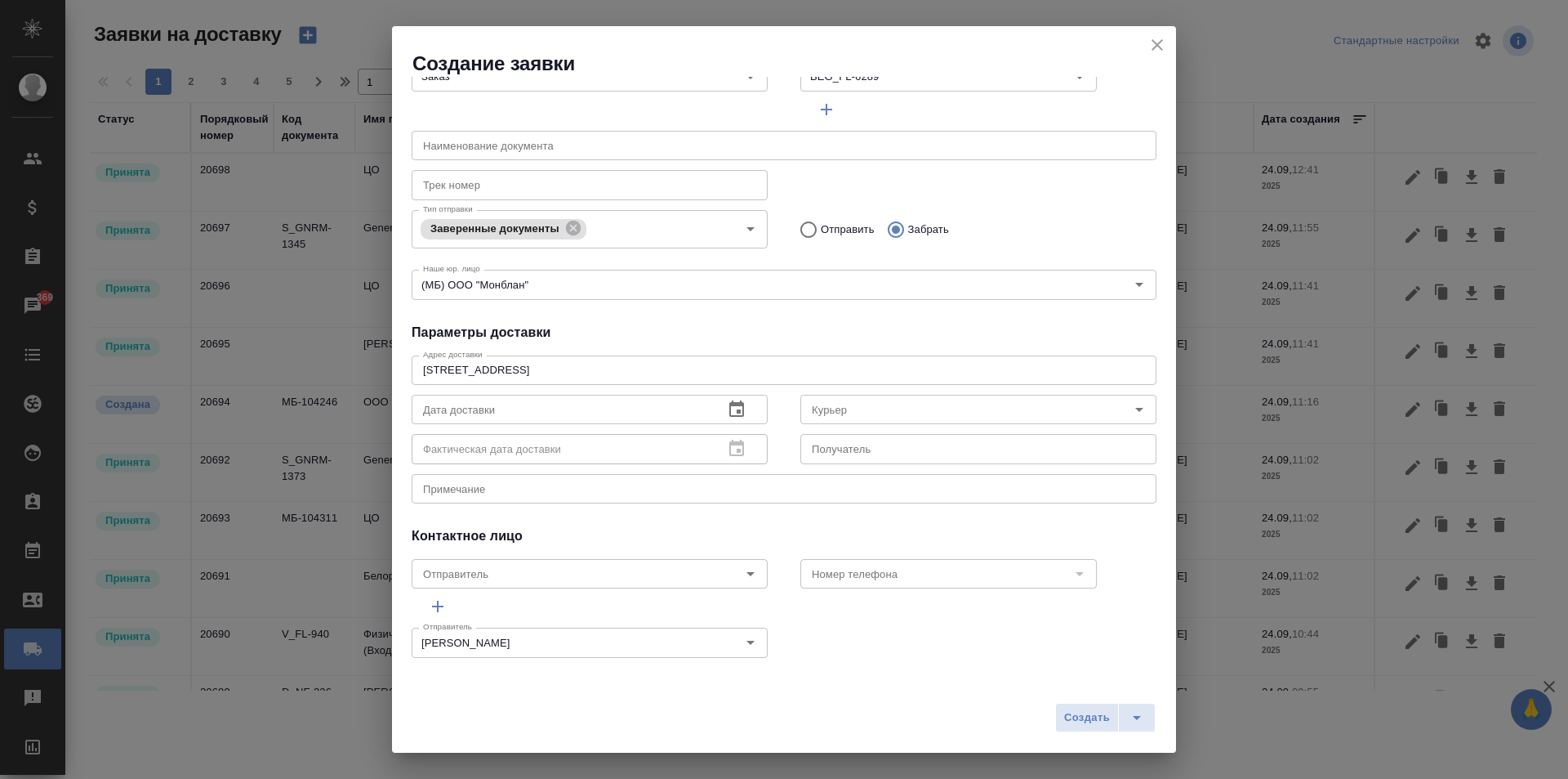
scroll to position [144, 0]
click at [740, 409] on icon "button" at bounding box center [737, 407] width 20 height 20
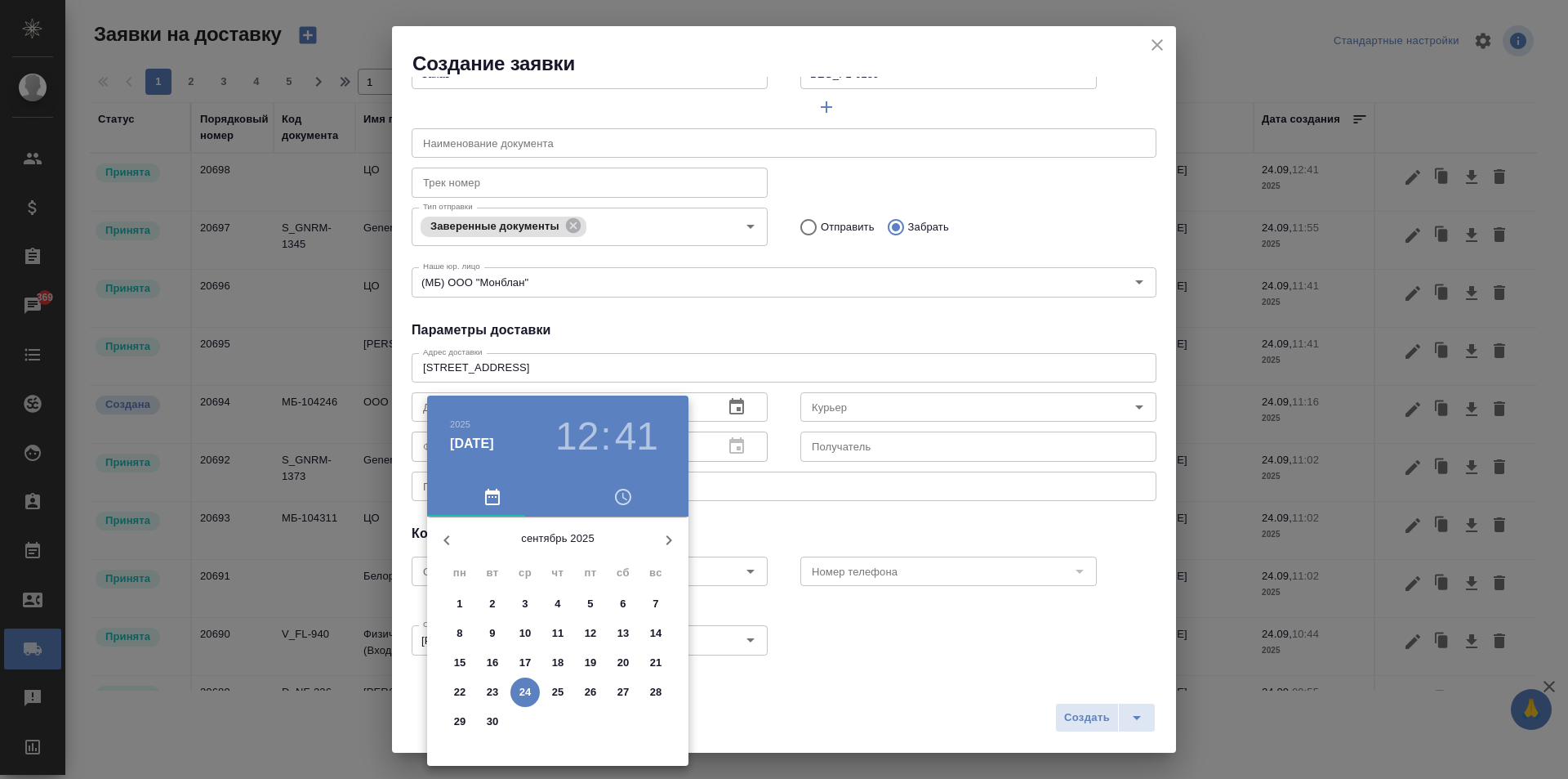
click at [528, 685] on p "24" at bounding box center [525, 692] width 12 height 16
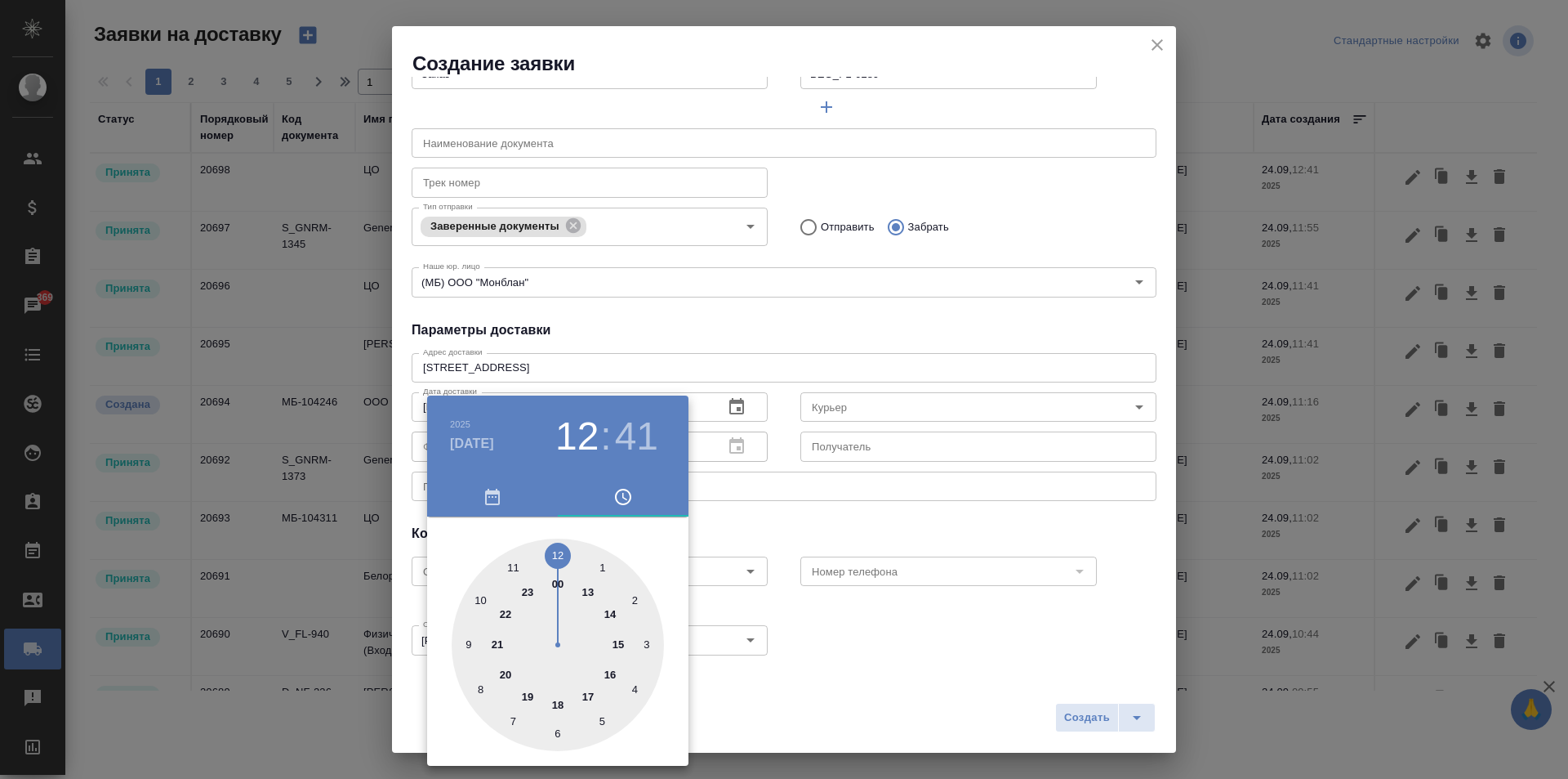
click at [511, 568] on div at bounding box center [557, 644] width 212 height 212
click at [556, 554] on div at bounding box center [557, 644] width 212 height 212
type input "24.09.2025 11:00"
click at [741, 518] on div at bounding box center [784, 389] width 1568 height 779
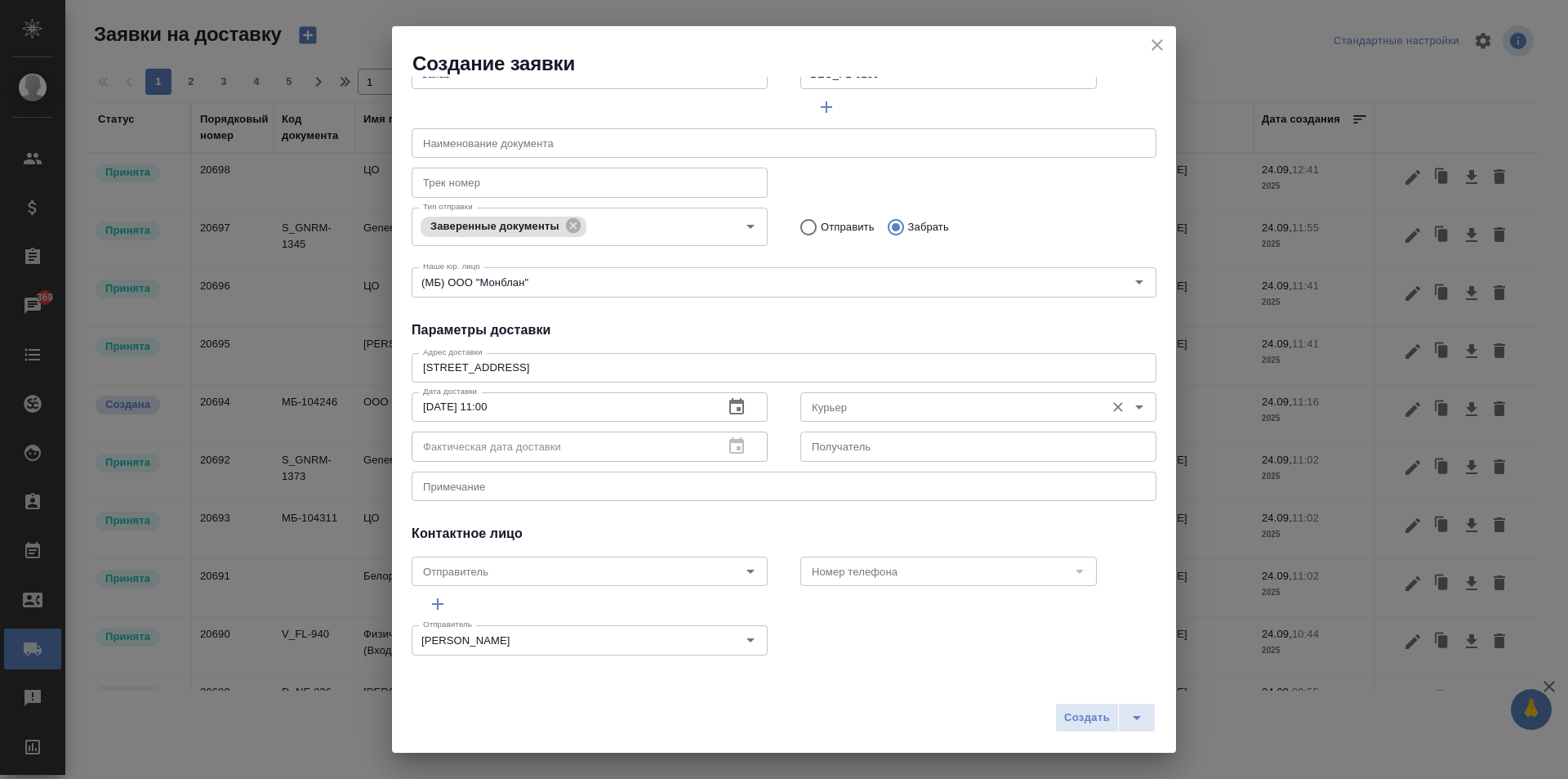
click at [857, 405] on input "Курьер" at bounding box center [951, 407] width 292 height 20
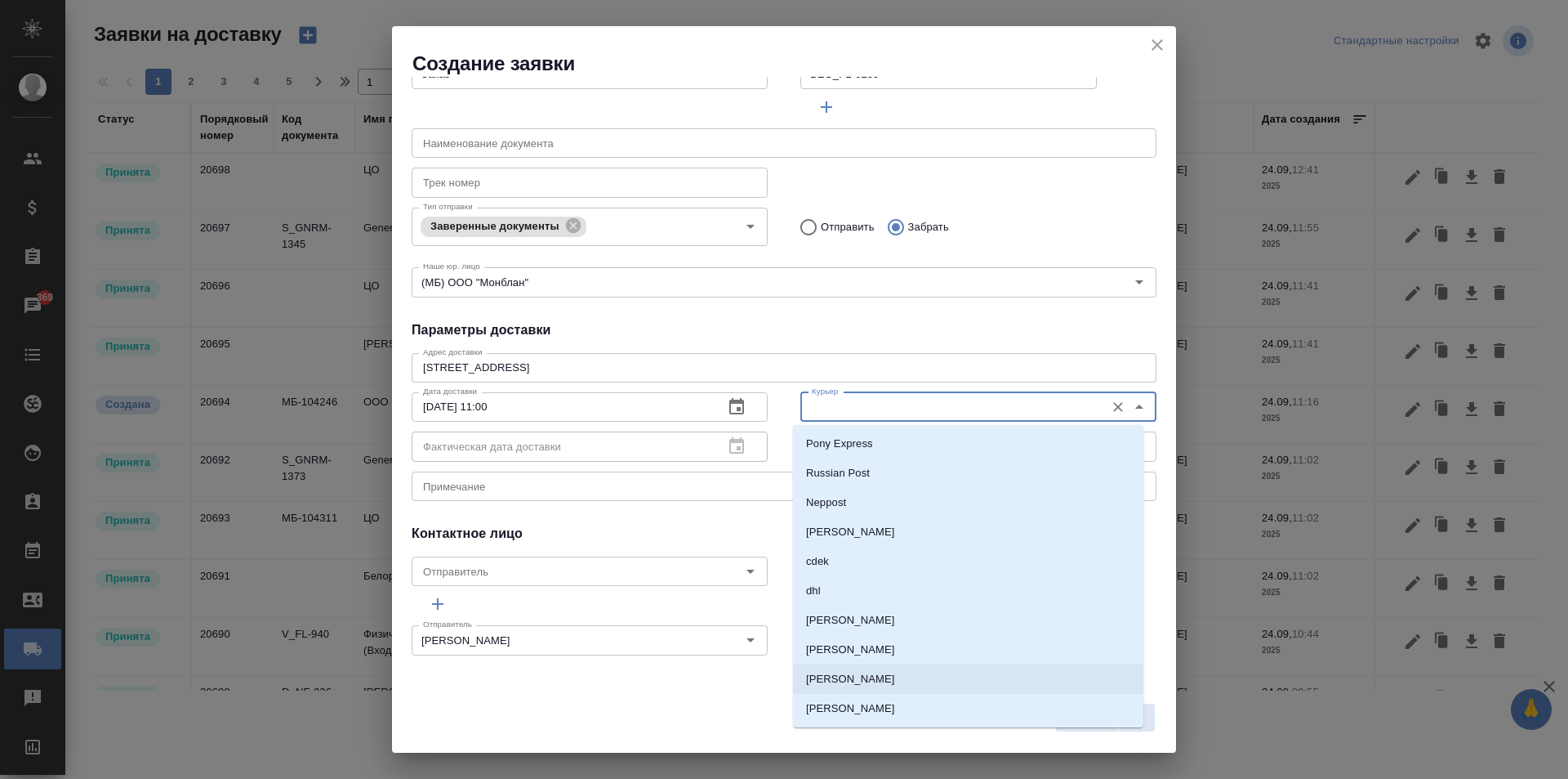
click at [871, 684] on p "Скляров Станислав" at bounding box center [851, 679] width 89 height 16
type input "Скляров Станислав"
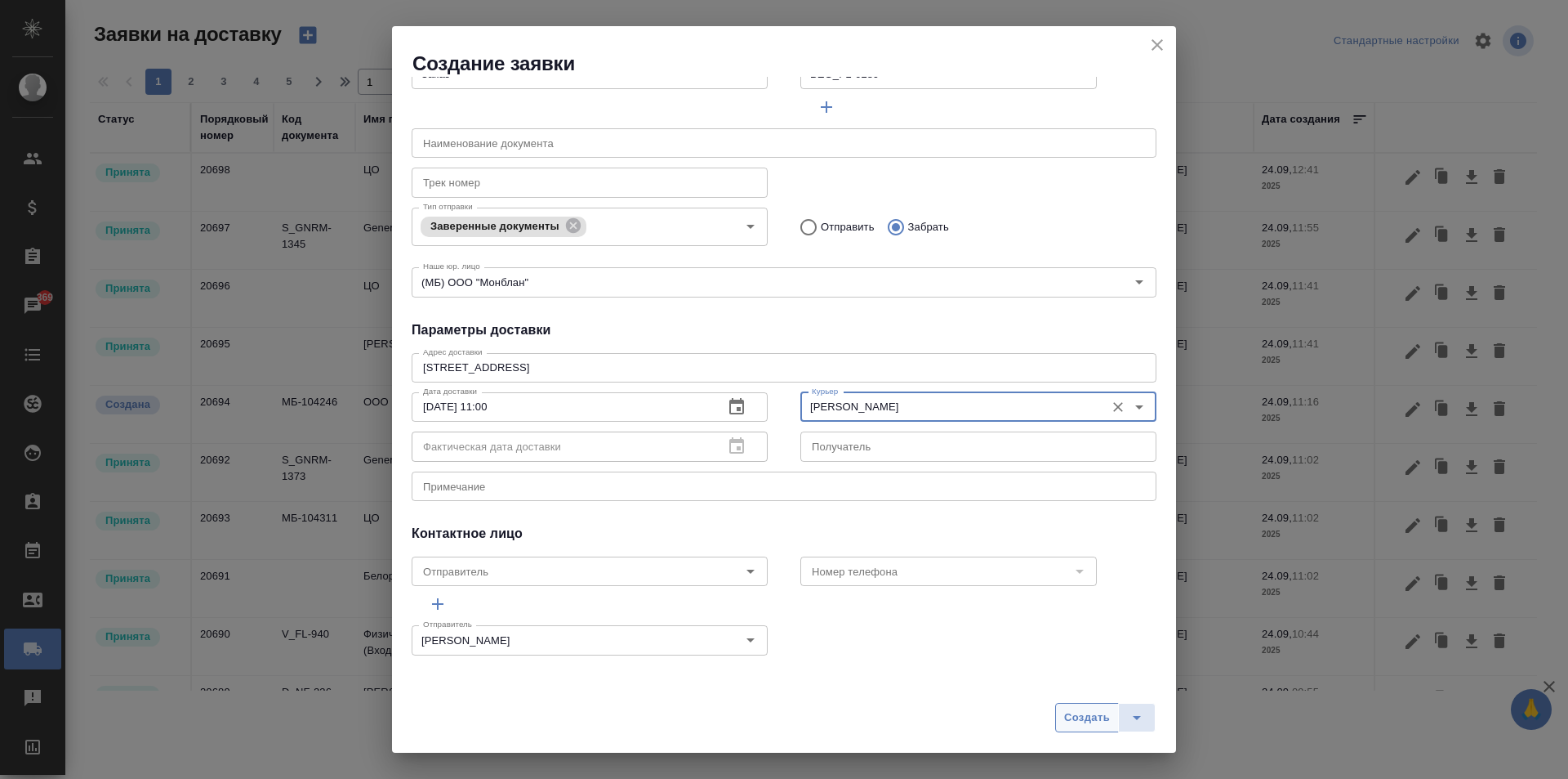
click at [1100, 718] on span "Создать" at bounding box center [1086, 717] width 45 height 19
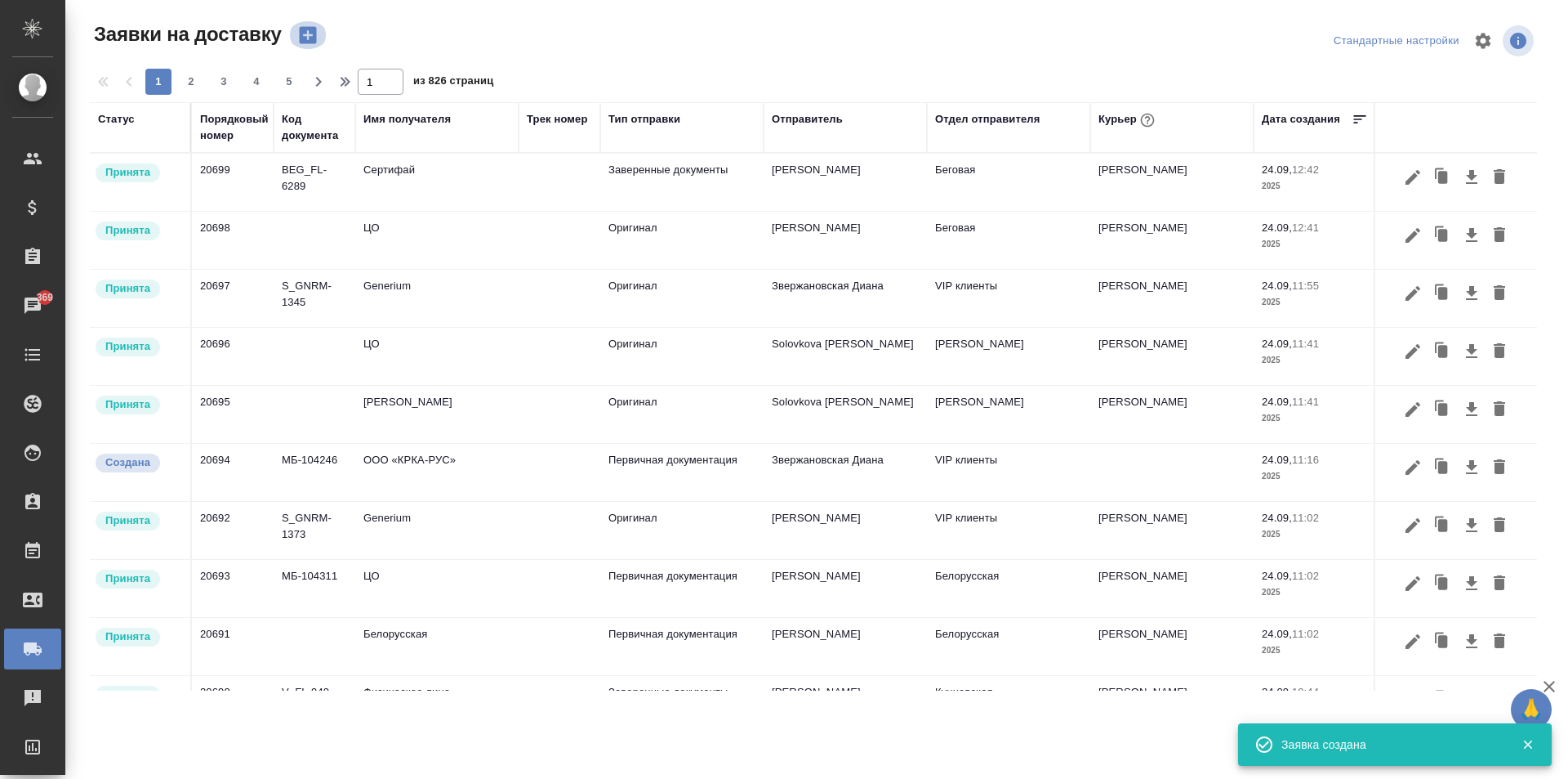
click at [309, 33] on icon "button" at bounding box center [307, 35] width 17 height 17
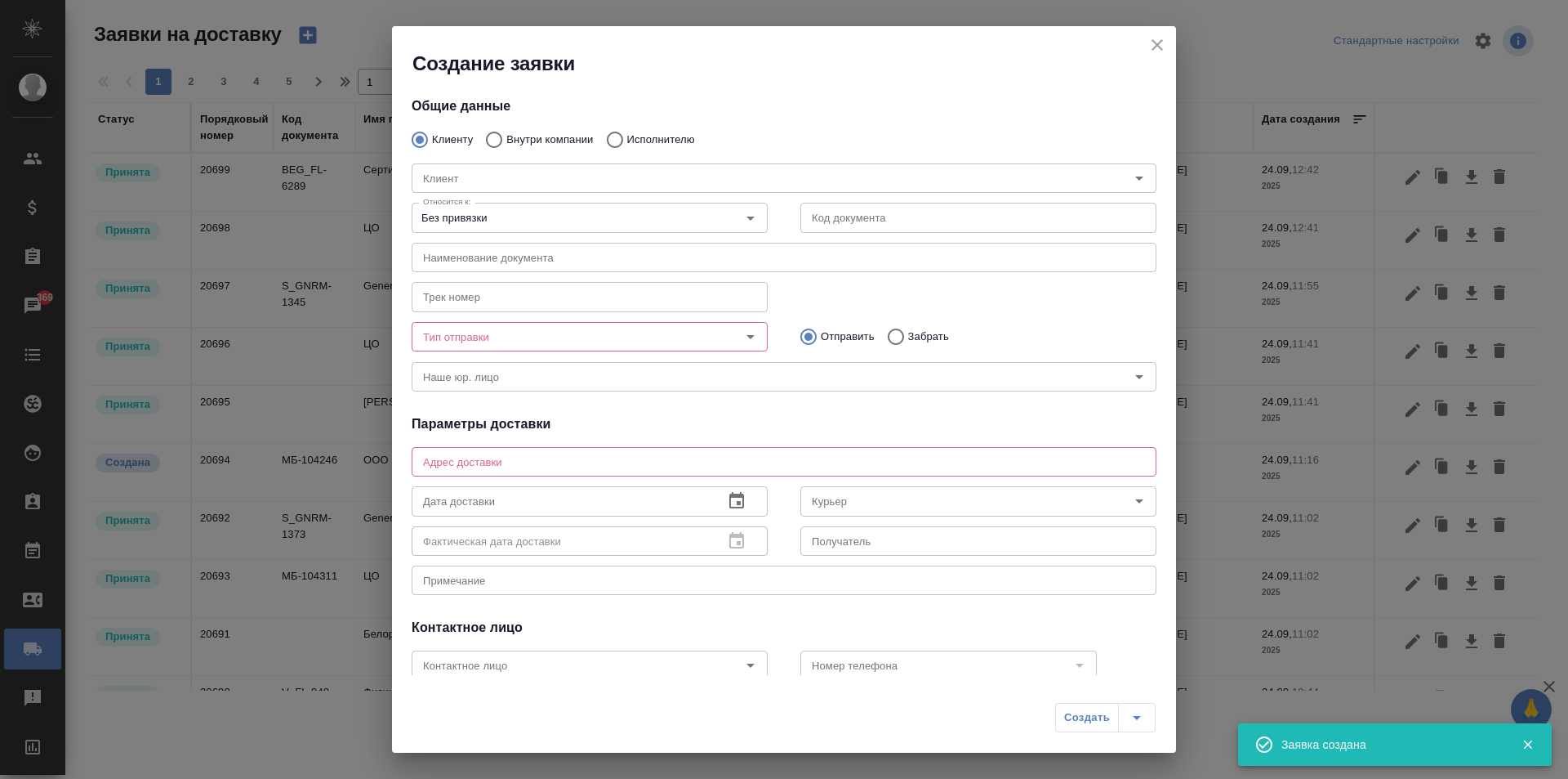
click at [526, 137] on p "Внутри компании" at bounding box center [549, 139] width 87 height 16
click at [507, 137] on input "Внутри компании" at bounding box center [491, 139] width 29 height 34
radio input "true"
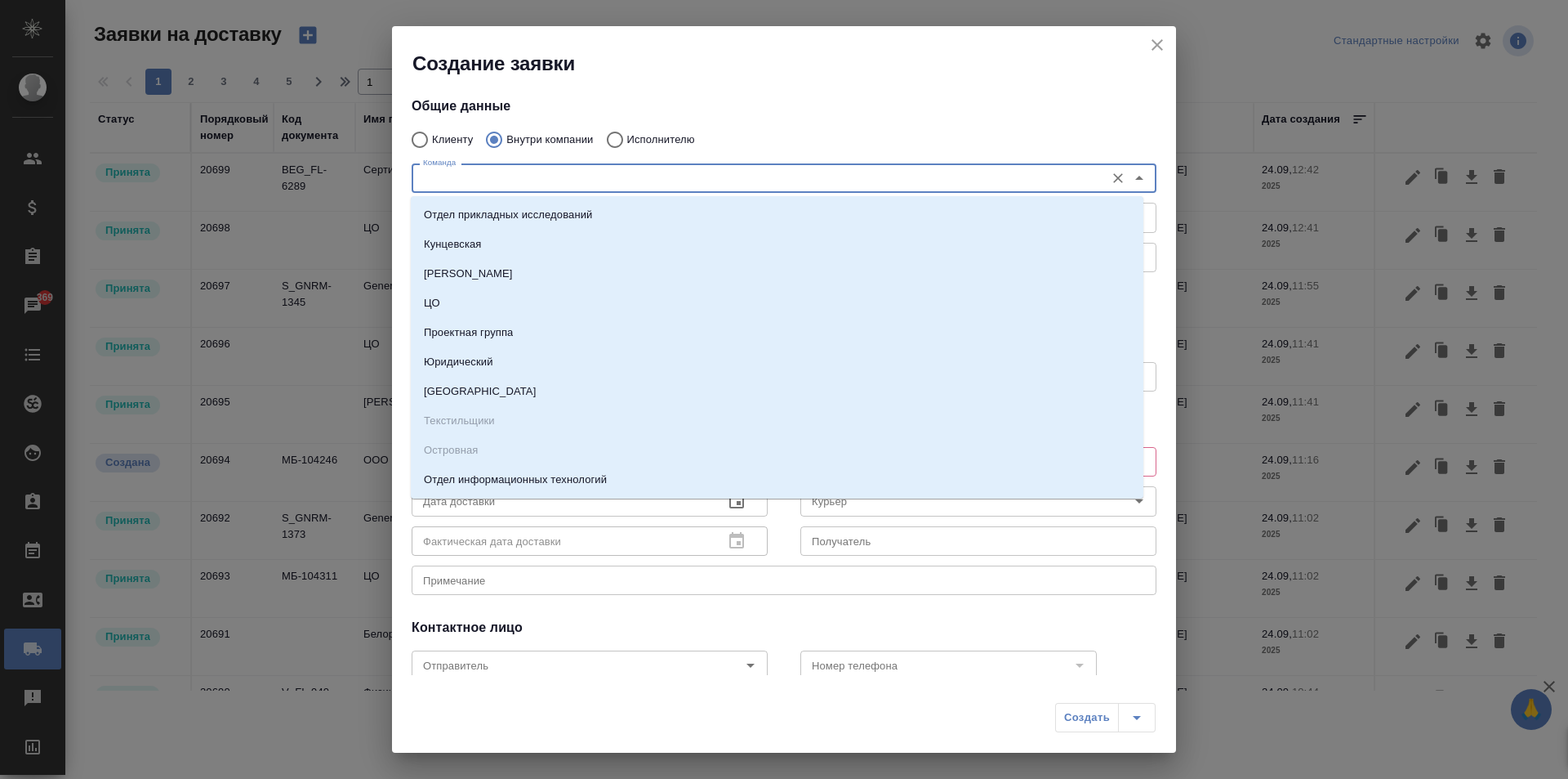
click at [525, 182] on input "Команда" at bounding box center [756, 178] width 681 height 20
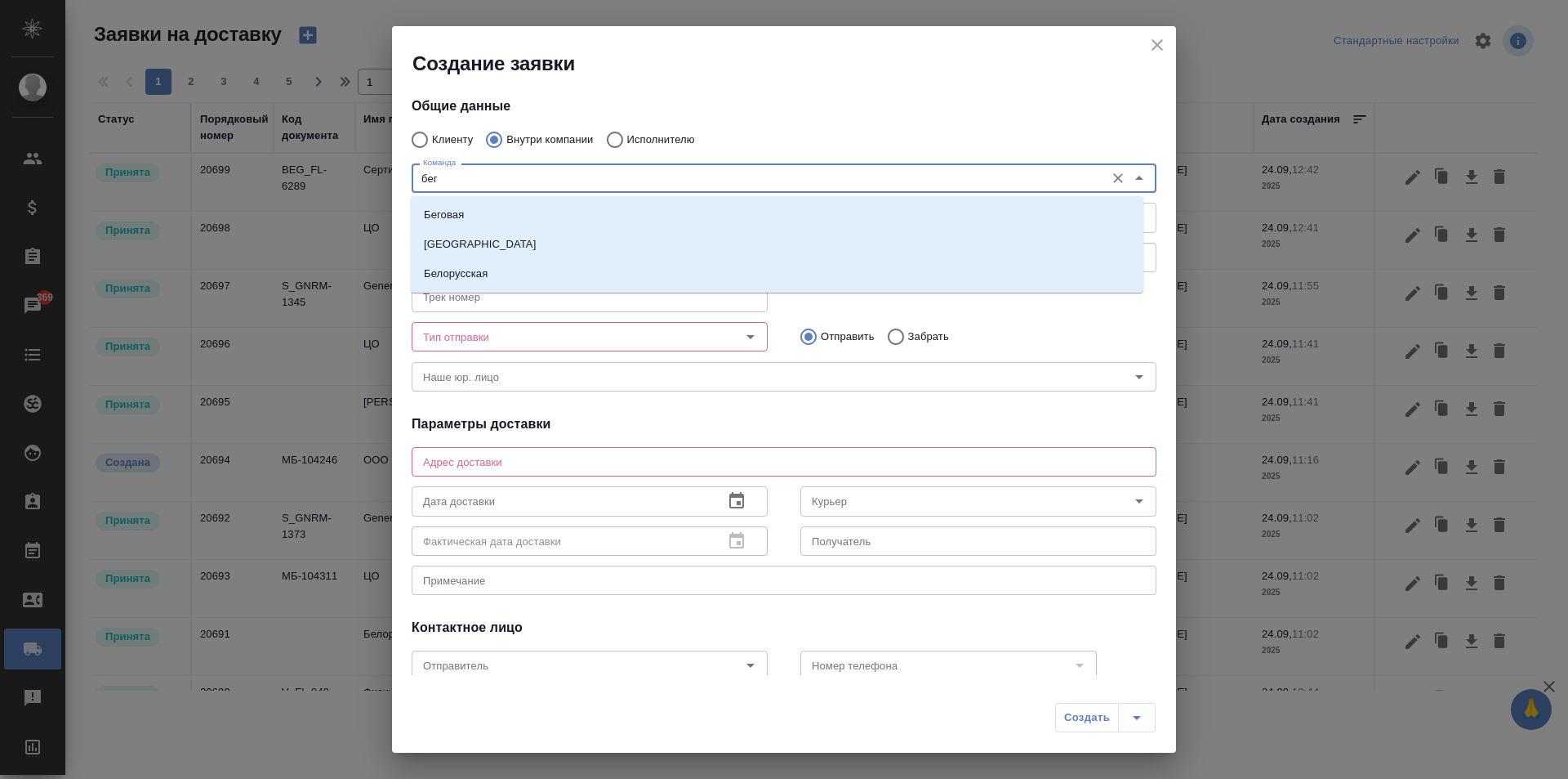
type input "бего"
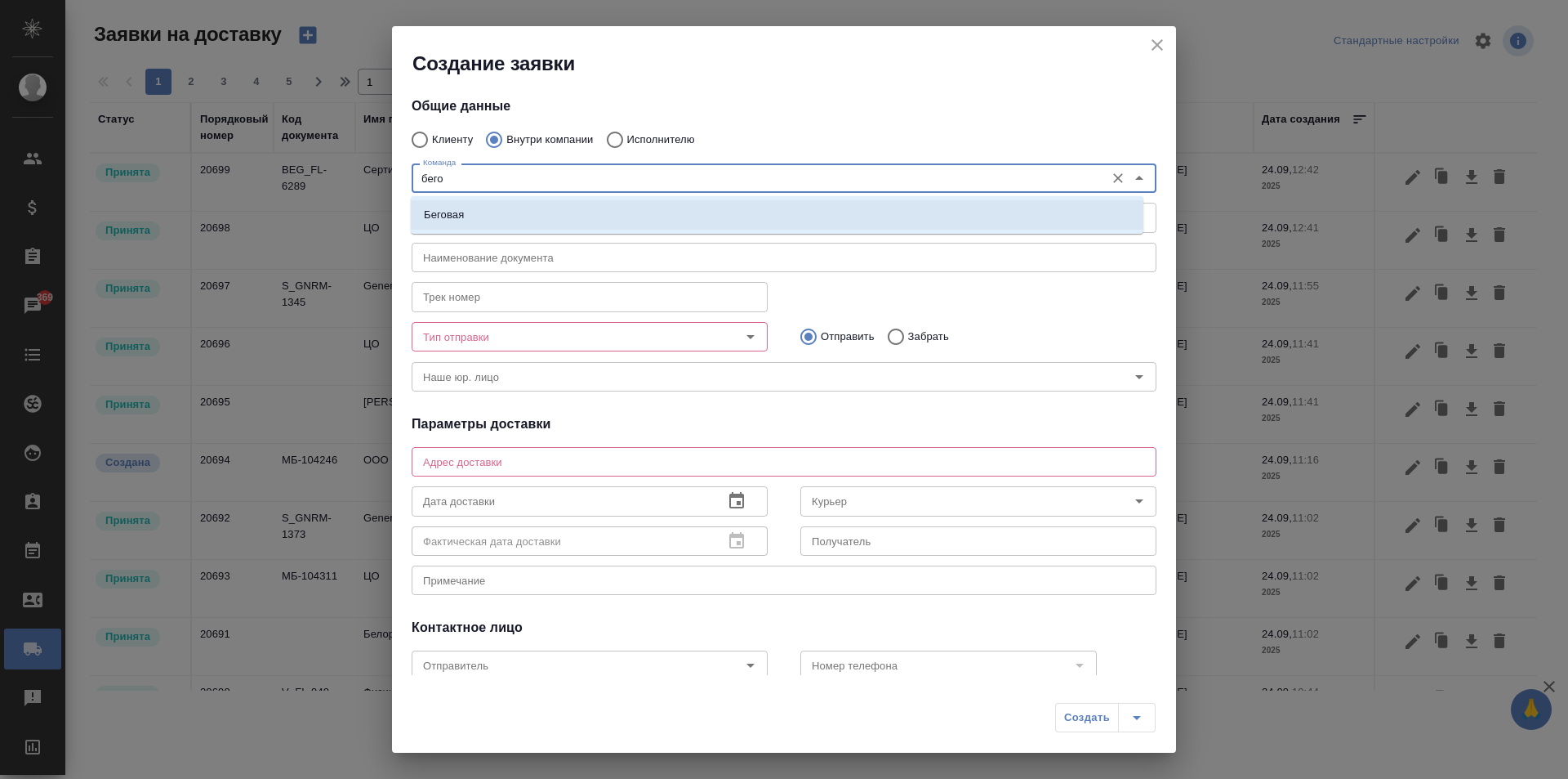
click at [525, 221] on li "Беговая" at bounding box center [777, 214] width 732 height 29
type textarea "1-й Магистральный тупик, д. 5а, блок D, 8 этаж, офис 801"
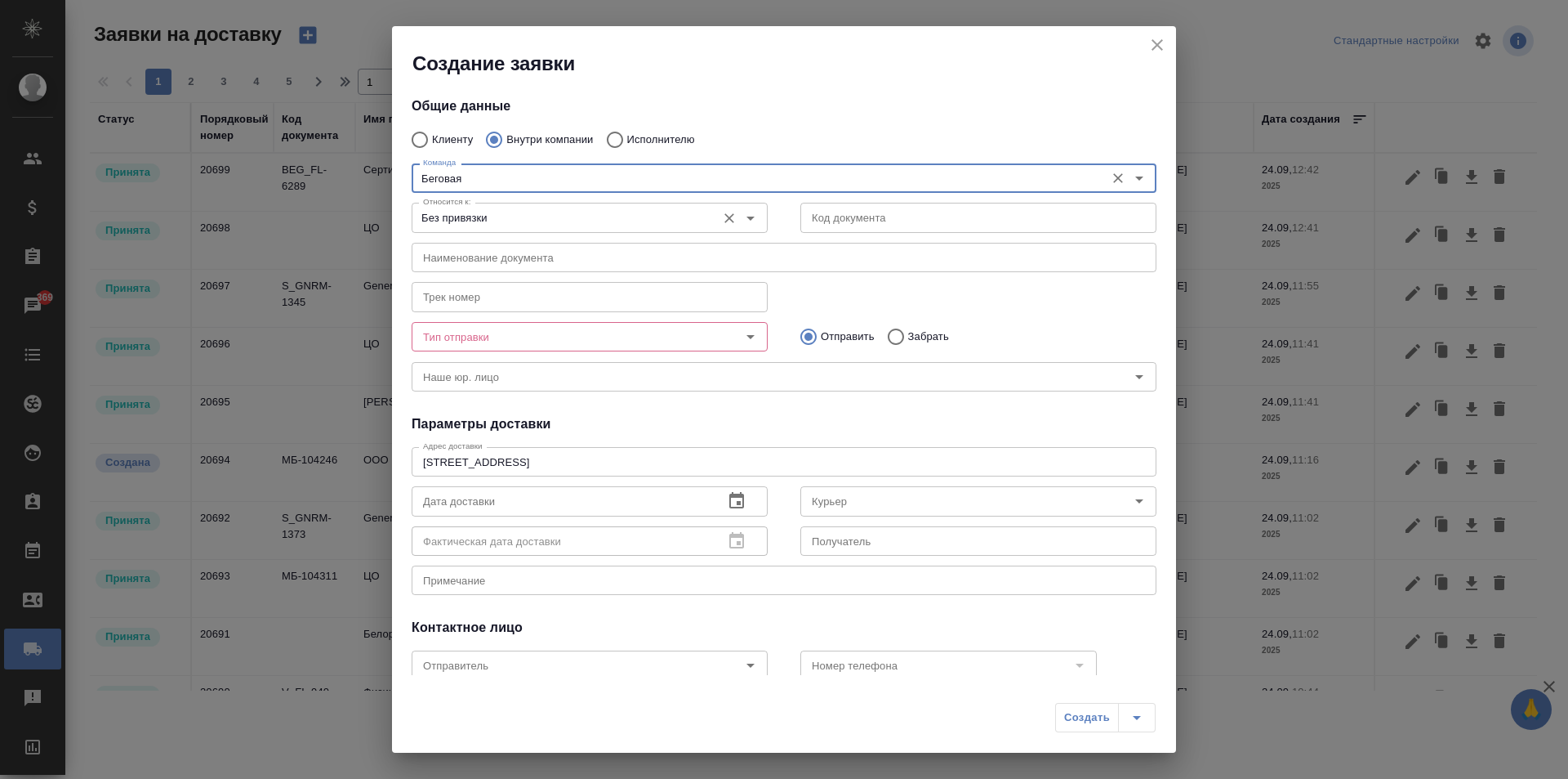
type input "Беговая"
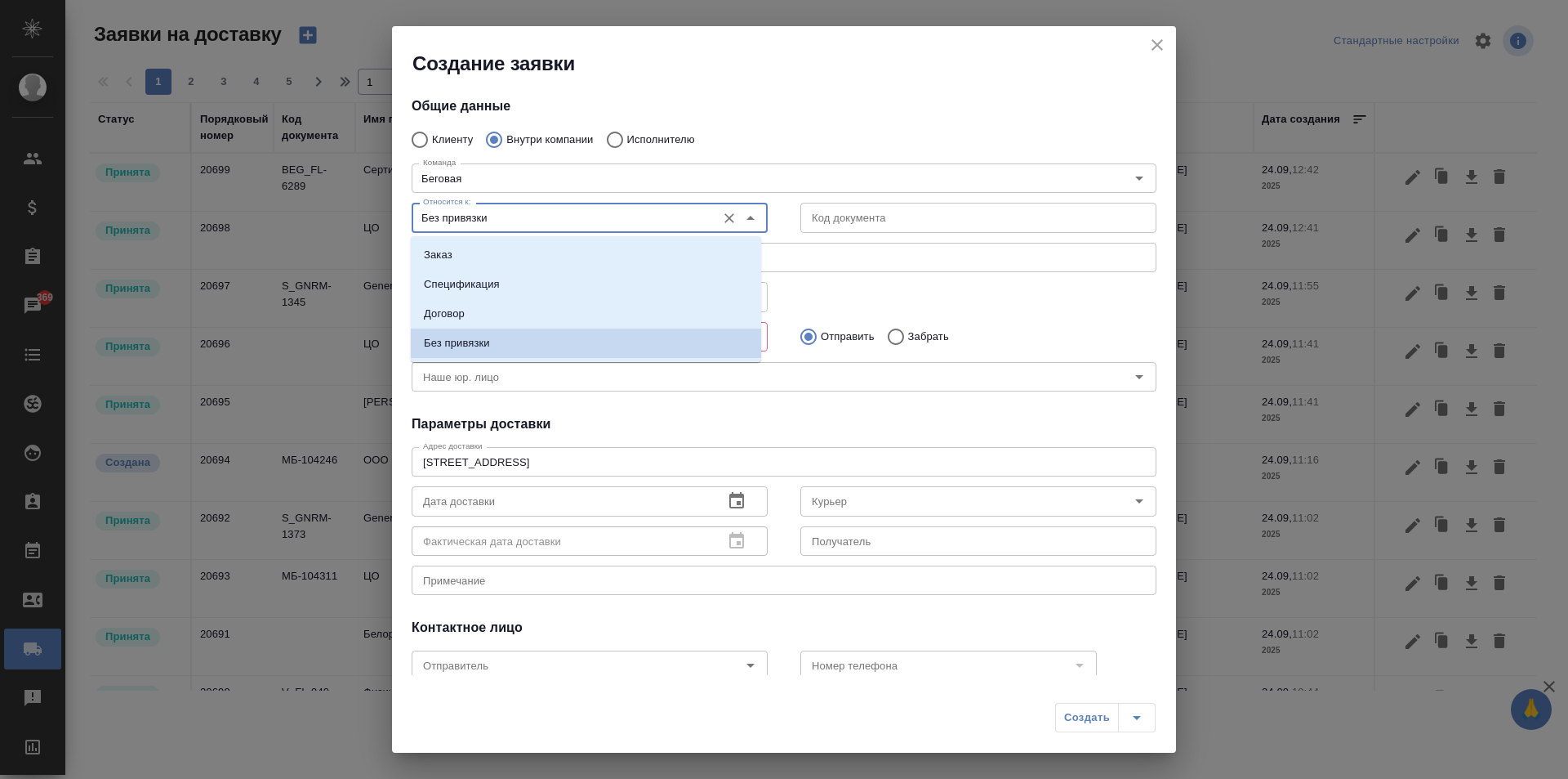
click at [540, 220] on input "Без привязки" at bounding box center [562, 218] width 292 height 20
drag, startPoint x: 522, startPoint y: 251, endPoint x: 779, endPoint y: 247, distance: 257.0
click at [523, 251] on li "Заказ" at bounding box center [586, 254] width 351 height 29
type input "Заказ"
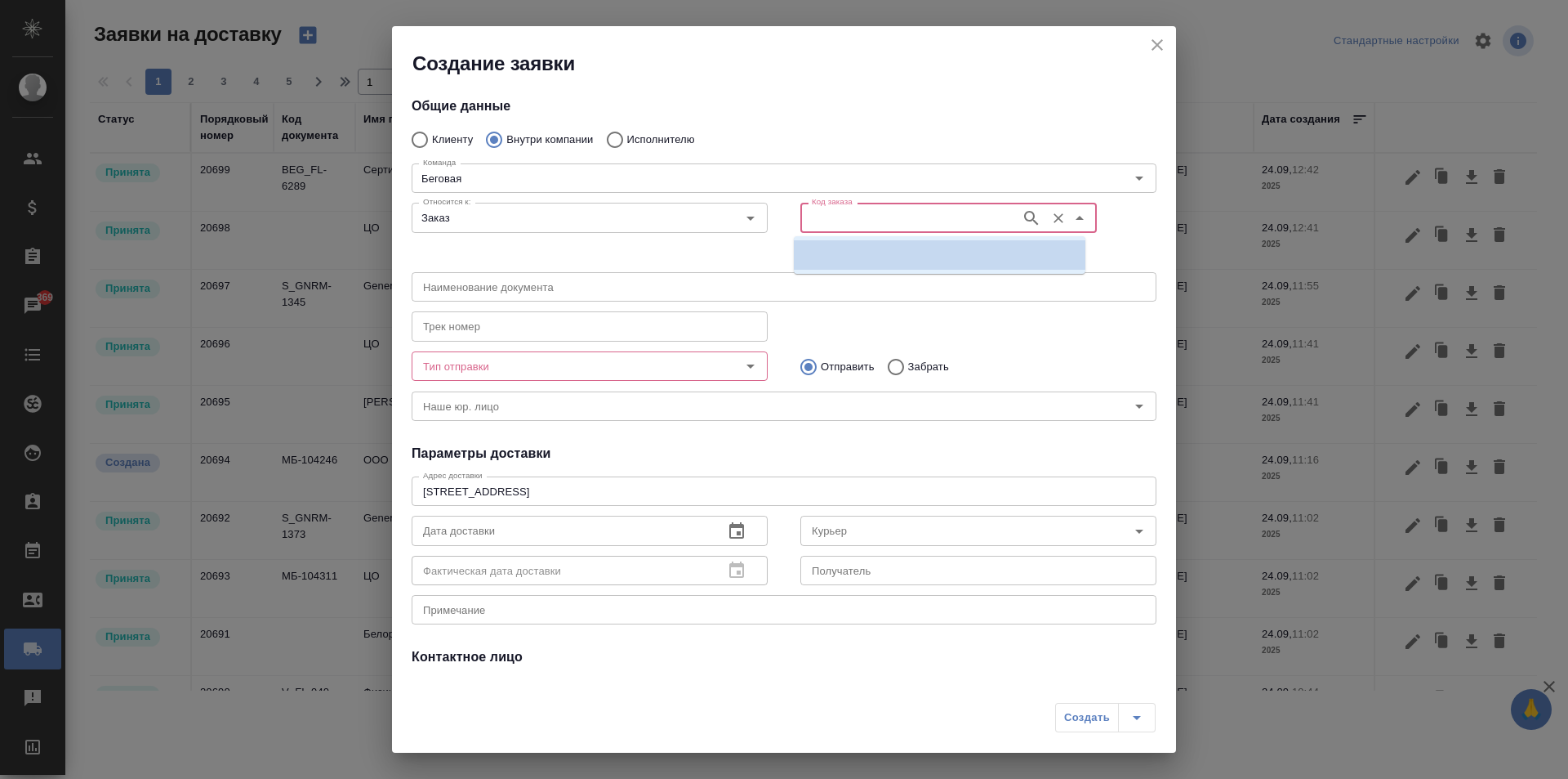
click at [850, 214] on input "Код заказа" at bounding box center [909, 218] width 208 height 20
paste input "BEG_FL-6289"
click at [860, 259] on p "BEG_FL-6289" at bounding box center [841, 255] width 69 height 16
type input "B"
click at [870, 257] on p "BEG_FL-6289" at bounding box center [841, 255] width 69 height 16
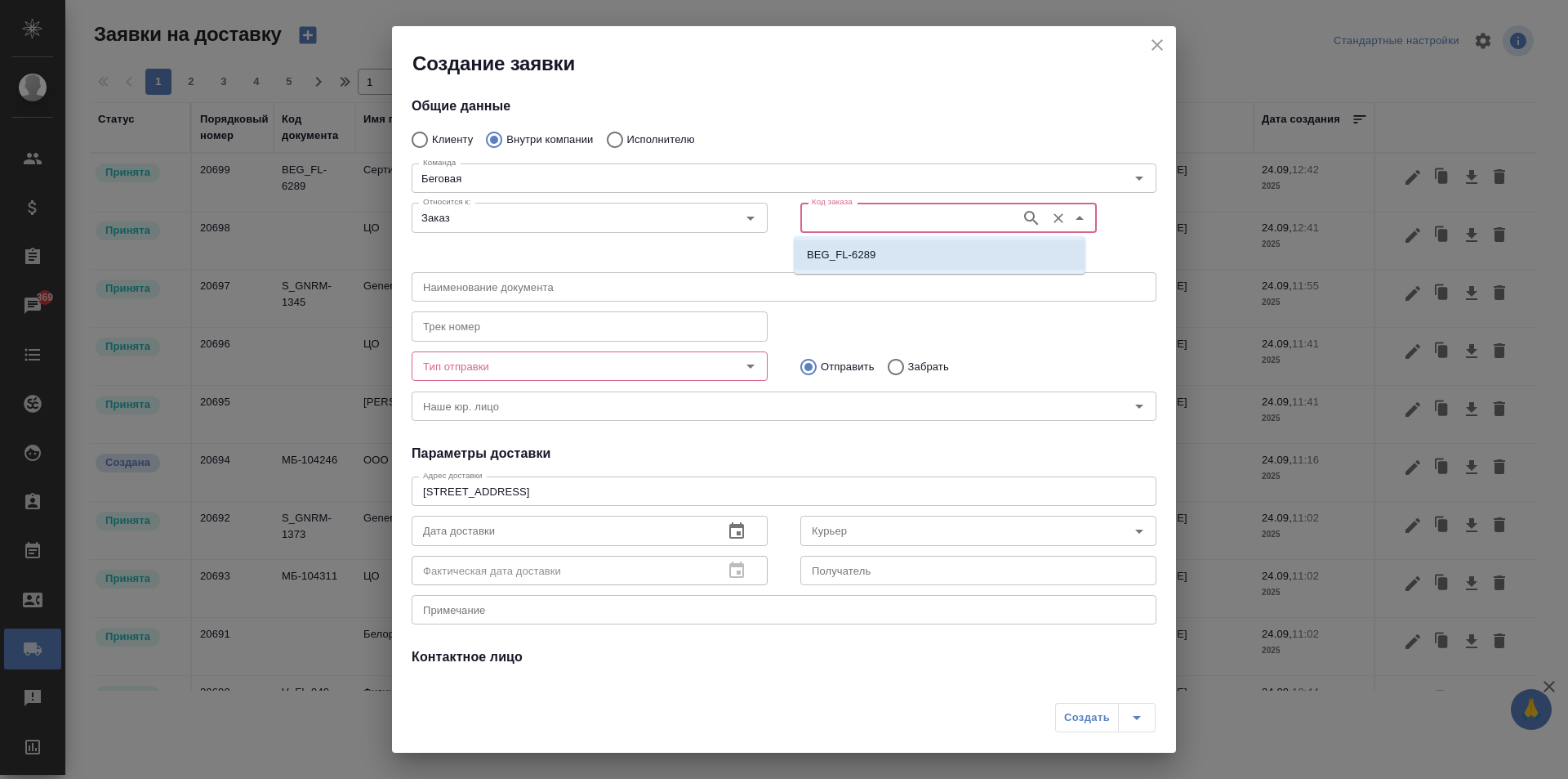
type input "(МБ) ООО "Монблан""
type input "BEG_FL-6289"
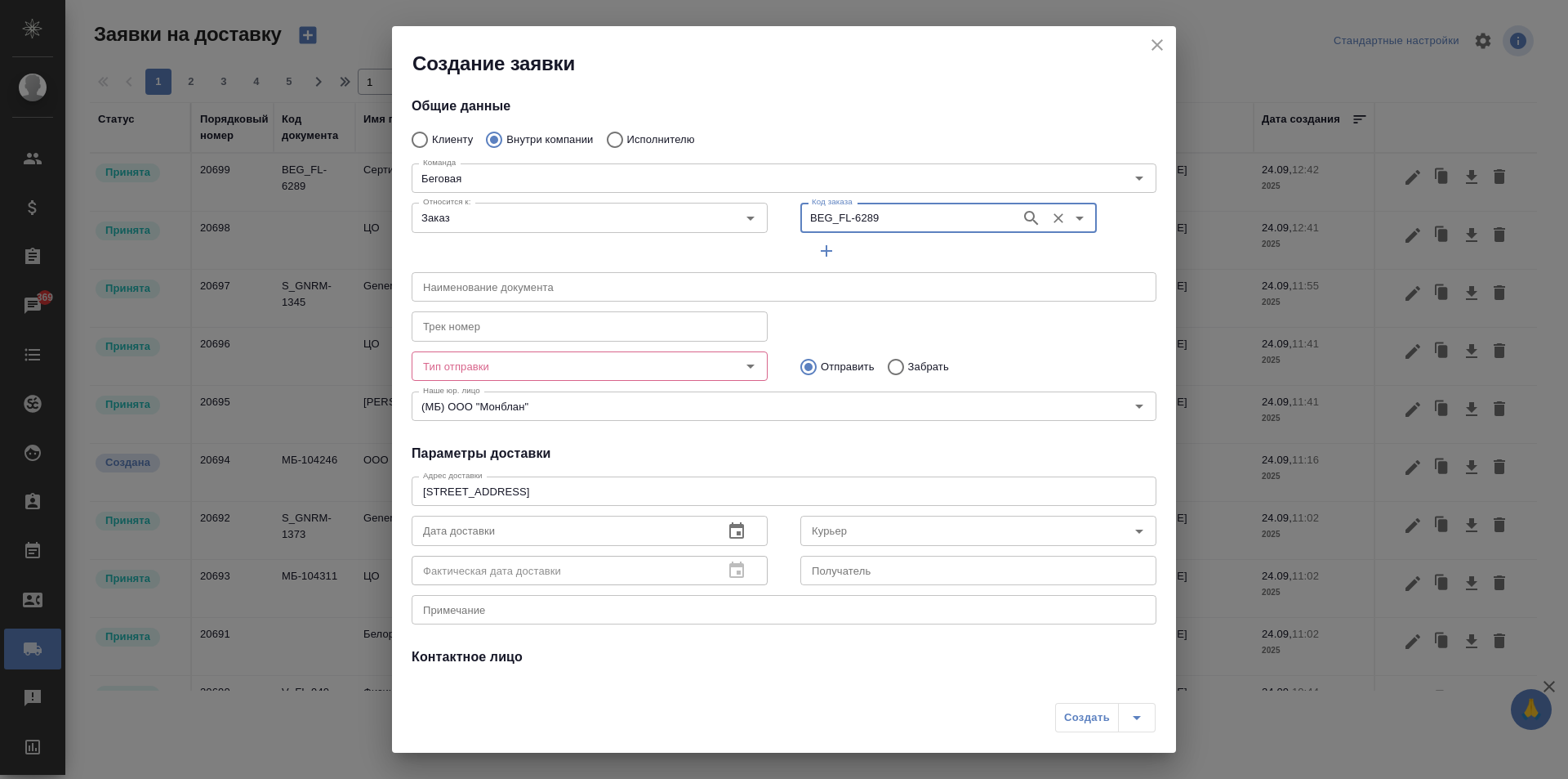
click at [618, 367] on input "Тип отправки" at bounding box center [562, 366] width 292 height 20
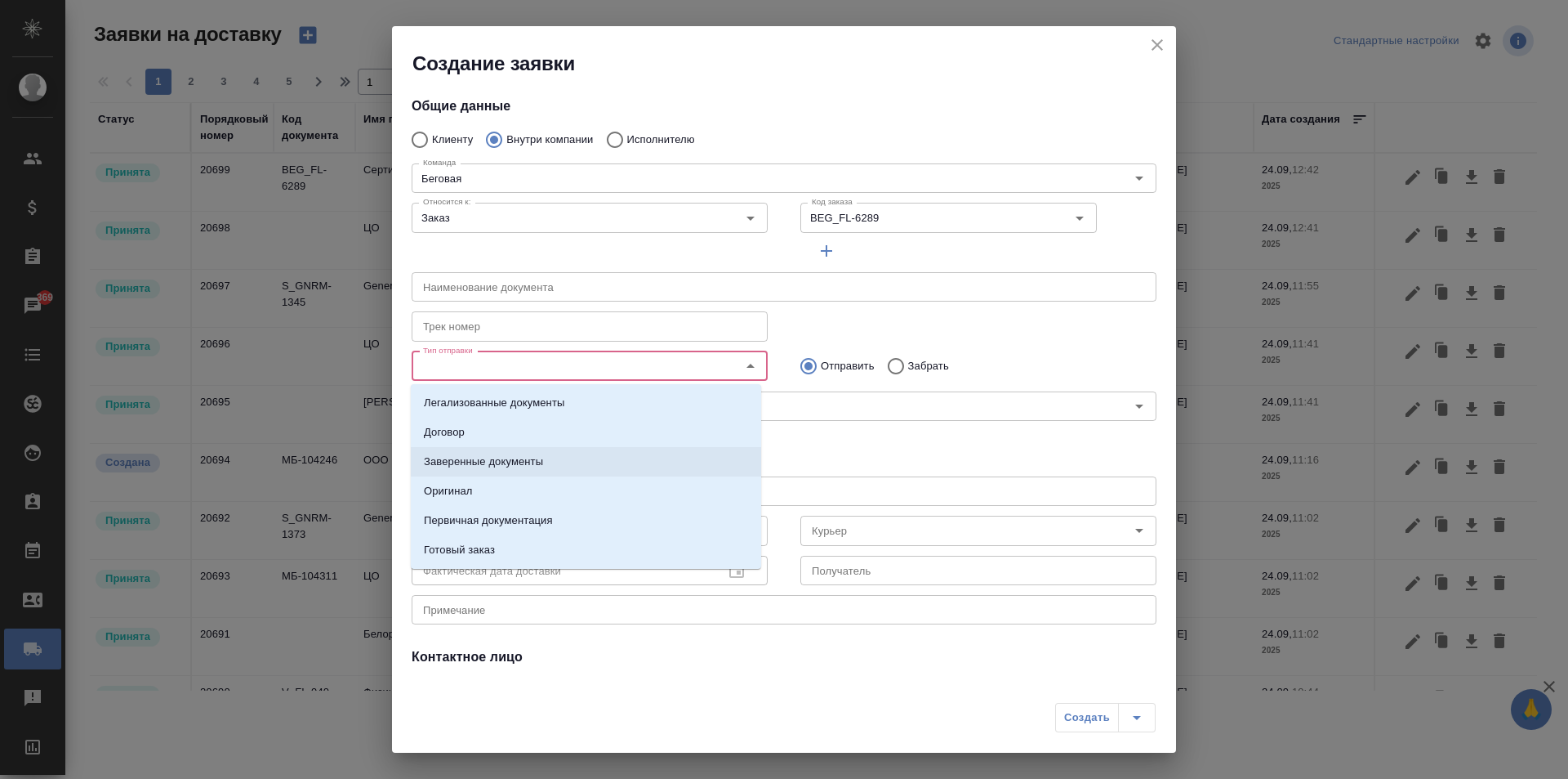
click at [533, 460] on p "Заверенные документы" at bounding box center [483, 461] width 120 height 16
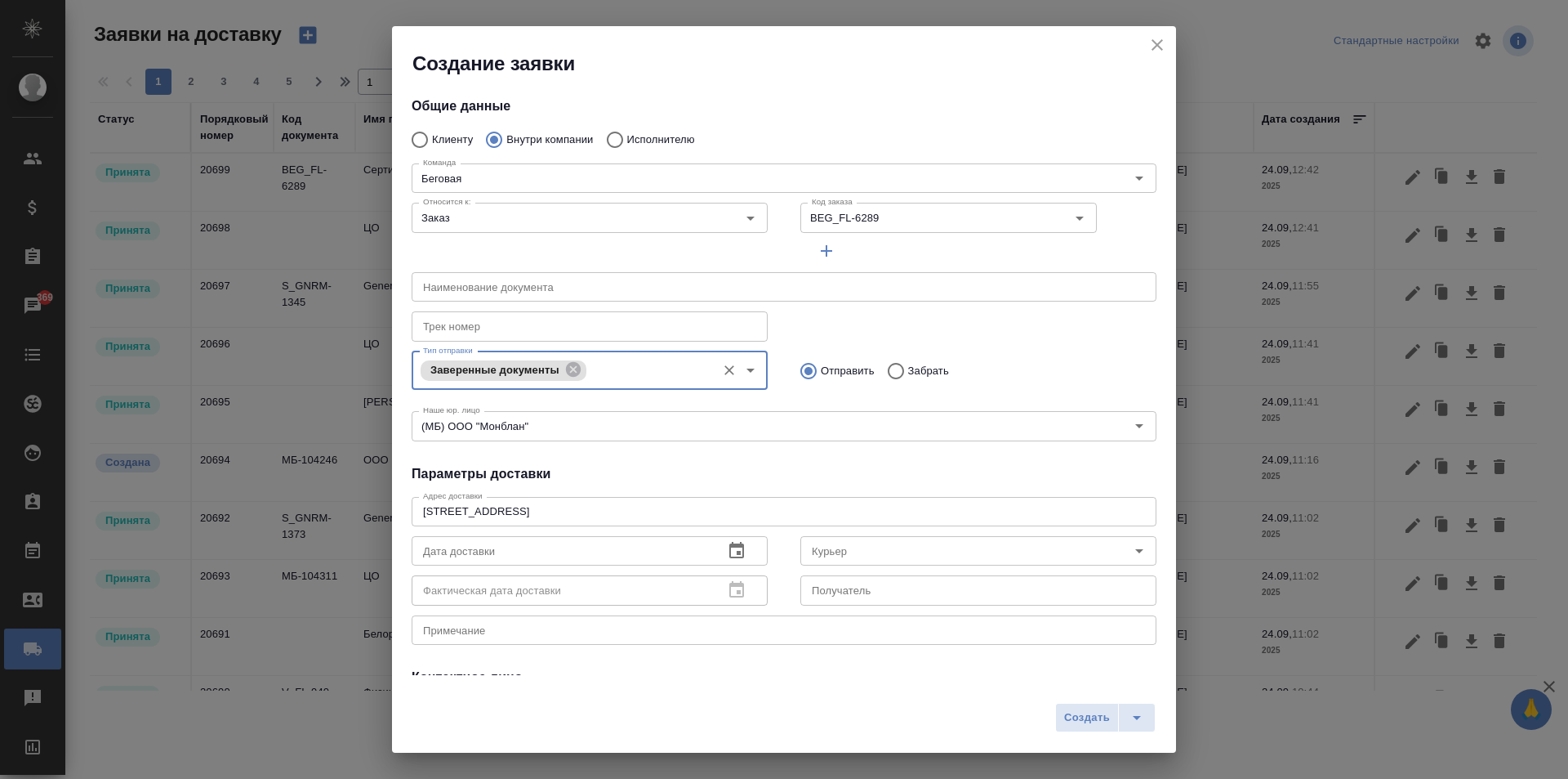
click at [616, 552] on input "text" at bounding box center [561, 551] width 299 height 29
click at [739, 547] on icon "button" at bounding box center [737, 551] width 20 height 20
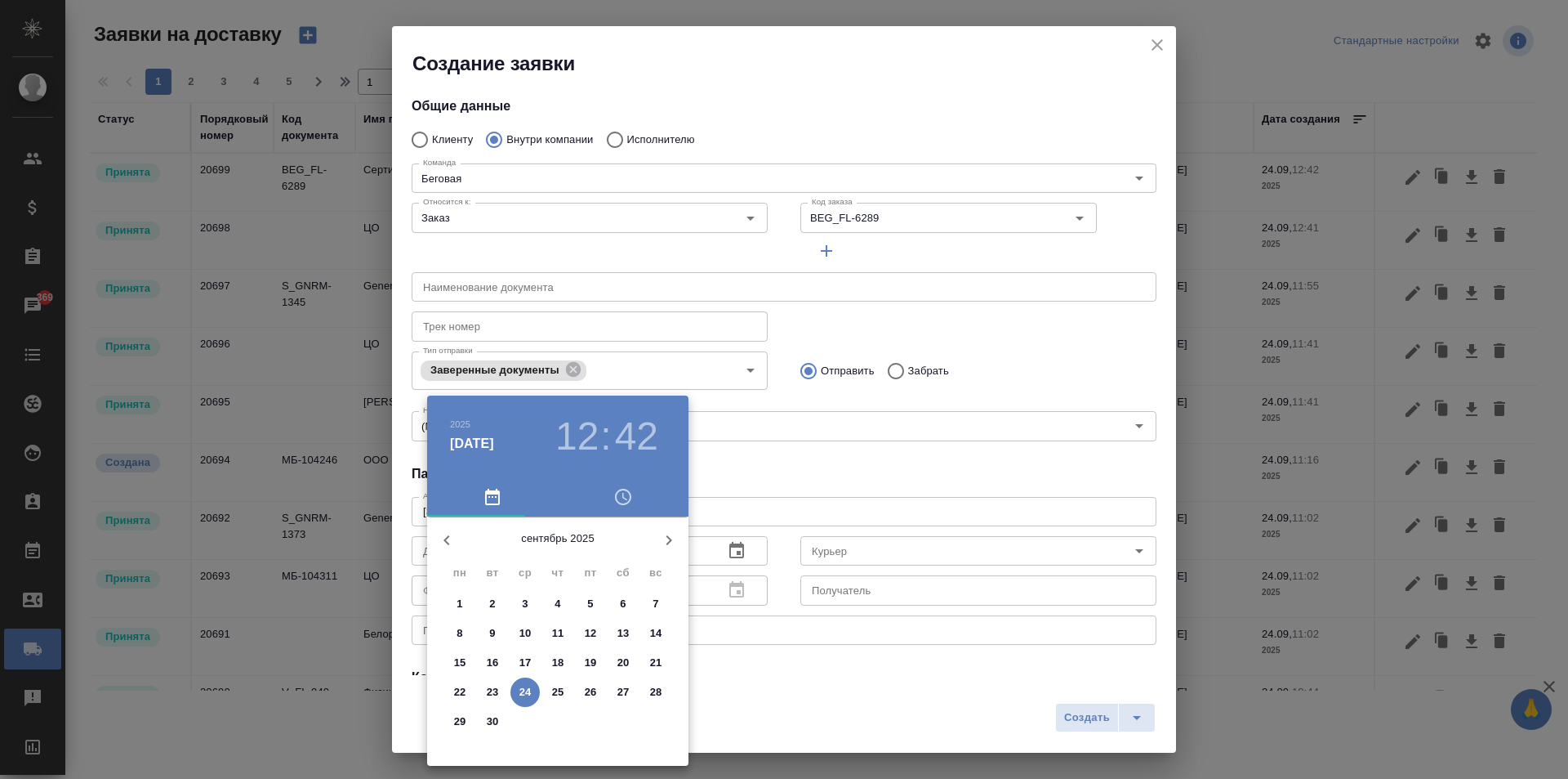
click at [525, 689] on p "24" at bounding box center [525, 692] width 12 height 16
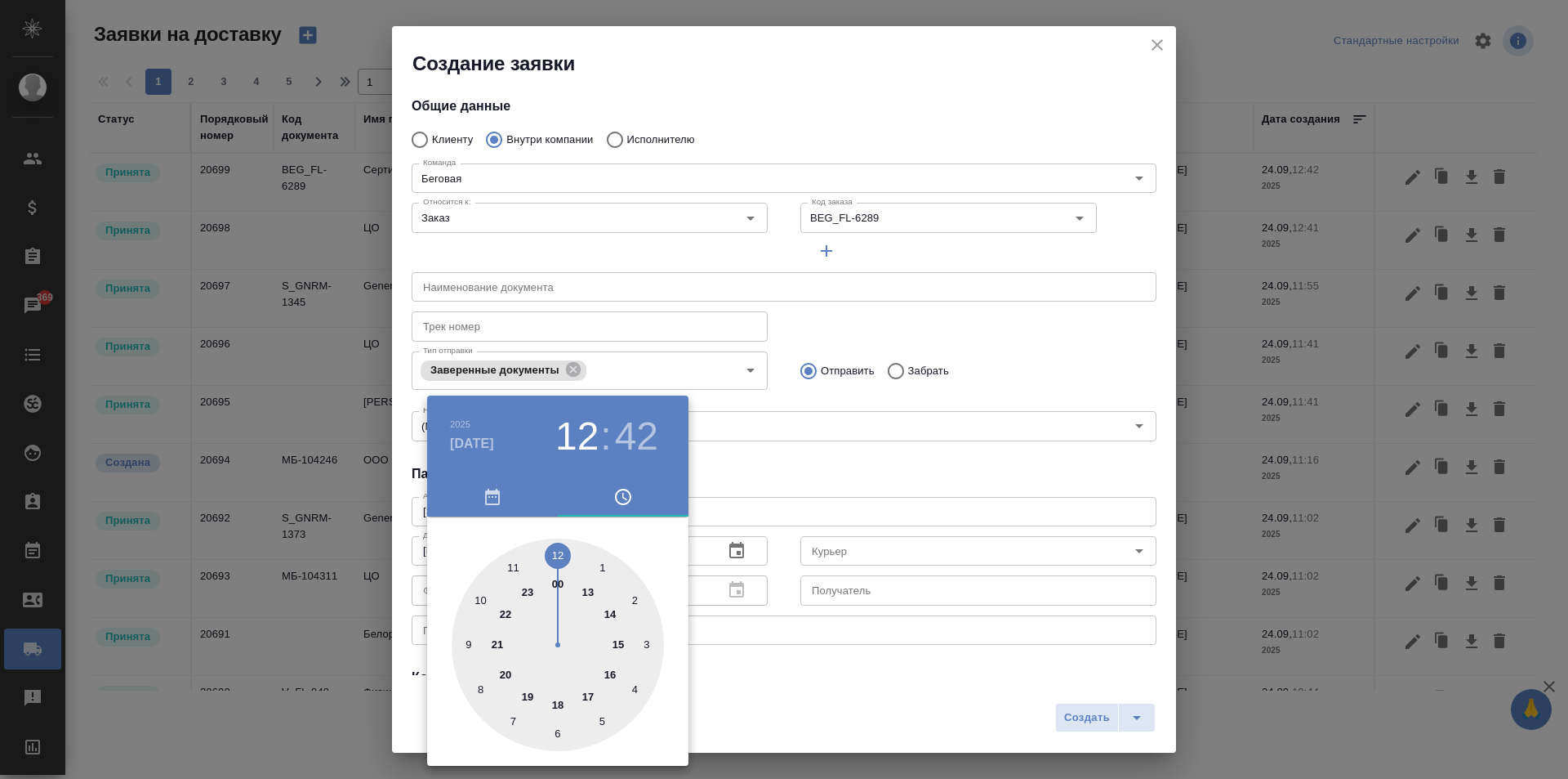
click at [511, 567] on div at bounding box center [557, 644] width 212 height 212
click at [555, 732] on div at bounding box center [557, 644] width 212 height 212
type input "24.09.2025 11:30"
click at [853, 506] on div at bounding box center [784, 389] width 1568 height 779
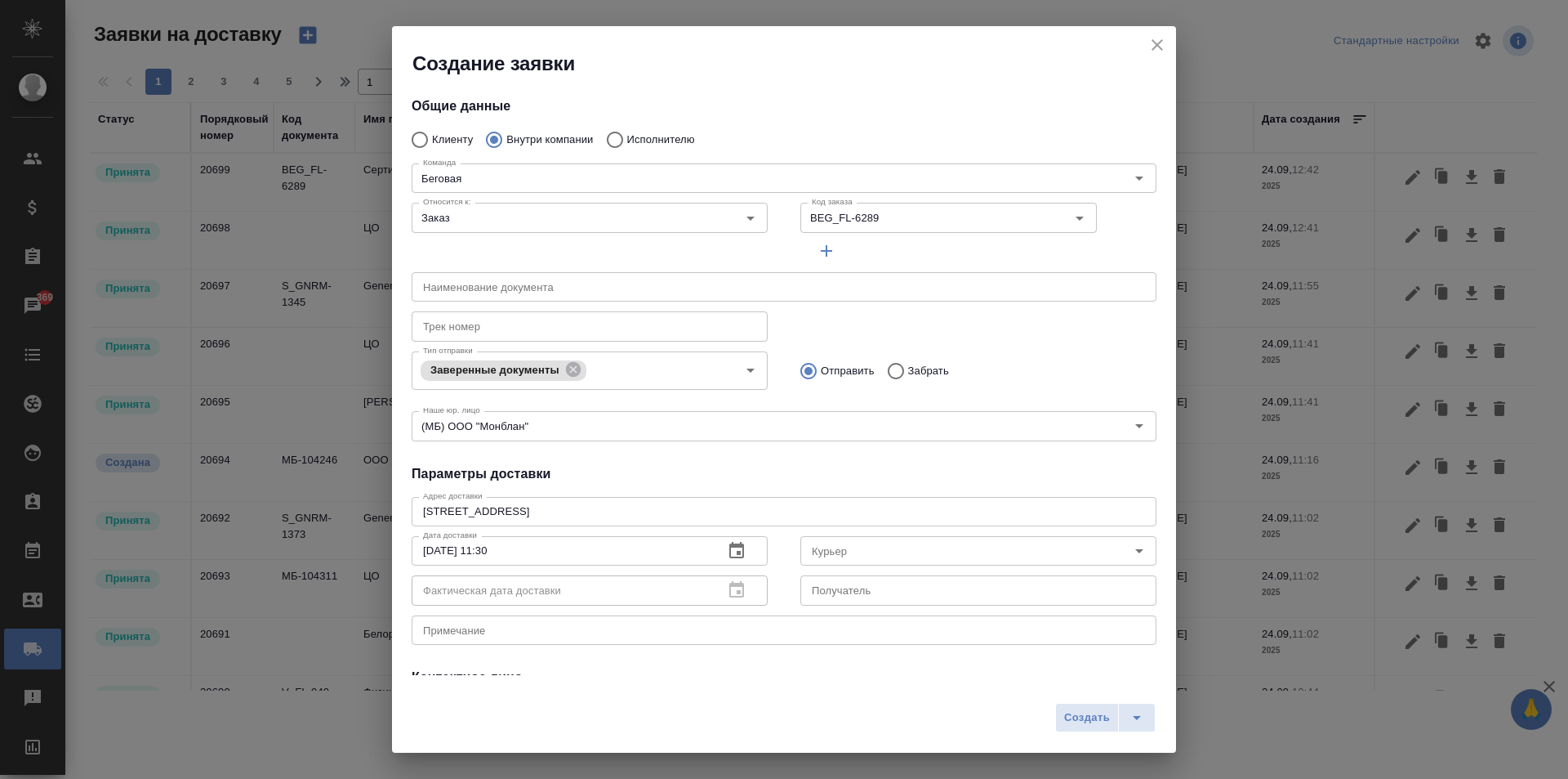
click at [866, 545] on input "Курьер" at bounding box center [951, 551] width 292 height 20
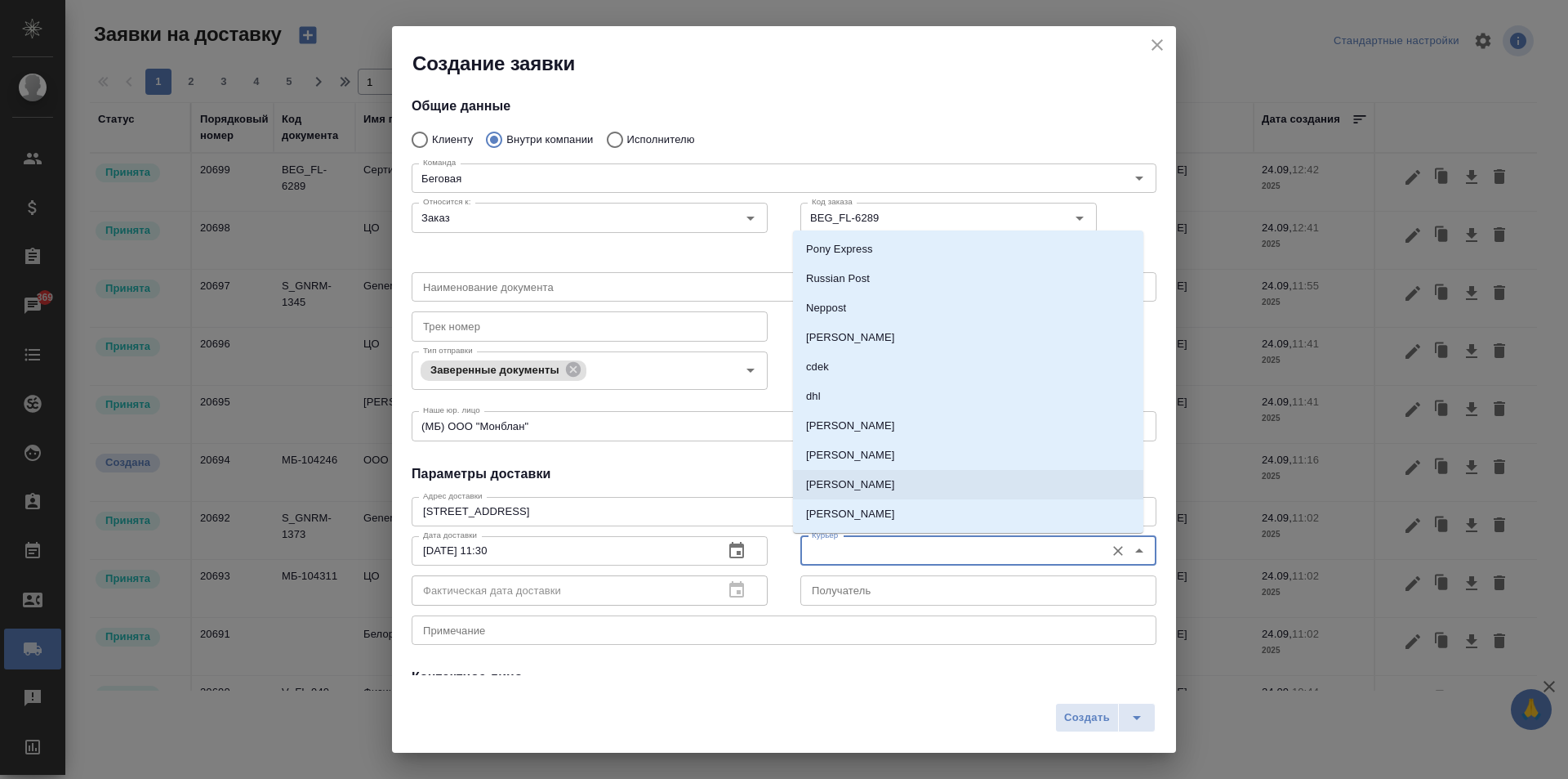
click at [871, 477] on p "Скляров Станислав" at bounding box center [851, 485] width 89 height 16
type input "Скляров Станислав"
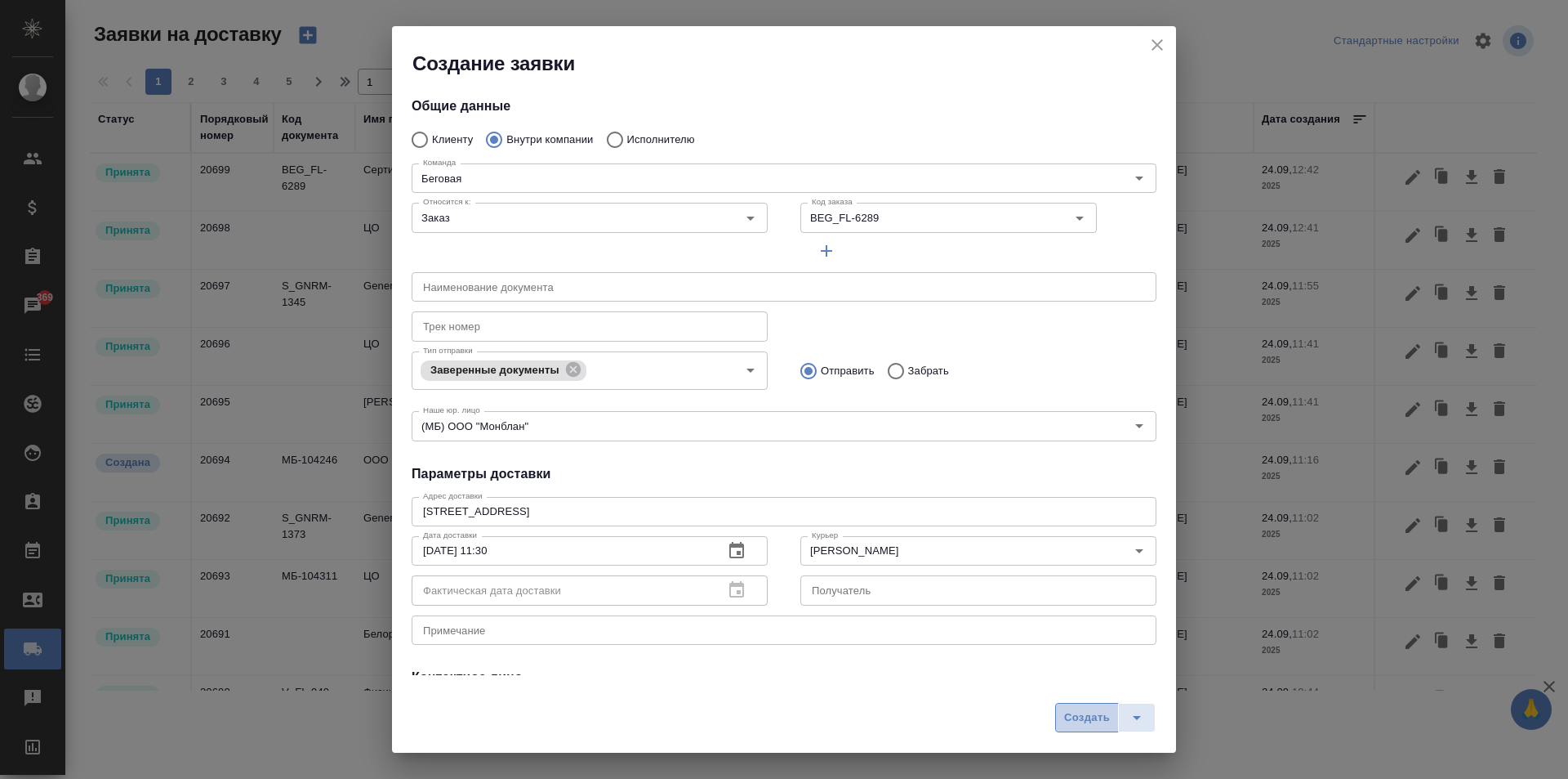
click at [1101, 714] on span "Создать" at bounding box center [1086, 717] width 45 height 19
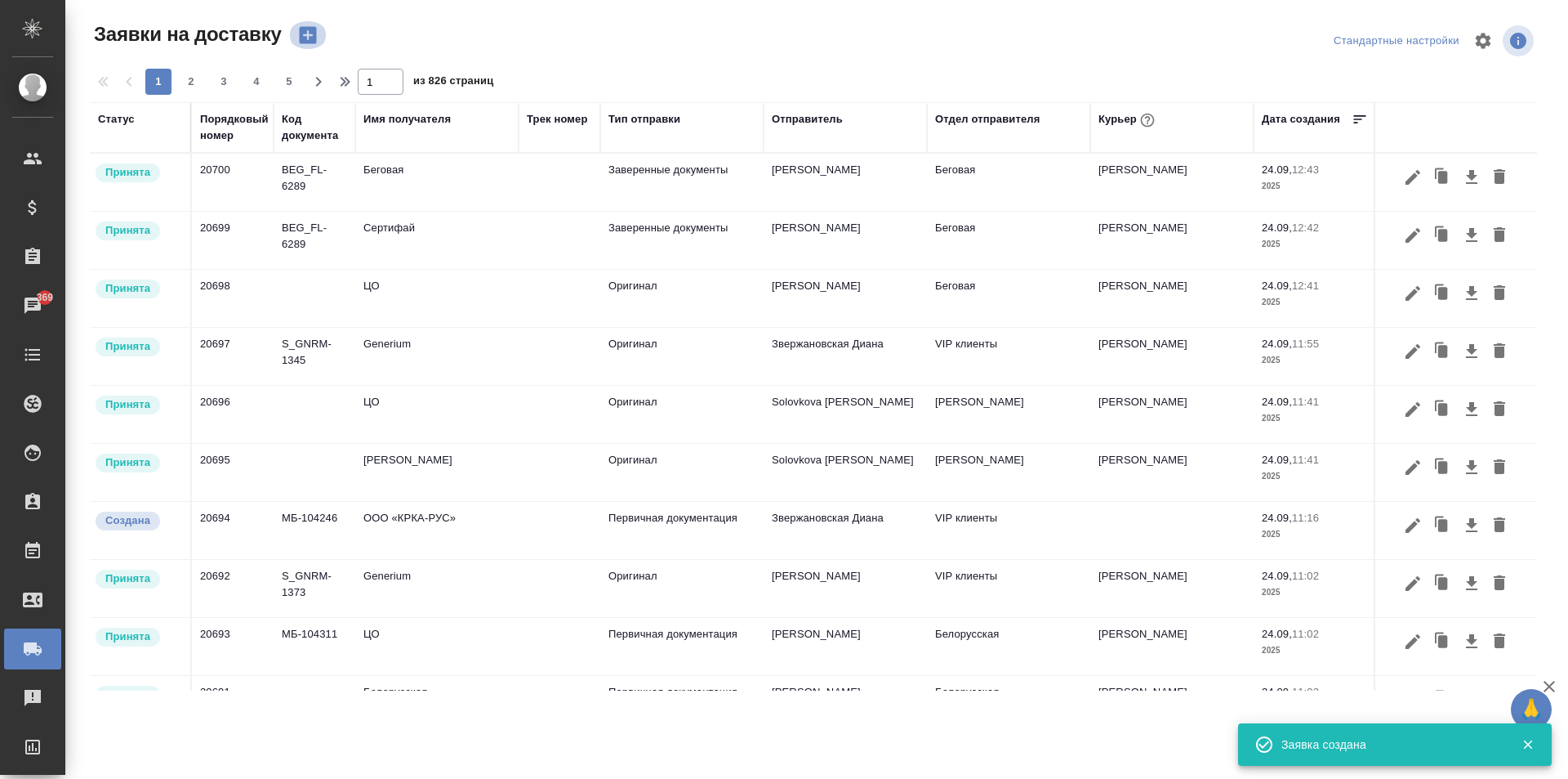
click at [306, 39] on icon "button" at bounding box center [307, 35] width 17 height 17
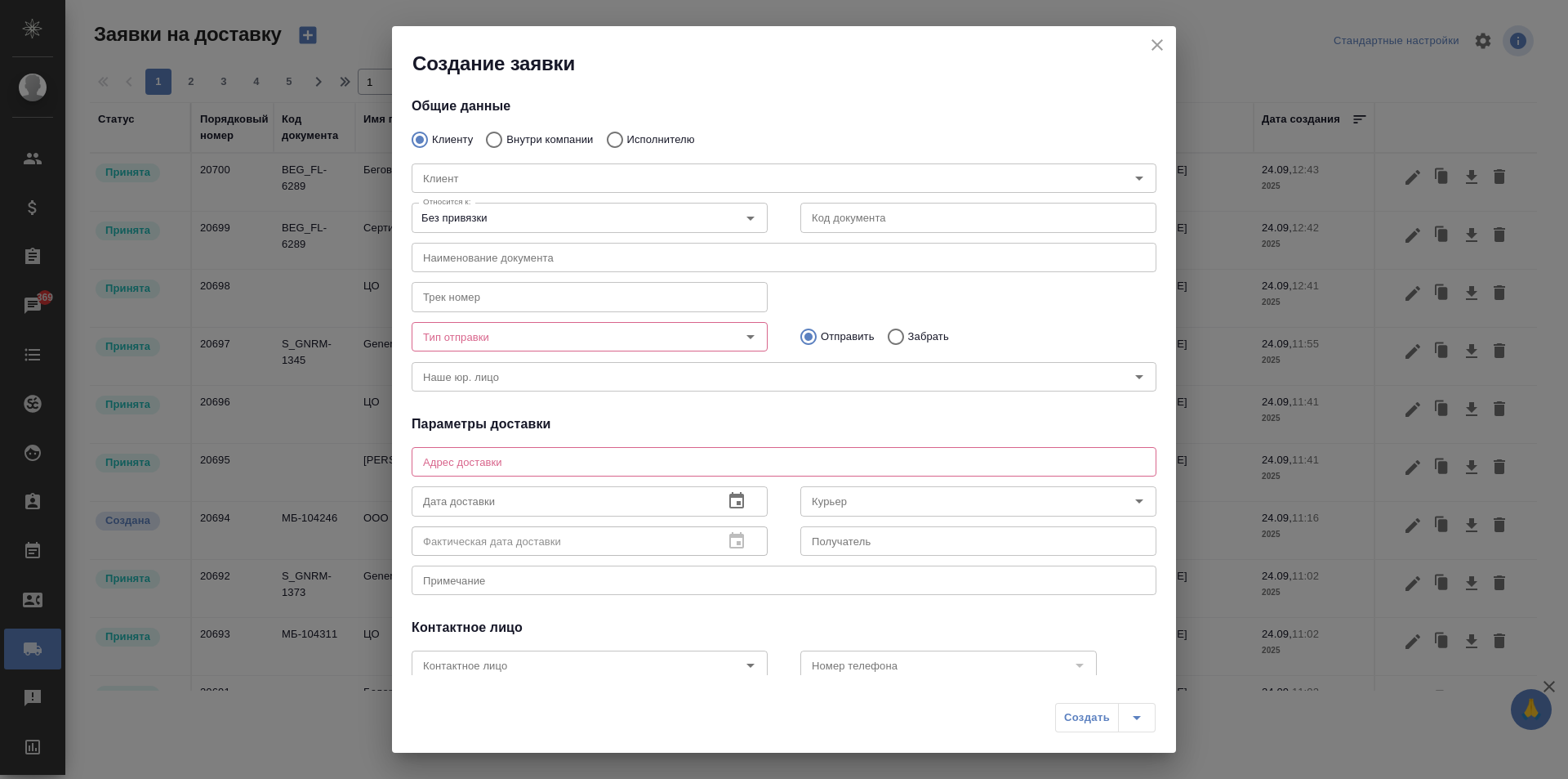
click at [505, 458] on textarea at bounding box center [784, 462] width 722 height 12
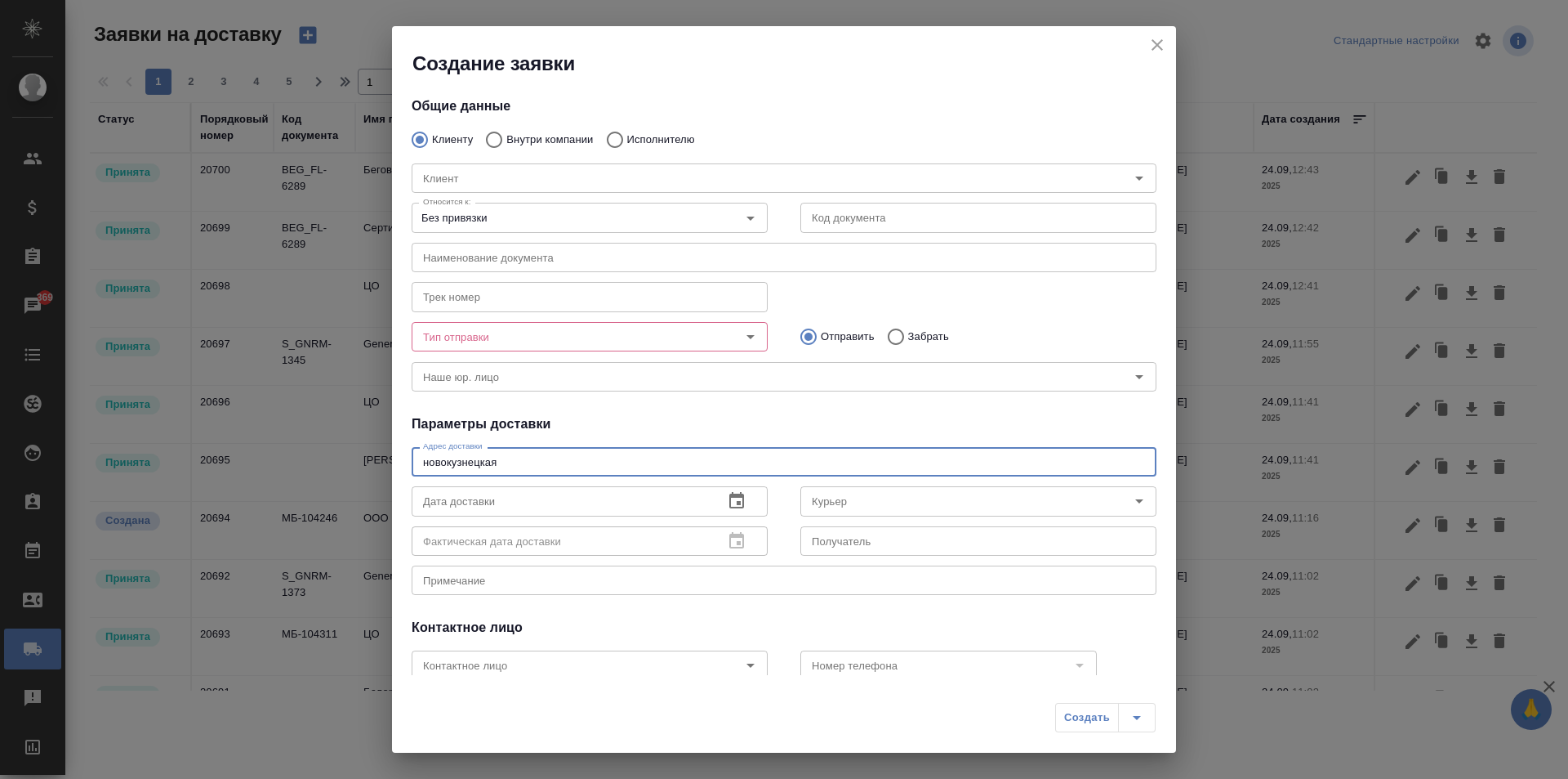
type textarea "новокузнецкая"
click at [808, 416] on h4 "Параметры доставки" at bounding box center [784, 424] width 745 height 20
drag, startPoint x: 606, startPoint y: 460, endPoint x: 330, endPoint y: 452, distance: 276.1
click at [330, 452] on div "Создание заявки Общие данные Клиенту Внутри компании Исполнителю Клиент Клиент …" at bounding box center [784, 389] width 1568 height 779
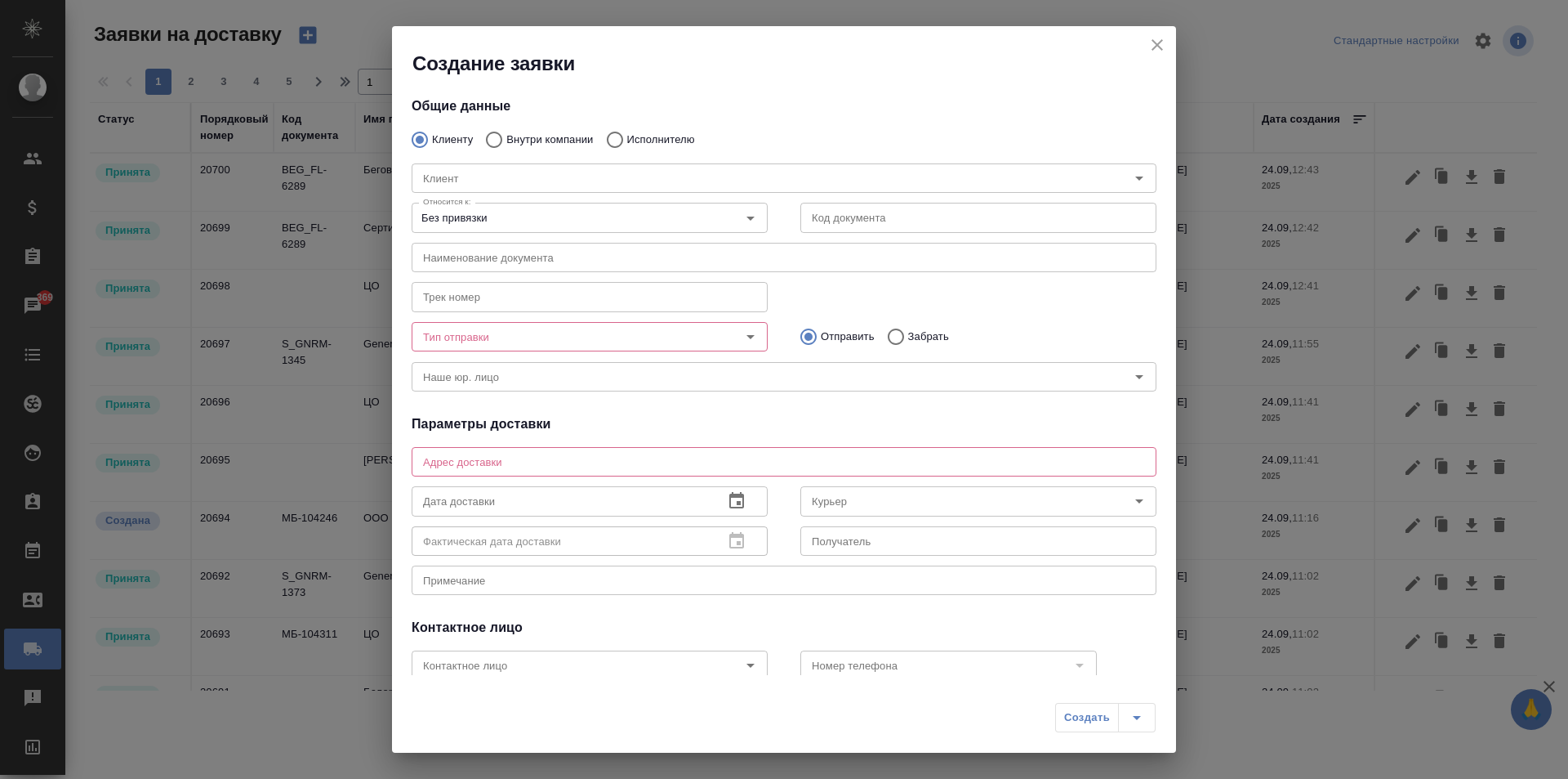
click at [523, 142] on div "Клиент Клиент" at bounding box center [784, 177] width 778 height 72
click at [495, 137] on input "Внутри компании" at bounding box center [491, 139] width 29 height 34
radio input "true"
click at [510, 189] on div "Команда" at bounding box center [784, 178] width 745 height 29
click at [1129, 176] on icon "Open" at bounding box center [1139, 178] width 20 height 20
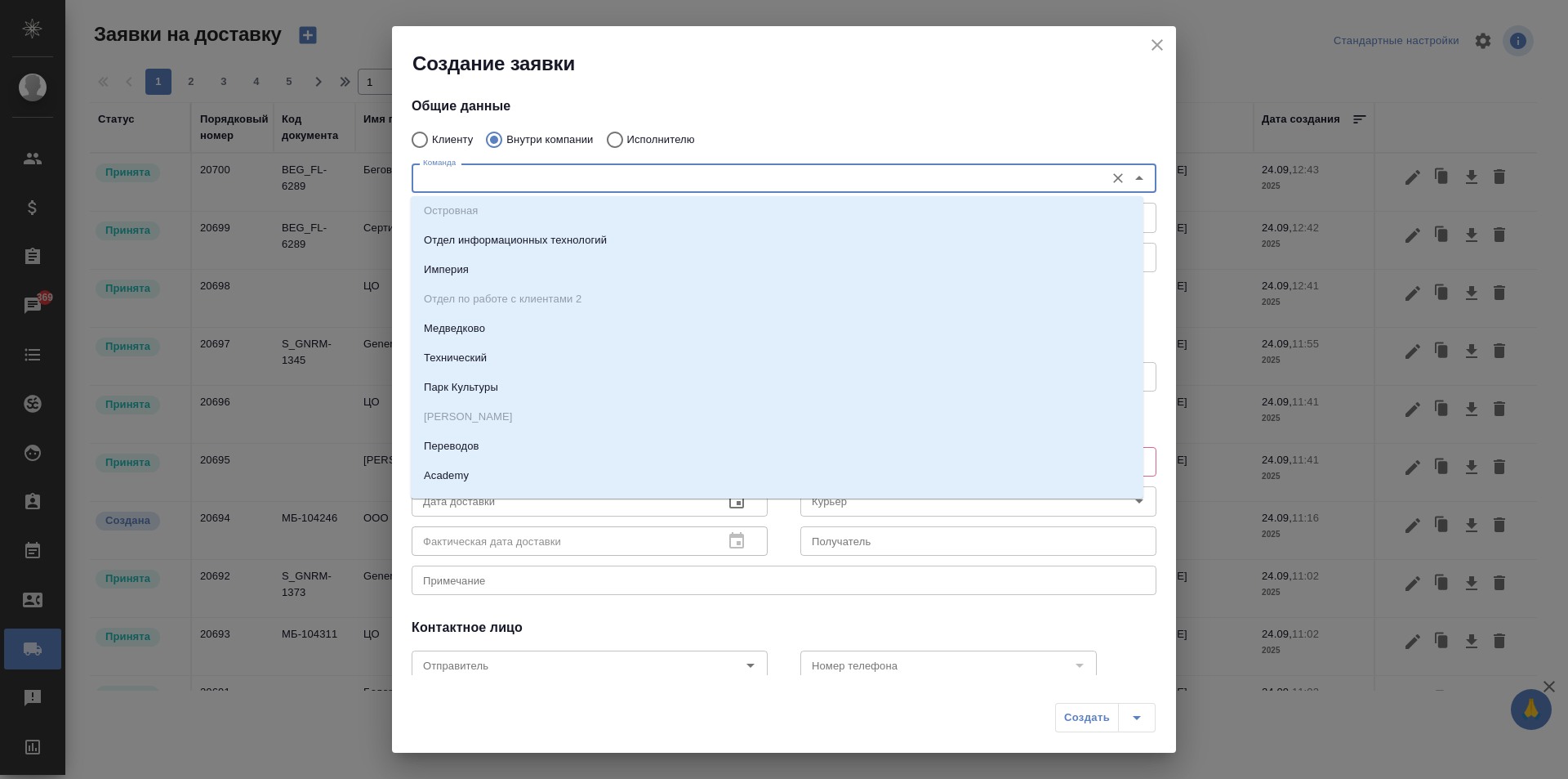
scroll to position [245, 0]
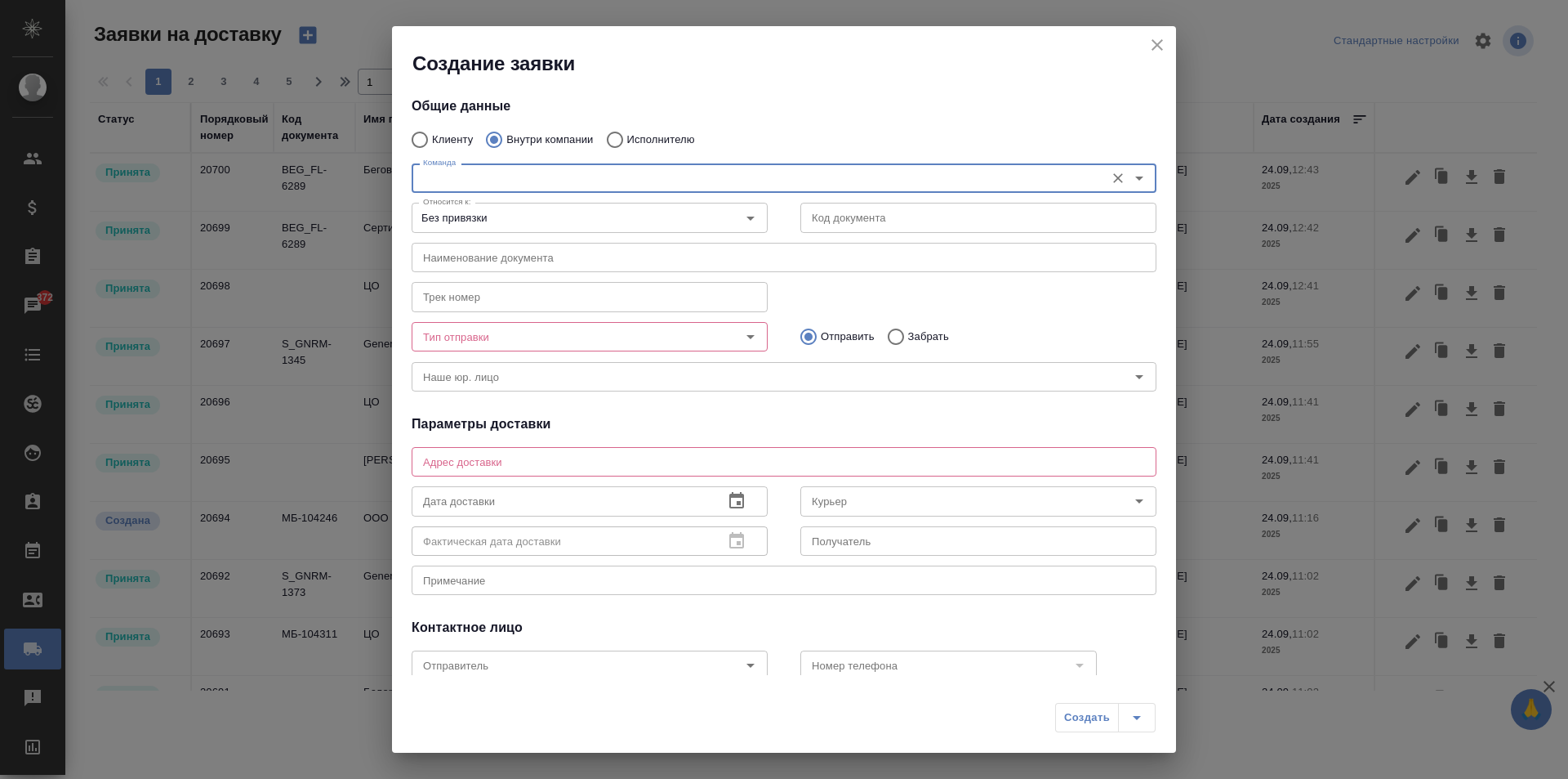
click at [627, 142] on div "Команда Команда" at bounding box center [784, 177] width 778 height 72
click at [590, 178] on input "Команда" at bounding box center [756, 178] width 681 height 20
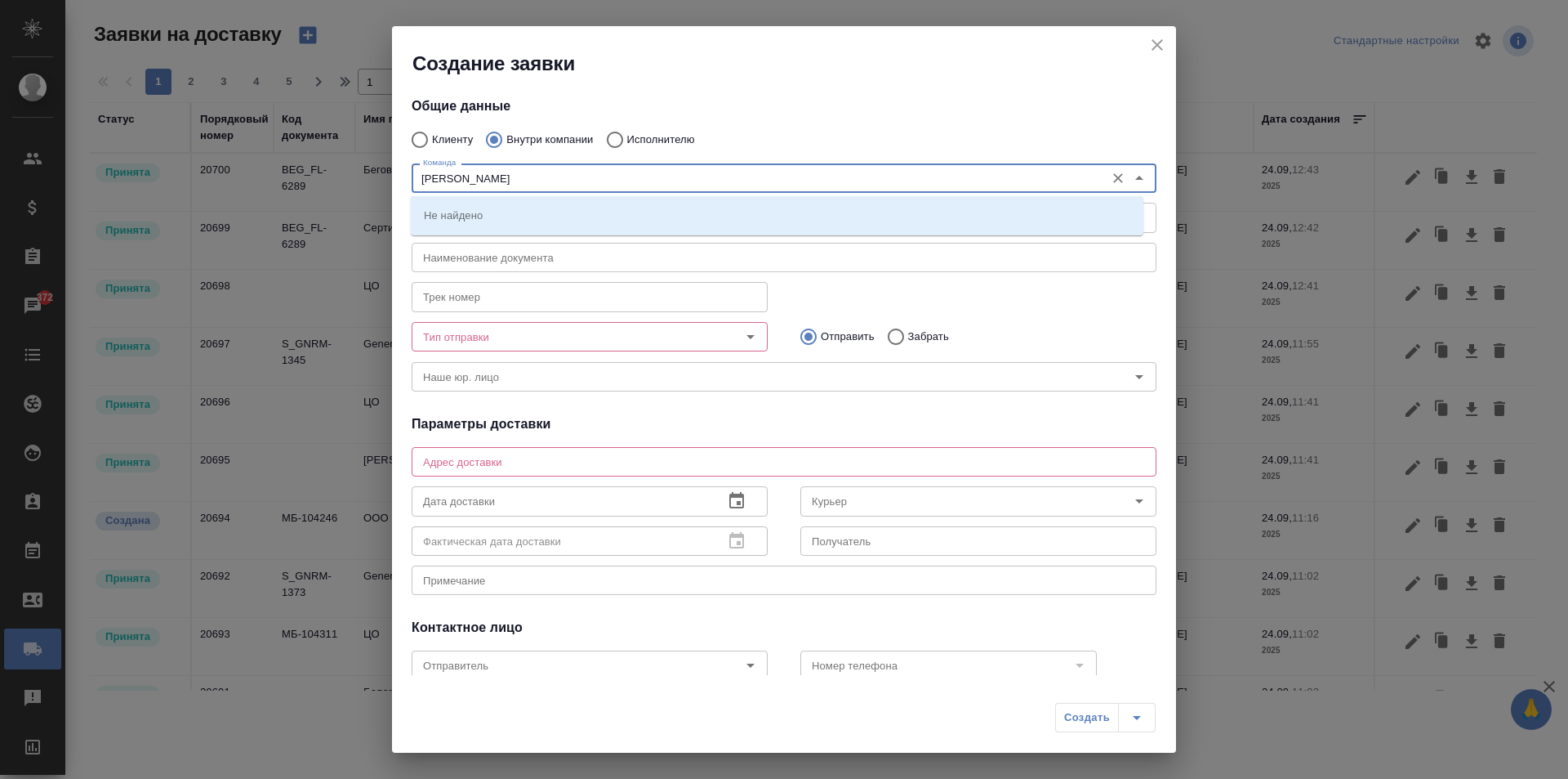
type input "корсик"
click at [615, 140] on input "Исполнителю" at bounding box center [612, 139] width 29 height 34
radio input "true"
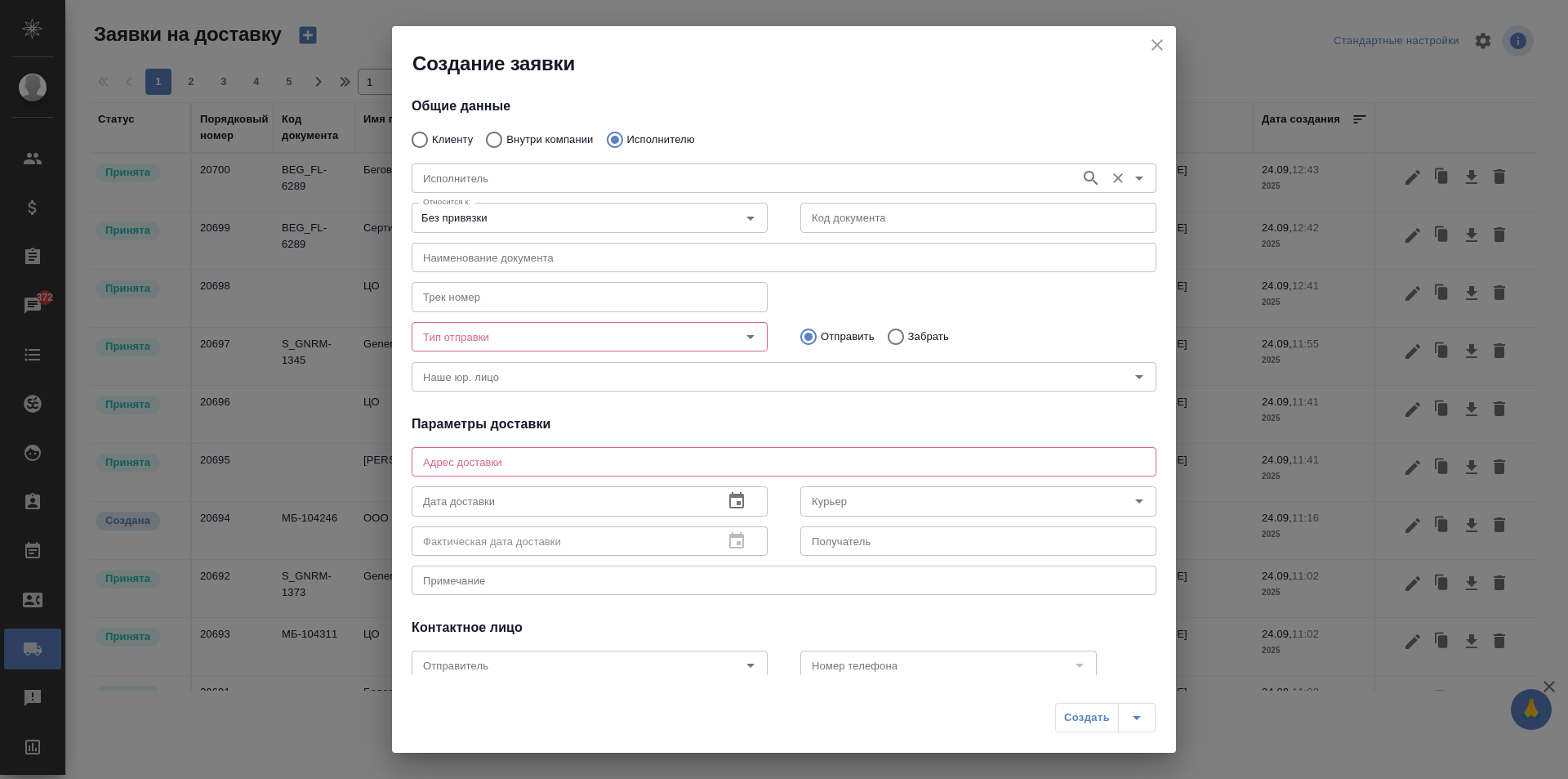
click at [605, 176] on input "Исполнитель" at bounding box center [744, 178] width 656 height 20
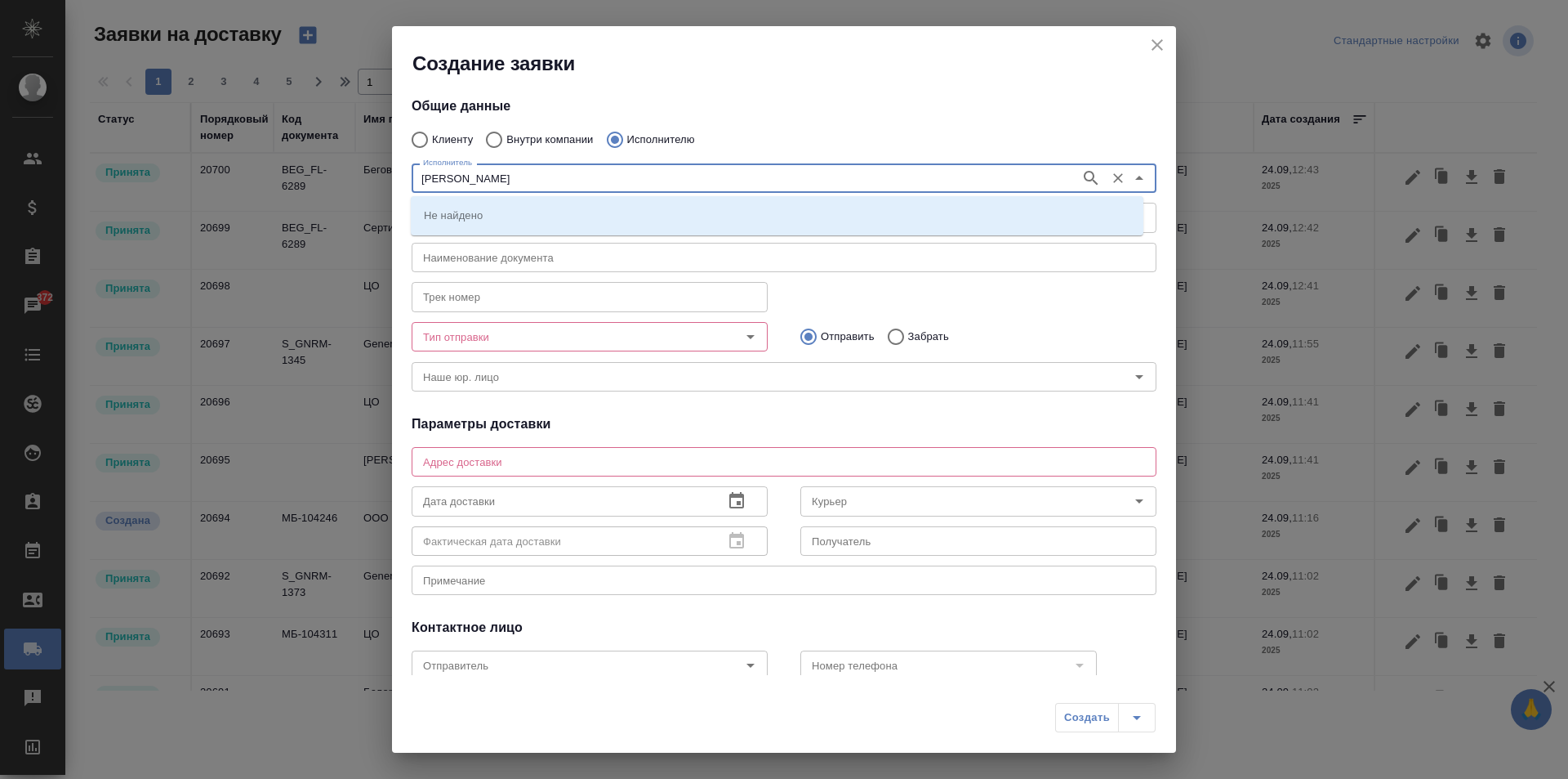
type input "корсик"
click at [513, 218] on p "НОТАРИУС Корсик Мария Александровна" at bounding box center [468, 215] width 89 height 16
type textarea "Новокузнецкая, 44/2, железная дверь возле 4-го подъезда"
type input "НОТАРИУС Корсик Мария Александровна"
type input "+79250216062"
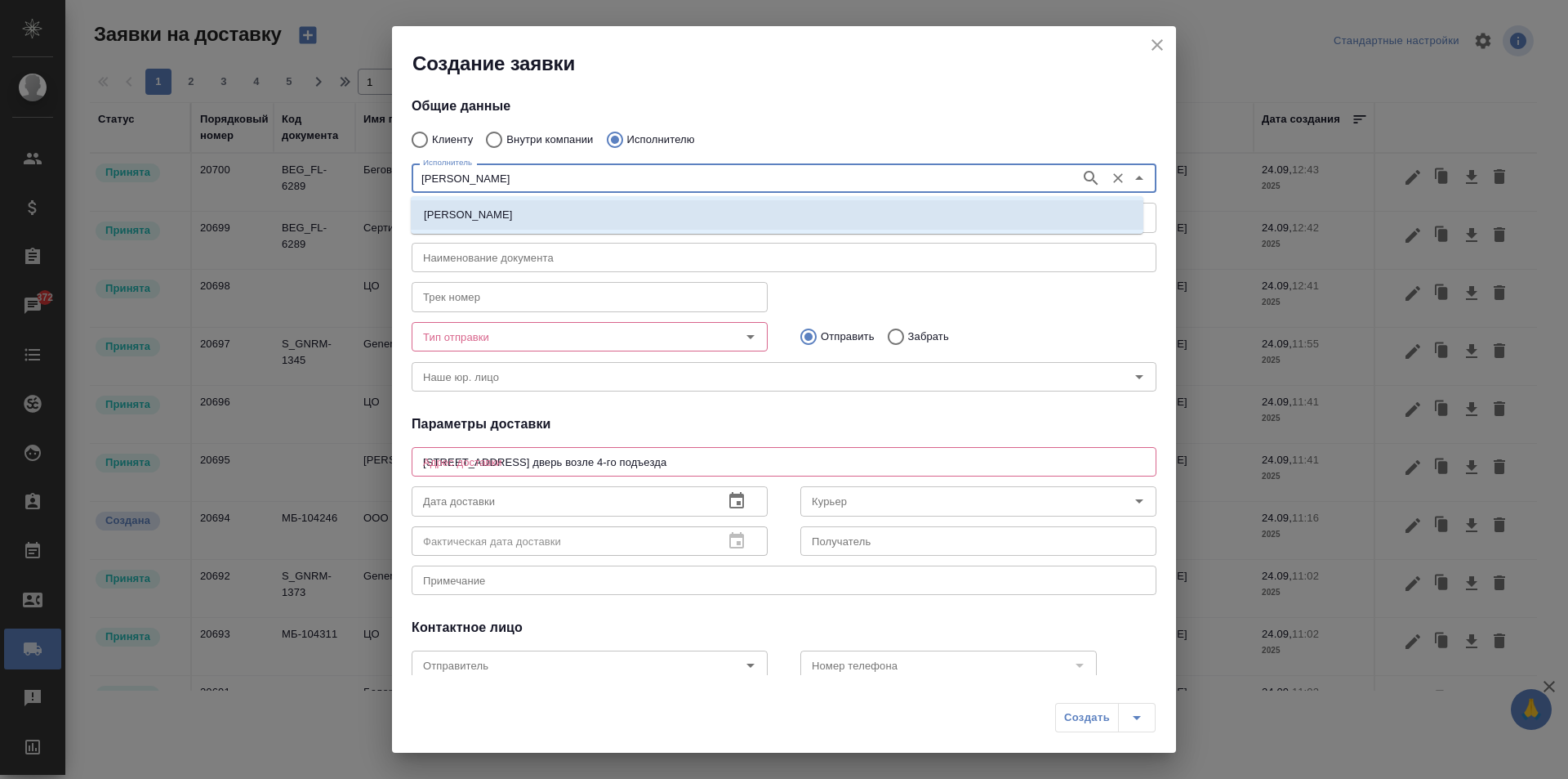
type input "НОТАРИУС Корсик Мария Александровна"
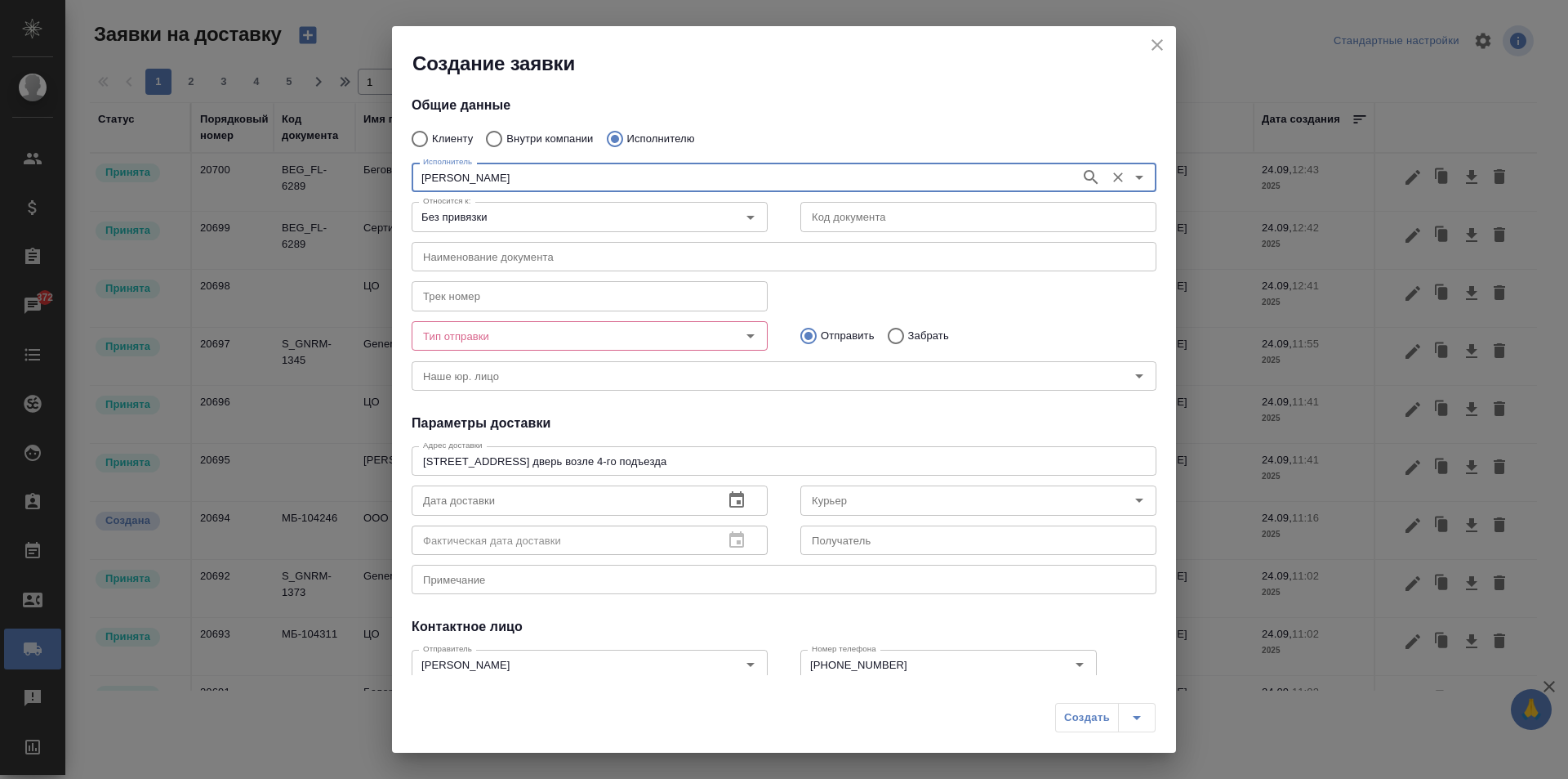
scroll to position [0, 0]
click at [604, 220] on input "Без привязки" at bounding box center [562, 218] width 292 height 20
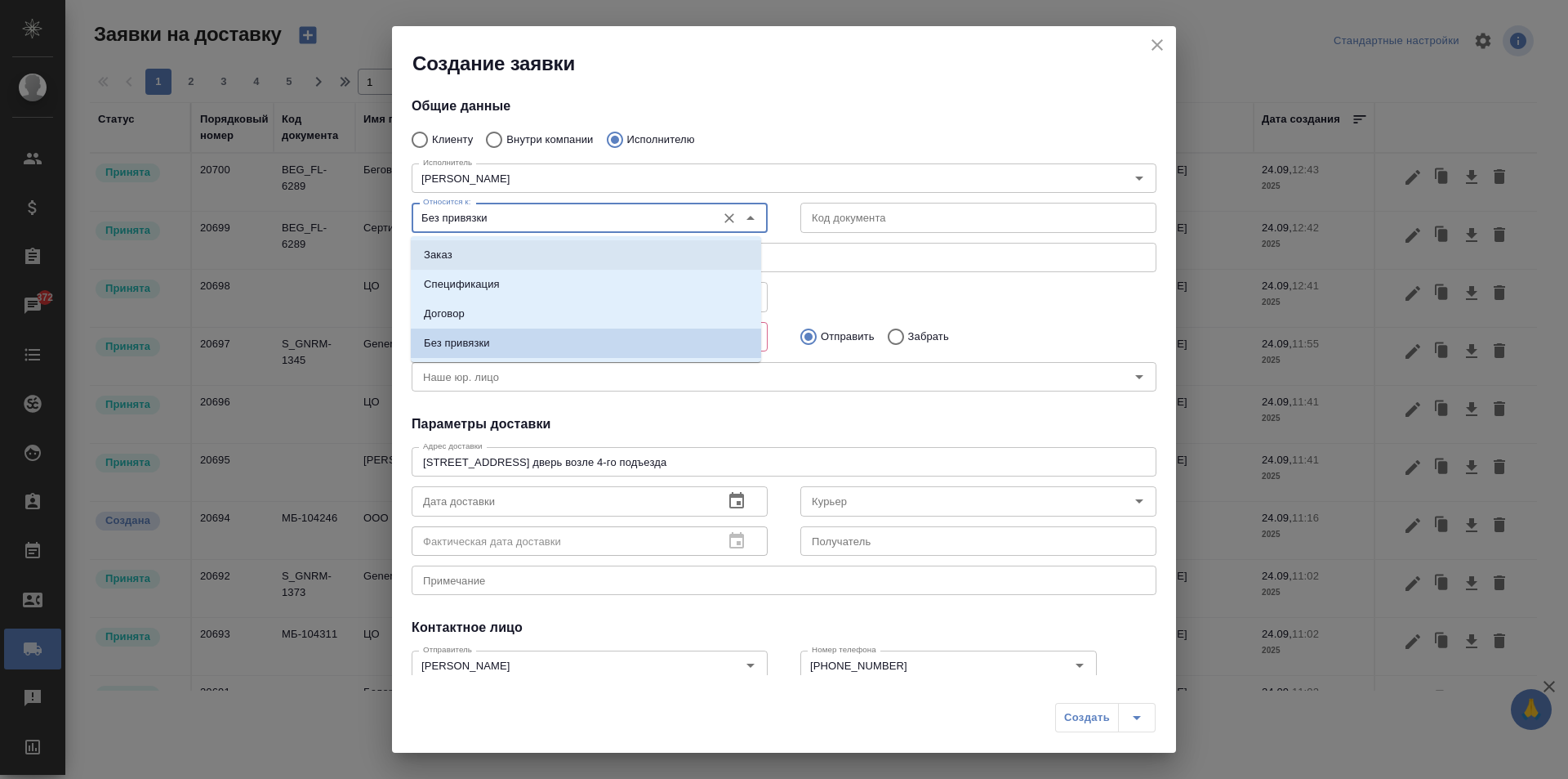
click at [549, 253] on li "Заказ" at bounding box center [586, 254] width 351 height 29
type input "Заказ"
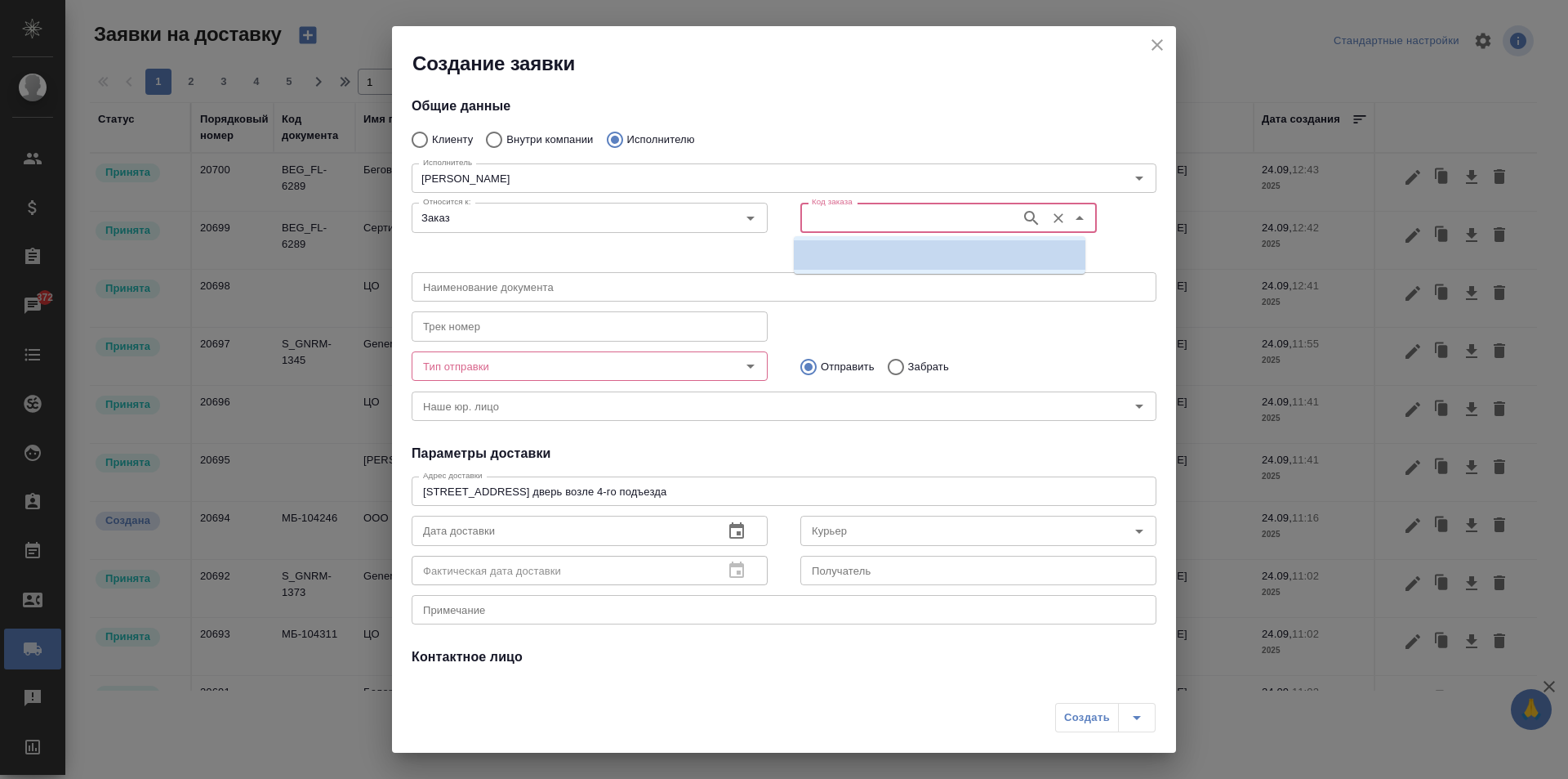
click at [829, 212] on input "Код заказа" at bounding box center [909, 218] width 208 height 20
paste input "BEG_KST-40"
type input "BEG_KST-40"
click at [878, 254] on li "BEG_KST-40" at bounding box center [939, 254] width 292 height 29
type input "(МБ) ООО "Монблан""
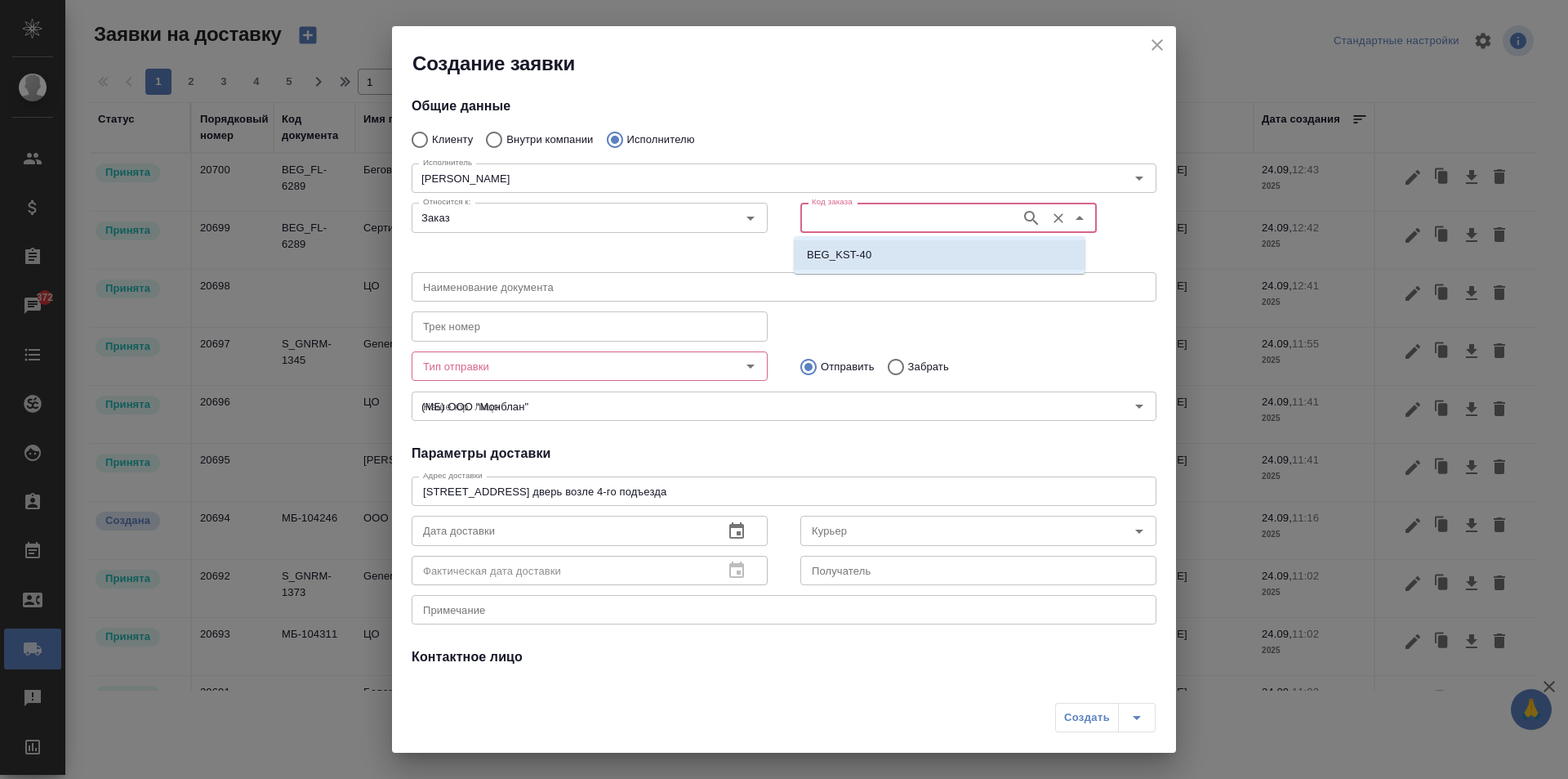
type input "НОТАРИУС Корсик Мария Александровна"
type input "BEG_KST-40"
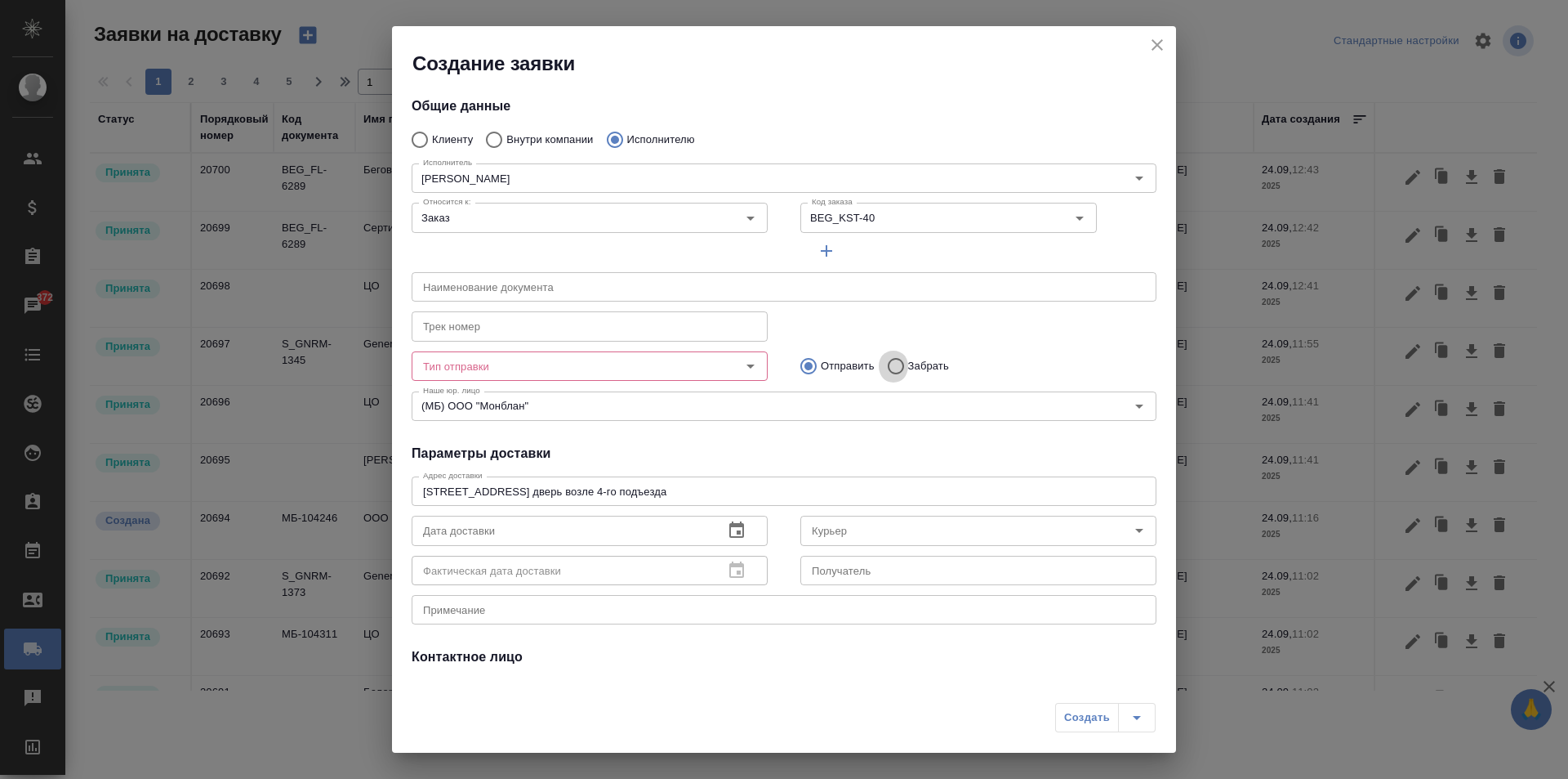
click at [901, 363] on input "Забрать" at bounding box center [893, 366] width 29 height 34
radio input "true"
click at [673, 369] on input "Тип отправки" at bounding box center [562, 366] width 292 height 20
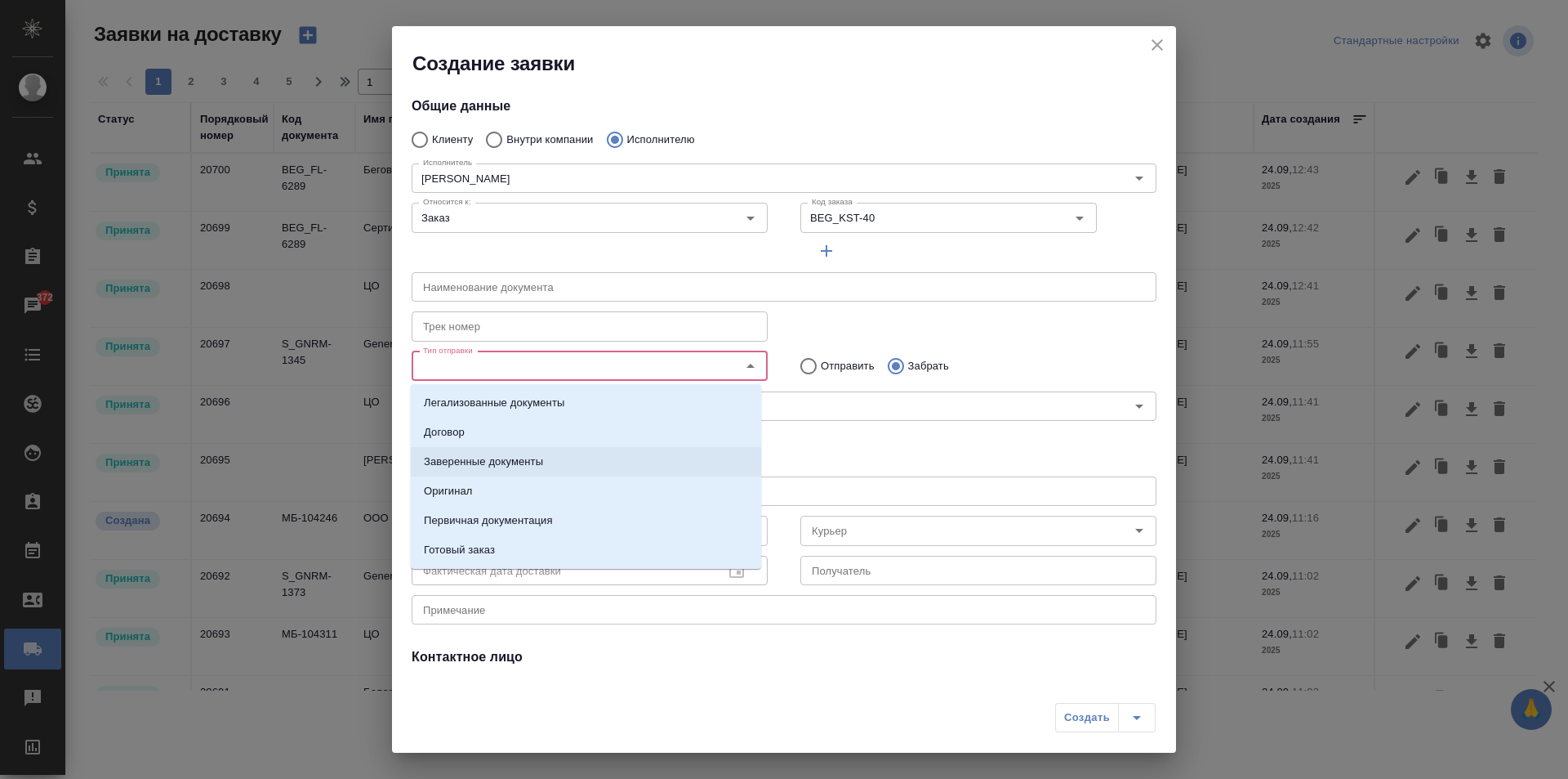
click at [518, 464] on p "Заверенные документы" at bounding box center [483, 461] width 120 height 16
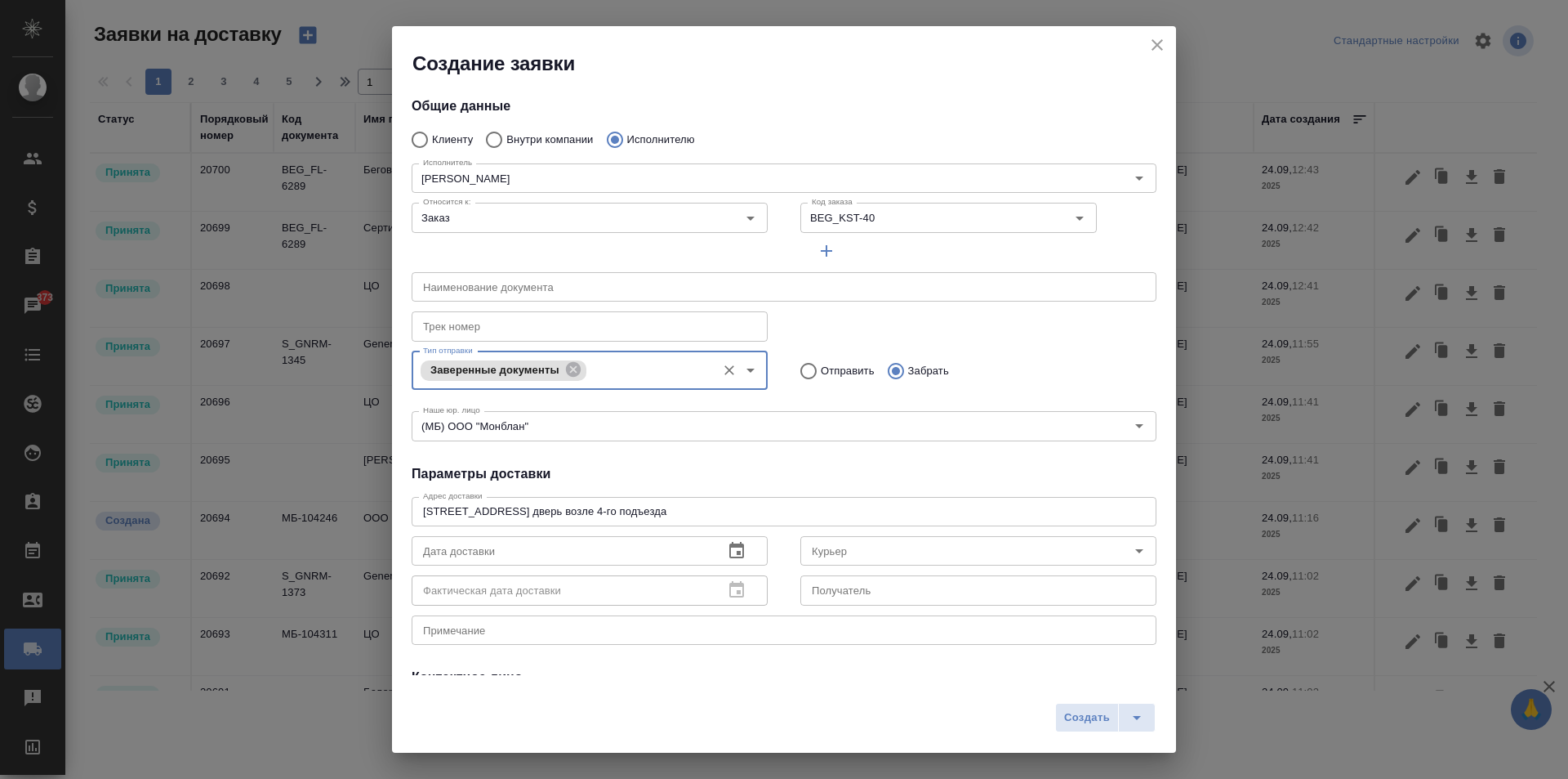
scroll to position [144, 0]
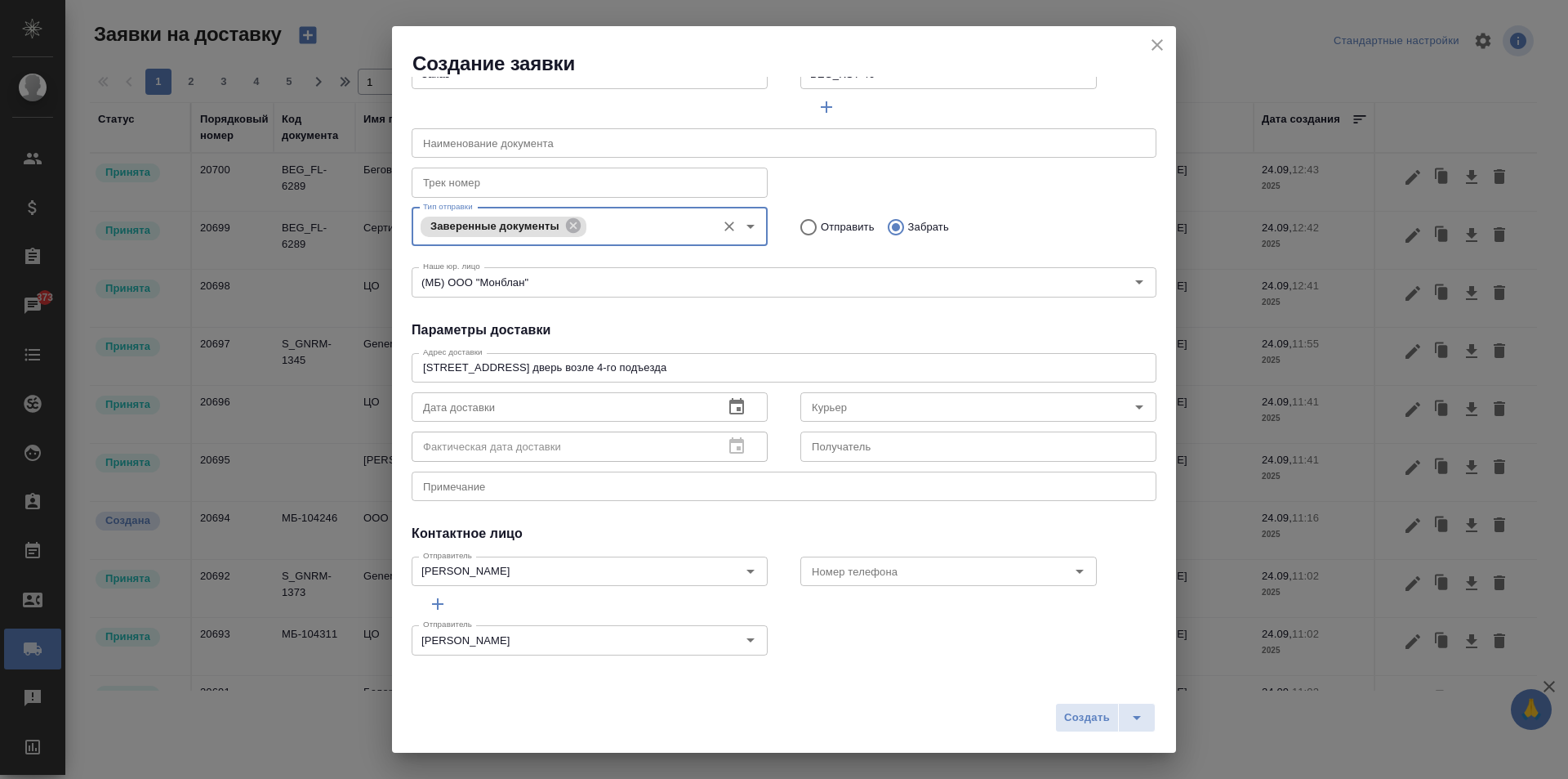
click at [607, 414] on input "text" at bounding box center [561, 407] width 299 height 29
click at [729, 408] on icon "button" at bounding box center [737, 407] width 20 height 20
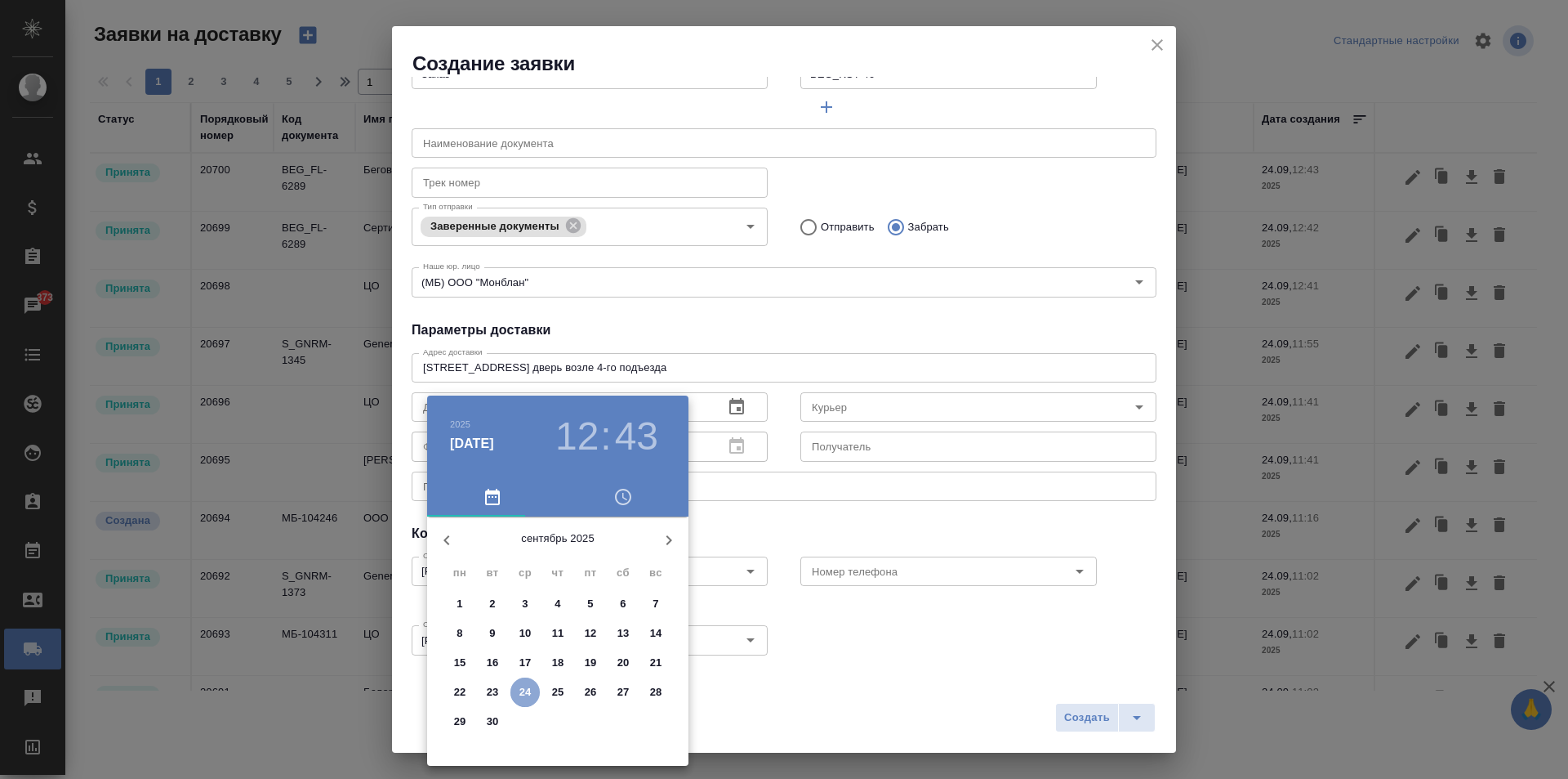
click at [520, 691] on p "24" at bounding box center [525, 692] width 12 height 16
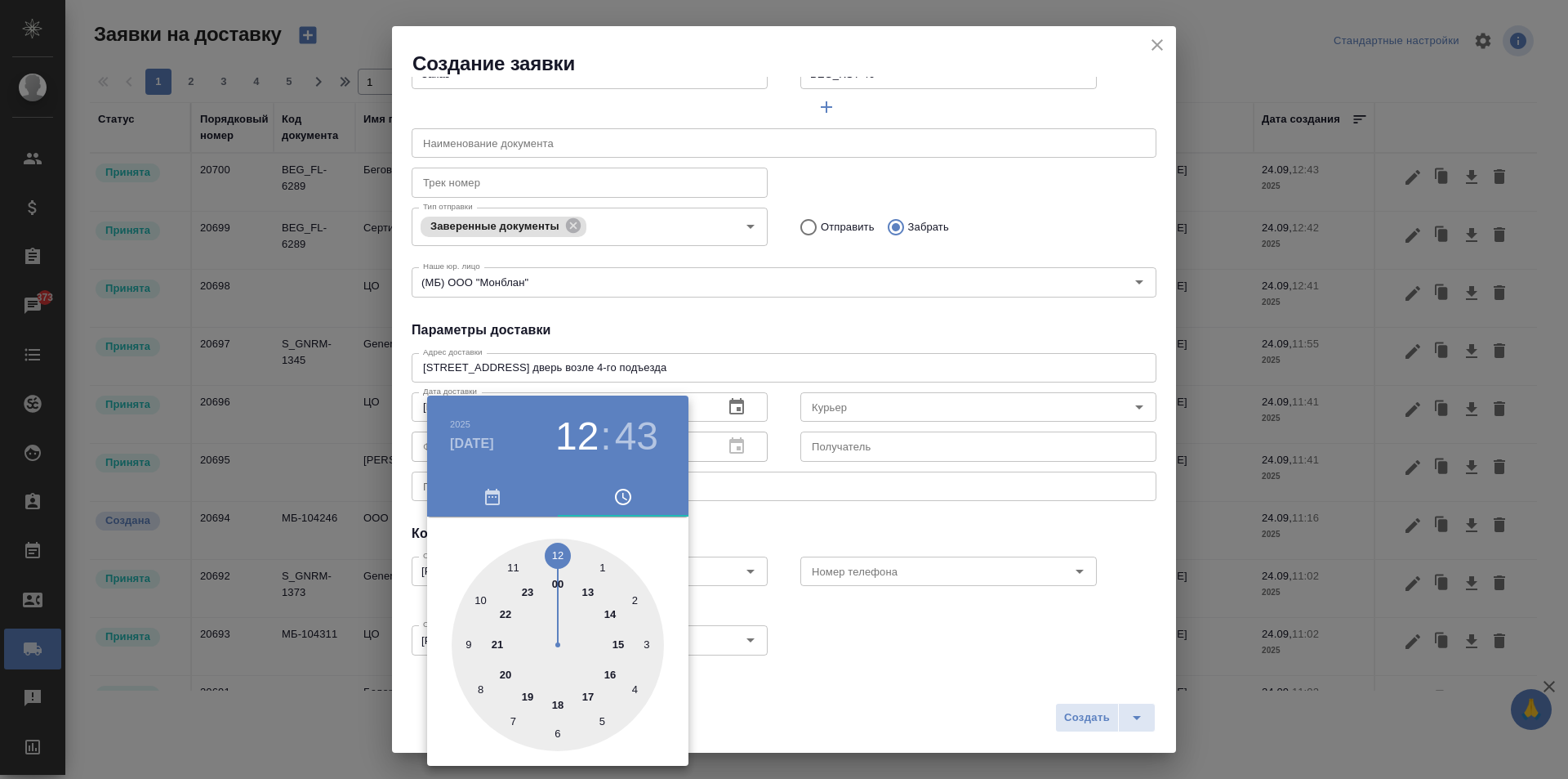
click at [557, 552] on div at bounding box center [557, 644] width 212 height 212
click at [512, 568] on div at bounding box center [557, 644] width 212 height 212
type input "24.09.2025 12:55"
click at [812, 518] on div at bounding box center [784, 389] width 1568 height 779
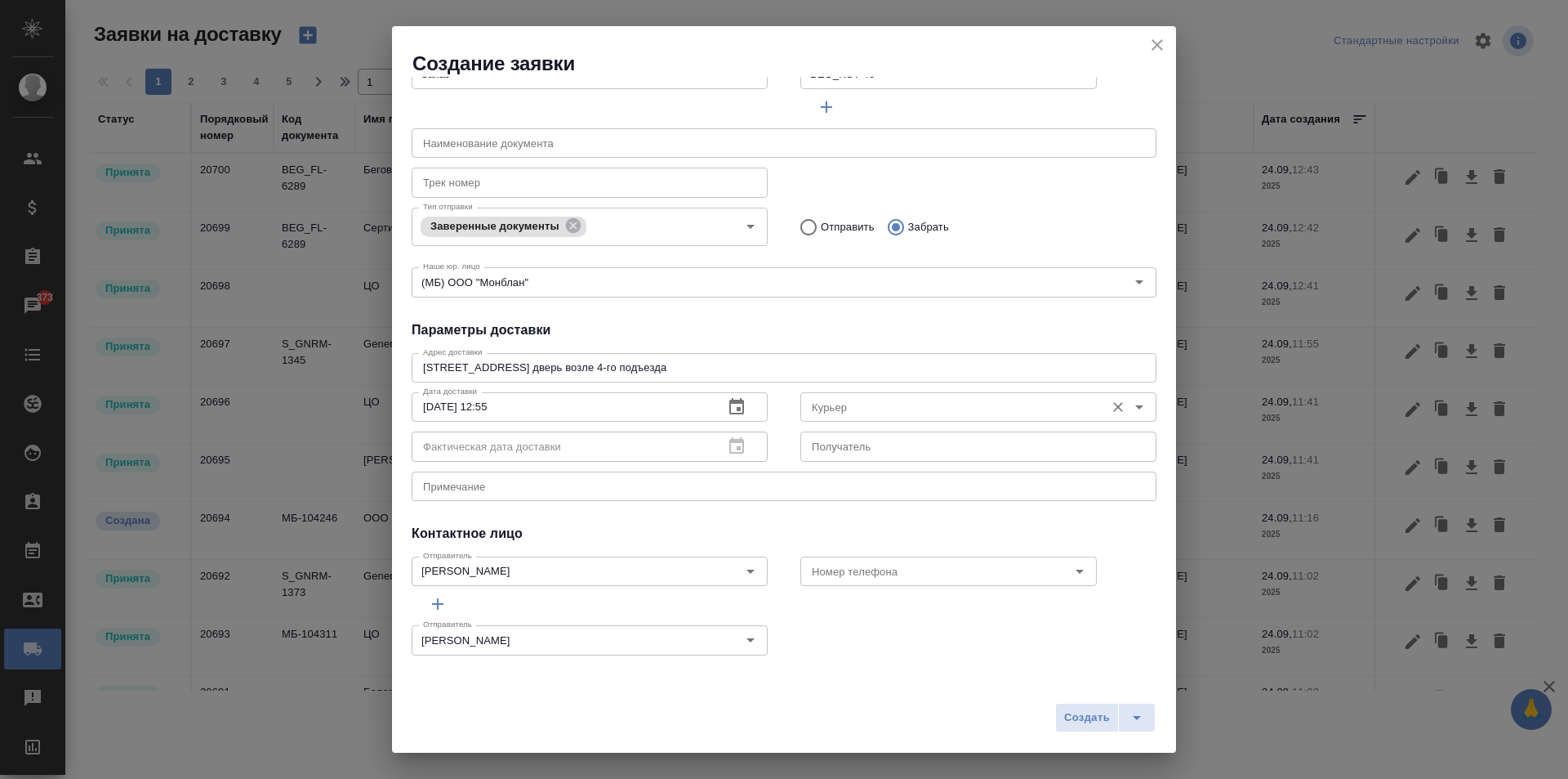
click at [846, 401] on input "Курьер" at bounding box center [951, 407] width 292 height 20
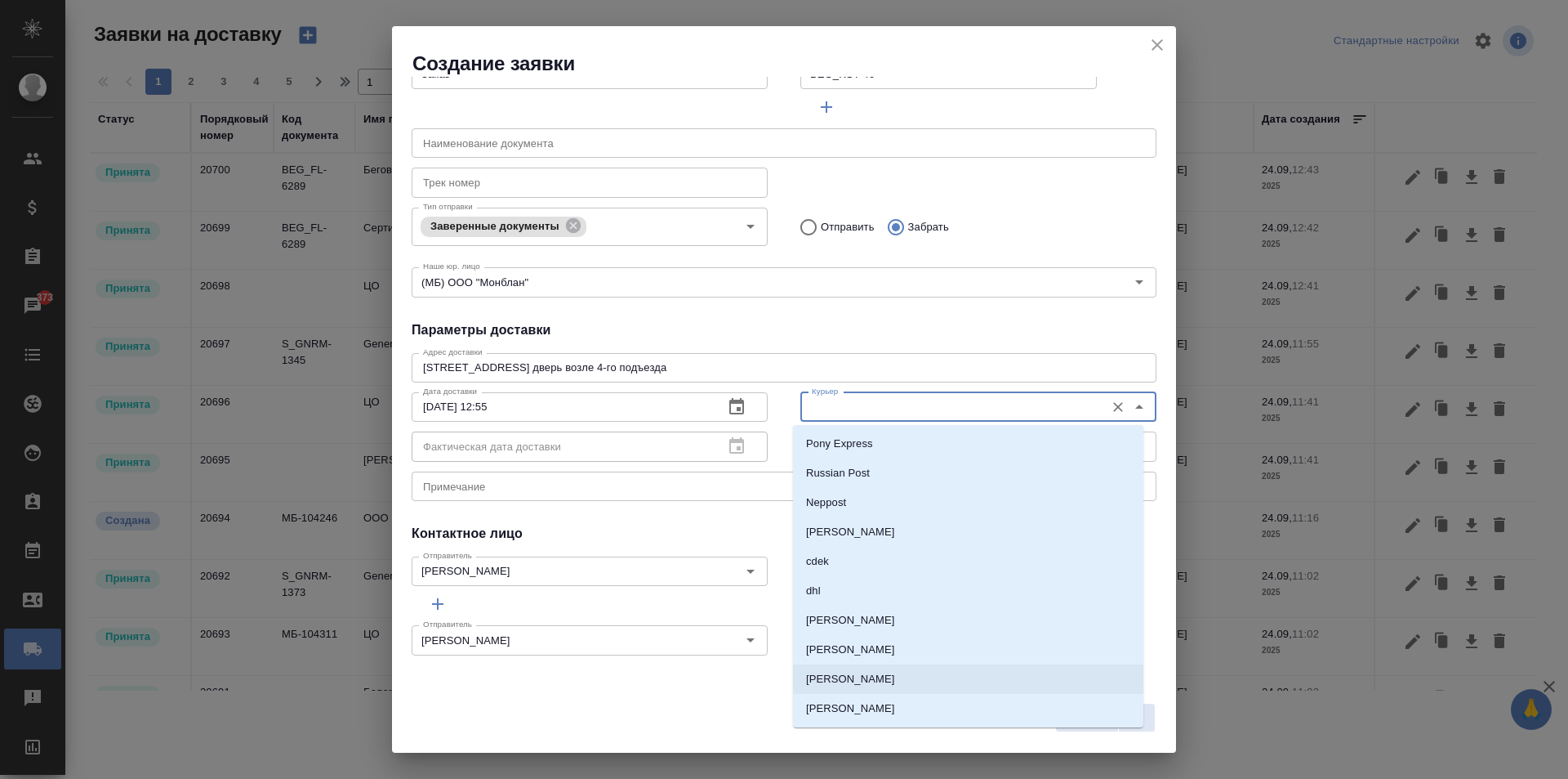
click at [883, 684] on p "Скляров Станислав" at bounding box center [851, 679] width 89 height 16
type input "Скляров Станислав"
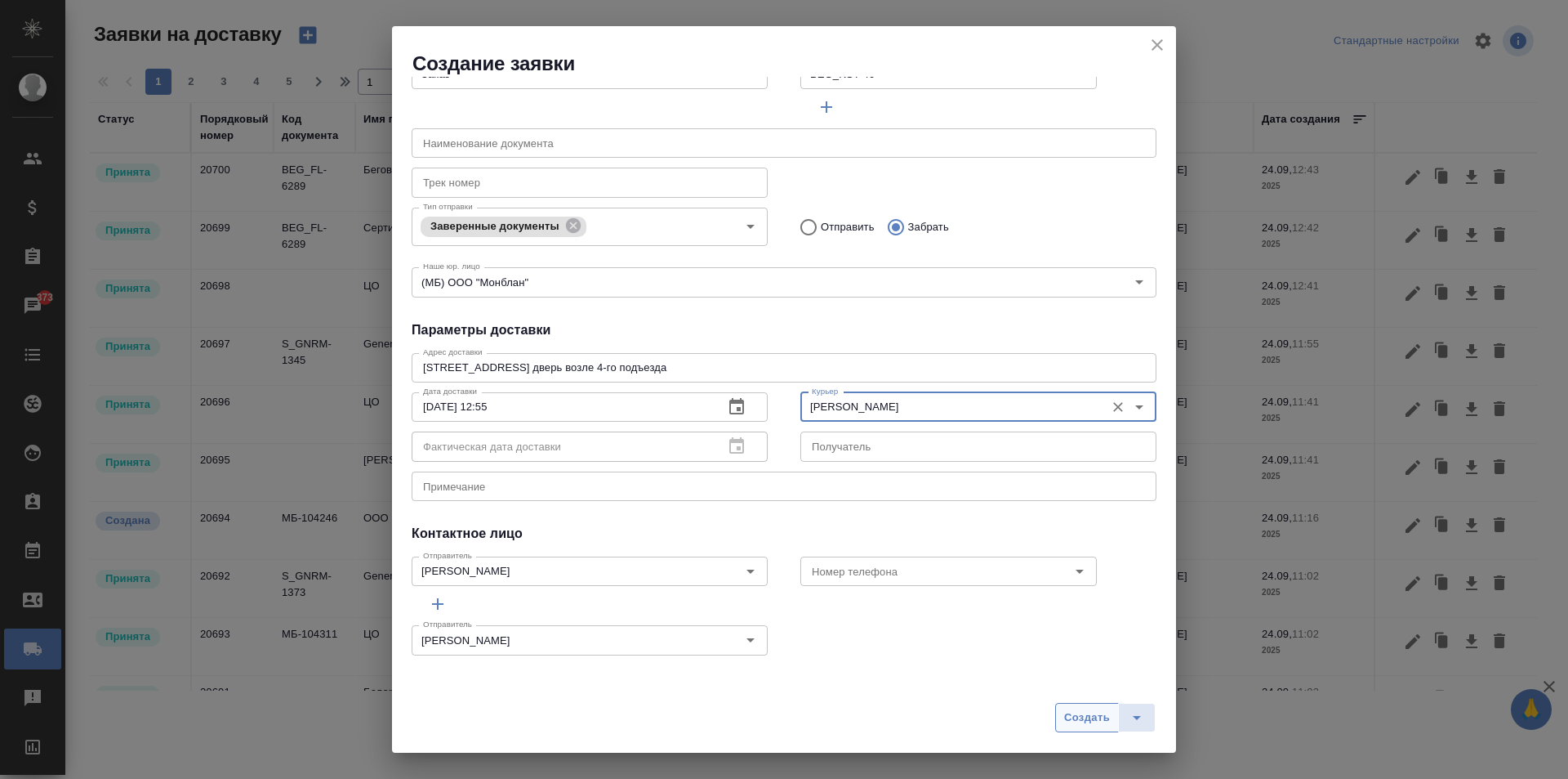
click at [1067, 717] on span "Создать" at bounding box center [1086, 717] width 45 height 19
radio input "true"
type input "Без привязки"
radio input "true"
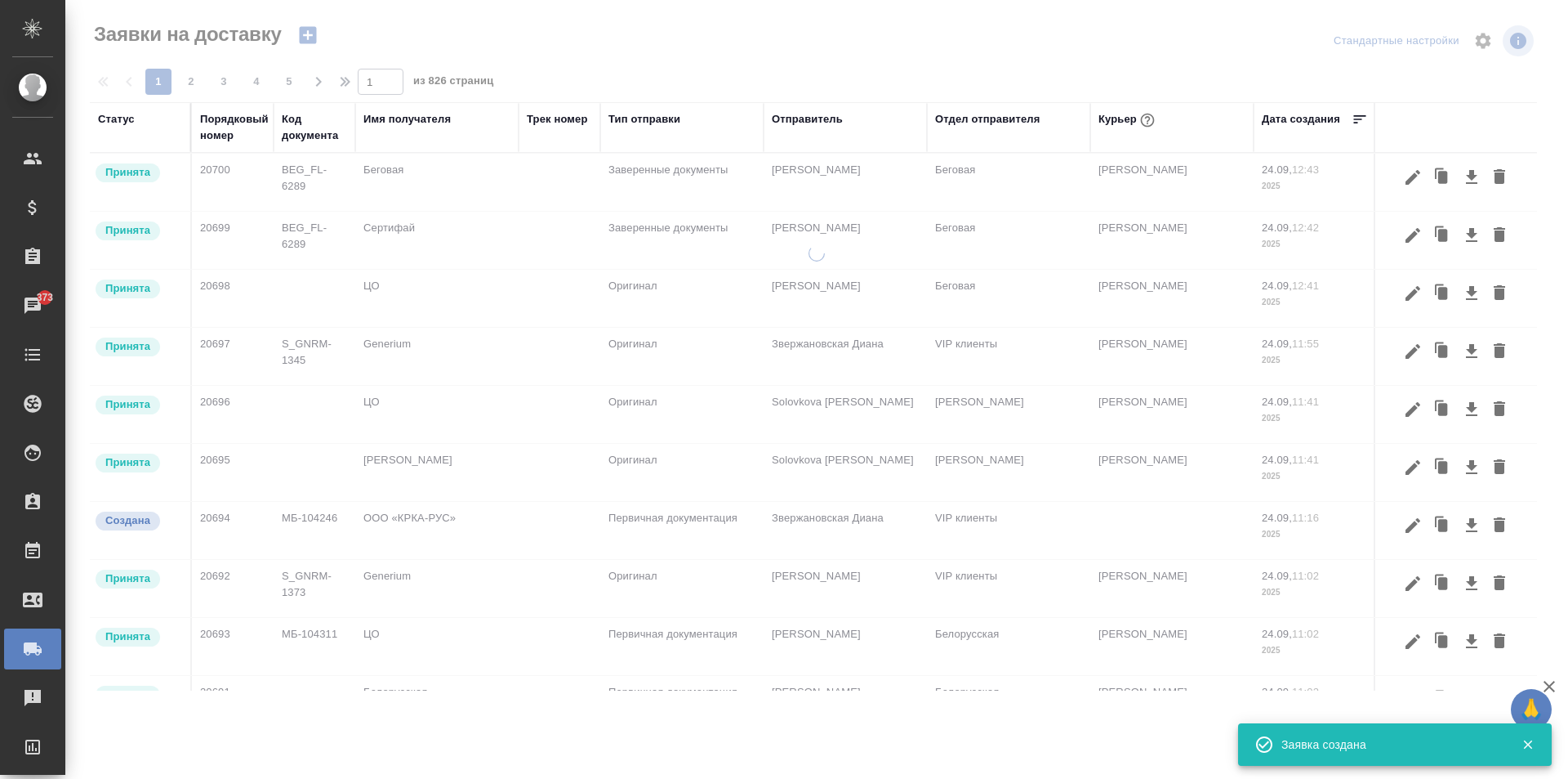
scroll to position [0, 0]
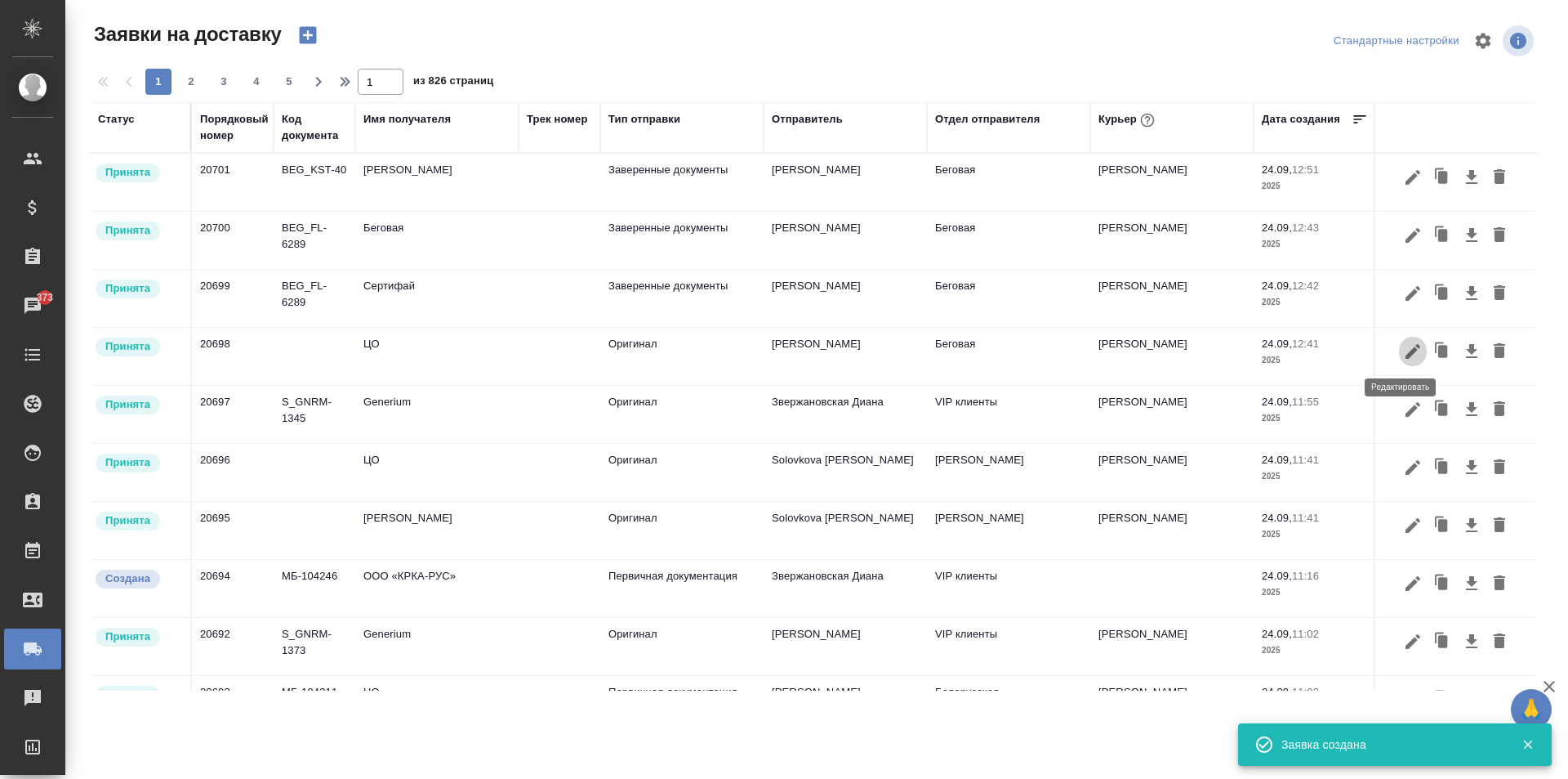
click at [1403, 344] on icon "button" at bounding box center [1413, 352] width 20 height 20
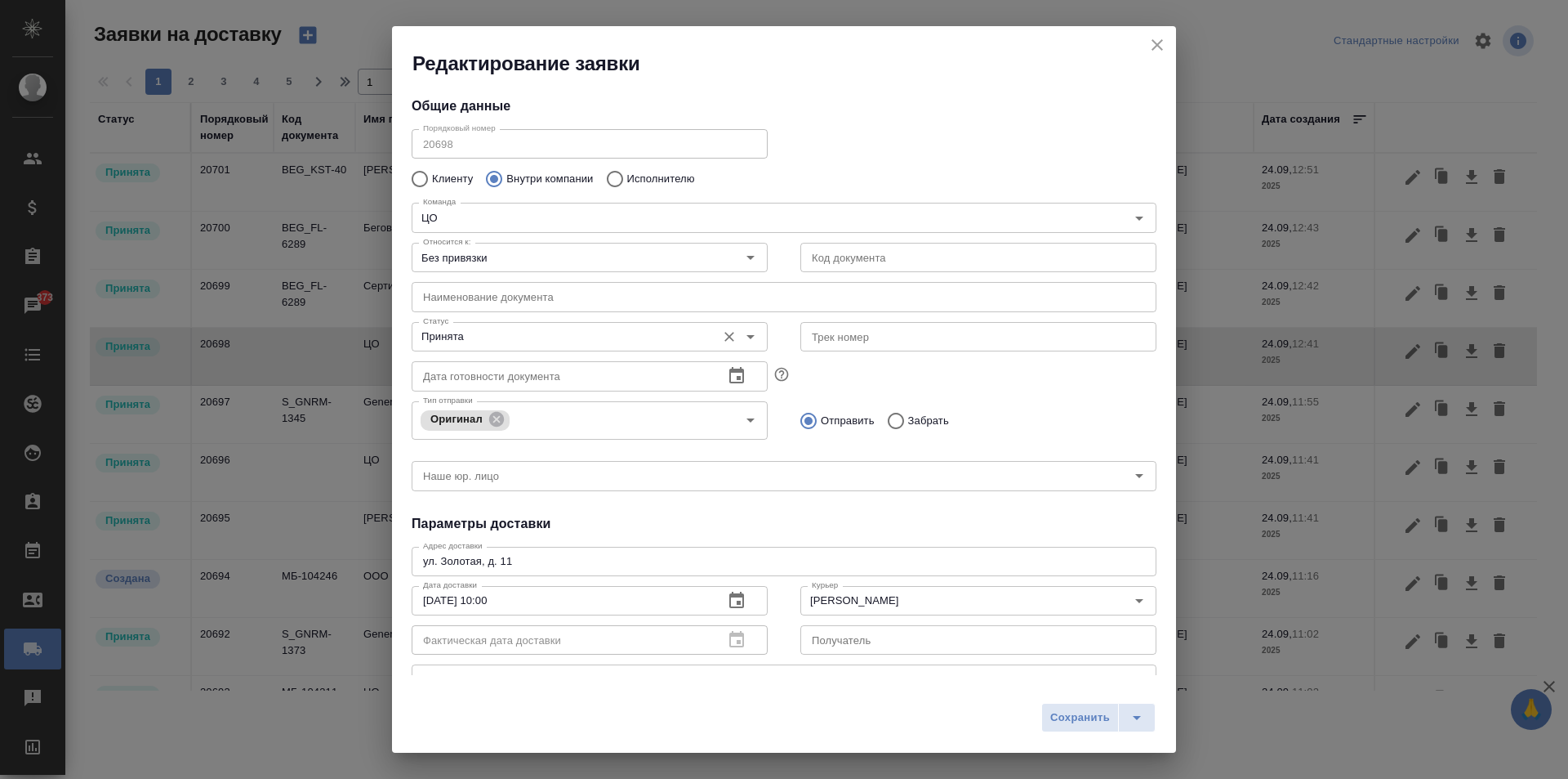
click at [532, 343] on input "Принята" at bounding box center [562, 336] width 292 height 20
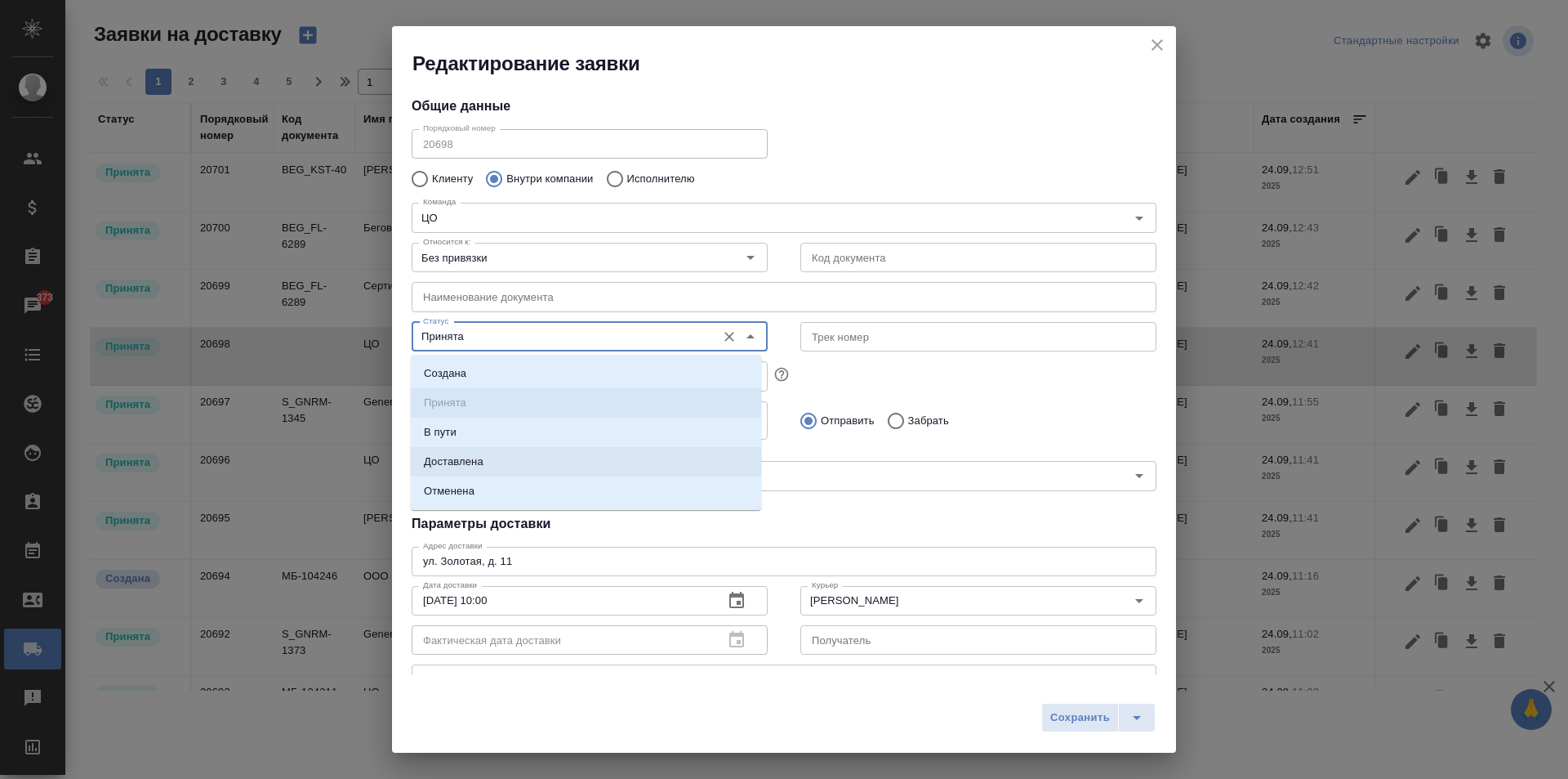
click at [479, 468] on p "Доставлена" at bounding box center [453, 461] width 60 height 16
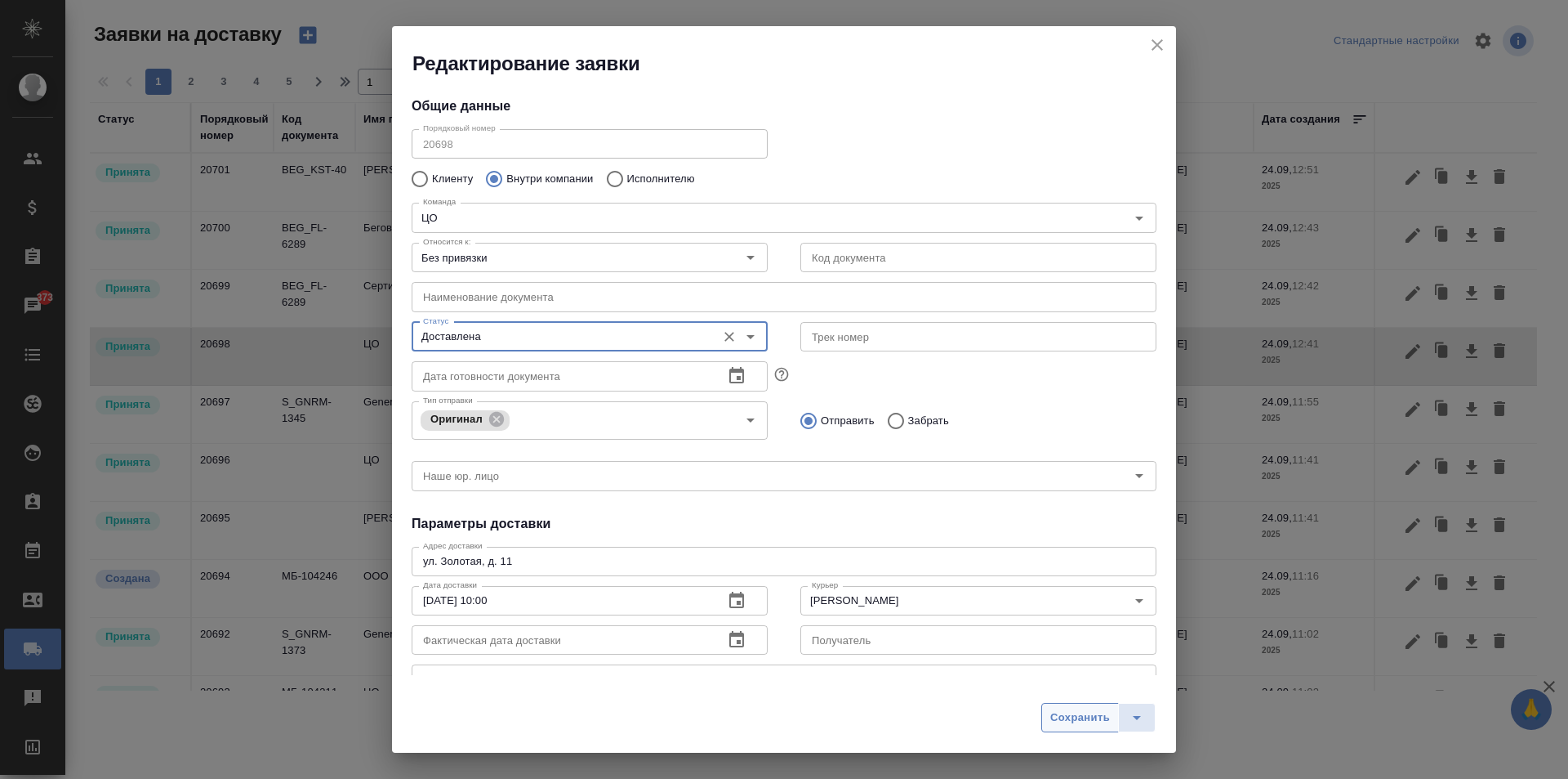
click at [1073, 715] on span "Сохранить" at bounding box center [1080, 717] width 60 height 19
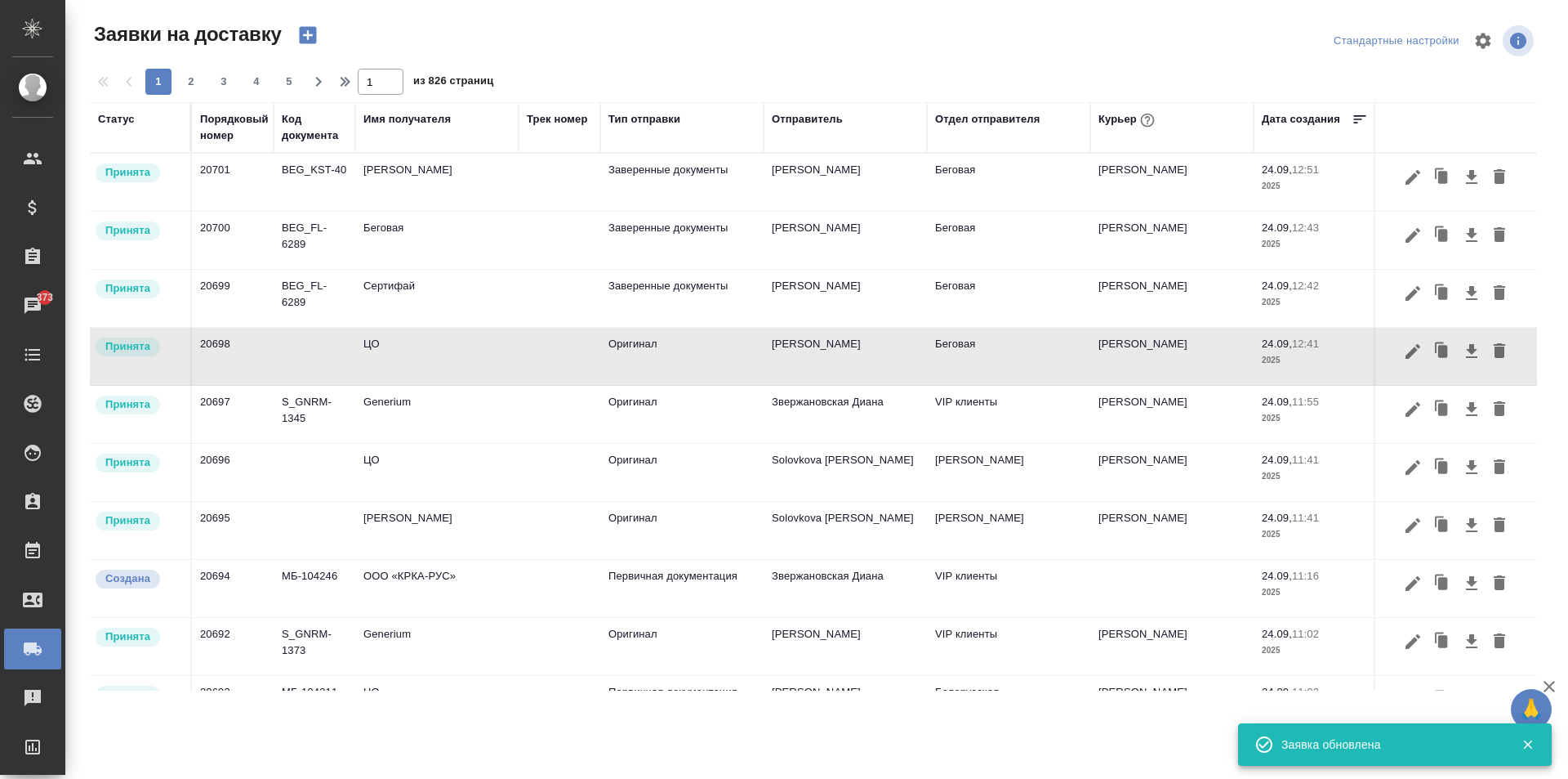
type input "Принята"
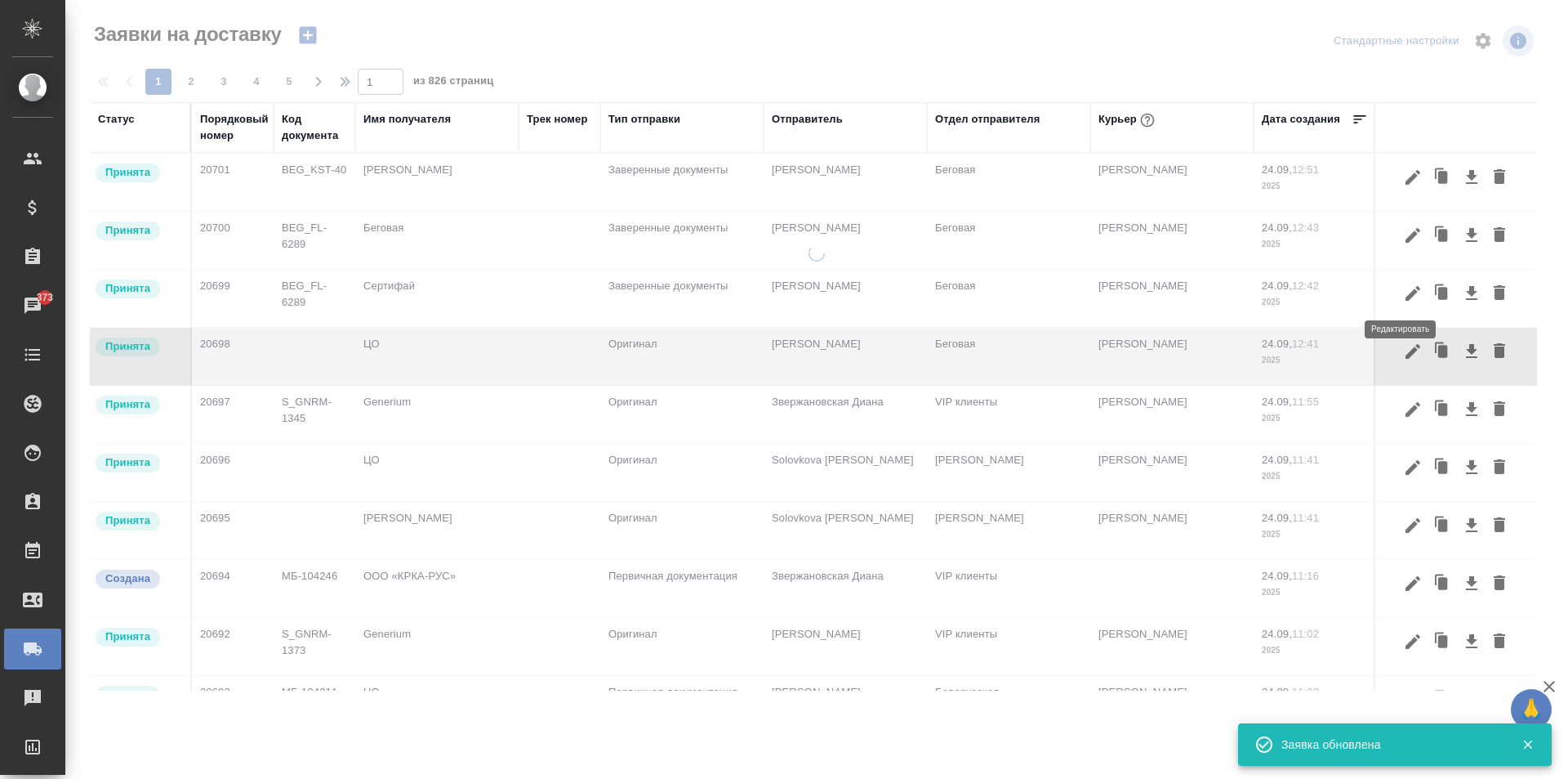
click at [1403, 292] on icon "button" at bounding box center [1413, 294] width 20 height 20
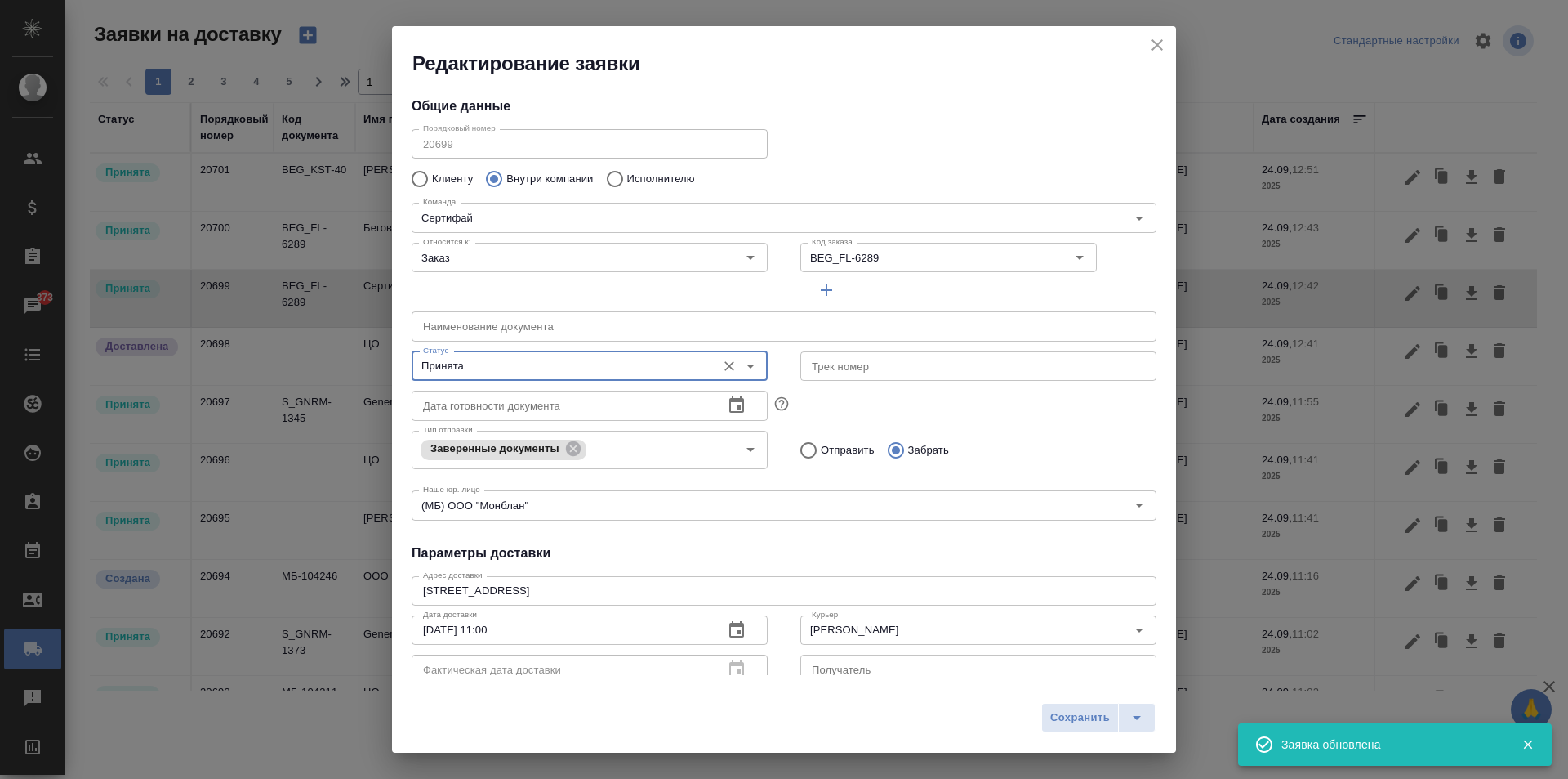
click at [651, 370] on input "Принята" at bounding box center [562, 366] width 292 height 20
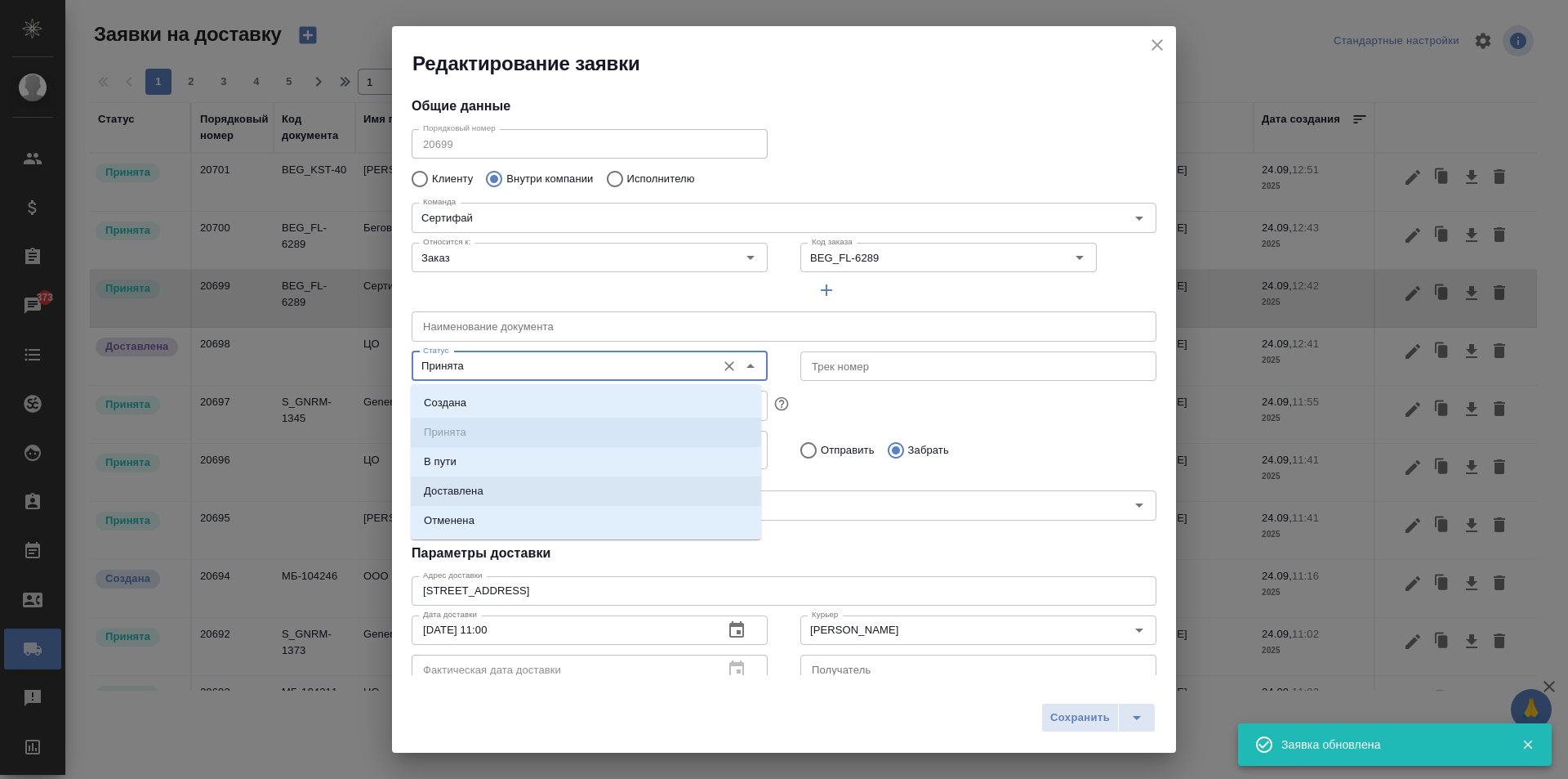
click at [451, 478] on li "Доставлена" at bounding box center [586, 491] width 351 height 29
type input "Доставлена"
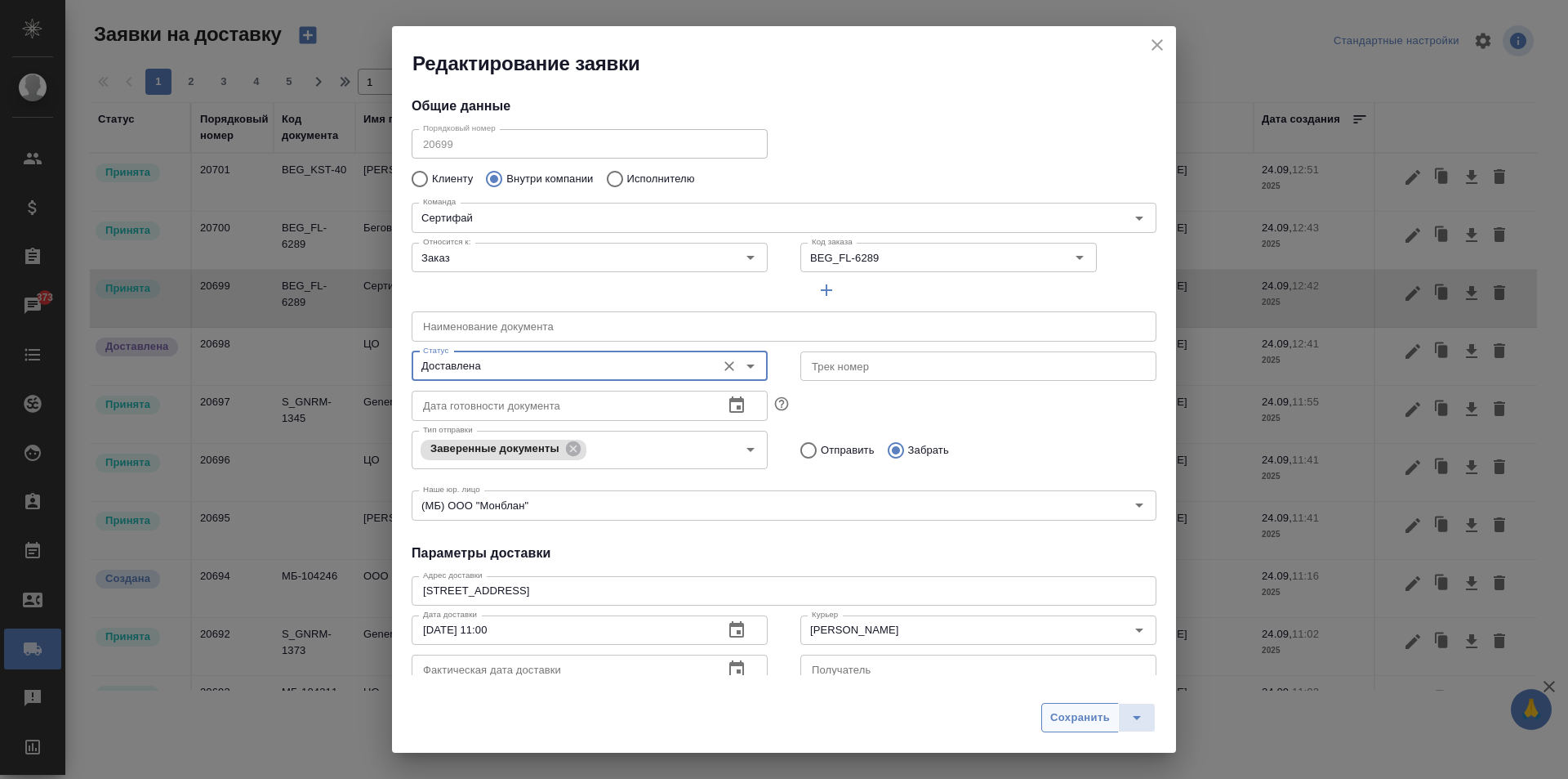
click at [1066, 704] on button "Сохранить" at bounding box center [1080, 717] width 78 height 29
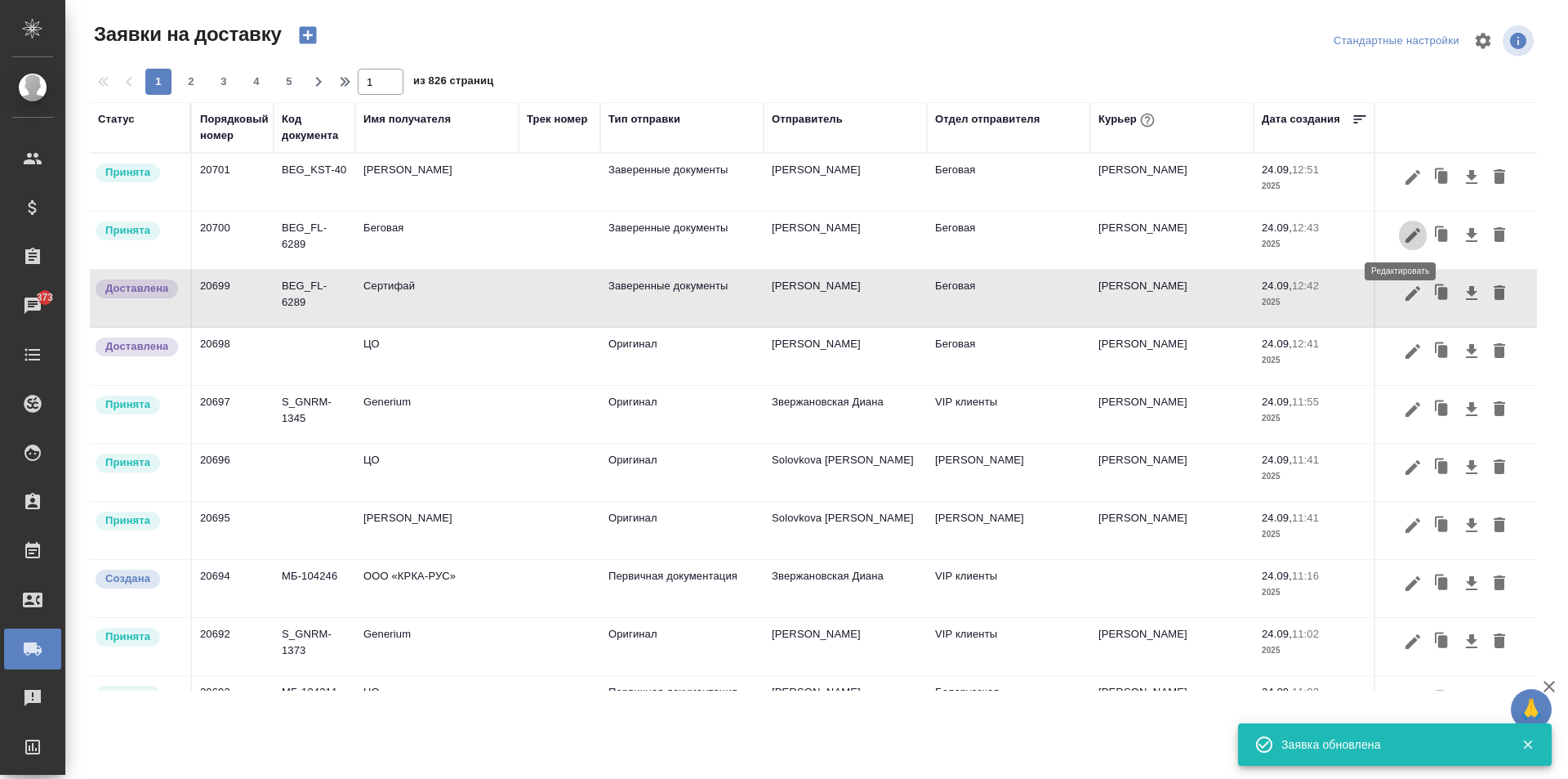
click at [1403, 239] on icon "button" at bounding box center [1413, 236] width 20 height 20
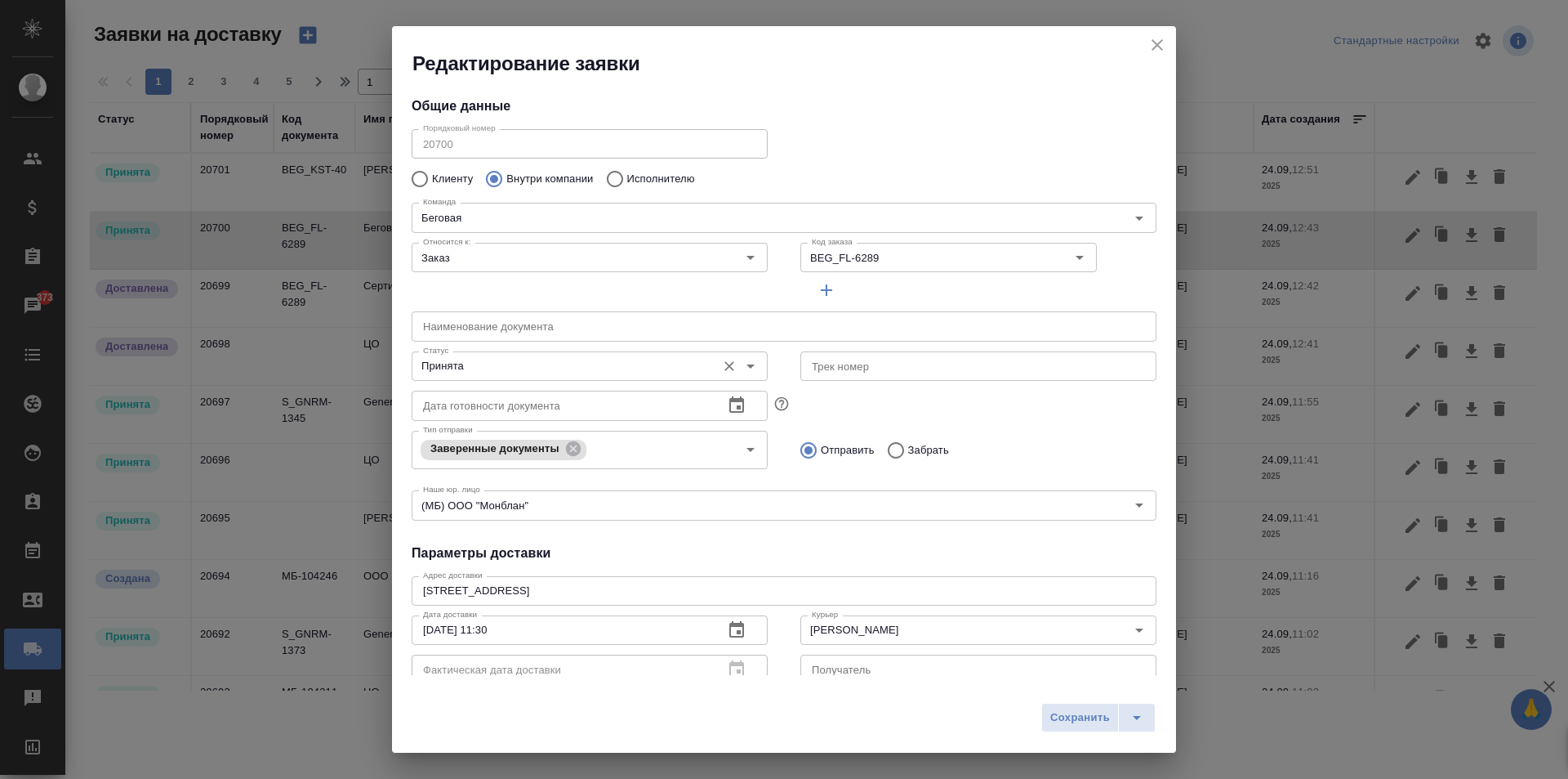
click at [531, 365] on input "Принята" at bounding box center [562, 366] width 292 height 20
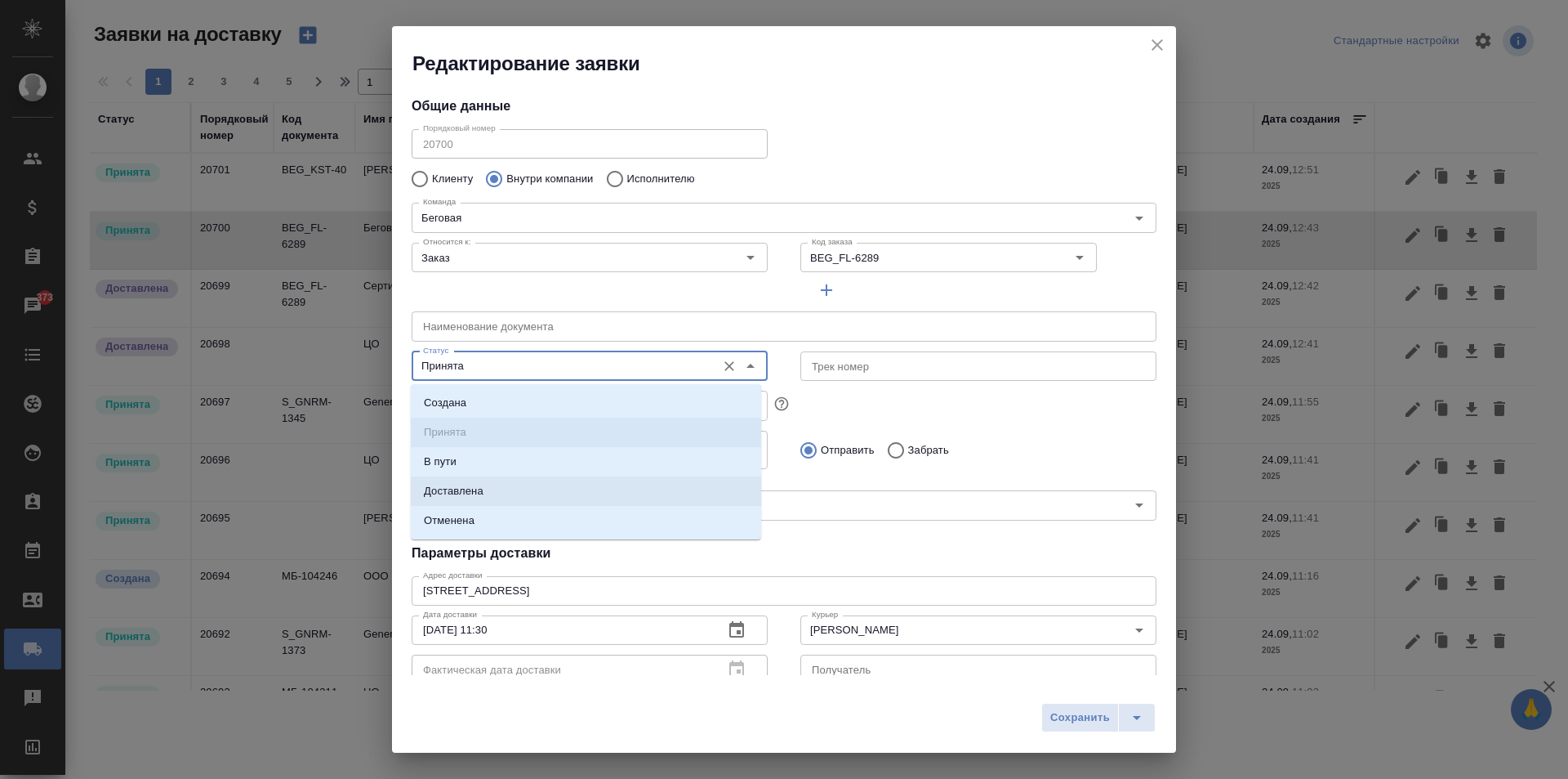
click at [475, 480] on li "Доставлена" at bounding box center [586, 491] width 351 height 29
type input "Доставлена"
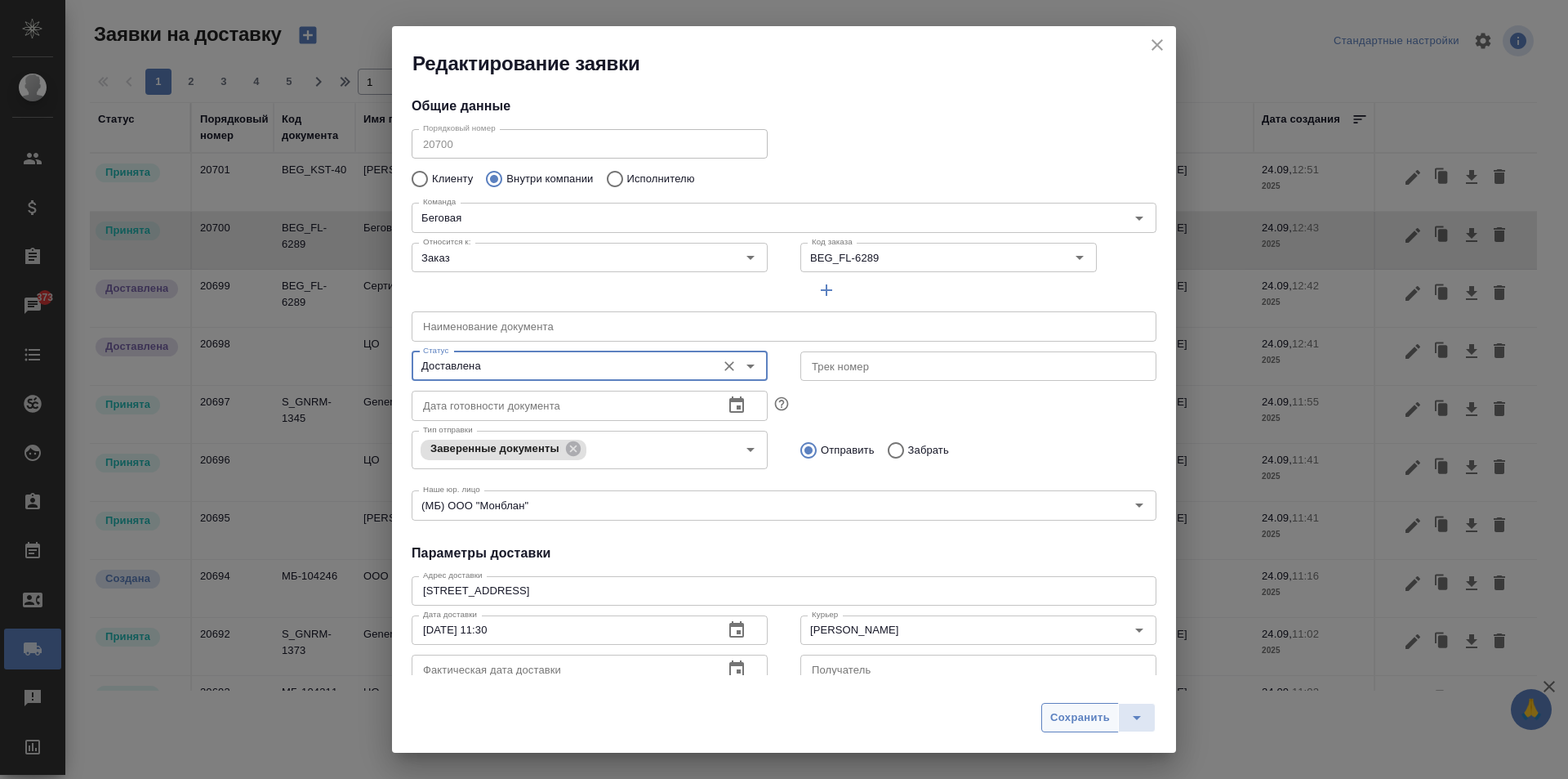
click at [1083, 722] on span "Сохранить" at bounding box center [1080, 717] width 60 height 19
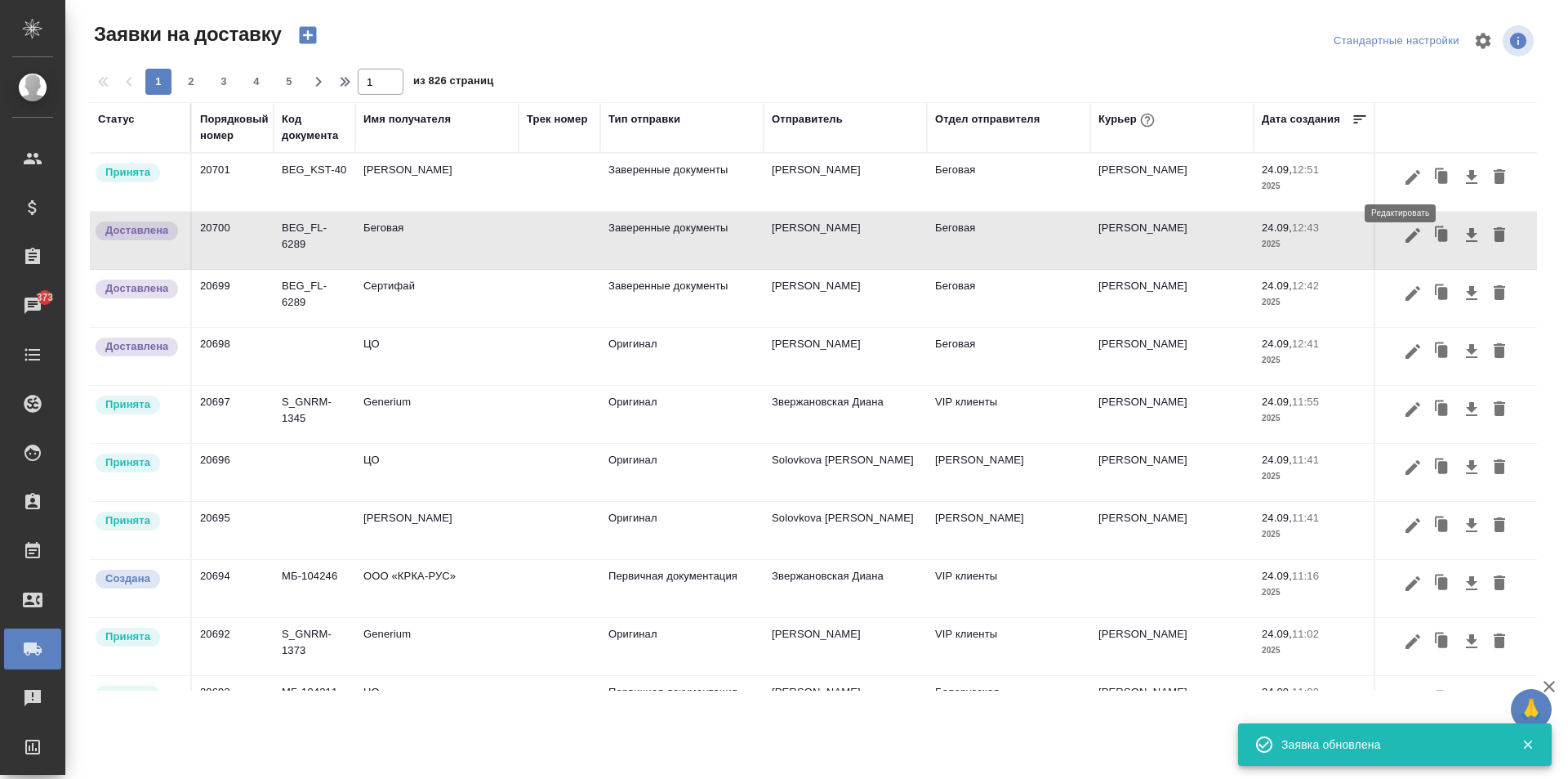
click at [1403, 184] on icon "button" at bounding box center [1413, 178] width 20 height 20
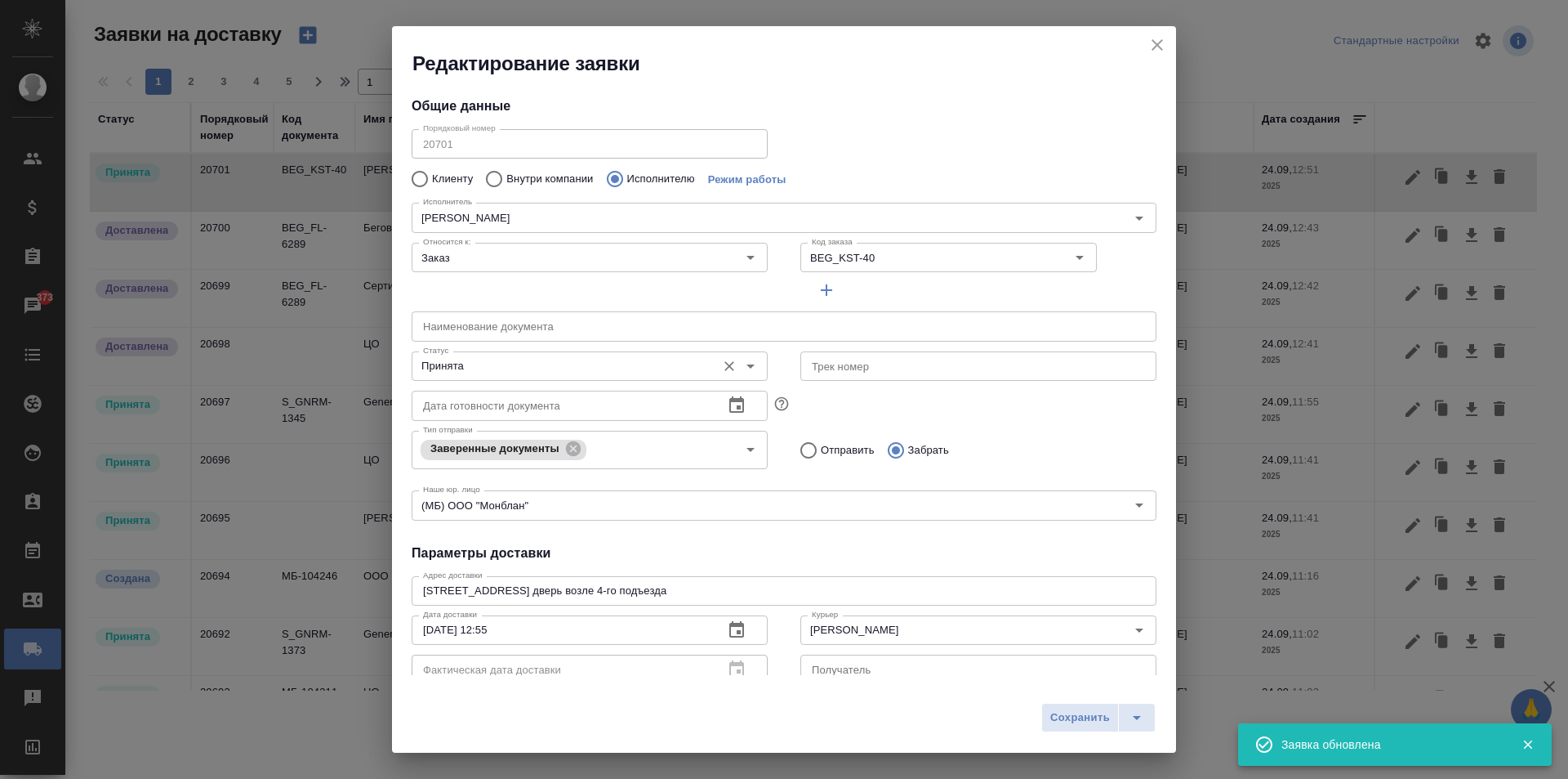
click at [499, 370] on input "Принята" at bounding box center [562, 366] width 292 height 20
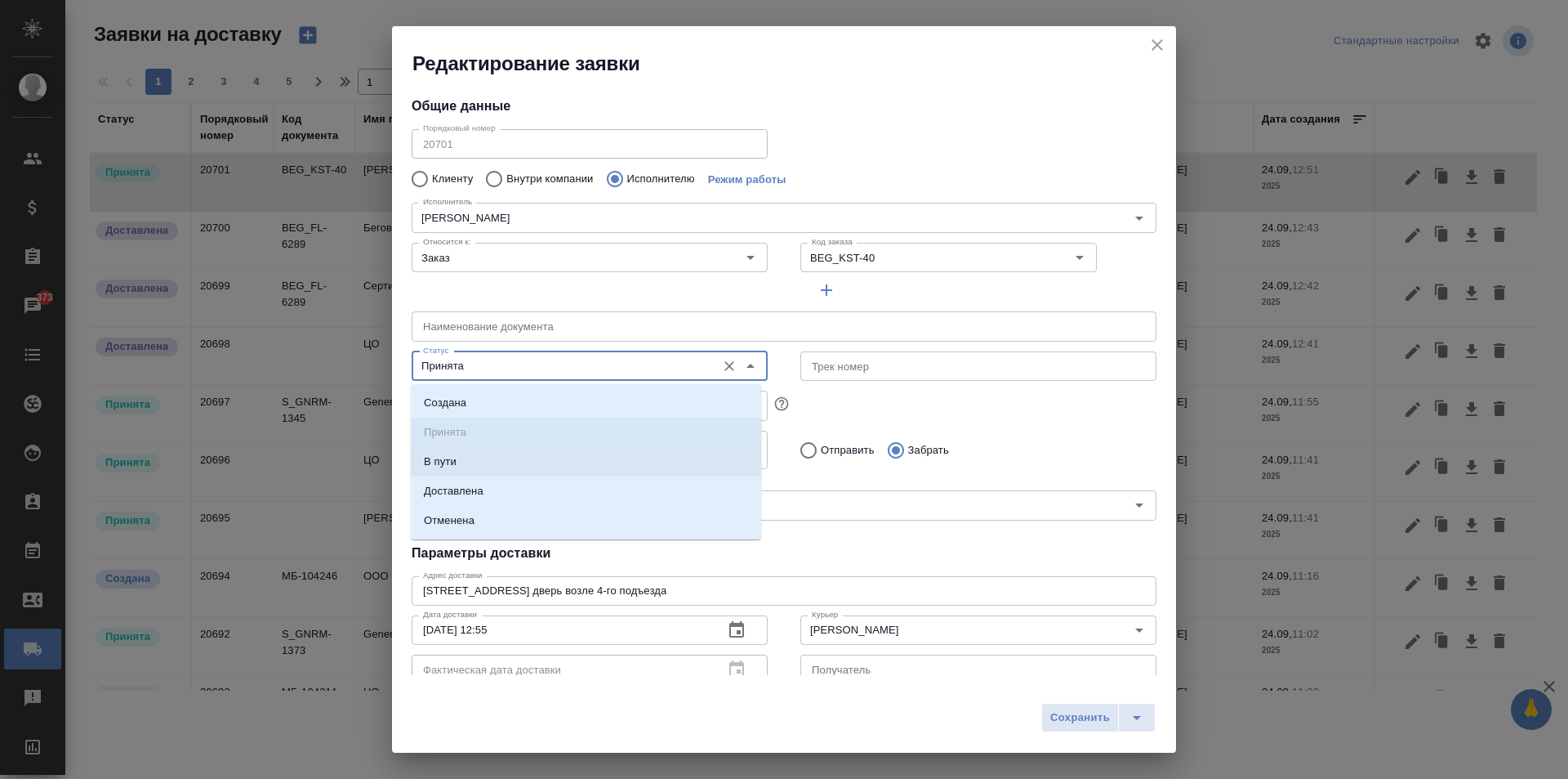
click at [470, 459] on li "В пути" at bounding box center [586, 461] width 351 height 29
type input "В пути"
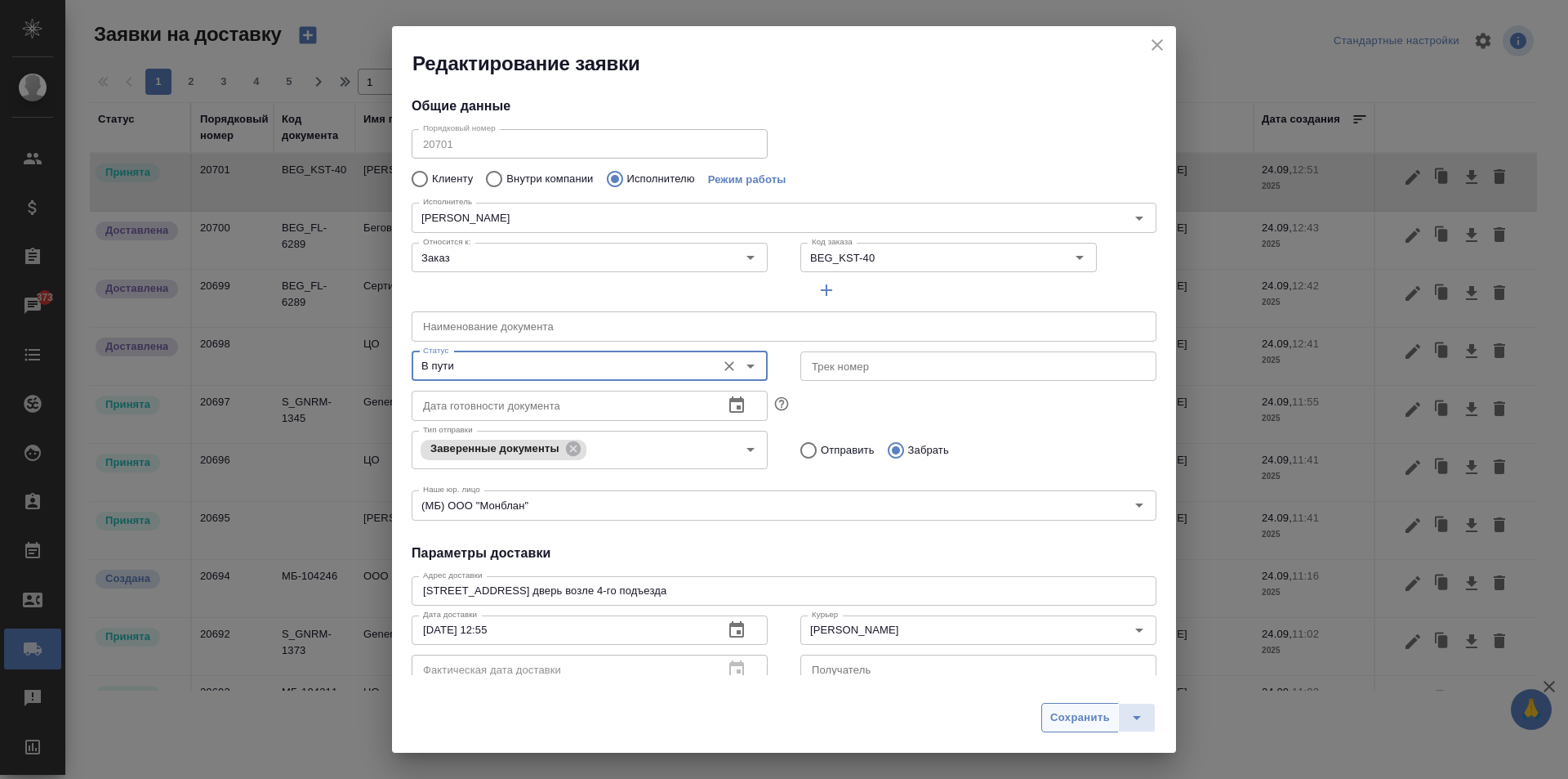
click at [1078, 710] on span "Сохранить" at bounding box center [1080, 717] width 60 height 19
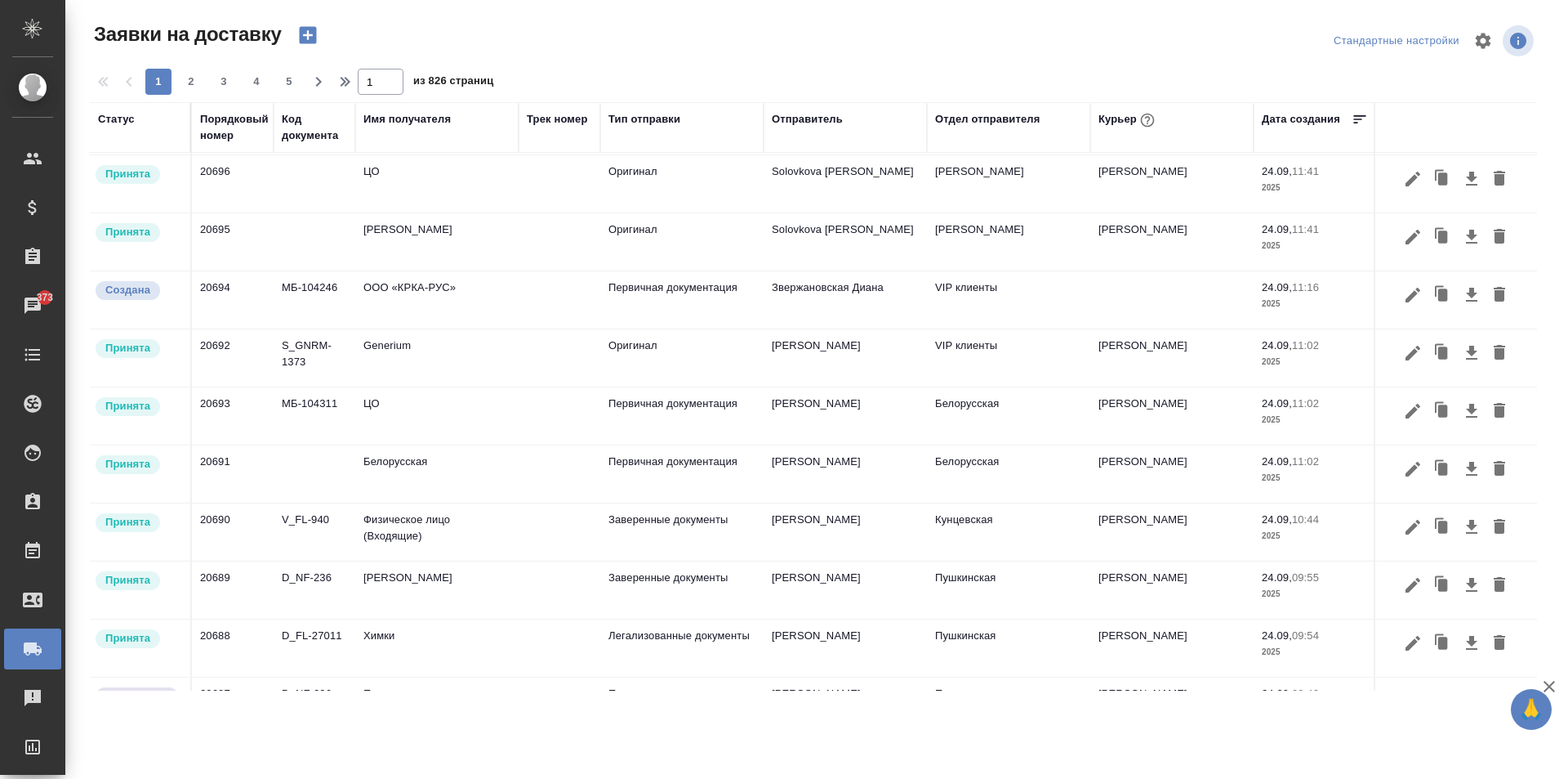
scroll to position [409, 0]
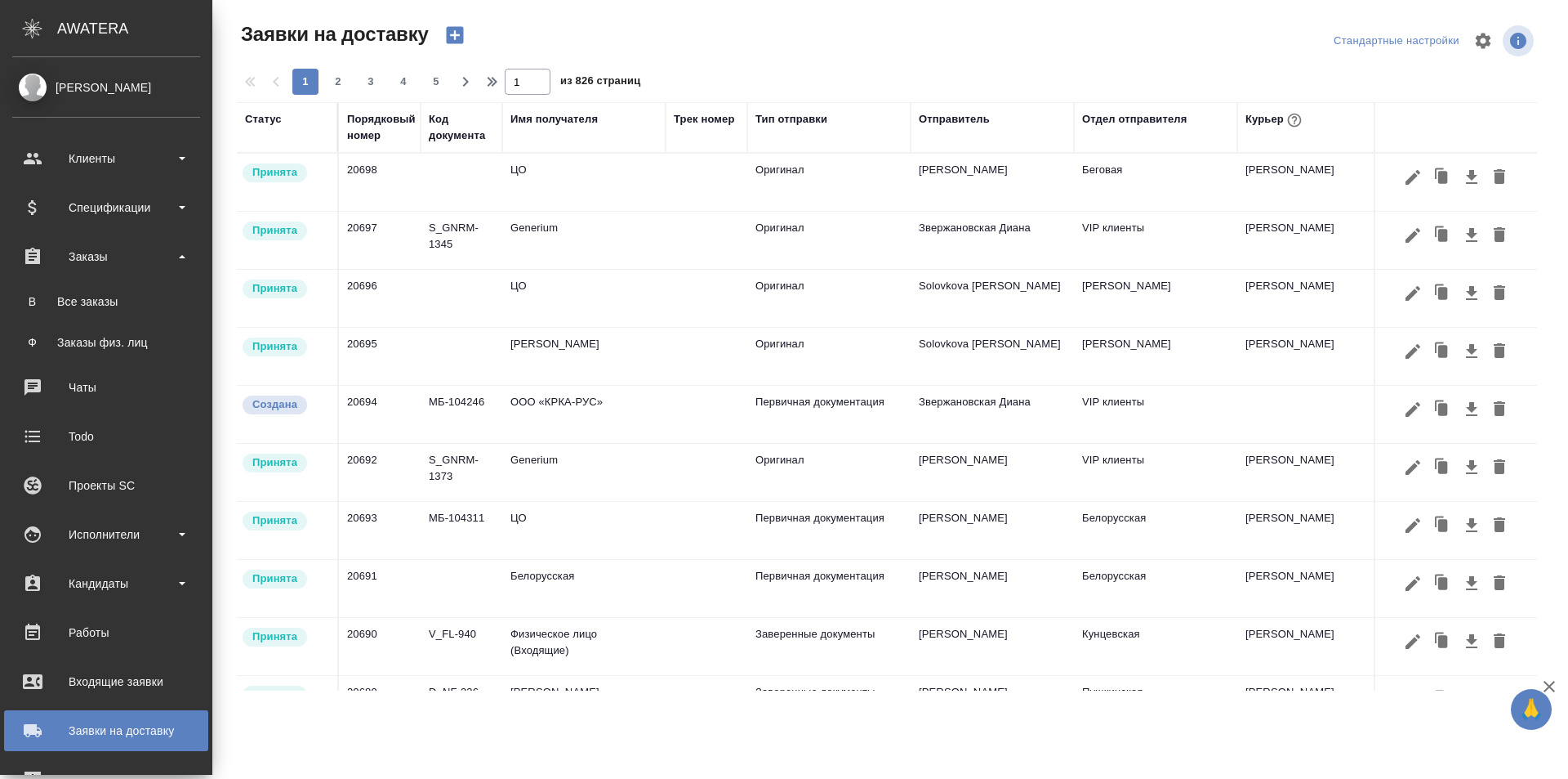
click at [81, 290] on link "В Все заказы" at bounding box center [106, 302] width 188 height 33
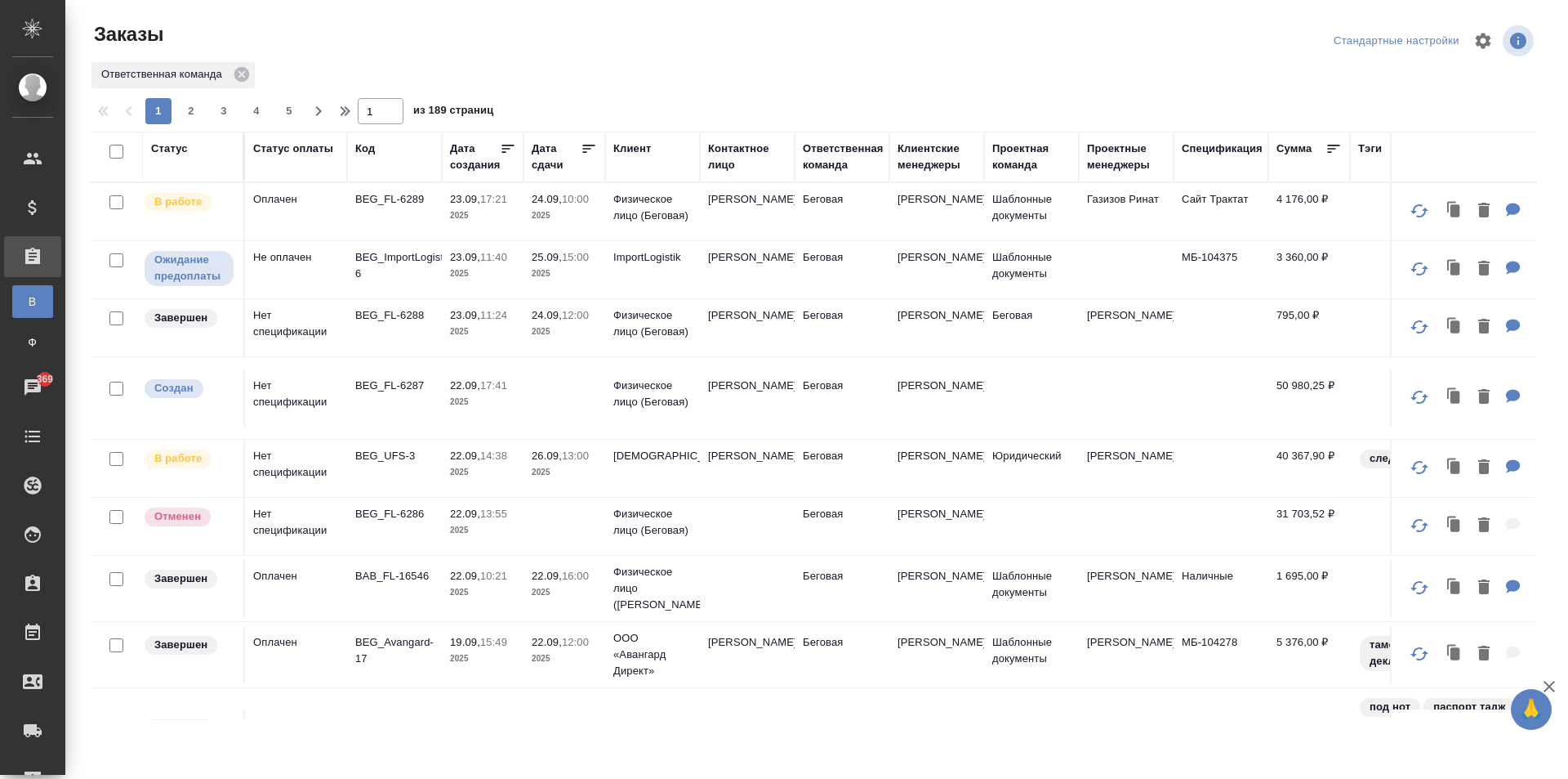
click at [728, 211] on td "[PERSON_NAME]" at bounding box center [747, 211] width 95 height 57
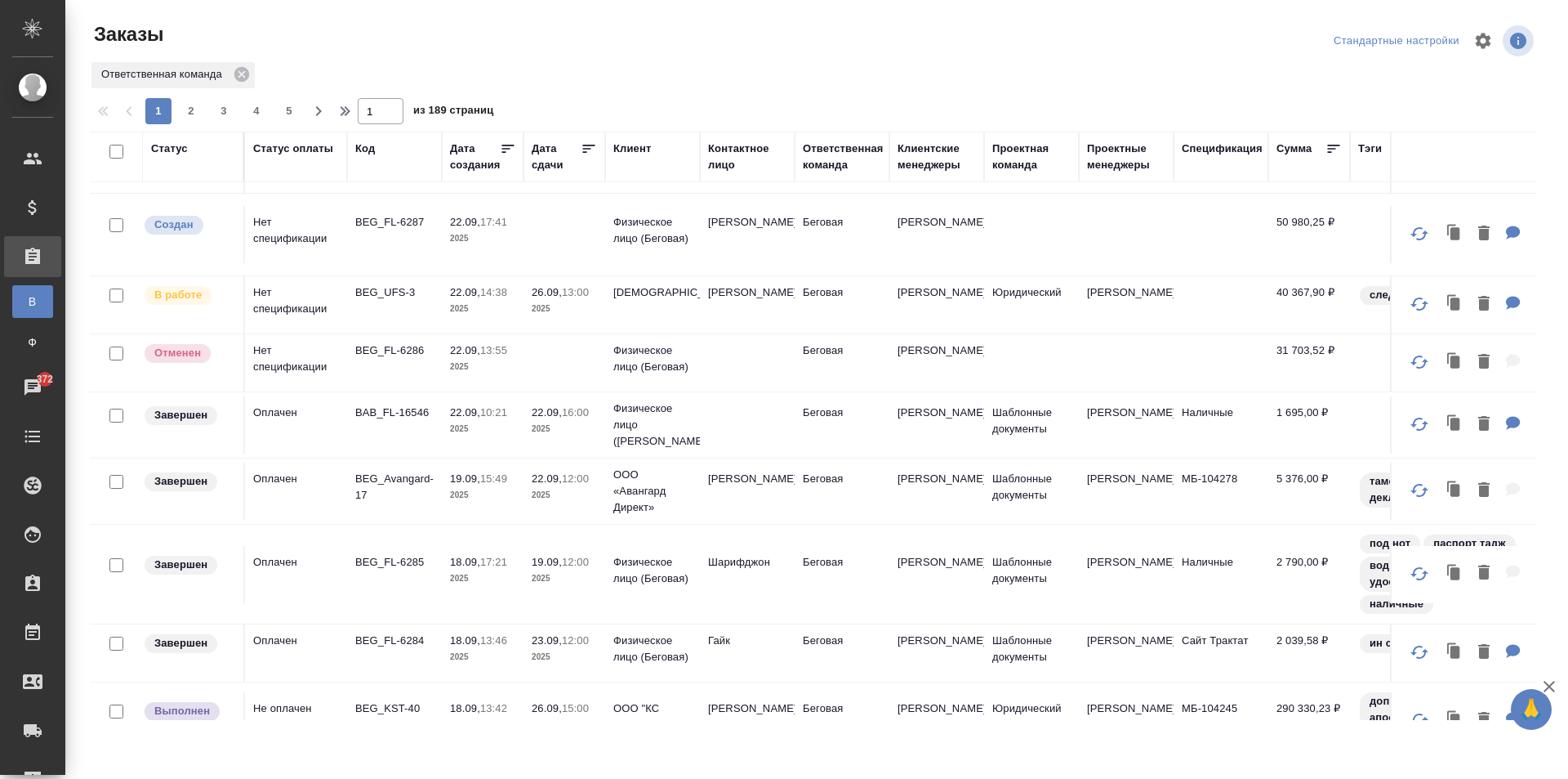
scroll to position [245, 0]
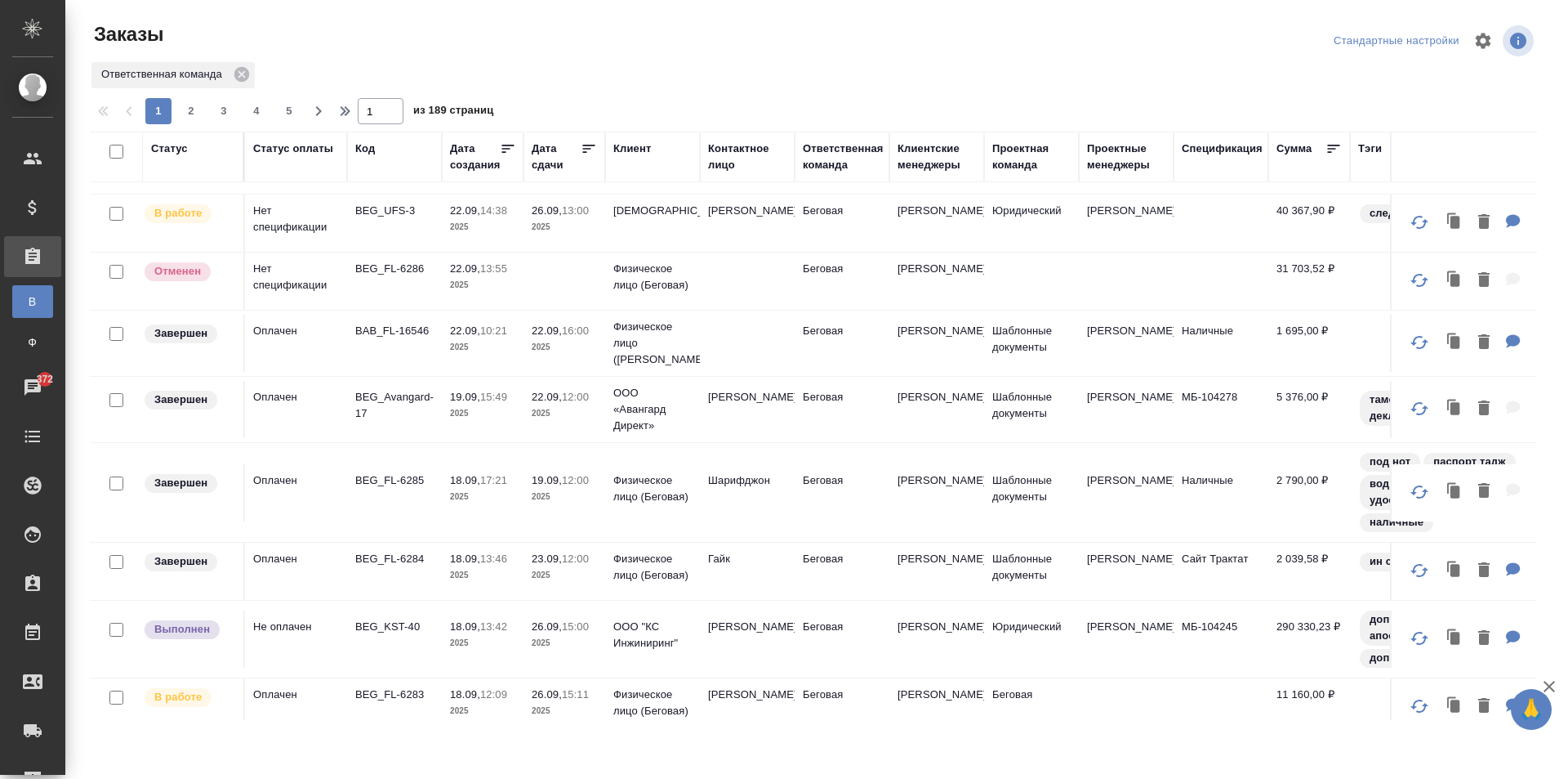
click at [745, 612] on td "[PERSON_NAME]" at bounding box center [747, 639] width 95 height 57
click at [745, 612] on td "Лисицына Анна" at bounding box center [747, 639] width 95 height 57
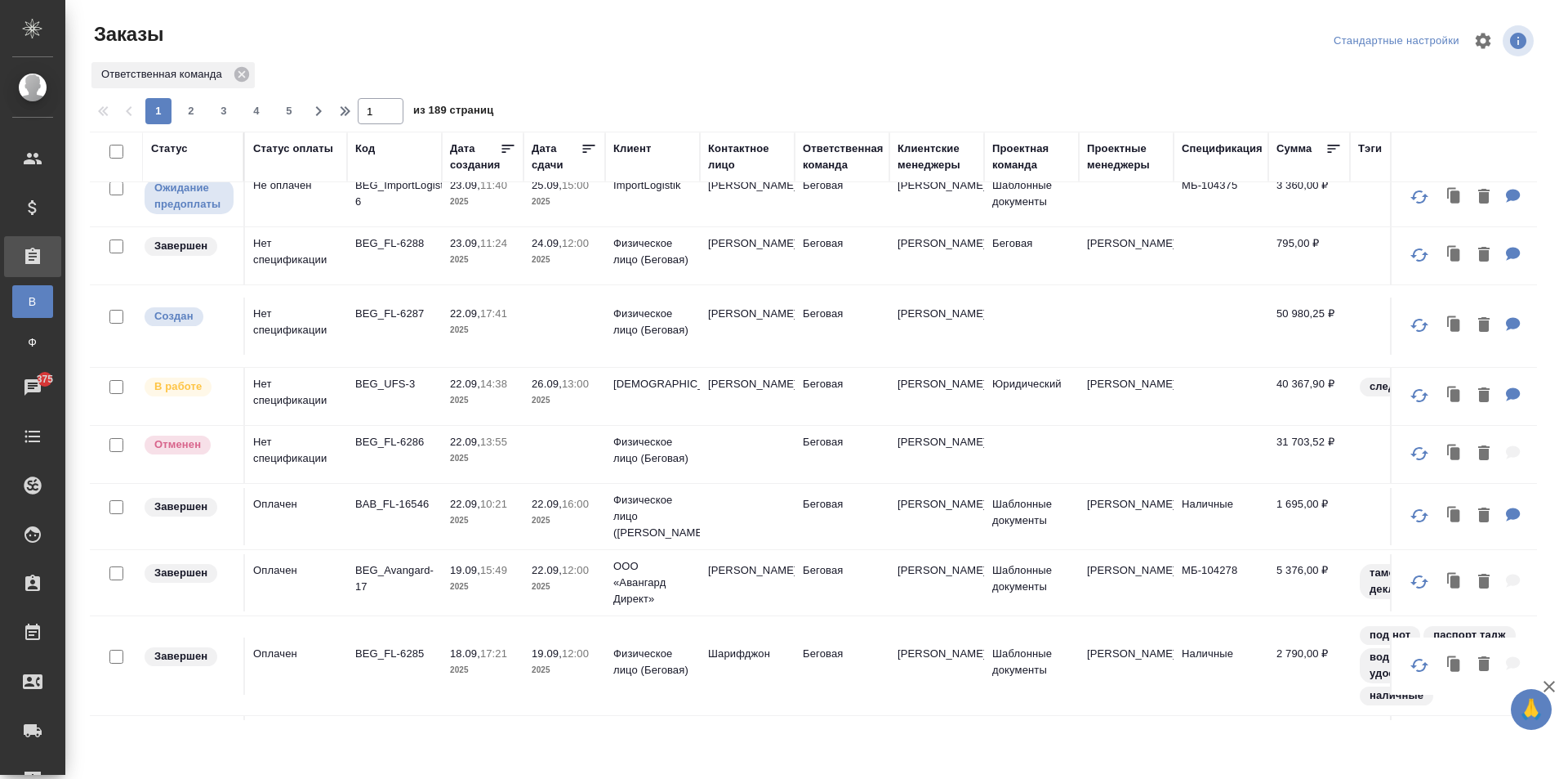
scroll to position [0, 0]
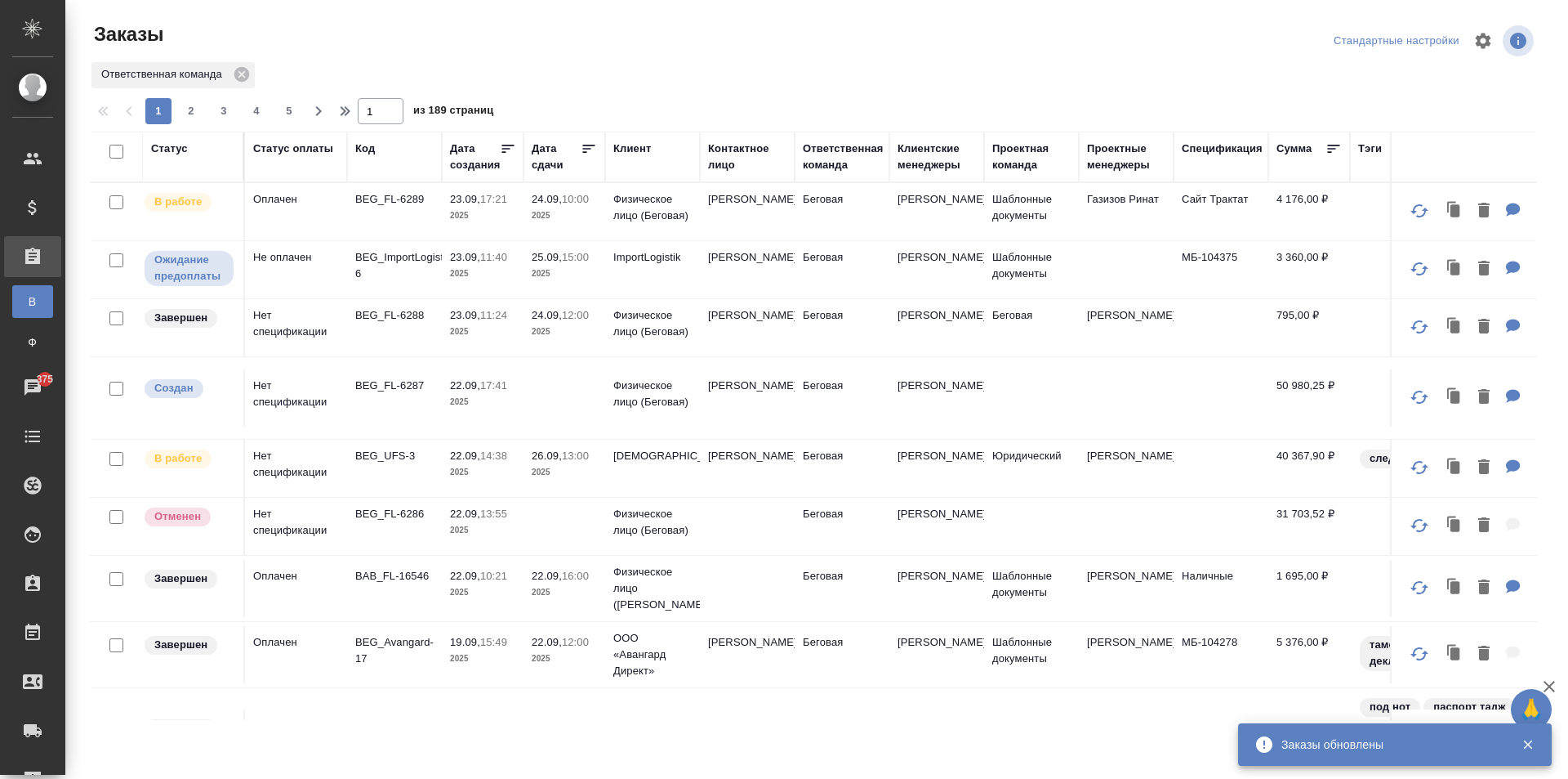
click at [702, 207] on td "[PERSON_NAME]" at bounding box center [747, 211] width 95 height 57
click at [702, 207] on td "Дмитрий" at bounding box center [747, 211] width 95 height 57
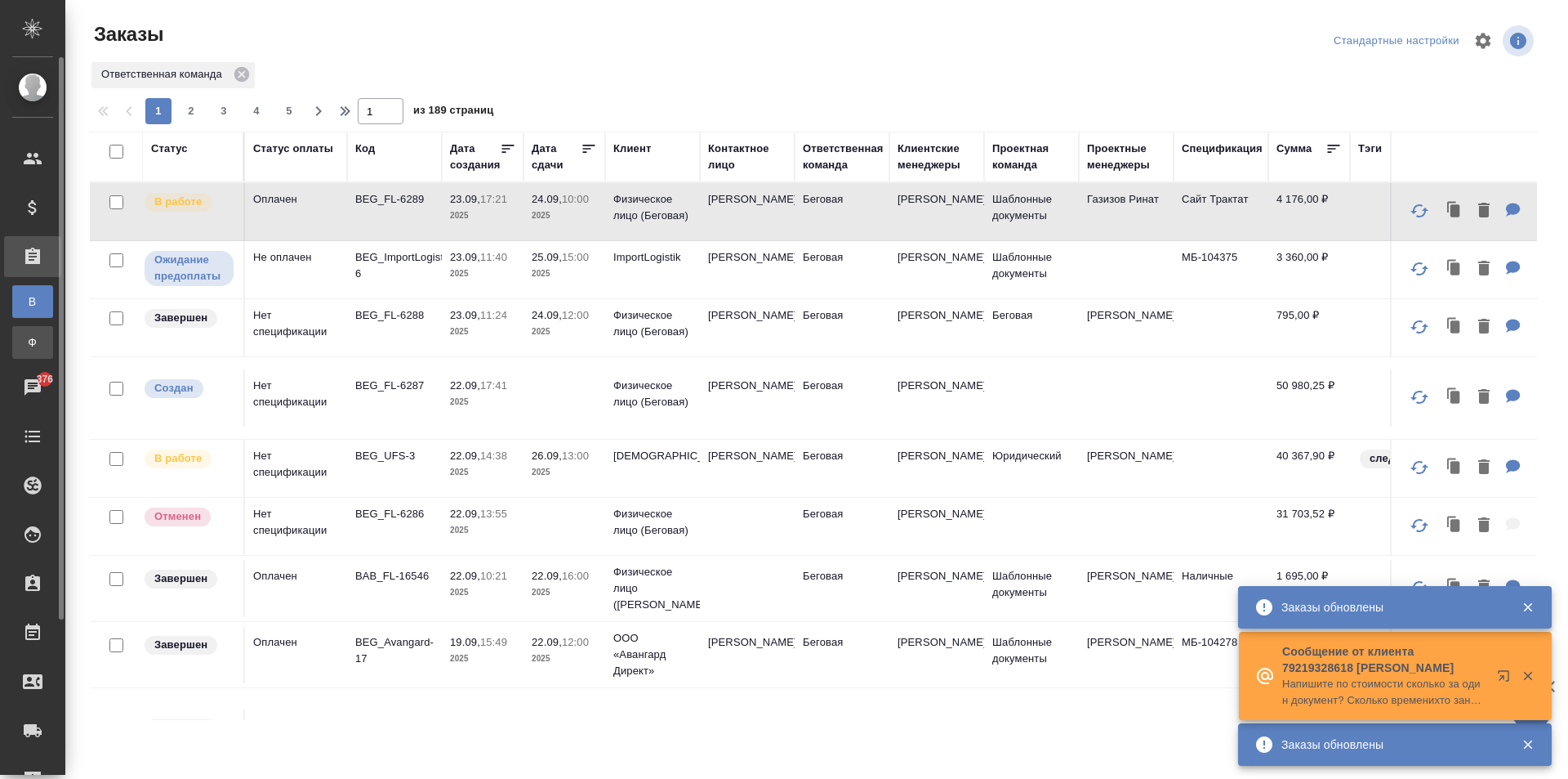
click at [24, 335] on div "Заказы физ. лиц" at bounding box center [12, 343] width 24 height 16
click at [24, 342] on div "Заказы физ. лиц" at bounding box center [12, 343] width 24 height 16
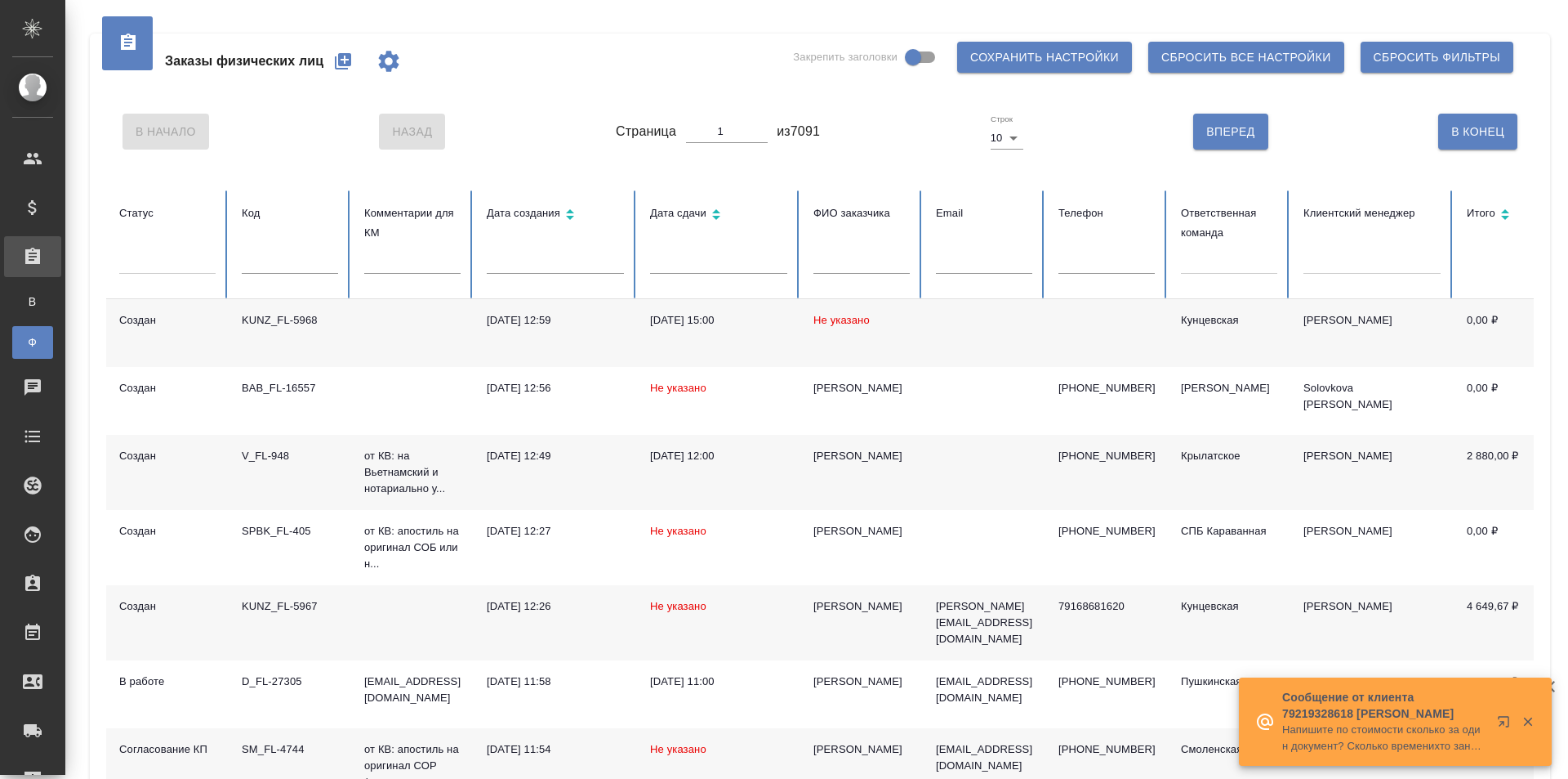
click at [344, 61] on icon "button" at bounding box center [342, 62] width 16 height 16
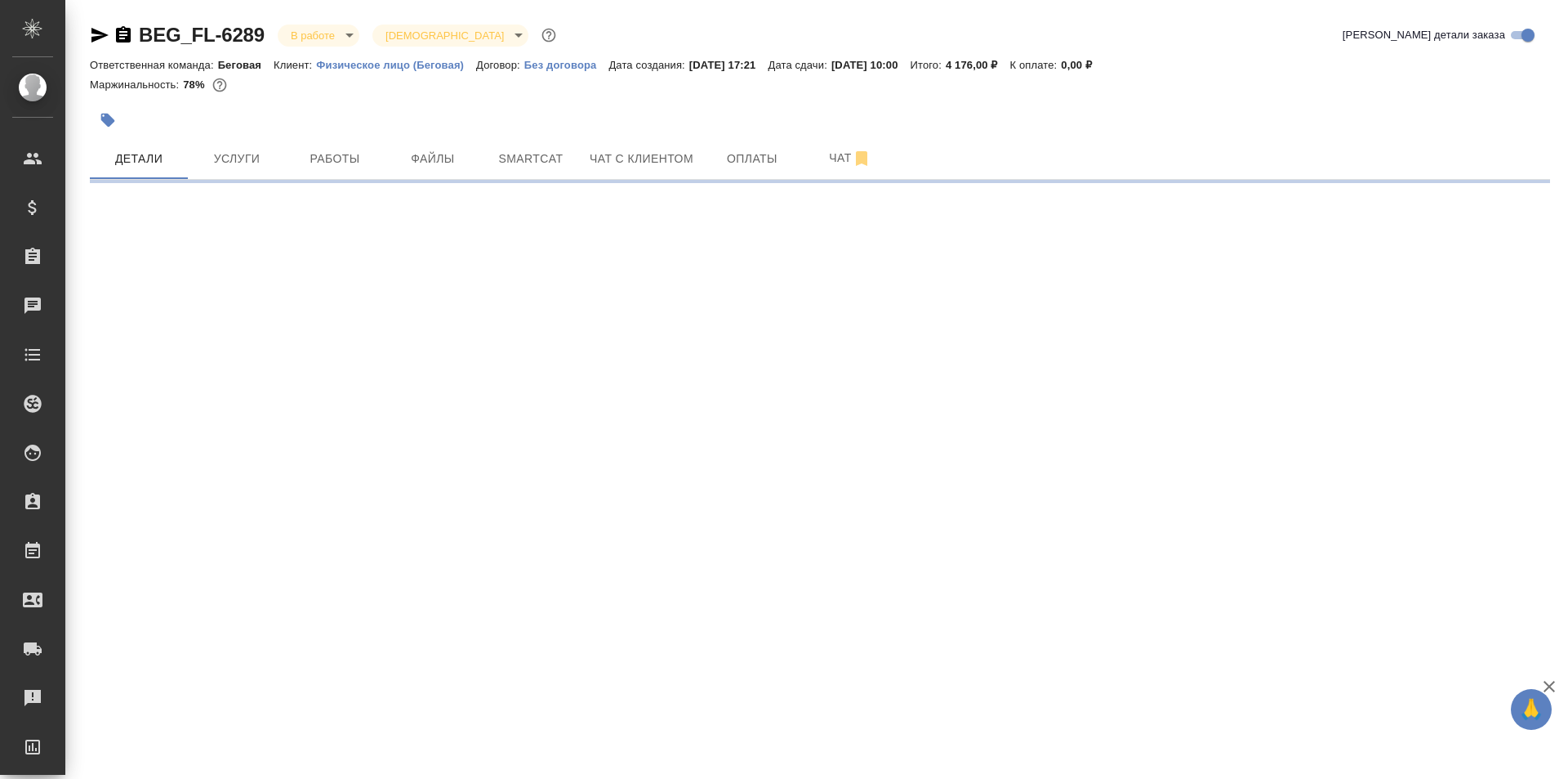
click at [126, 37] on icon "button" at bounding box center [123, 34] width 14 height 16
select select "RU"
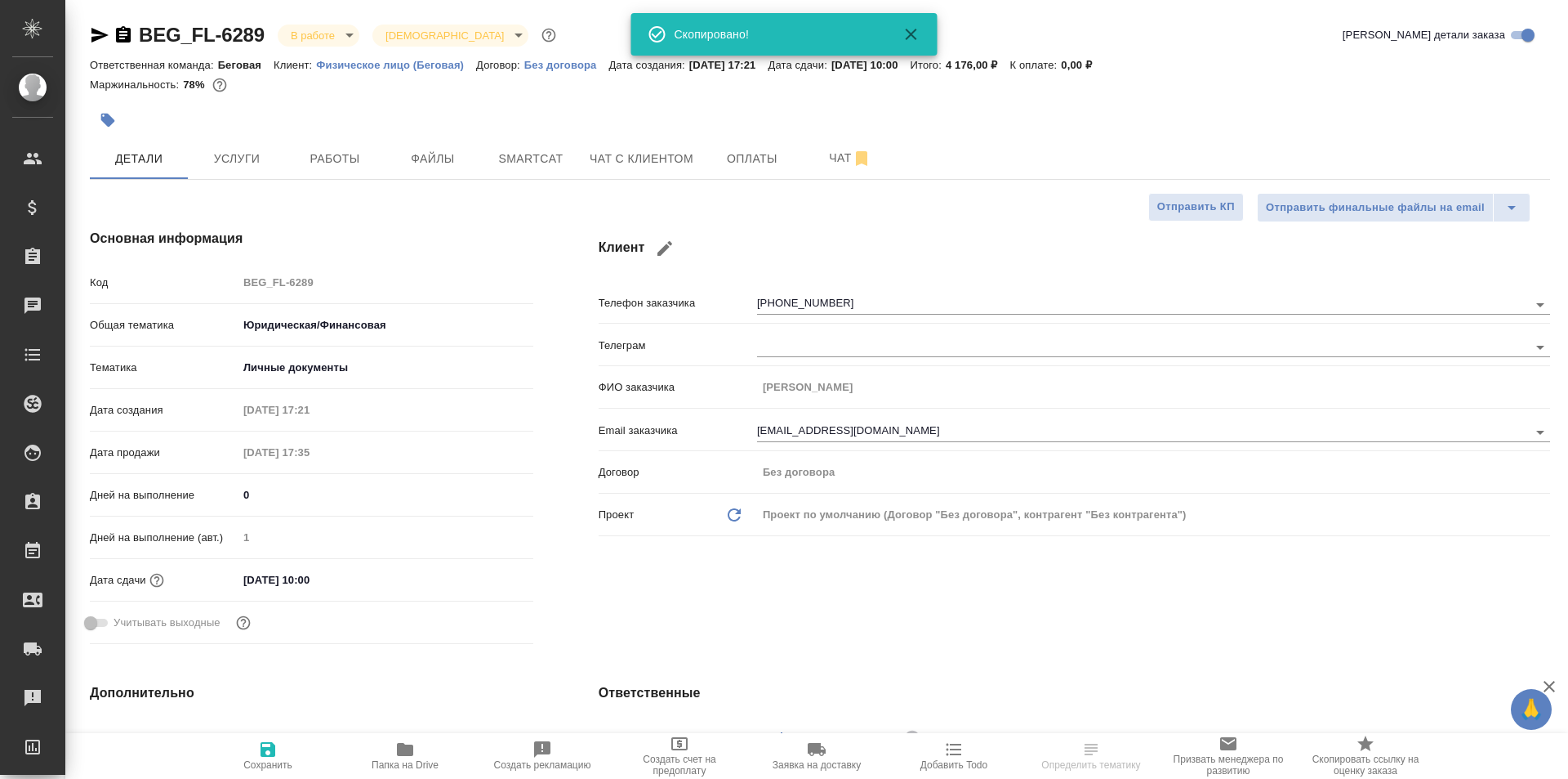
type textarea "x"
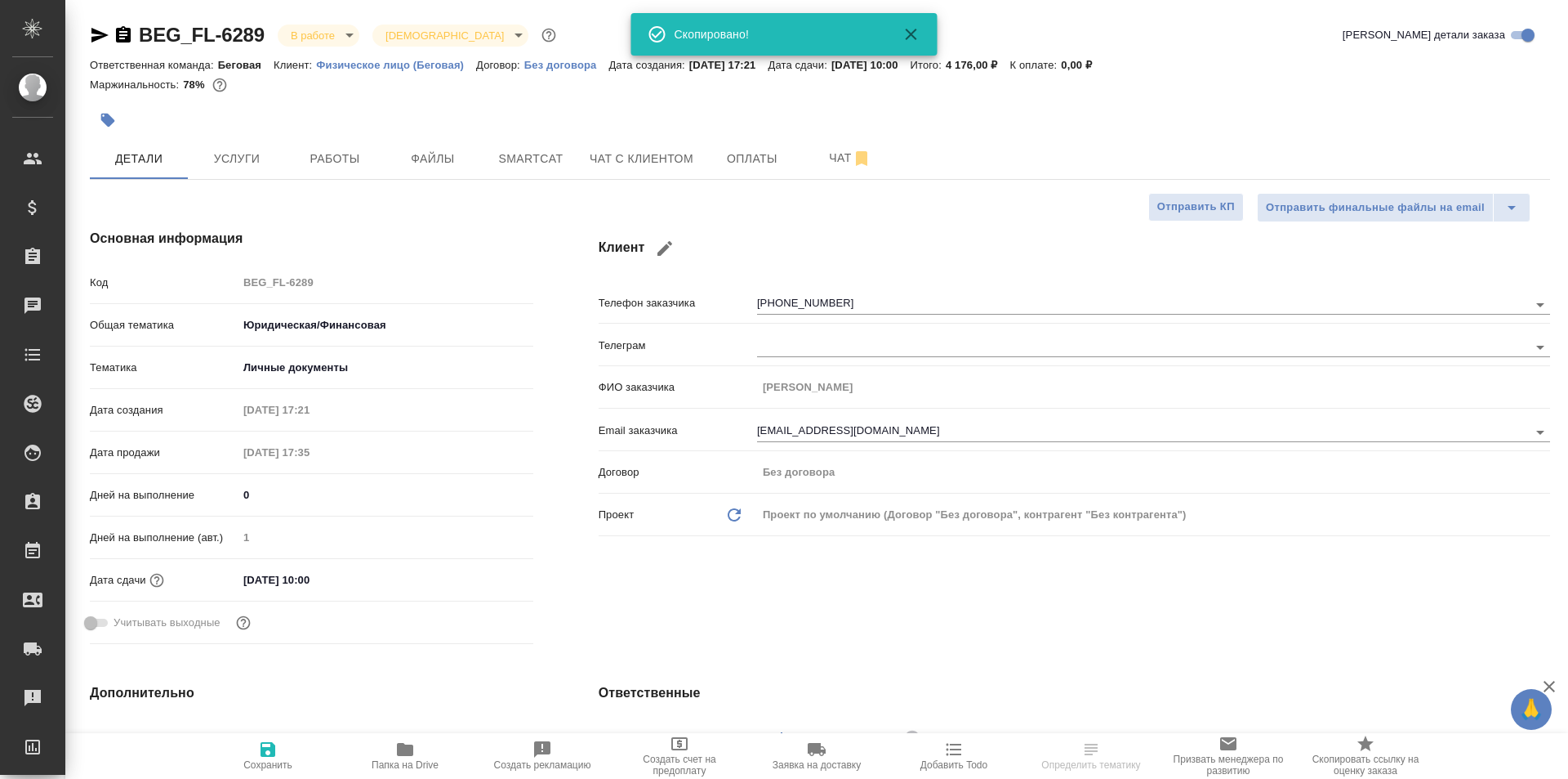
type textarea "x"
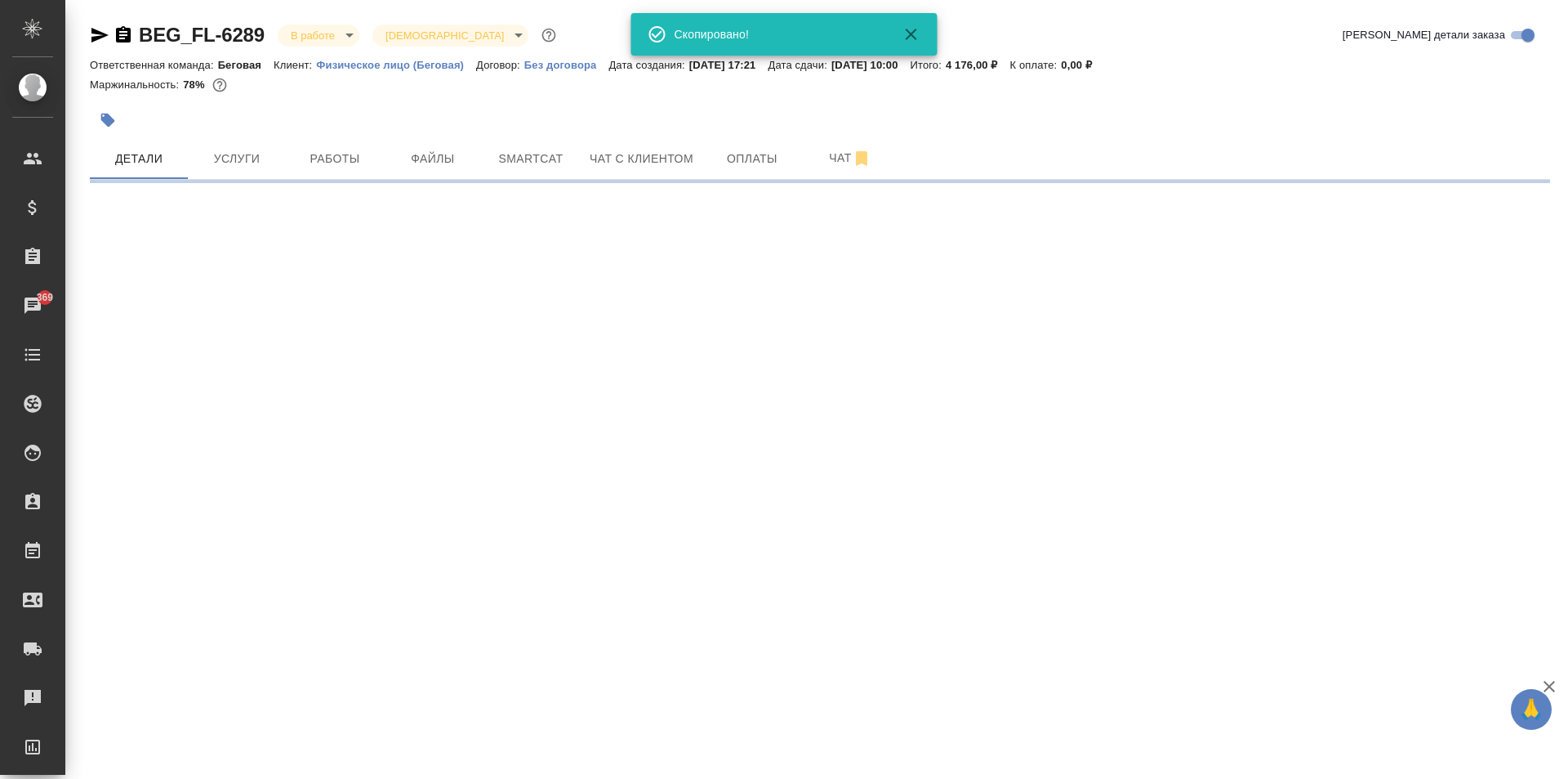
select select "RU"
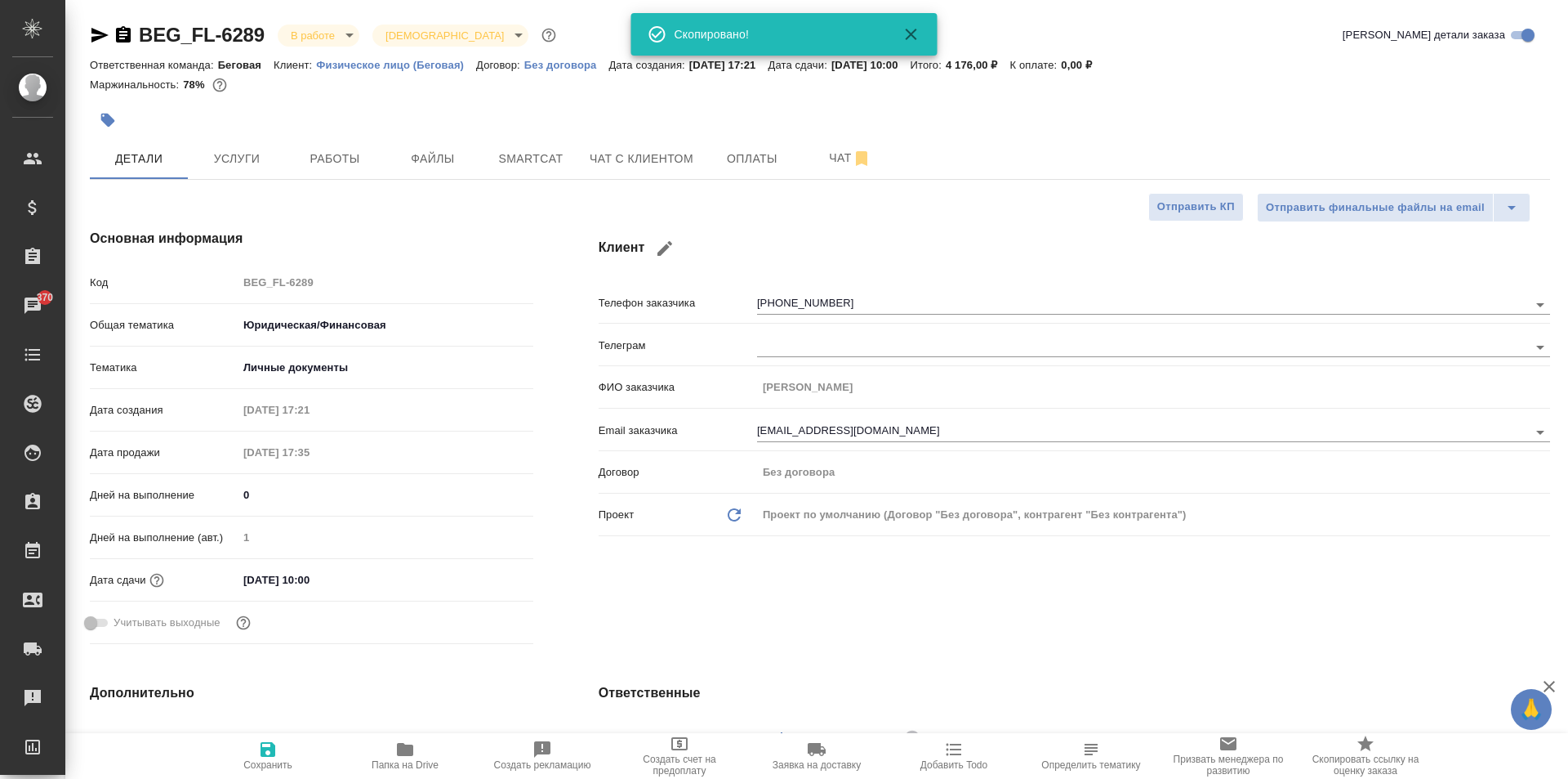
type textarea "x"
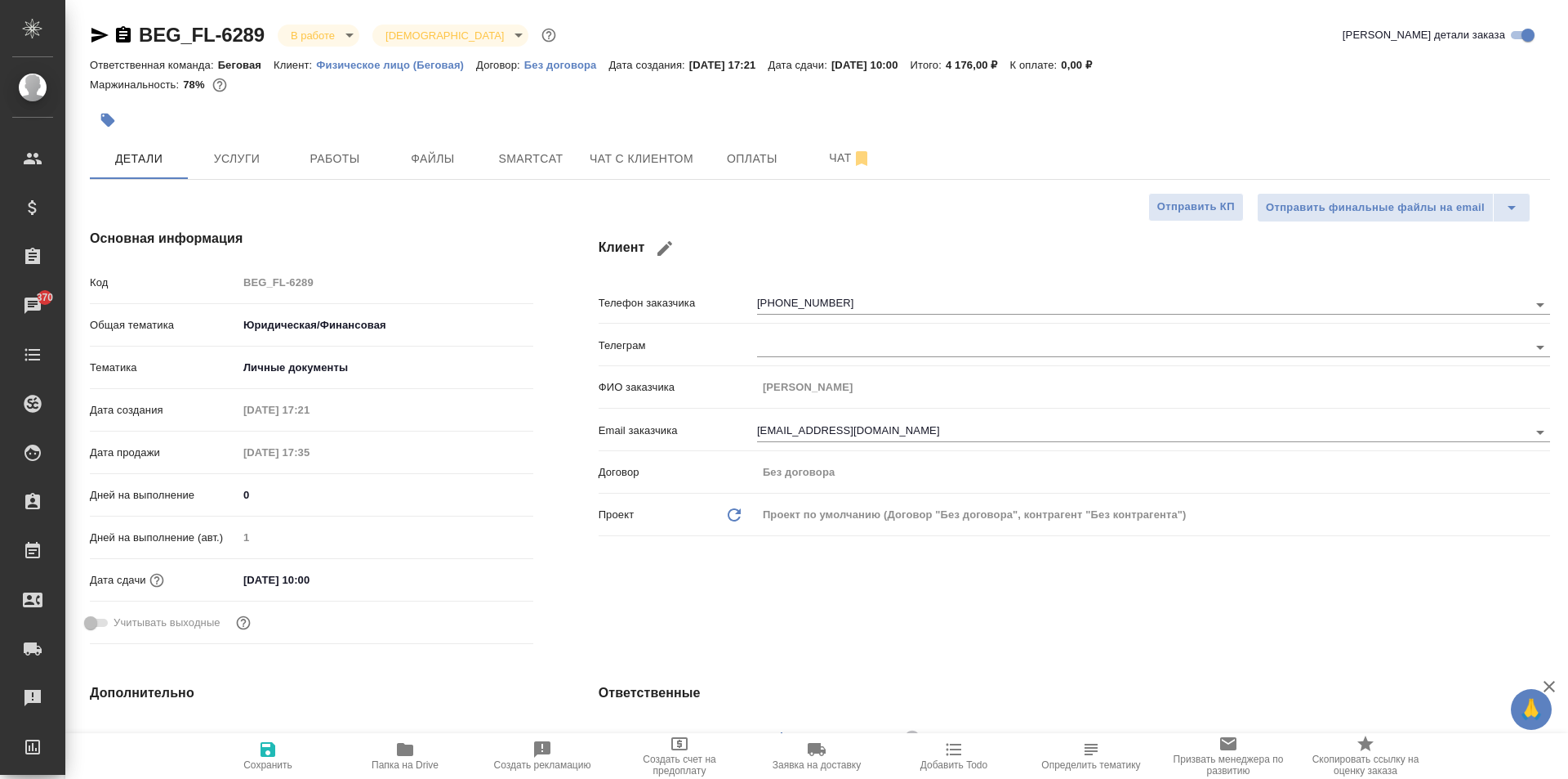
type textarea "x"
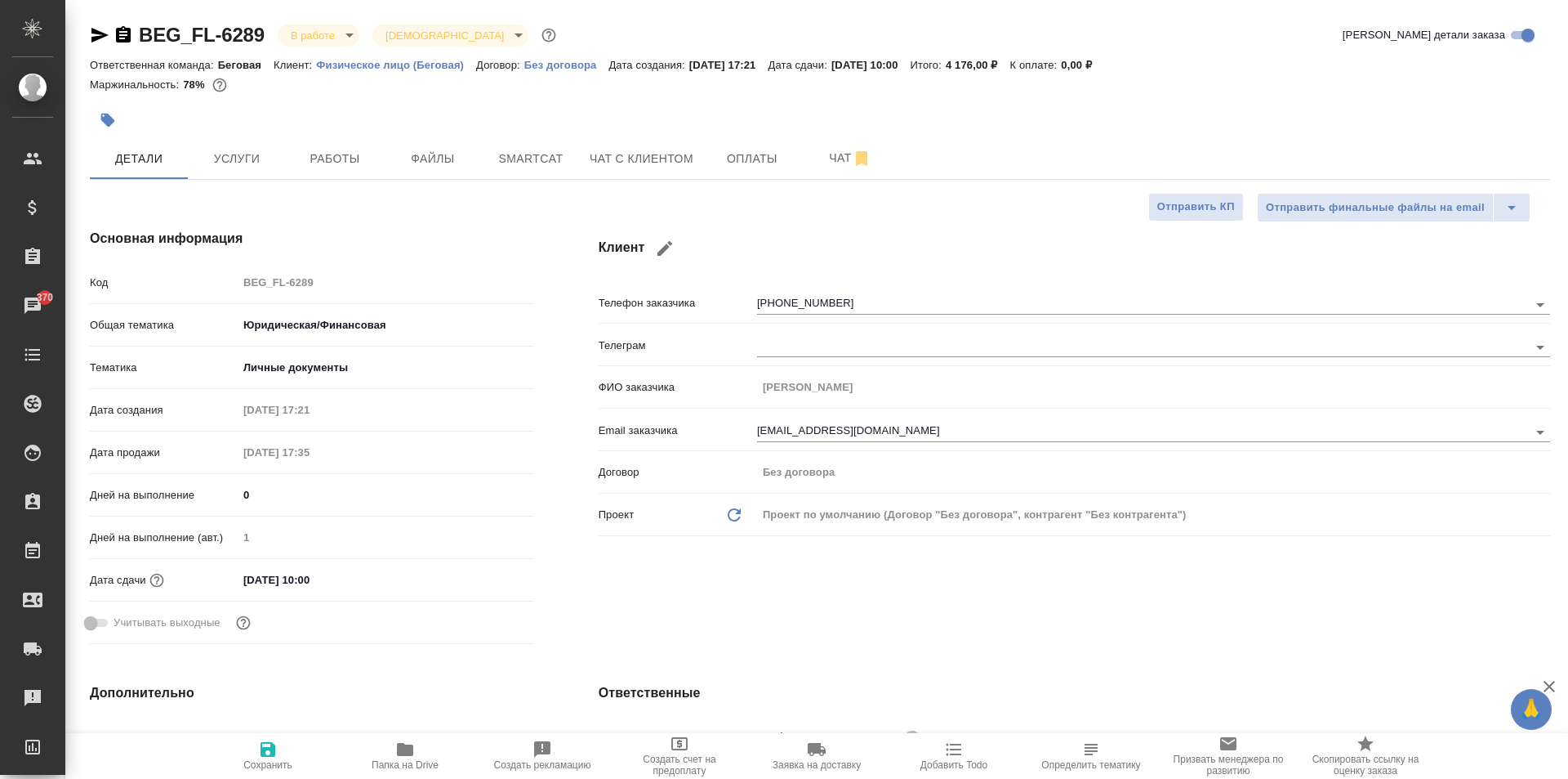
type textarea "x"
click at [314, 144] on button "Работы" at bounding box center [335, 159] width 98 height 41
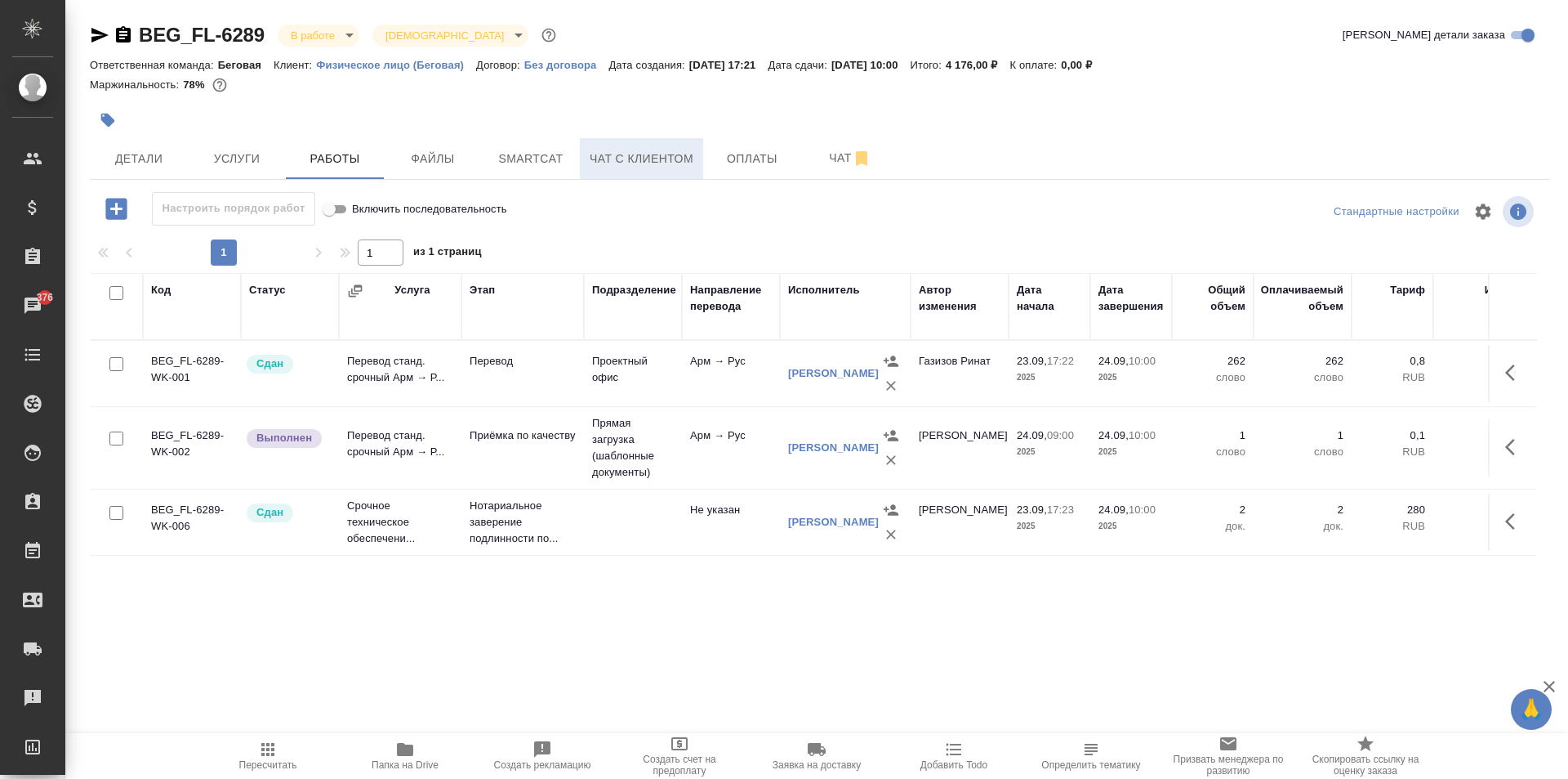
click at [635, 169] on span "Чат с клиентом" at bounding box center [641, 159] width 103 height 21
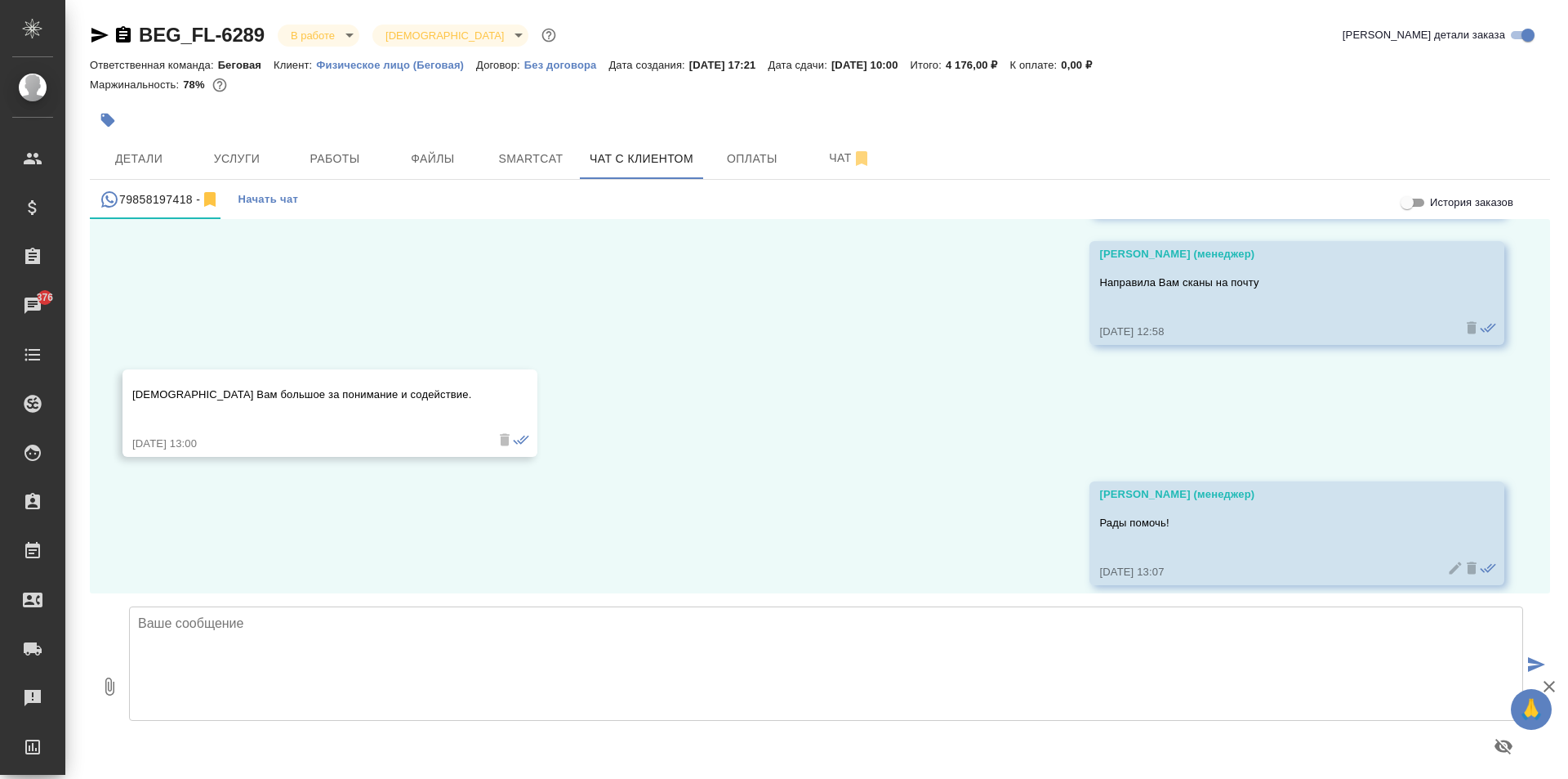
scroll to position [2413, 0]
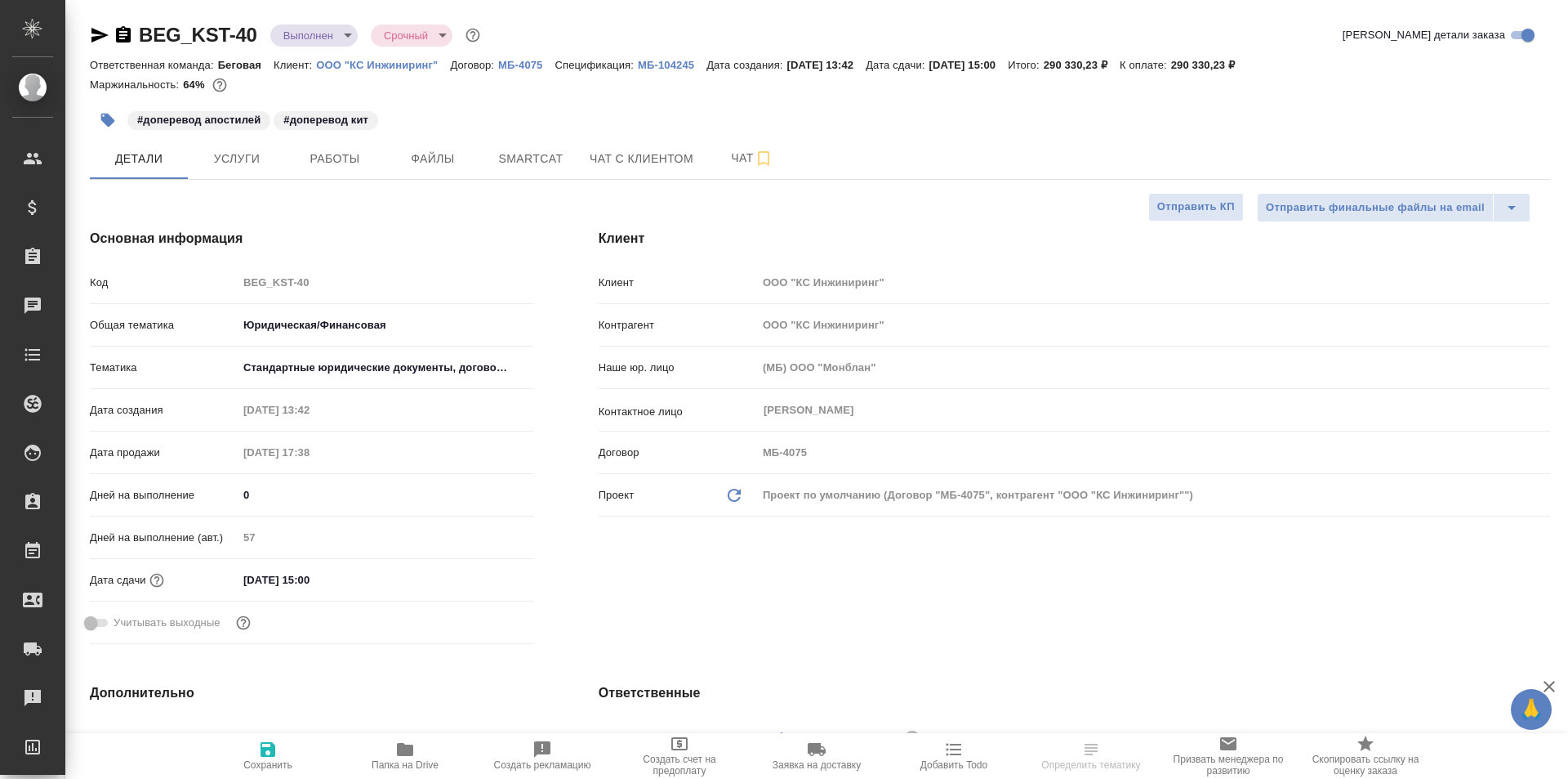
select select "RU"
click at [121, 37] on icon "button" at bounding box center [123, 34] width 14 height 16
select select "RU"
type textarea "x"
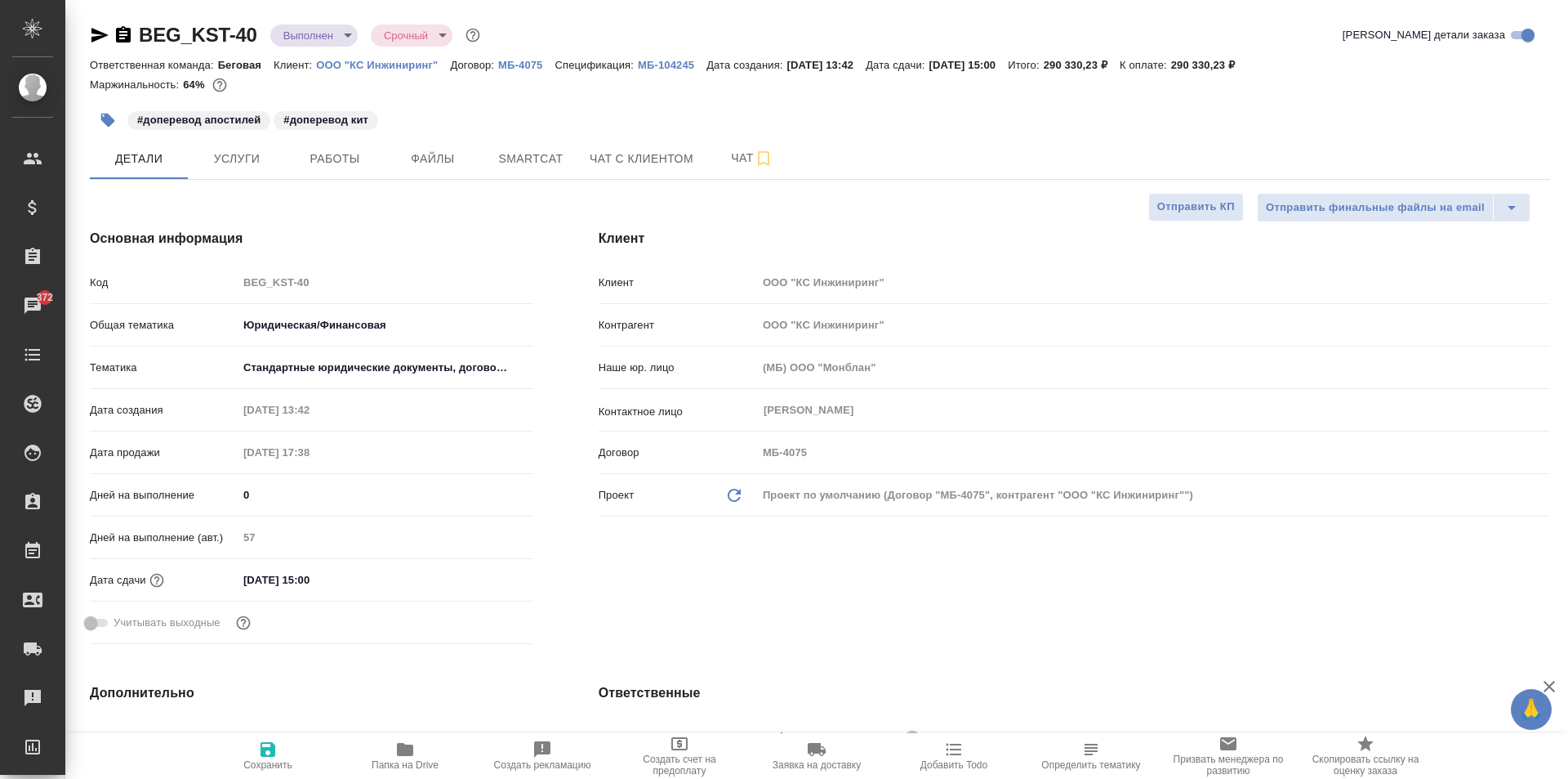
type textarea "x"
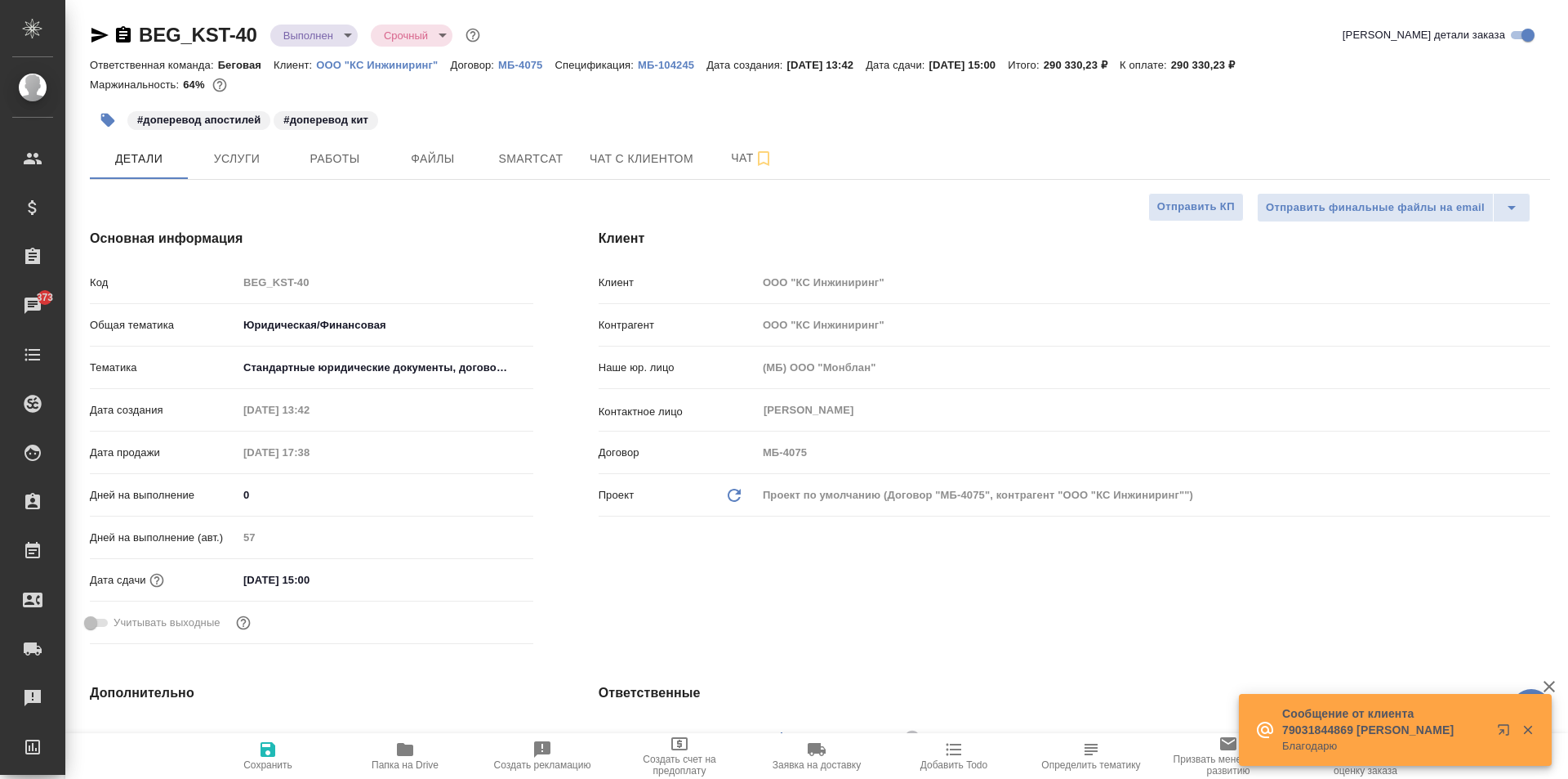
type textarea "x"
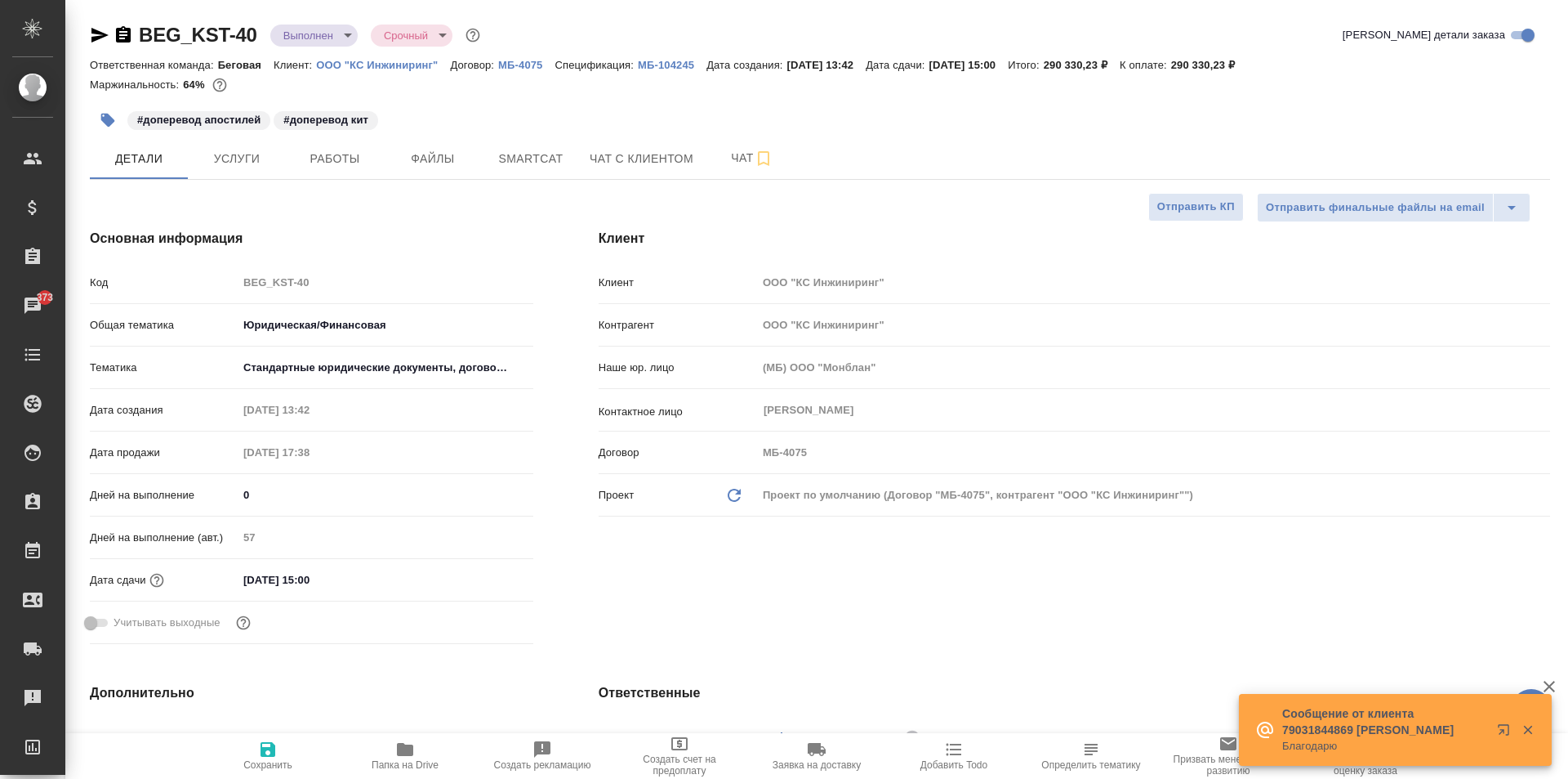
type textarea "x"
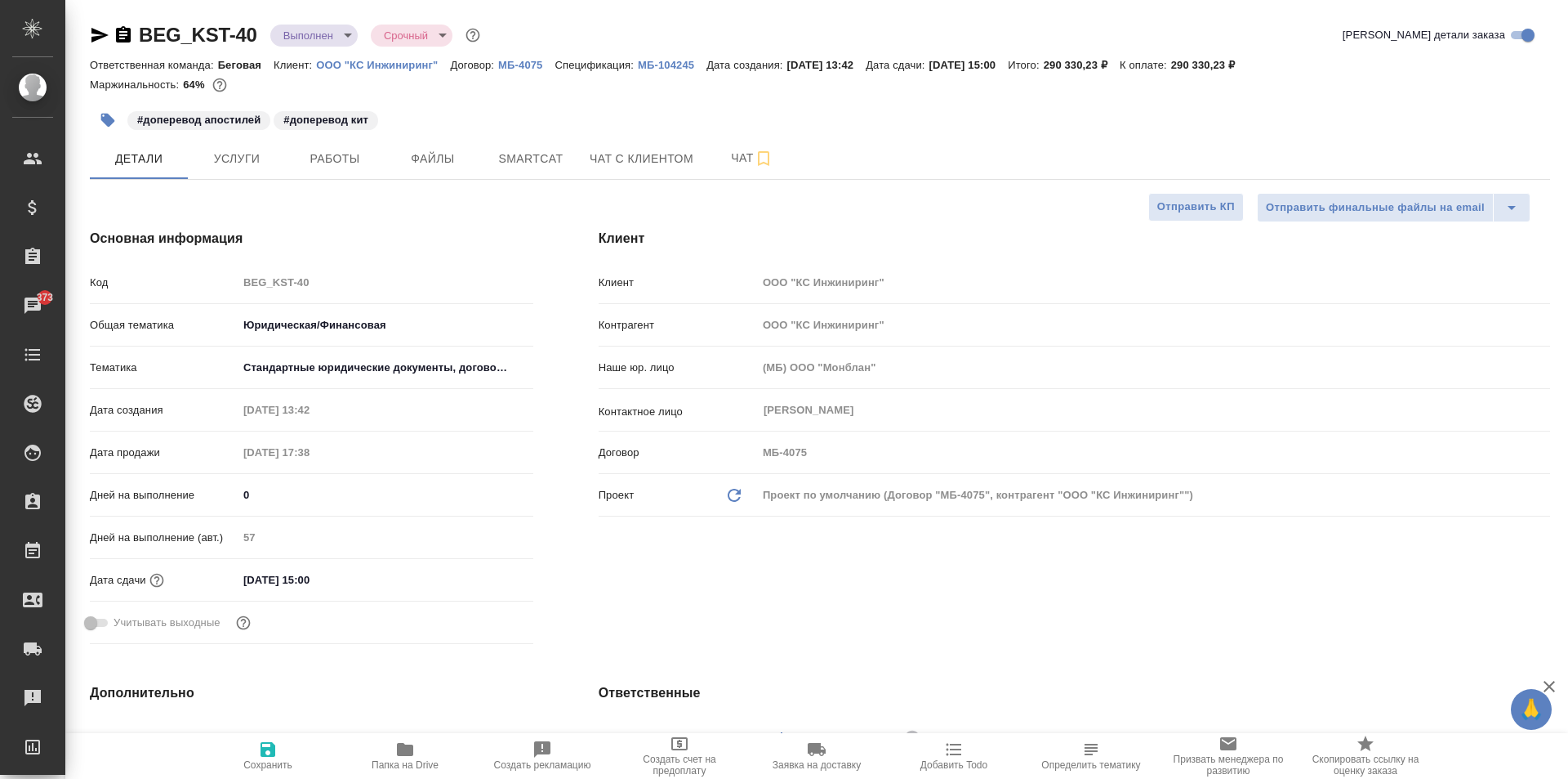
type textarea "x"
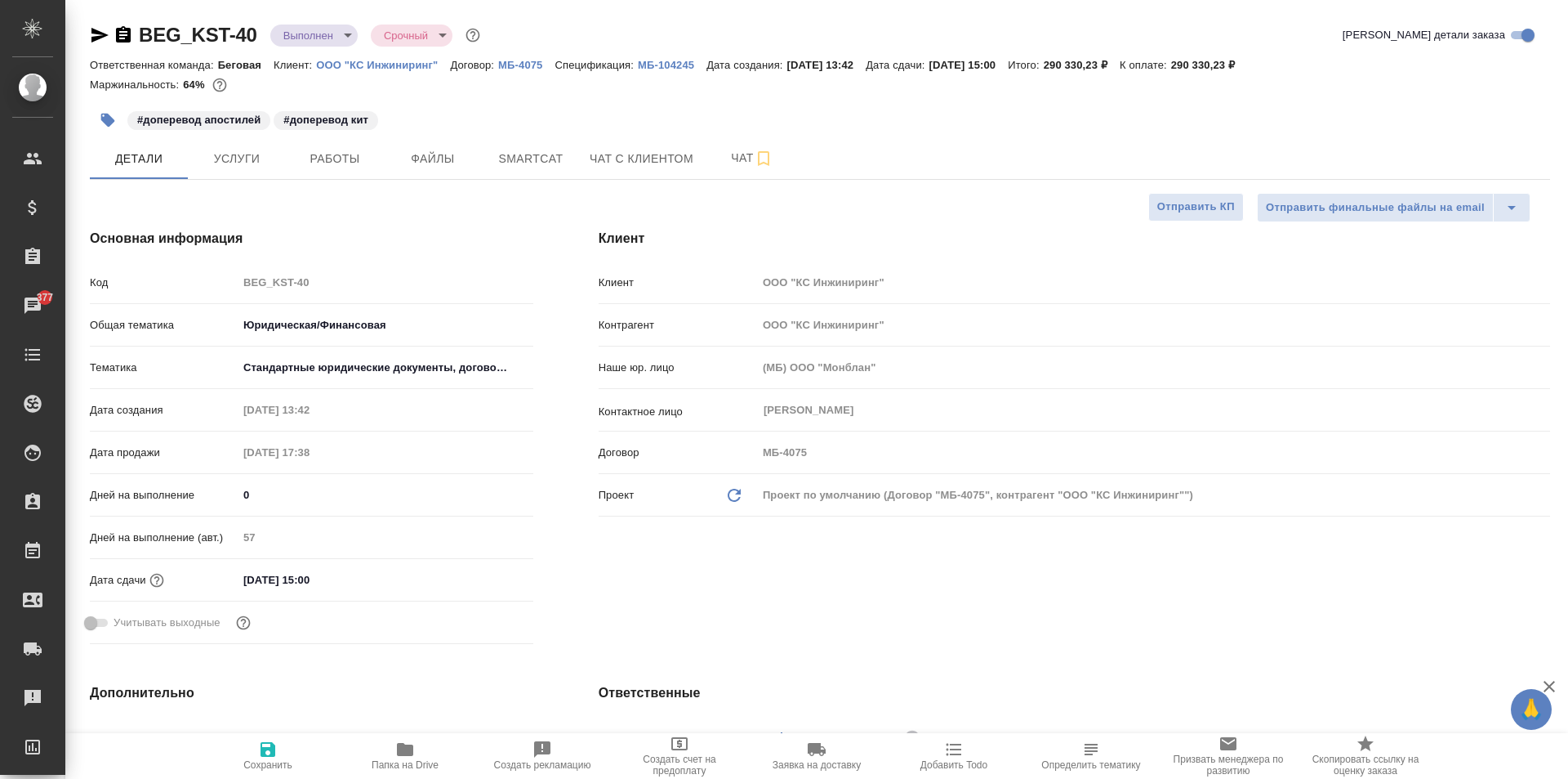
type textarea "x"
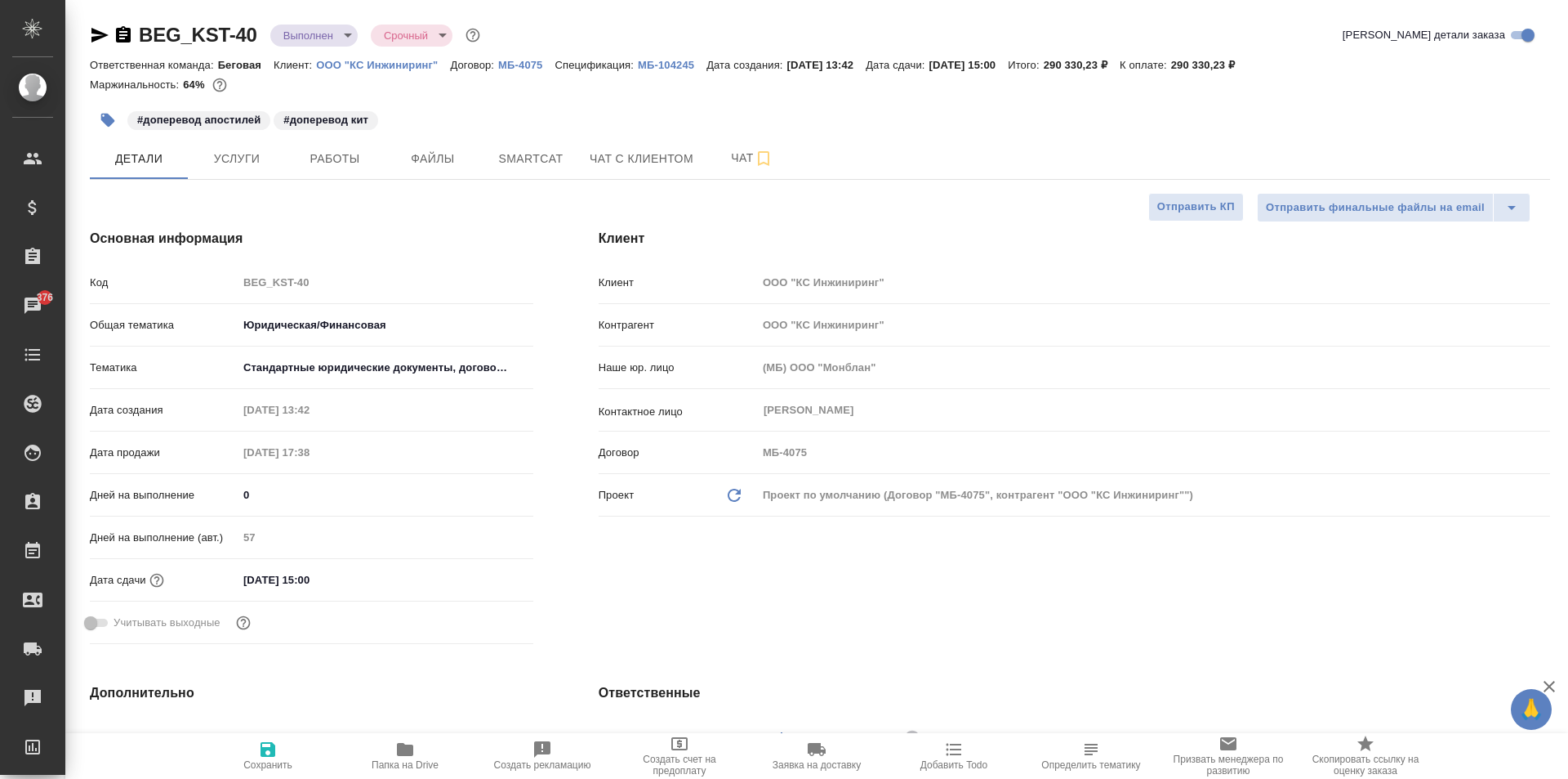
type textarea "x"
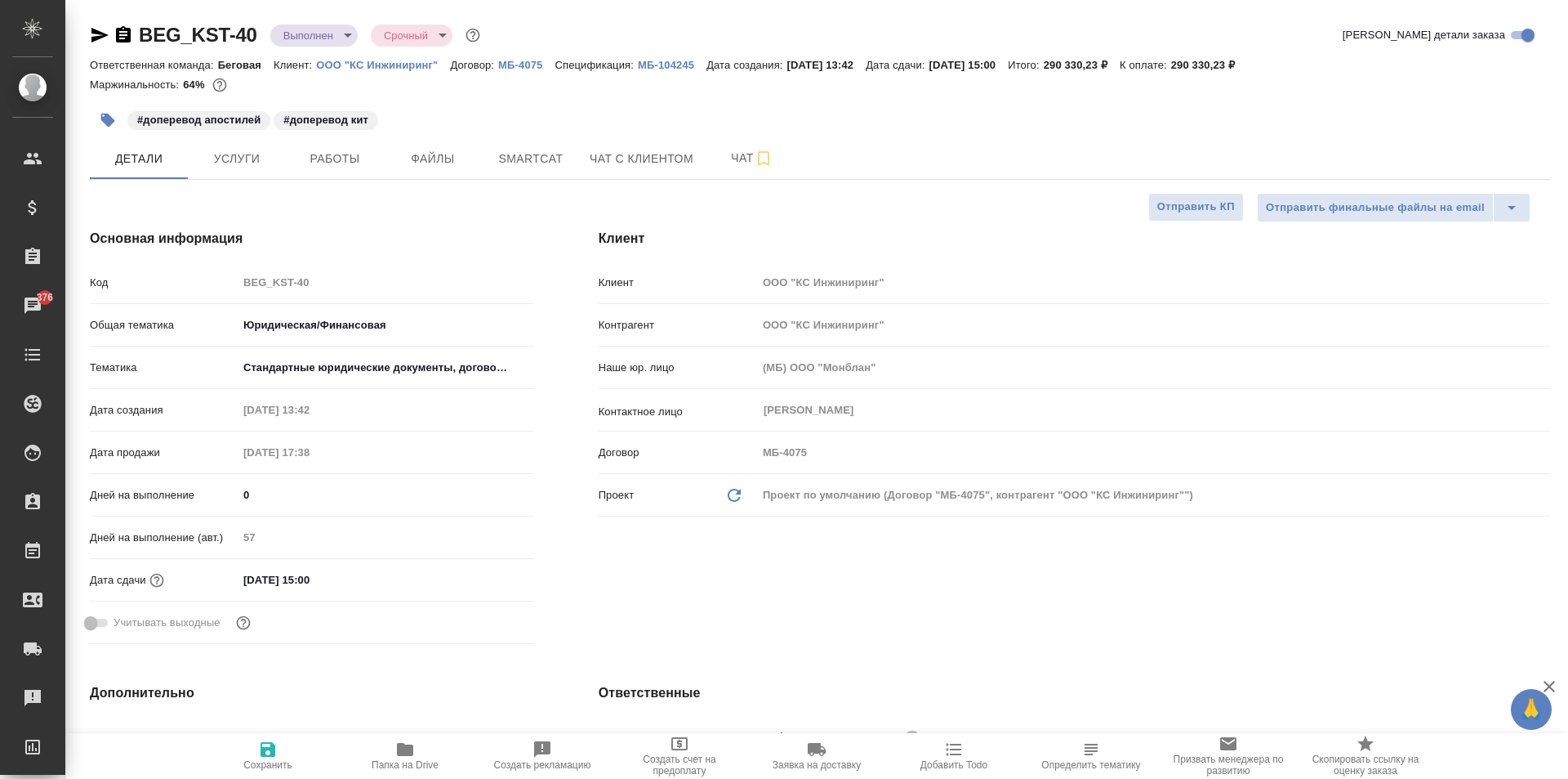
type textarea "x"
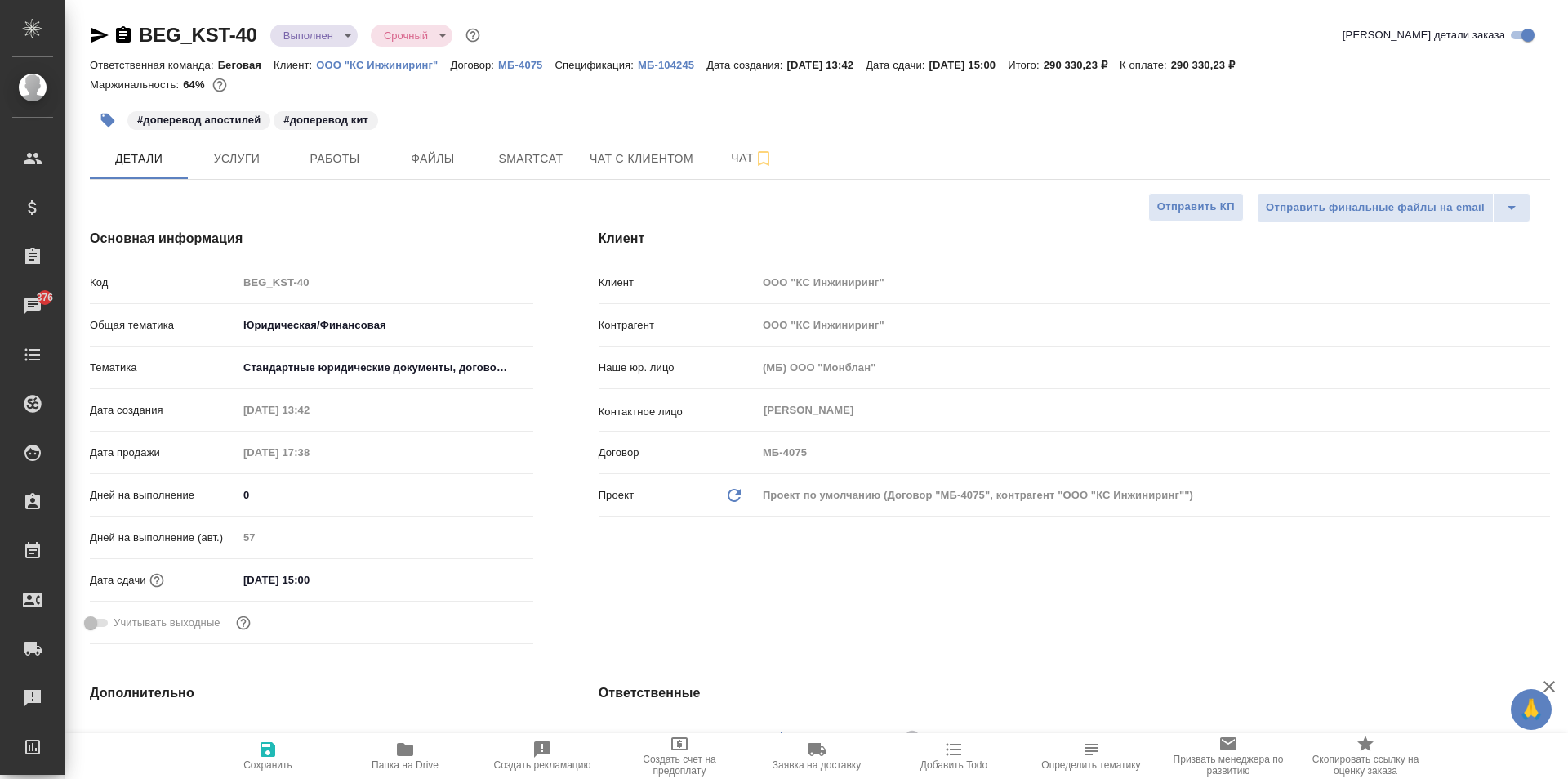
type textarea "x"
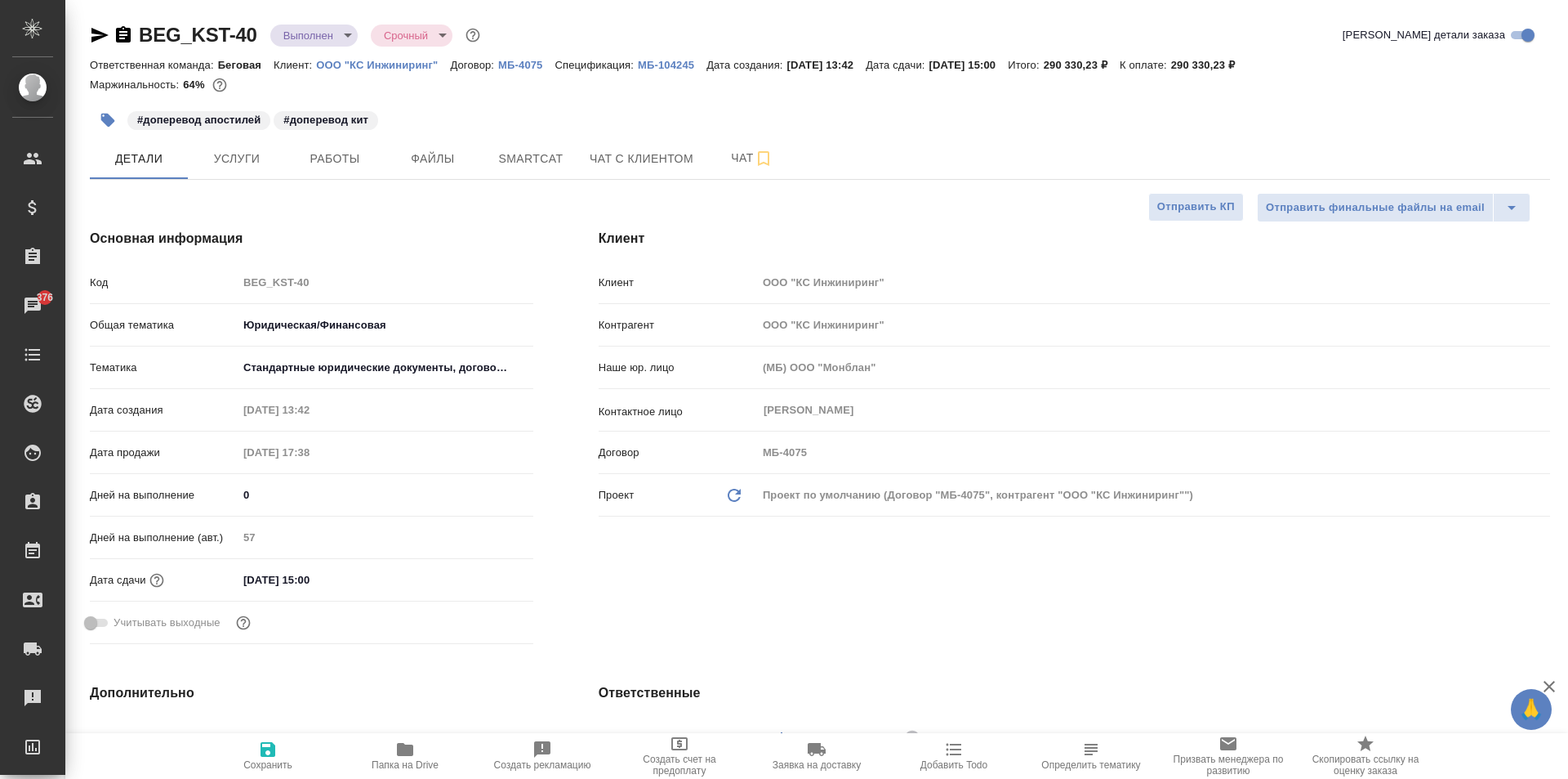
type textarea "x"
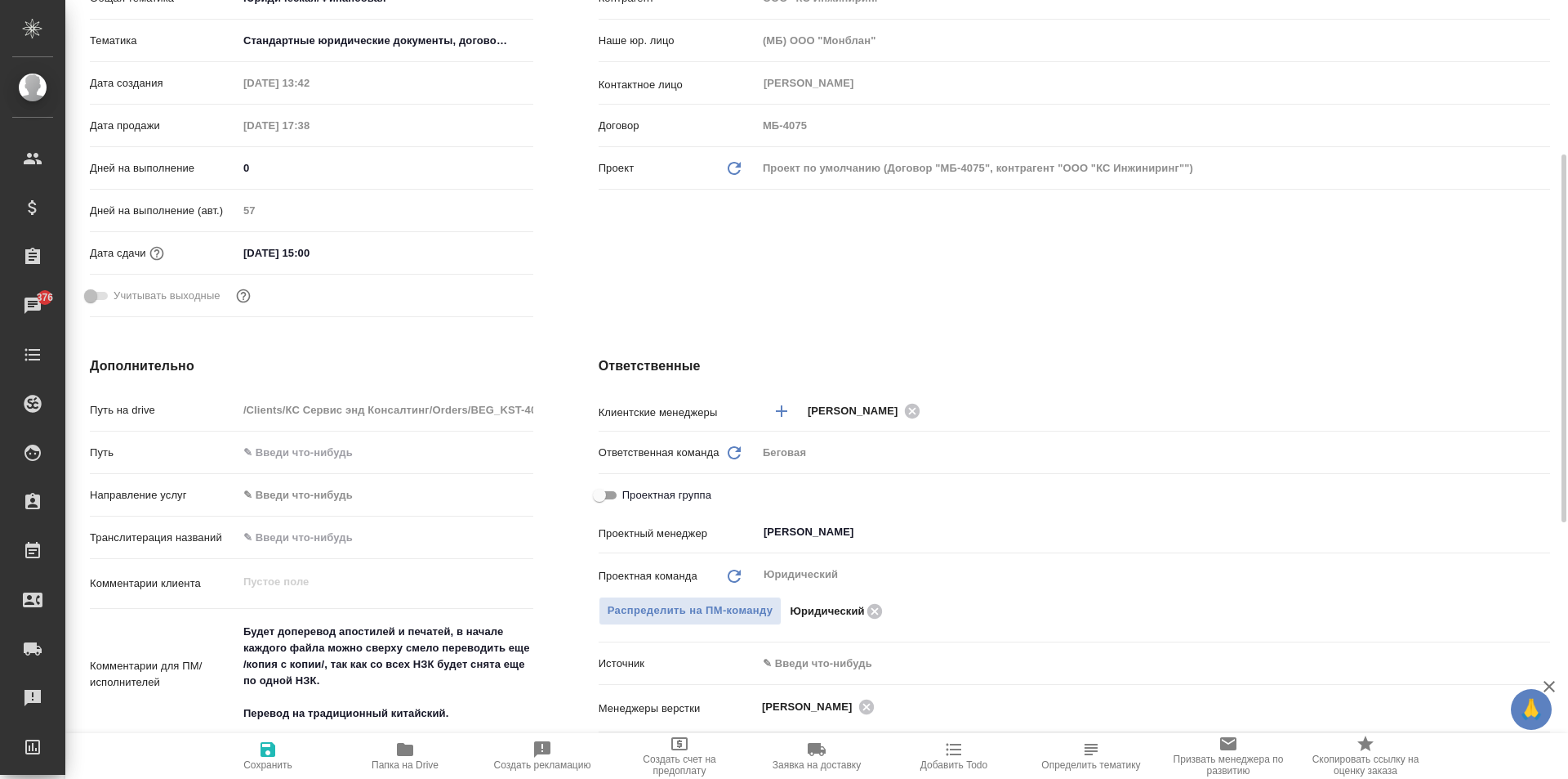
scroll to position [654, 0]
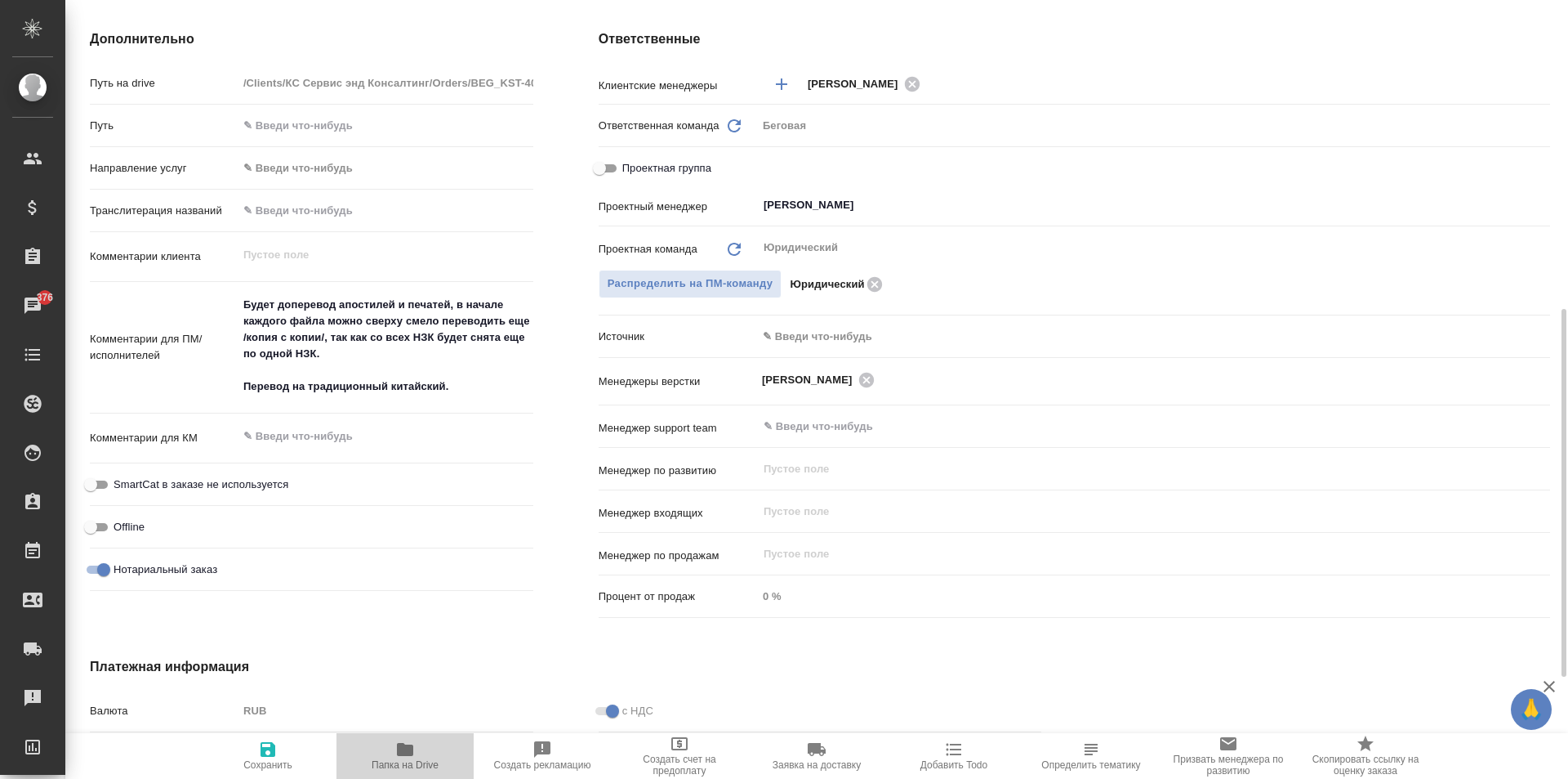
click at [394, 750] on span "Папка на Drive" at bounding box center [405, 755] width 118 height 31
type textarea "x"
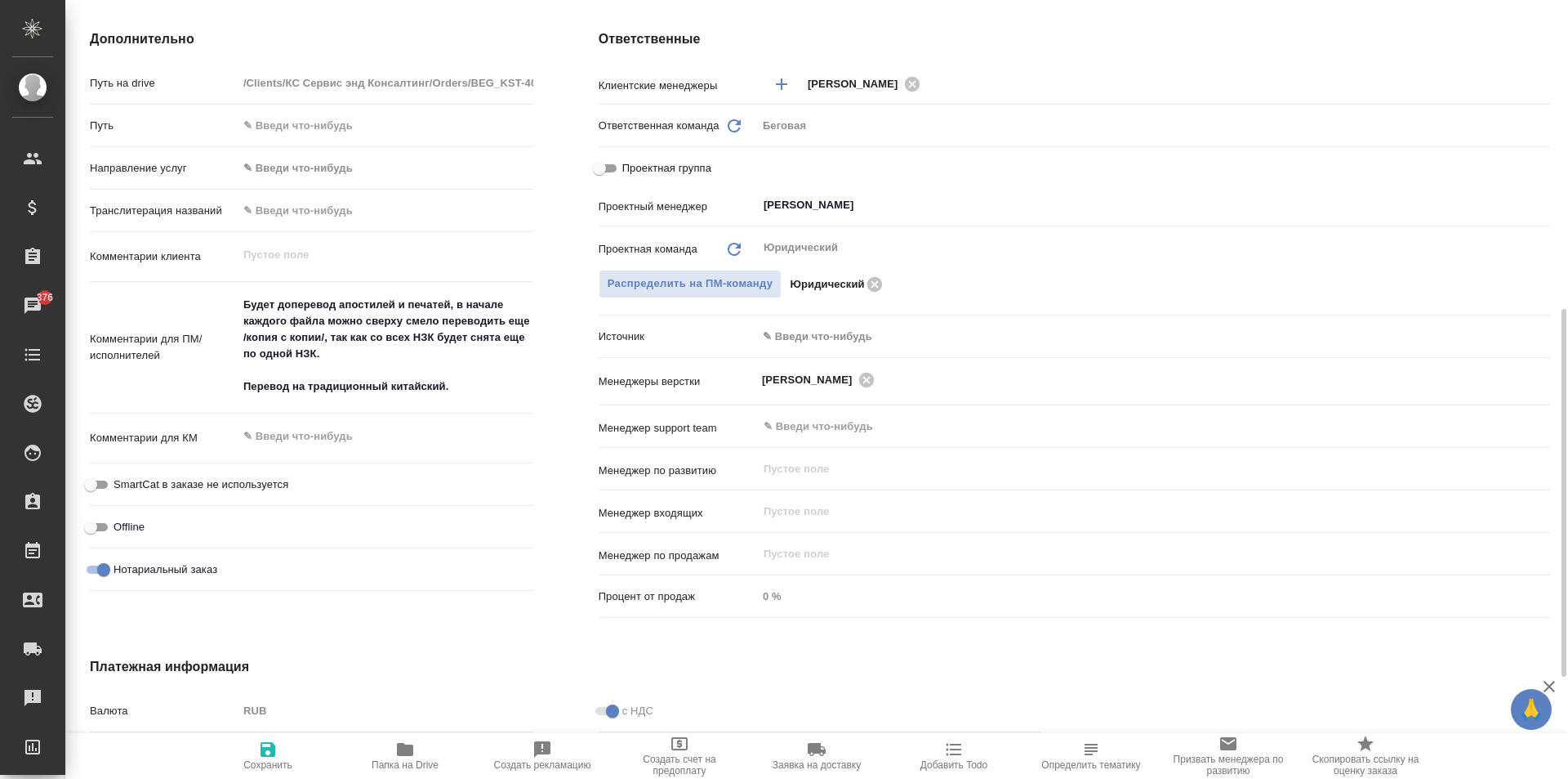
type textarea "x"
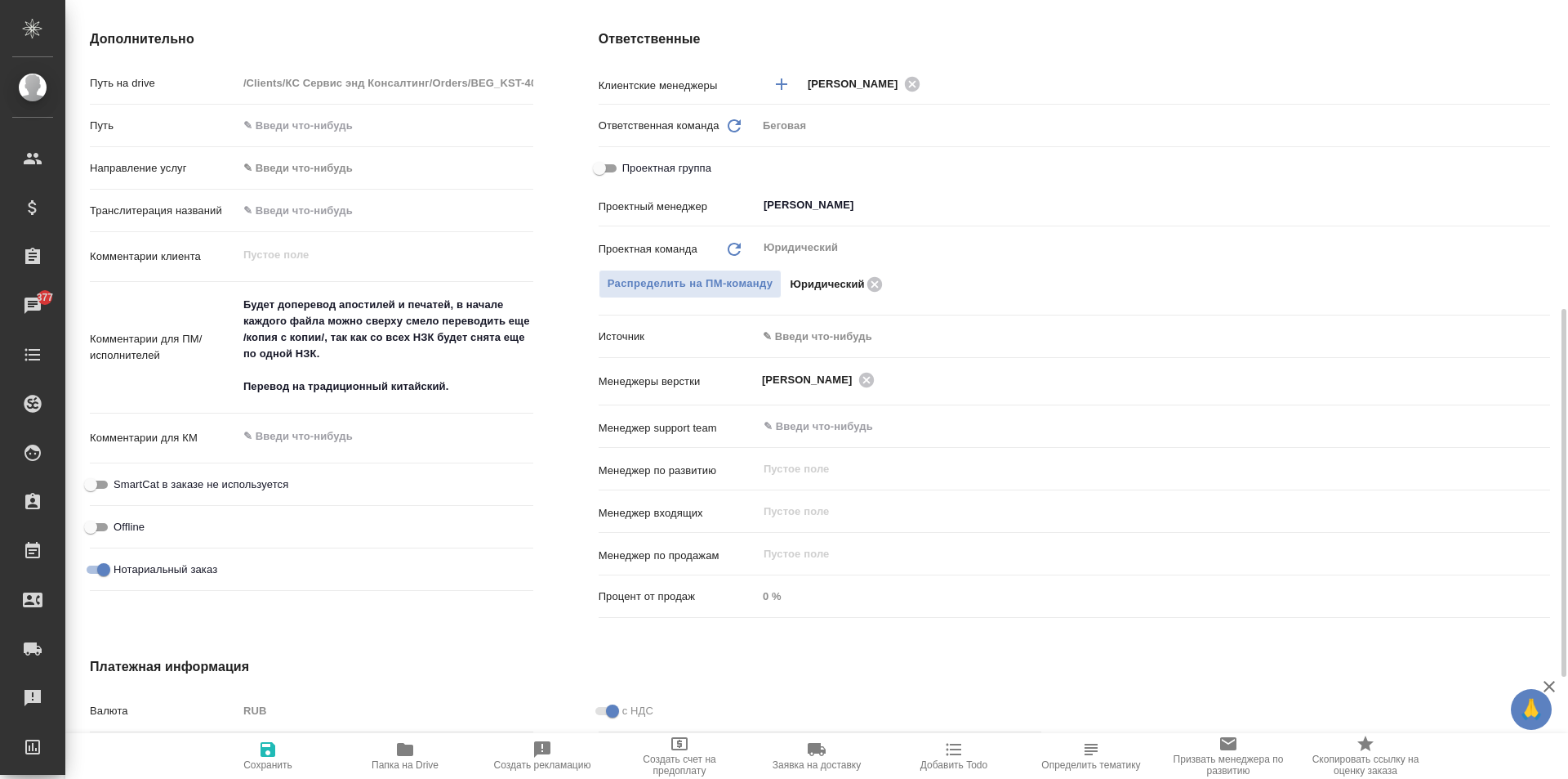
type textarea "x"
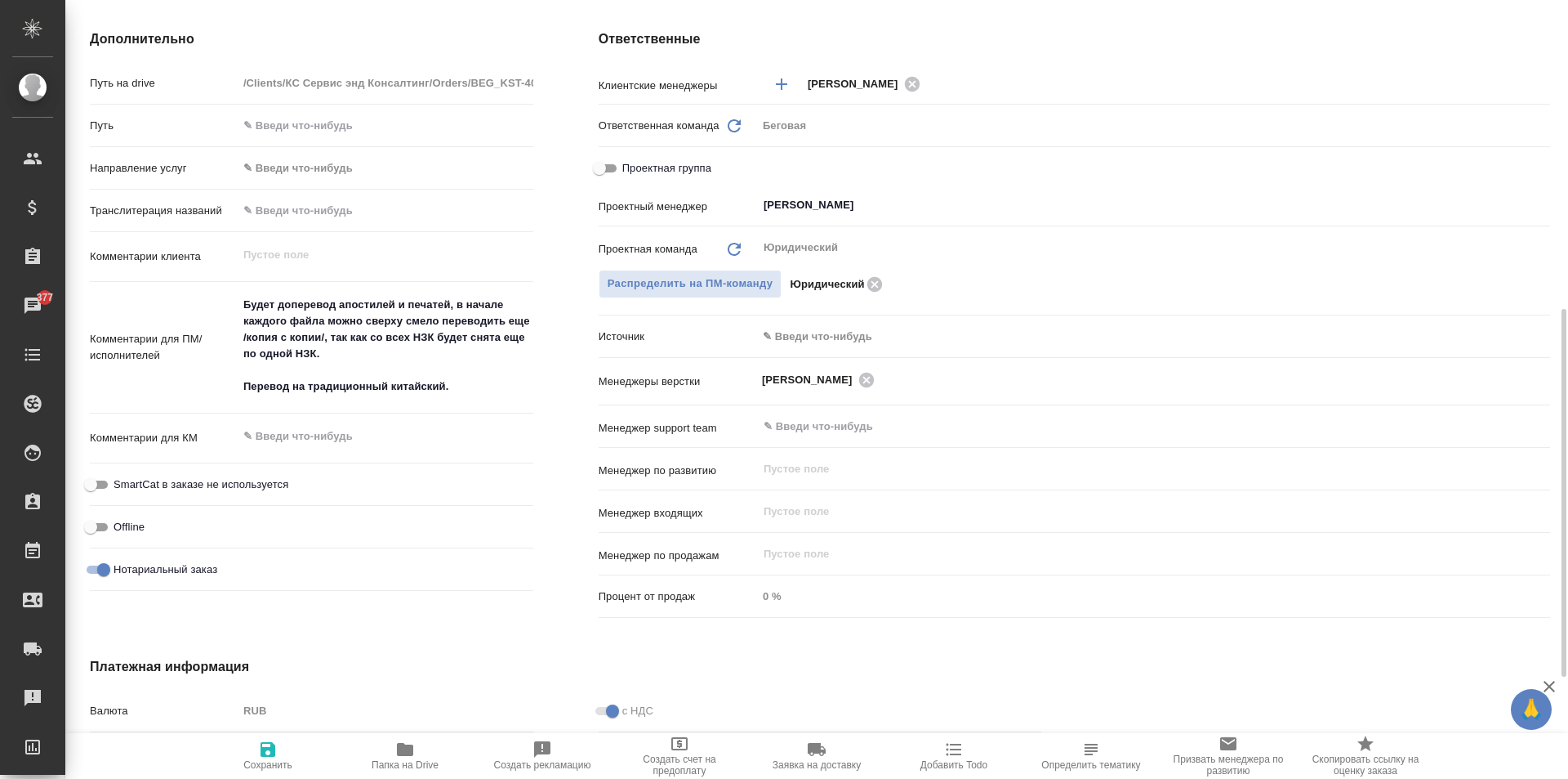
type textarea "x"
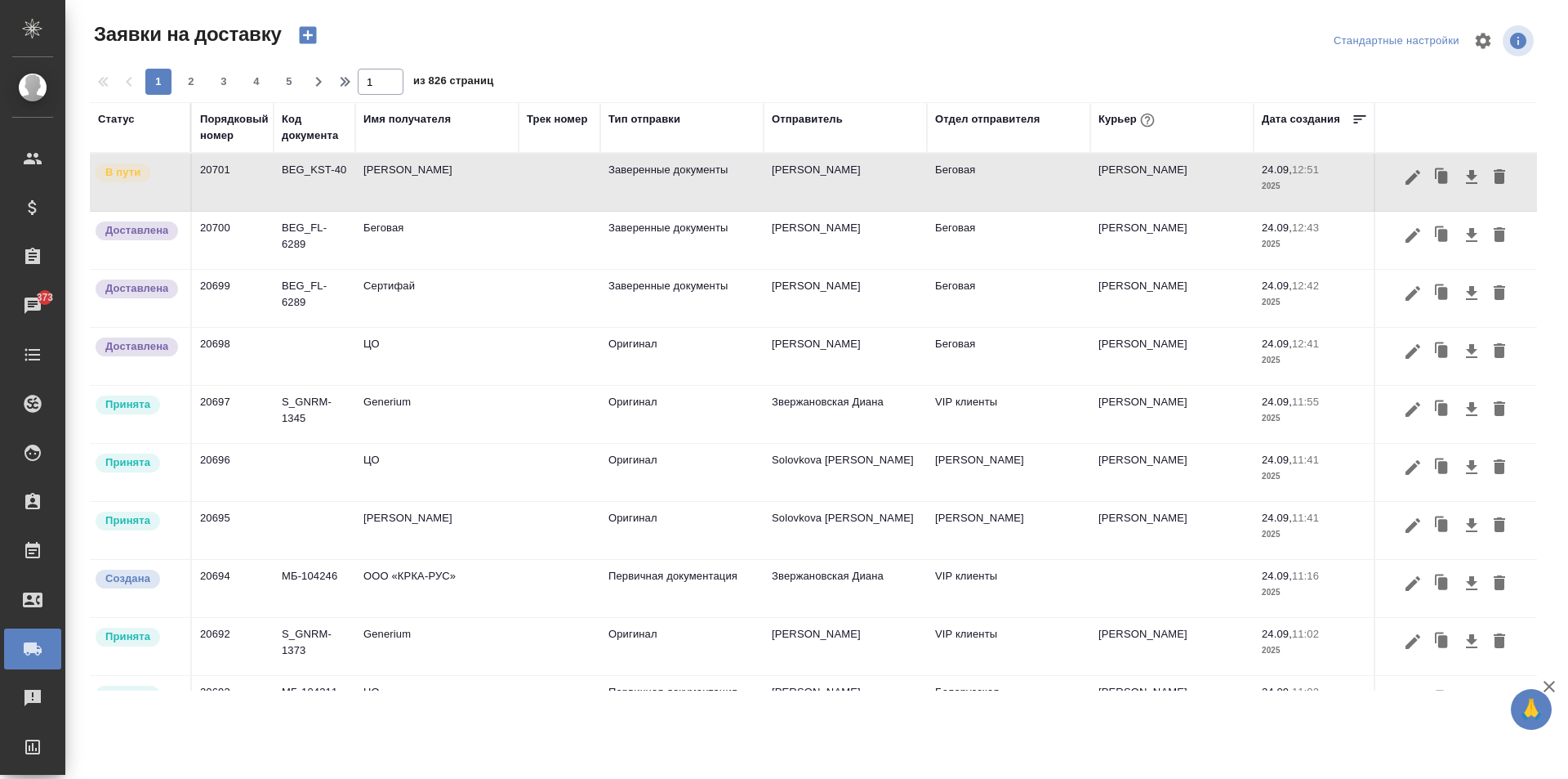
scroll to position [572, 0]
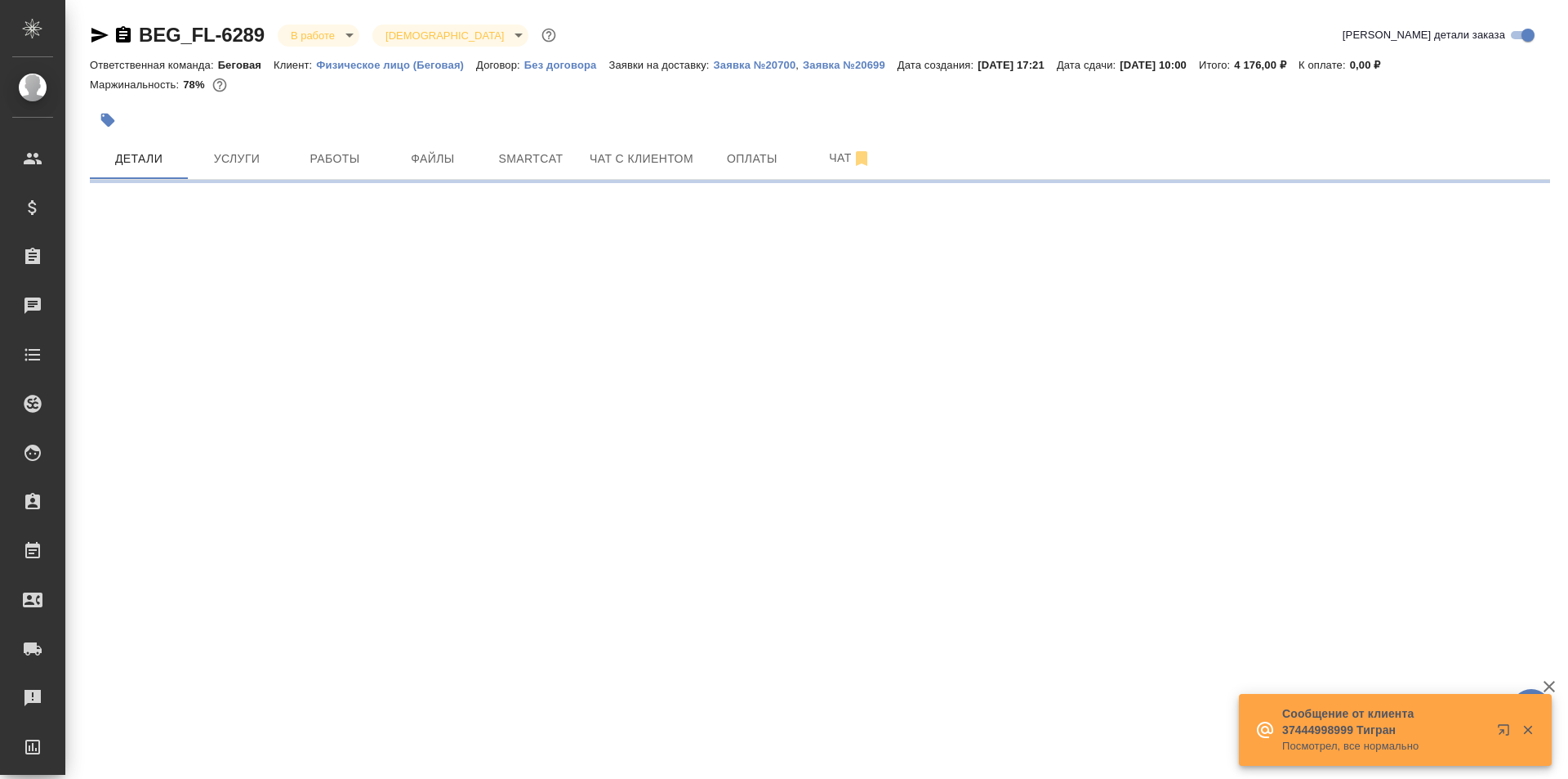
select select "RU"
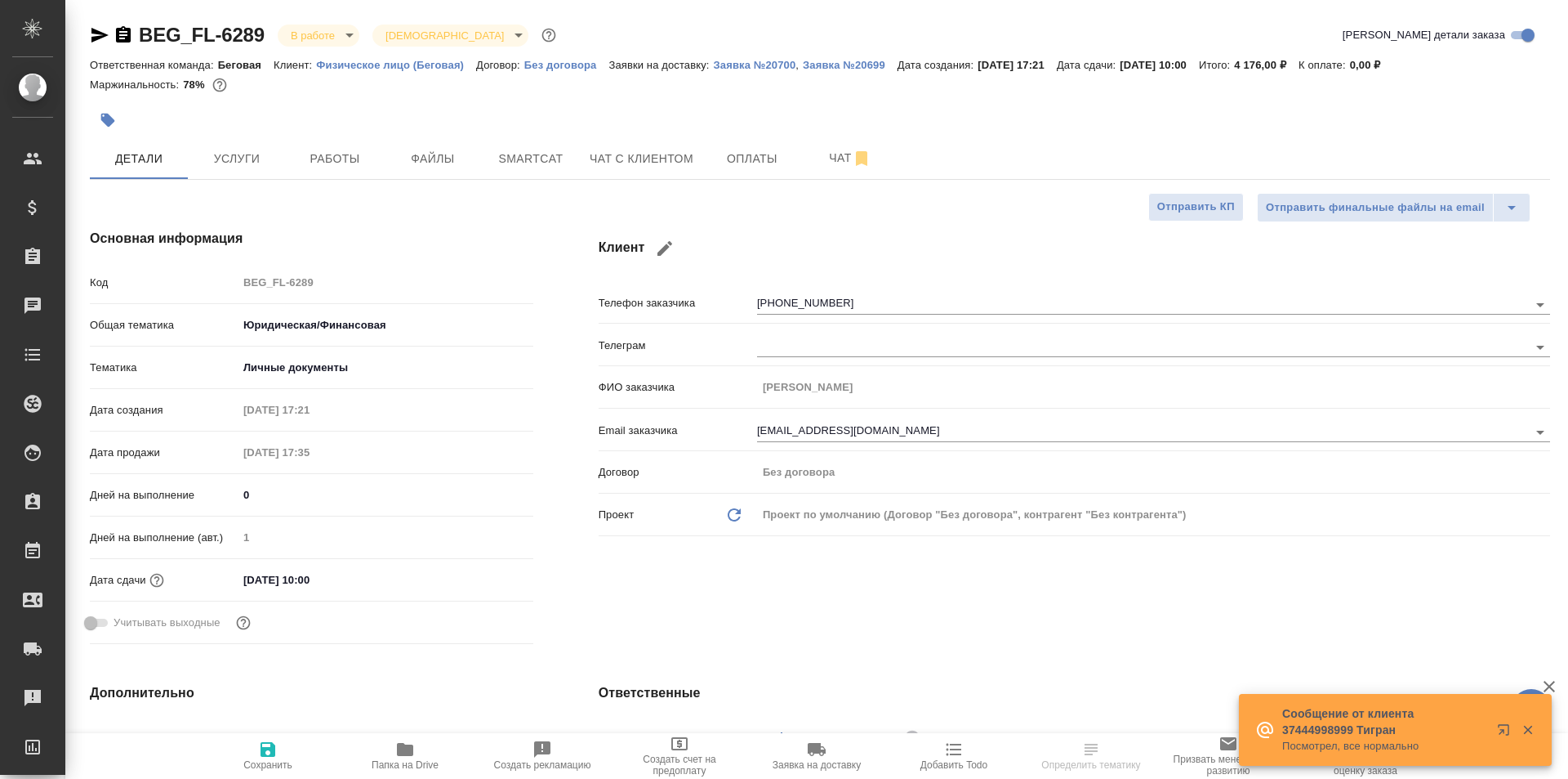
type textarea "x"
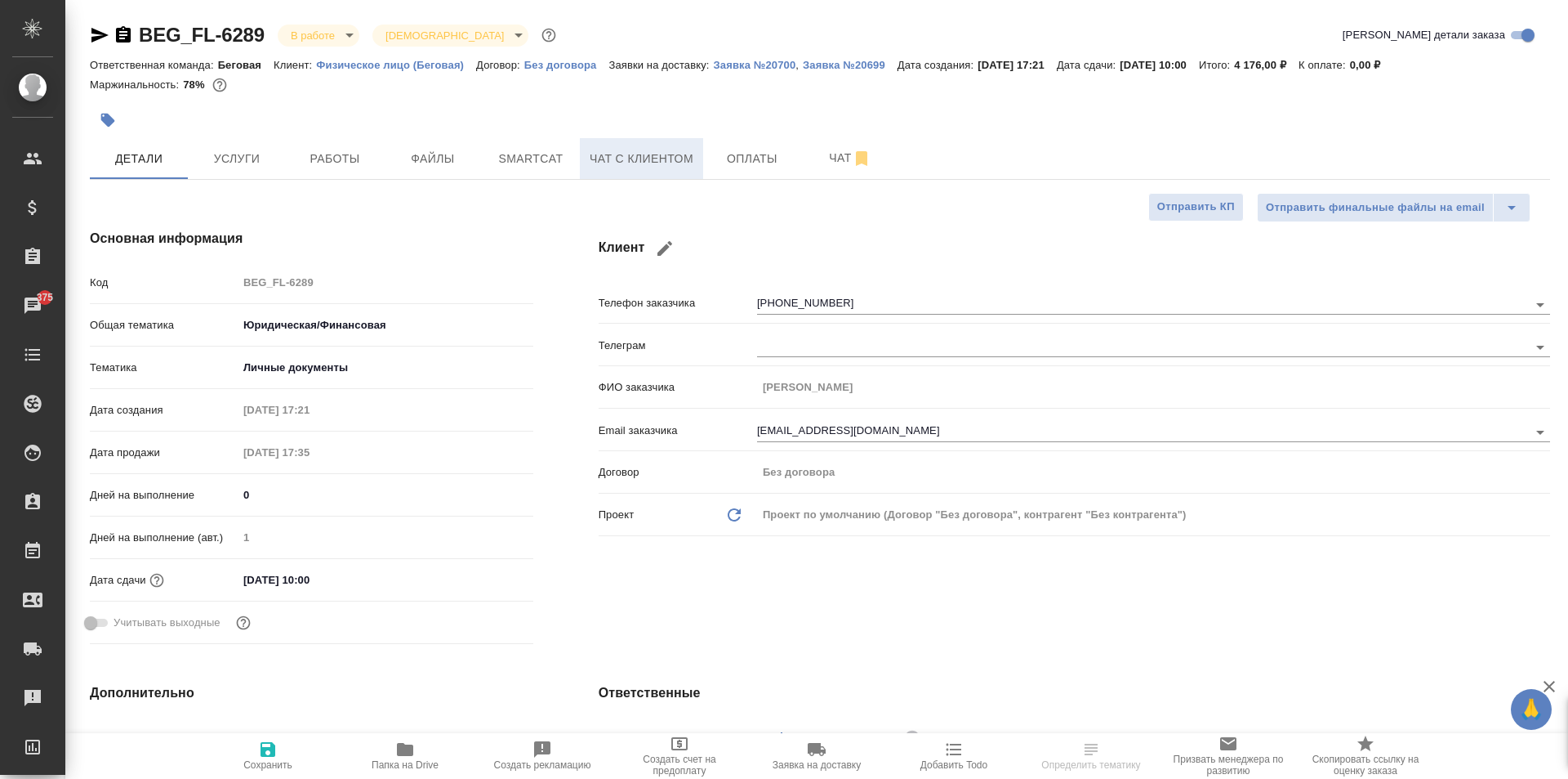
click at [642, 162] on span "Чат с клиентом" at bounding box center [641, 159] width 103 height 21
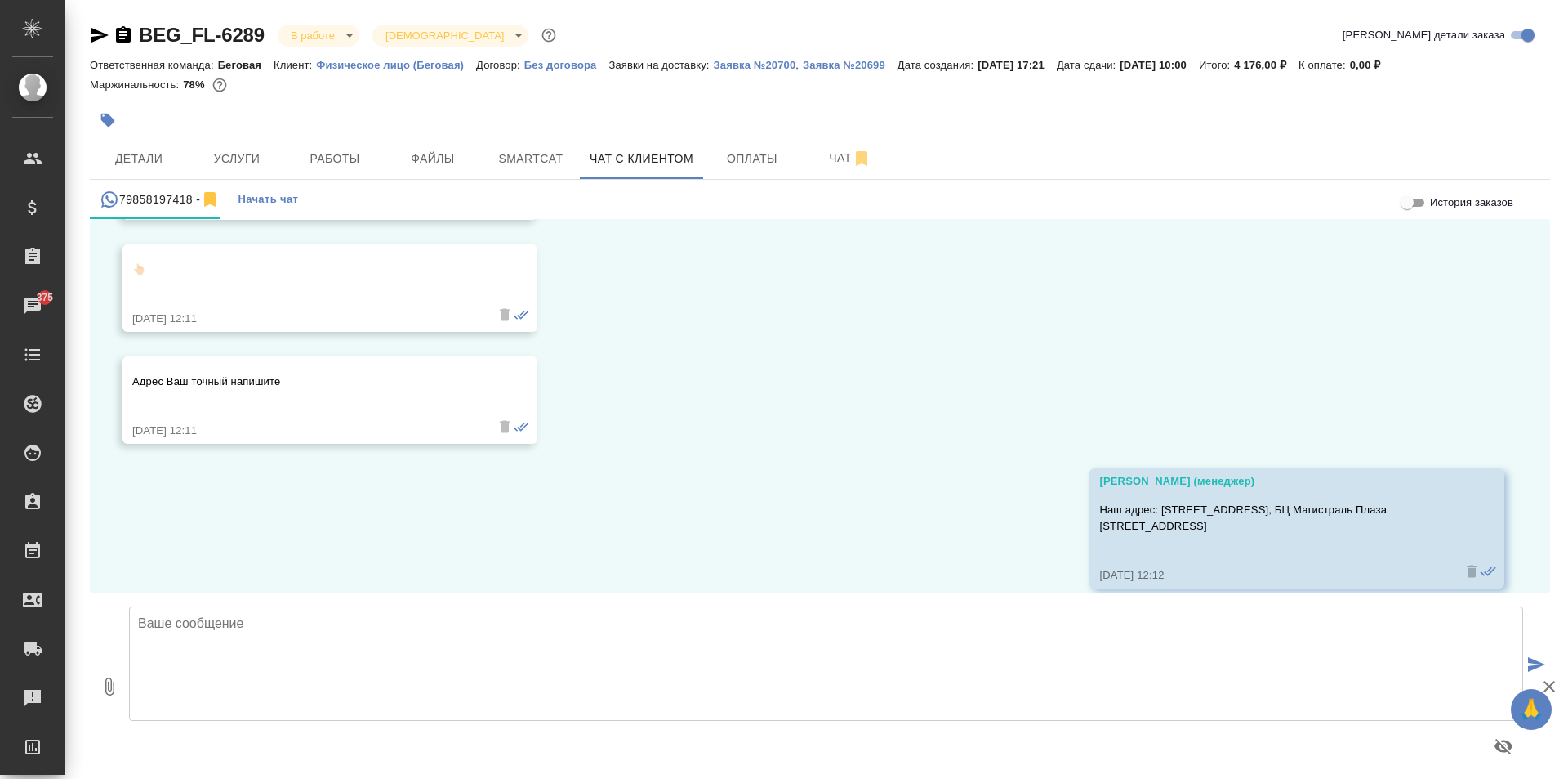
scroll to position [2044, 0]
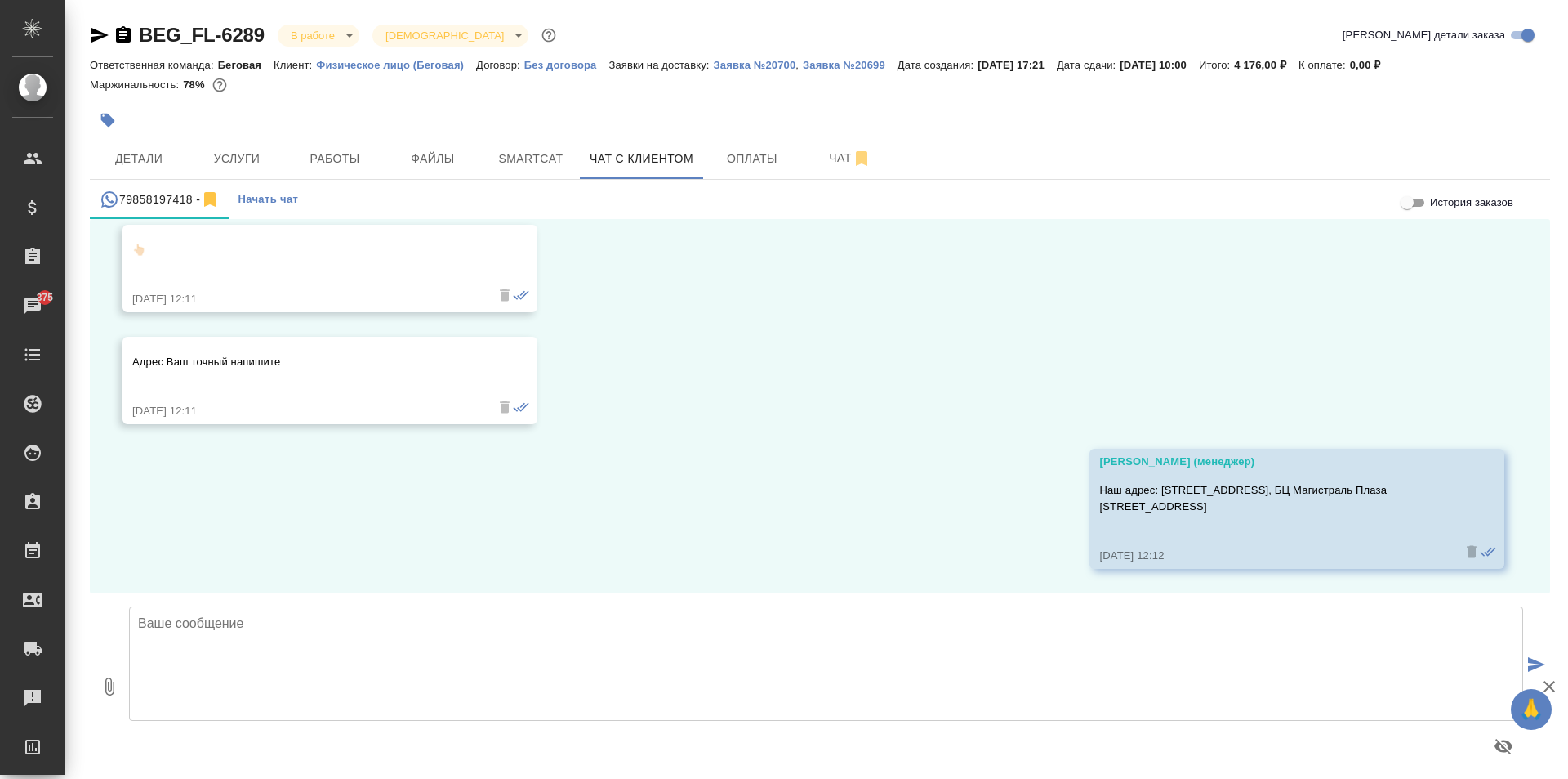
click at [354, 681] on textarea at bounding box center [826, 663] width 1394 height 114
type textarea "Направила Вам сканы на почту"
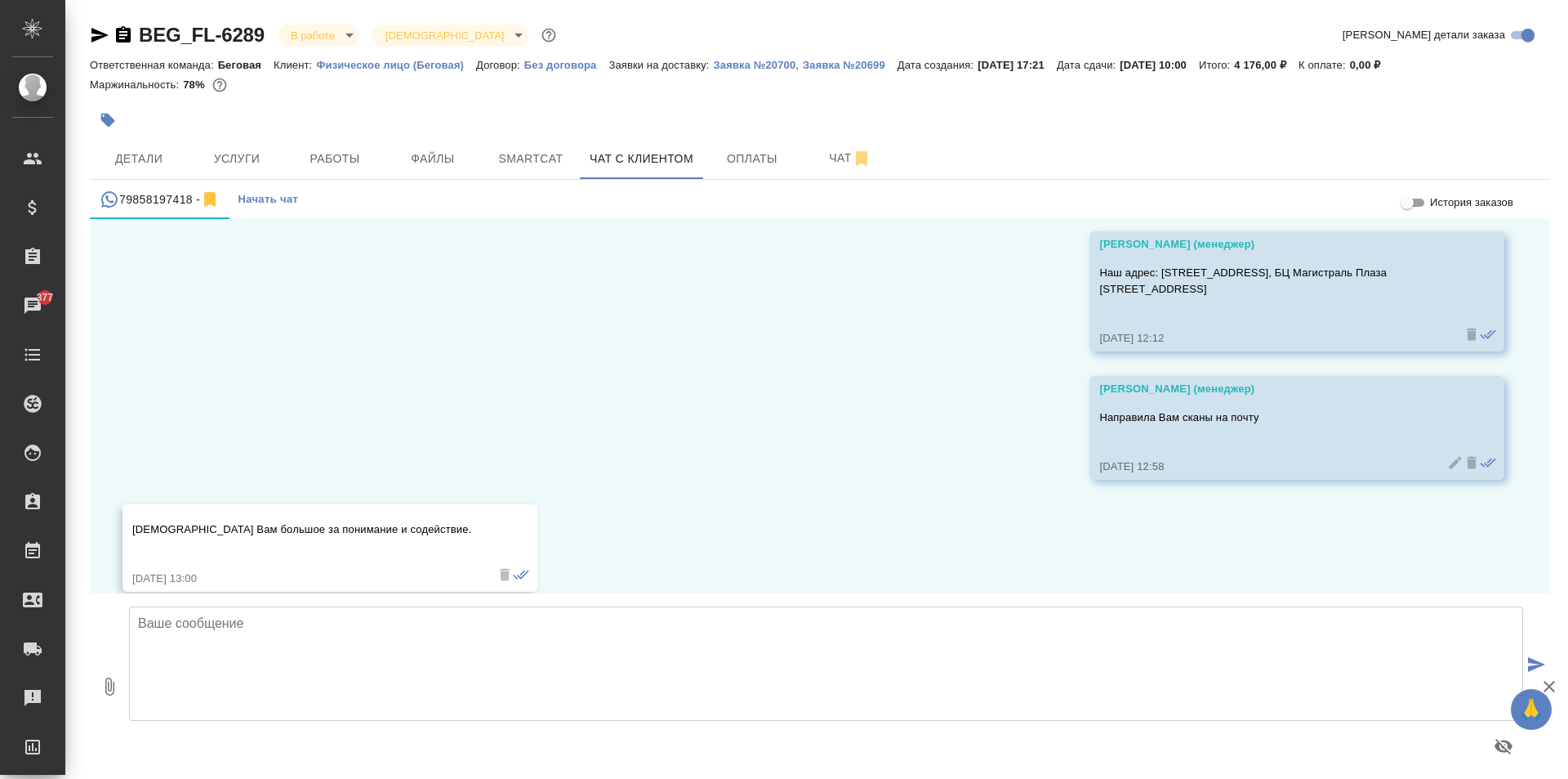
scroll to position [2284, 0]
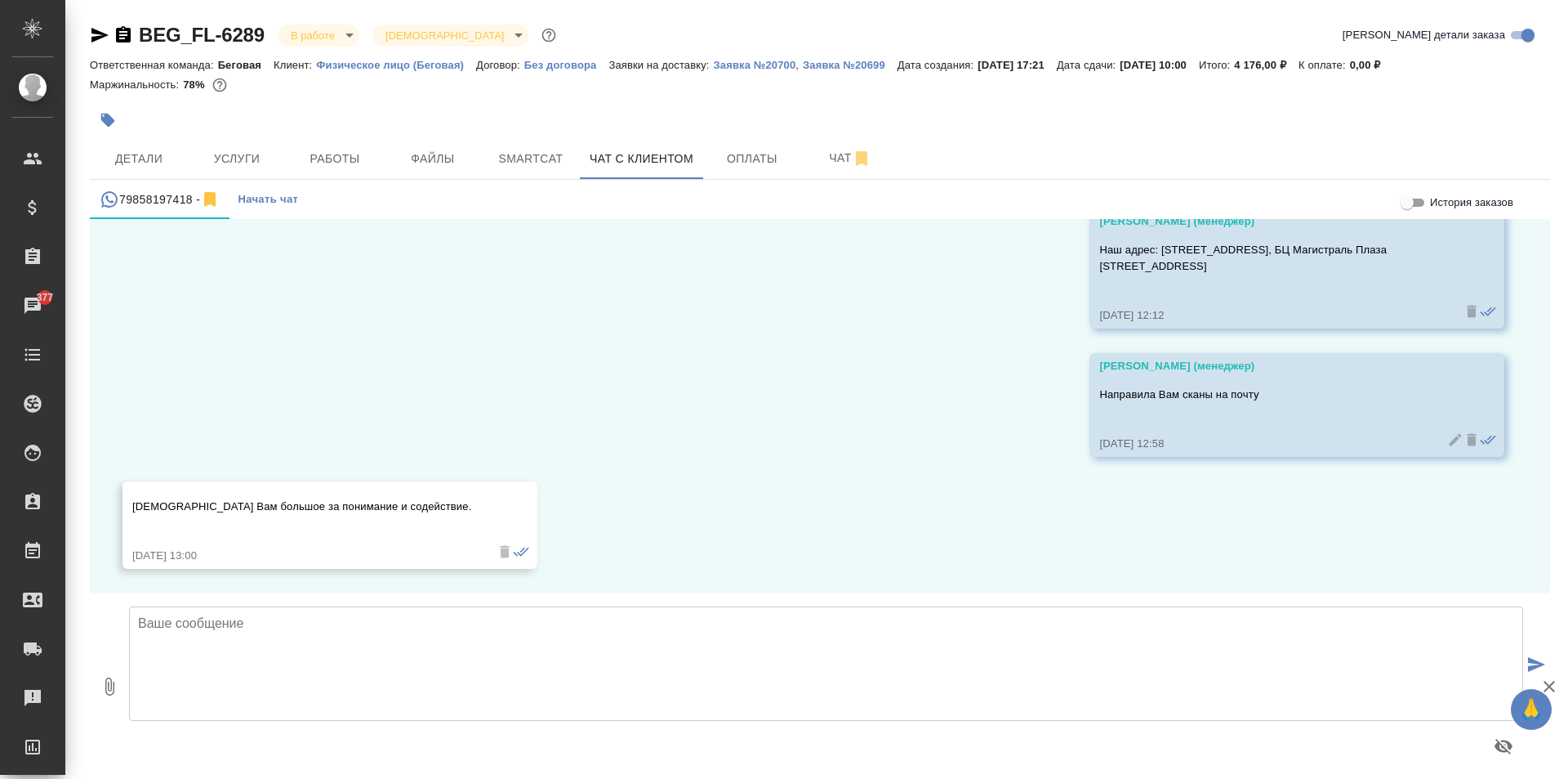
click at [764, 629] on textarea at bounding box center [826, 663] width 1394 height 114
type textarea "р"
type textarea "Рады помочь!"
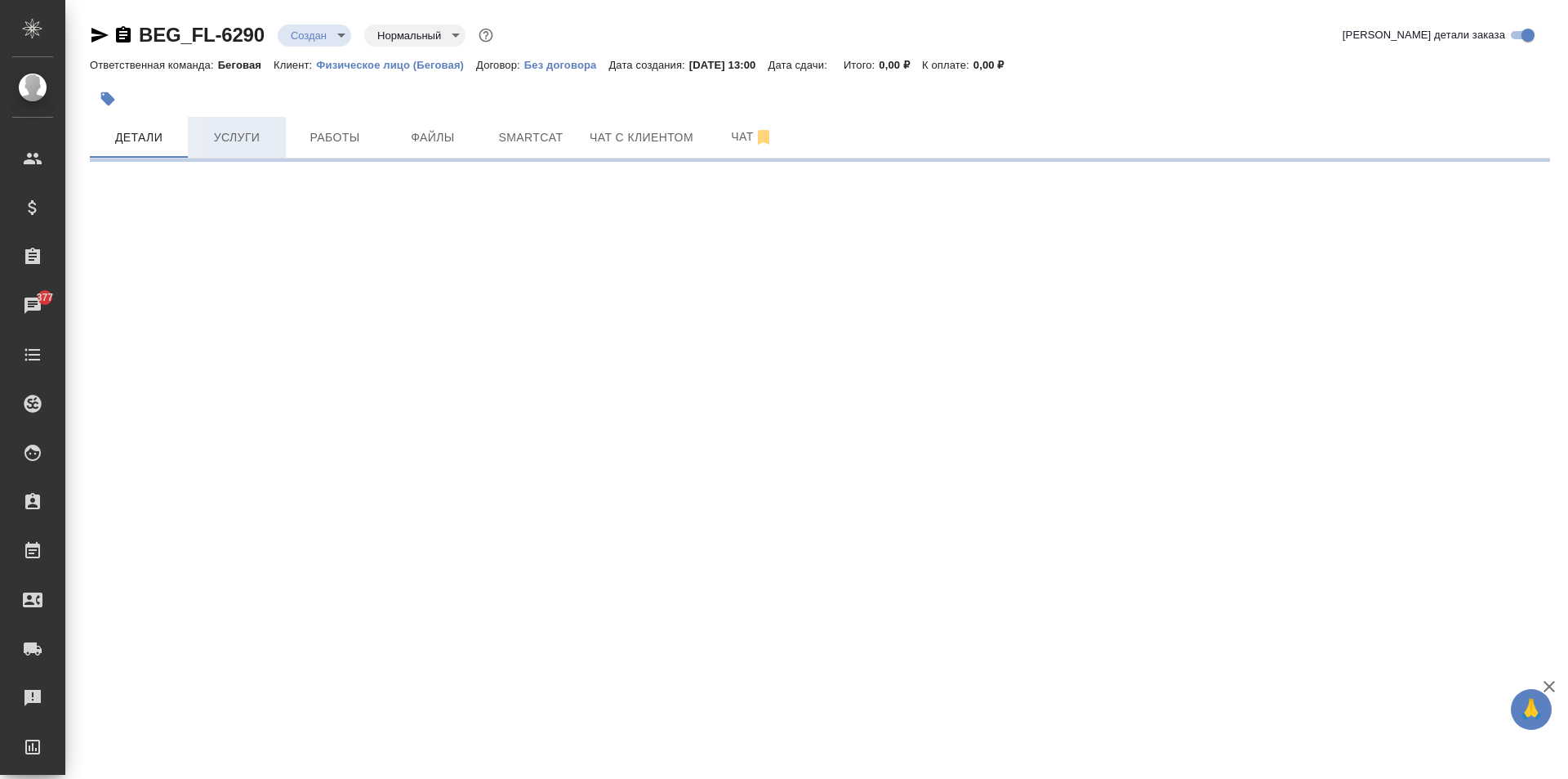
click at [247, 146] on span "Услуги" at bounding box center [237, 137] width 78 height 21
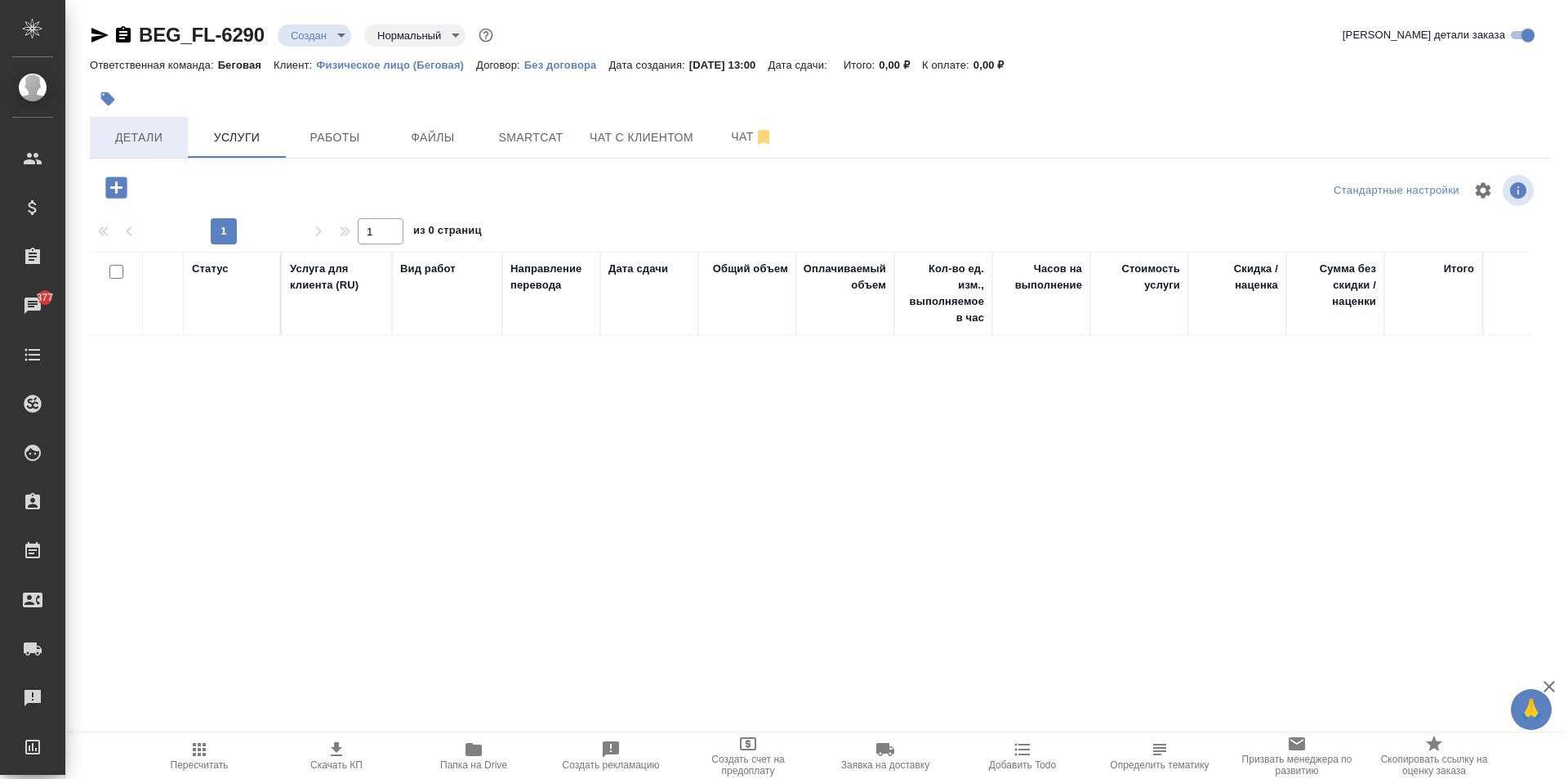
click at [169, 146] on span "Детали" at bounding box center [139, 137] width 78 height 21
click at [149, 137] on span "Детали" at bounding box center [139, 137] width 78 height 21
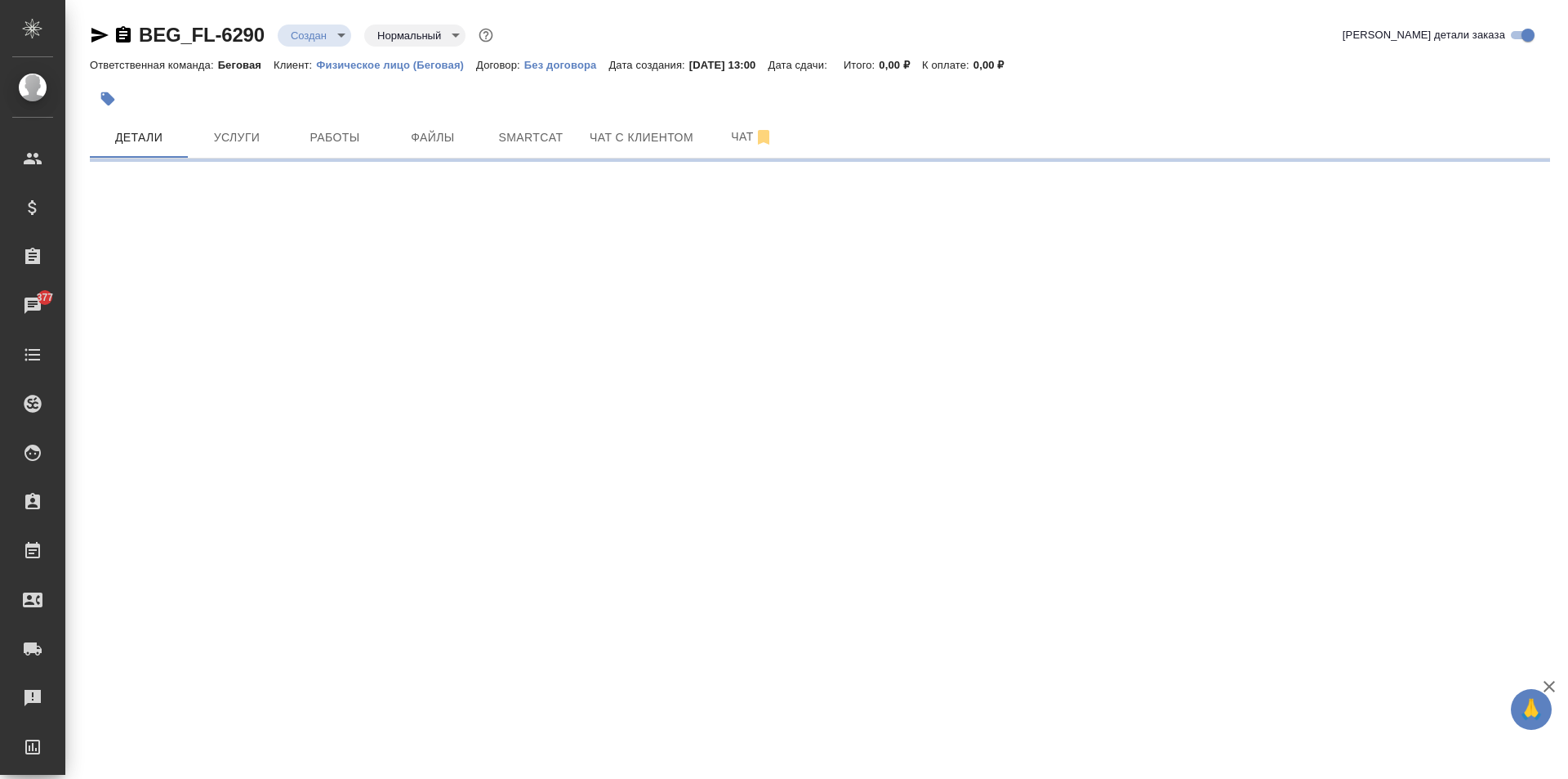
select select "RU"
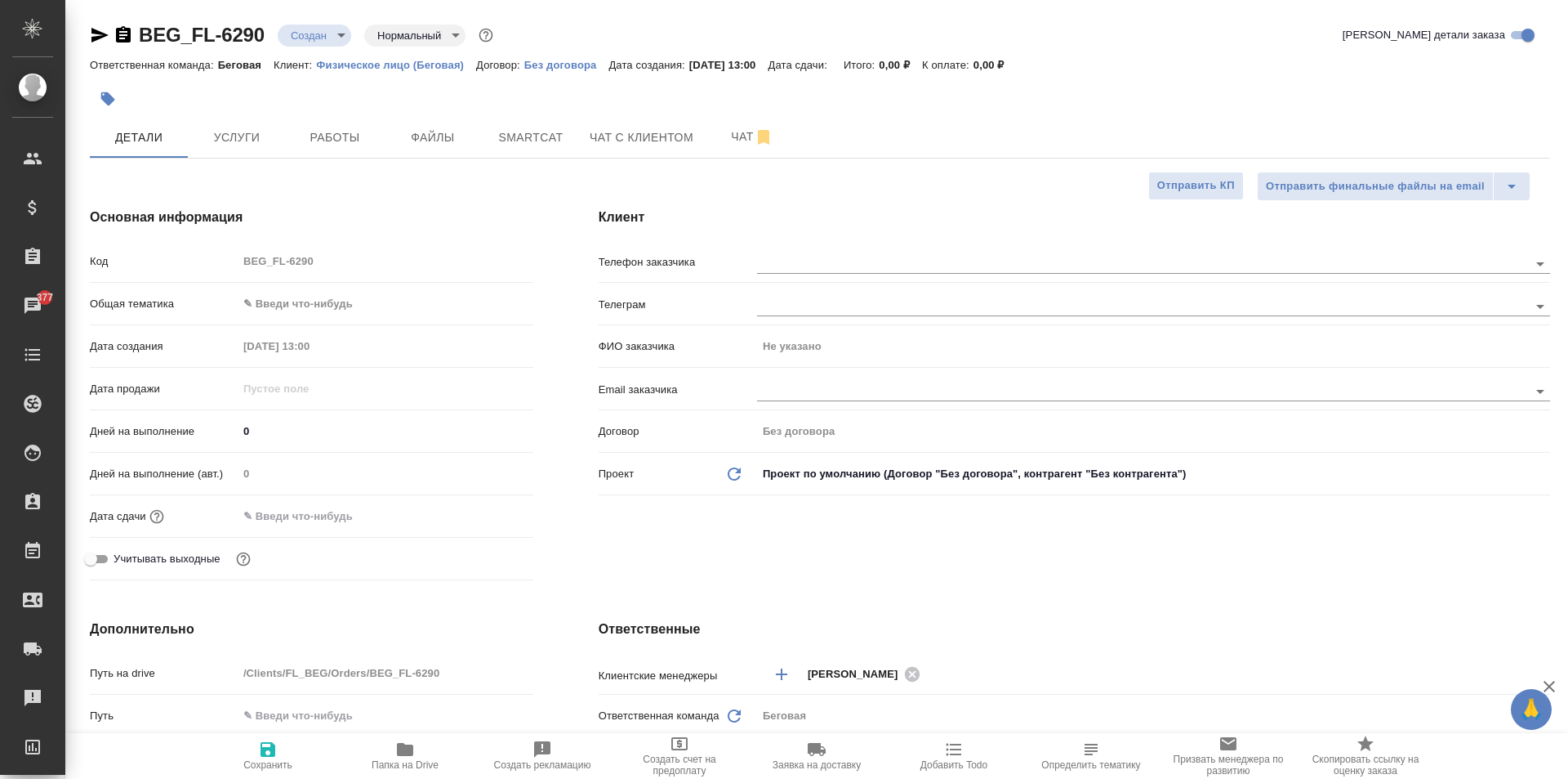
type textarea "x"
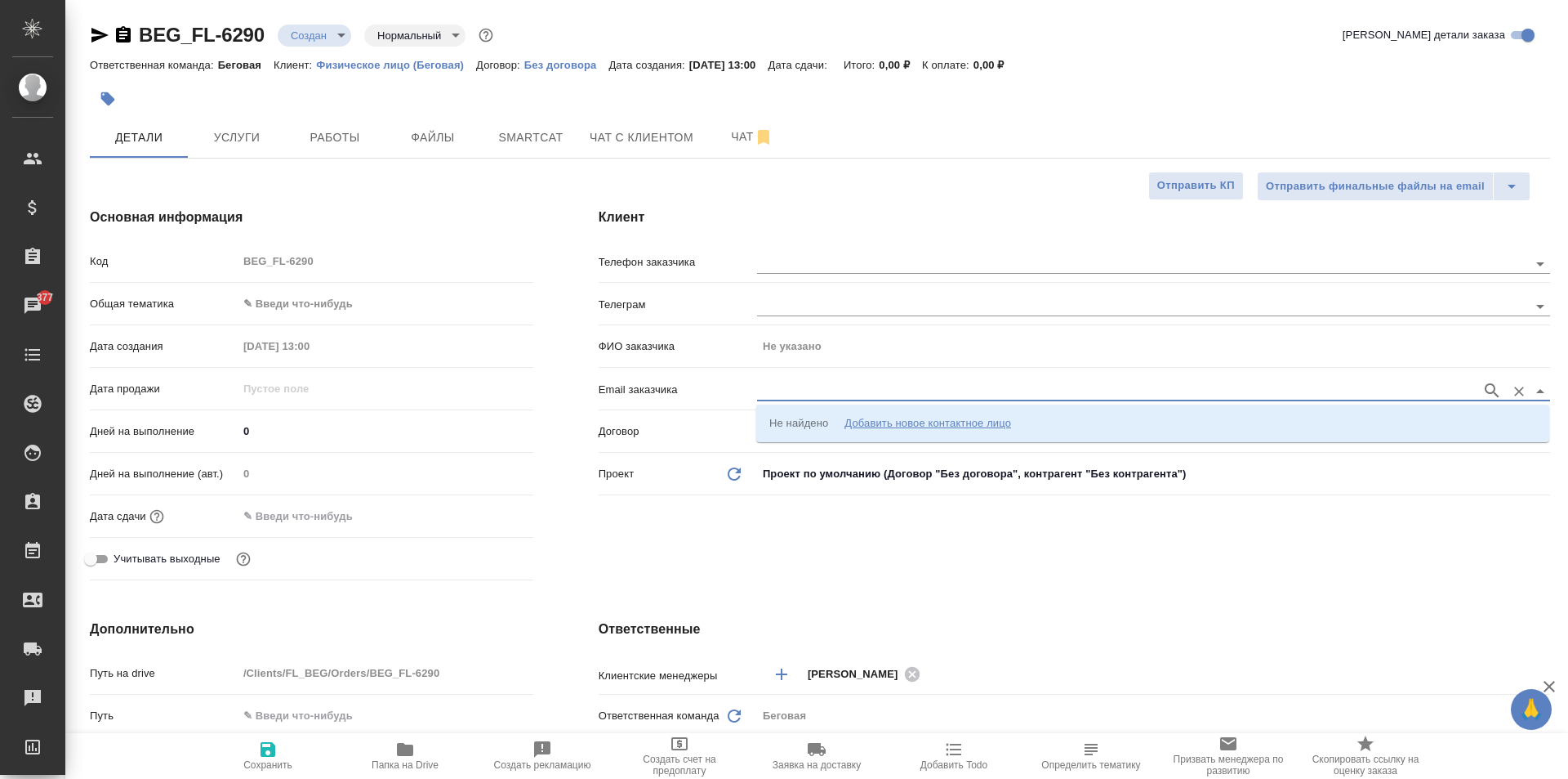
click at [805, 393] on input "text" at bounding box center [1115, 391] width 716 height 20
paste input "[EMAIL_ADDRESS][DOMAIN_NAME]"
type input "[EMAIL_ADDRESS][DOMAIN_NAME]"
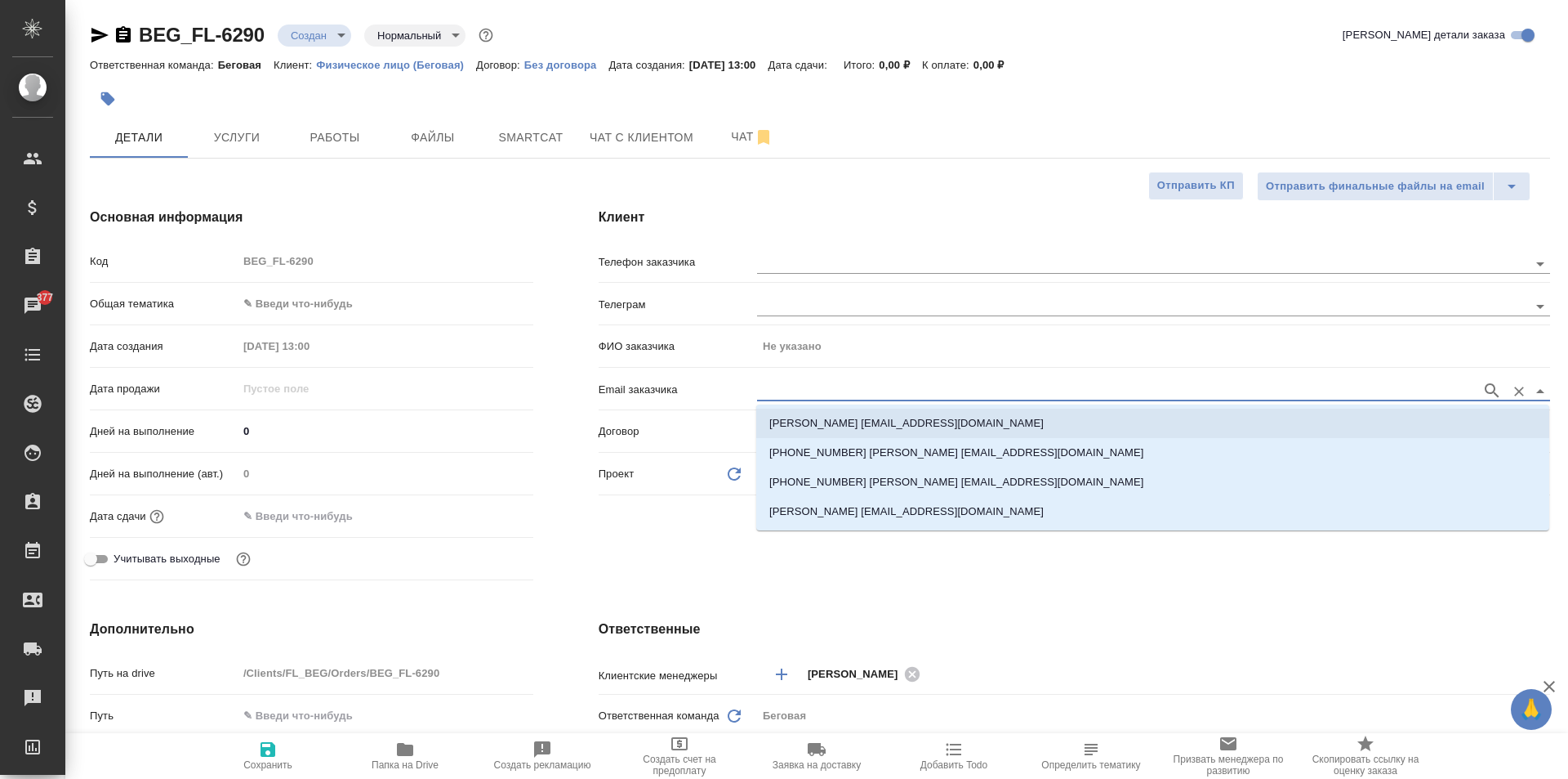
click at [809, 418] on p "[PERSON_NAME] [EMAIL_ADDRESS][DOMAIN_NAME]" at bounding box center [907, 423] width 275 height 16
type input "[PERSON_NAME]"
type input "[PERSON_NAME] [EMAIL_ADDRESS][DOMAIN_NAME]"
type textarea "x"
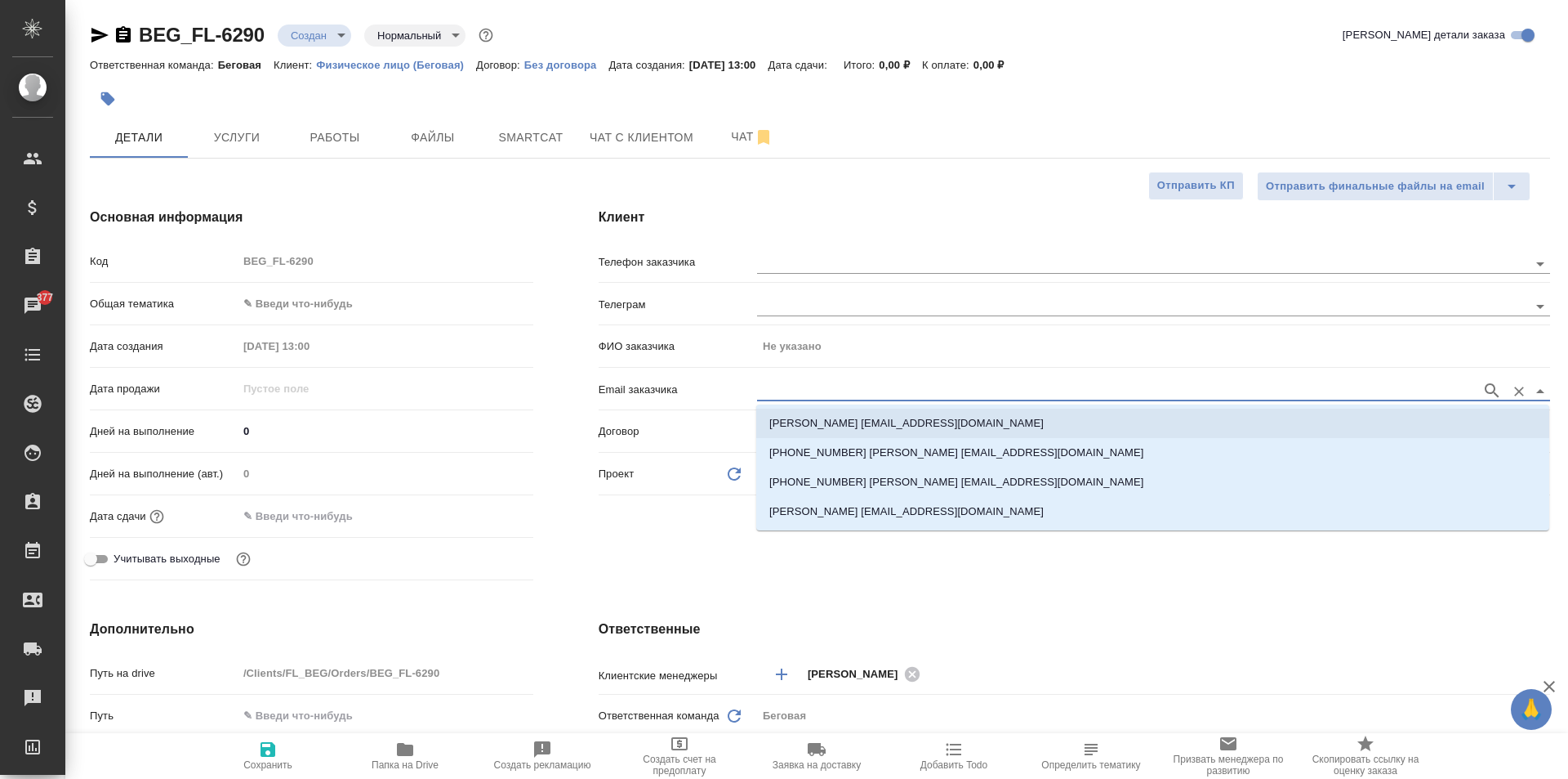
type textarea "x"
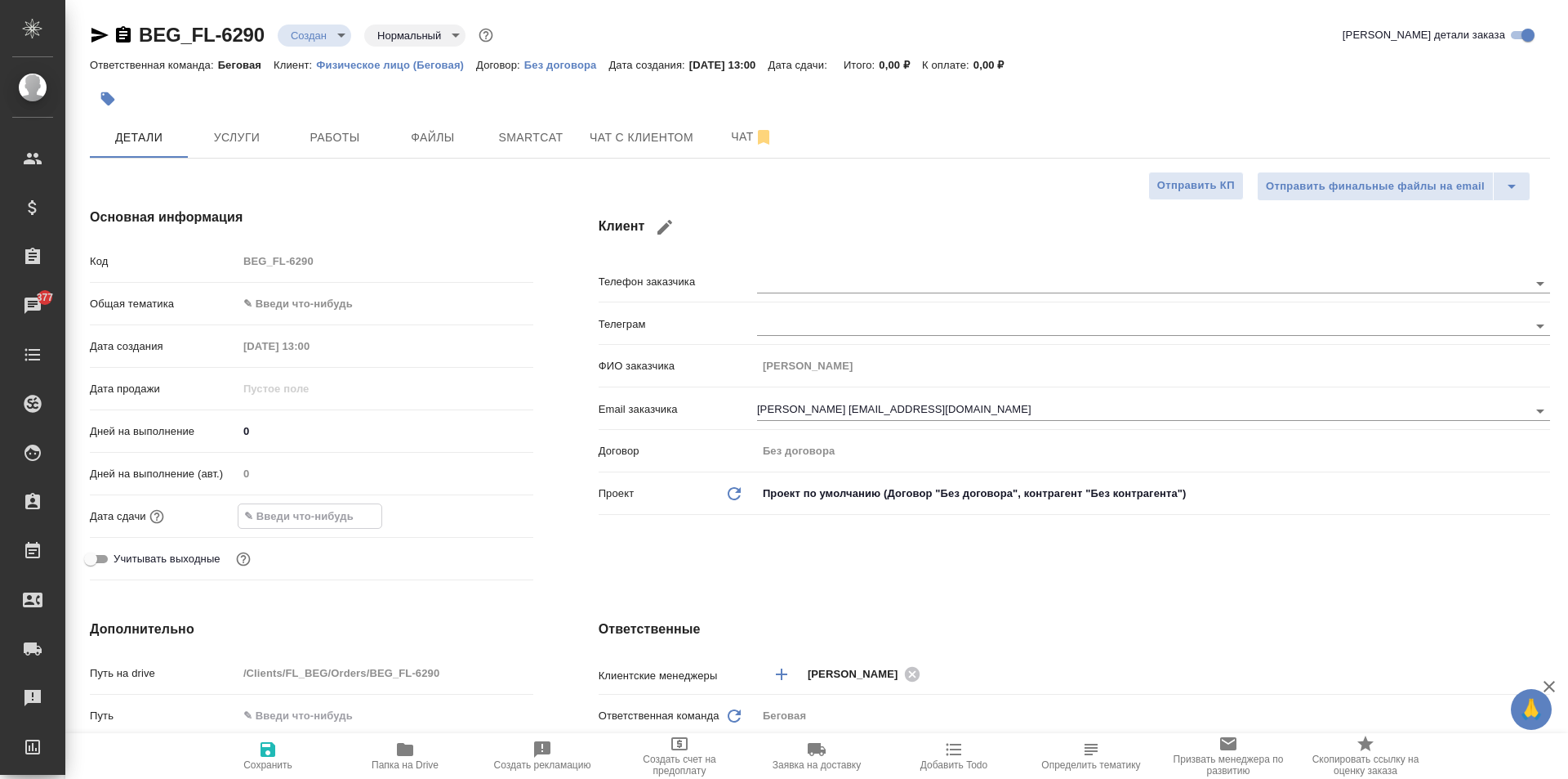
click at [309, 512] on input "text" at bounding box center [309, 516] width 143 height 24
click at [476, 515] on icon "button" at bounding box center [486, 515] width 20 height 20
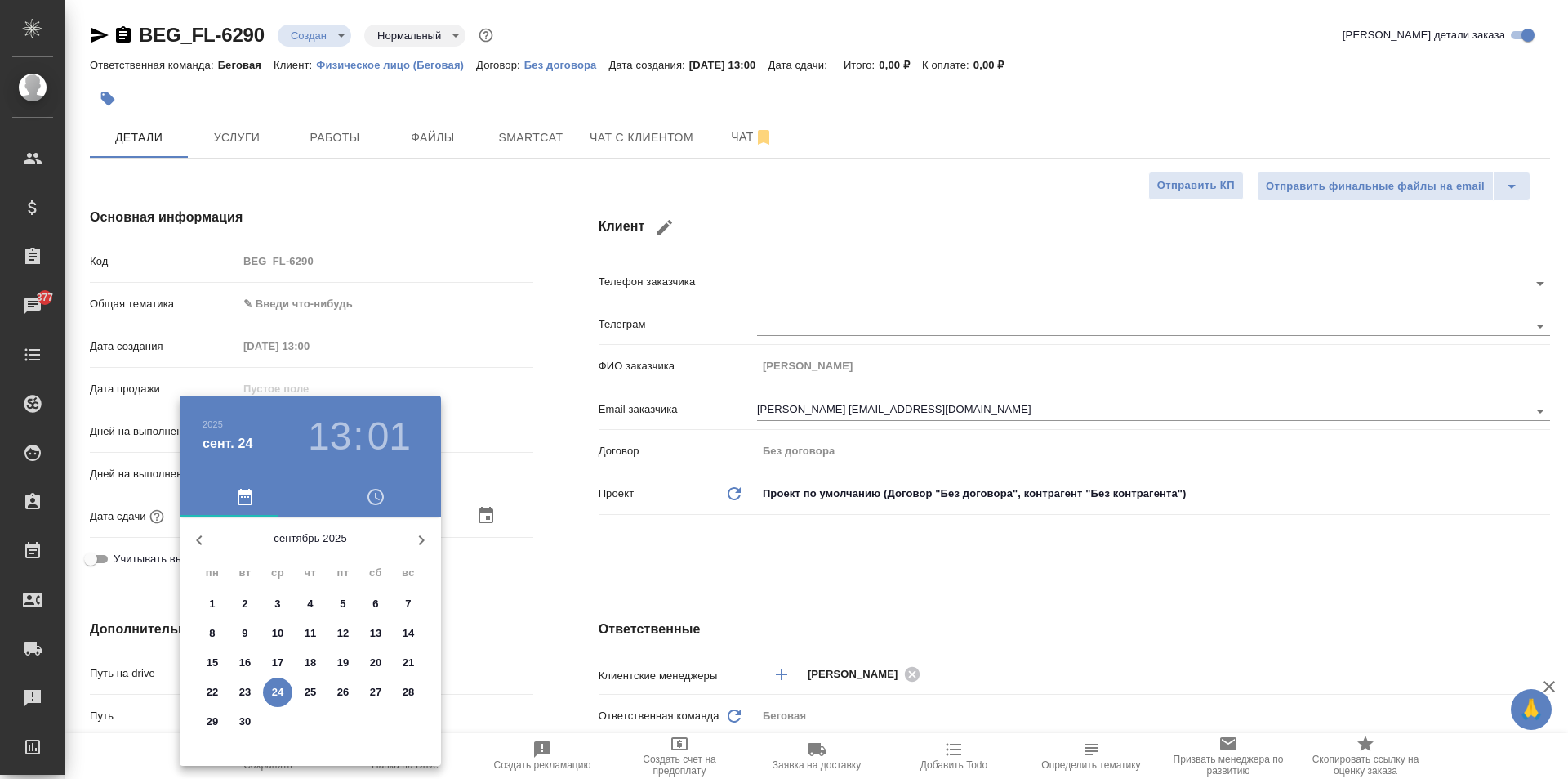
click at [302, 691] on span "25" at bounding box center [309, 692] width 29 height 16
type input "25.09.2025 13:01"
type textarea "x"
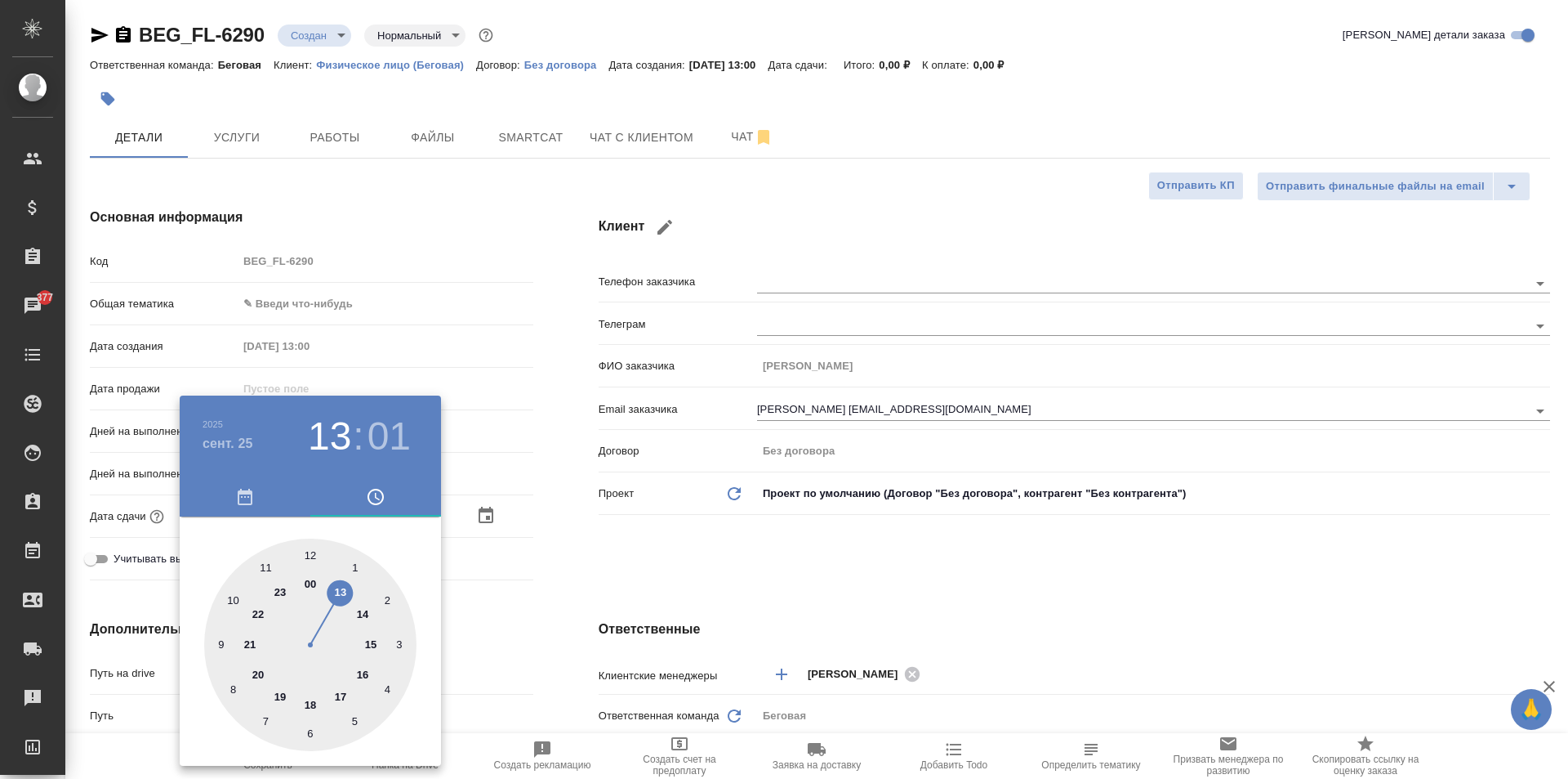
click at [268, 570] on div at bounding box center [310, 644] width 212 height 212
type input "25.09.2025 11:01"
type textarea "x"
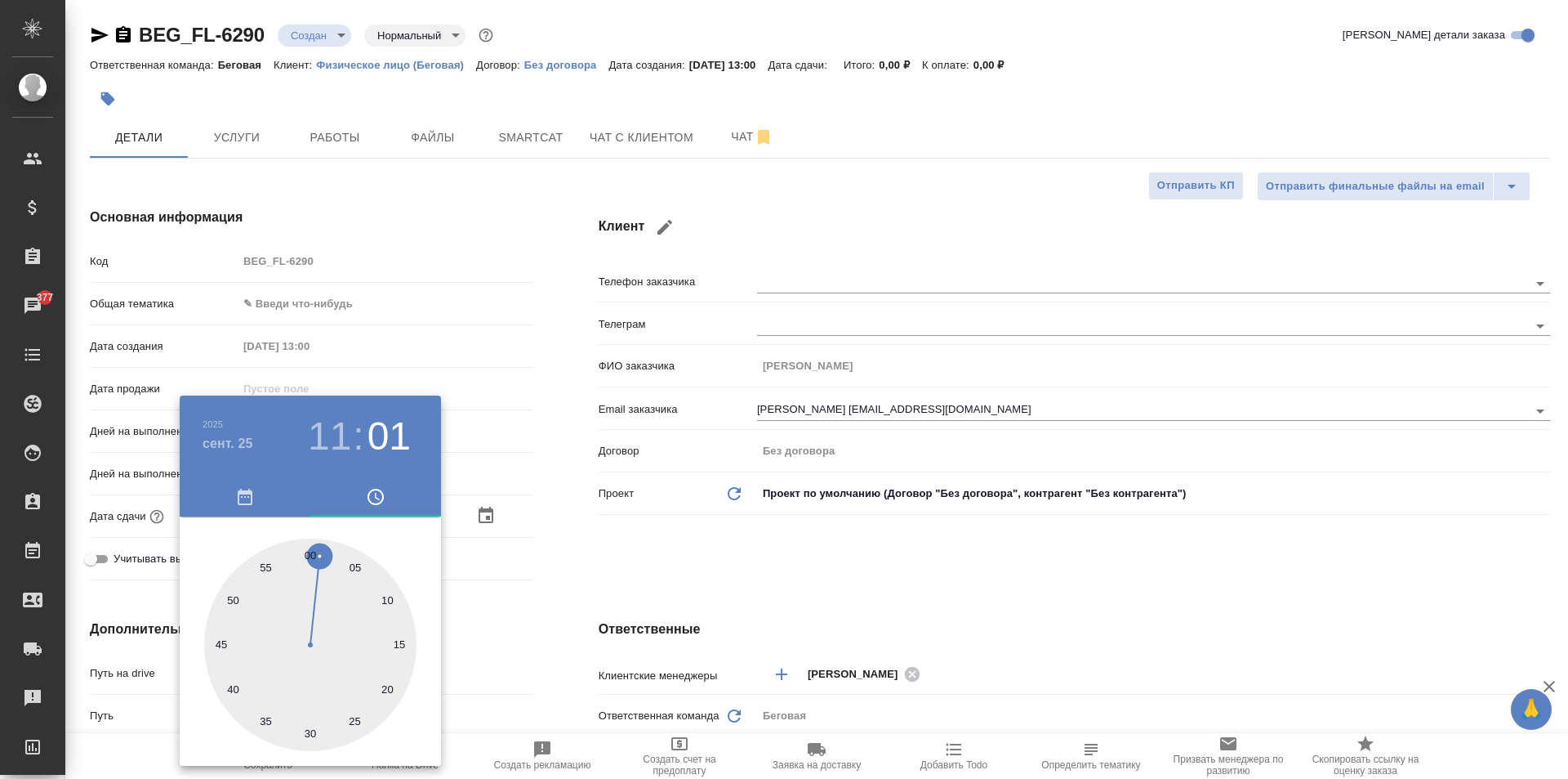
click at [306, 553] on div at bounding box center [310, 644] width 212 height 212
type input "25.09.2025 11:00"
type textarea "x"
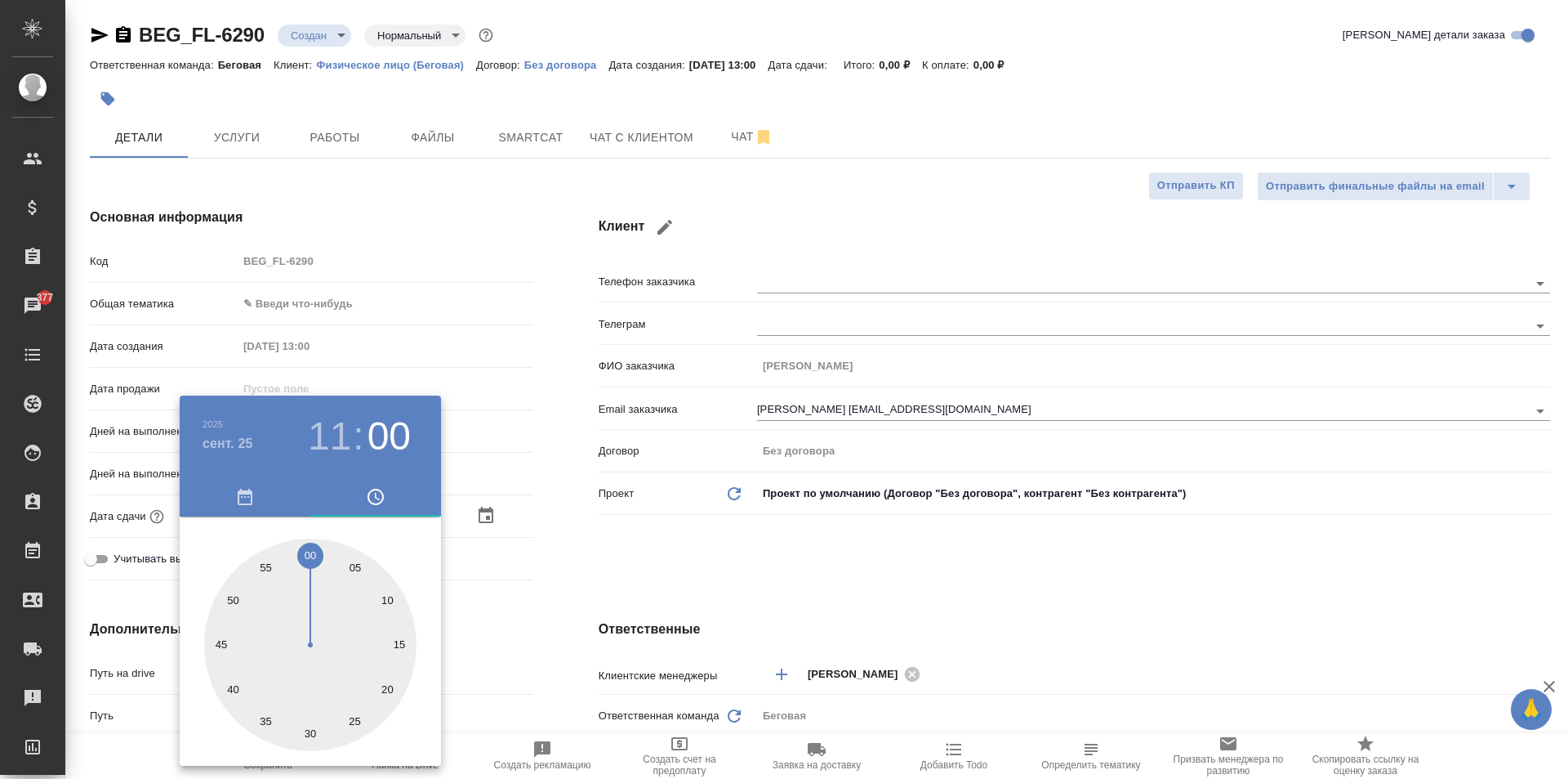
click at [340, 424] on h3 "11" at bounding box center [329, 435] width 44 height 46
click at [235, 596] on div at bounding box center [310, 644] width 212 height 212
type input "25.09.2025 10:00"
type textarea "x"
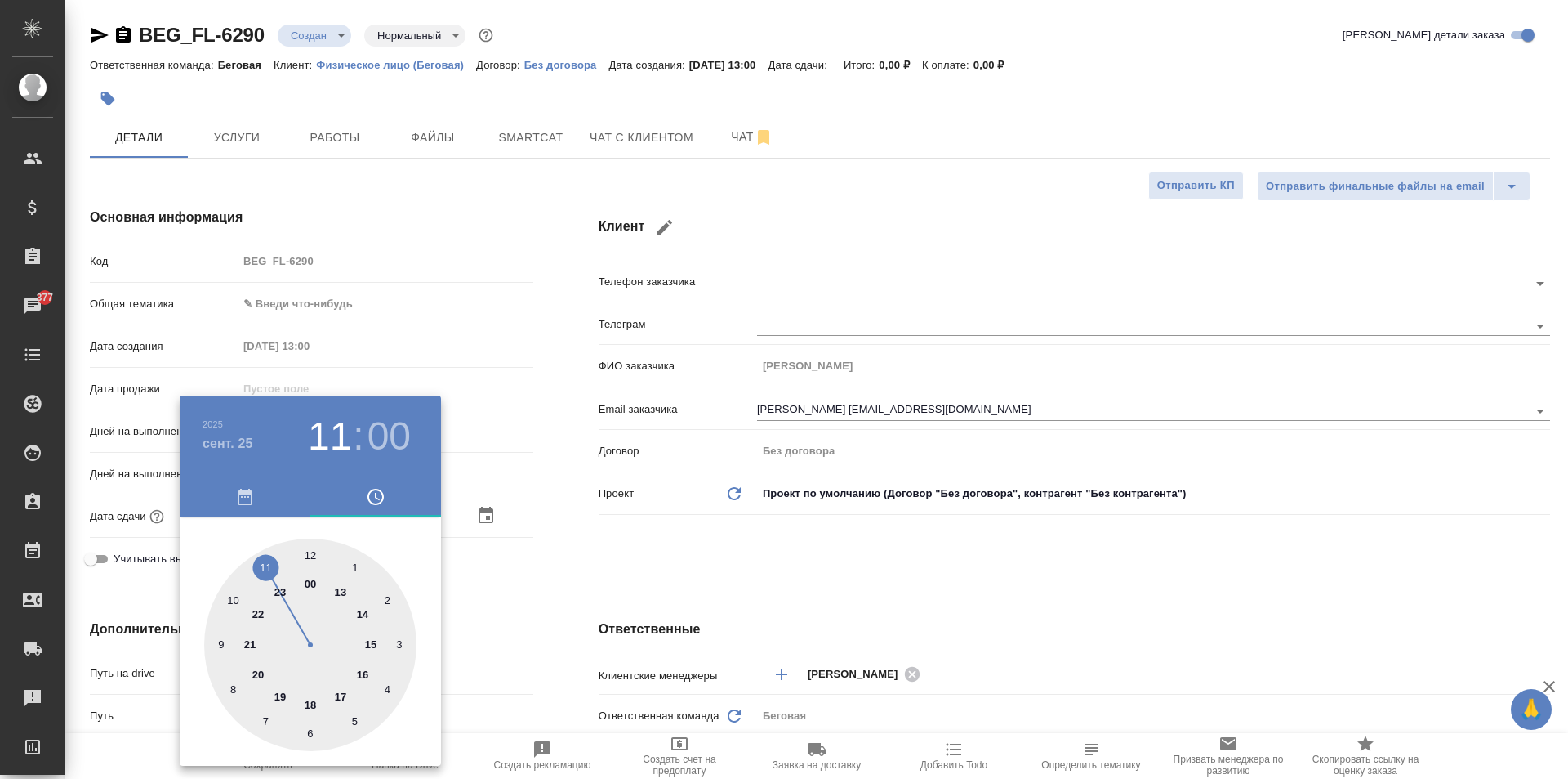
type textarea "x"
click at [314, 553] on div at bounding box center [310, 644] width 212 height 212
type textarea "x"
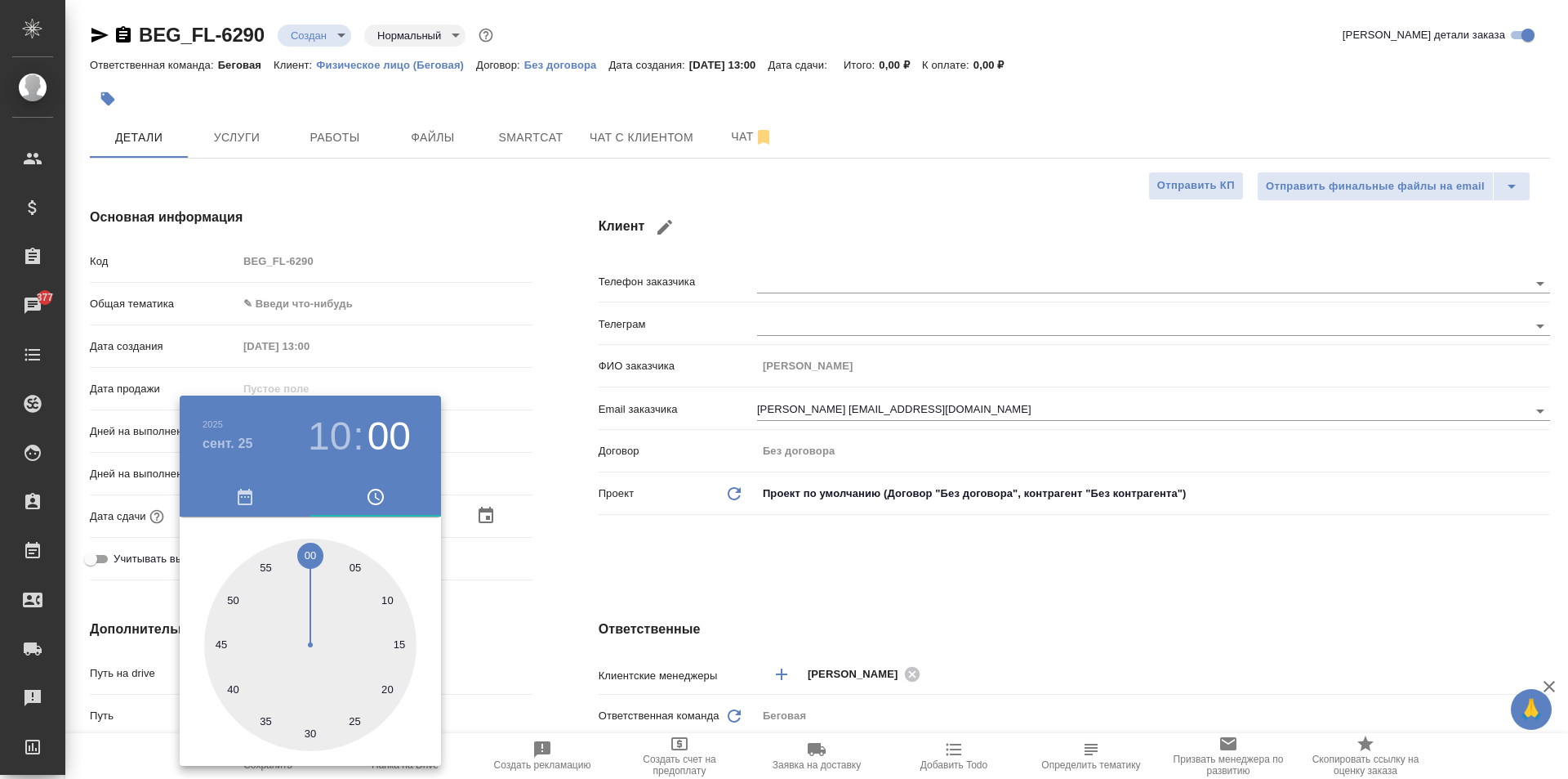
click at [525, 584] on div at bounding box center [784, 389] width 1568 height 779
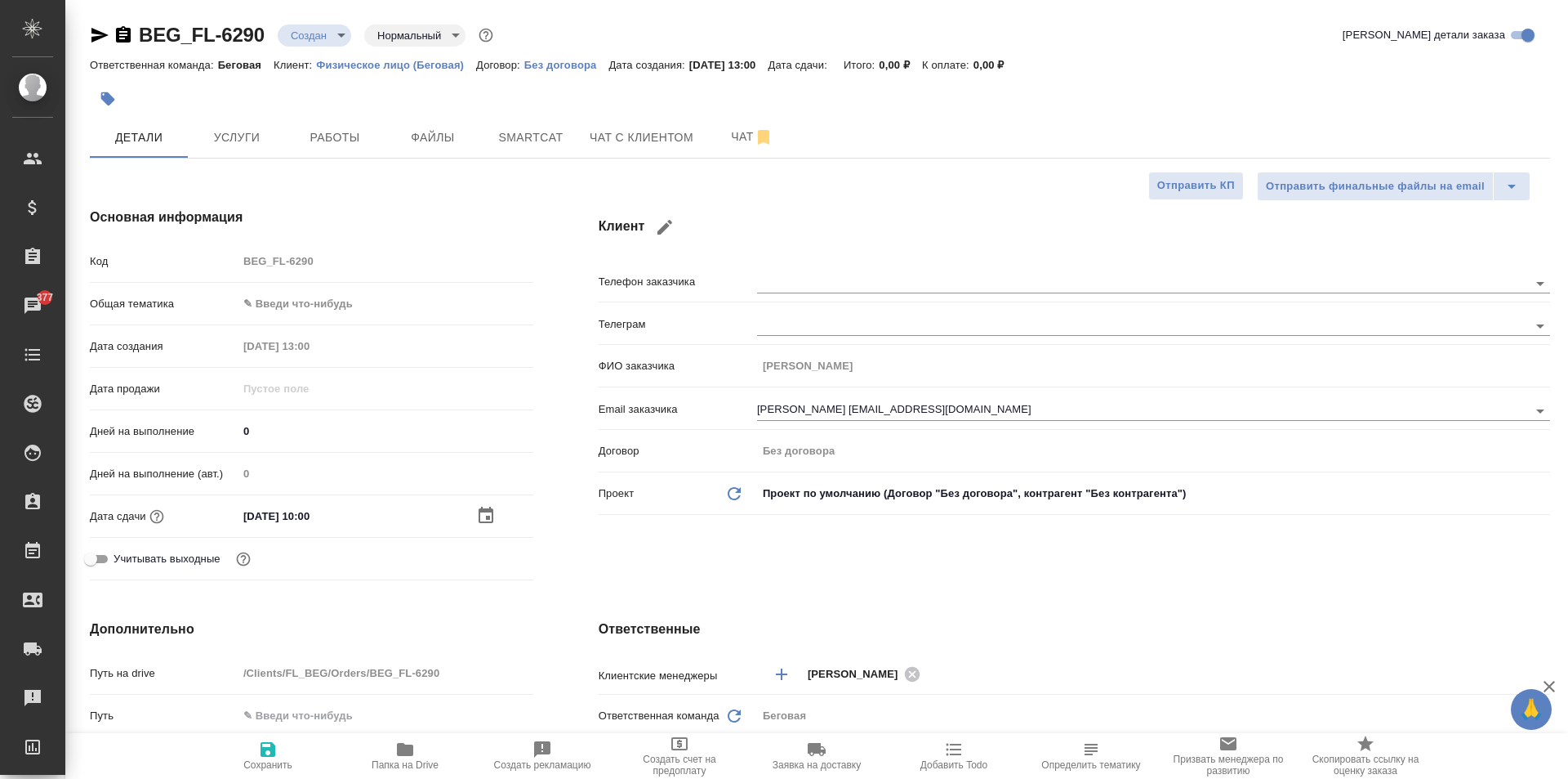
type textarea "x"
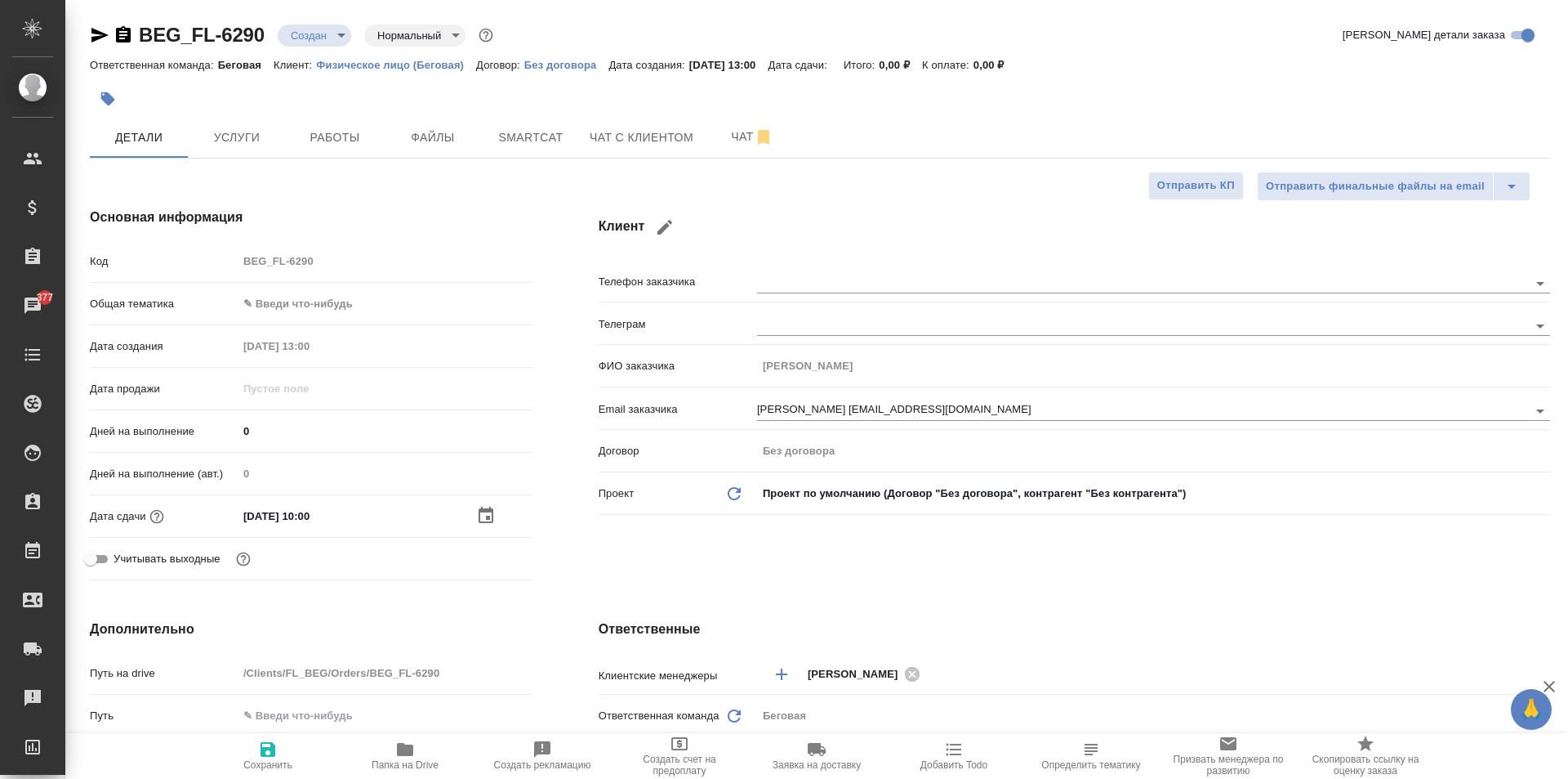
type textarea "x"
click at [339, 291] on body "🙏 .cls-1 fill:#fff; AWATERA Moskalets Alina Клиенты Спецификации Заказы 377 Чат…" at bounding box center [784, 389] width 1568 height 779
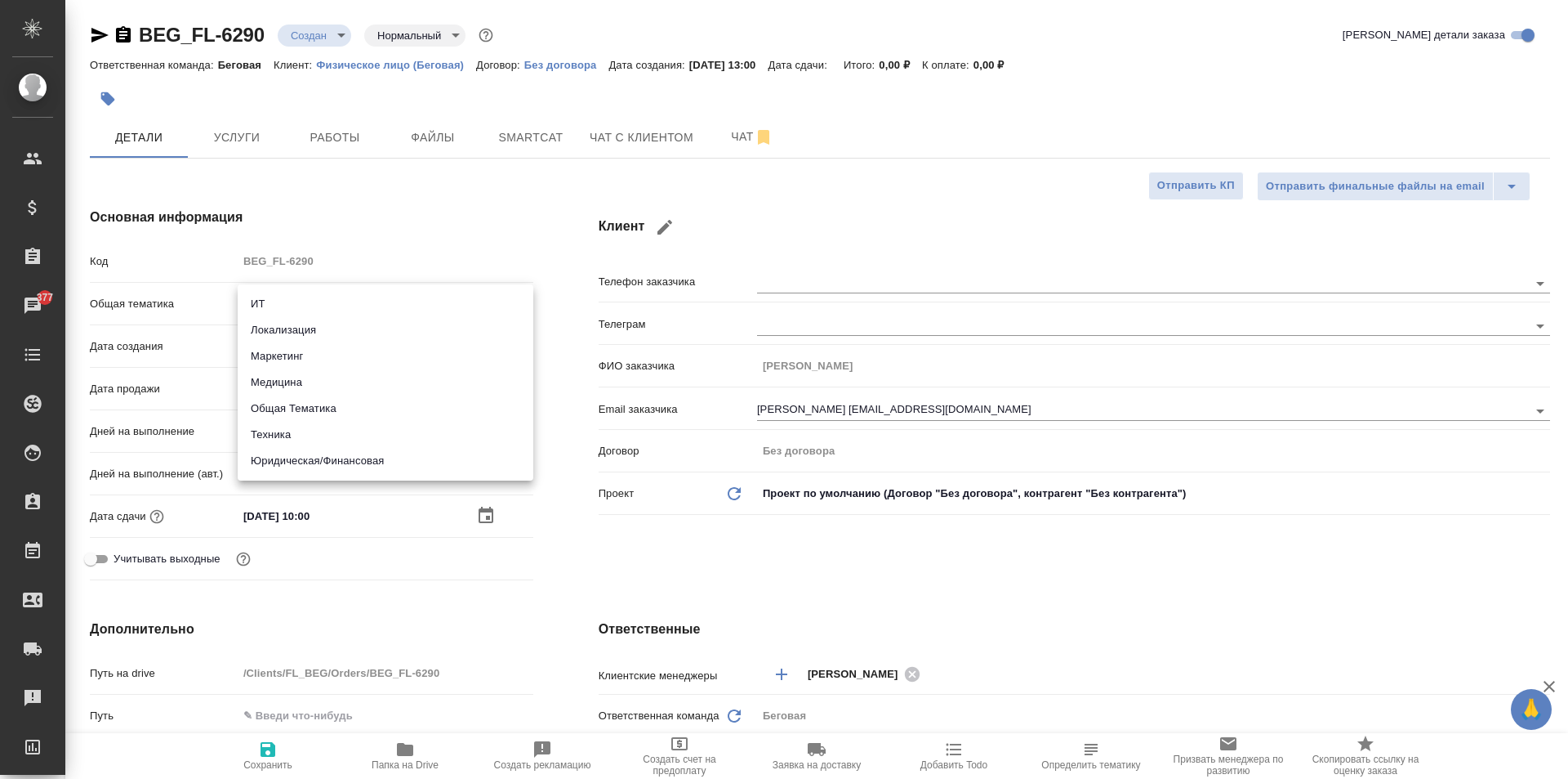
click at [334, 466] on li "Юридическая/Финансовая" at bounding box center [384, 460] width 295 height 26
type input "yr-fn"
type textarea "x"
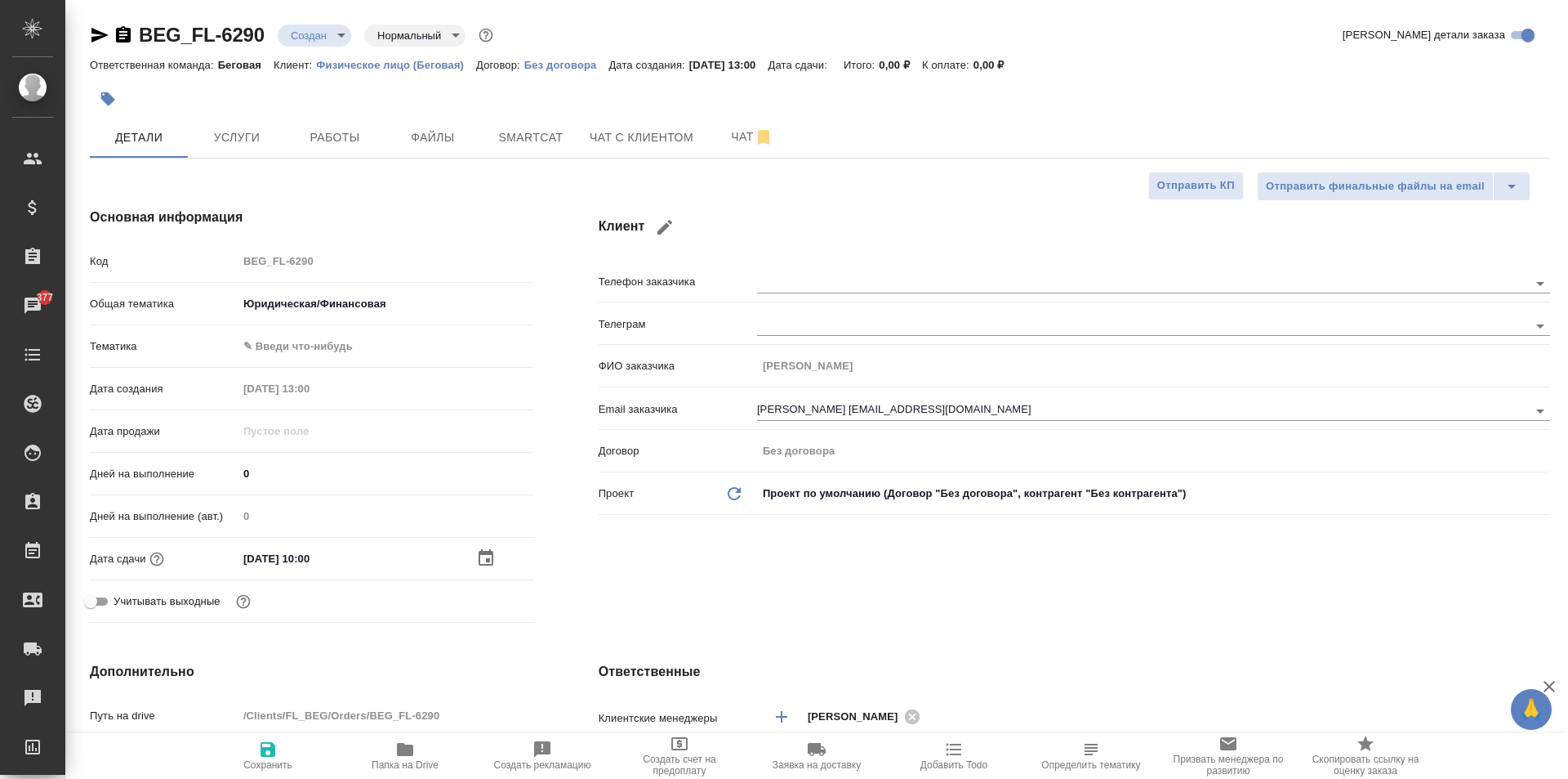
click at [293, 332] on body "🙏 .cls-1 fill:#fff; AWATERA Moskalets Alina Клиенты Спецификации Заказы 377 Чат…" at bounding box center [784, 389] width 1568 height 779
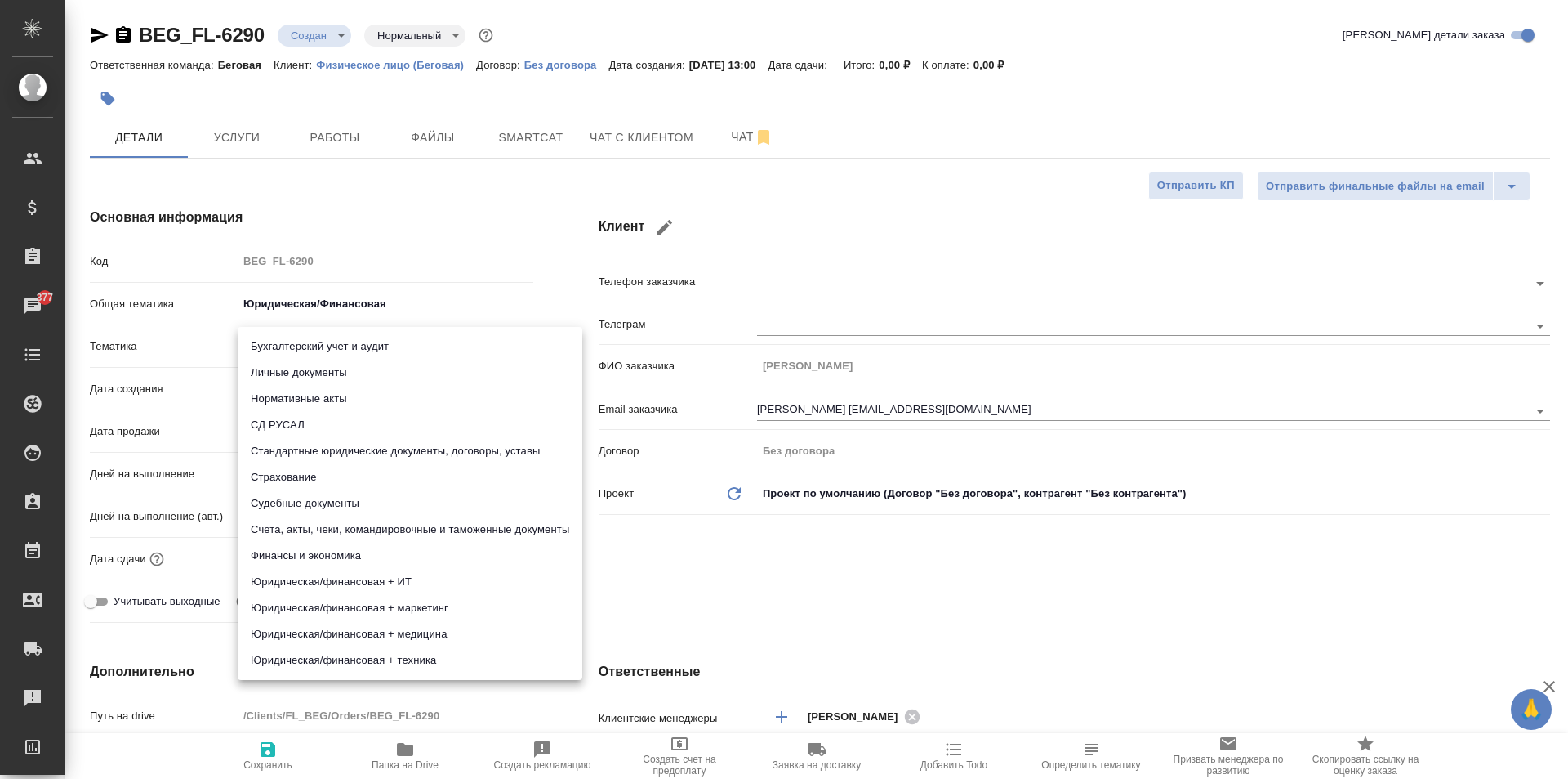
click at [334, 447] on li "Стандартные юридические документы, договоры, уставы" at bounding box center [409, 451] width 344 height 26
type textarea "x"
type input "5f647205b73bc97568ca66bf"
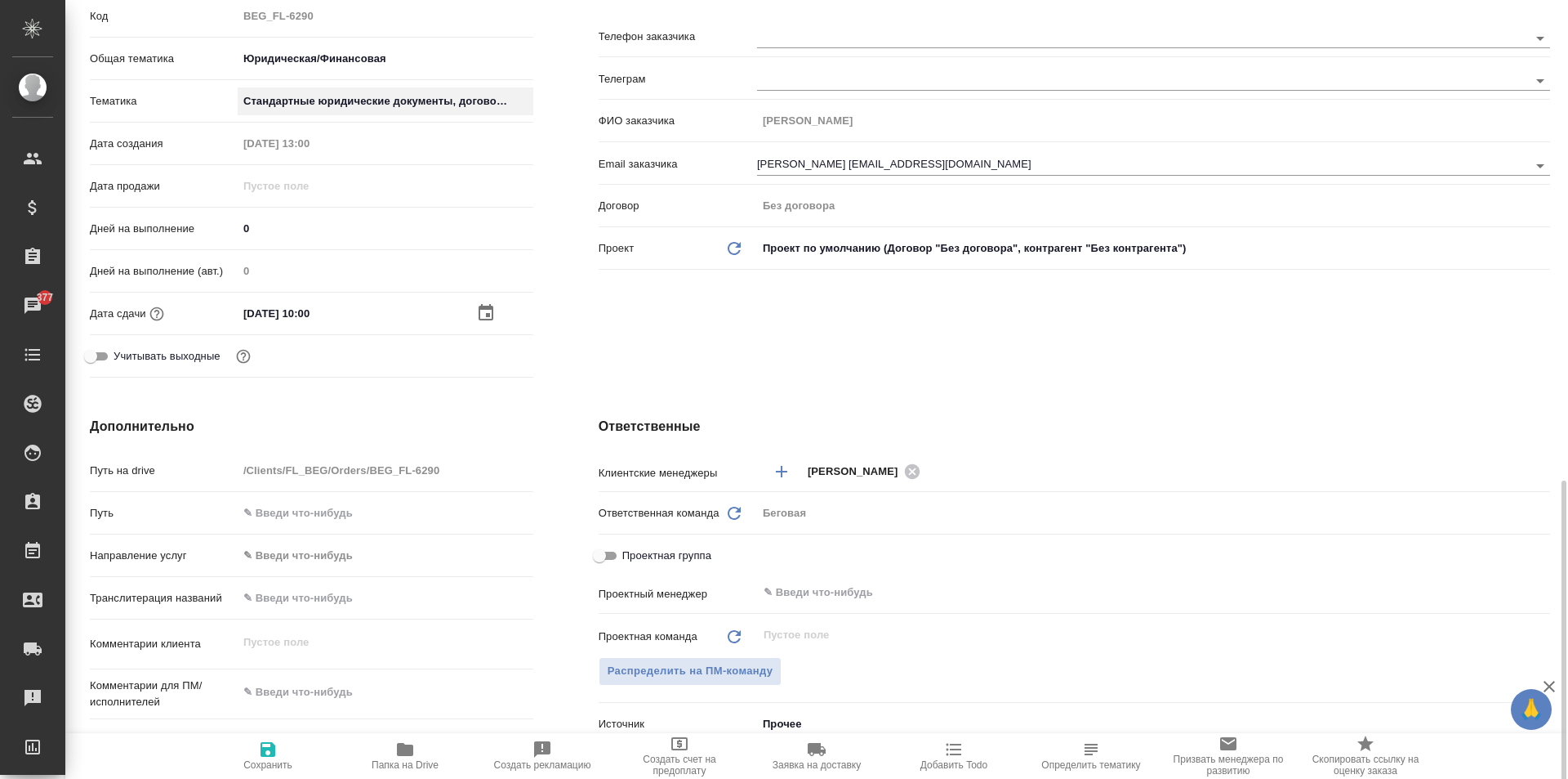
scroll to position [490, 0]
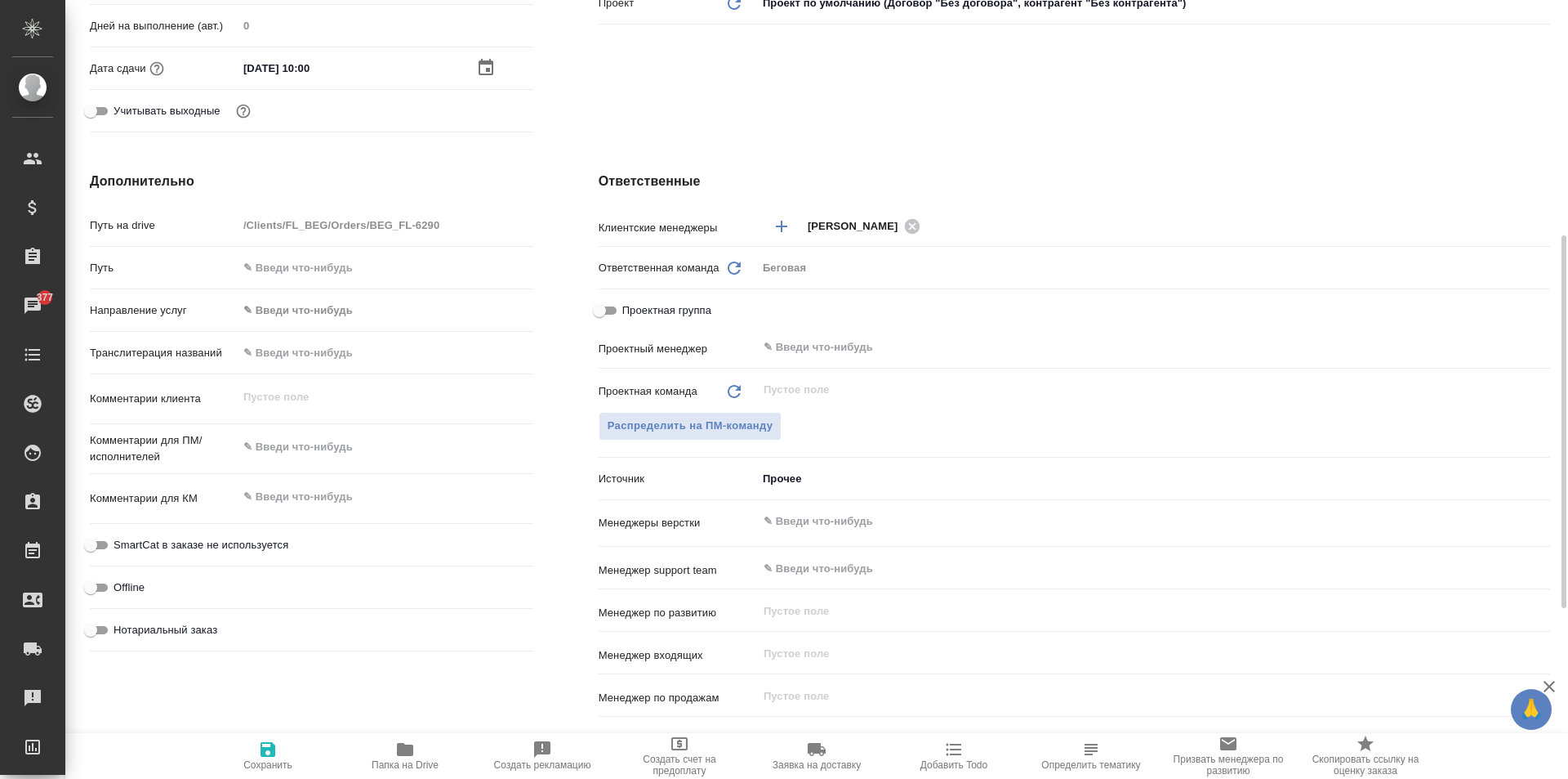
type textarea "x"
click at [280, 451] on textarea at bounding box center [384, 446] width 295 height 28
type textarea "а"
type textarea "x"
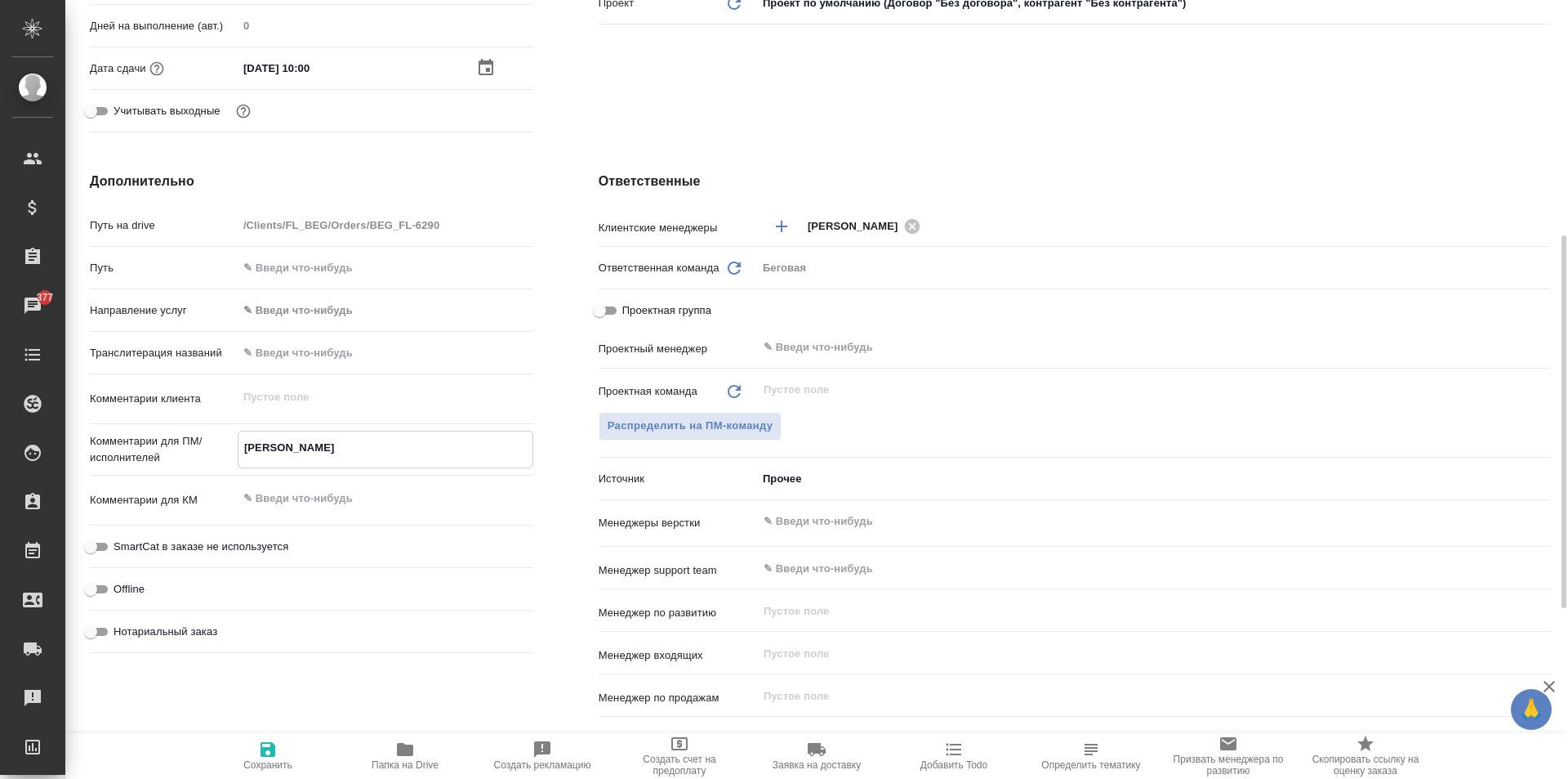
type textarea "x"
type textarea "ан"
type textarea "x"
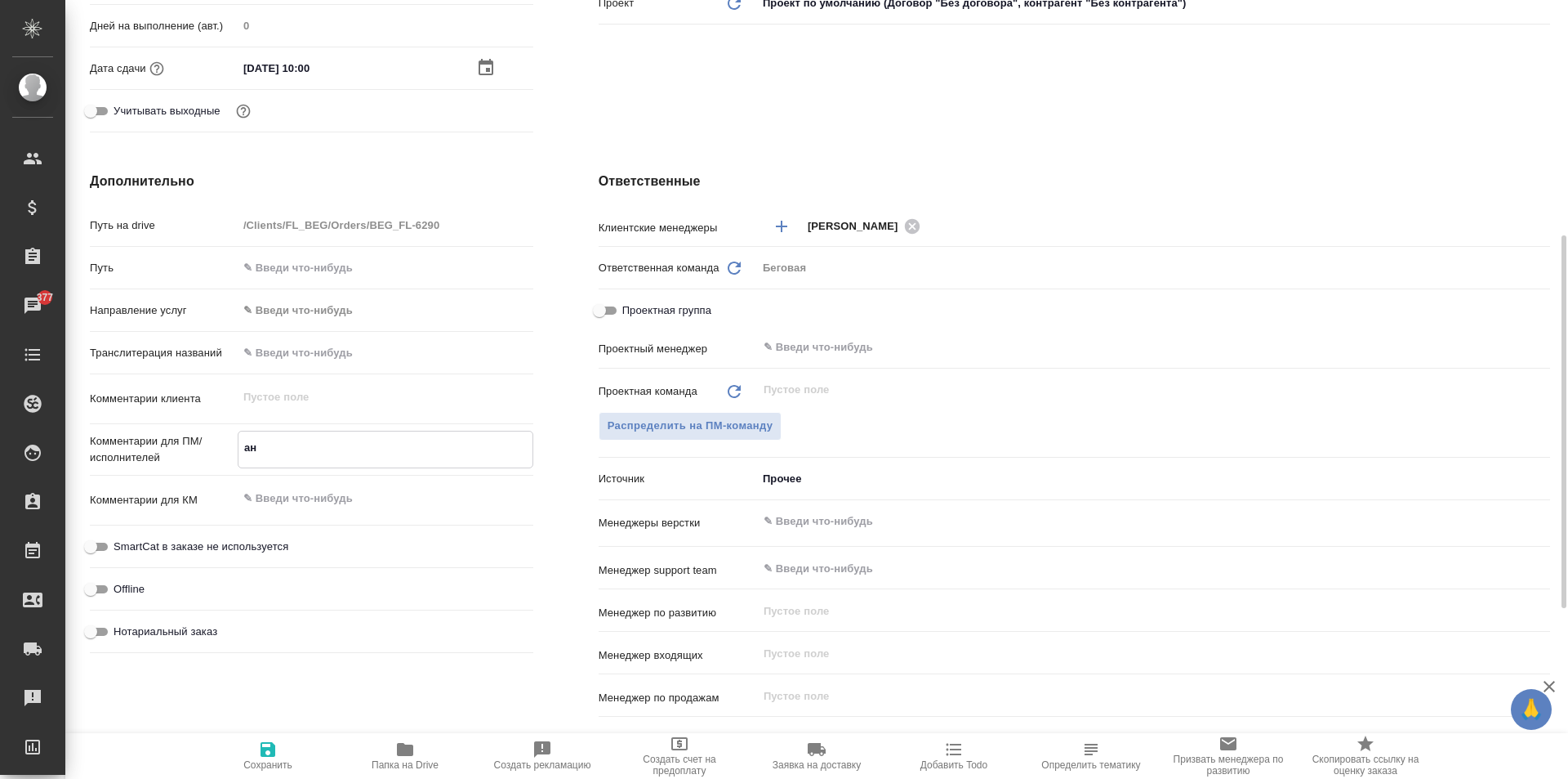
type textarea "анг"
type textarea "x"
type textarea "англ-"
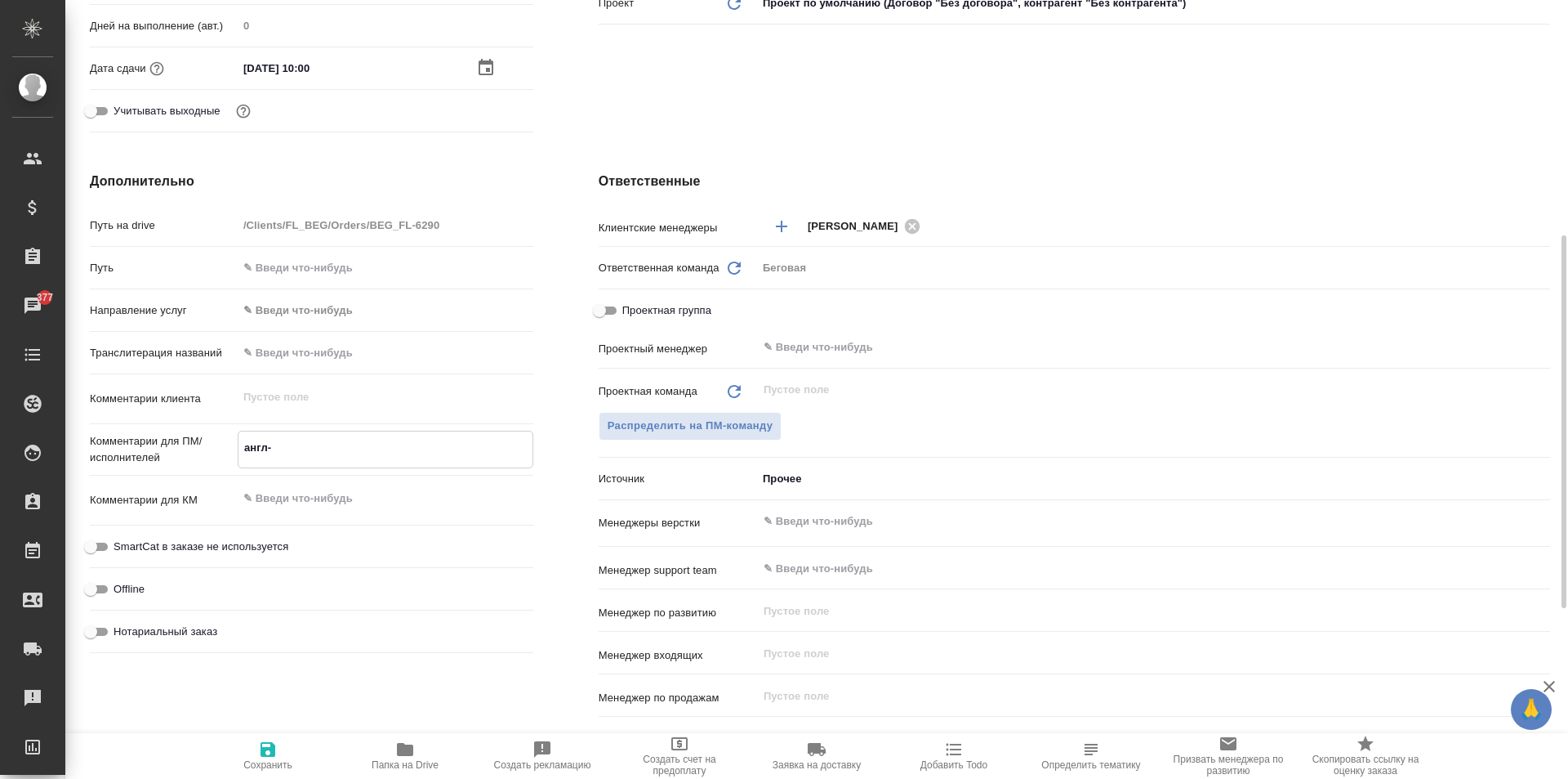
type textarea "x"
type textarea "англ-ру"
type textarea "x"
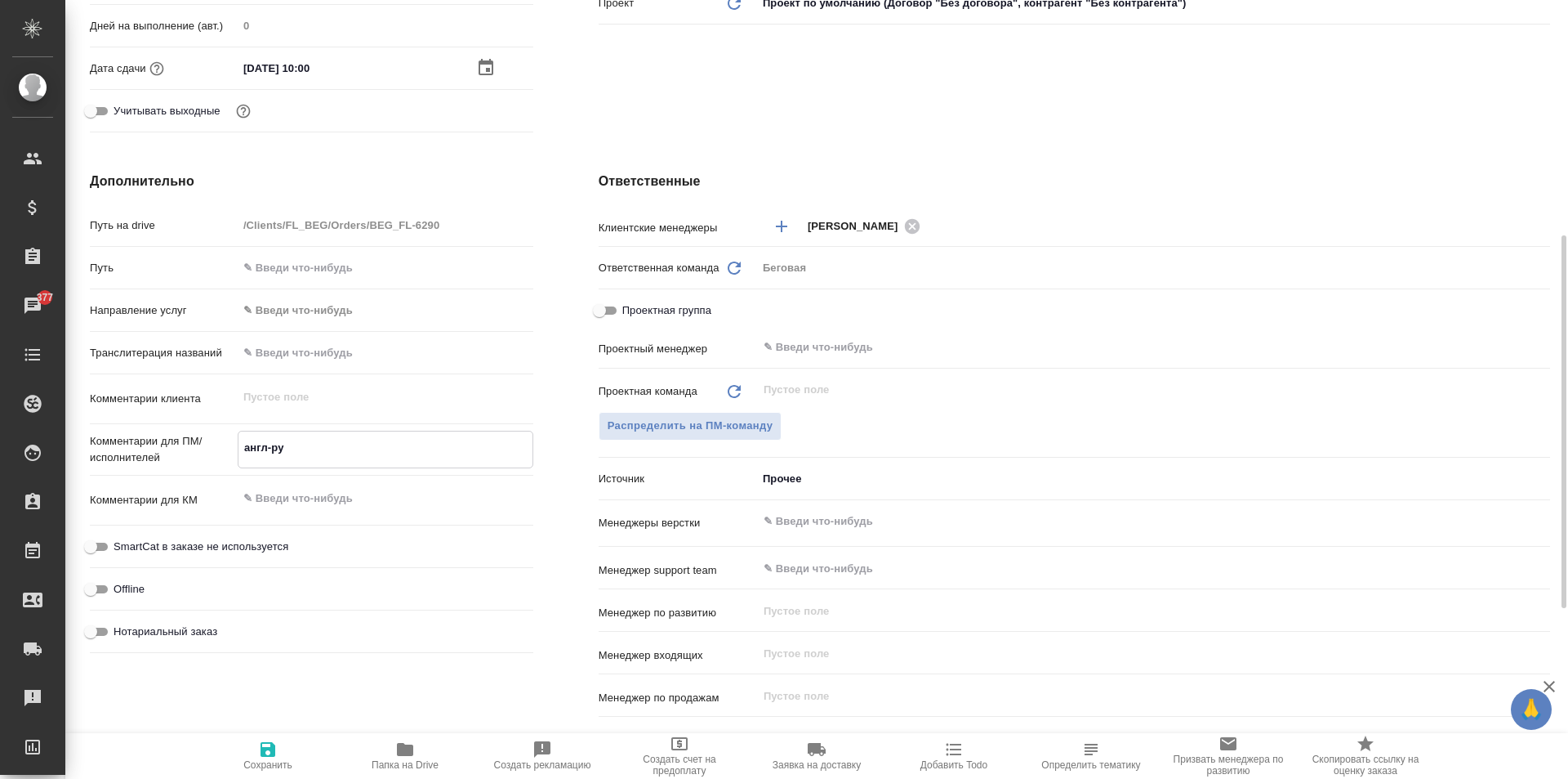
type textarea "x"
type textarea "англ-рус"
type textarea "x"
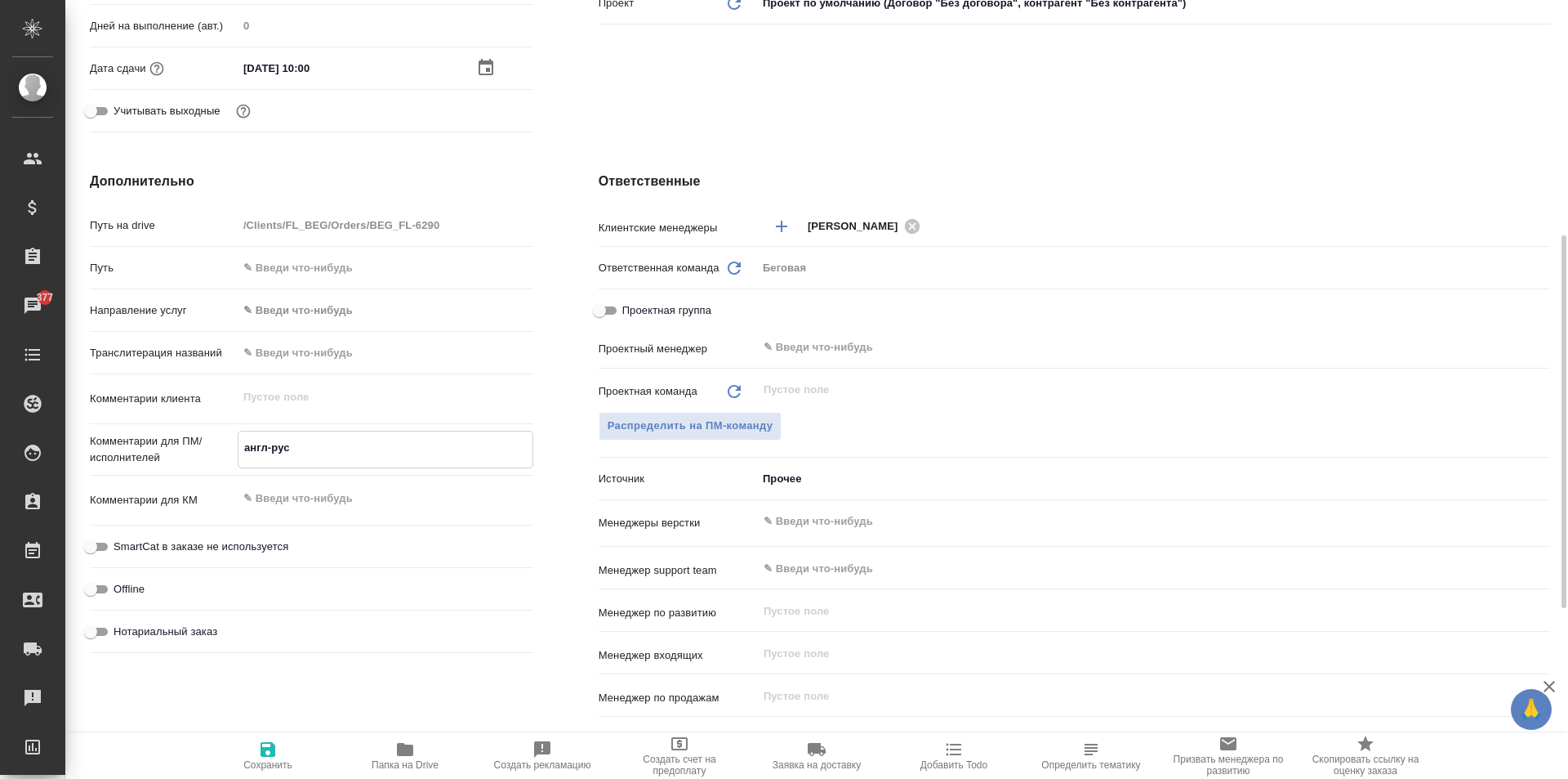
type textarea "x"
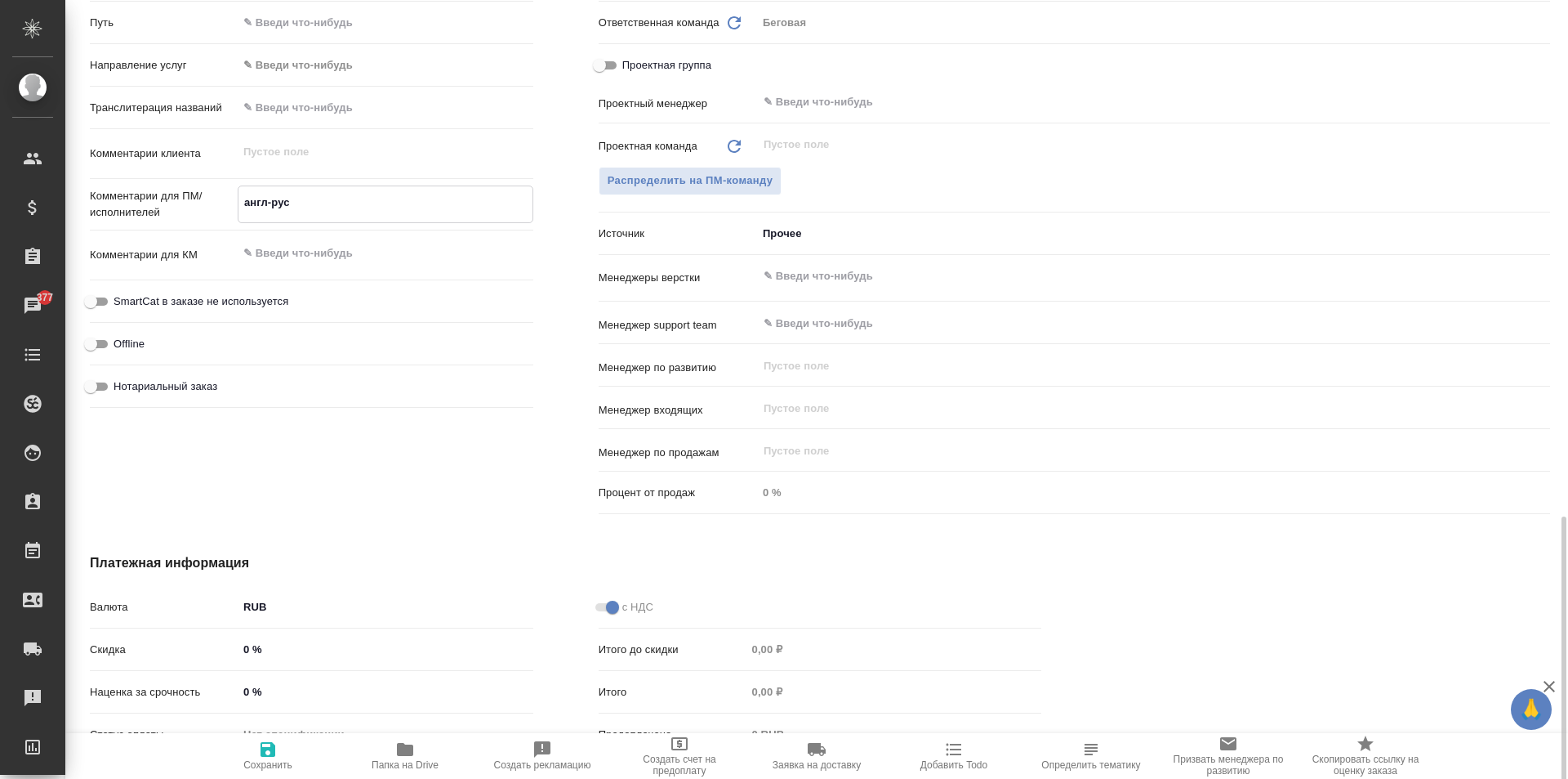
scroll to position [846, 0]
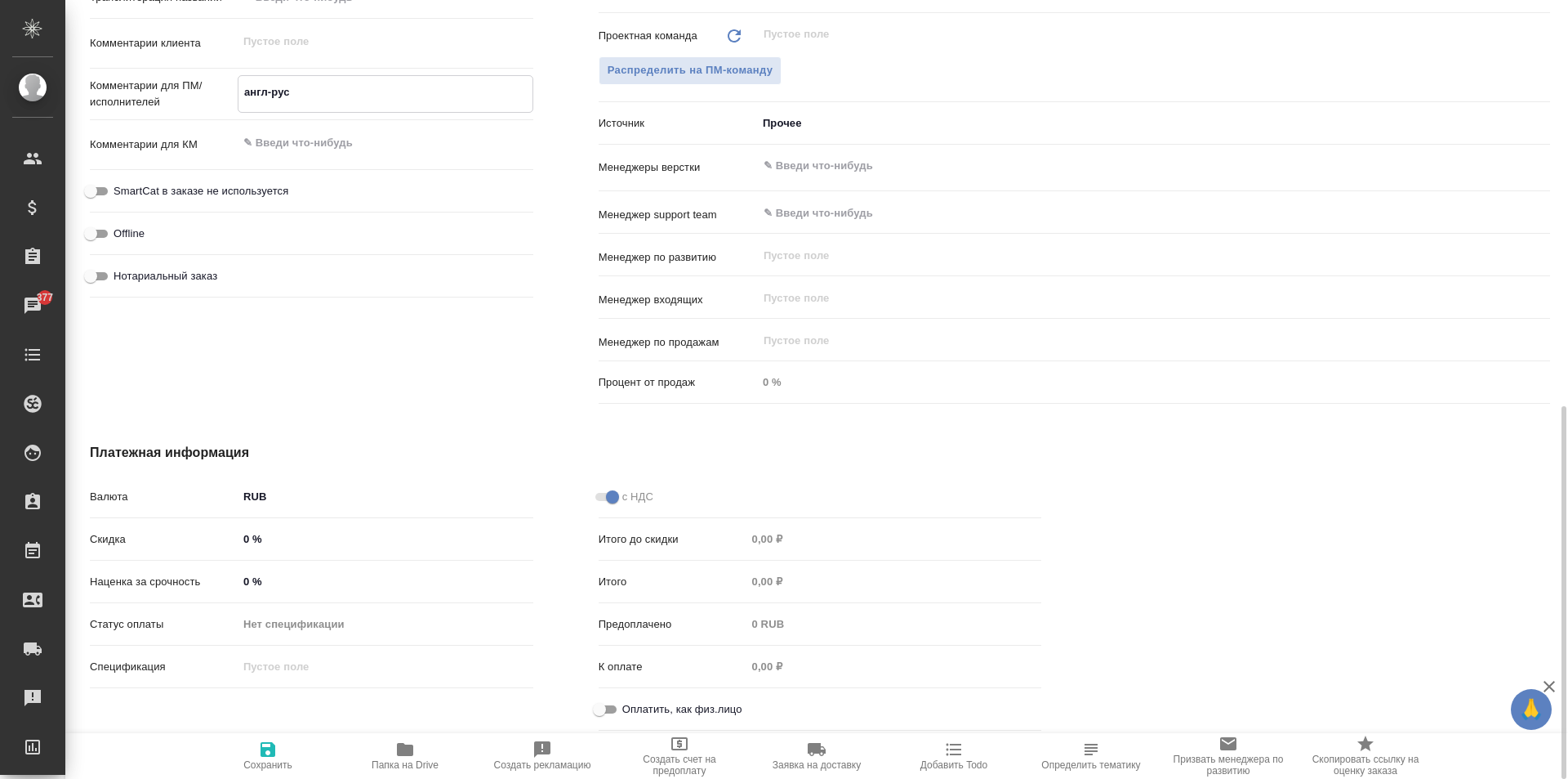
type textarea "англ-рус"
type textarea "x"
click at [612, 704] on input "Оплатить, как физ.лицо" at bounding box center [599, 709] width 59 height 20
checkbox input "true"
type textarea "x"
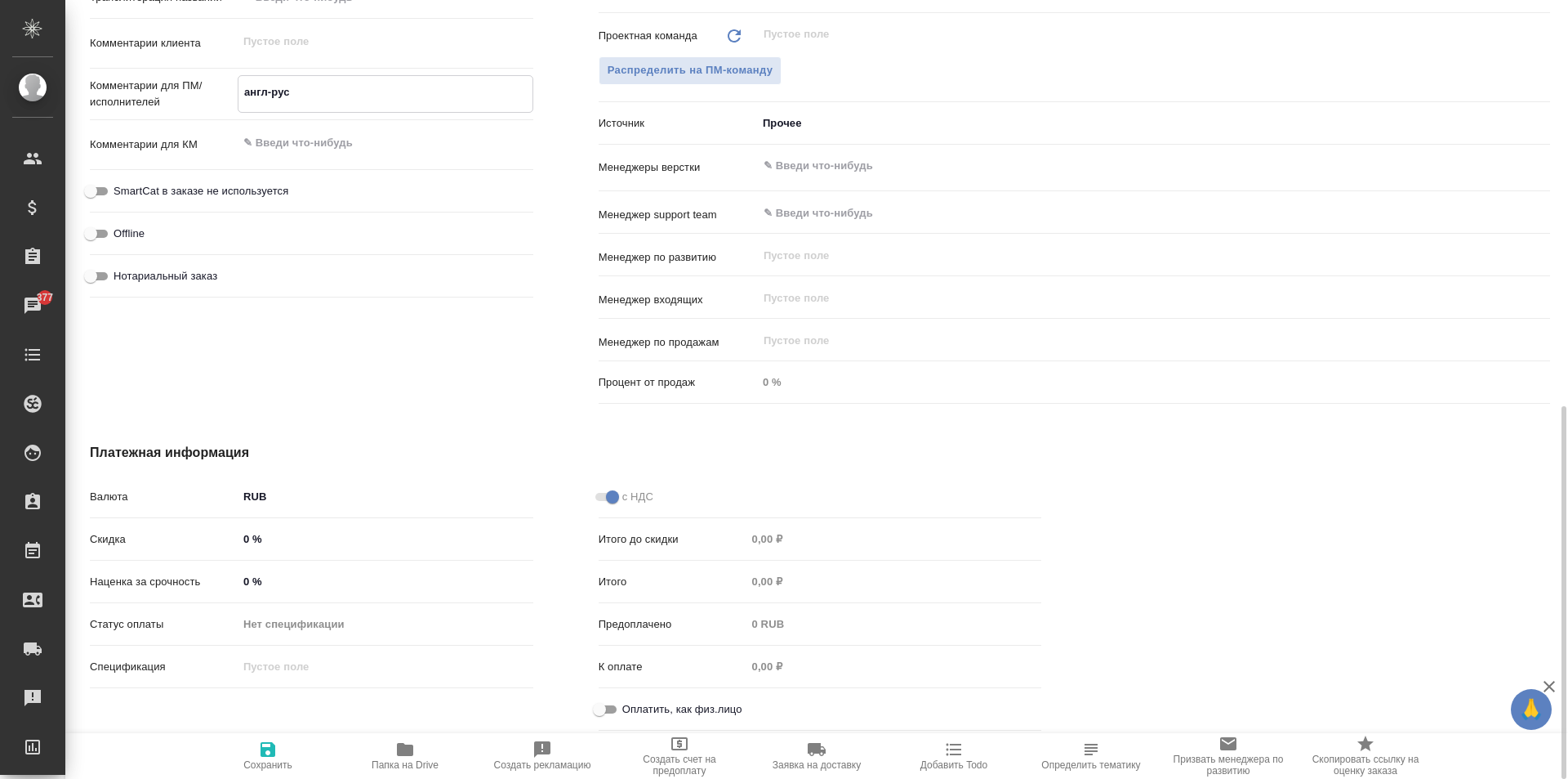
type textarea "x"
click at [264, 745] on icon "button" at bounding box center [268, 750] width 20 height 20
type textarea "x"
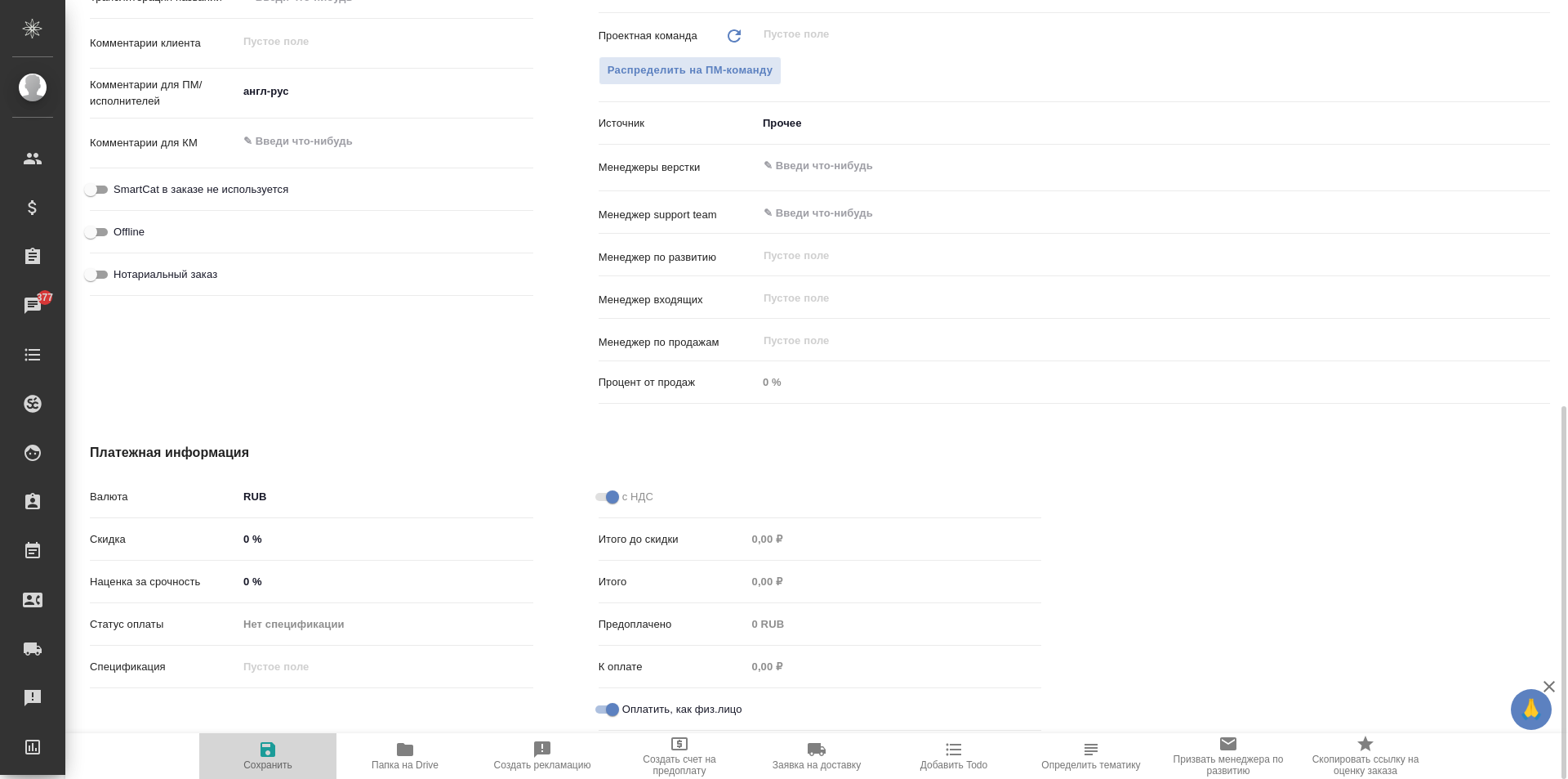
type textarea "x"
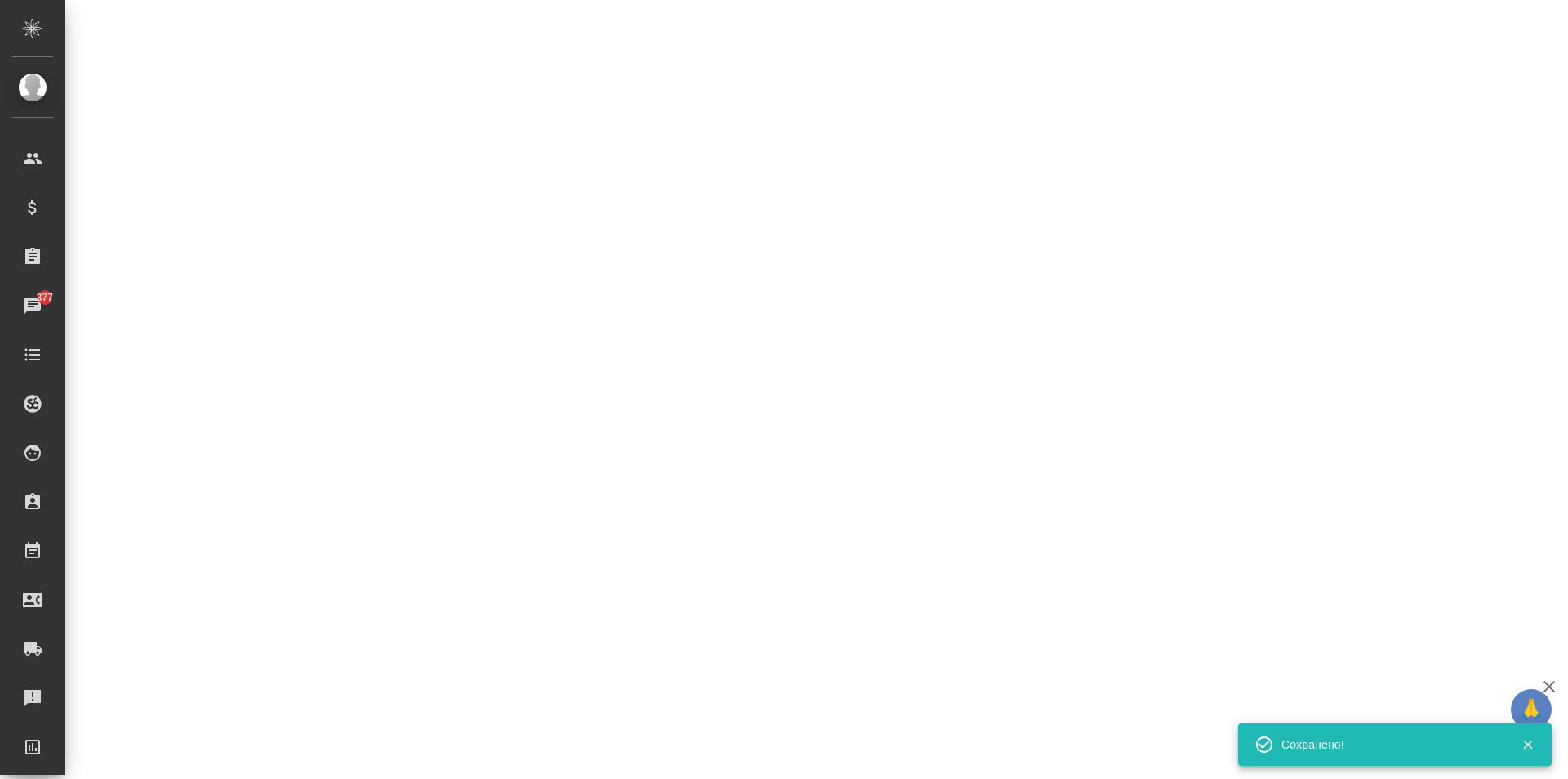
type input "holyTrinity"
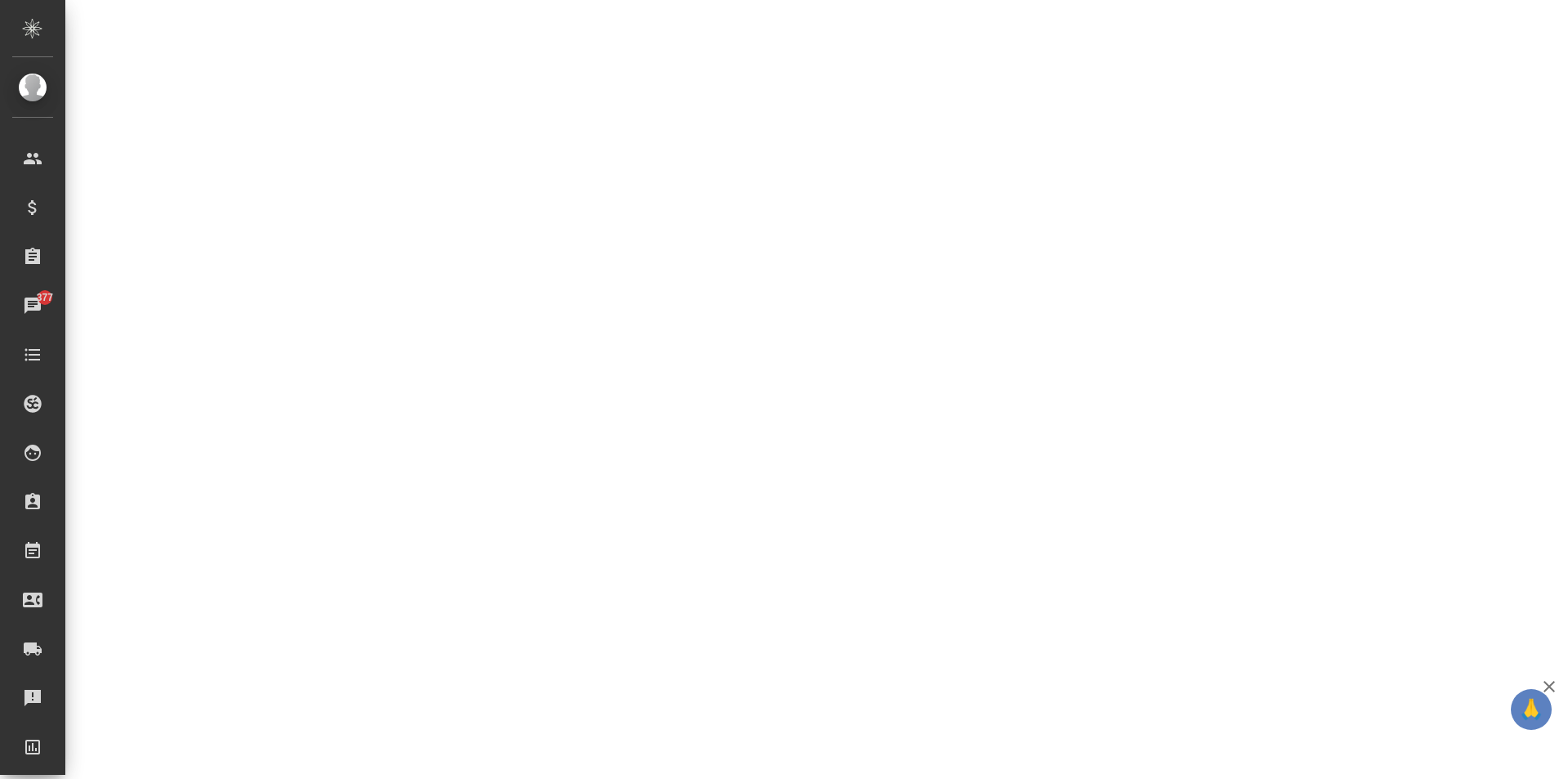
select select "RU"
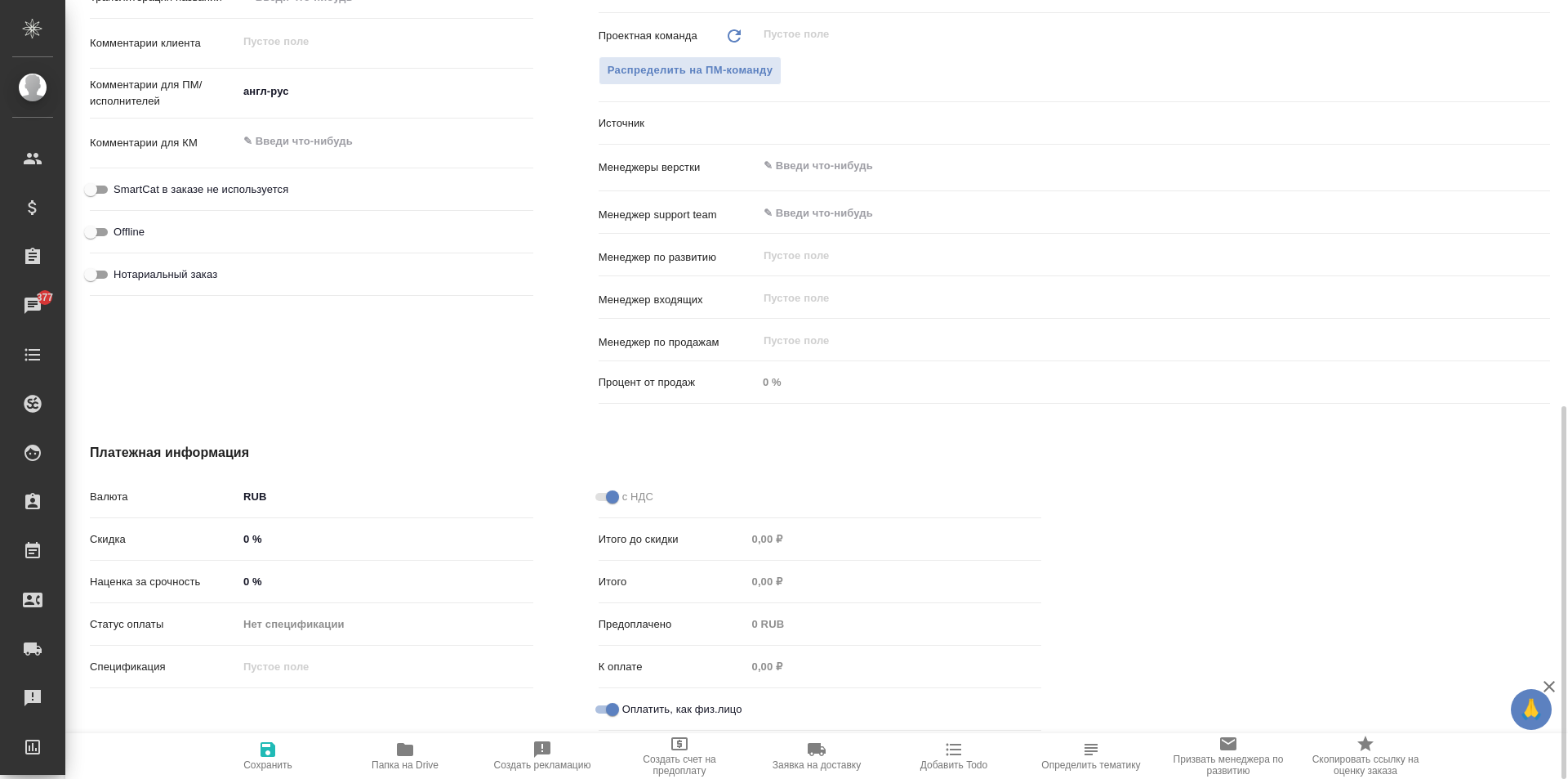
type textarea "x"
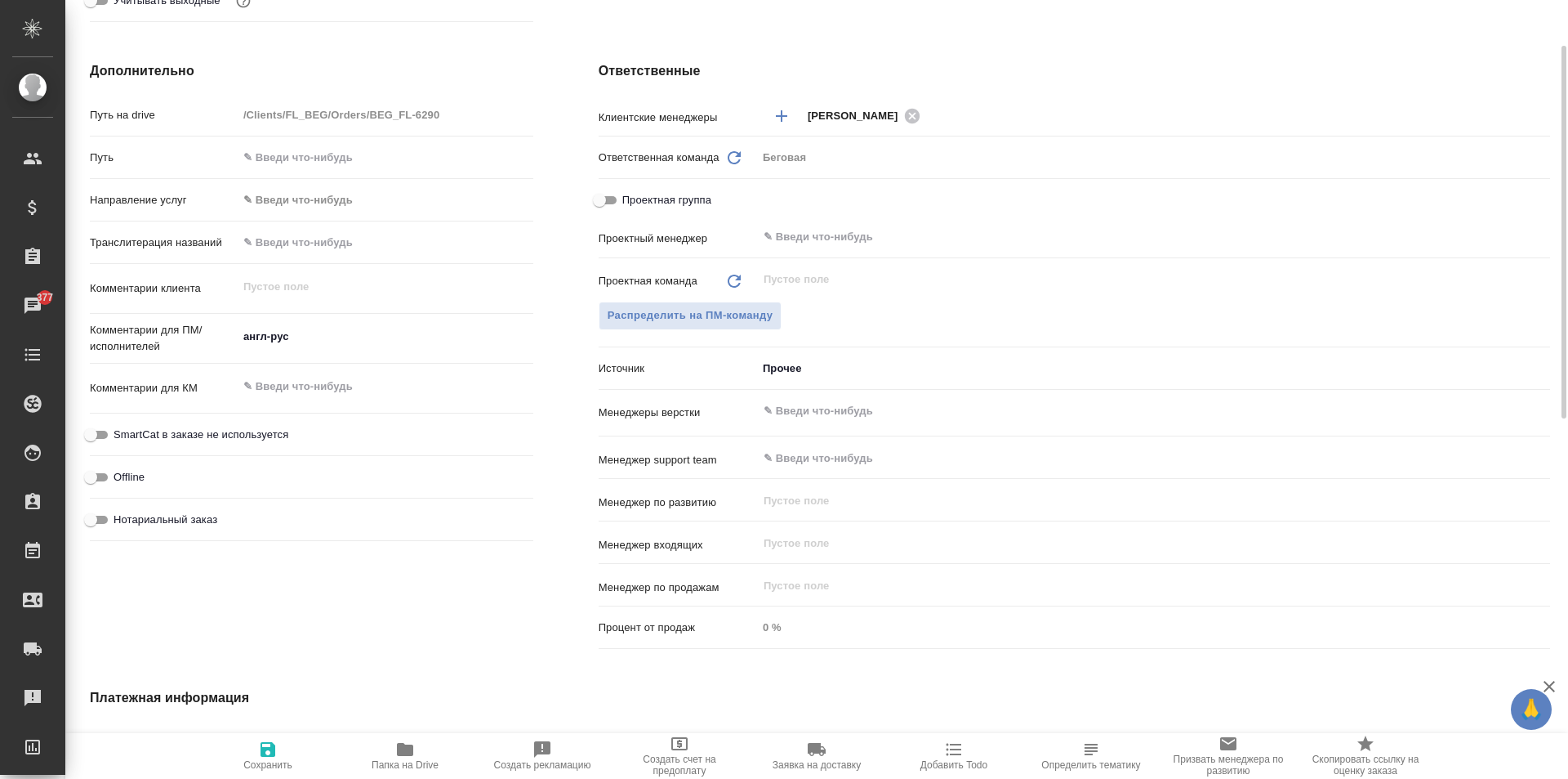
scroll to position [437, 0]
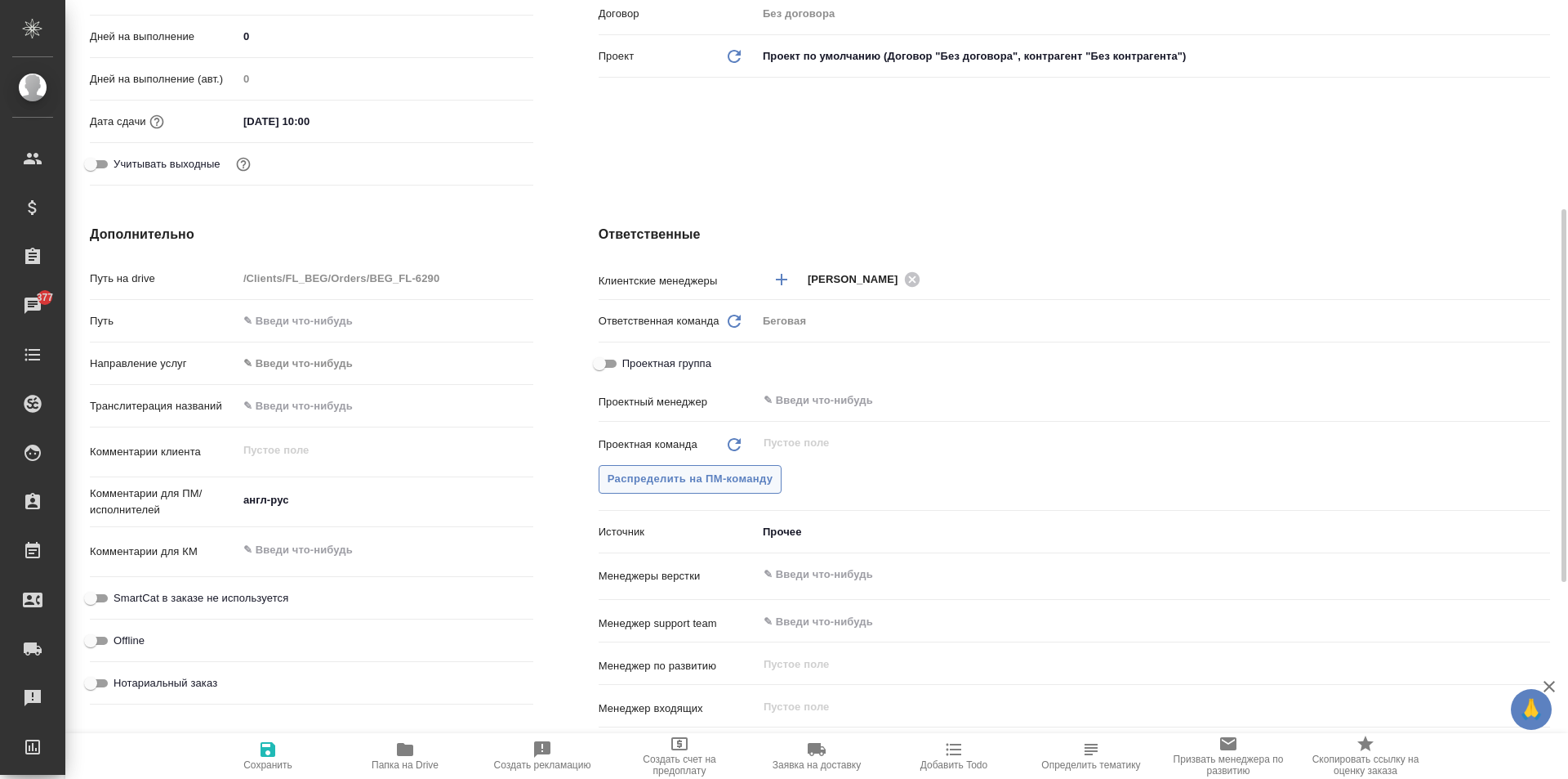
click at [652, 466] on button "Распределить на ПМ-команду" at bounding box center [690, 479] width 184 height 29
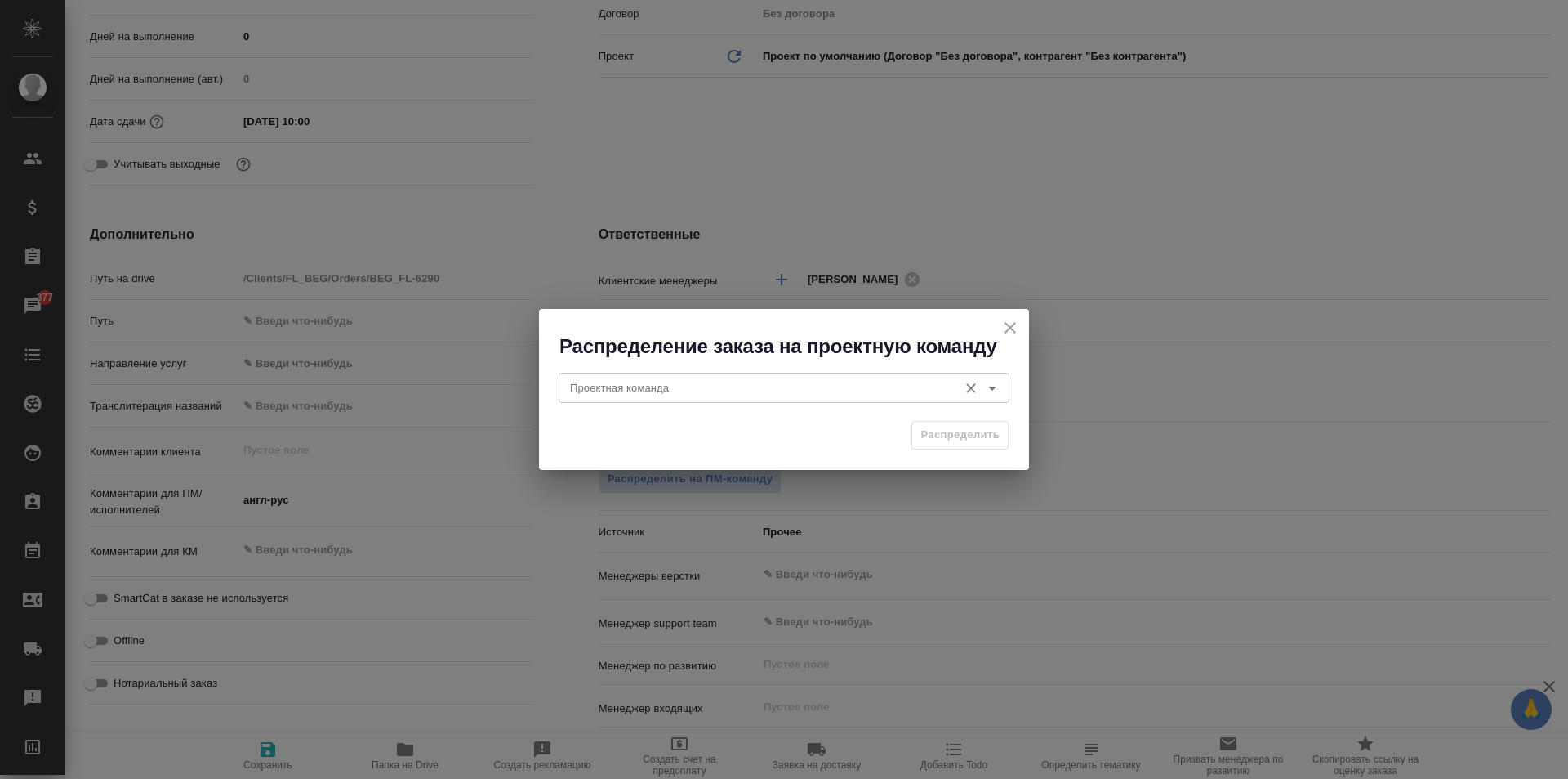
click at [672, 381] on input "Проектная команда" at bounding box center [756, 387] width 386 height 20
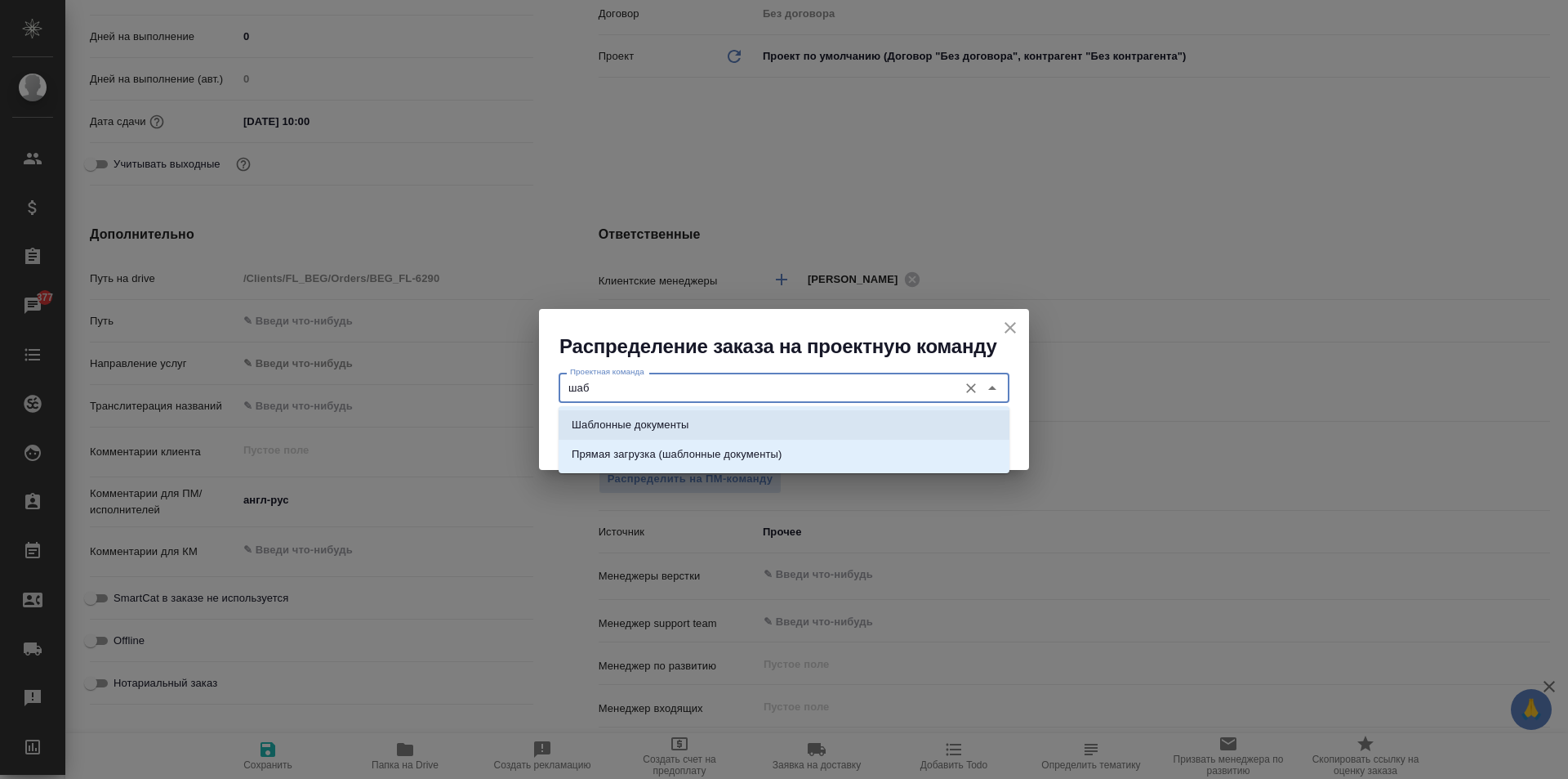
click at [685, 414] on li "Шаблонные документы" at bounding box center [783, 425] width 450 height 29
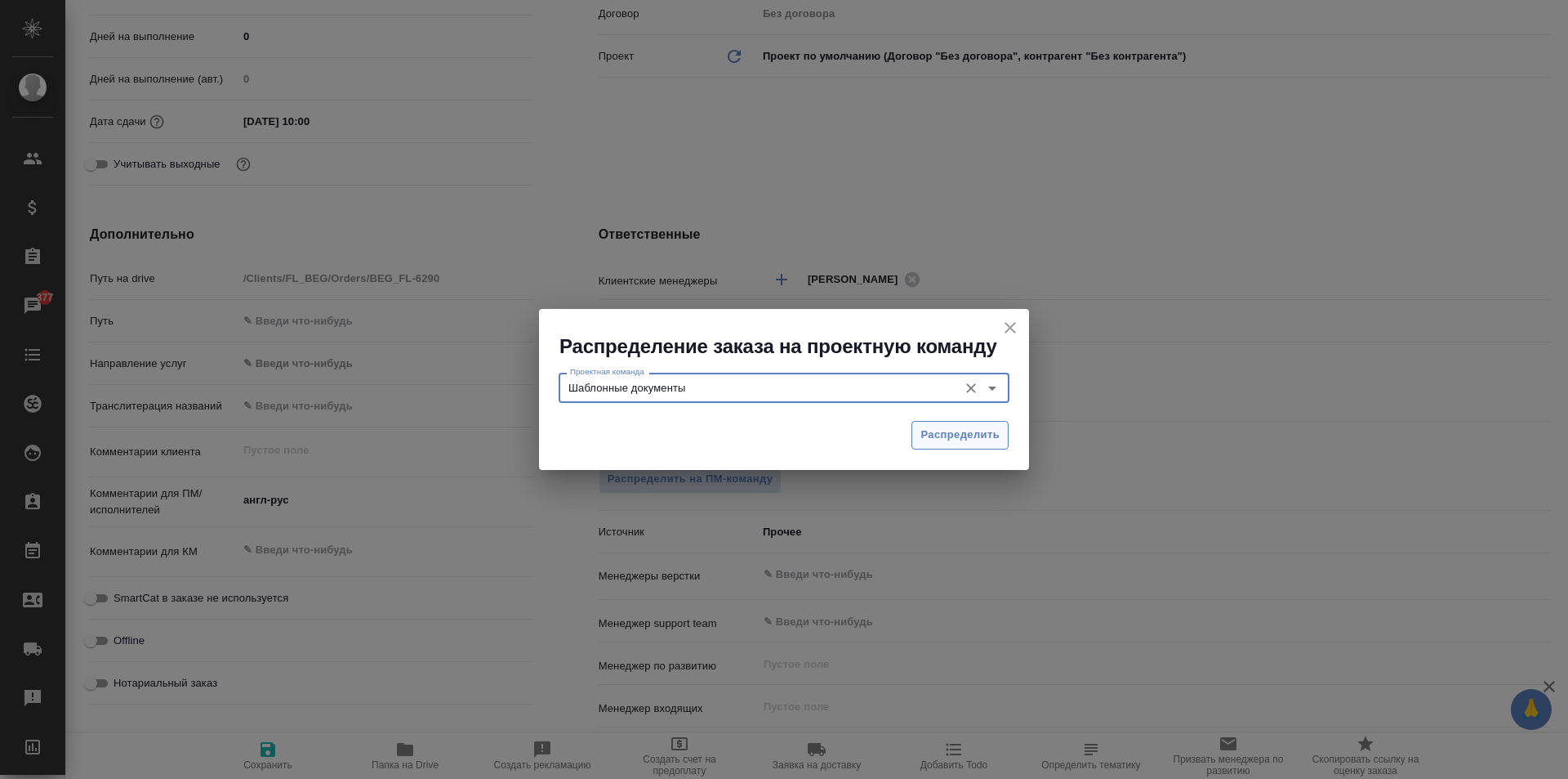
type input "Шаблонные документы"
click at [984, 431] on span "Распределить" at bounding box center [960, 435] width 79 height 19
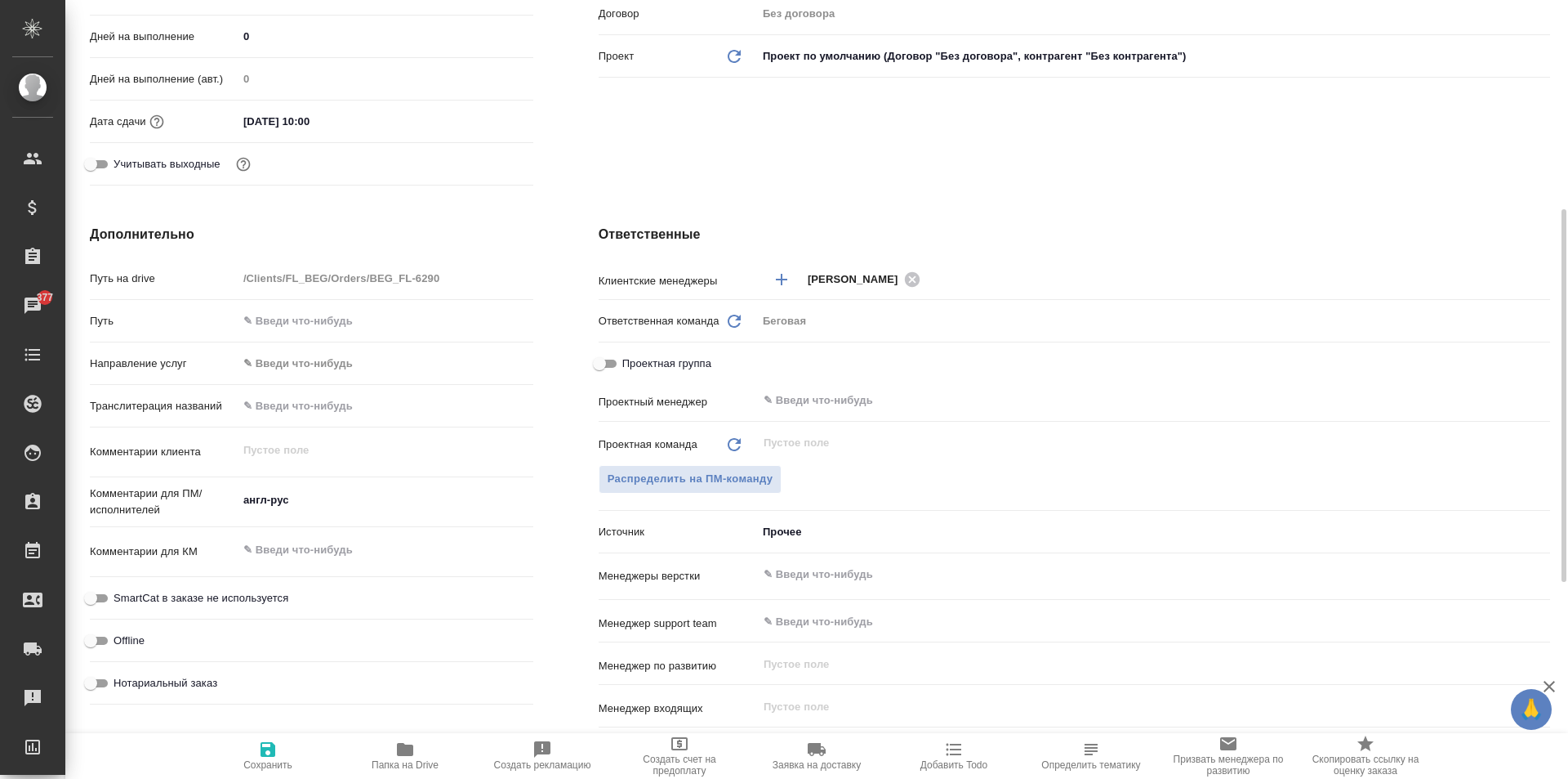
type textarea "x"
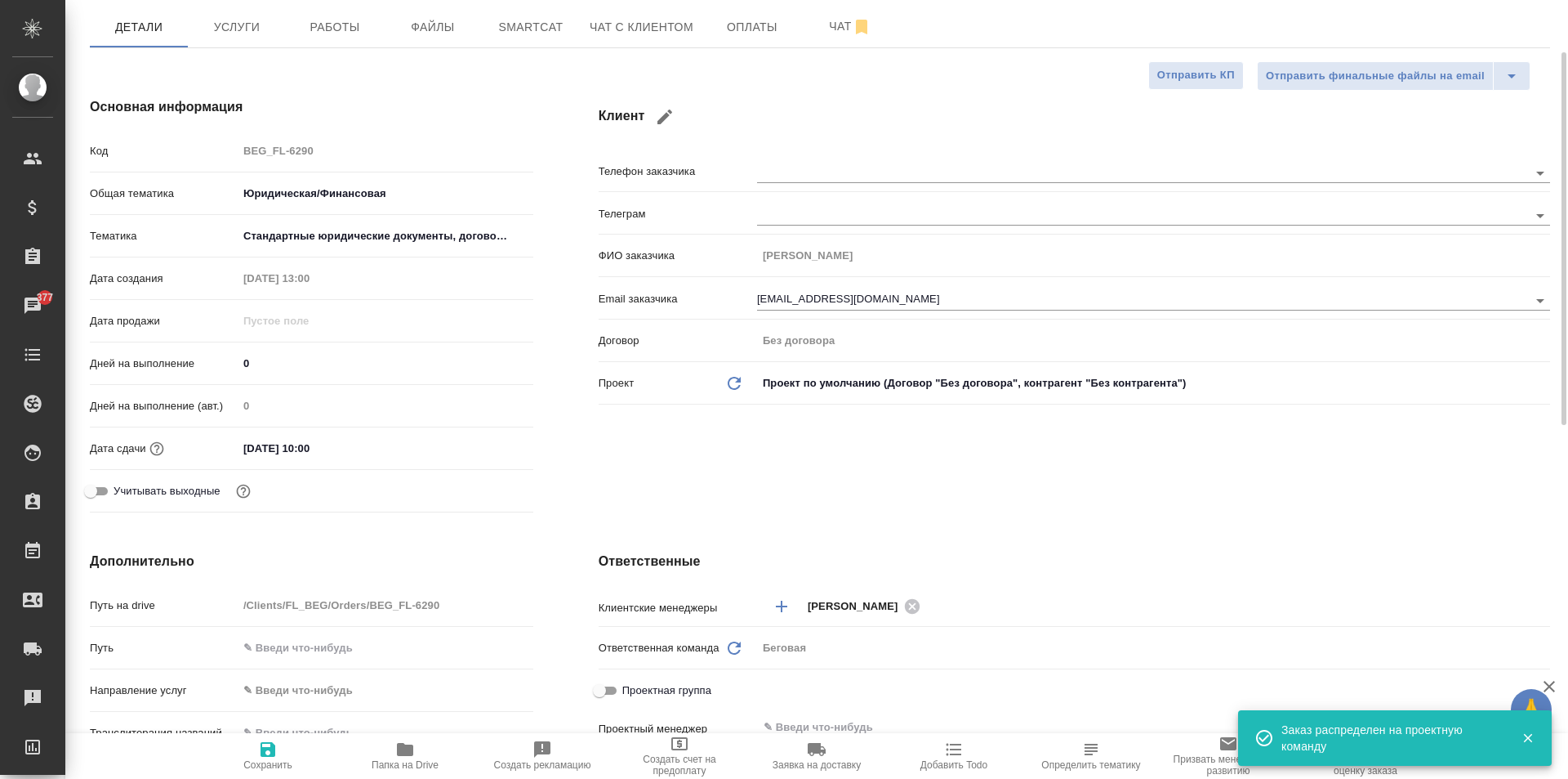
scroll to position [0, 0]
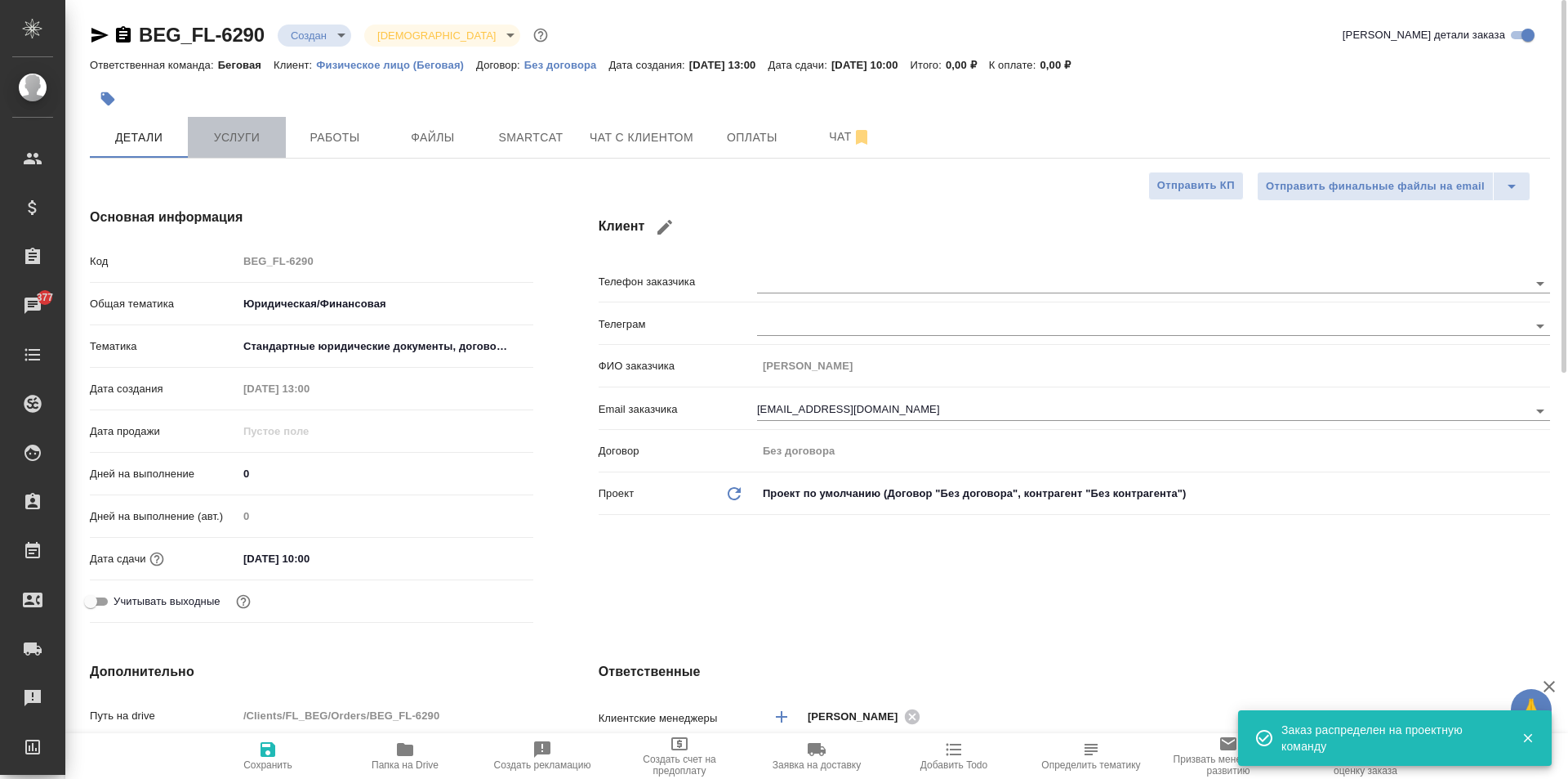
click at [228, 121] on button "Услуги" at bounding box center [237, 137] width 98 height 41
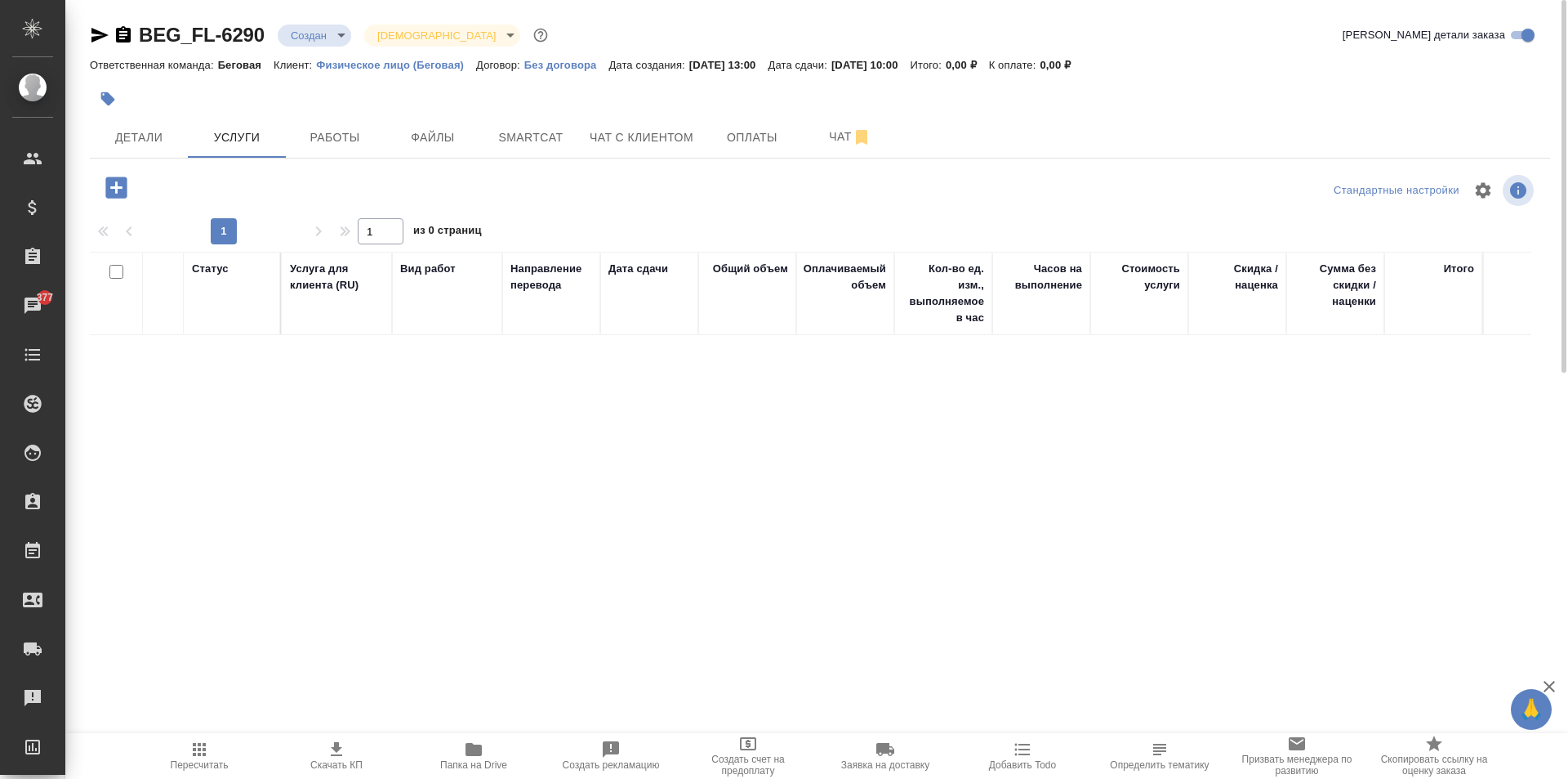
click at [115, 185] on icon "button" at bounding box center [116, 187] width 21 height 21
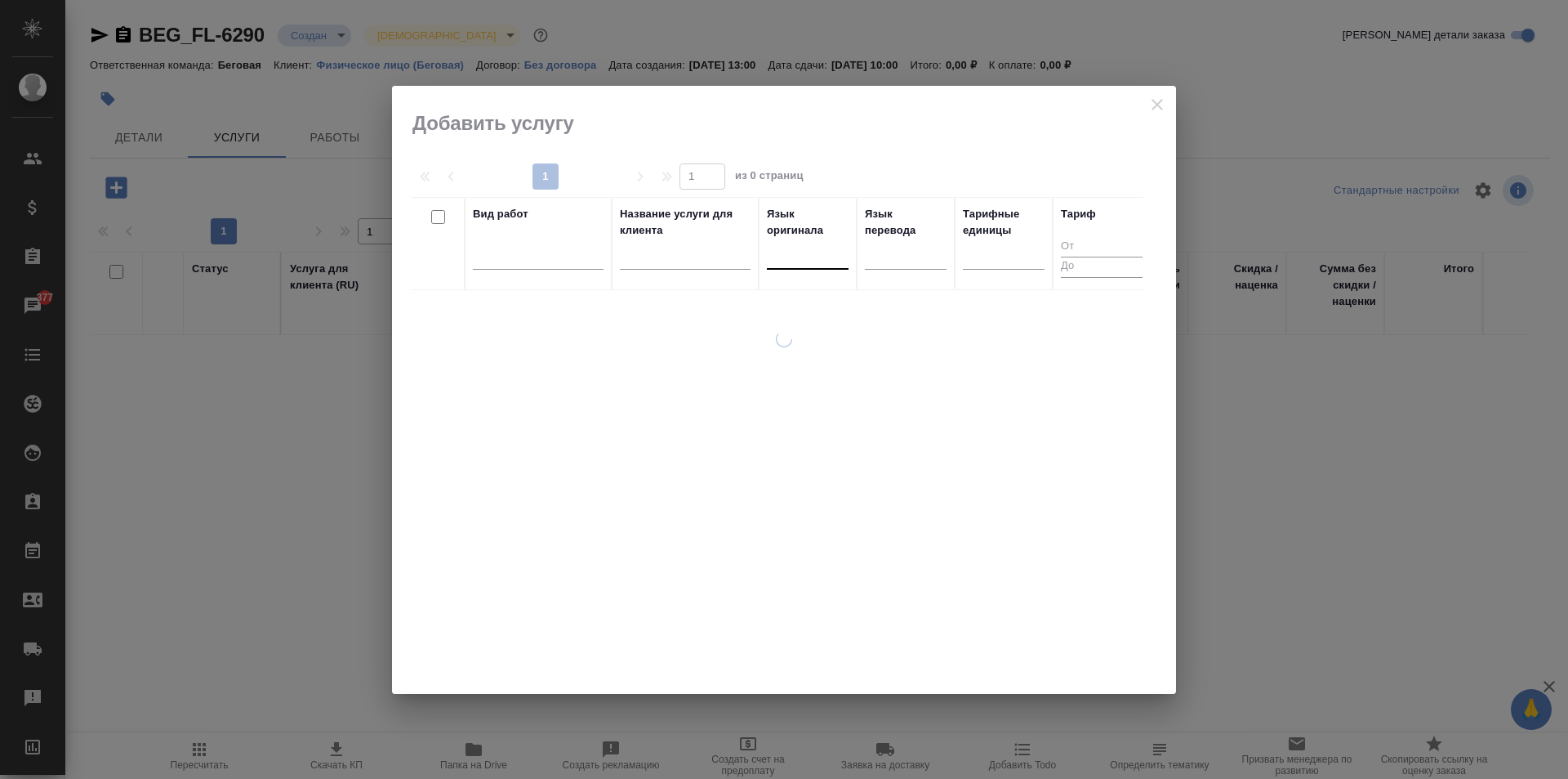
click at [806, 259] on div at bounding box center [808, 253] width 82 height 24
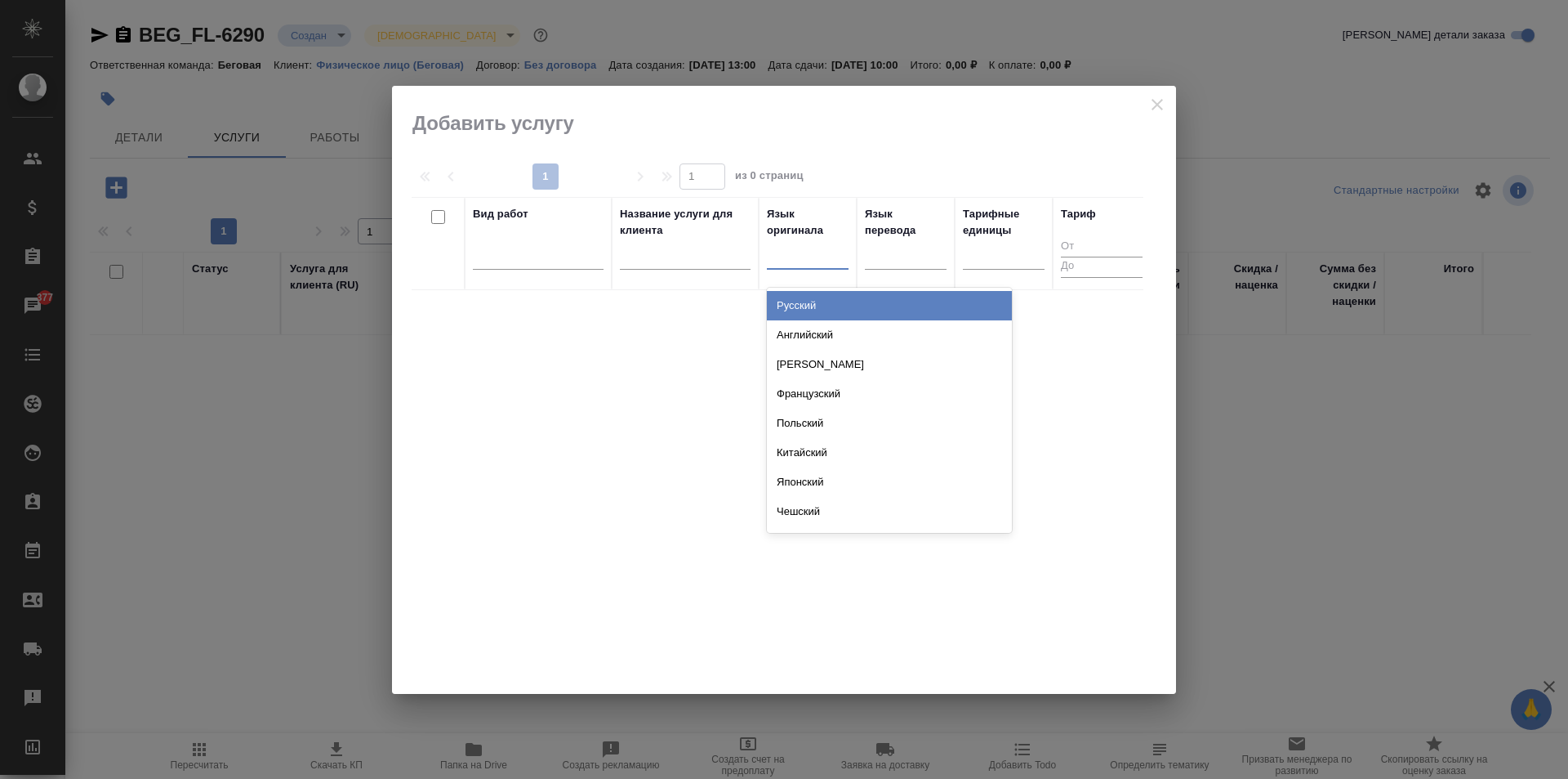
type input "р"
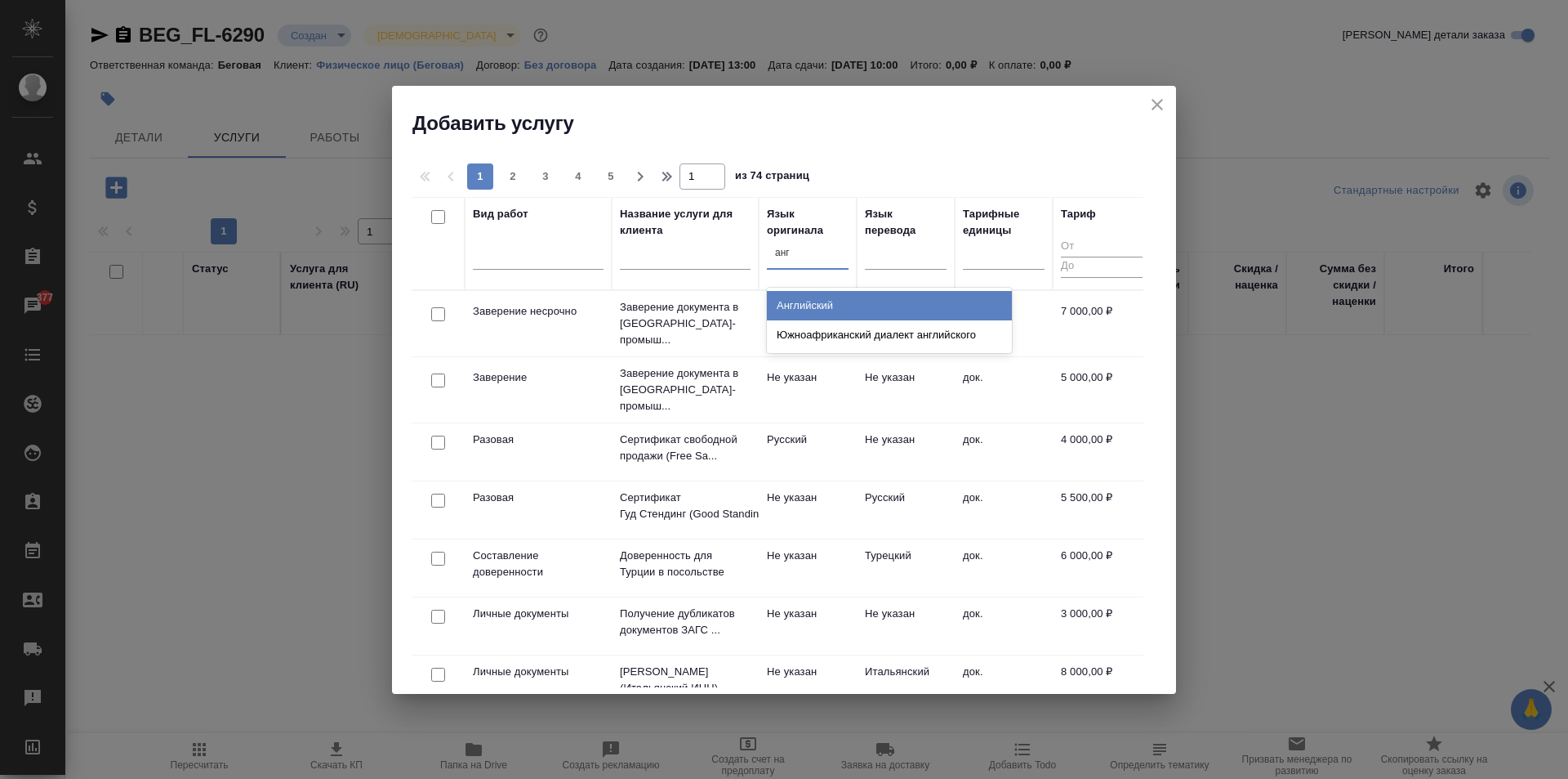
type input "англ"
click at [825, 305] on div "Английский" at bounding box center [889, 305] width 245 height 29
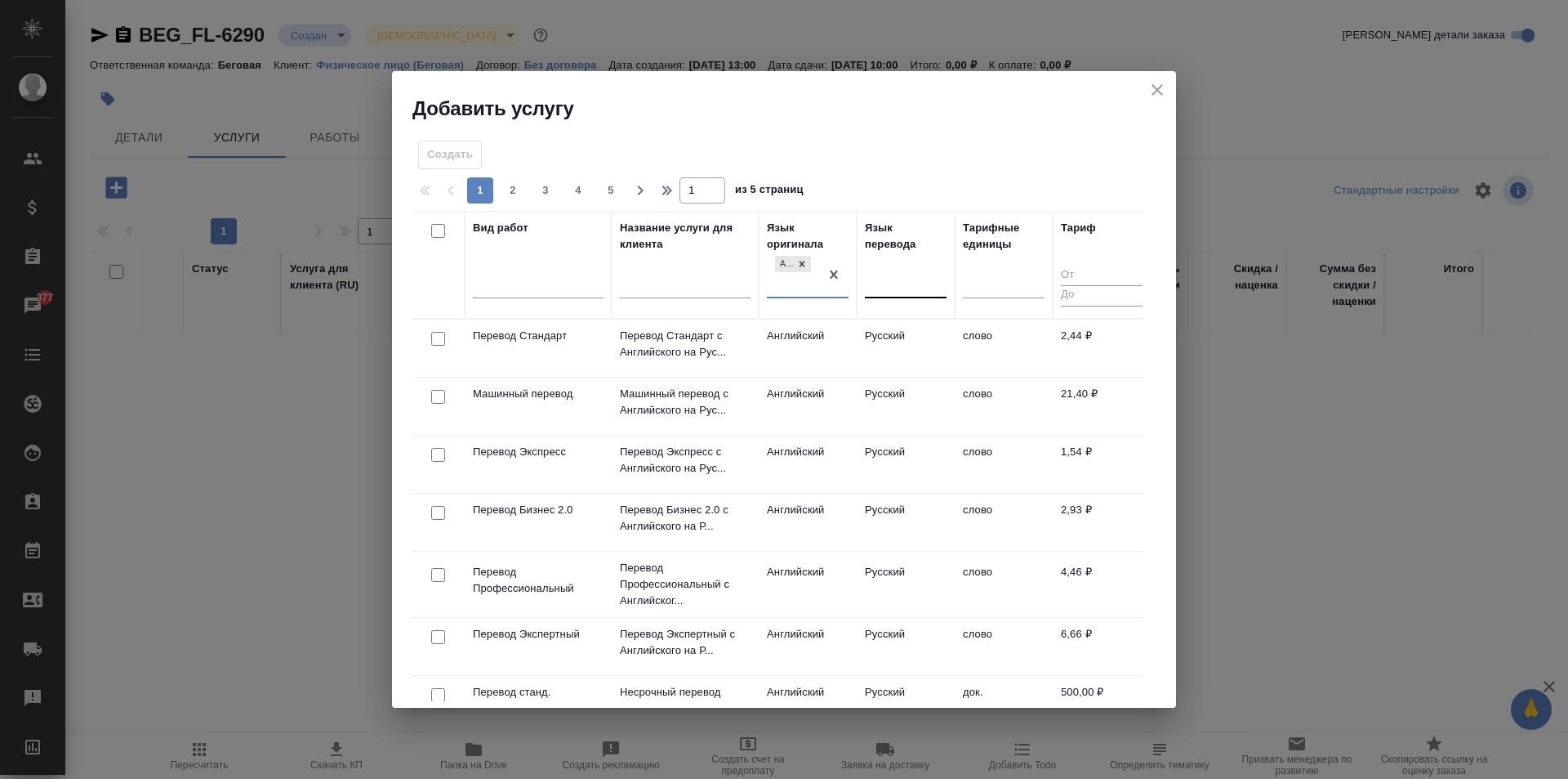
click at [887, 286] on div at bounding box center [906, 281] width 82 height 24
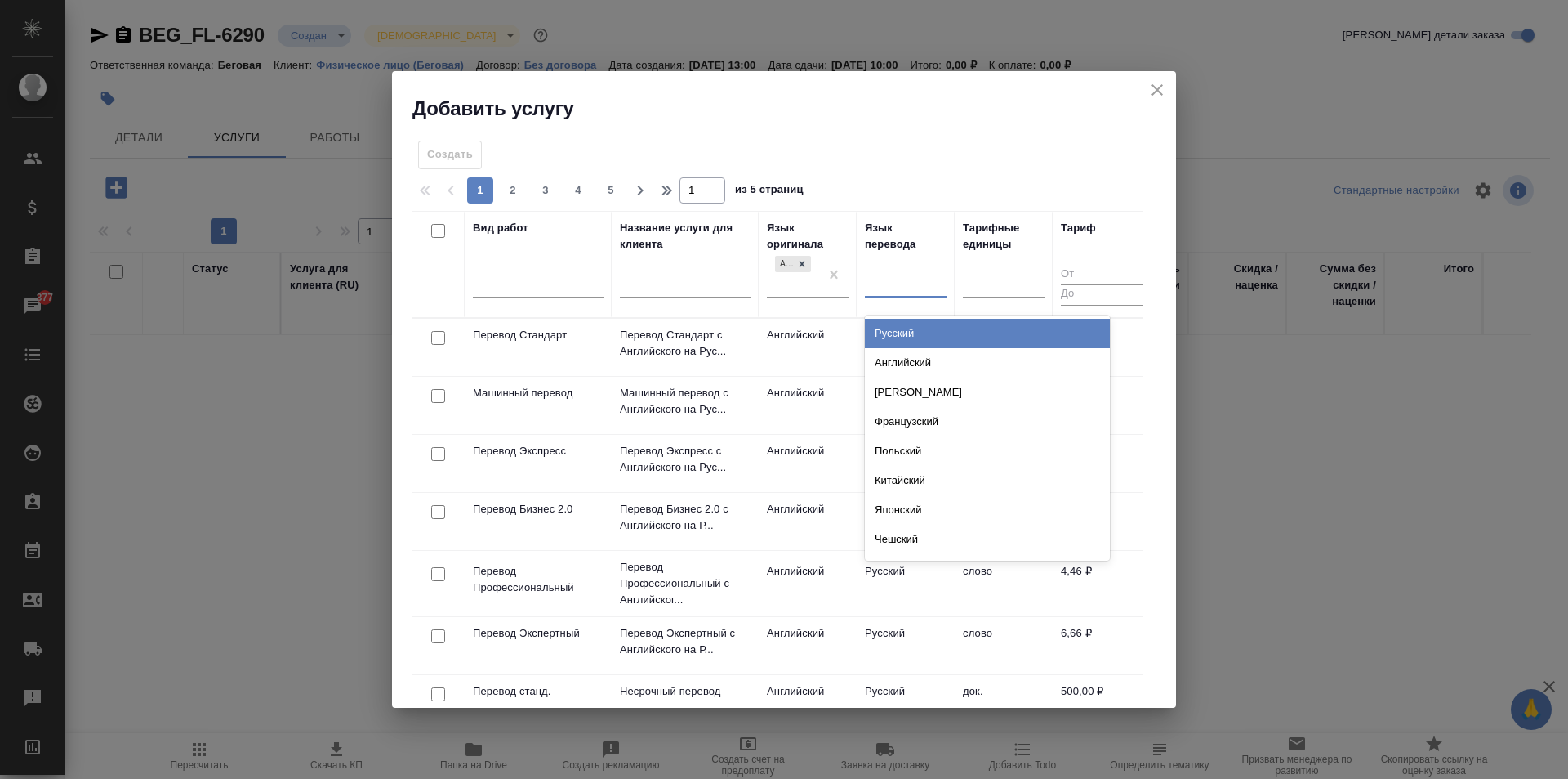
click at [902, 327] on div "Русский" at bounding box center [987, 333] width 245 height 29
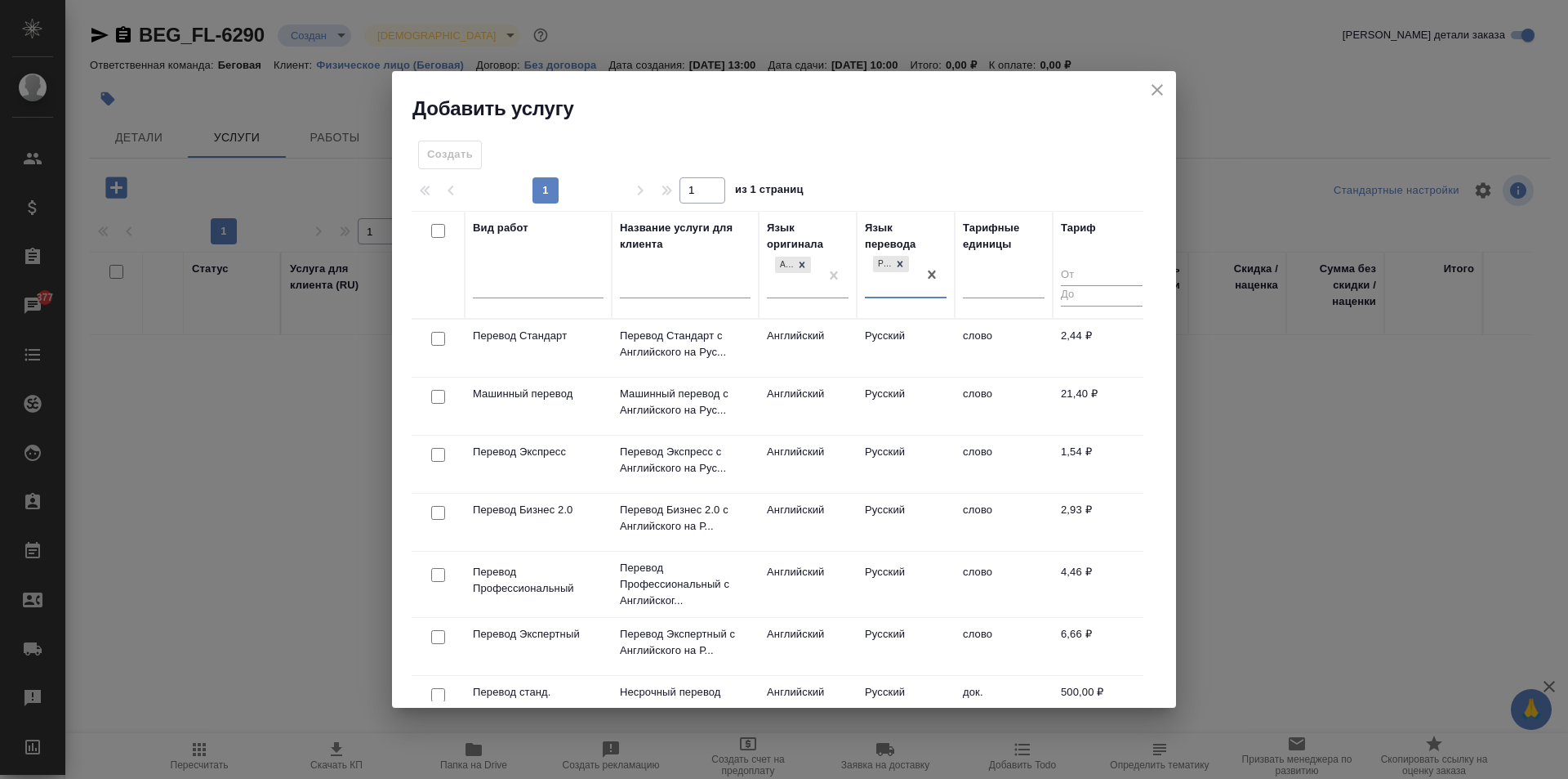
click at [984, 349] on td "слово" at bounding box center [1003, 348] width 98 height 57
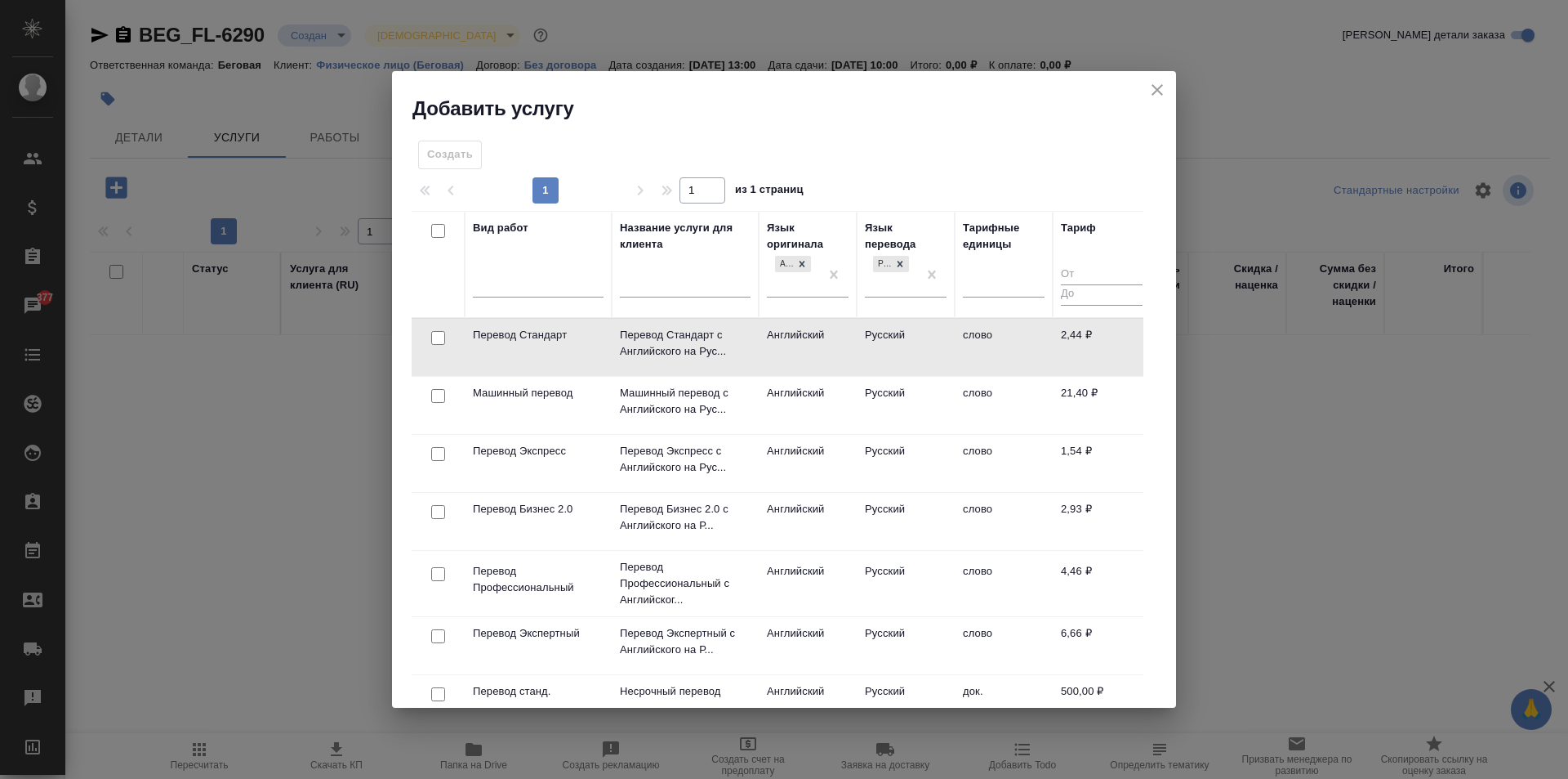
click at [984, 349] on td "слово" at bounding box center [1003, 347] width 98 height 57
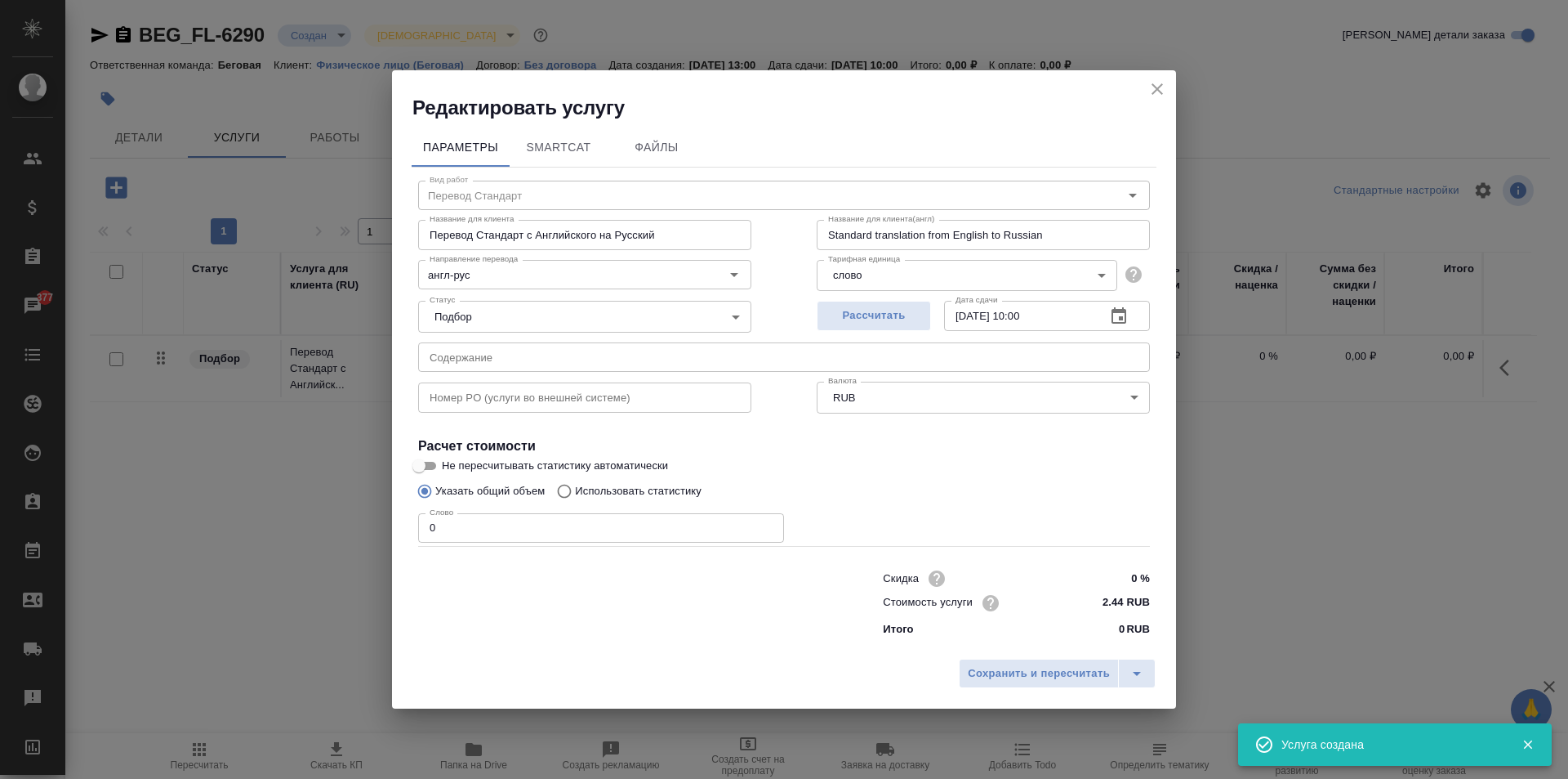
click at [512, 542] on input "0" at bounding box center [601, 527] width 366 height 29
type input "250"
click at [1016, 672] on span "Сохранить и пересчитать" at bounding box center [1038, 673] width 142 height 19
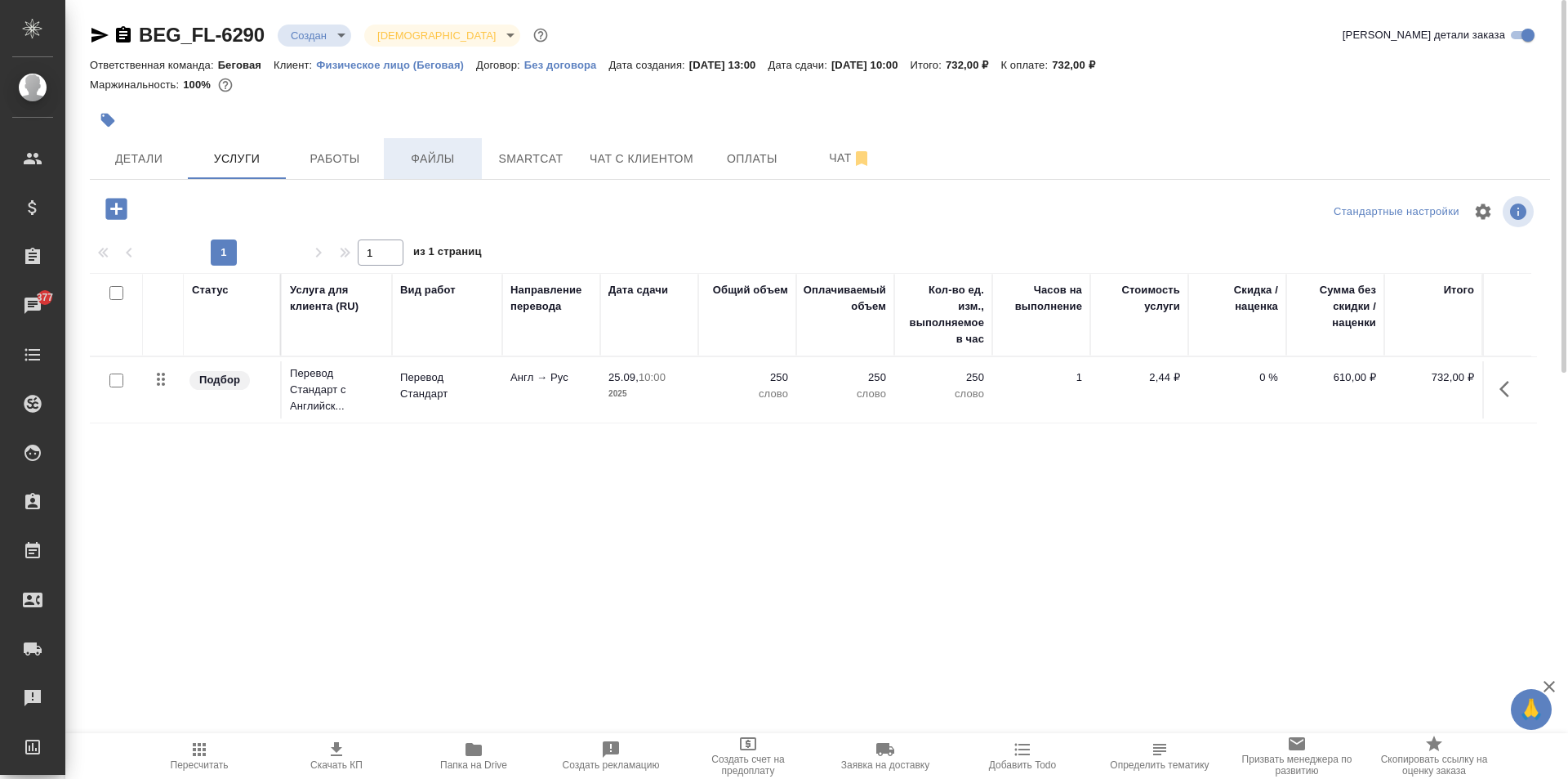
click at [431, 160] on span "Файлы" at bounding box center [433, 159] width 78 height 21
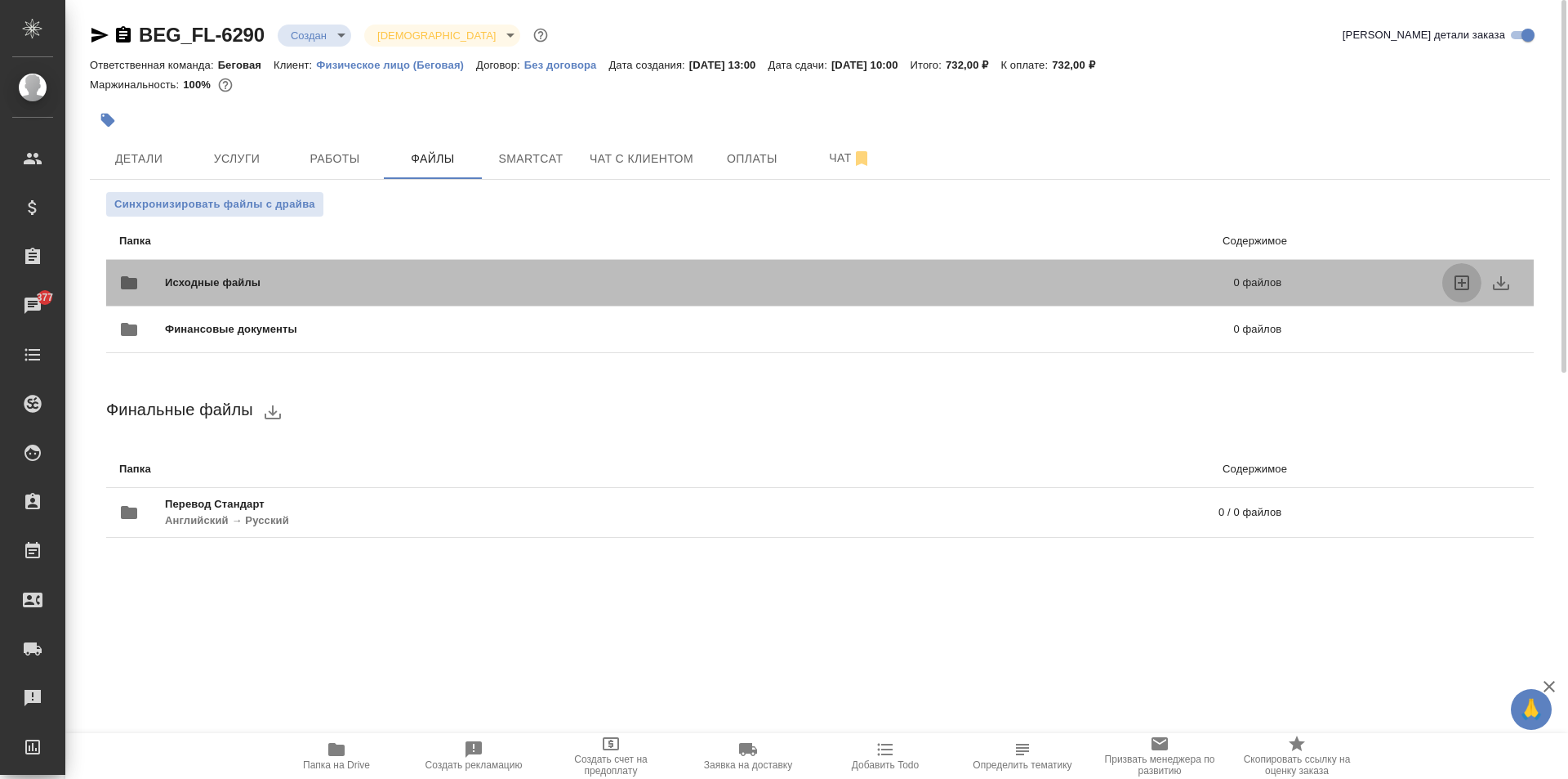
click at [1461, 274] on icon "uploadFiles" at bounding box center [1462, 283] width 20 height 20
click at [0, 0] on input "uploadFiles" at bounding box center [0, 0] width 0 height 0
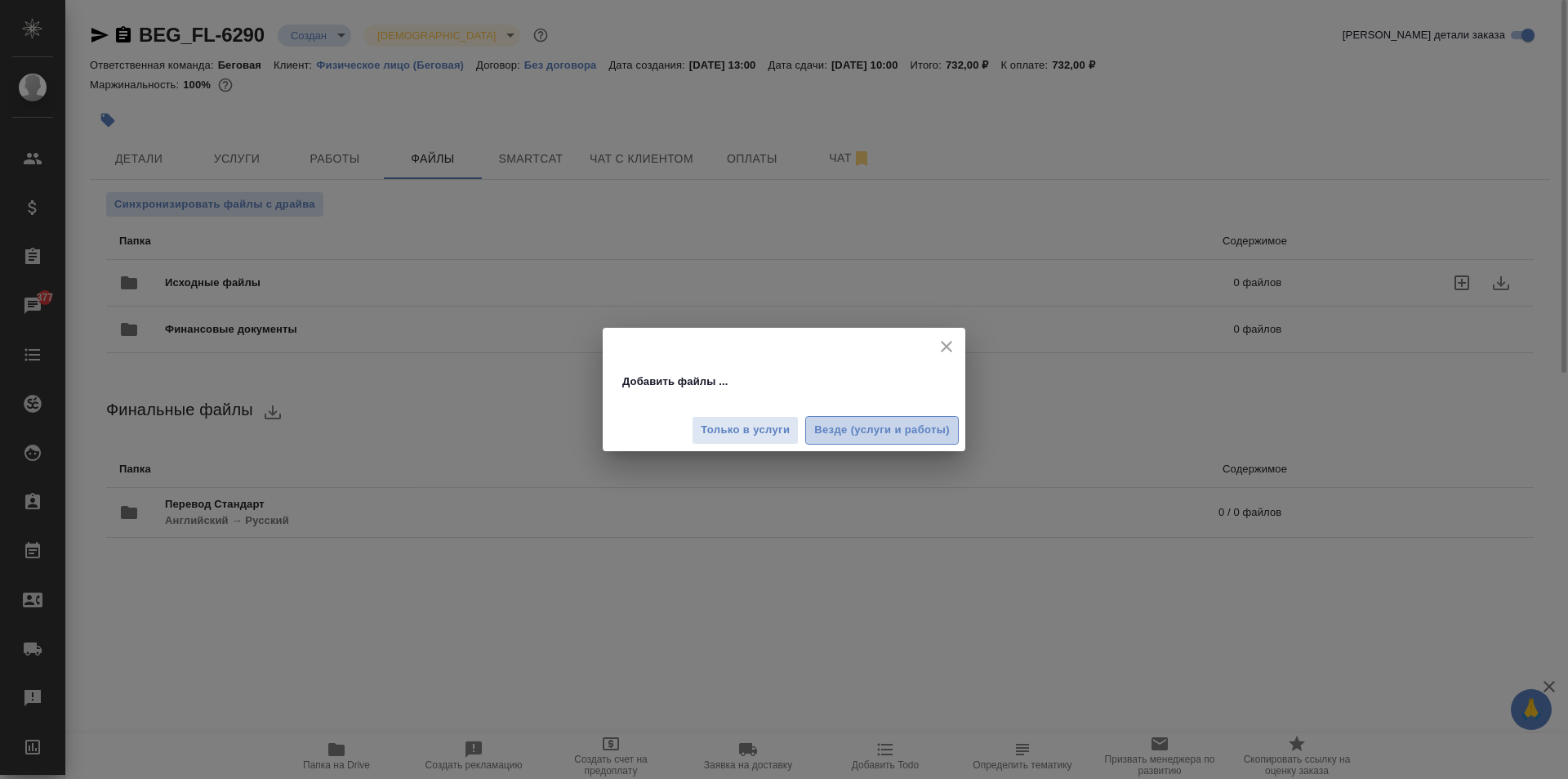
click at [862, 428] on span "Везде (услуги и работы)" at bounding box center [882, 430] width 136 height 19
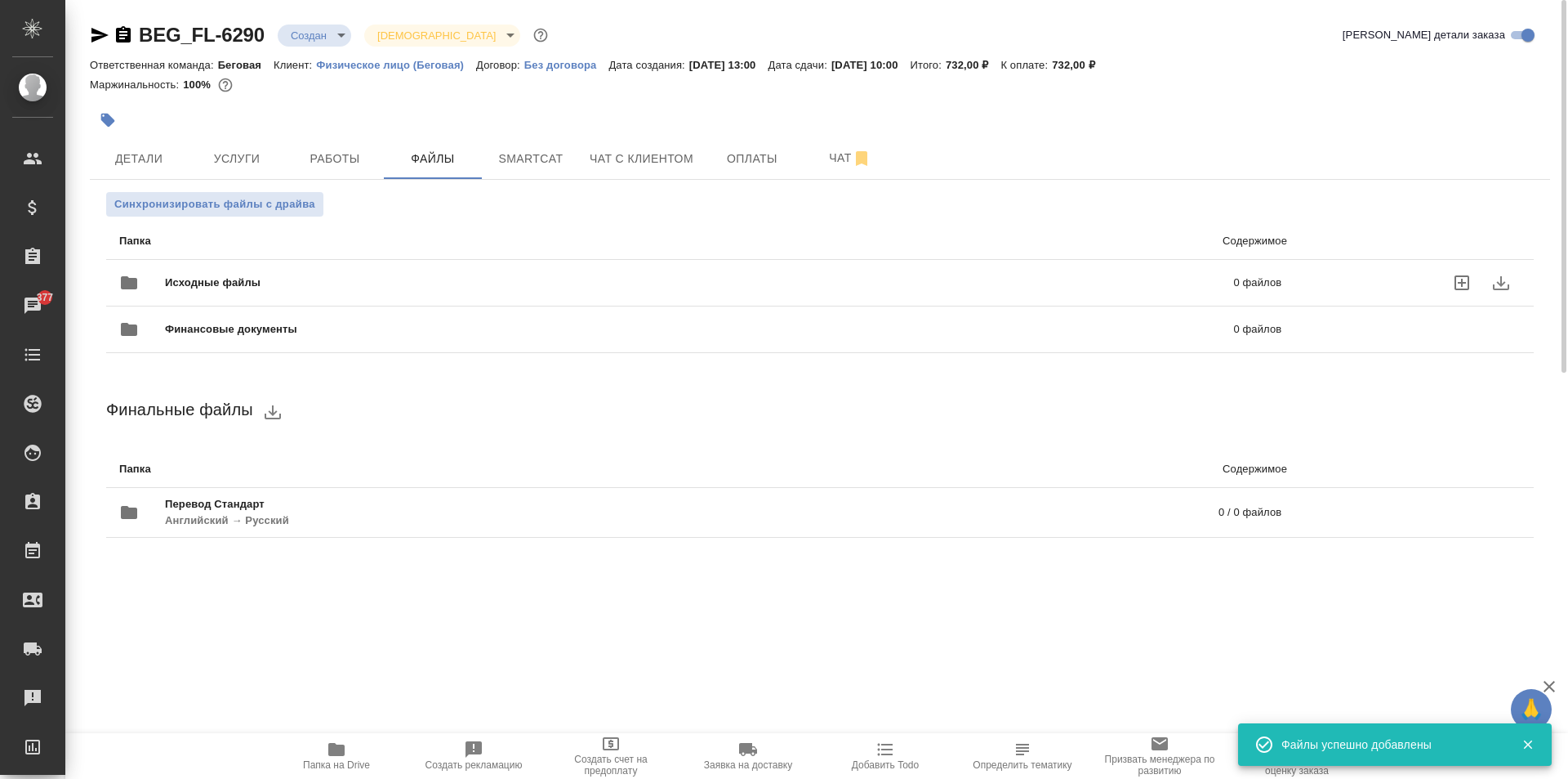
click at [312, 159] on span "Работы" at bounding box center [334, 159] width 78 height 21
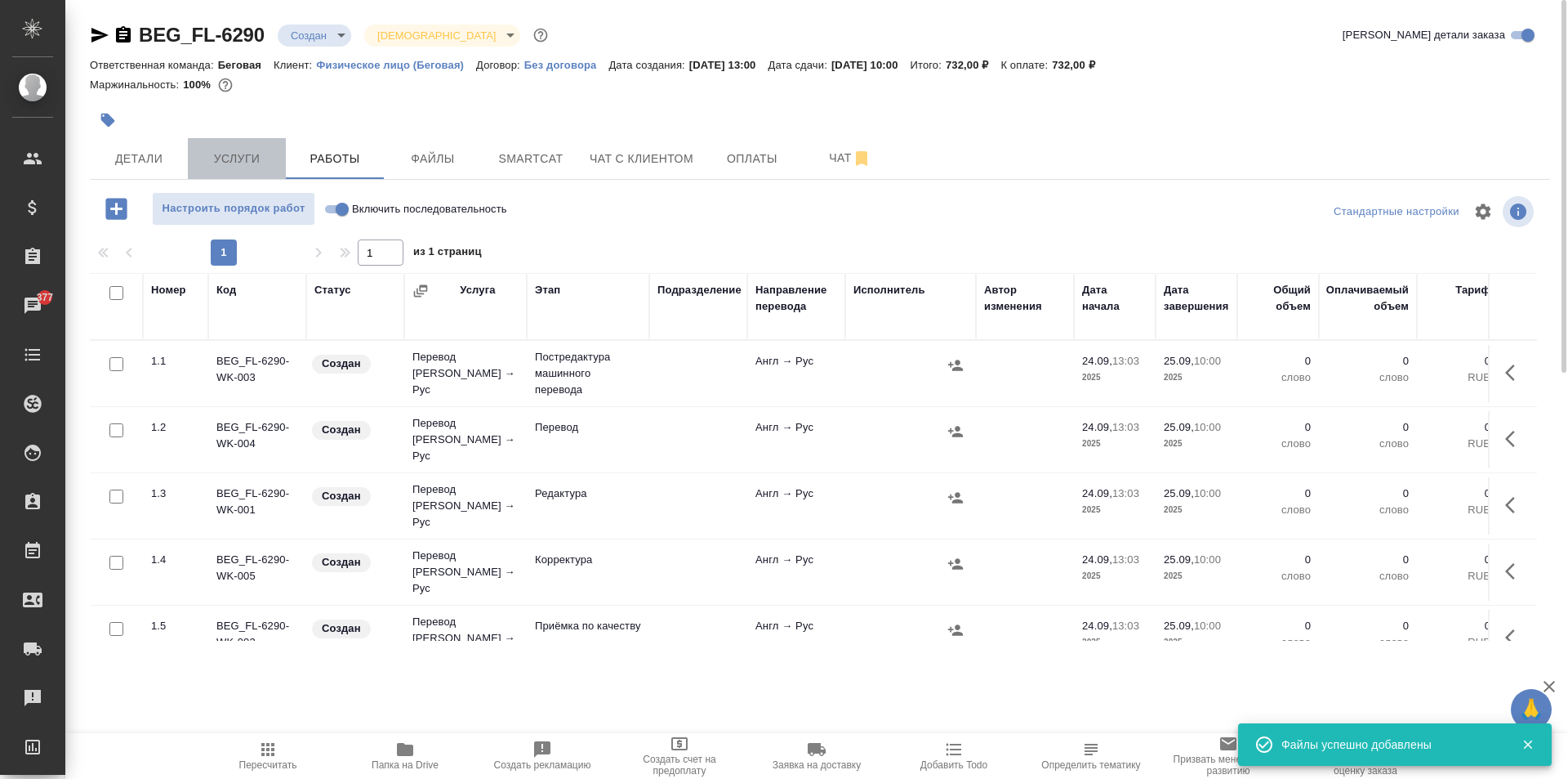
click at [245, 160] on span "Услуги" at bounding box center [237, 159] width 78 height 21
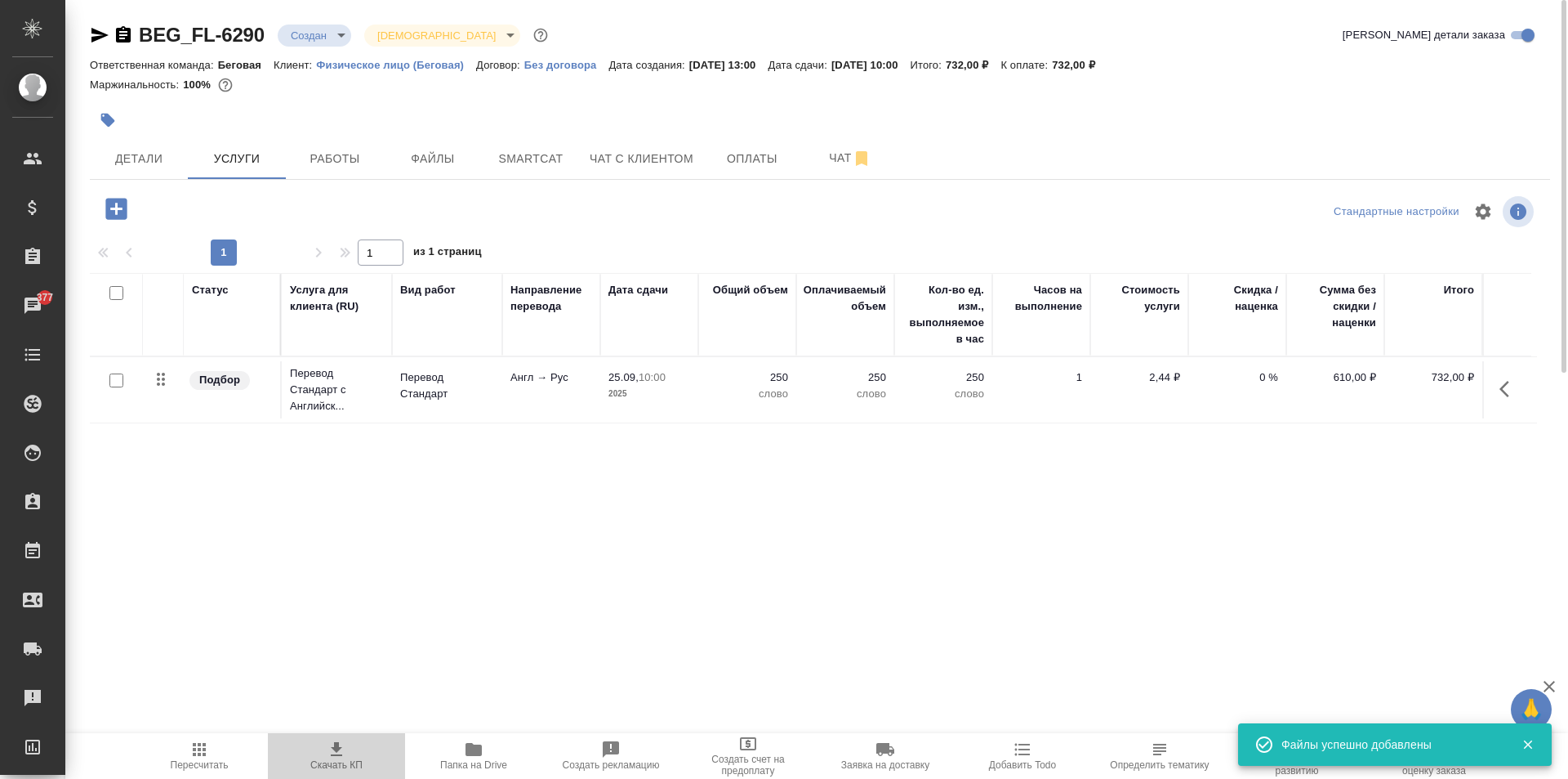
click at [321, 754] on span "Скачать КП" at bounding box center [336, 755] width 118 height 31
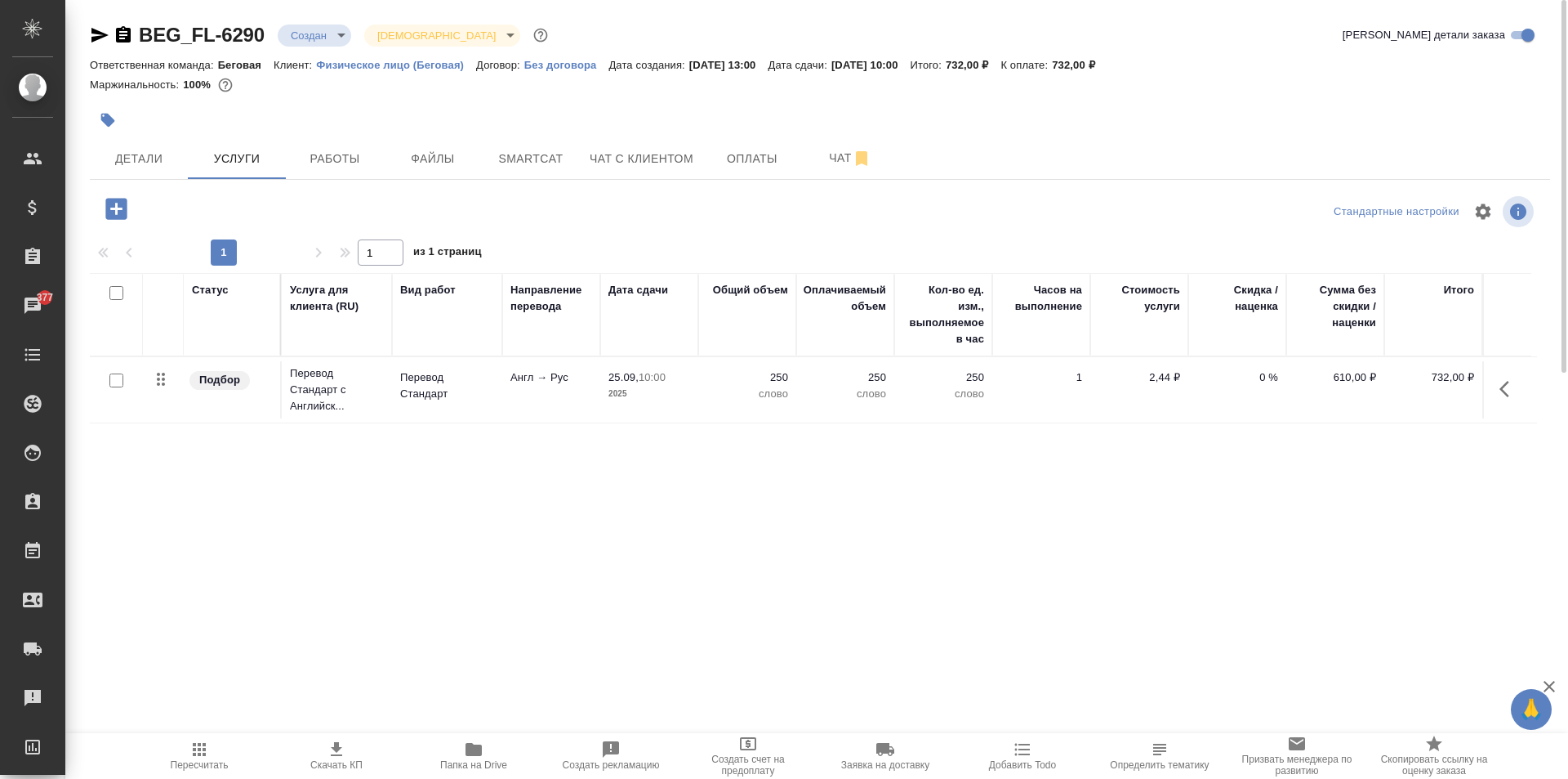
click at [115, 37] on icon "button" at bounding box center [123, 35] width 20 height 20
drag, startPoint x: 1133, startPoint y: 62, endPoint x: 1093, endPoint y: 62, distance: 40.0
click at [1093, 62] on div "Ответственная команда: Беговая Клиент: Физическое лицо (Беговая) Договор: Без д…" at bounding box center [820, 64] width 1460 height 20
copy p "732,00 ₽"
click at [315, 35] on body "🙏 .cls-1 fill:#fff; AWATERA Moskalets Alina Клиенты Спецификации Заказы 377 Чат…" at bounding box center [784, 389] width 1568 height 779
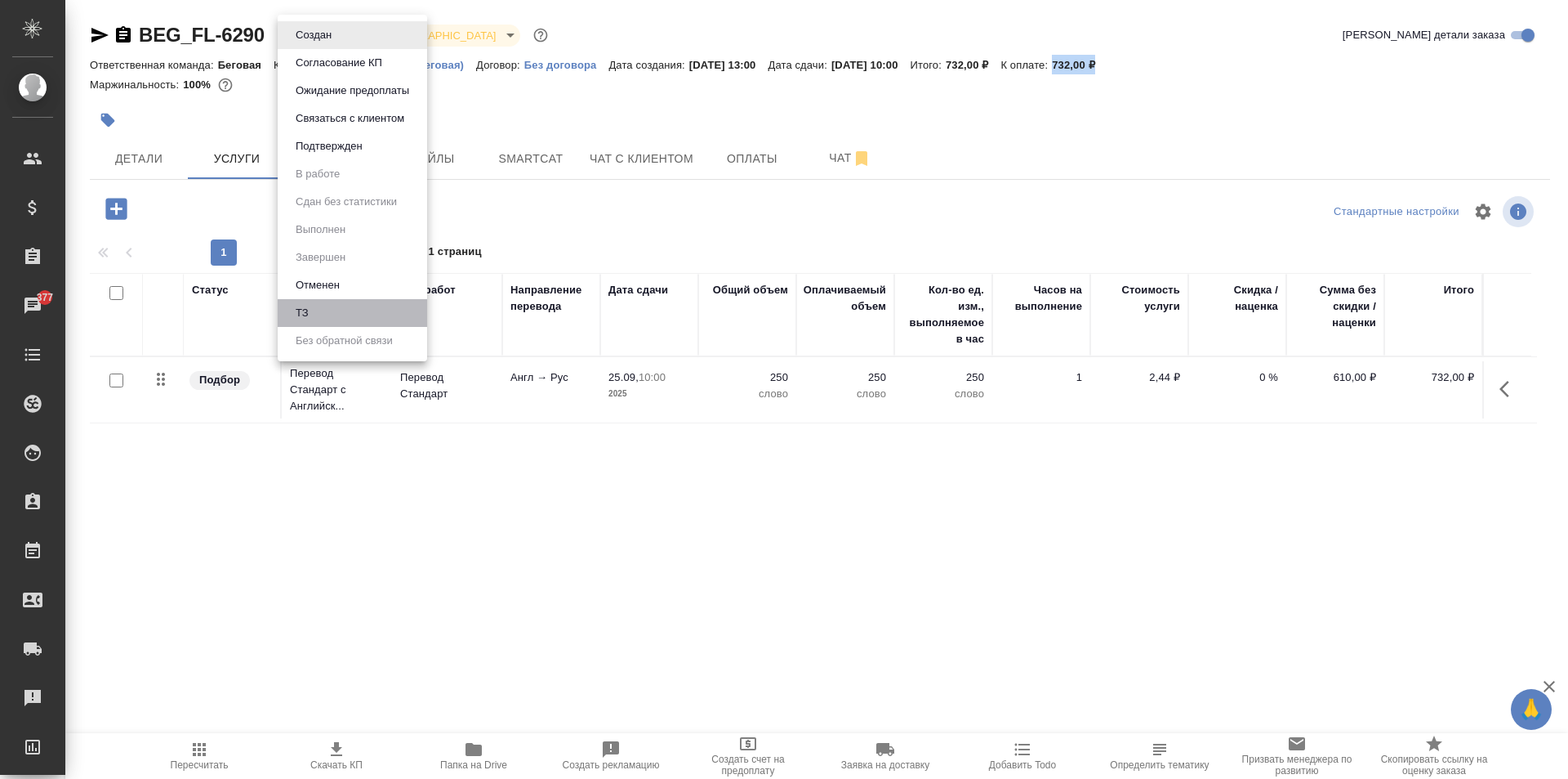
click at [329, 311] on li "ТЗ" at bounding box center [352, 312] width 150 height 28
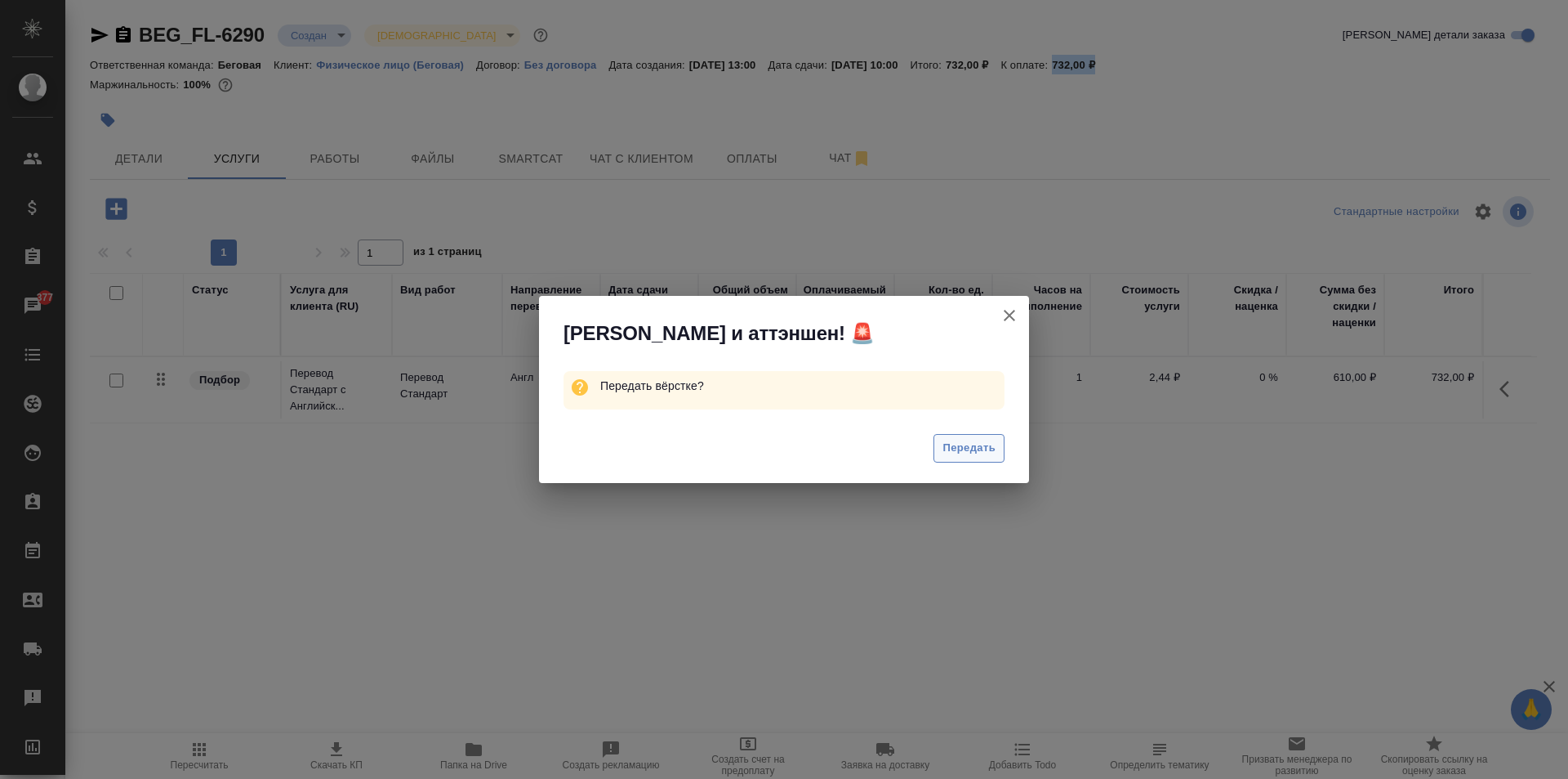
click at [986, 451] on span "Передать" at bounding box center [970, 448] width 54 height 19
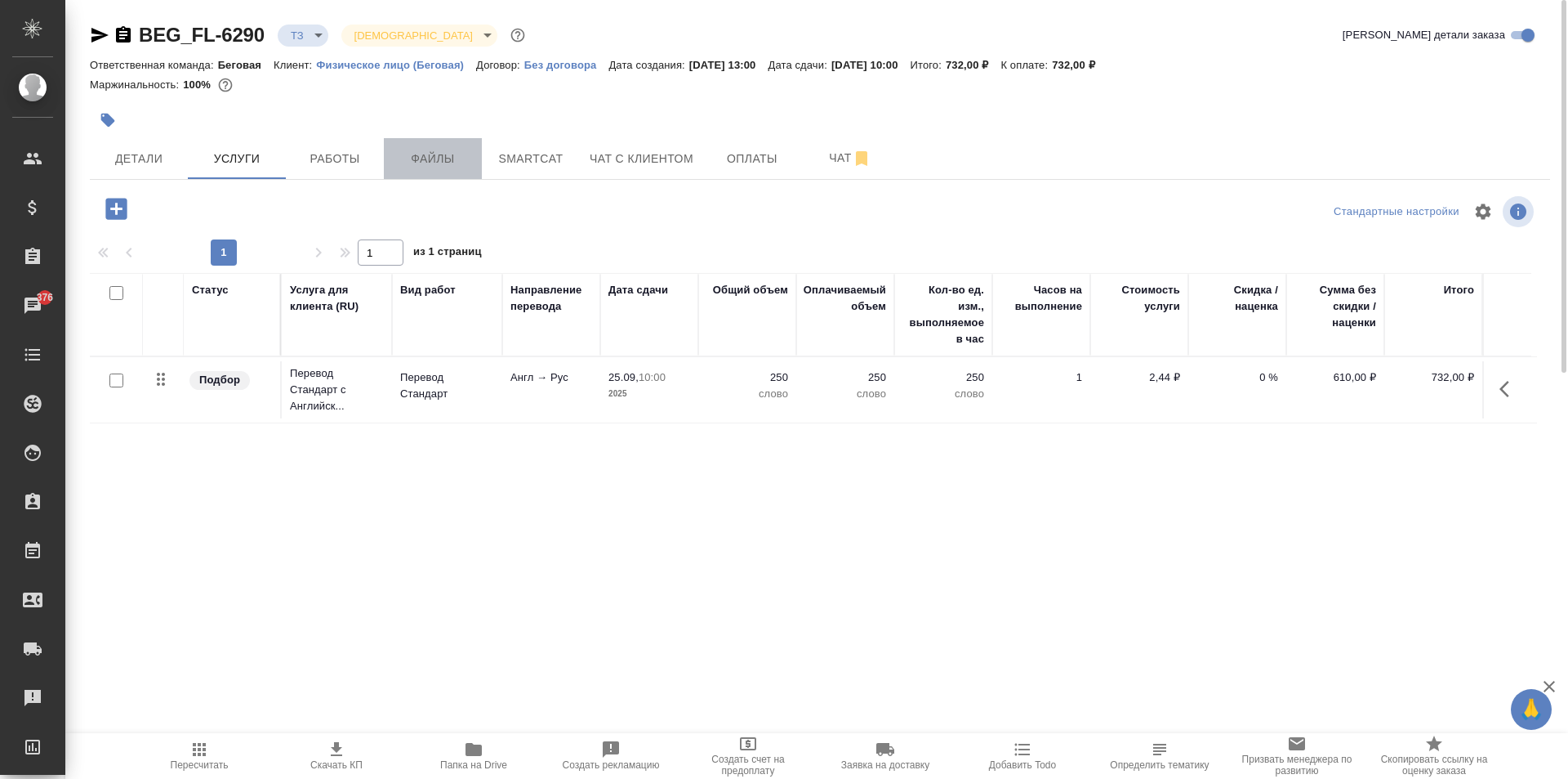
click at [444, 161] on span "Файлы" at bounding box center [433, 159] width 78 height 21
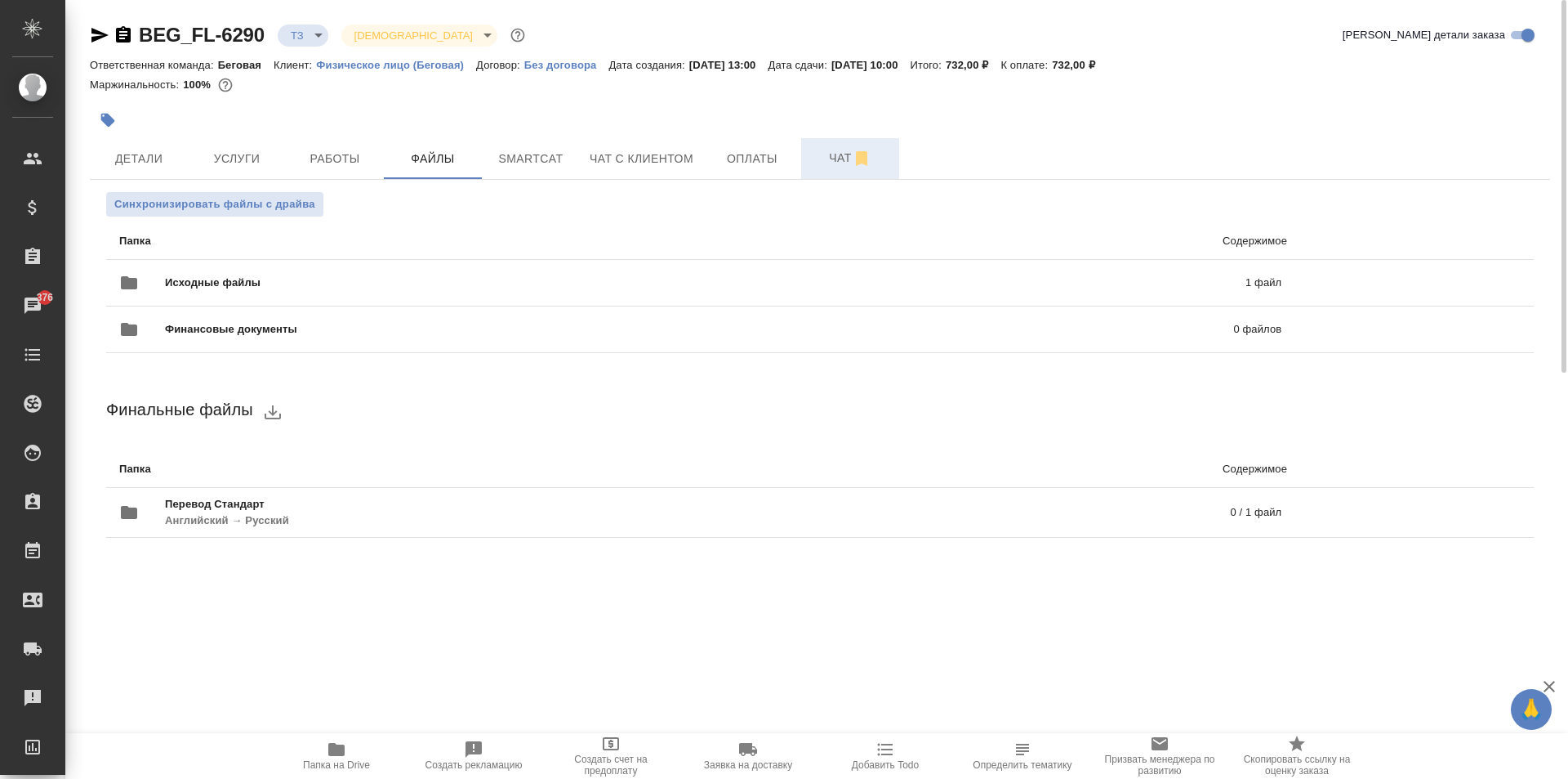
click at [835, 163] on span "Чат" at bounding box center [850, 158] width 78 height 21
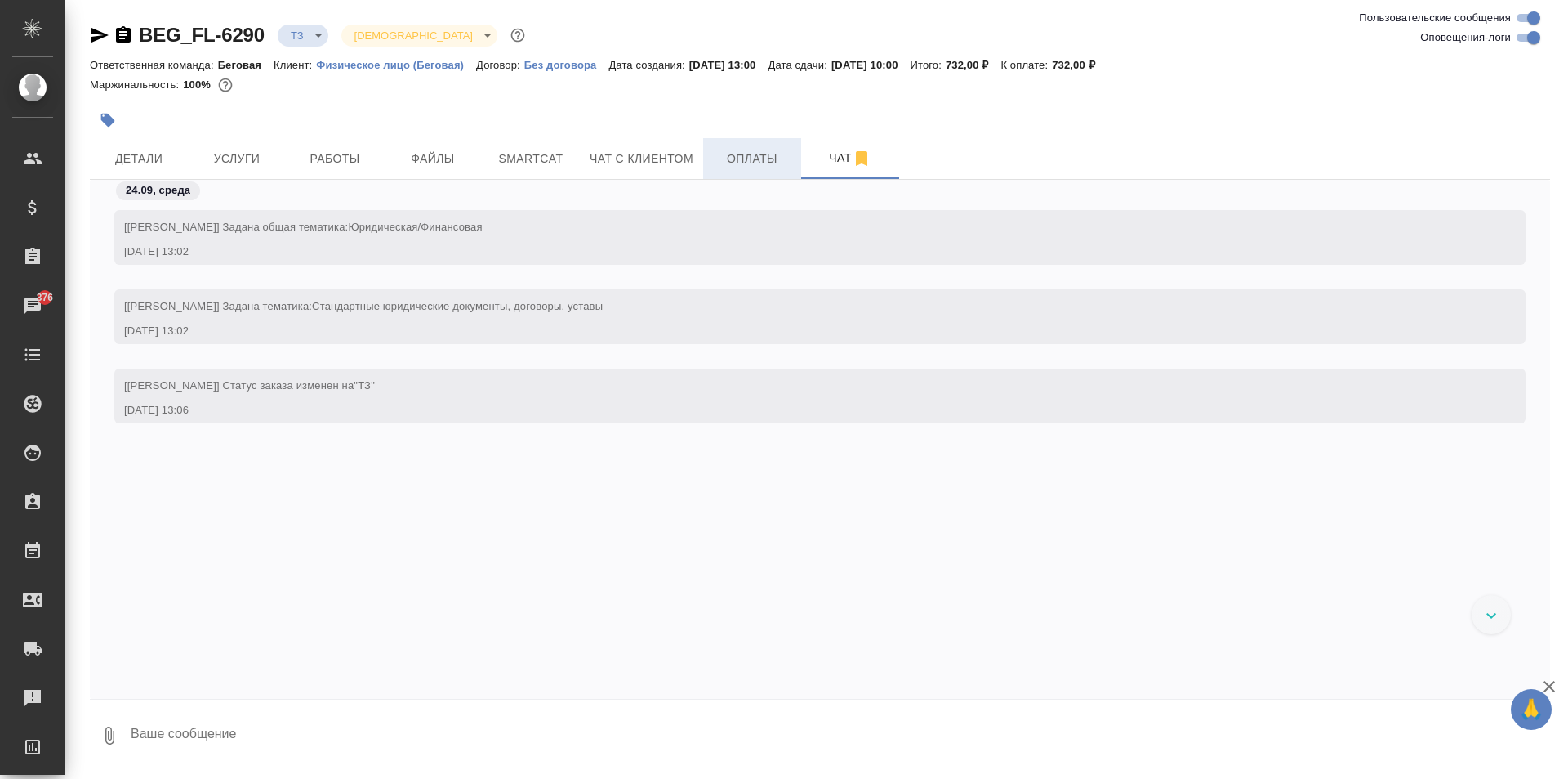
click at [730, 170] on button "Оплаты" at bounding box center [752, 159] width 98 height 41
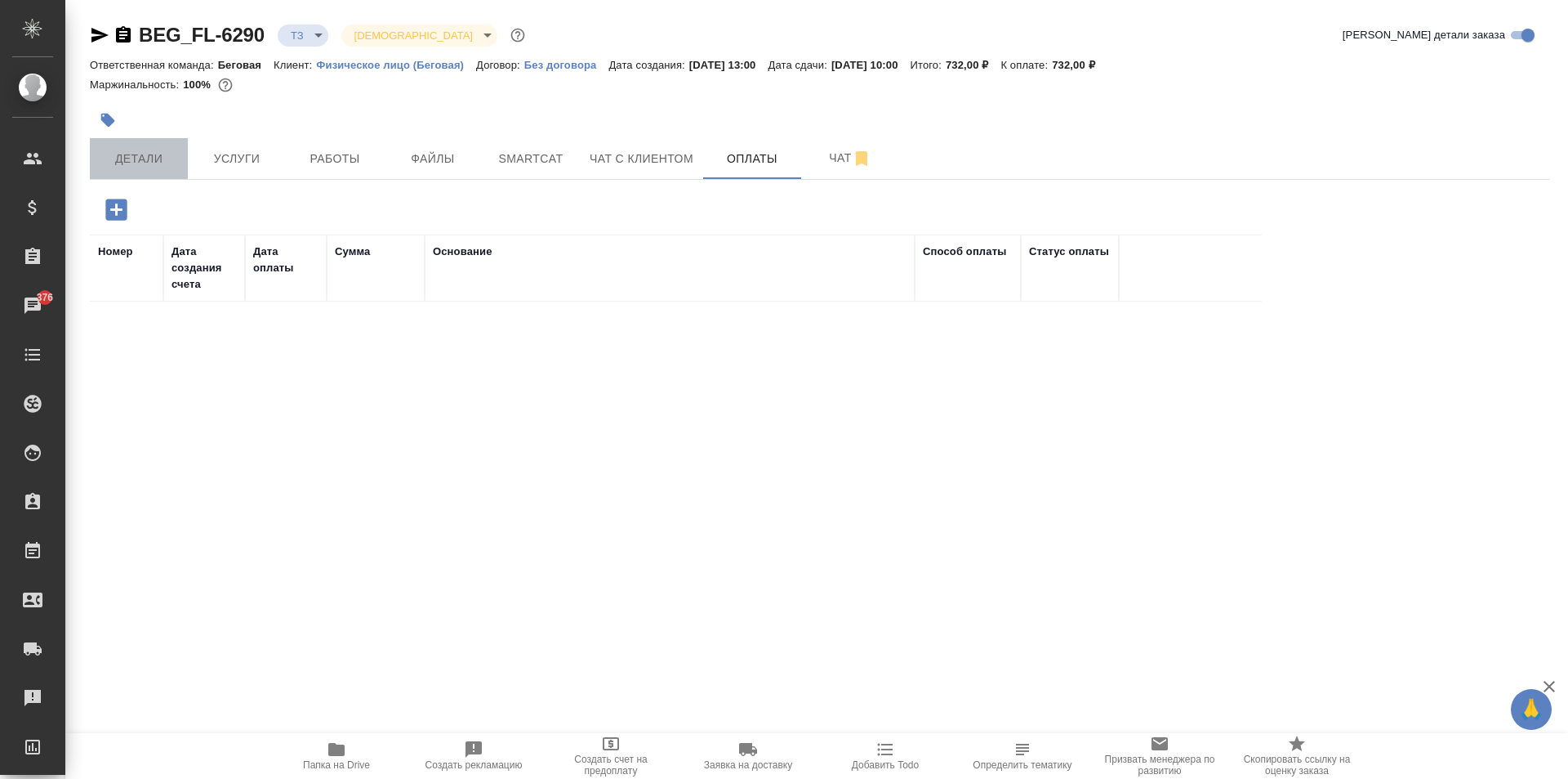
click at [186, 145] on button "Детали" at bounding box center [139, 159] width 98 height 41
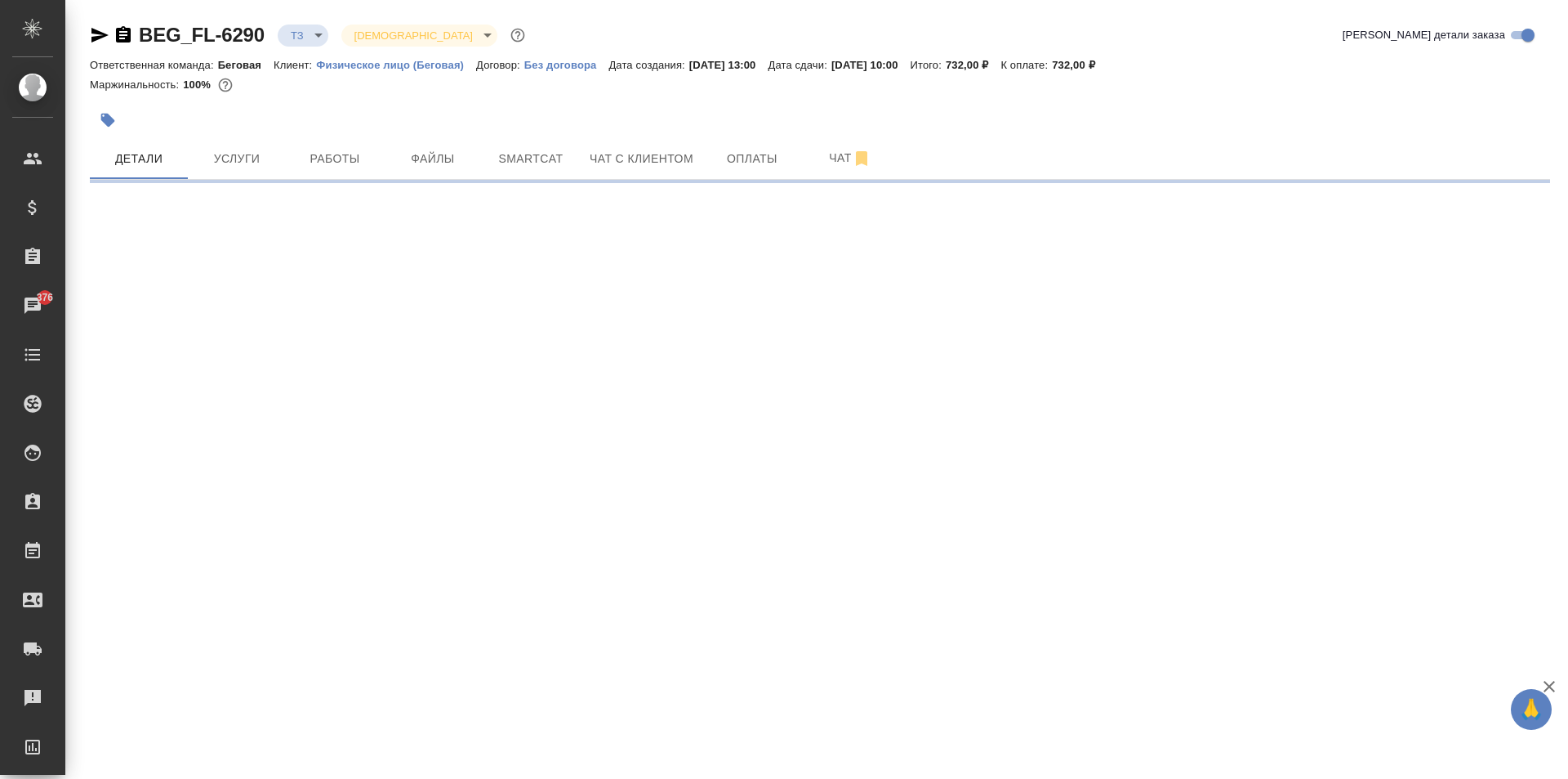
select select "RU"
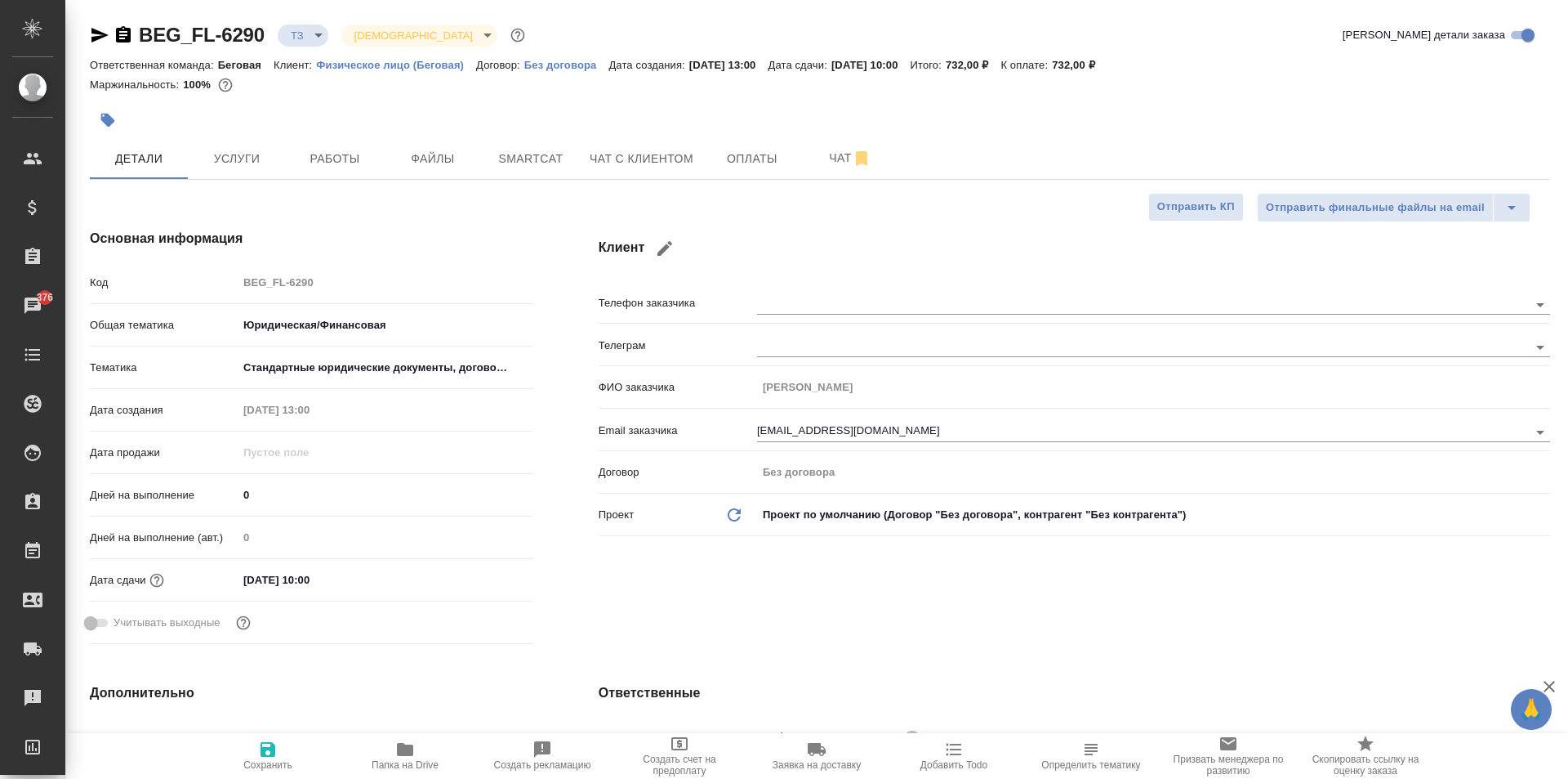
type textarea "x"
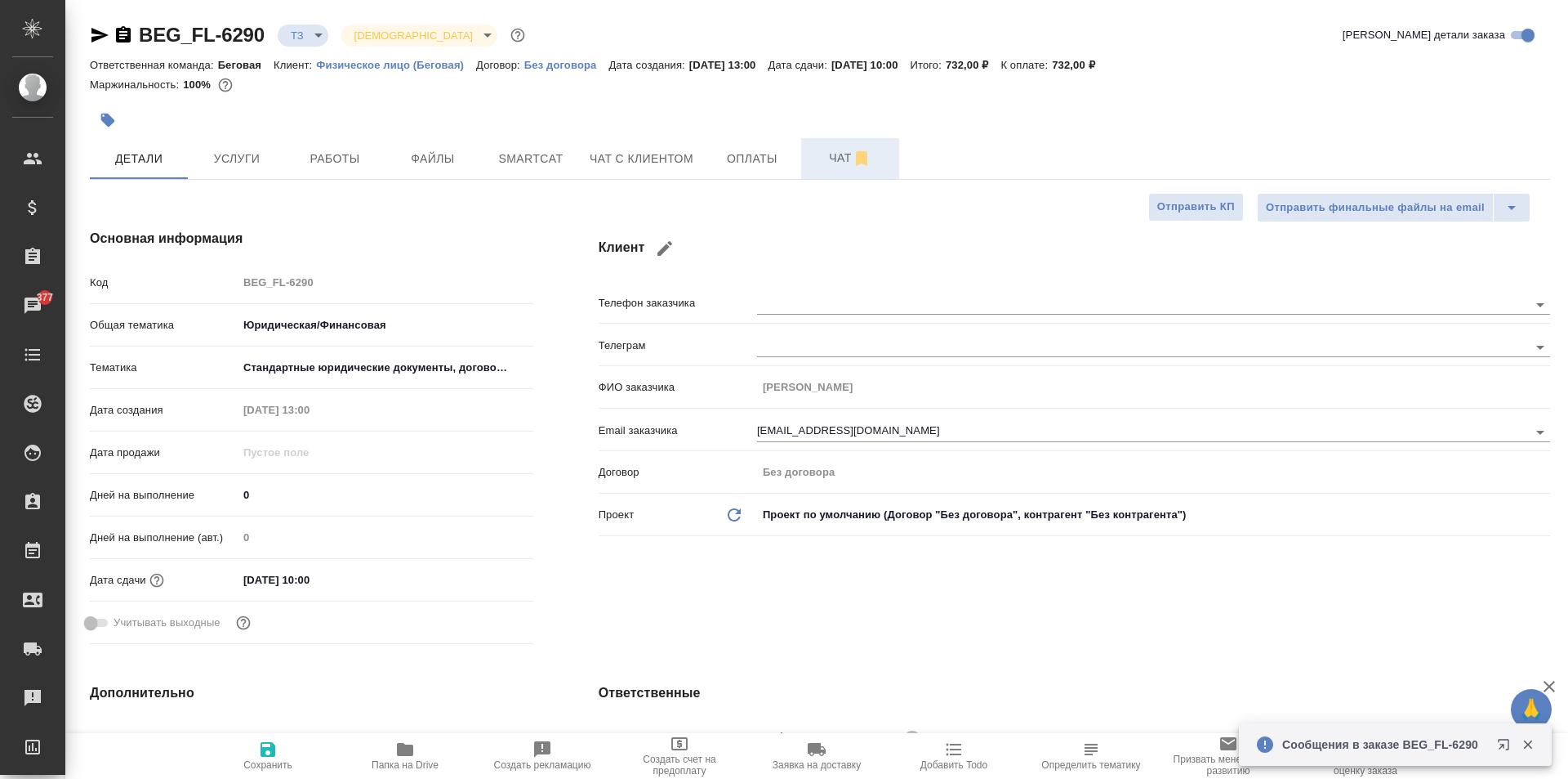
click at [827, 171] on button "Чат" at bounding box center [850, 159] width 98 height 41
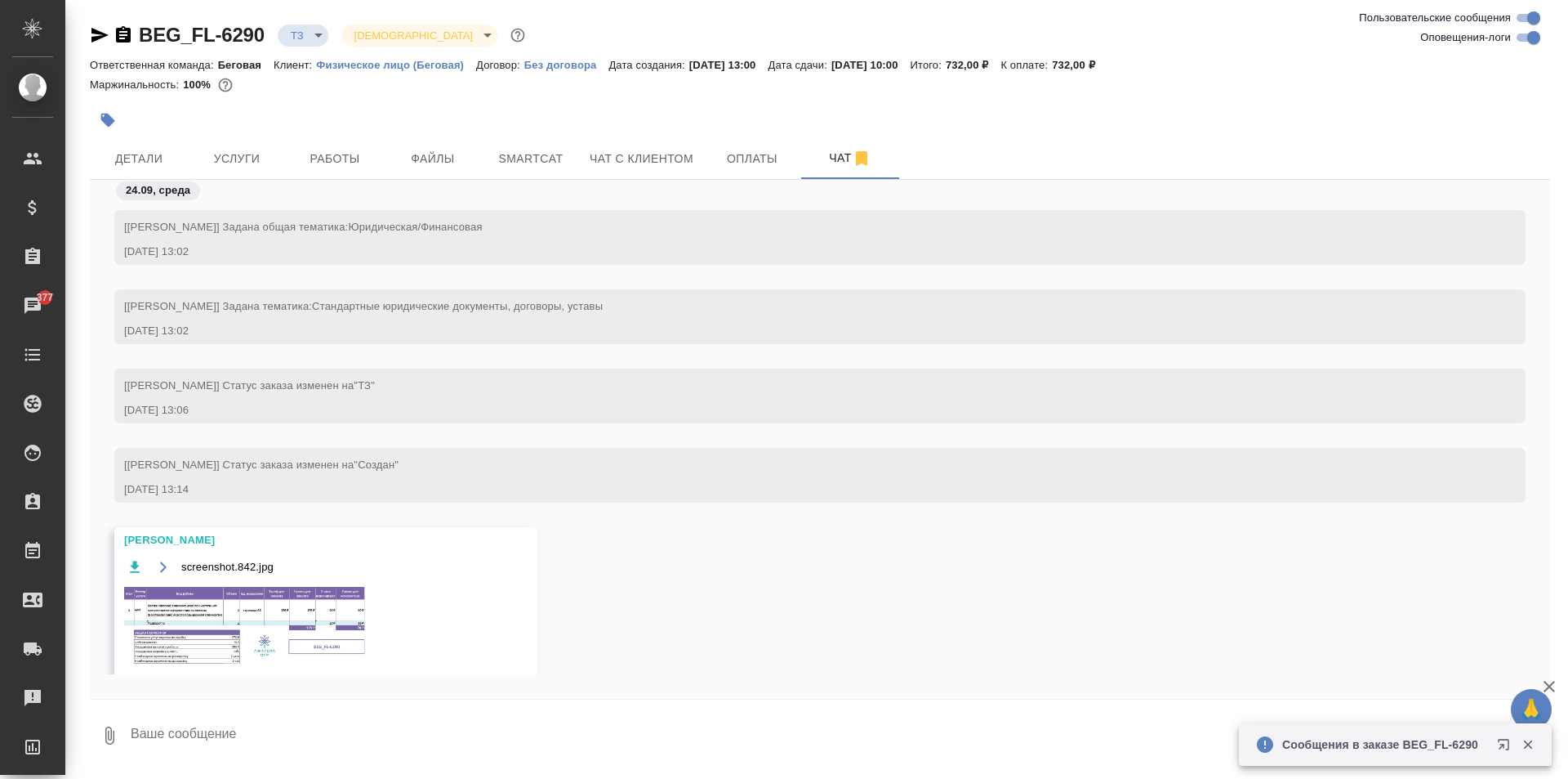
scroll to position [67, 0]
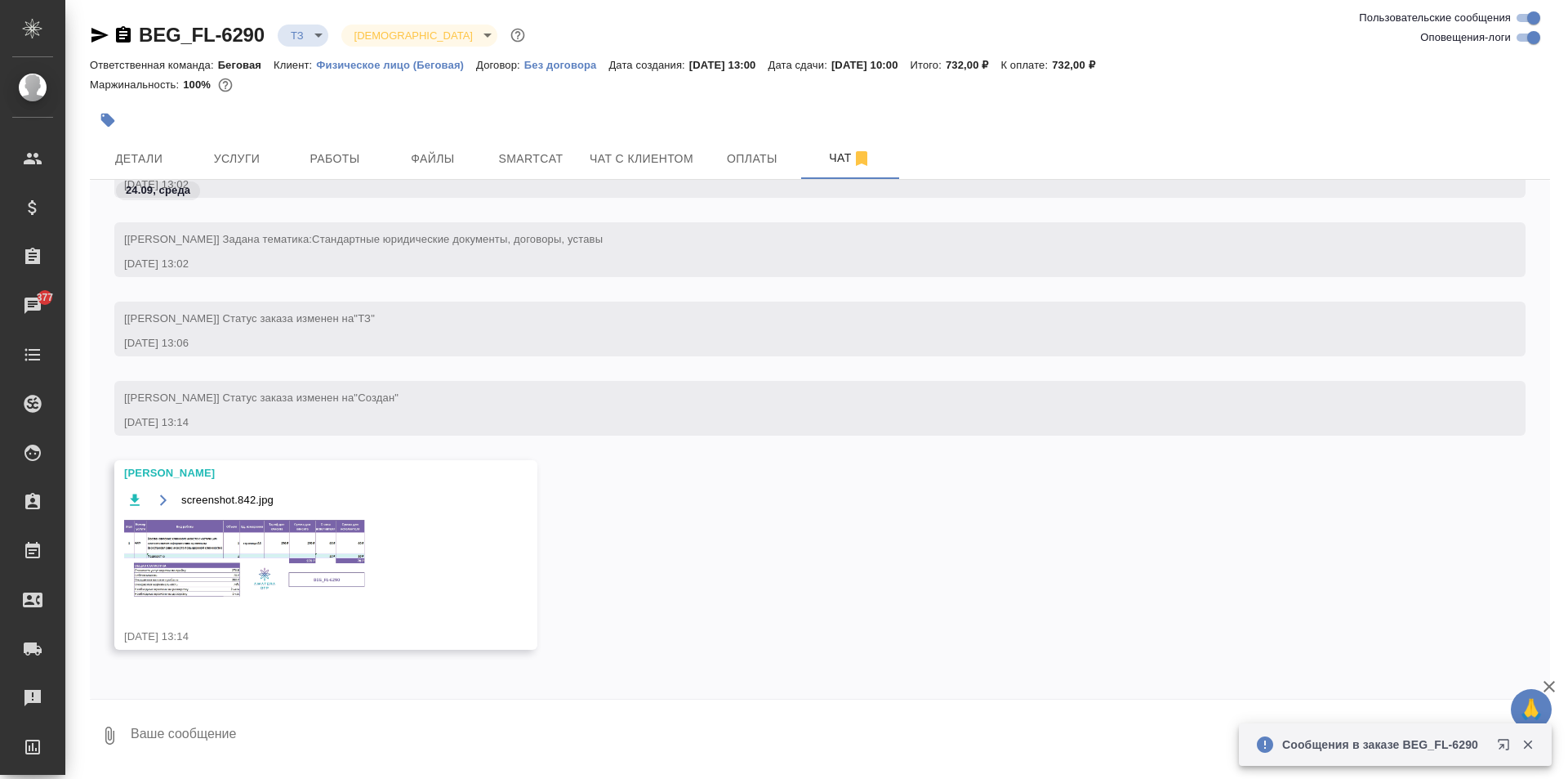
click at [190, 548] on img at bounding box center [246, 559] width 245 height 82
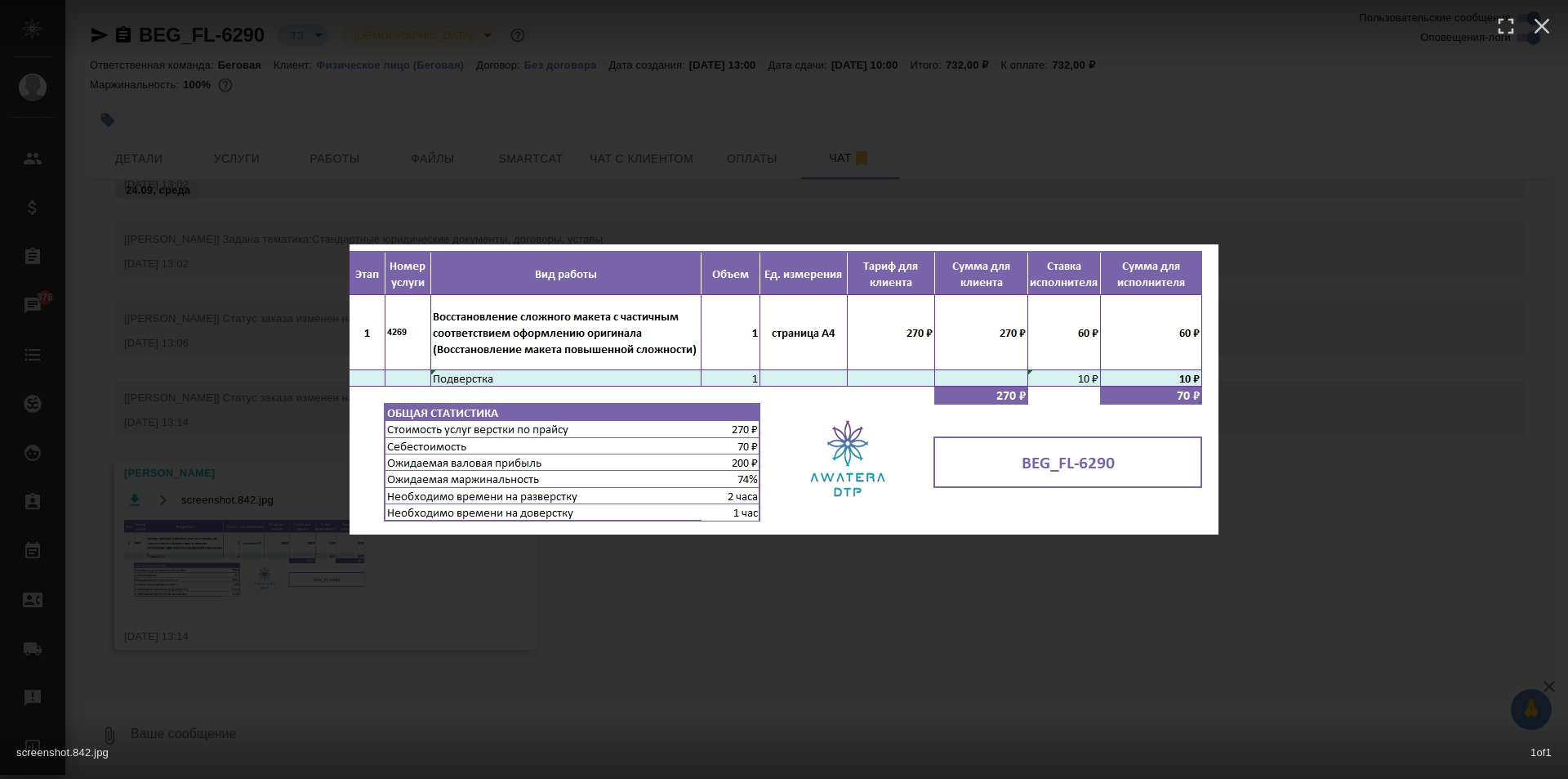
click at [581, 193] on div "screenshot.842.jpg 1 of 1" at bounding box center [784, 389] width 1568 height 779
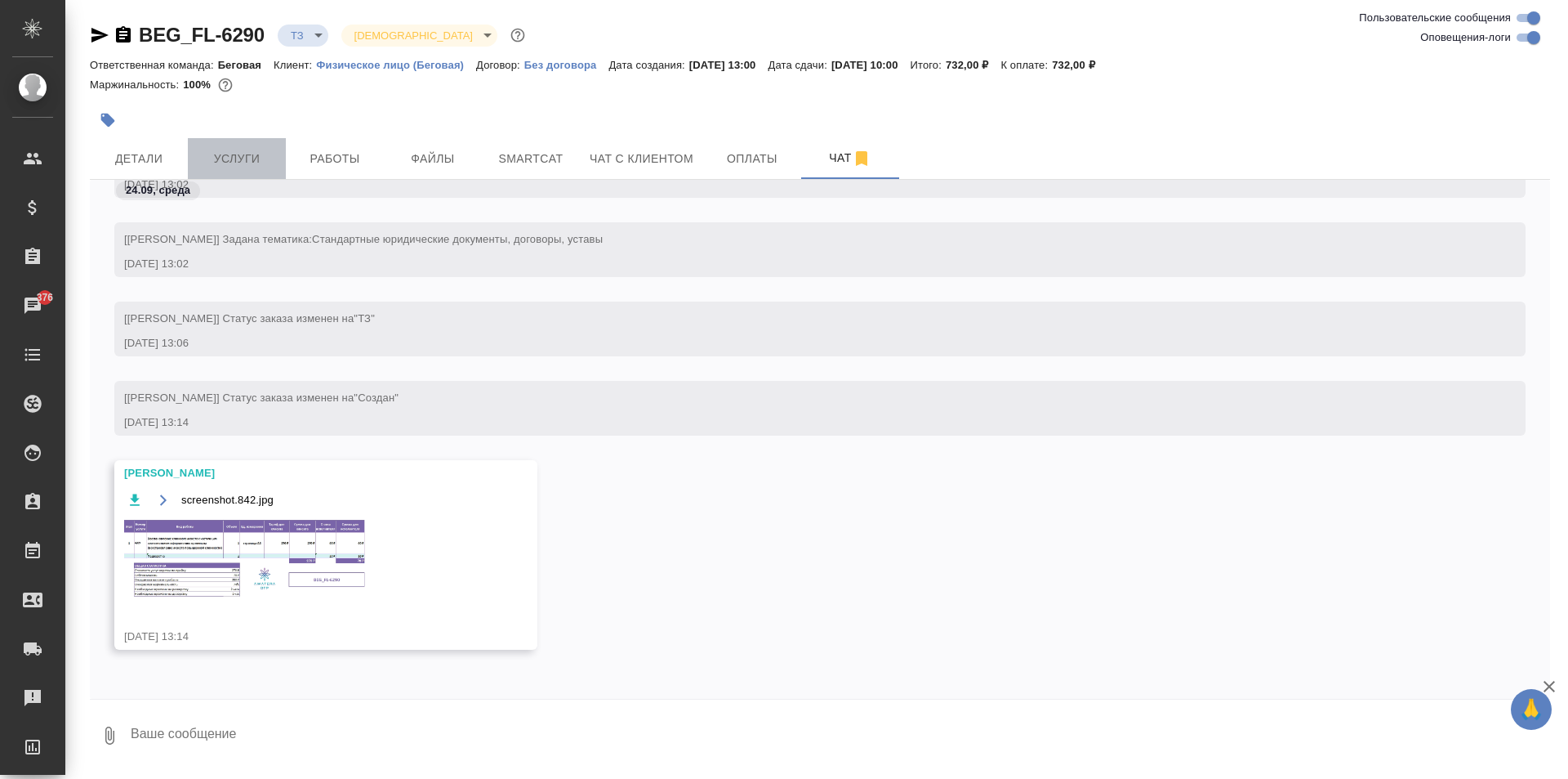
click at [249, 155] on span "Услуги" at bounding box center [237, 159] width 78 height 21
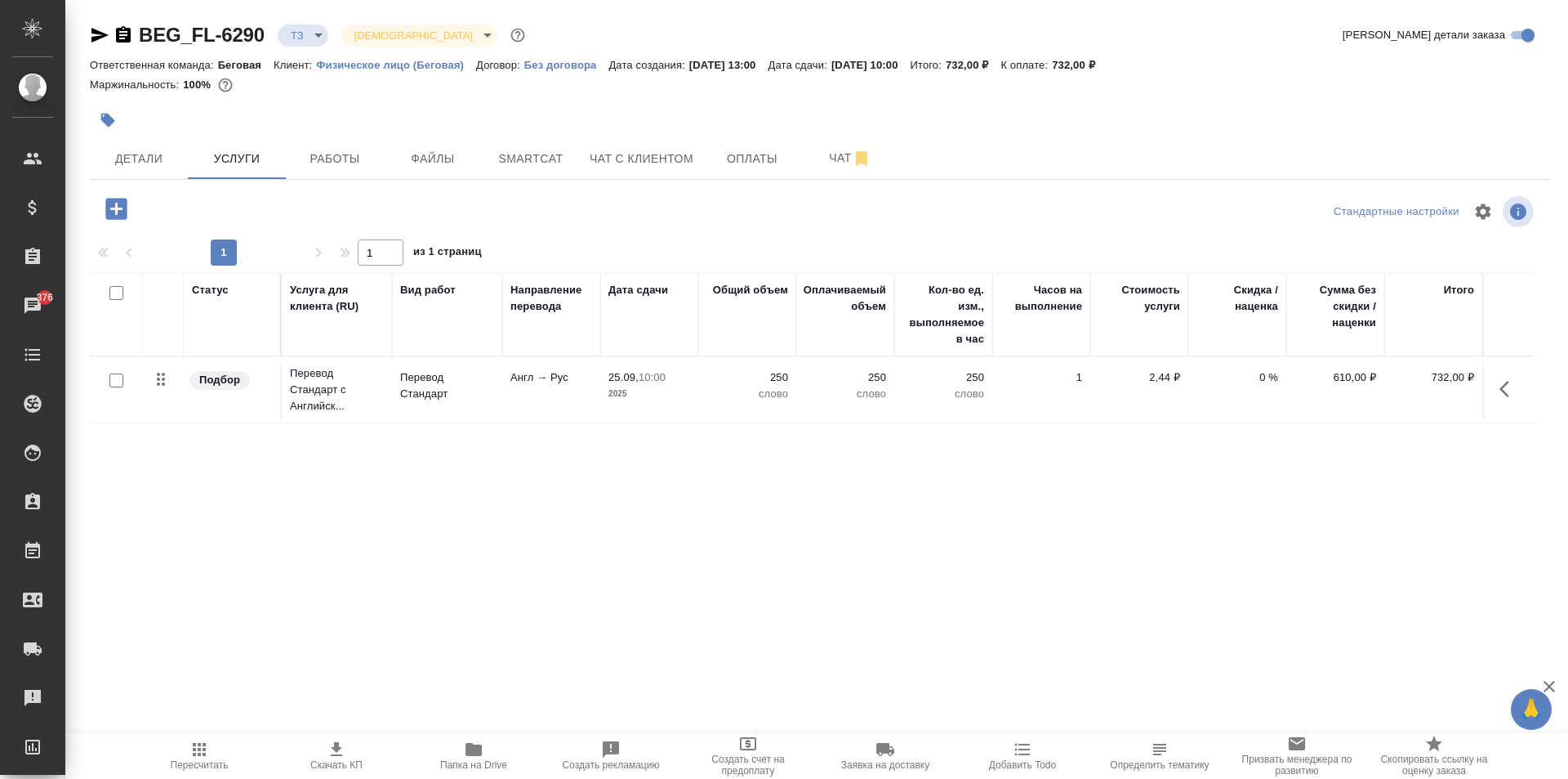
click at [111, 197] on icon "button" at bounding box center [116, 209] width 29 height 29
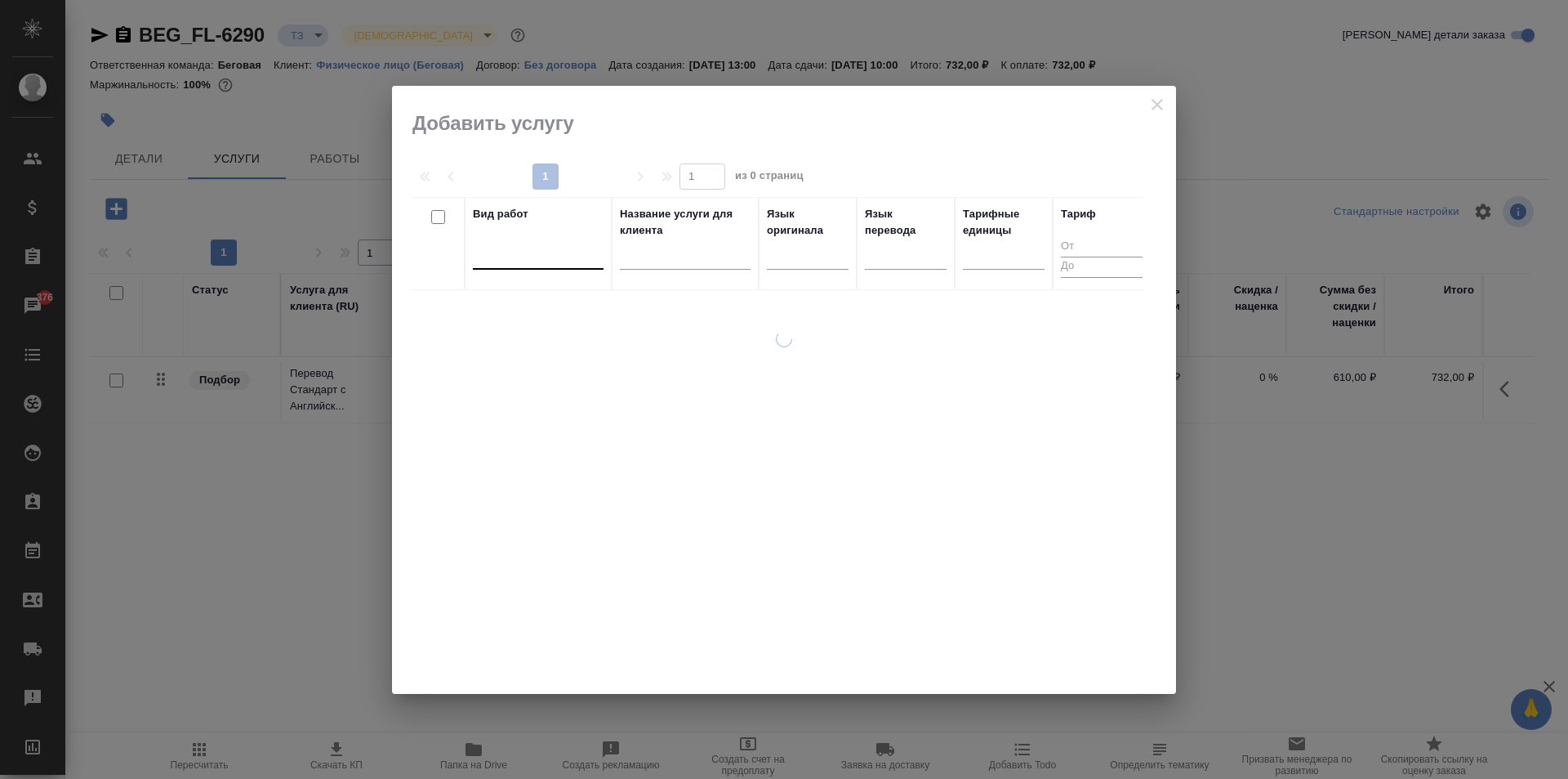
click at [547, 259] on div at bounding box center [538, 253] width 131 height 24
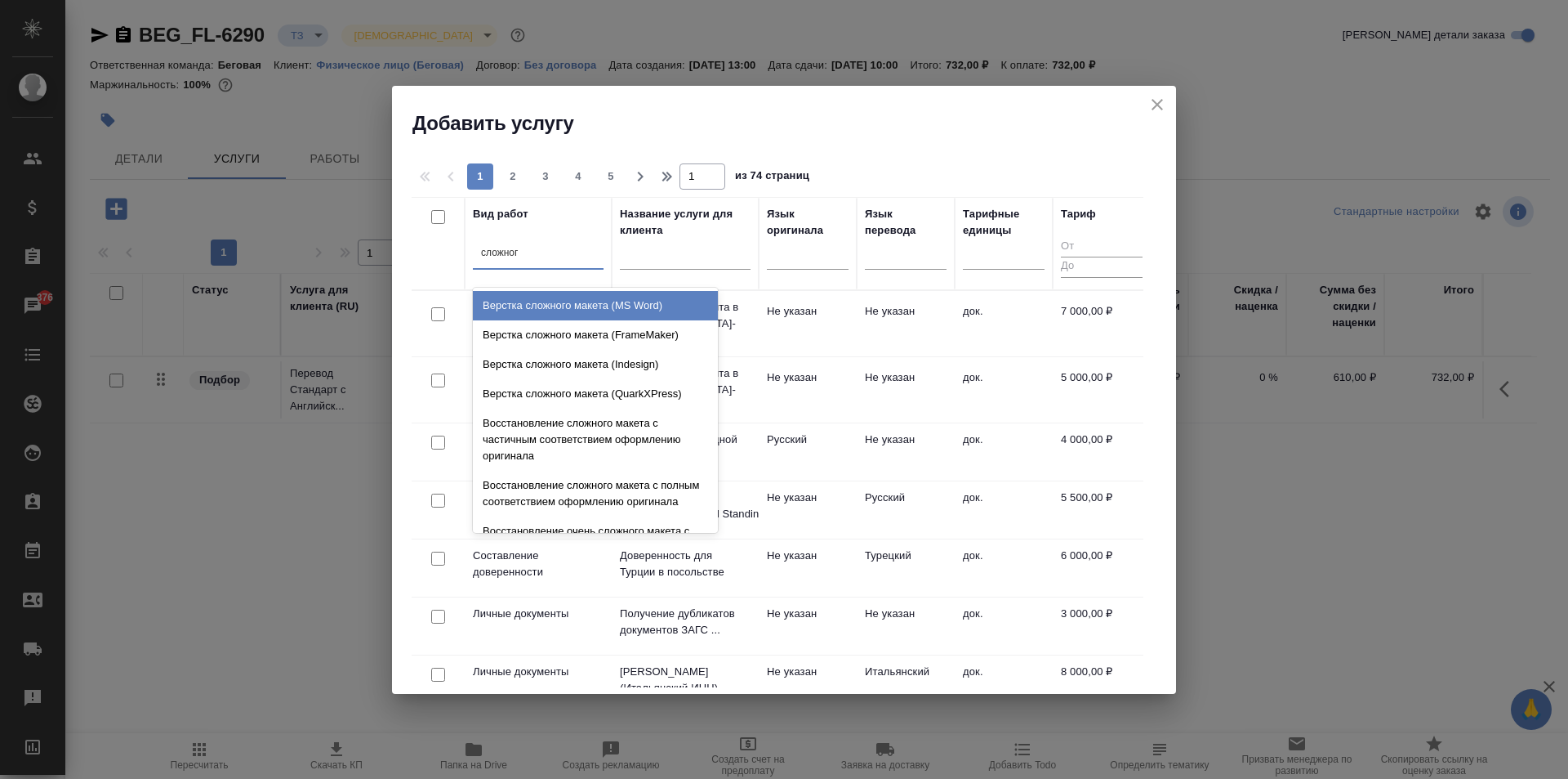
type input "сложного"
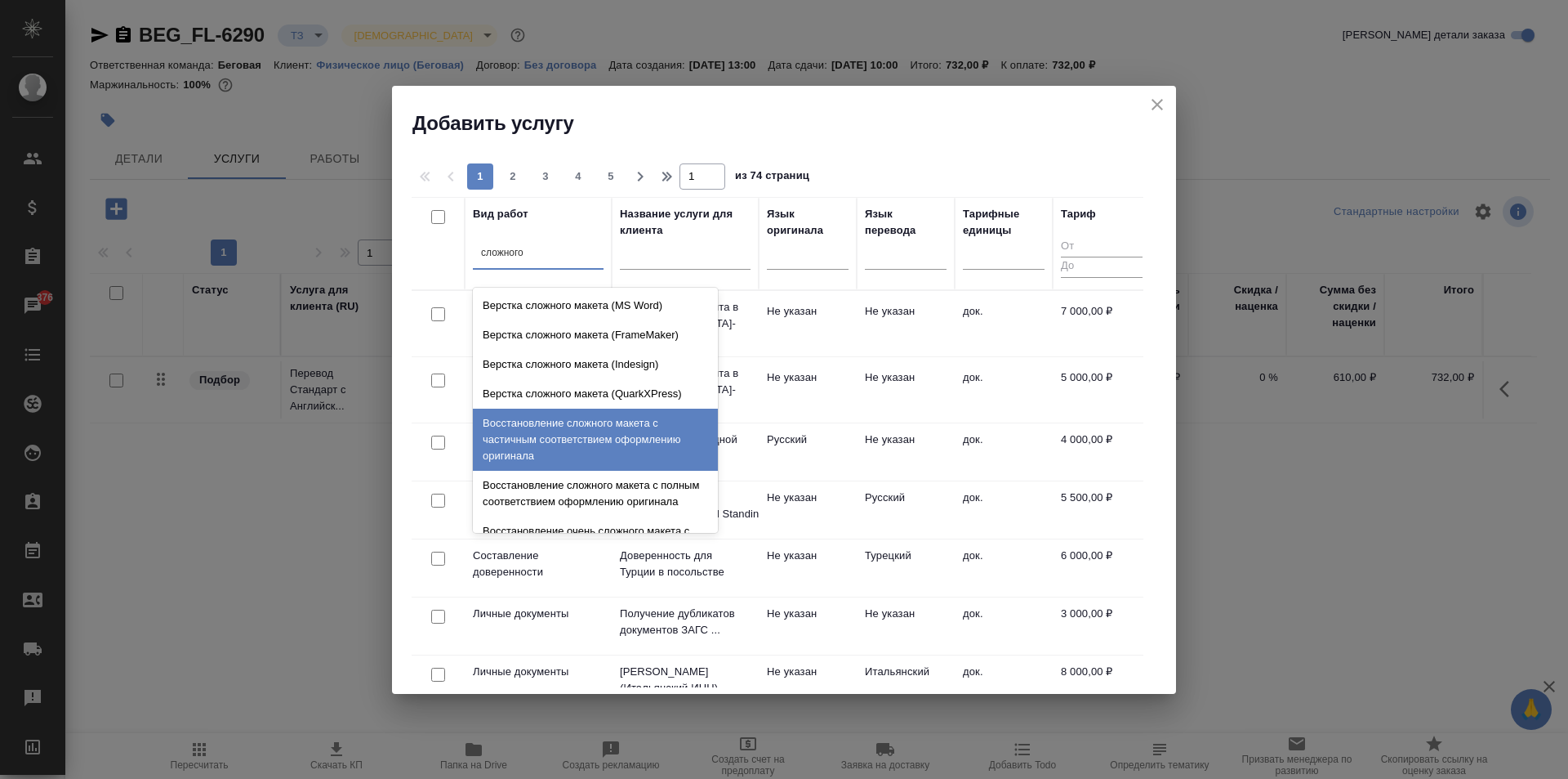
click at [606, 428] on div "Восстановление сложного макета с частичным соответствием оформлению оригинала" at bounding box center [595, 440] width 245 height 62
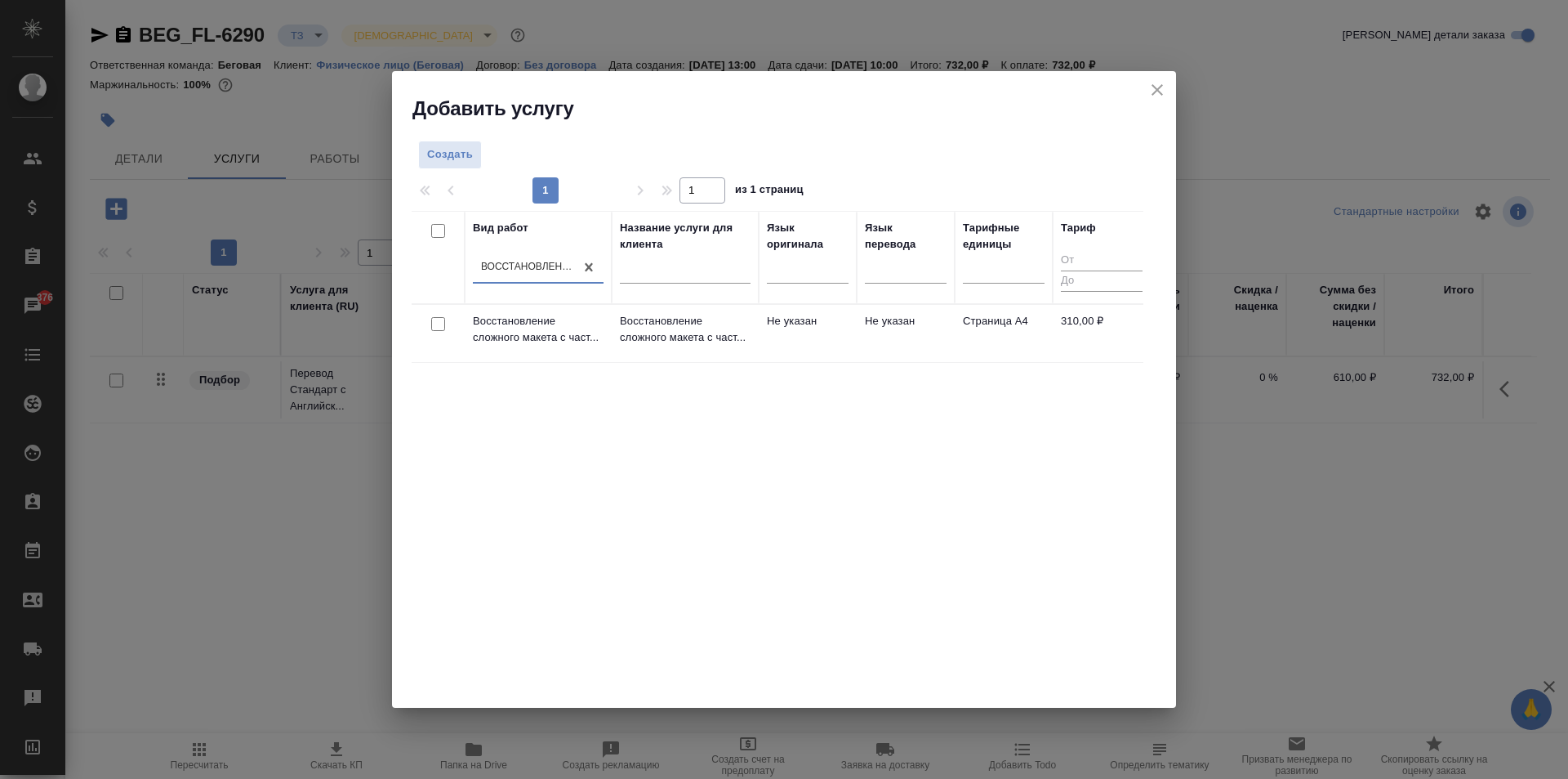
click at [606, 428] on div "Вид работ option Восстановление сложного макета с частичным соответствием оформ…" at bounding box center [778, 455] width 731 height 490
click at [780, 363] on div "Вид работ Восстановление сложного макета с частичным соответствием оформлению о…" at bounding box center [778, 455] width 731 height 490
click at [1147, 84] on button "close" at bounding box center [1157, 89] width 24 height 24
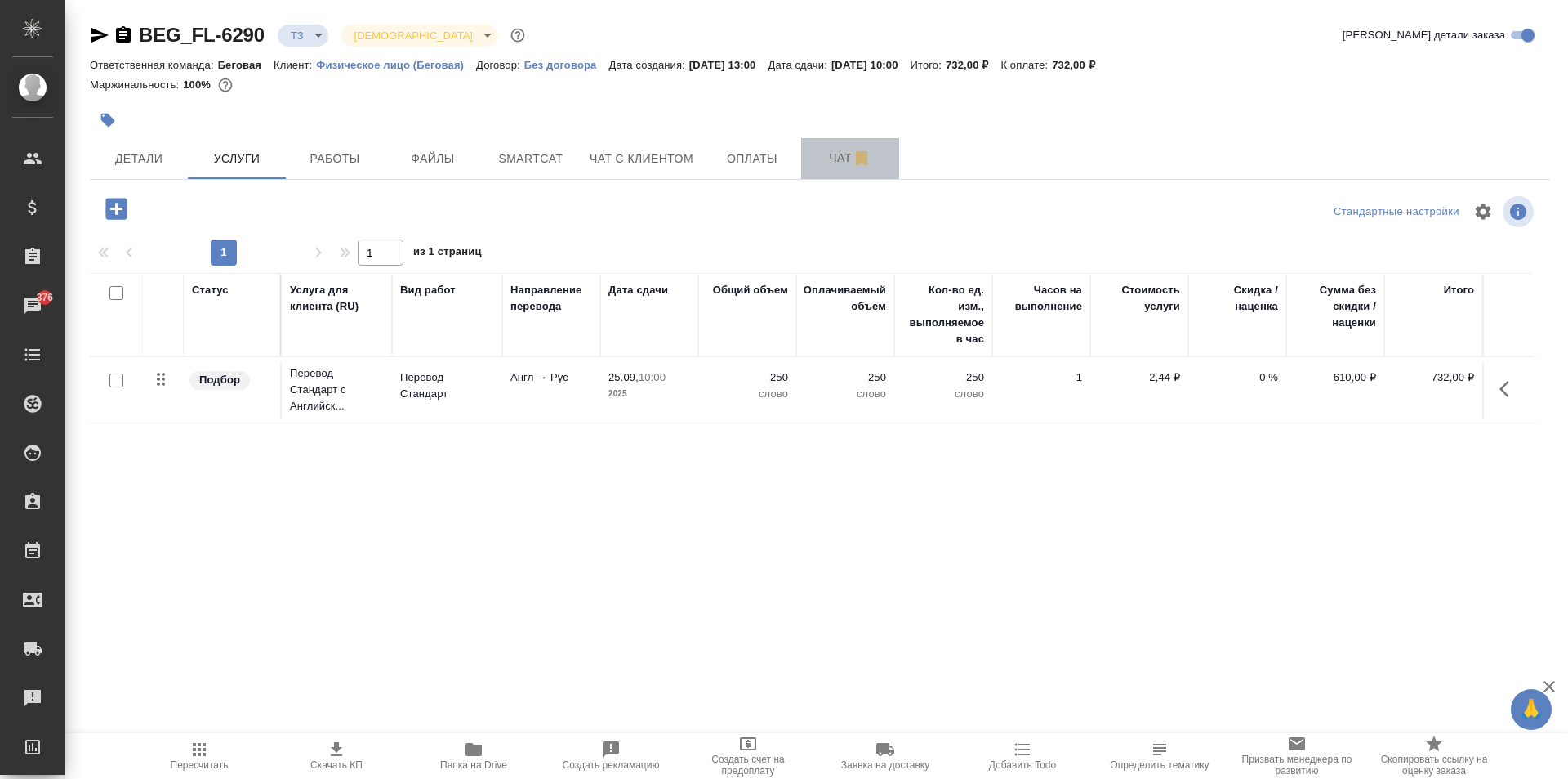
click at [819, 164] on span "Чат" at bounding box center [850, 158] width 78 height 21
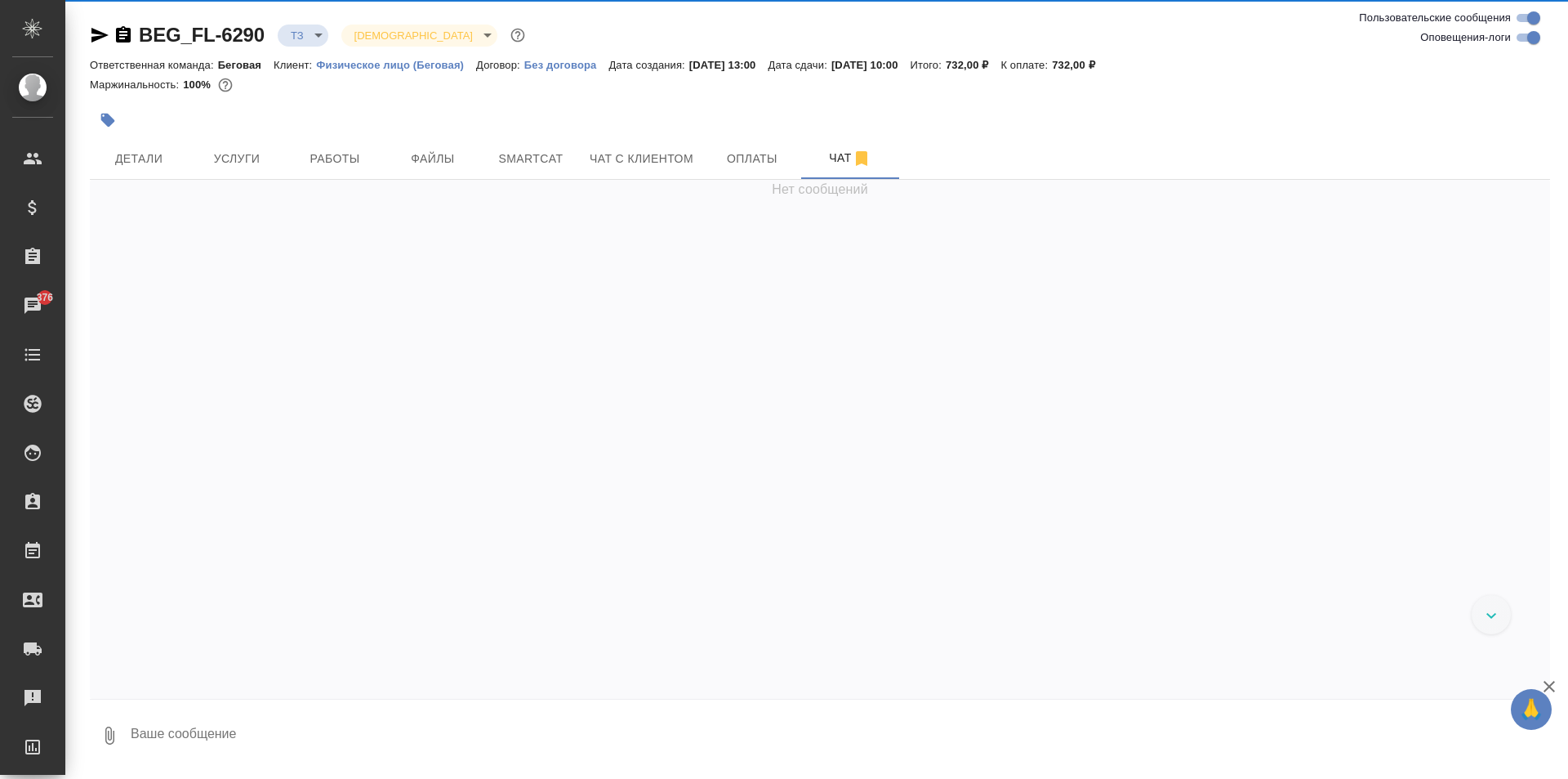
scroll to position [67, 0]
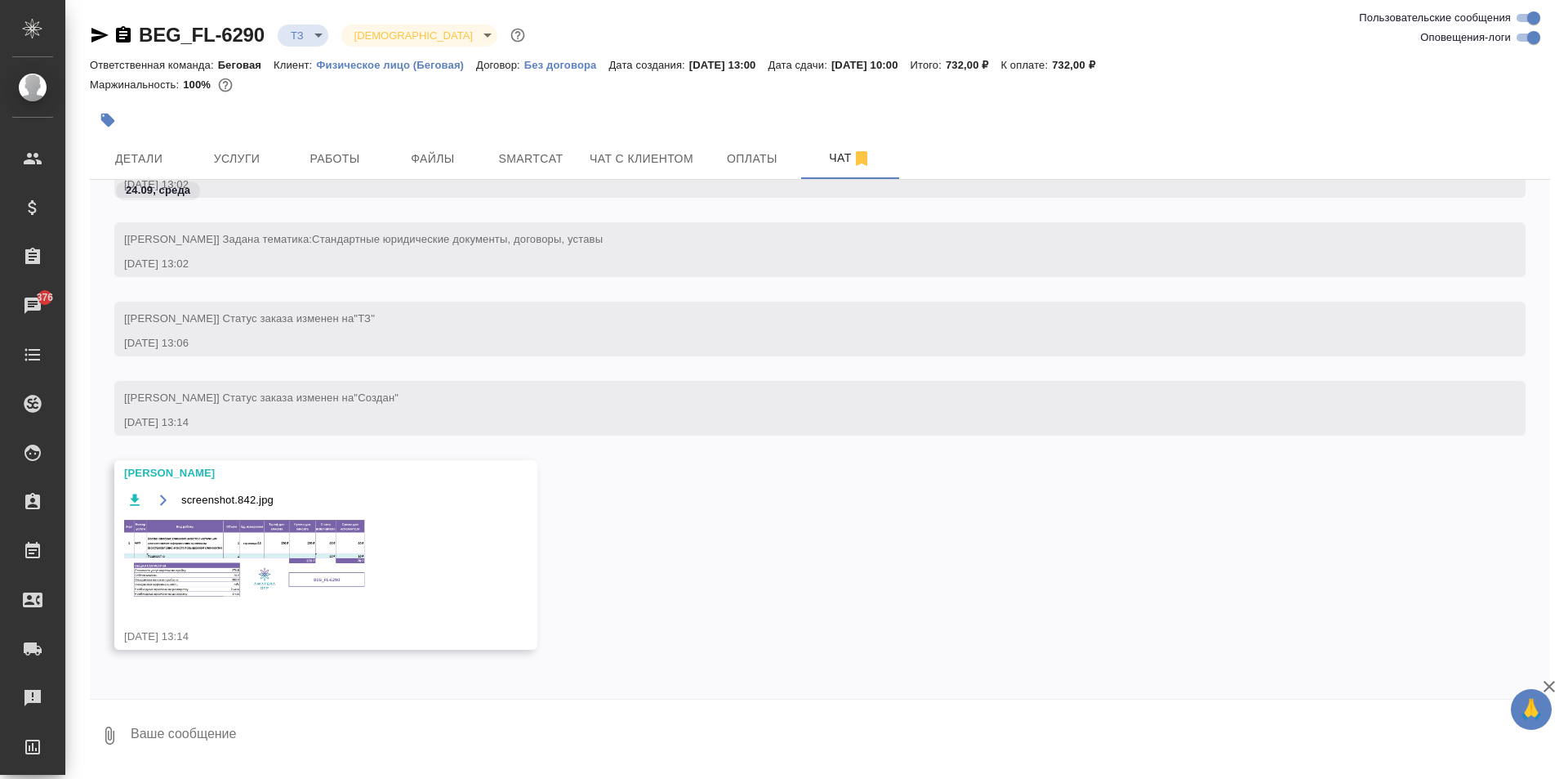
click at [258, 540] on img at bounding box center [246, 559] width 245 height 82
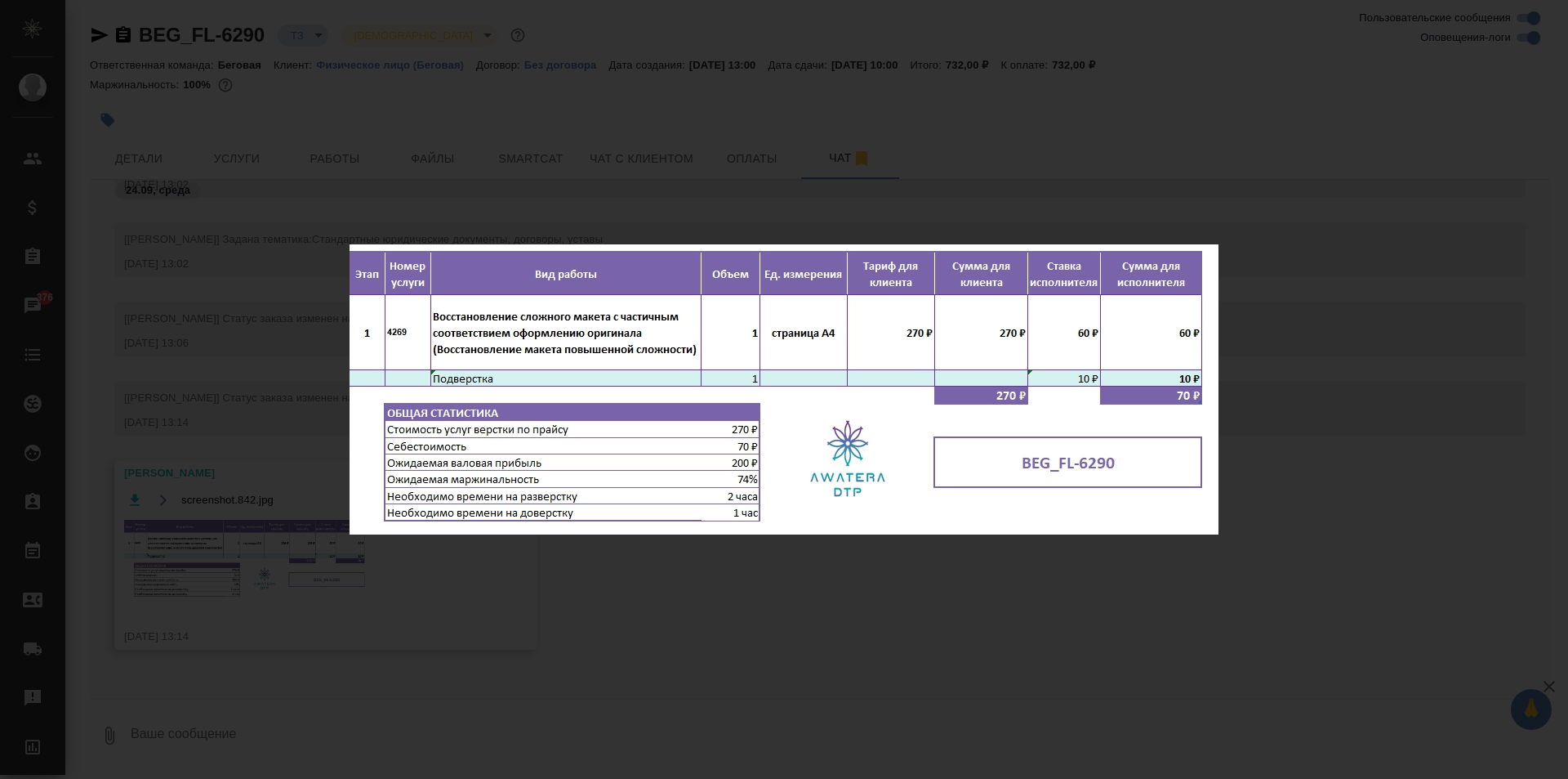
click at [575, 129] on div "screenshot.842.jpg 1 of 1" at bounding box center [784, 389] width 1568 height 779
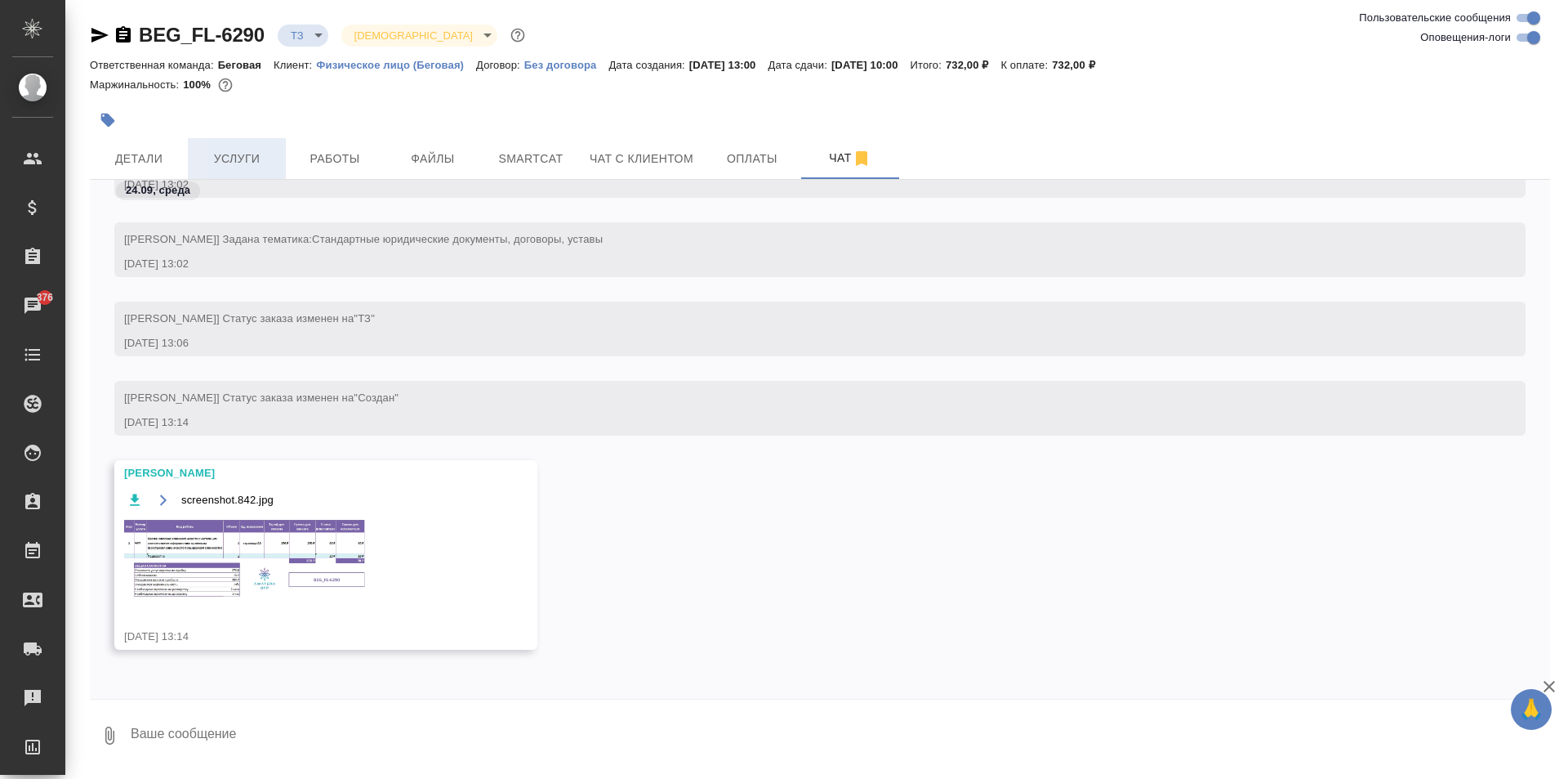
click at [215, 160] on span "Услуги" at bounding box center [237, 159] width 78 height 21
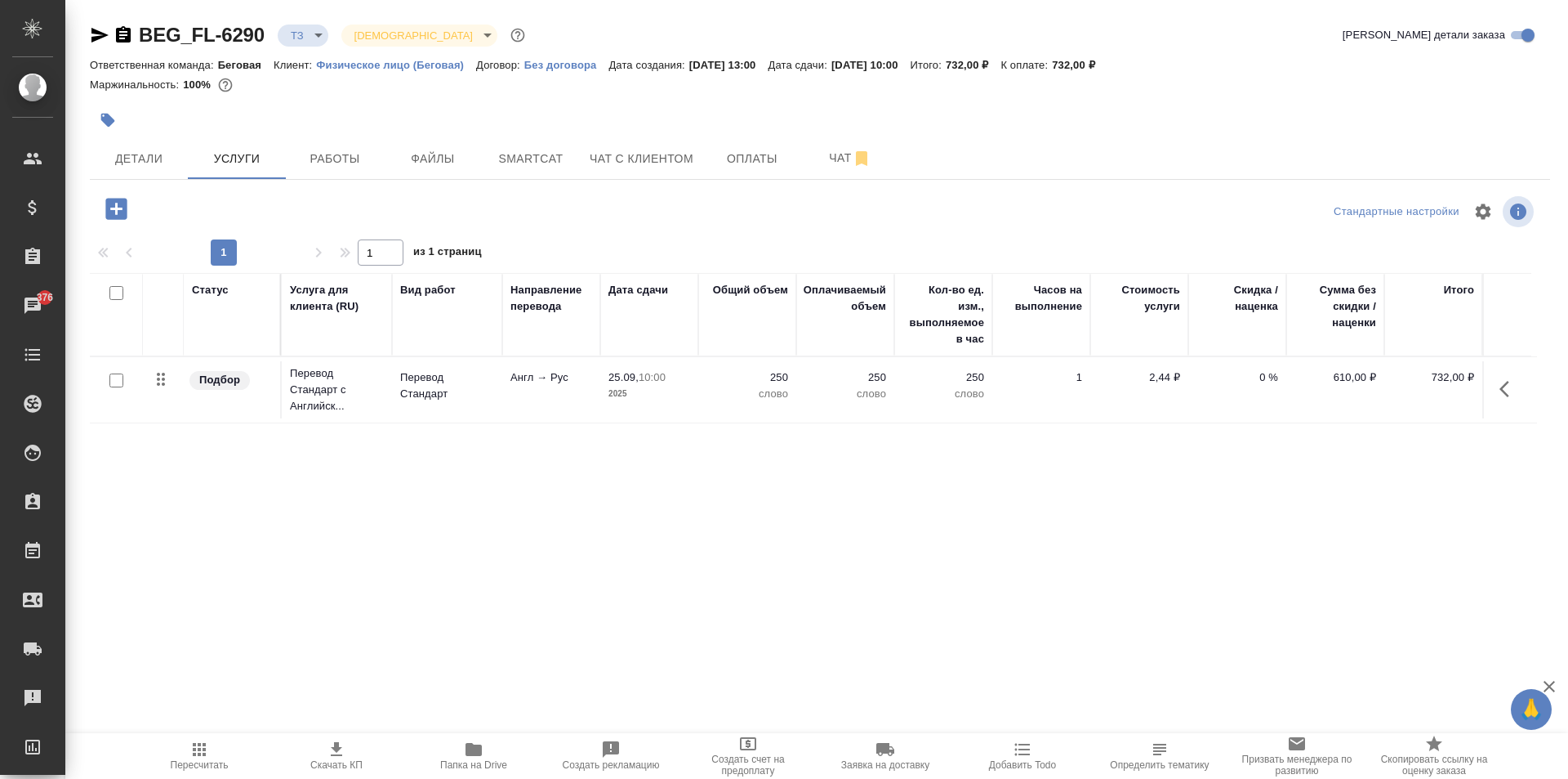
click at [121, 203] on icon "button" at bounding box center [116, 209] width 21 height 21
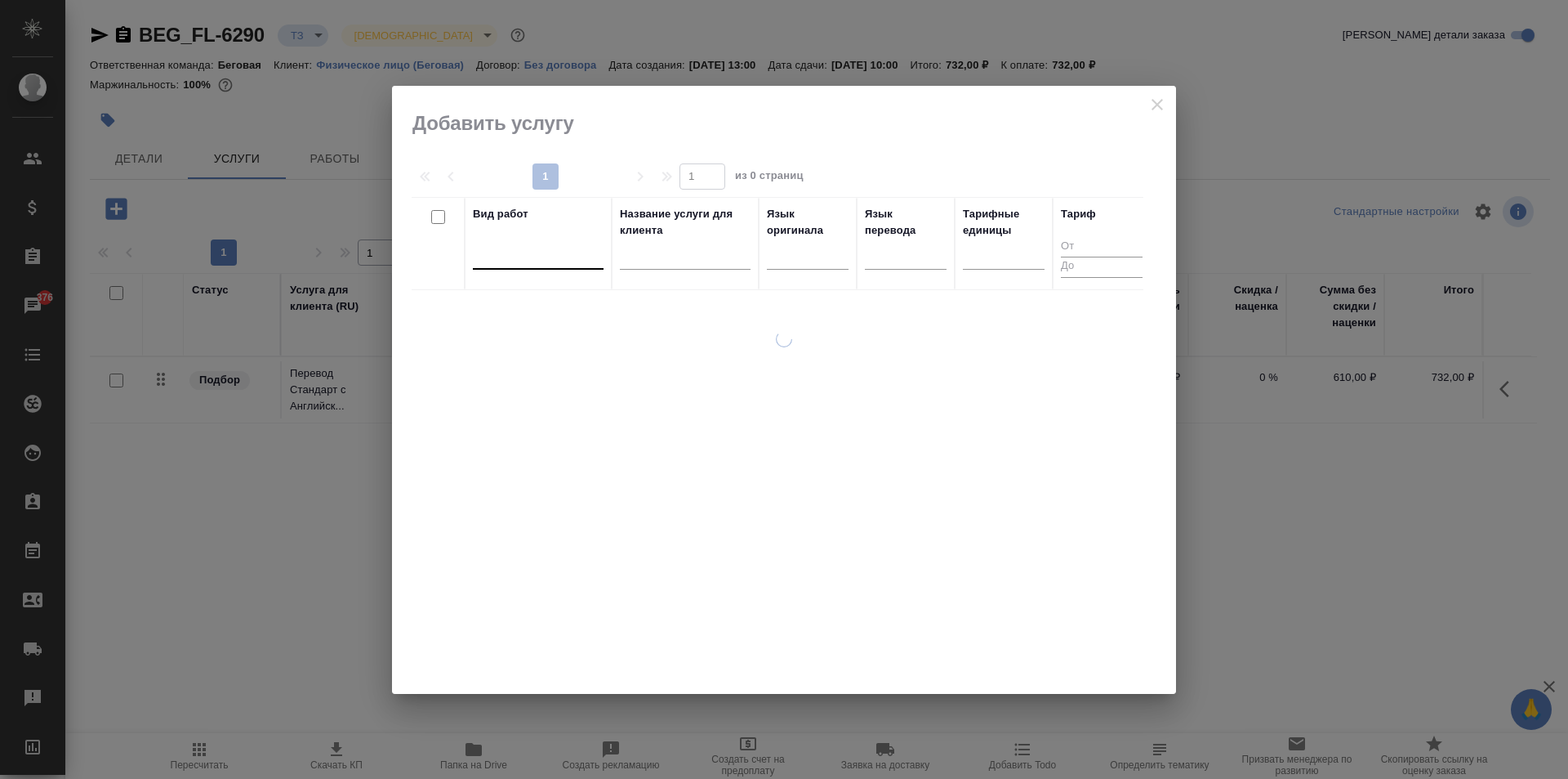
click at [547, 259] on div at bounding box center [538, 253] width 131 height 24
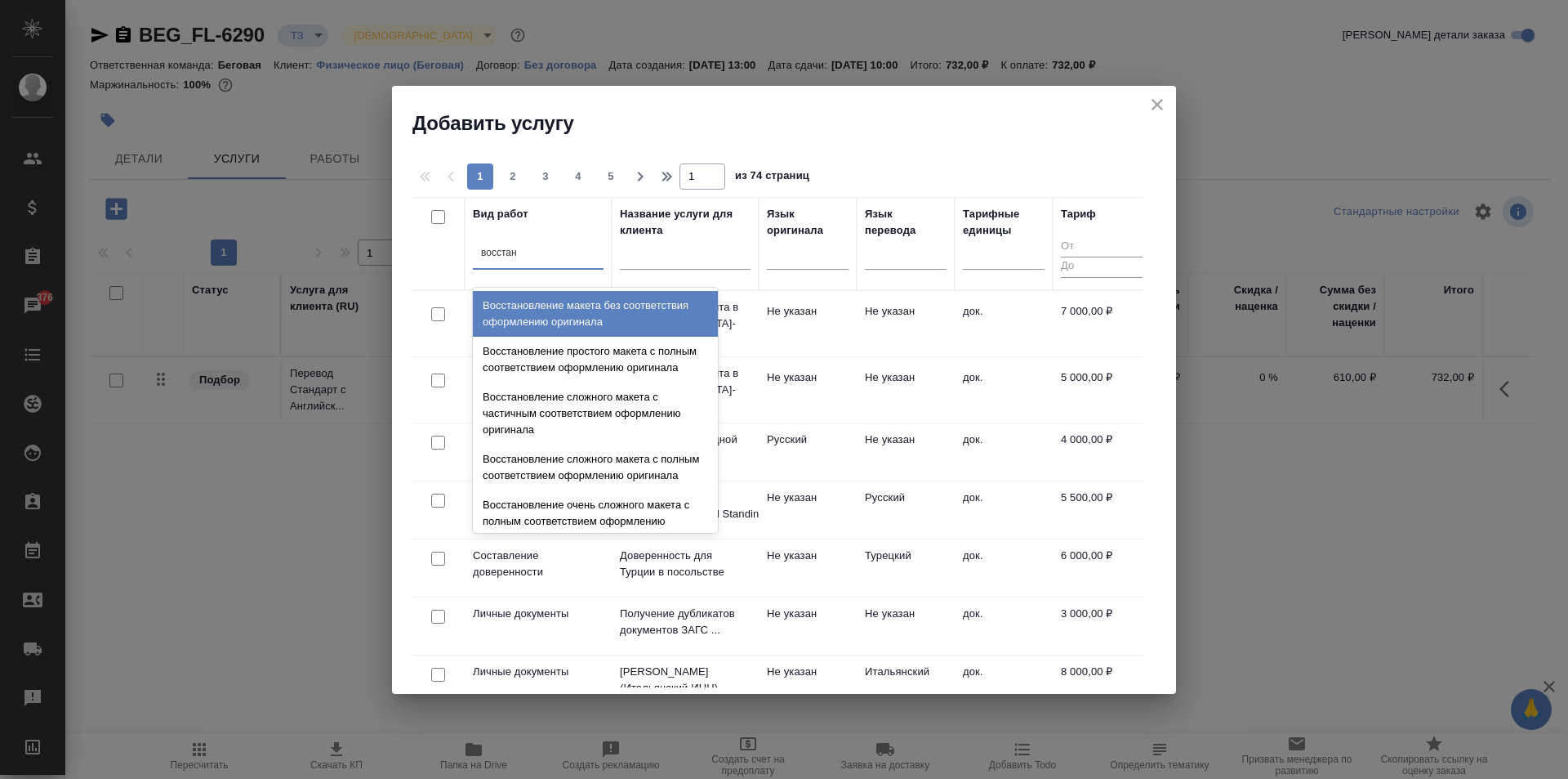
type input "восстано"
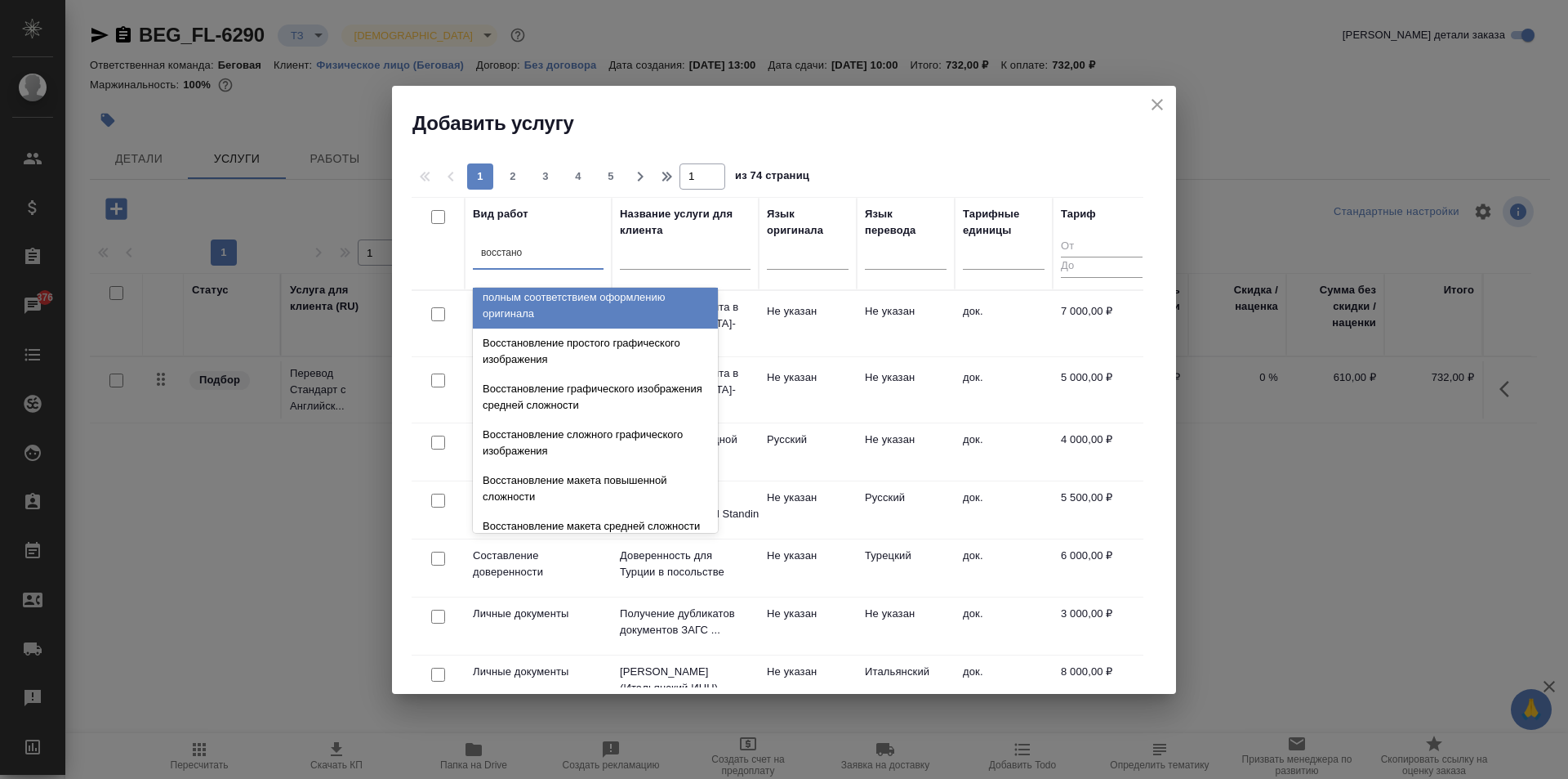
scroll to position [301, 0]
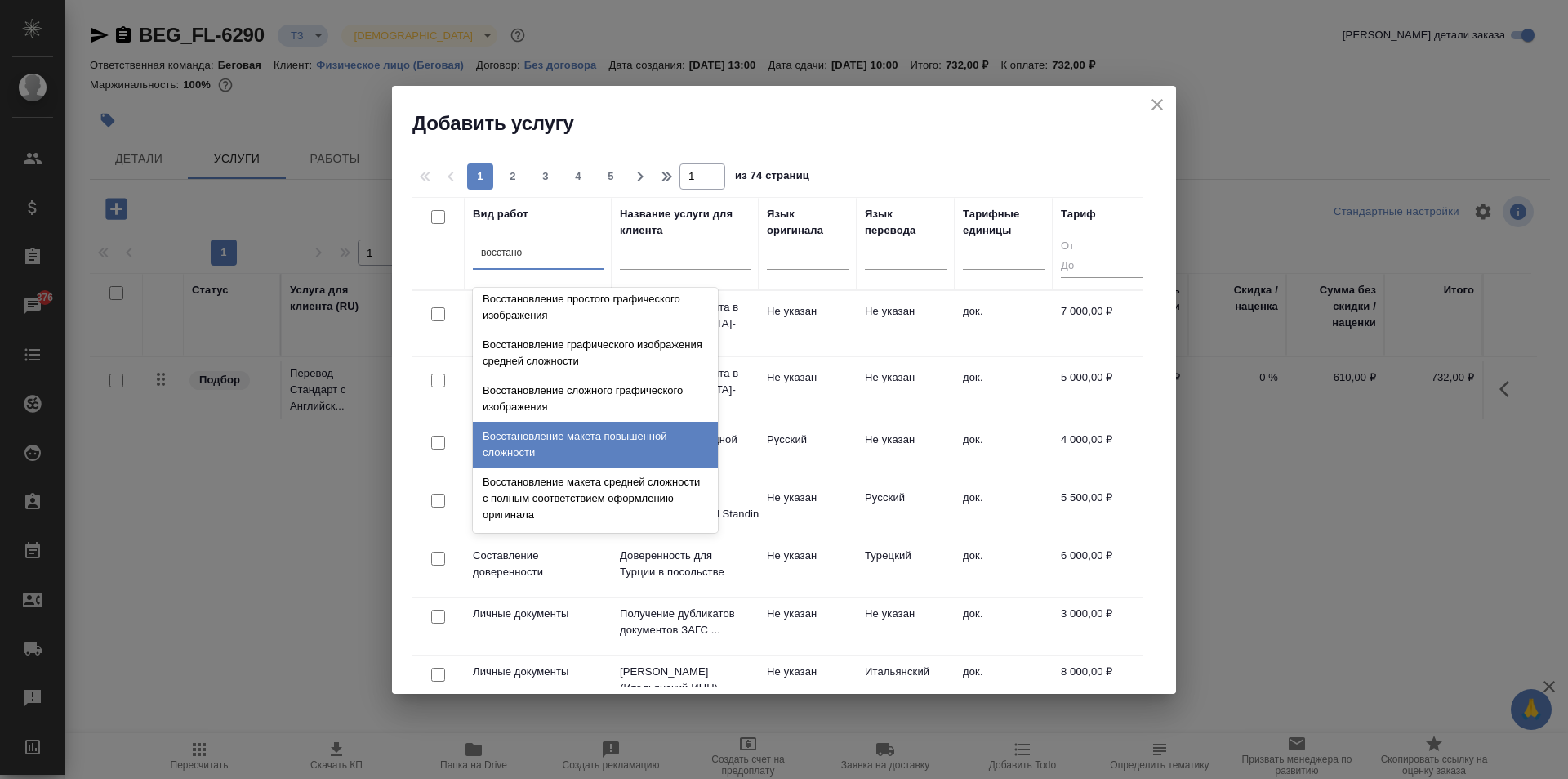
click at [632, 457] on div "Восстановление макета повышенной сложности" at bounding box center [595, 444] width 245 height 46
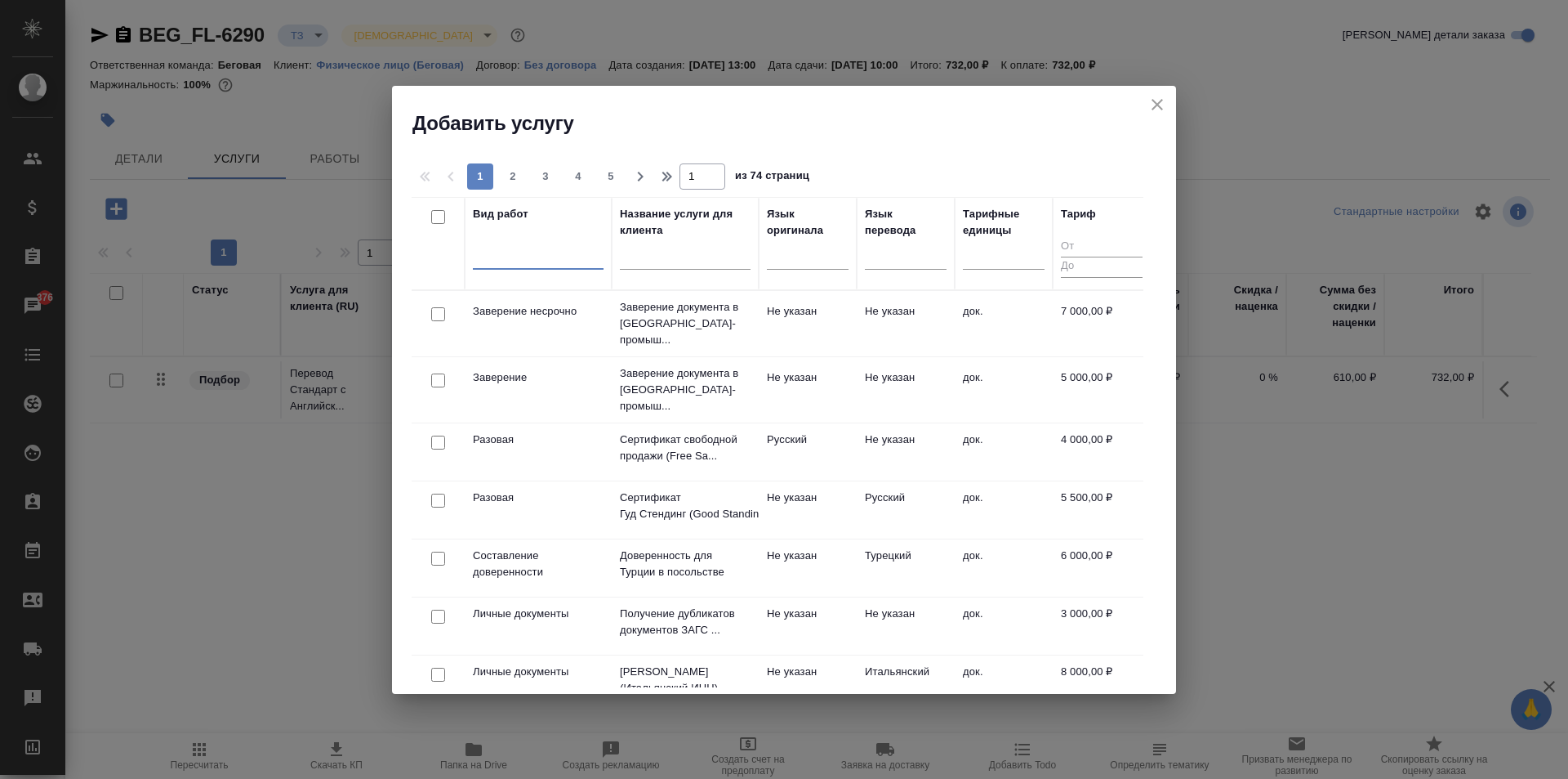
click at [547, 254] on div at bounding box center [538, 253] width 131 height 24
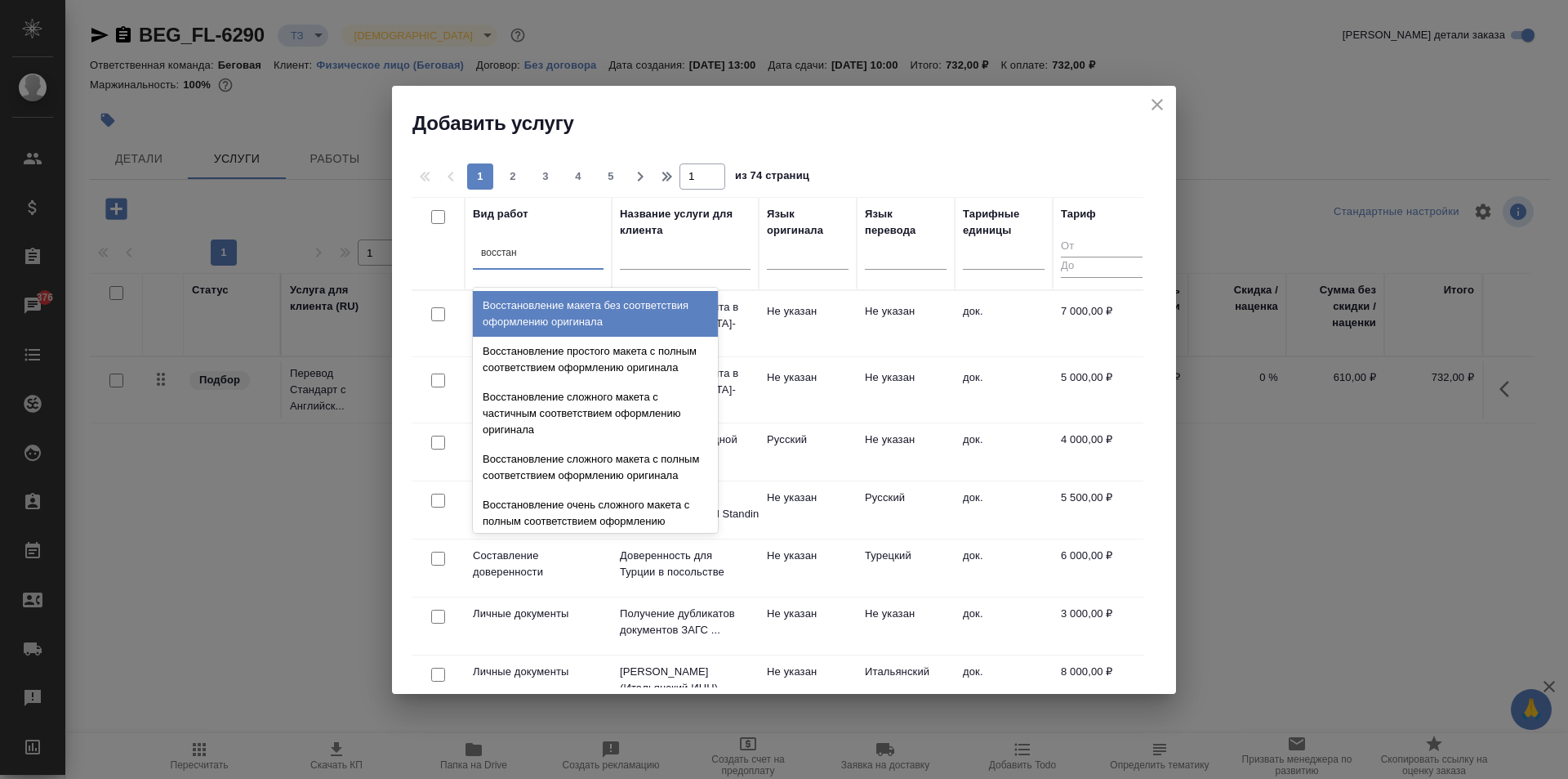
type input "восстано"
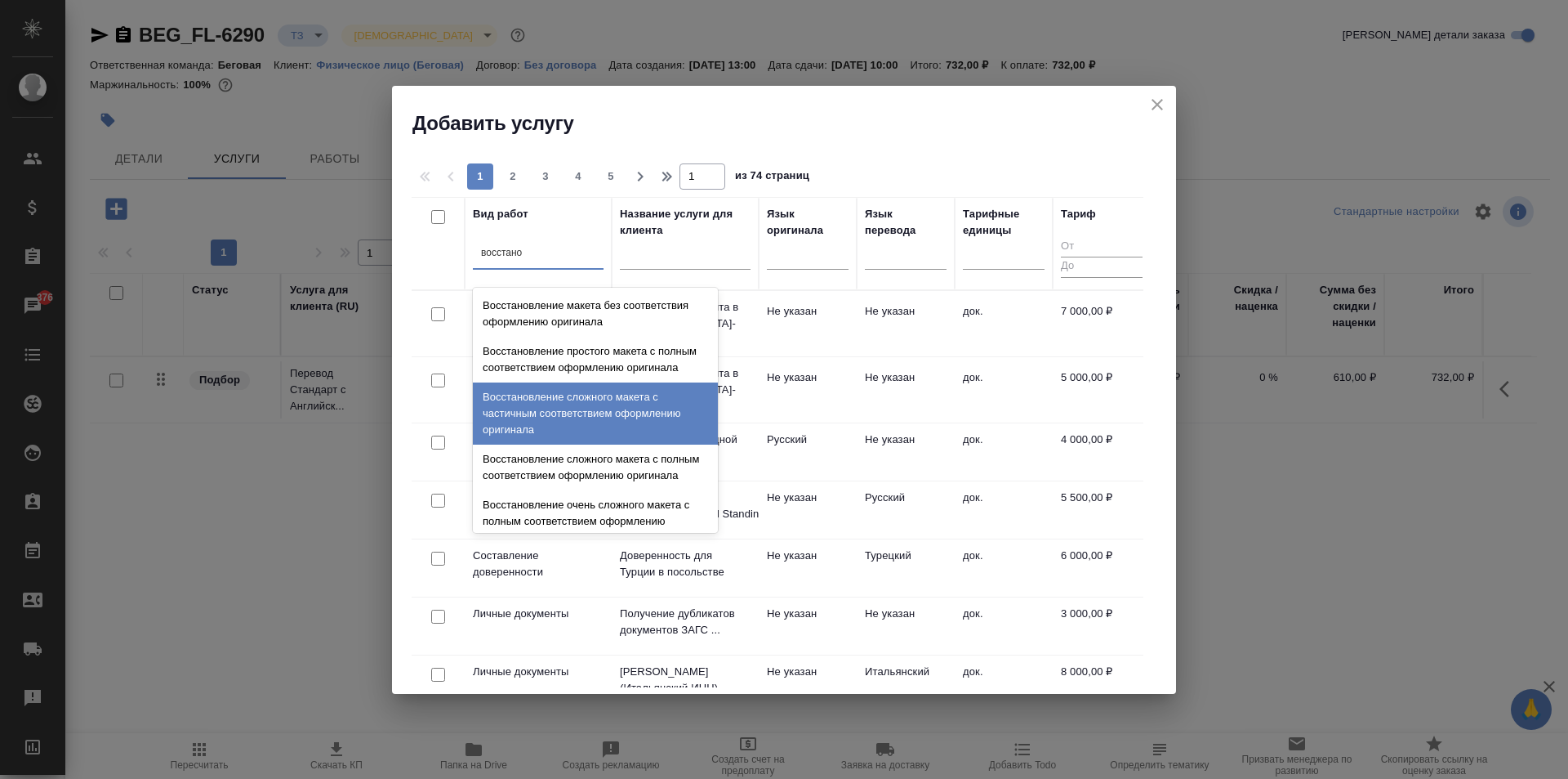
click at [622, 444] on div "Восстановление сложного макета с частичным соответствием оформлению оригинала" at bounding box center [595, 414] width 245 height 62
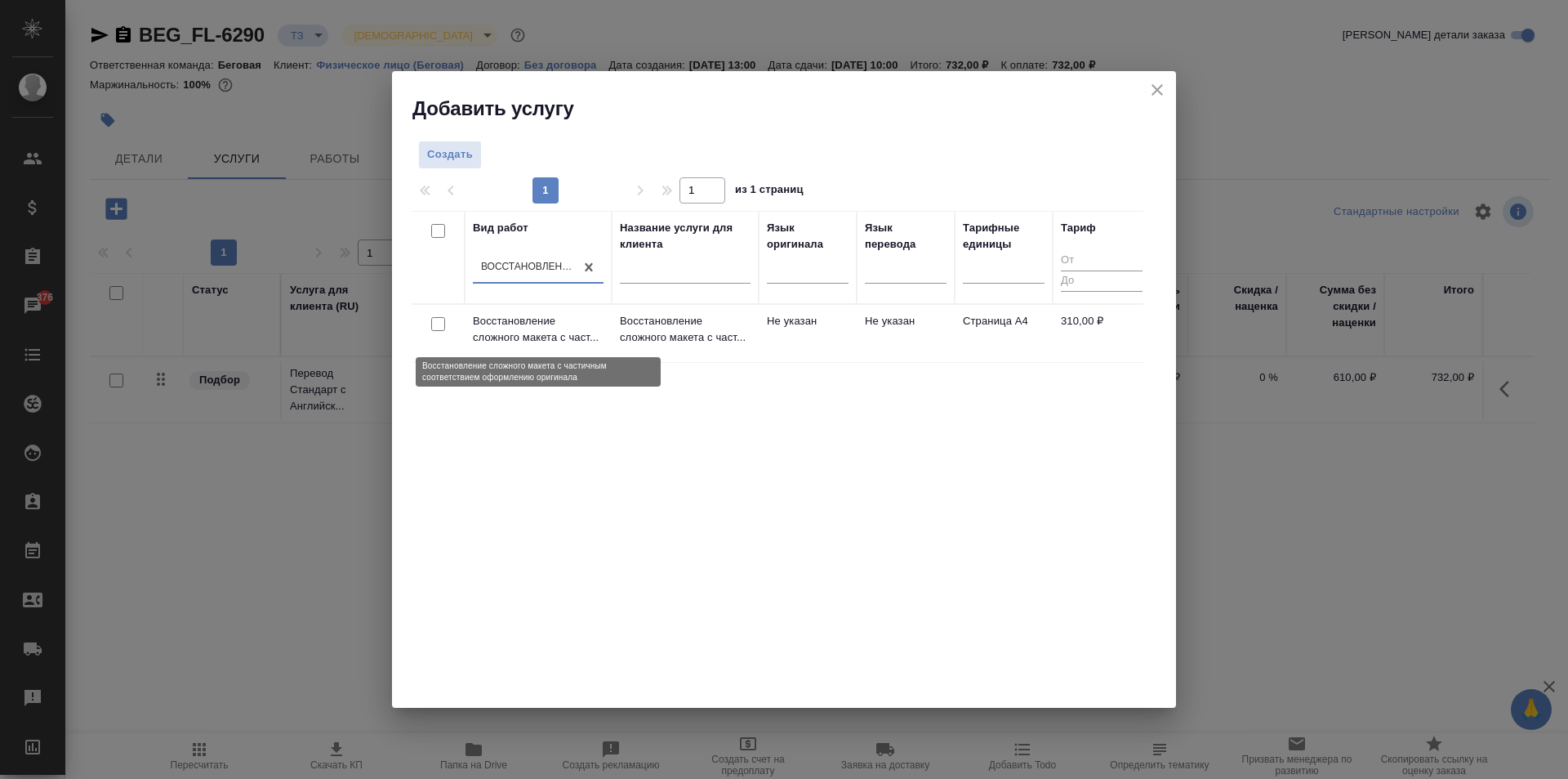
click at [537, 318] on p "Восстановление сложного макета с част..." at bounding box center [538, 329] width 131 height 33
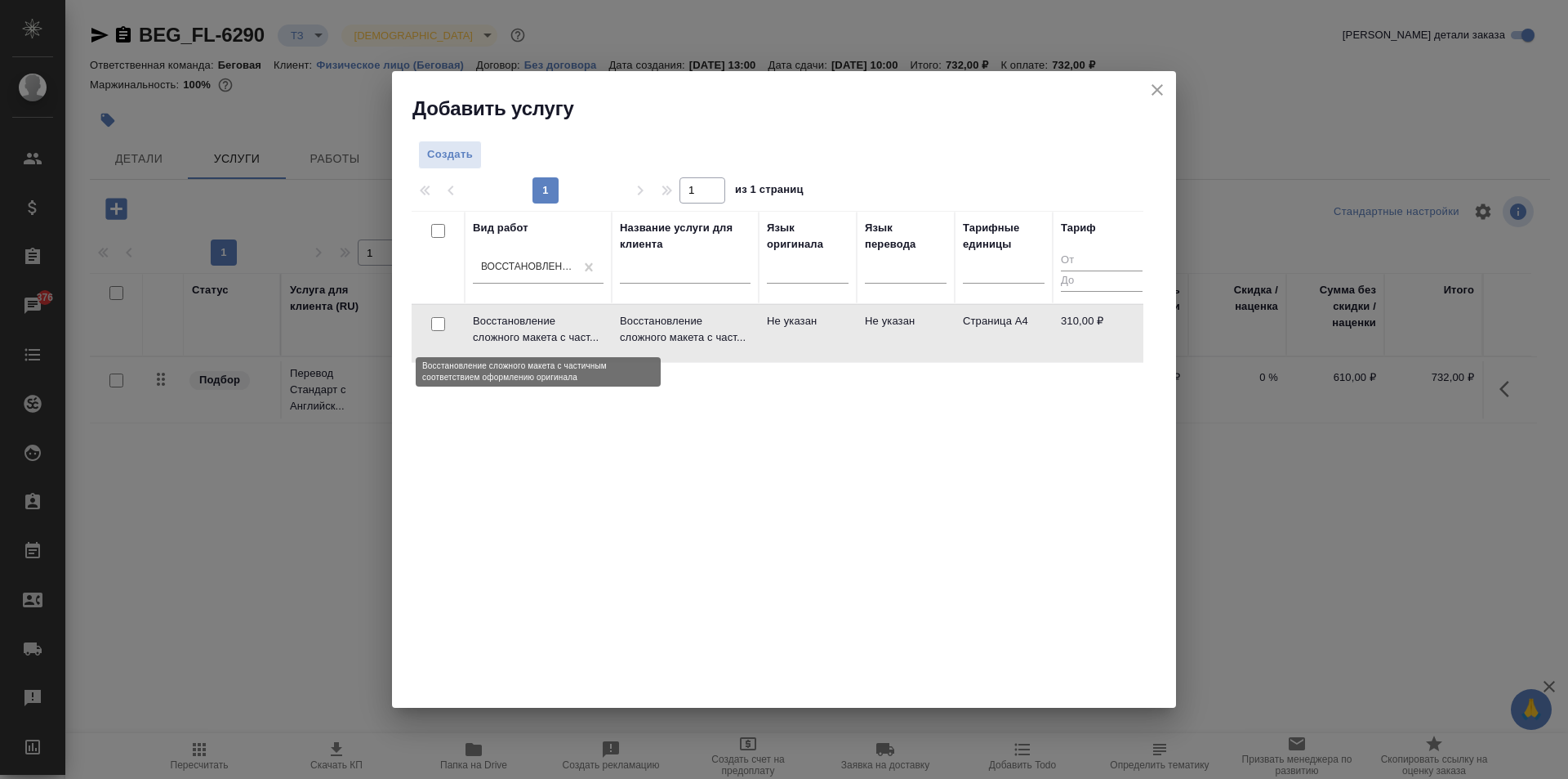
click at [537, 318] on p "Восстановление сложного макета с част..." at bounding box center [538, 329] width 131 height 33
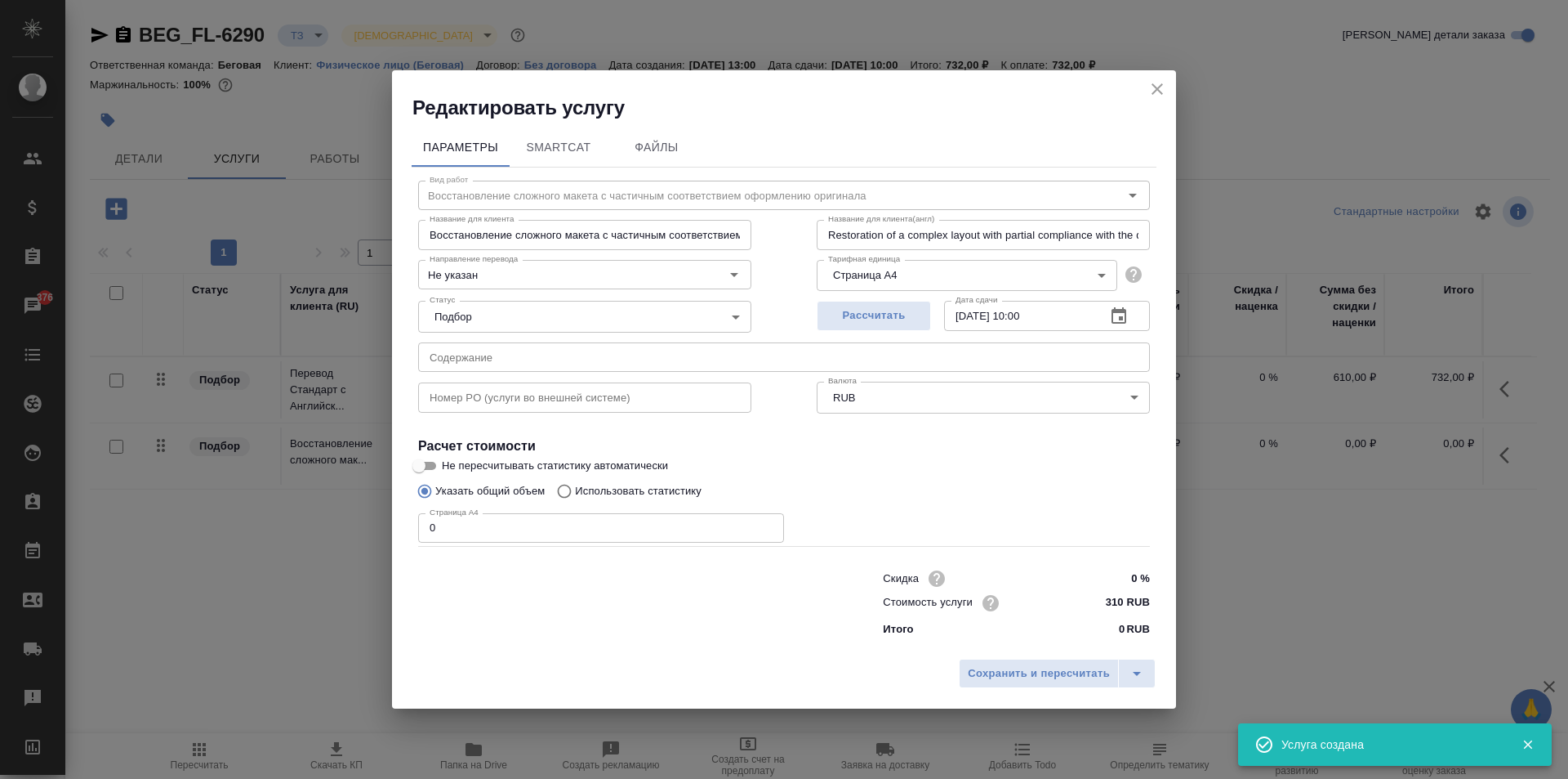
click at [1129, 600] on input "310 RUB" at bounding box center [1119, 602] width 62 height 24
type input "3 RUB"
type input "270 RUB"
click at [518, 526] on input "0" at bounding box center [601, 526] width 366 height 29
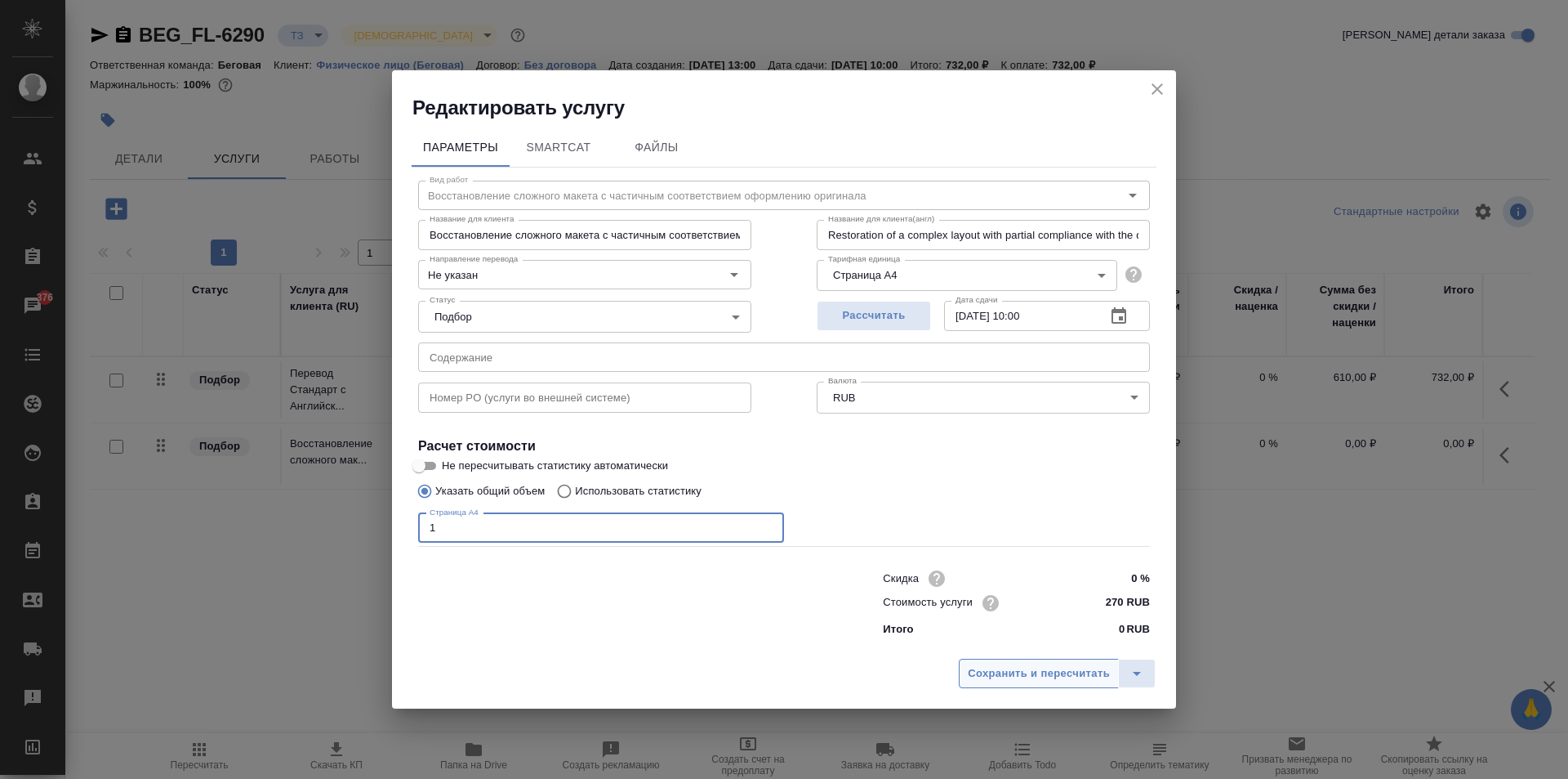
type input "1"
click at [1003, 663] on button "Сохранить и пересчитать" at bounding box center [1038, 673] width 160 height 29
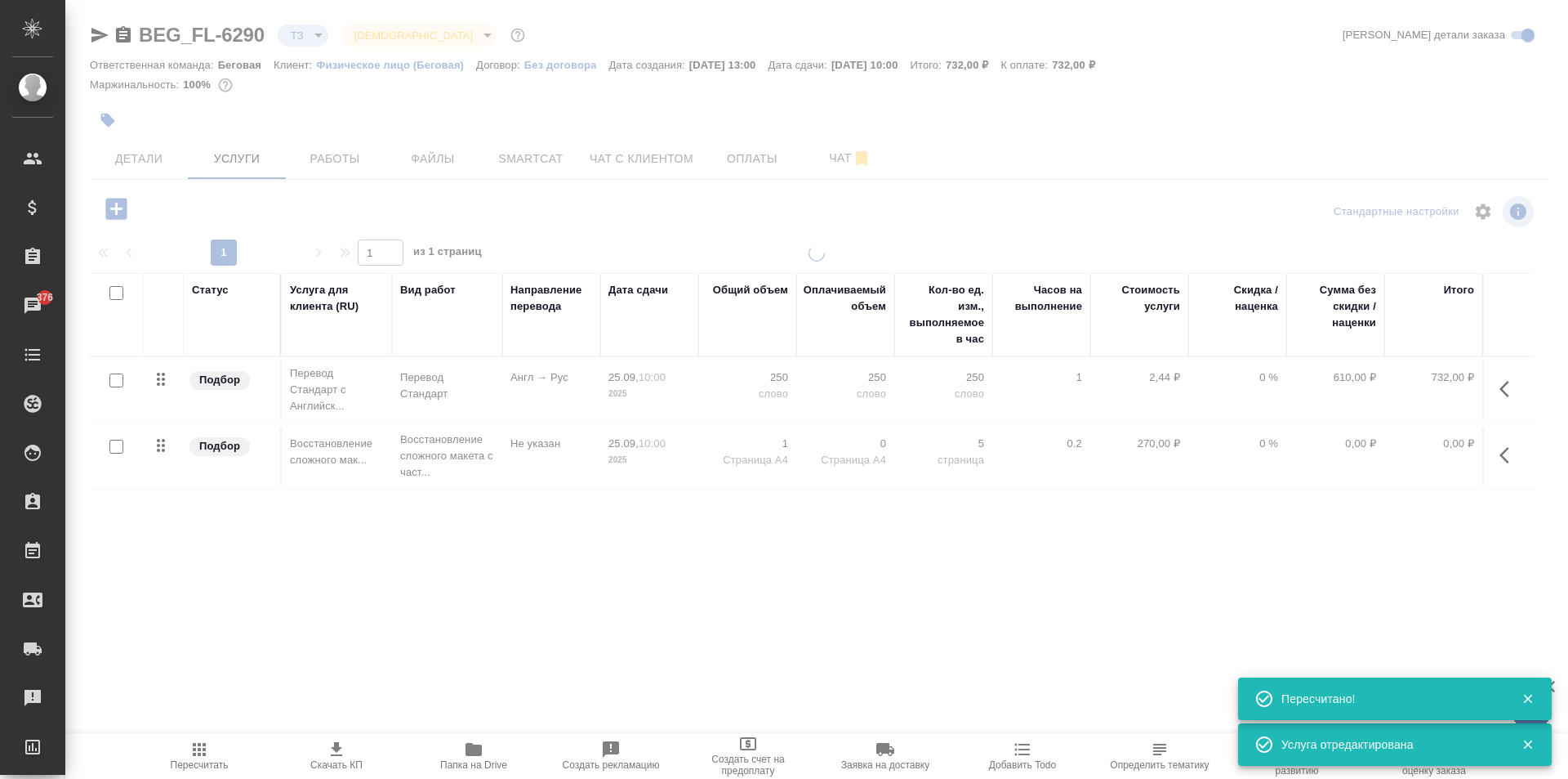
type input "new"
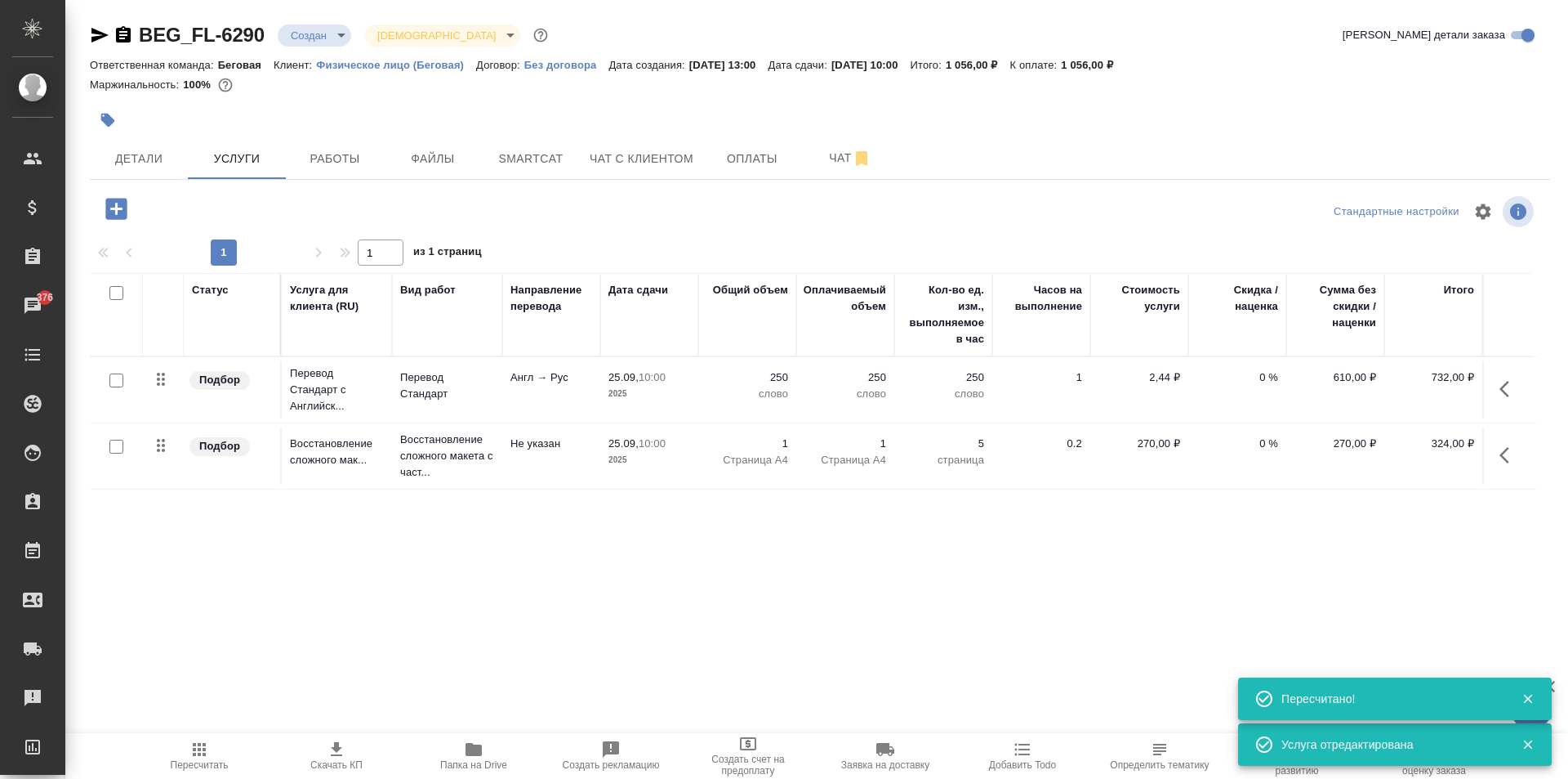
click at [219, 754] on span "Пересчитать" at bounding box center [200, 755] width 118 height 31
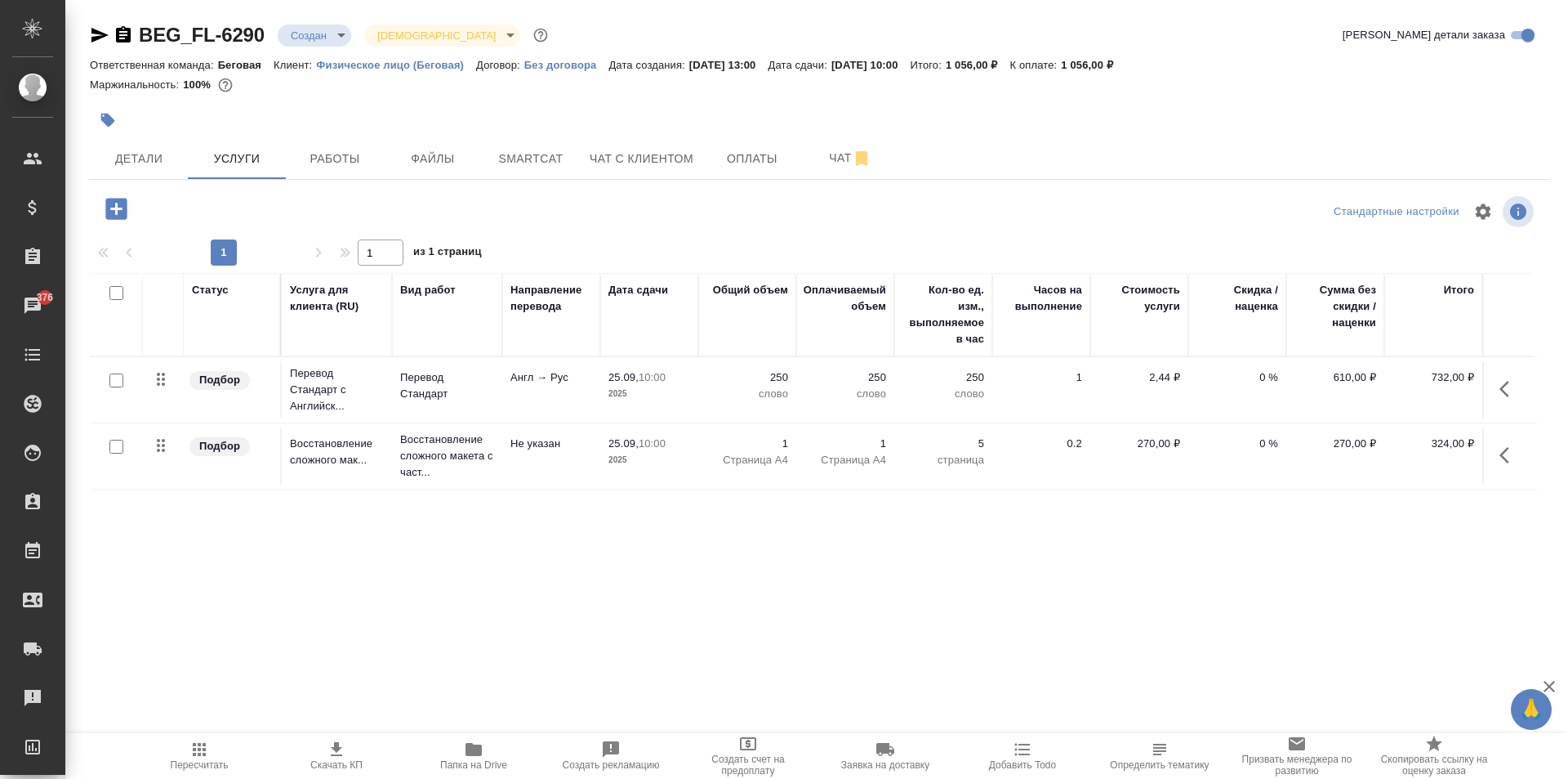
click at [204, 758] on icon "button" at bounding box center [199, 750] width 20 height 20
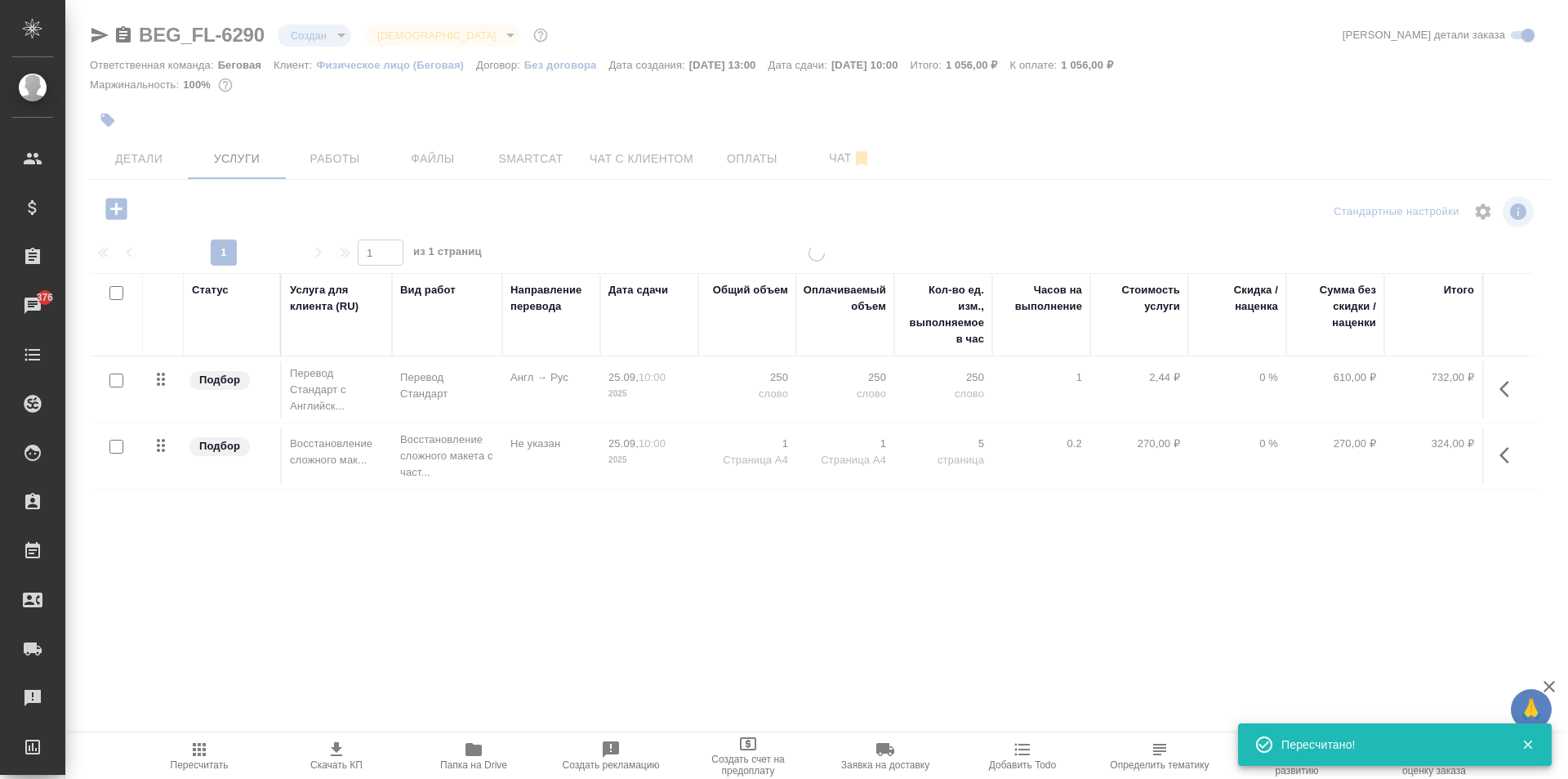
click at [342, 753] on icon "button" at bounding box center [336, 750] width 20 height 20
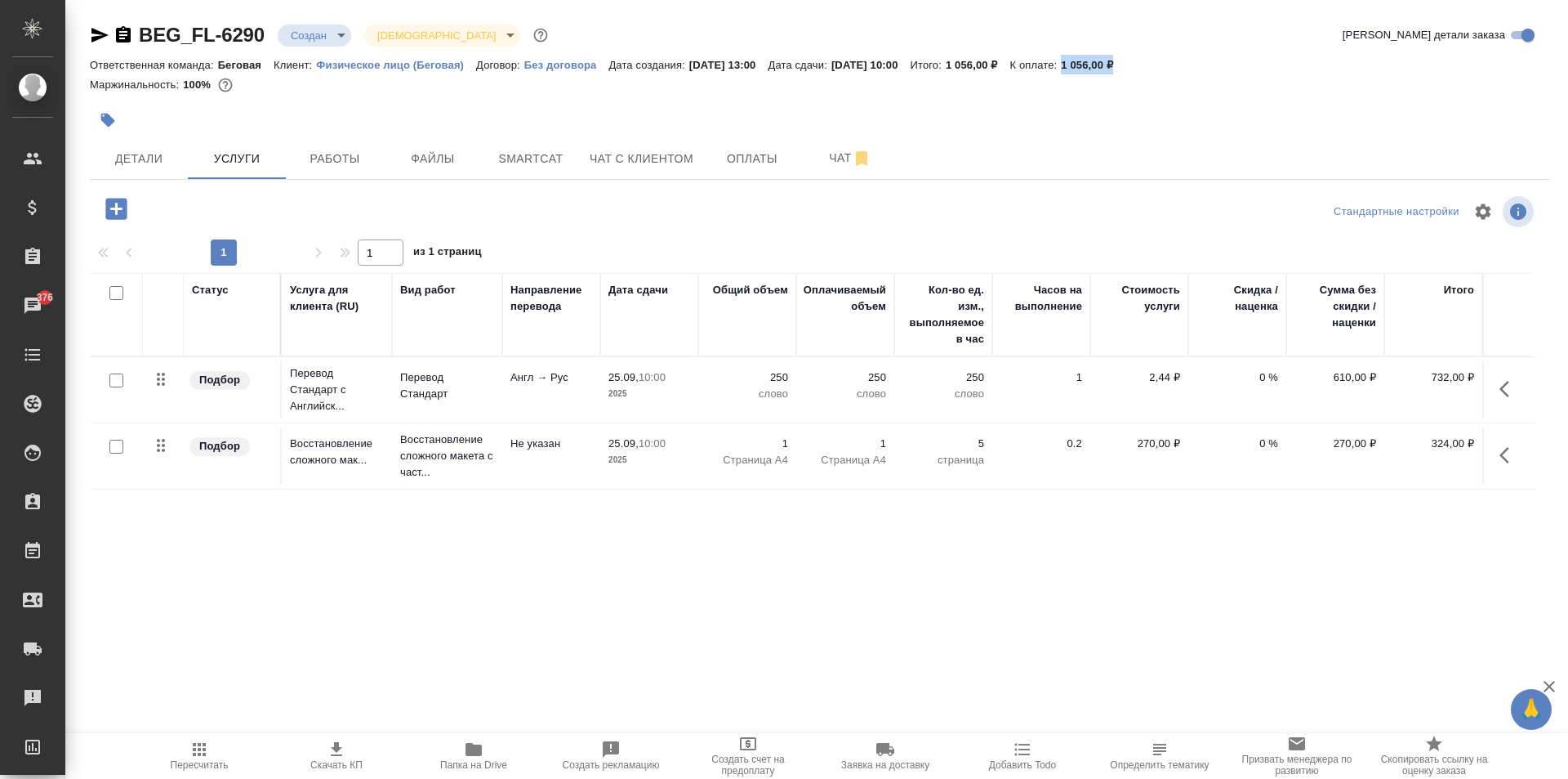
drag, startPoint x: 1169, startPoint y: 70, endPoint x: 1099, endPoint y: 58, distance: 71.0
click at [1099, 58] on div "Ответственная команда: Беговая Клиент: Физическое лицо (Беговая) Договор: Без д…" at bounding box center [820, 64] width 1460 height 20
copy p "1 056,00 ₽"
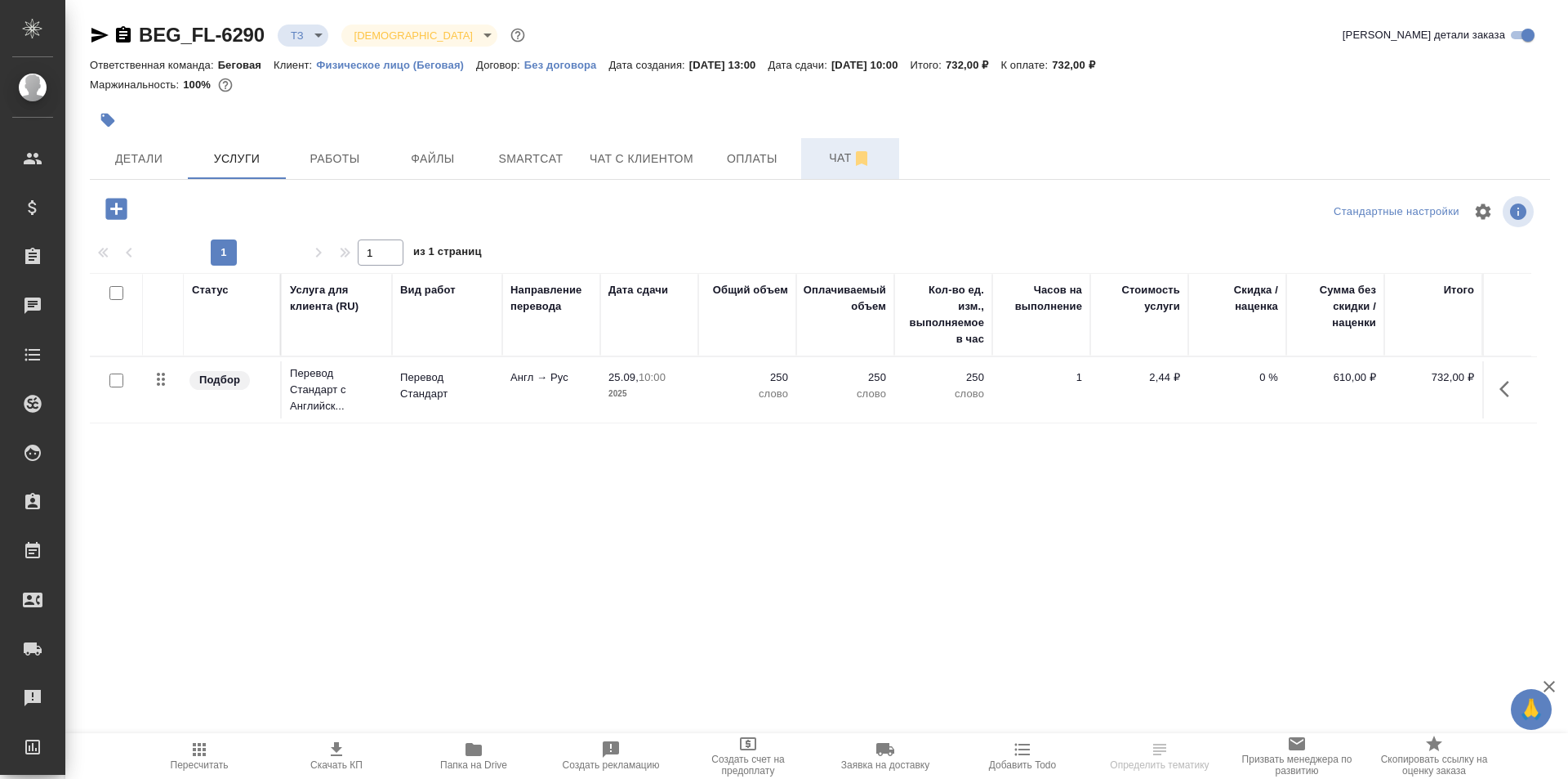
click at [824, 158] on span "Чат" at bounding box center [850, 158] width 78 height 21
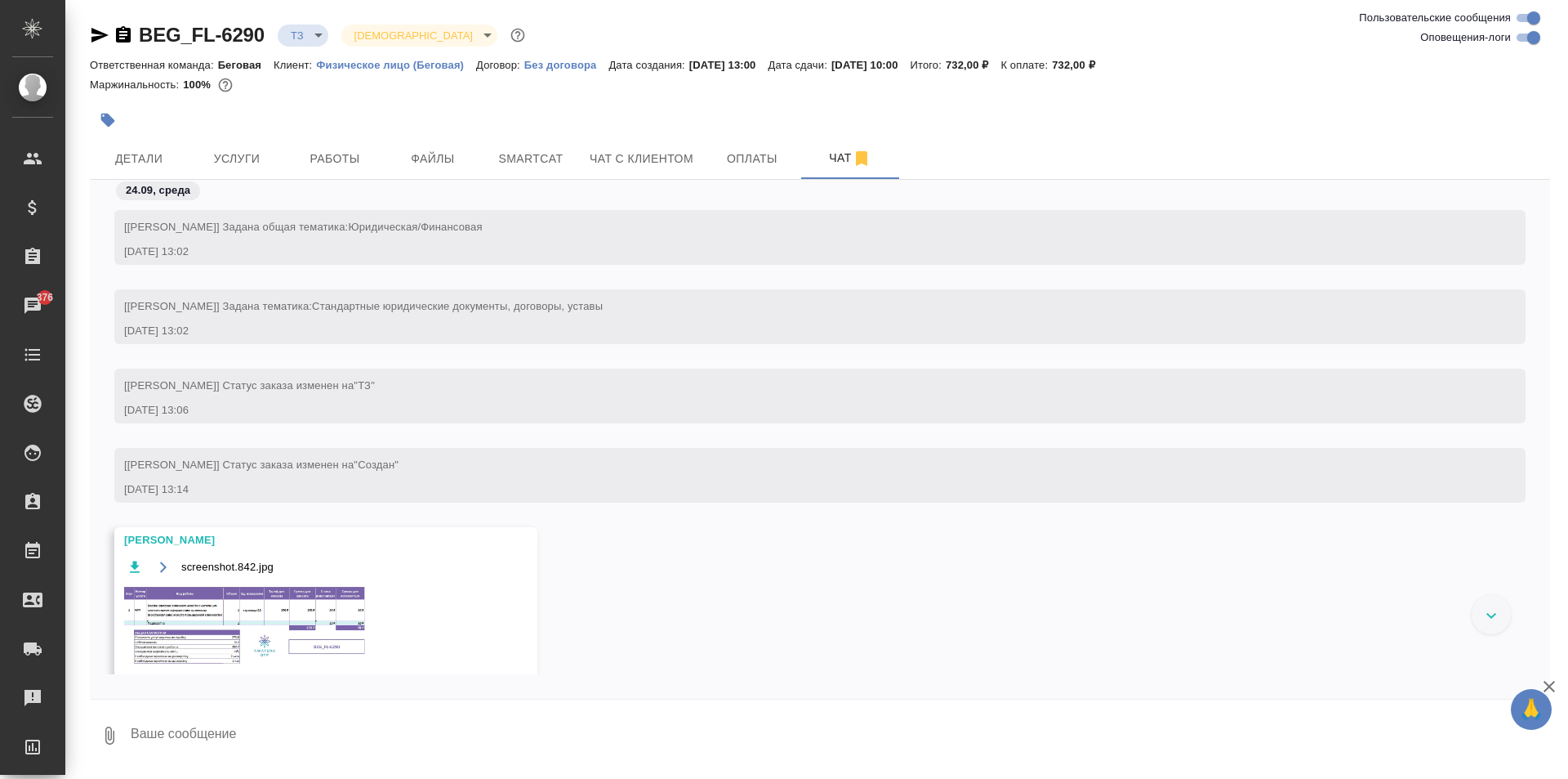
click at [217, 584] on div "screenshot.842.jpg" at bounding box center [301, 622] width 356 height 131
click at [216, 618] on img at bounding box center [246, 626] width 245 height 82
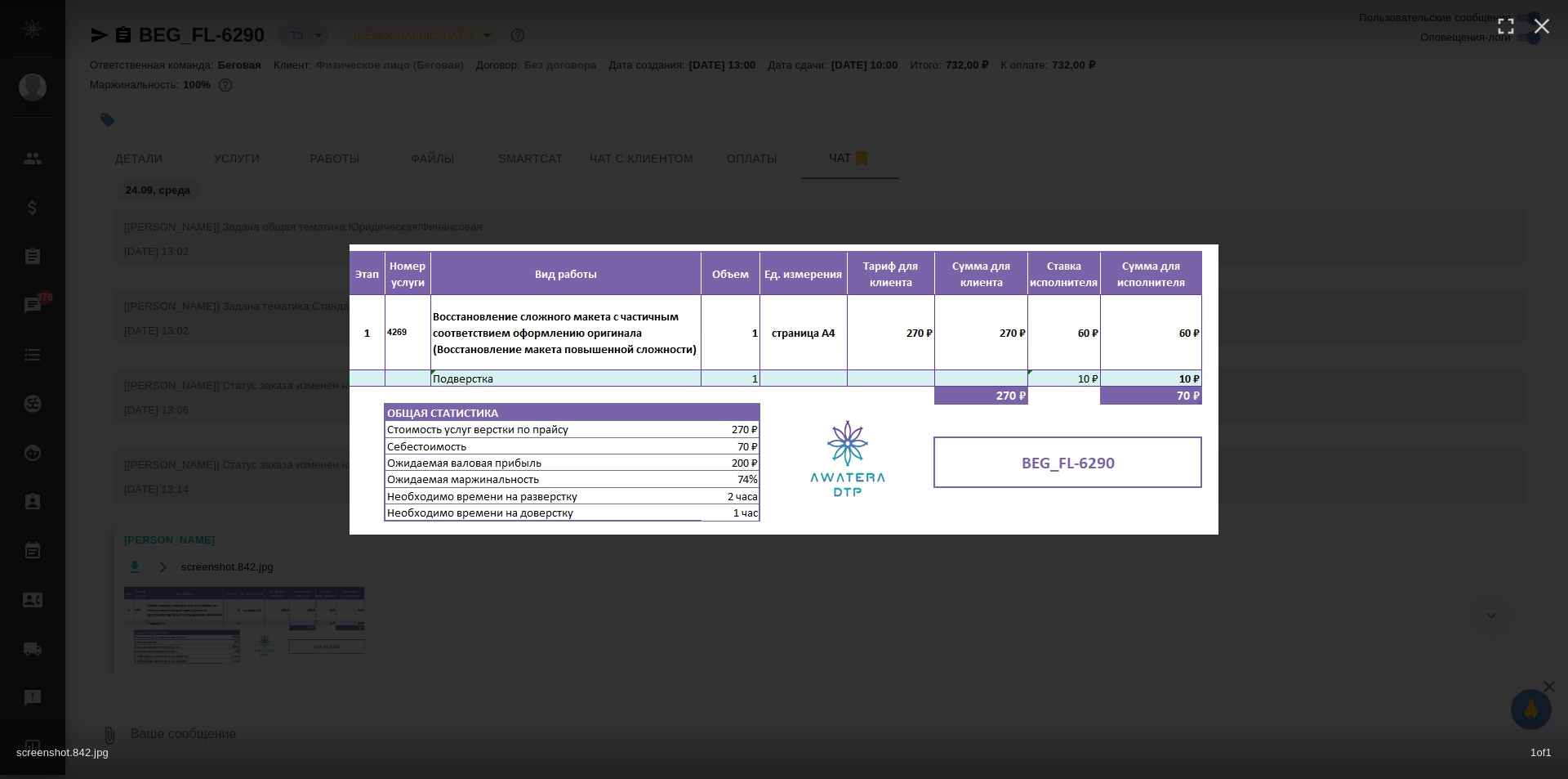
click at [576, 216] on div "screenshot.842.jpg 1 of 1" at bounding box center [784, 389] width 1568 height 779
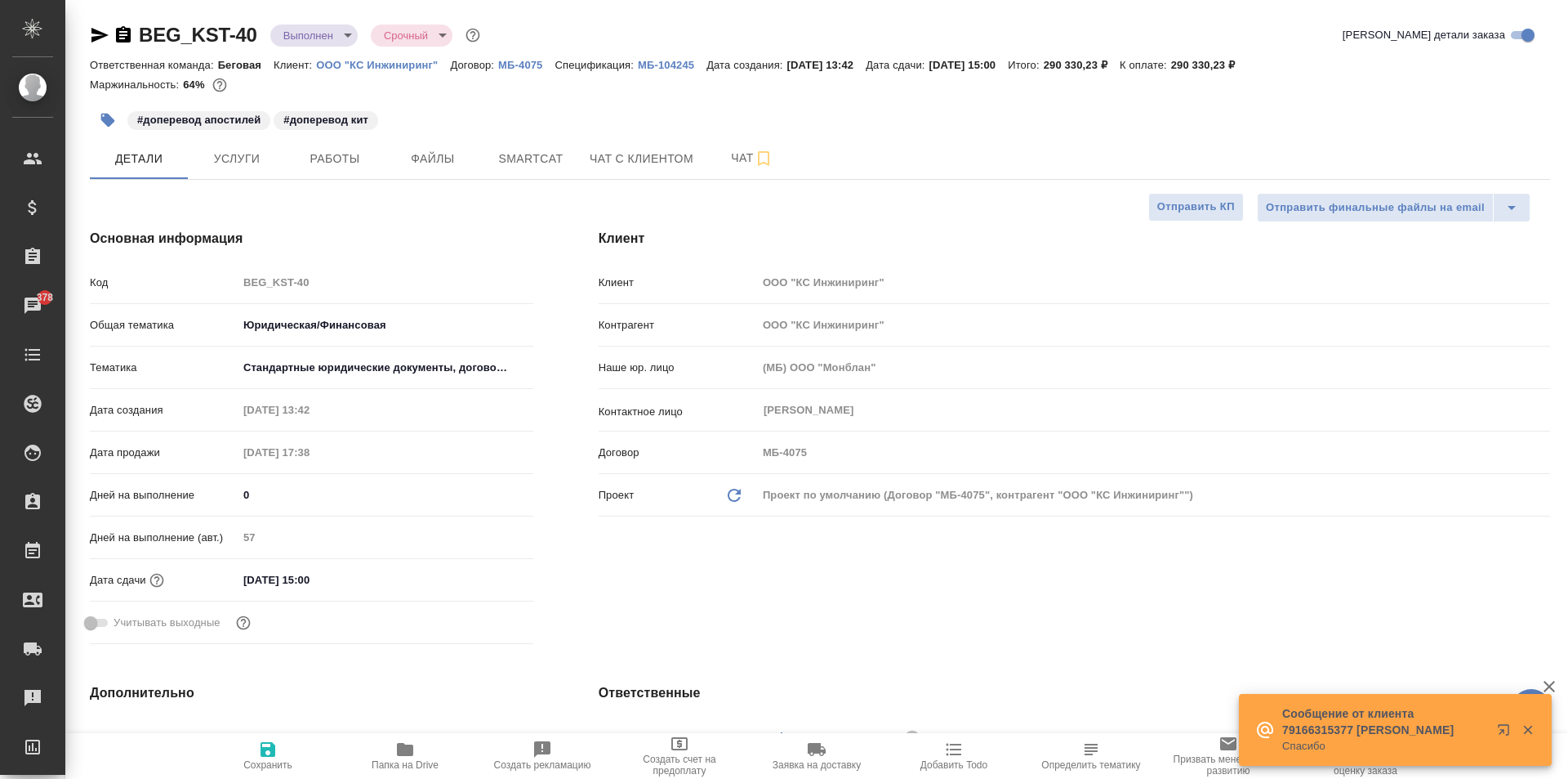
select select "RU"
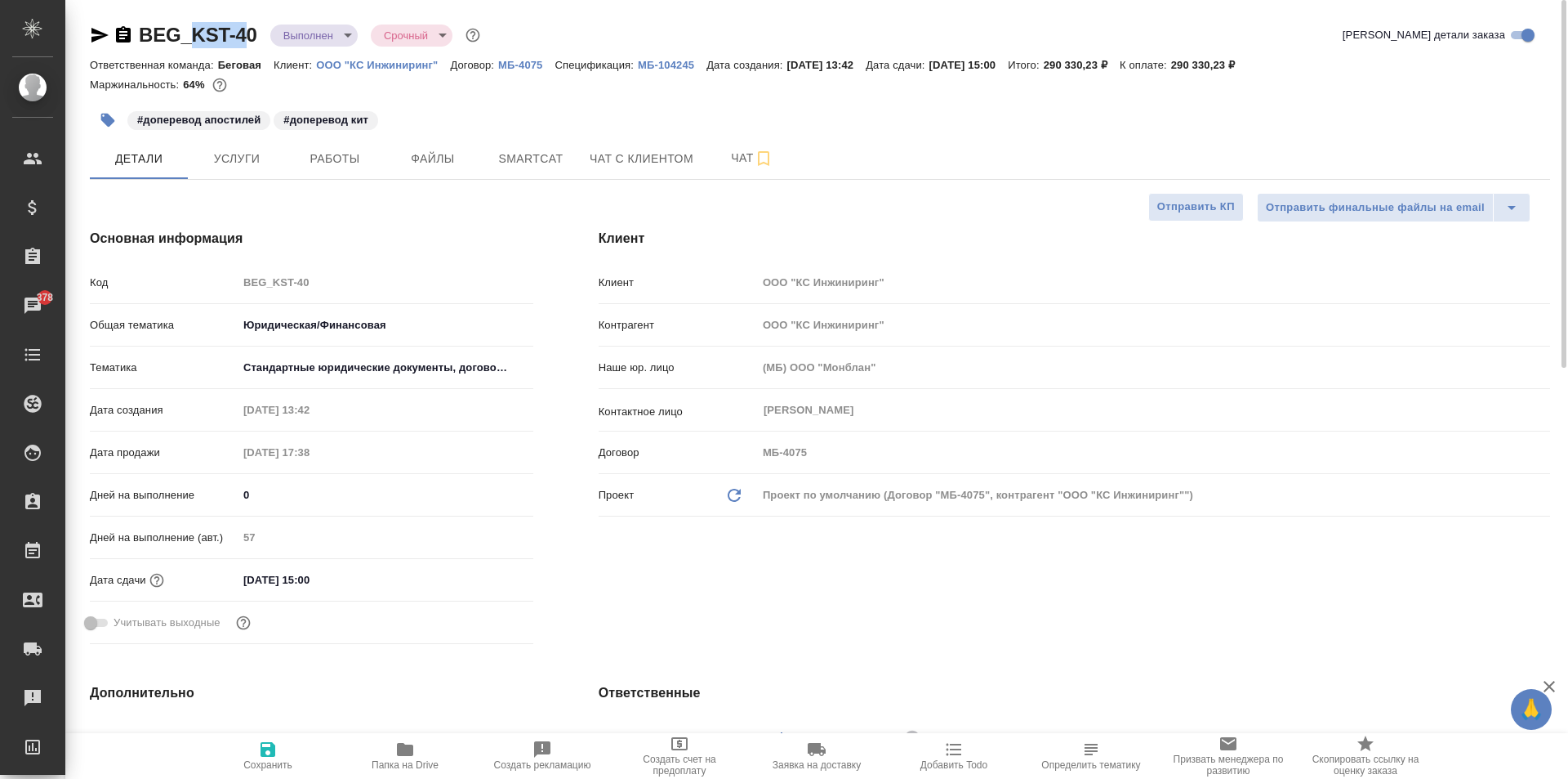
drag, startPoint x: 196, startPoint y: 46, endPoint x: 250, endPoint y: 53, distance: 54.5
click at [250, 53] on div "BEG_KST-40 Выполнен completed Срочный urgent Кратко детали заказа" at bounding box center [820, 38] width 1460 height 33
click at [253, 53] on div "BEG_KST-40 Выполнен completed Срочный urgent Кратко детали заказа" at bounding box center [820, 38] width 1460 height 33
drag, startPoint x: 189, startPoint y: 54, endPoint x: 253, endPoint y: 53, distance: 64.0
click at [253, 53] on div "BEG_KST-40 Выполнен completed Срочный urgent Кратко детали заказа" at bounding box center [820, 38] width 1460 height 33
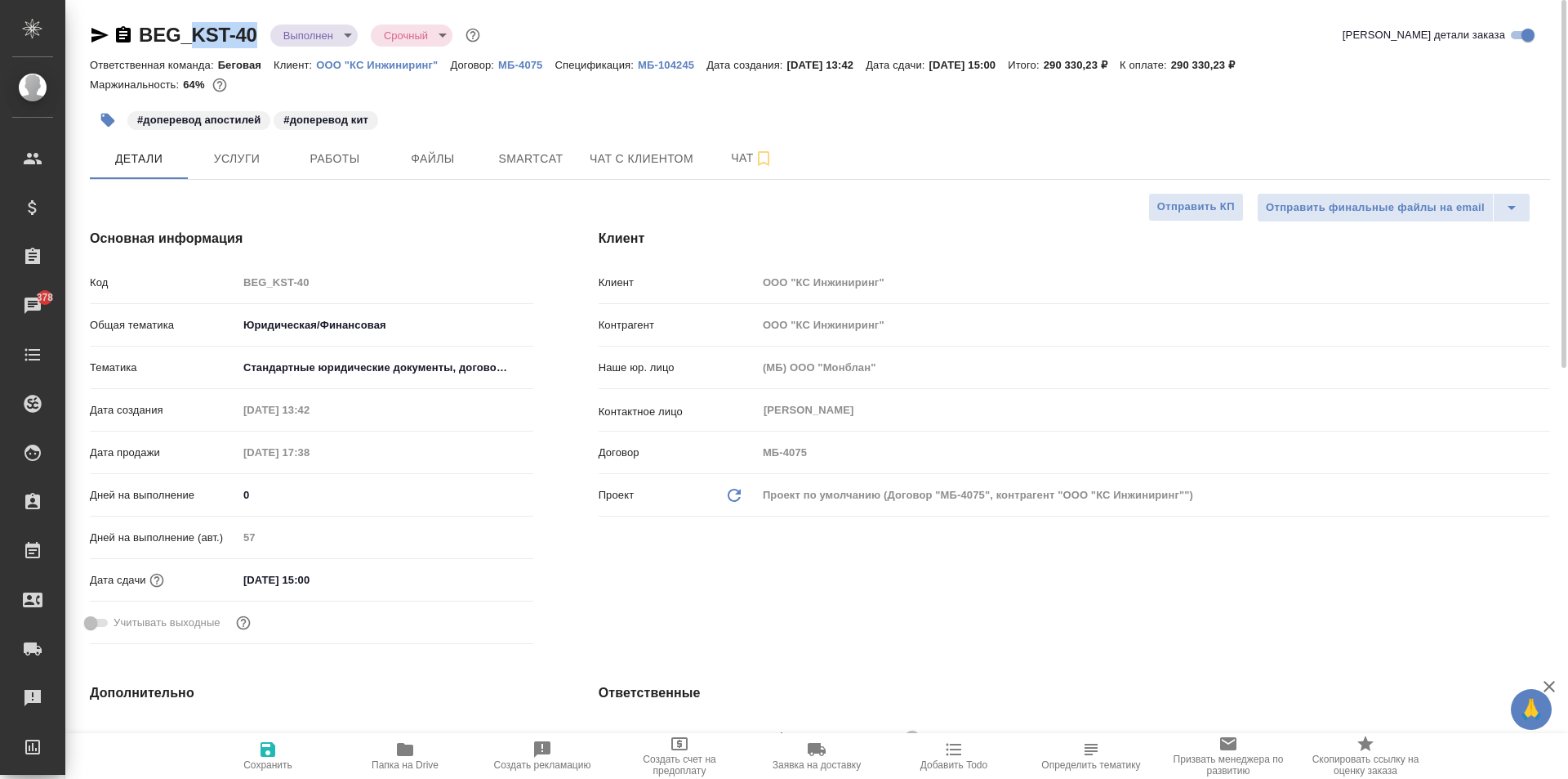
click at [259, 53] on div "BEG_KST-40 Выполнен completed Срочный urgent Кратко детали заказа" at bounding box center [820, 38] width 1460 height 33
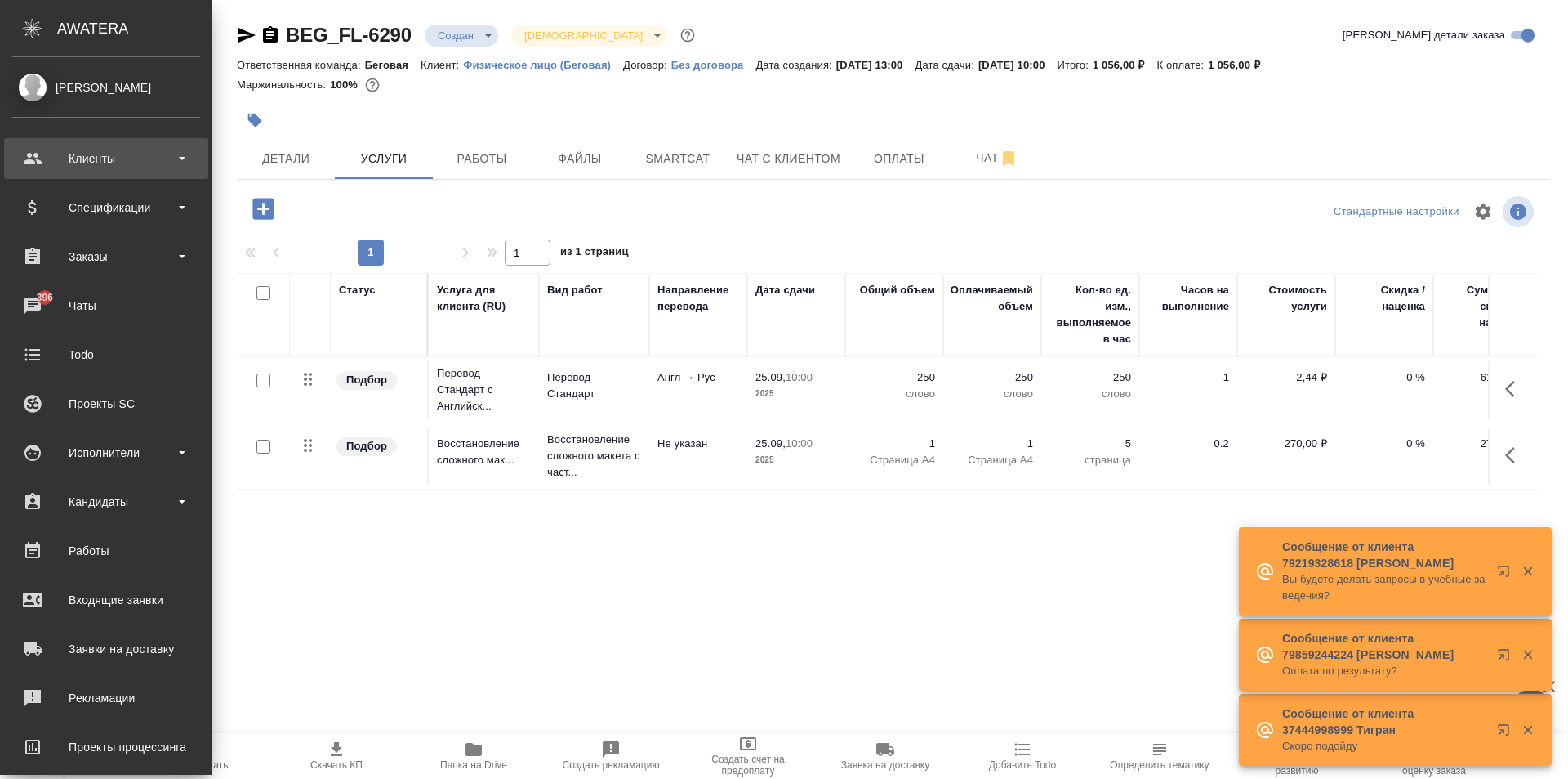
click at [78, 167] on div "Клиенты" at bounding box center [106, 158] width 188 height 24
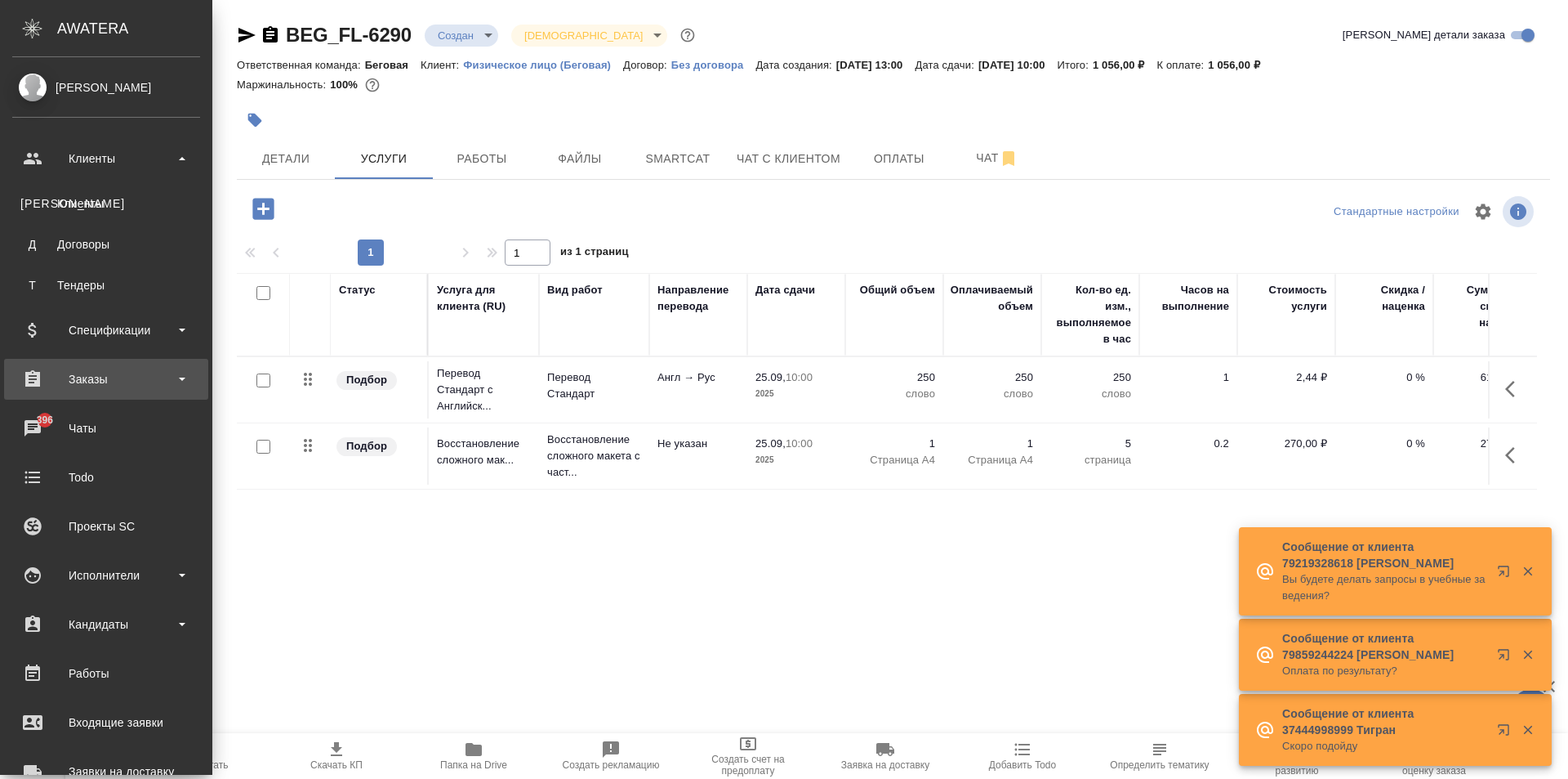
click at [111, 376] on div "Заказы" at bounding box center [106, 378] width 188 height 24
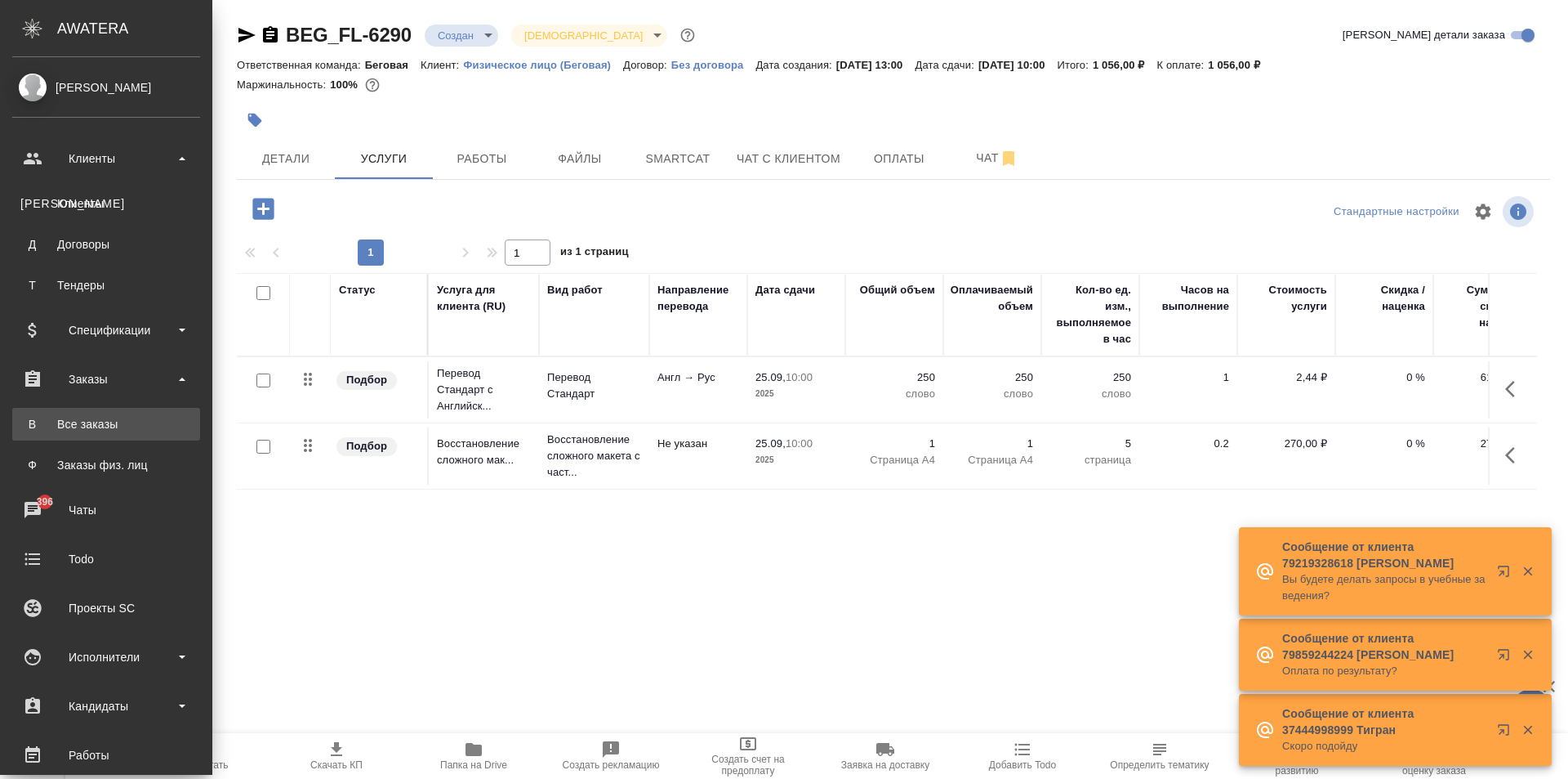
click at [110, 411] on link "В Все заказы" at bounding box center [106, 424] width 188 height 33
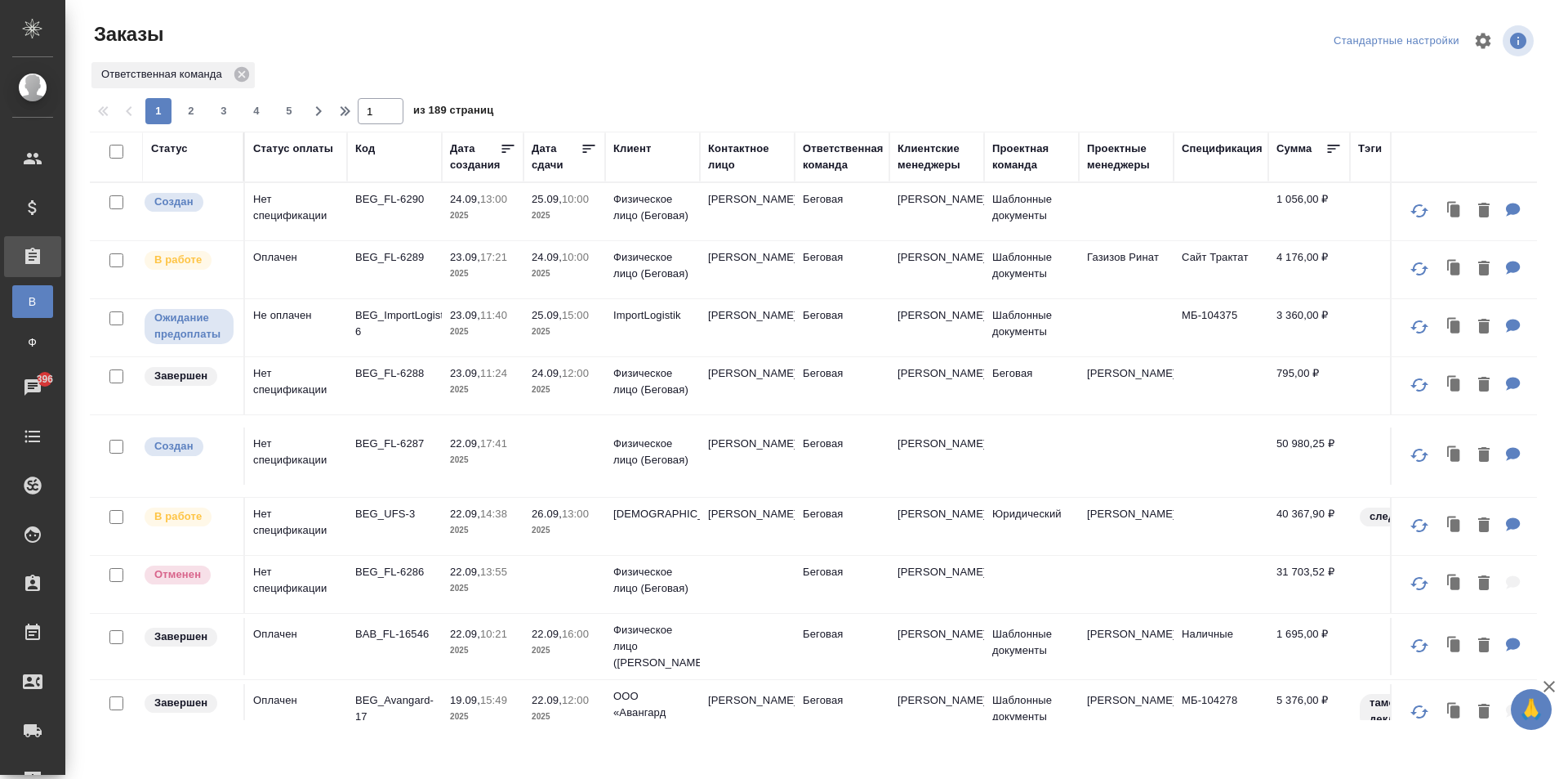
click at [749, 262] on td "[PERSON_NAME]" at bounding box center [747, 269] width 95 height 57
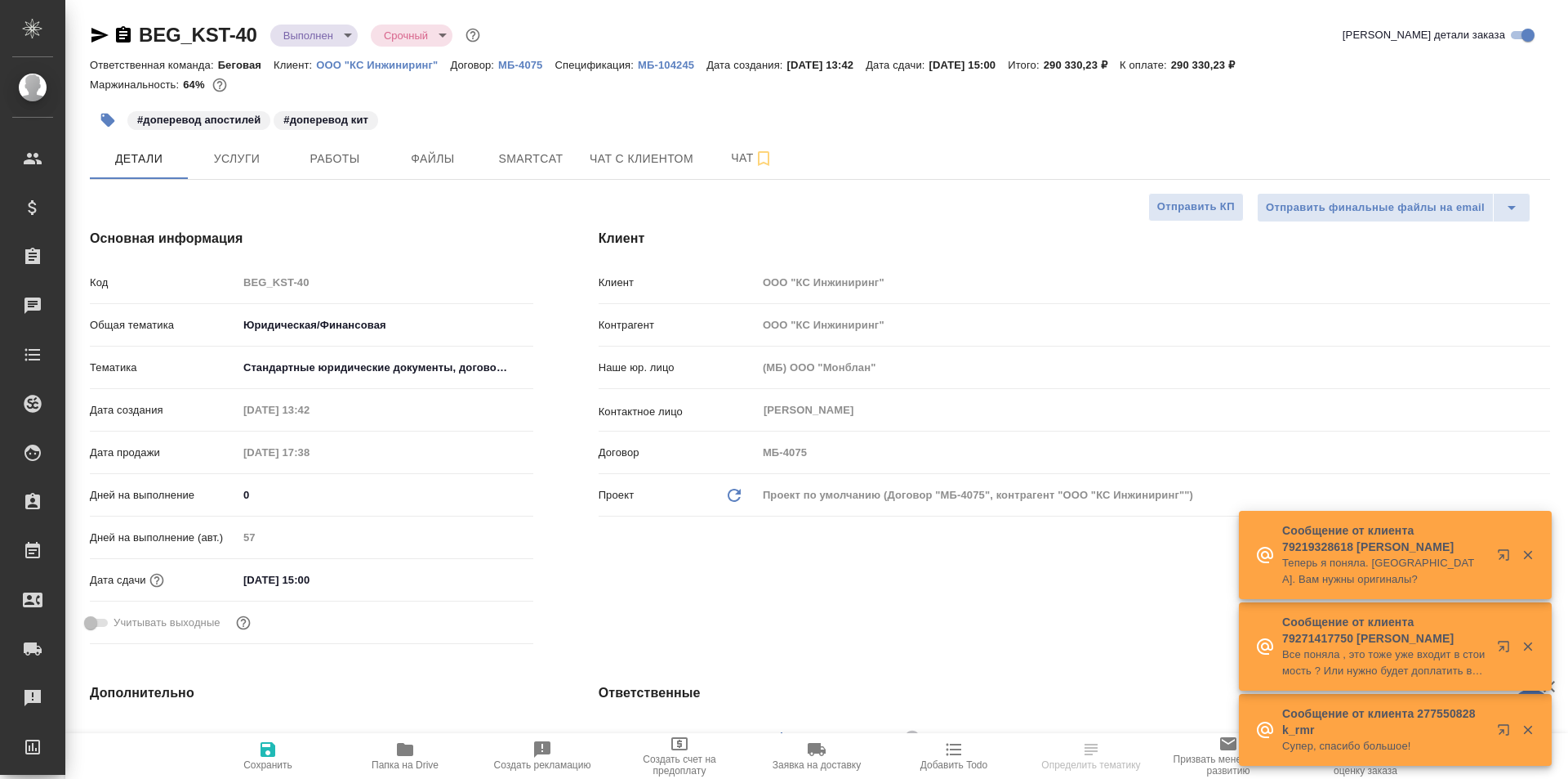
select select "RU"
type textarea "x"
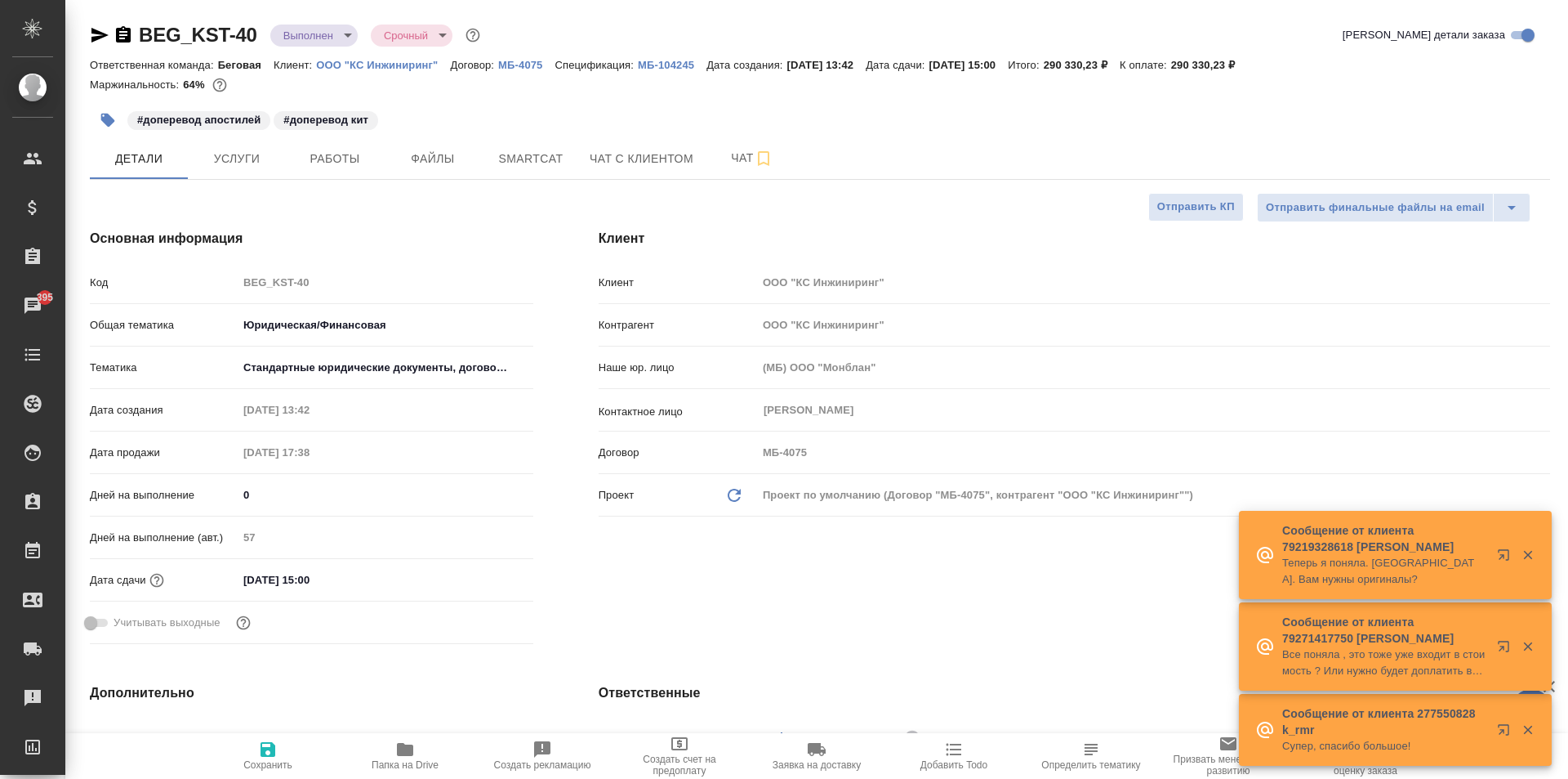
type textarea "x"
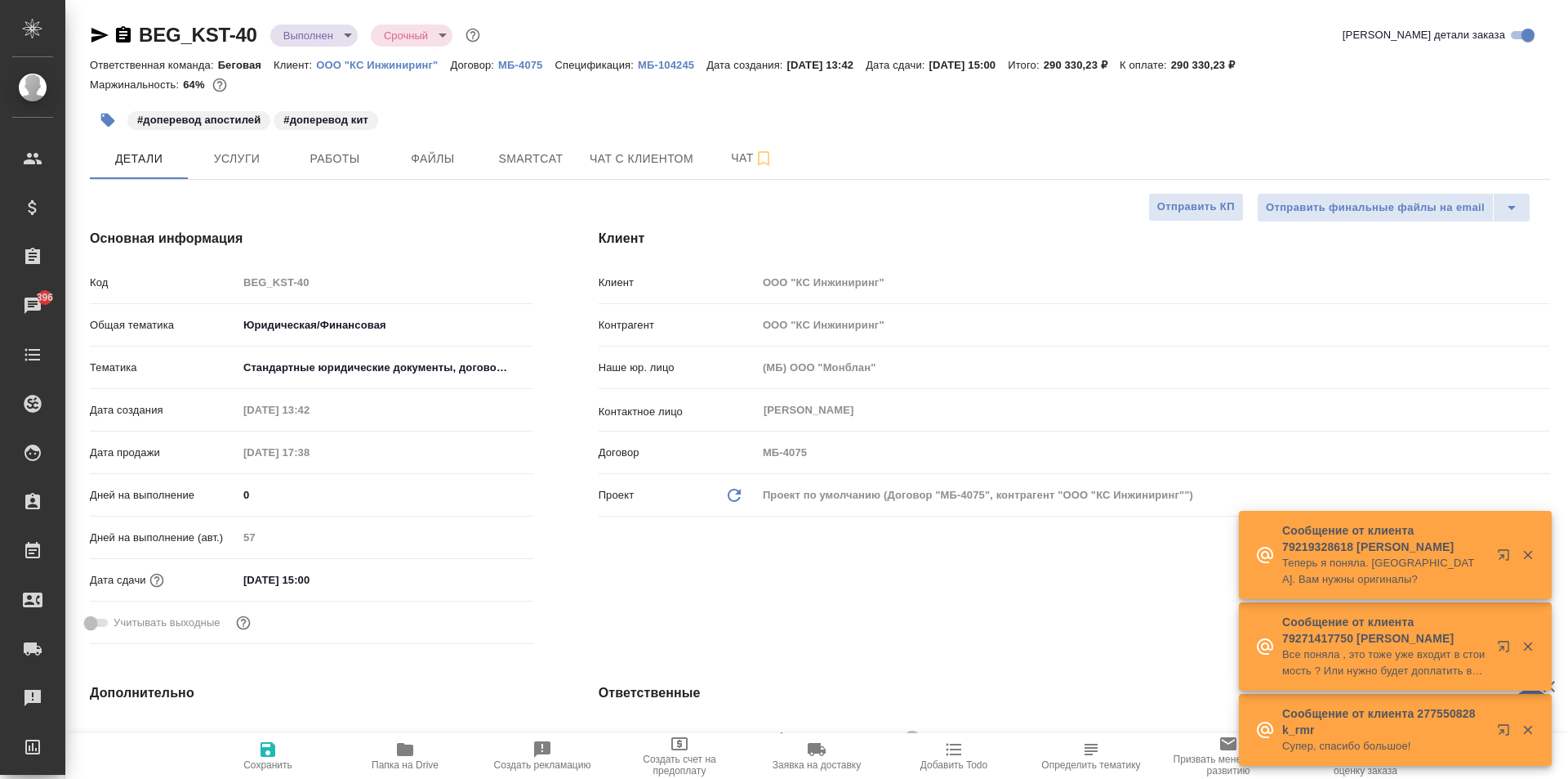
type textarea "x"
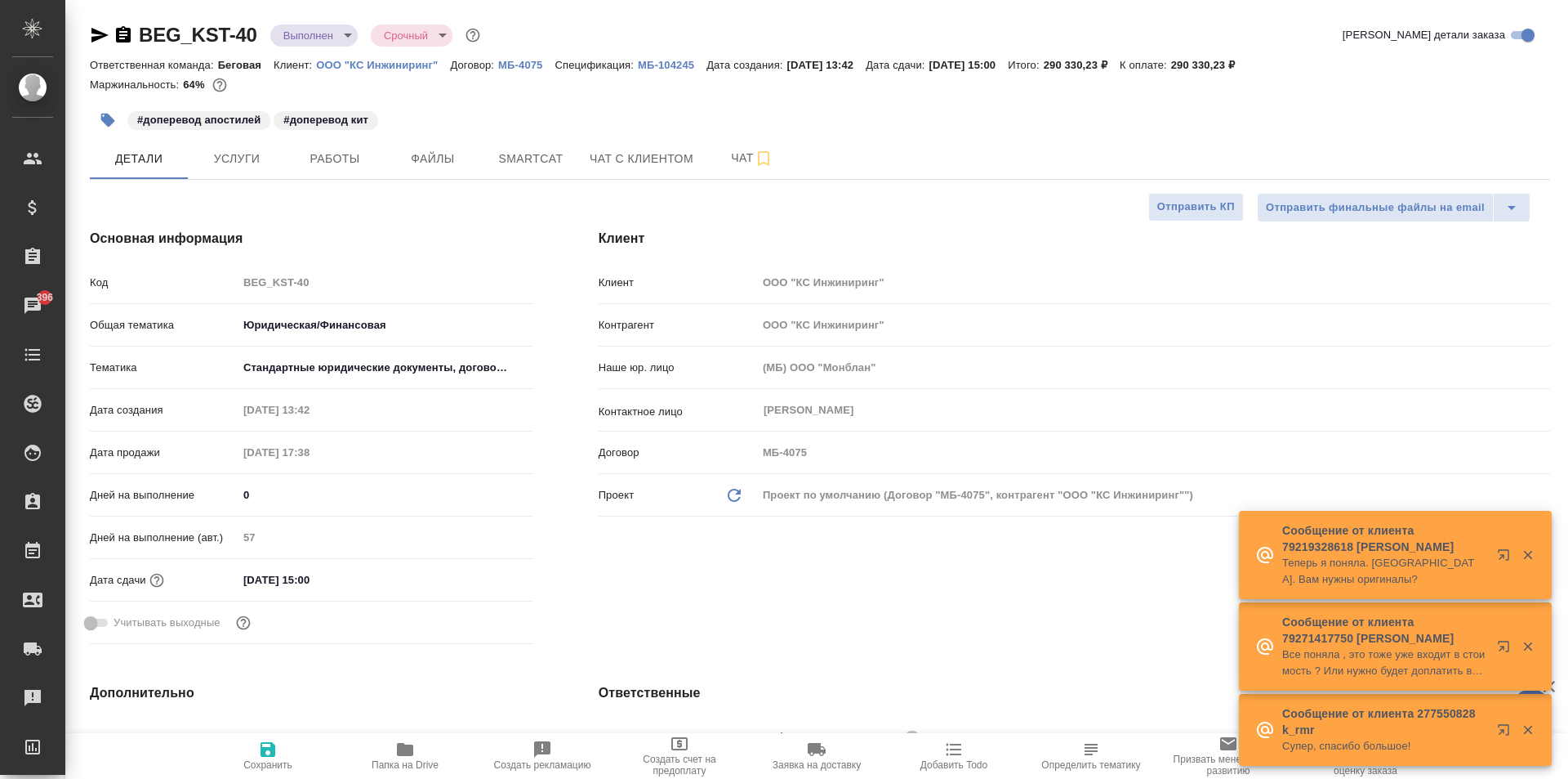
type textarea "x"
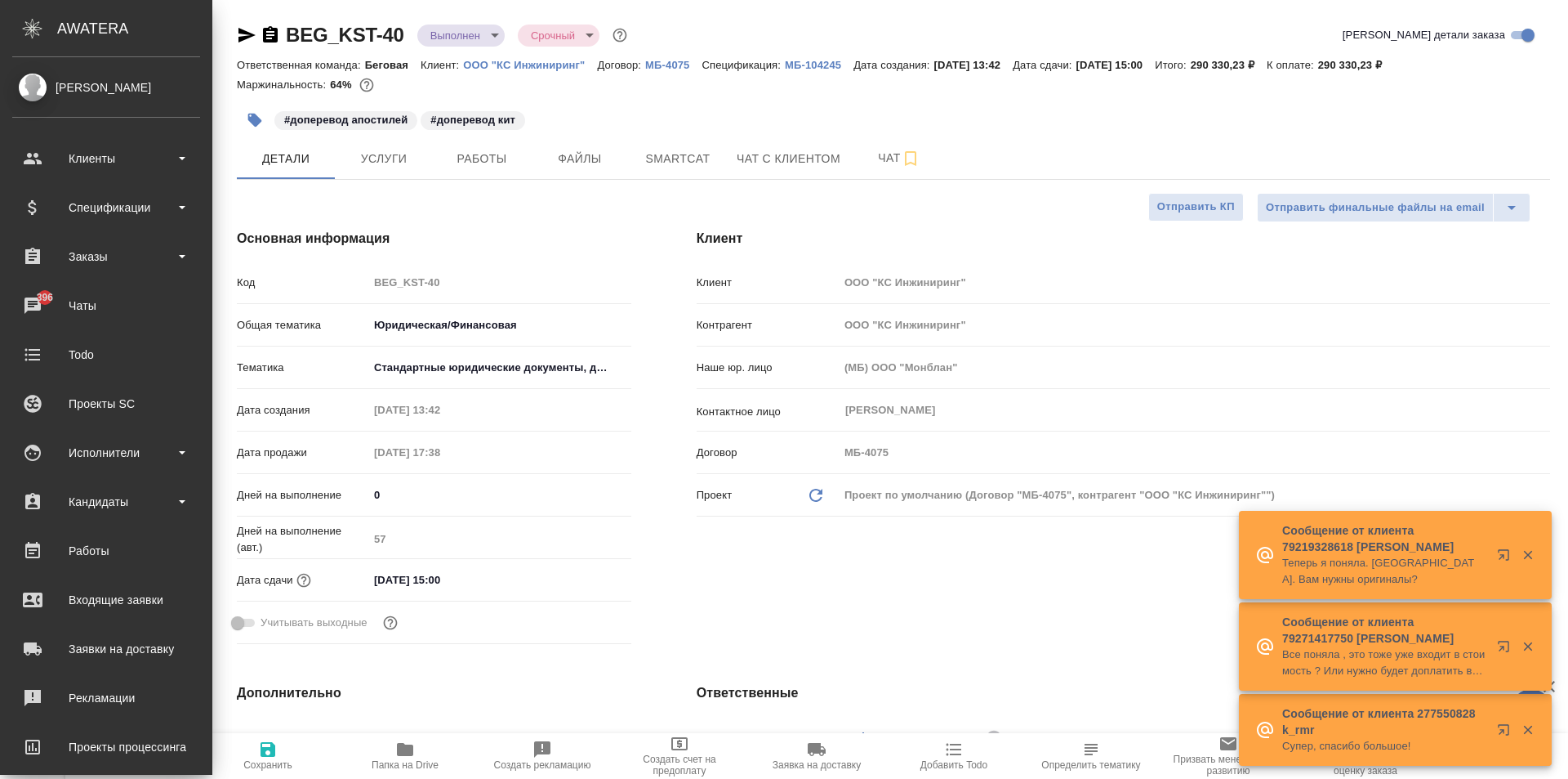
type textarea "x"
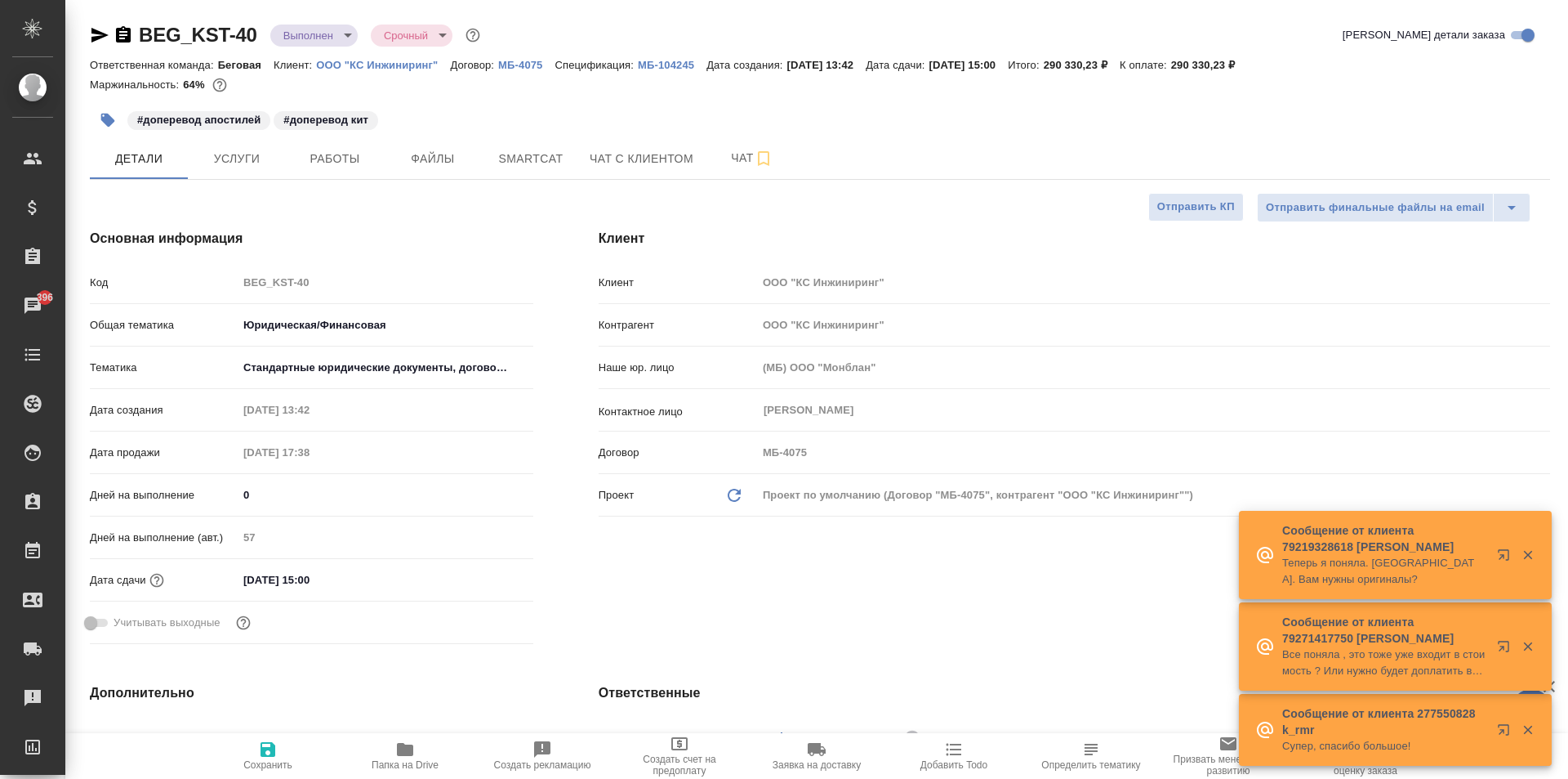
click at [125, 31] on icon "button" at bounding box center [123, 34] width 14 height 16
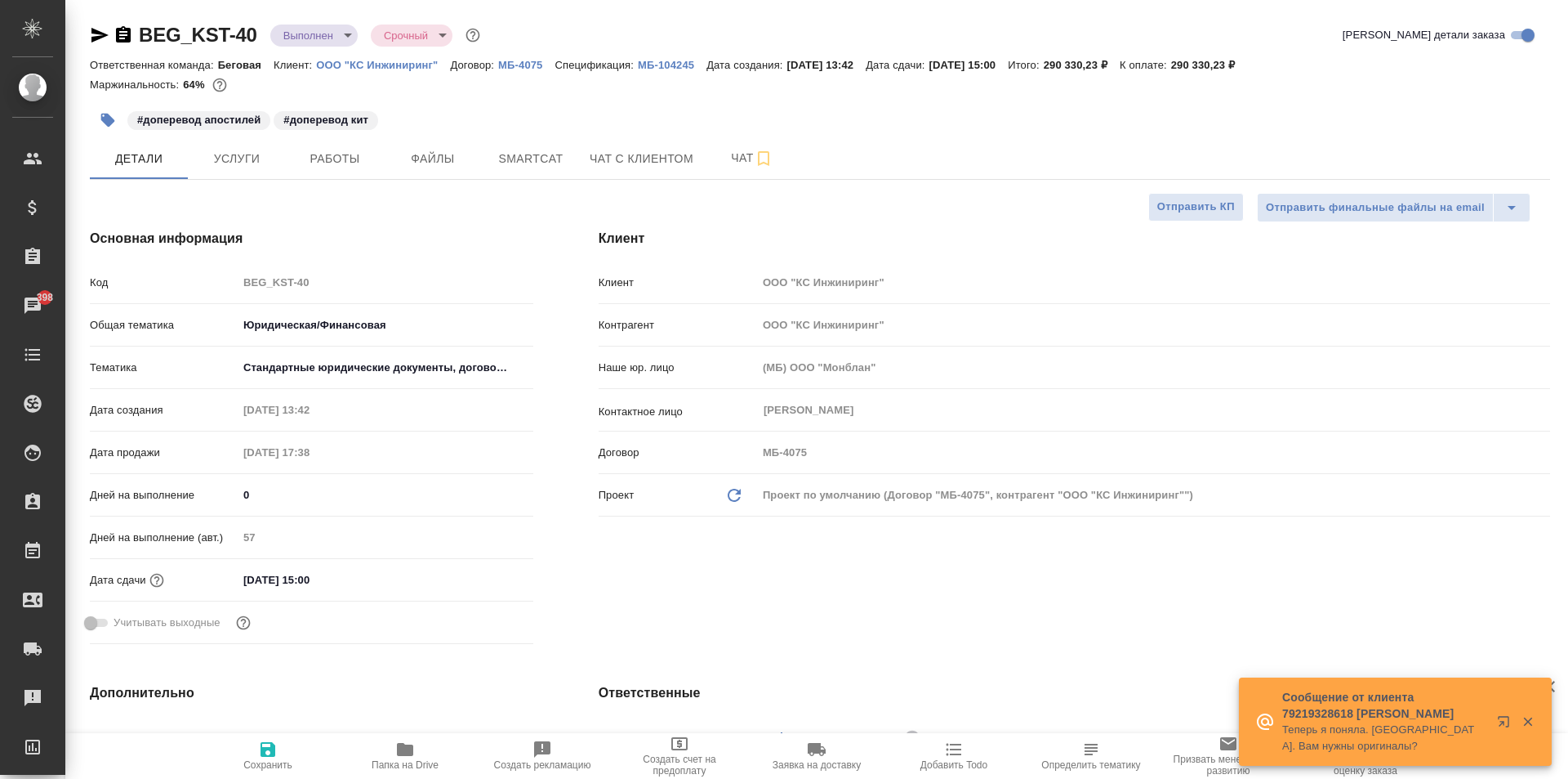
type textarea "x"
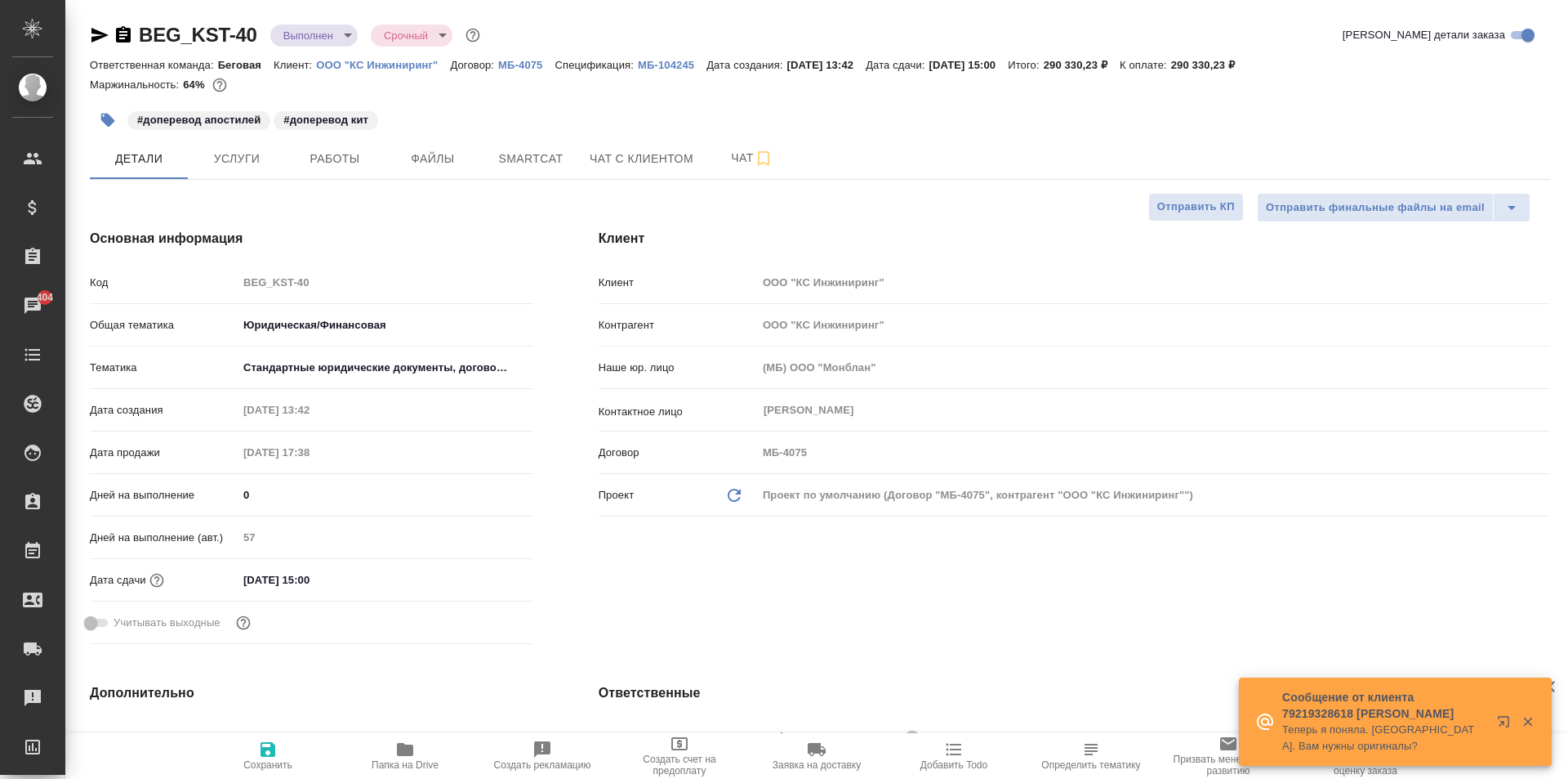
type textarea "x"
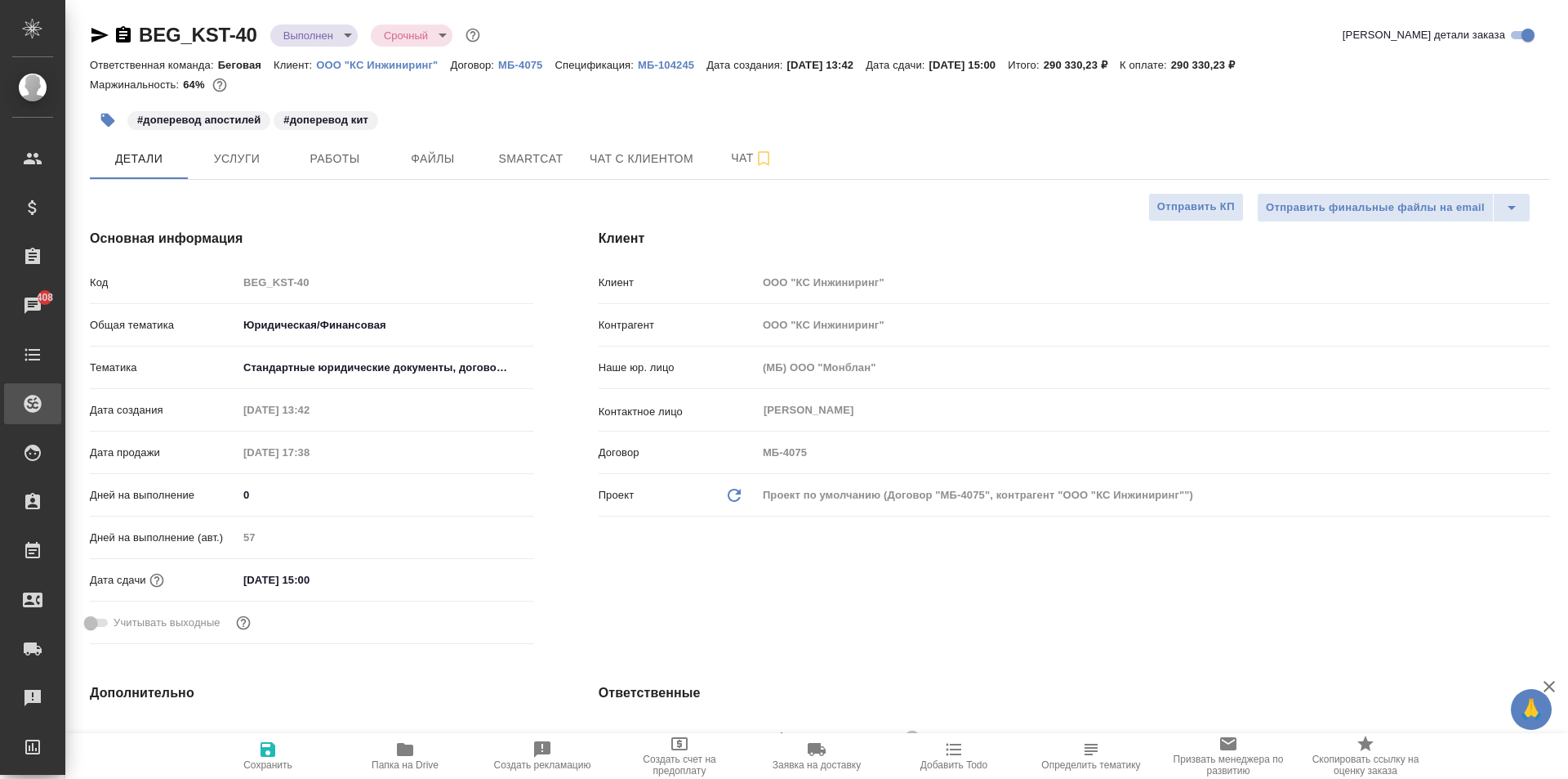
type textarea "x"
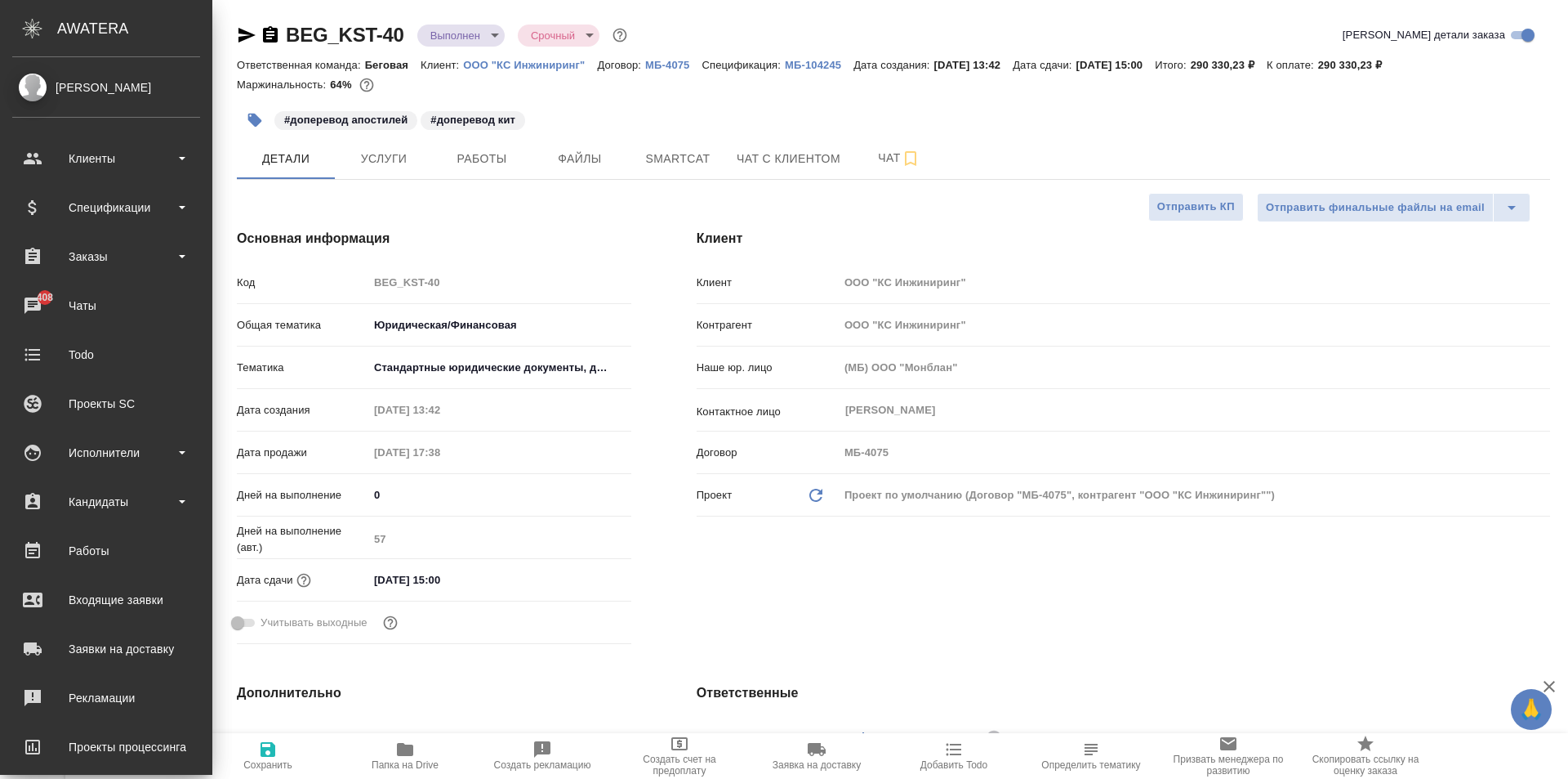
type textarea "x"
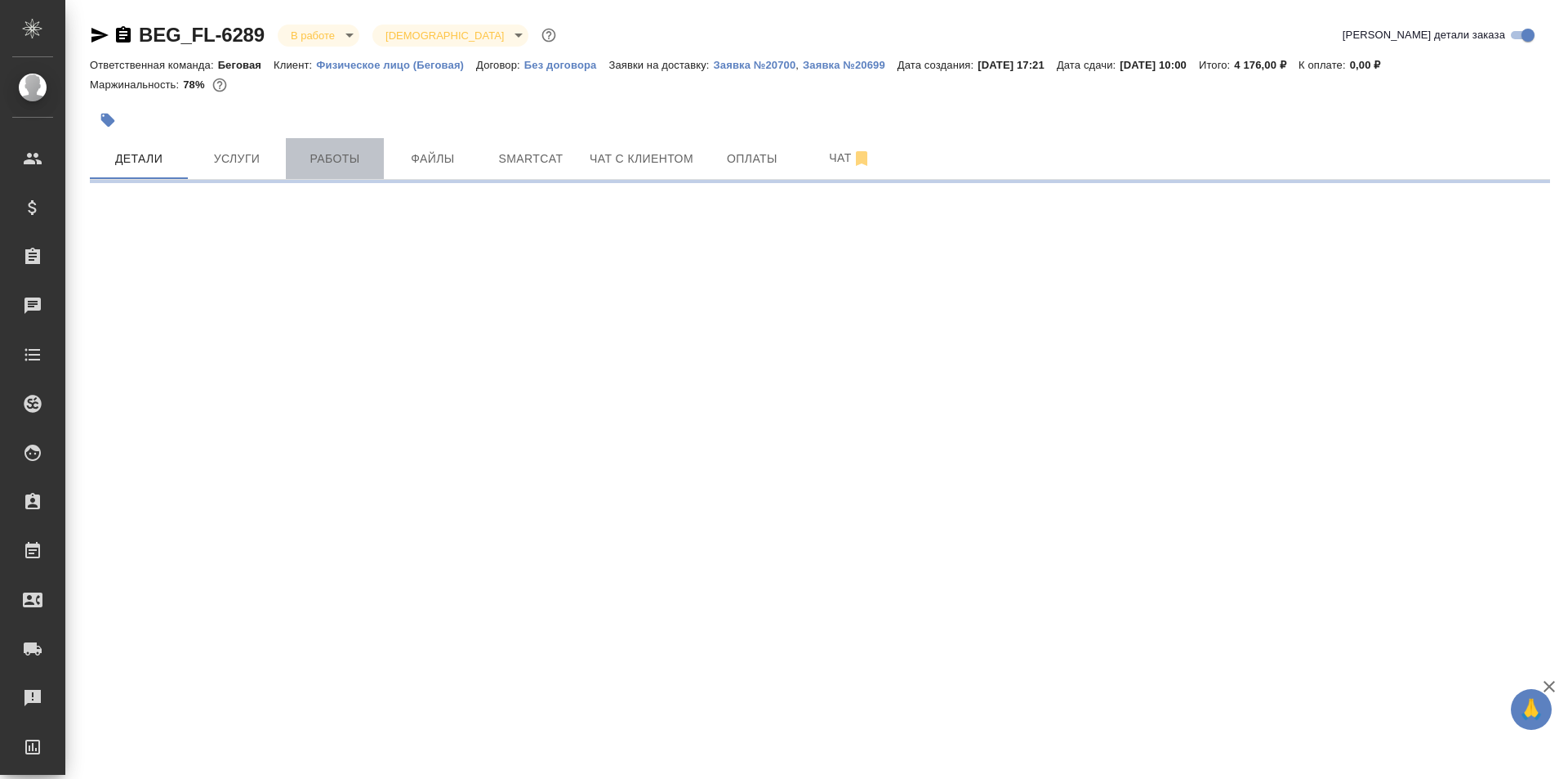
click at [313, 156] on span "Работы" at bounding box center [334, 159] width 78 height 21
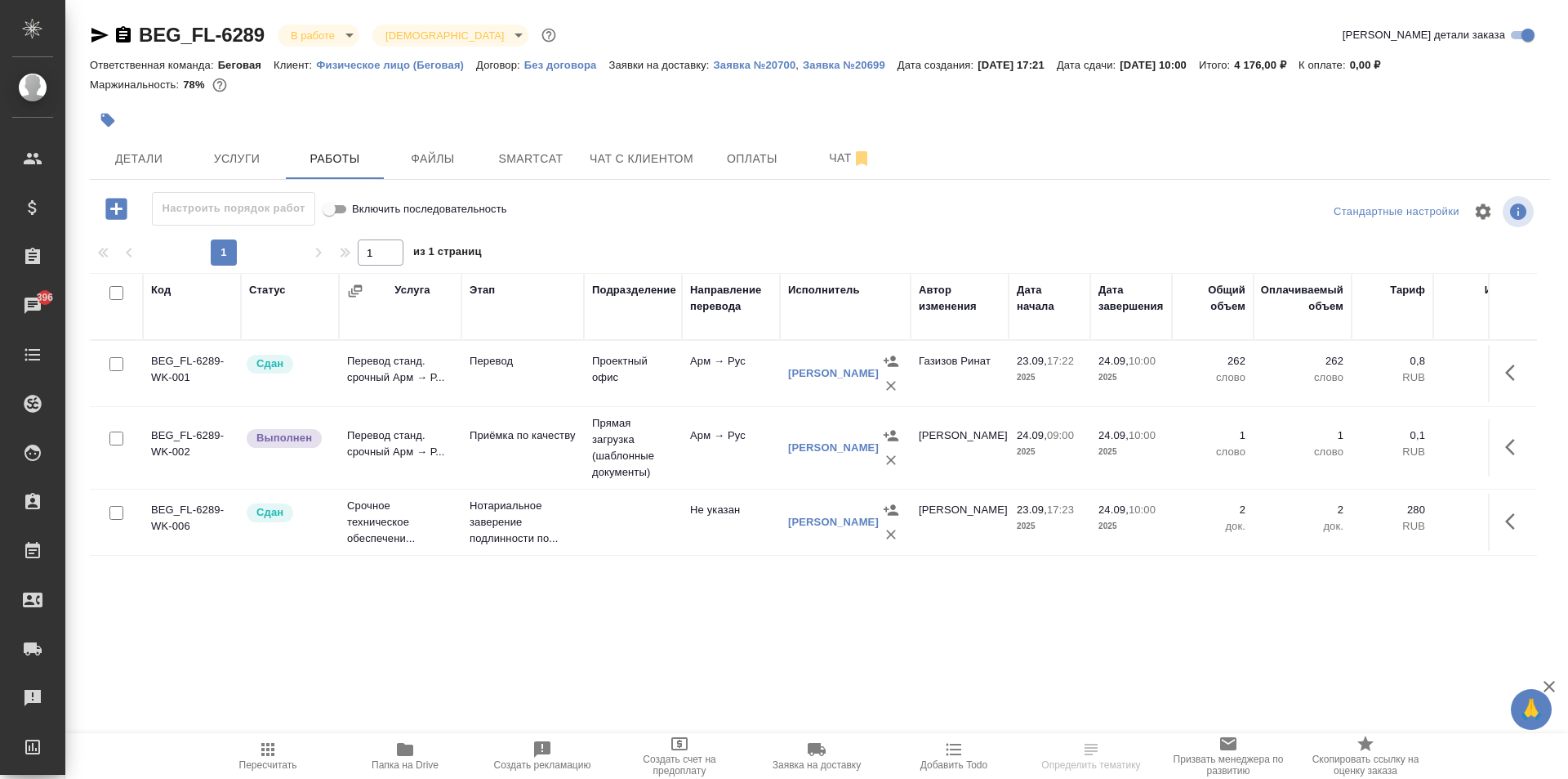
click at [1494, 457] on td at bounding box center [1512, 448] width 49 height 57
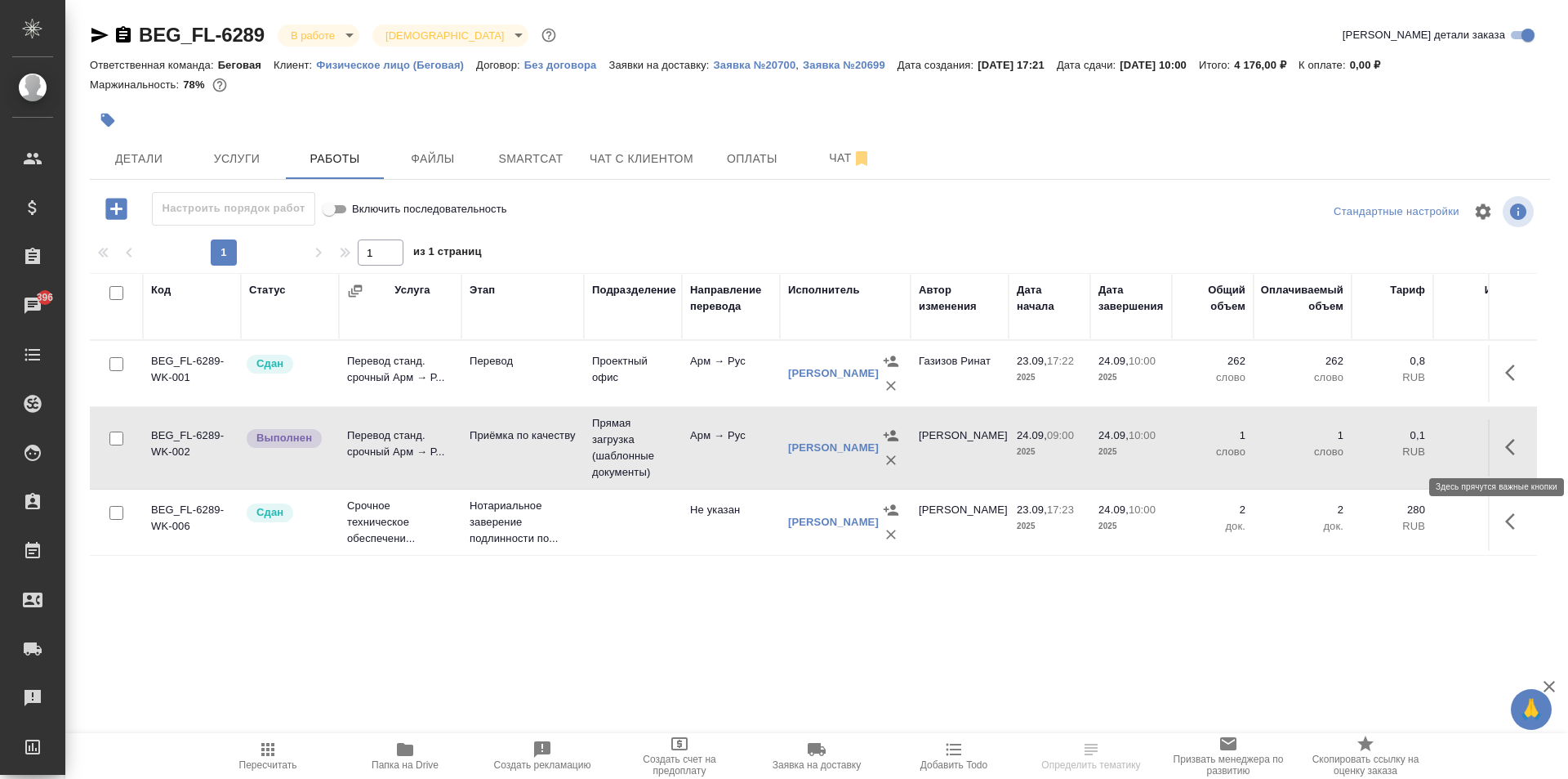
click at [1508, 448] on icon "button" at bounding box center [1510, 447] width 10 height 16
click at [1407, 441] on button "button" at bounding box center [1394, 447] width 28 height 39
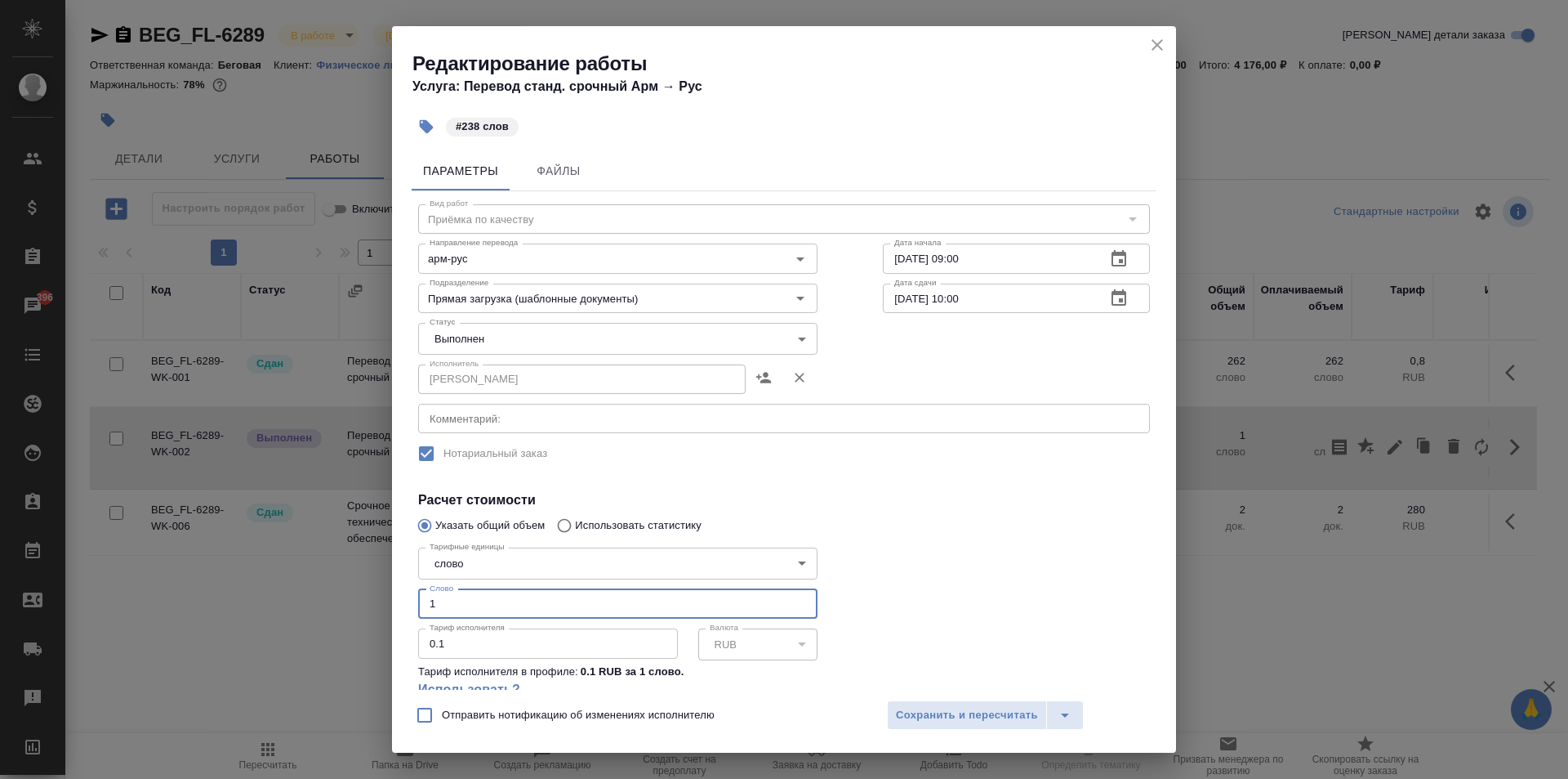
click at [483, 606] on input "1" at bounding box center [618, 603] width 400 height 29
type input "238"
click at [920, 720] on span "Сохранить и пересчитать" at bounding box center [967, 715] width 142 height 19
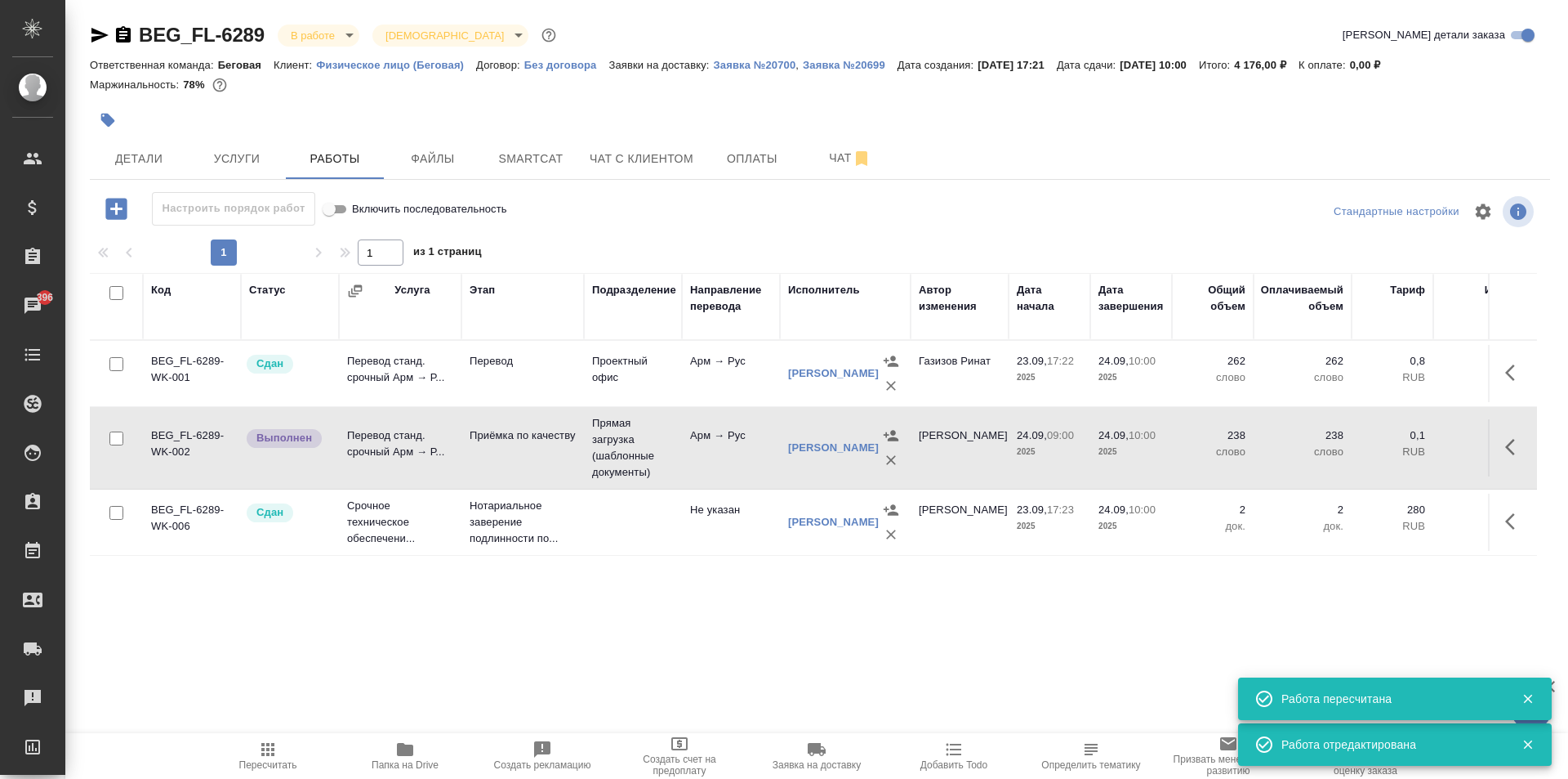
click at [315, 46] on div "BEG_FL-6289 В работе inProgress Святая троица holyTrinity" at bounding box center [325, 35] width 470 height 26
click at [330, 33] on body "🙏 .cls-1 fill:#fff; AWATERA [PERSON_NAME] Спецификации Заказы 396 Чаты Todo Про…" at bounding box center [784, 389] width 1568 height 779
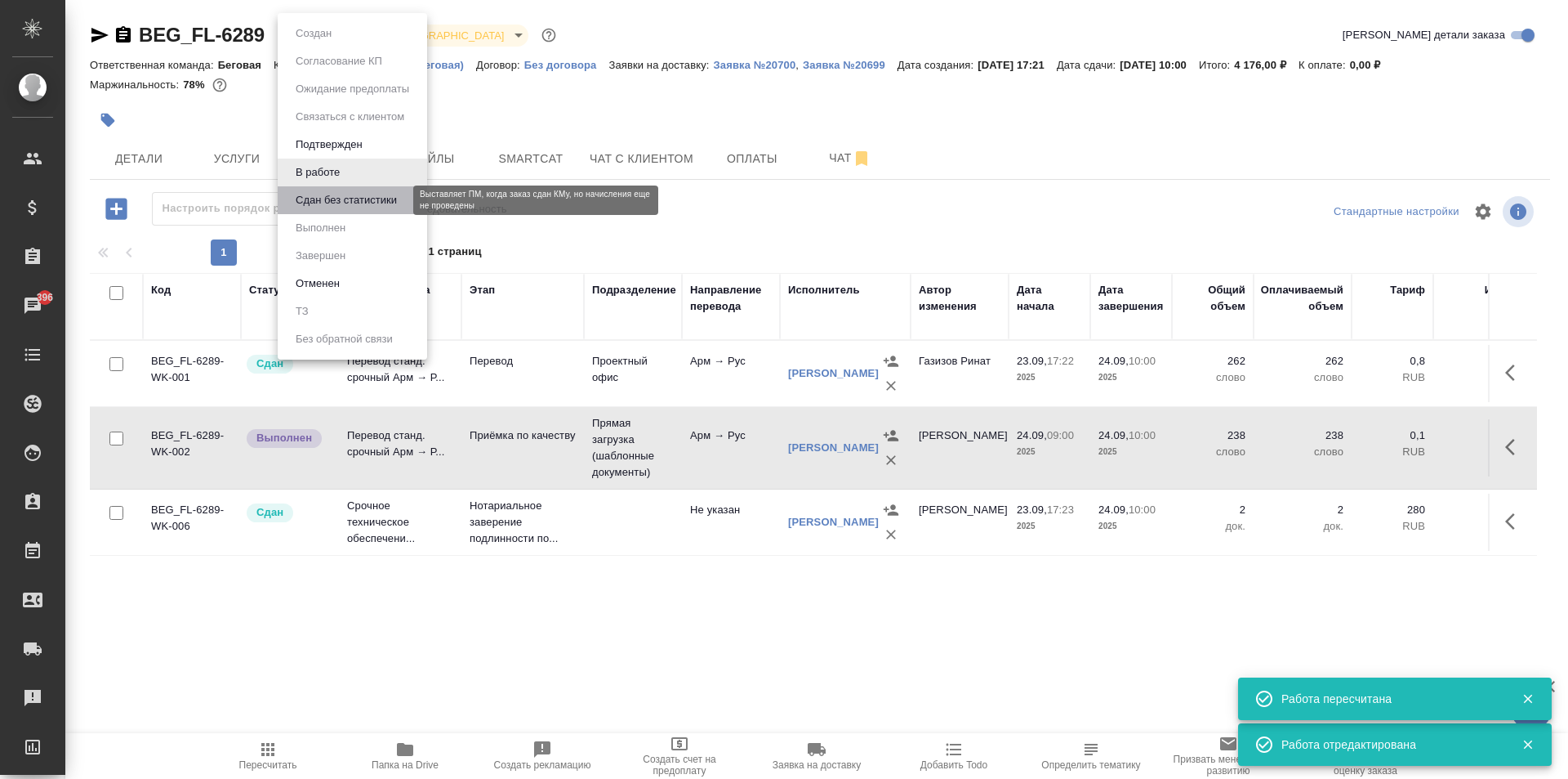
click at [325, 194] on button "Сдан без статистики" at bounding box center [346, 200] width 111 height 18
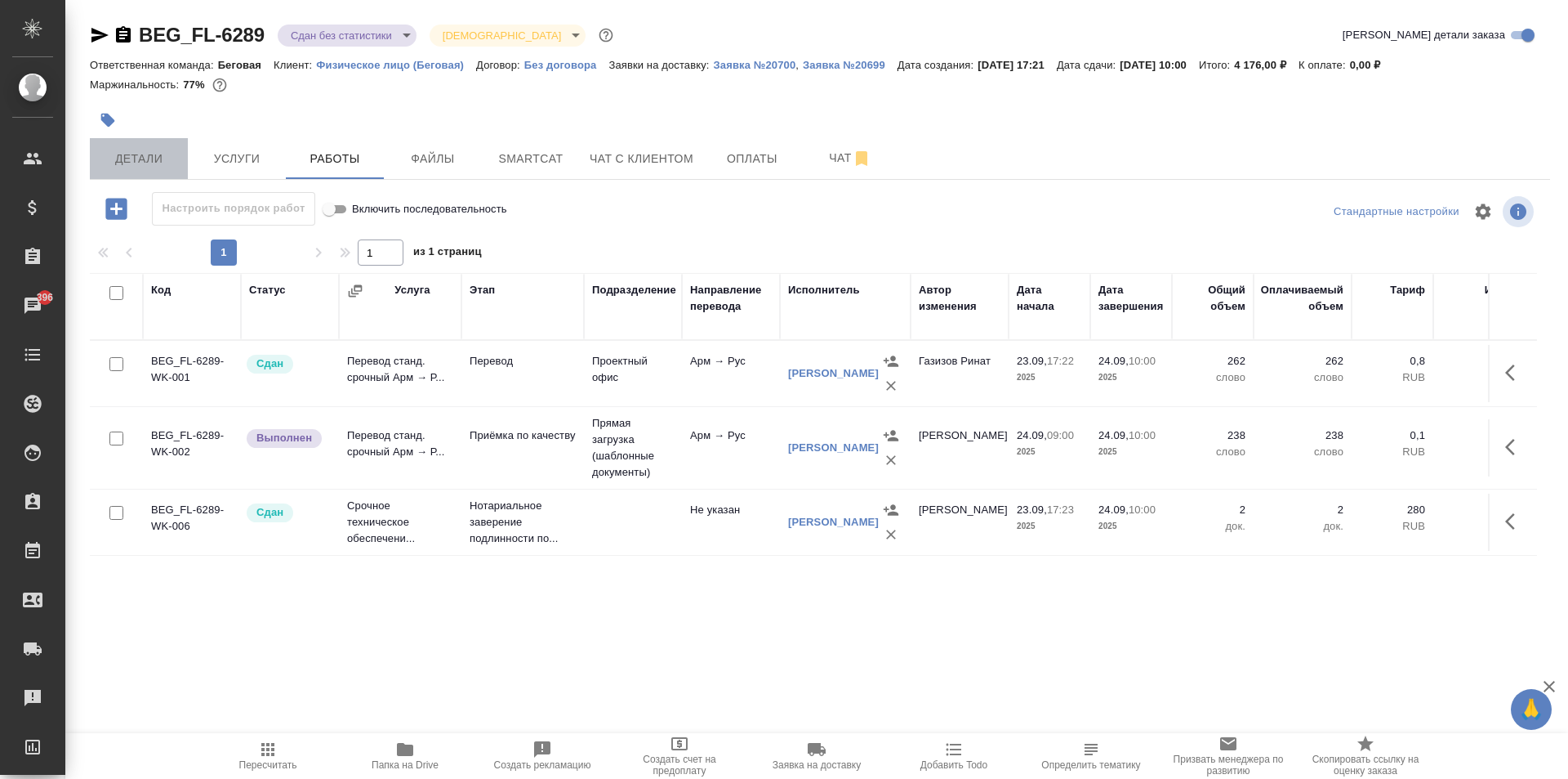
click at [139, 172] on button "Детали" at bounding box center [139, 159] width 98 height 41
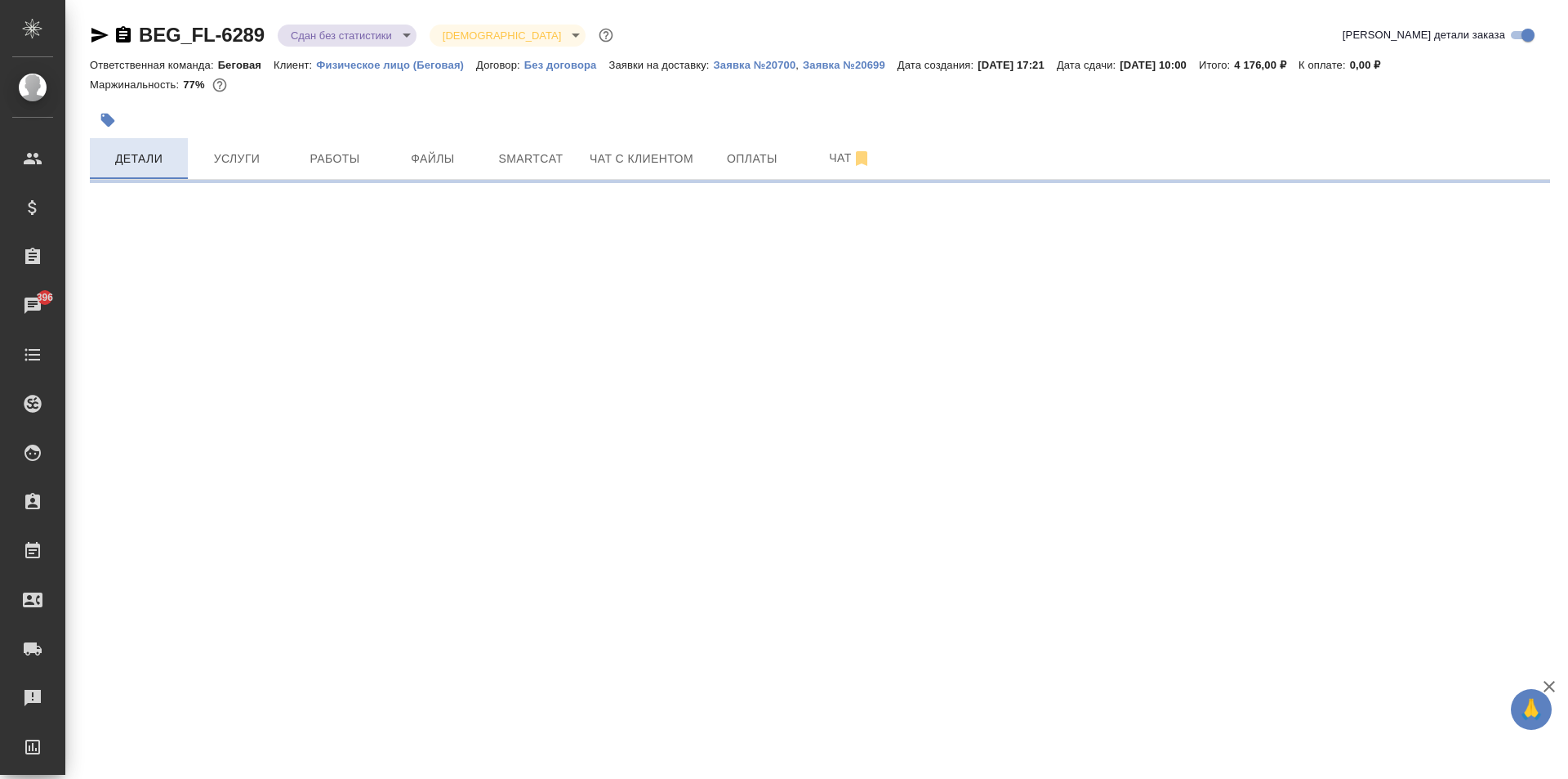
select select "RU"
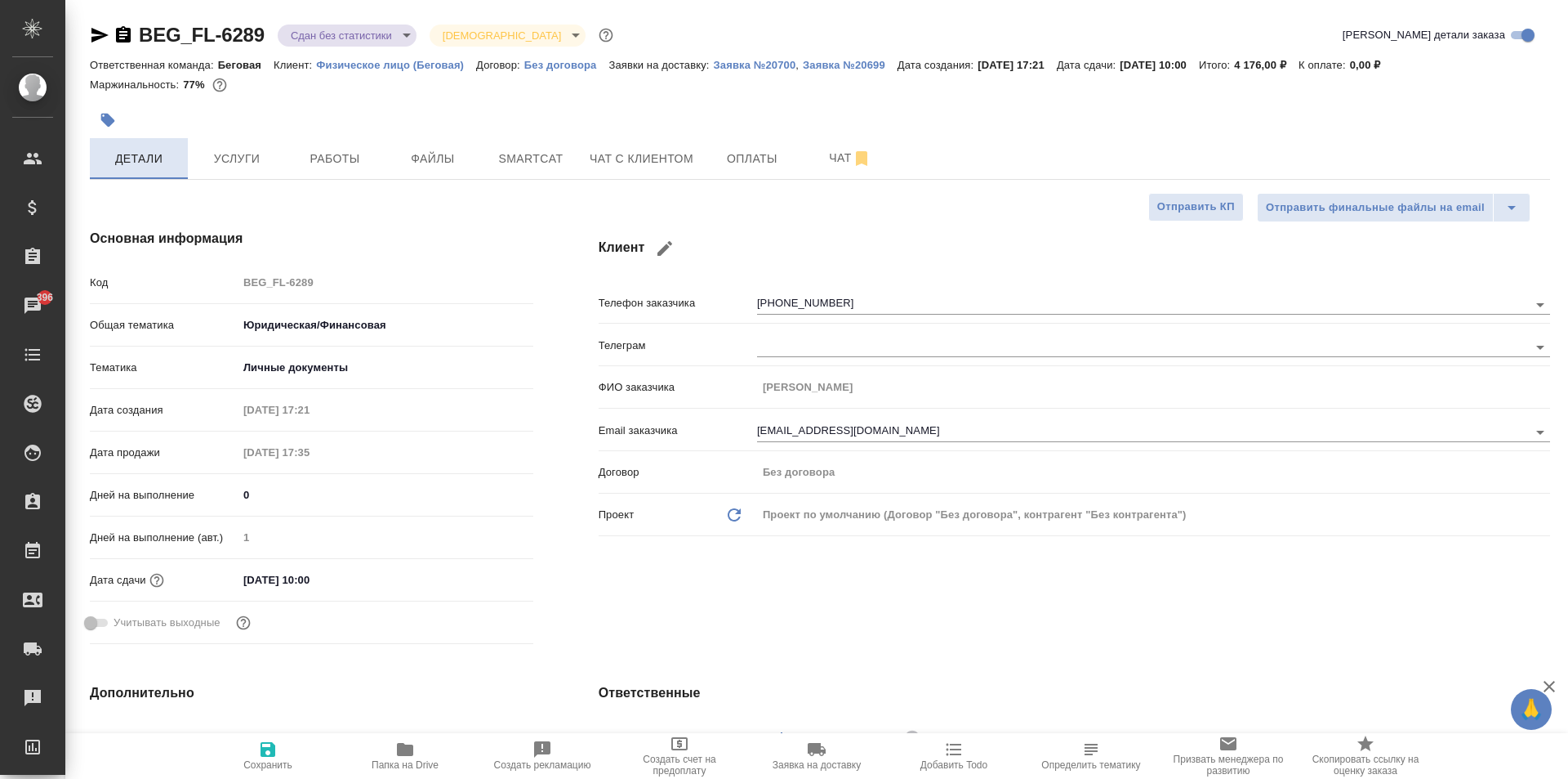
type textarea "x"
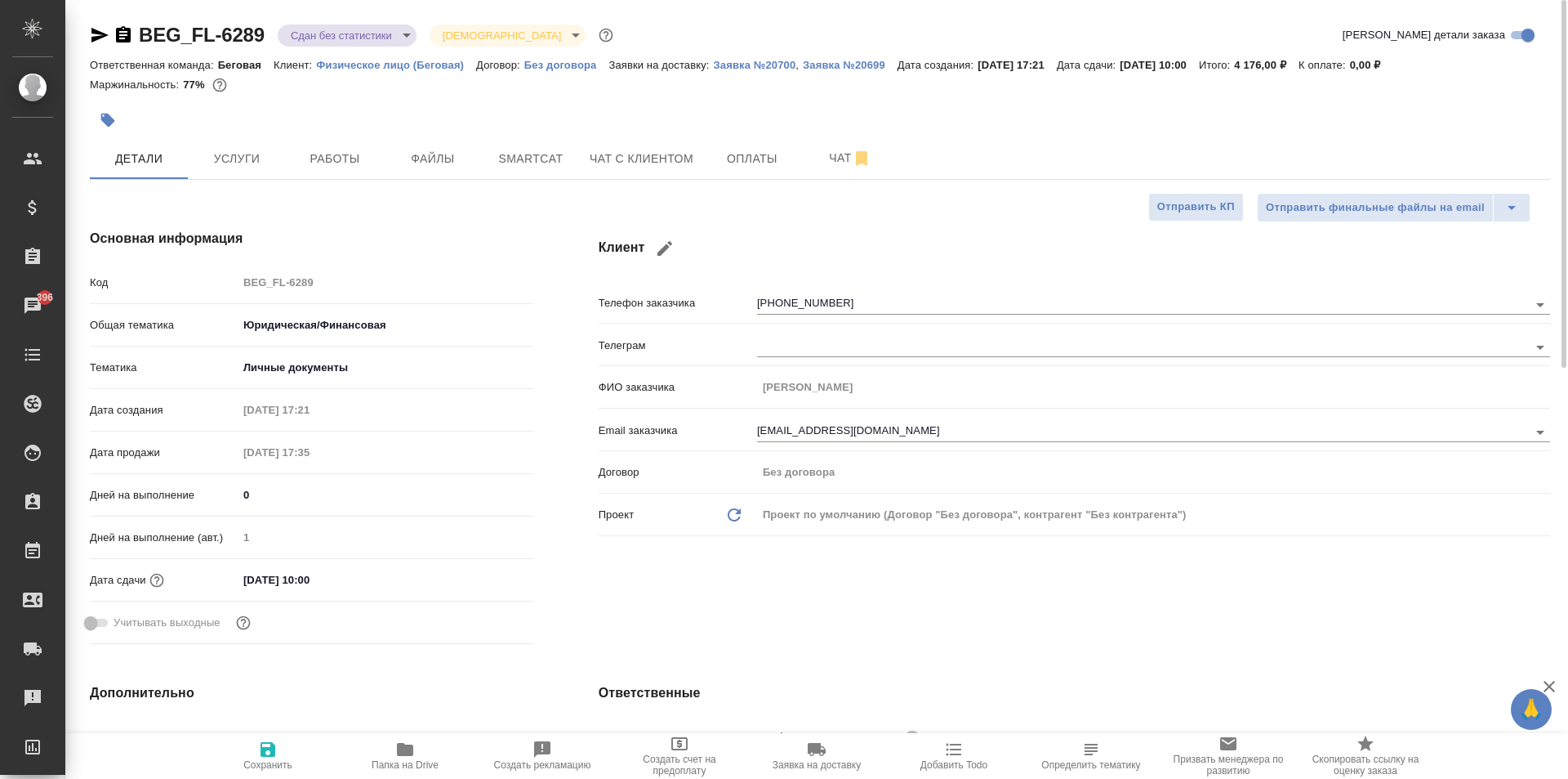
type textarea "x"
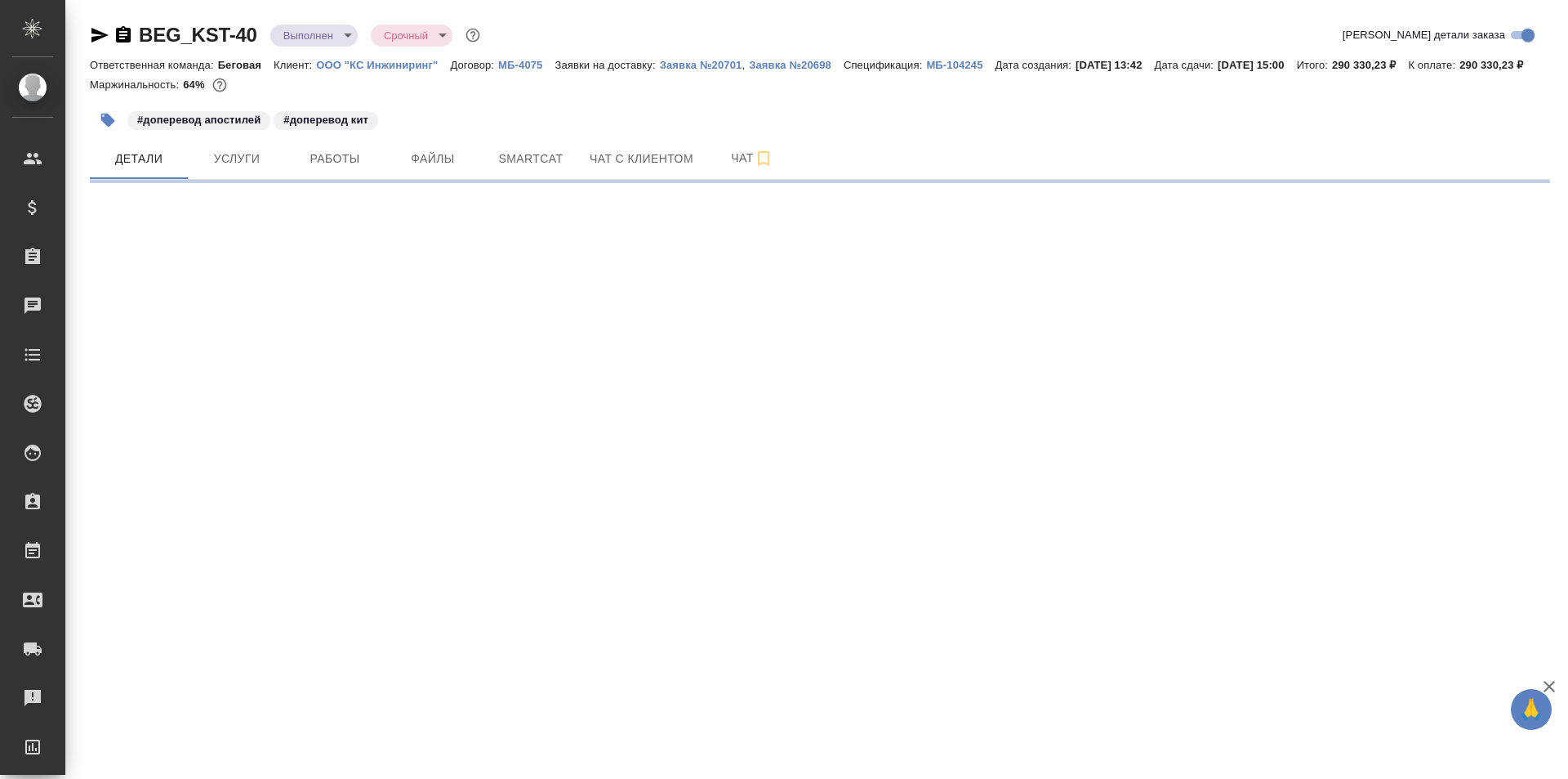
select select "RU"
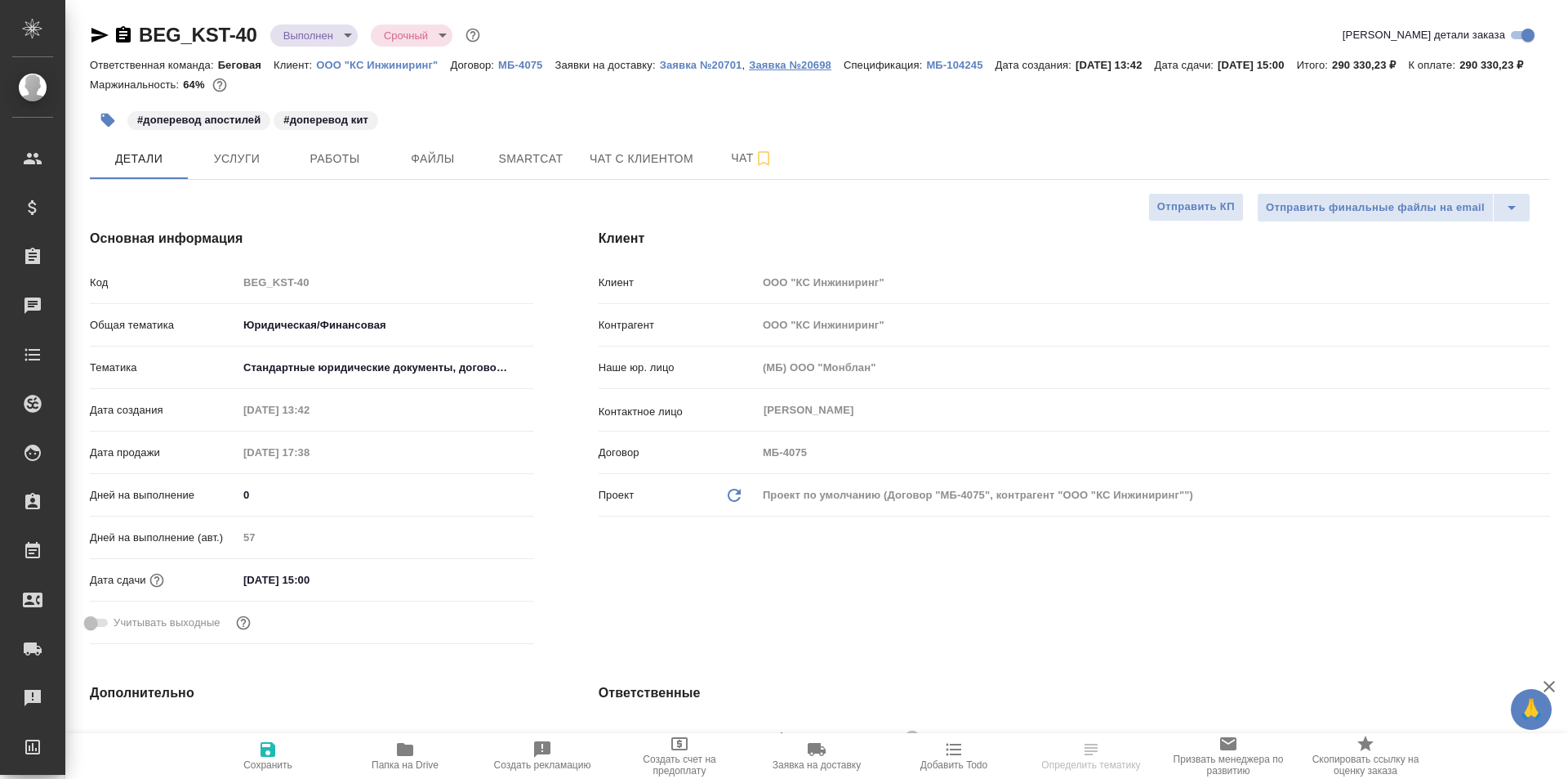
type textarea "x"
click at [738, 57] on button "Заявка №20701" at bounding box center [701, 65] width 82 height 16
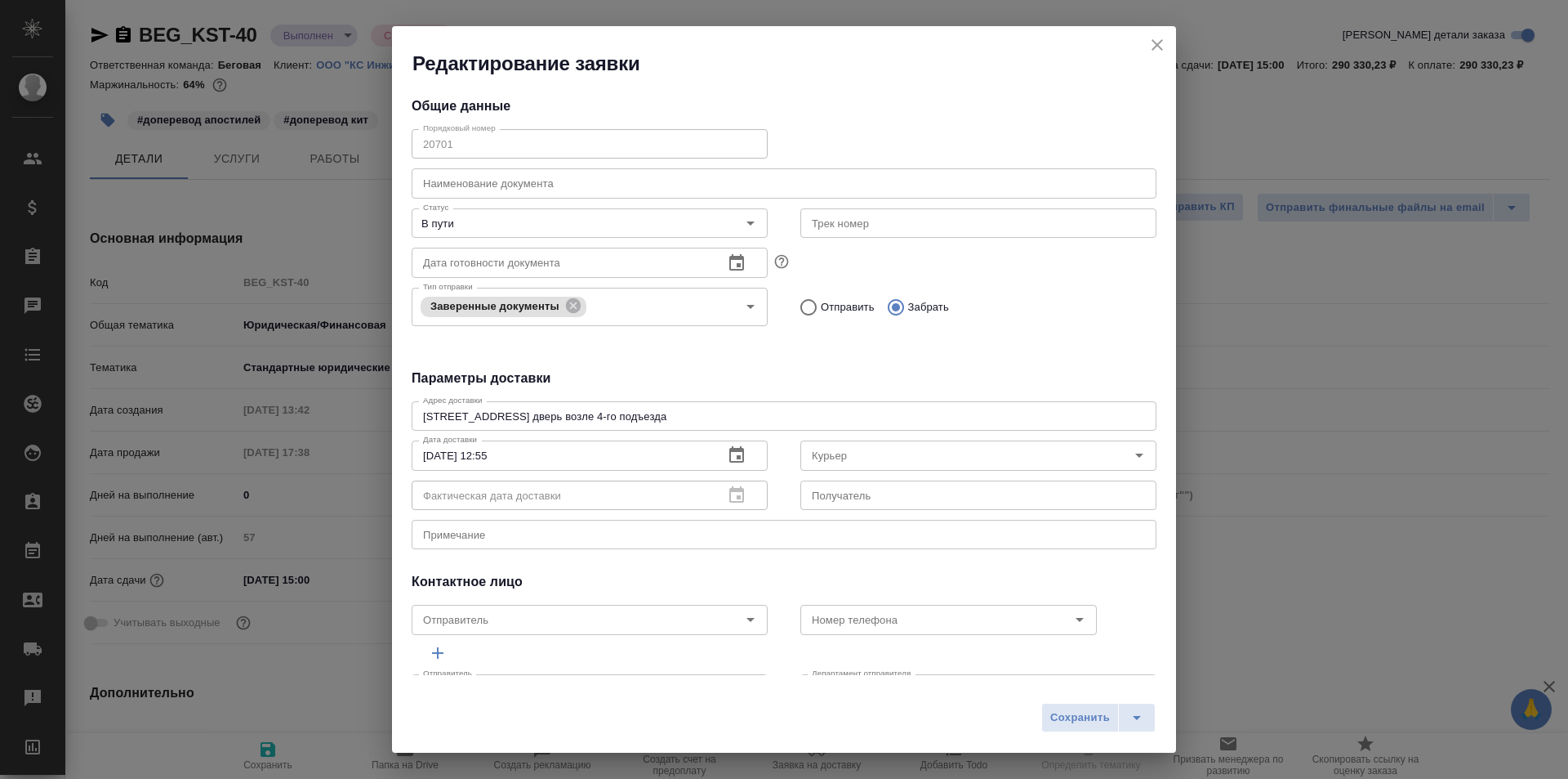
type input "[PERSON_NAME]"
click at [1153, 45] on icon "close" at bounding box center [1158, 45] width 20 height 20
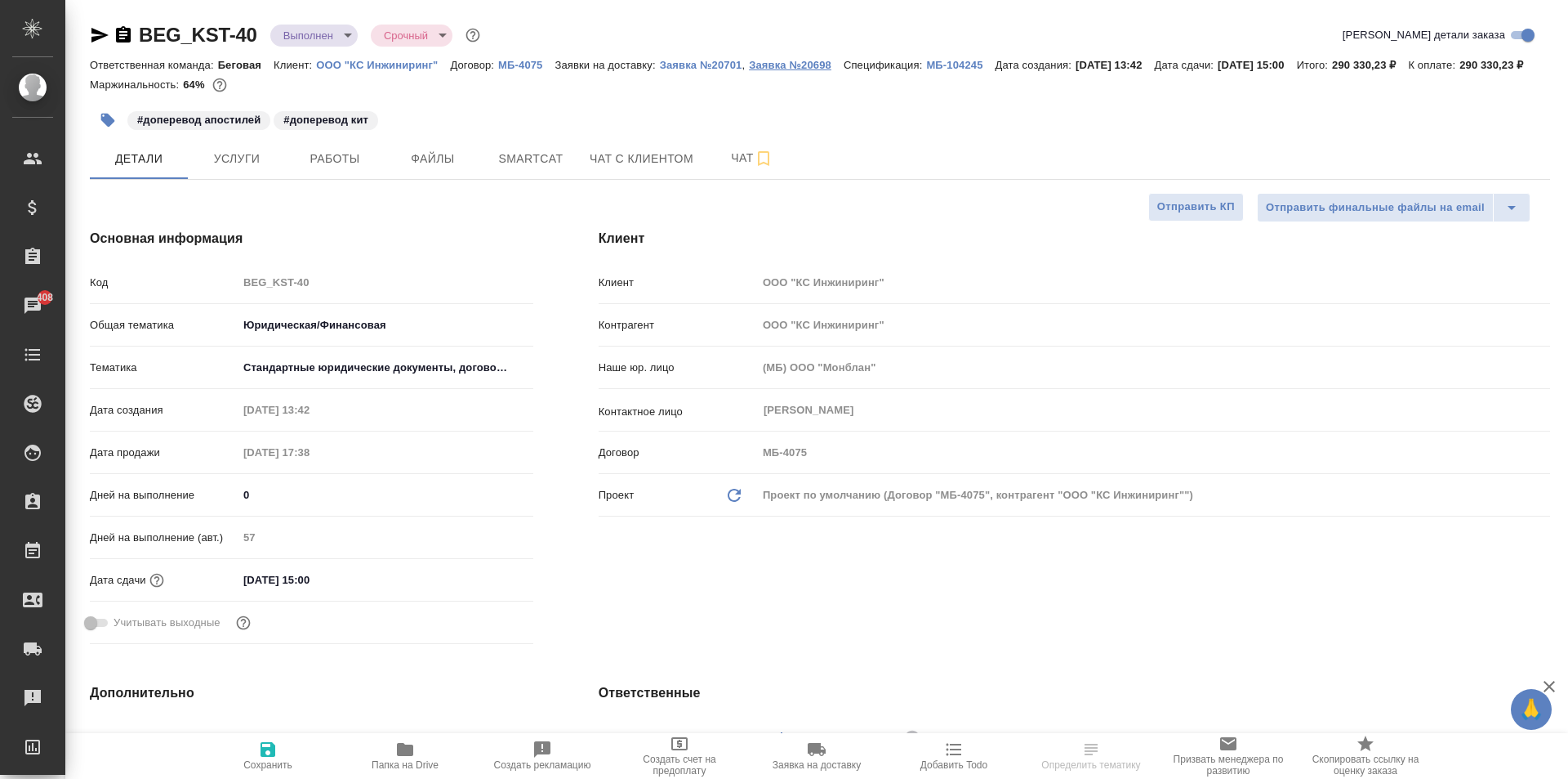
click at [803, 62] on p "Заявка №20698" at bounding box center [796, 65] width 95 height 12
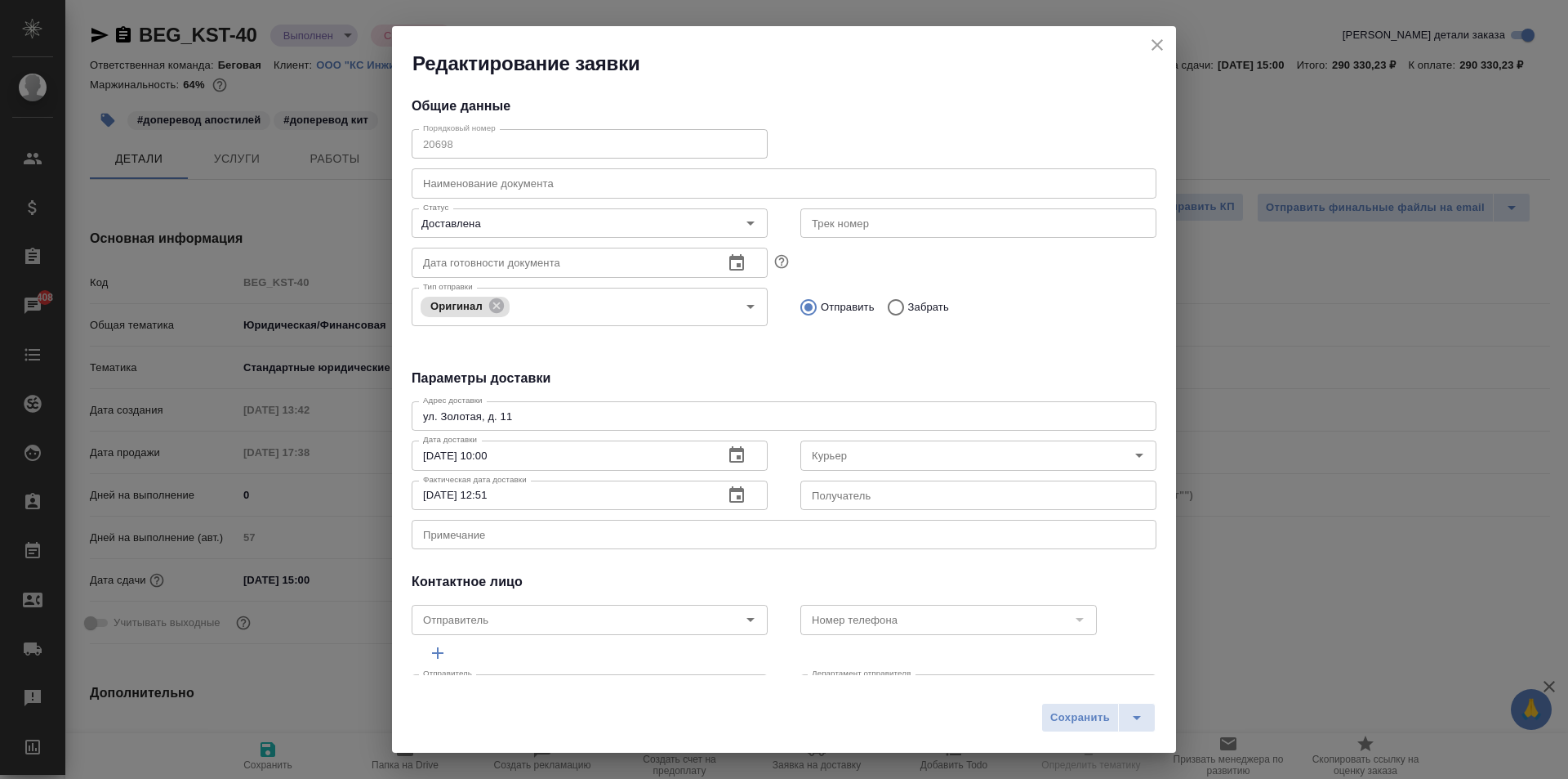
type input "[PERSON_NAME]"
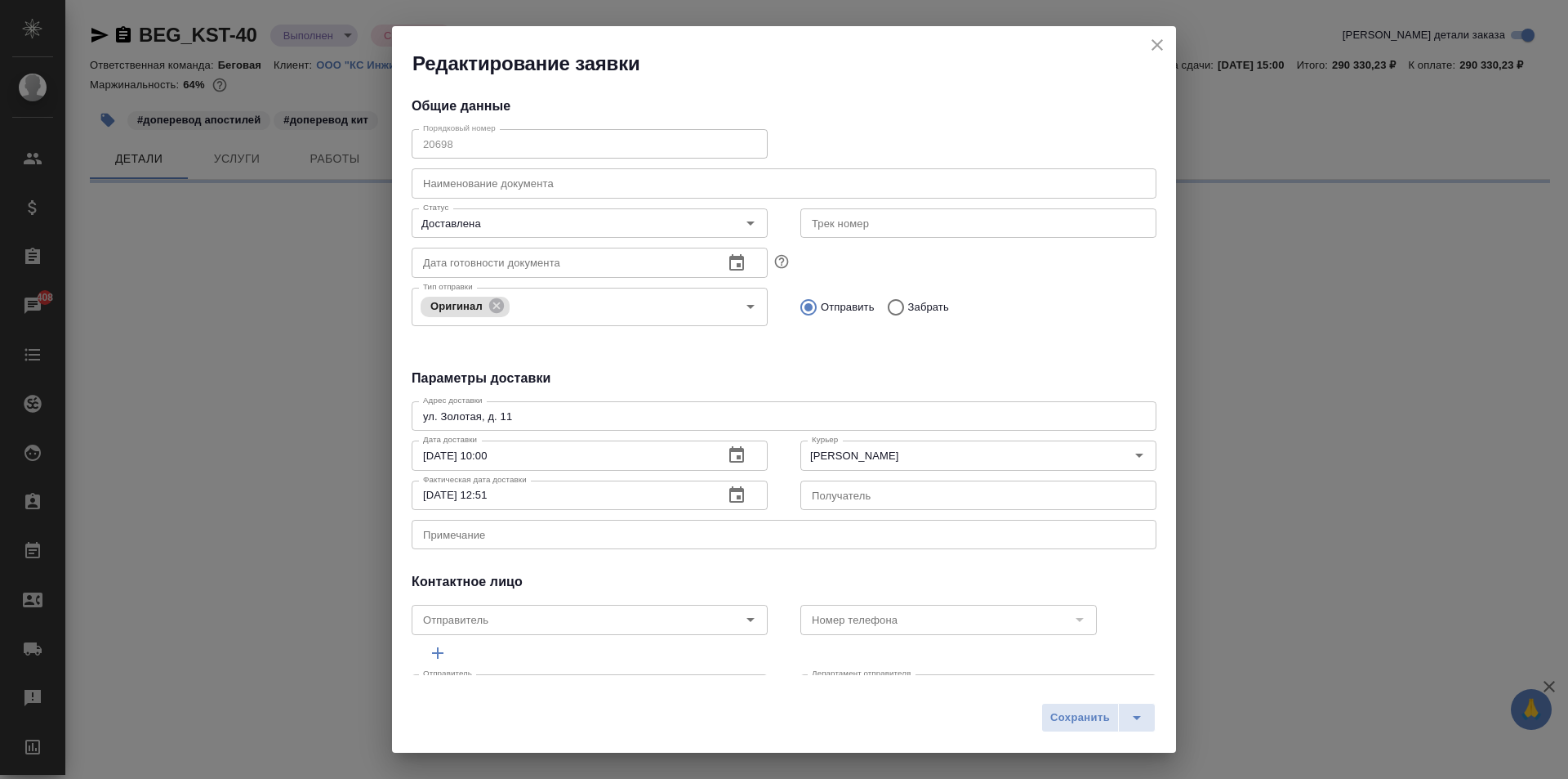
select select "RU"
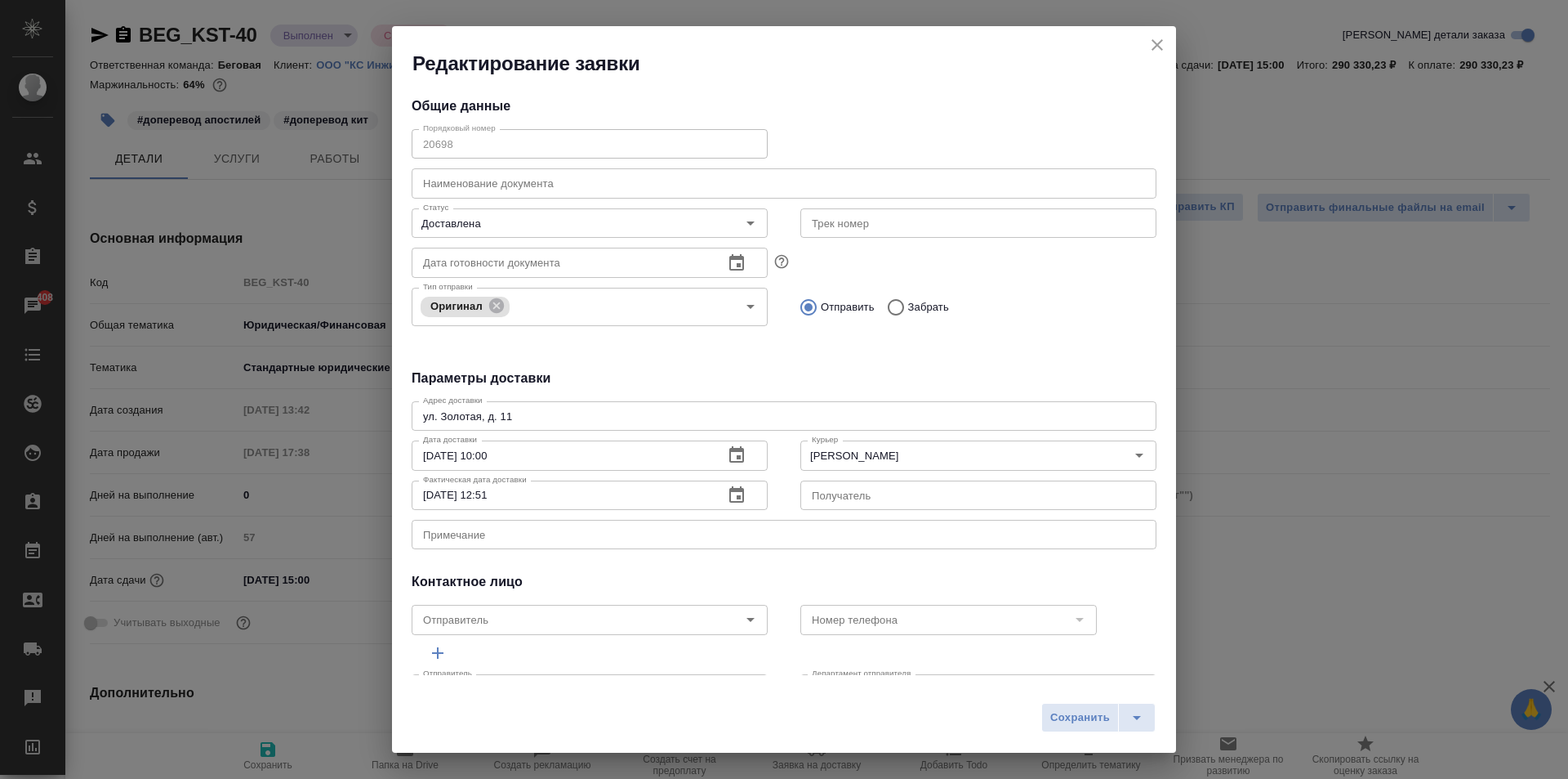
type textarea "x"
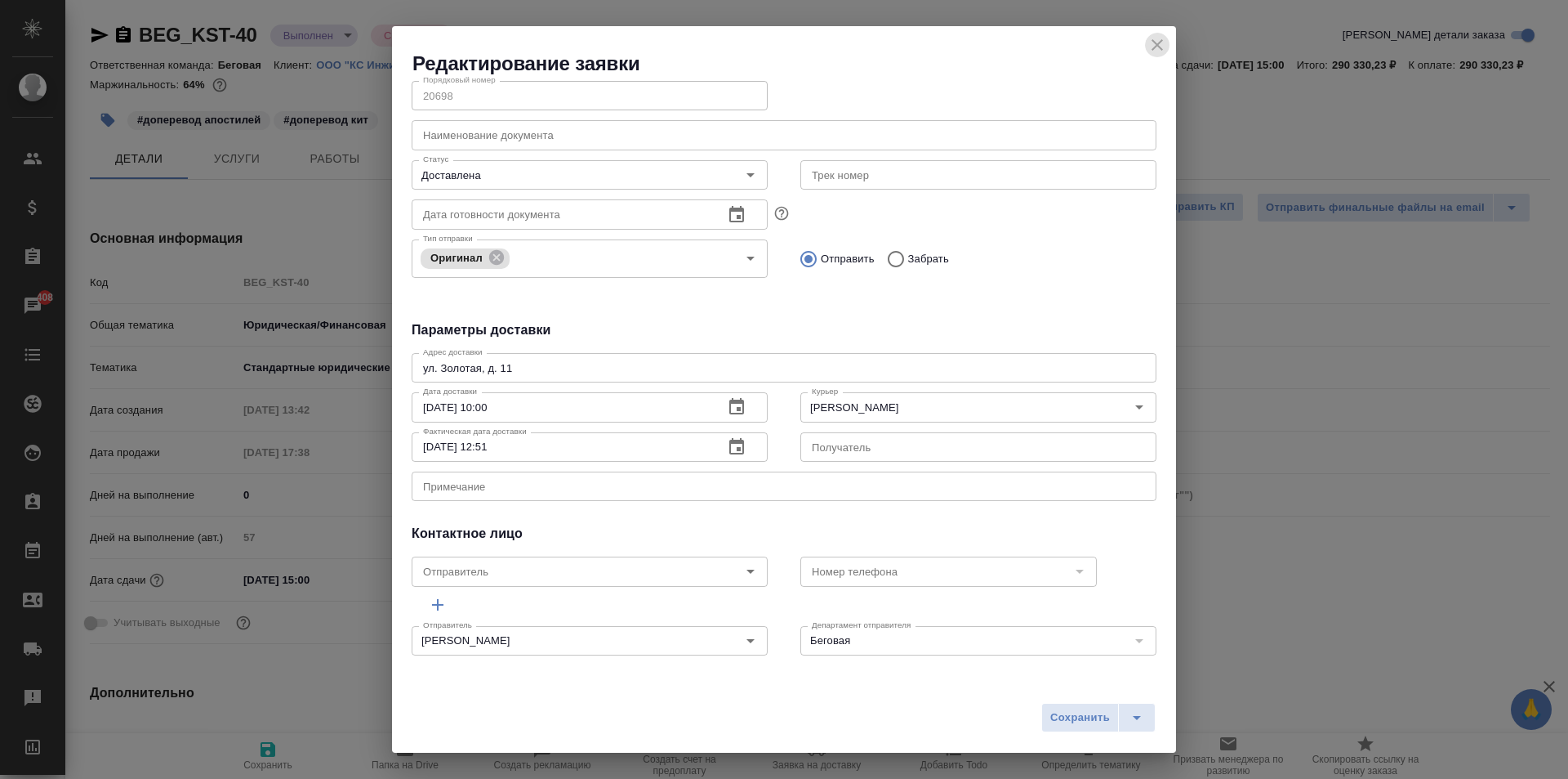
click at [1157, 44] on icon "close" at bounding box center [1157, 45] width 12 height 12
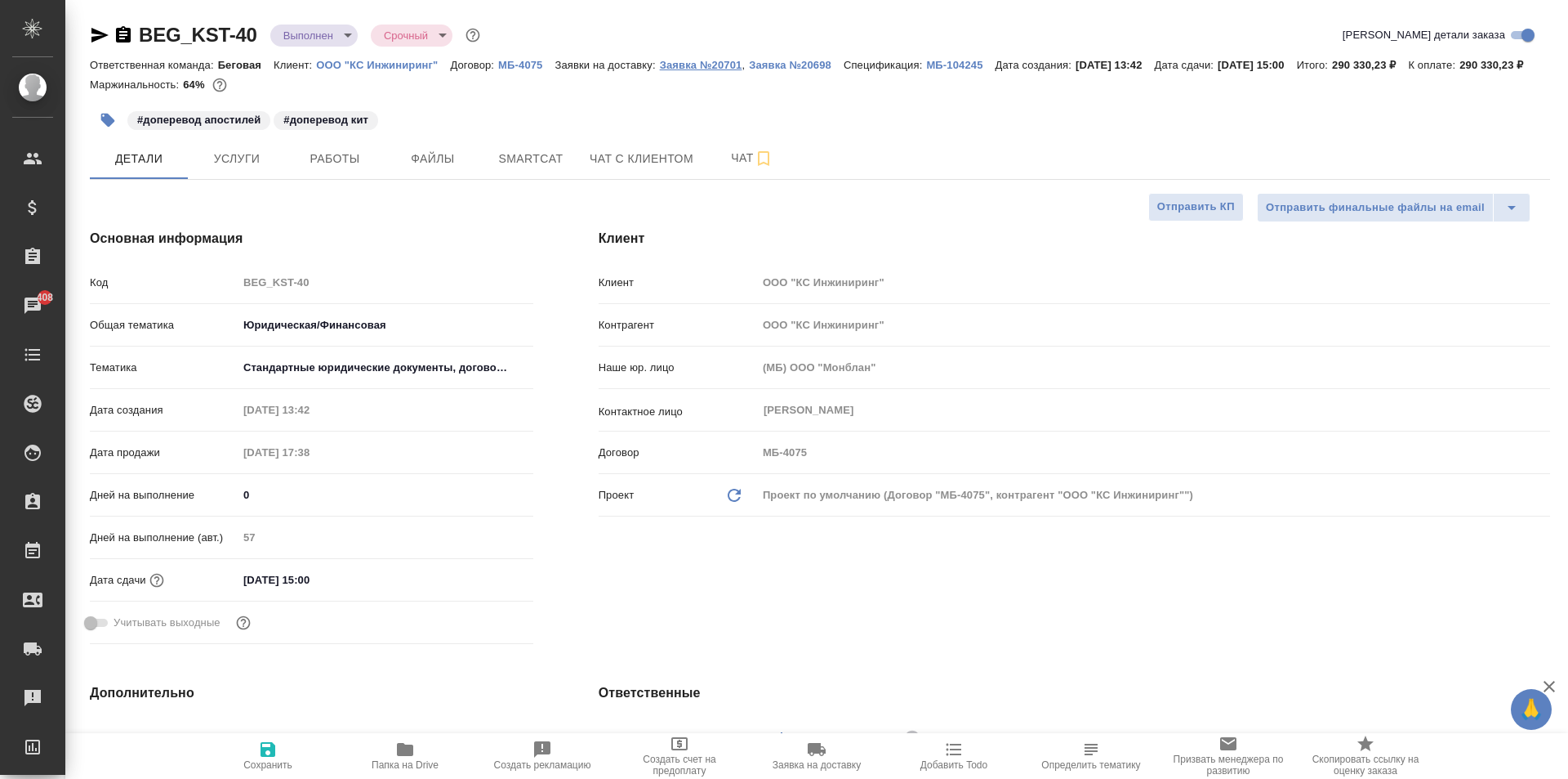
click at [700, 69] on p "Заявка №20701" at bounding box center [701, 65] width 82 height 12
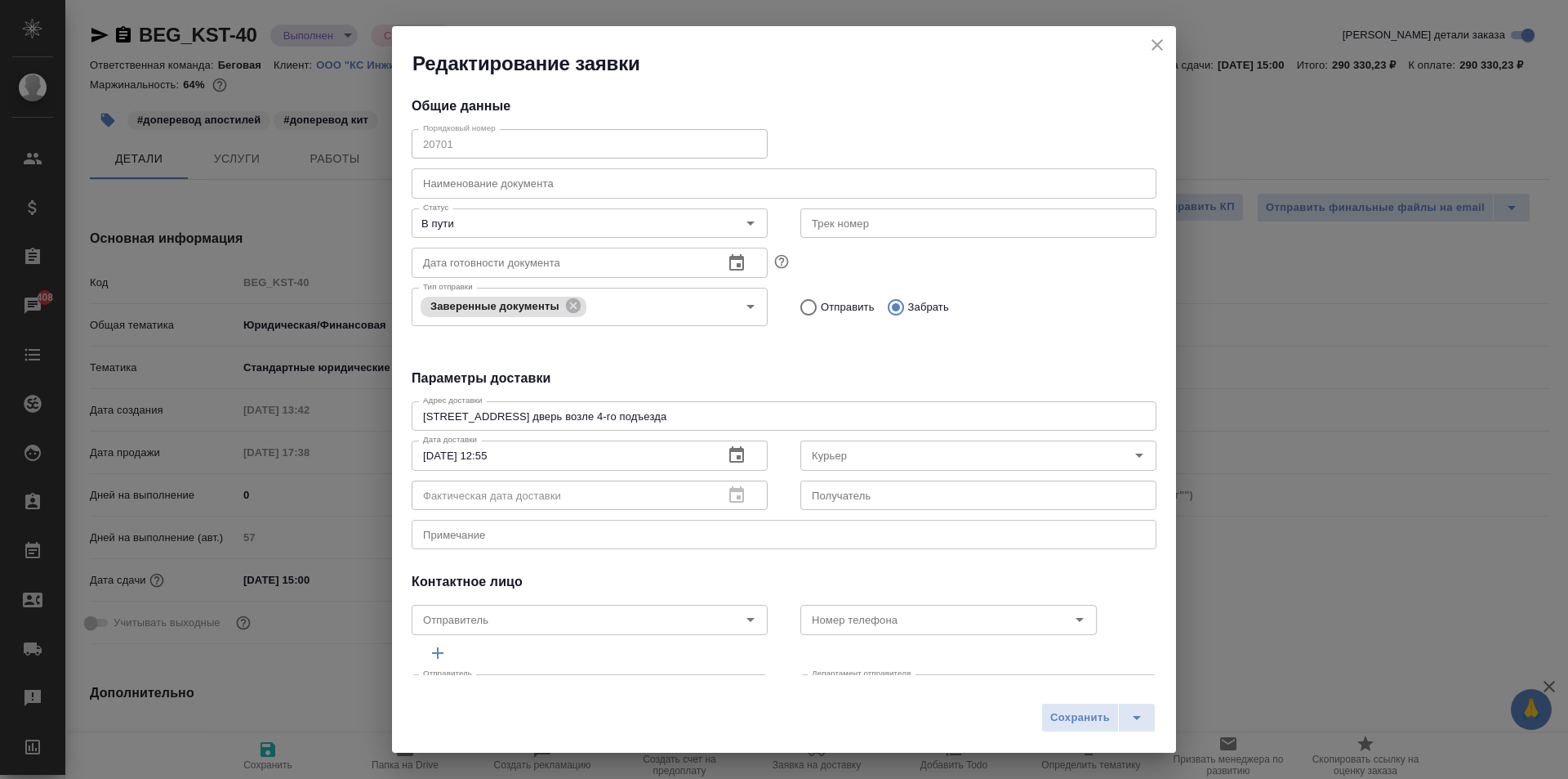
type input "[PERSON_NAME]"
click at [1161, 39] on icon "close" at bounding box center [1158, 45] width 20 height 20
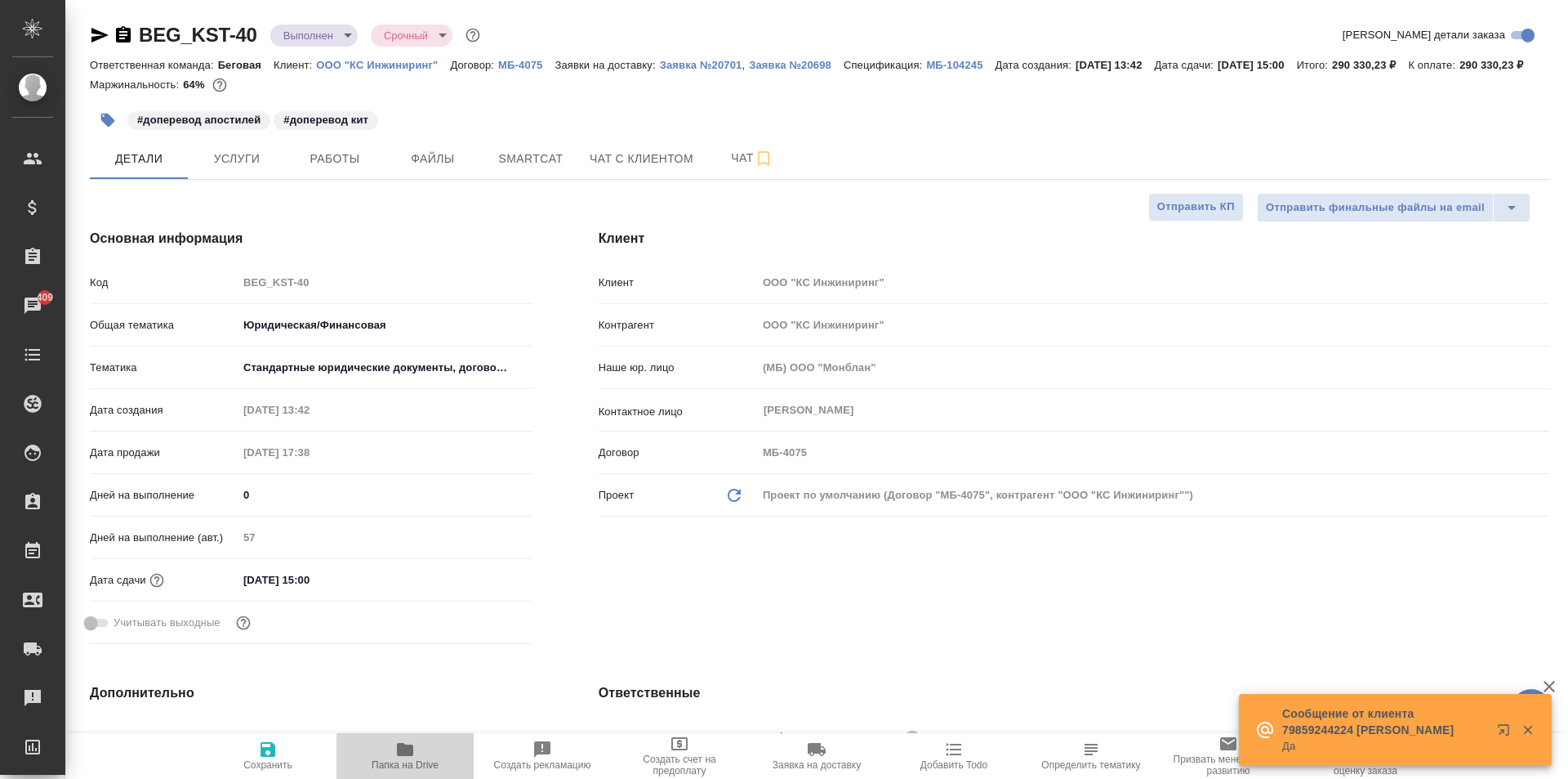
click at [403, 758] on icon "button" at bounding box center [405, 750] width 20 height 20
type textarea "x"
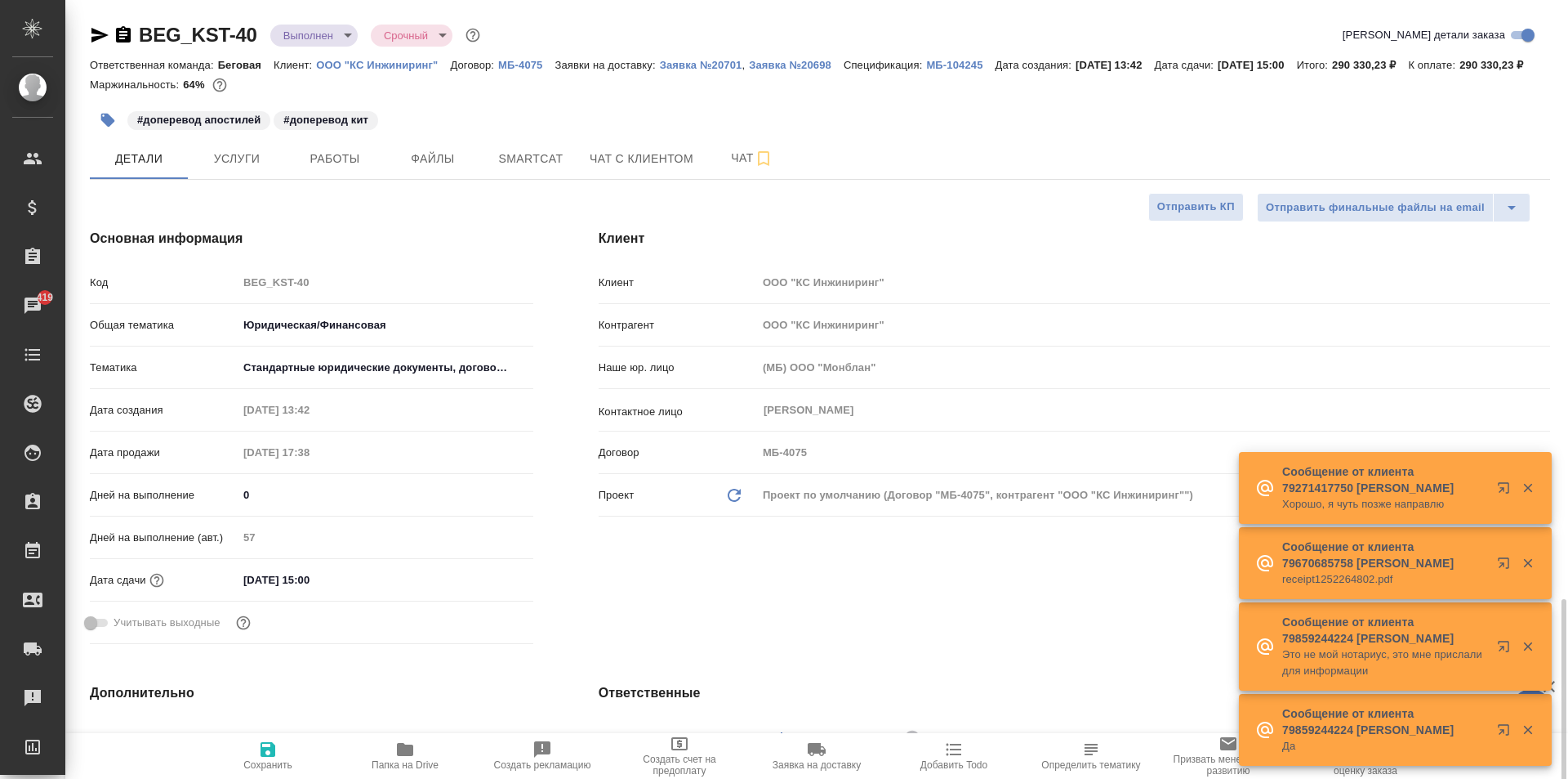
select select "RU"
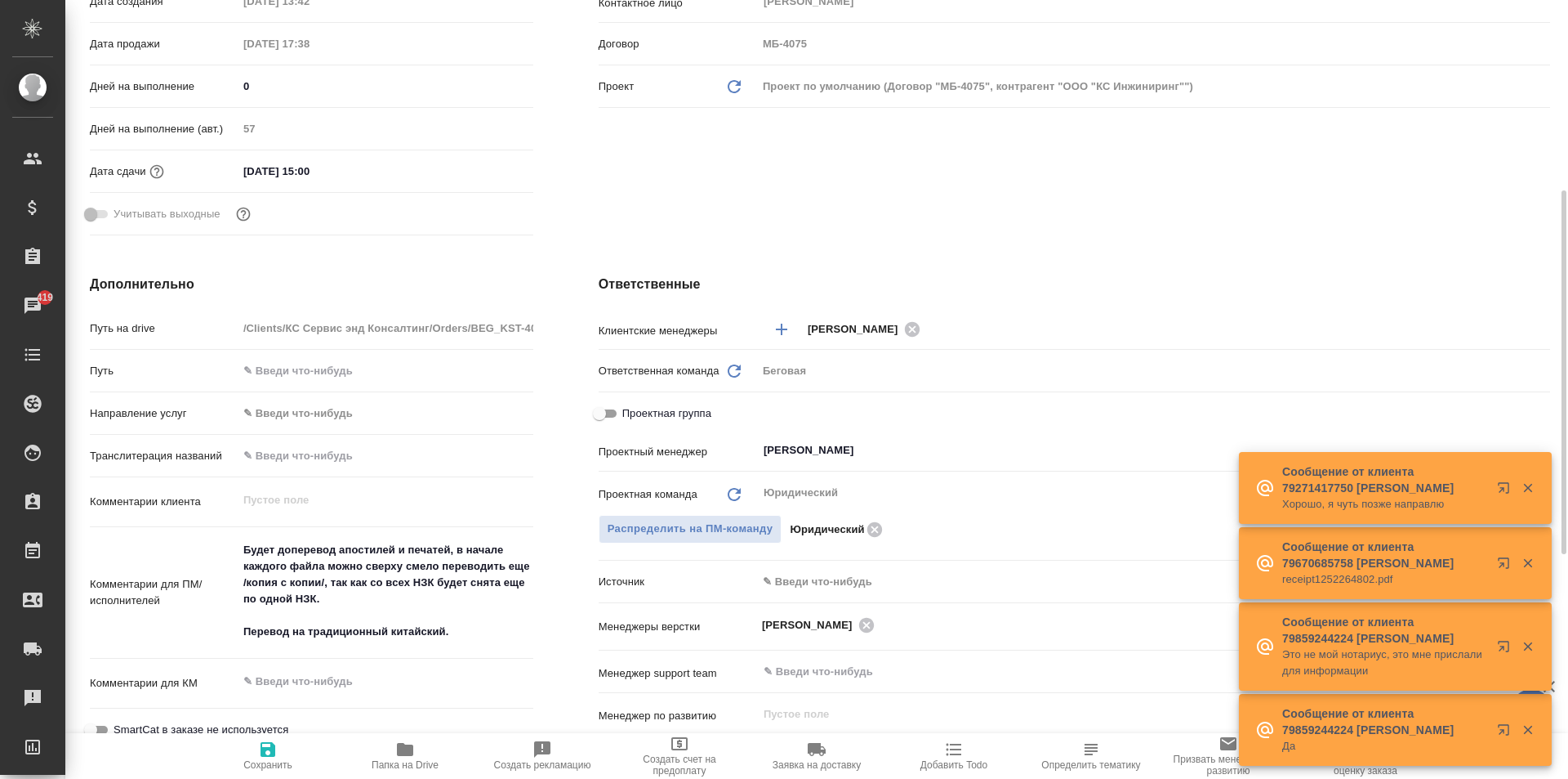
scroll to position [654, 0]
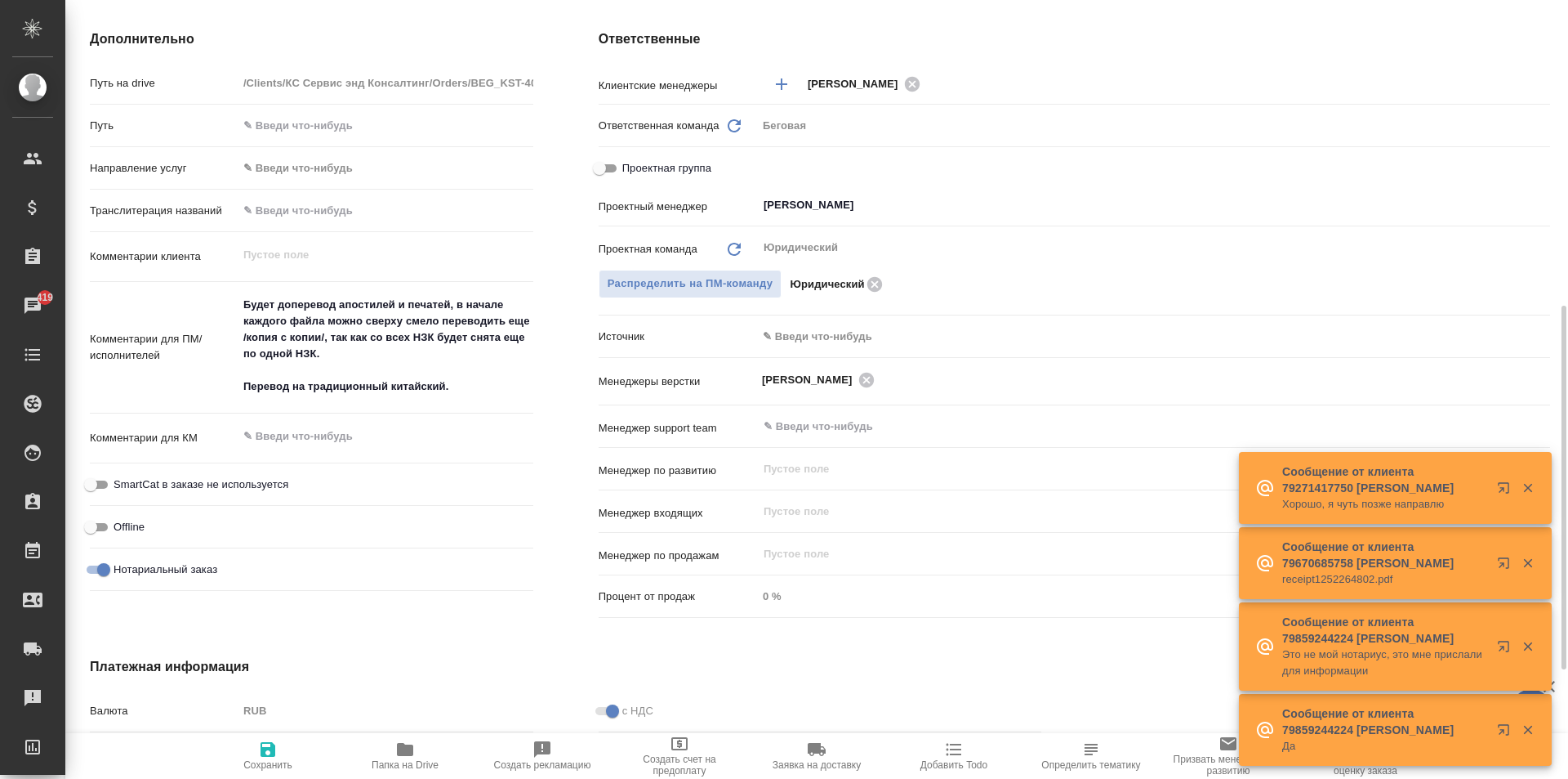
click at [481, 396] on textarea "Будет доперевод апостилей и печатей, в начале каждого файла можно сверху смело …" at bounding box center [384, 345] width 295 height 110
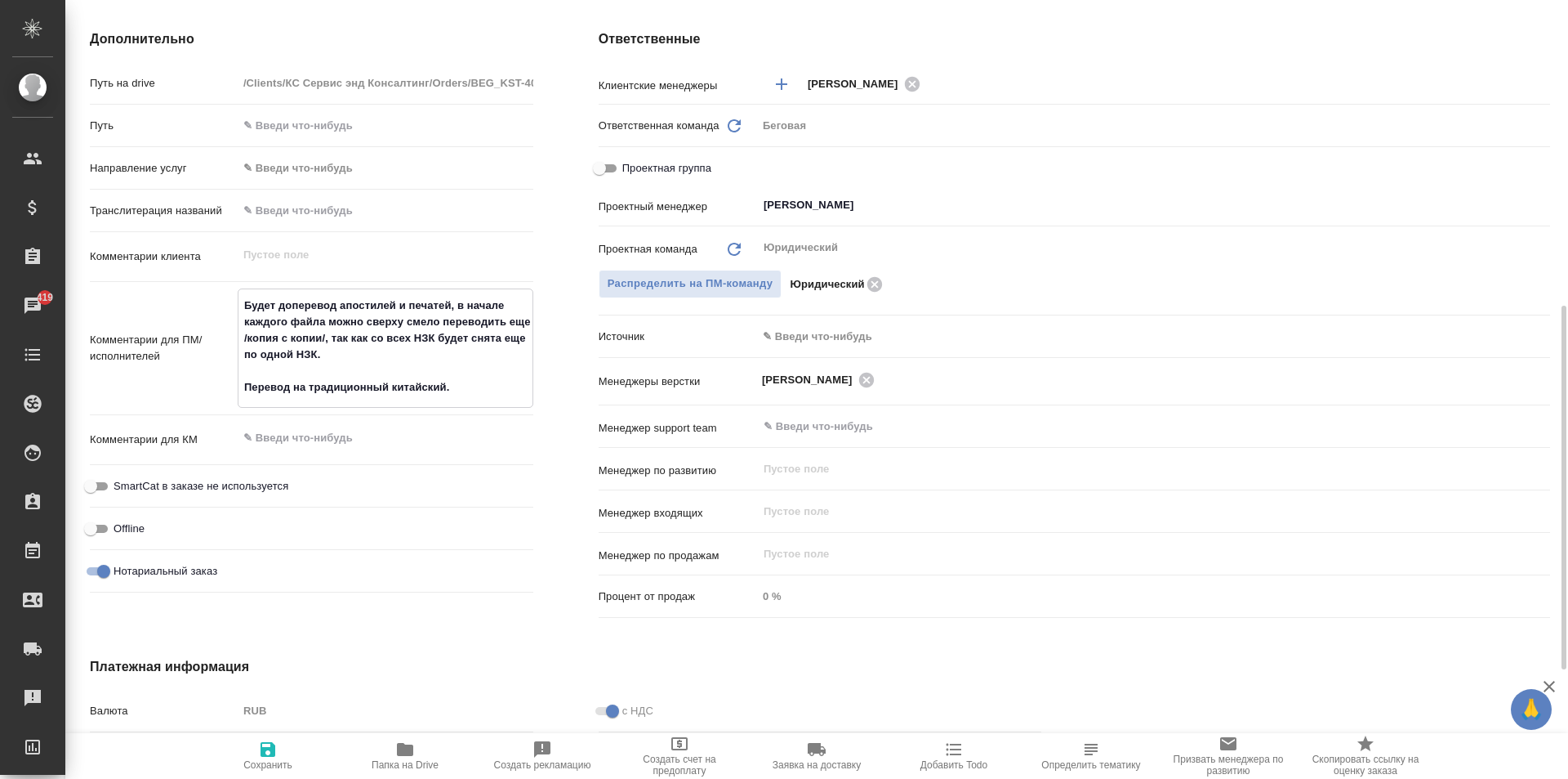
click at [472, 400] on textarea "Будет доперевод апостилей и печатей, в начале каждого файла можно сверху смело …" at bounding box center [385, 346] width 294 height 110
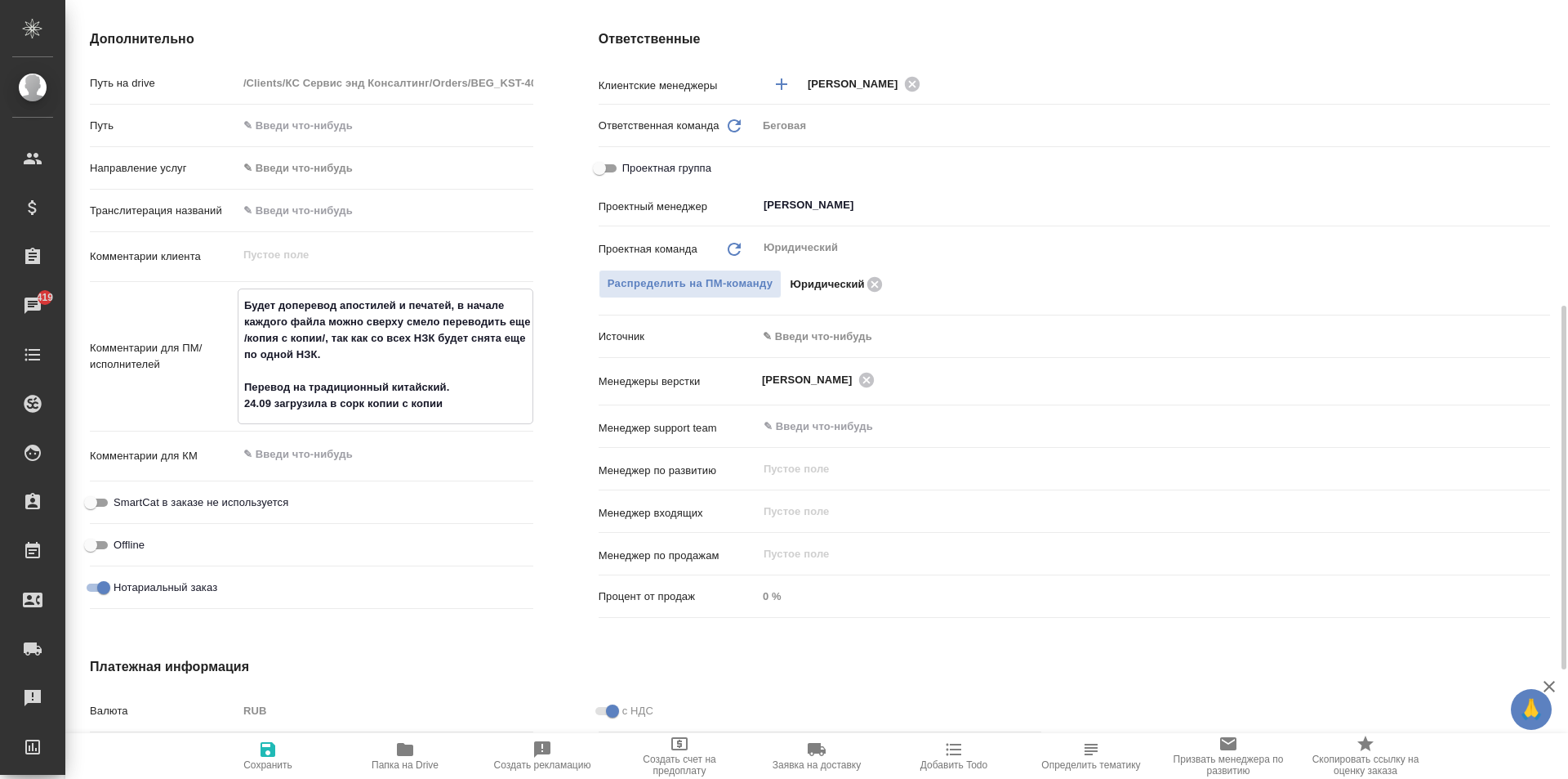
click at [367, 418] on textarea "Будет доперевод апостилей и печатей, в начале каждого файла можно сверху смело …" at bounding box center [385, 354] width 294 height 126
type textarea "Будет доперевод апостилей и печатей, в начале каждого файла можно сверху смело …"
click at [253, 748] on span "Сохранить" at bounding box center [268, 755] width 118 height 31
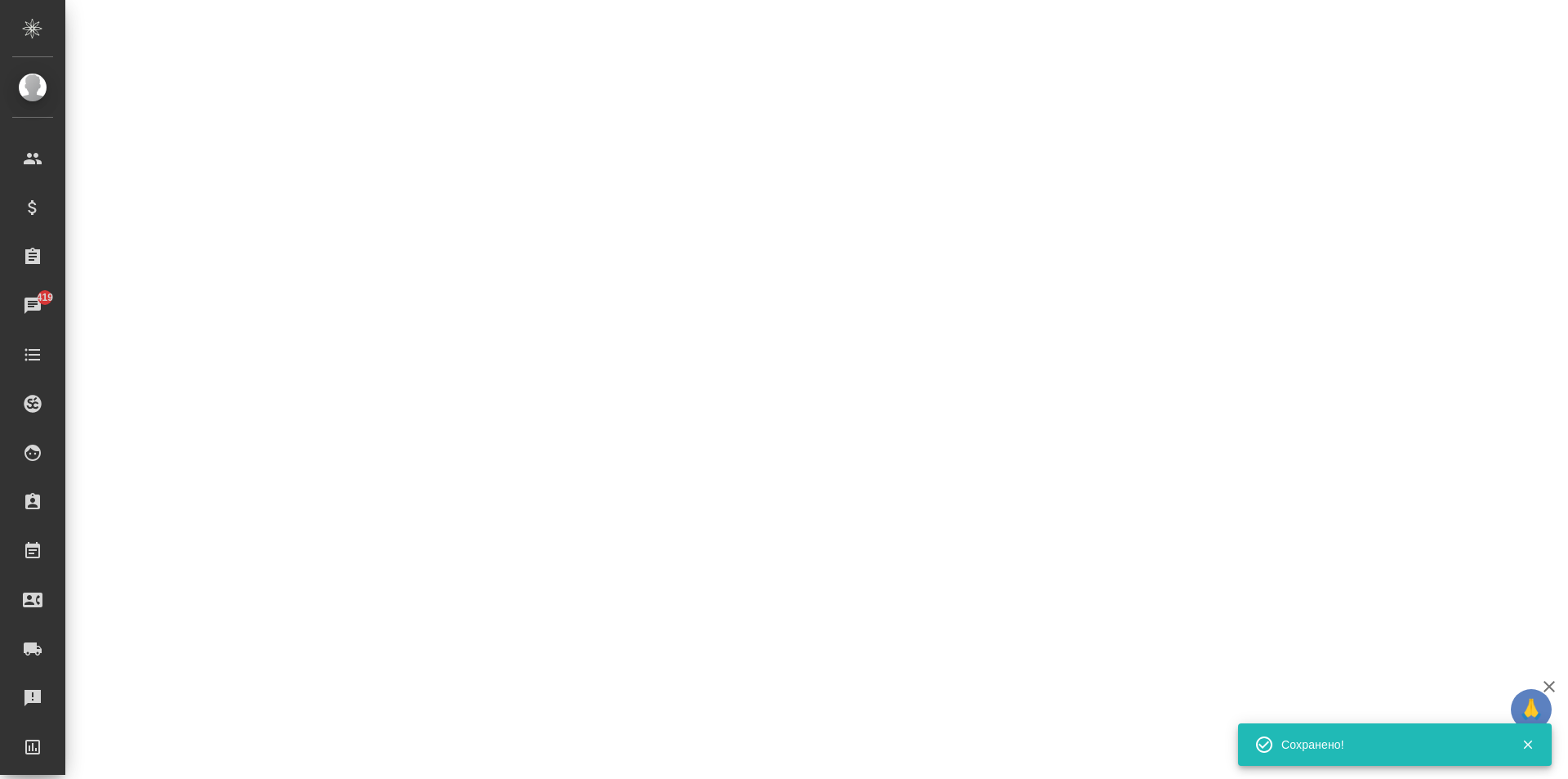
select select "RU"
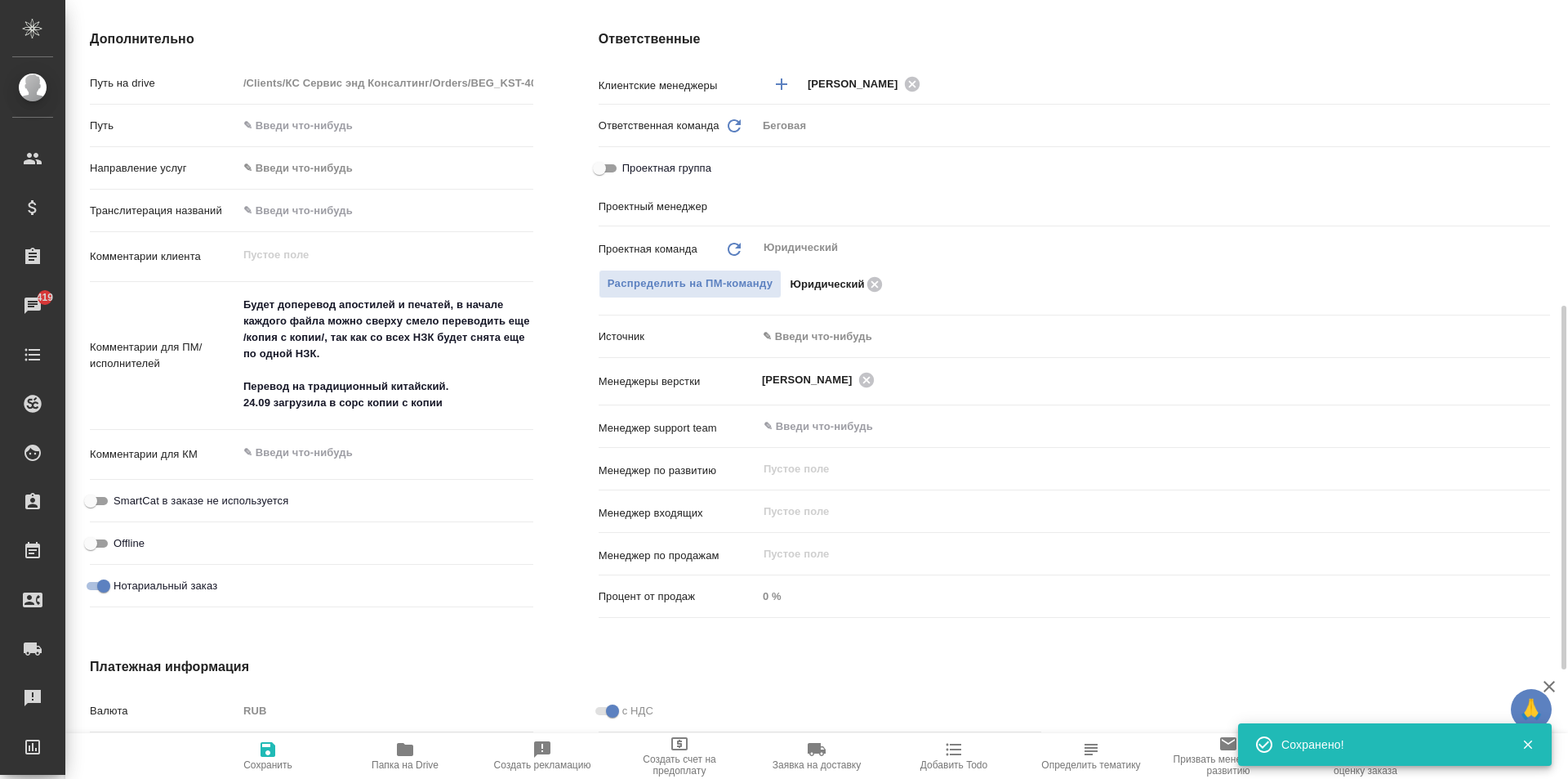
type textarea "x"
type input "[PERSON_NAME]"
type textarea "x"
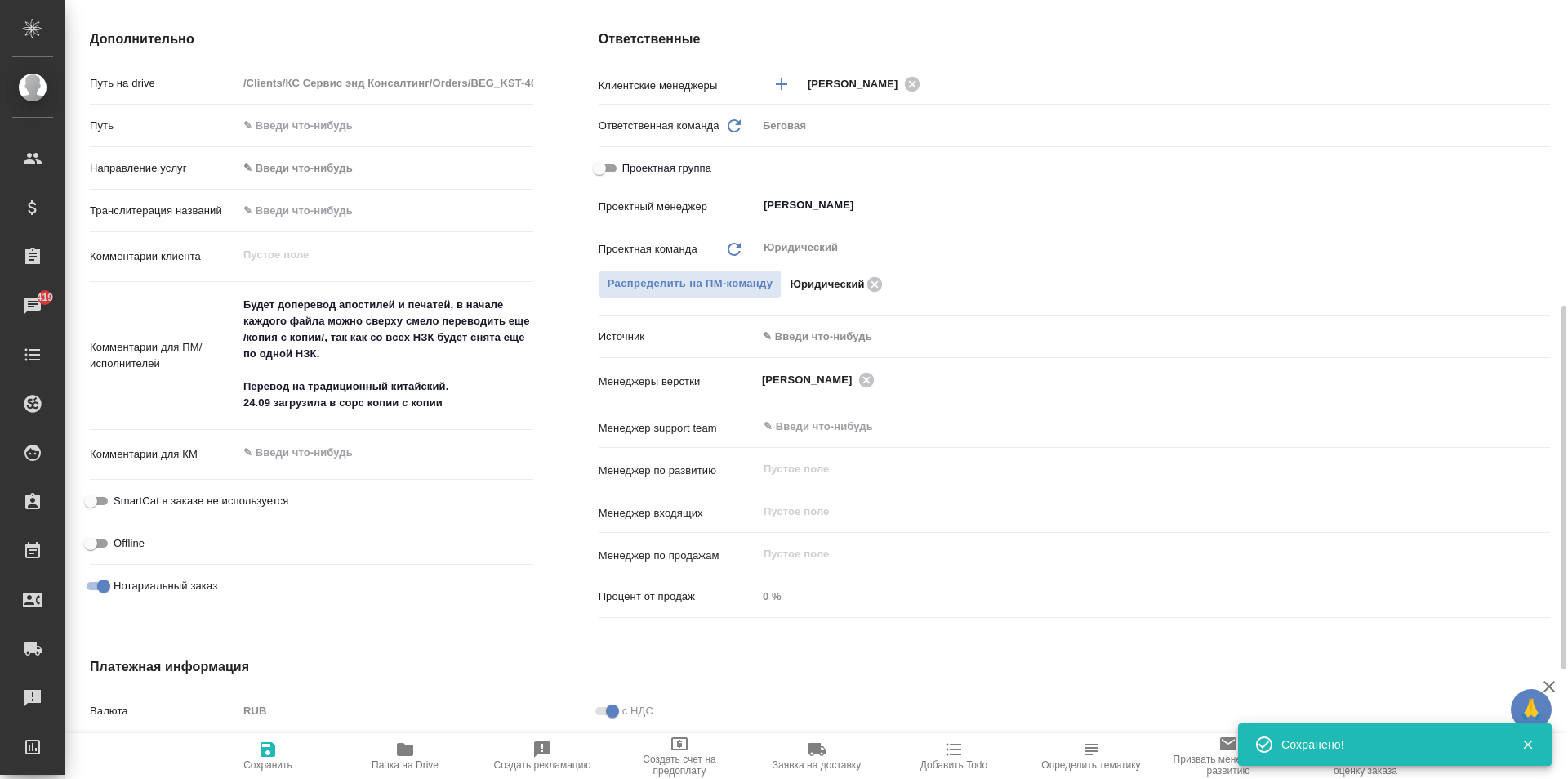
type textarea "x"
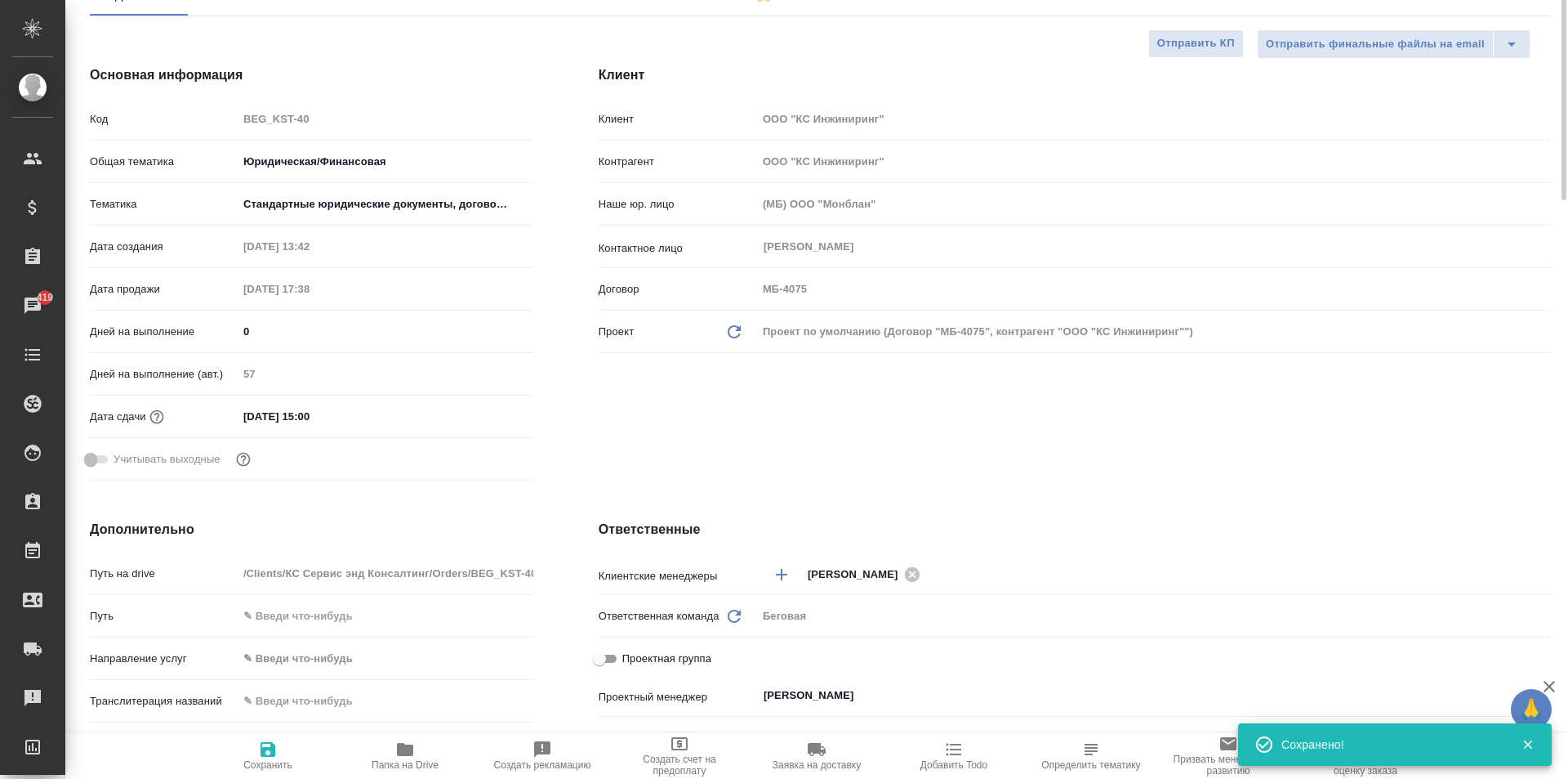
scroll to position [0, 0]
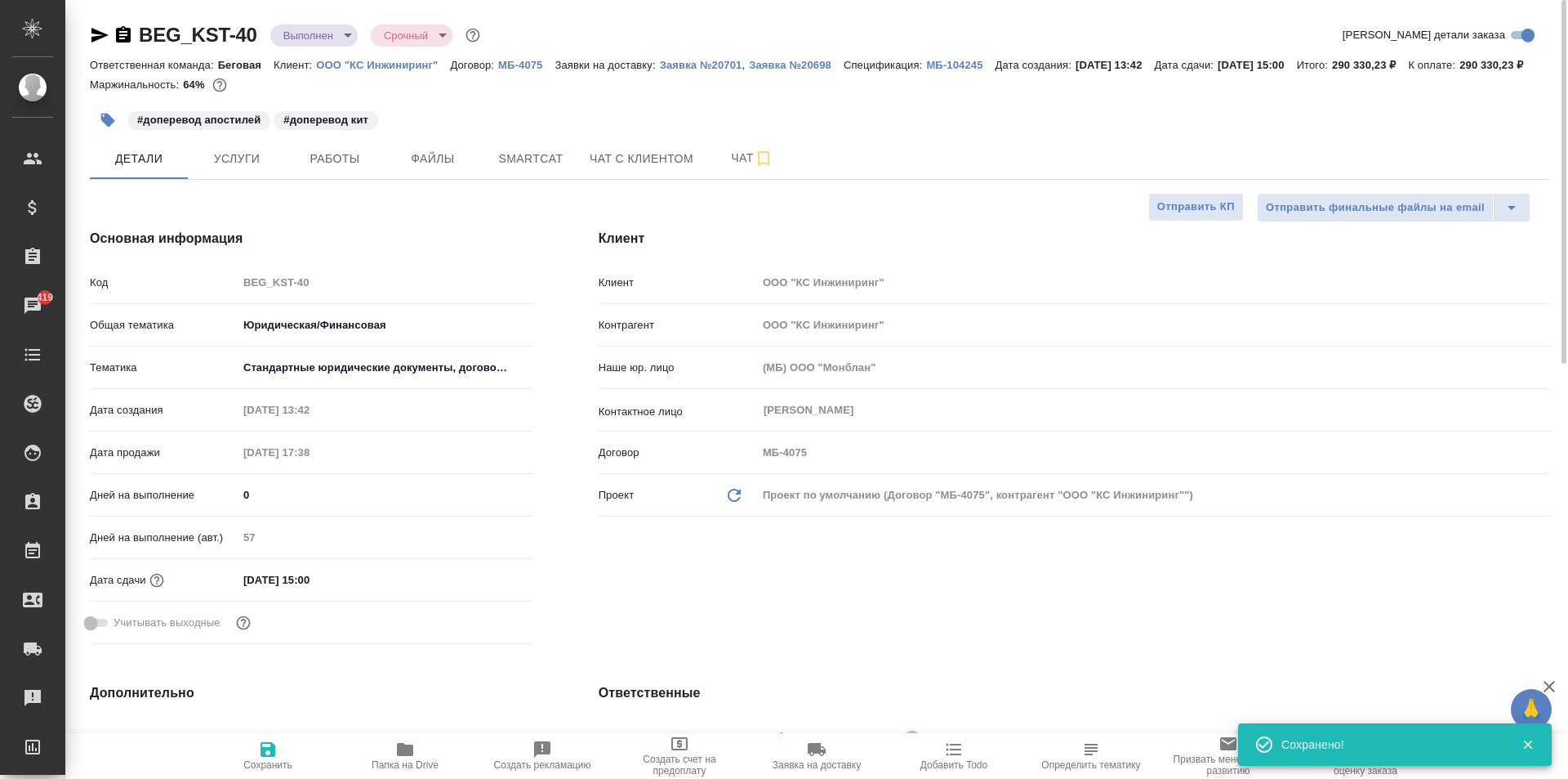
click at [103, 25] on icon "button" at bounding box center [100, 35] width 20 height 20
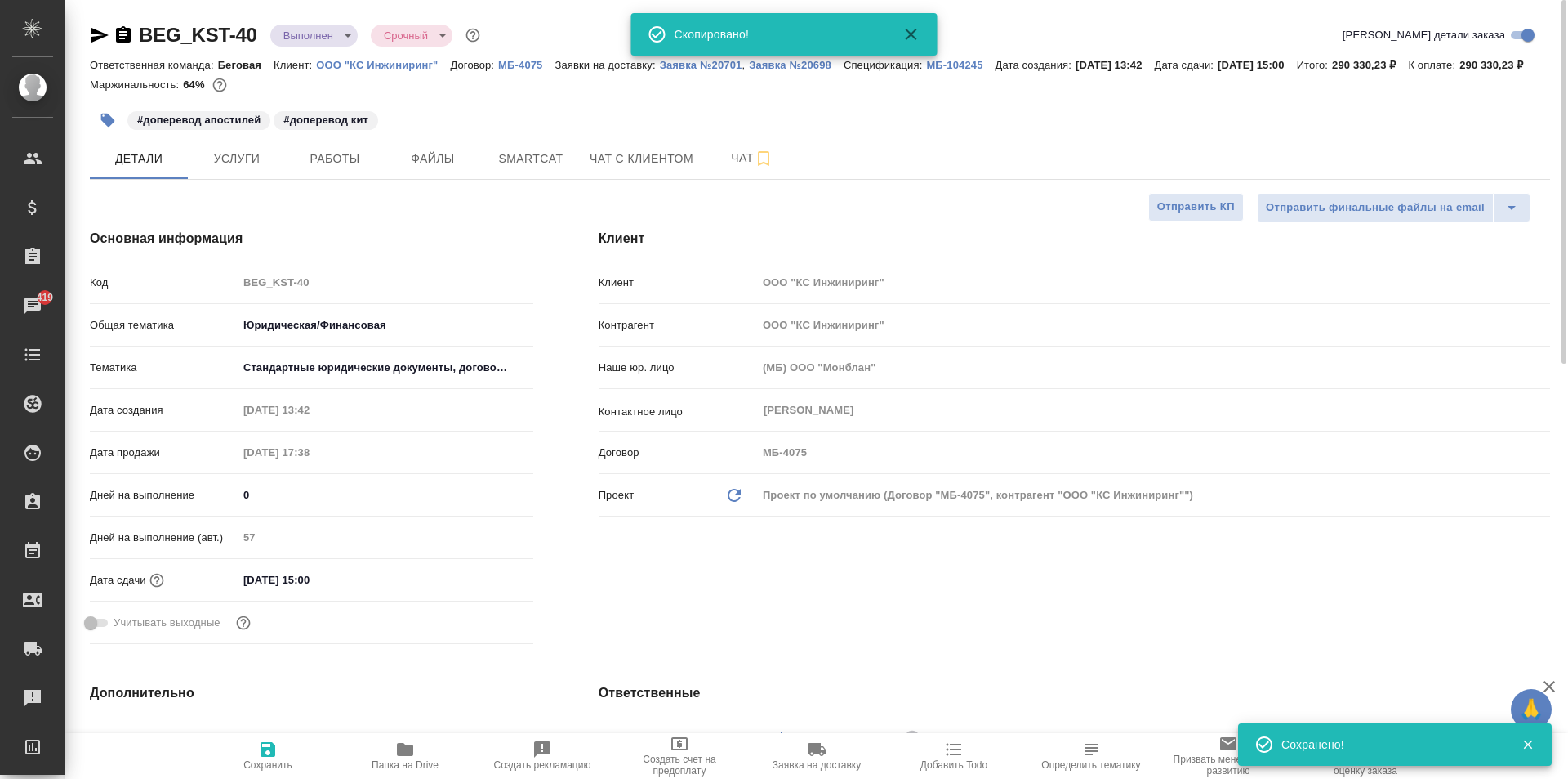
type textarea "x"
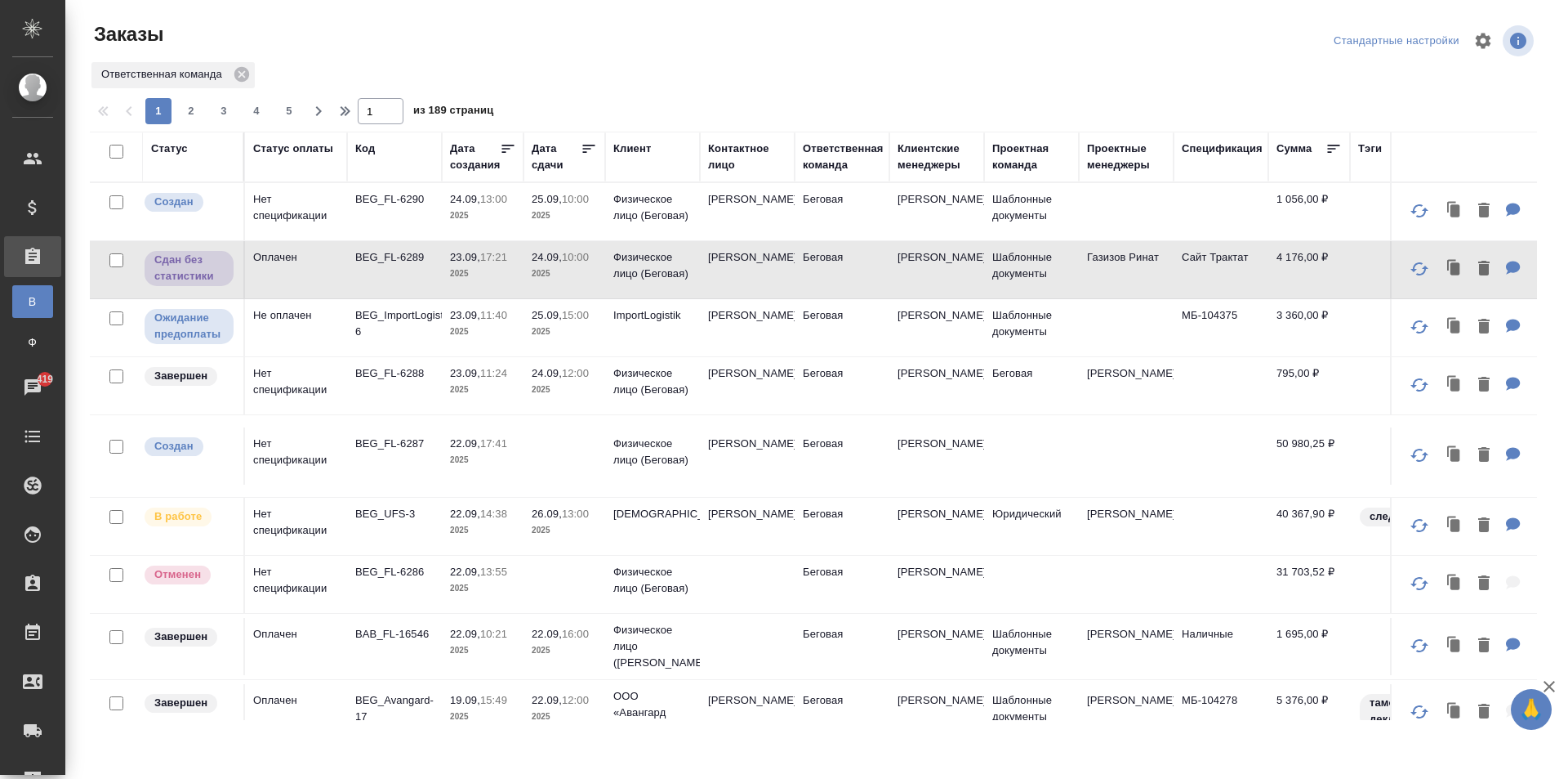
click at [546, 279] on p "2025" at bounding box center [564, 274] width 65 height 16
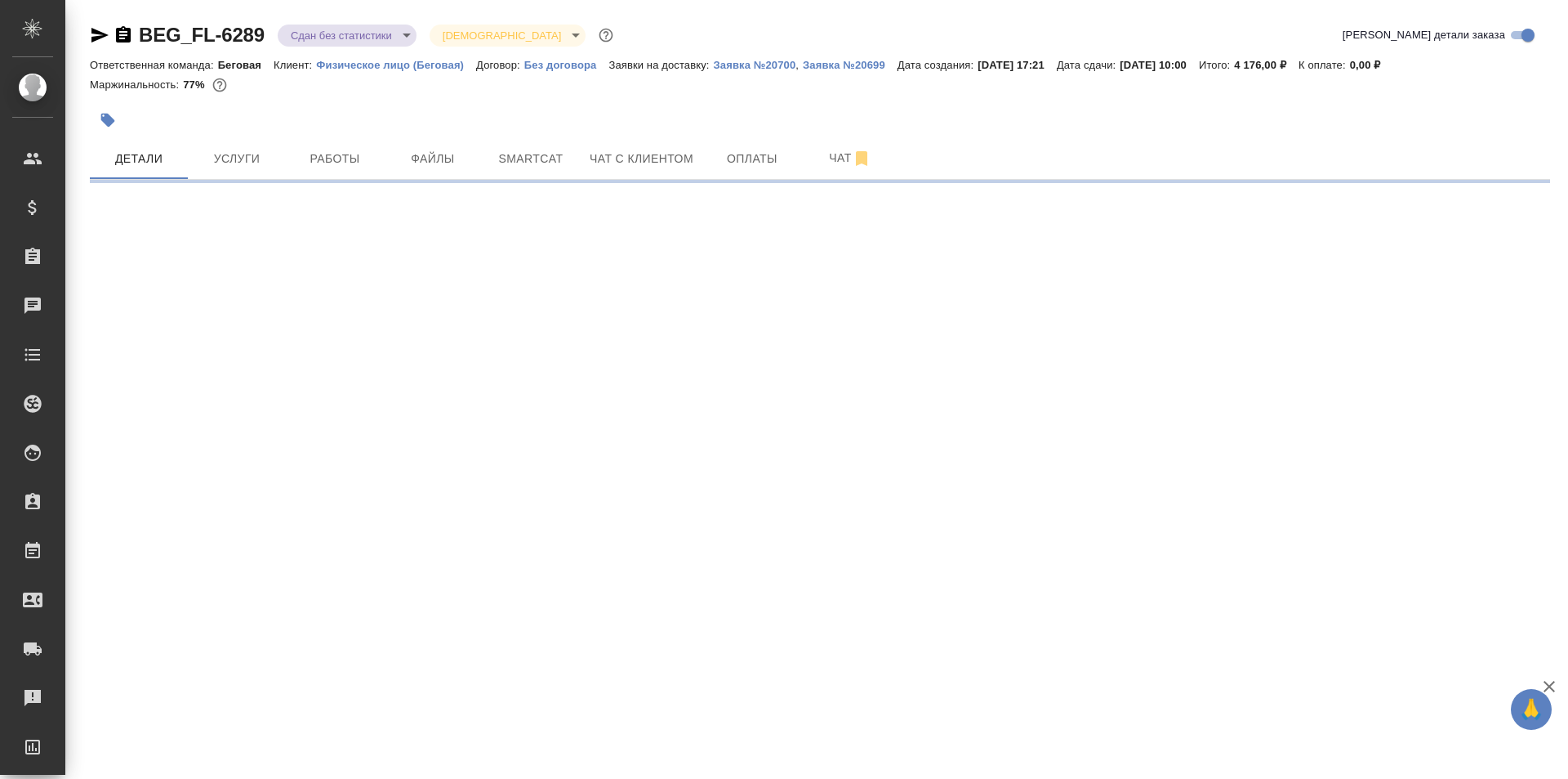
select select "RU"
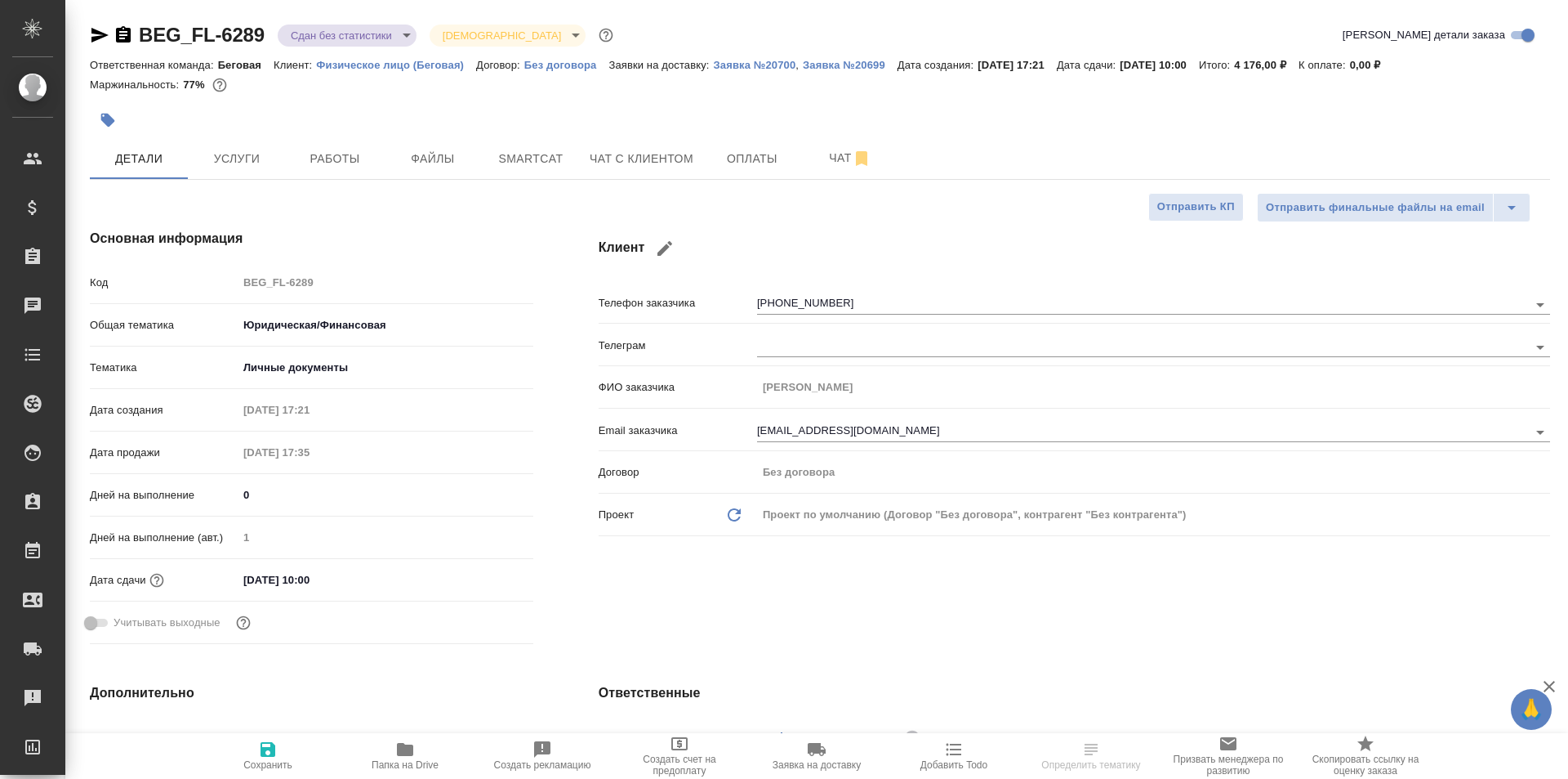
type textarea "x"
click at [666, 147] on button "Чат с клиентом" at bounding box center [641, 159] width 123 height 41
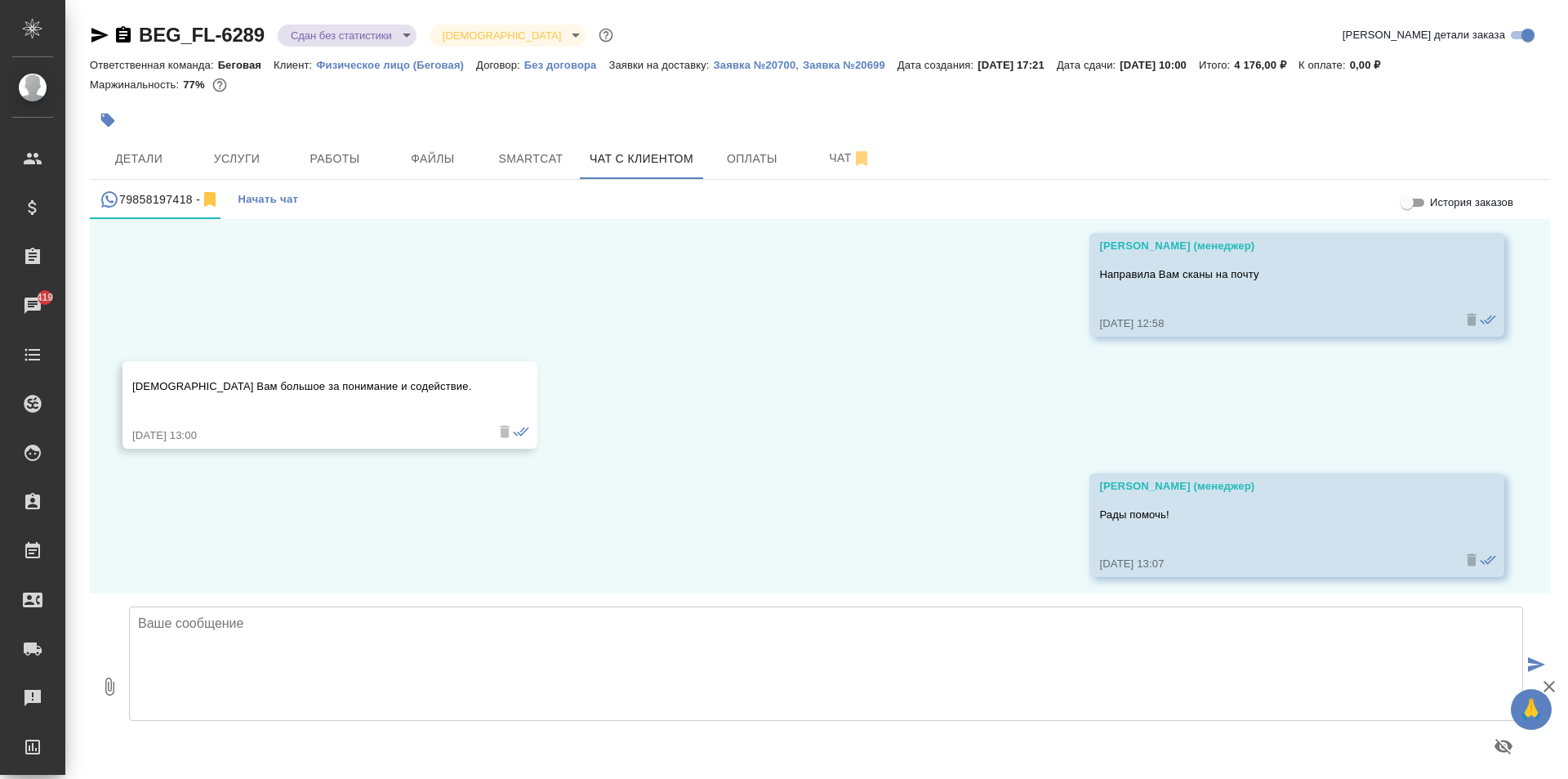
scroll to position [2413, 0]
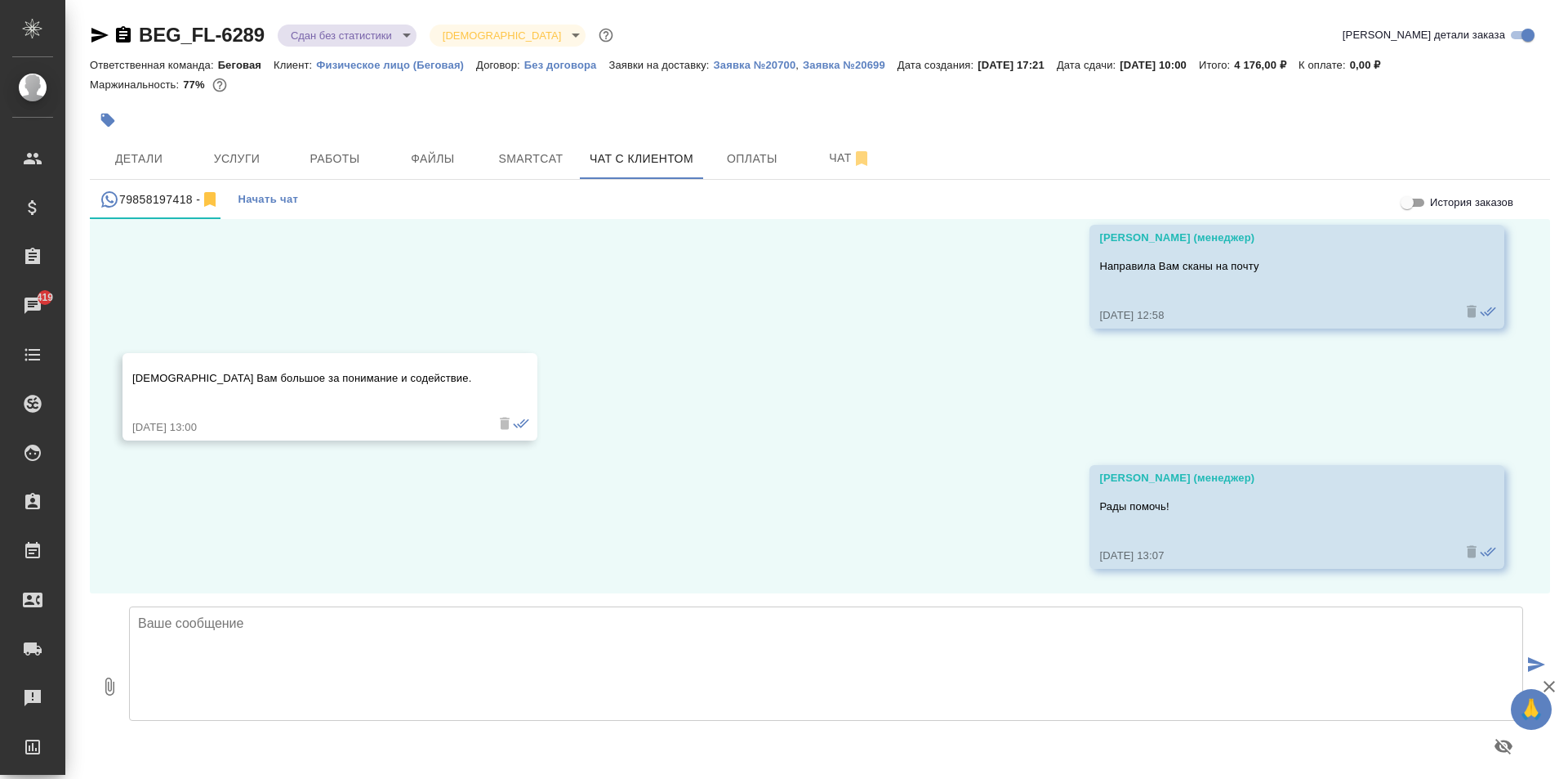
click at [709, 614] on textarea at bounding box center [826, 663] width 1394 height 114
type textarea "Д"
